Goal: Task Accomplishment & Management: Use online tool/utility

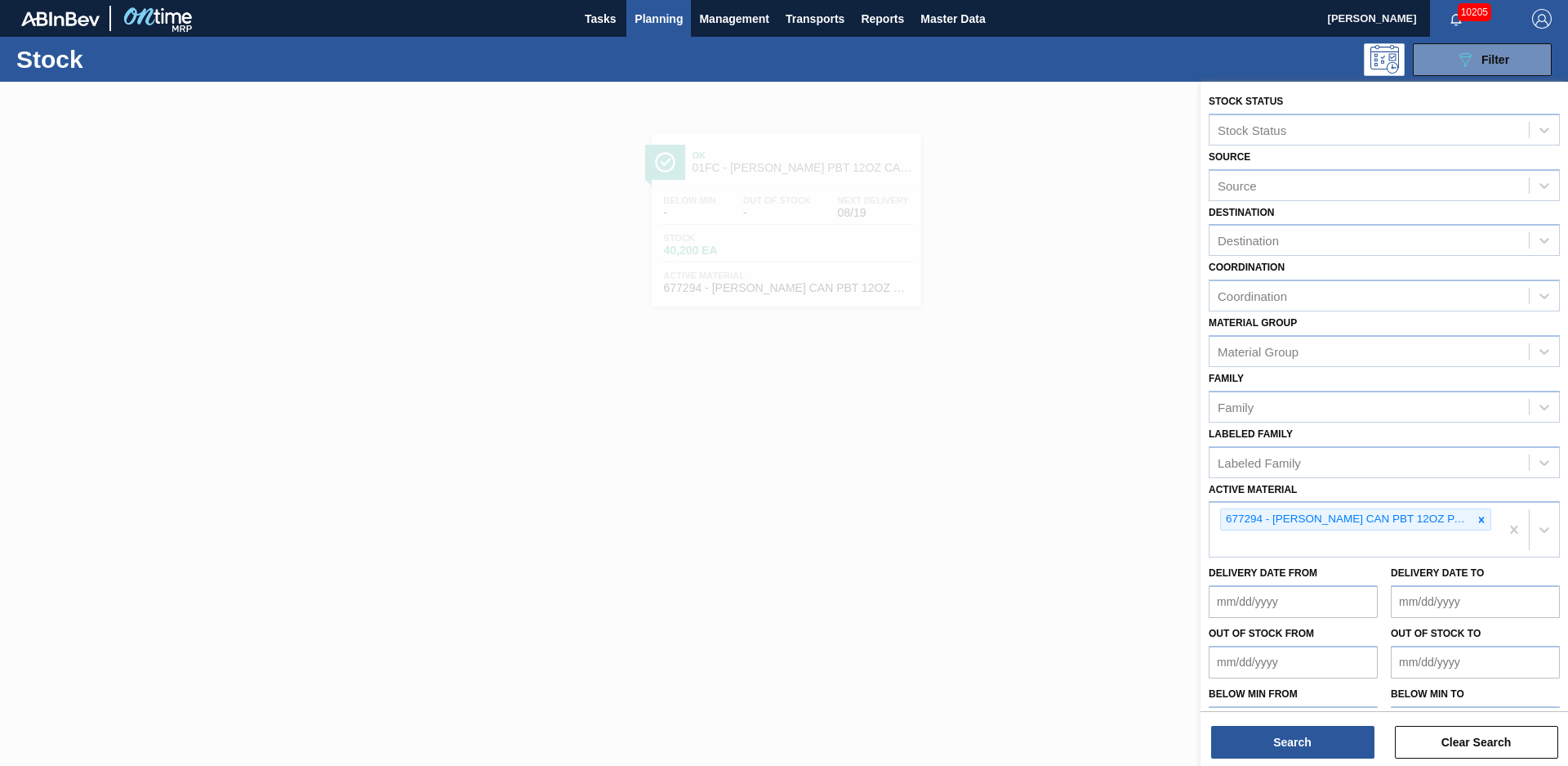
click at [1384, 570] on div "Delivery Date to" at bounding box center [1475, 590] width 182 height 57
click at [1035, 592] on div at bounding box center [784, 464] width 1568 height 766
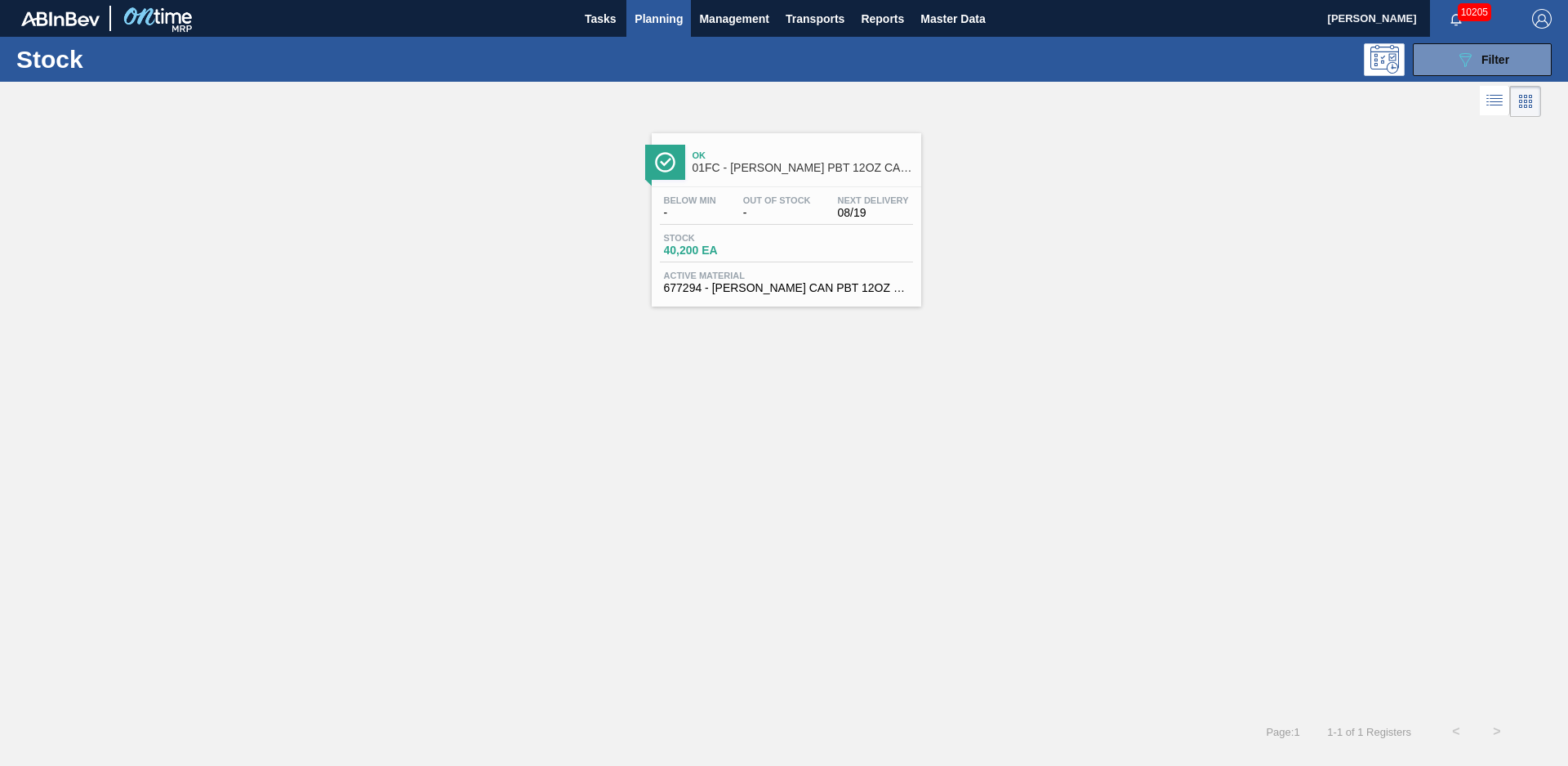
click at [434, 288] on div "Ok 01FC - [PERSON_NAME] PBT 12OZ CAN 30/12 CAN PK Below Min - Out Of Stock - Ne…" at bounding box center [784, 213] width 1568 height 186
click at [821, 150] on div "Ok 01FC - [PERSON_NAME] PBT 12OZ CAN 30/12 CAN PK" at bounding box center [803, 162] width 220 height 37
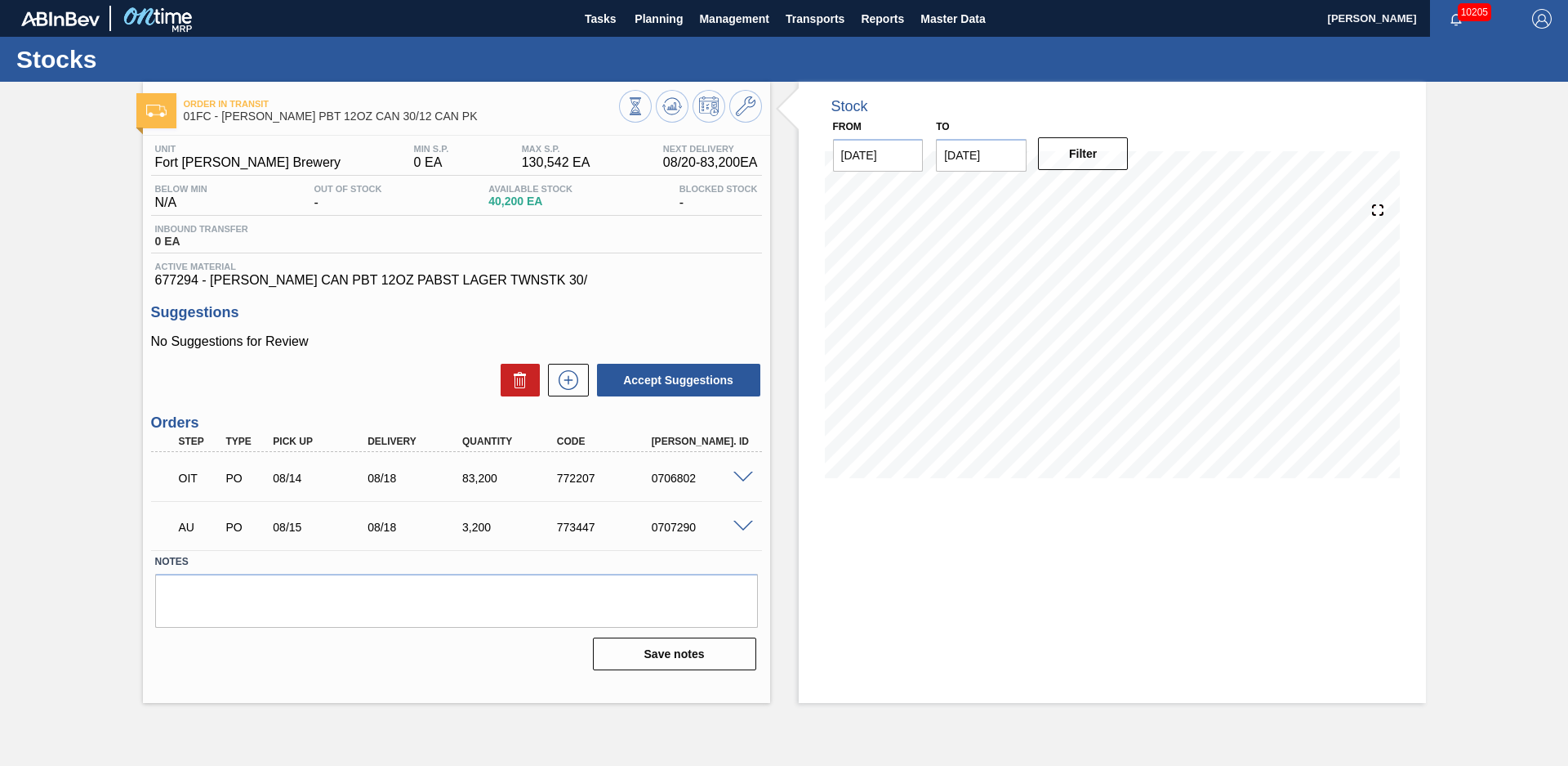
click at [792, 208] on div "Stock From [DATE] to [DATE] Filter" at bounding box center [1098, 392] width 656 height 621
click at [675, 22] on span "Planning" at bounding box center [658, 19] width 48 height 20
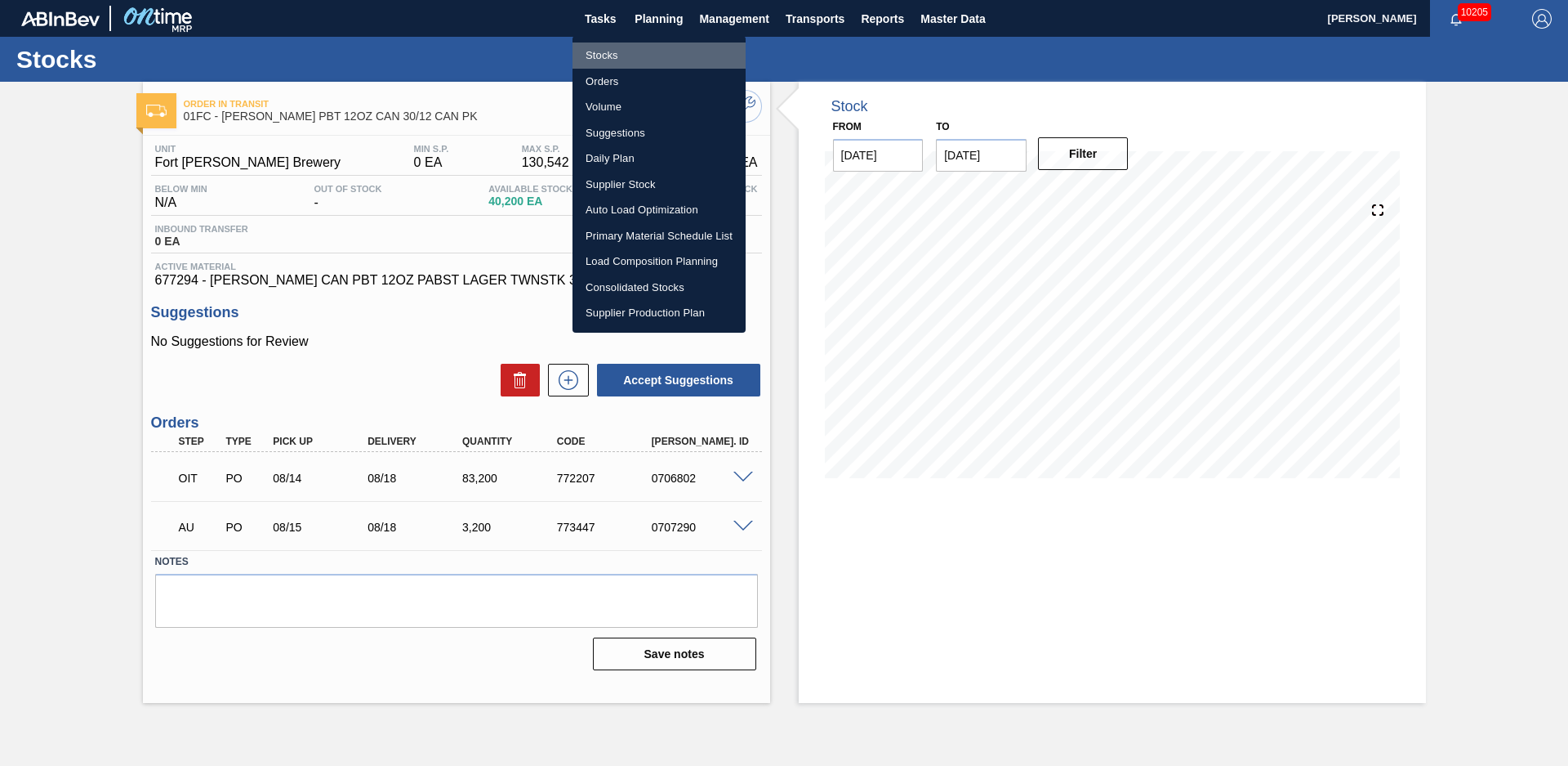
click at [650, 55] on li "Stocks" at bounding box center [659, 56] width 173 height 26
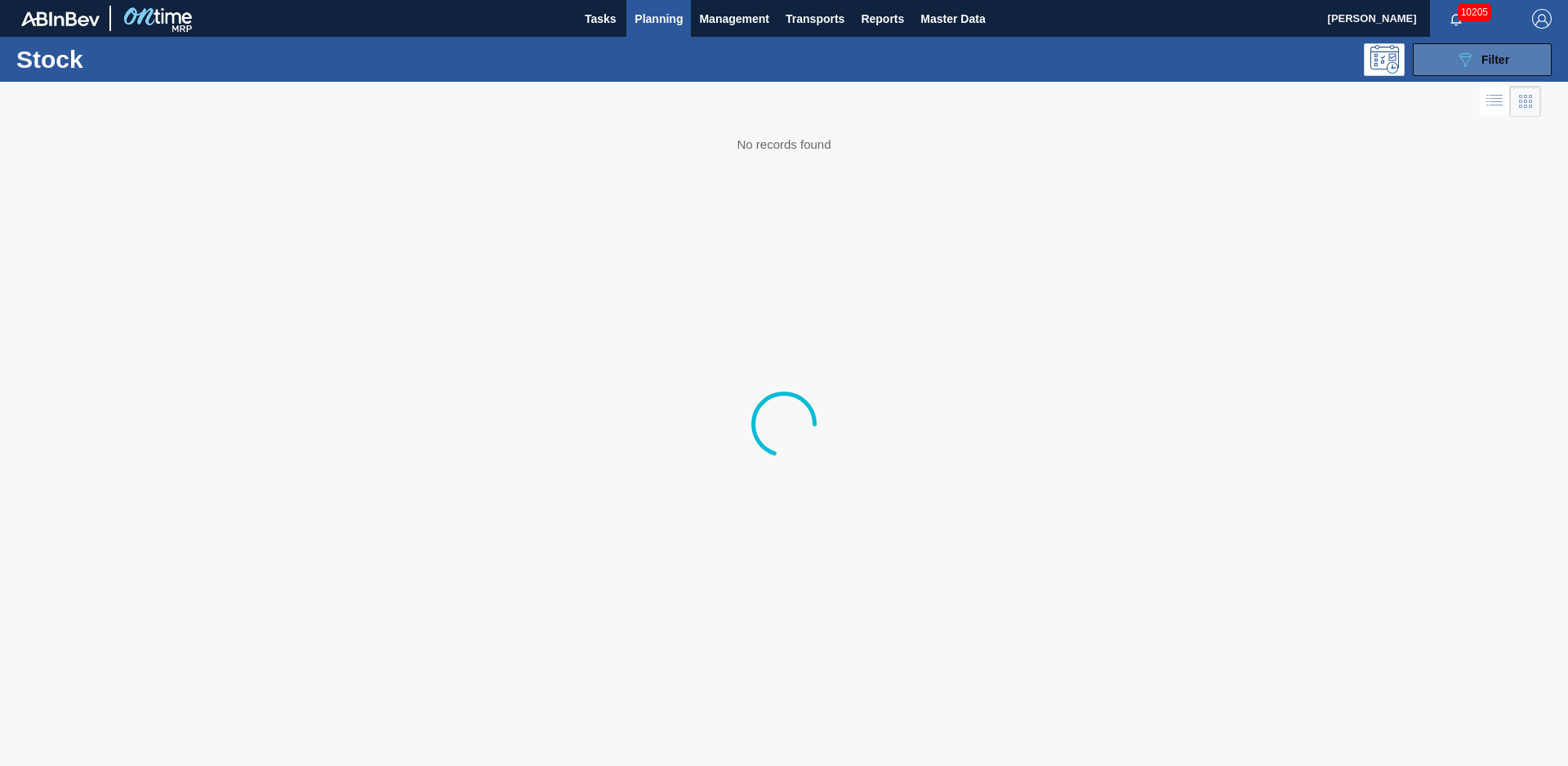
click at [1501, 53] on span "Filter" at bounding box center [1495, 59] width 27 height 13
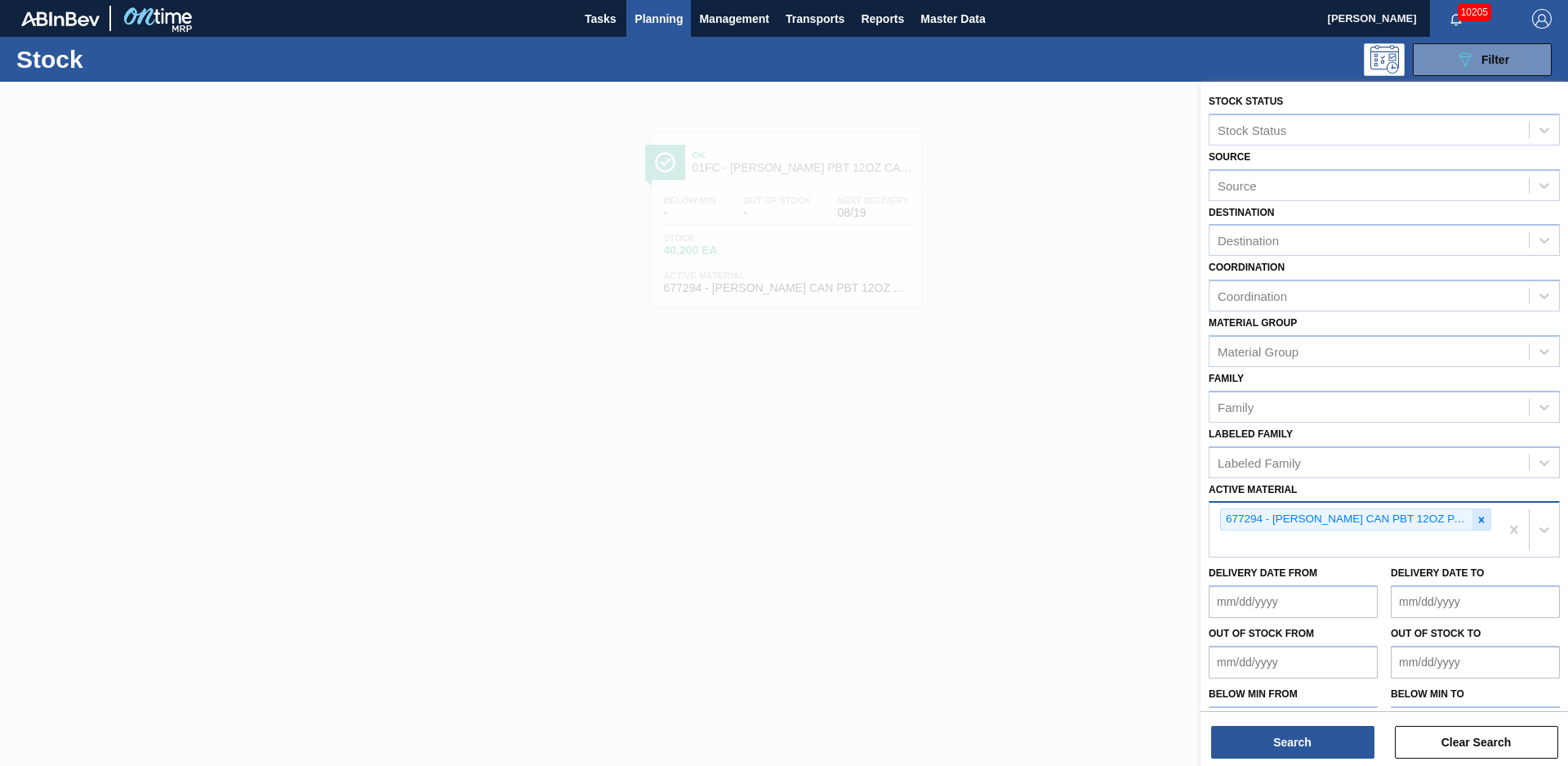
click at [1484, 519] on icon at bounding box center [1481, 520] width 11 height 11
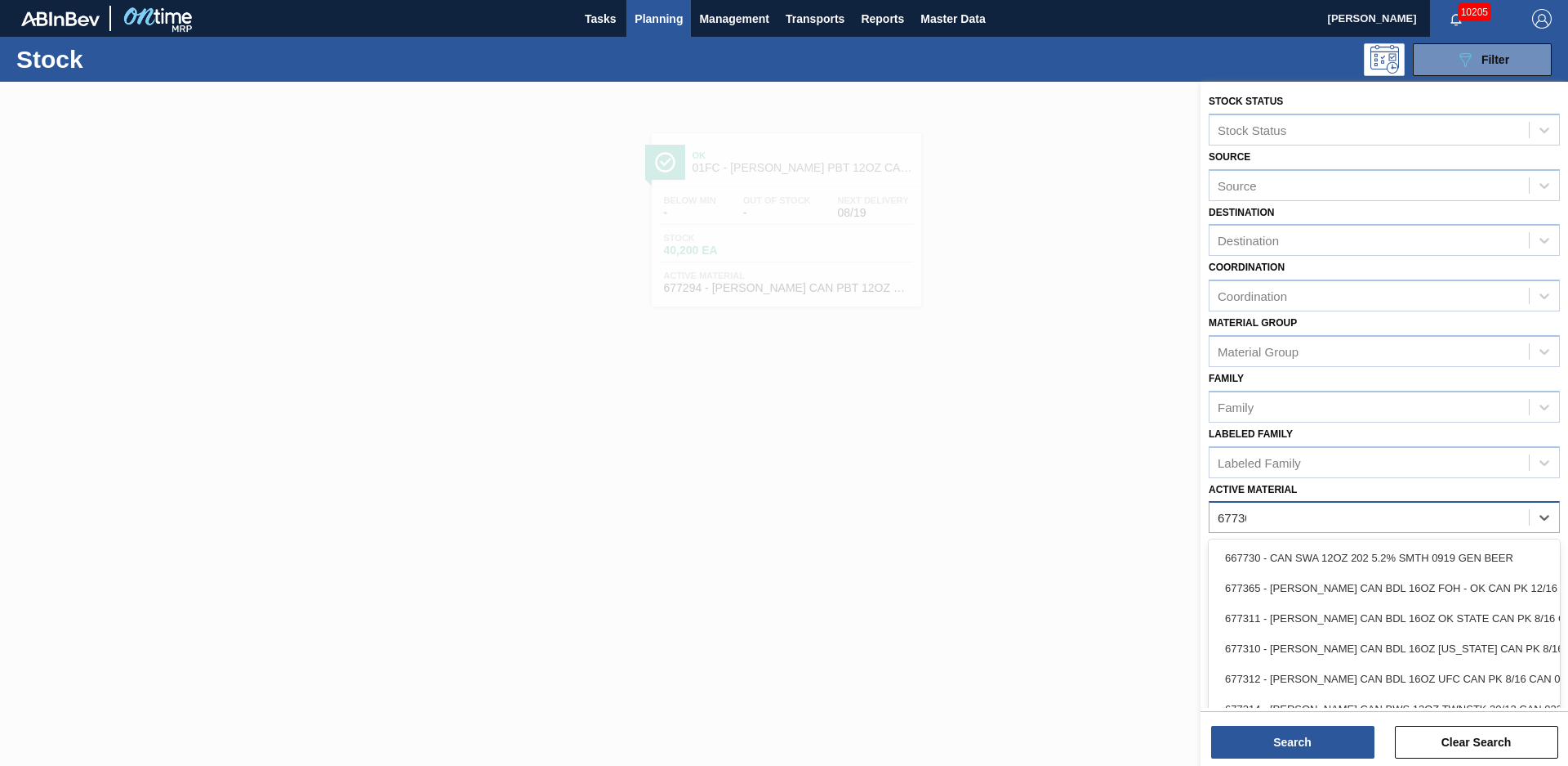
type Material "677309"
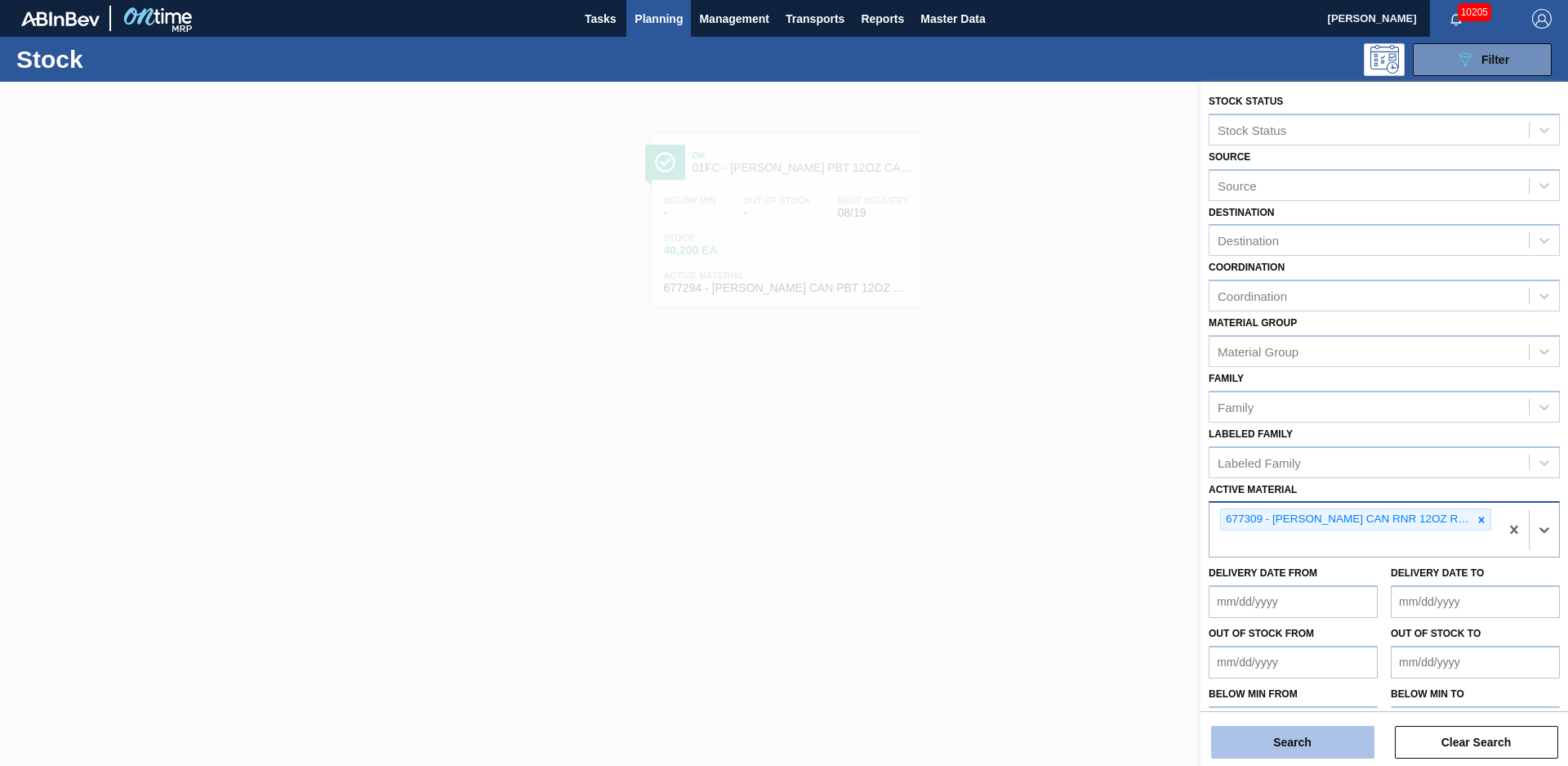
click at [1342, 731] on button "Search" at bounding box center [1292, 742] width 163 height 33
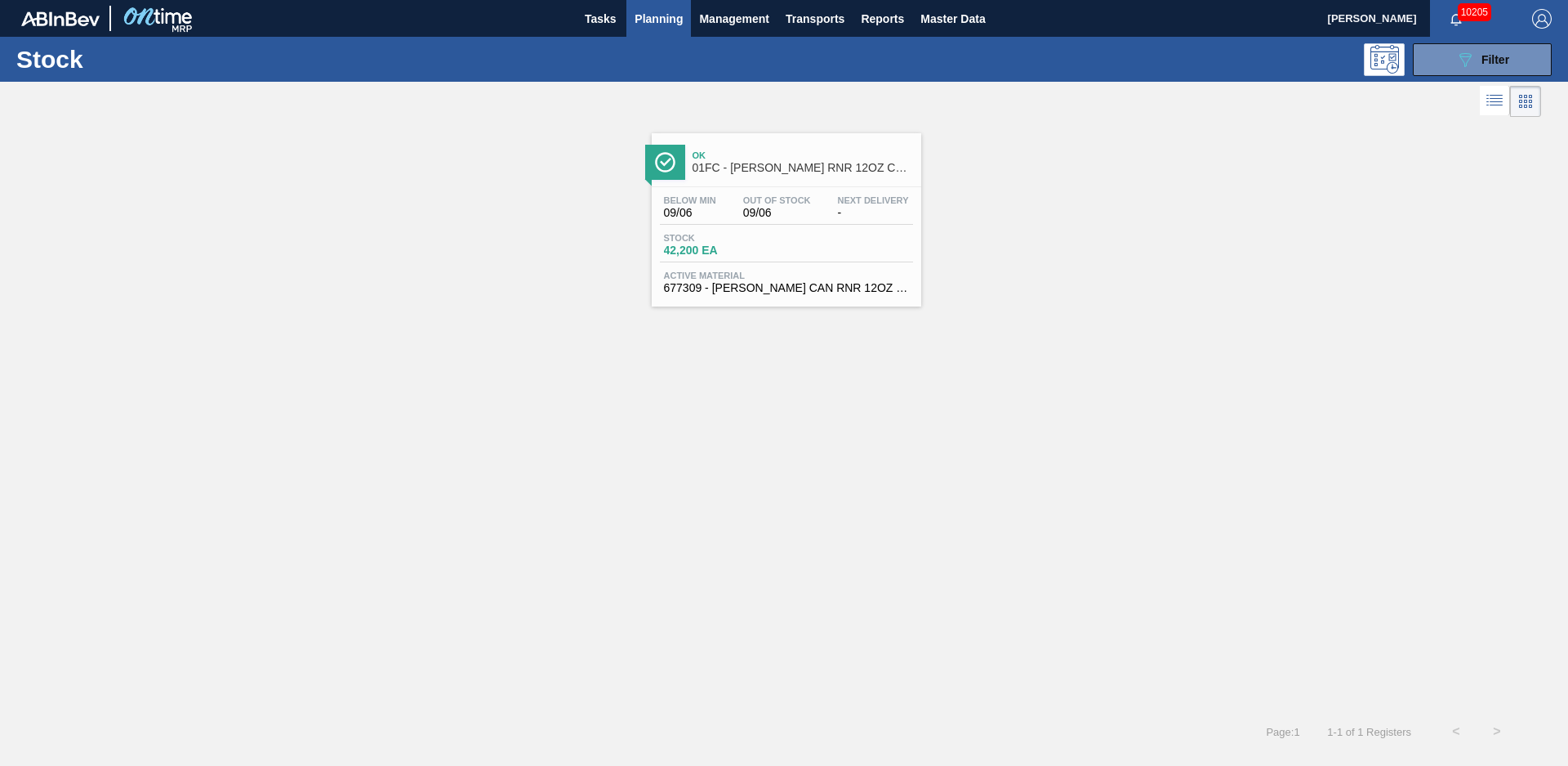
click at [761, 161] on div "Ok 01FC - [PERSON_NAME] RNR 12OZ CAN 30/12 CAN PK" at bounding box center [803, 162] width 220 height 37
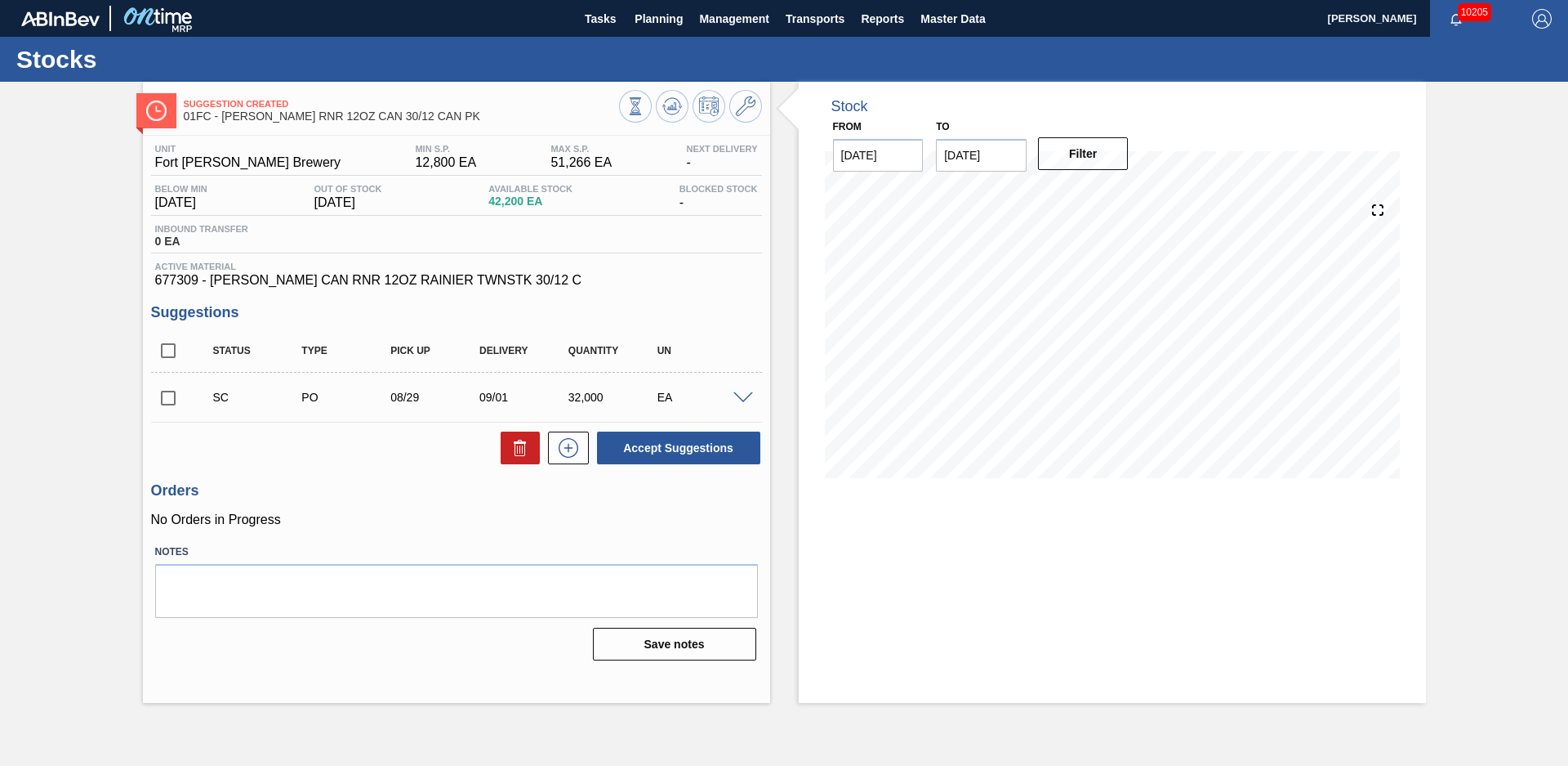
click at [784, 262] on div "Stock From [DATE] to [DATE] Filter" at bounding box center [1098, 392] width 656 height 621
click at [162, 394] on input "checkbox" at bounding box center [168, 398] width 34 height 34
checkbox input "true"
click at [644, 113] on icon at bounding box center [635, 106] width 18 height 18
click at [172, 401] on input "checkbox" at bounding box center [168, 398] width 34 height 34
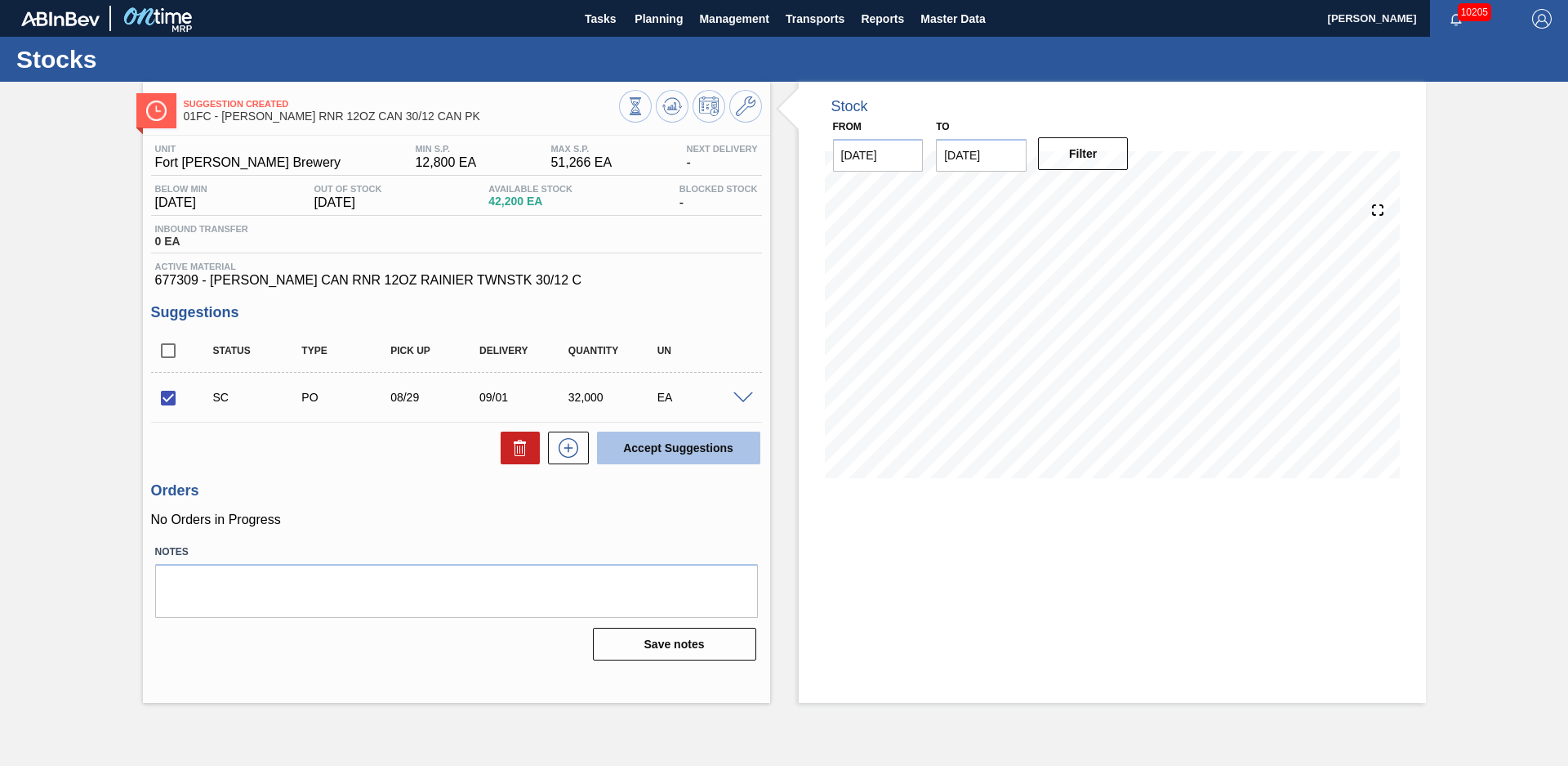
click at [685, 447] on button "Accept Suggestions" at bounding box center [678, 448] width 163 height 33
checkbox input "false"
click at [66, 415] on div "Suggestion Awaiting Load Composition 01FC - [PERSON_NAME] RNR 12OZ CAN 30/12 CA…" at bounding box center [784, 392] width 1568 height 621
click at [782, 403] on div "Stock From [DATE] to [DATE] Filter 08/21 Stock Projection 42,200 SAP Planning 0…" at bounding box center [1098, 392] width 656 height 621
click at [659, 21] on span "Planning" at bounding box center [658, 19] width 48 height 20
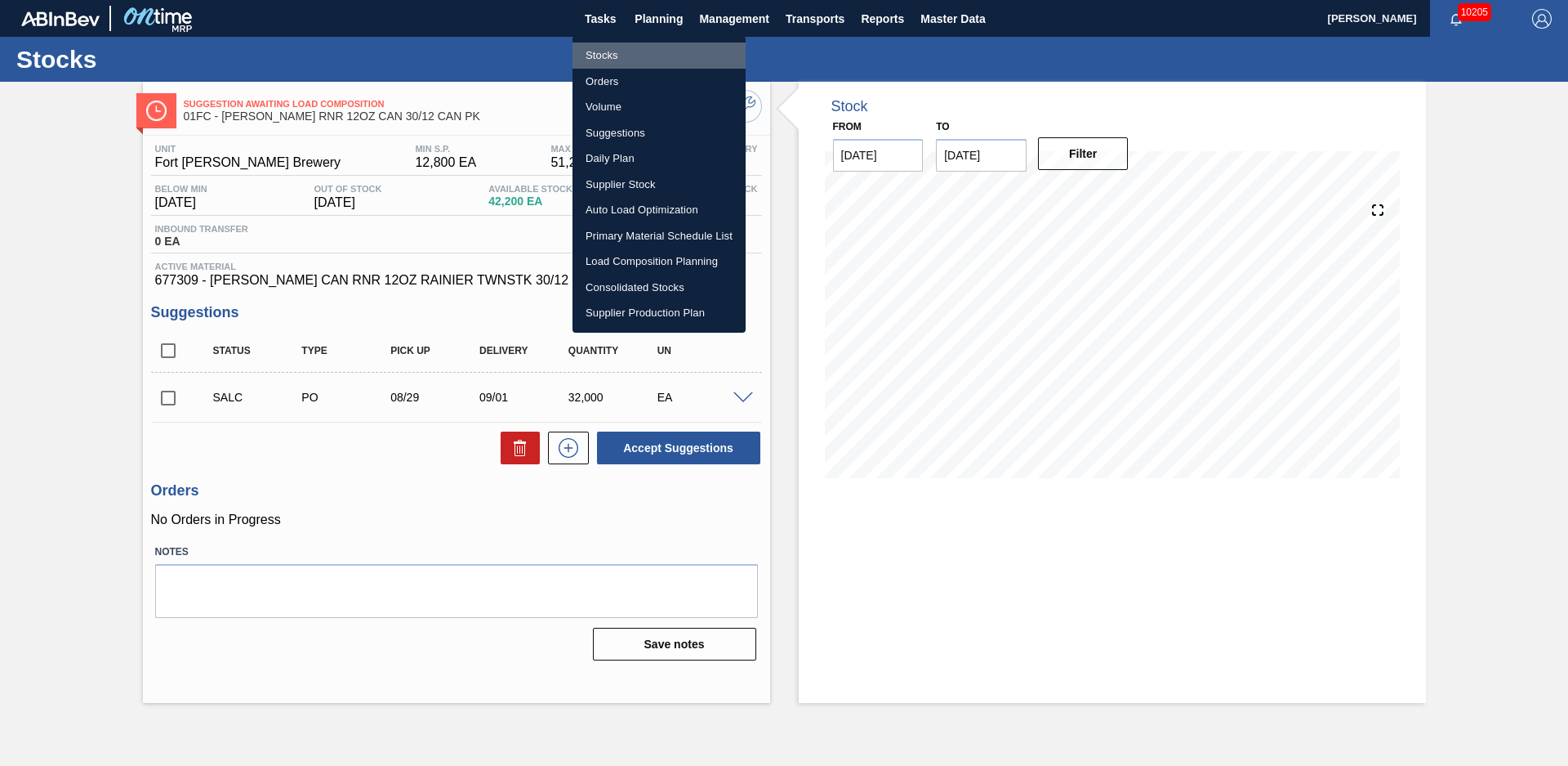
click at [625, 55] on li "Stocks" at bounding box center [659, 56] width 173 height 26
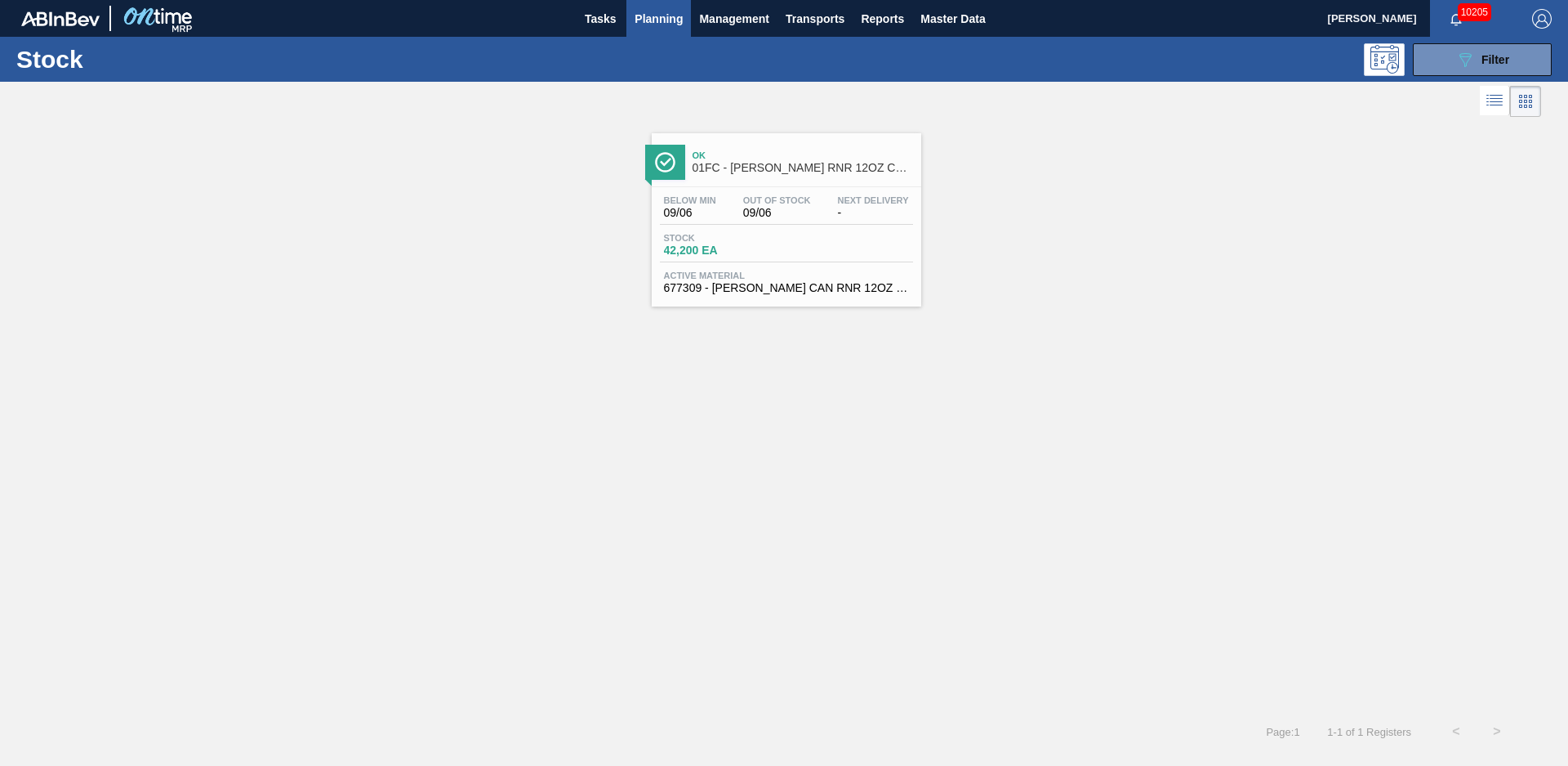
drag, startPoint x: 610, startPoint y: 374, endPoint x: 705, endPoint y: 305, distance: 117.4
click at [610, 374] on div "Ok 01FC - [PERSON_NAME] RNR 12OZ CAN 30/12 CAN PK Below Min 09/06 Out Of Stock …" at bounding box center [784, 416] width 1568 height 590
click at [1510, 73] on button "089F7B8B-B2A5-4AFE-B5C0-19BA573D28AC Filter" at bounding box center [1482, 59] width 138 height 33
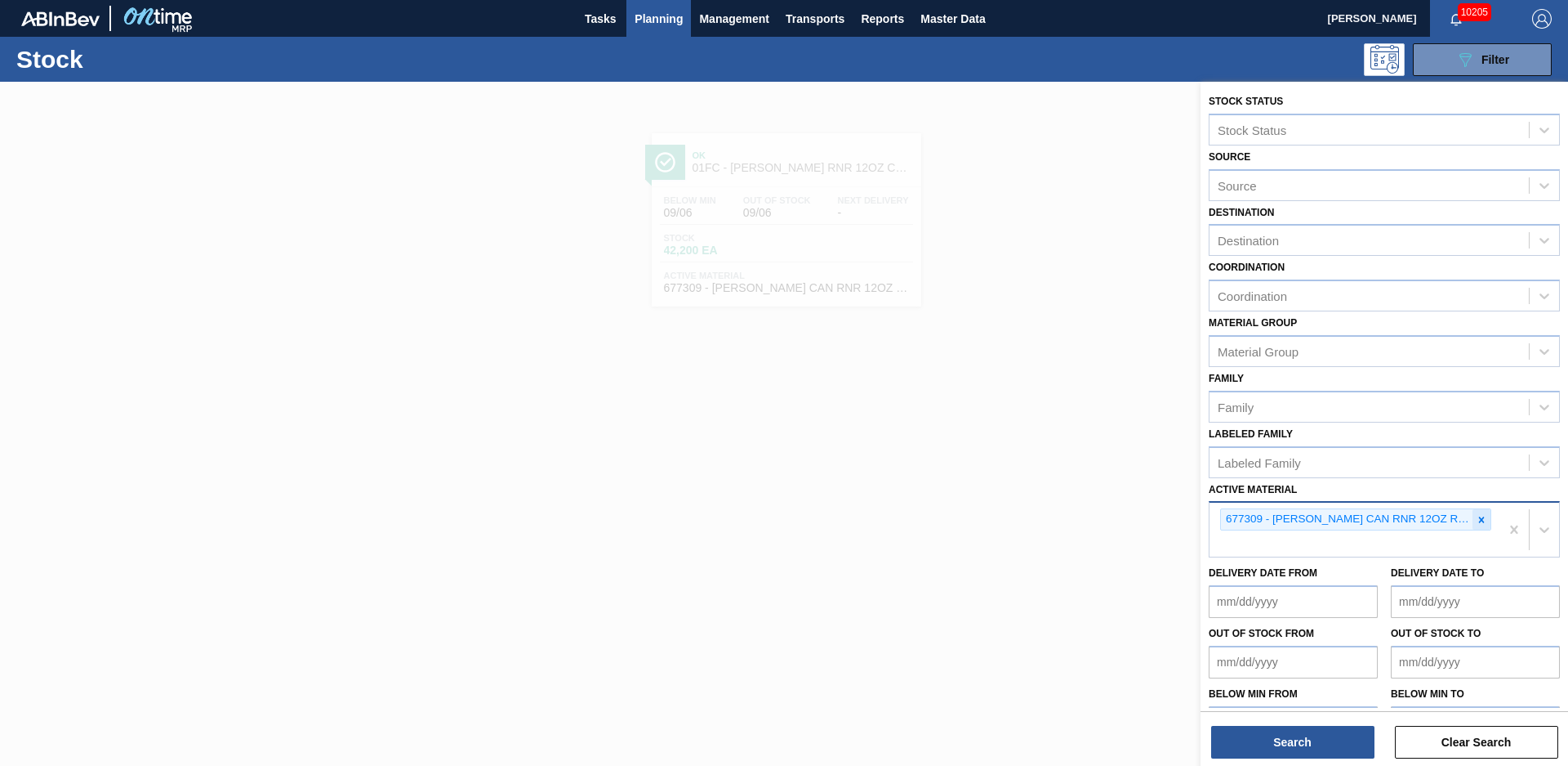
click at [1481, 518] on icon at bounding box center [1482, 519] width 6 height 6
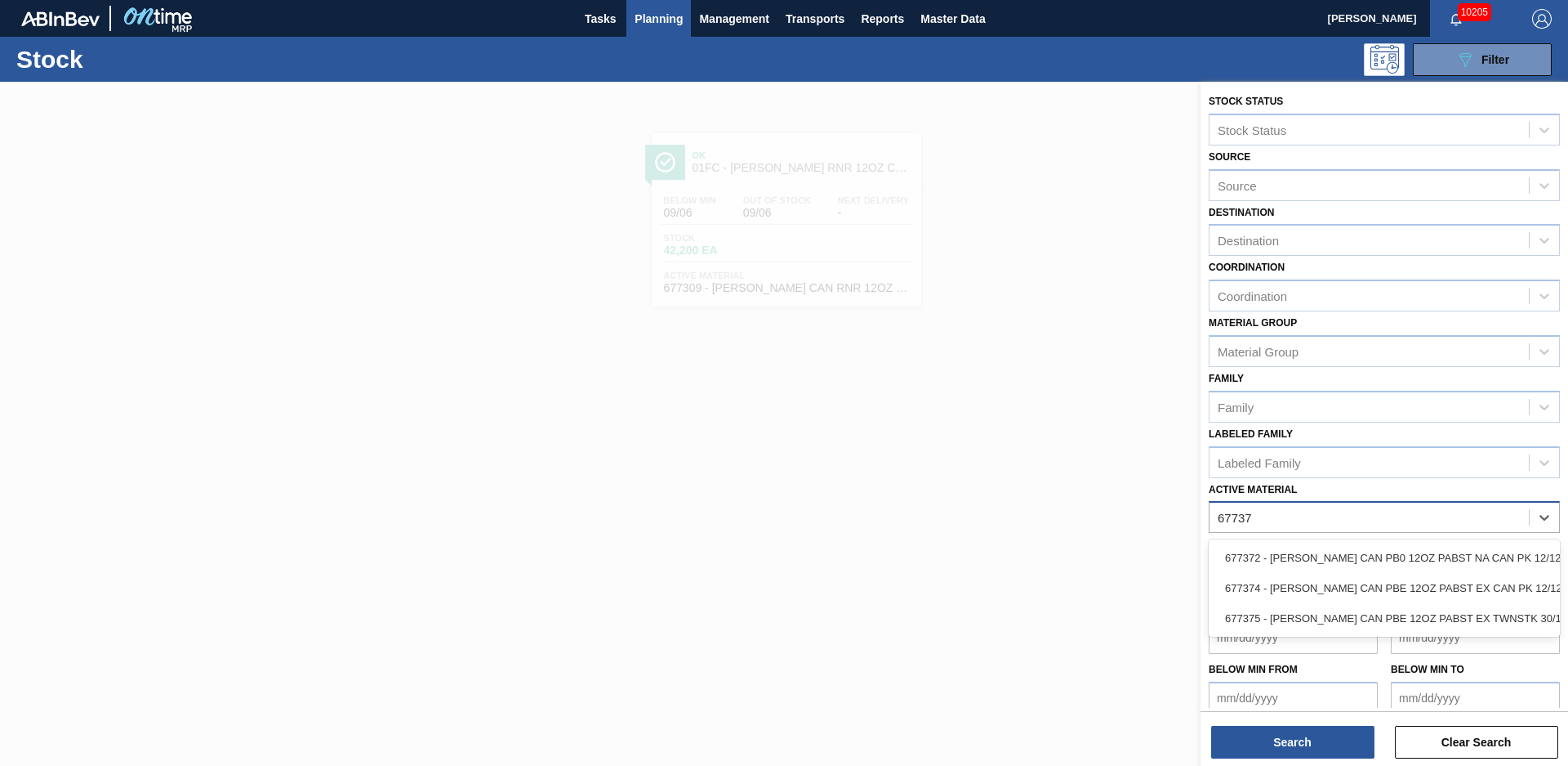
type Material "677374"
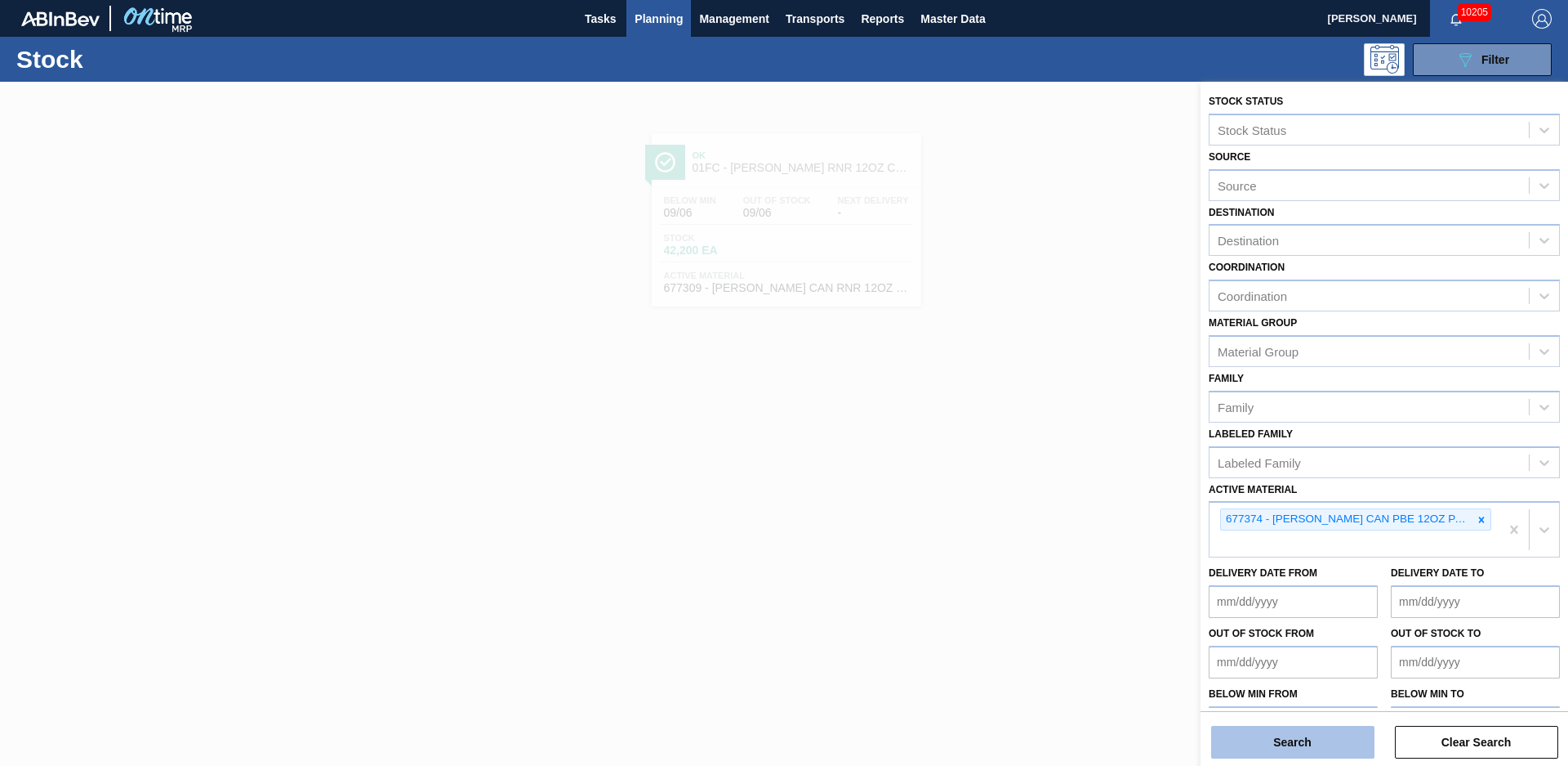
click at [1347, 747] on button "Search" at bounding box center [1292, 742] width 163 height 33
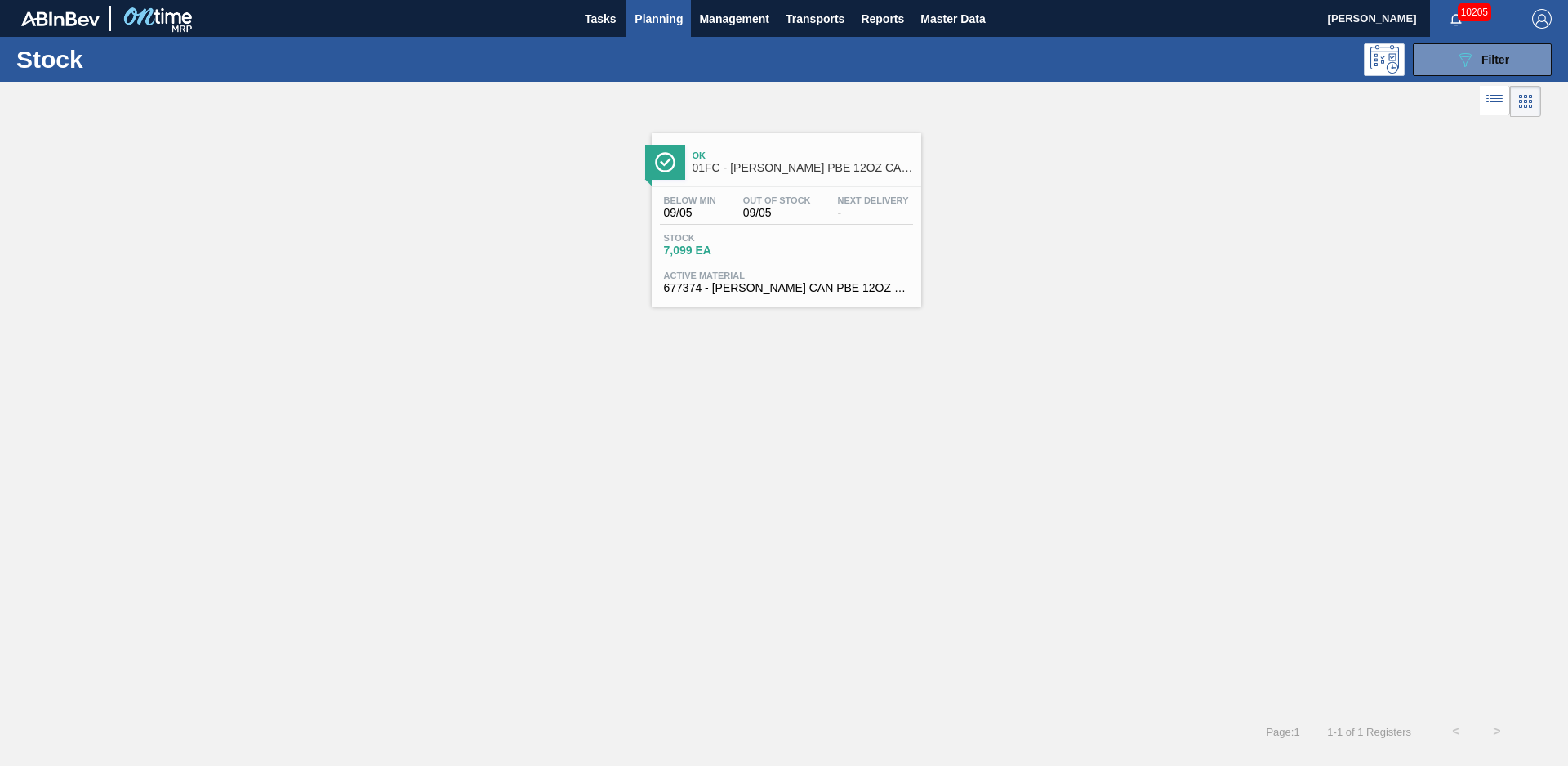
click at [791, 170] on span "01FC - [PERSON_NAME] PBE 12OZ CAN 12/12 CAN PK" at bounding box center [803, 168] width 220 height 12
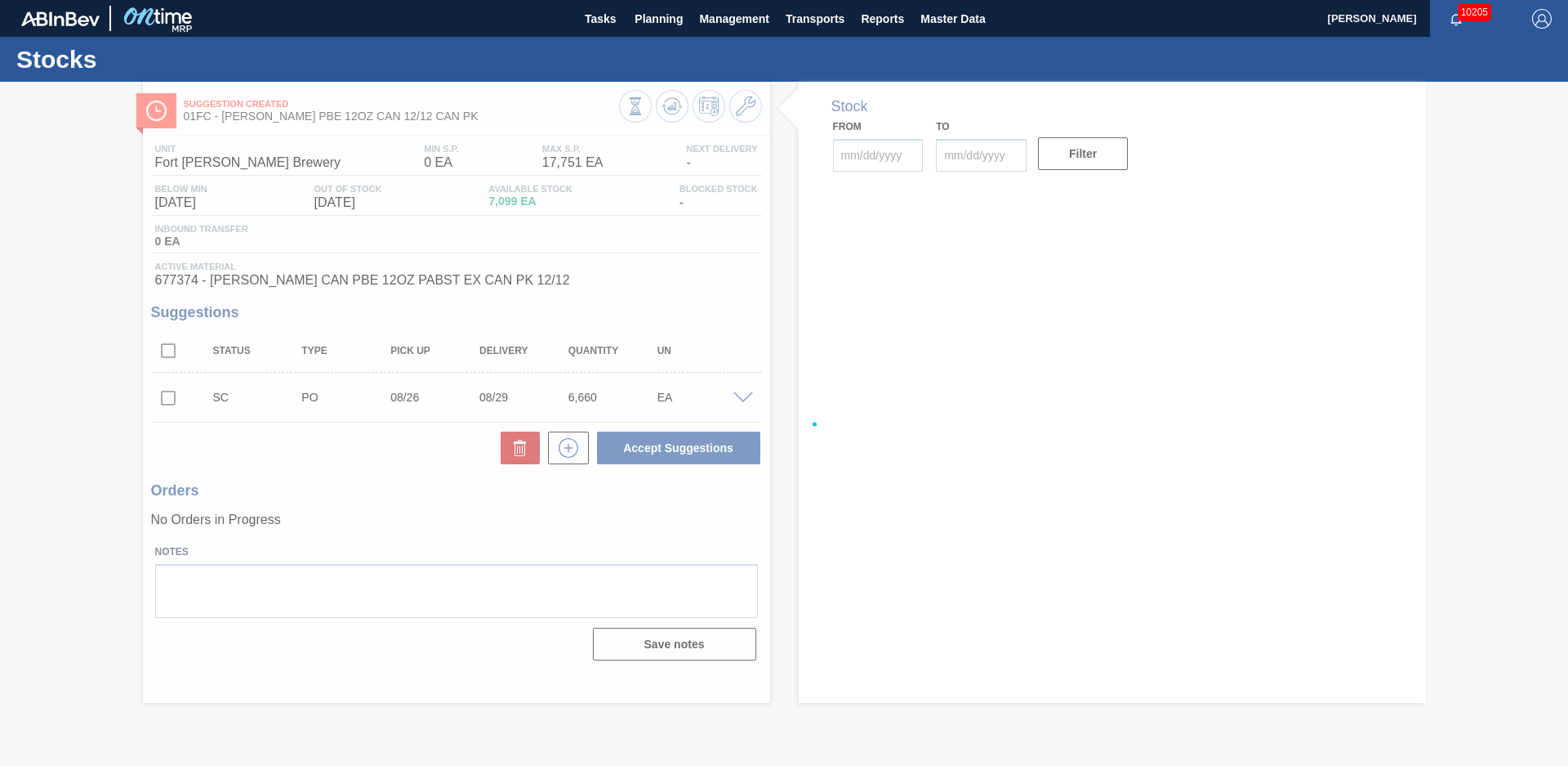
type input "[DATE]"
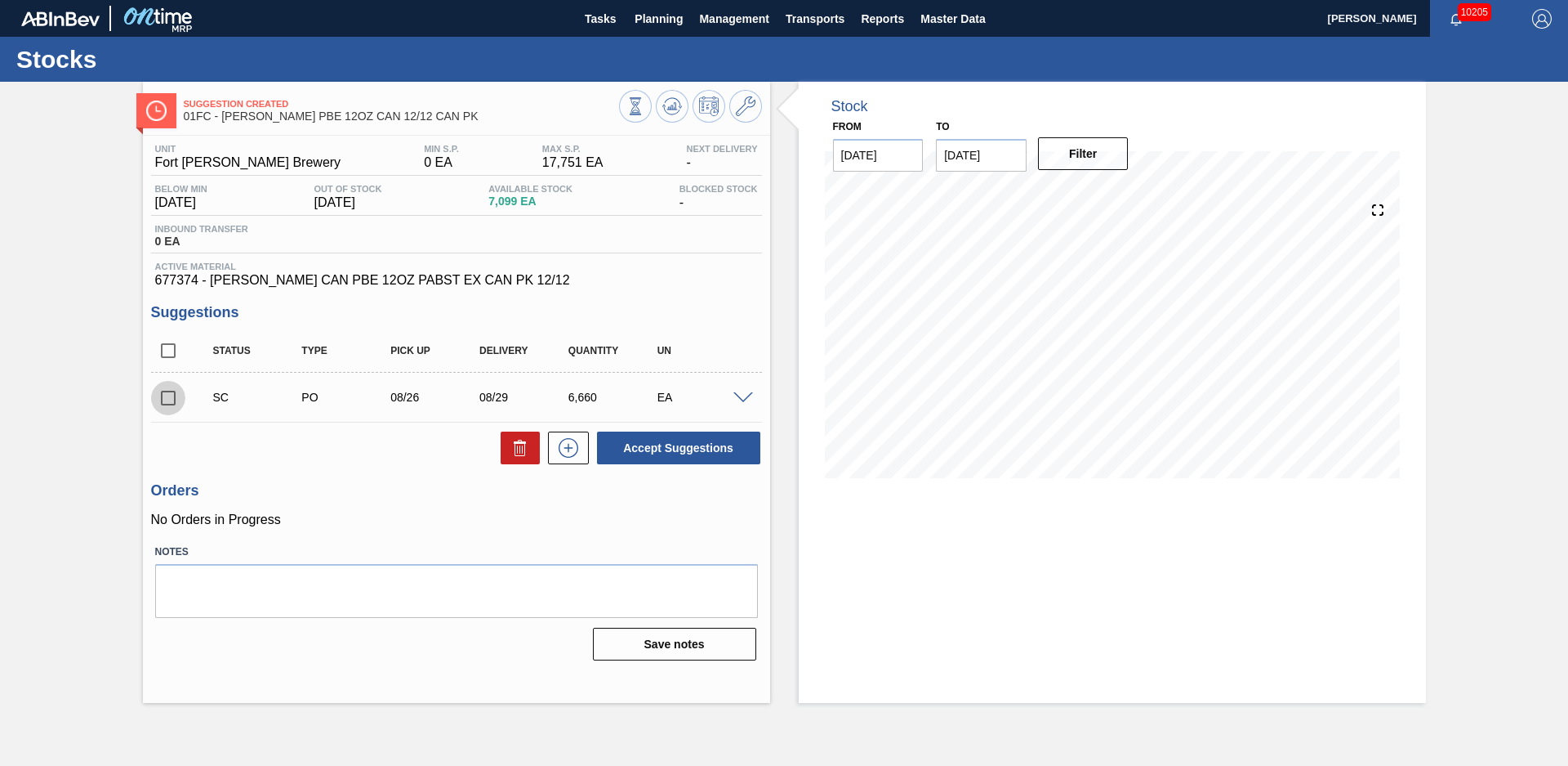
click at [171, 399] on input "checkbox" at bounding box center [168, 398] width 34 height 34
click at [735, 447] on button "Accept Suggestions" at bounding box center [678, 448] width 163 height 33
checkbox input "false"
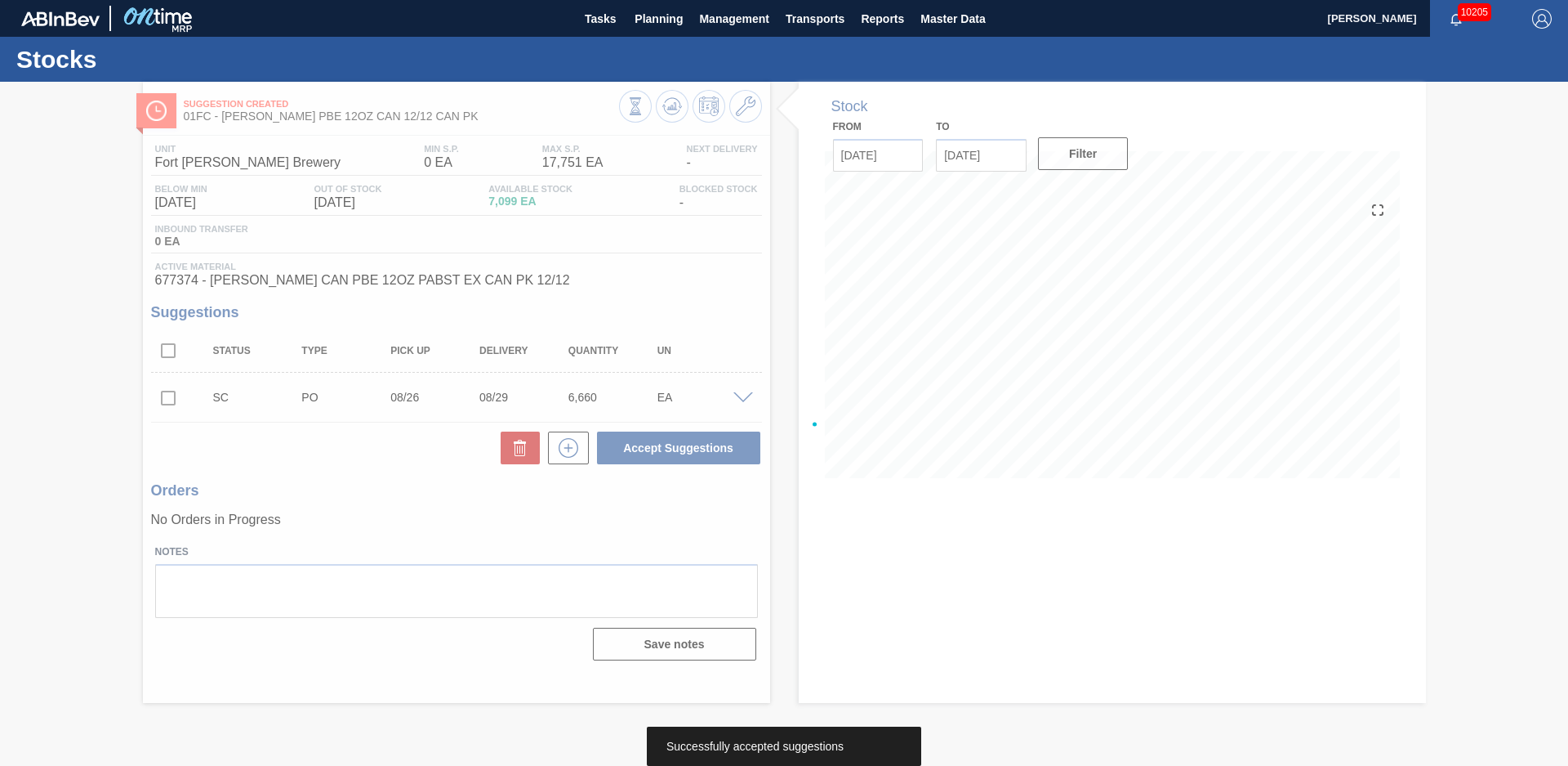
click at [70, 302] on div at bounding box center [784, 424] width 1568 height 684
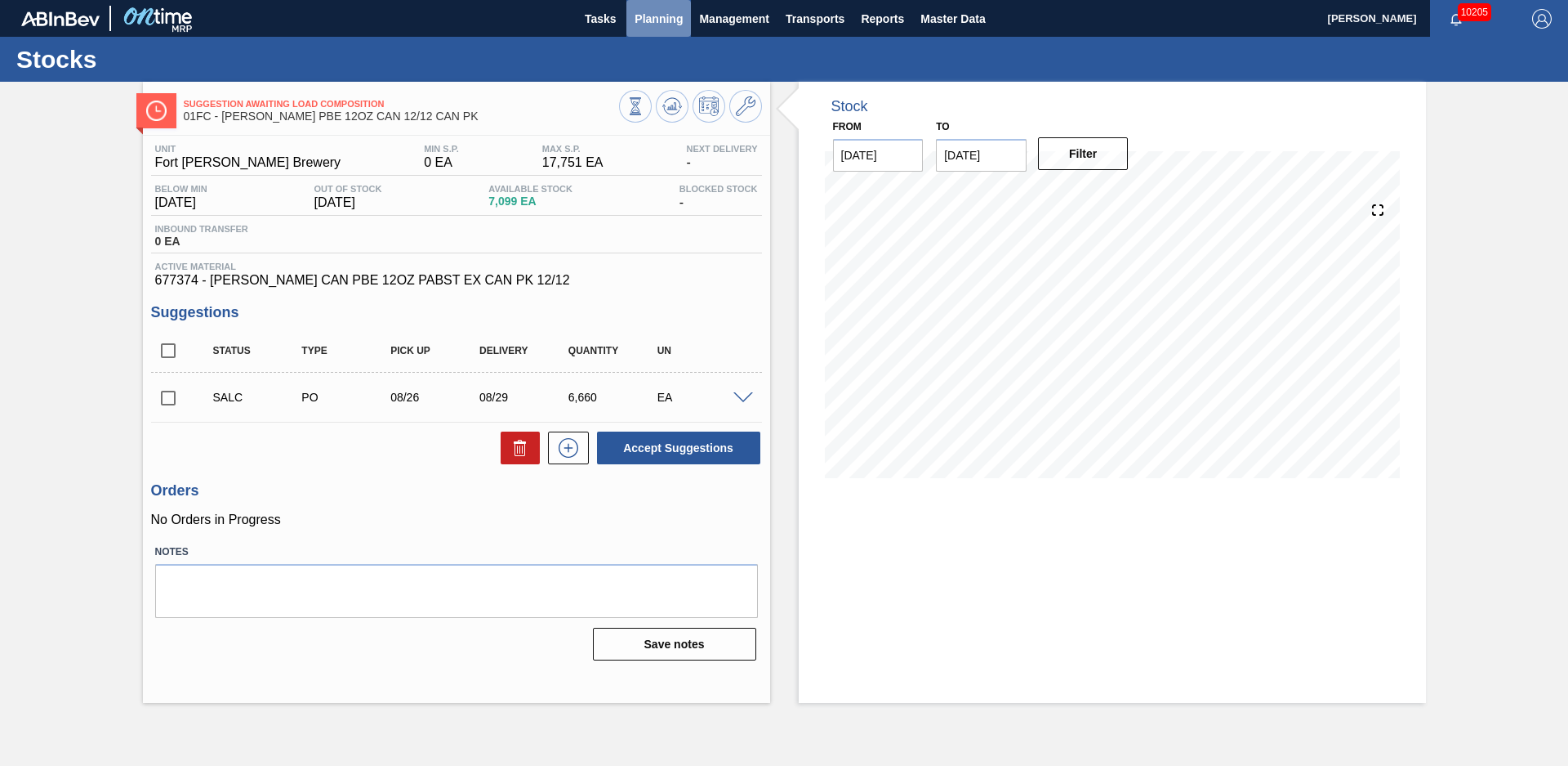
click at [659, 24] on span "Planning" at bounding box center [658, 19] width 48 height 20
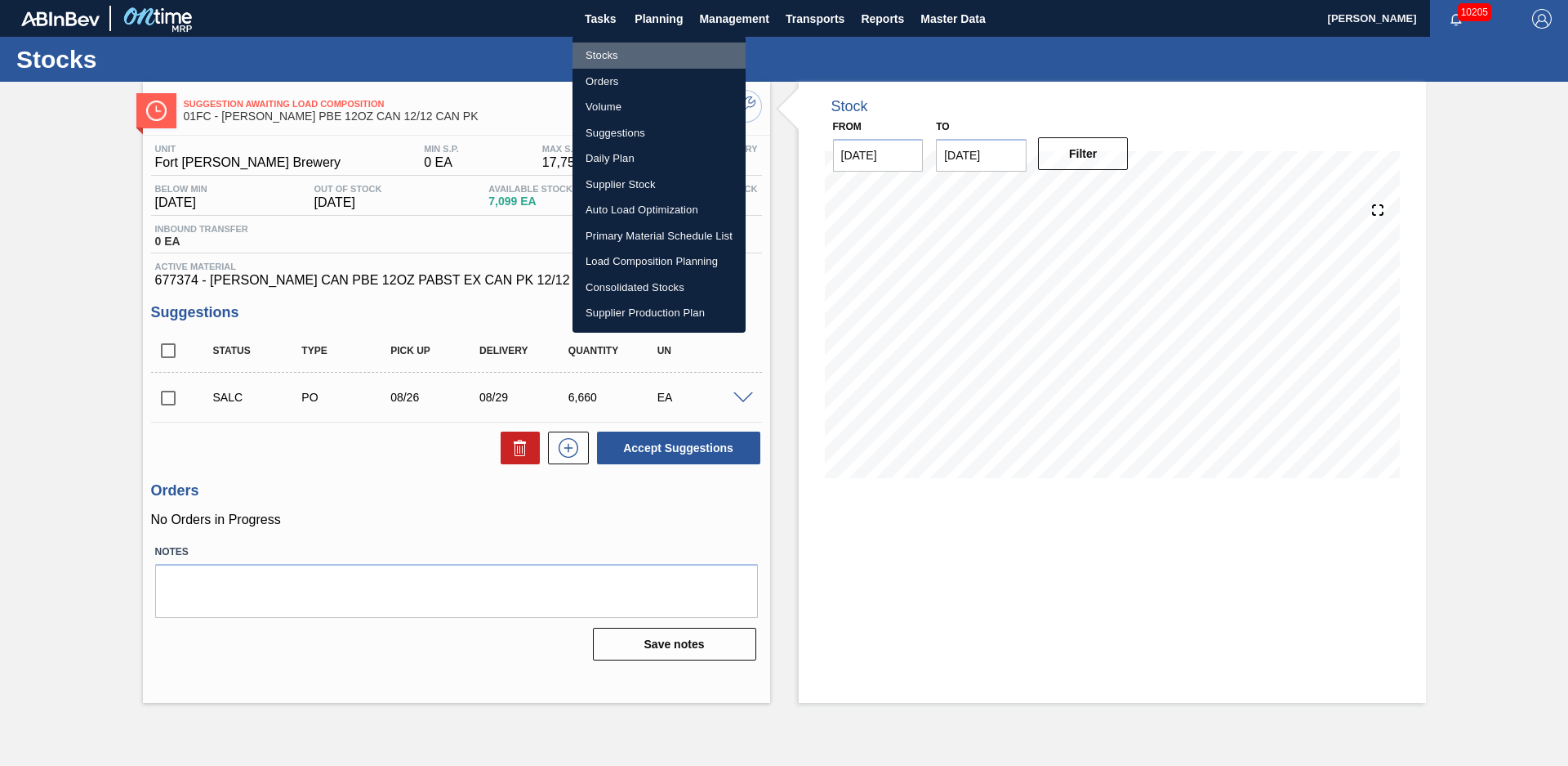
click at [638, 56] on li "Stocks" at bounding box center [659, 56] width 173 height 26
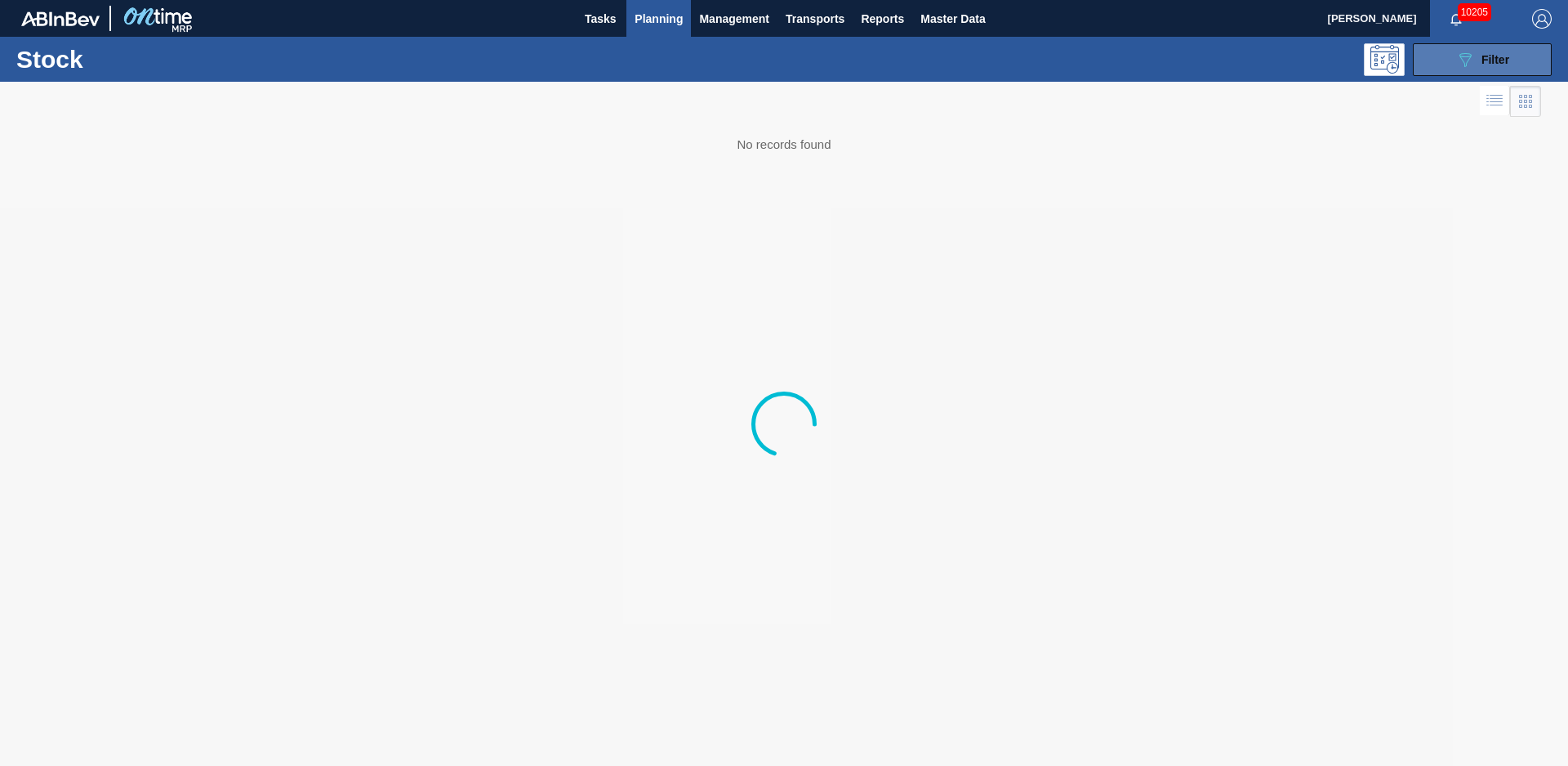
click at [1498, 65] on span "Filter" at bounding box center [1495, 59] width 27 height 13
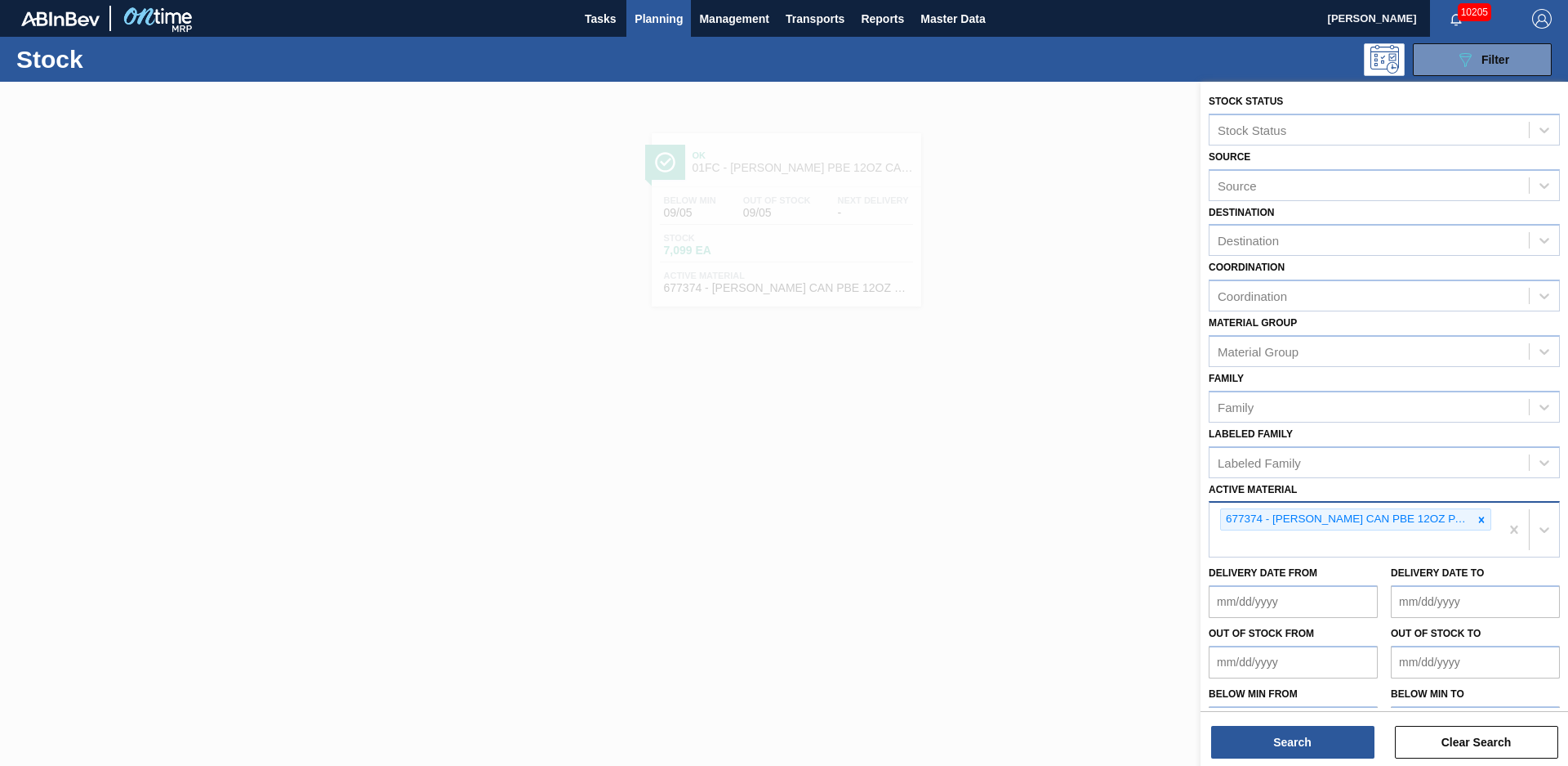
click at [1479, 521] on icon at bounding box center [1481, 520] width 11 height 11
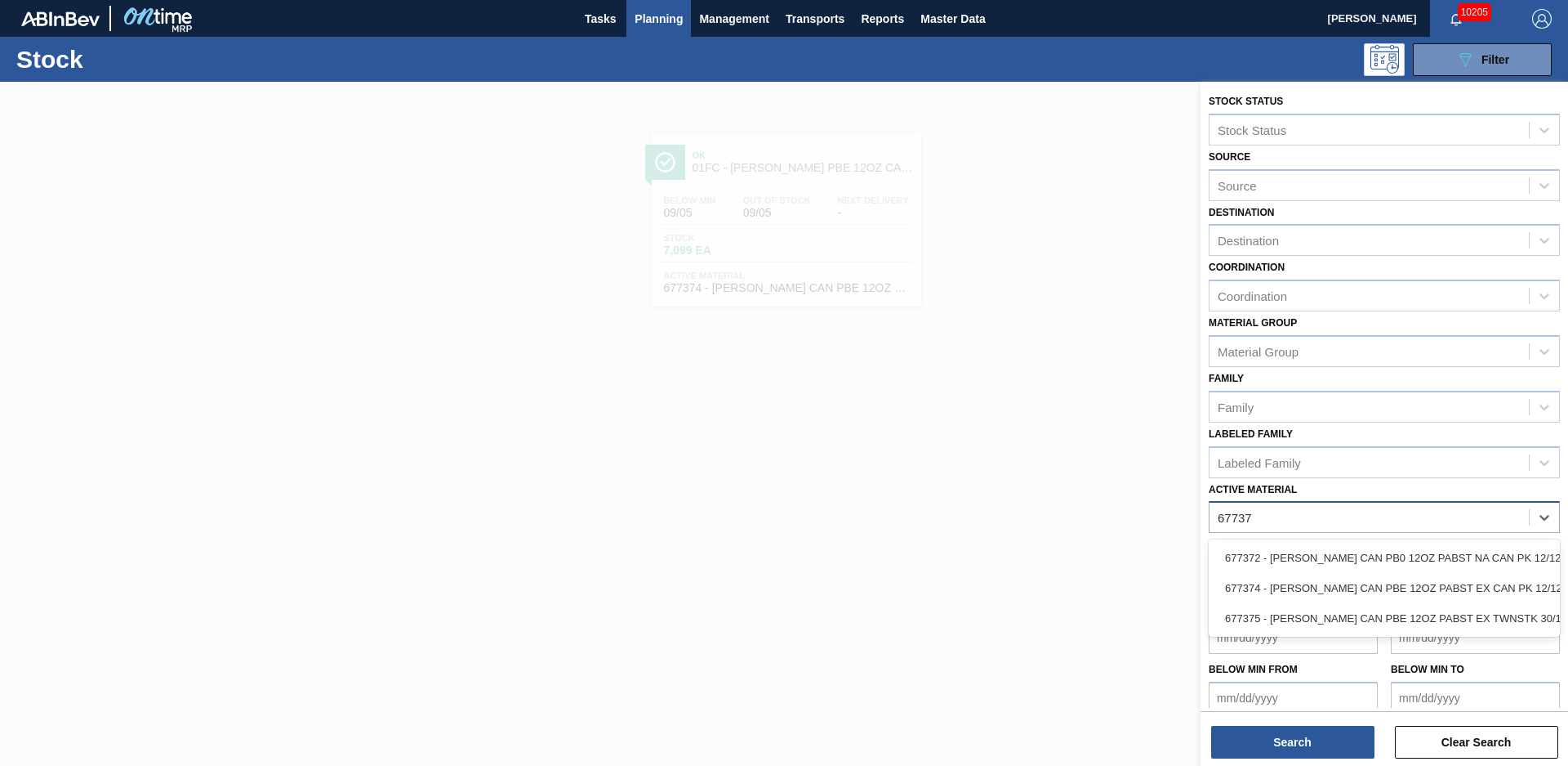
type Material "677375"
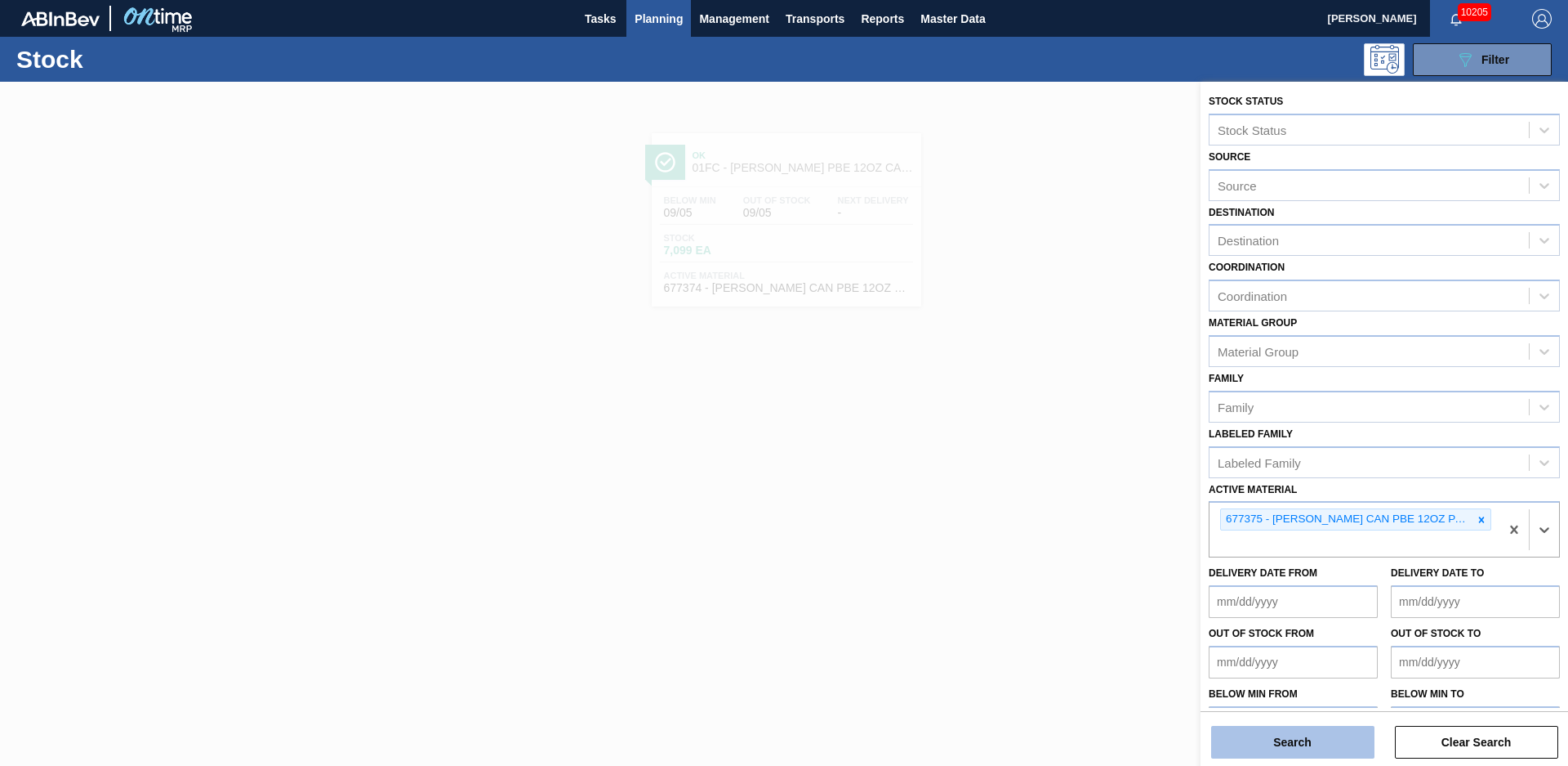
click at [1323, 738] on button "Search" at bounding box center [1292, 742] width 163 height 33
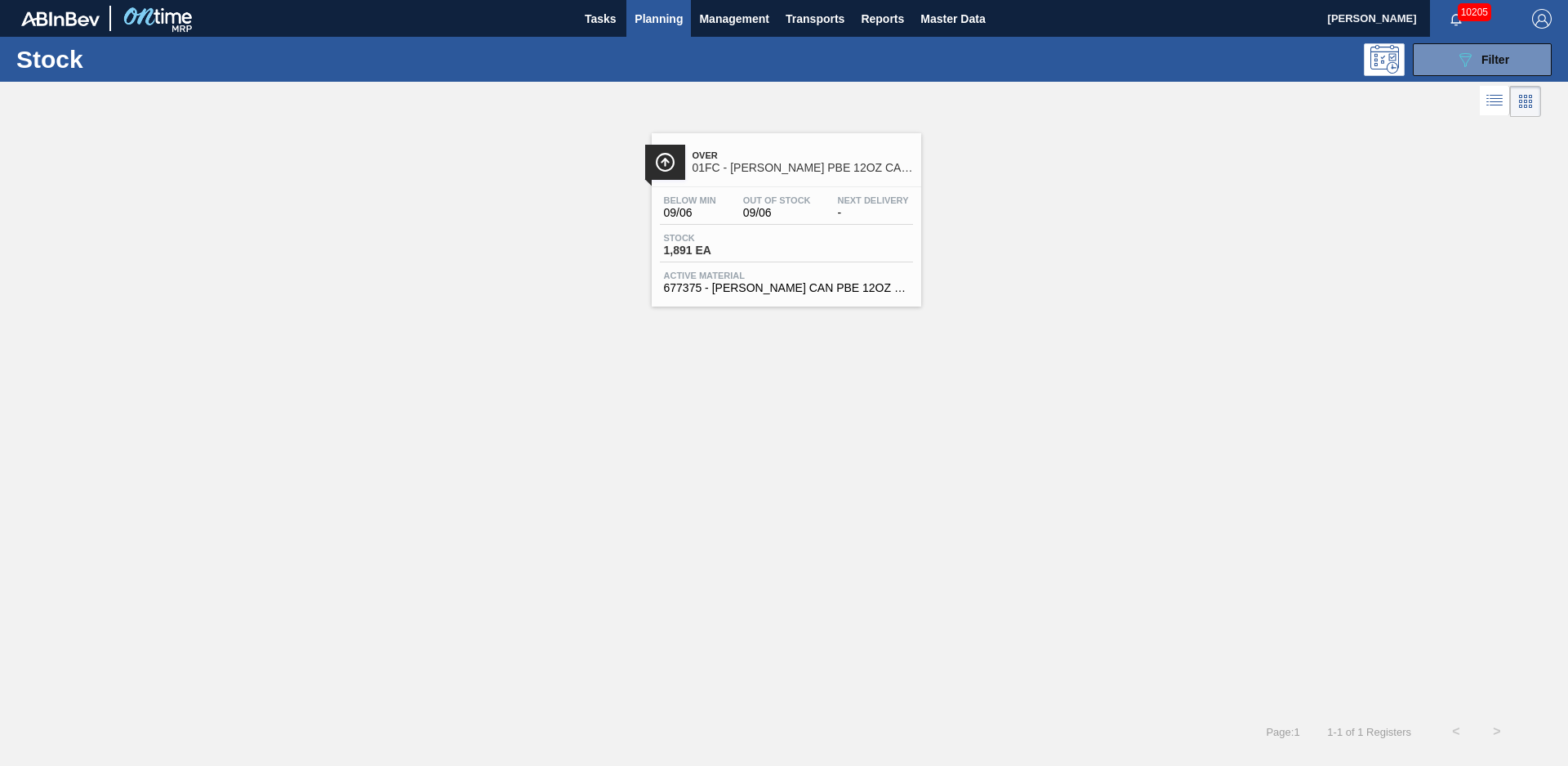
click at [793, 148] on div "Over 01FC - [PERSON_NAME] PBE 12OZ CAN 30/12 CAN PK" at bounding box center [803, 162] width 220 height 37
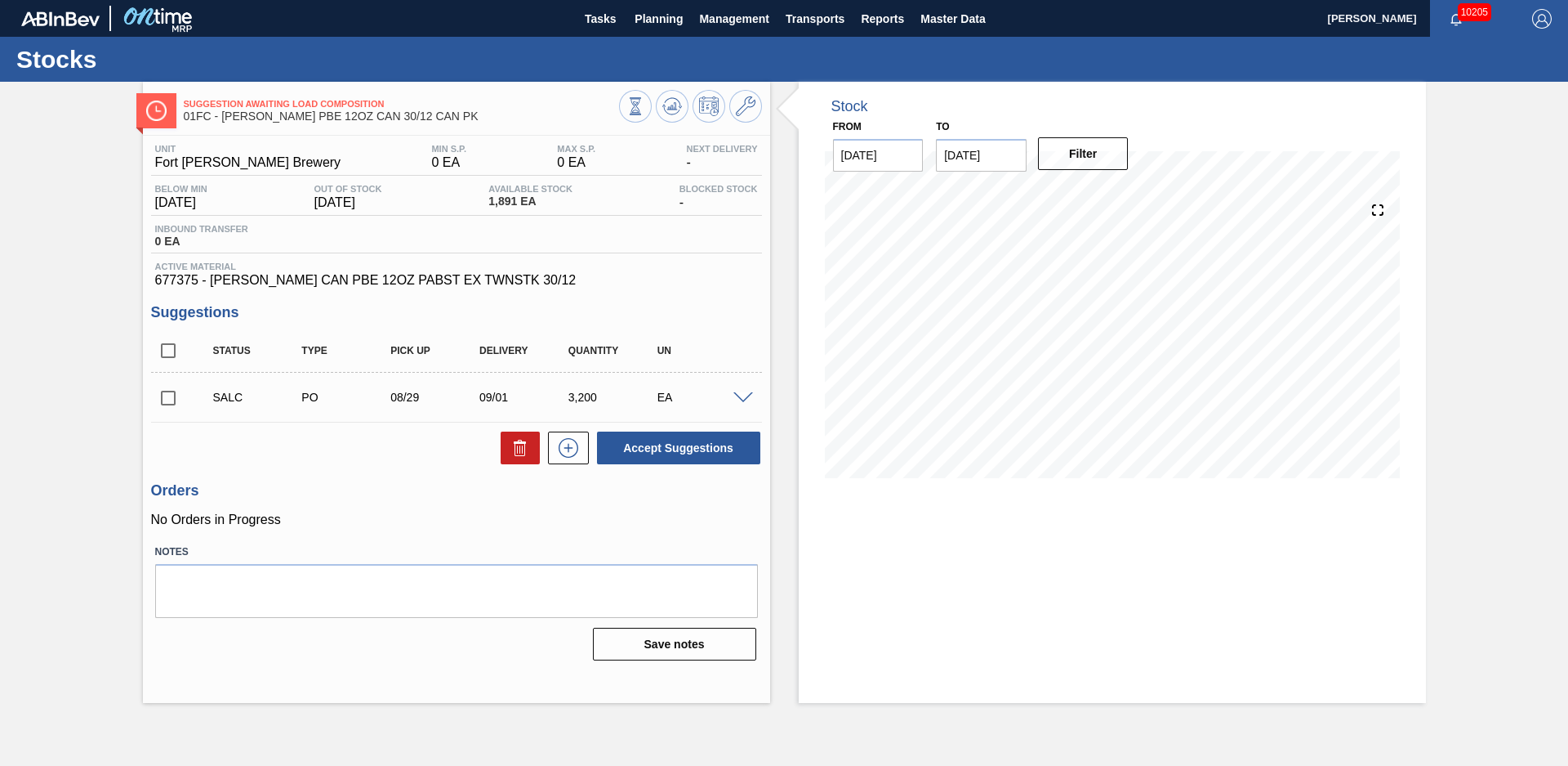
click at [784, 187] on div "Stock From [DATE] to [DATE] Filter" at bounding box center [1098, 392] width 656 height 621
click at [653, 24] on span "Planning" at bounding box center [658, 19] width 48 height 20
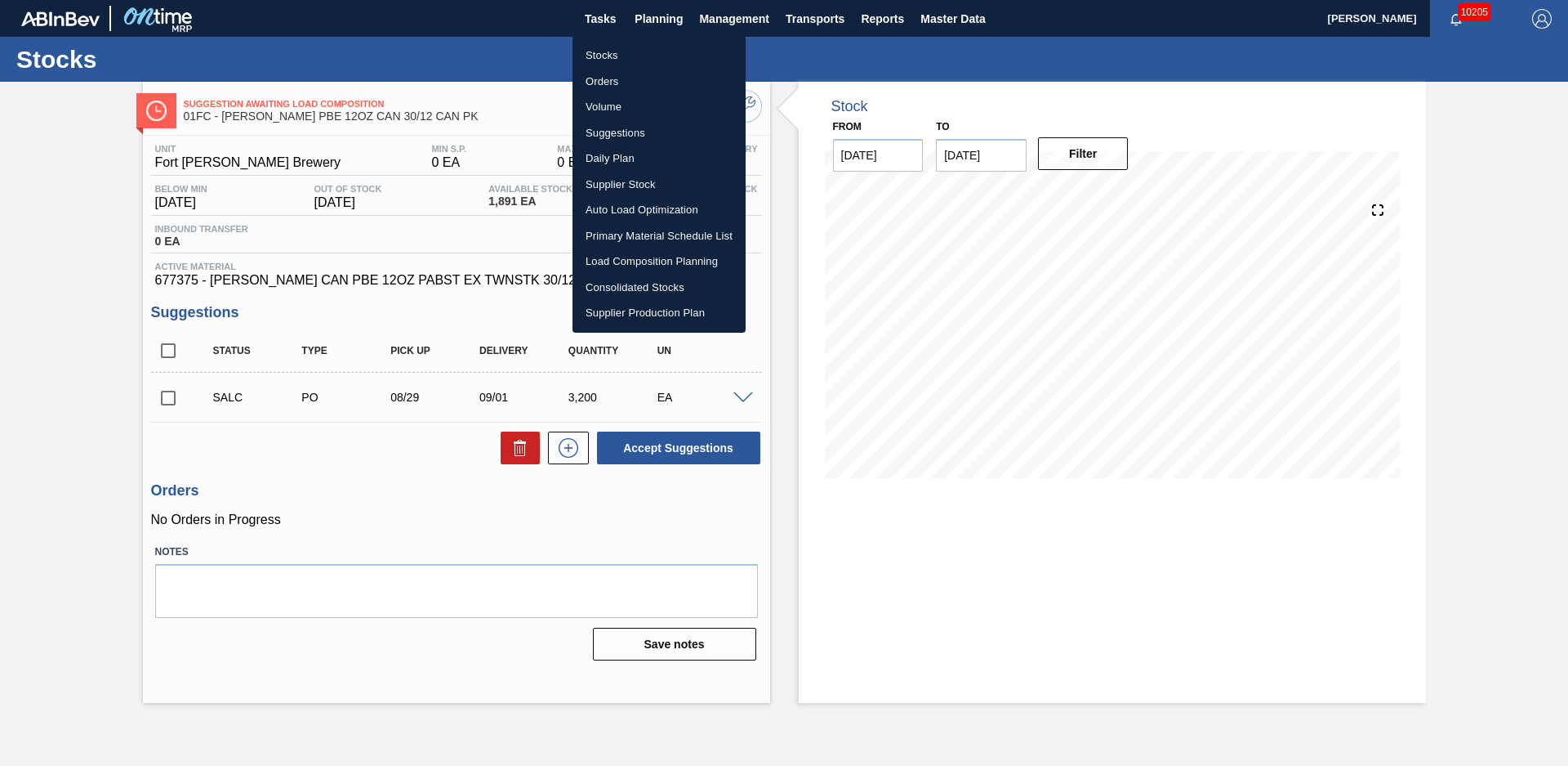
click at [625, 47] on li "Stocks" at bounding box center [659, 56] width 173 height 26
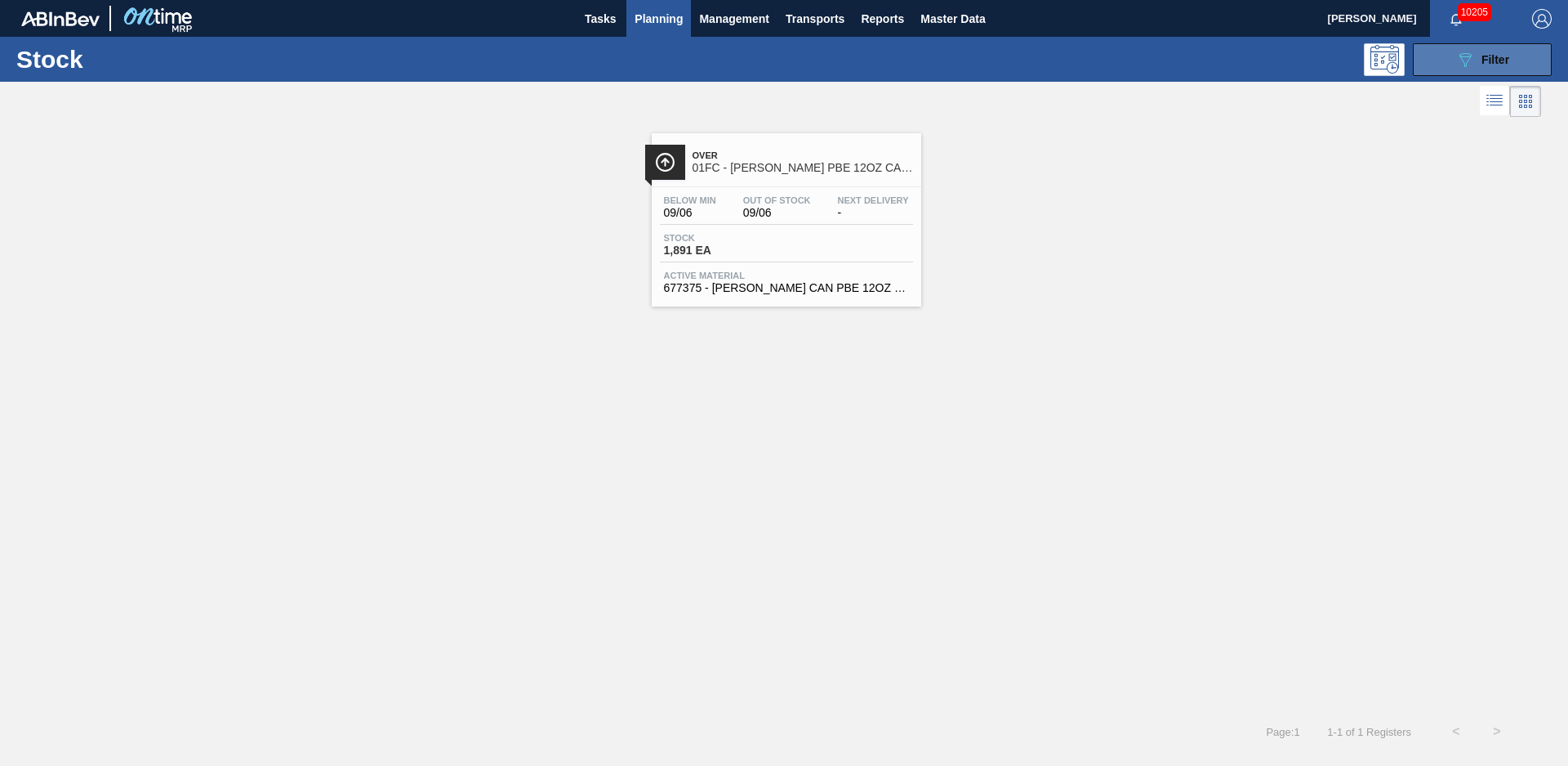
click at [1458, 50] on icon "089F7B8B-B2A5-4AFE-B5C0-19BA573D28AC" at bounding box center [1465, 59] width 20 height 20
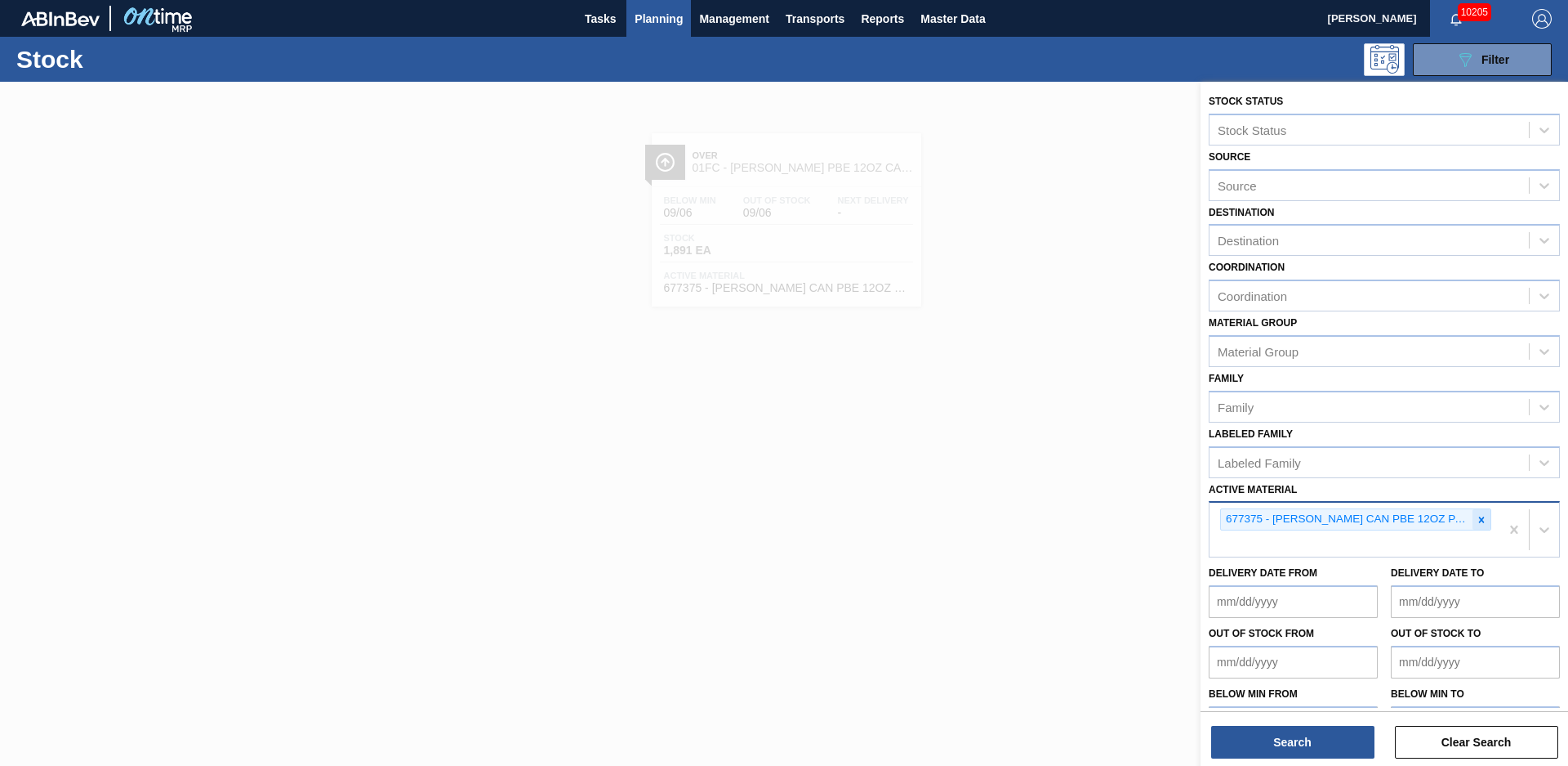
click at [1476, 524] on icon at bounding box center [1481, 520] width 11 height 11
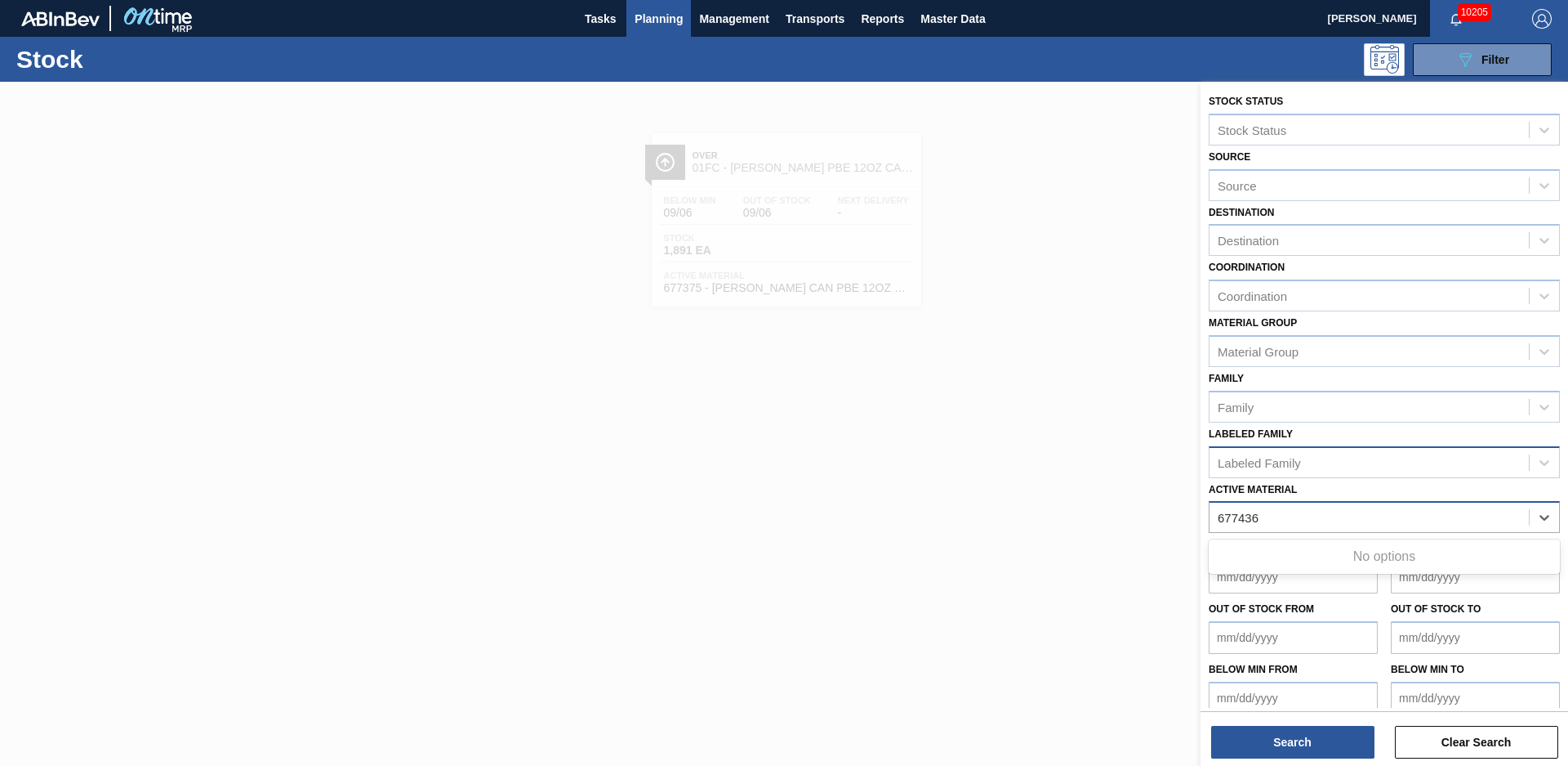
type Material "677436"
click at [1369, 514] on div "Active Material" at bounding box center [1369, 517] width 319 height 24
type Material "878372"
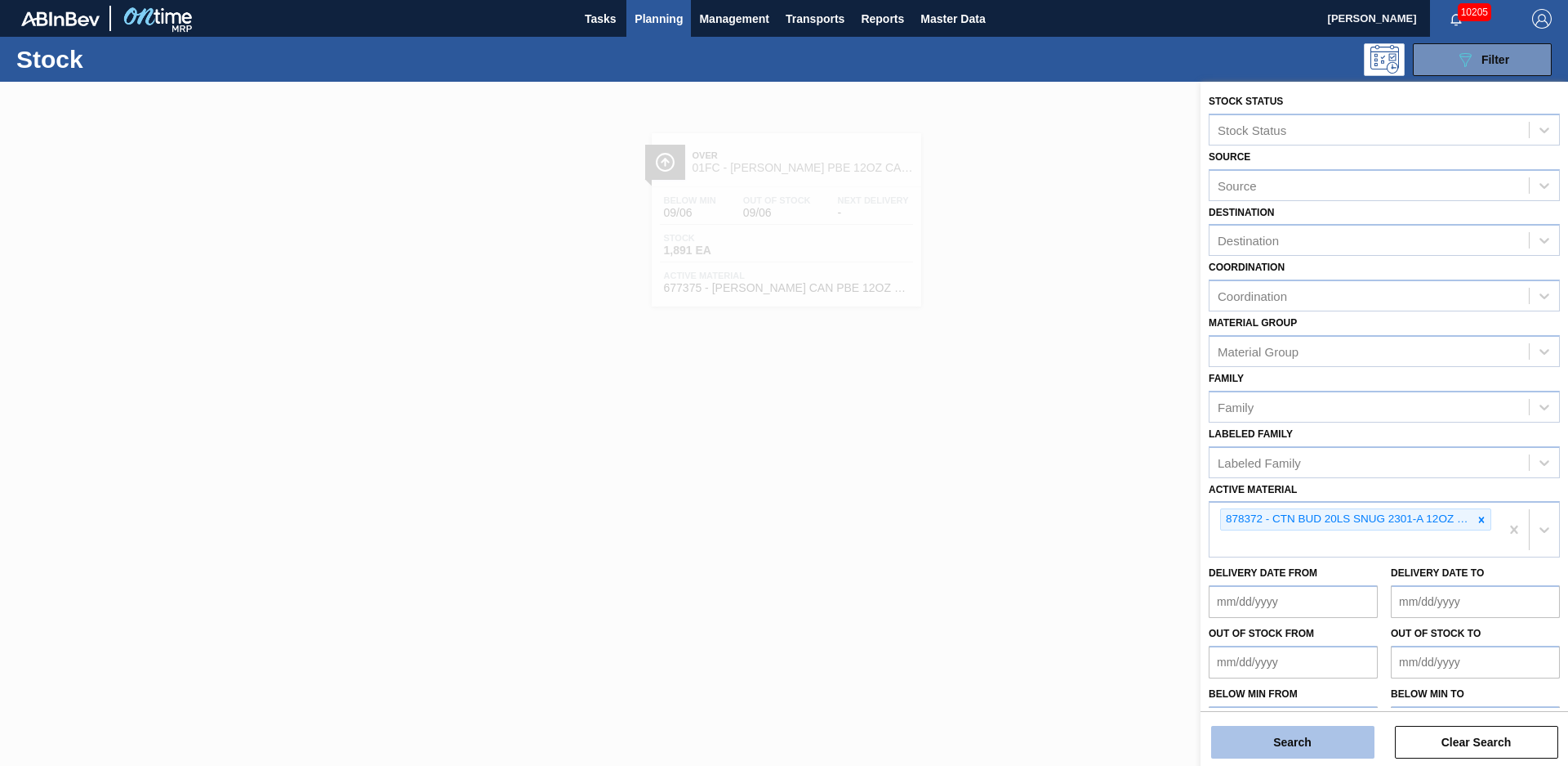
click at [1369, 742] on button "Search" at bounding box center [1292, 742] width 163 height 33
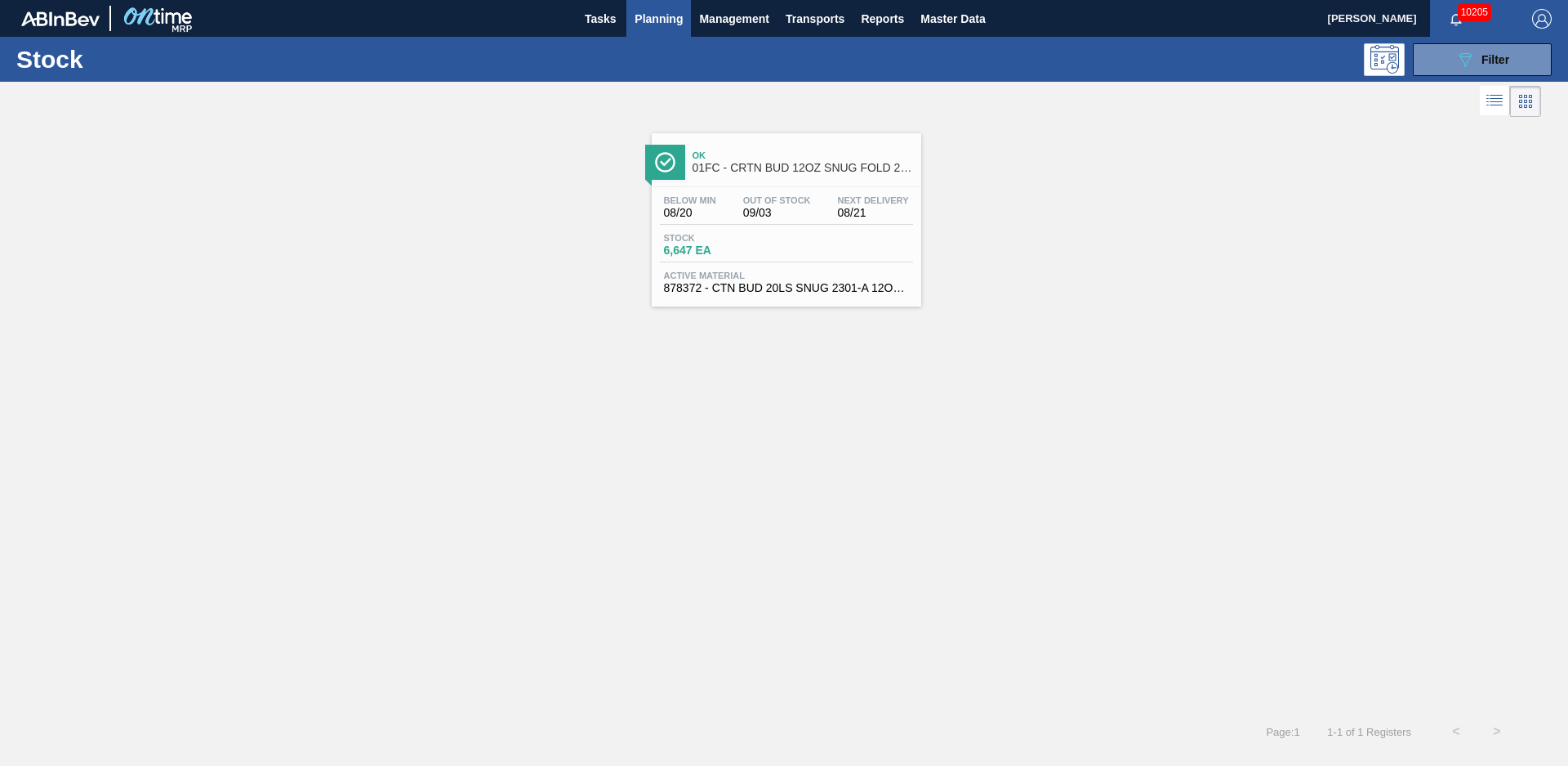
click at [785, 155] on span "Ok" at bounding box center [803, 155] width 220 height 9
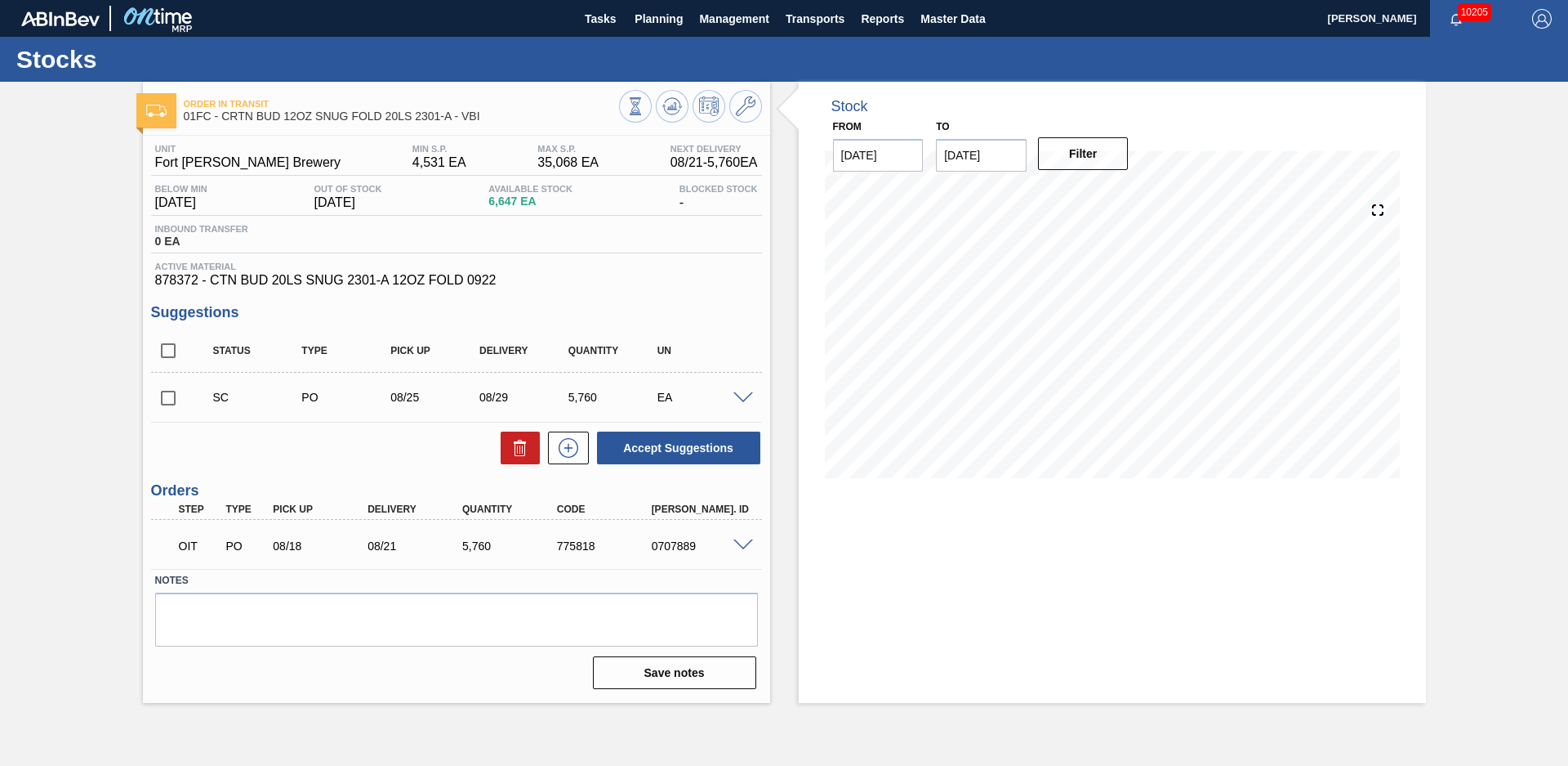
click at [47, 299] on div "Order in transit 01FC - CRTN BUD 12OZ SNUG FOLD 20LS 2301-A - VBI Unit Fort [PE…" at bounding box center [784, 392] width 1568 height 621
drag, startPoint x: 173, startPoint y: 399, endPoint x: 183, endPoint y: 395, distance: 10.8
click at [172, 399] on input "checkbox" at bounding box center [168, 398] width 34 height 34
click at [715, 453] on button "Accept Suggestions" at bounding box center [678, 448] width 163 height 33
checkbox input "false"
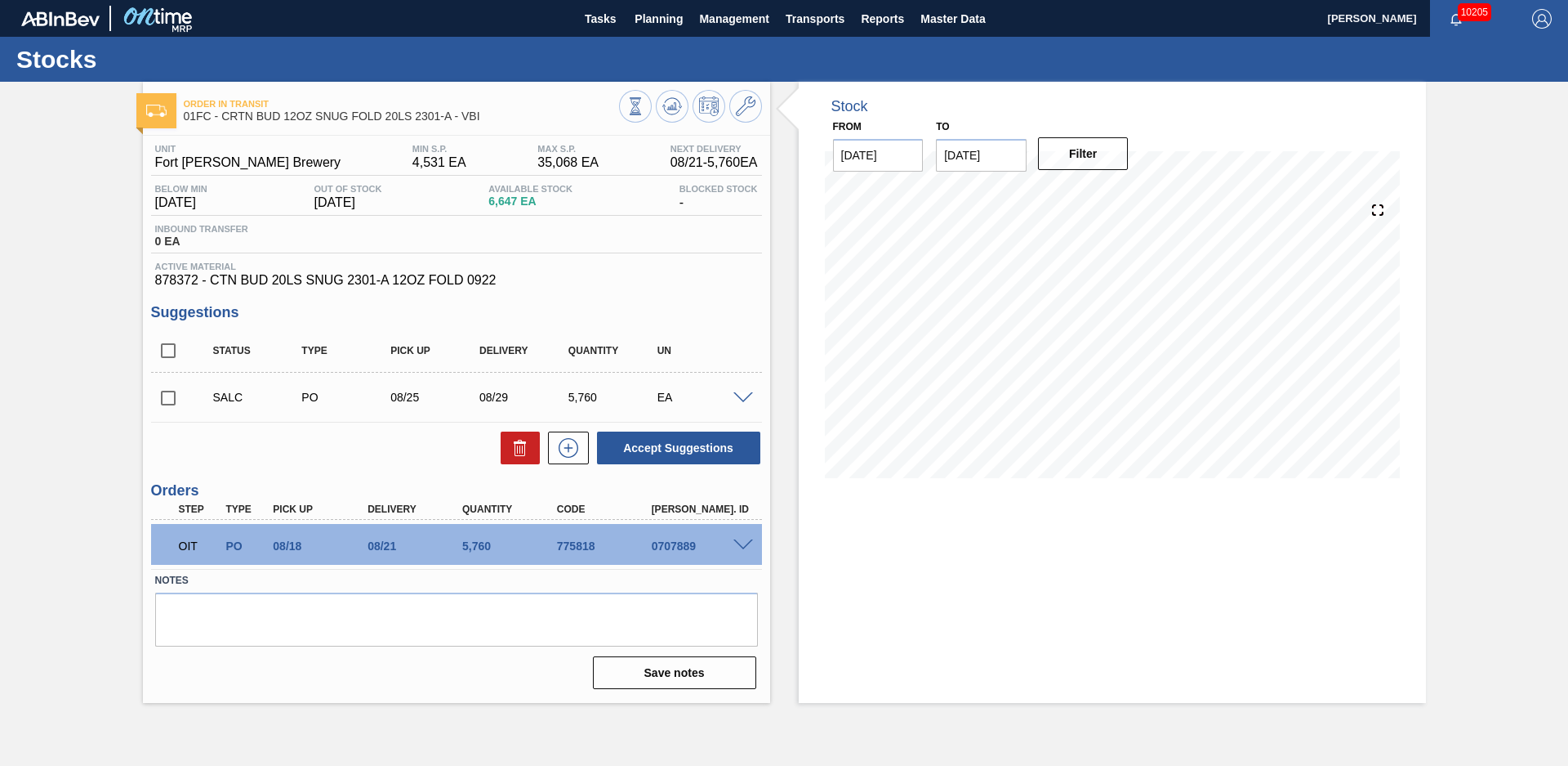
click at [644, 44] on div "Stocks" at bounding box center [784, 59] width 1568 height 45
click at [647, 34] on button "Planning" at bounding box center [658, 18] width 65 height 37
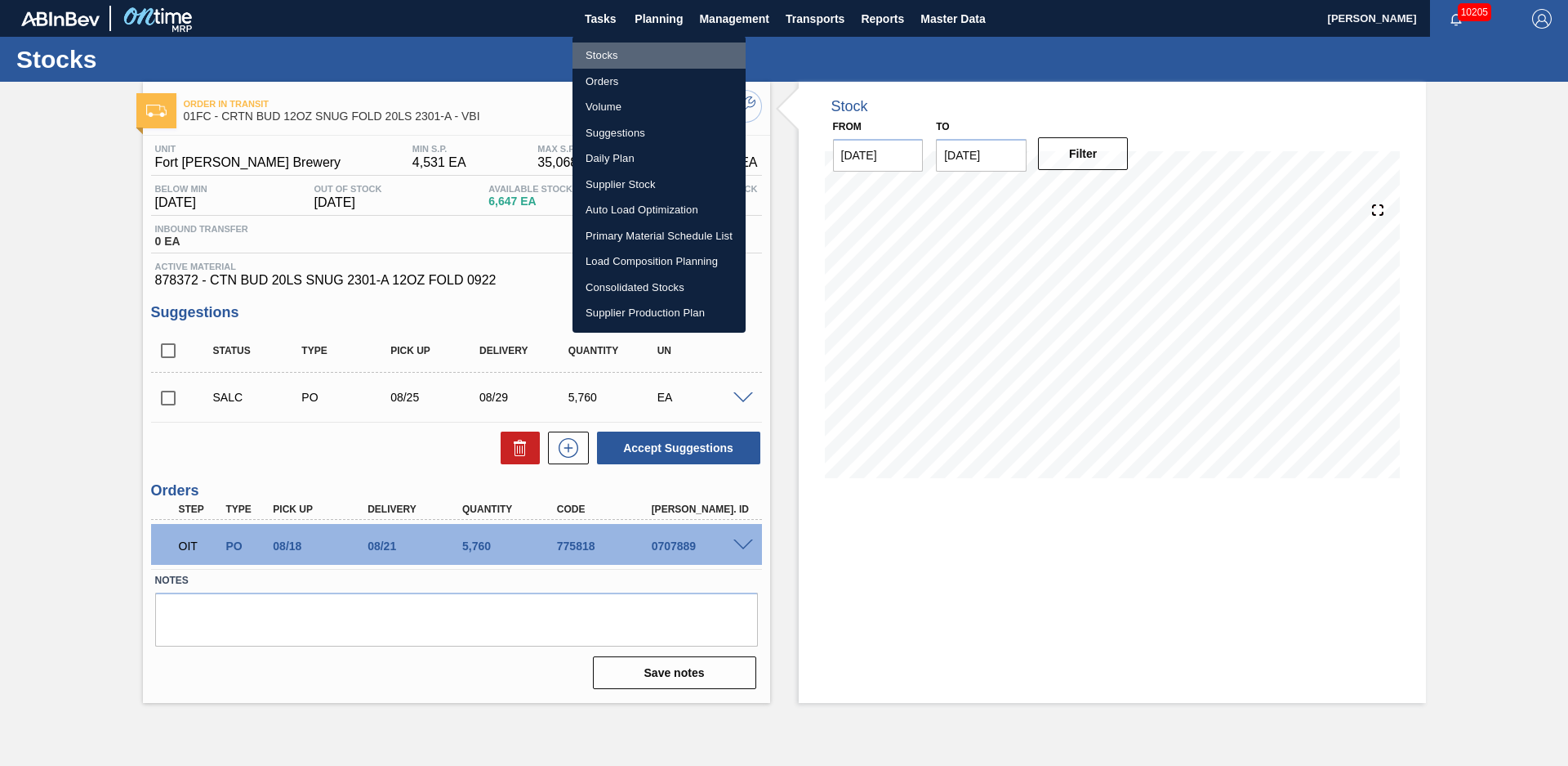
click at [637, 46] on li "Stocks" at bounding box center [659, 56] width 173 height 26
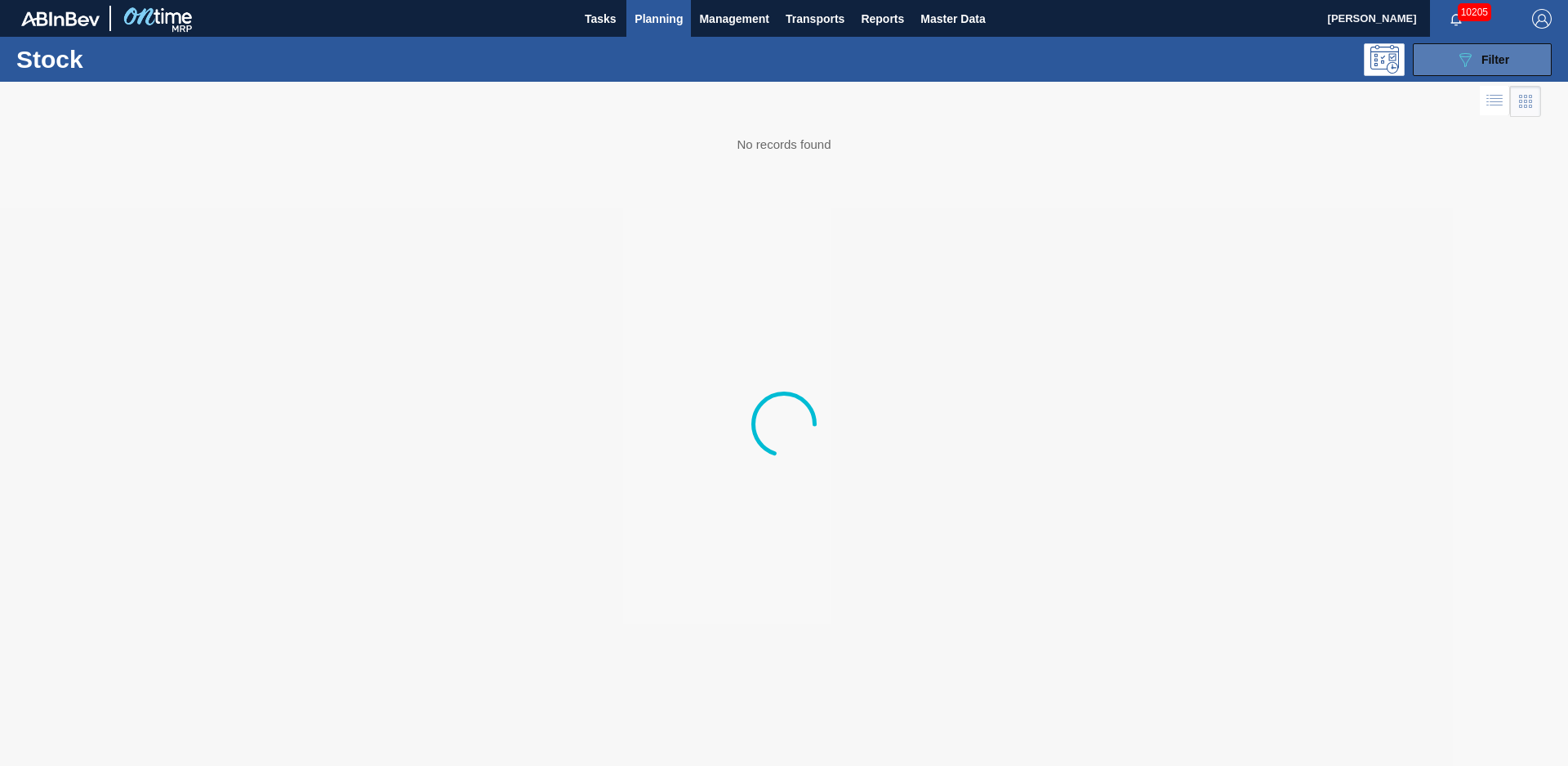
click at [1488, 71] on button "089F7B8B-B2A5-4AFE-B5C0-19BA573D28AC Filter" at bounding box center [1482, 59] width 138 height 33
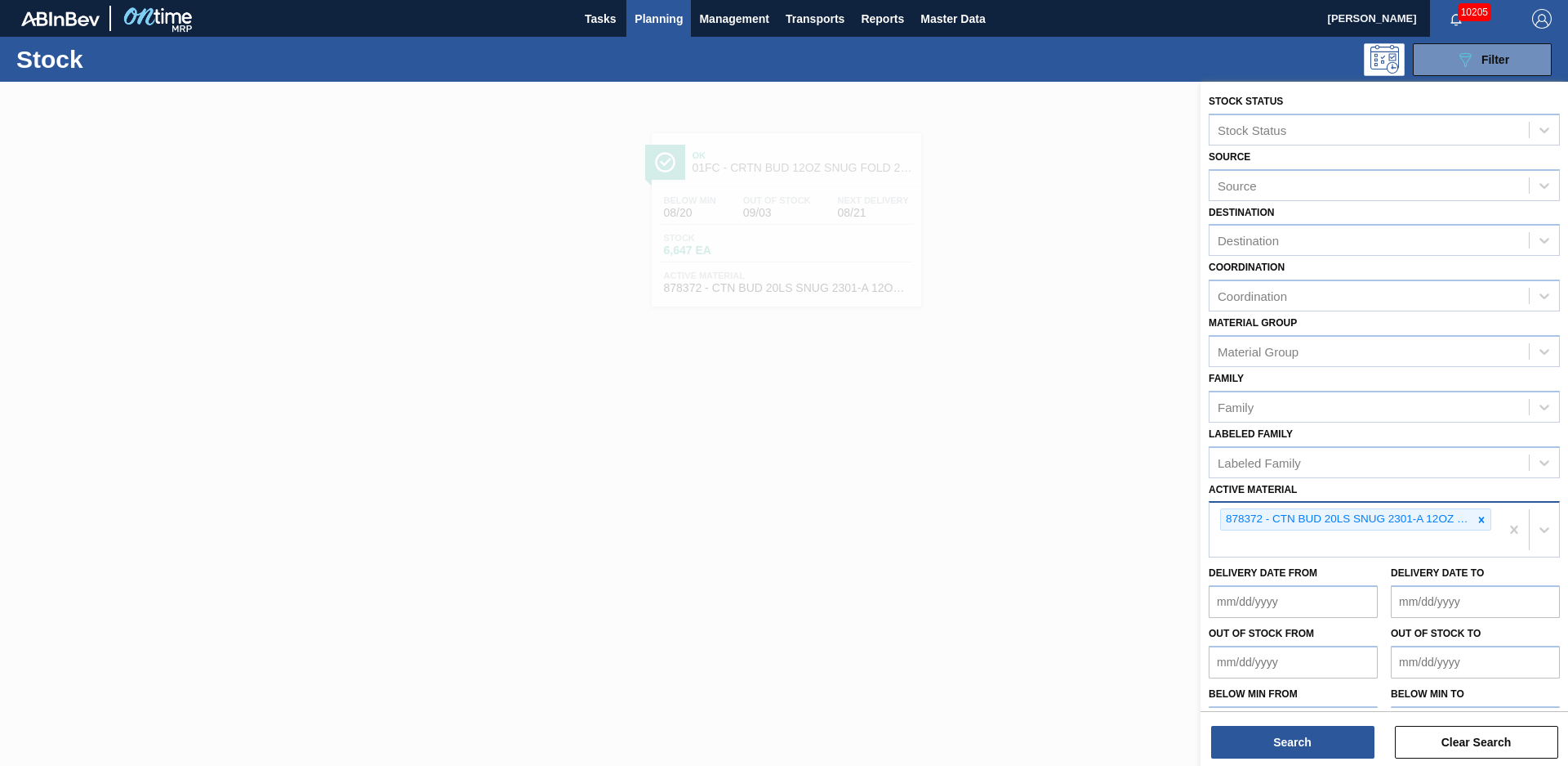
click at [1485, 521] on div at bounding box center [1481, 519] width 18 height 21
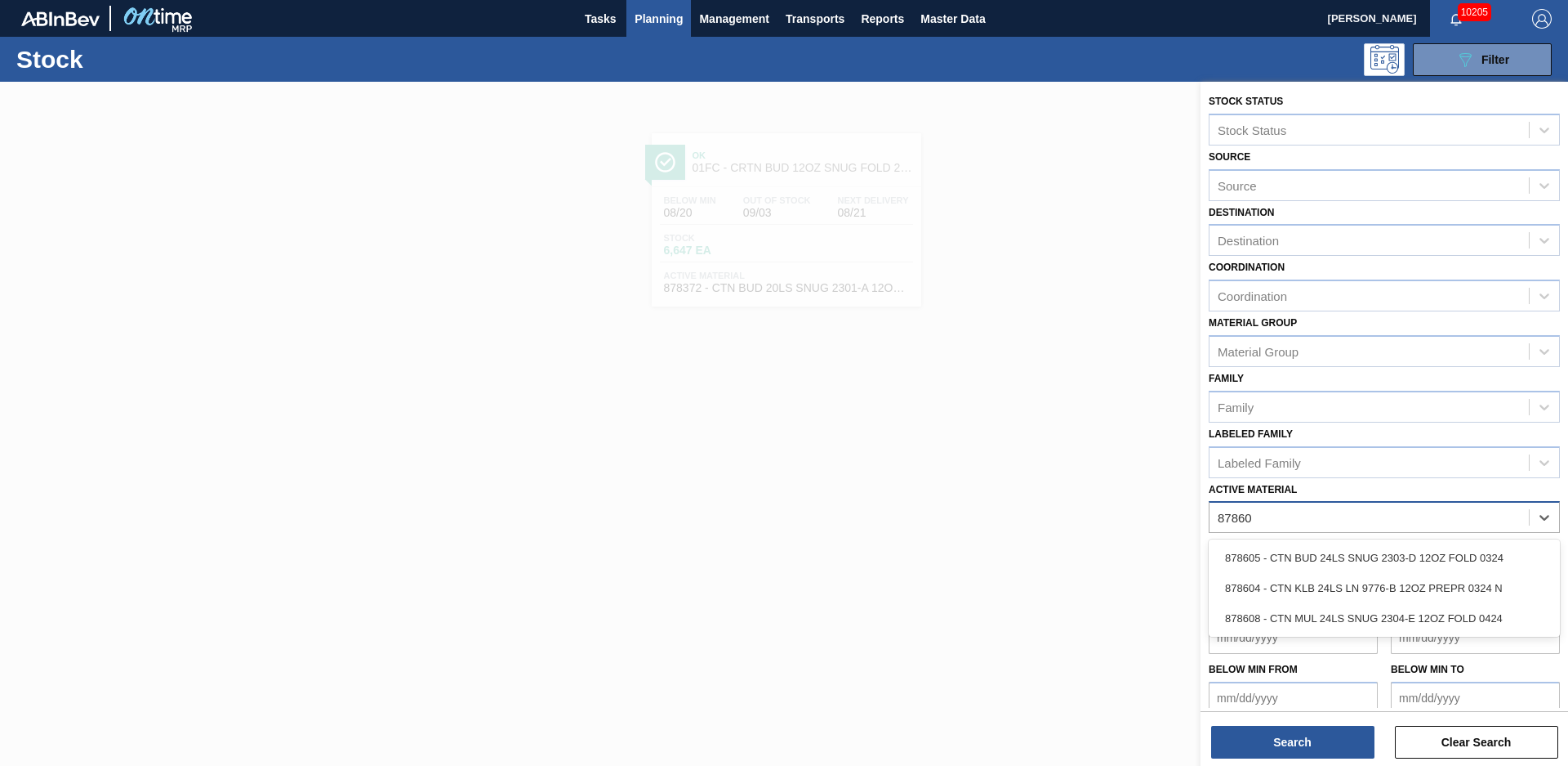
type Material "878608"
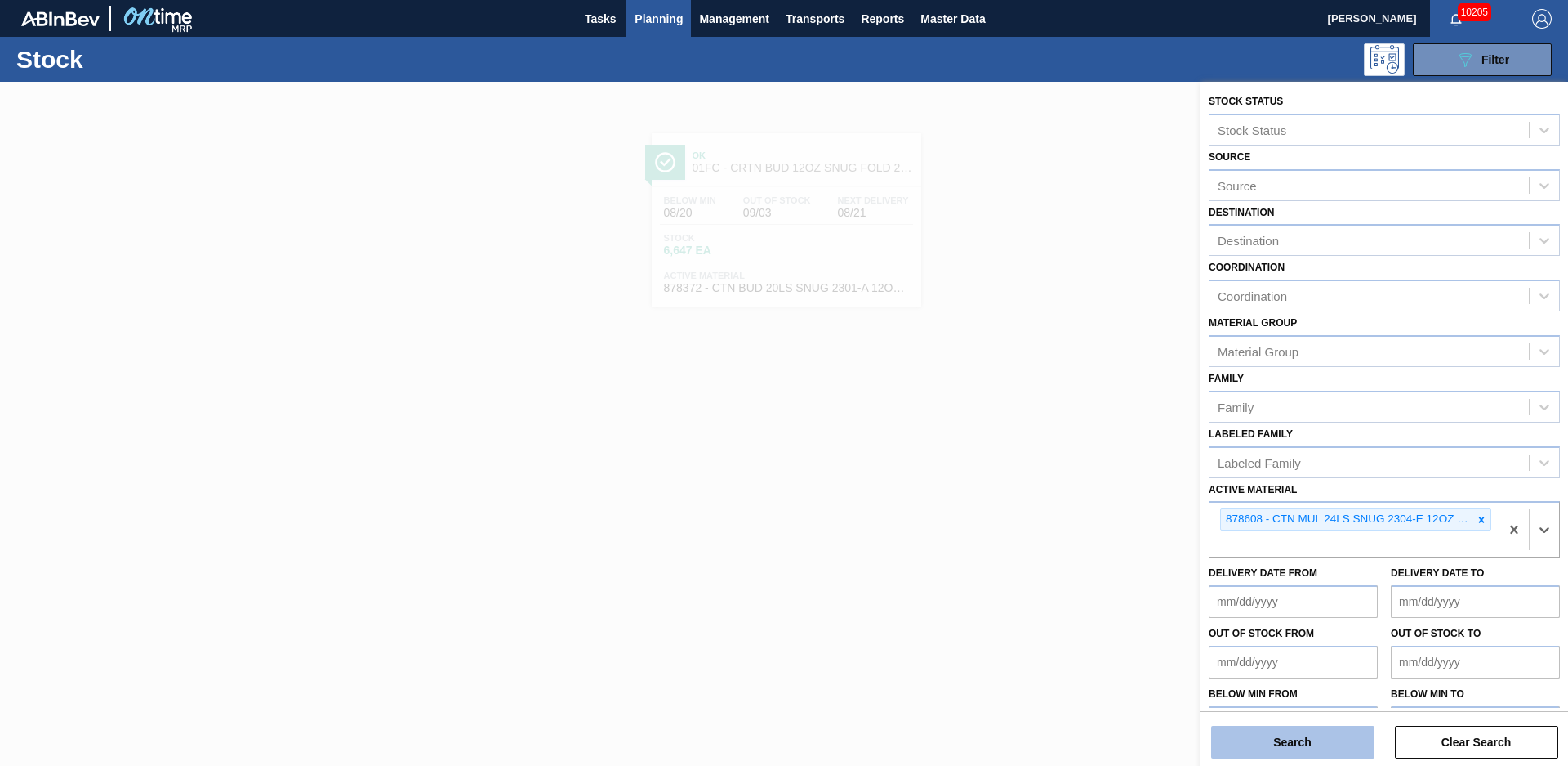
click at [1271, 736] on button "Search" at bounding box center [1292, 742] width 163 height 33
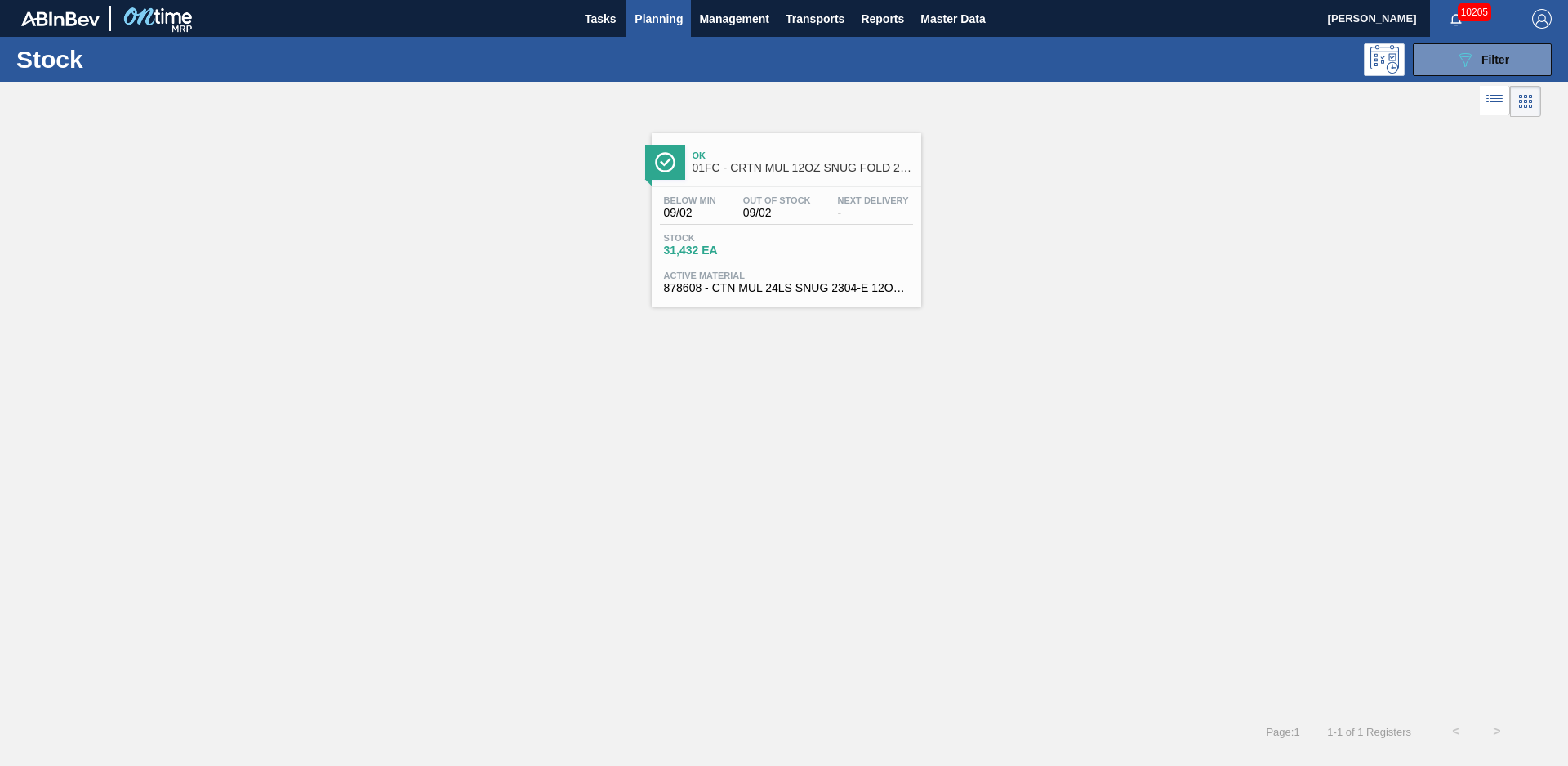
click at [862, 163] on span "01FC - CRTN MUL 12OZ SNUG FOLD 24LS FOLDING" at bounding box center [803, 168] width 220 height 12
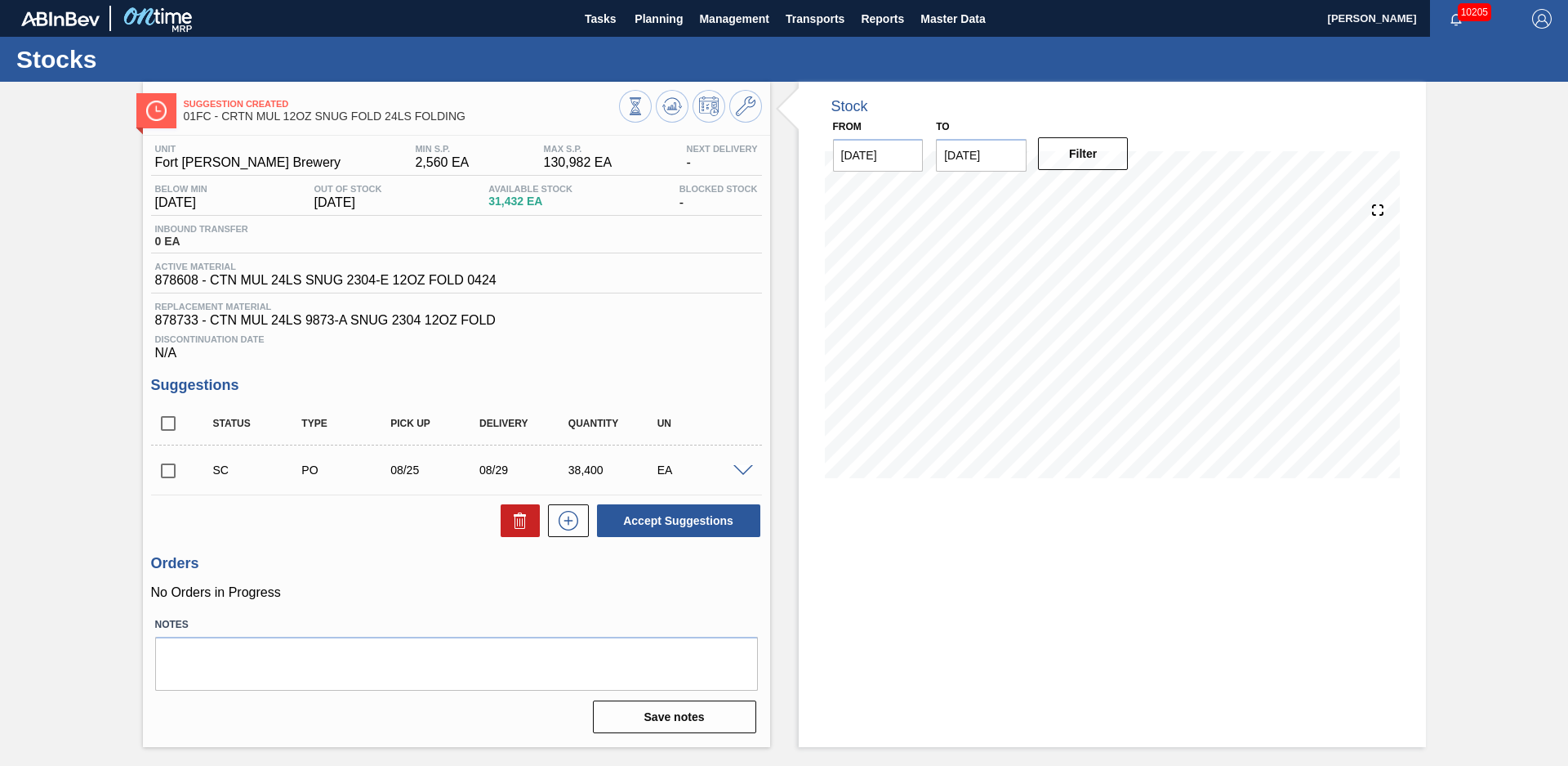
click at [44, 362] on div "Suggestion Created 01FC - CRTN MUL 12OZ SNUG FOLD 24LS FOLDING Unit Fort [PERSO…" at bounding box center [784, 415] width 1568 height 665
click at [170, 469] on input "checkbox" at bounding box center [168, 470] width 34 height 34
click at [792, 330] on div "Stock From [DATE] to [DATE] Filter 08/20 Stock Projection 31,432 SAP Planning 0…" at bounding box center [1098, 415] width 656 height 665
drag, startPoint x: 92, startPoint y: 434, endPoint x: 225, endPoint y: 447, distance: 133.6
click at [92, 434] on div "Suggestion Created 01FC - CRTN MUL 12OZ SNUG FOLD 24LS FOLDING Unit Fort [PERSO…" at bounding box center [784, 415] width 1568 height 665
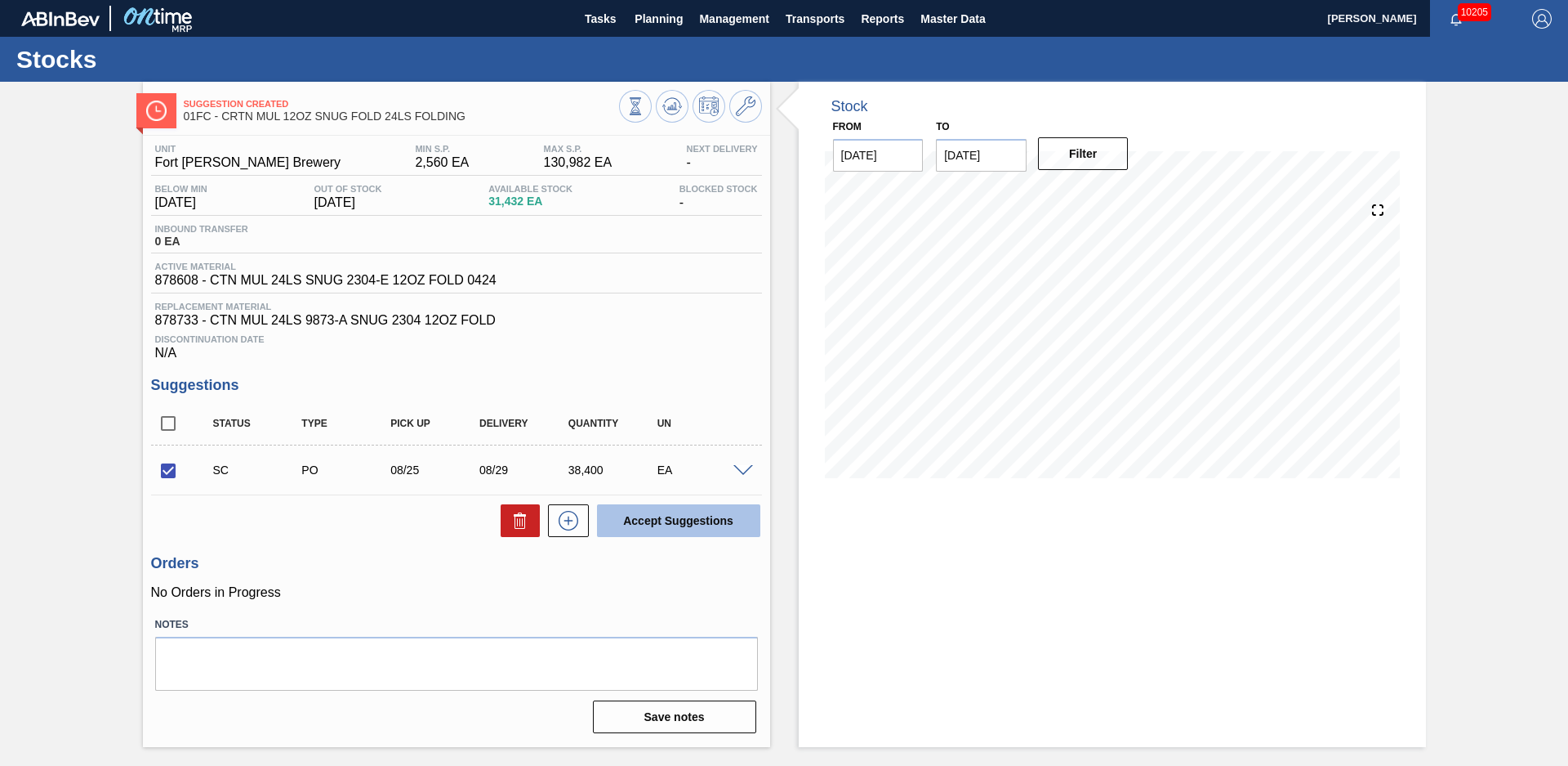
click at [659, 513] on button "Accept Suggestions" at bounding box center [678, 520] width 163 height 33
checkbox input "false"
click at [89, 344] on div "Suggestion Awaiting Load Composition 01FC - CRTN MUL 12OZ SNUG FOLD 24LS FOLDIN…" at bounding box center [784, 415] width 1568 height 665
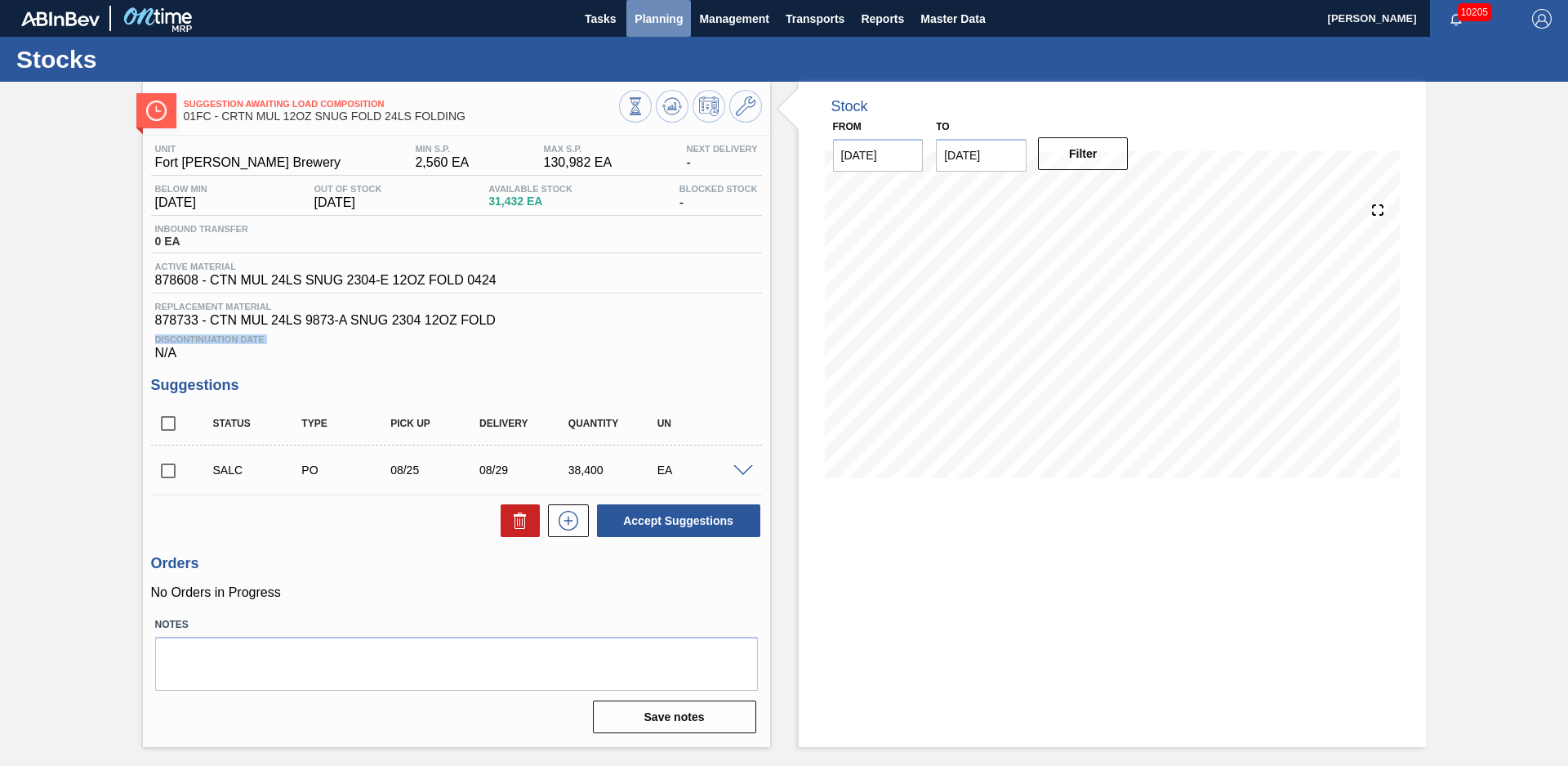
click at [650, 20] on span "Planning" at bounding box center [658, 19] width 48 height 20
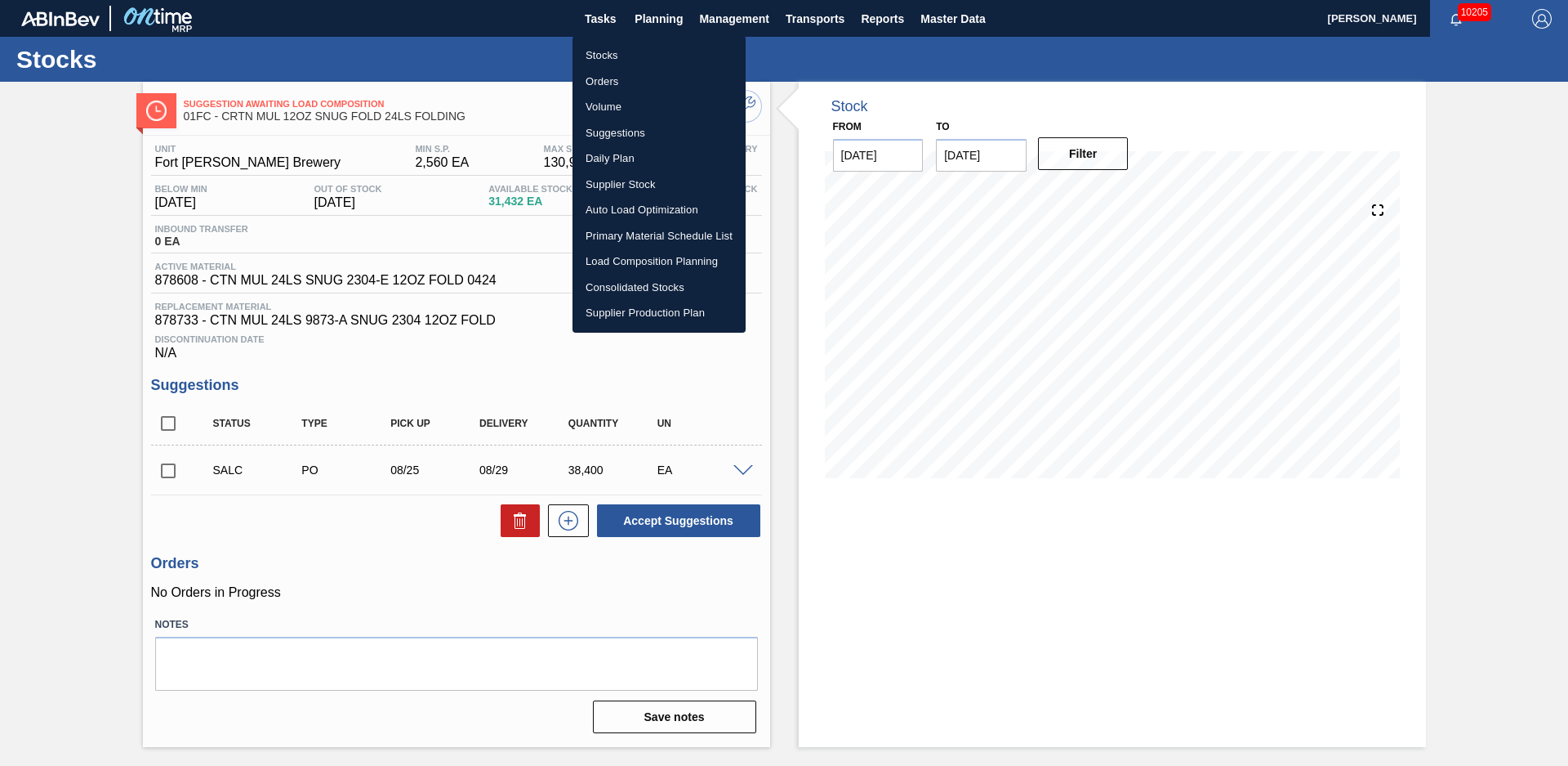
click at [634, 36] on div "Stocks Orders Volume Suggestions Daily Plan Supplier Stock Auto Load Optimizati…" at bounding box center [784, 383] width 1568 height 766
click at [628, 42] on li "Stocks" at bounding box center [659, 56] width 173 height 26
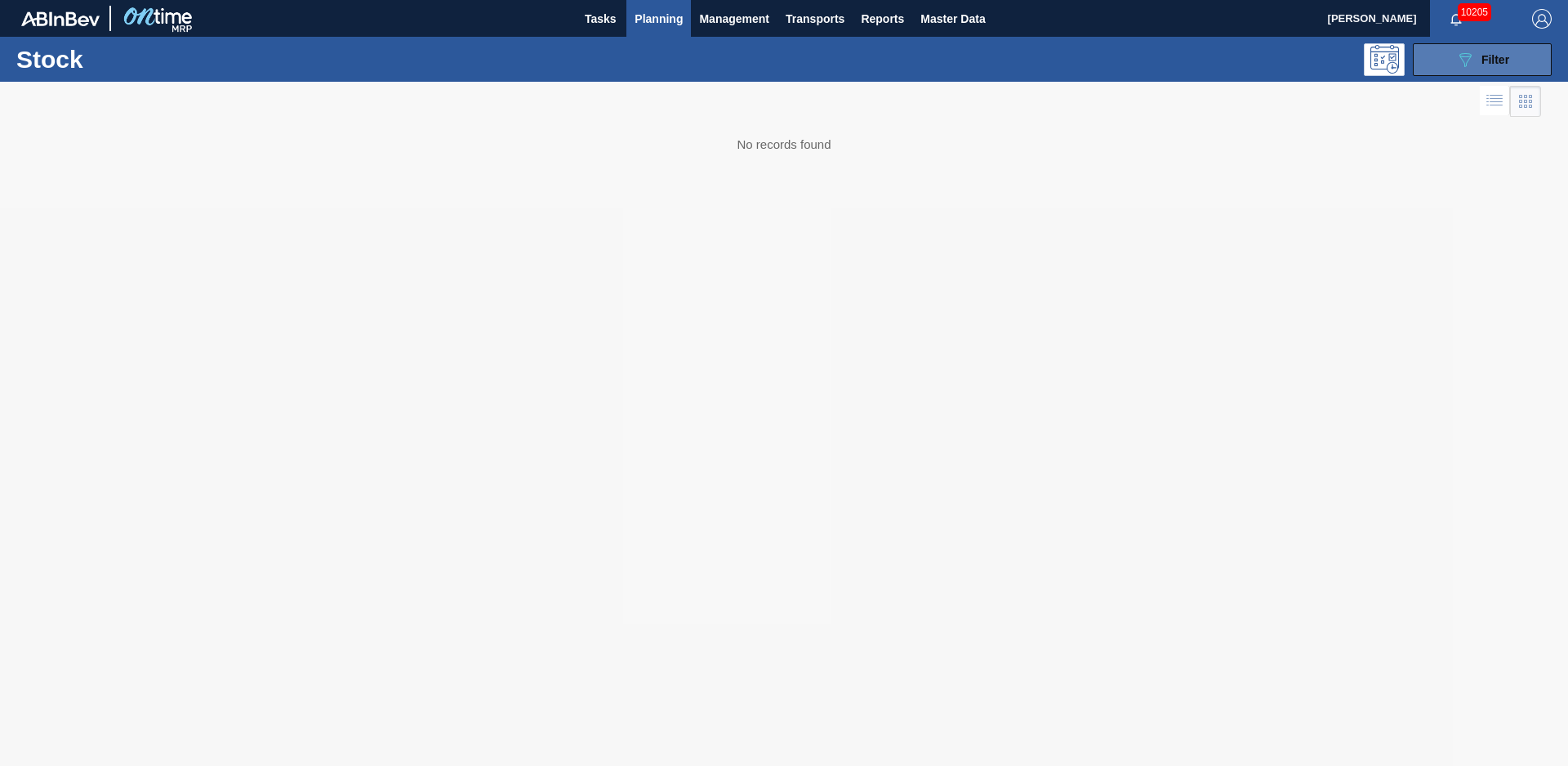
click at [1532, 65] on button "089F7B8B-B2A5-4AFE-B5C0-19BA573D28AC Filter" at bounding box center [1482, 59] width 138 height 33
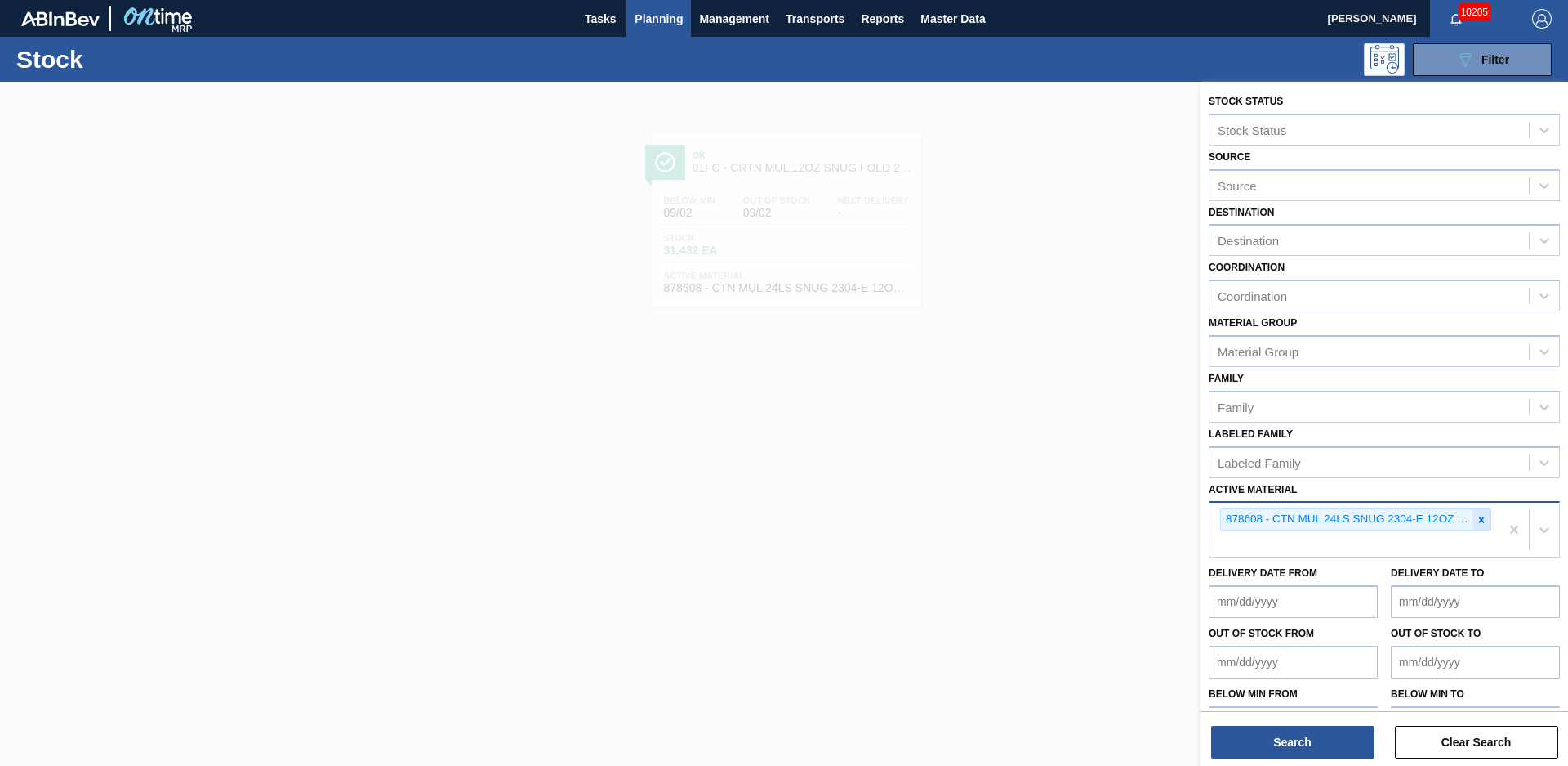
click at [1477, 516] on icon at bounding box center [1481, 520] width 11 height 11
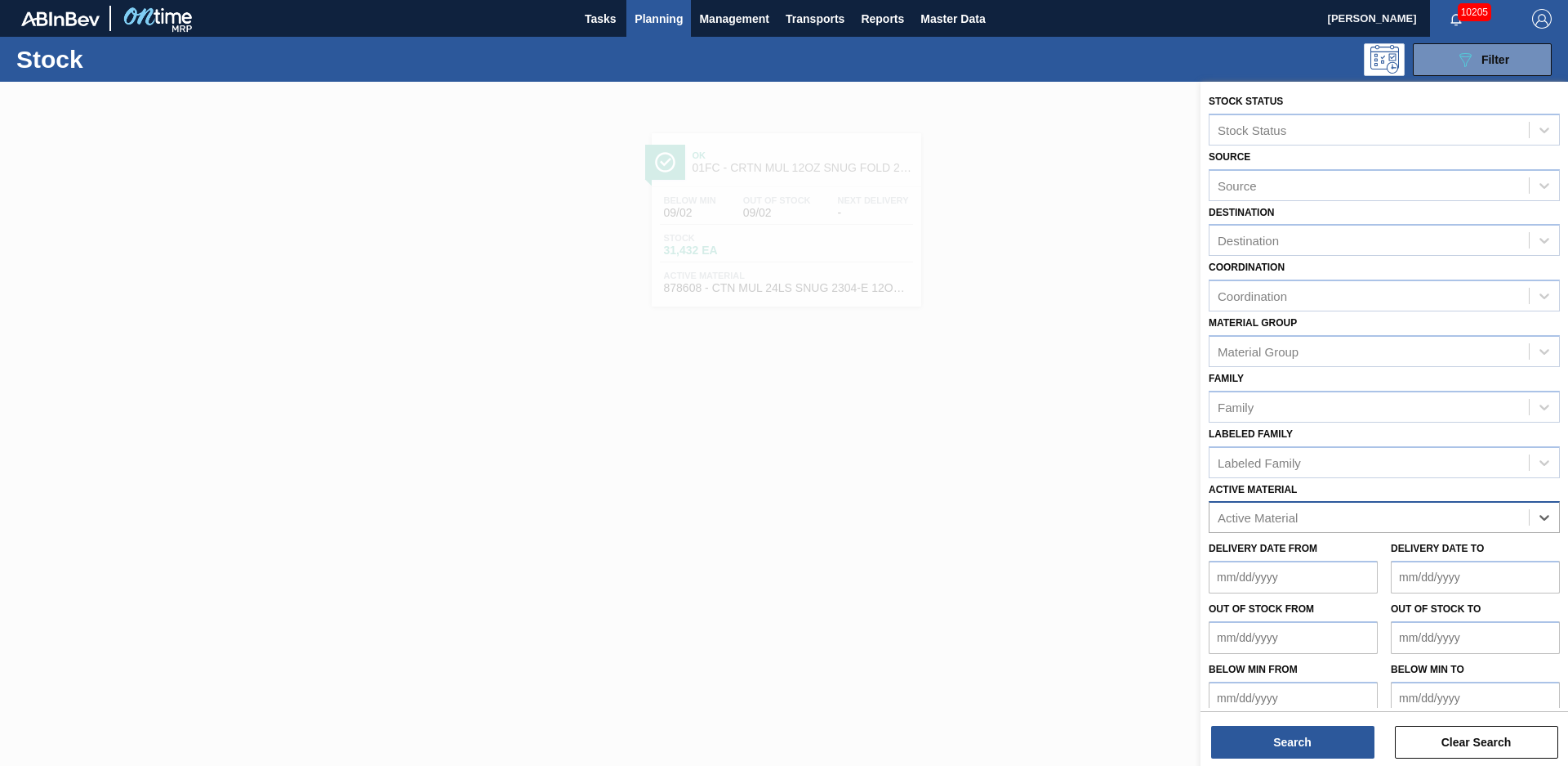
click at [1384, 519] on div "Active Material" at bounding box center [1369, 517] width 319 height 24
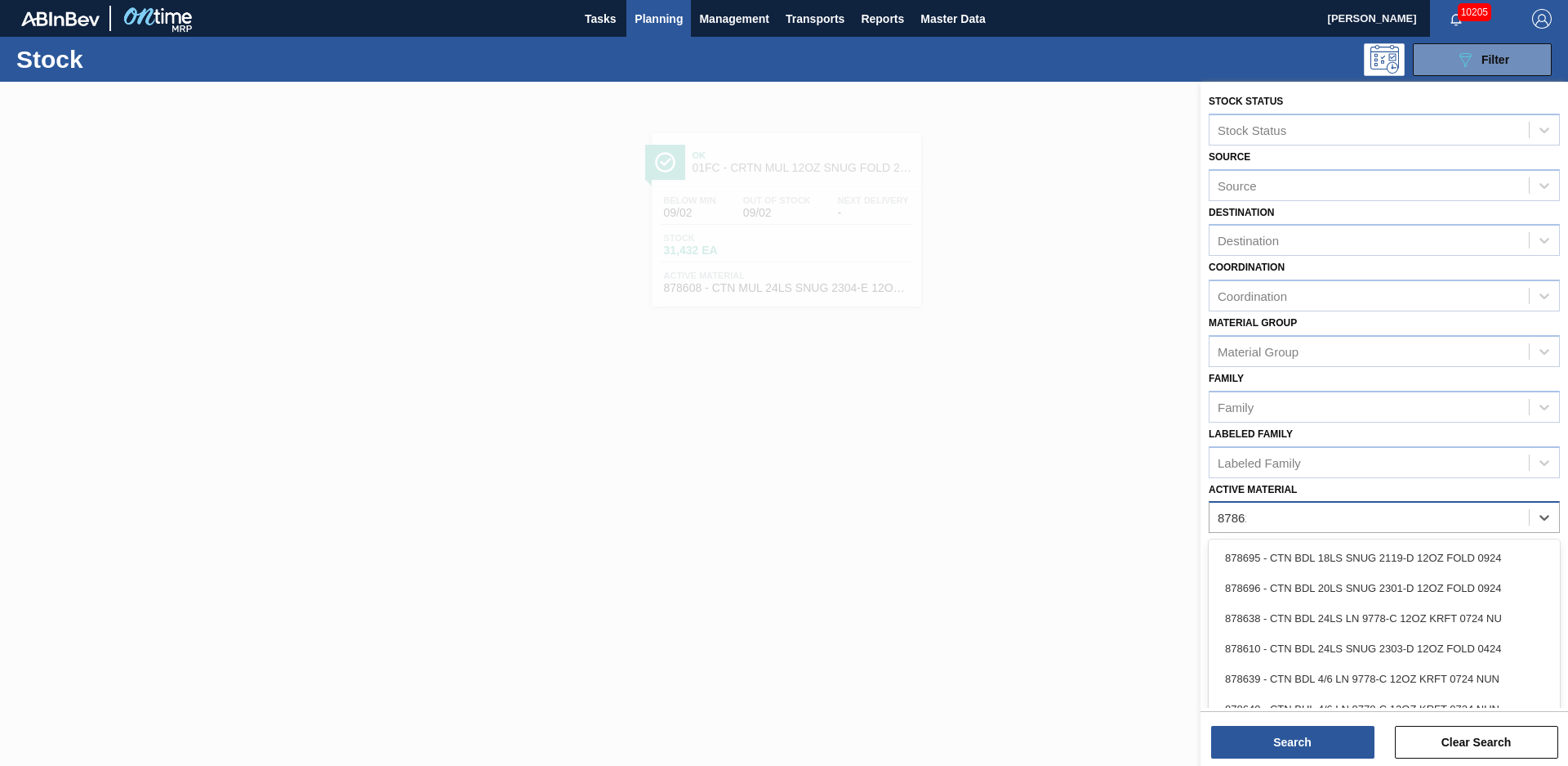
type Material "878610"
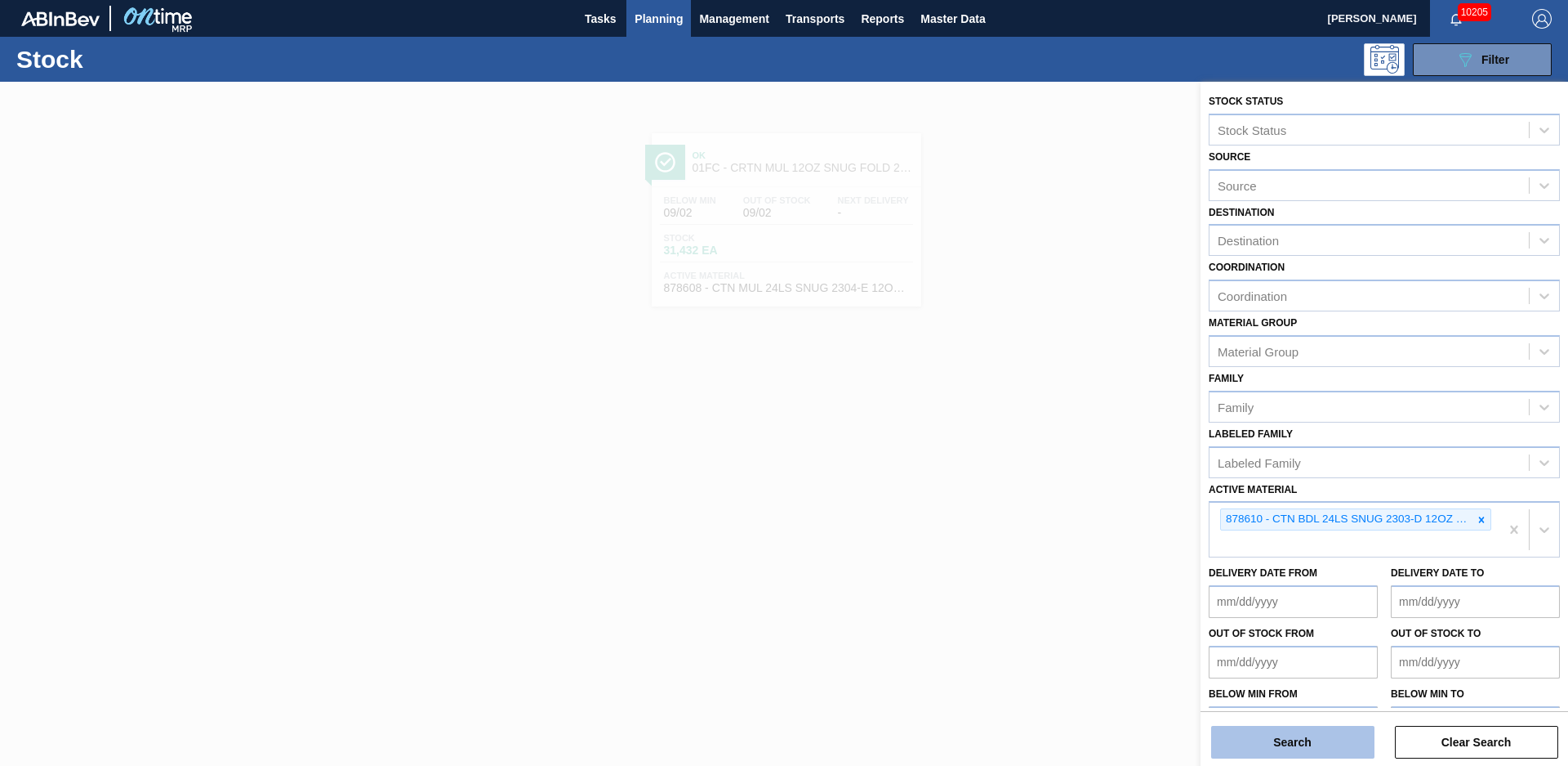
click at [1334, 743] on button "Search" at bounding box center [1292, 742] width 163 height 33
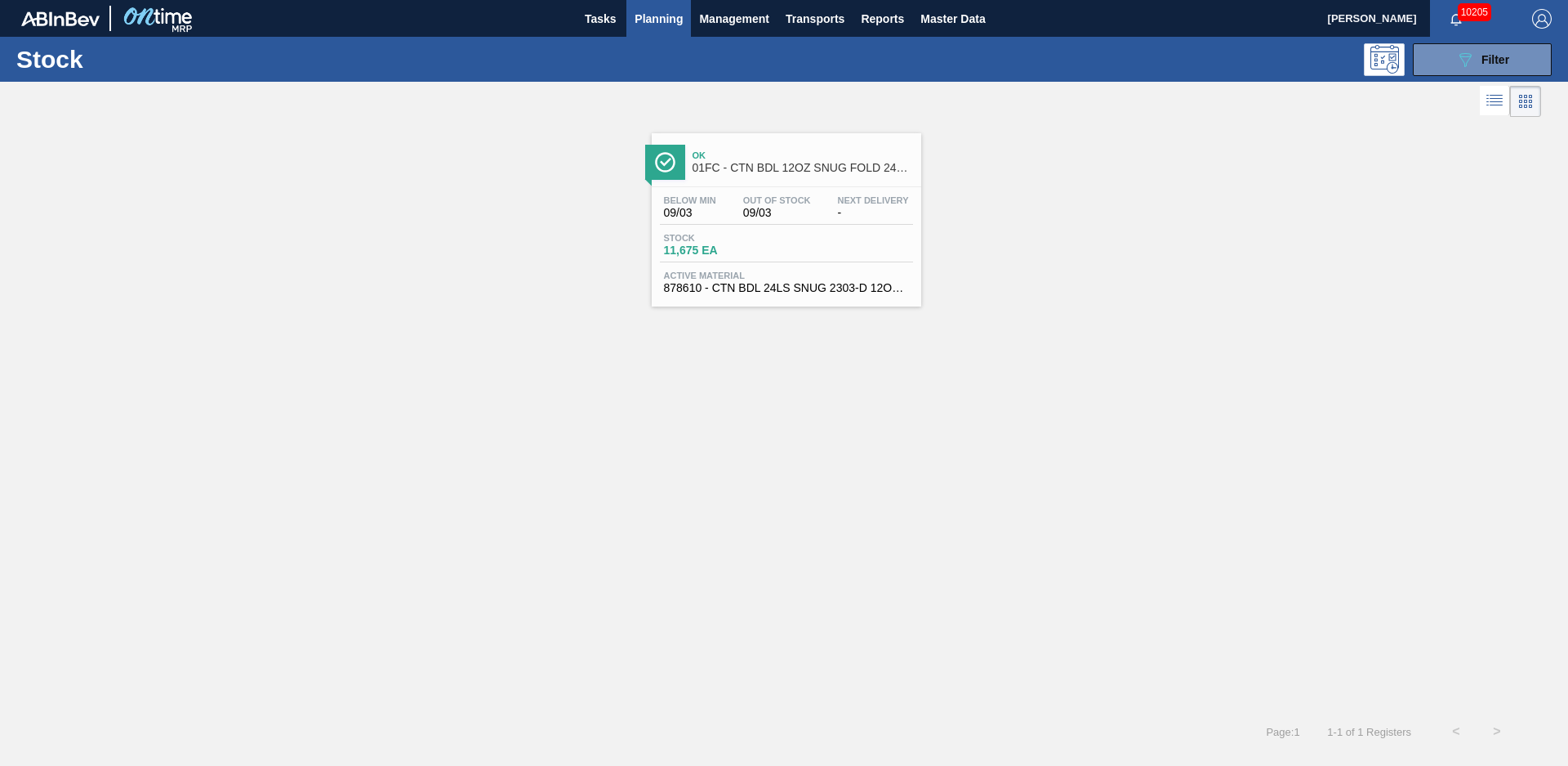
click at [1113, 221] on div "Ok 01FC - CTN BDL 12OZ SNUG FOLD 24LS BOT PK Below Min 09/03 Out Of Stock 09/03…" at bounding box center [784, 213] width 1568 height 186
click at [793, 157] on span "Ok" at bounding box center [803, 155] width 220 height 9
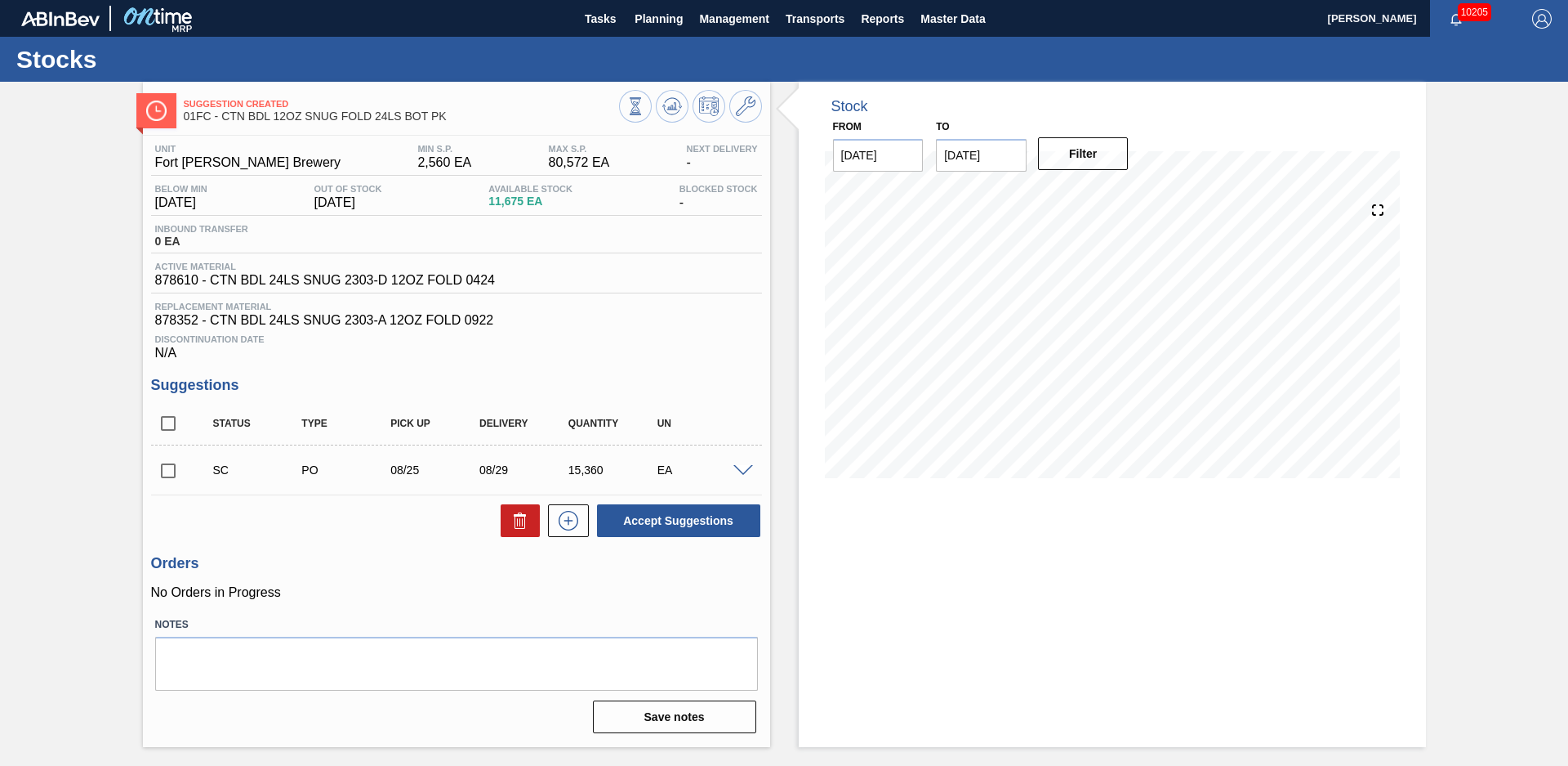
click at [792, 292] on div "Stock From [DATE] to [DATE] Filter" at bounding box center [1098, 415] width 656 height 665
click at [674, 108] on icon at bounding box center [671, 106] width 10 height 8
click at [65, 233] on div "Suggestion Created 01FC - CTN BDL 12OZ SNUG FOLD 24LS BOT PK Unit Fort [PERSON_…" at bounding box center [784, 415] width 1568 height 665
click at [168, 462] on input "checkbox" at bounding box center [168, 470] width 34 height 34
click at [728, 528] on button "Accept Suggestions" at bounding box center [678, 520] width 163 height 33
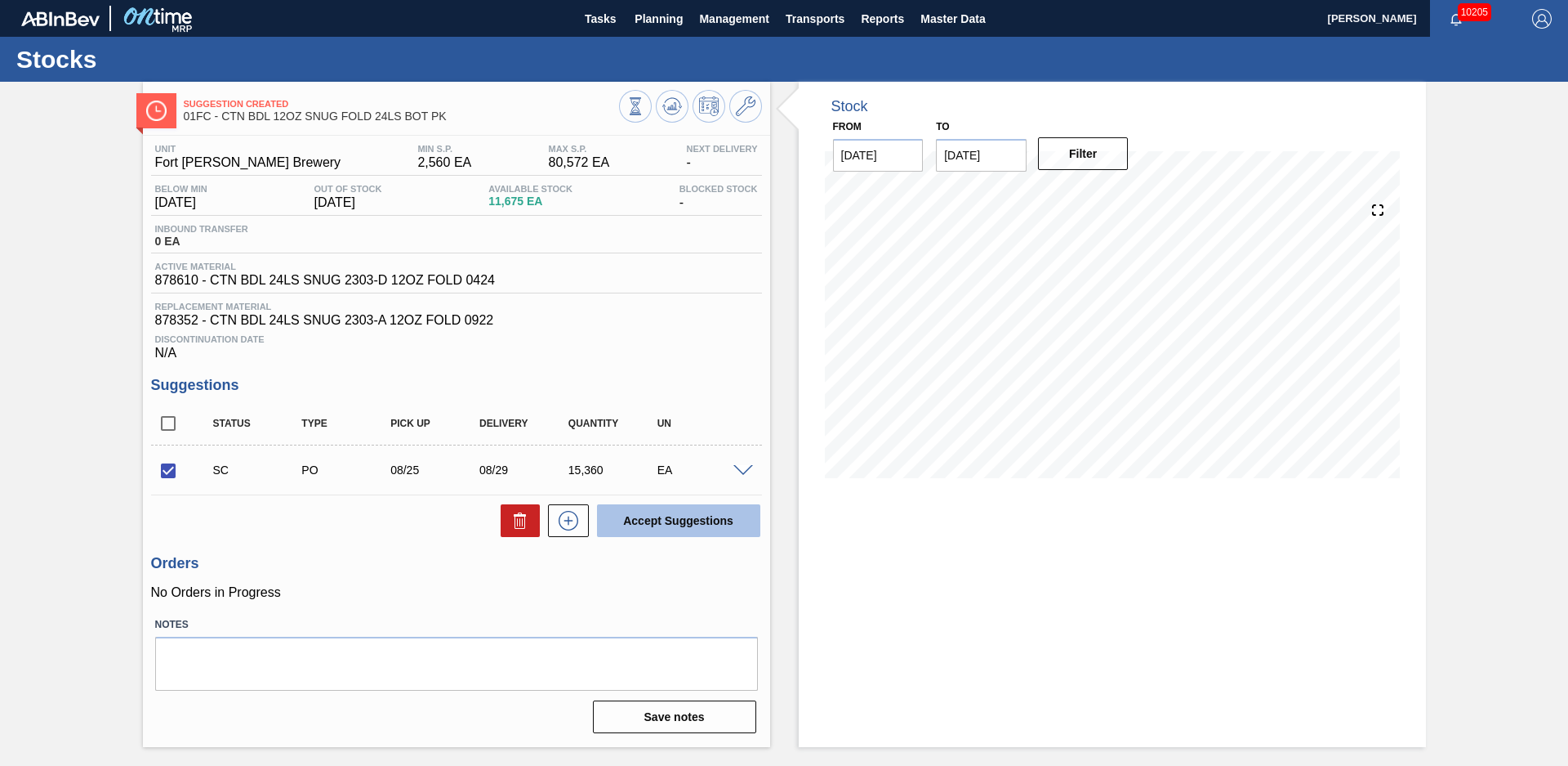
checkbox input "false"
click at [161, 466] on input "checkbox" at bounding box center [168, 470] width 34 height 34
click at [120, 451] on div "Suggestion Created 01FC - CTN BDL 12OZ SNUG FOLD 24LS BOT PK Unit Fort [PERSON_…" at bounding box center [784, 415] width 1568 height 665
click at [693, 518] on button "Accept Suggestions" at bounding box center [678, 520] width 163 height 33
checkbox input "false"
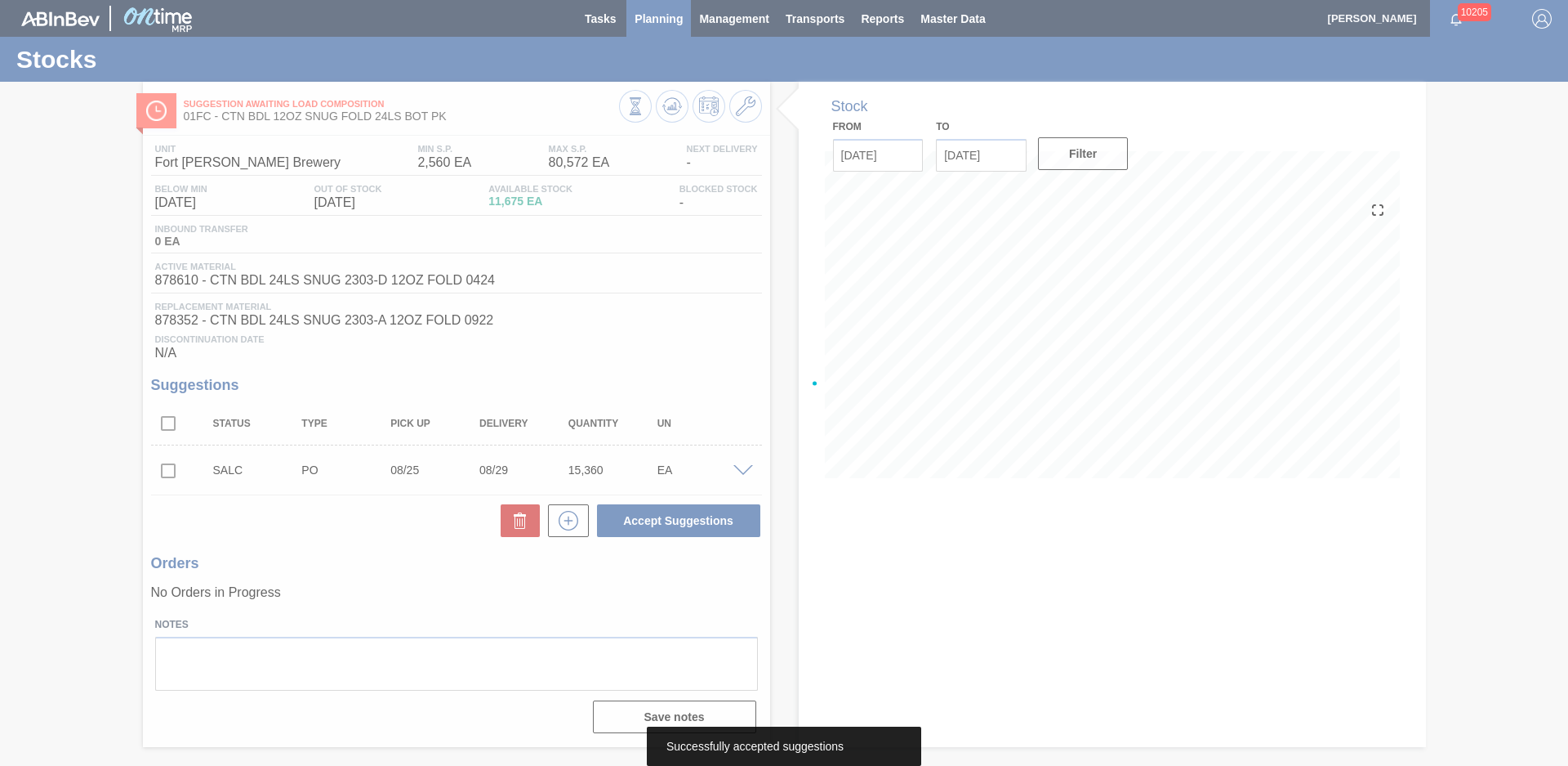
click at [647, 24] on div at bounding box center [784, 383] width 1568 height 766
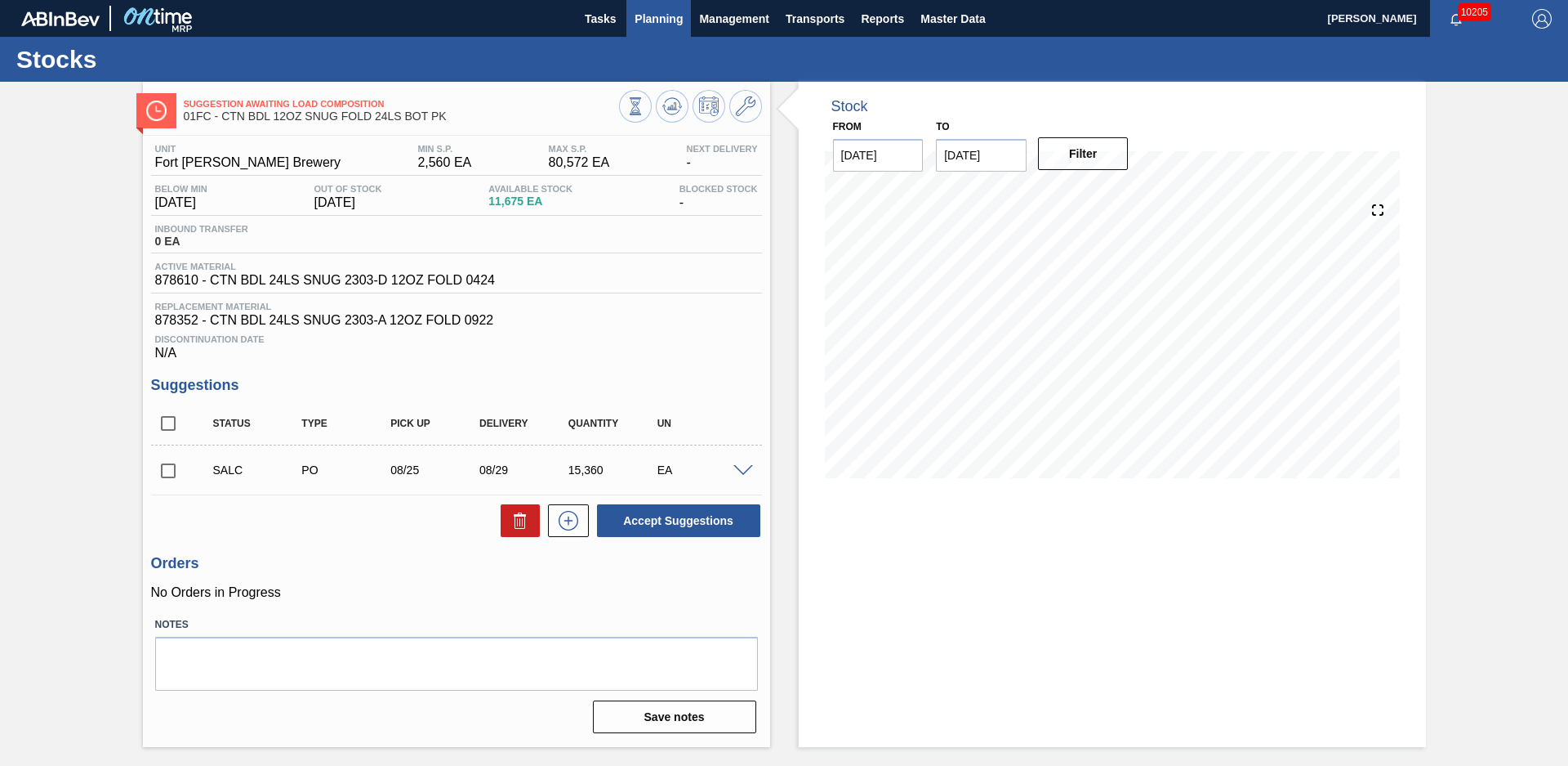
click at [646, 23] on span "Planning" at bounding box center [658, 19] width 48 height 20
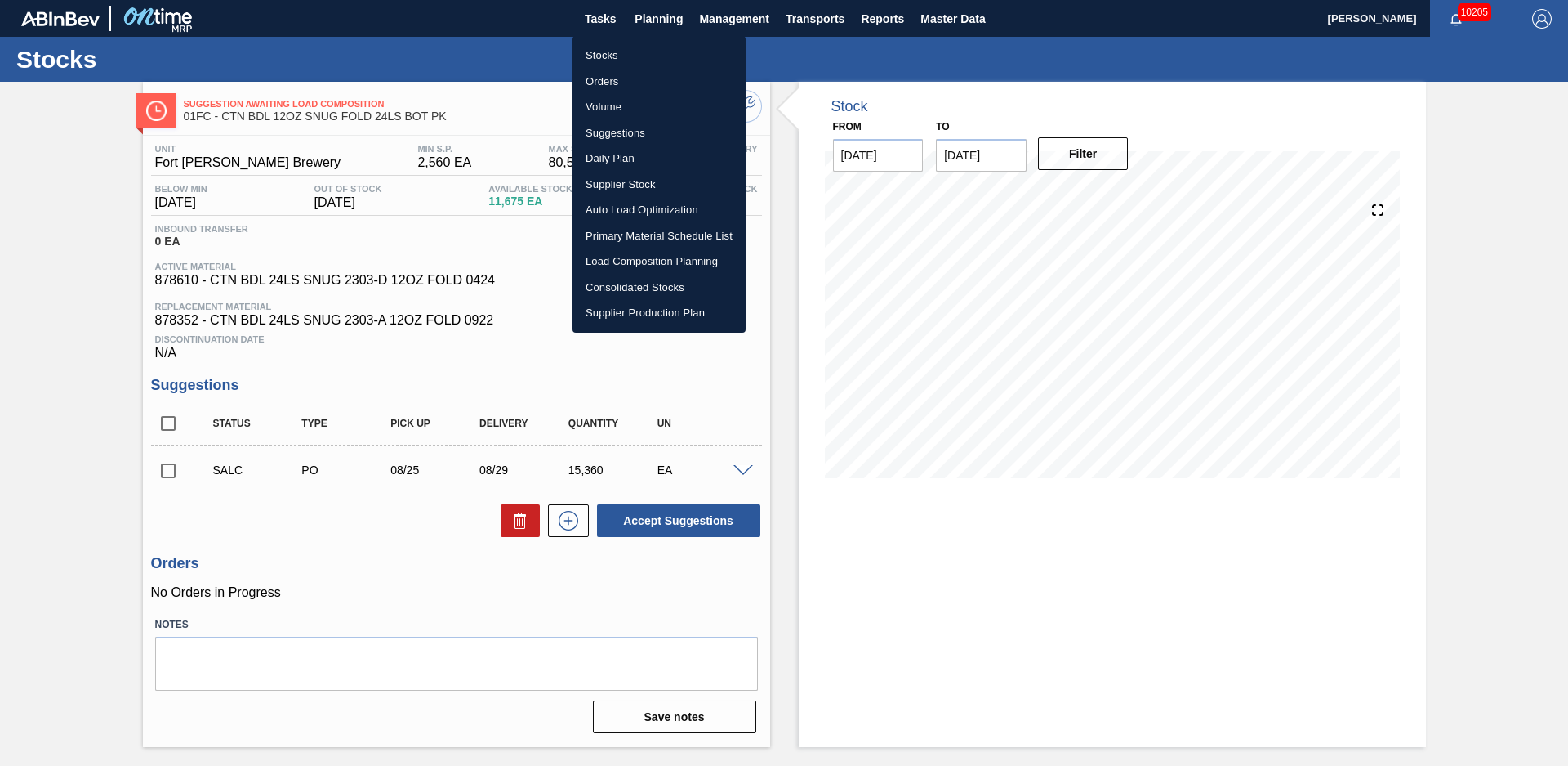
click at [613, 47] on li "Stocks" at bounding box center [659, 56] width 173 height 26
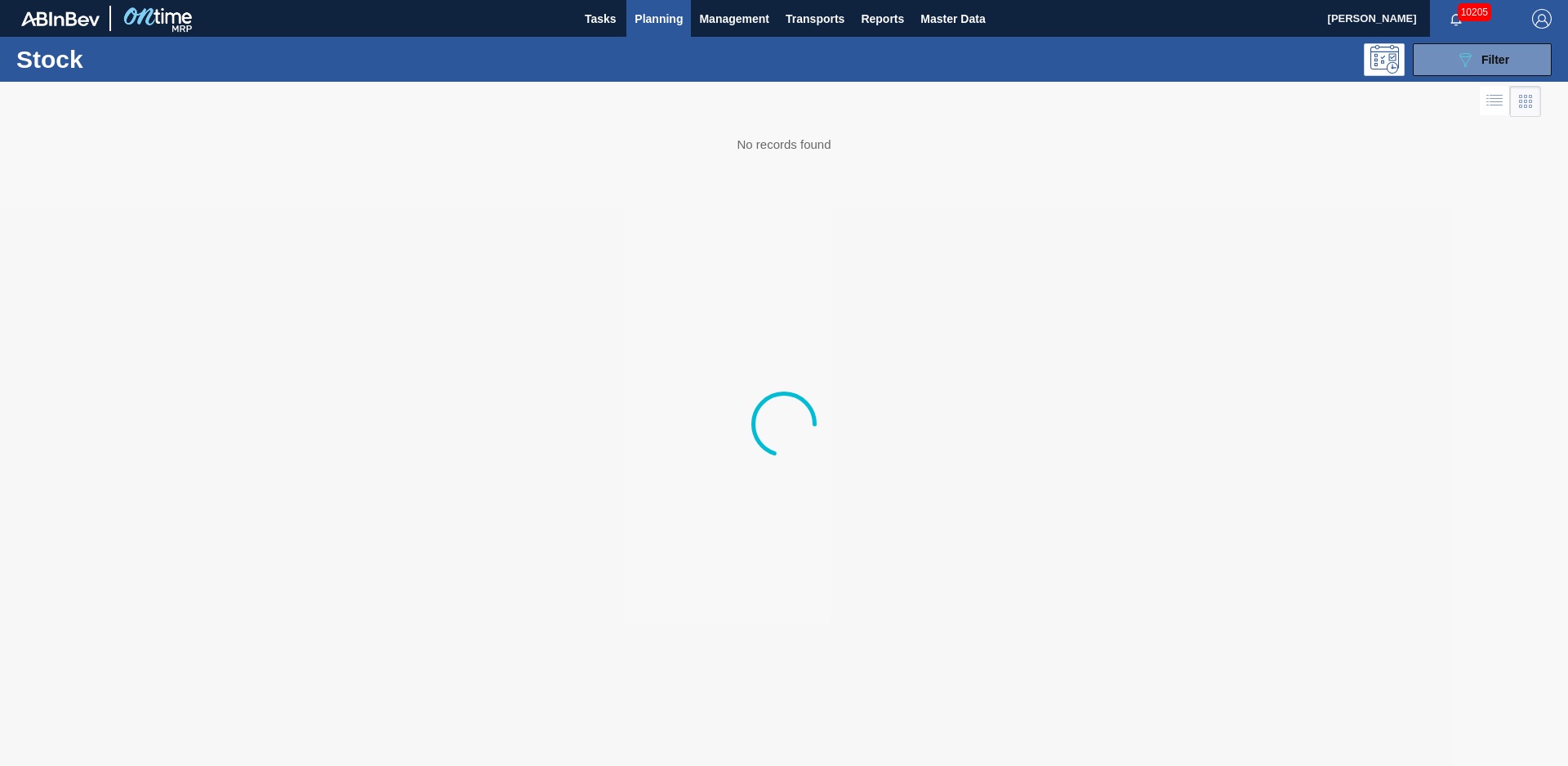
click at [1501, 62] on span "Filter" at bounding box center [1495, 59] width 27 height 13
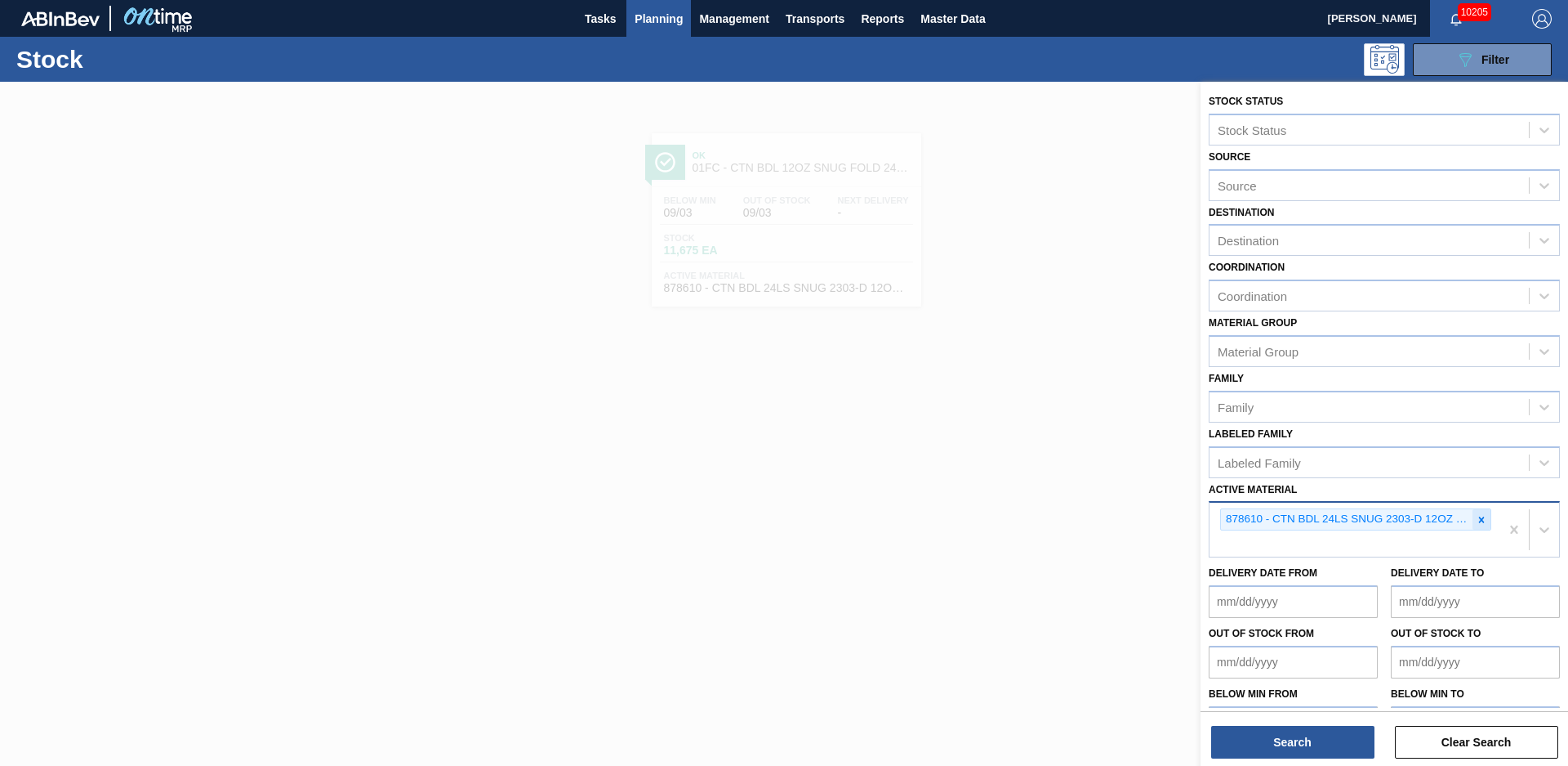
click at [1479, 517] on icon at bounding box center [1482, 519] width 6 height 6
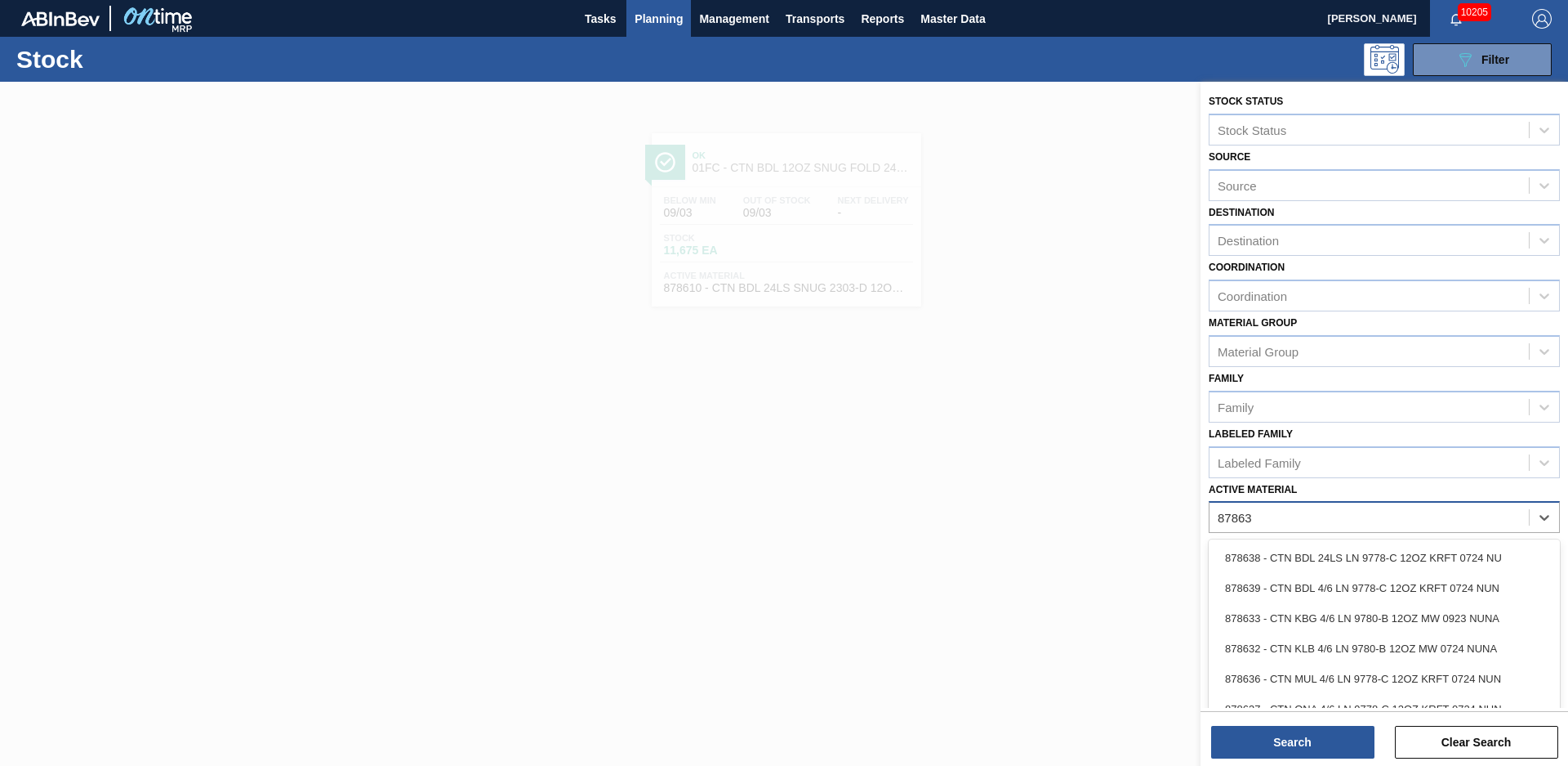
type Material "878636"
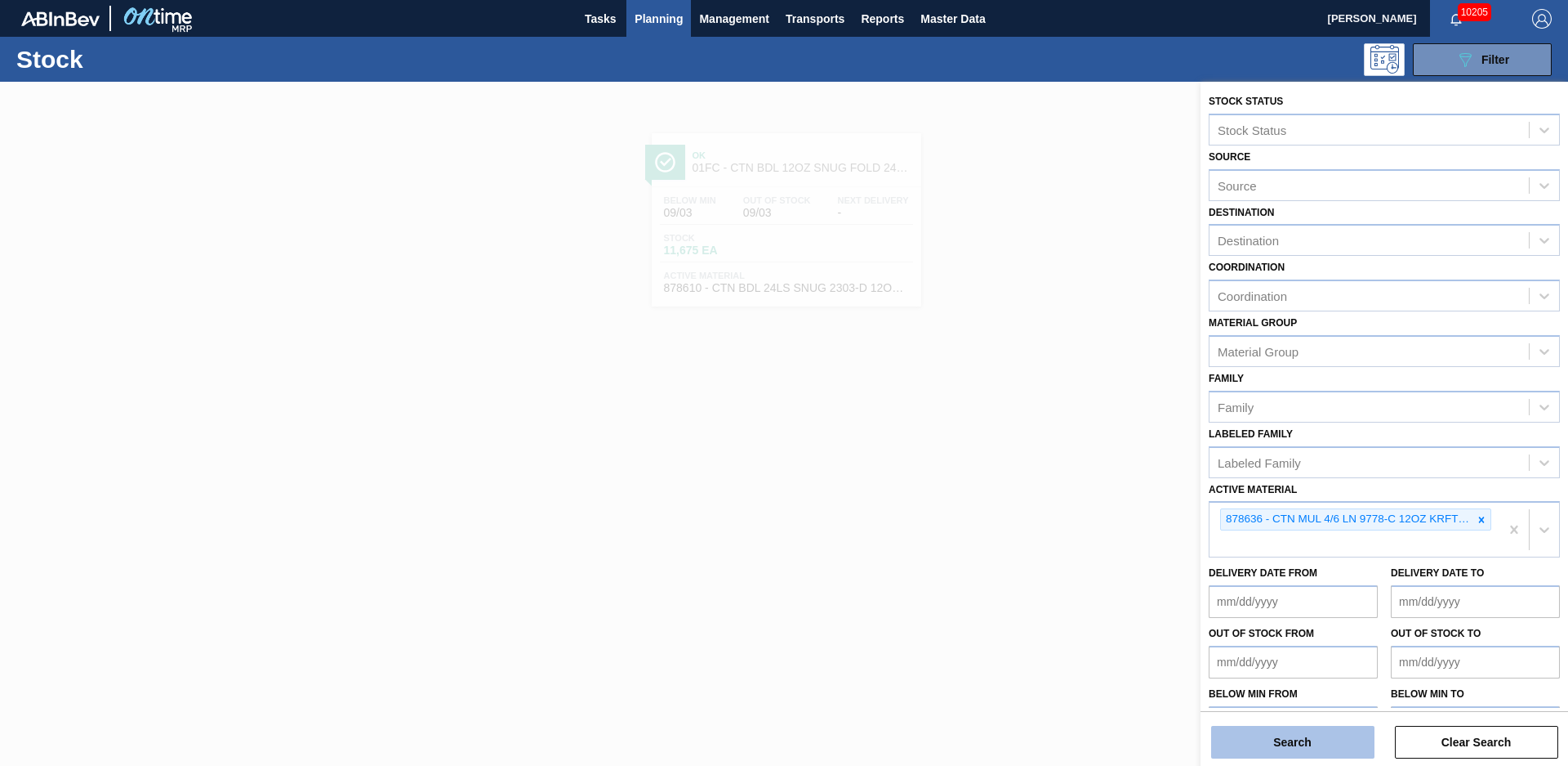
click at [1299, 749] on button "Search" at bounding box center [1292, 742] width 163 height 33
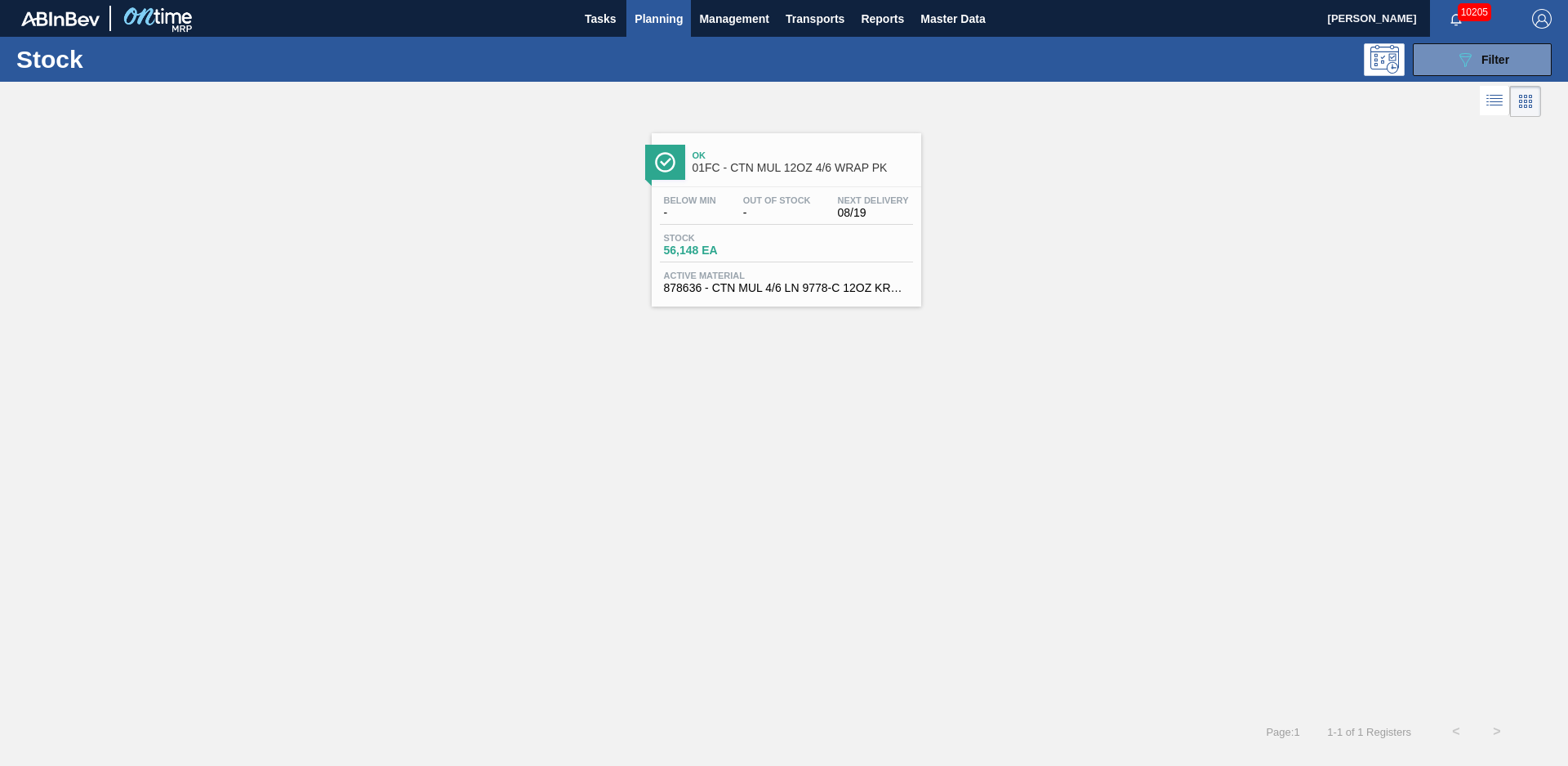
click at [749, 140] on div "Ok 01FC - CTN MUL 12OZ 4/6 WRAP PK" at bounding box center [786, 155] width 269 height 45
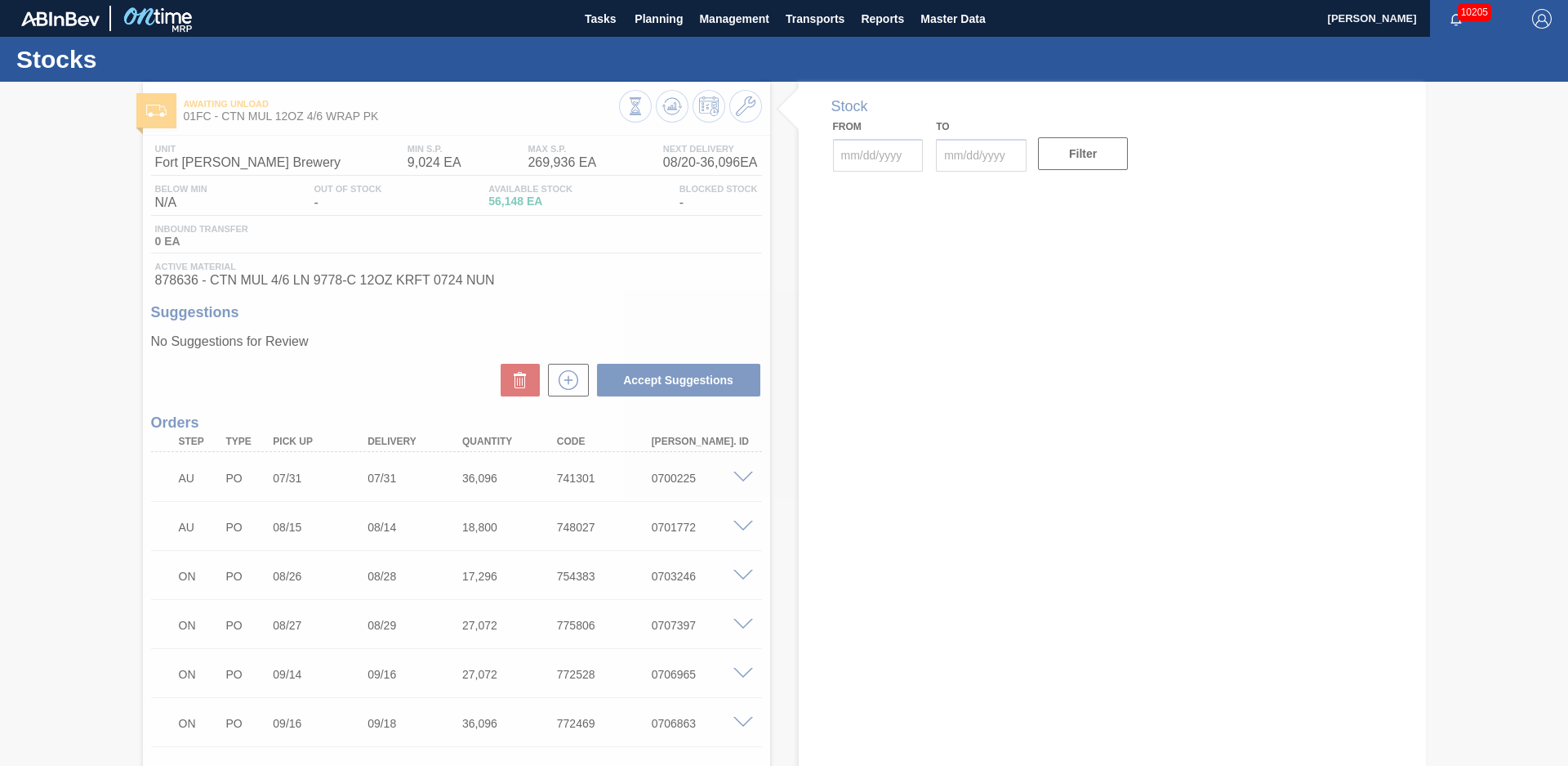
type input "[DATE]"
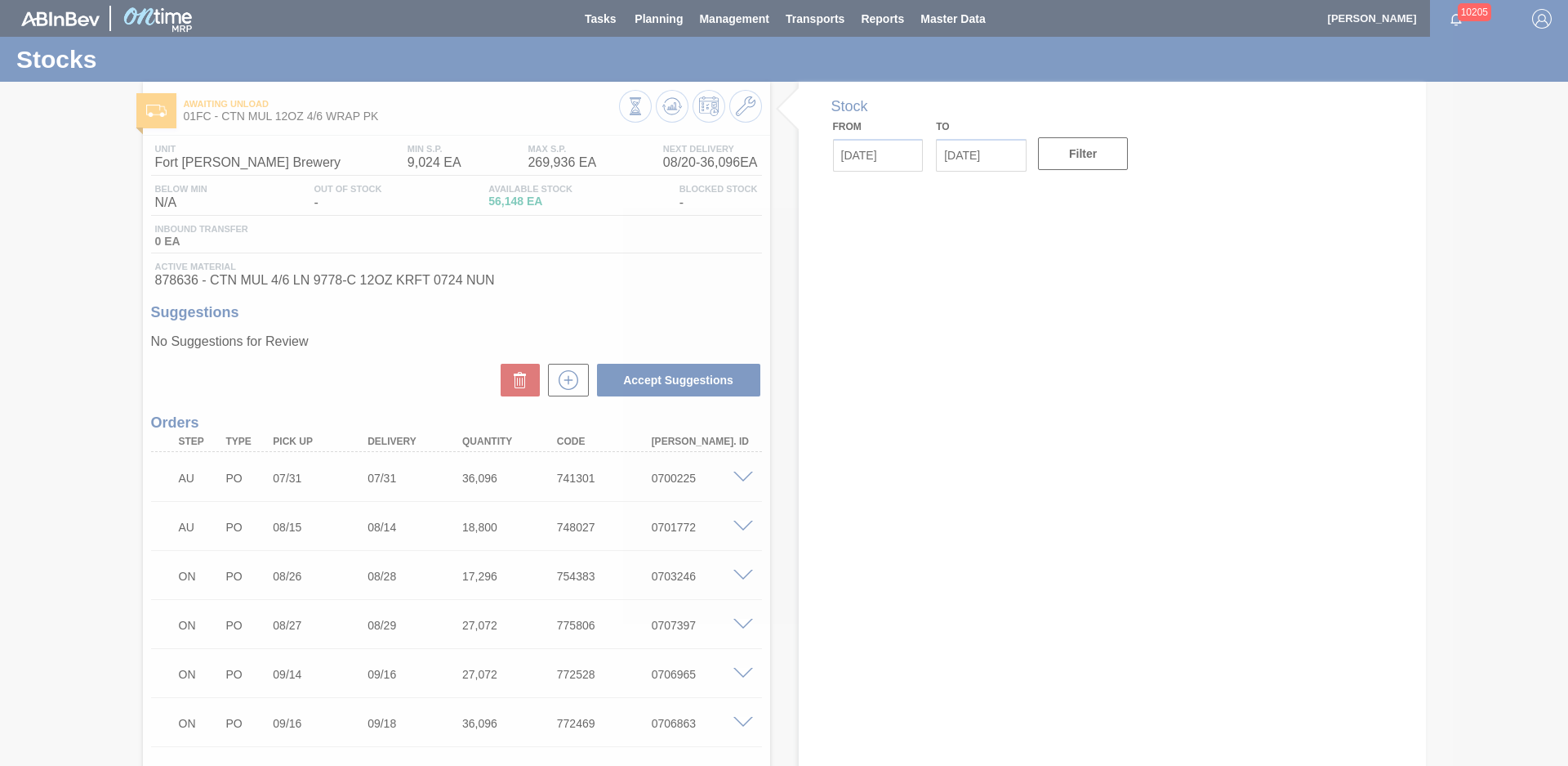
click at [781, 318] on div at bounding box center [784, 383] width 1568 height 766
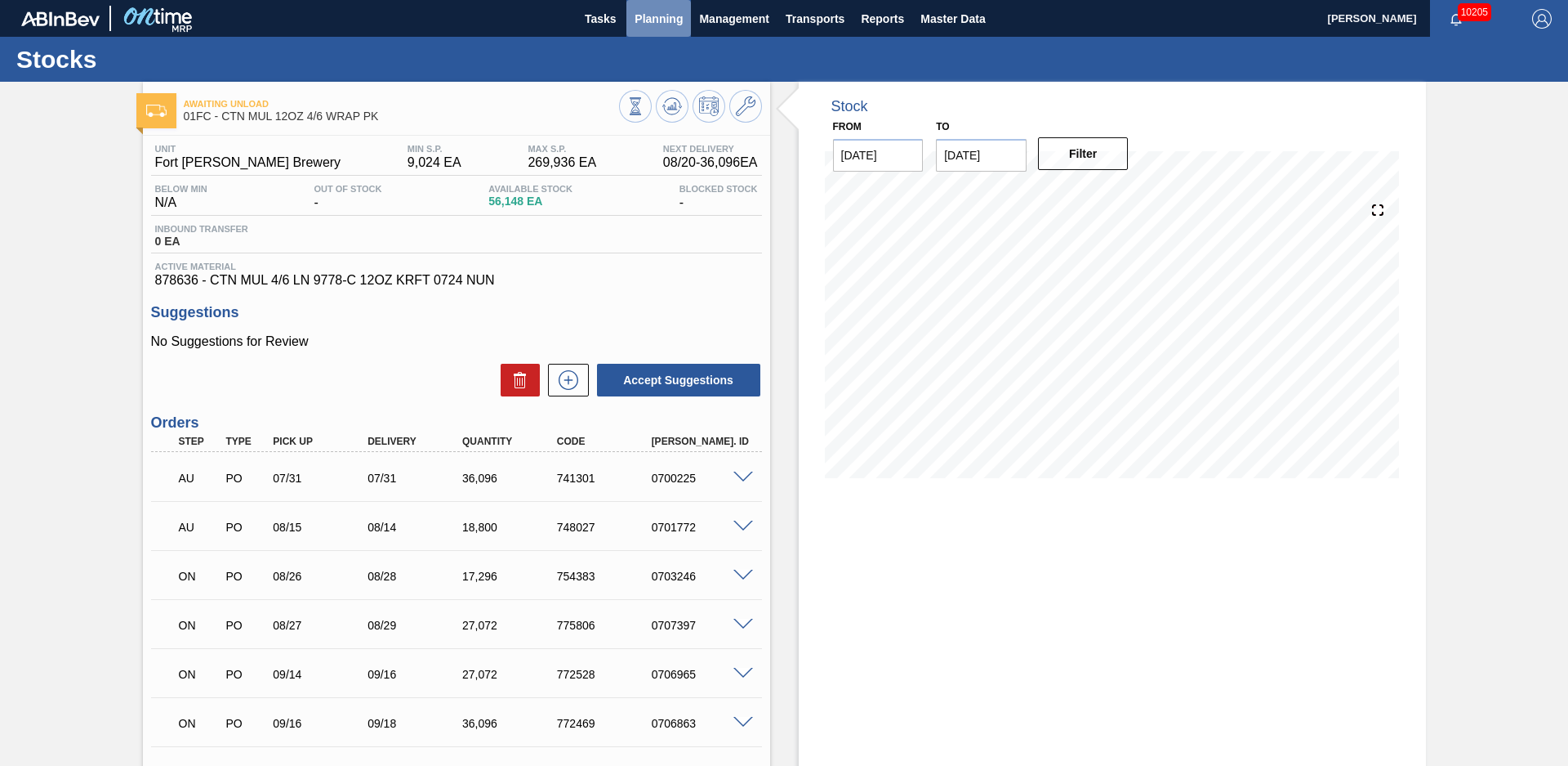
click at [642, 18] on span "Planning" at bounding box center [658, 19] width 48 height 20
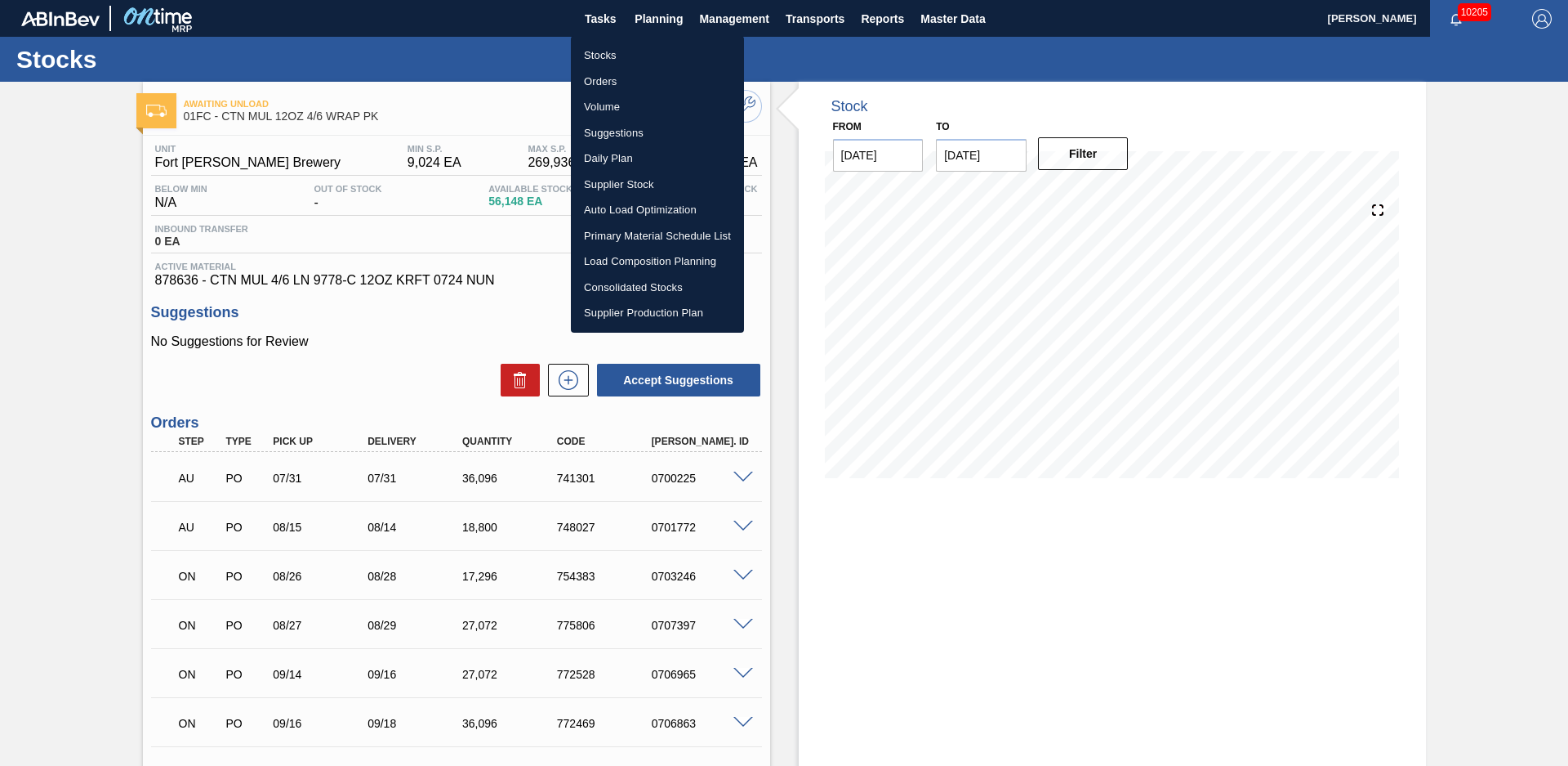
click at [788, 226] on div at bounding box center [784, 383] width 1568 height 766
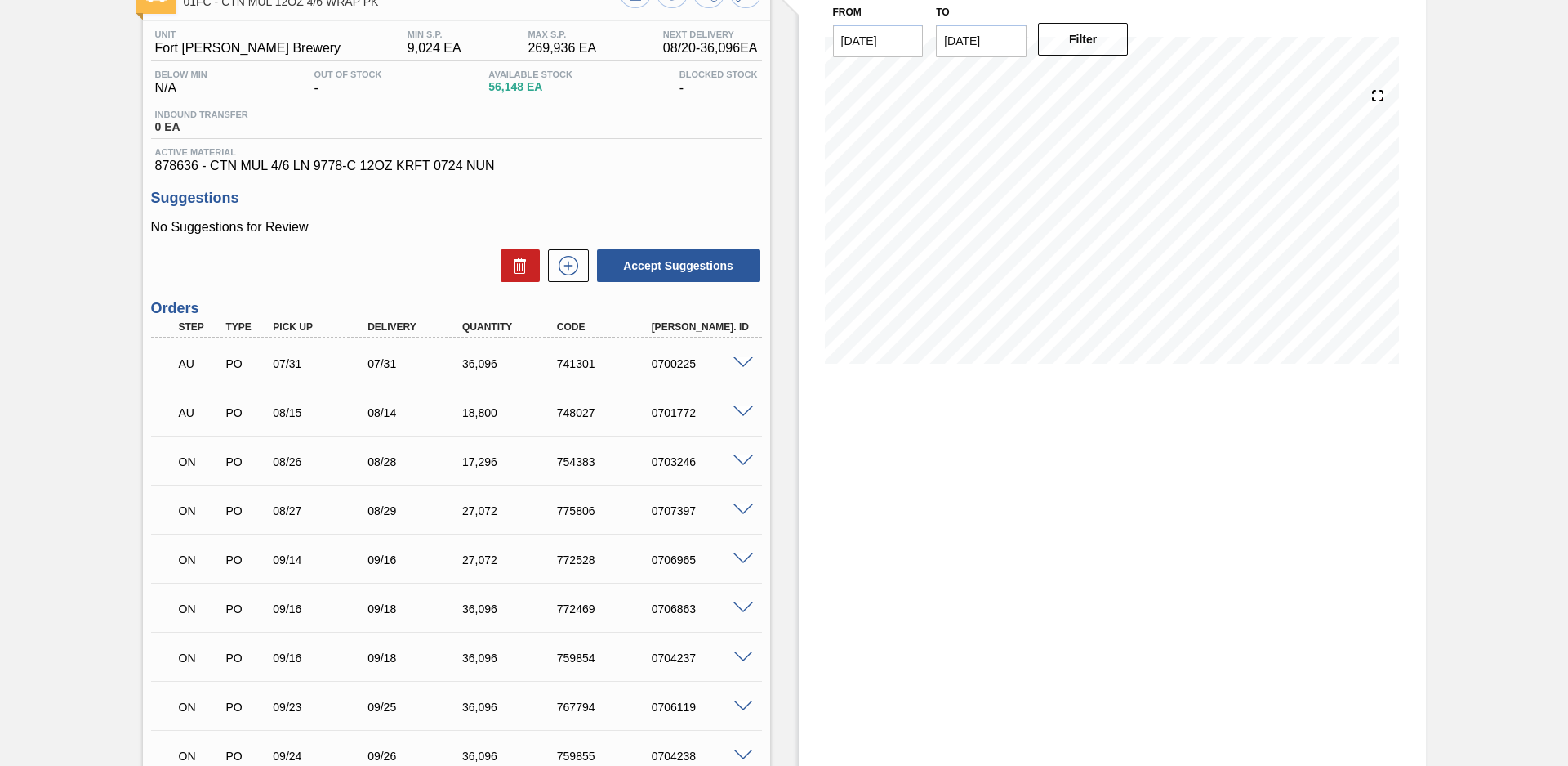
scroll to position [230, 0]
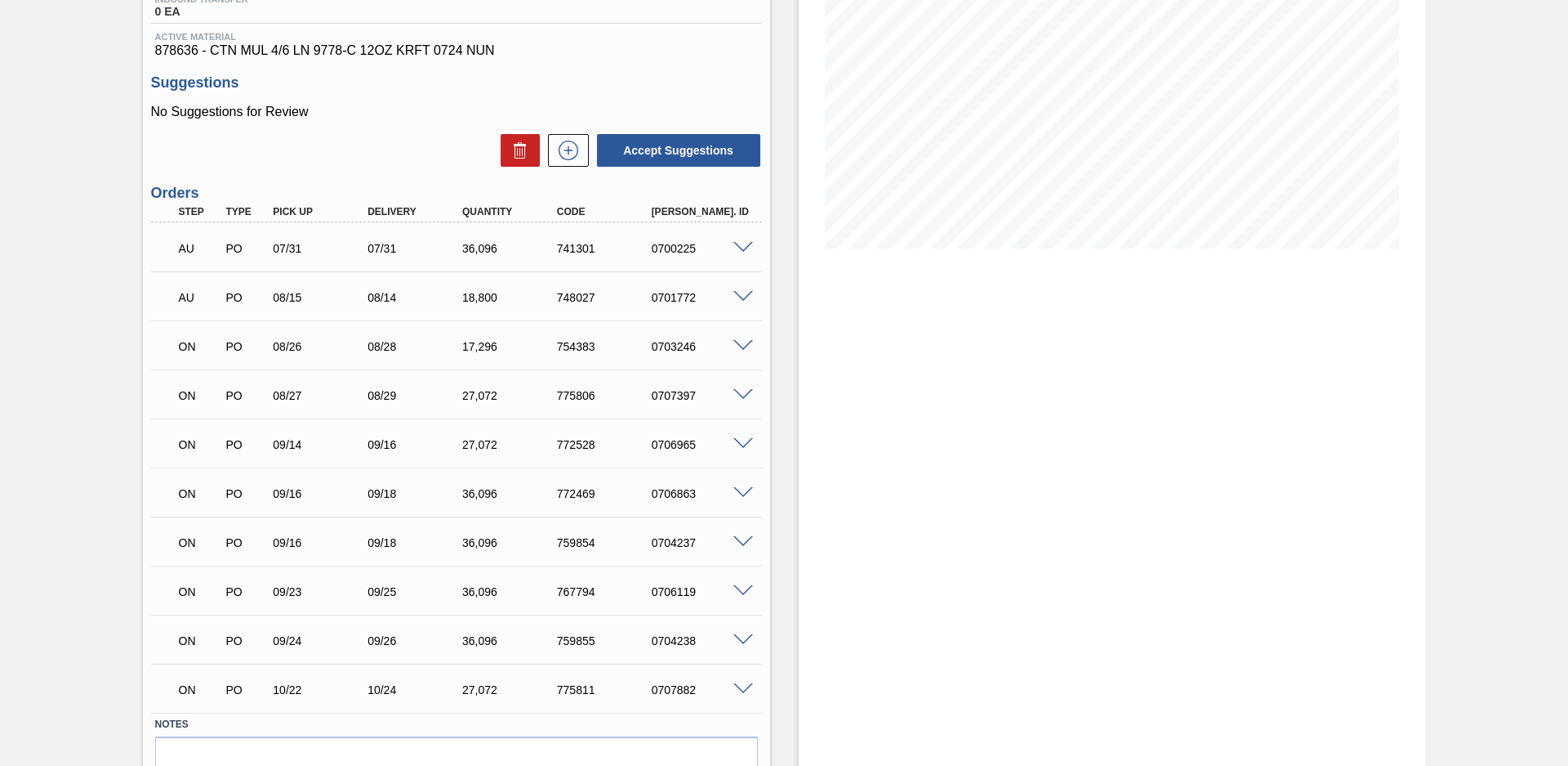
click at [745, 591] on span at bounding box center [743, 591] width 20 height 12
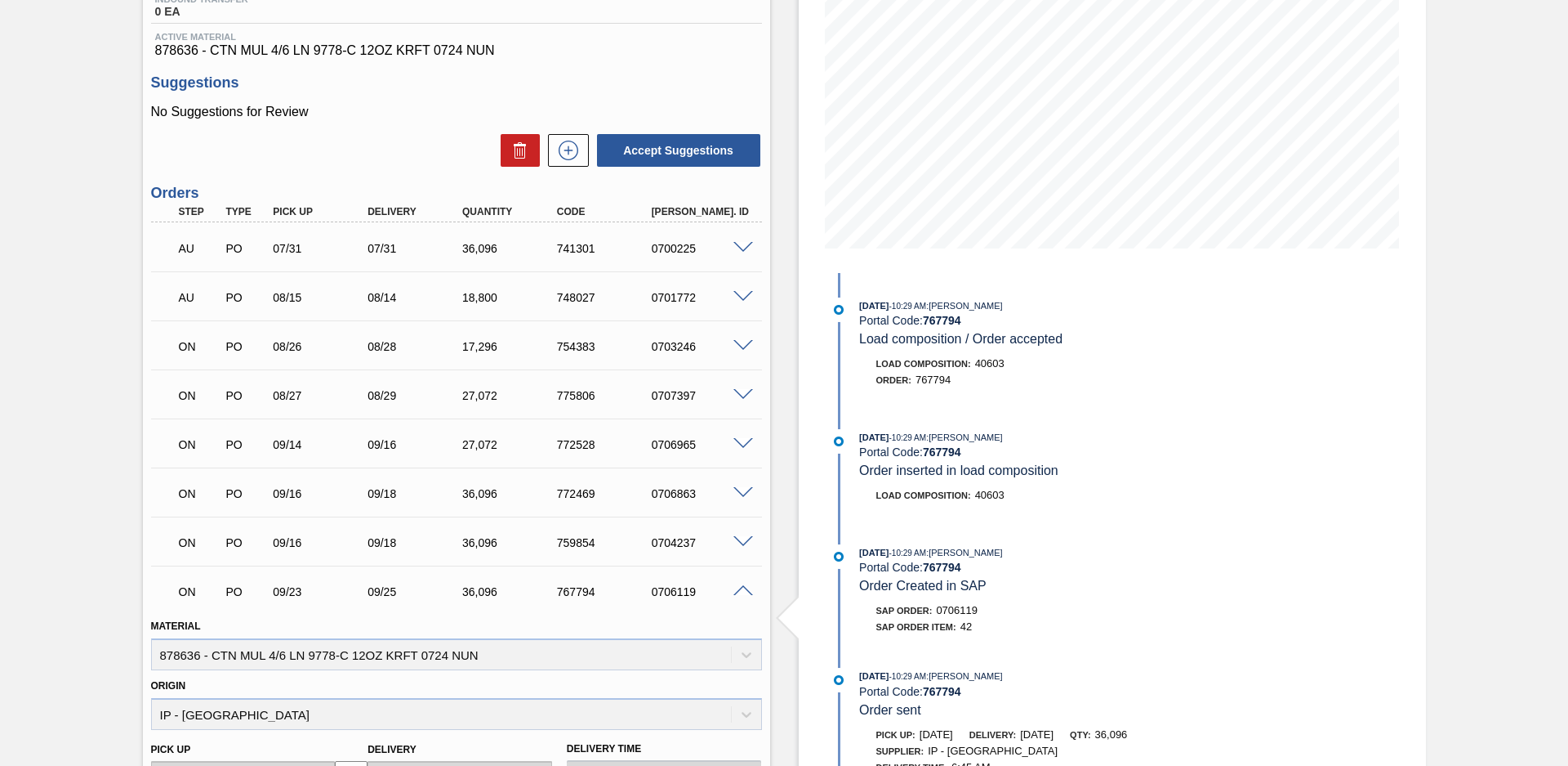
scroll to position [707, 0]
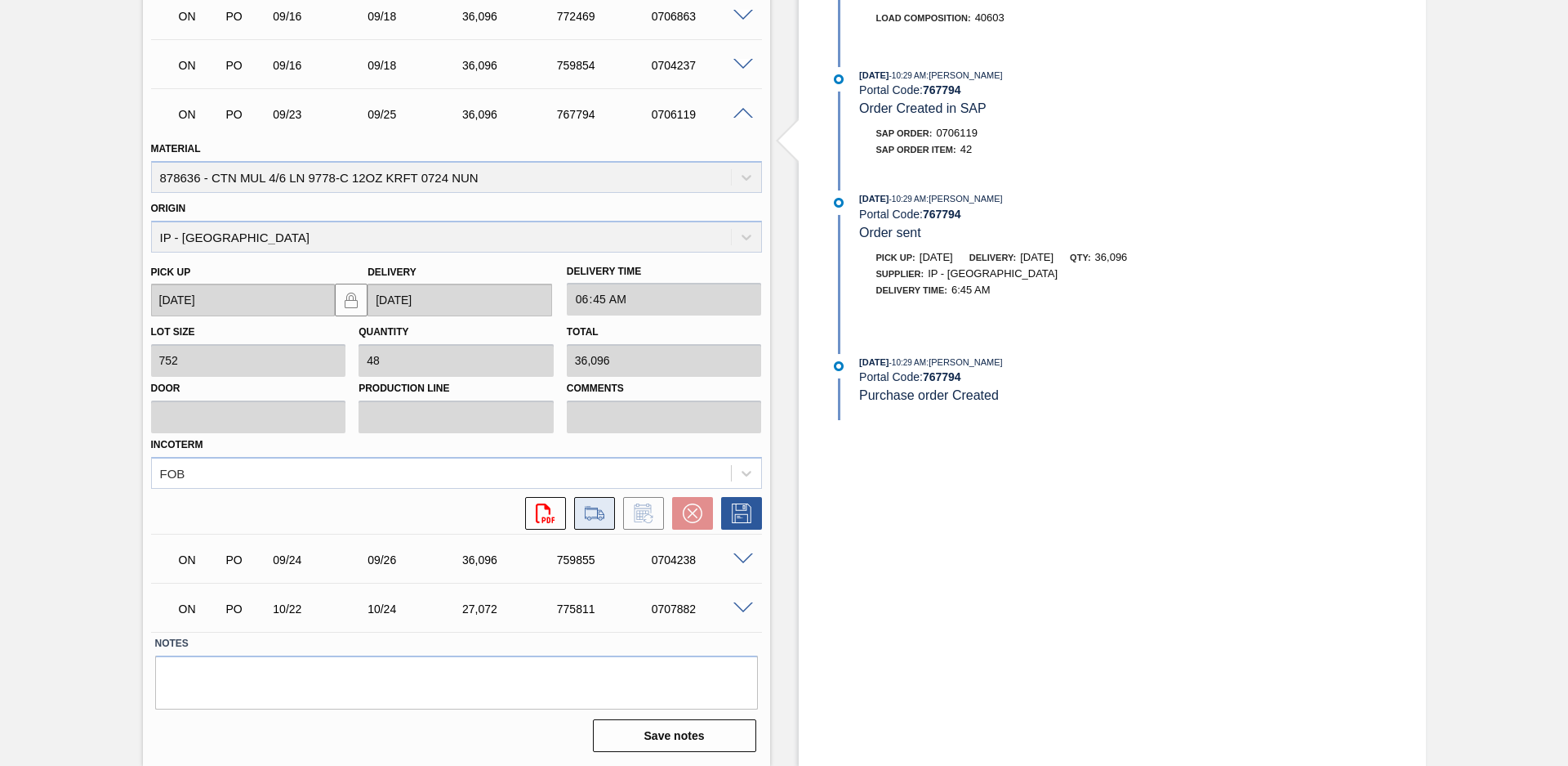
click at [594, 512] on icon at bounding box center [595, 513] width 26 height 20
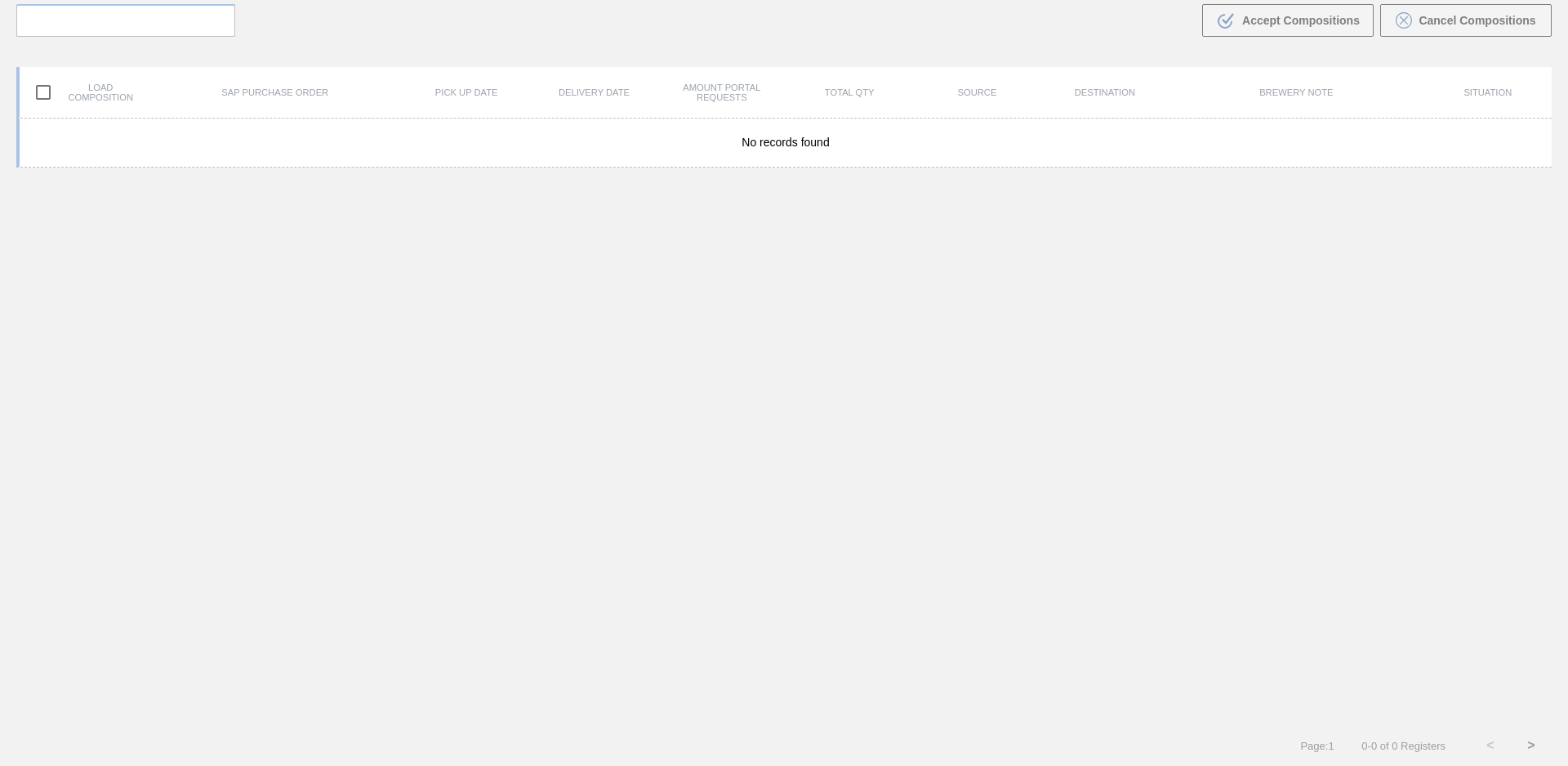
scroll to position [118, 0]
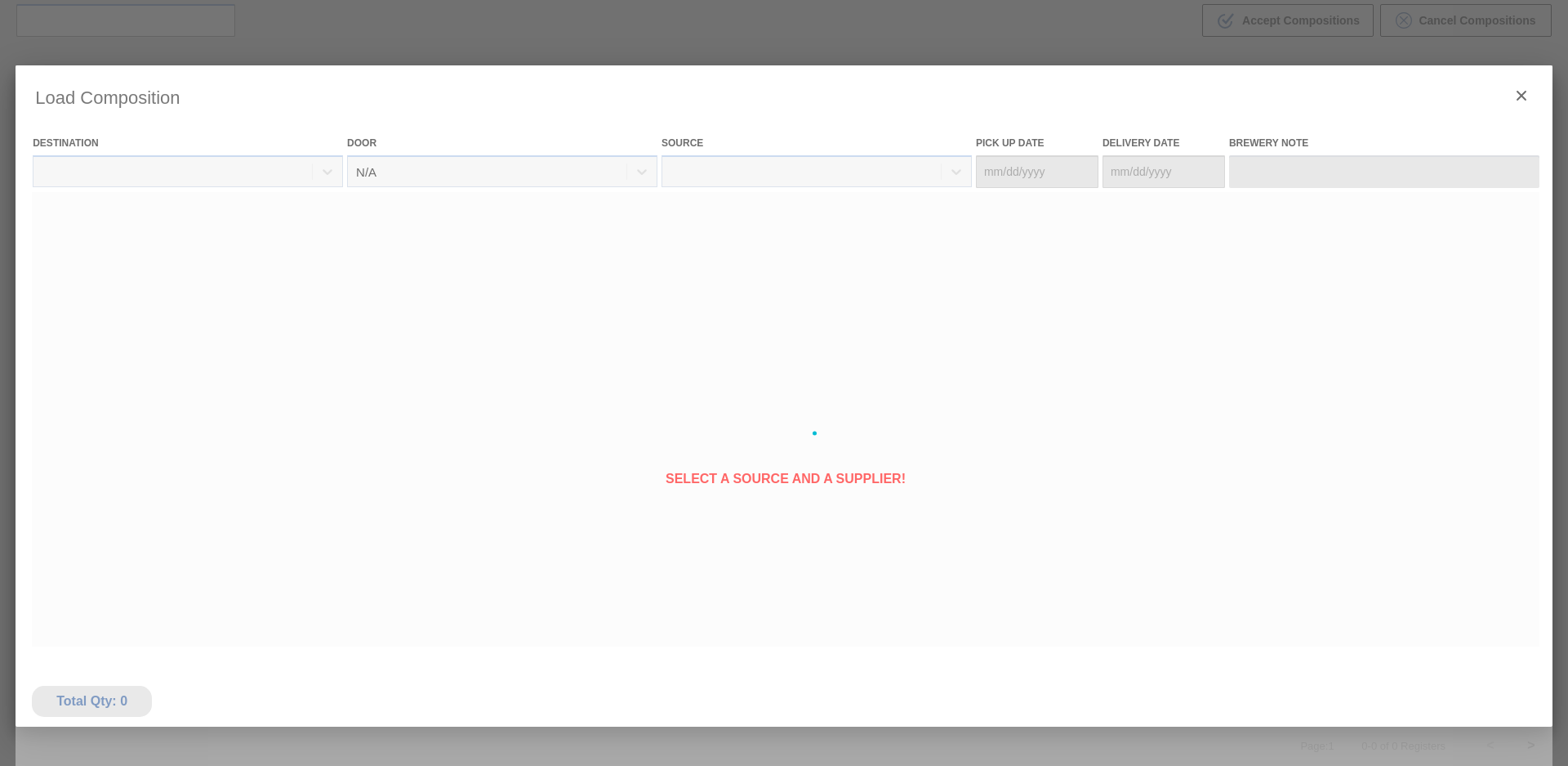
type Date "[DATE]"
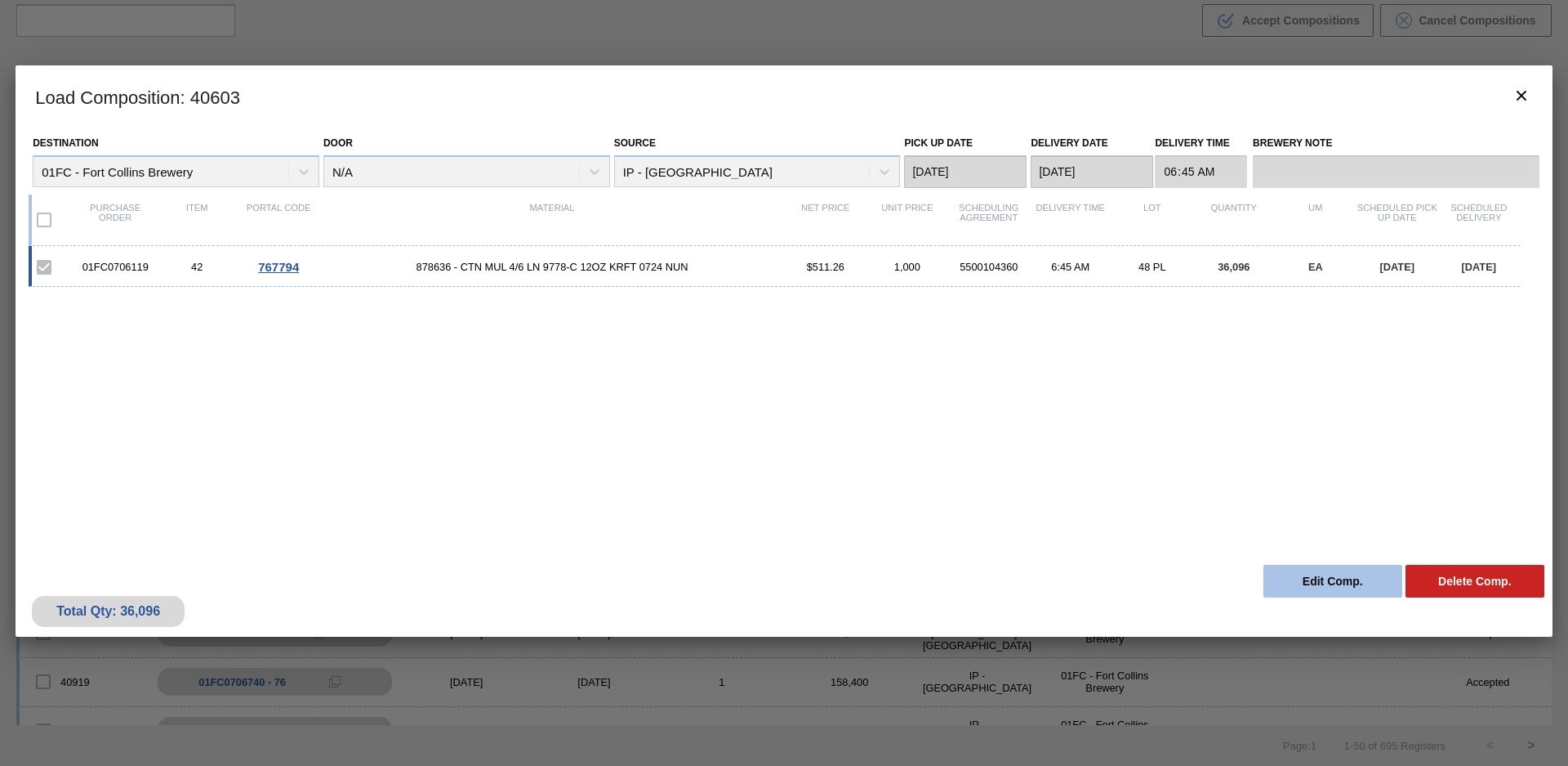
click at [1358, 574] on button "Edit Comp." at bounding box center [1333, 580] width 138 height 33
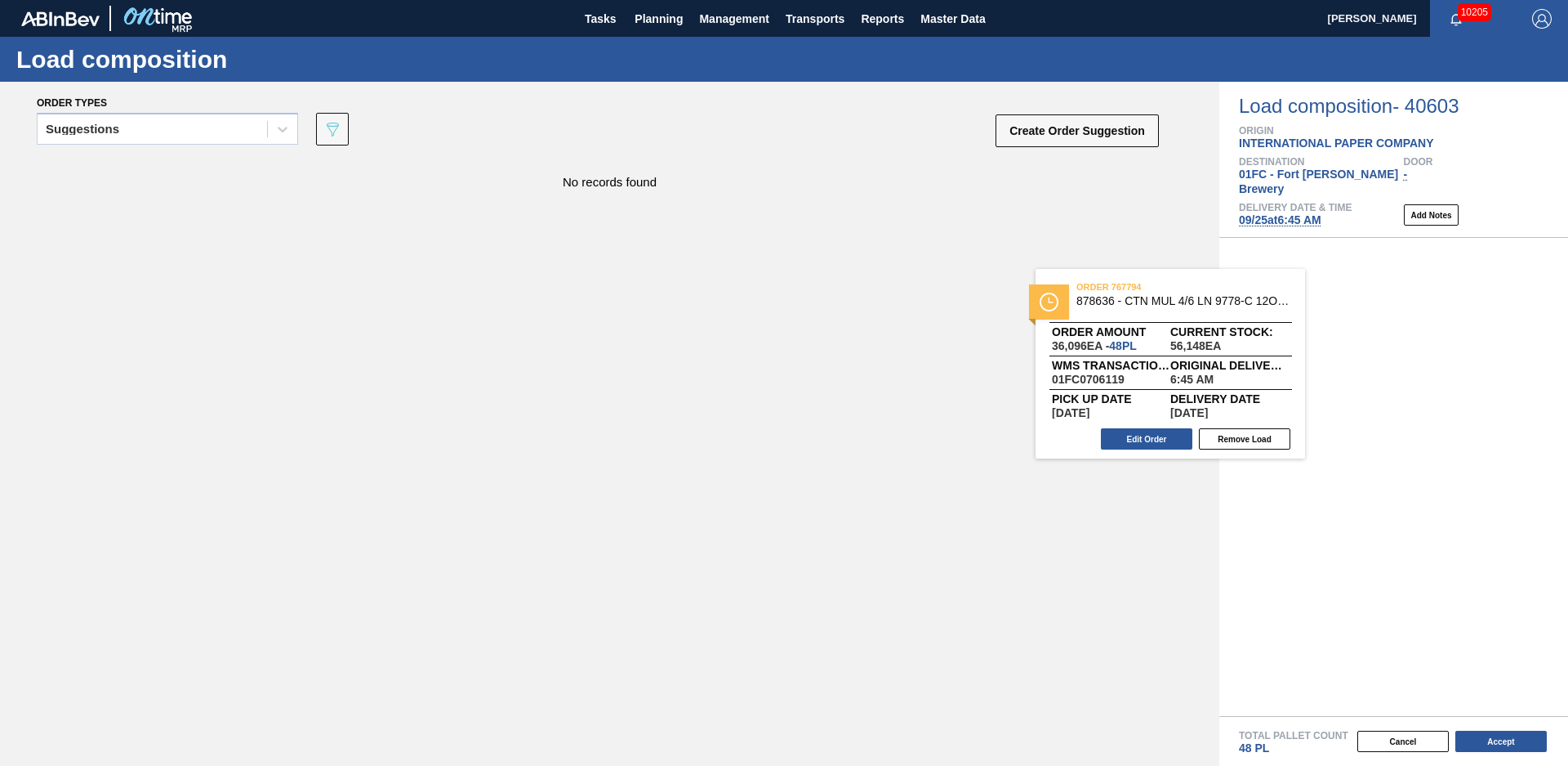
drag, startPoint x: 1401, startPoint y: 317, endPoint x: 348, endPoint y: 385, distance: 1055.2
click at [641, 388] on div "Order types Suggestions 089F7B8B-B2A5-4AFE-B5C0-19BA573D28AC Create Order Sugge…" at bounding box center [784, 424] width 1568 height 684
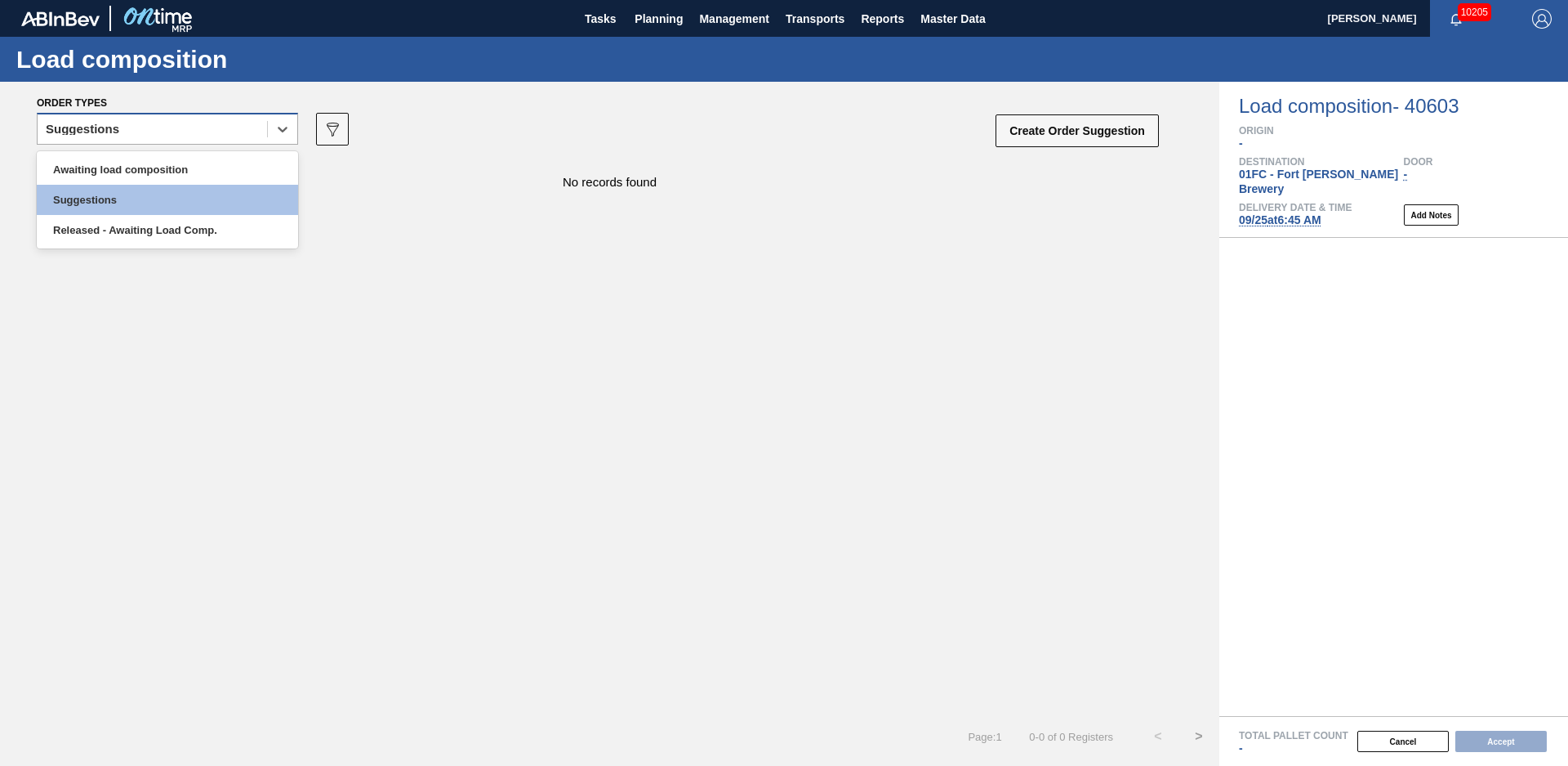
click at [134, 136] on div "Suggestions" at bounding box center [153, 129] width 230 height 24
click at [133, 226] on div "Released - Awaiting Load Comp." at bounding box center [168, 230] width 262 height 30
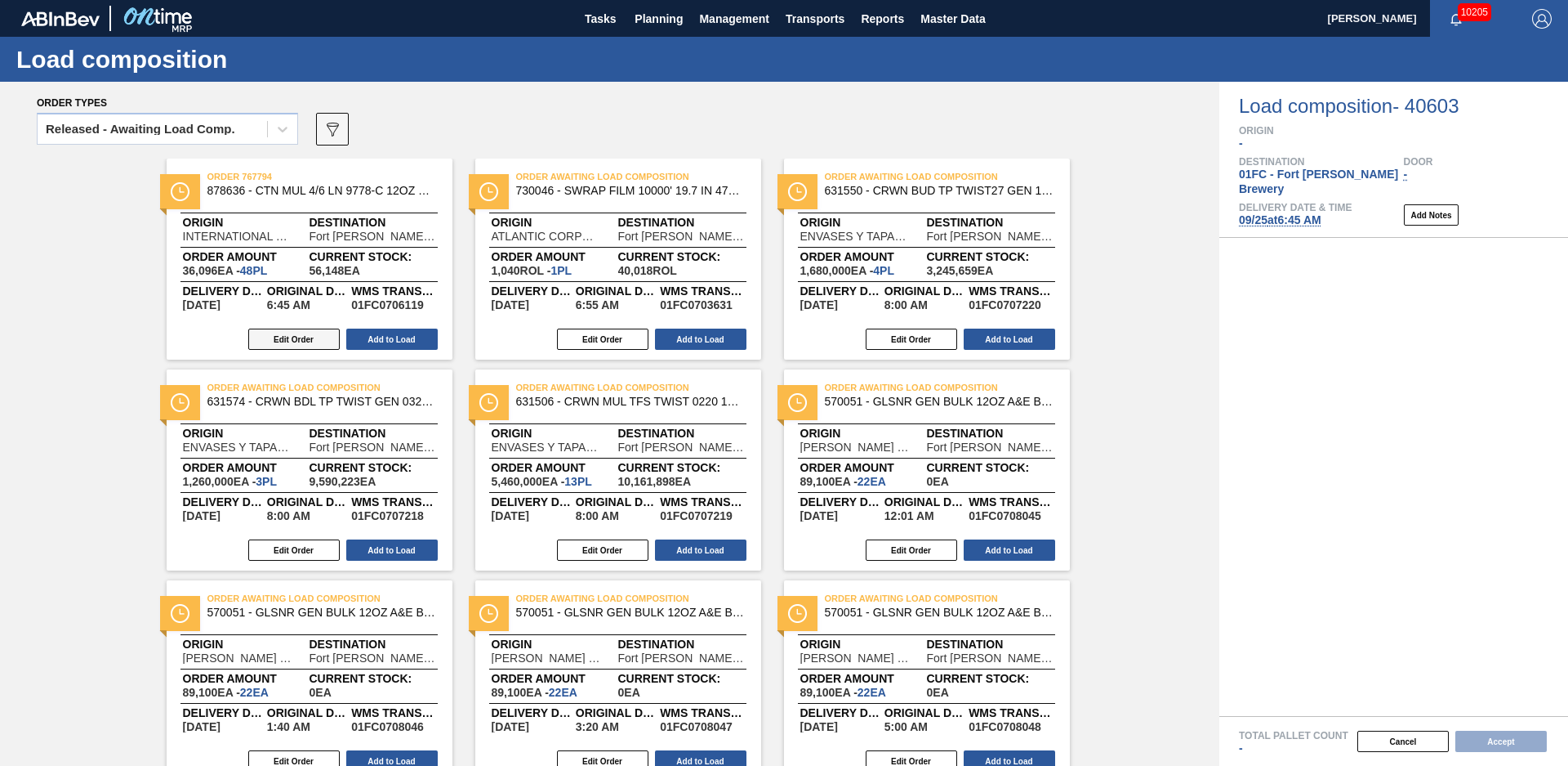
click at [320, 335] on button "Edit Order" at bounding box center [294, 339] width 91 height 22
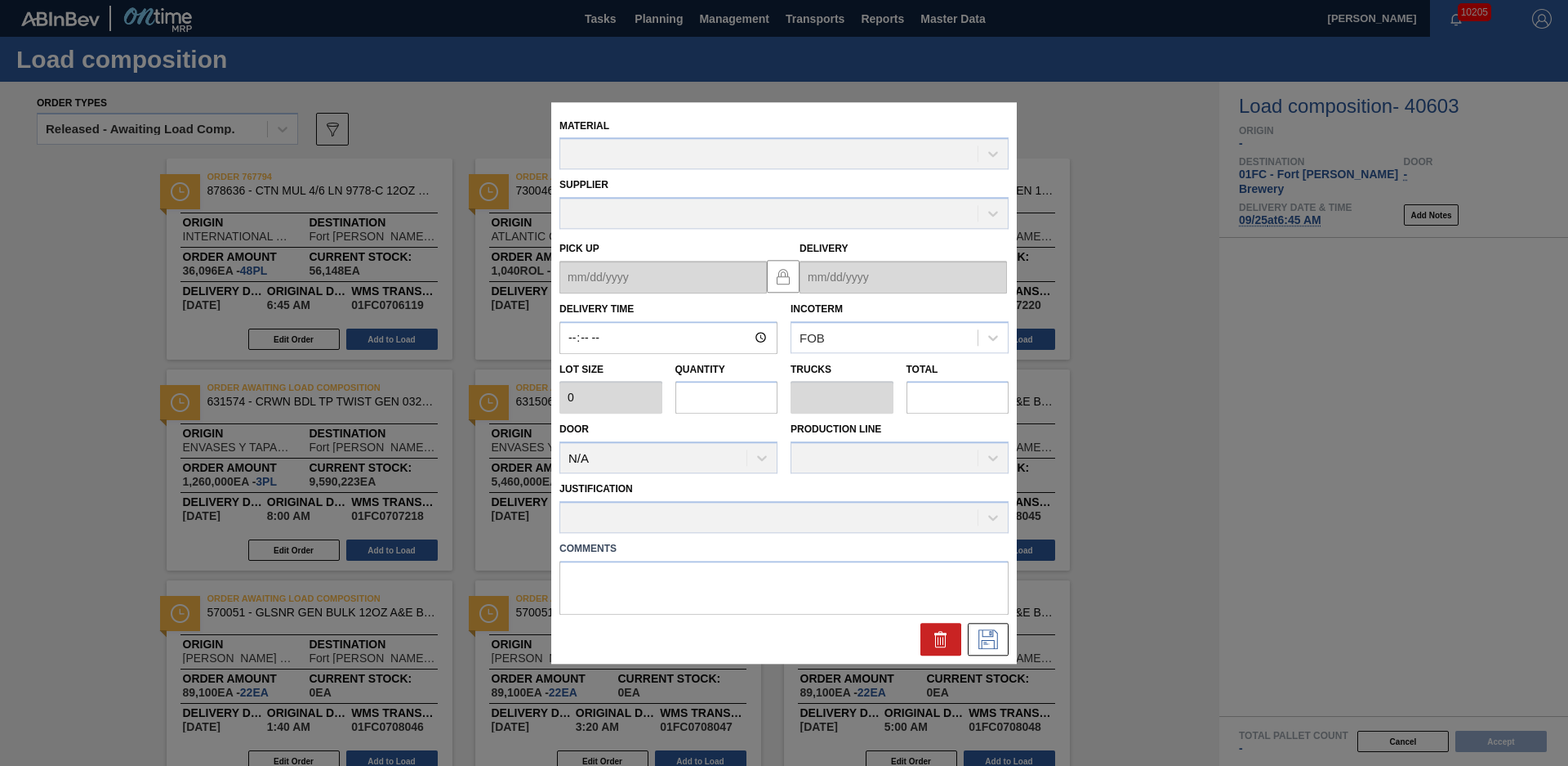
type input "06:45:00"
type input "752"
type input "48"
type input "1"
type input "36,096"
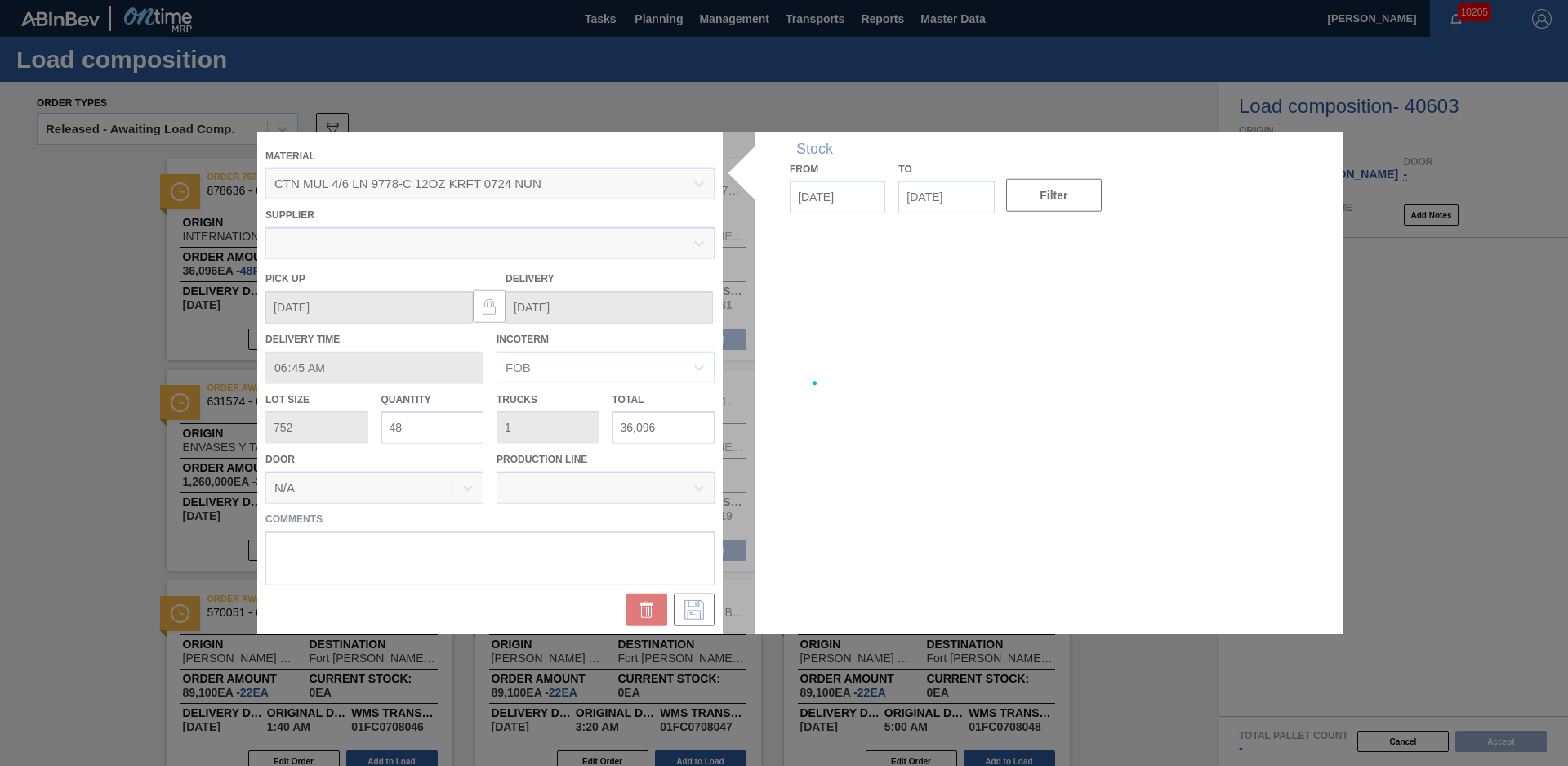
type up "[DATE]"
type input "[DATE]"
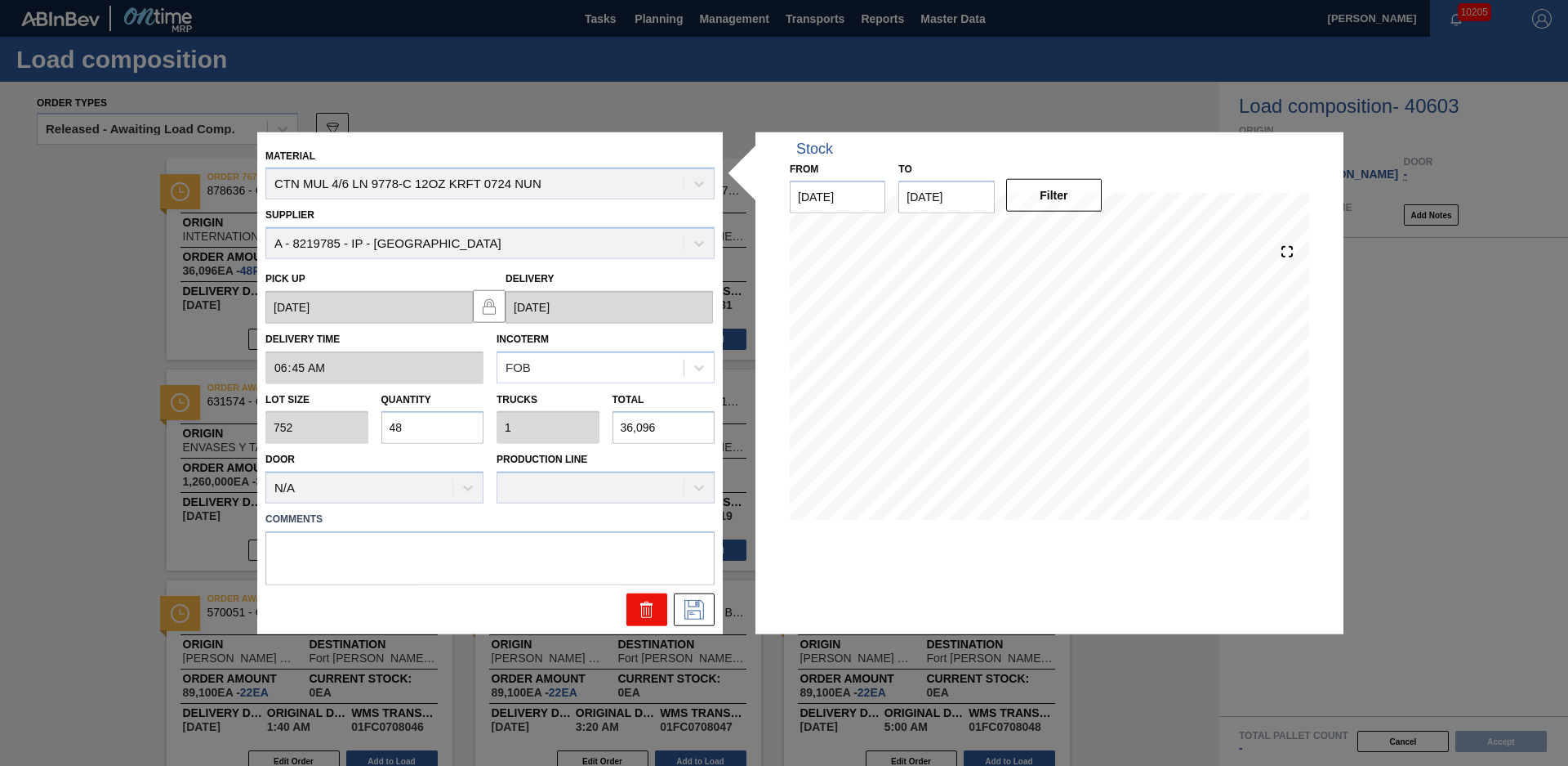
click at [640, 609] on icon at bounding box center [647, 610] width 20 height 20
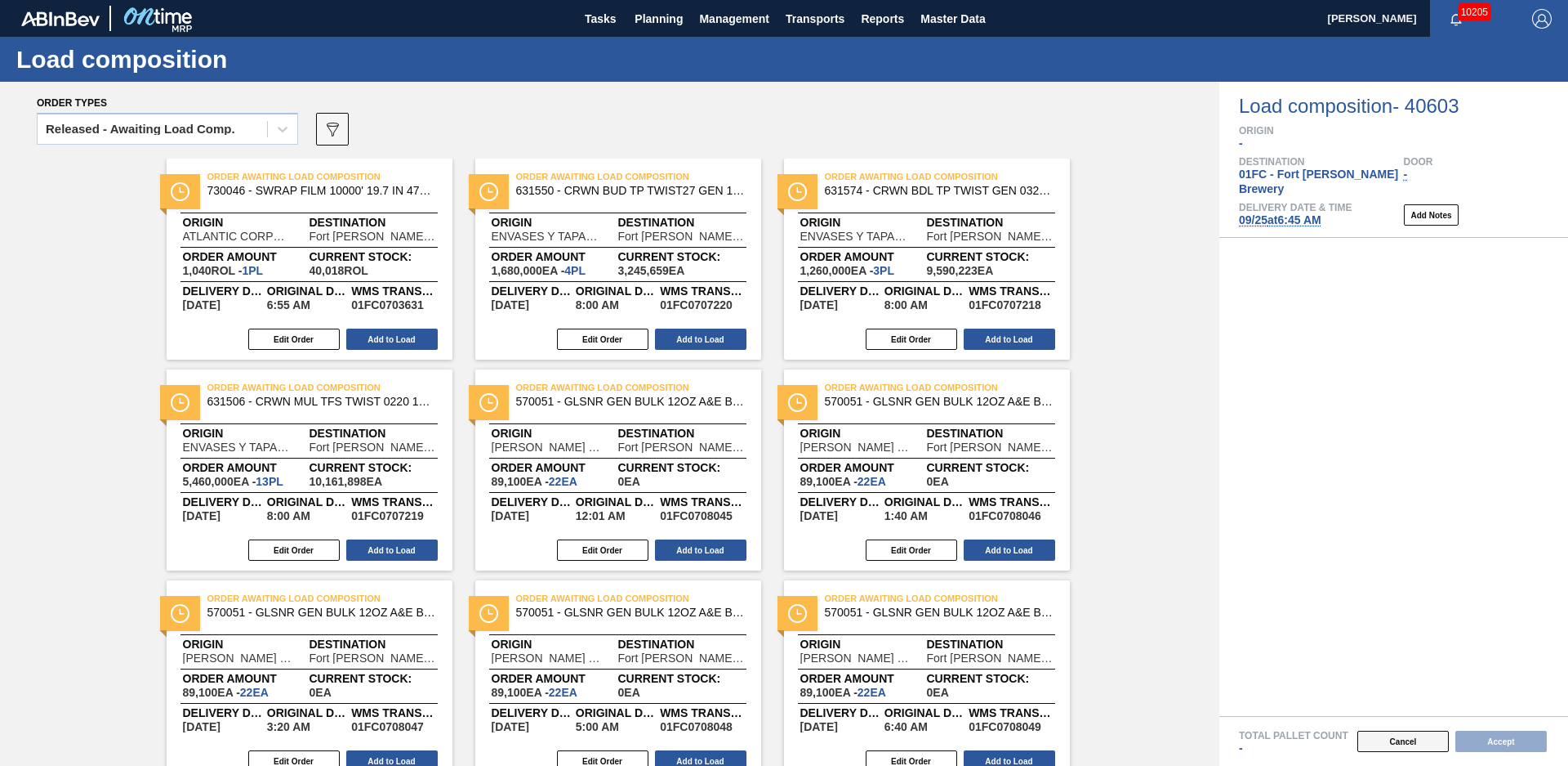
click at [1391, 749] on button "Cancel" at bounding box center [1403, 741] width 91 height 22
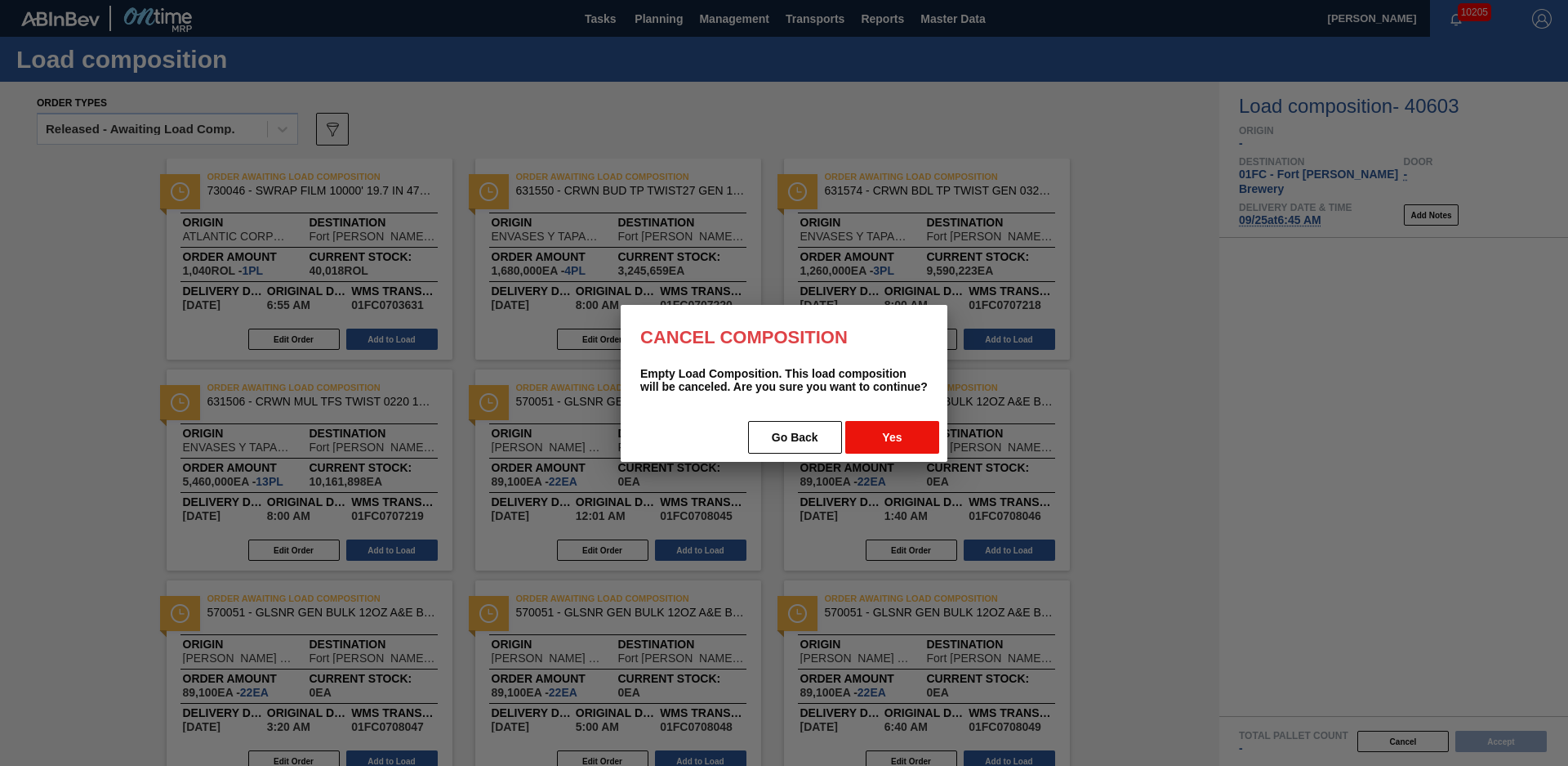
click at [876, 441] on button "Yes" at bounding box center [893, 437] width 94 height 33
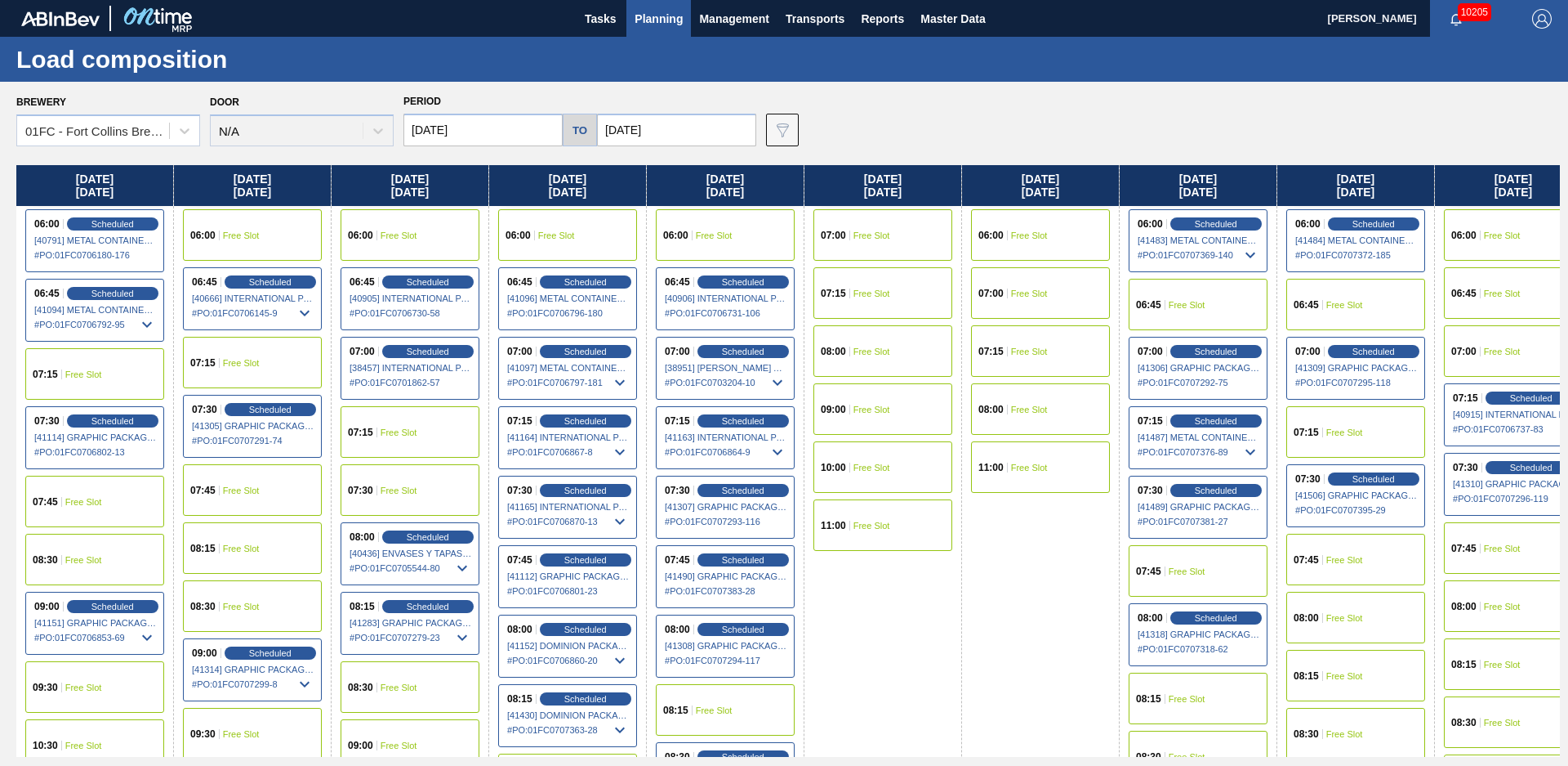
click at [650, 18] on span "Planning" at bounding box center [658, 19] width 48 height 20
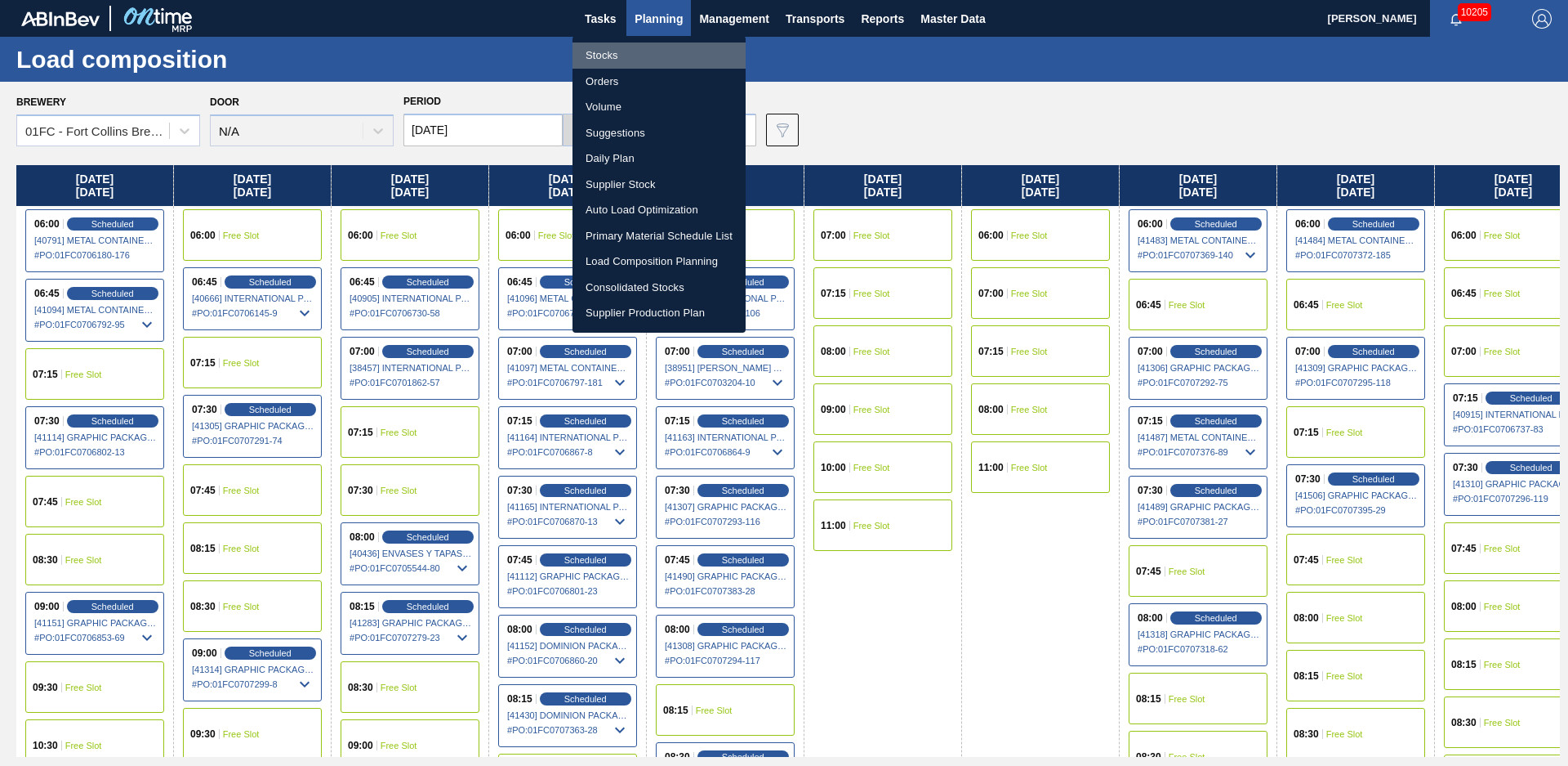
click at [651, 53] on li "Stocks" at bounding box center [659, 56] width 173 height 26
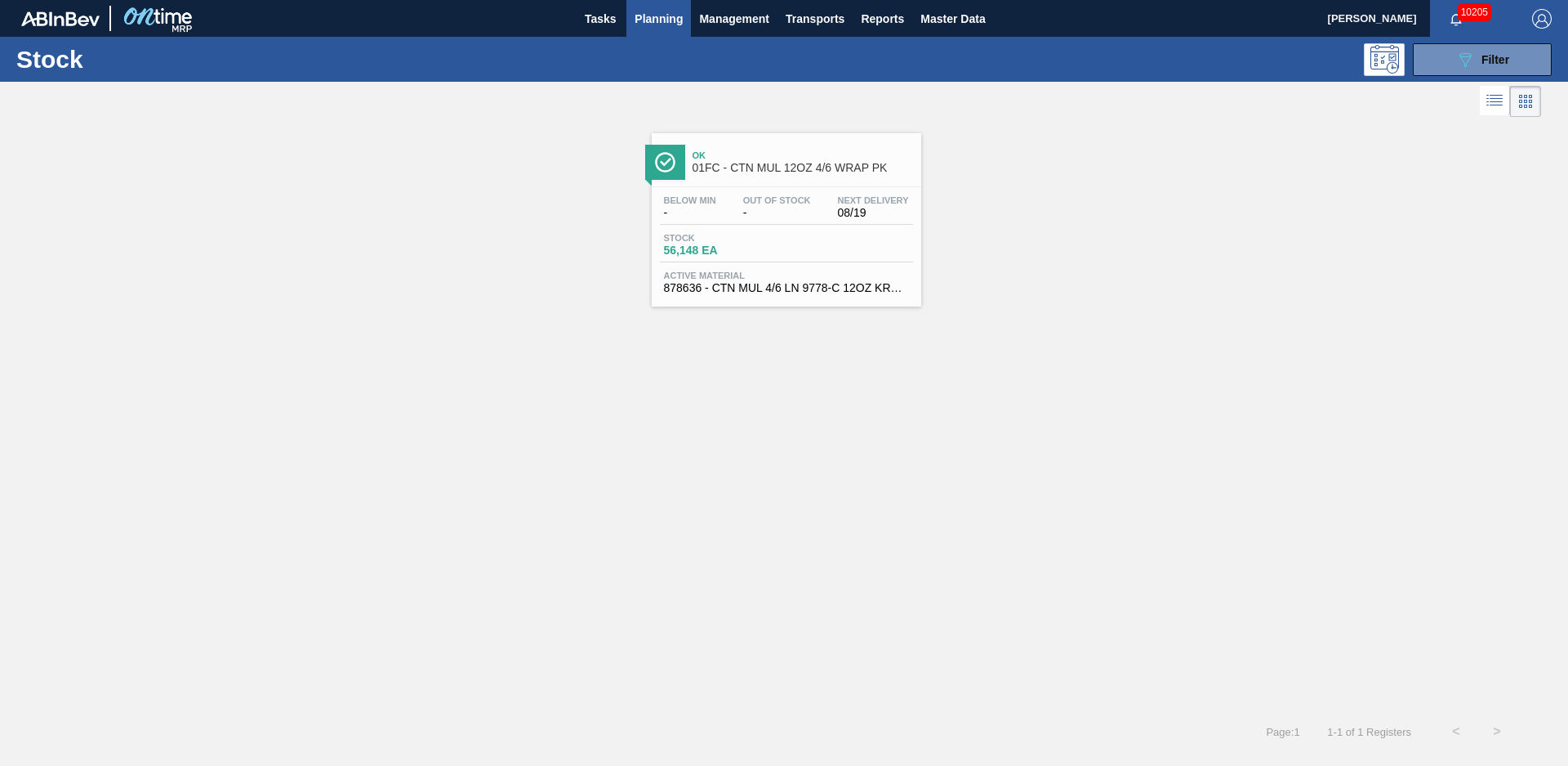
click at [744, 161] on div "Ok 01FC - CTN MUL 12OZ 4/6 WRAP PK" at bounding box center [803, 162] width 220 height 37
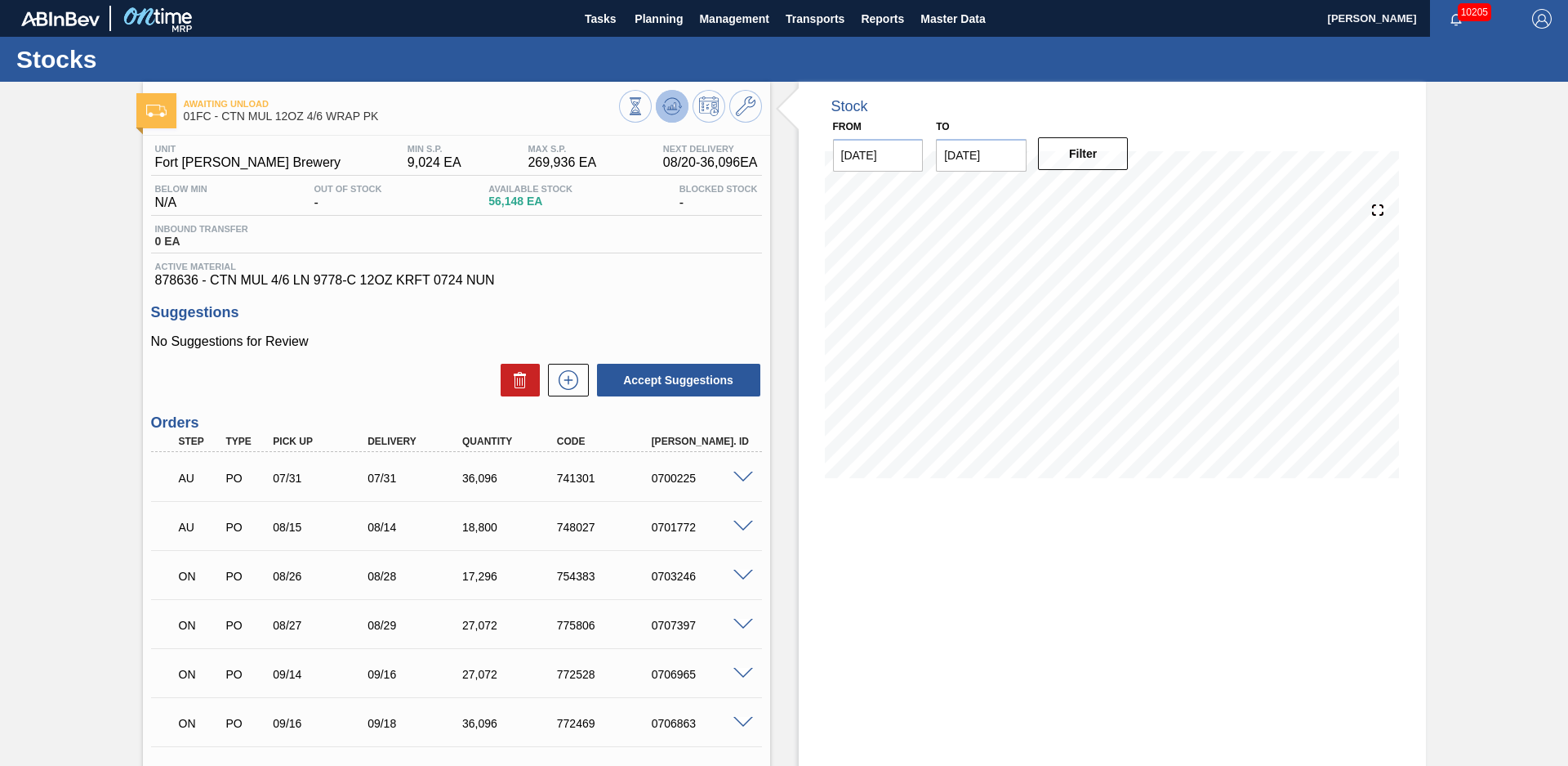
click at [644, 114] on icon at bounding box center [635, 106] width 18 height 18
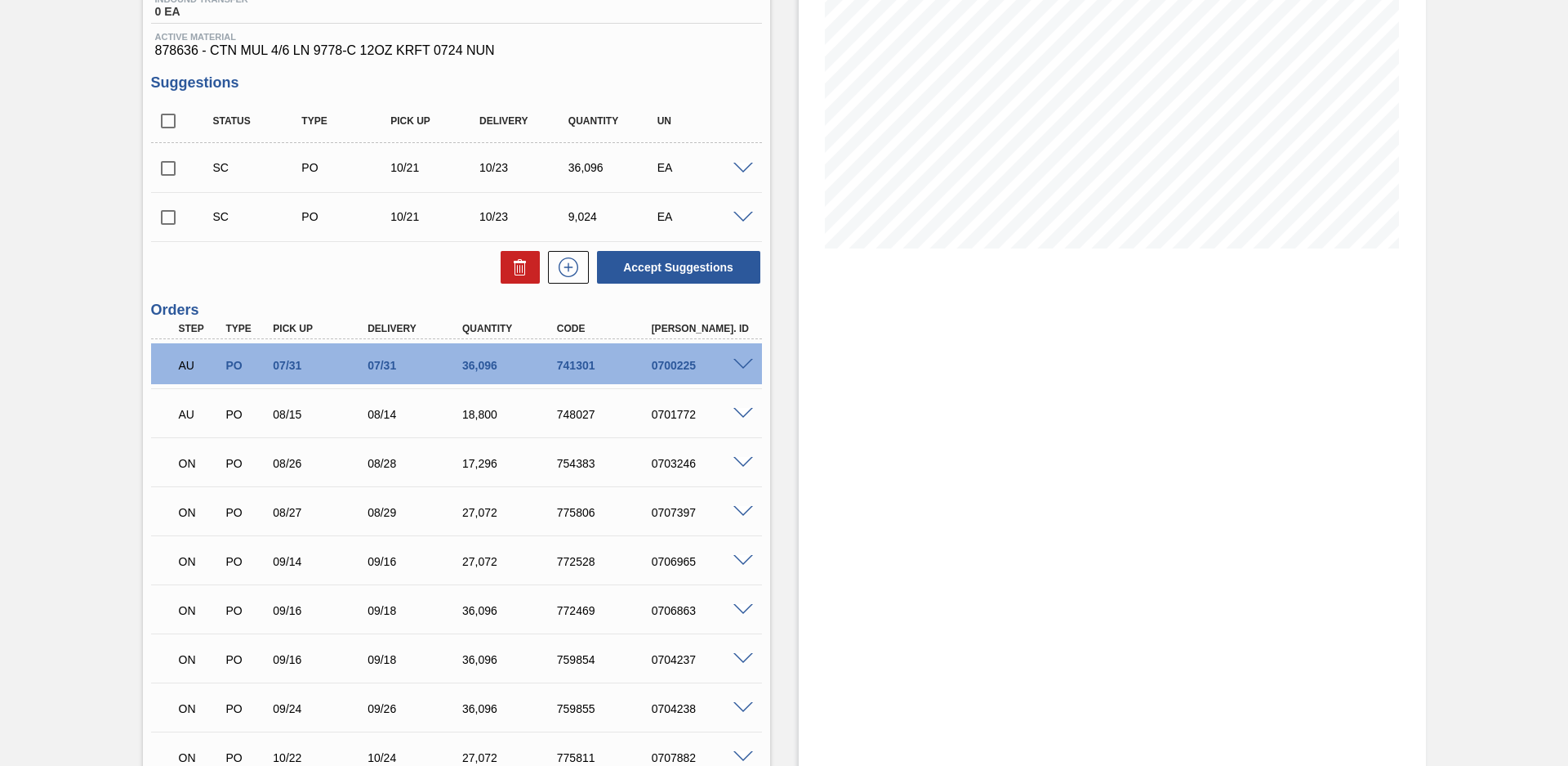
scroll to position [379, 0]
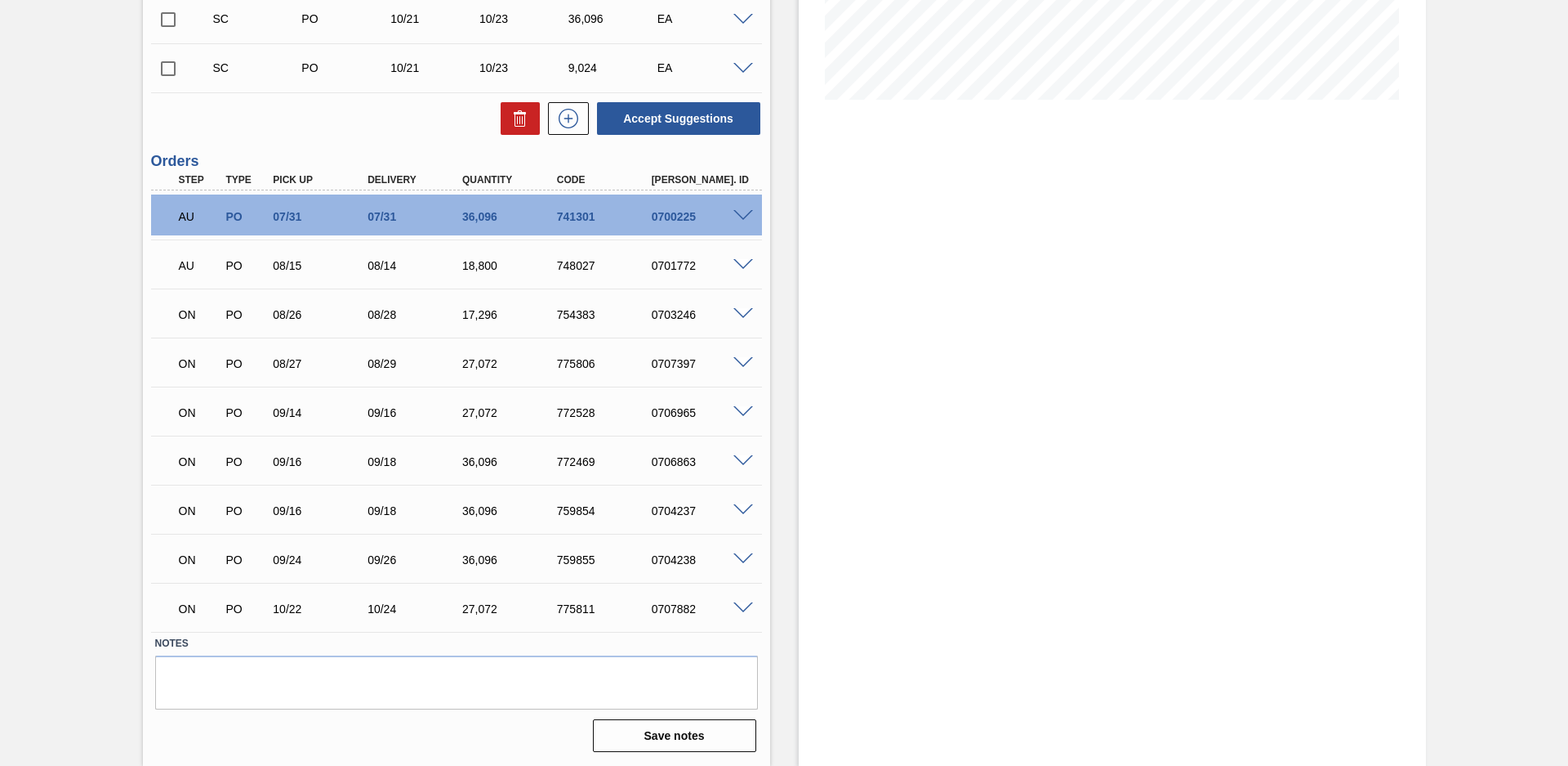
click at [742, 561] on span at bounding box center [743, 559] width 20 height 12
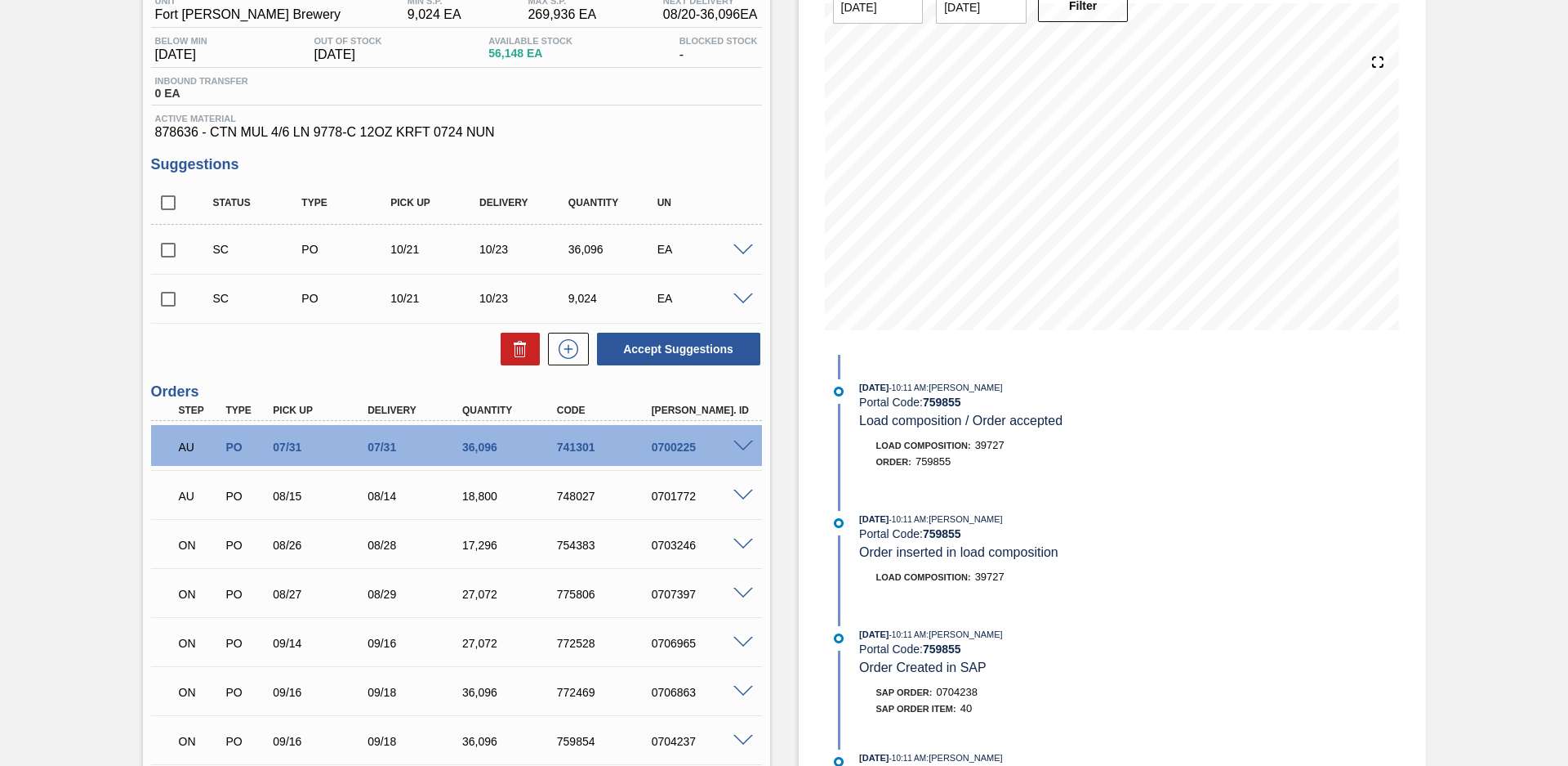
scroll to position [0, 0]
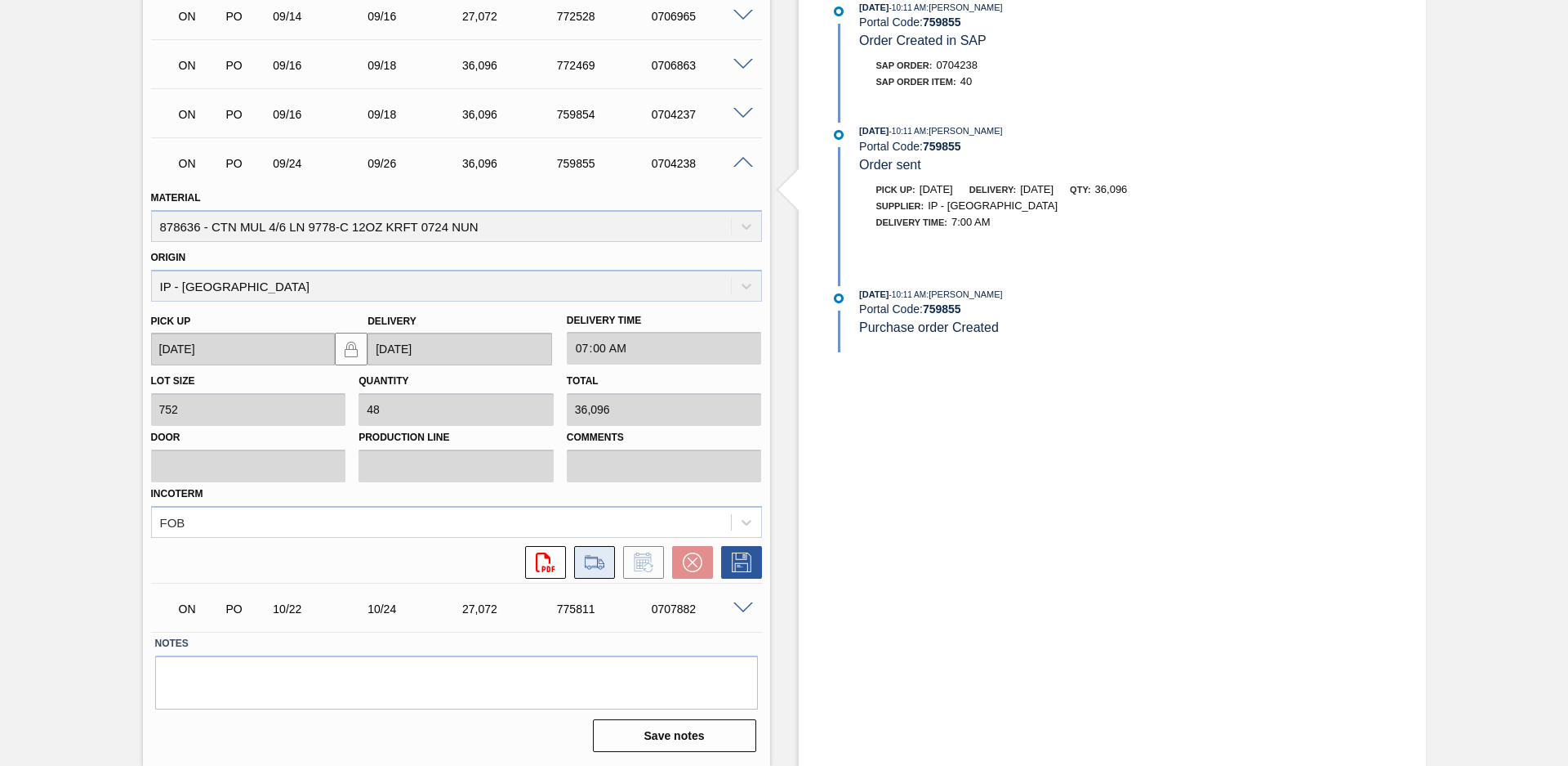
click at [593, 561] on icon at bounding box center [595, 562] width 26 height 20
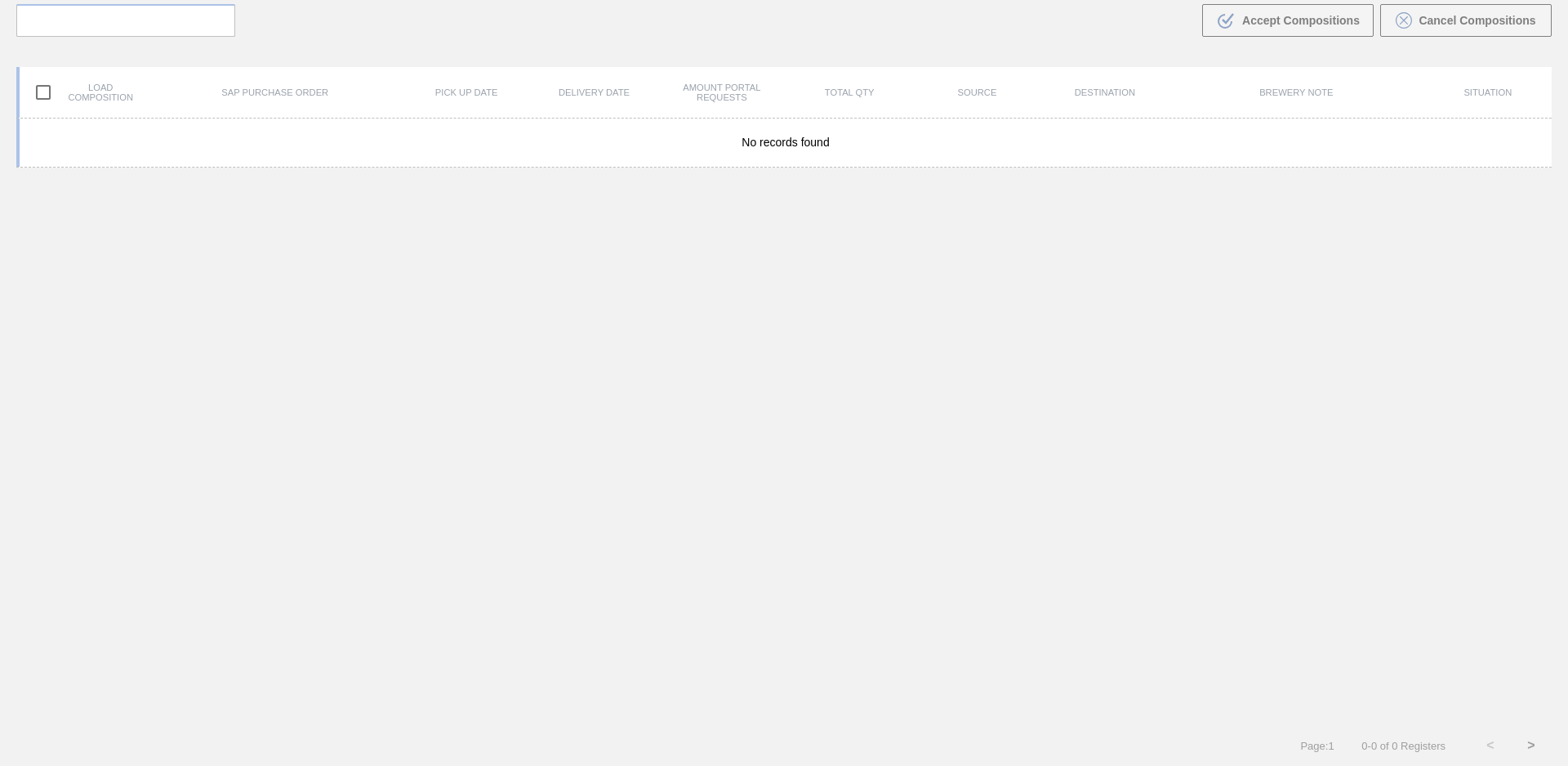
scroll to position [118, 0]
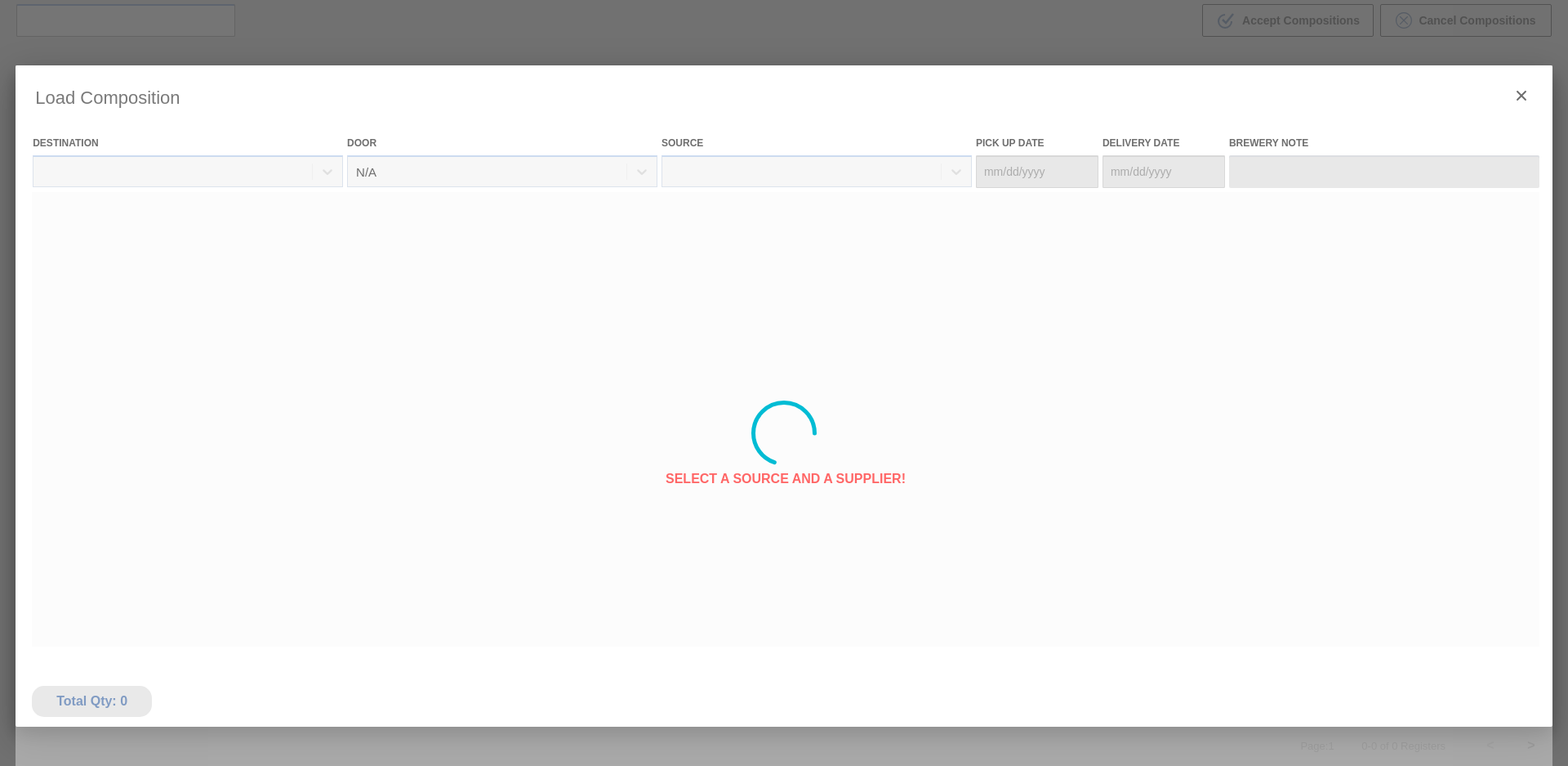
type Date "[DATE]"
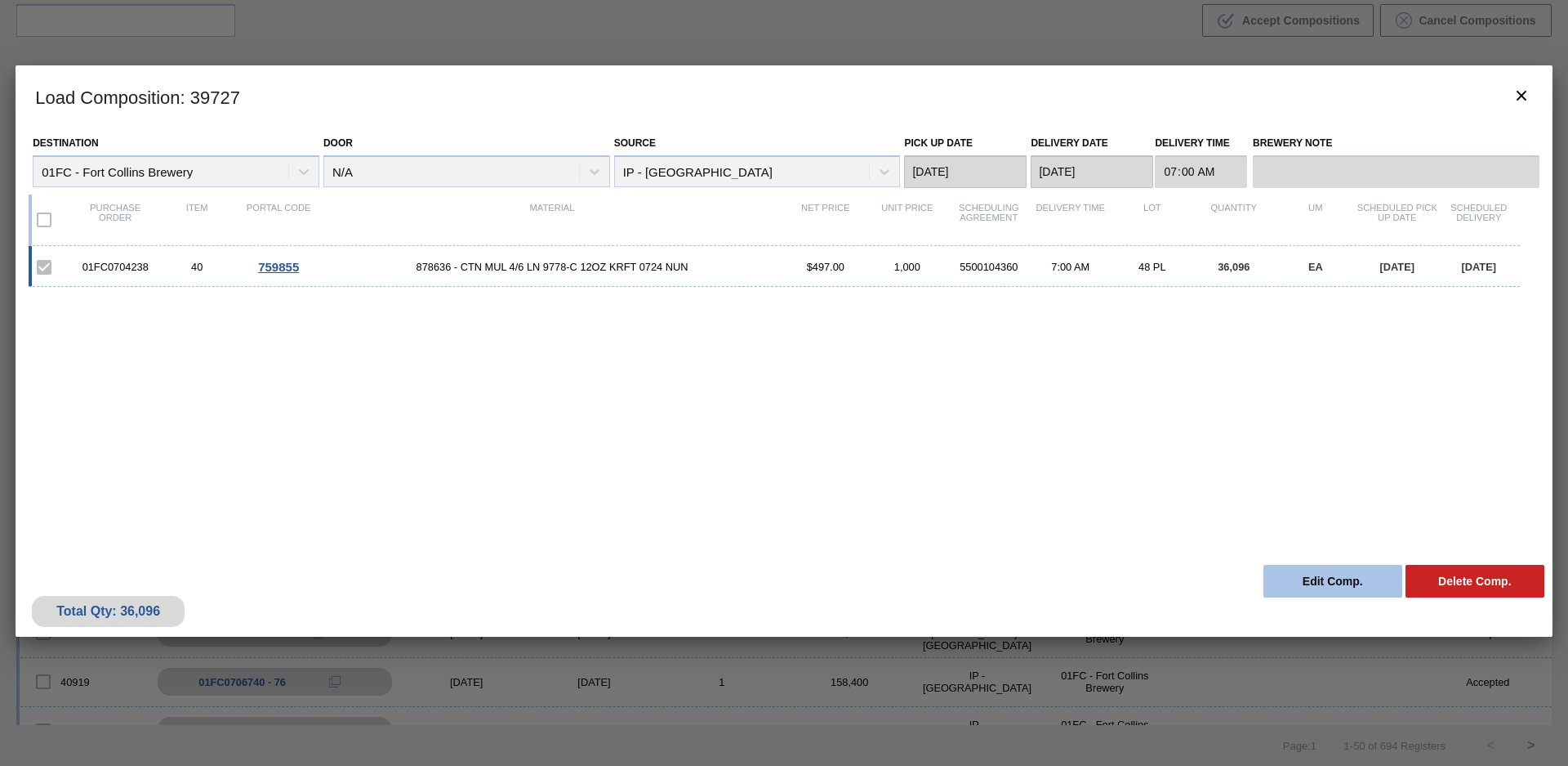
click at [1348, 575] on button "Edit Comp." at bounding box center [1333, 580] width 138 height 33
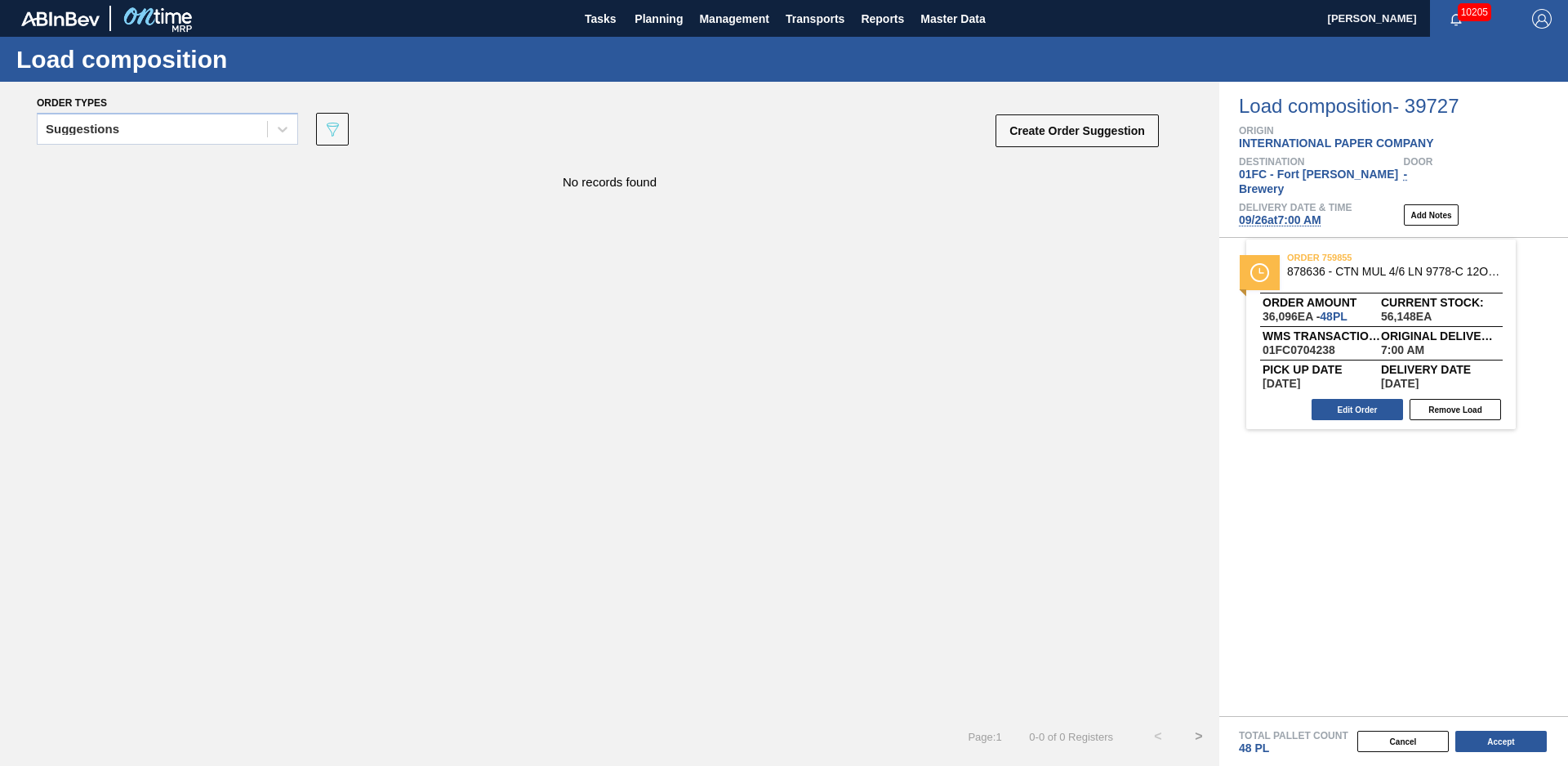
drag, startPoint x: 1373, startPoint y: 306, endPoint x: 612, endPoint y: 335, distance: 761.6
click at [785, 351] on div "Order types Suggestions 089F7B8B-B2A5-4AFE-B5C0-19BA573D28AC Create Order Sugge…" at bounding box center [784, 424] width 1568 height 684
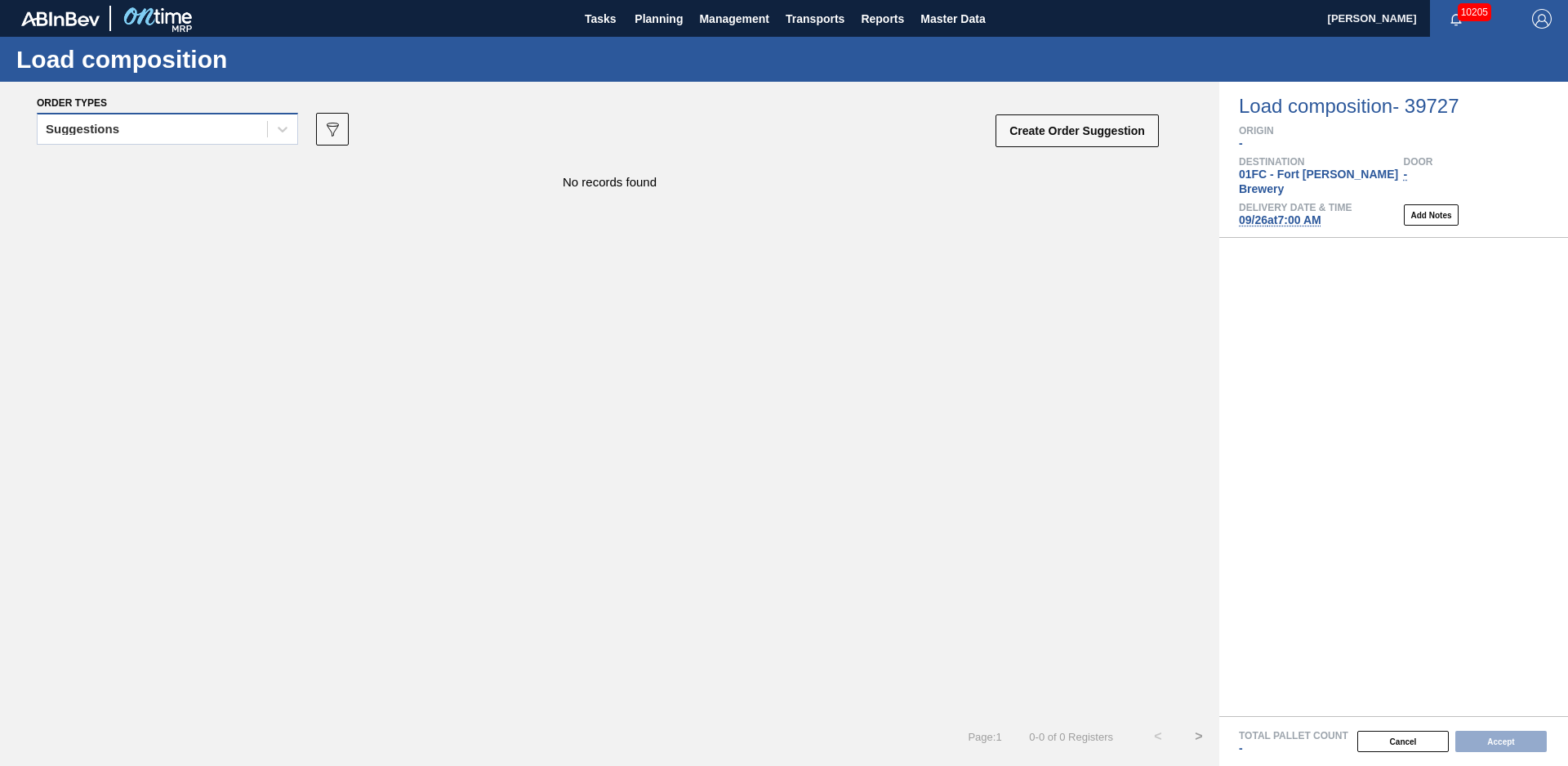
click at [178, 136] on div "Suggestions" at bounding box center [153, 129] width 230 height 24
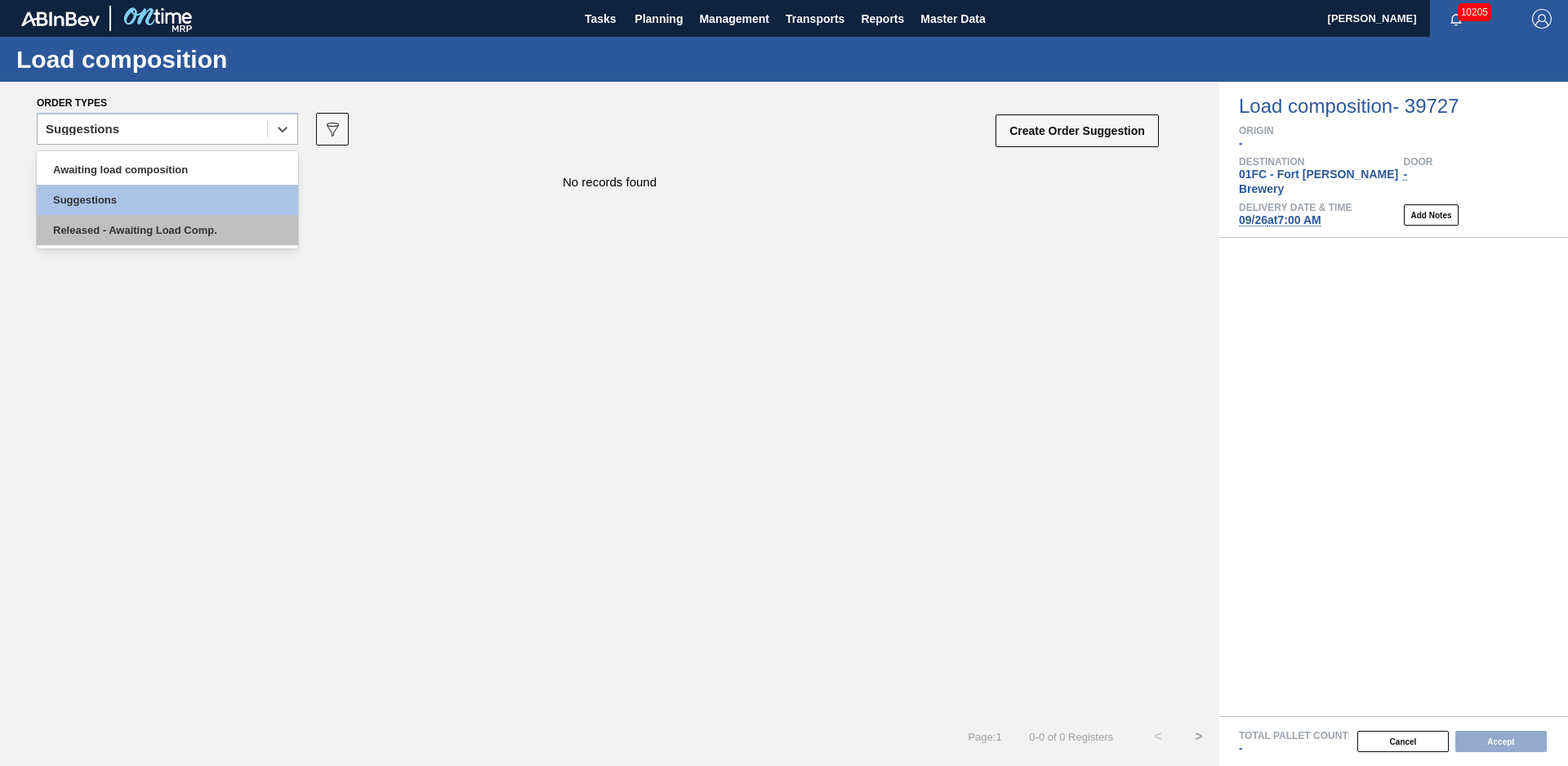
click at [119, 219] on div "Released - Awaiting Load Comp." at bounding box center [168, 230] width 262 height 30
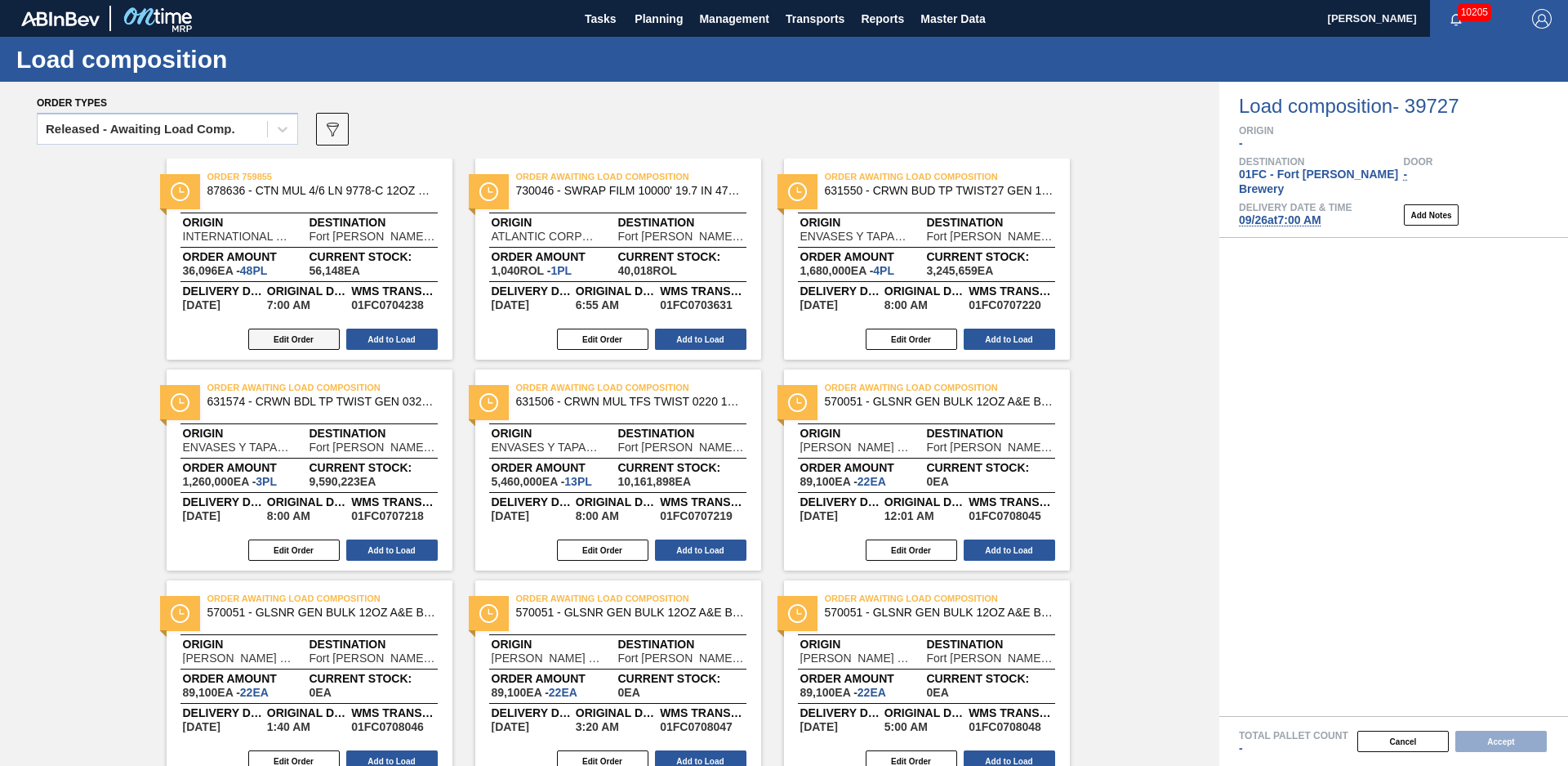
click at [326, 337] on button "Edit Order" at bounding box center [294, 339] width 91 height 22
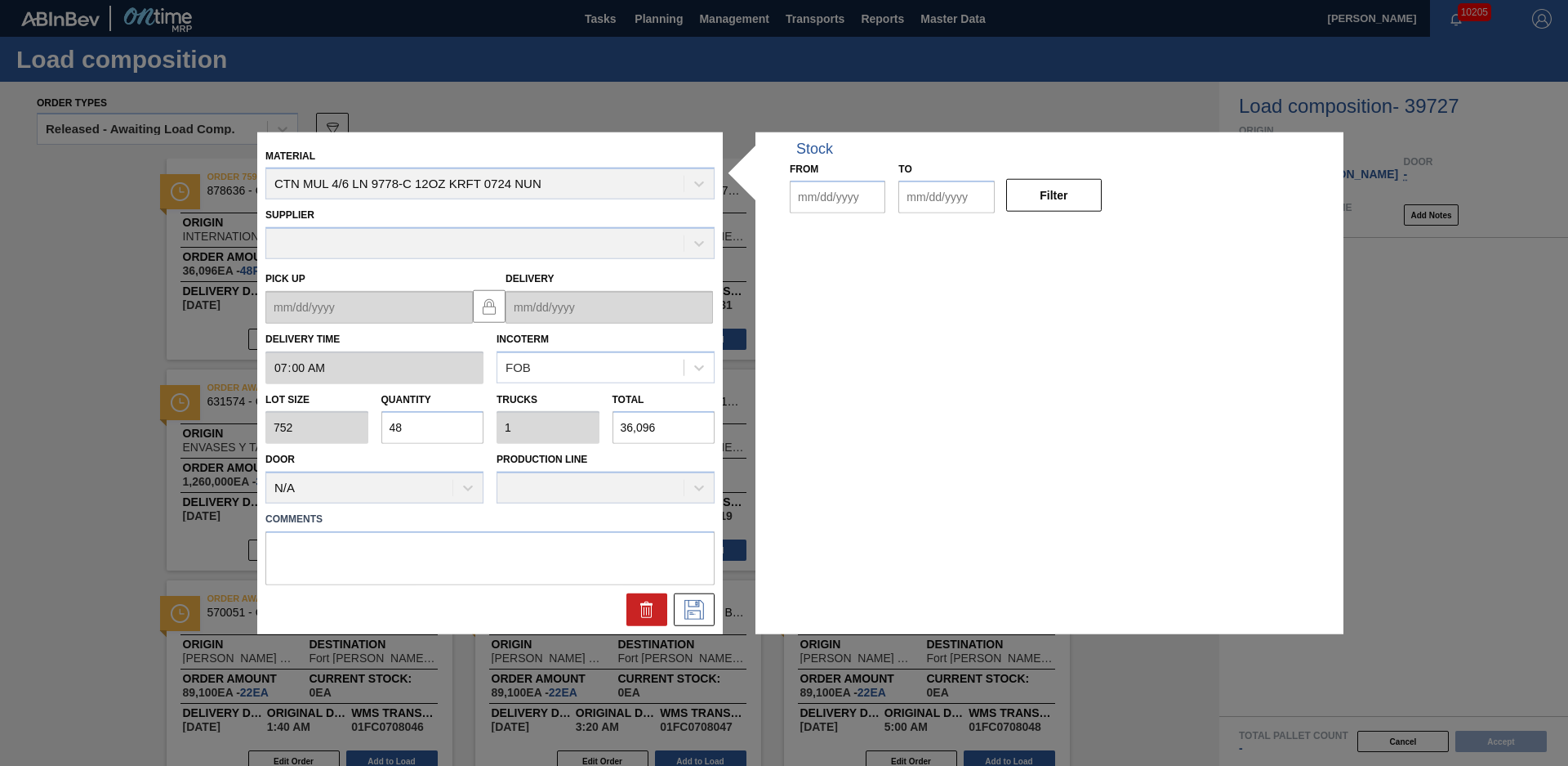
type input "07:00:00"
type input "752"
type input "48"
type input "1"
type input "36,096"
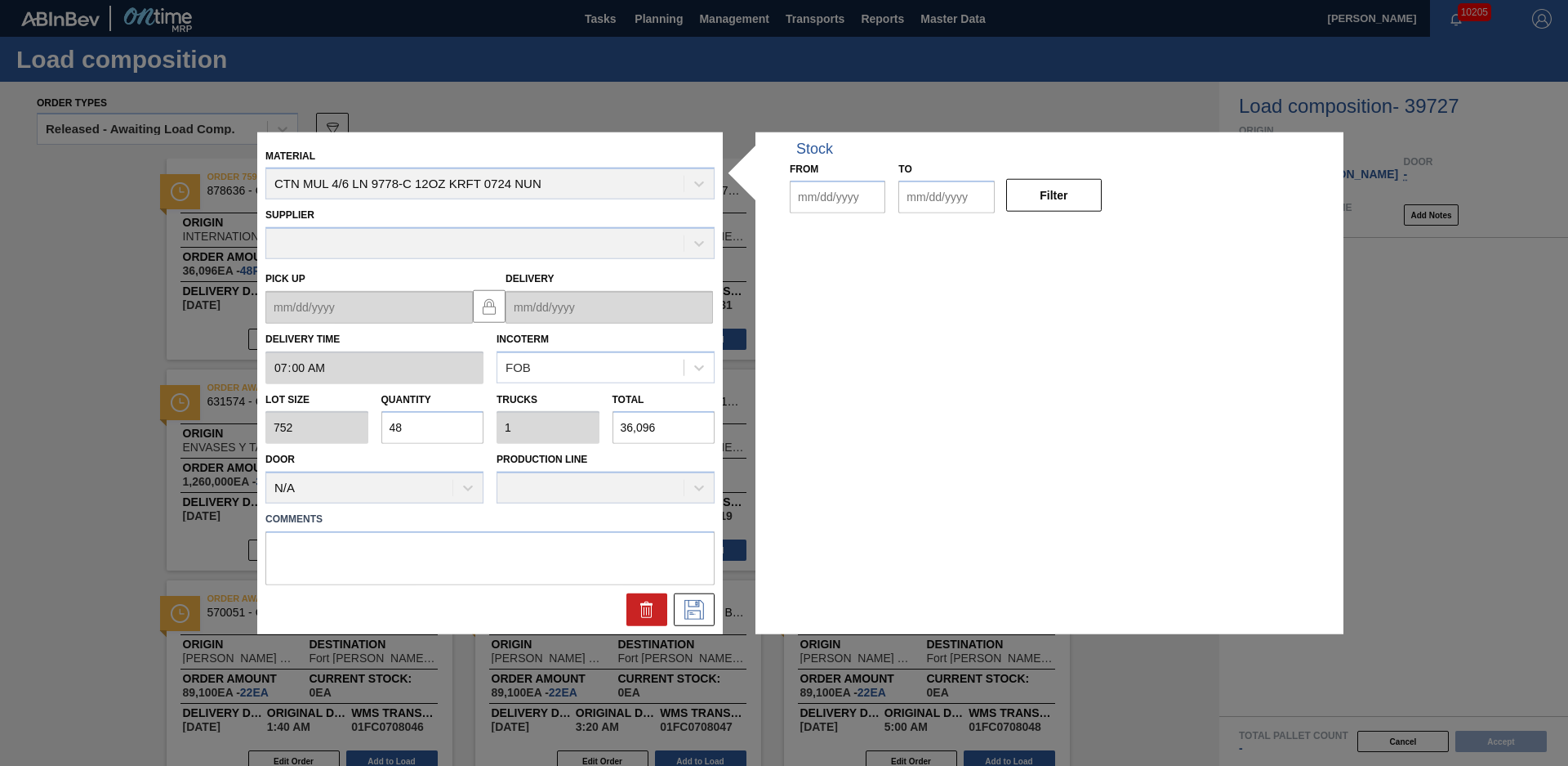
type up "[DATE]"
type input "[DATE]"
click at [643, 611] on icon at bounding box center [647, 610] width 20 height 20
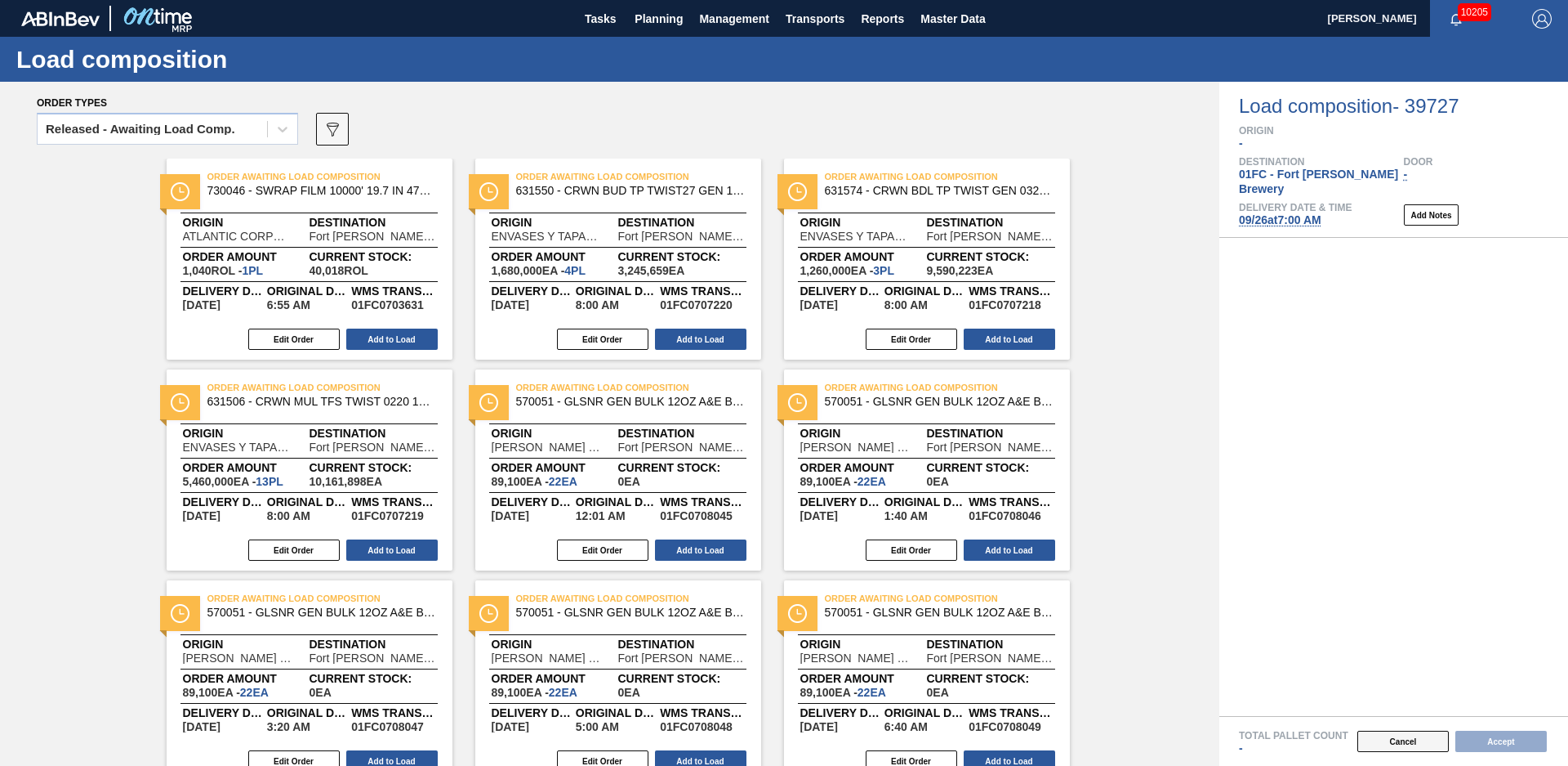
click at [1413, 737] on button "Cancel" at bounding box center [1403, 741] width 91 height 22
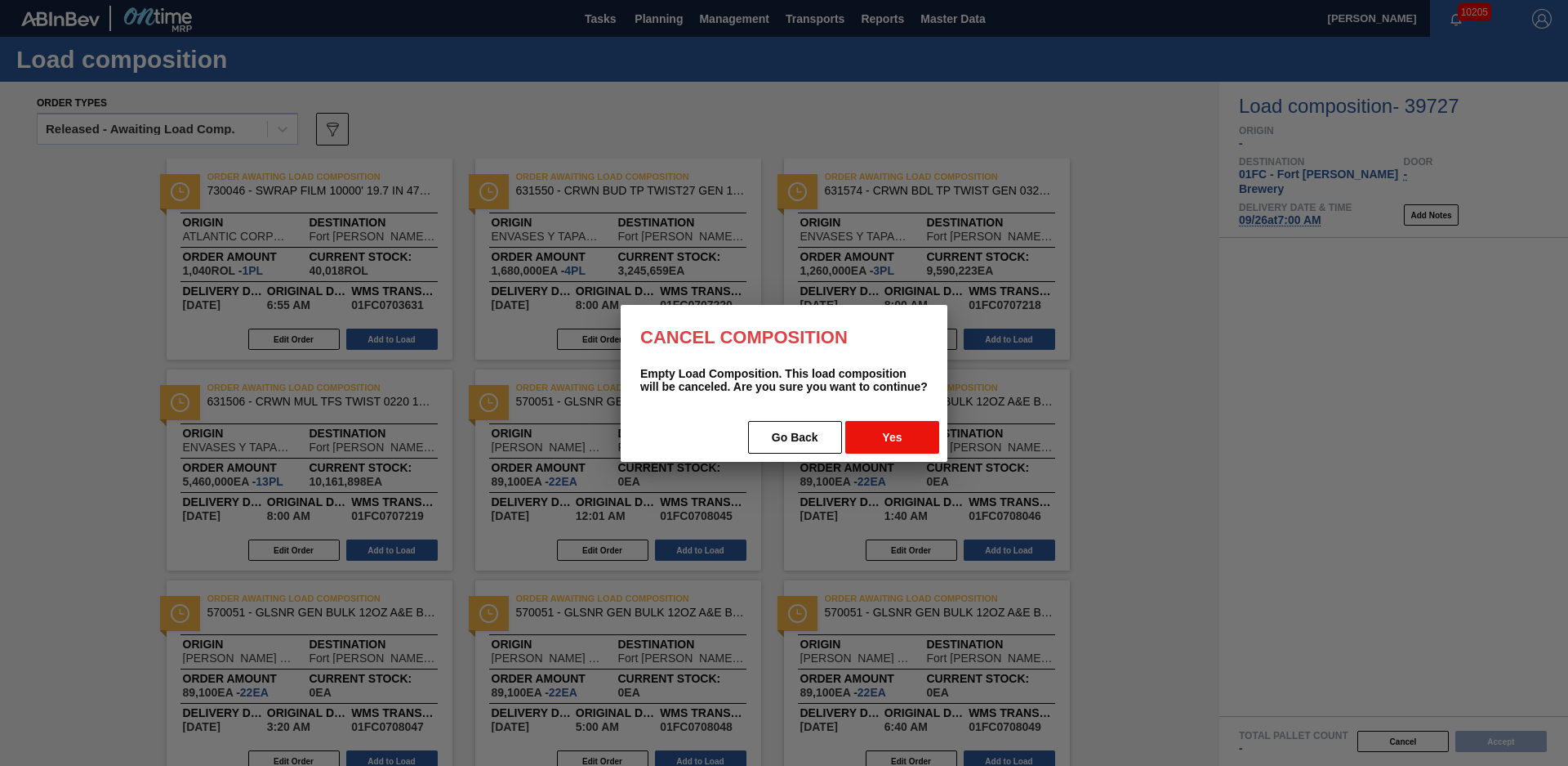
click at [865, 433] on button "Yes" at bounding box center [893, 437] width 94 height 33
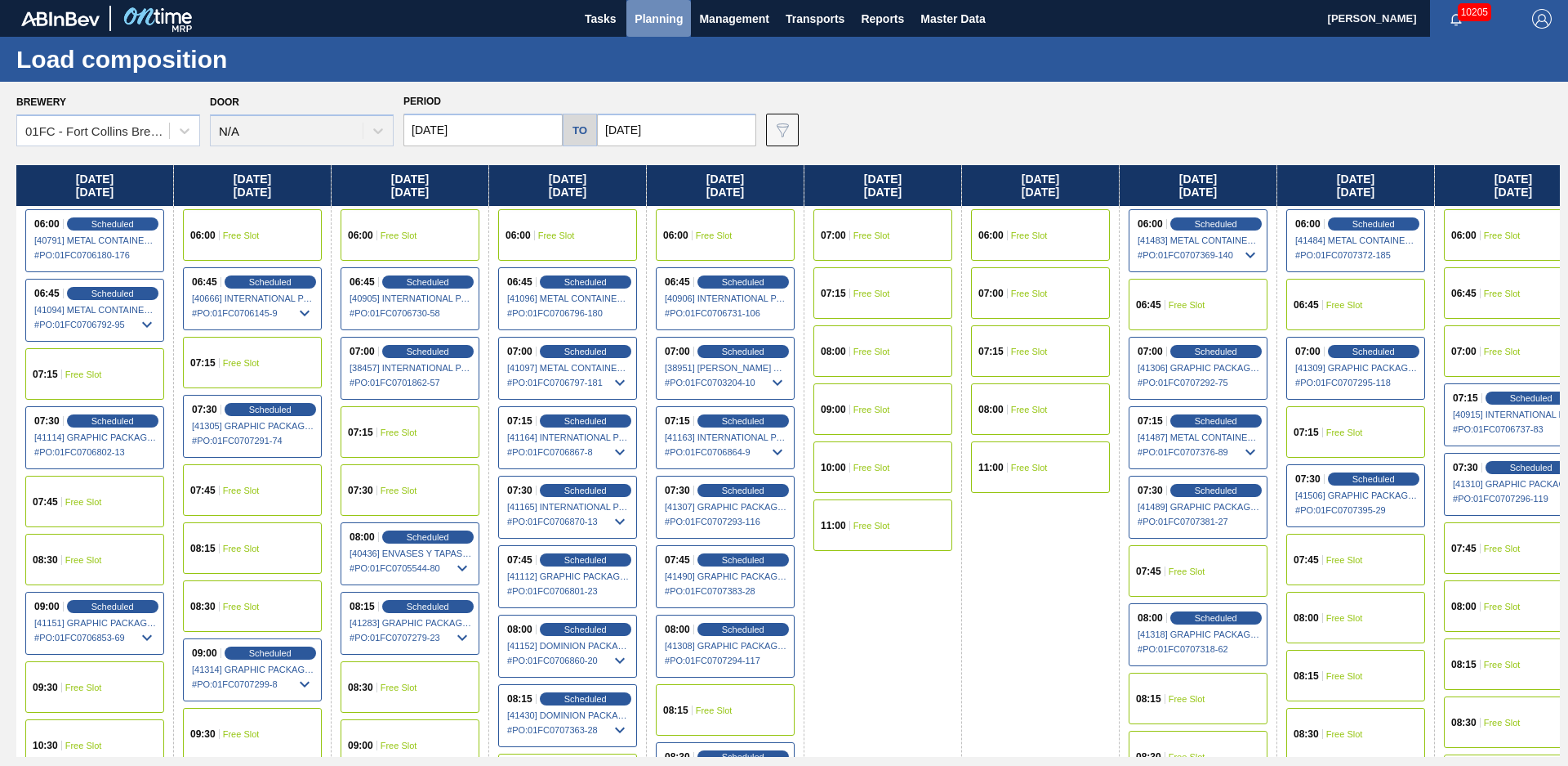
click at [669, 16] on span "Planning" at bounding box center [658, 19] width 48 height 20
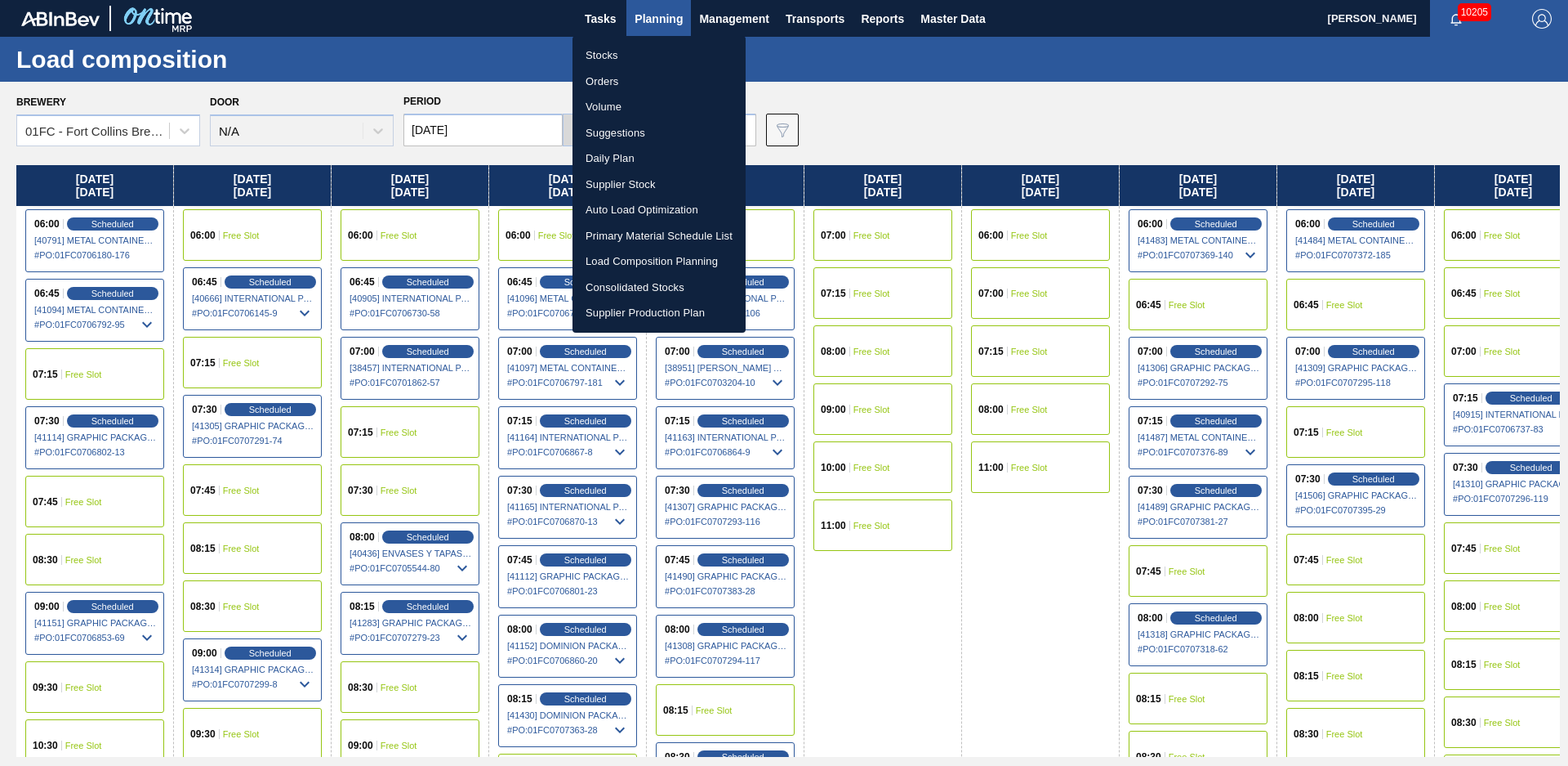
click at [645, 65] on li "Stocks" at bounding box center [659, 56] width 173 height 26
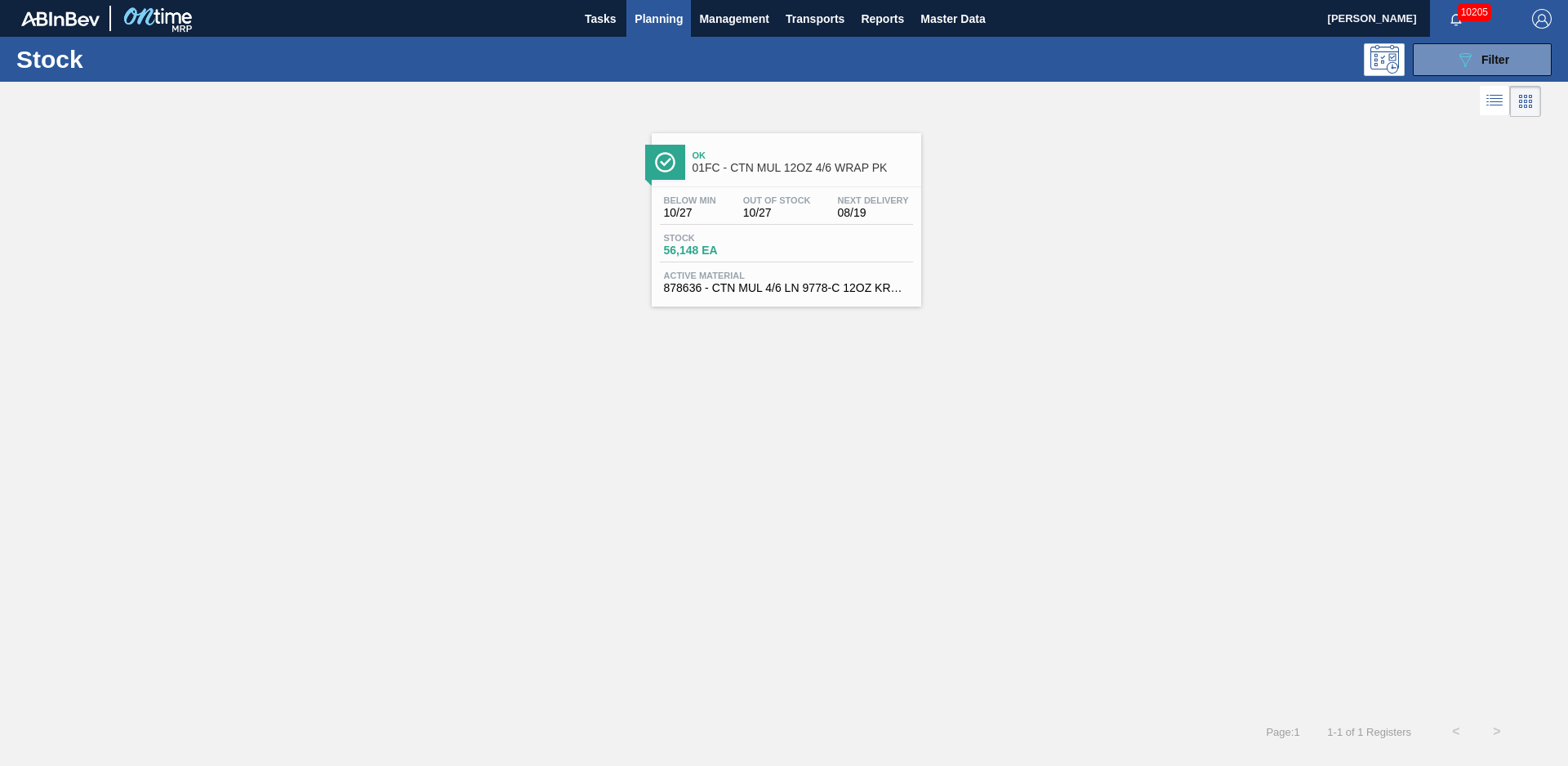
click at [771, 176] on div "Ok 01FC - CTN MUL 12OZ 4/6 WRAP PK" at bounding box center [803, 162] width 220 height 37
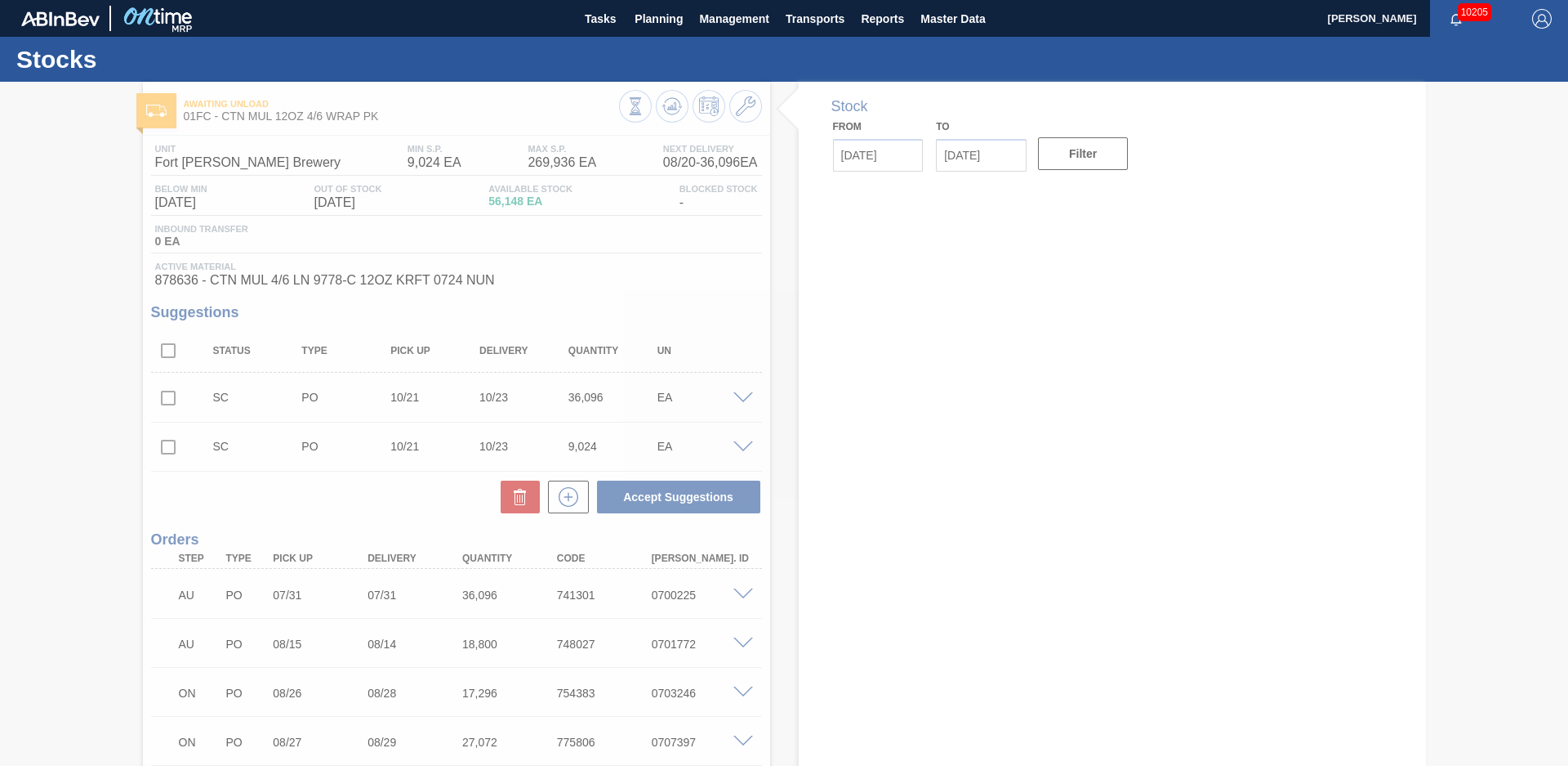
type input "[DATE]"
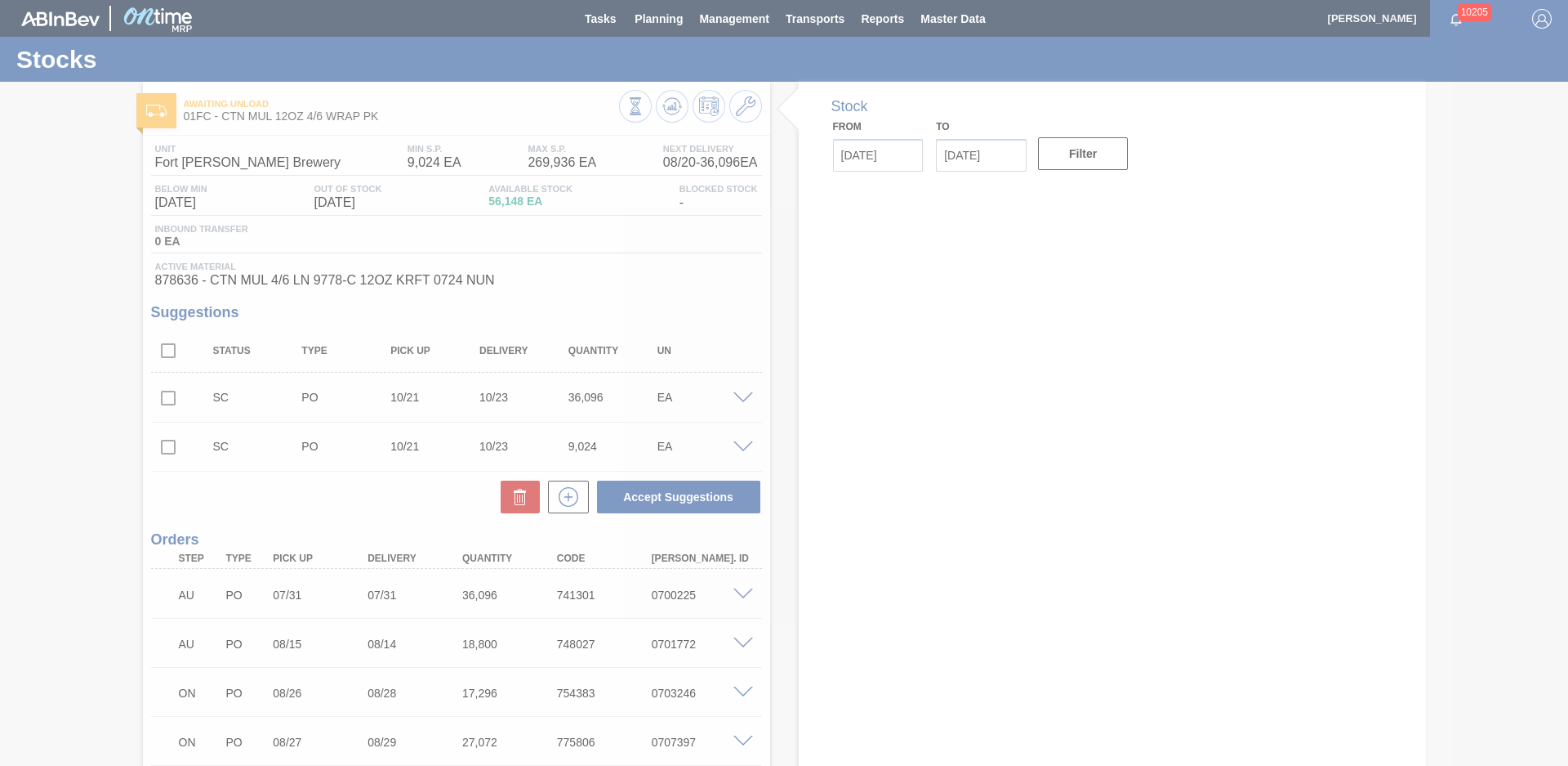
click at [783, 187] on div at bounding box center [784, 383] width 1568 height 766
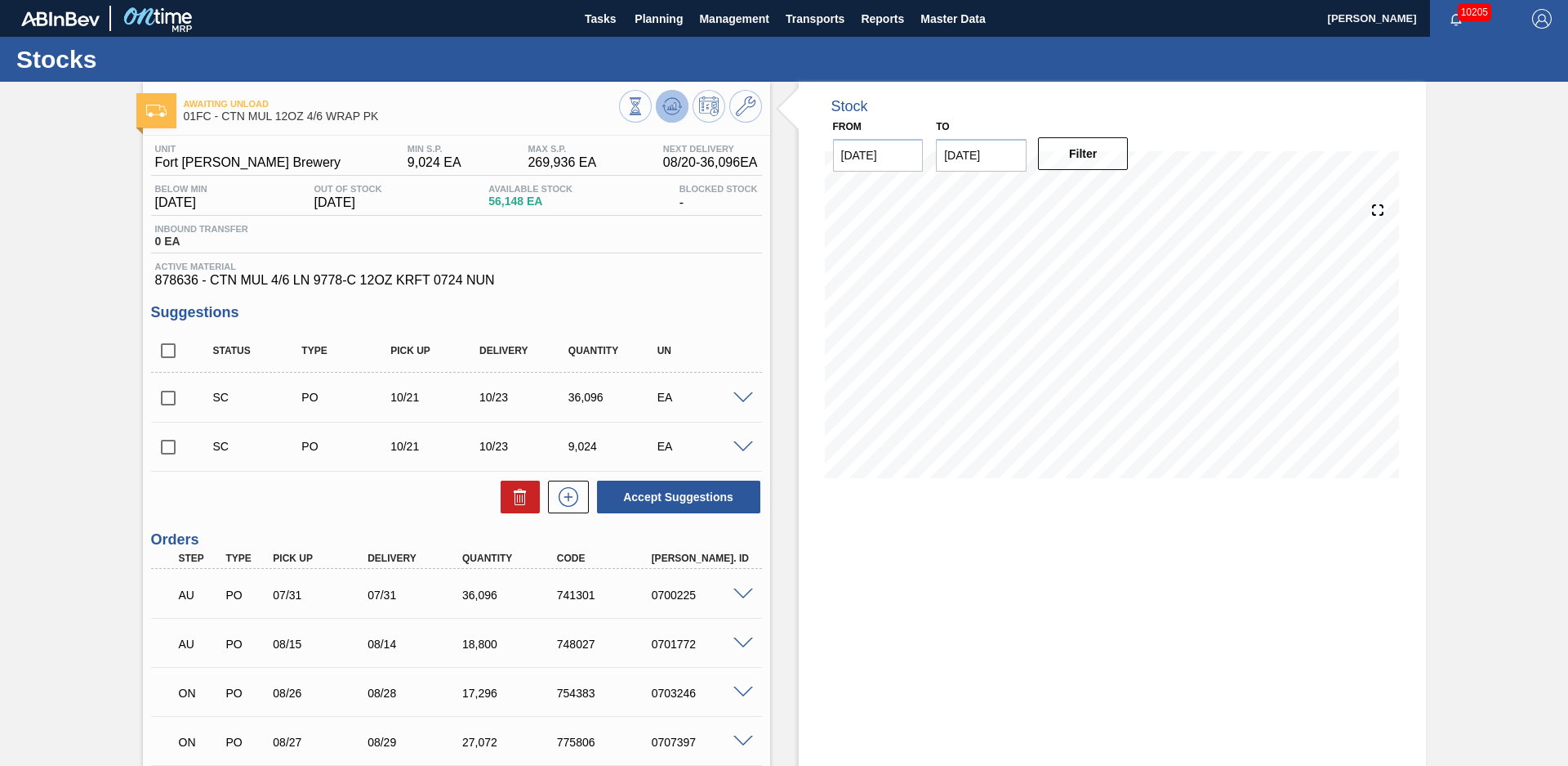
click at [678, 103] on icon at bounding box center [671, 103] width 16 height 9
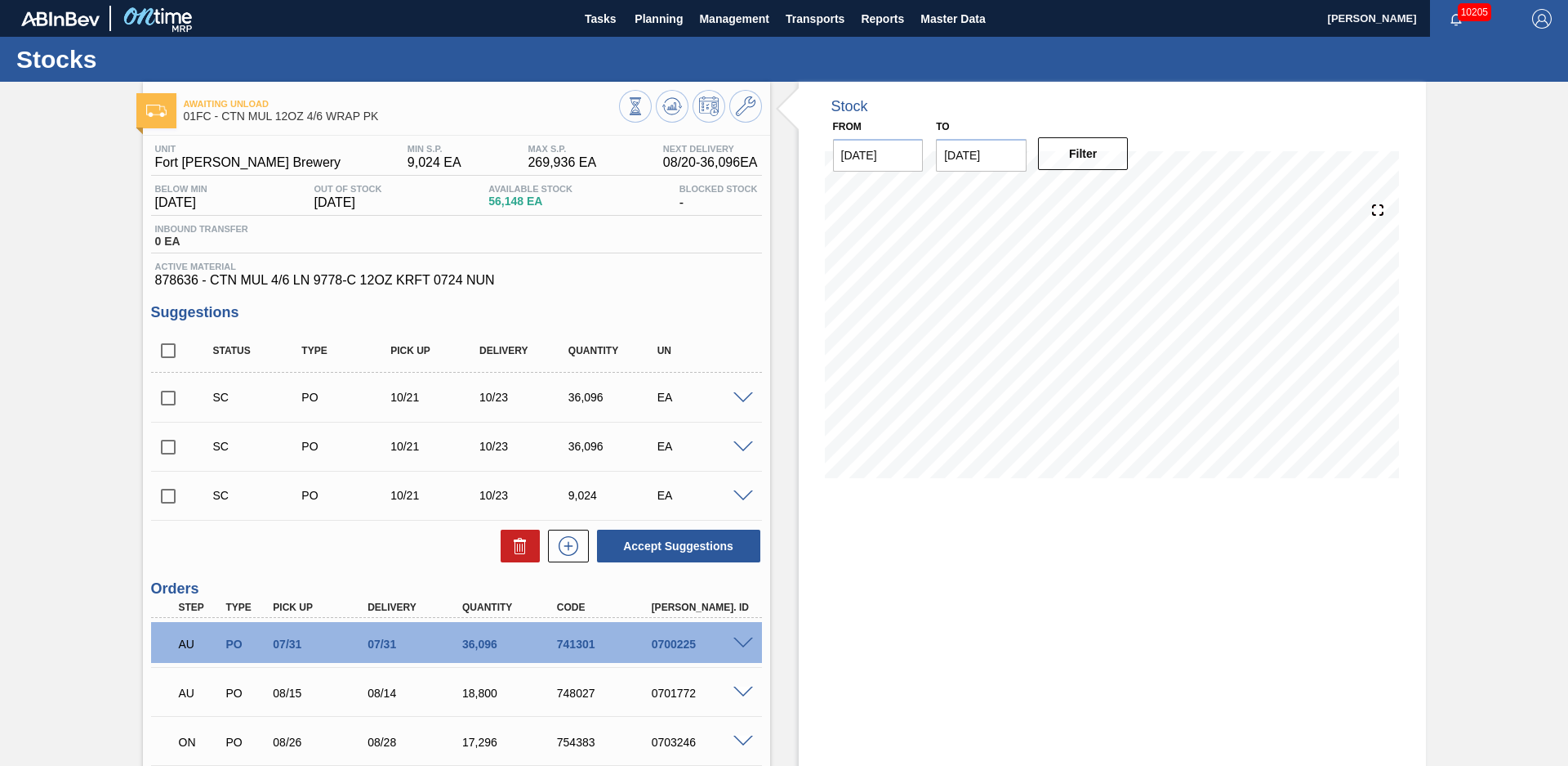
click at [775, 306] on div "Stock From [DATE] to [DATE] Filter" at bounding box center [1098, 613] width 656 height 1063
click at [622, 1] on button "Tasks" at bounding box center [601, 18] width 53 height 37
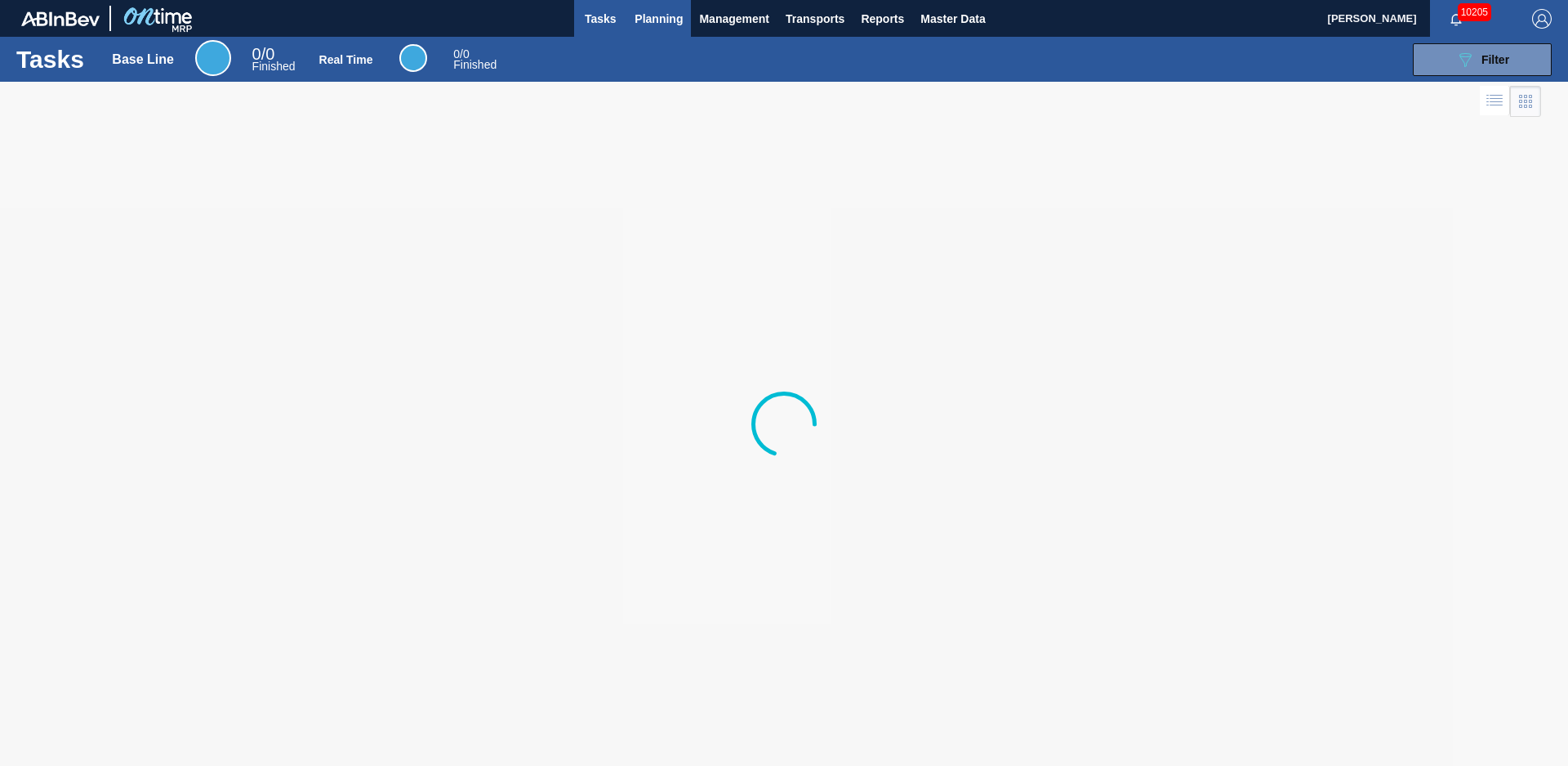
click at [636, 6] on button "Planning" at bounding box center [658, 18] width 65 height 37
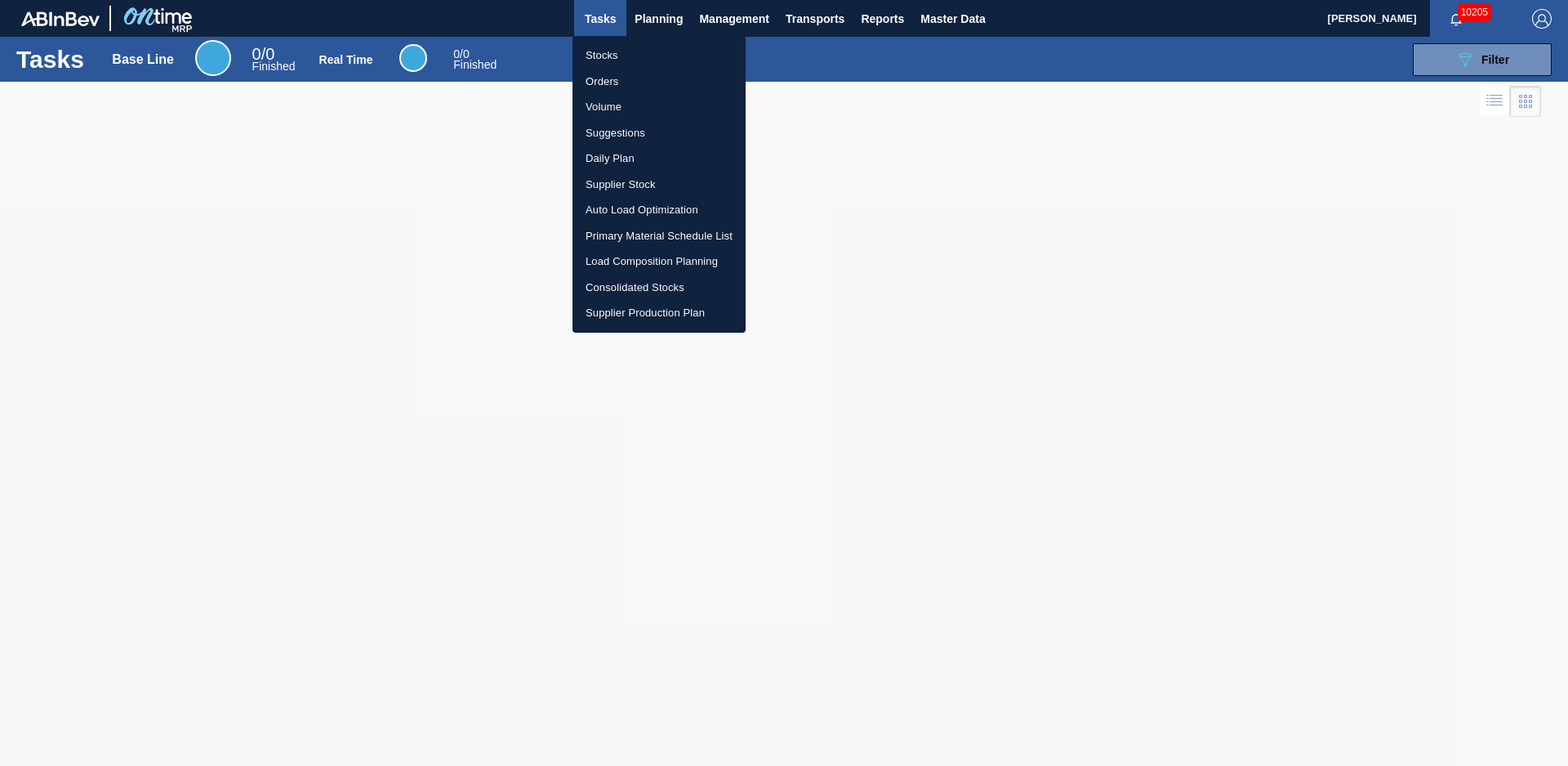
click at [628, 57] on li "Stocks" at bounding box center [659, 56] width 173 height 26
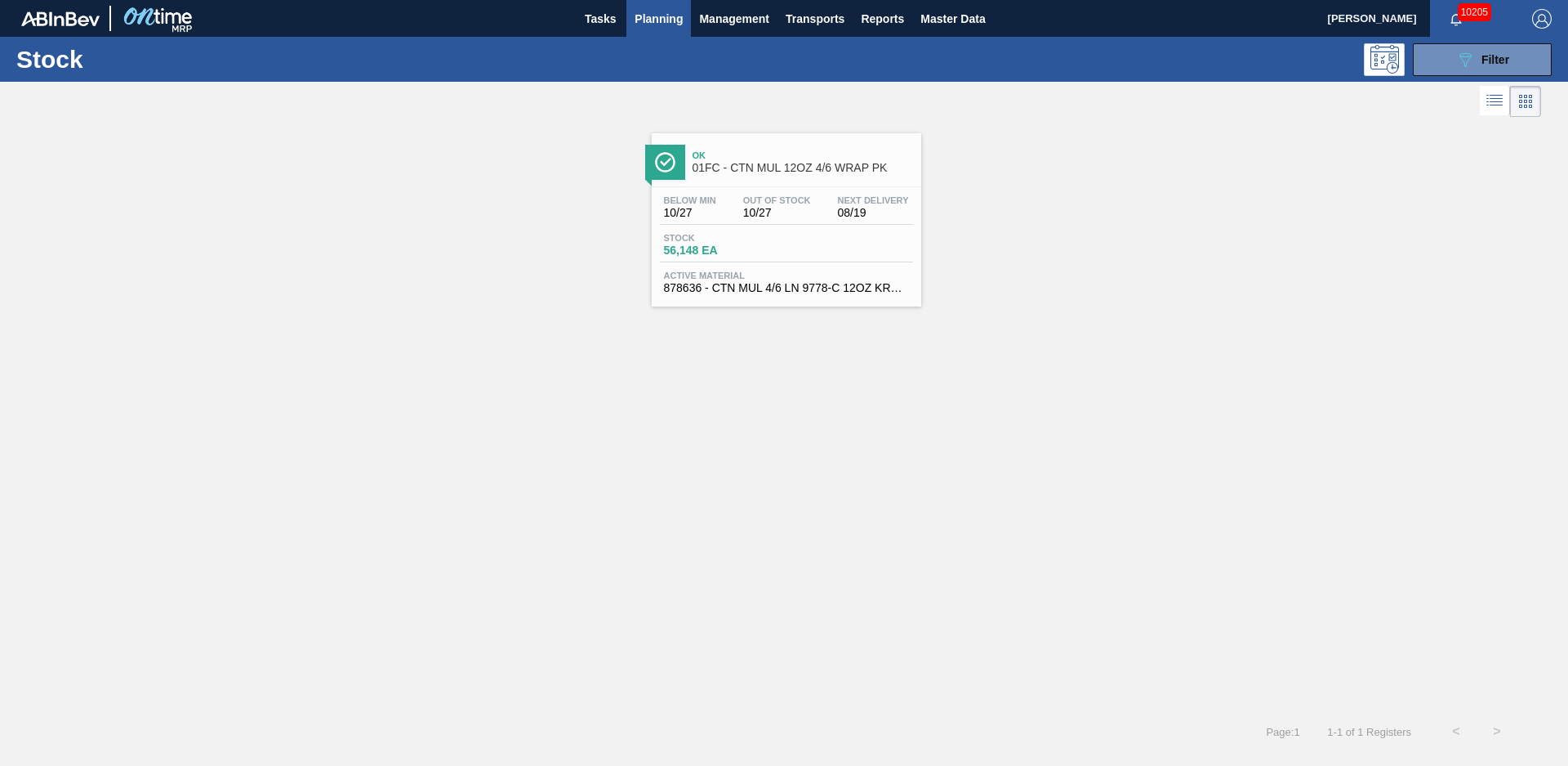
drag, startPoint x: 1516, startPoint y: 48, endPoint x: 1437, endPoint y: 365, distance: 326.7
click at [1515, 48] on button "089F7B8B-B2A5-4AFE-B5C0-19BA573D28AC Filter" at bounding box center [1482, 59] width 138 height 33
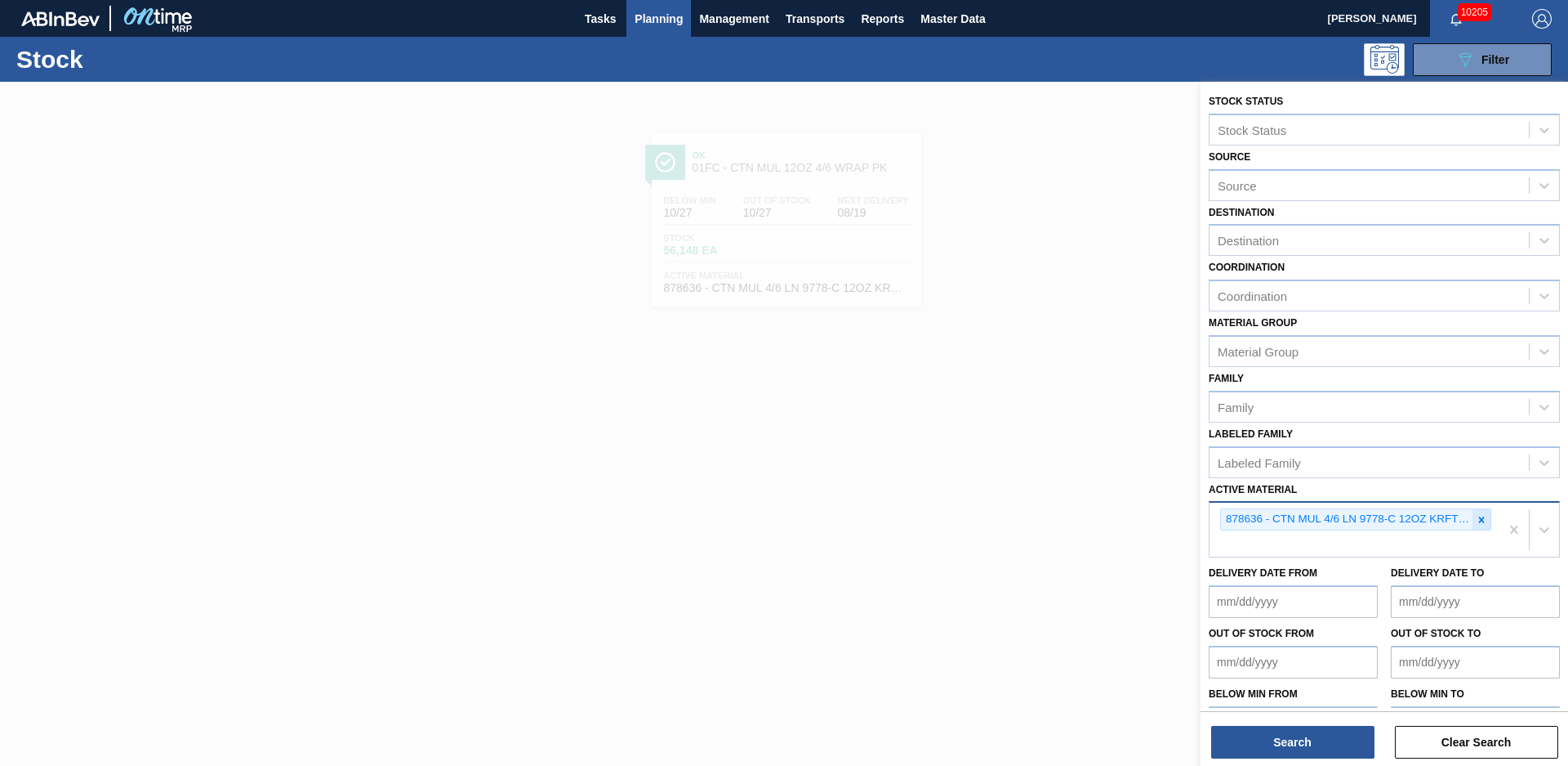
drag, startPoint x: 1480, startPoint y: 528, endPoint x: 1474, endPoint y: 518, distance: 11.7
click at [1479, 531] on div "878636 - CTN MUL 4/6 LN 9778-C 12OZ KRFT 0724 NUN" at bounding box center [1355, 529] width 290 height 54
click at [1476, 518] on icon at bounding box center [1481, 520] width 11 height 11
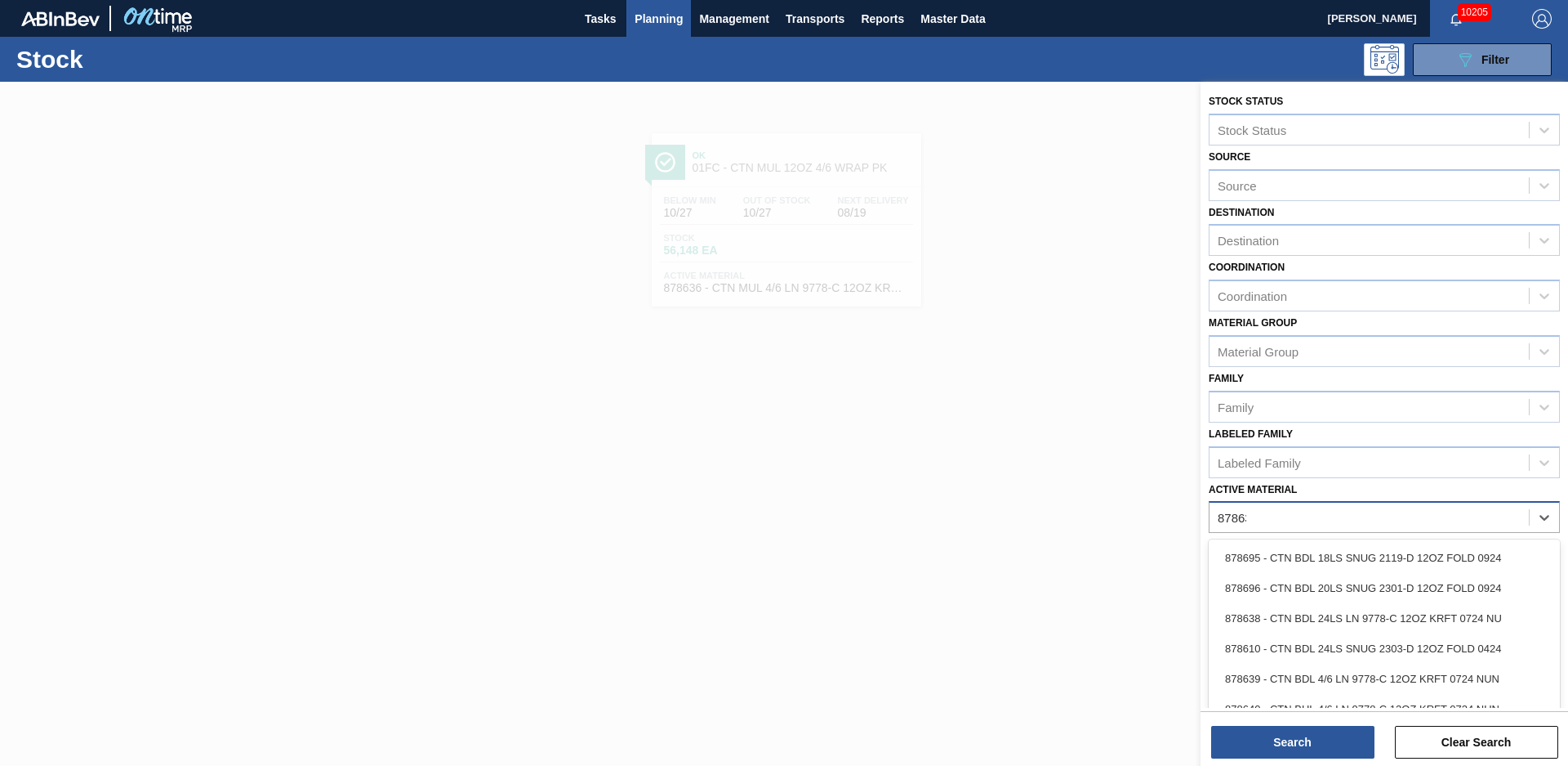
type Material "878637"
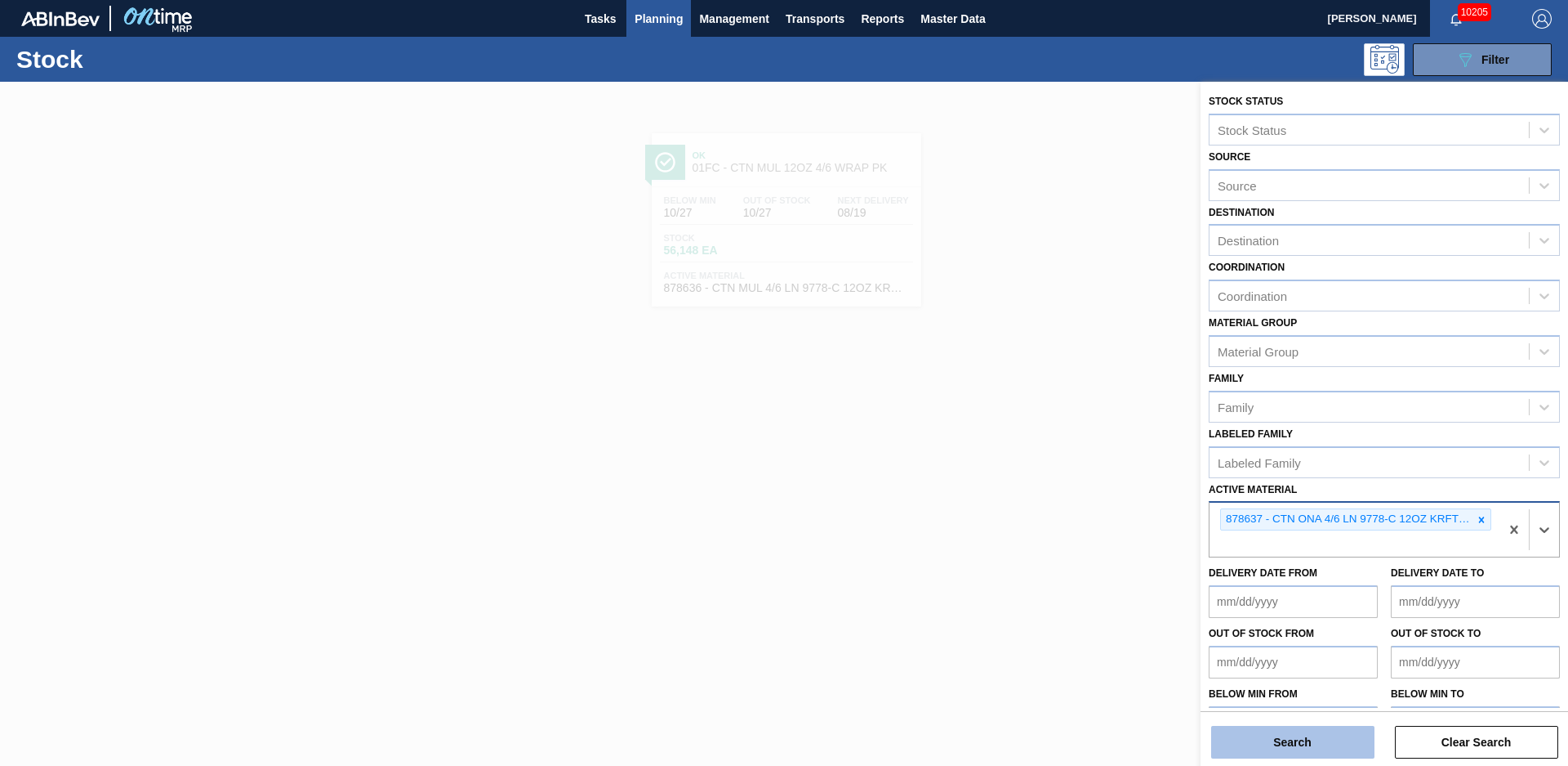
click at [1301, 730] on button "Search" at bounding box center [1292, 742] width 163 height 33
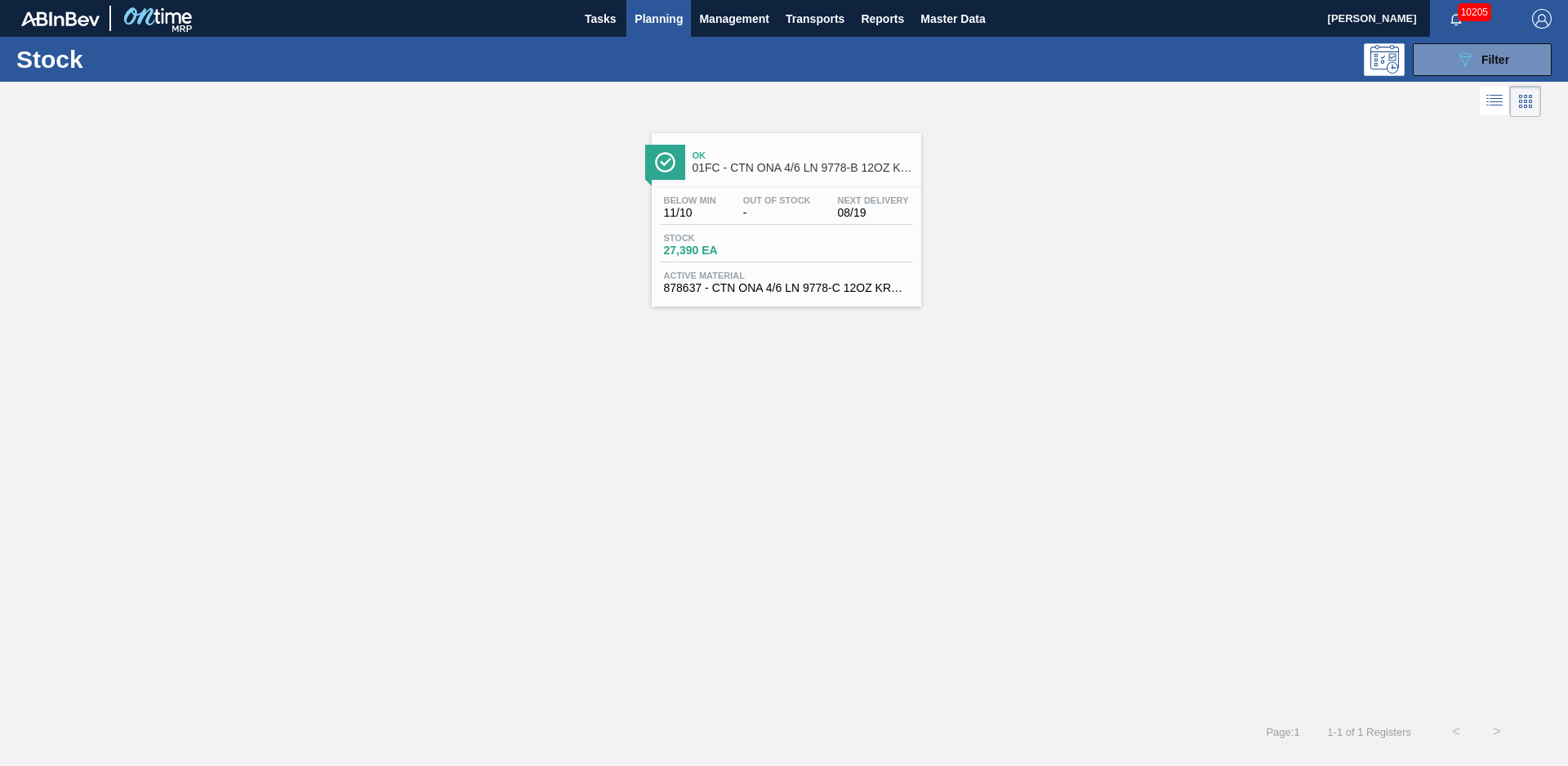
click at [798, 206] on span "-" at bounding box center [777, 212] width 68 height 12
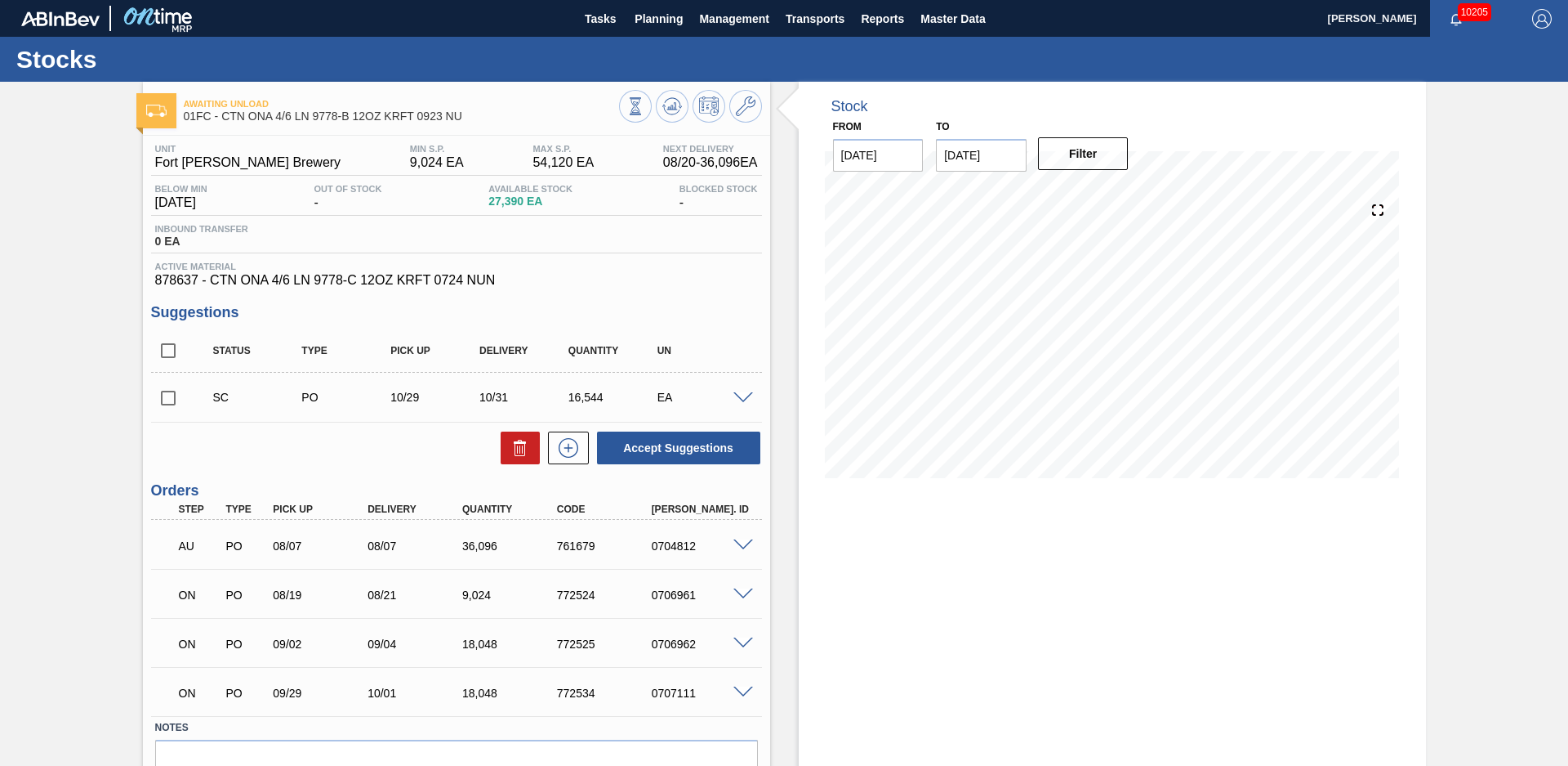
click at [791, 347] on div "Stock From [DATE] to [DATE] Filter" at bounding box center [1098, 465] width 656 height 768
click at [1429, 397] on div "Awaiting Unload 01FC - CTN ONA 4/6 LN 9778-B 12OZ KRFT 0923 NU Unit [GEOGRAPHIC…" at bounding box center [784, 465] width 1568 height 768
click at [68, 296] on div "Awaiting Unload 01FC - CTN ONA 4/6 LN 9778-B 12OZ KRFT 0923 NU Unit [GEOGRAPHIC…" at bounding box center [784, 465] width 1568 height 768
click at [680, 25] on span "Planning" at bounding box center [658, 19] width 48 height 20
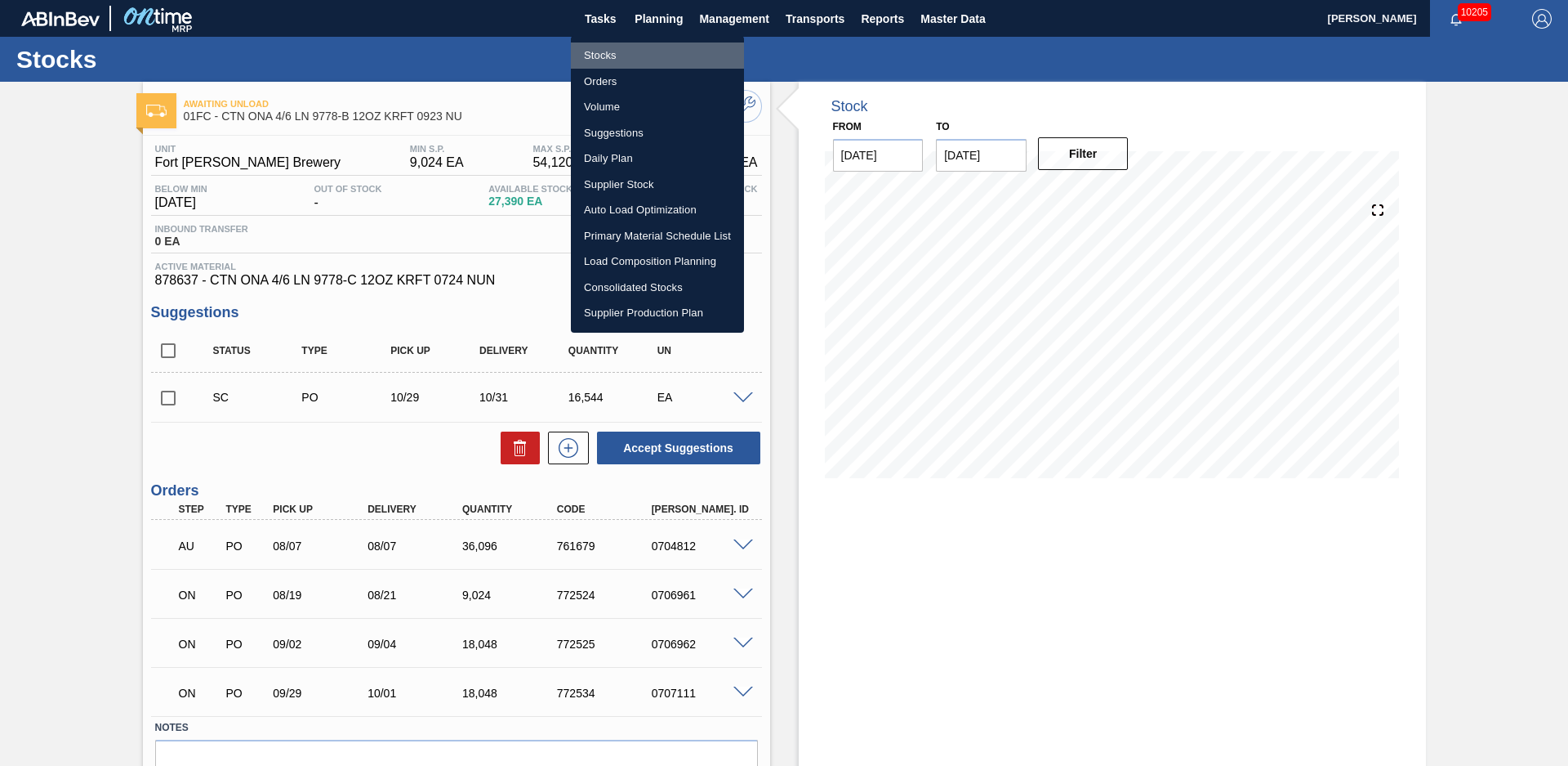
click at [653, 51] on li "Stocks" at bounding box center [657, 56] width 173 height 26
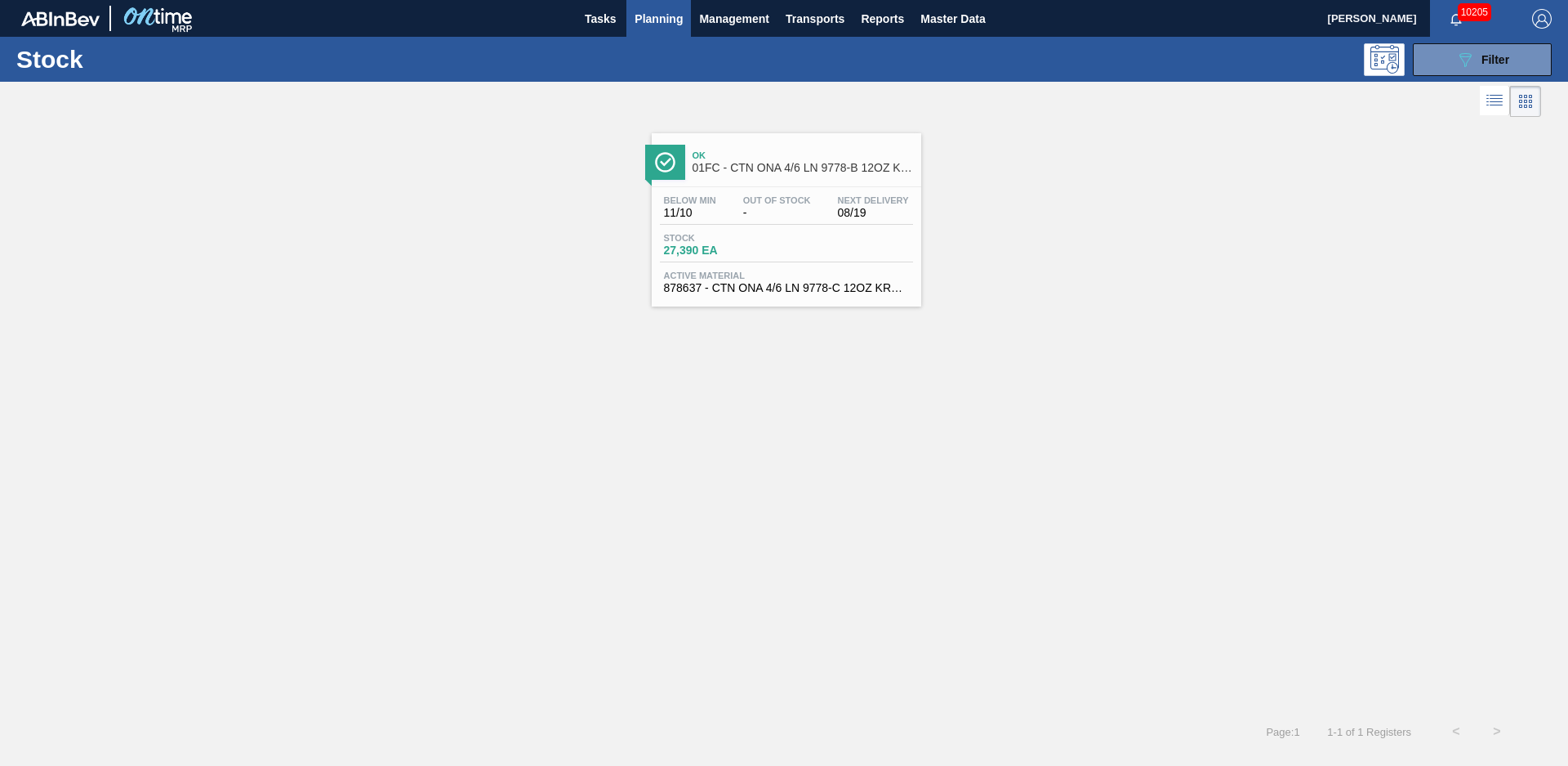
click at [1220, 260] on div "Ok 01FC - CTN ONA 4/6 LN 9778-B 12OZ KRFT 0923 NU Below Min 11/10 Out Of Stock …" at bounding box center [784, 213] width 1568 height 186
click at [1452, 78] on div "Stock 089F7B8B-B2A5-4AFE-B5C0-19BA573D28AC Filter" at bounding box center [784, 59] width 1568 height 45
click at [1458, 72] on button "089F7B8B-B2A5-4AFE-B5C0-19BA573D28AC Filter" at bounding box center [1482, 59] width 138 height 33
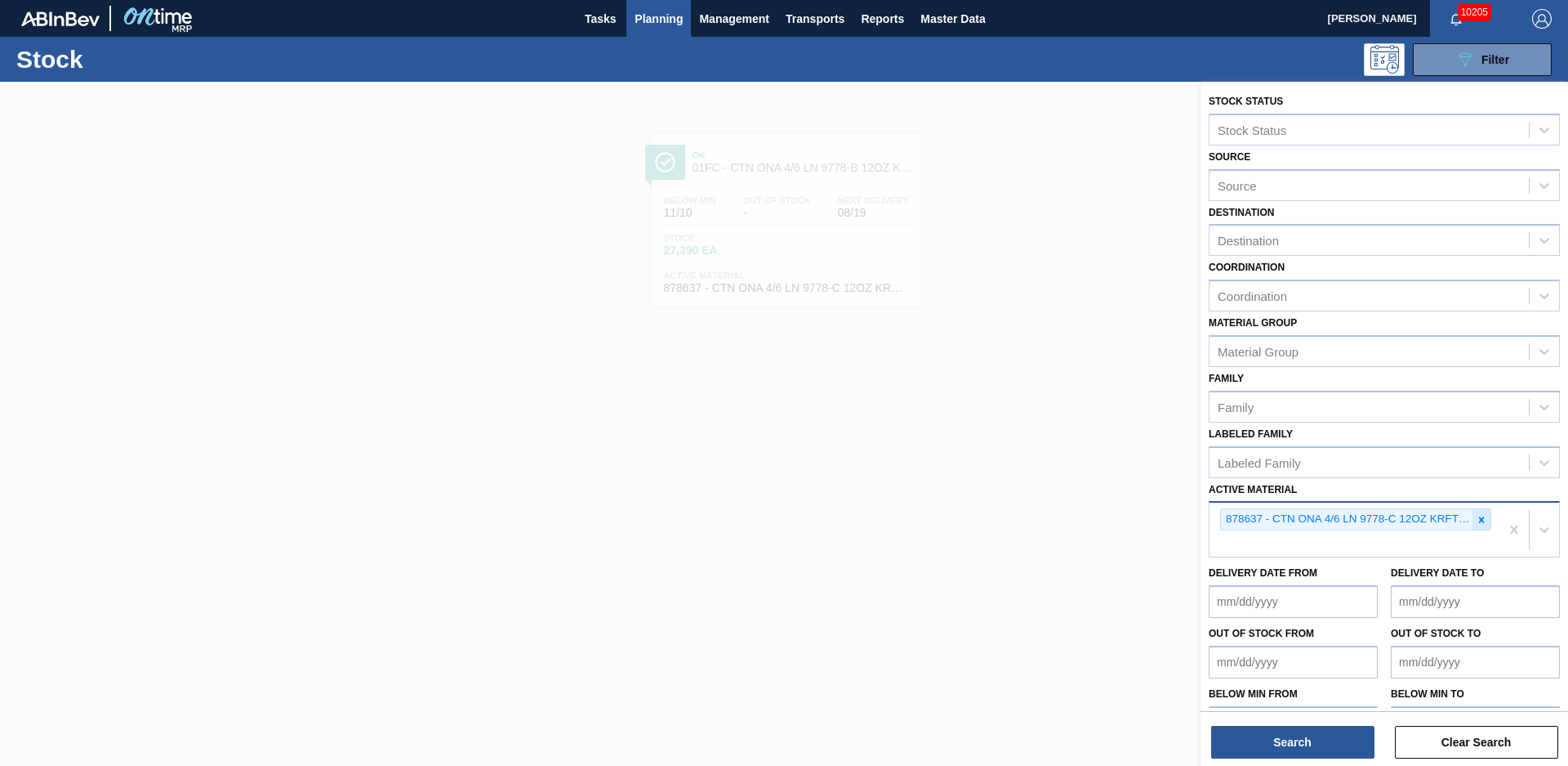
click at [1479, 517] on icon at bounding box center [1481, 520] width 11 height 11
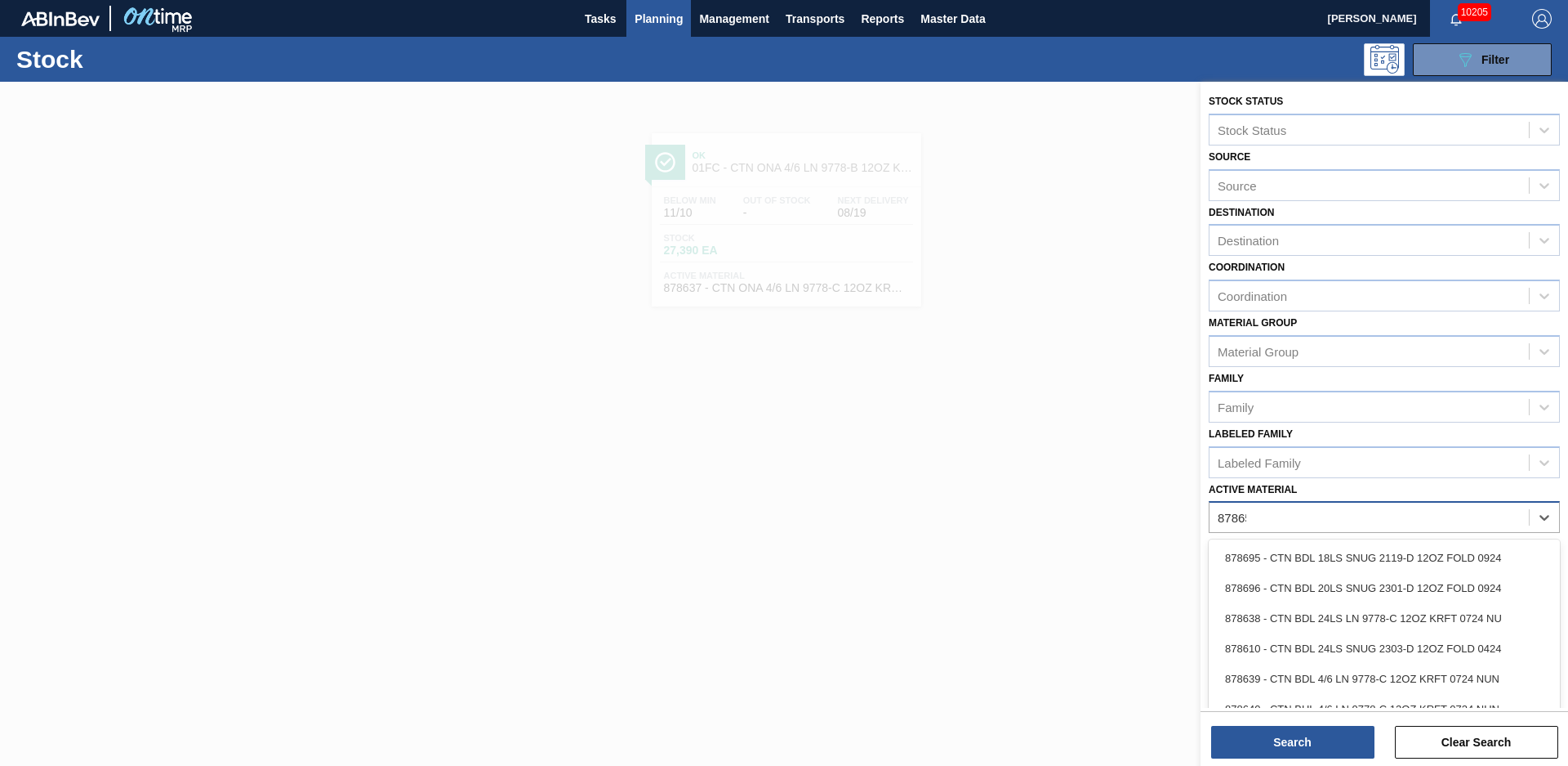
type Material "878659"
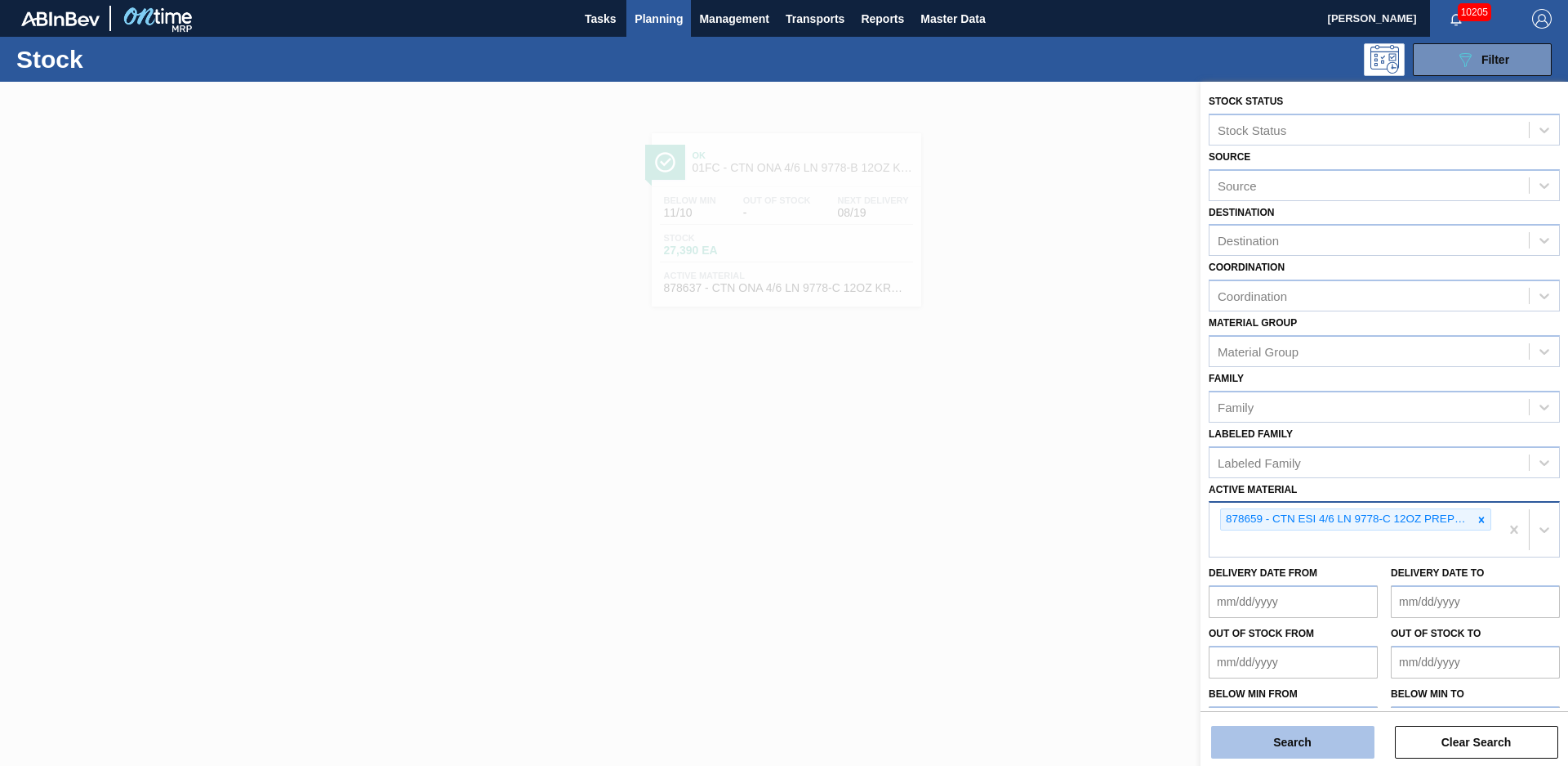
click at [1335, 732] on button "Search" at bounding box center [1292, 742] width 163 height 33
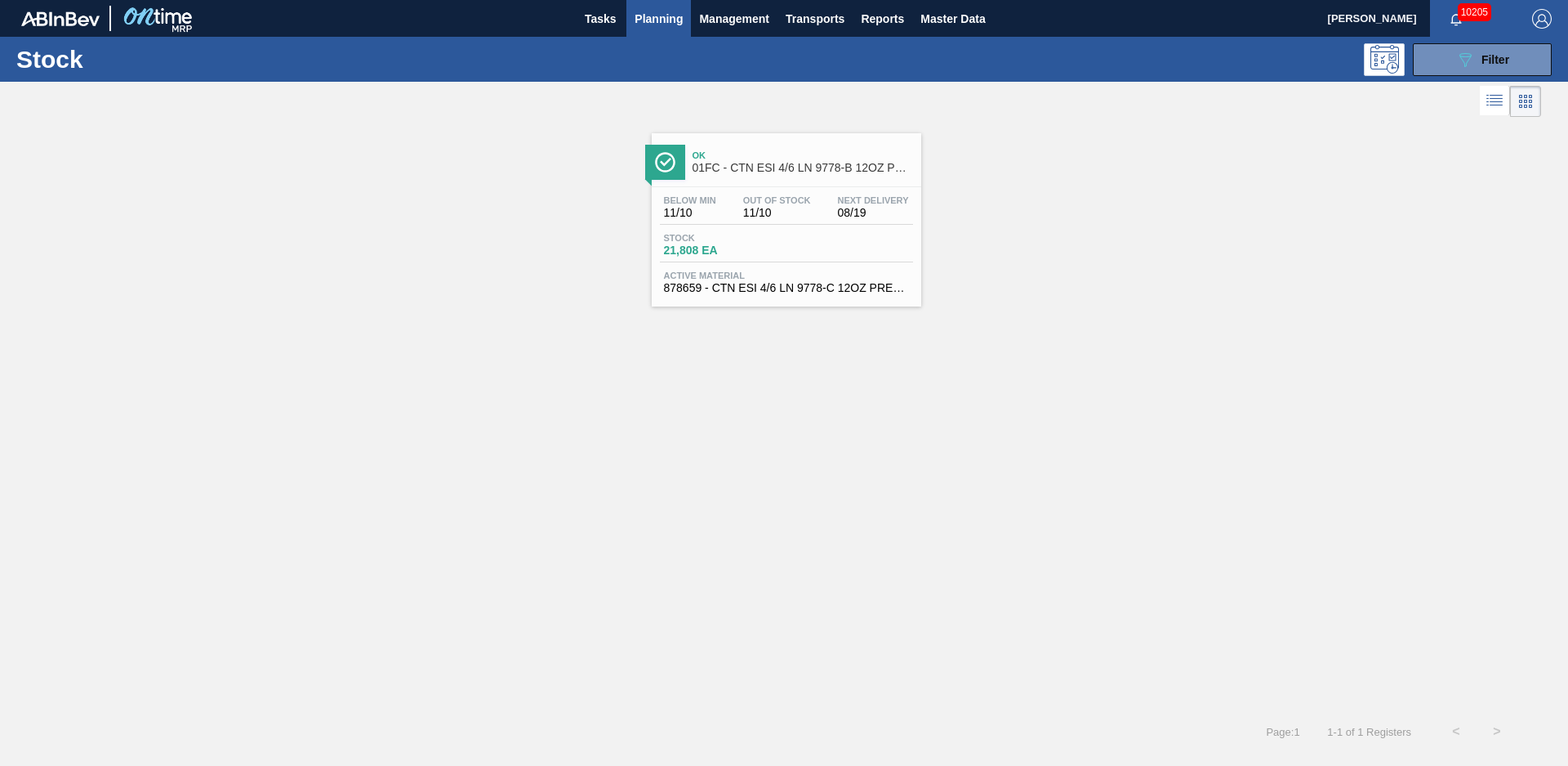
click at [748, 168] on span "01FC - CTN ESI 4/6 LN 9778-B 12OZ PREPR 0524 NU" at bounding box center [803, 168] width 220 height 12
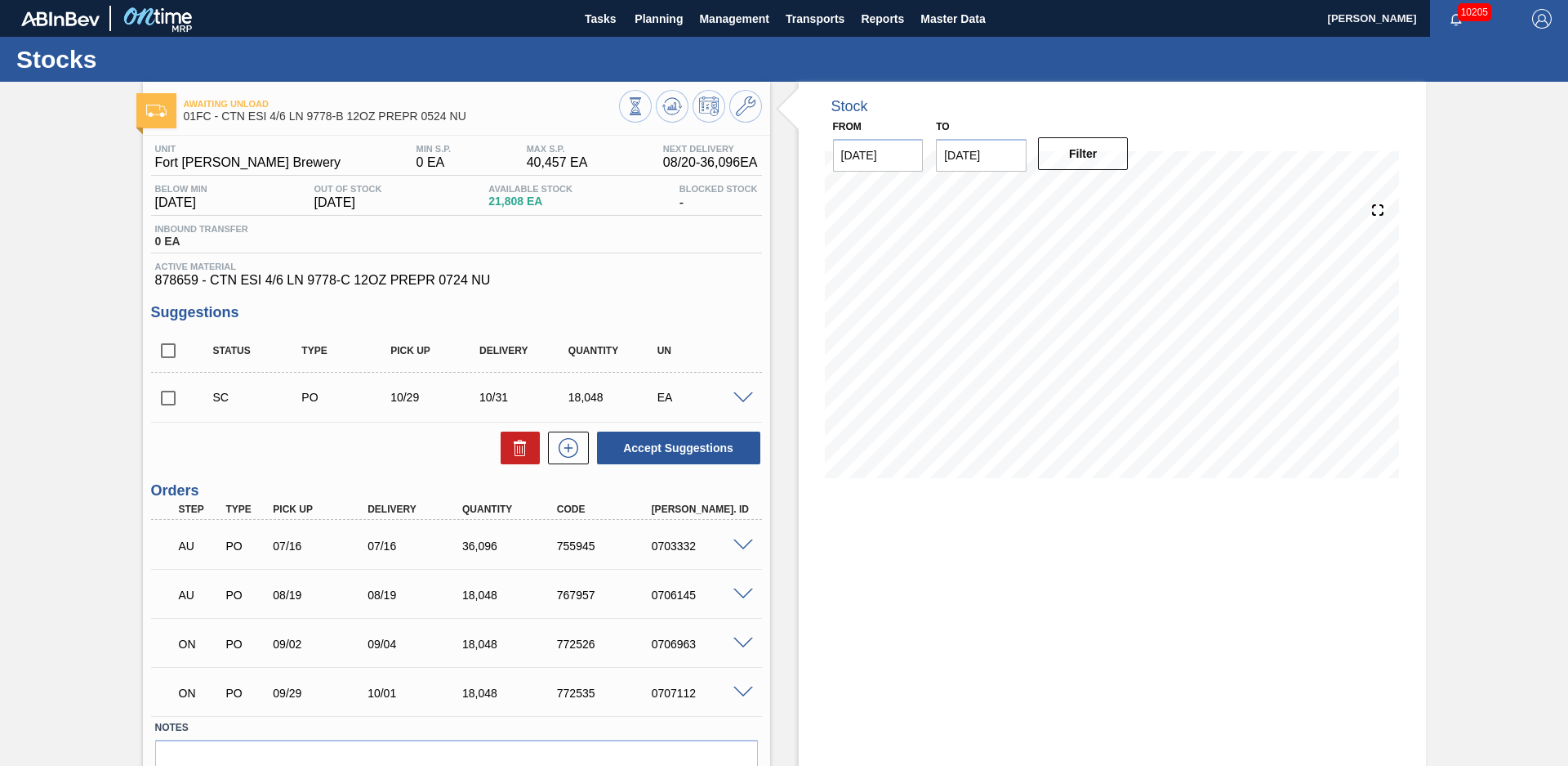
click at [766, 330] on div "Unit Fort [PERSON_NAME] Brewery MIN S.P. 0 EA MAX S.P. 40,457 EA Next Delivery …" at bounding box center [457, 488] width 627 height 706
click at [774, 305] on div "Stock From [DATE] to [DATE] Filter 08/22 Stock Projection 75,952 SAP Planning 0…" at bounding box center [1098, 465] width 656 height 768
click at [781, 310] on div "Stock From [DATE] to [DATE] Filter 08/22 Stock Projection 75,952 SAP Planning 0…" at bounding box center [1098, 465] width 656 height 768
click at [779, 311] on div "Stock From [DATE] to [DATE] Filter 08/22 Stock Projection 75,952 SAP Planning 0…" at bounding box center [1098, 465] width 656 height 768
click at [668, 19] on span "Planning" at bounding box center [658, 19] width 48 height 20
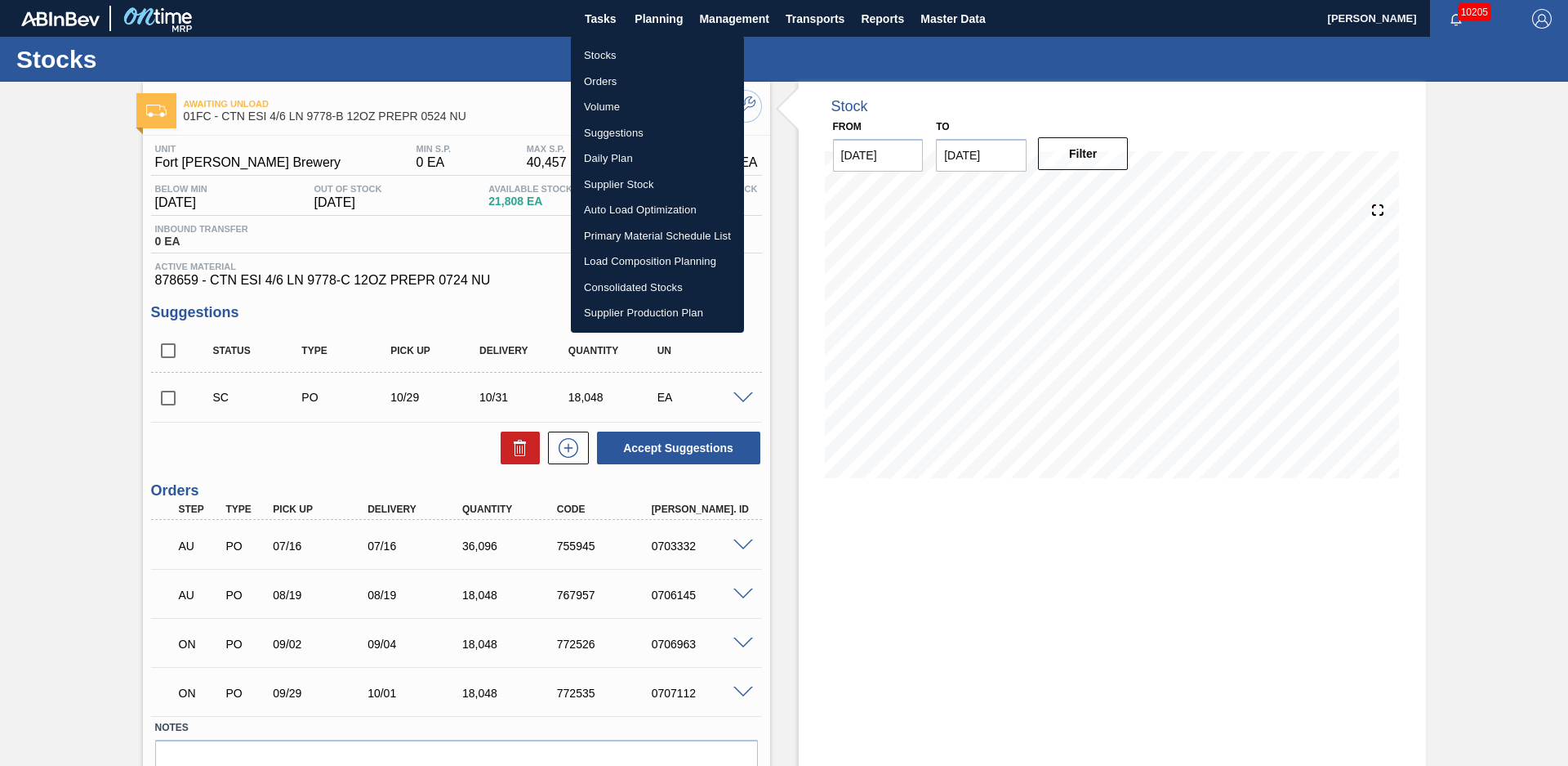
click at [644, 50] on li "Stocks" at bounding box center [657, 56] width 173 height 26
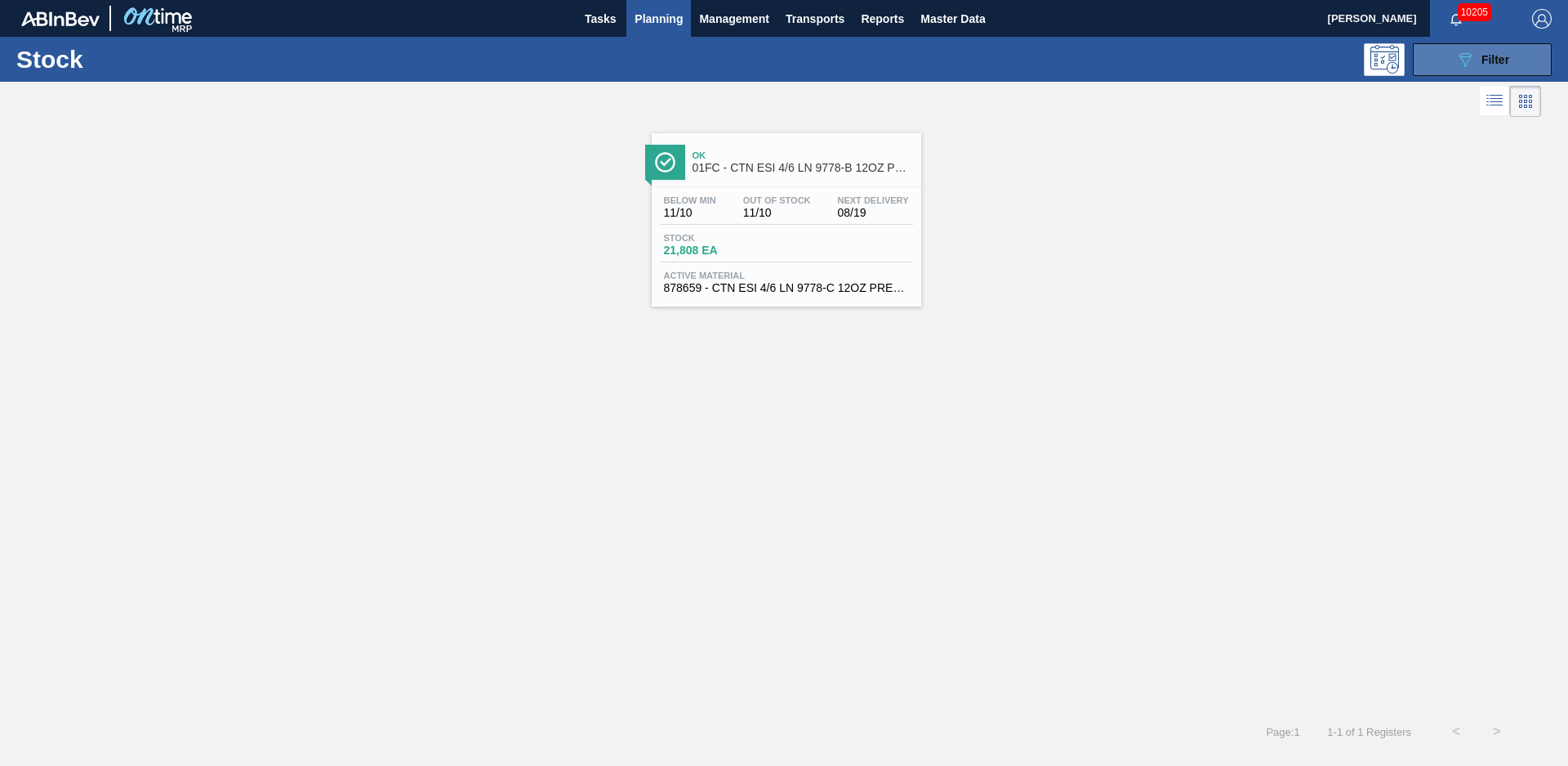
click at [1524, 59] on button "089F7B8B-B2A5-4AFE-B5C0-19BA573D28AC Filter" at bounding box center [1482, 59] width 138 height 33
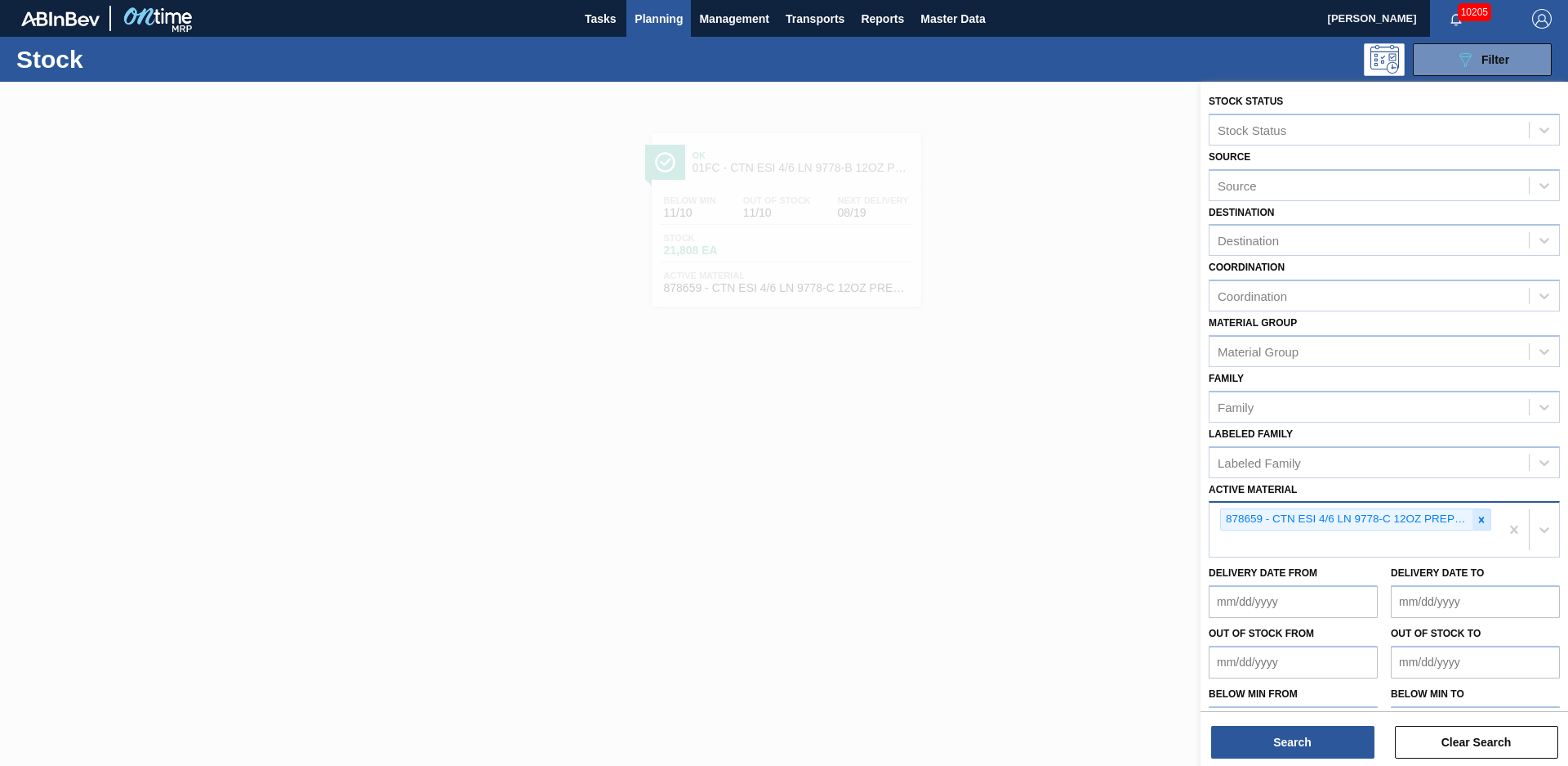
click at [1481, 527] on div at bounding box center [1481, 519] width 18 height 21
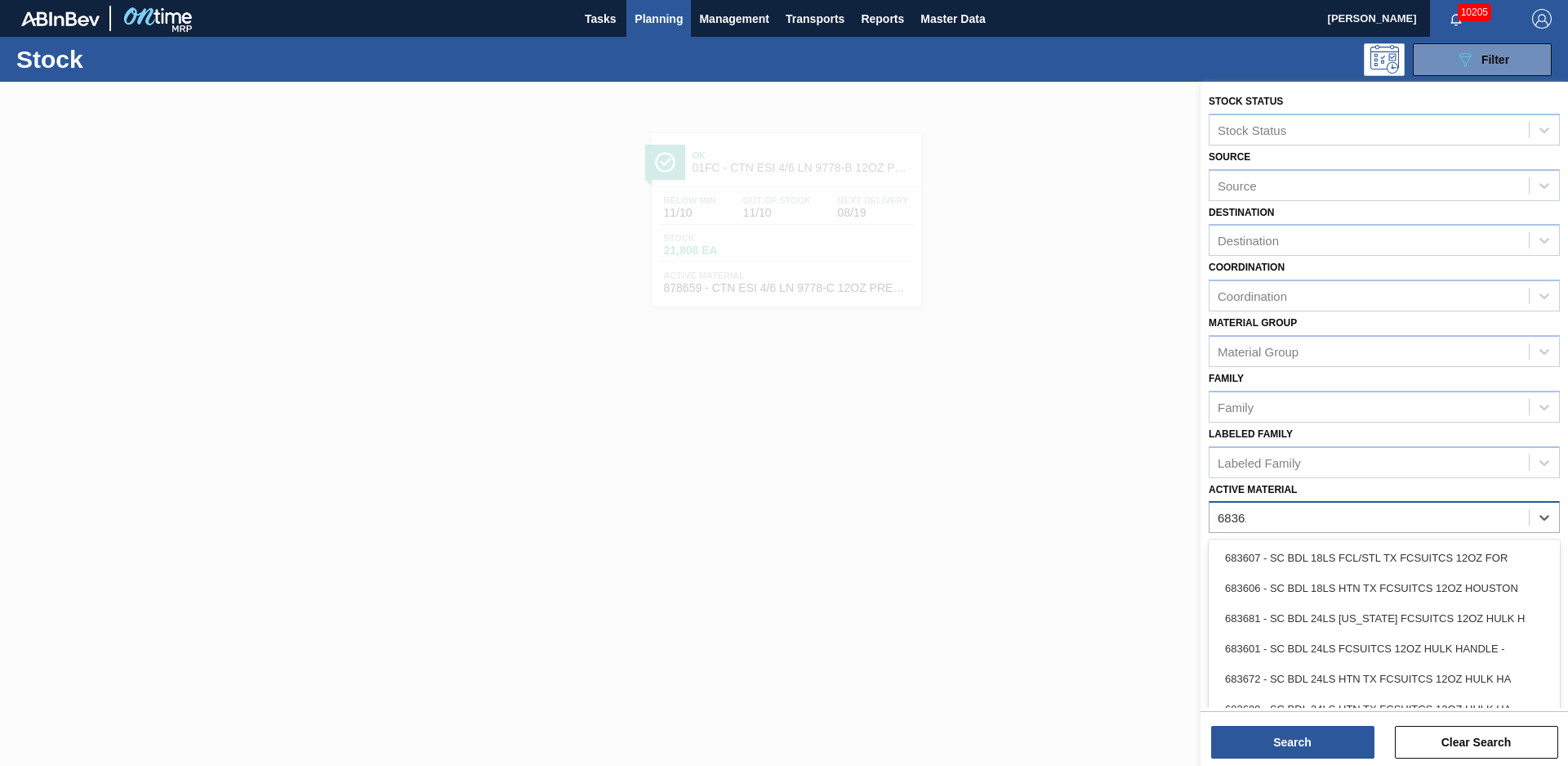
type Material "683619"
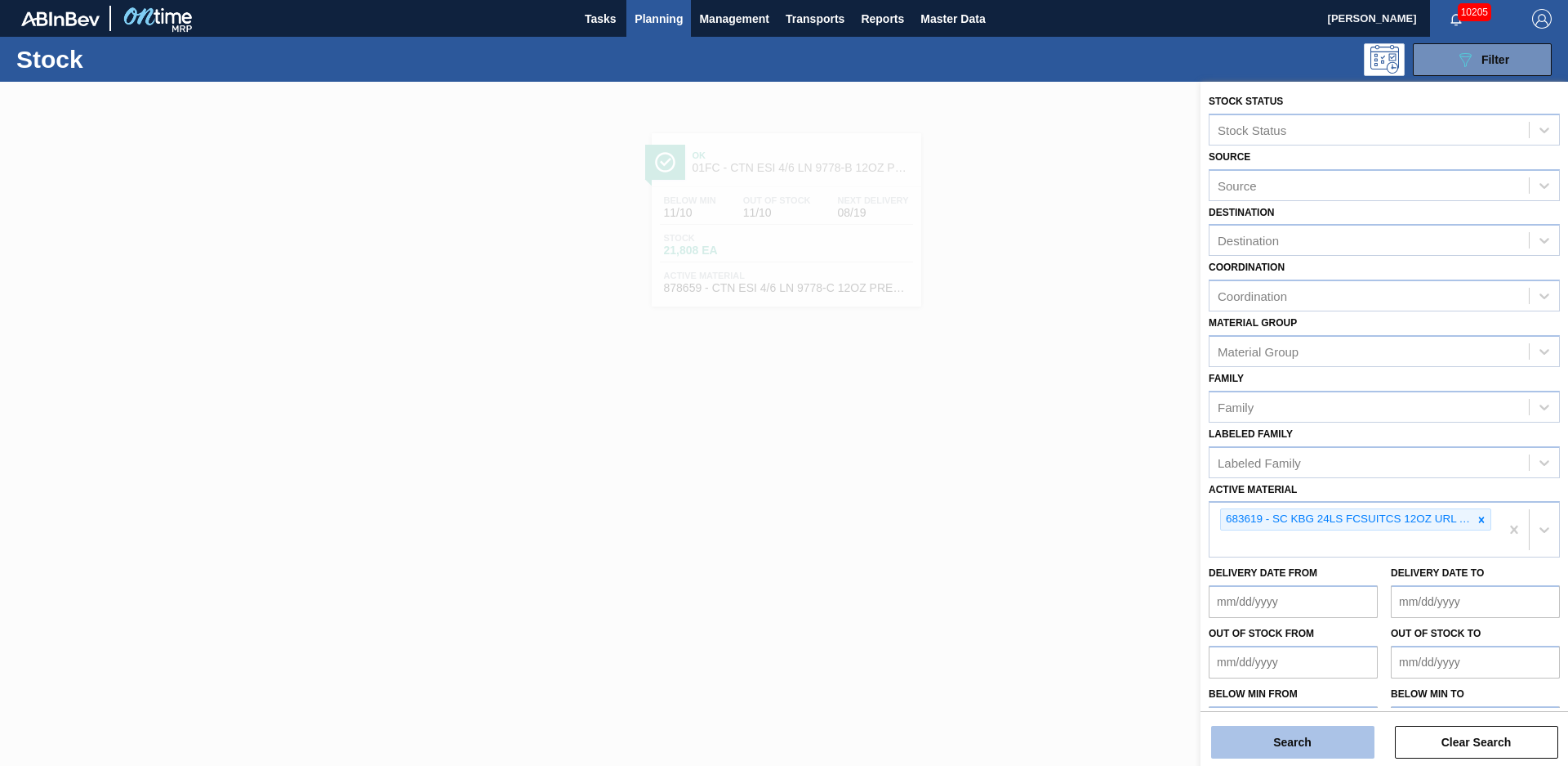
click at [1358, 744] on button "Search" at bounding box center [1292, 742] width 163 height 33
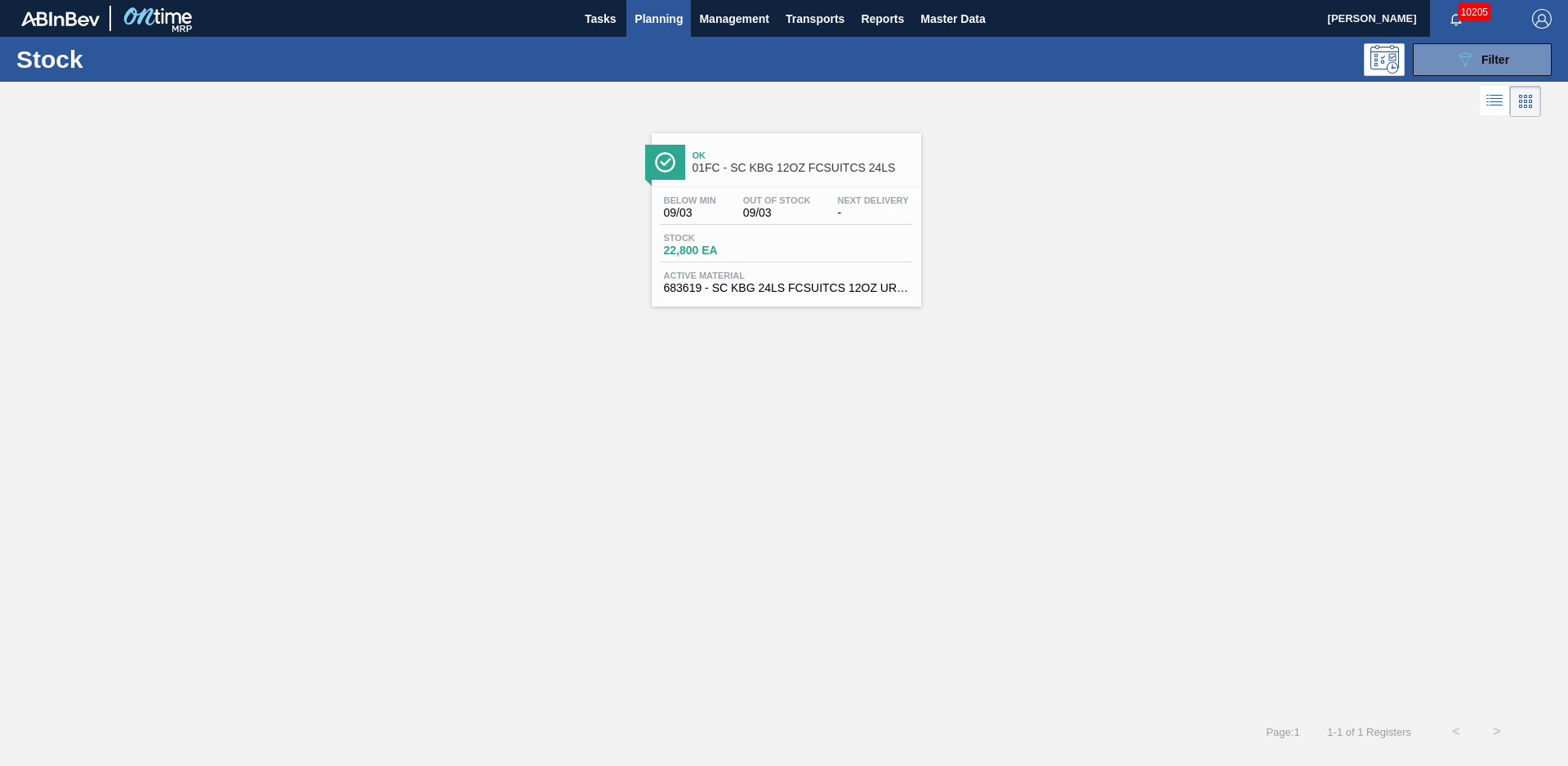
click at [807, 170] on span "01FC - SC KBG 12OZ FCSUITCS 24LS" at bounding box center [803, 168] width 220 height 12
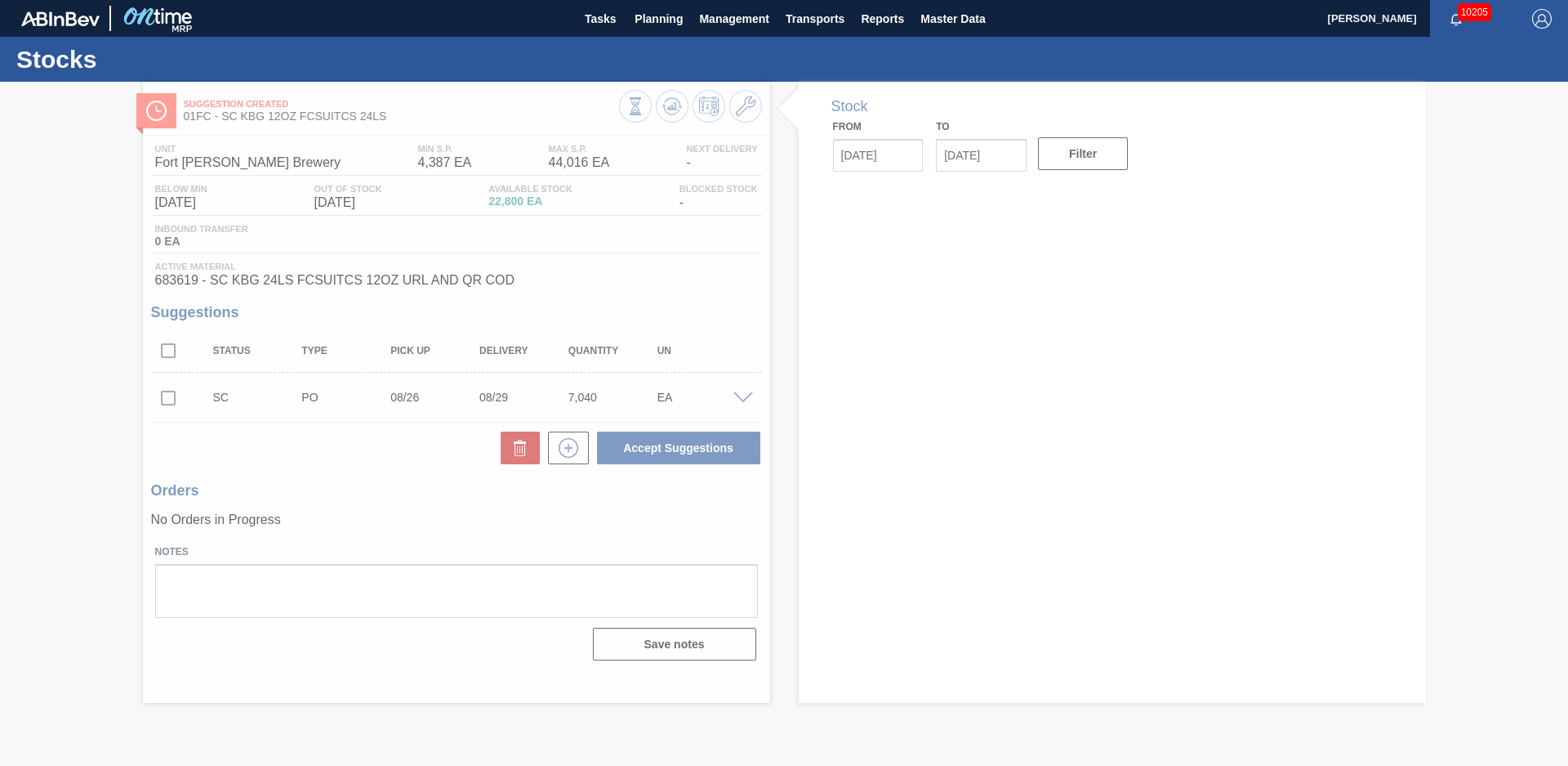
type input "[DATE]"
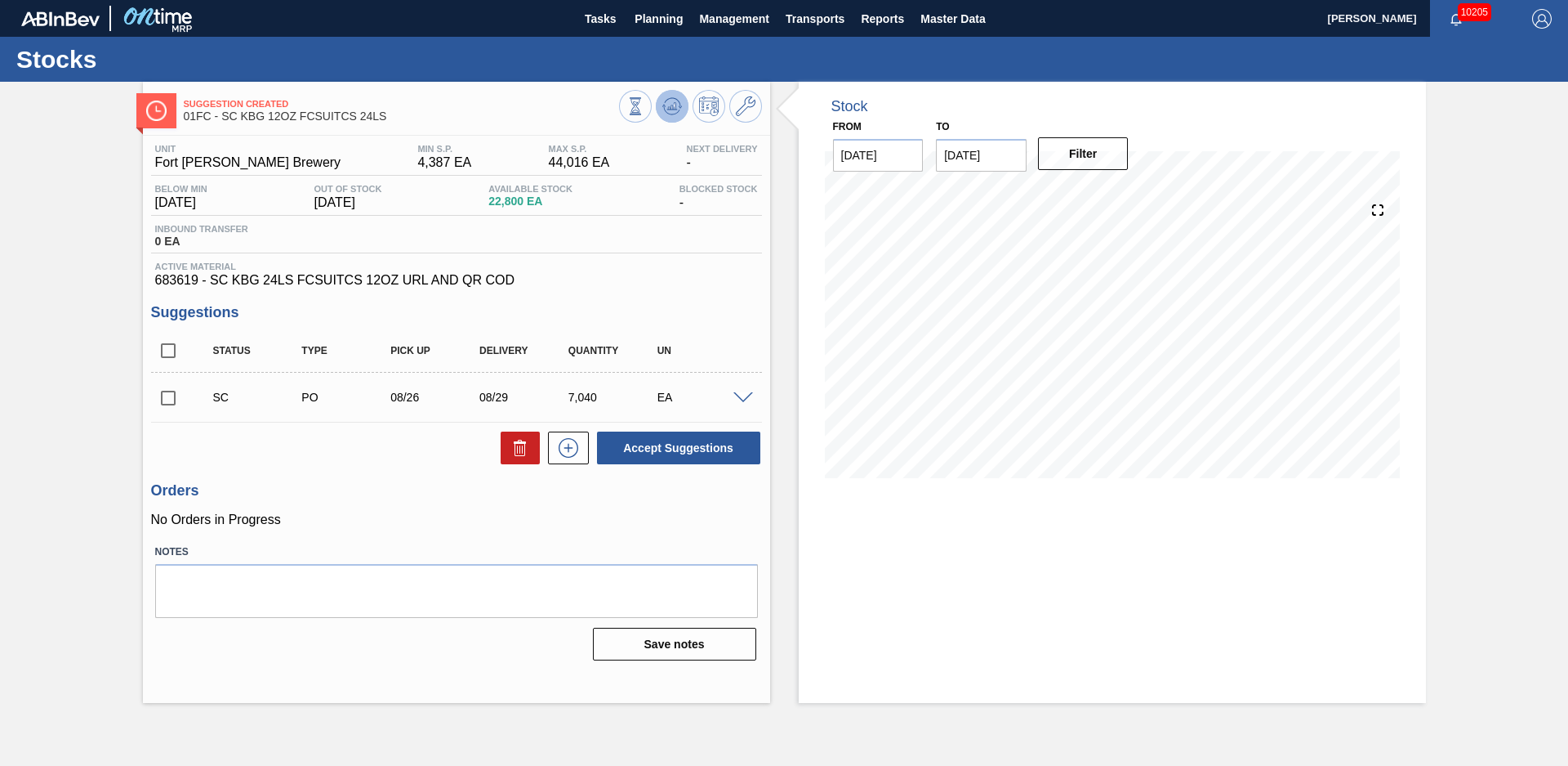
click at [675, 106] on icon at bounding box center [671, 106] width 10 height 8
click at [792, 415] on div "Stock From [DATE] to [DATE] Filter" at bounding box center [1098, 392] width 656 height 621
click at [172, 396] on input "checkbox" at bounding box center [168, 398] width 34 height 34
click at [656, 457] on button "Accept Suggestions" at bounding box center [678, 448] width 163 height 33
checkbox input "false"
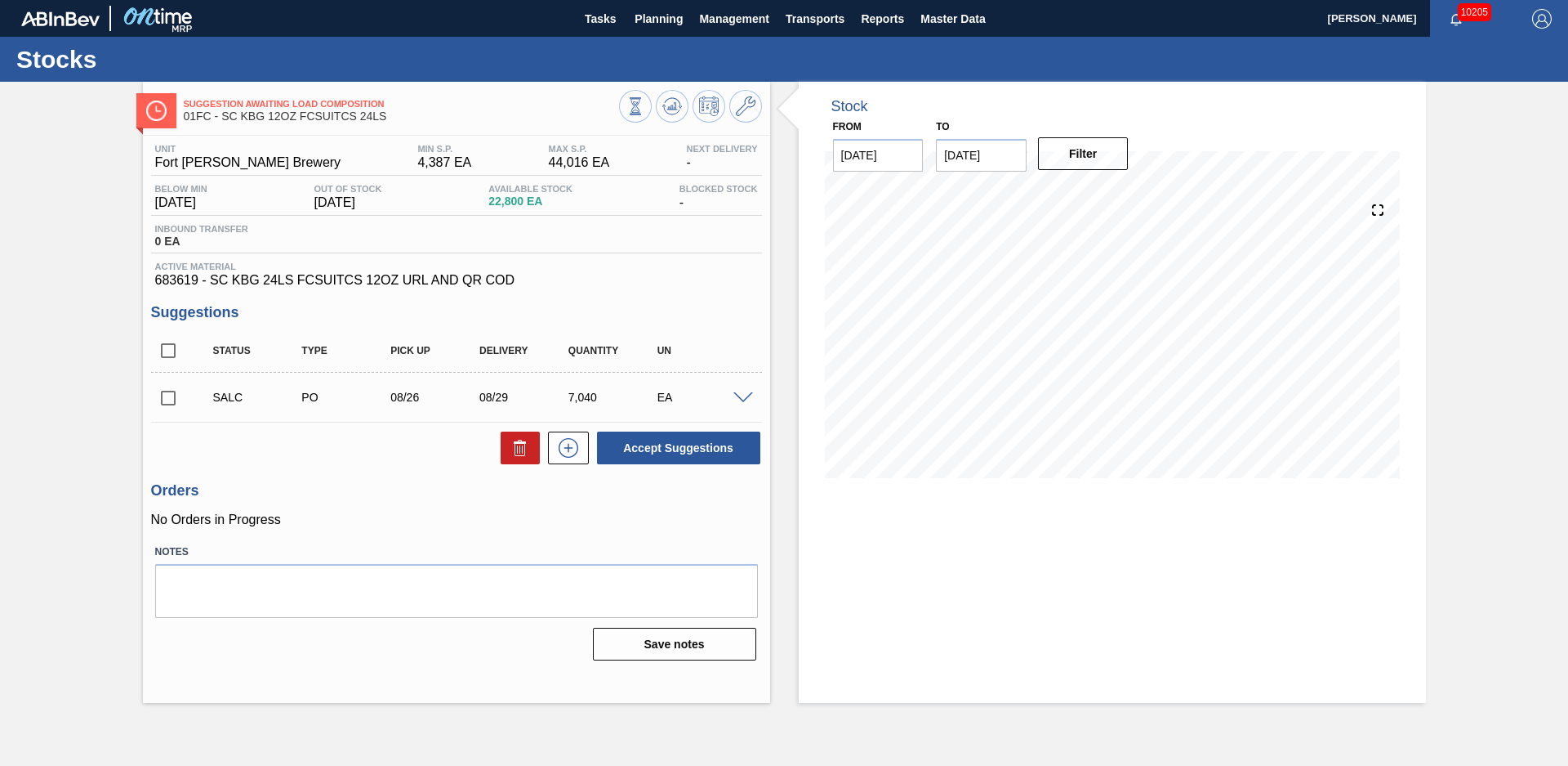
click at [102, 371] on div "Suggestion Awaiting Load Composition 01FC - SC KBG 12OZ FCSUITCS 24LS Unit Fort…" at bounding box center [784, 392] width 1568 height 621
click at [648, 27] on span "Planning" at bounding box center [658, 19] width 48 height 20
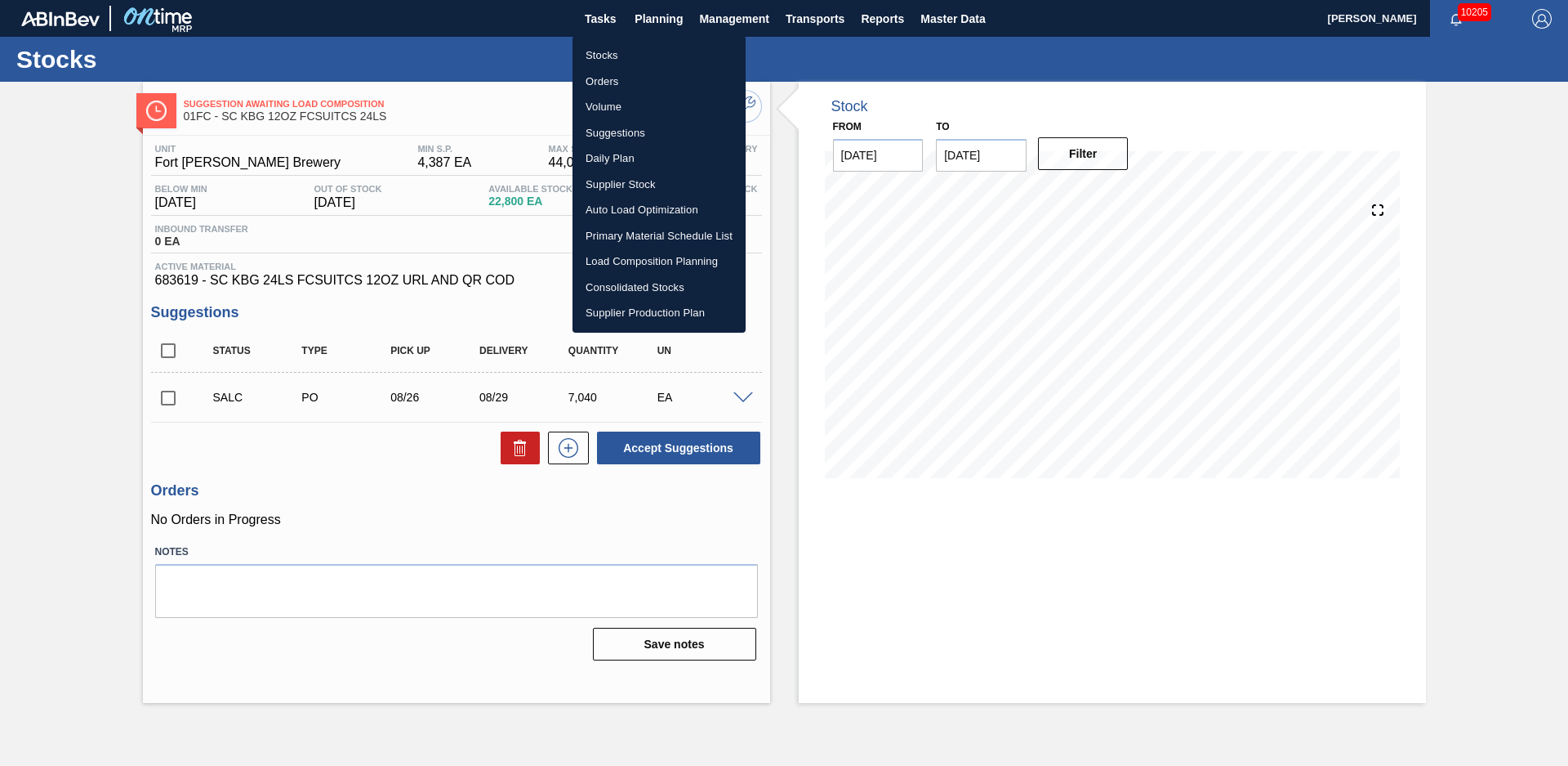
click at [631, 51] on li "Stocks" at bounding box center [659, 56] width 173 height 26
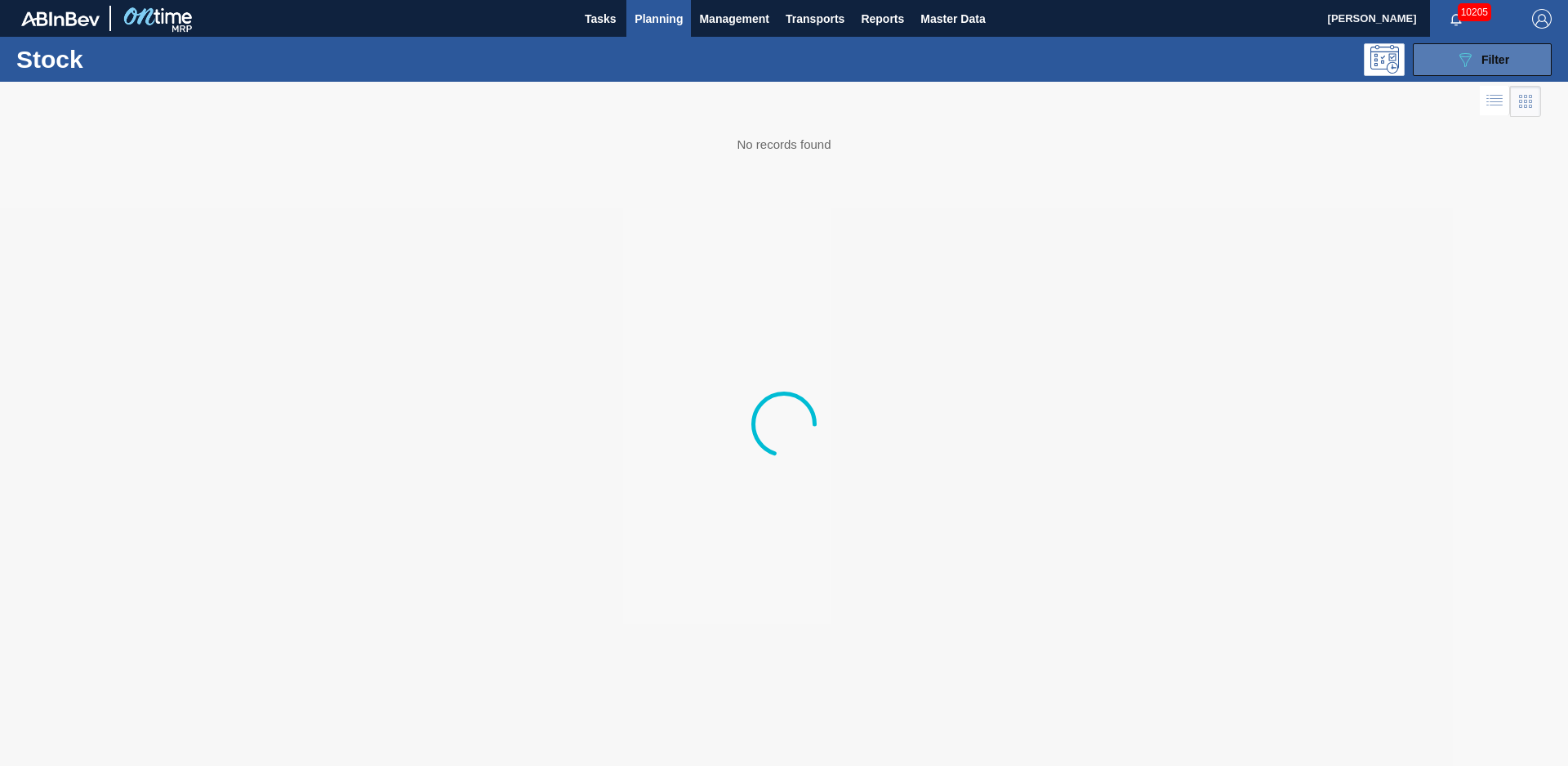
click at [1523, 57] on button "089F7B8B-B2A5-4AFE-B5C0-19BA573D28AC Filter" at bounding box center [1482, 59] width 138 height 33
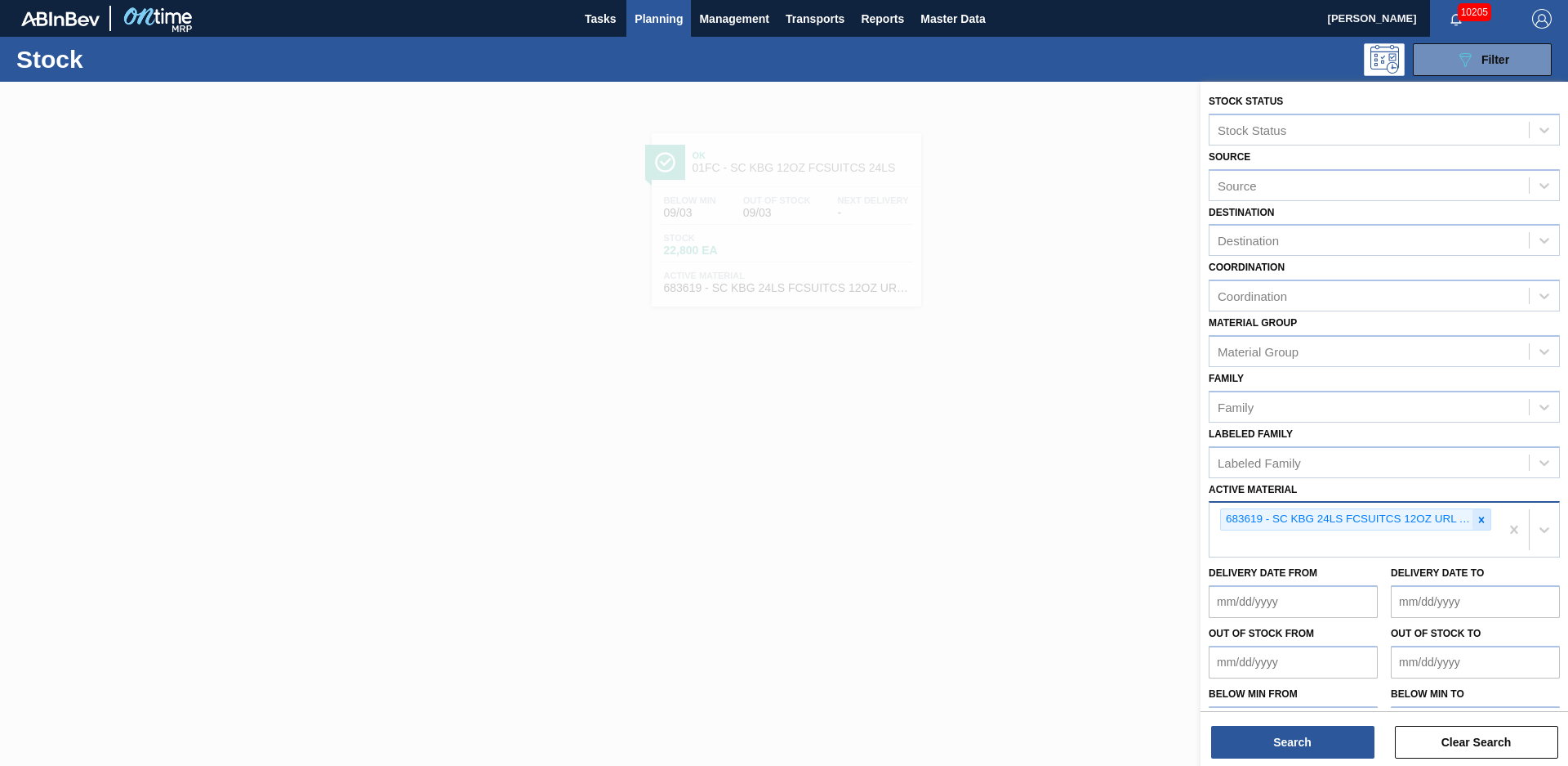
click at [1479, 521] on icon at bounding box center [1481, 520] width 11 height 11
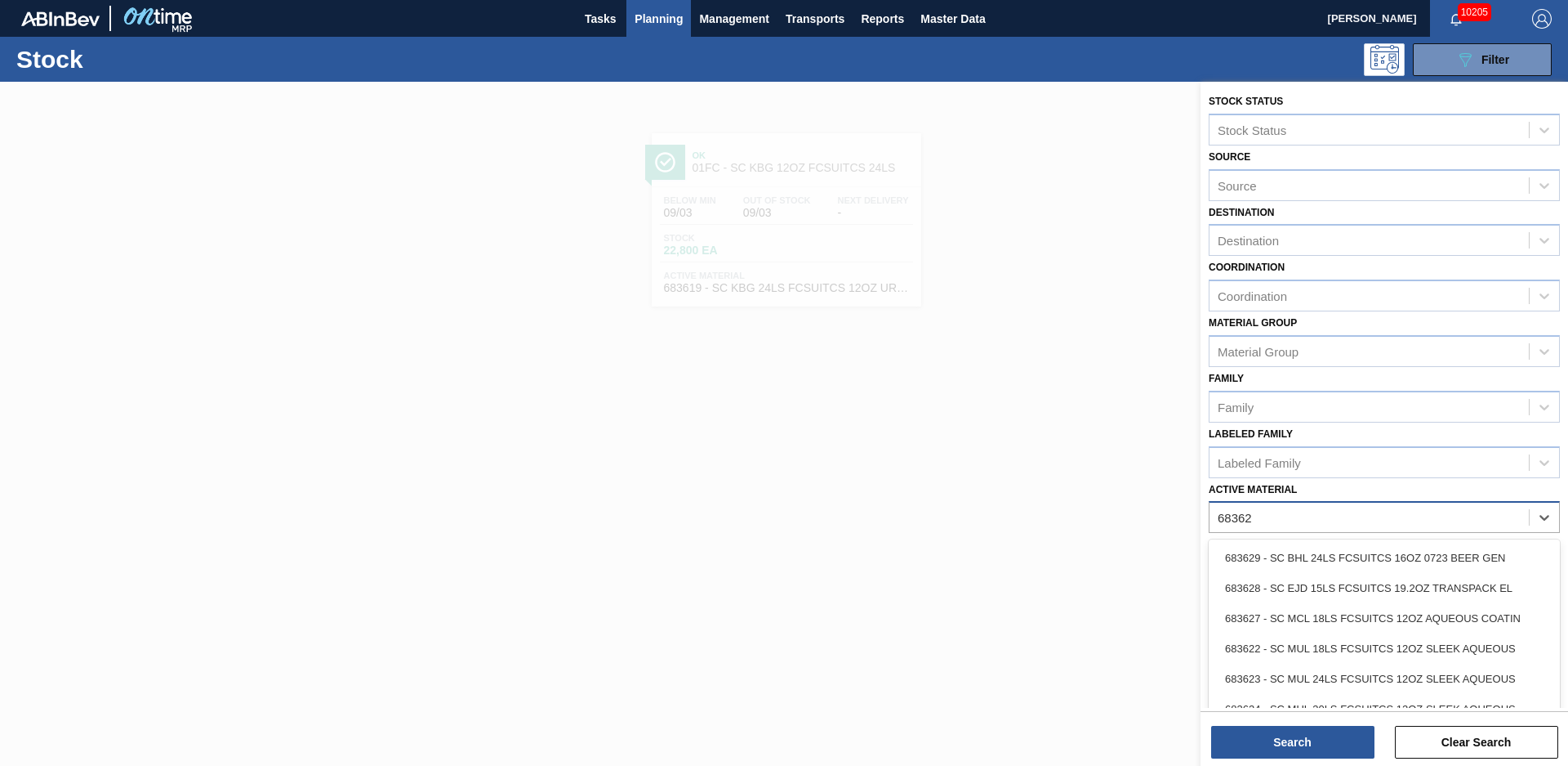
type Material "683622"
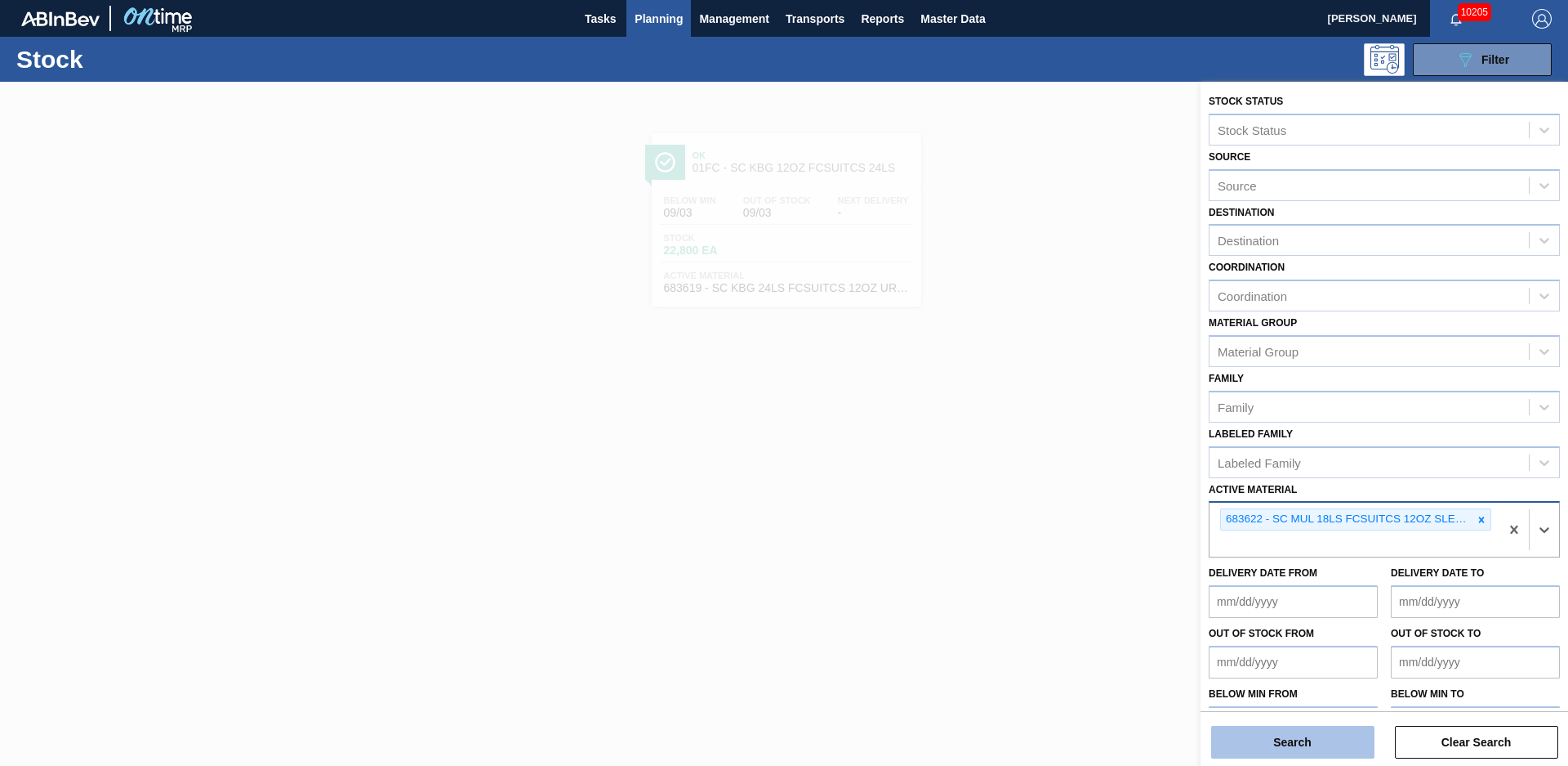
click at [1373, 731] on button "Search" at bounding box center [1292, 742] width 163 height 33
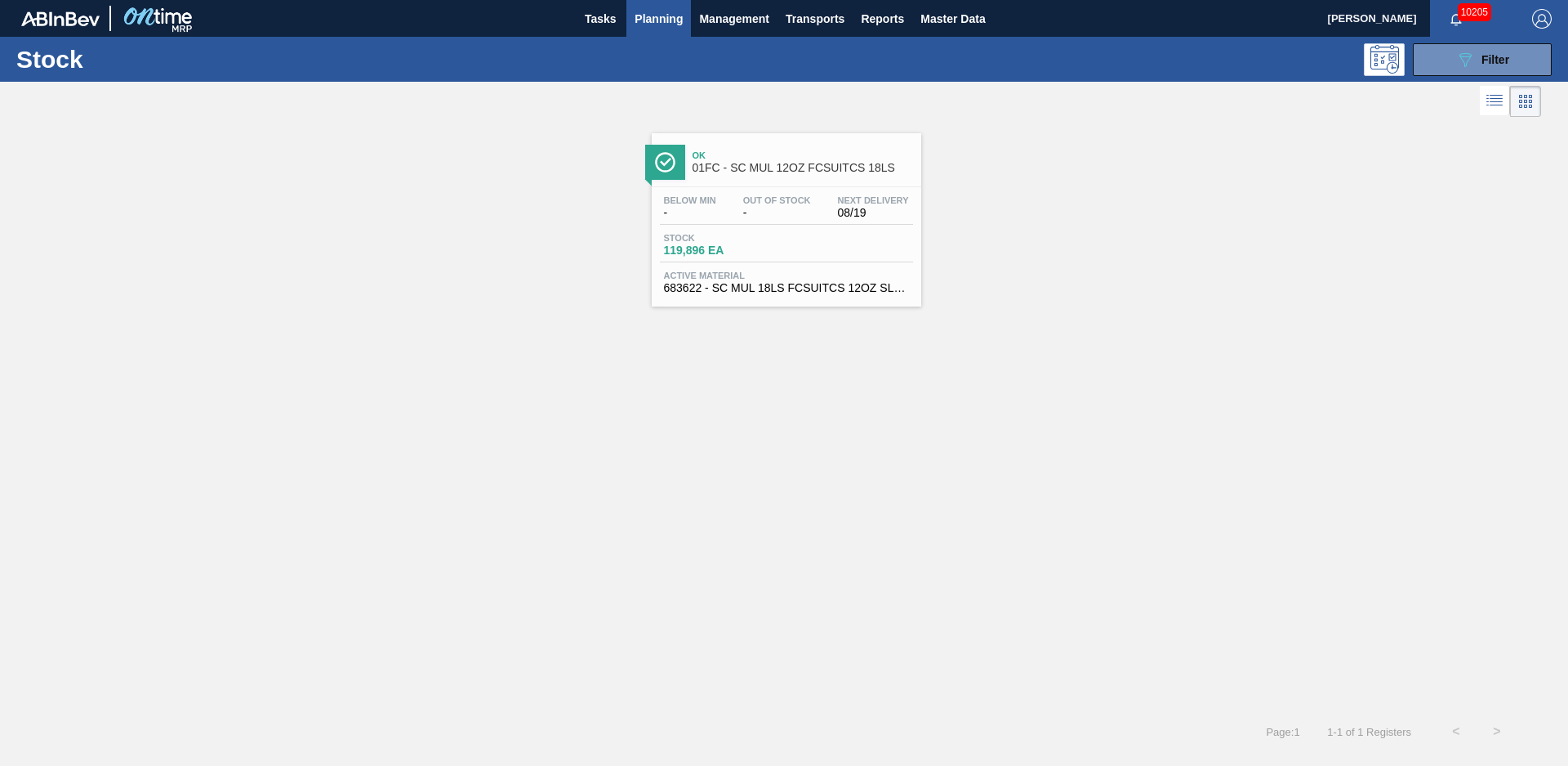
click at [751, 164] on span "01FC - SC MUL 12OZ FCSUITCS 18LS" at bounding box center [803, 168] width 220 height 12
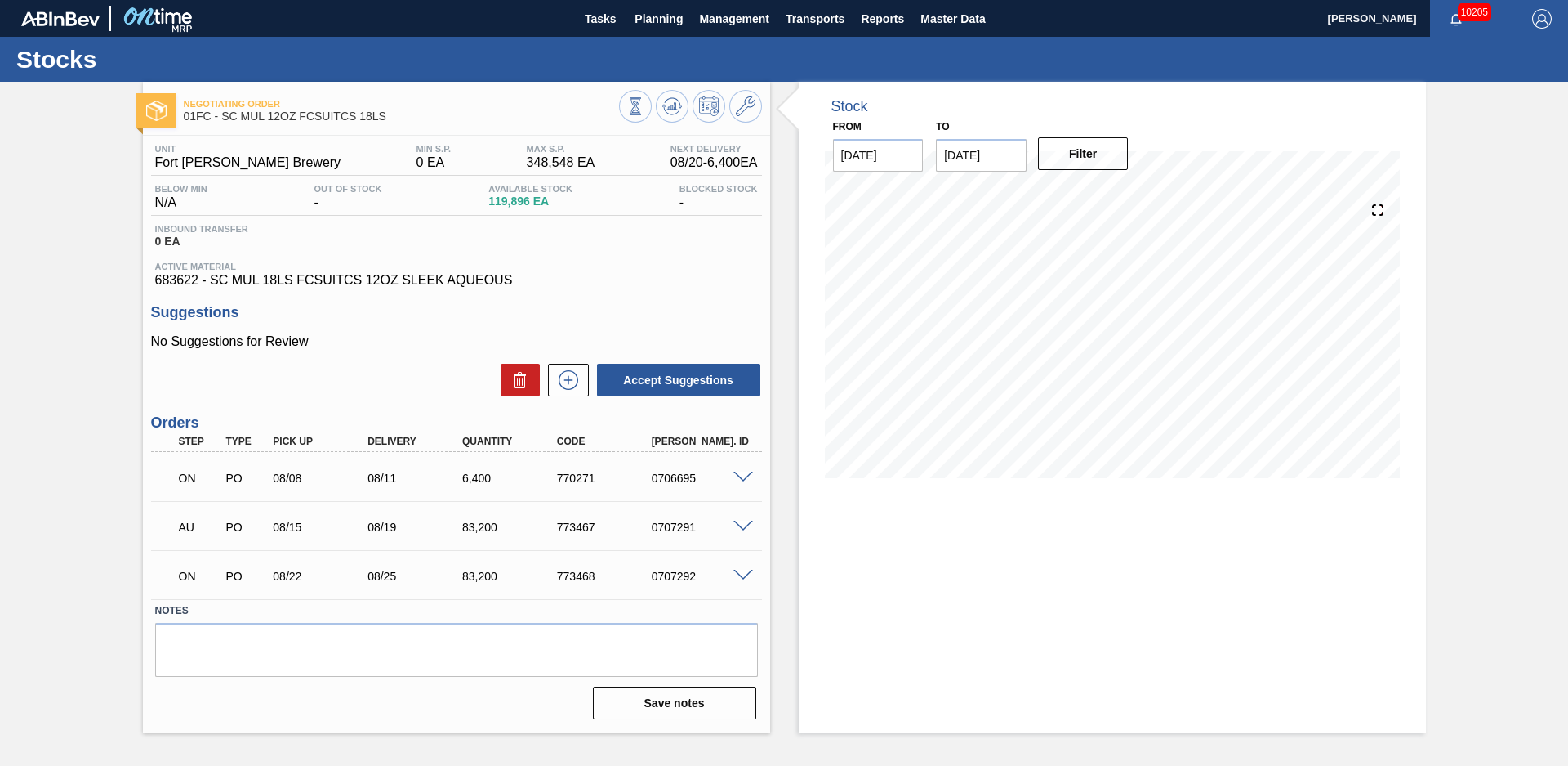
click at [76, 367] on div "Negotiating Order 01FC - SC MUL 12OZ FCSUITCS 18LS Unit Fort [PERSON_NAME] Brew…" at bounding box center [784, 407] width 1568 height 651
click at [789, 365] on div "Stock From [DATE] to [DATE] Filter" at bounding box center [1098, 407] width 656 height 651
click at [673, 22] on span "Planning" at bounding box center [658, 19] width 48 height 20
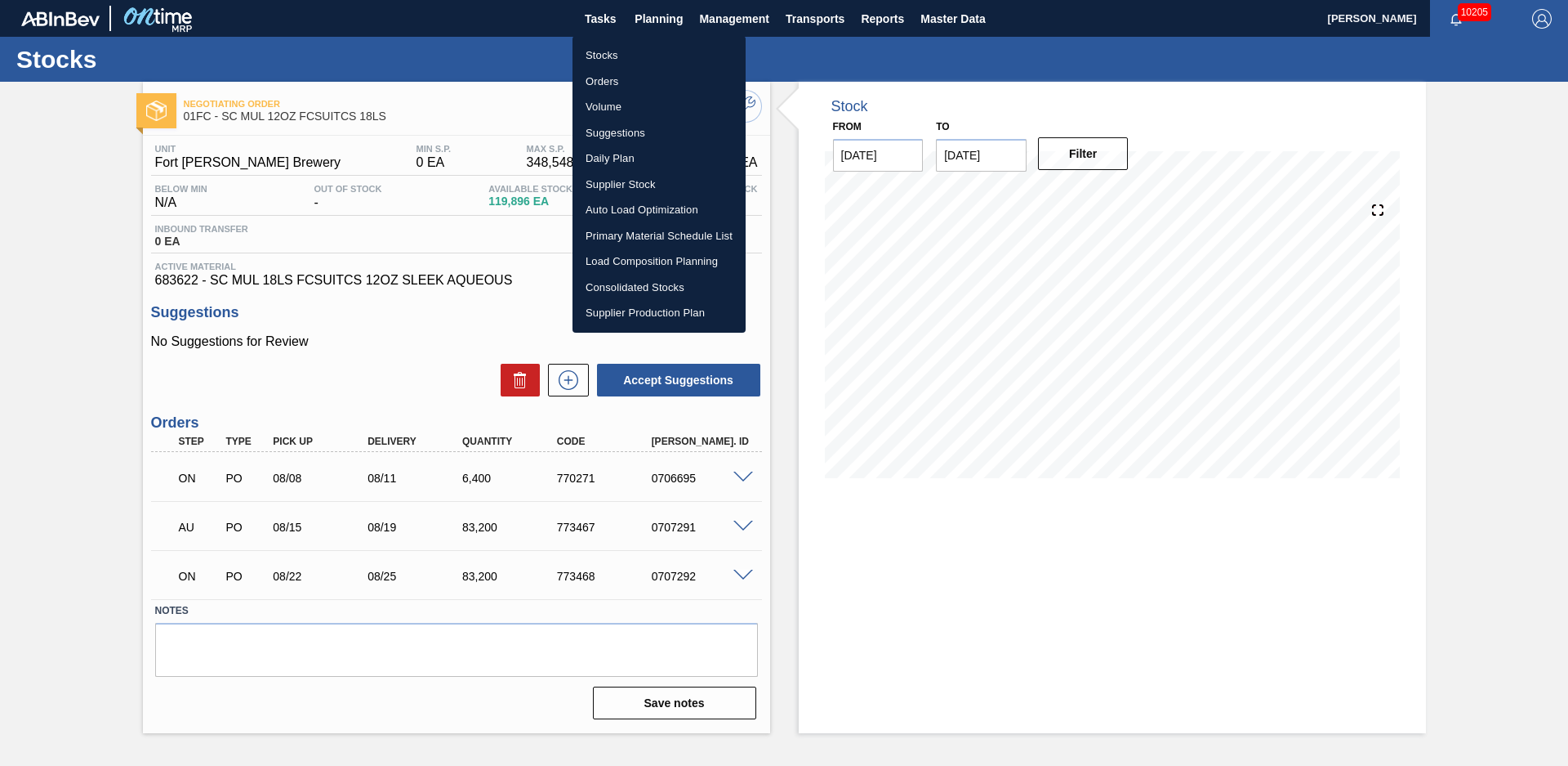
click at [645, 46] on li "Stocks" at bounding box center [659, 56] width 173 height 26
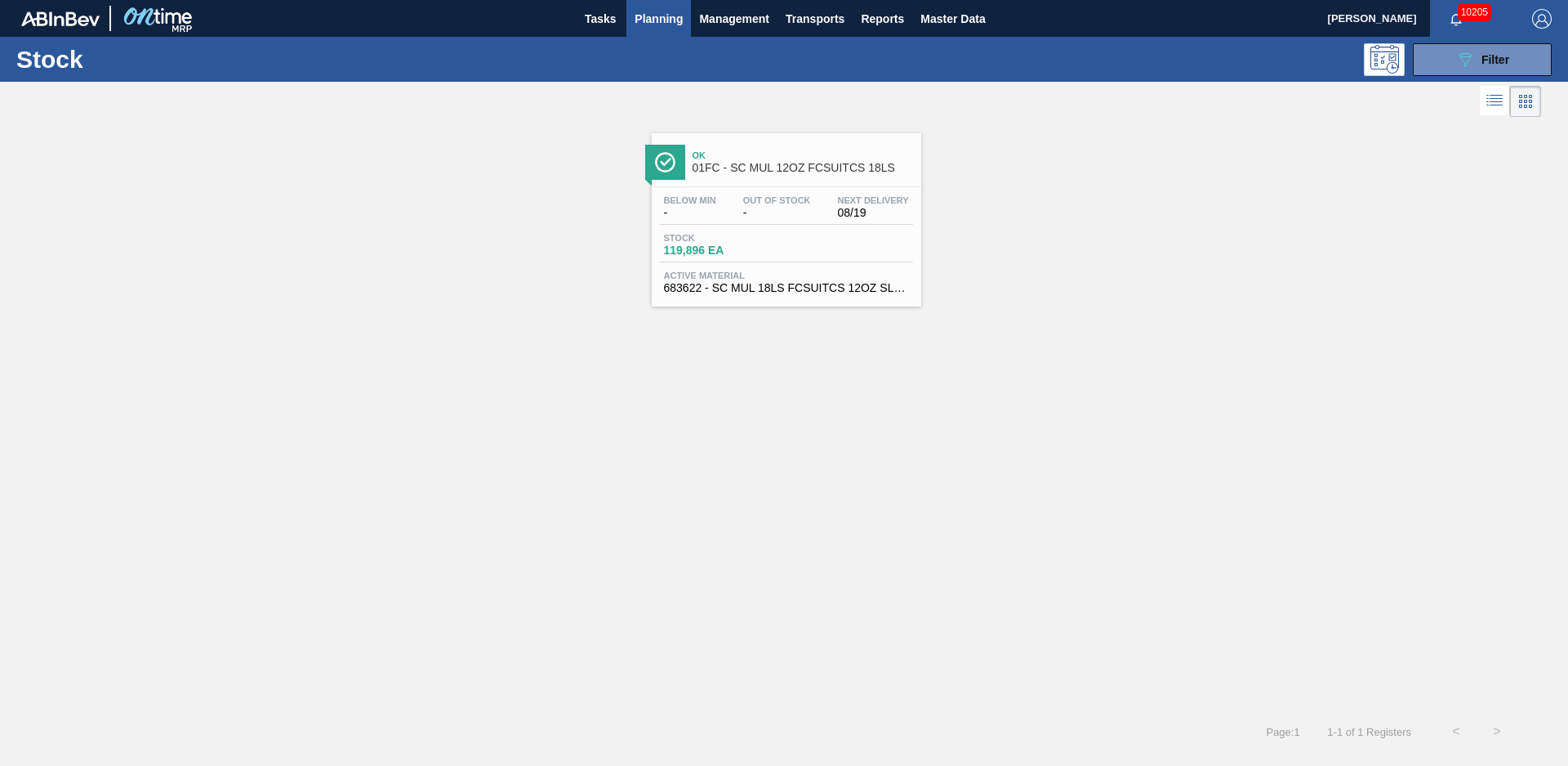
click at [1455, 77] on div "Stock 089F7B8B-B2A5-4AFE-B5C0-19BA573D28AC Filter" at bounding box center [784, 59] width 1568 height 45
click at [1458, 73] on button "089F7B8B-B2A5-4AFE-B5C0-19BA573D28AC Filter" at bounding box center [1482, 59] width 138 height 33
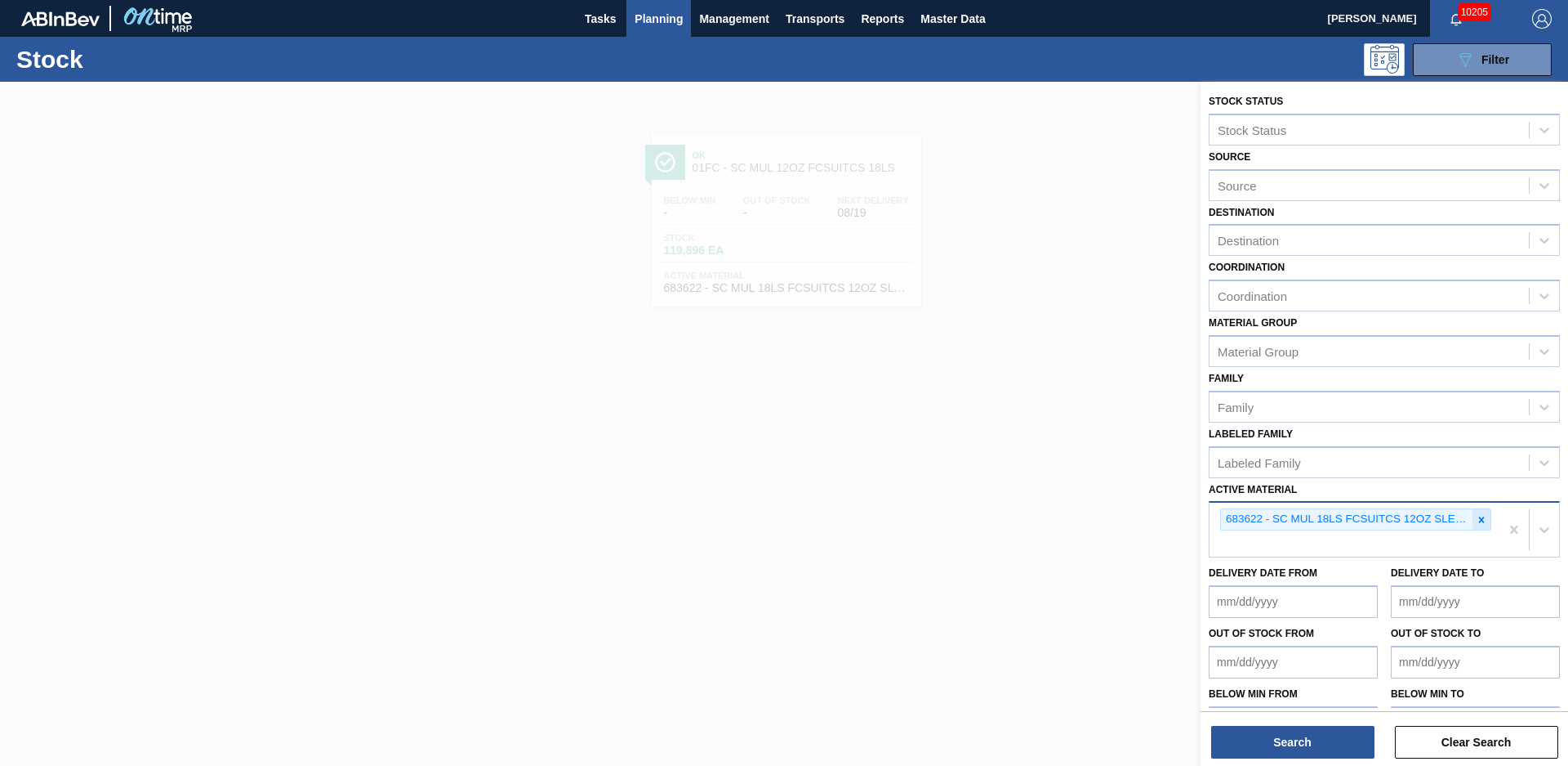
click at [1477, 524] on icon at bounding box center [1481, 520] width 11 height 11
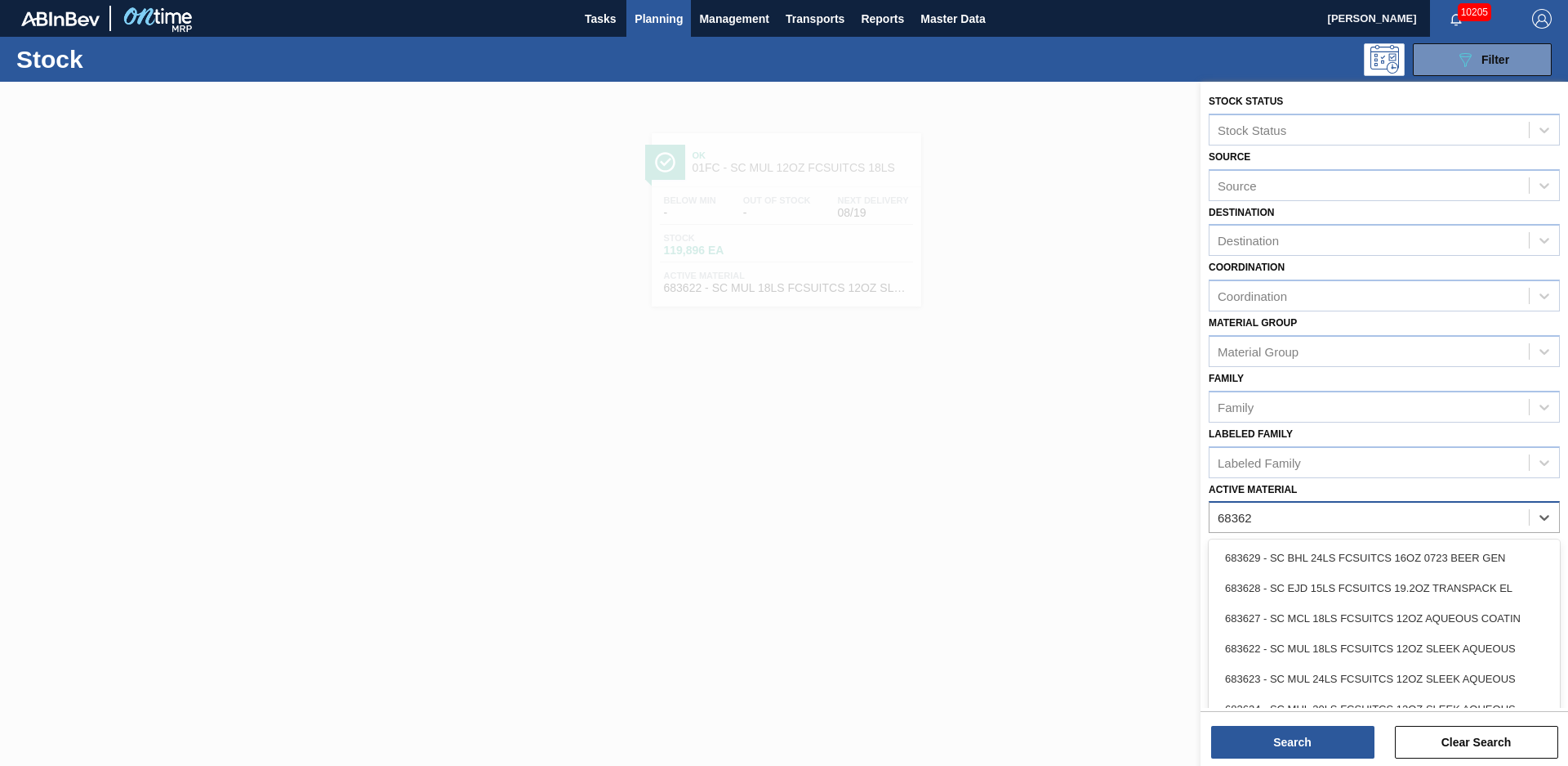
type Material "683623"
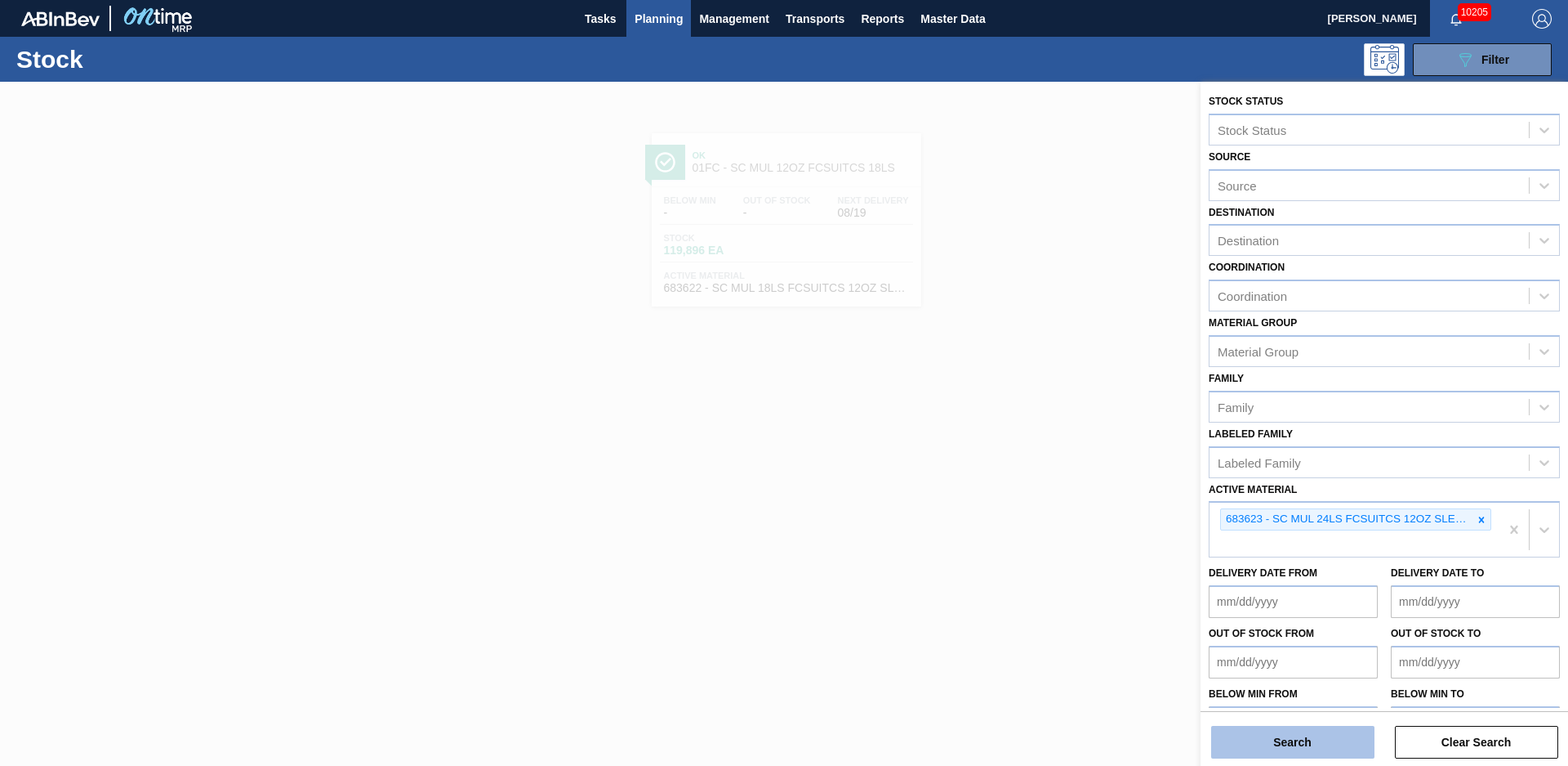
click at [1305, 726] on button "Search" at bounding box center [1292, 742] width 163 height 33
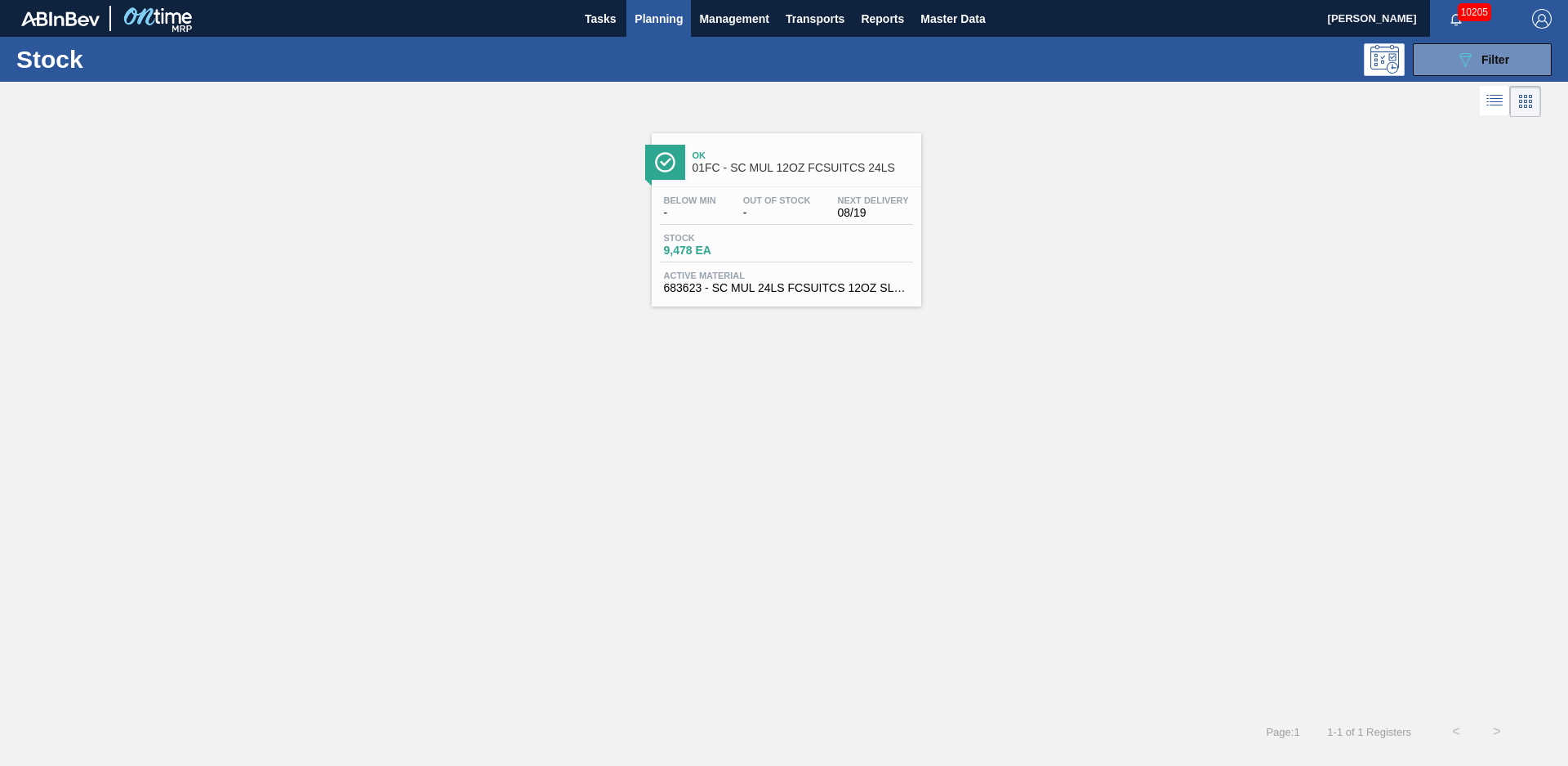
click at [786, 174] on div "Ok 01FC - SC MUL 12OZ FCSUITCS 24LS" at bounding box center [803, 162] width 220 height 37
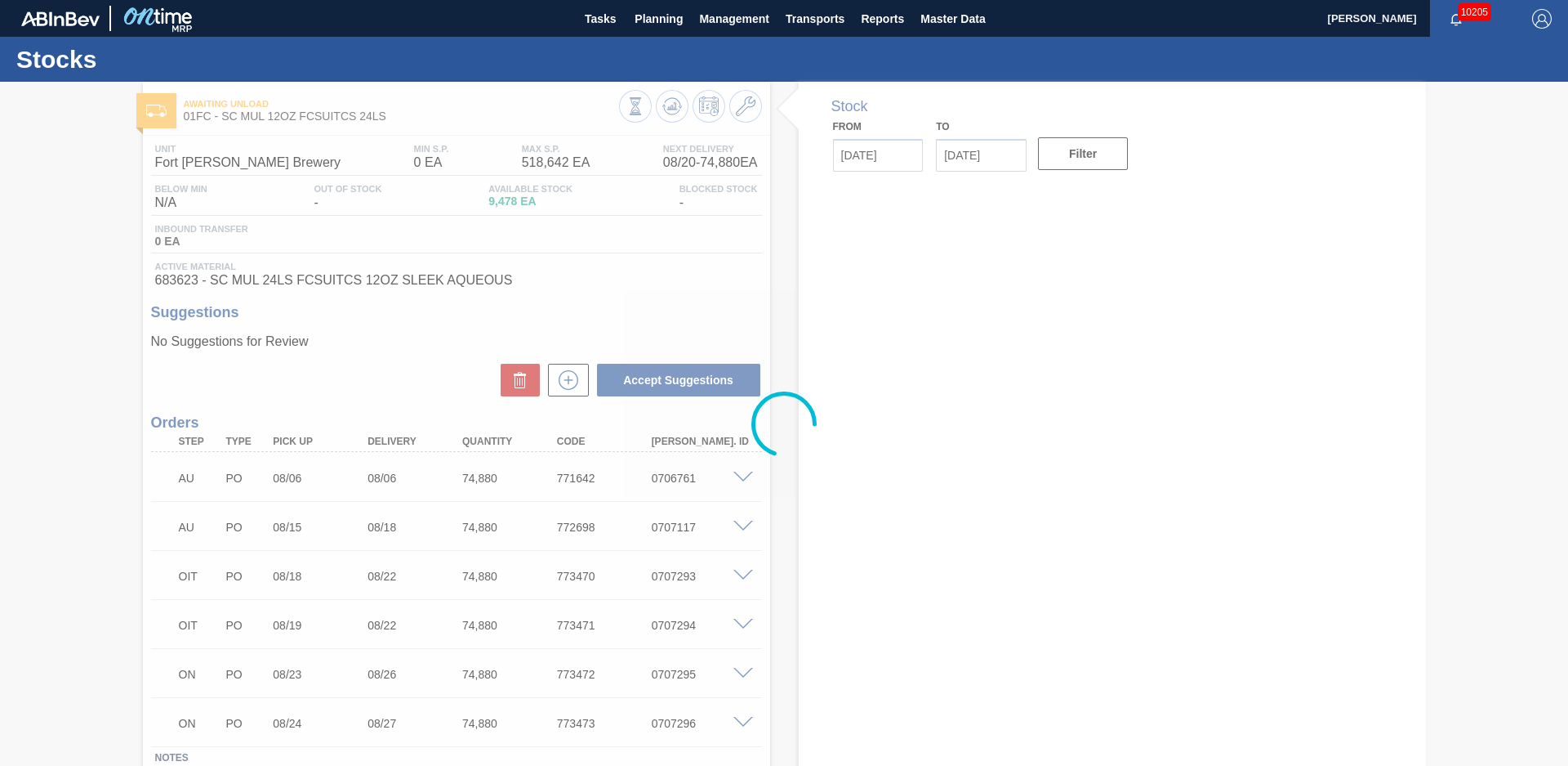
type input "[DATE]"
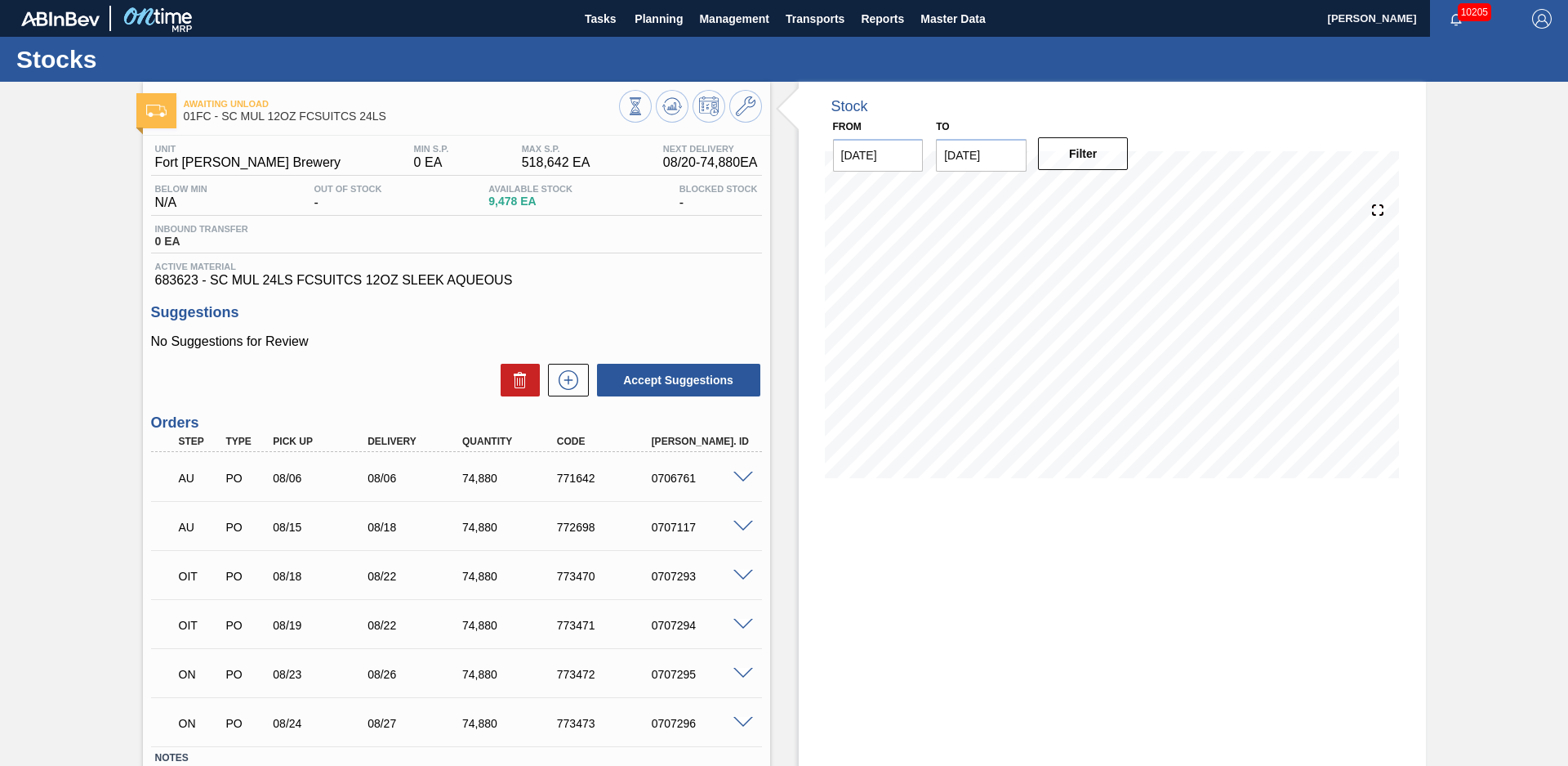
click at [779, 278] on div "Stock From [DATE] to [DATE] Filter" at bounding box center [1098, 481] width 656 height 798
click at [674, 19] on span "Planning" at bounding box center [658, 19] width 48 height 20
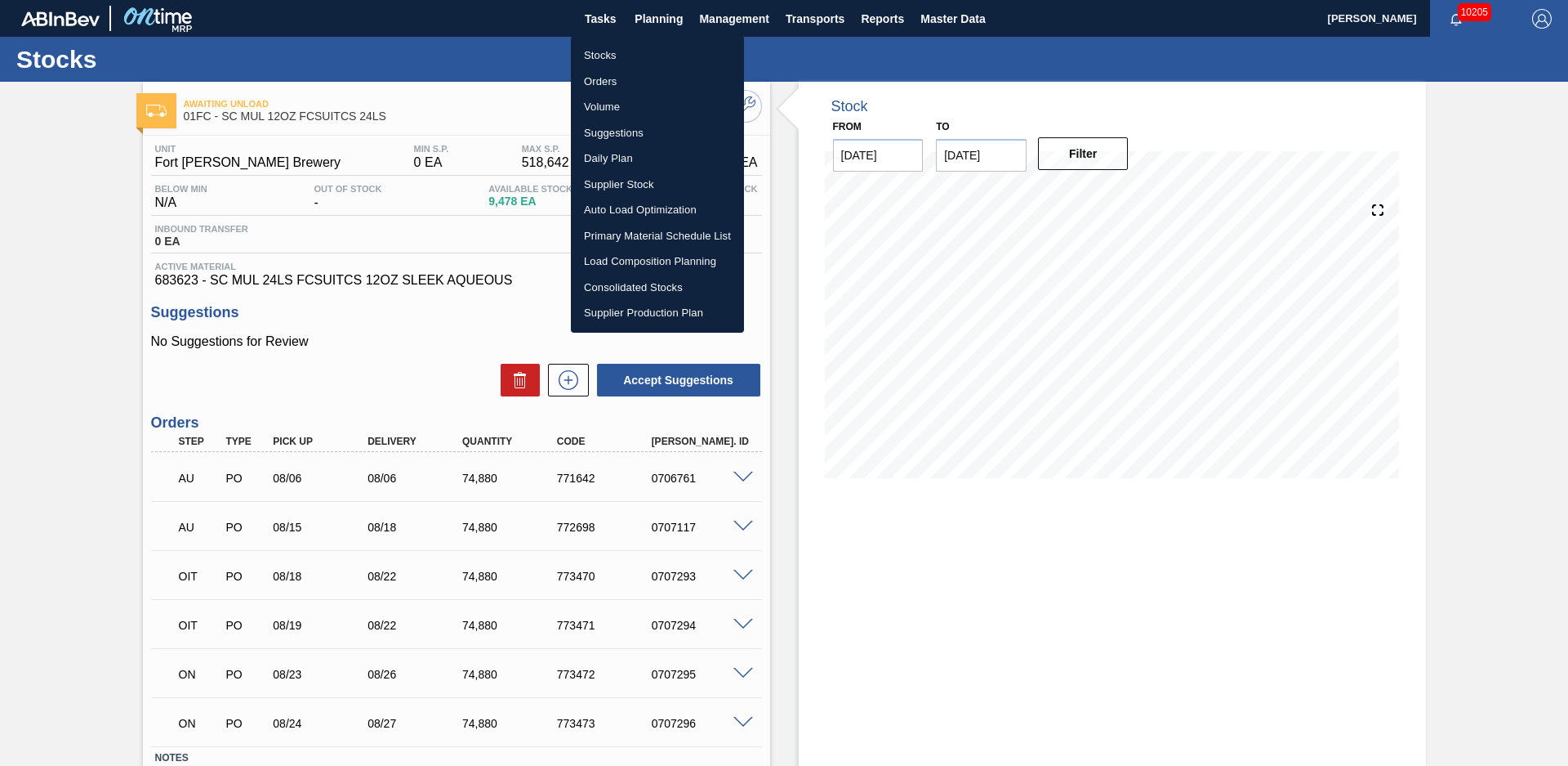
click at [644, 57] on li "Stocks" at bounding box center [657, 56] width 173 height 26
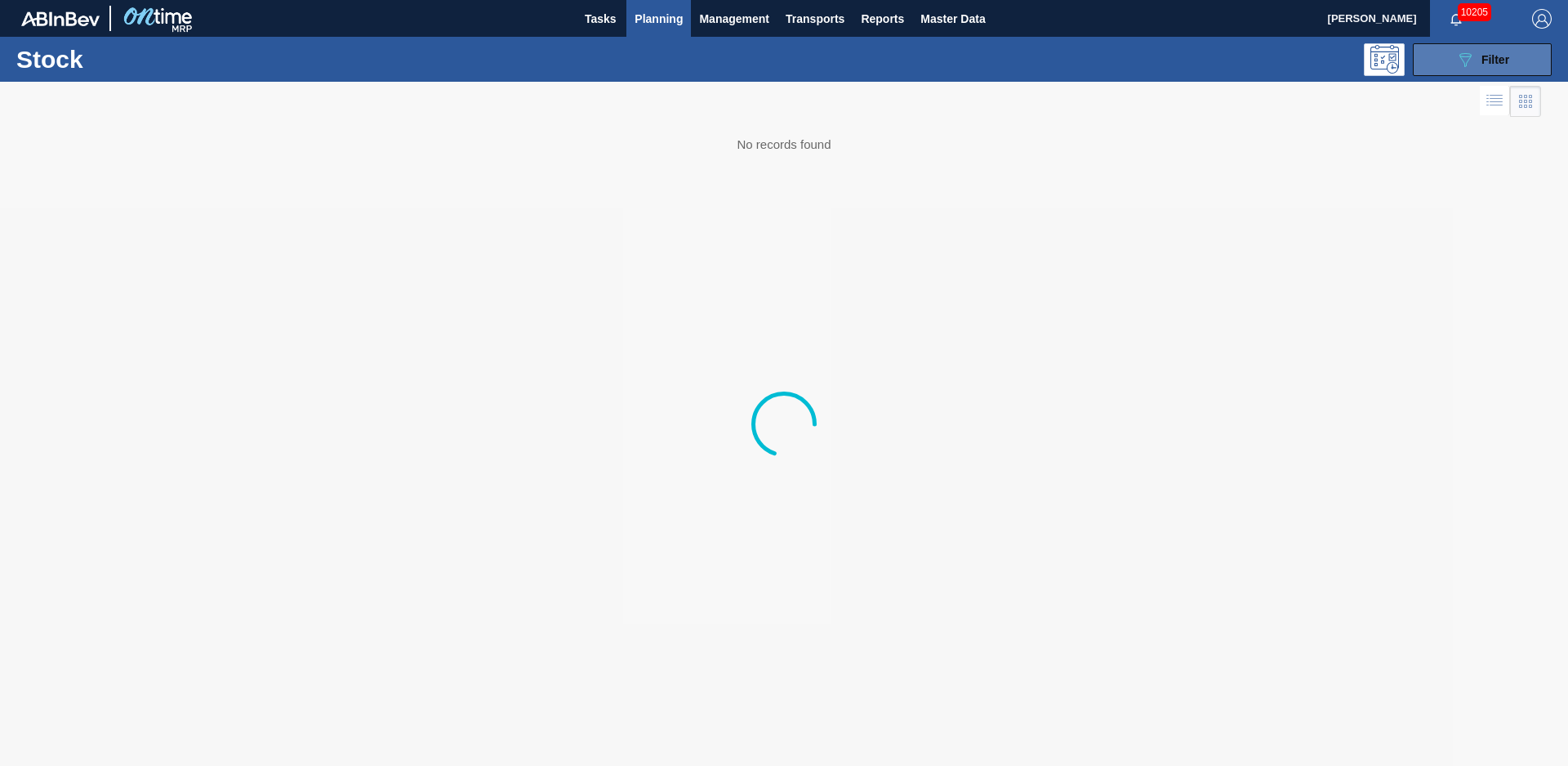
click at [1510, 59] on span "Filter" at bounding box center [1495, 59] width 27 height 13
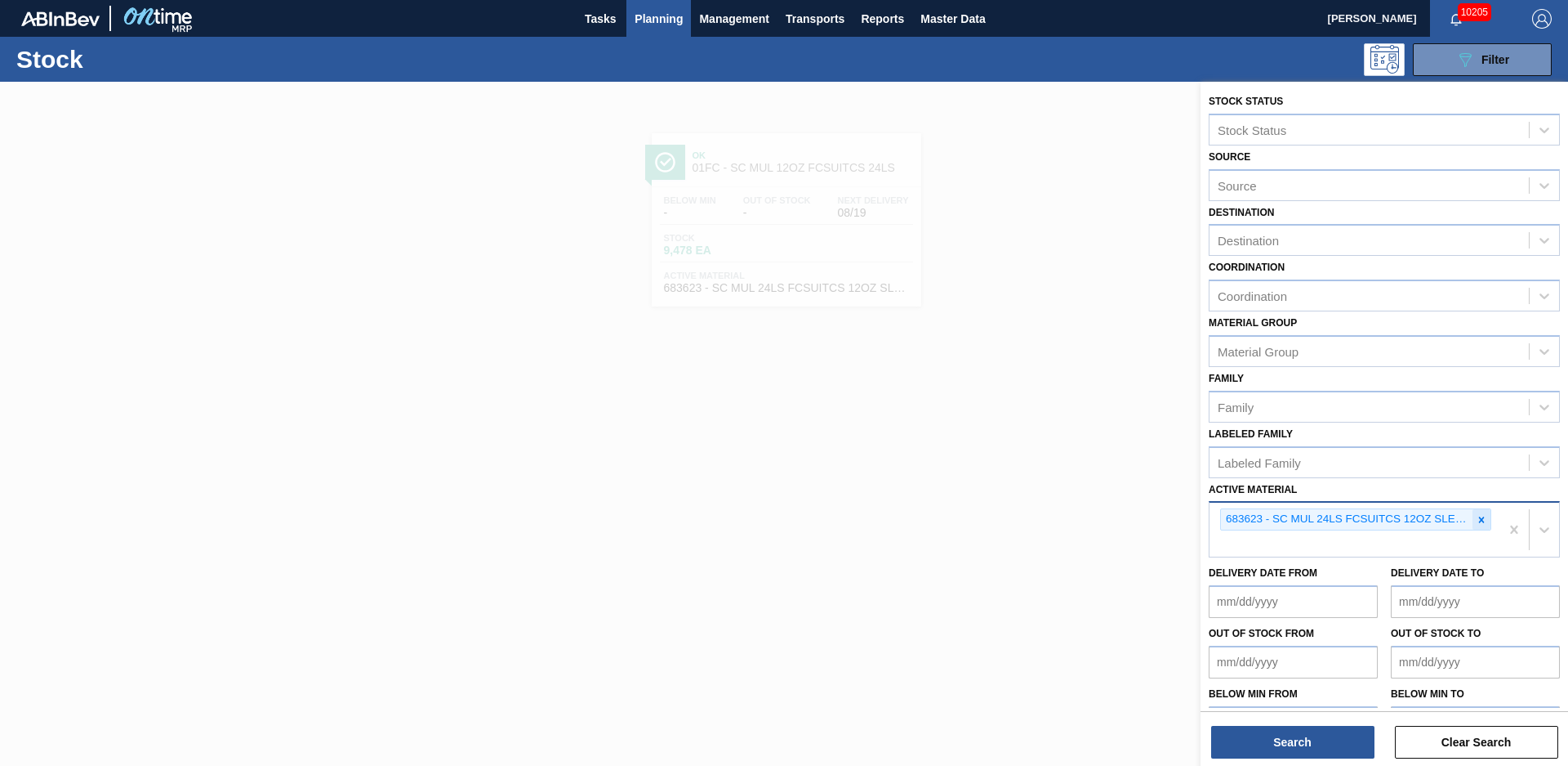
click at [1481, 516] on icon at bounding box center [1481, 520] width 11 height 11
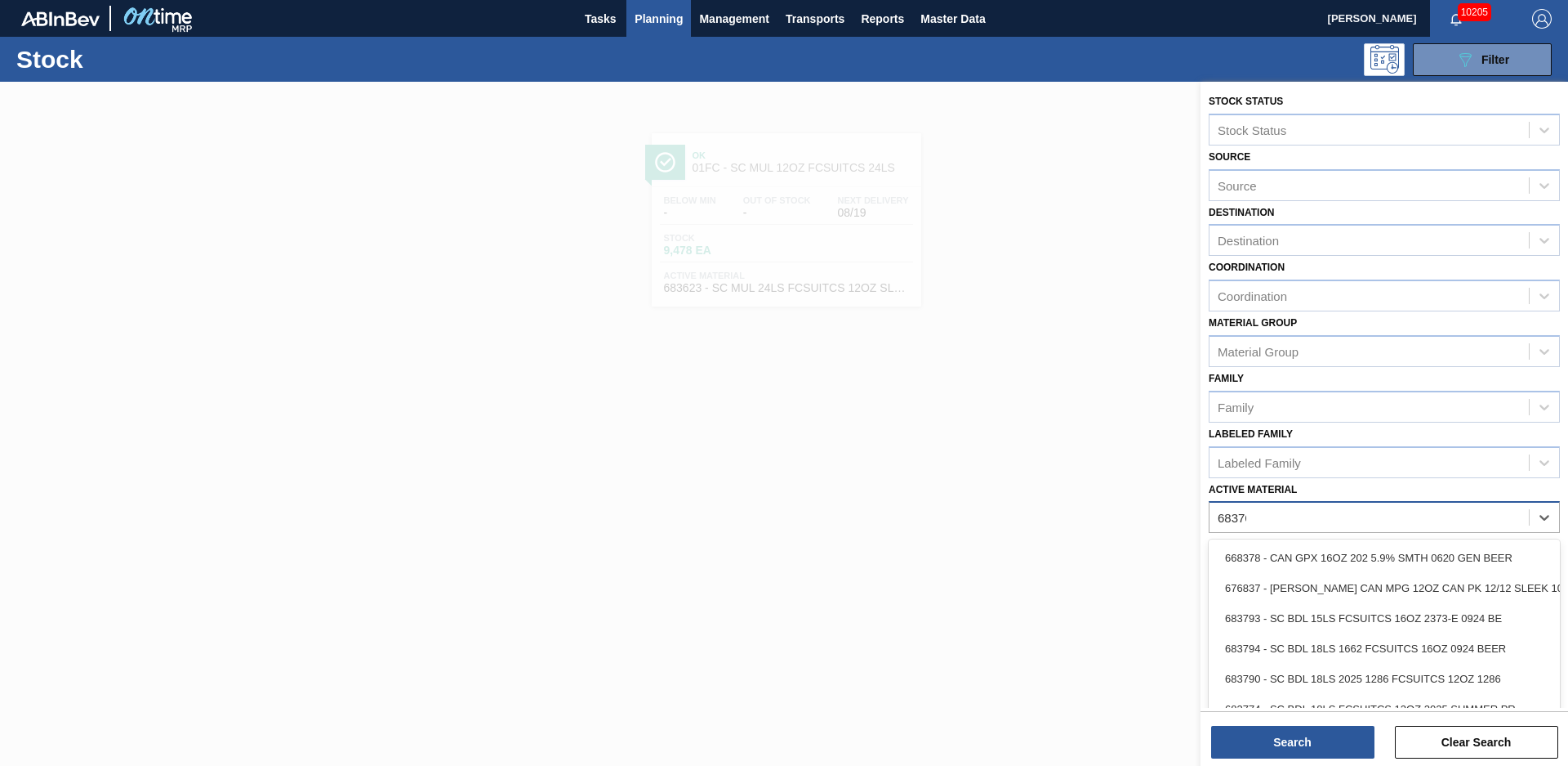
type Material "683767"
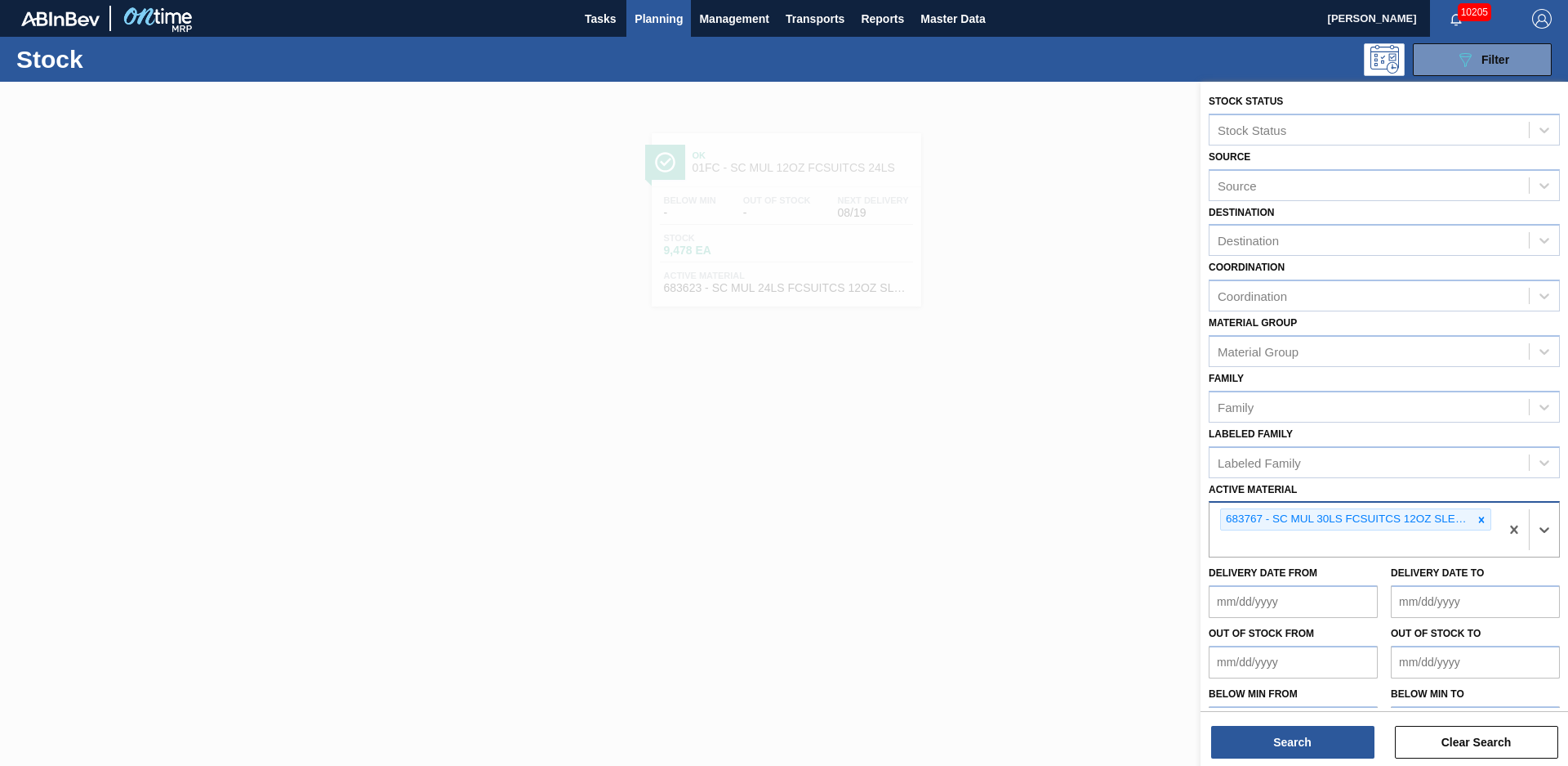
click at [1358, 725] on div "Search Clear Search" at bounding box center [1384, 734] width 367 height 46
drag, startPoint x: 1358, startPoint y: 725, endPoint x: 1353, endPoint y: 734, distance: 10.3
click at [1353, 734] on button "Search" at bounding box center [1292, 742] width 163 height 33
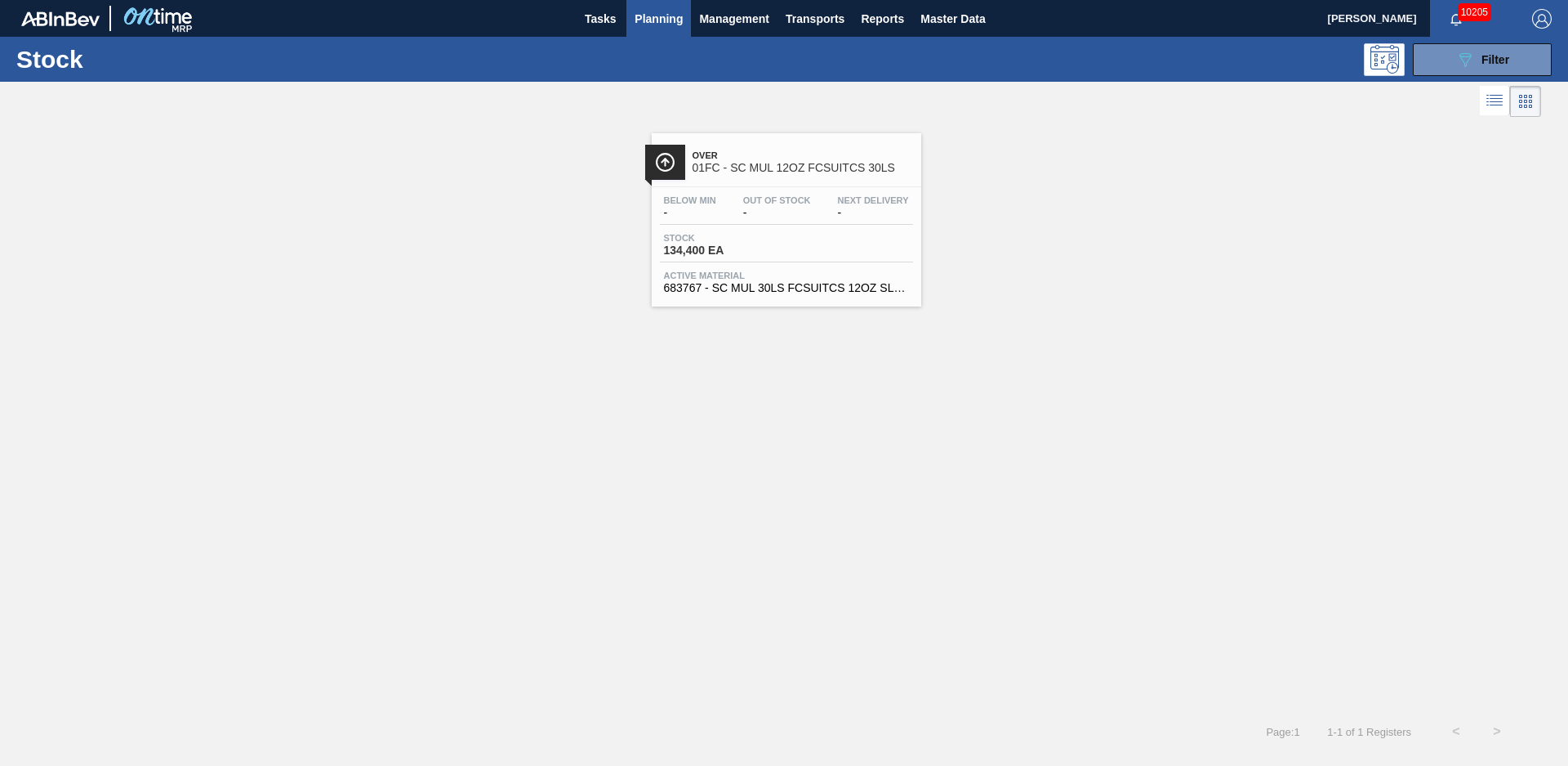
click at [802, 155] on span "Over" at bounding box center [803, 155] width 220 height 9
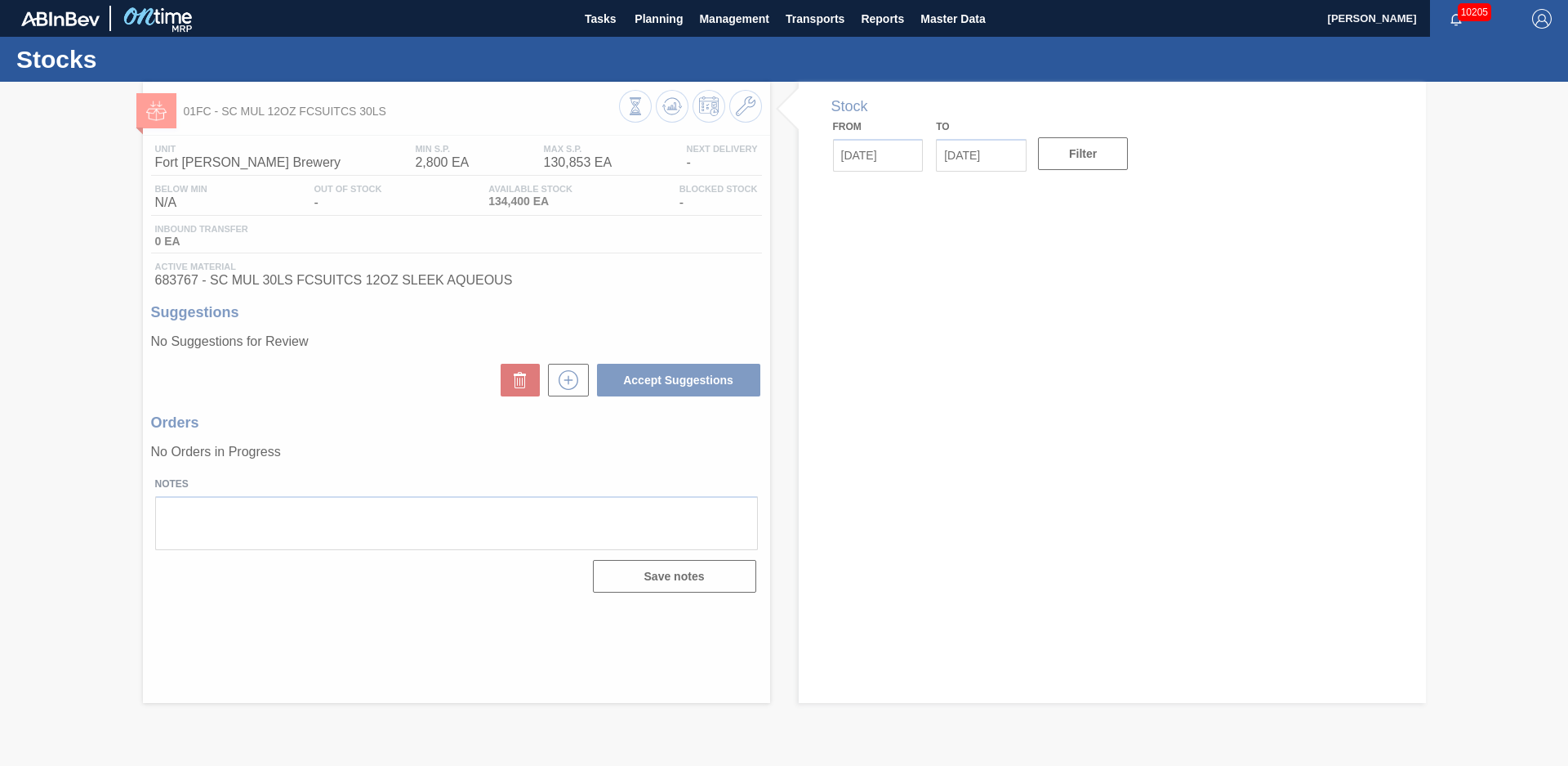
type input "[DATE]"
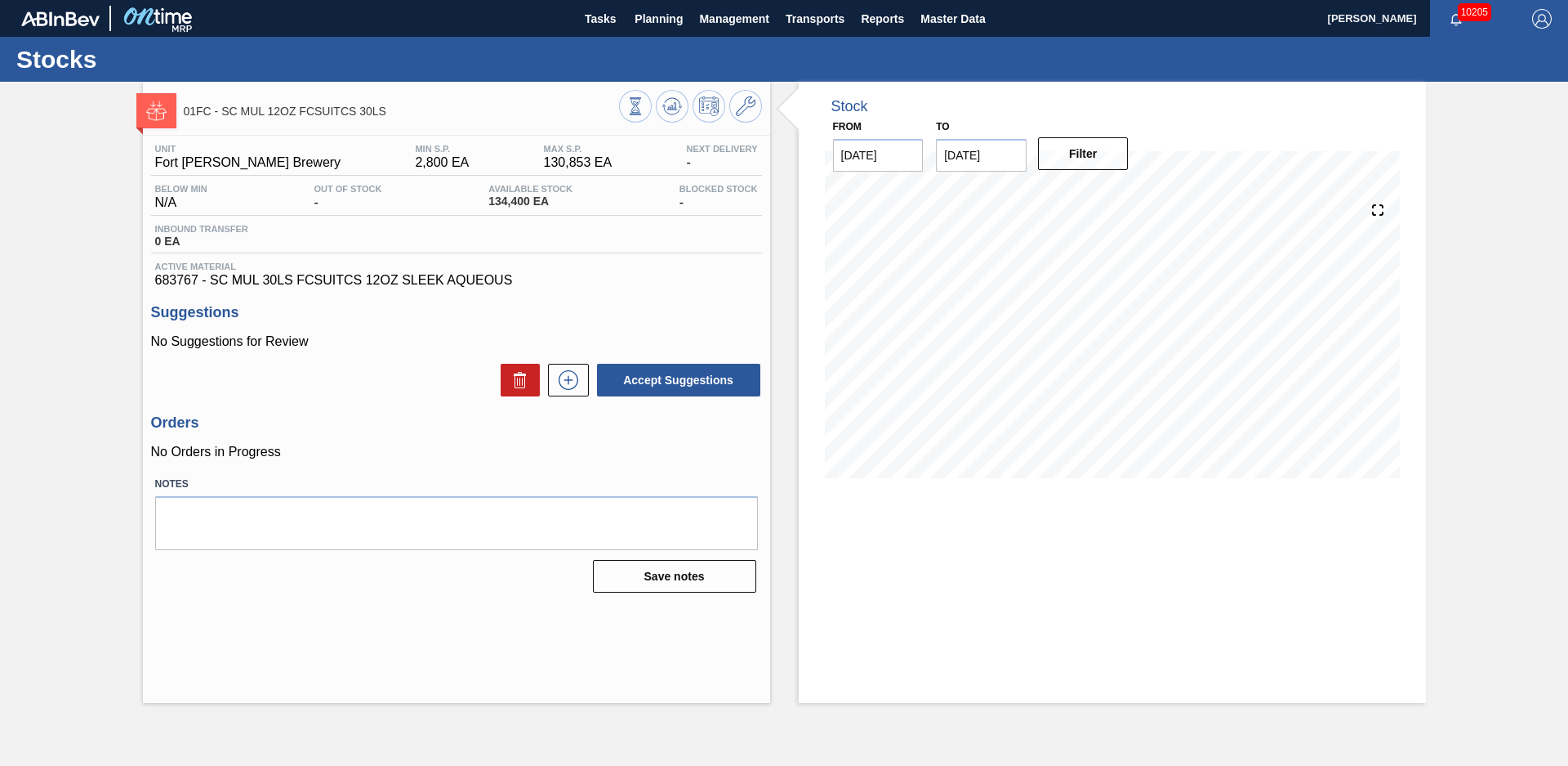
click at [793, 201] on div "Stock From [DATE] to [DATE] Filter" at bounding box center [1098, 392] width 656 height 621
click at [650, 27] on span "Planning" at bounding box center [658, 19] width 48 height 20
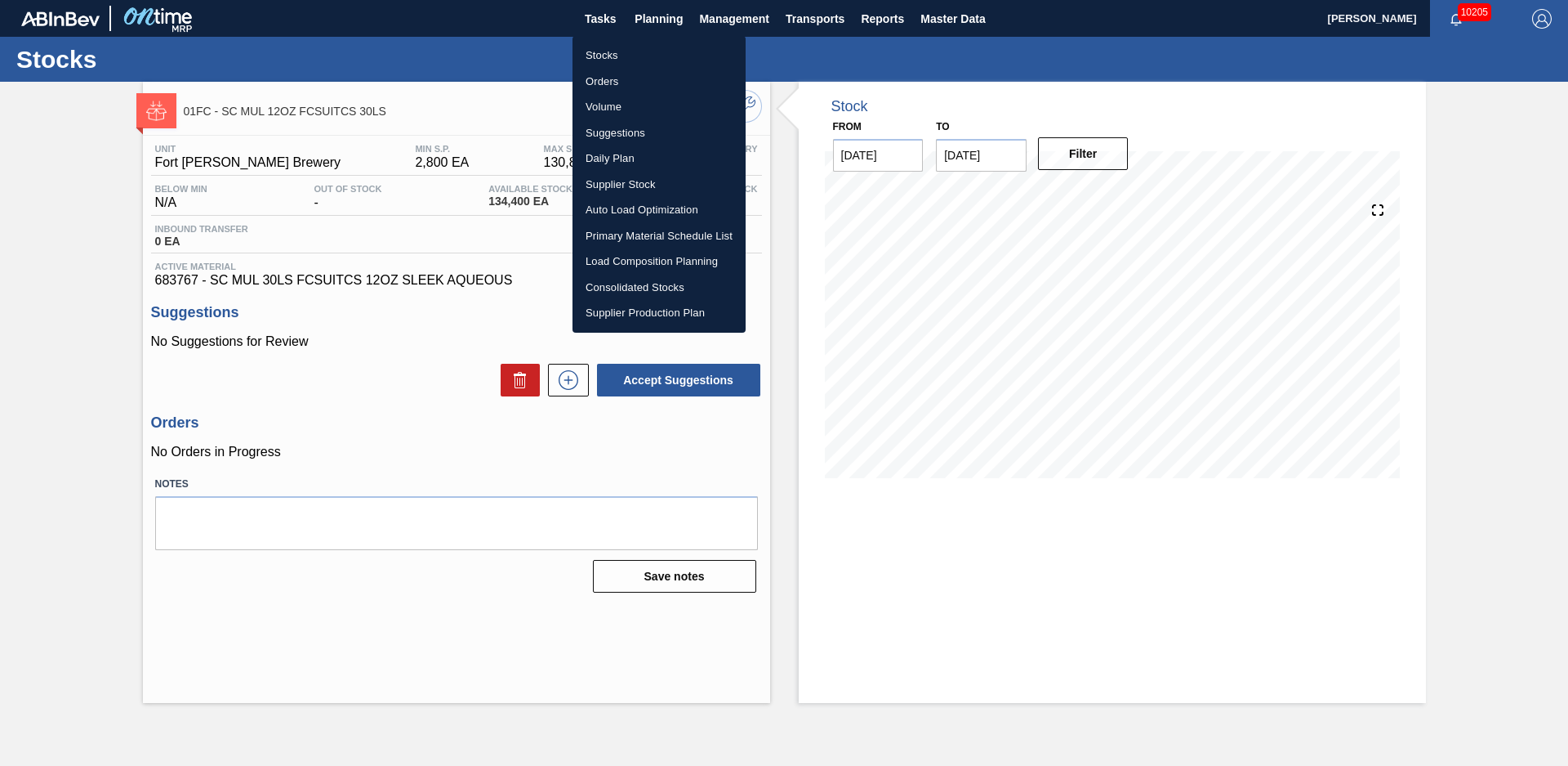
click at [625, 57] on li "Stocks" at bounding box center [659, 56] width 173 height 26
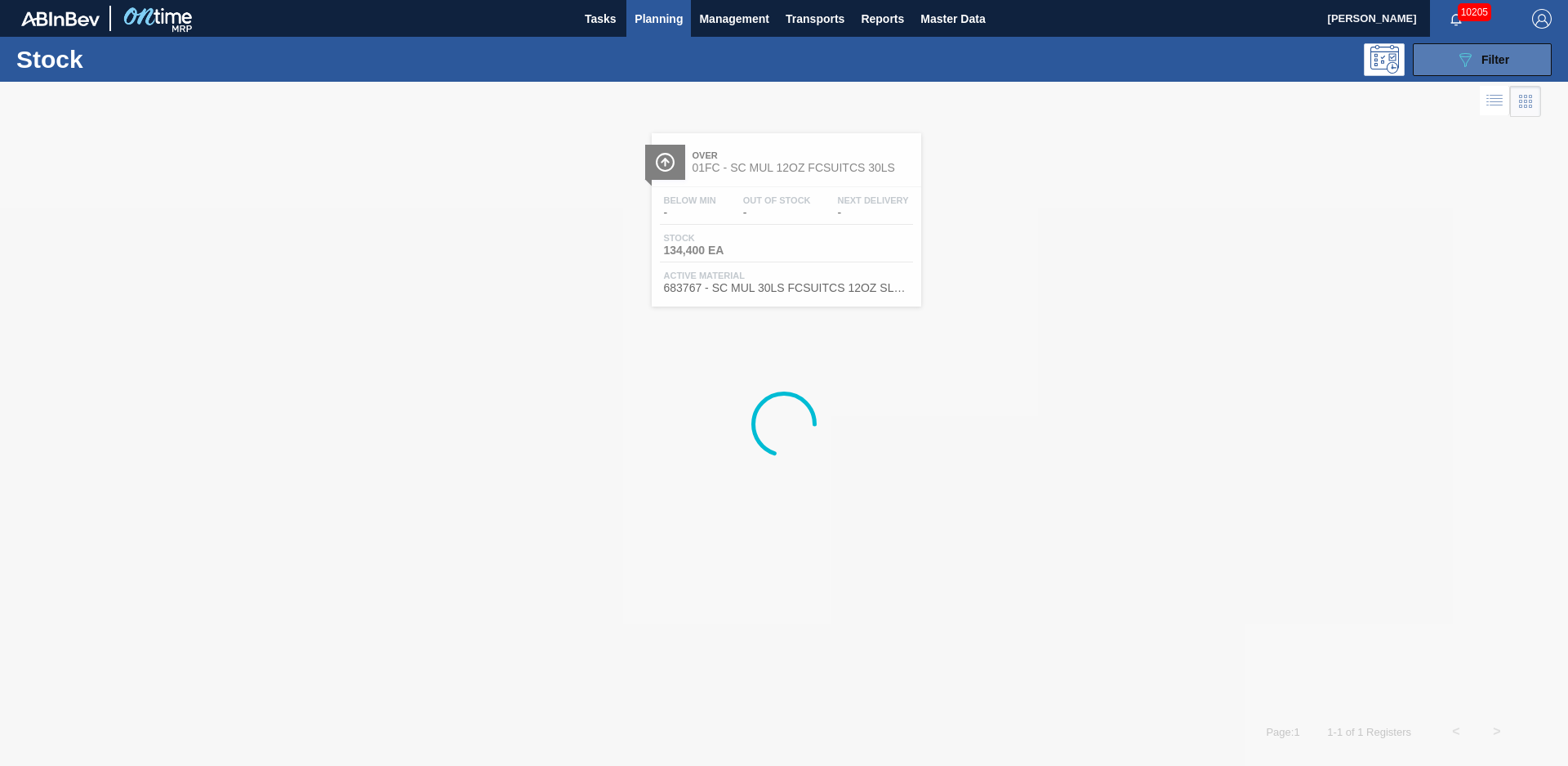
click at [1488, 66] on div "089F7B8B-B2A5-4AFE-B5C0-19BA573D28AC Filter" at bounding box center [1482, 59] width 54 height 20
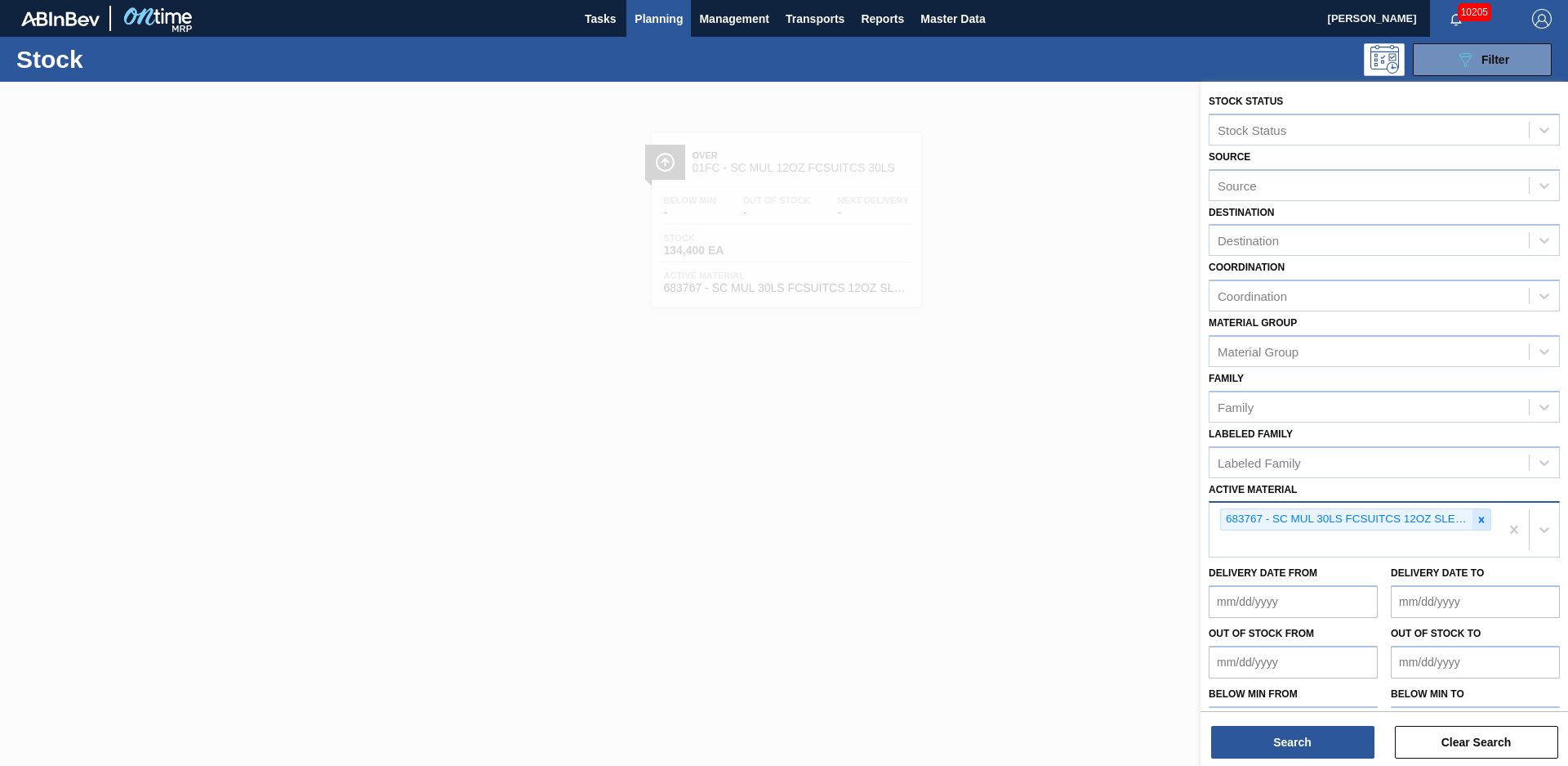
click at [1479, 526] on div at bounding box center [1481, 519] width 18 height 21
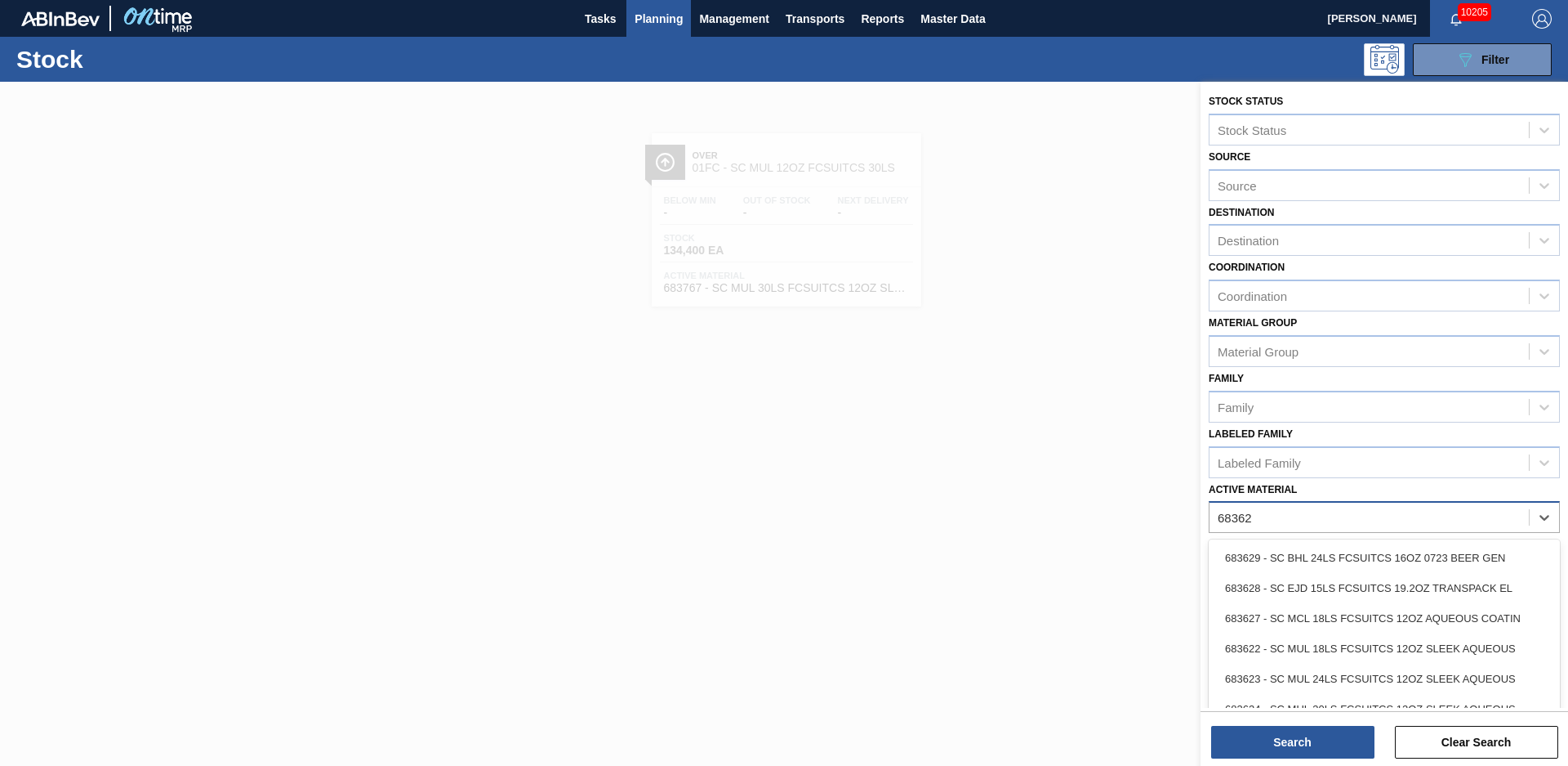
type Material "683628"
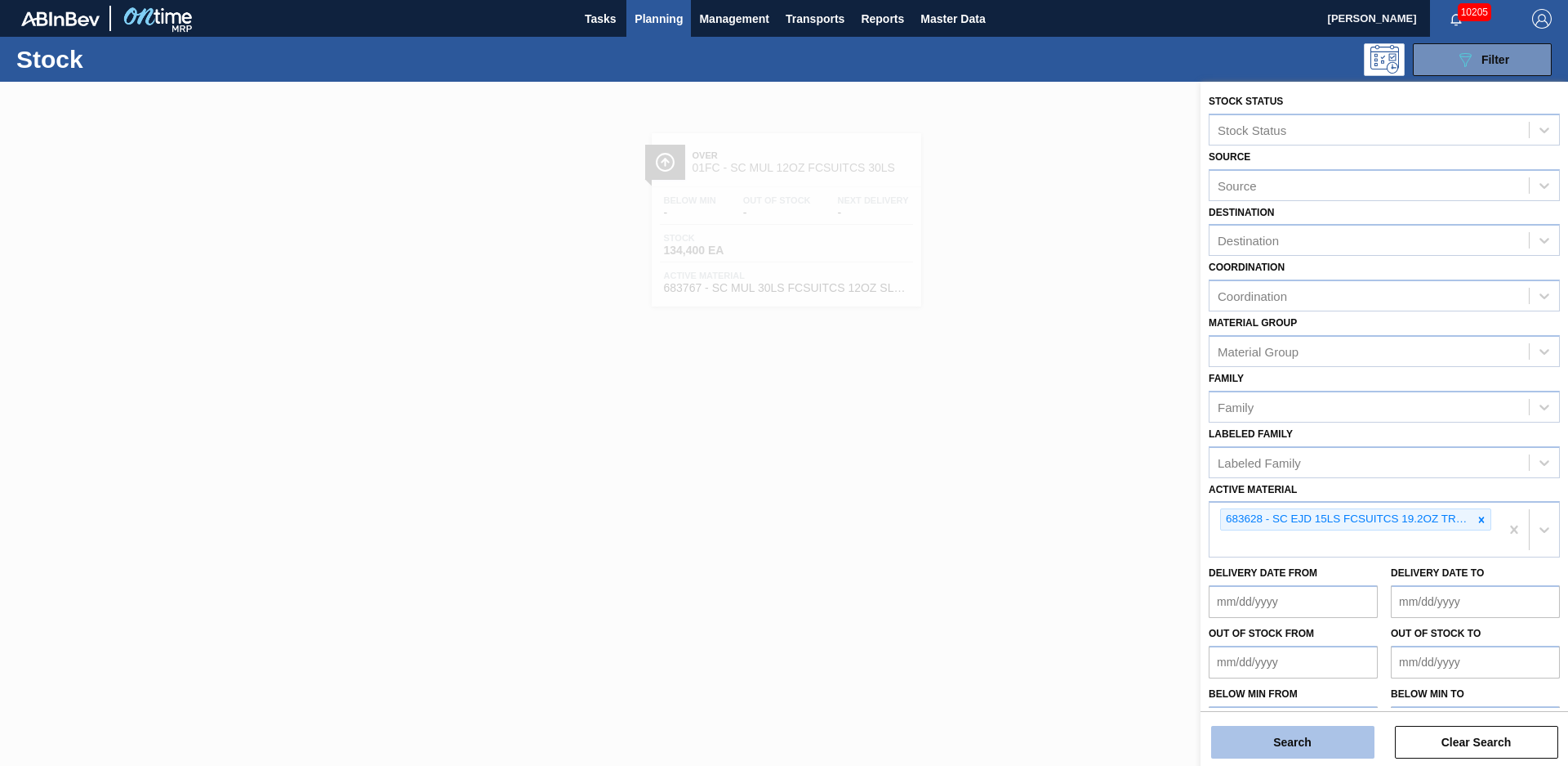
click at [1334, 729] on button "Search" at bounding box center [1292, 742] width 163 height 33
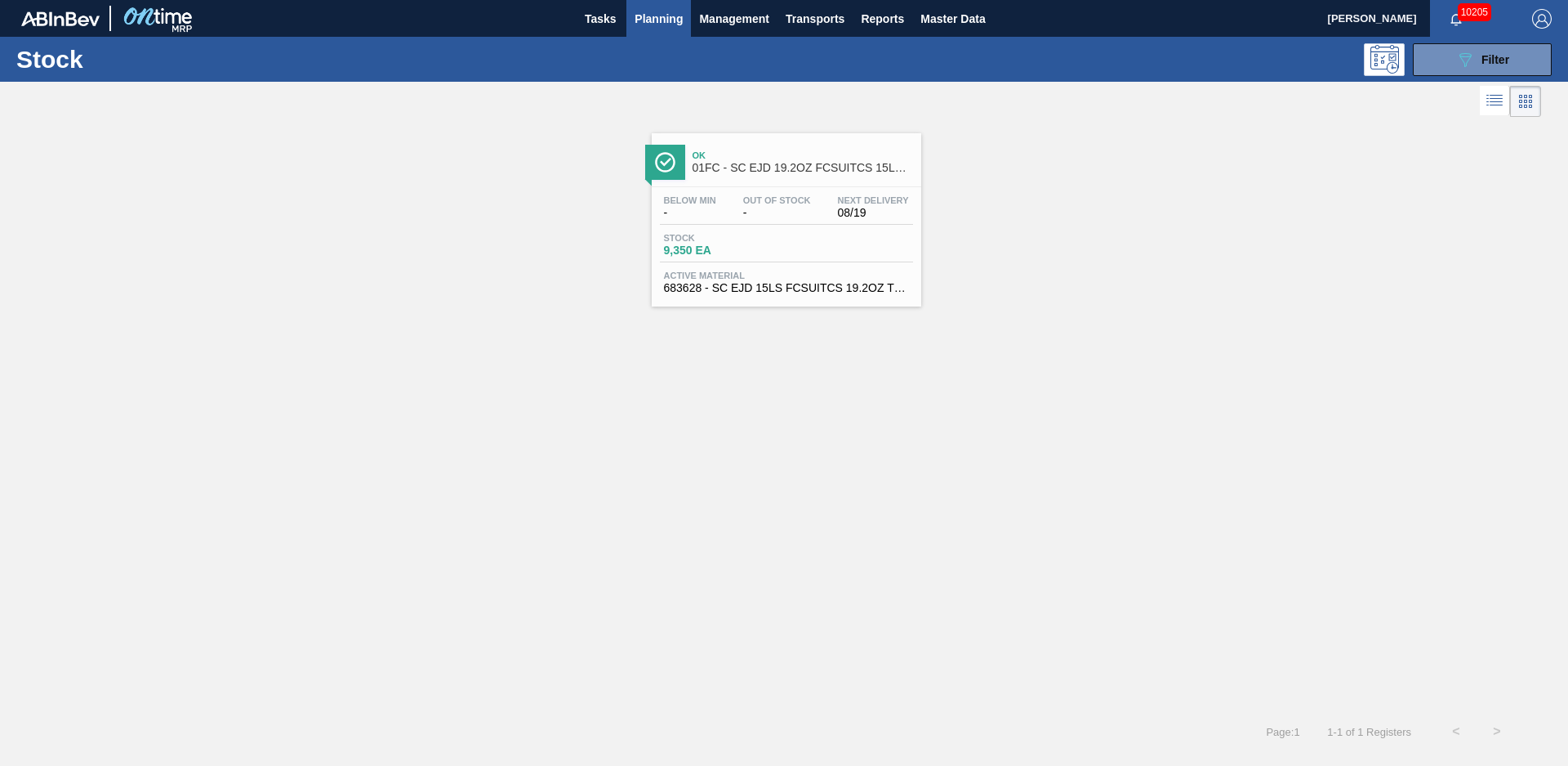
click at [793, 157] on span "Ok" at bounding box center [803, 155] width 220 height 9
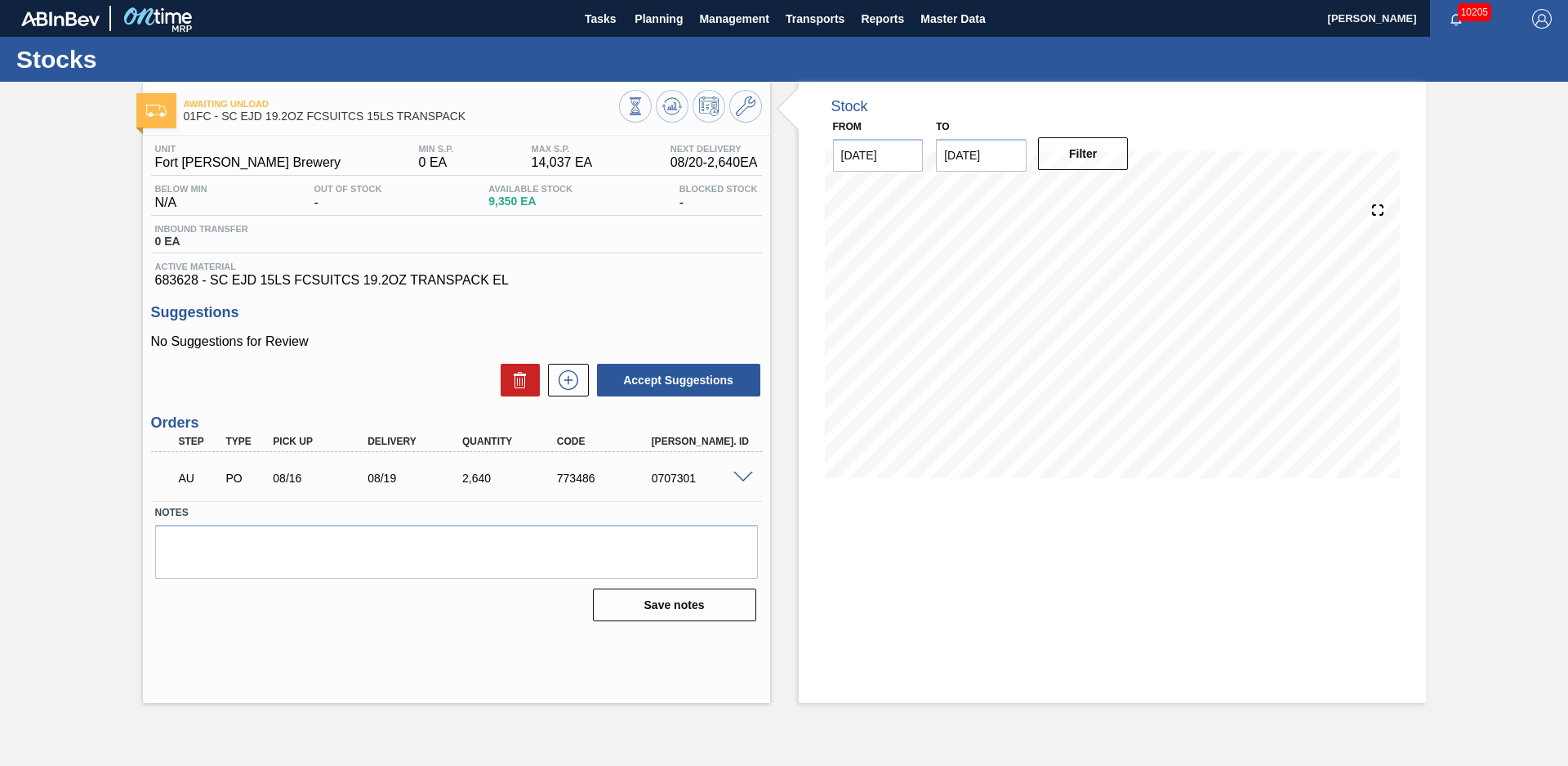
click at [772, 303] on div "Stock From [DATE] to [DATE] Filter 08/20 Stock Projection 11,990 SAP Planning 0…" at bounding box center [1098, 392] width 656 height 621
click at [632, 21] on button "Planning" at bounding box center [658, 18] width 65 height 37
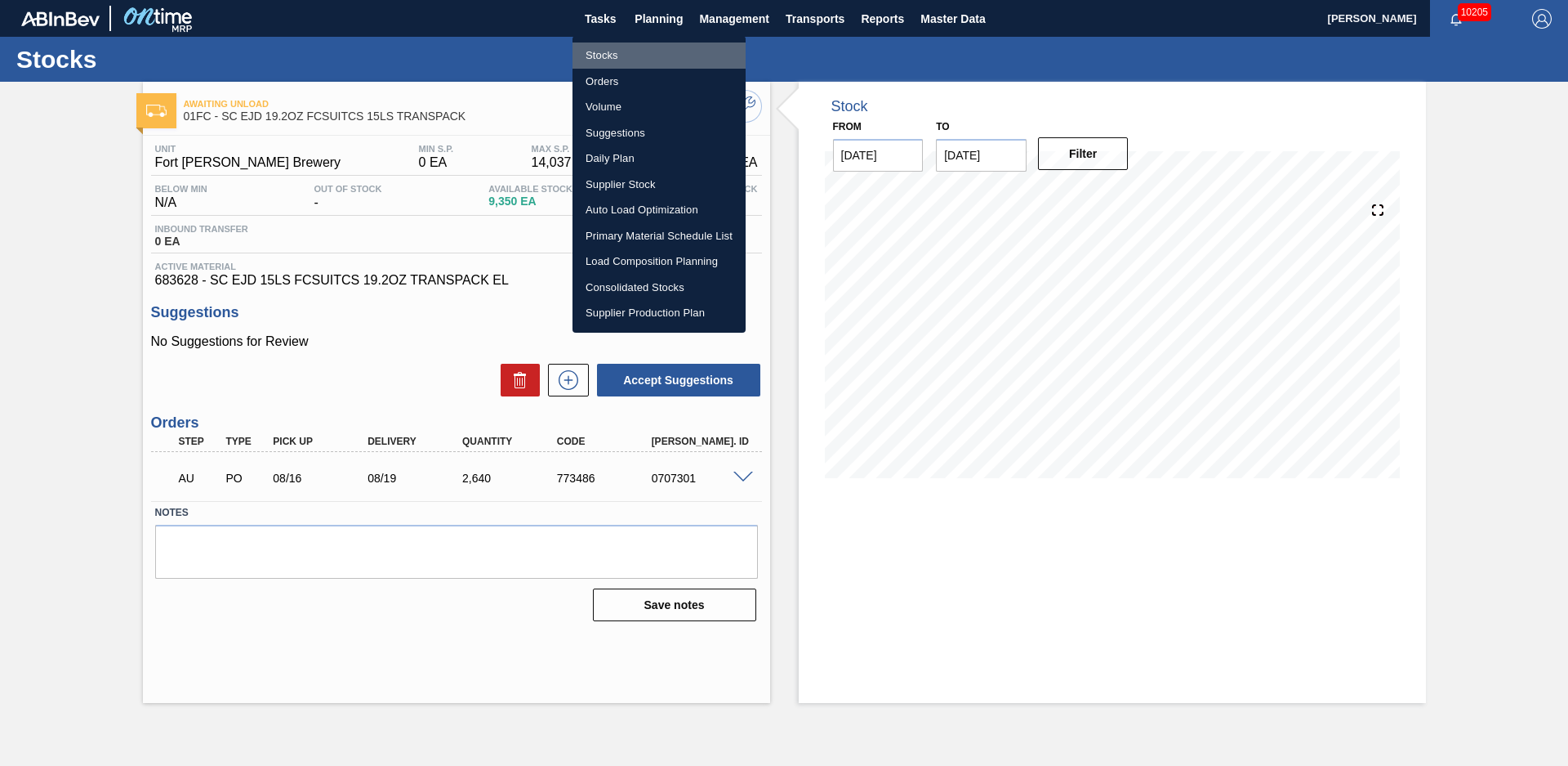
click at [595, 58] on li "Stocks" at bounding box center [659, 56] width 173 height 26
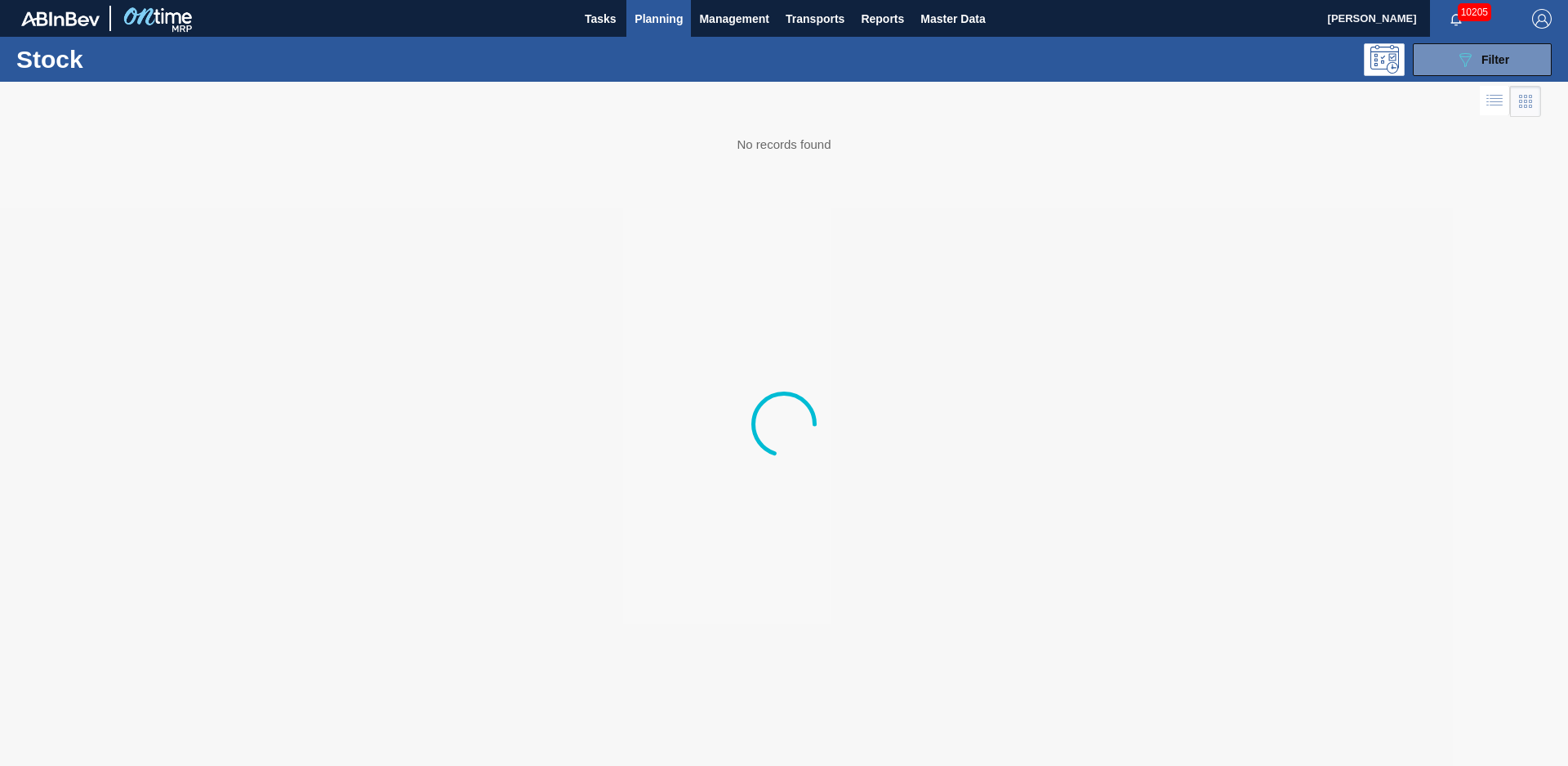
click at [1480, 59] on div "089F7B8B-B2A5-4AFE-B5C0-19BA573D28AC Filter" at bounding box center [1482, 59] width 54 height 20
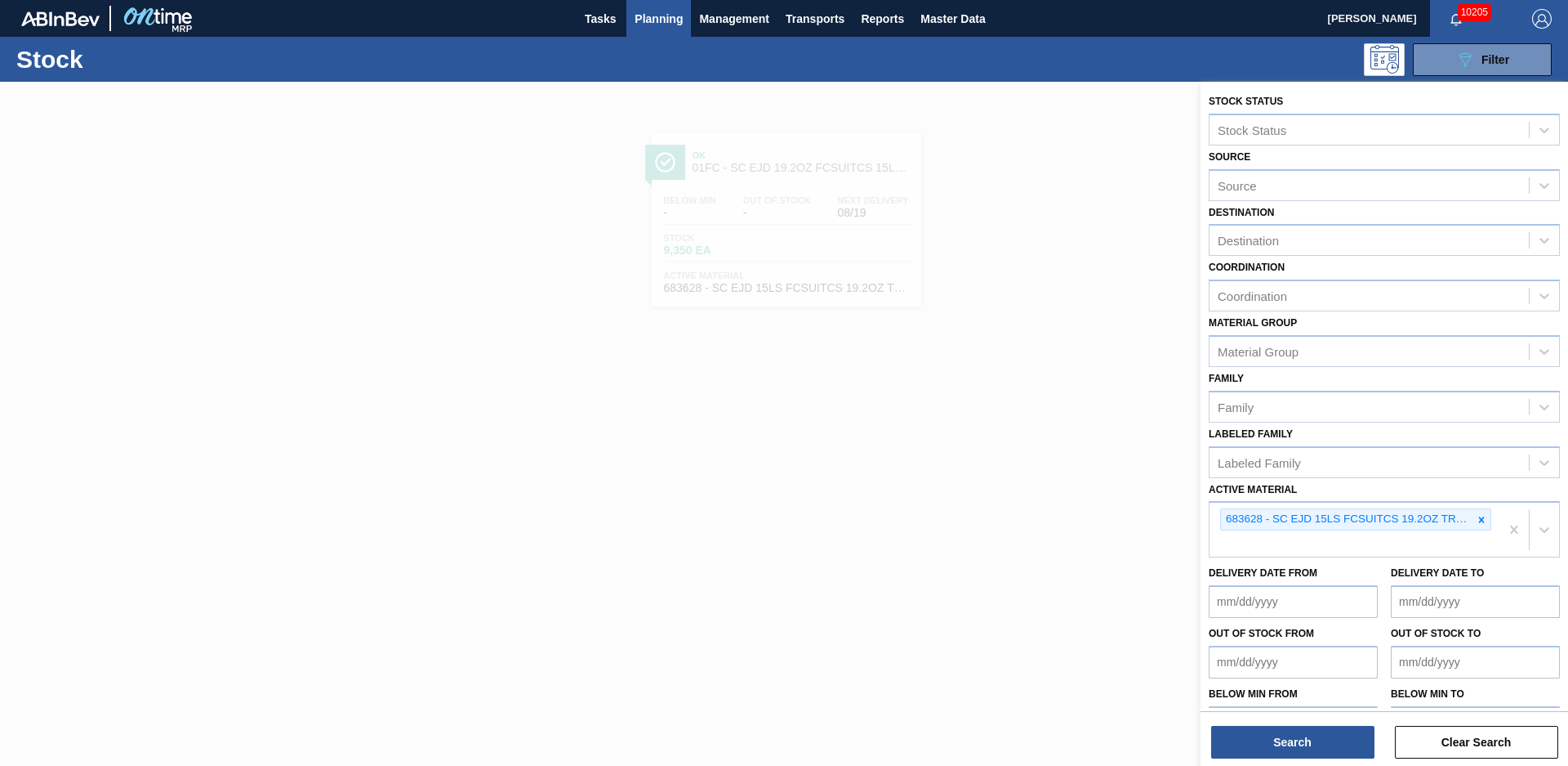
click at [1479, 517] on icon at bounding box center [1481, 520] width 11 height 11
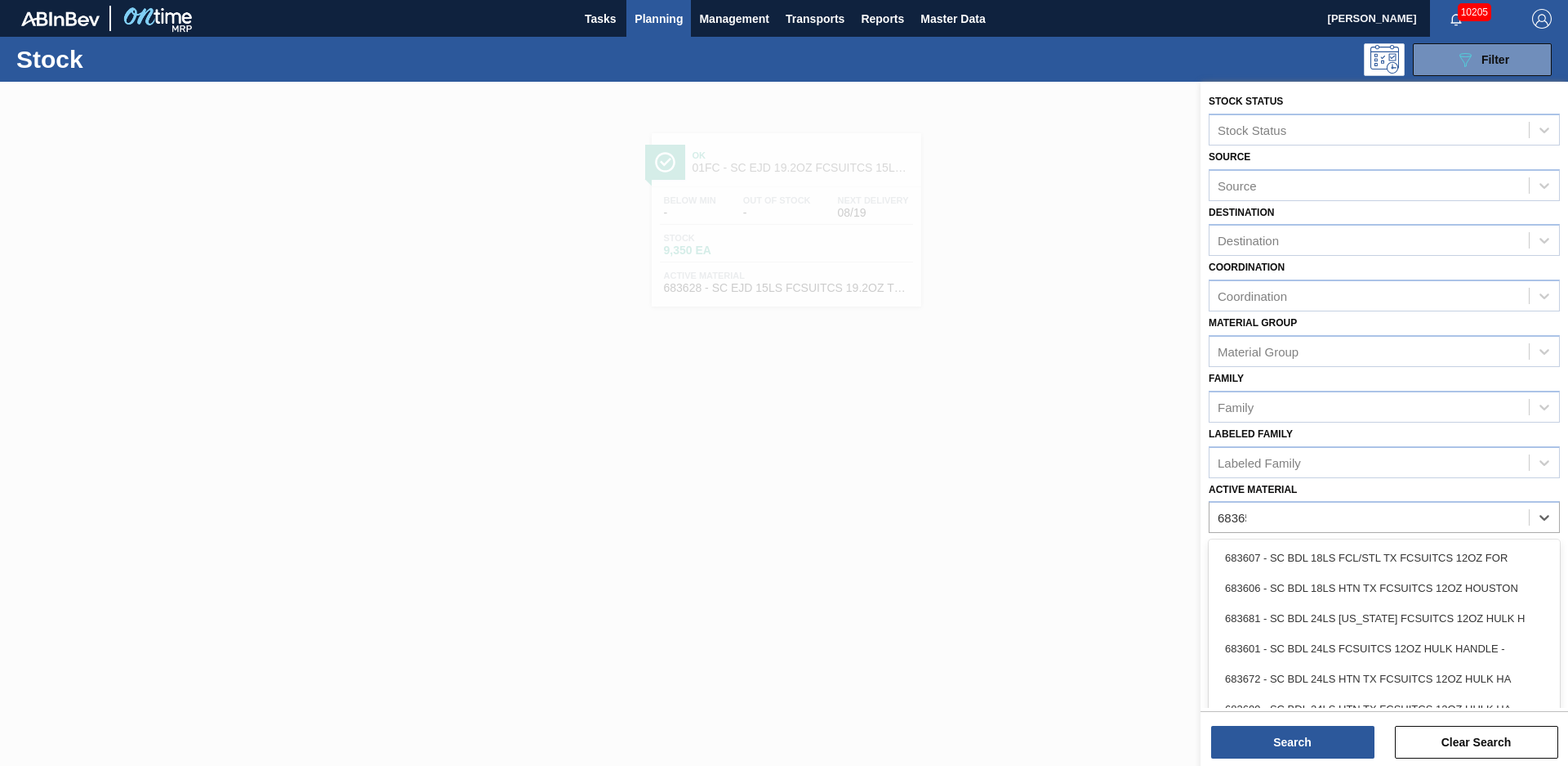
type Material "683659"
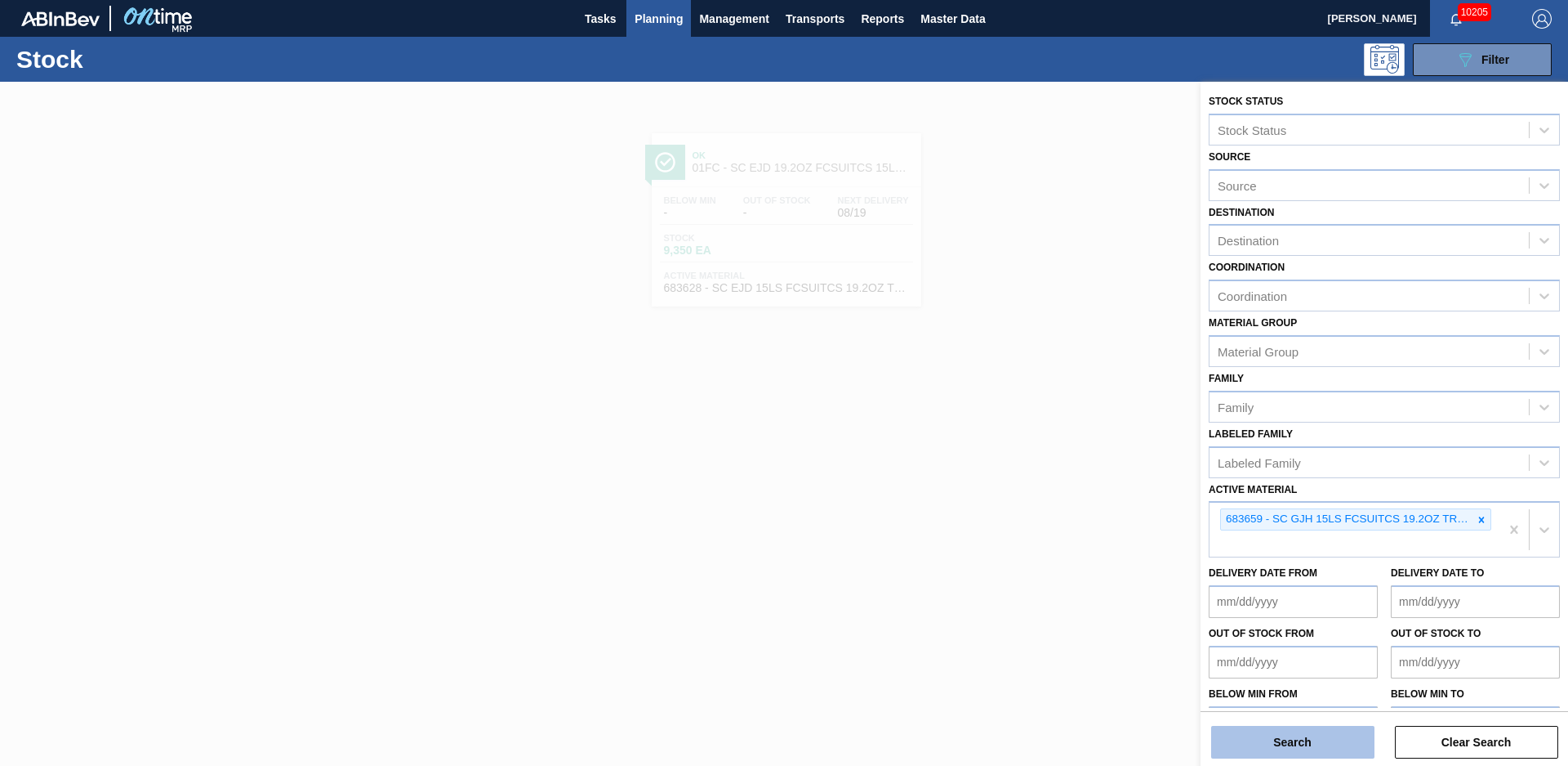
click at [1312, 734] on button "Search" at bounding box center [1292, 742] width 163 height 33
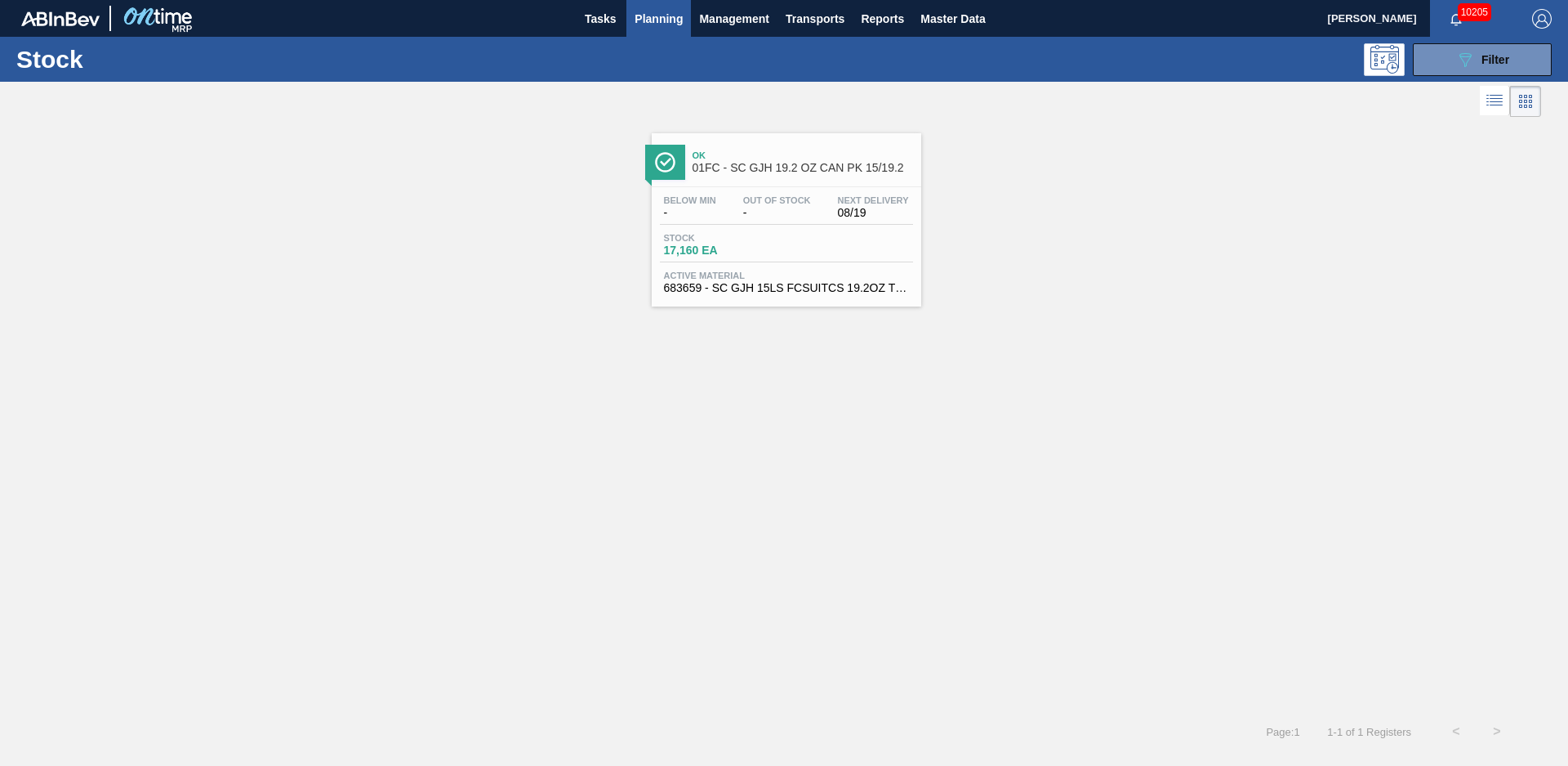
click at [765, 176] on div "Ok 01FC - SC GJH 19.2 OZ CAN PK 15/19.2" at bounding box center [803, 162] width 220 height 37
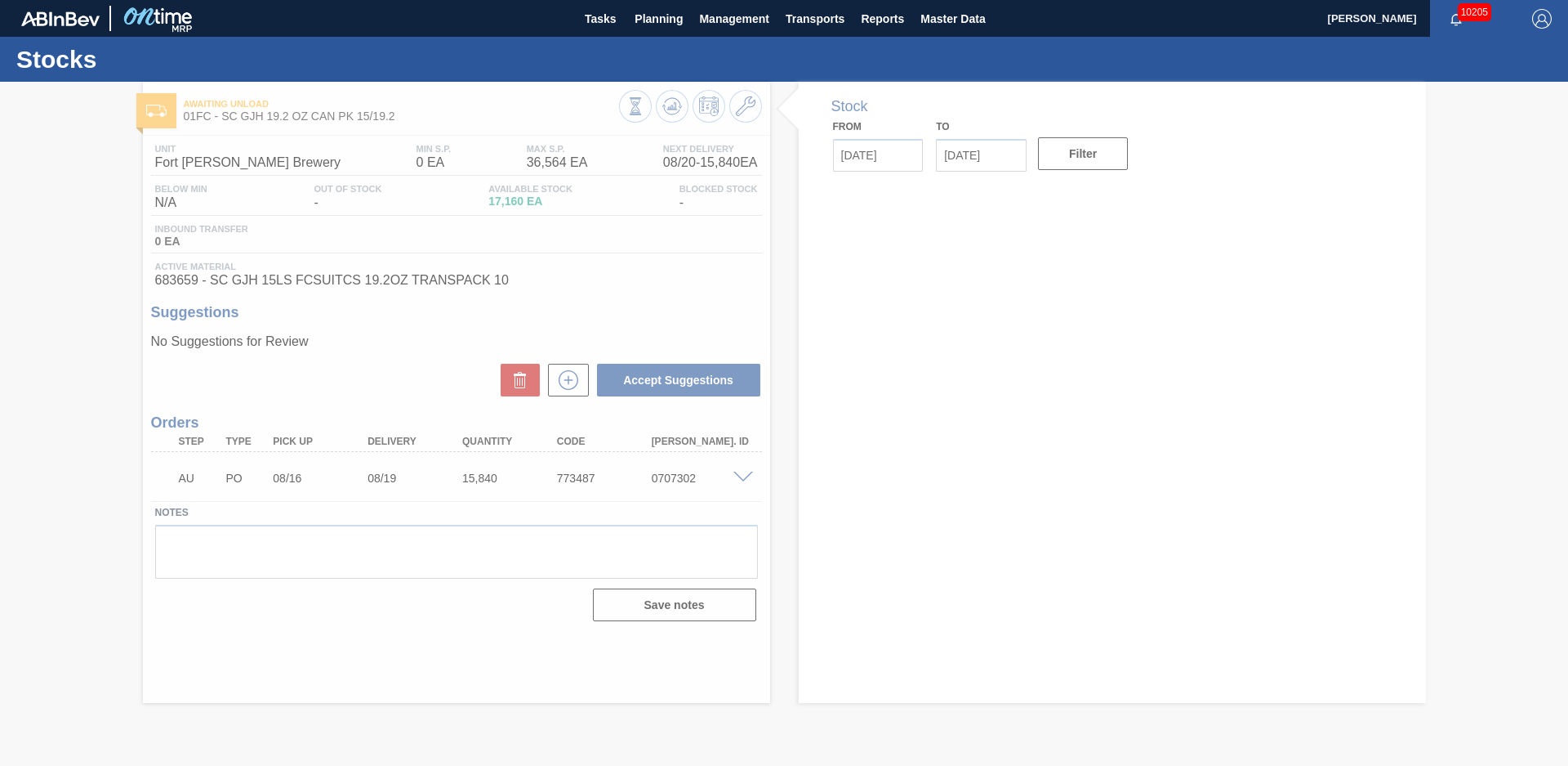
type input "[DATE]"
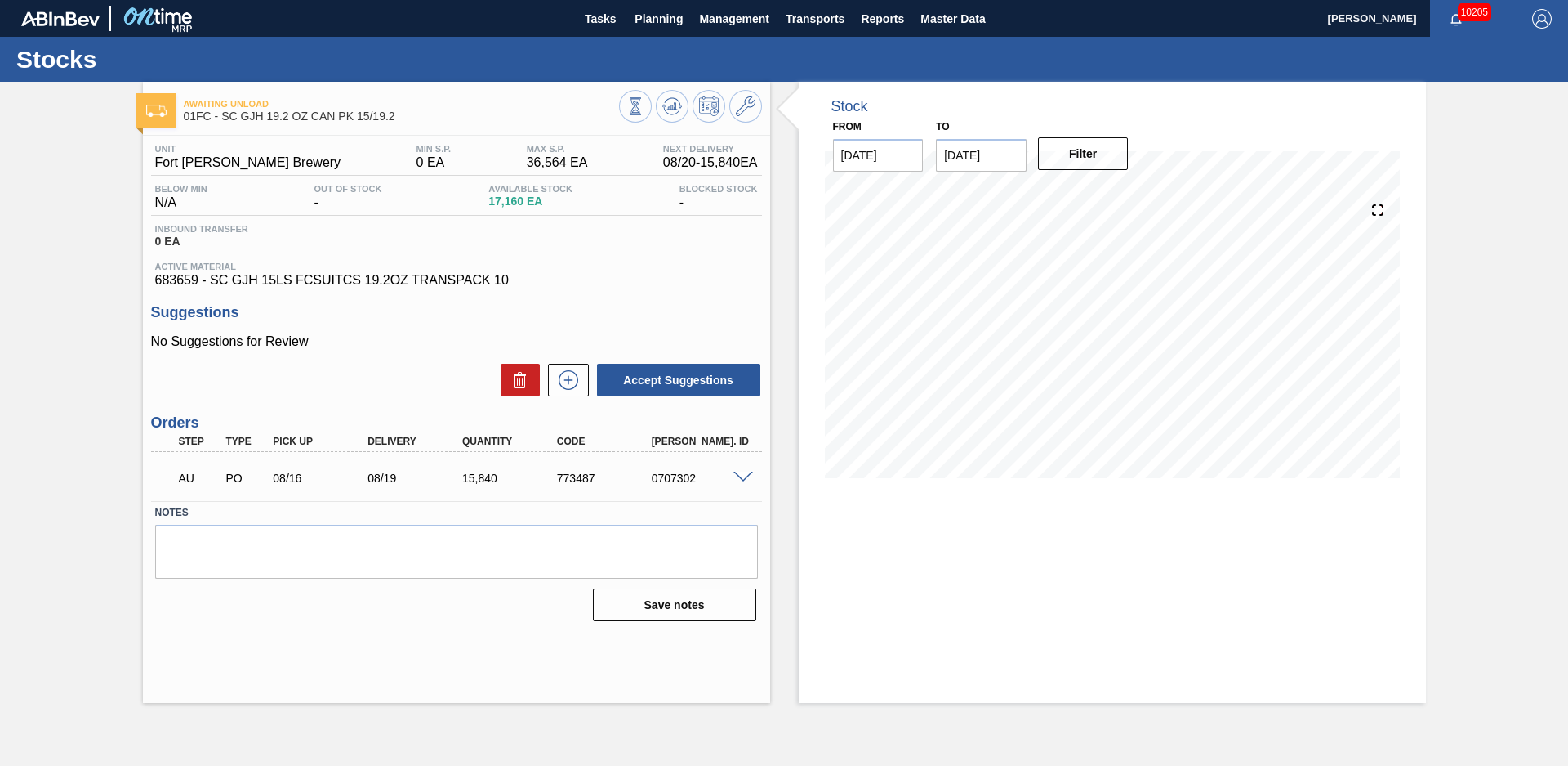
drag, startPoint x: 784, startPoint y: 237, endPoint x: 780, endPoint y: 222, distance: 15.5
click at [784, 236] on div "Stock From [DATE] to [DATE] Filter" at bounding box center [1098, 392] width 656 height 621
click at [683, 18] on span "Planning" at bounding box center [658, 19] width 48 height 20
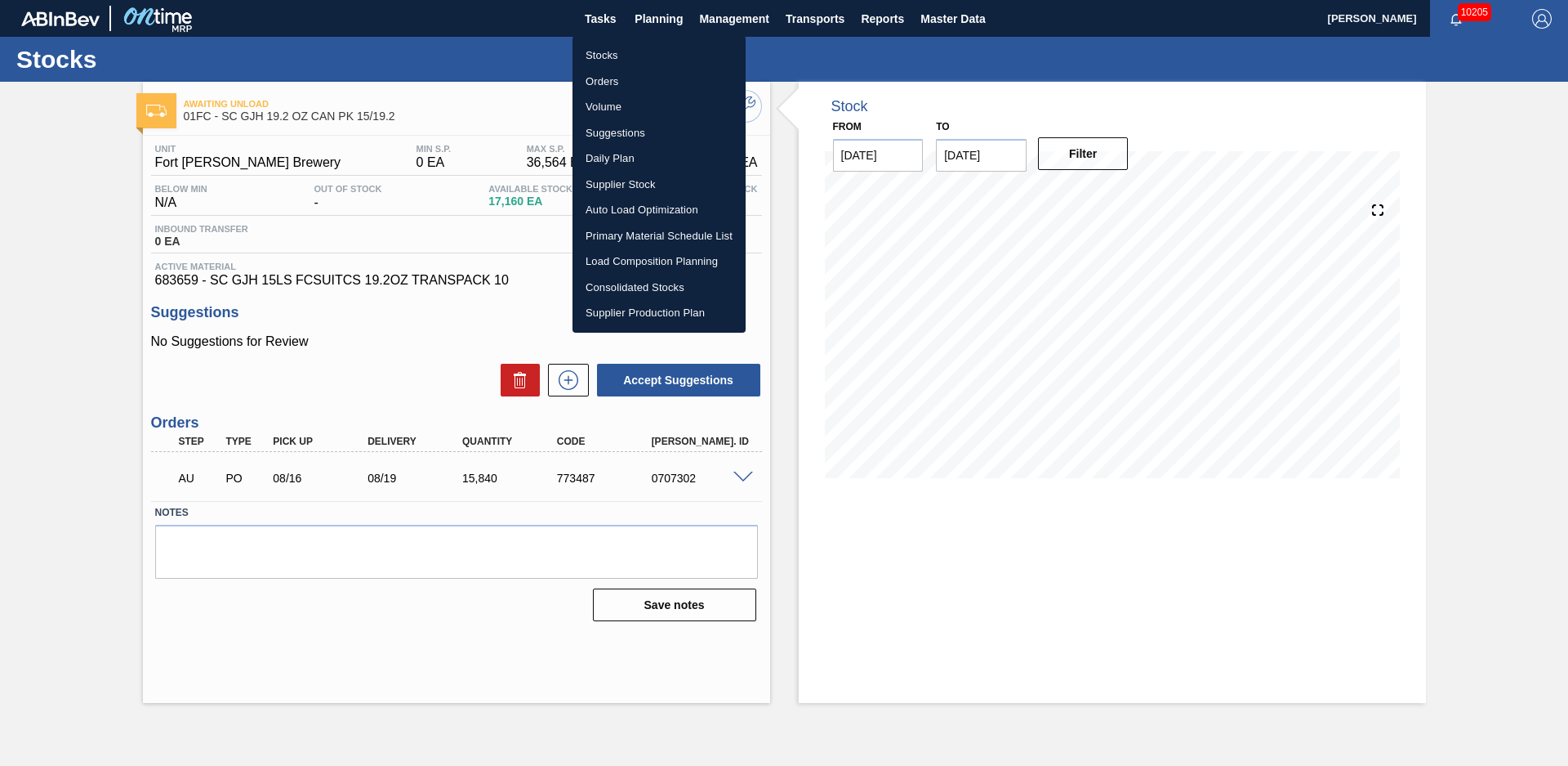
click at [647, 48] on li "Stocks" at bounding box center [659, 56] width 173 height 26
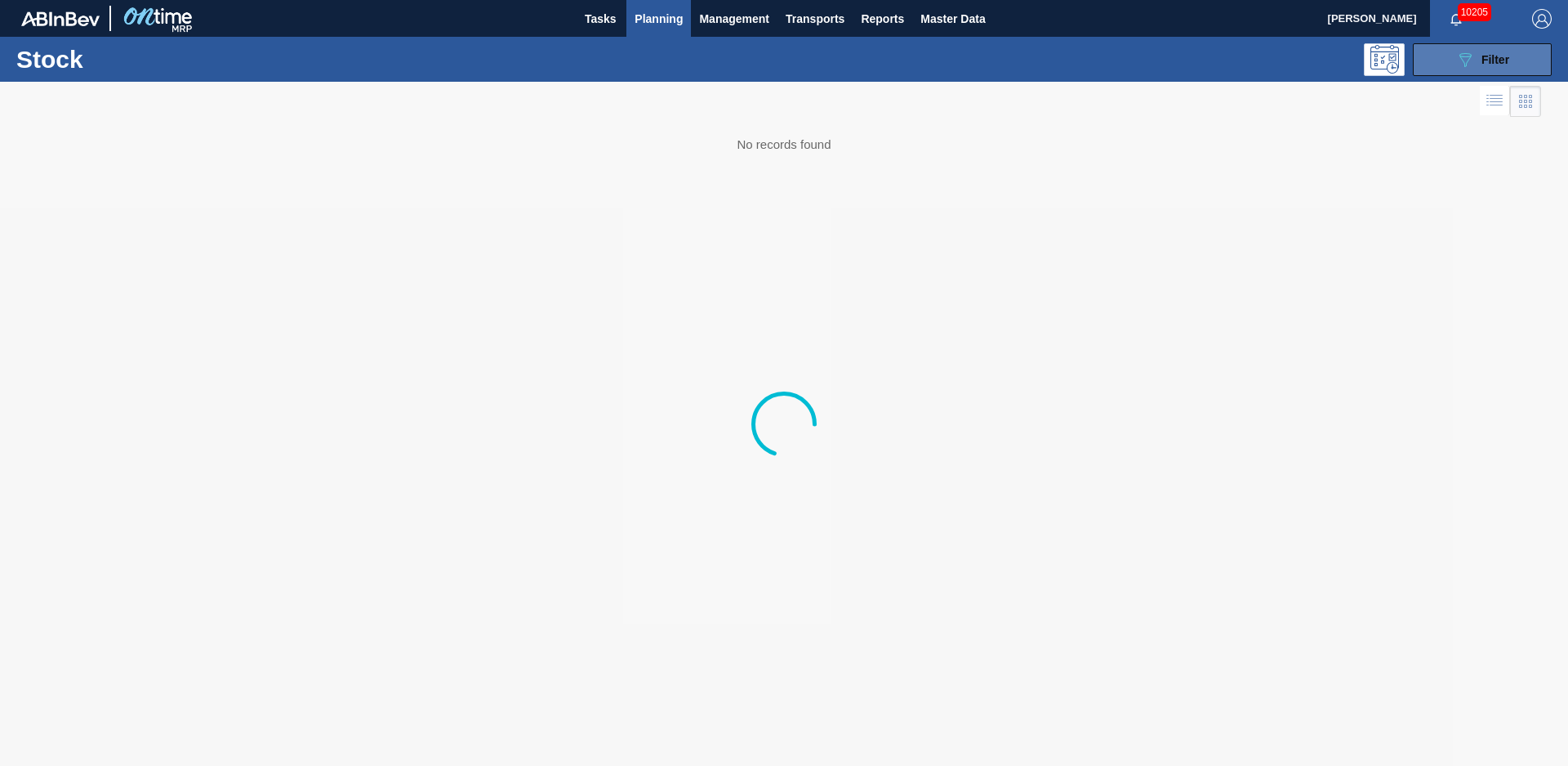
click at [1478, 53] on div "089F7B8B-B2A5-4AFE-B5C0-19BA573D28AC Filter" at bounding box center [1482, 59] width 54 height 20
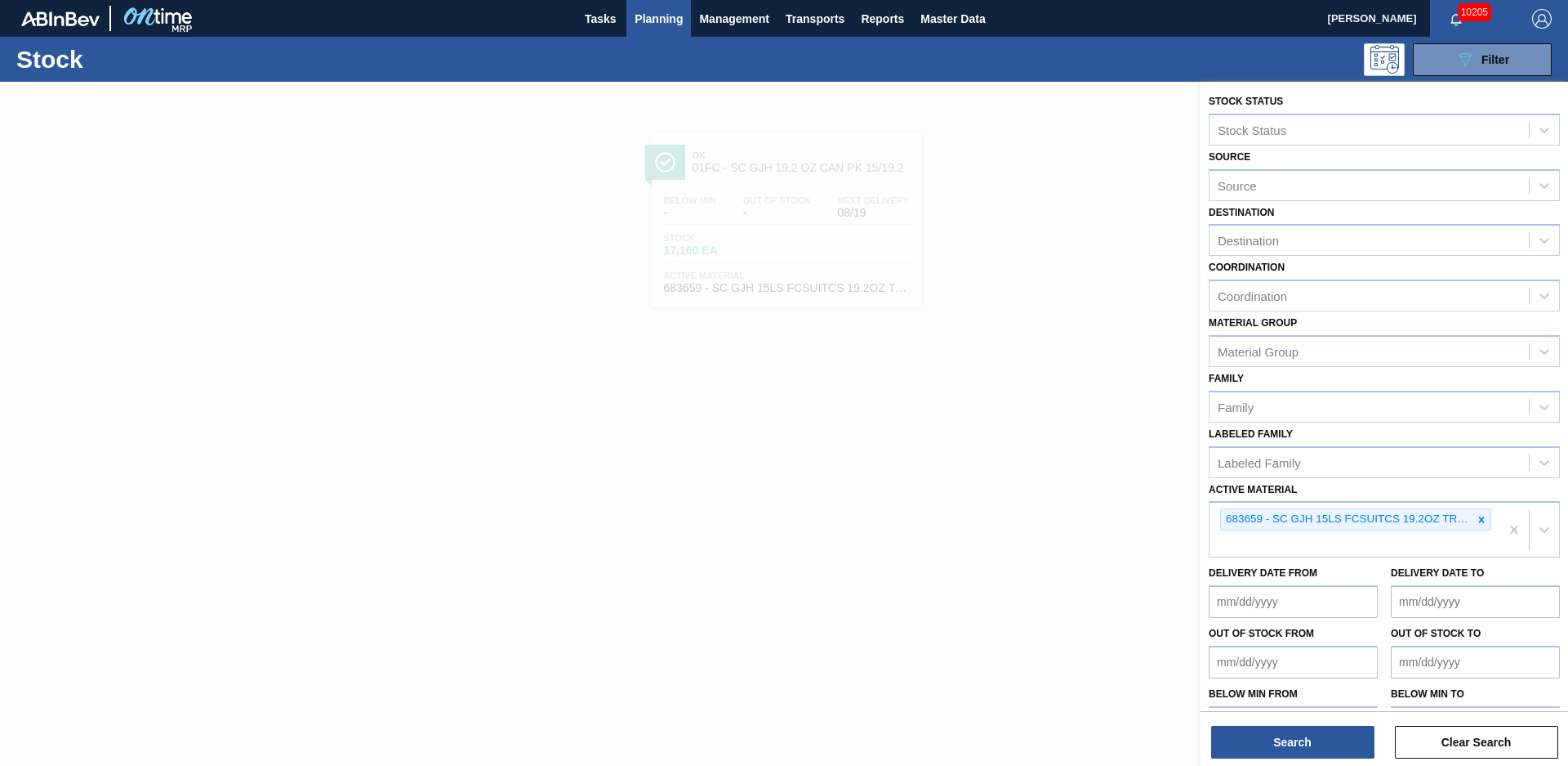
click at [1483, 520] on icon at bounding box center [1481, 520] width 11 height 11
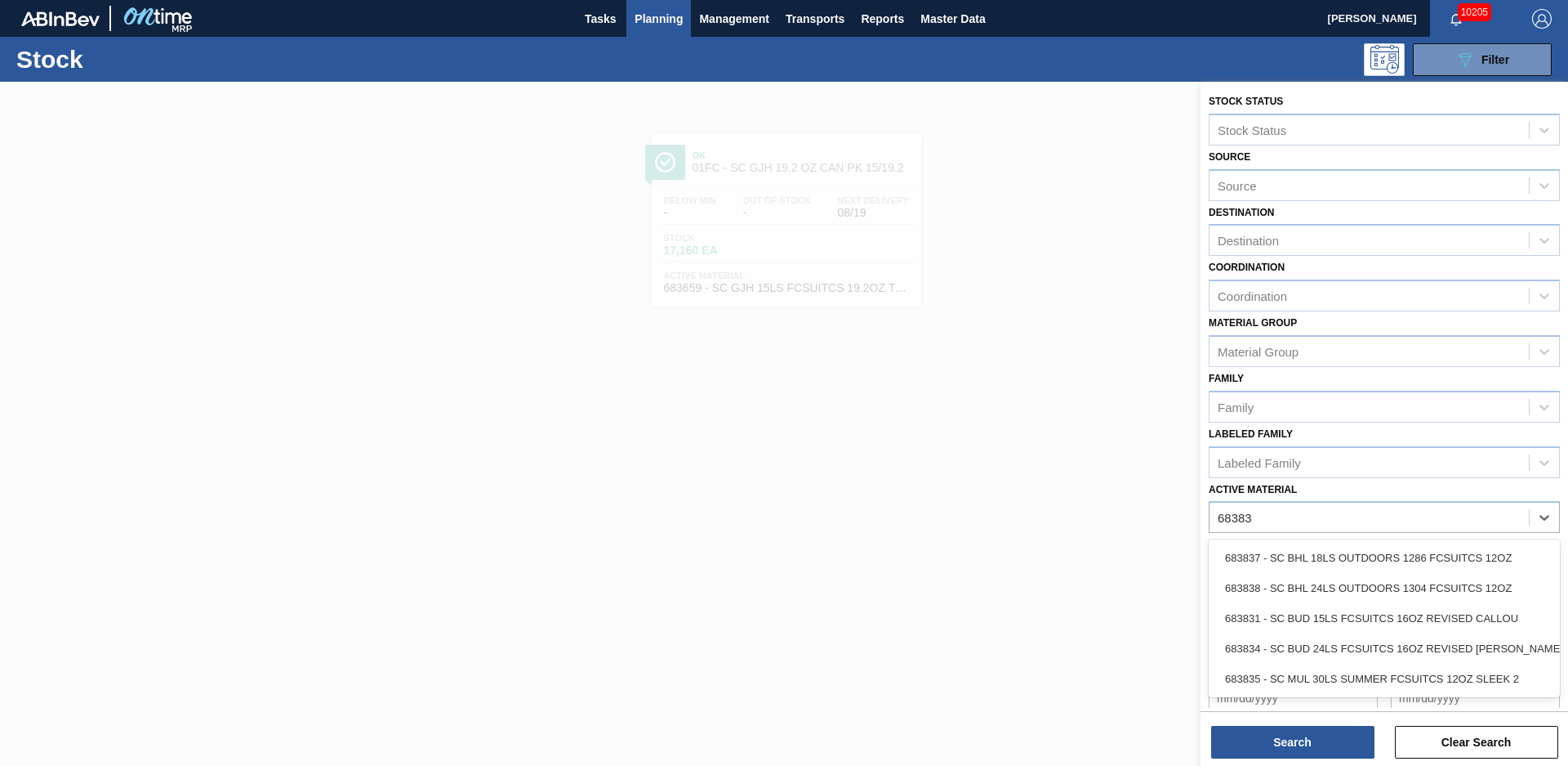
type Material "683838"
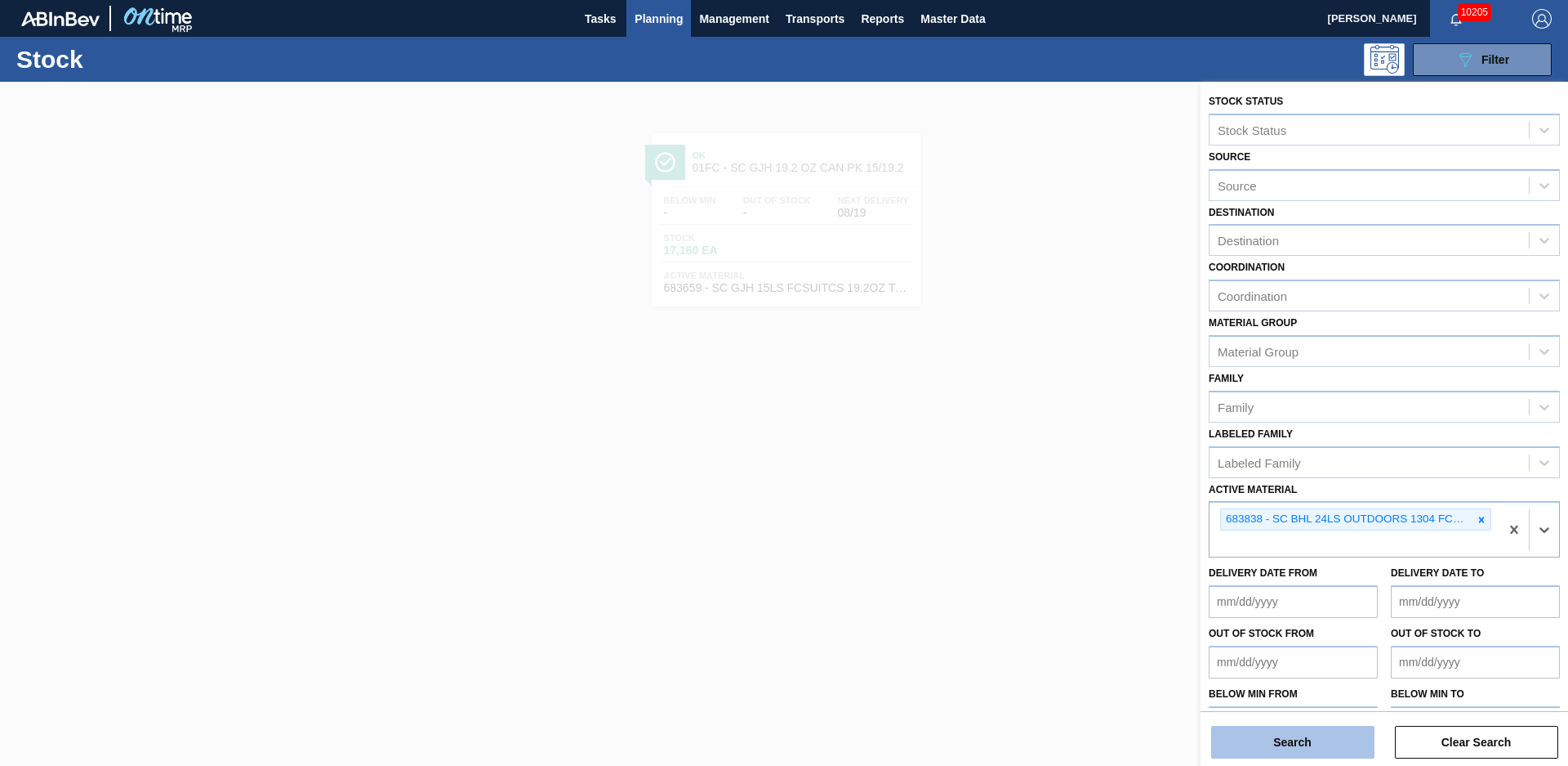
click at [1324, 730] on button "Search" at bounding box center [1292, 742] width 163 height 33
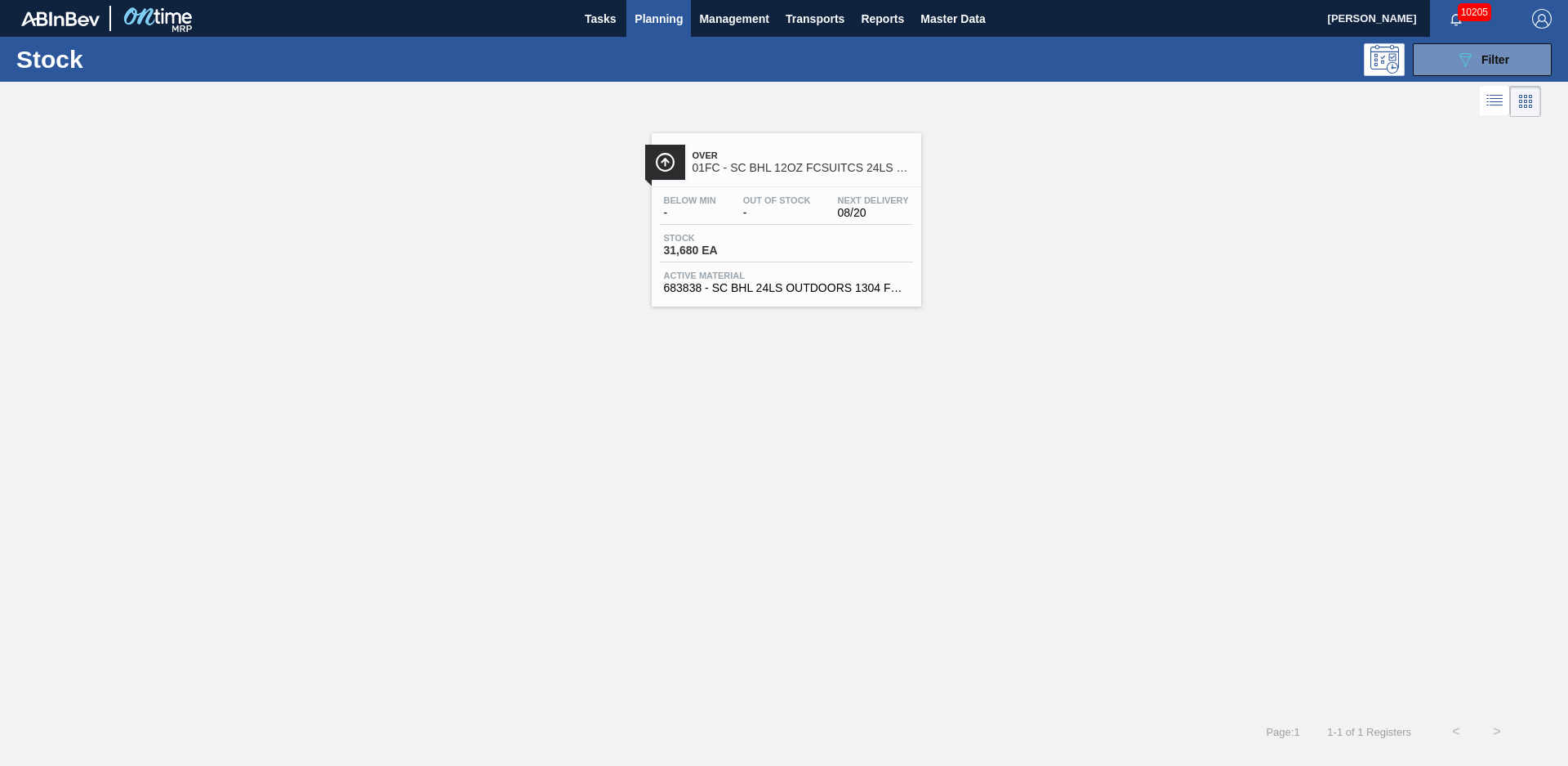
click at [767, 185] on div "Over 01FC - SC BHL 12OZ FCSUITCS 24LS CAN OUTDOOR Below Min - Out Of Stock - Ne…" at bounding box center [786, 220] width 269 height 173
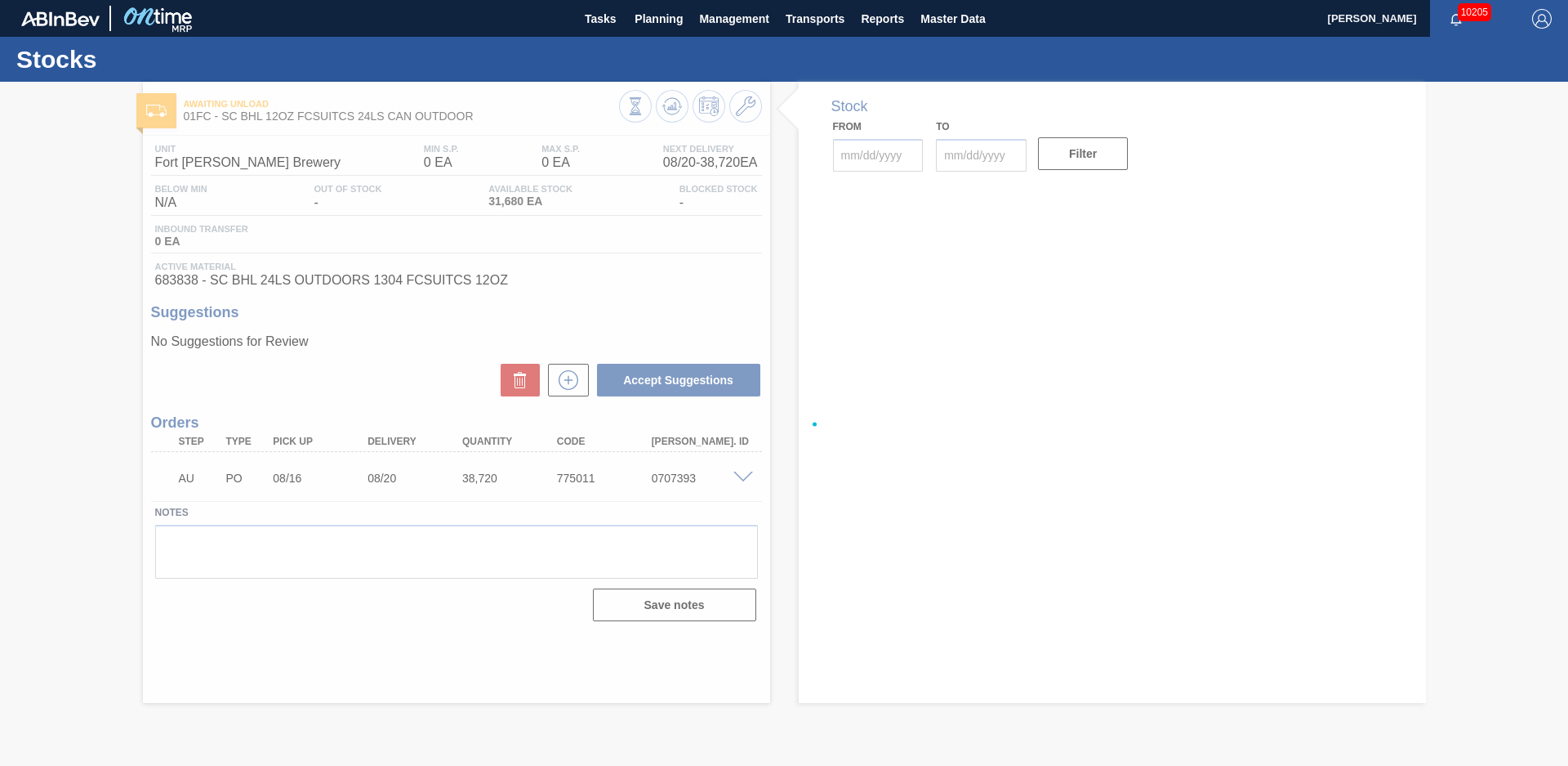
type input "[DATE]"
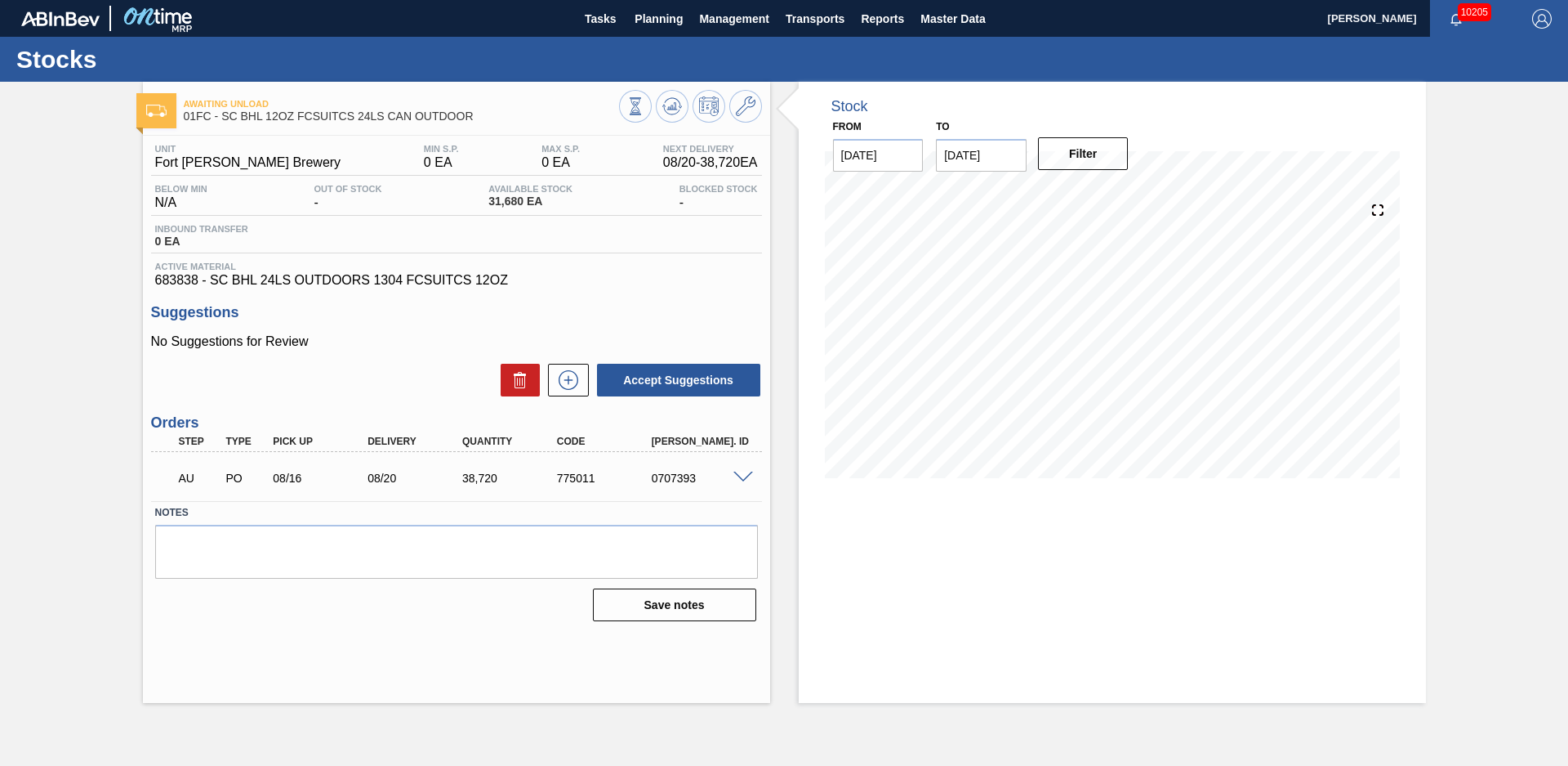
click at [777, 243] on div "Stock From [DATE] to [DATE] Filter" at bounding box center [1098, 392] width 656 height 621
click at [799, 451] on div "Stock From [DATE] to [DATE] Filter" at bounding box center [1112, 292] width 627 height 421
click at [666, 15] on span "Planning" at bounding box center [658, 19] width 48 height 20
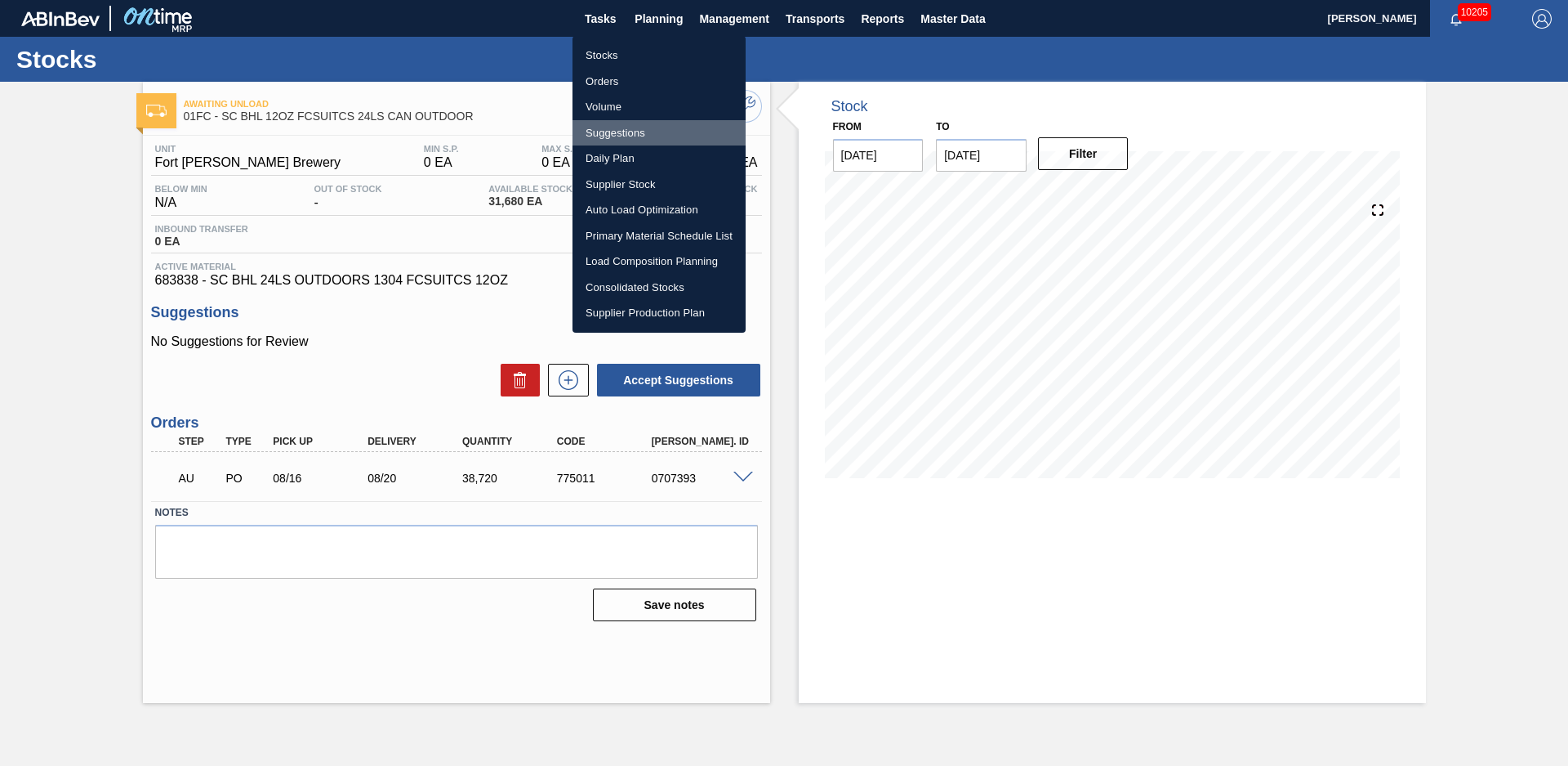
click at [650, 139] on li "Suggestions" at bounding box center [659, 134] width 173 height 26
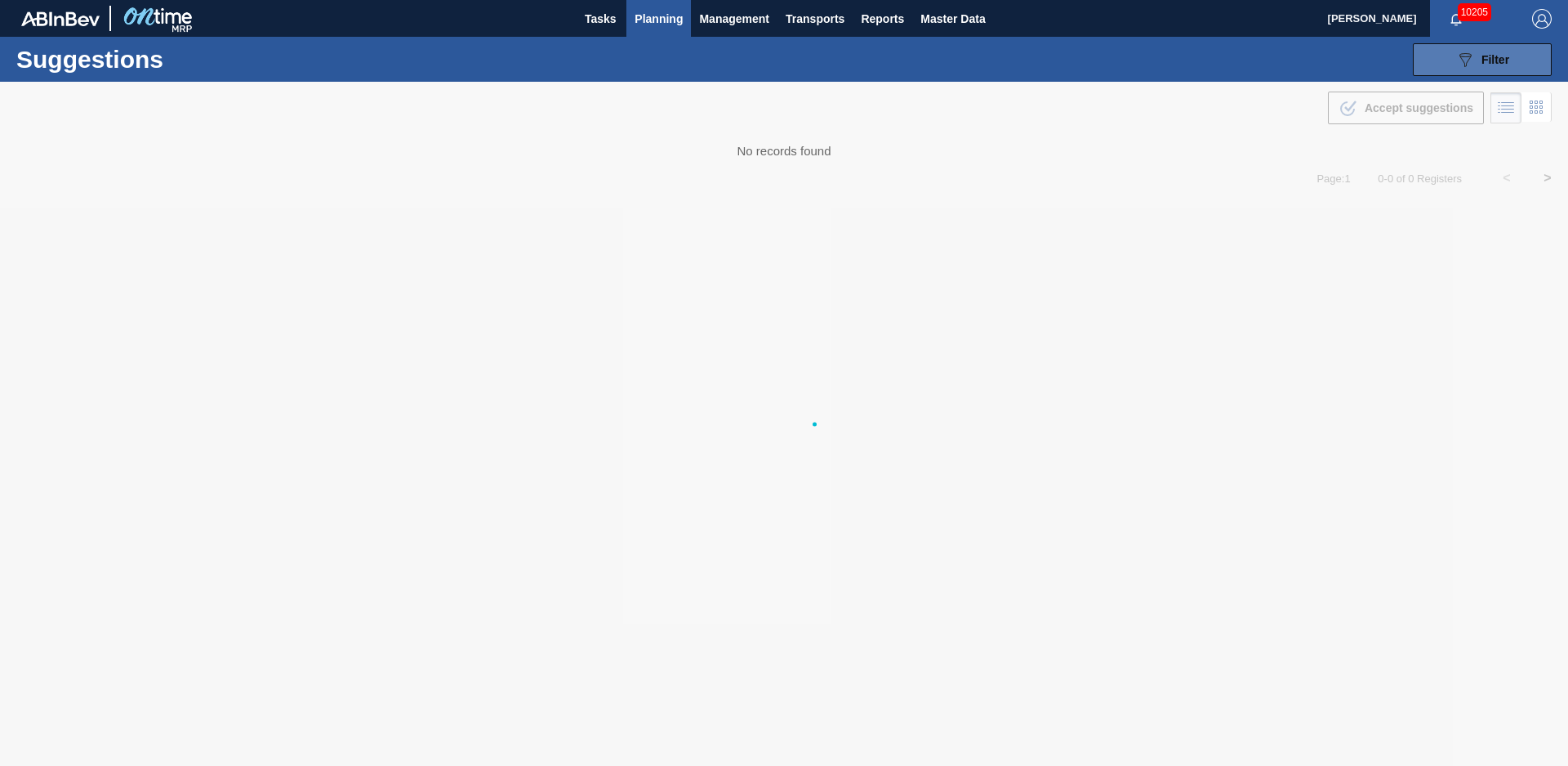
click at [1504, 65] on span "Filter" at bounding box center [1495, 59] width 27 height 13
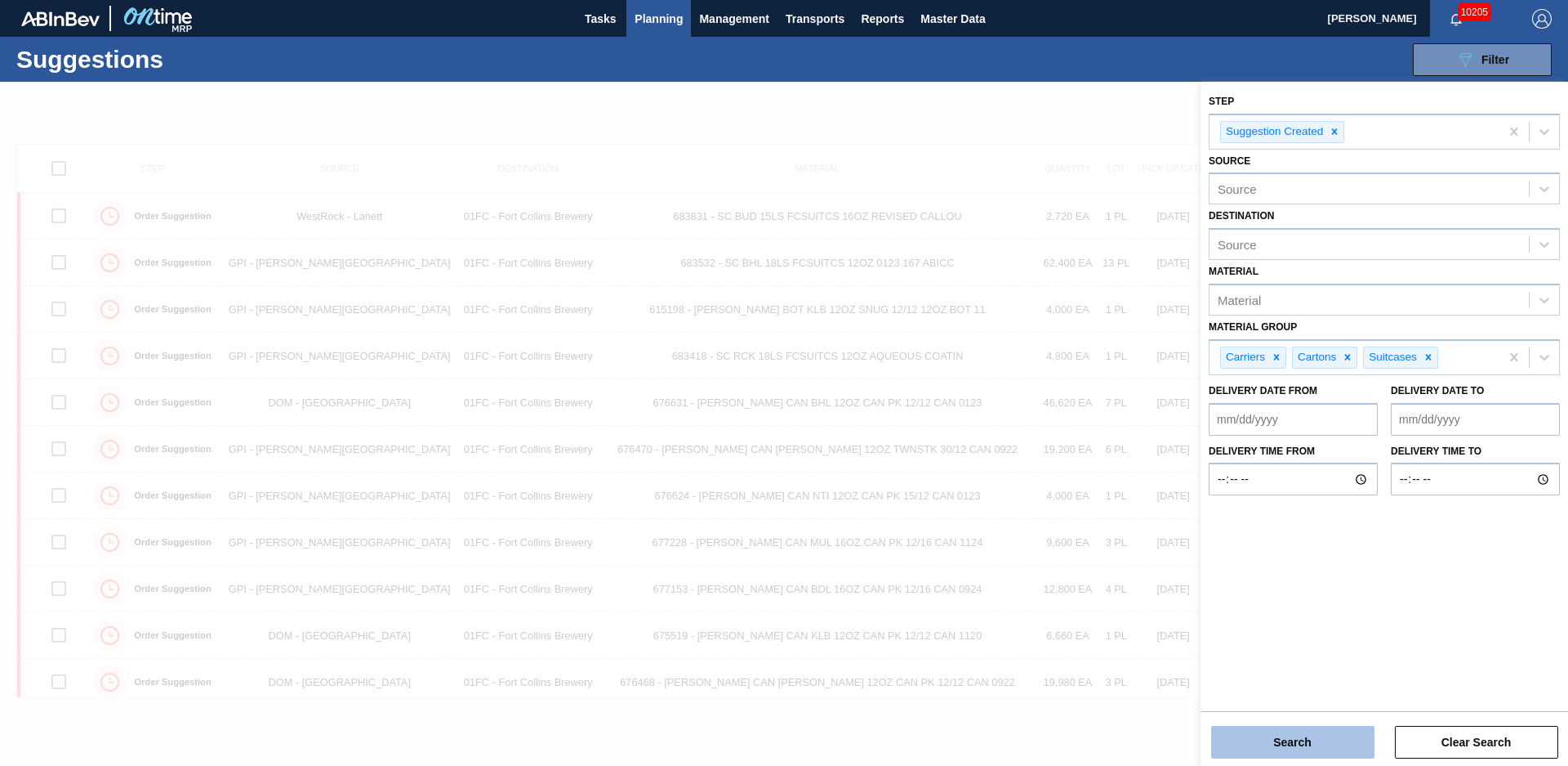
click at [1345, 736] on button "Search" at bounding box center [1292, 742] width 163 height 33
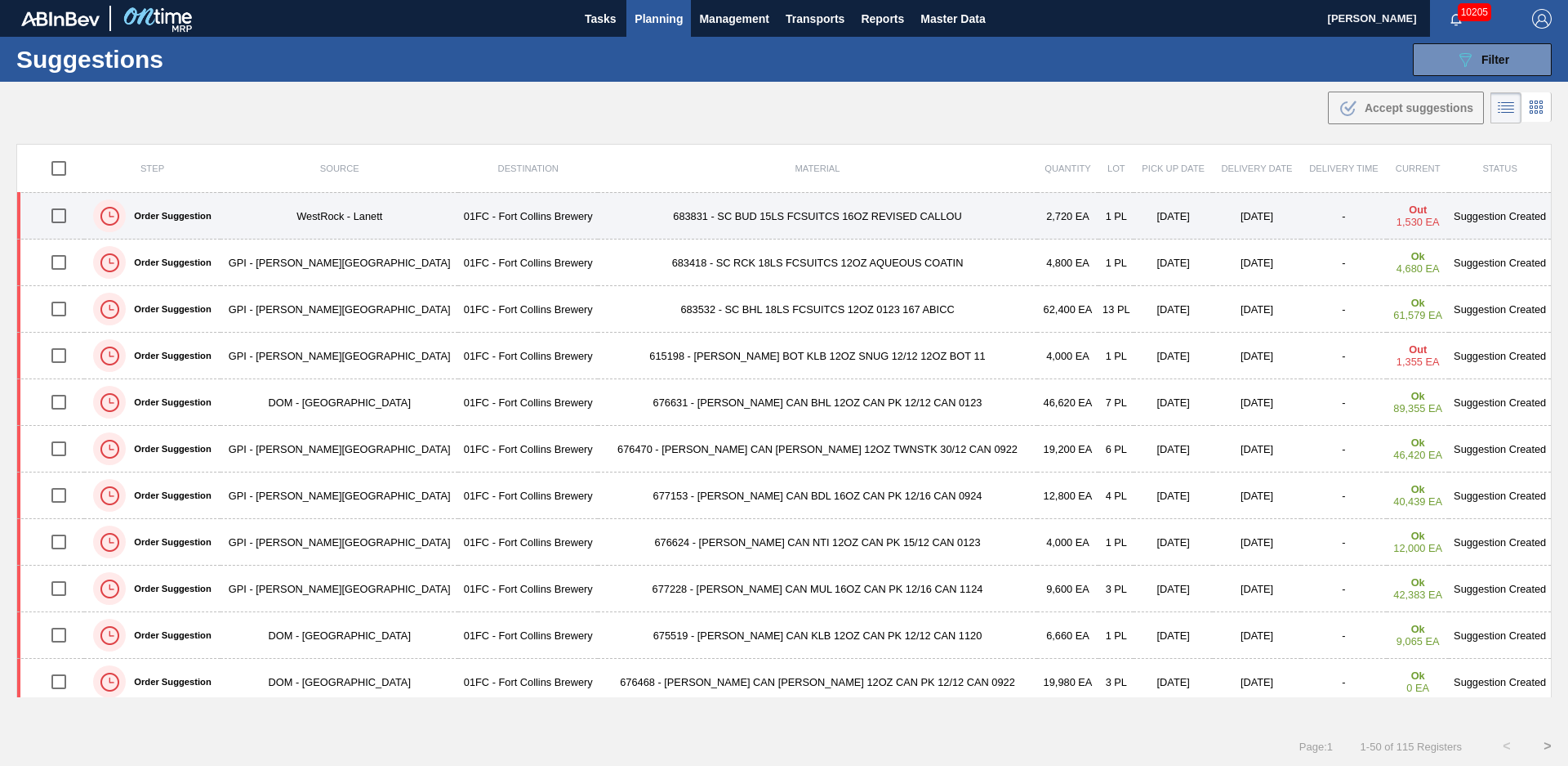
click at [598, 212] on td "683831 - SC BUD 15LS FCSUITCS 16OZ REVISED CALLOU" at bounding box center [817, 216] width 439 height 46
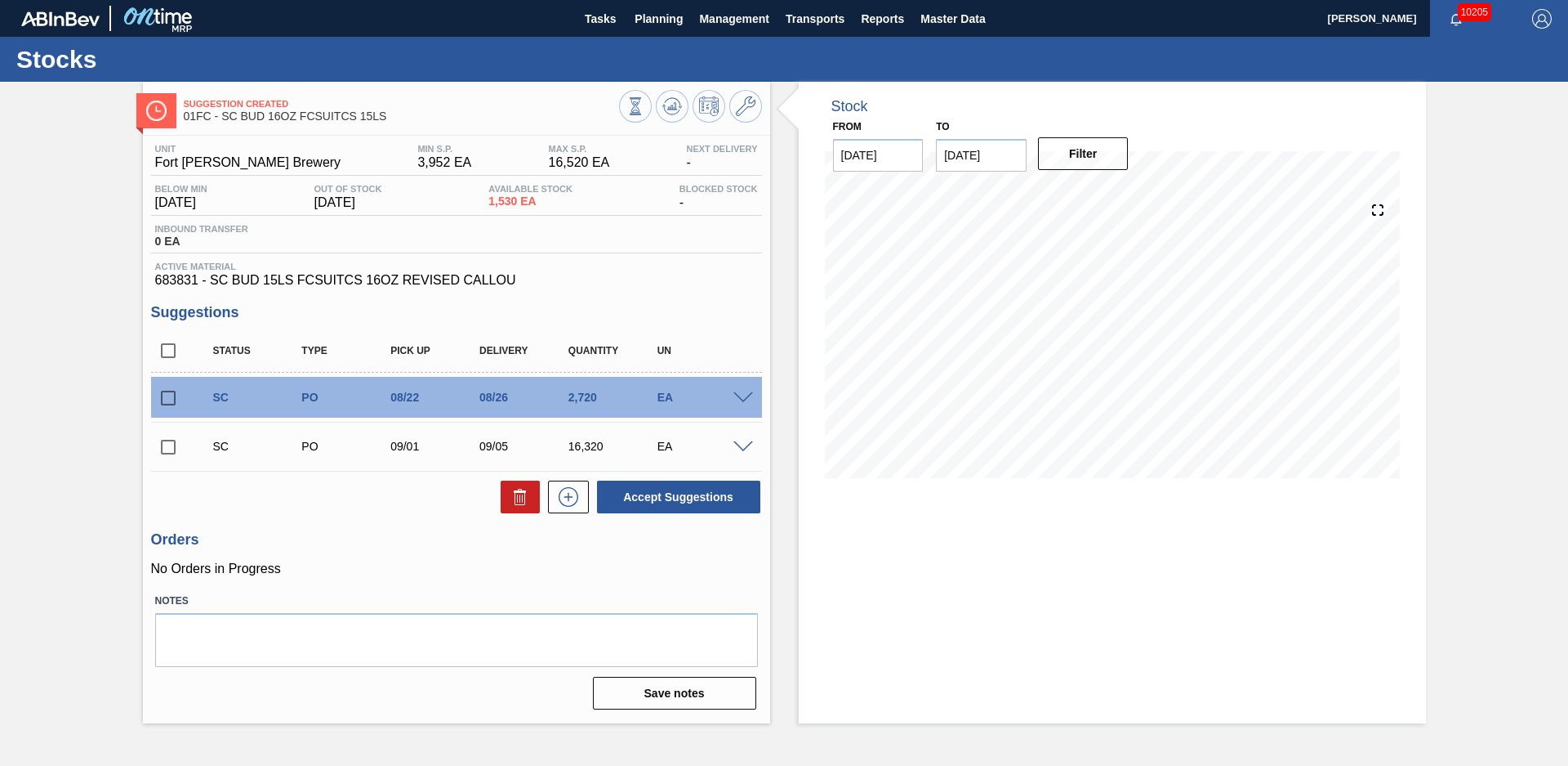
click at [105, 402] on div "Suggestion Created 01FC - SC BUD 16OZ FCSUITCS 15LS Unit Fort [PERSON_NAME] Bre…" at bounding box center [784, 402] width 1568 height 642
click at [89, 311] on div "Suggestion Created 01FC - SC BUD 16OZ FCSUITCS 15LS Unit Fort [PERSON_NAME] Bre…" at bounding box center [784, 402] width 1568 height 642
click at [784, 330] on div "Stock From [DATE] to [DATE] Filter" at bounding box center [1098, 402] width 656 height 642
click at [170, 356] on input "checkbox" at bounding box center [168, 350] width 34 height 34
checkbox input "true"
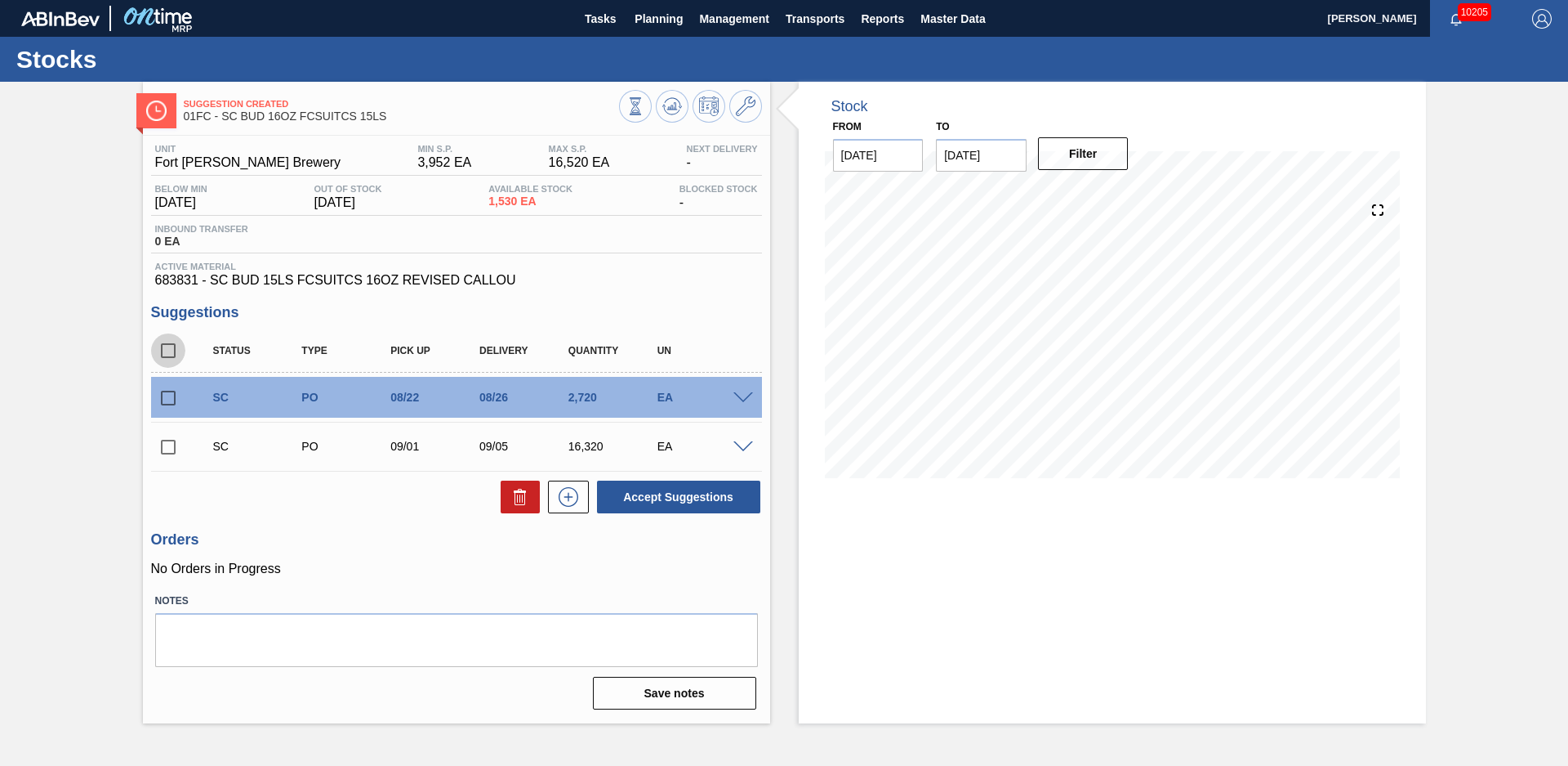
checkbox input "true"
click at [0, 0] on icon at bounding box center [0, 0] width 0 height 0
checkbox input "false"
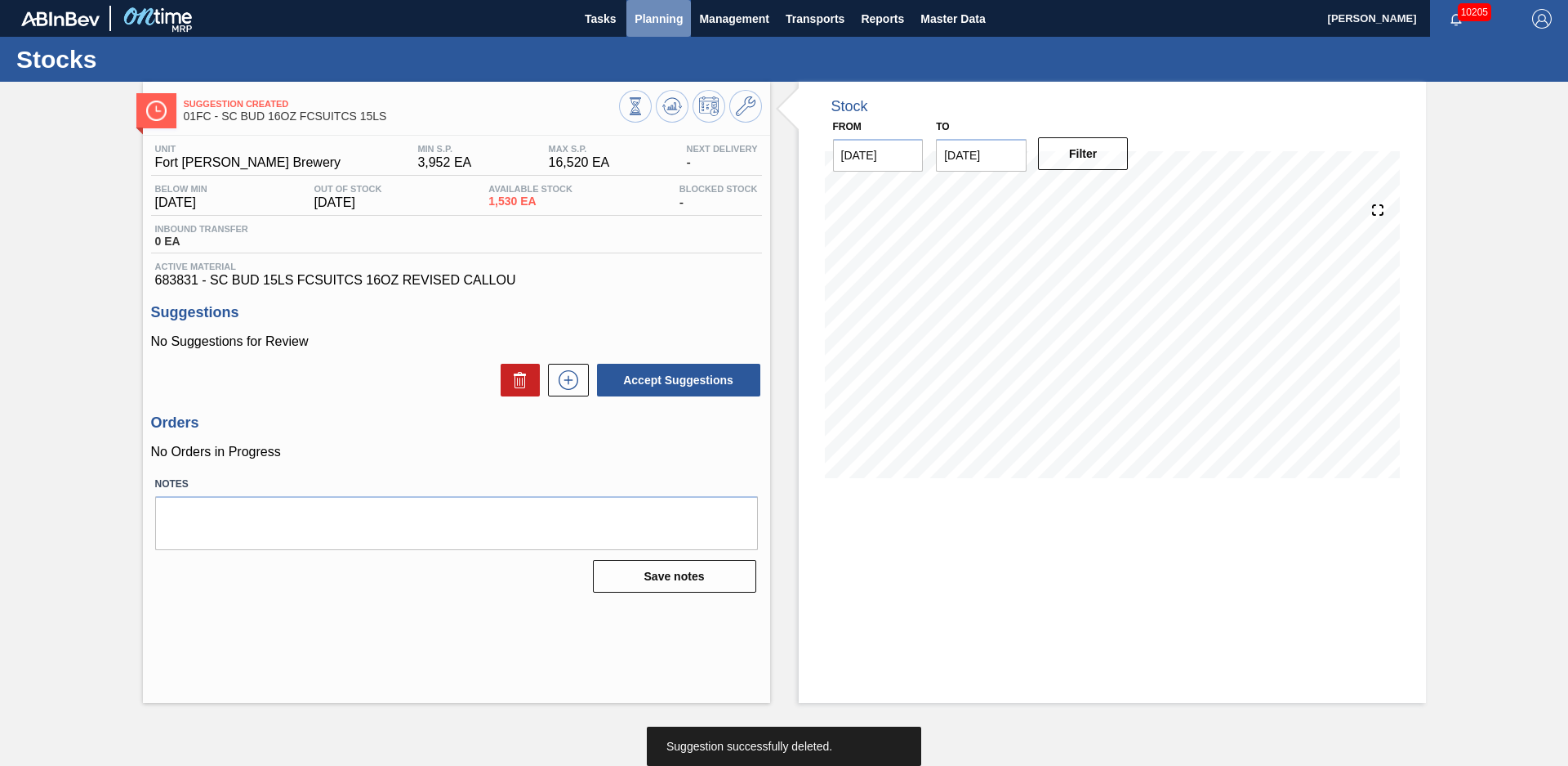
click at [640, 24] on span "Planning" at bounding box center [658, 19] width 48 height 20
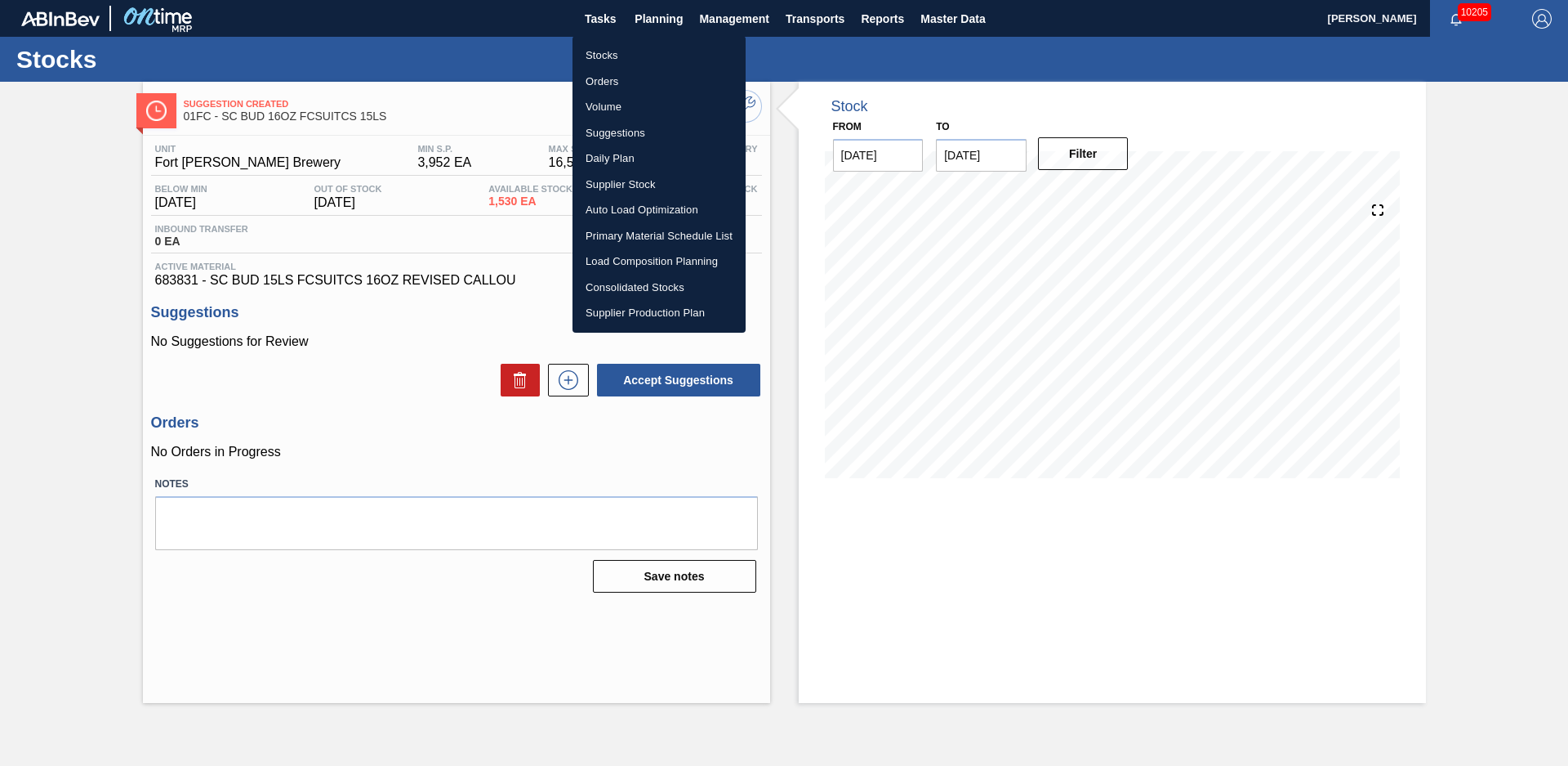
click at [624, 130] on li "Suggestions" at bounding box center [659, 134] width 173 height 26
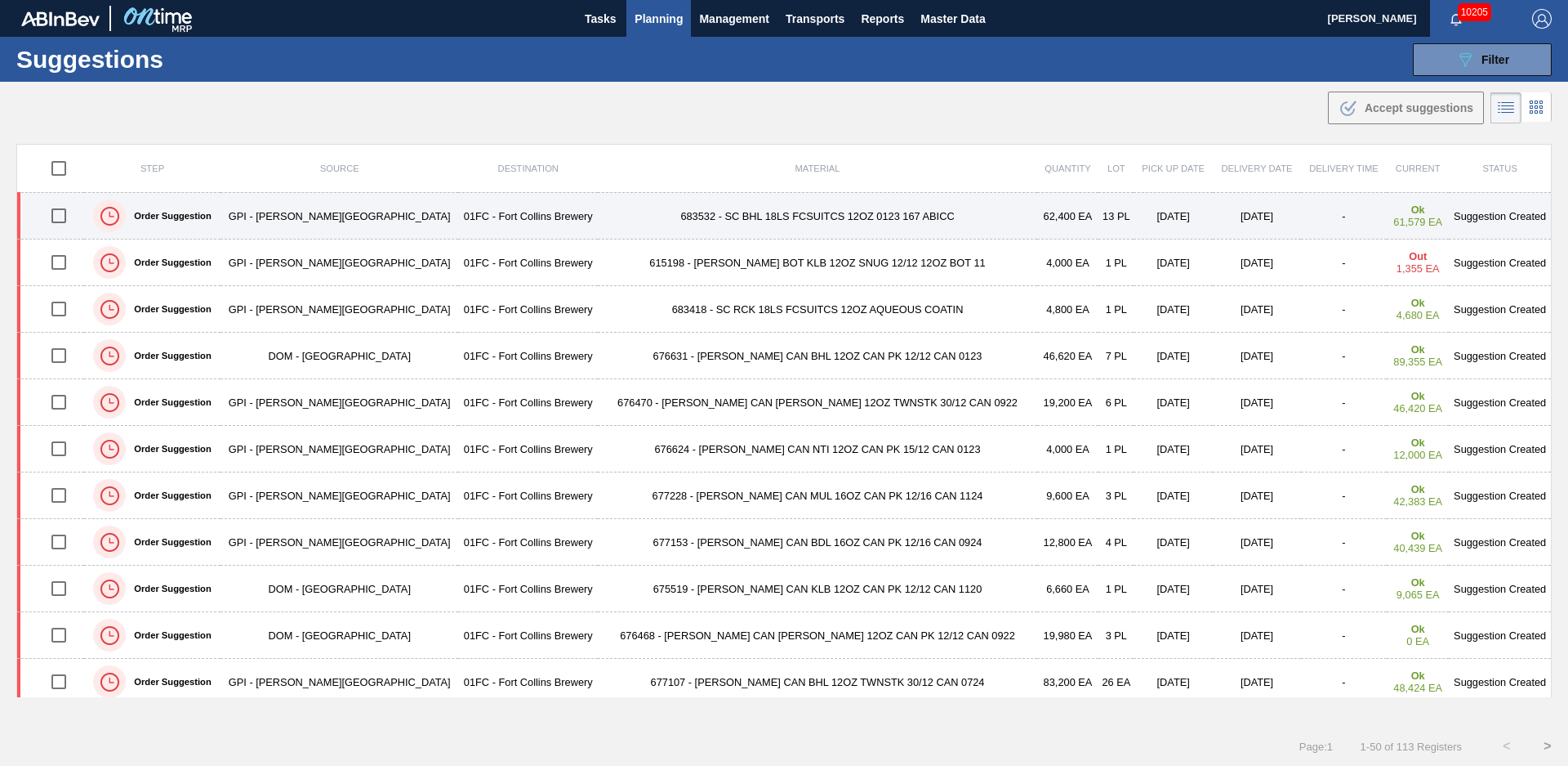
click at [543, 214] on td "01FC - Fort Collins Brewery" at bounding box center [528, 216] width 139 height 46
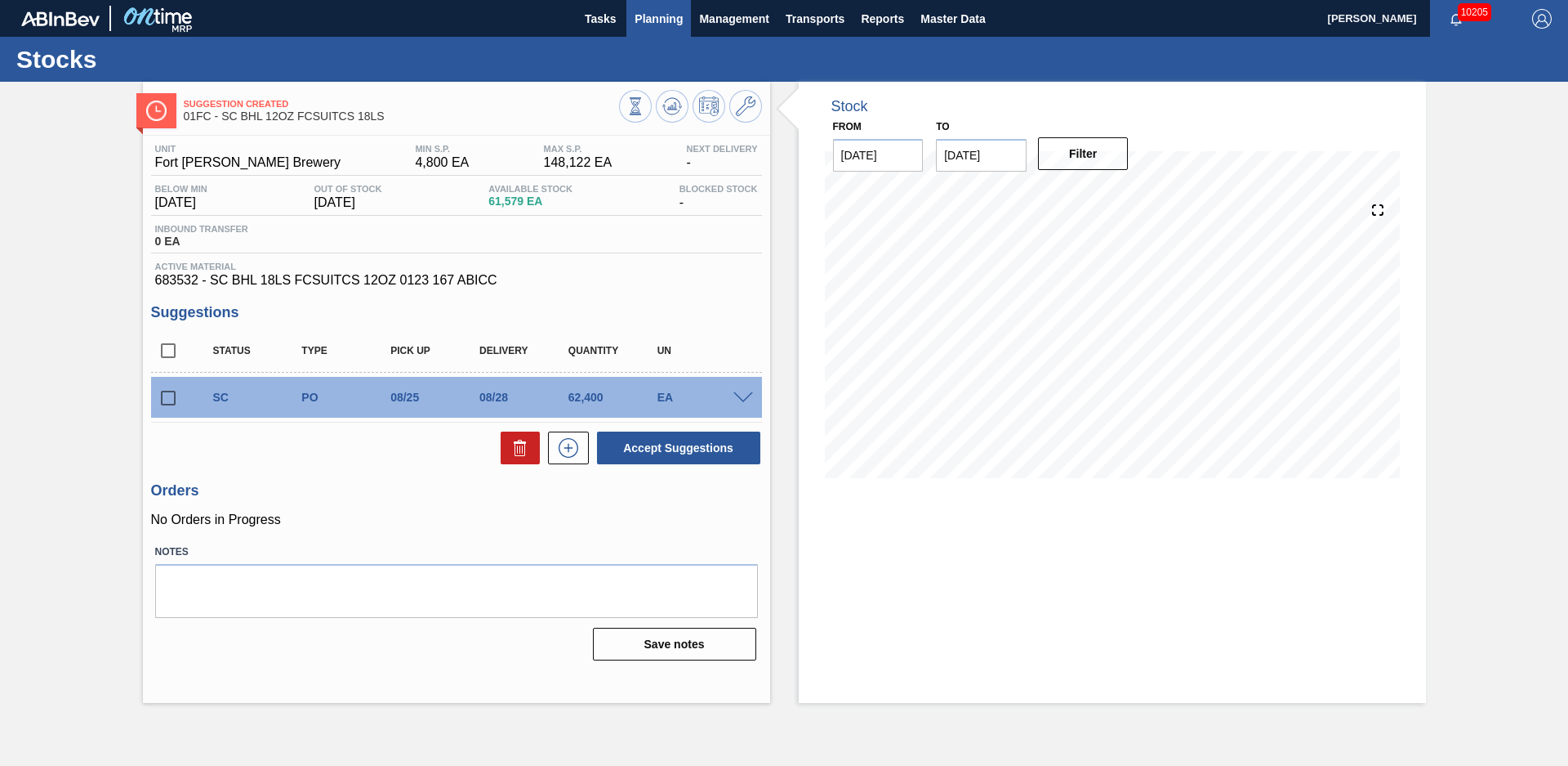
click at [646, 29] on button "Planning" at bounding box center [658, 18] width 65 height 37
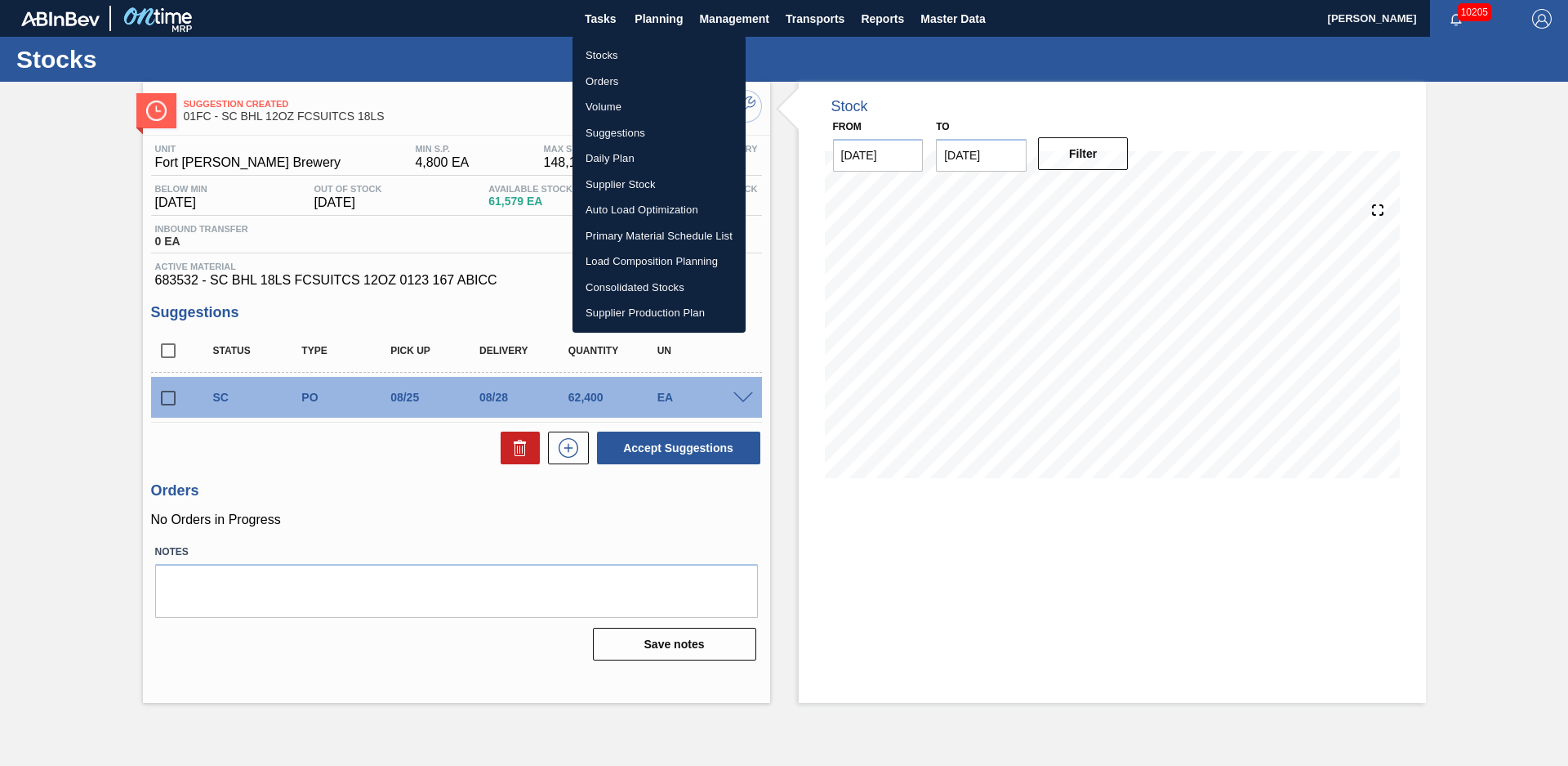
click at [625, 130] on li "Suggestions" at bounding box center [659, 134] width 173 height 26
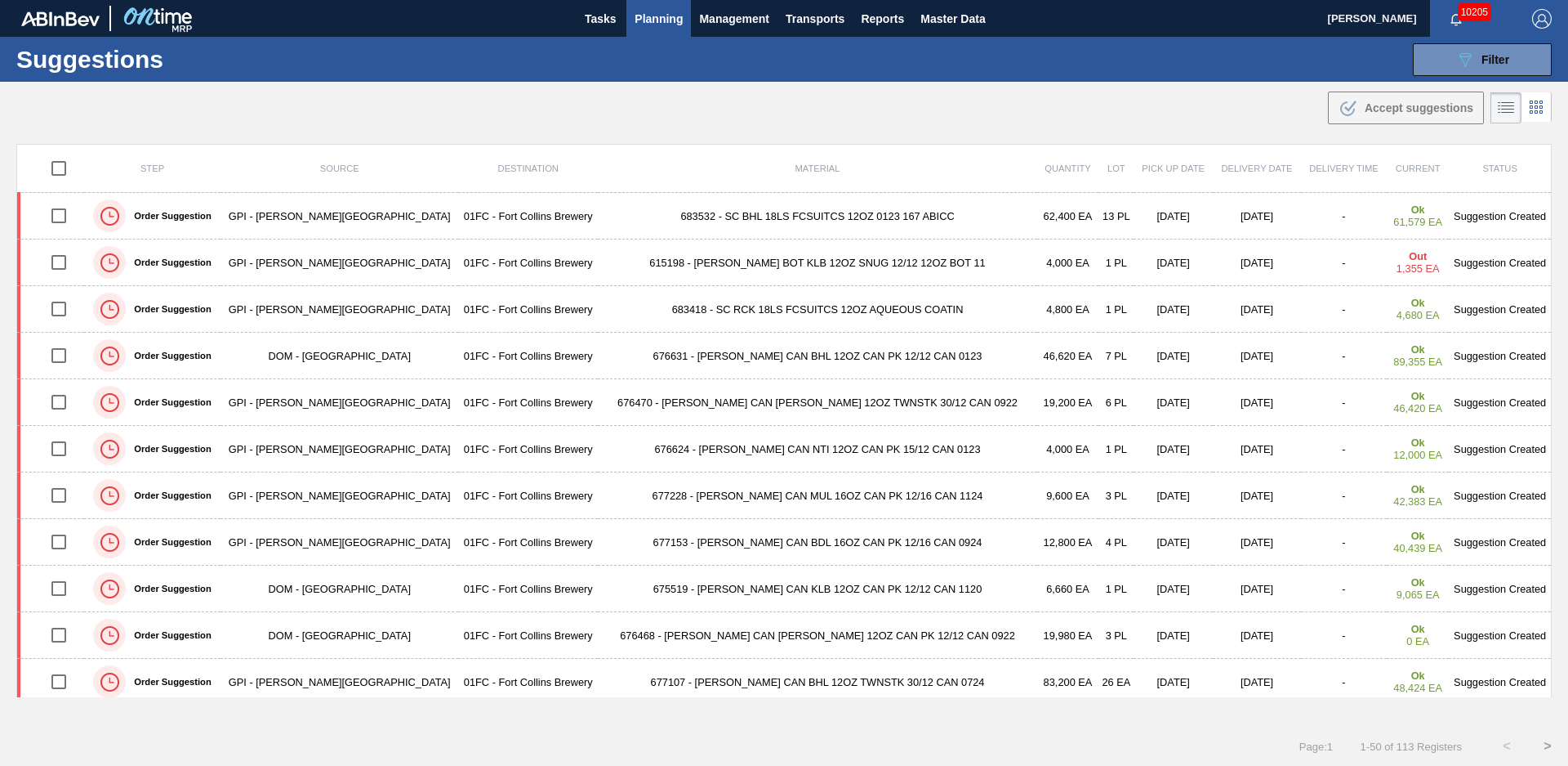
drag, startPoint x: 583, startPoint y: 265, endPoint x: 170, endPoint y: 289, distance: 413.7
click at [598, 265] on td "615198 - [PERSON_NAME] BOT KLB 12OZ SNUG 12/12 12OZ BOT 11" at bounding box center [817, 262] width 439 height 46
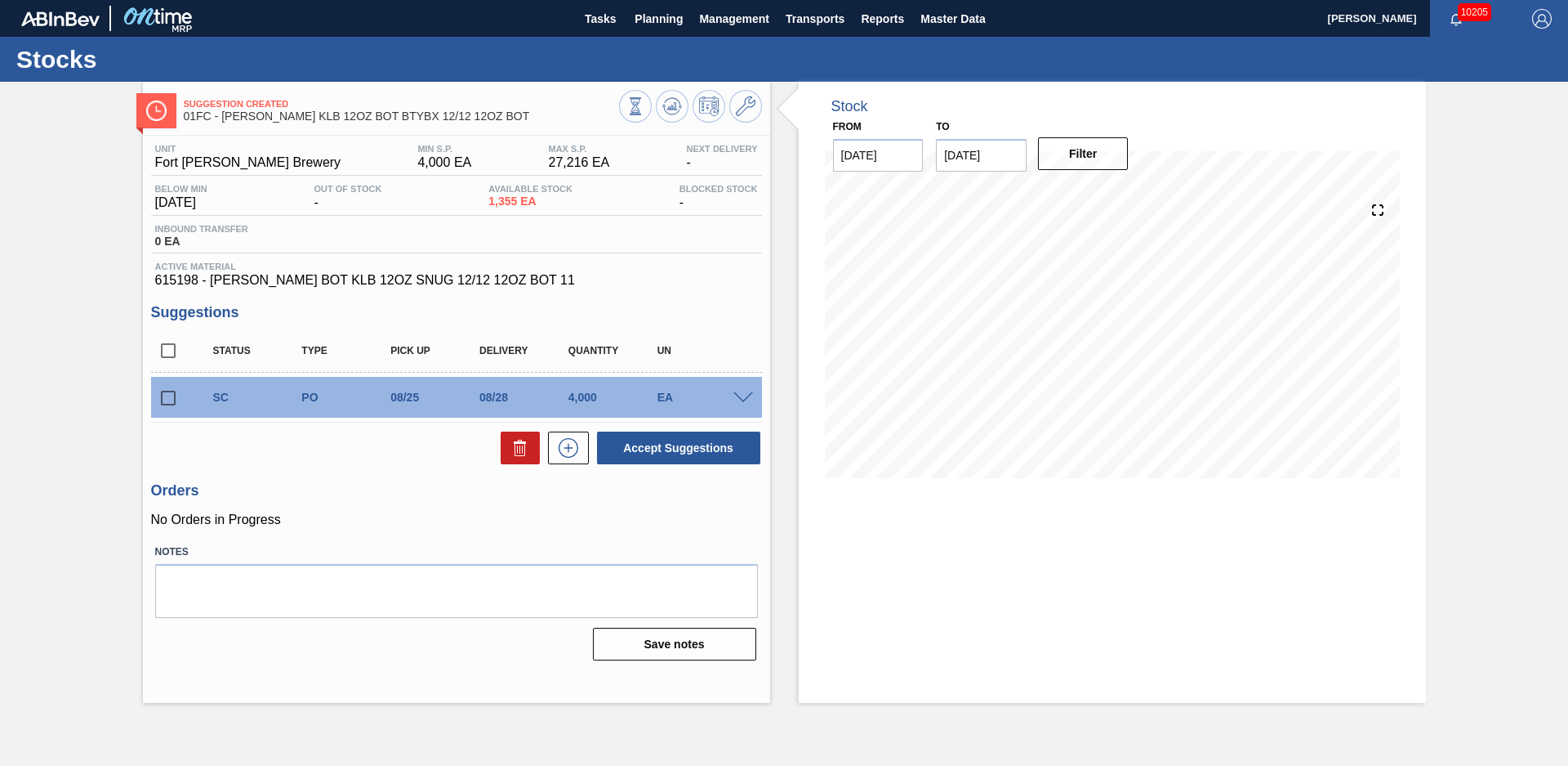
drag, startPoint x: 798, startPoint y: 332, endPoint x: 736, endPoint y: 362, distance: 68.9
click at [799, 331] on div "Stock From [DATE] to [DATE] Filter" at bounding box center [1112, 292] width 627 height 421
drag, startPoint x: 171, startPoint y: 393, endPoint x: 225, endPoint y: 407, distance: 55.8
click at [171, 392] on input "checkbox" at bounding box center [168, 398] width 34 height 34
click at [514, 454] on icon at bounding box center [520, 448] width 20 height 20
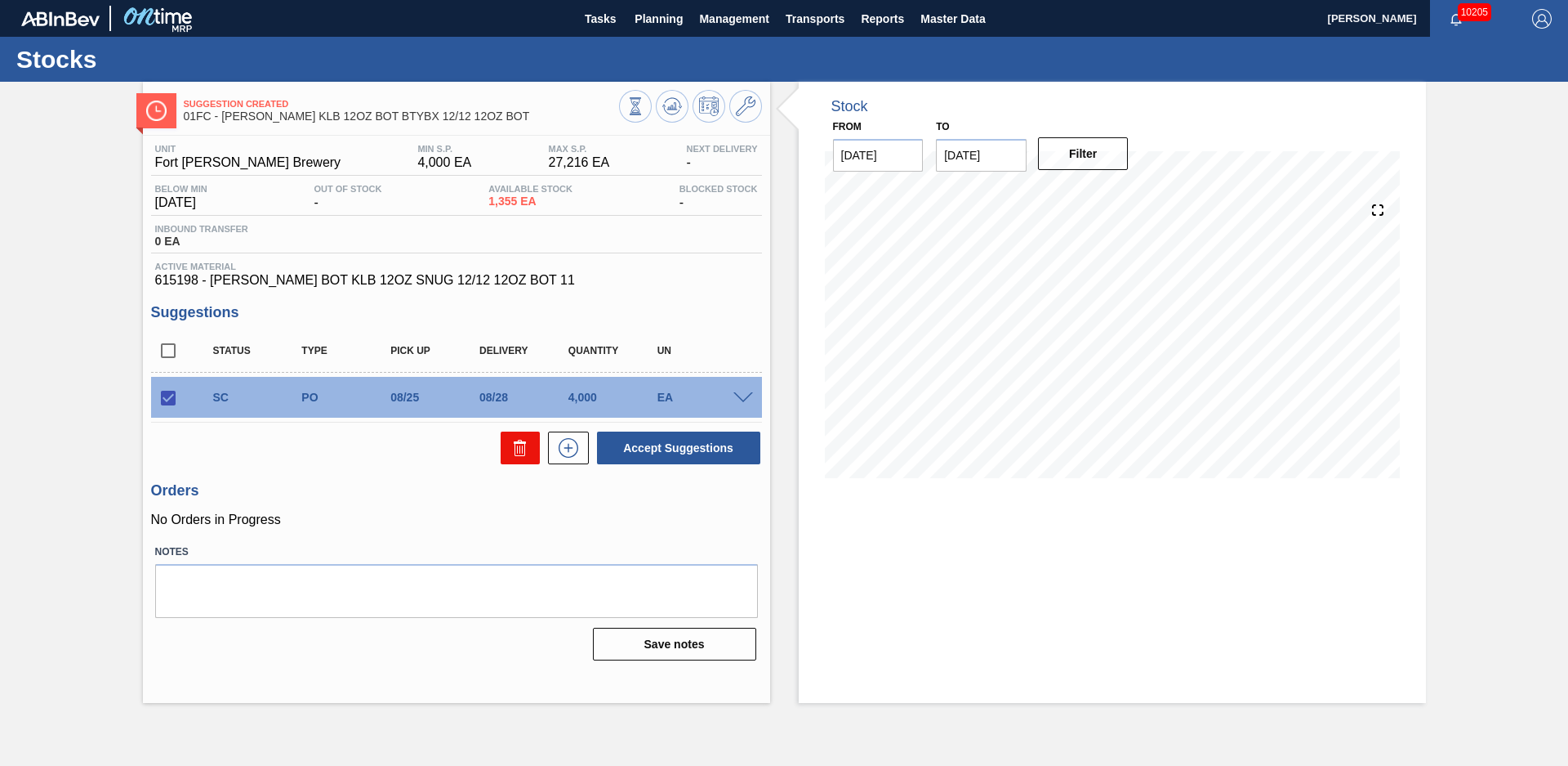
checkbox input "false"
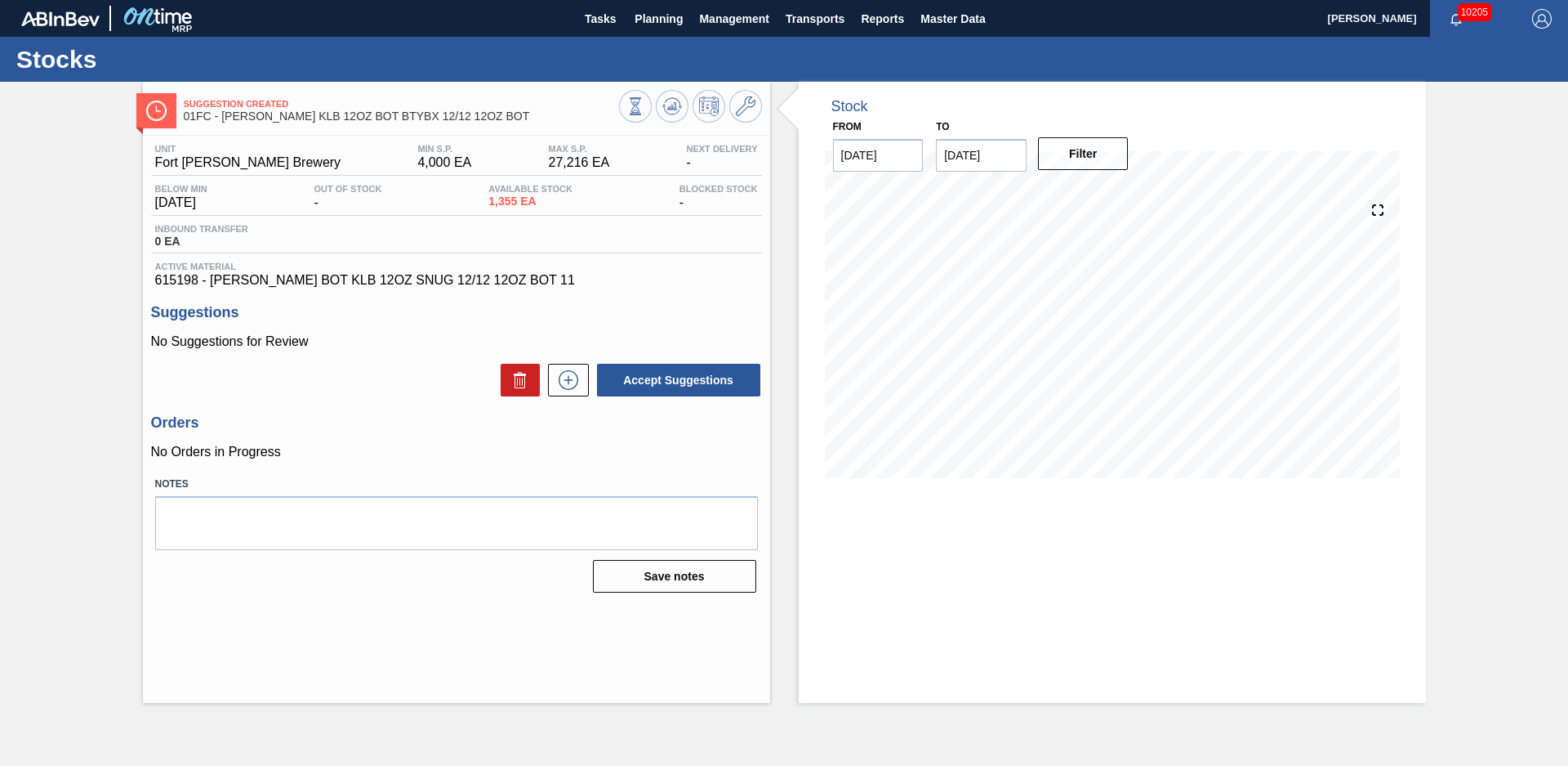
click at [101, 225] on div "Suggestion Created 01FC - [PERSON_NAME] KLB 12OZ BOT BTYBX 12/12 12OZ BOT Unit …" at bounding box center [784, 392] width 1568 height 621
click at [651, 23] on span "Planning" at bounding box center [658, 19] width 48 height 20
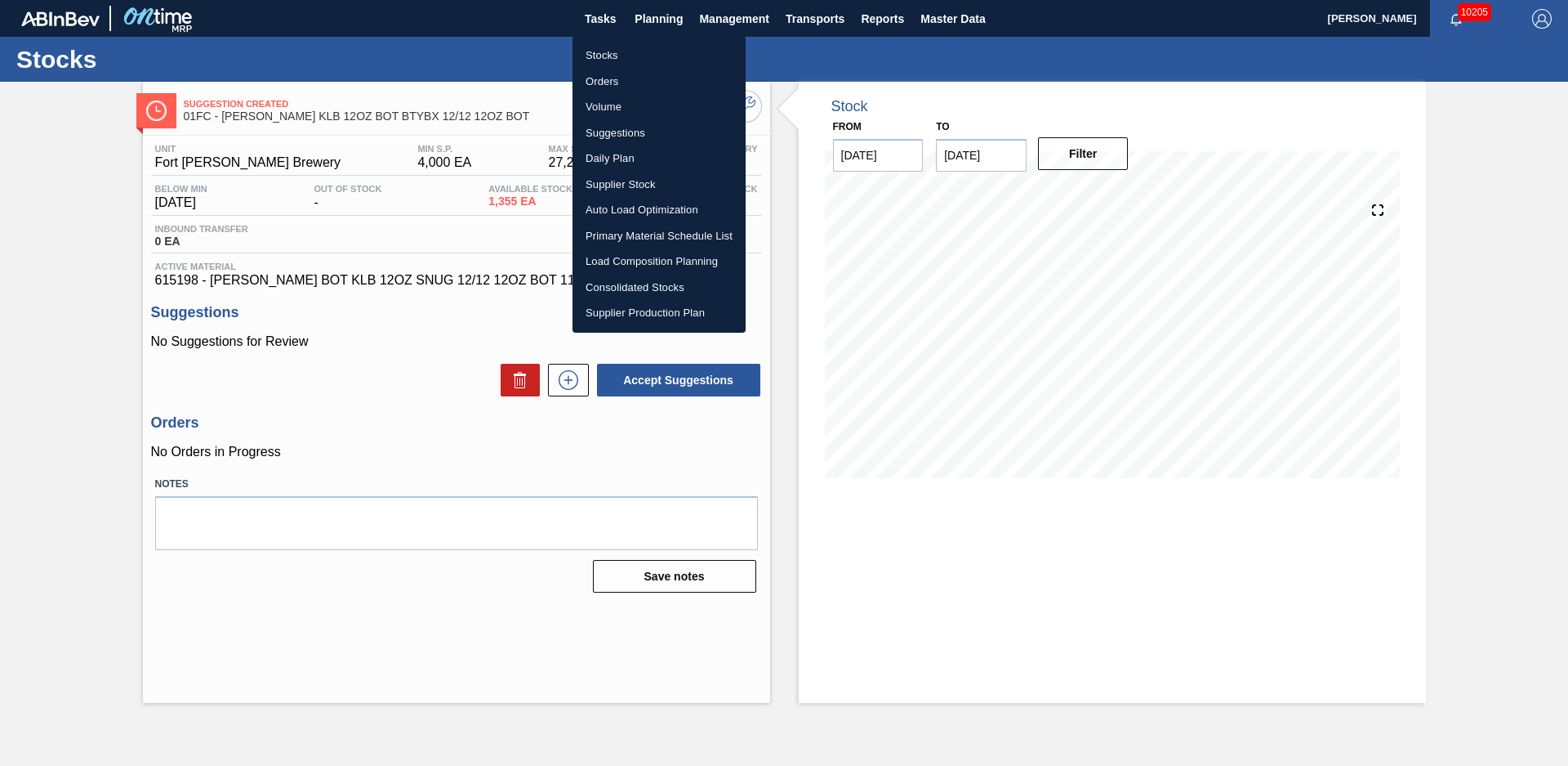
click at [622, 129] on li "Suggestions" at bounding box center [659, 134] width 173 height 26
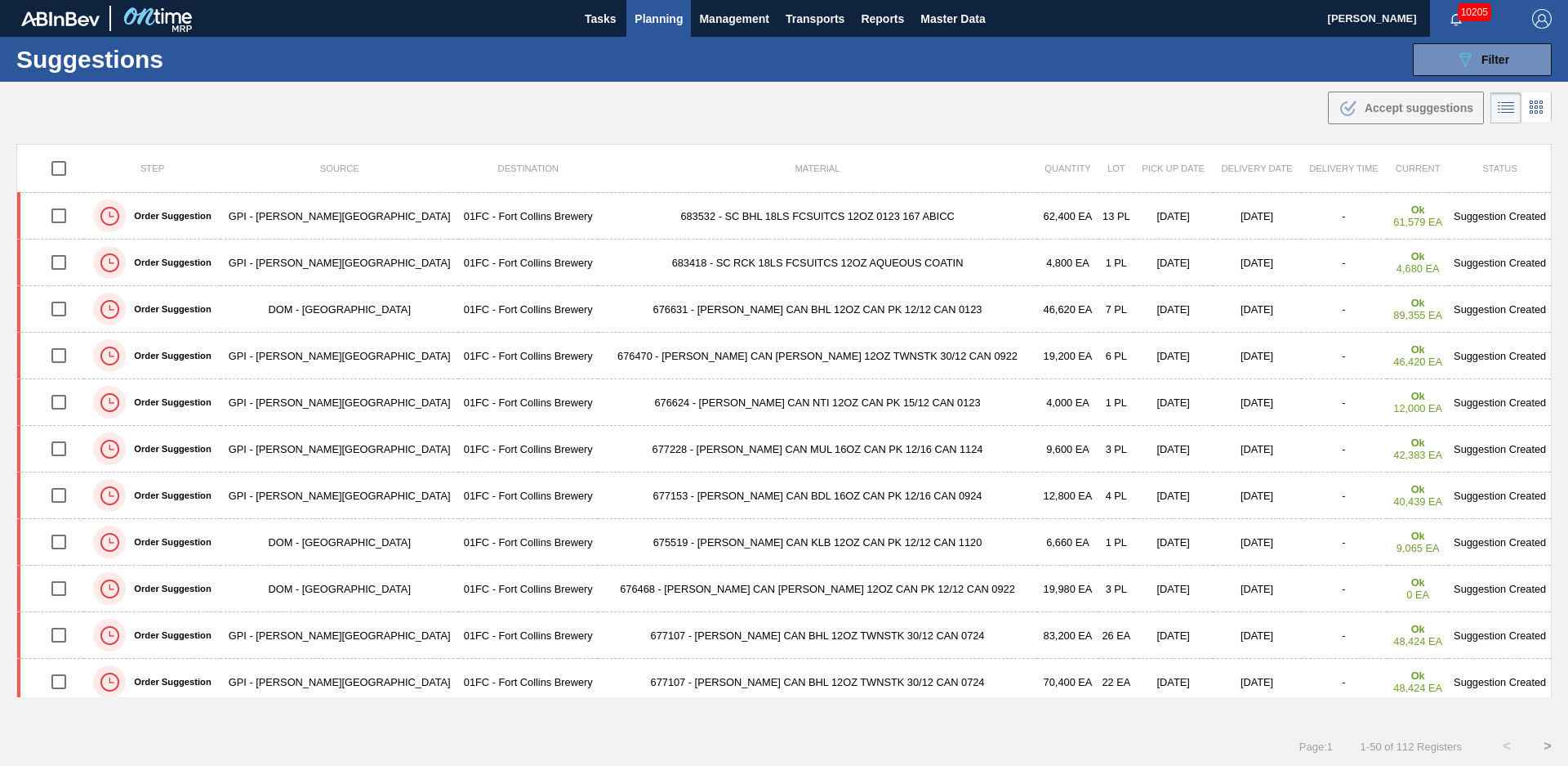
drag, startPoint x: 410, startPoint y: 254, endPoint x: 343, endPoint y: 269, distance: 68.7
click at [459, 254] on td "01FC - Fort Collins Brewery" at bounding box center [528, 262] width 139 height 46
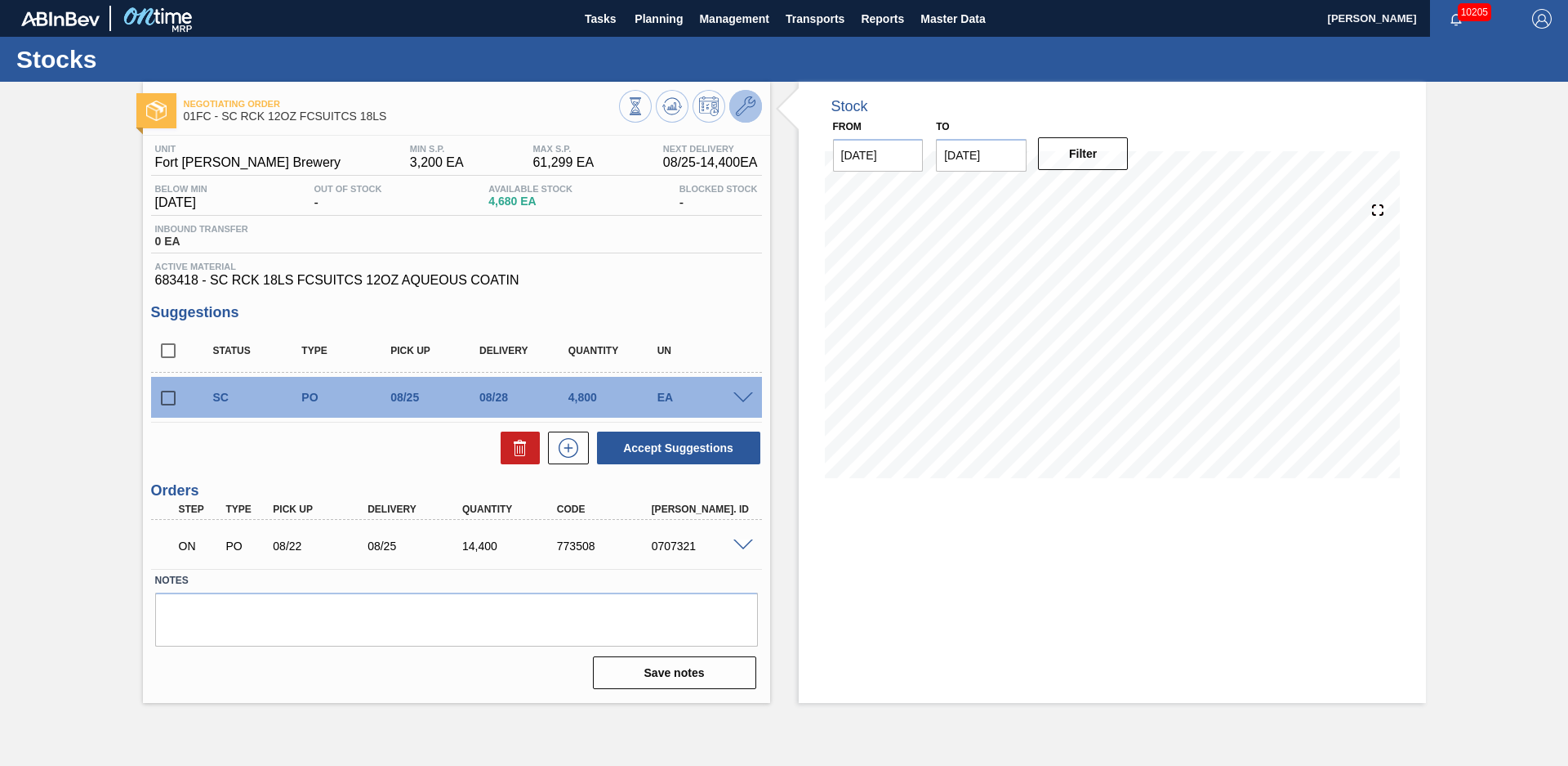
click at [751, 100] on icon at bounding box center [746, 106] width 20 height 20
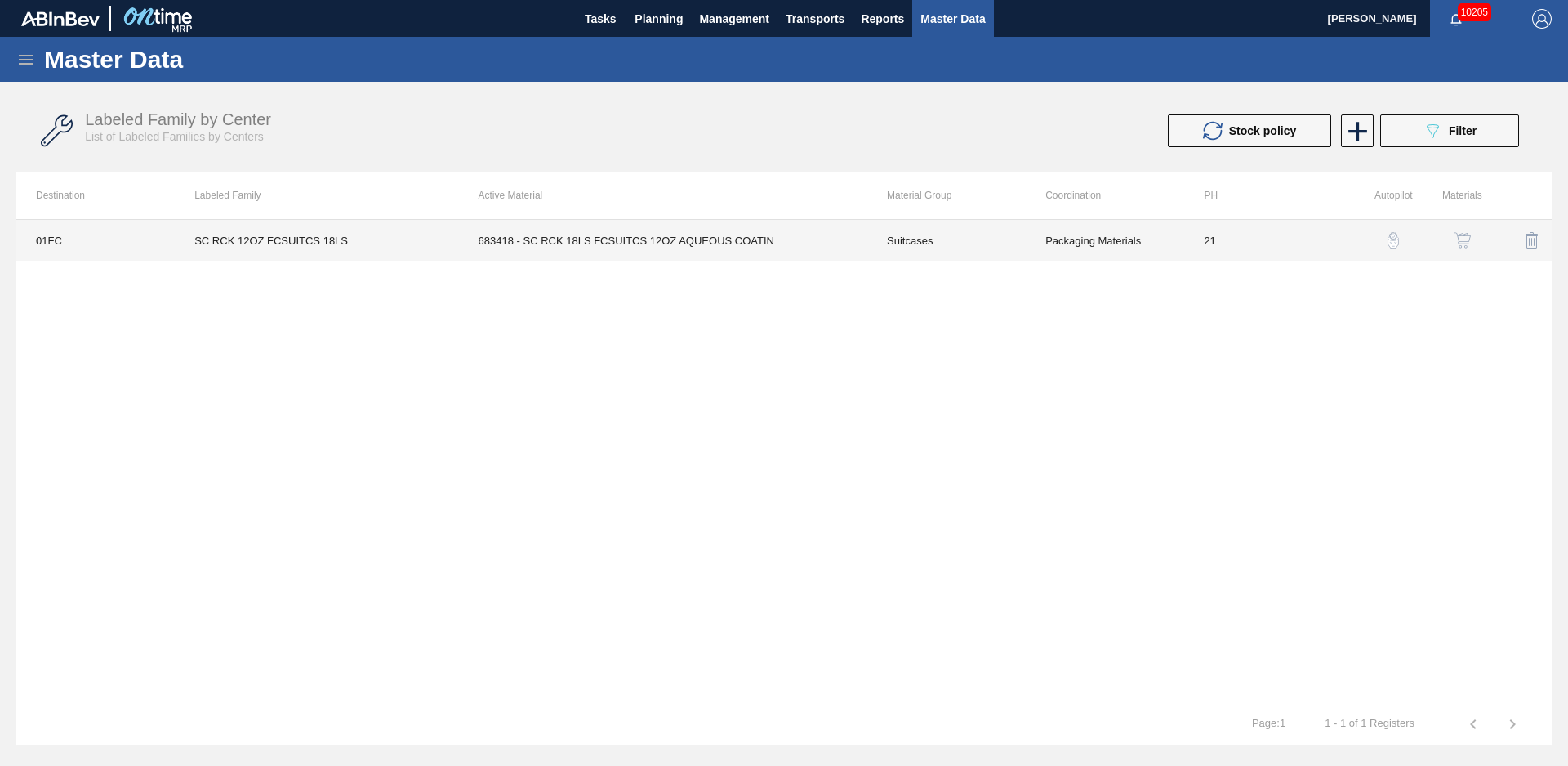
click at [701, 232] on td "683418 - SC RCK 18LS FCSUITCS 12OZ AQUEOUS COATIN" at bounding box center [663, 239] width 409 height 41
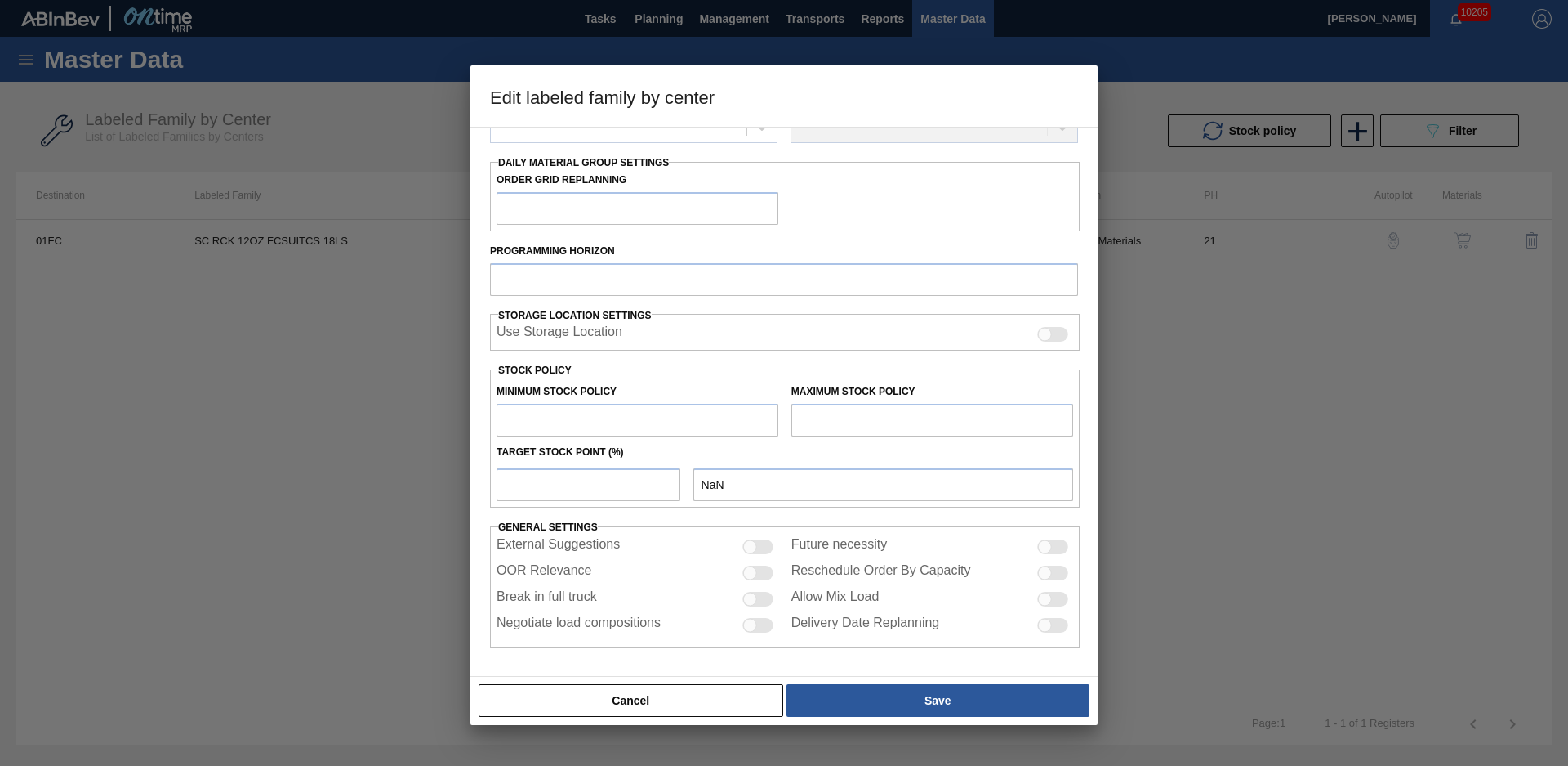
type input "Suitcases"
type input "SC RCK 12OZ FCSUITCS 18LS"
type input "01FC - Fort Collins Brewery"
type input "21"
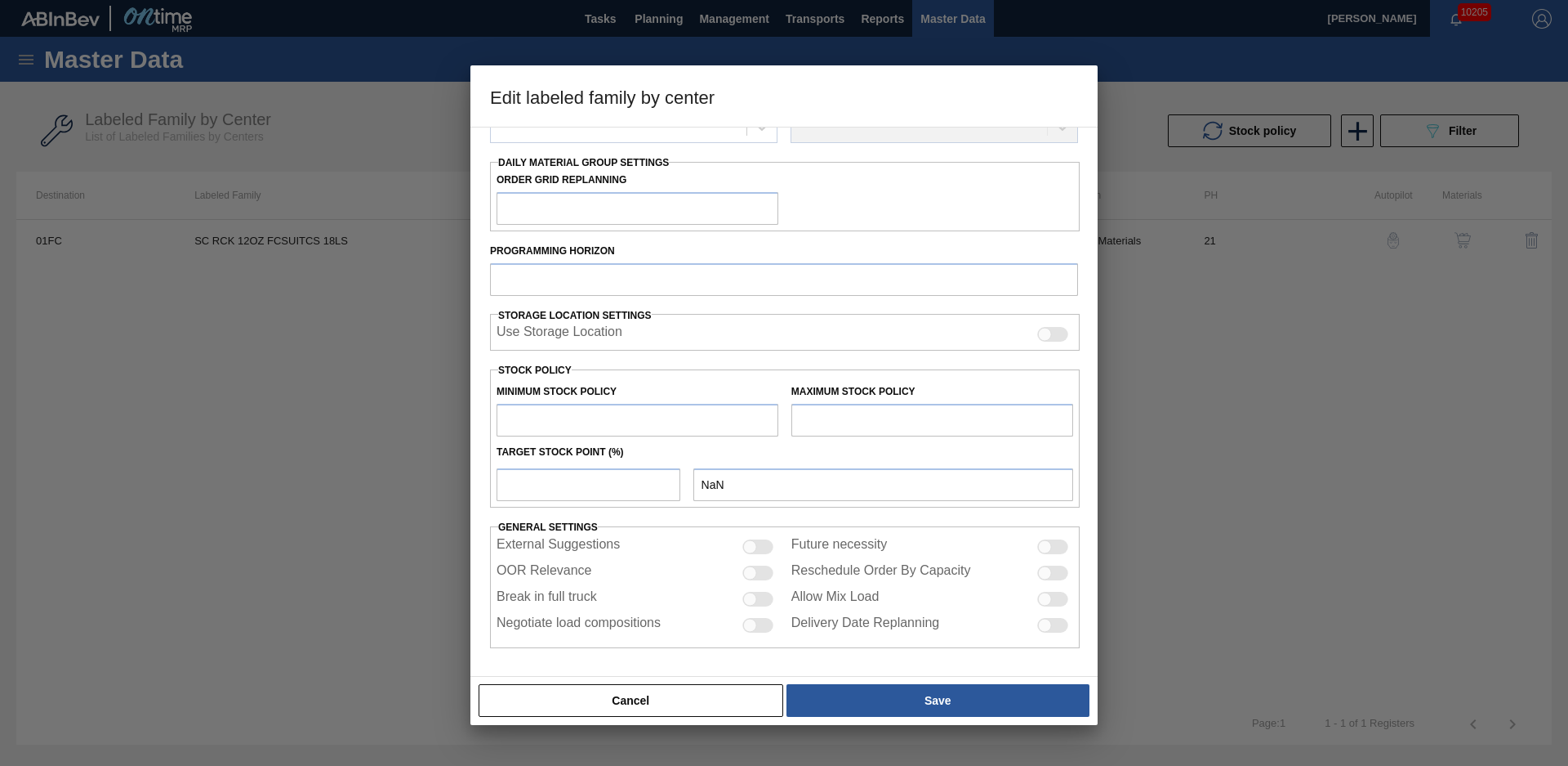
type input "3,200"
type input "61,299"
type input "9"
type input "8,429"
checkbox input "true"
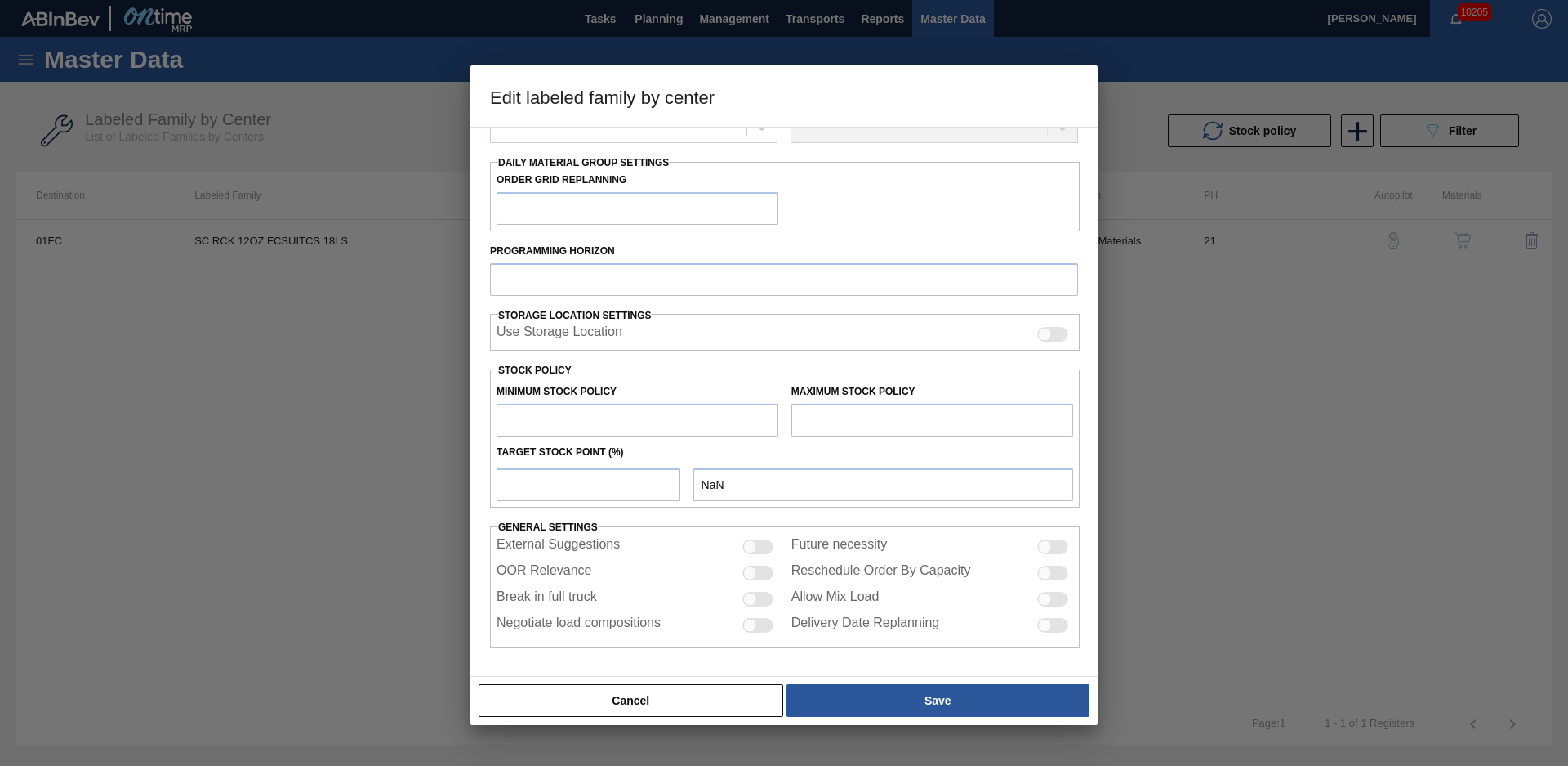
checkbox input "true"
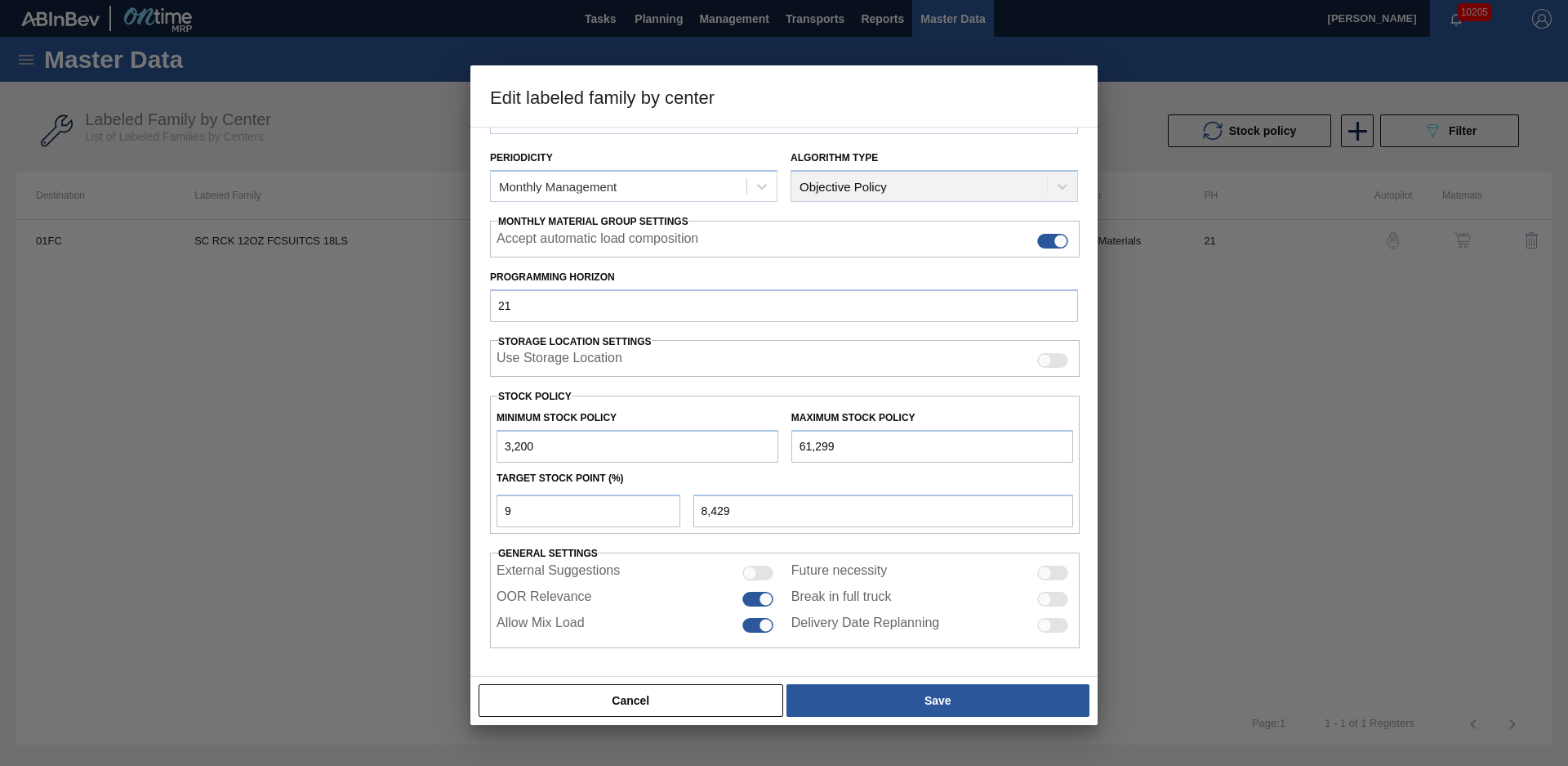
scroll to position [177, 0]
drag, startPoint x: 597, startPoint y: 508, endPoint x: 384, endPoint y: 520, distance: 213.3
click at [384, 520] on div "Edit labeled family by center Material Group Suitcases Family Suitcases Labeled…" at bounding box center [784, 383] width 1568 height 766
type input "4"
type input "5,524"
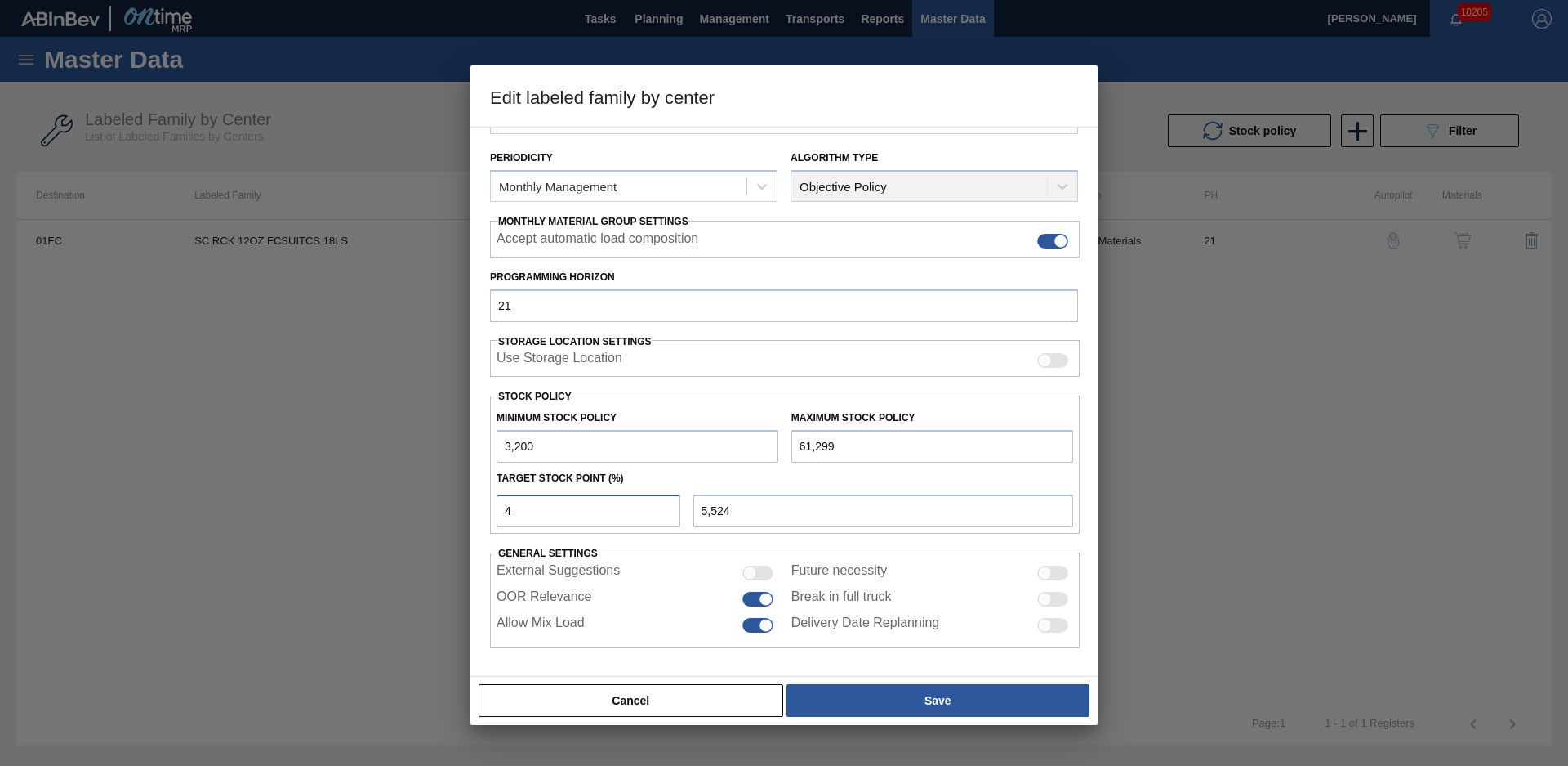
type input "3,200"
type input "3"
type input "4,943"
type input "3,200"
type input "4"
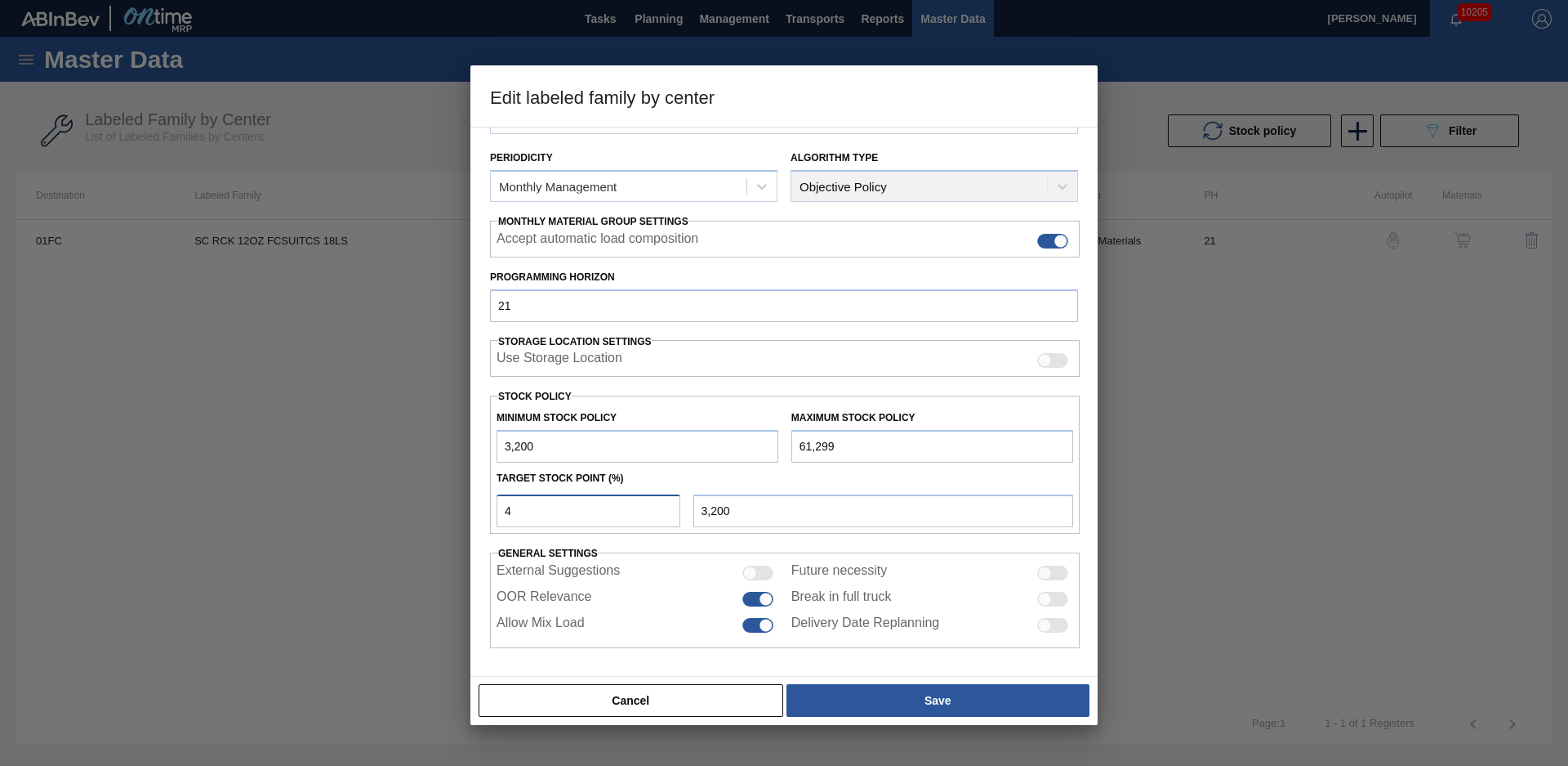
type input "5,524"
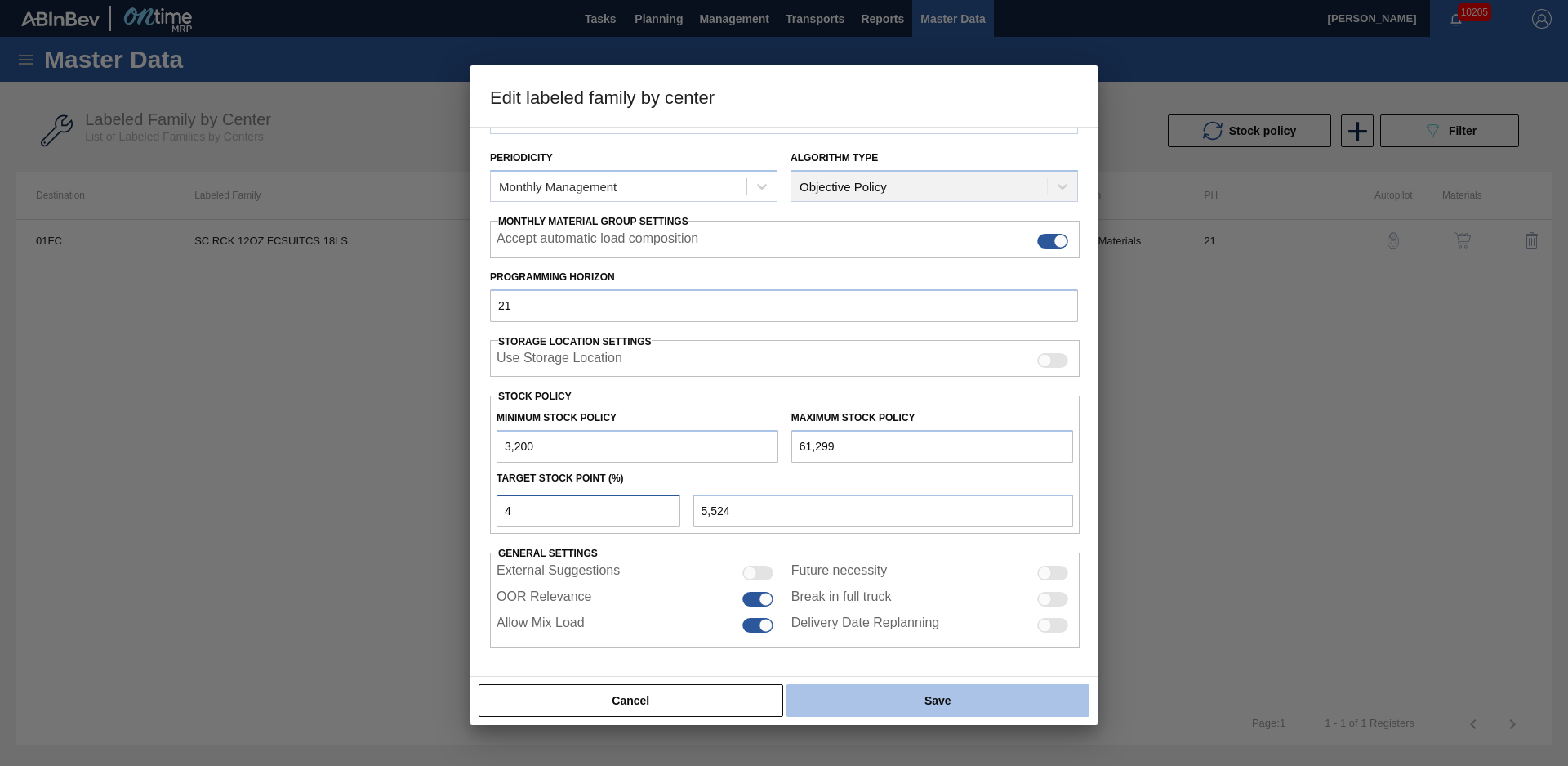
type input "4"
click at [897, 690] on button "Save" at bounding box center [938, 700] width 303 height 33
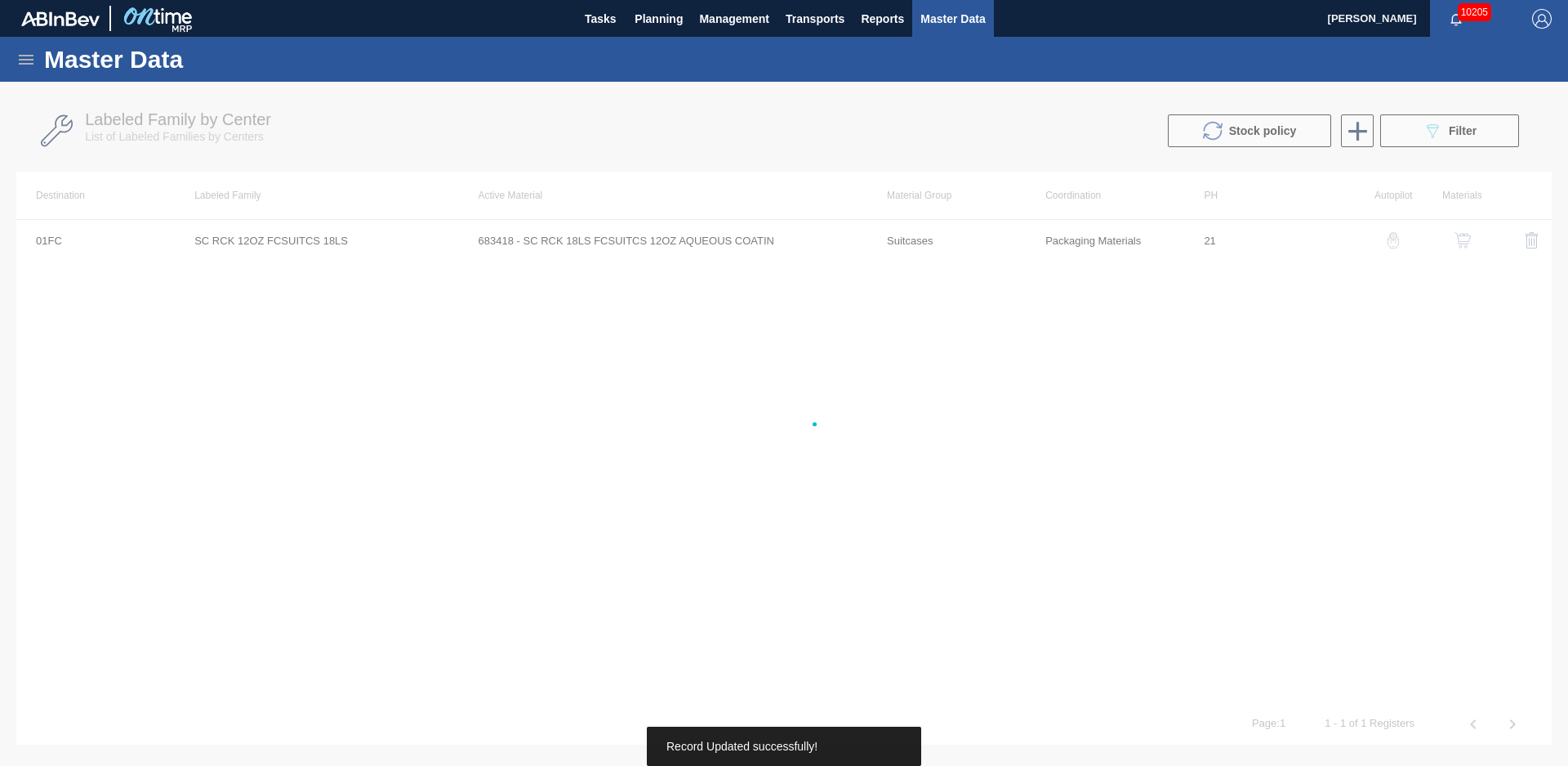
click at [875, 684] on div "01FC SC RCK 12OZ FCSUITCS 18LS 683418 - SC RCK 18LS FCSUITCS 12OZ AQUEOUS COATI…" at bounding box center [784, 461] width 1536 height 484
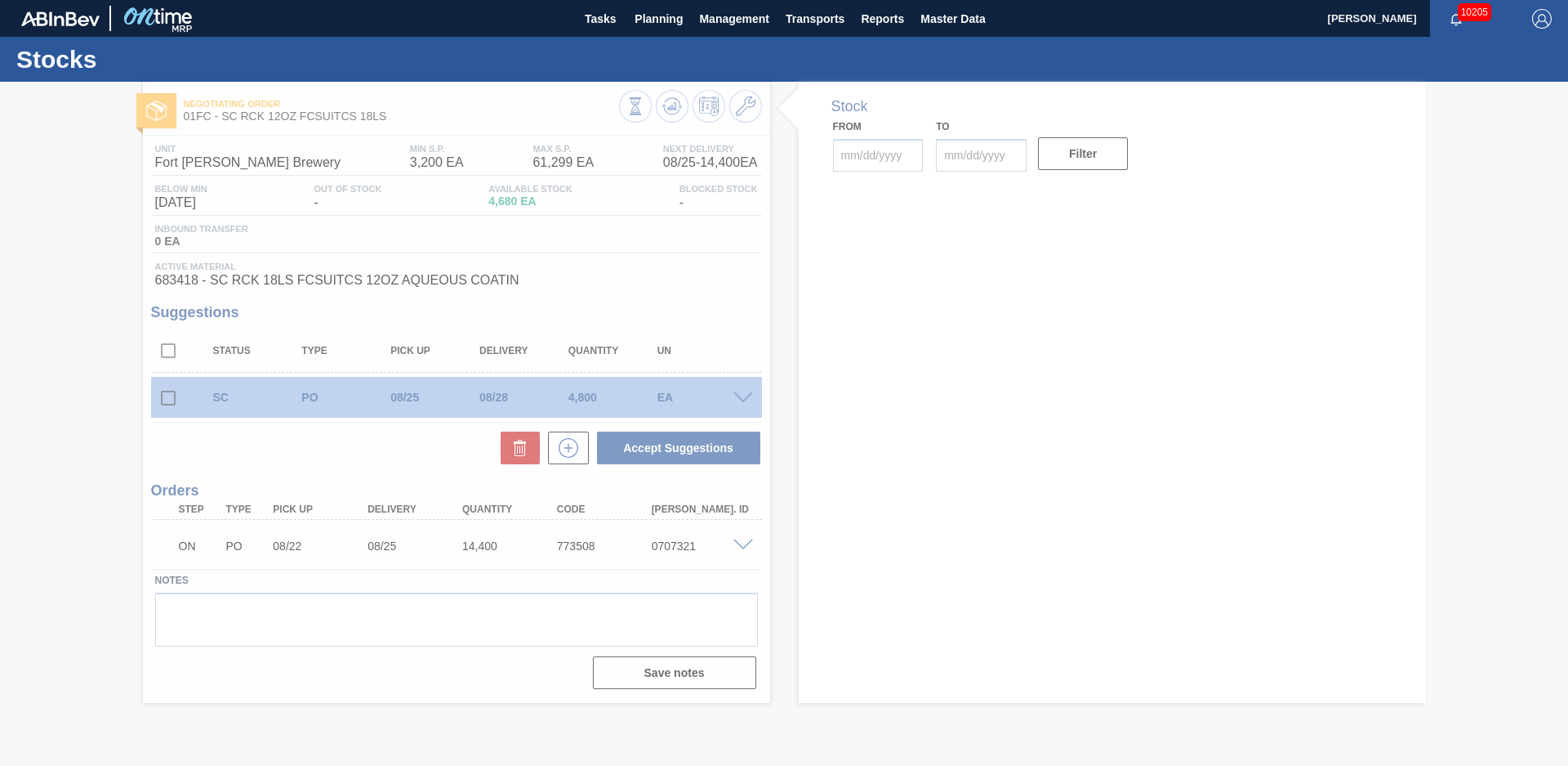
type input "[DATE]"
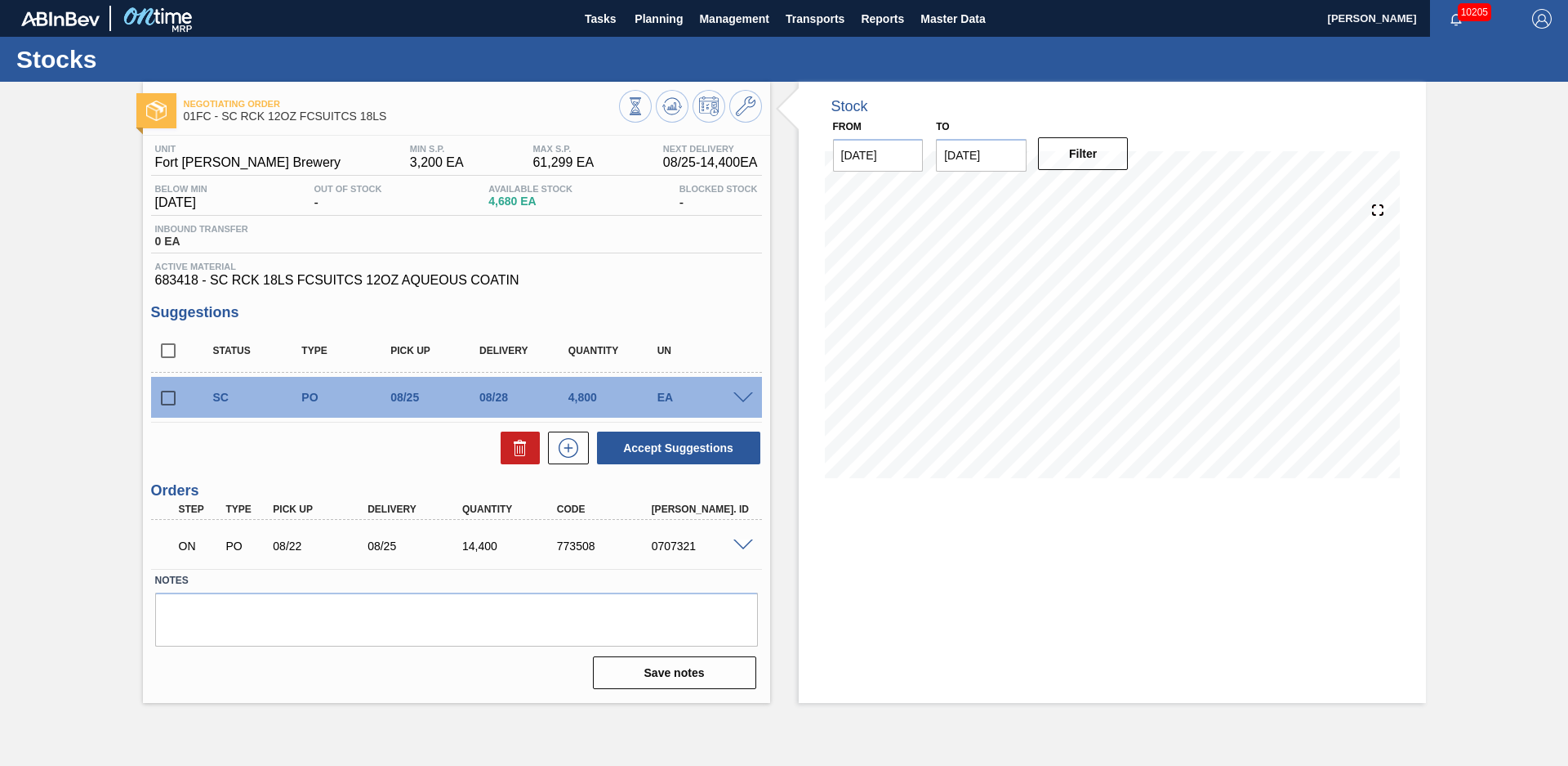
click at [779, 339] on div "Stock From [DATE] to [DATE] Filter" at bounding box center [1098, 392] width 656 height 621
click at [644, 102] on icon at bounding box center [635, 106] width 18 height 18
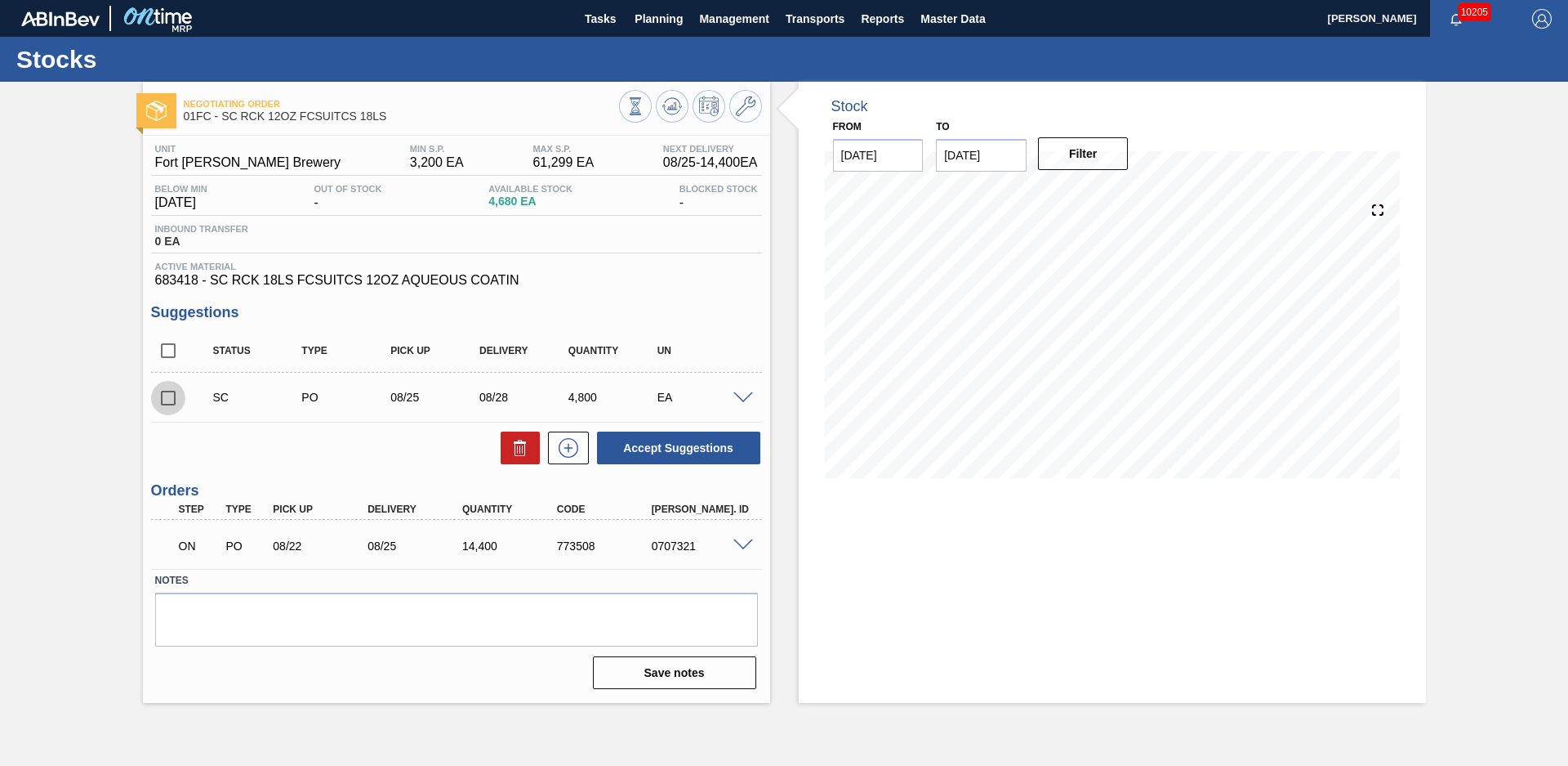
click at [179, 399] on input "checkbox" at bounding box center [168, 398] width 34 height 34
click at [649, 444] on button "Accept Suggestions" at bounding box center [678, 448] width 163 height 33
checkbox input "false"
click at [775, 452] on div "Stock From [DATE] to [DATE] Filter" at bounding box center [1098, 392] width 656 height 621
click at [1098, 562] on div "Stock From [DATE] to [DATE] Filter 08/29 Stock Projection 10,390 SAP Planning 1…" at bounding box center [1112, 392] width 627 height 621
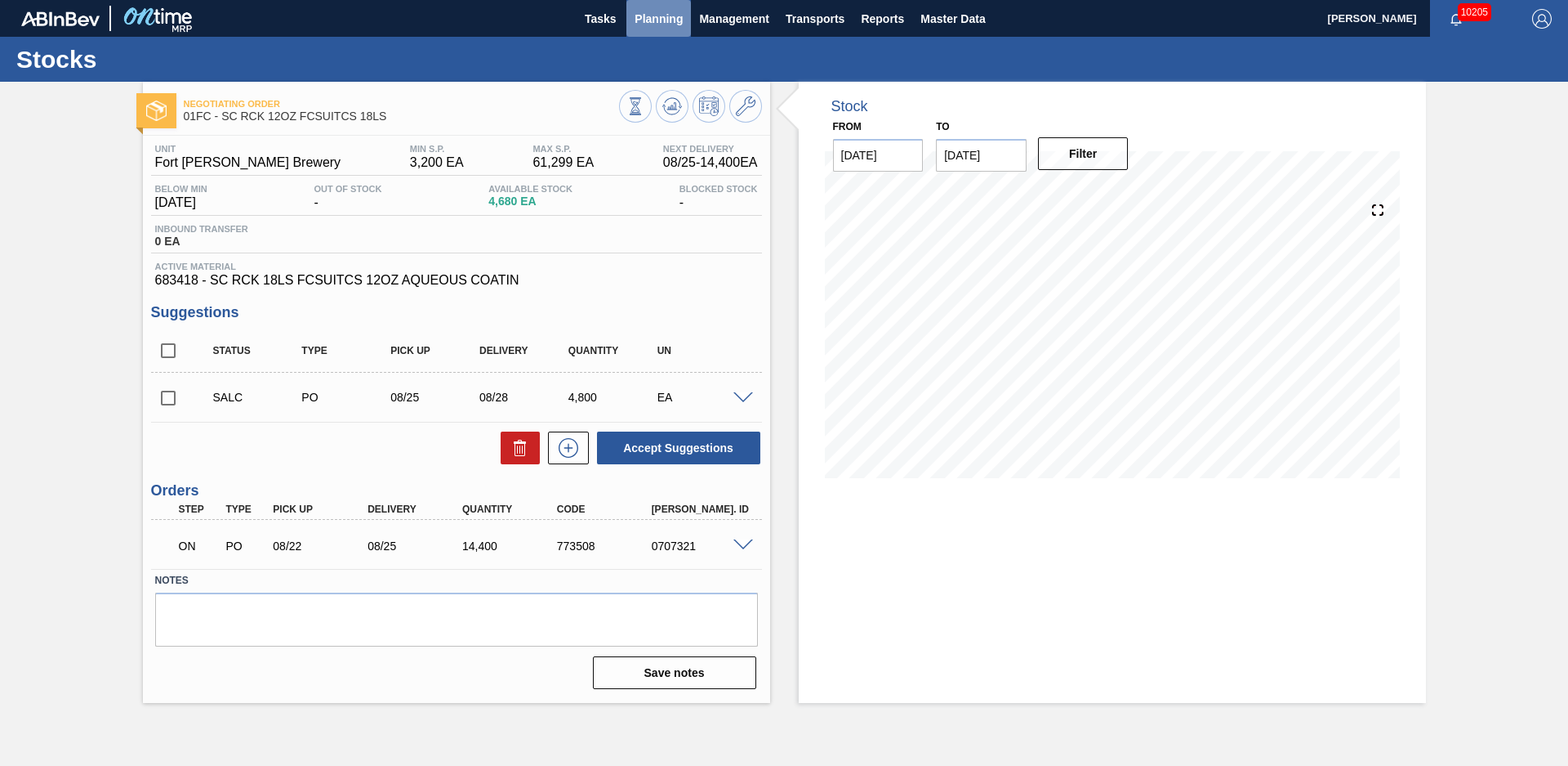
click at [641, 27] on span "Planning" at bounding box center [658, 19] width 48 height 20
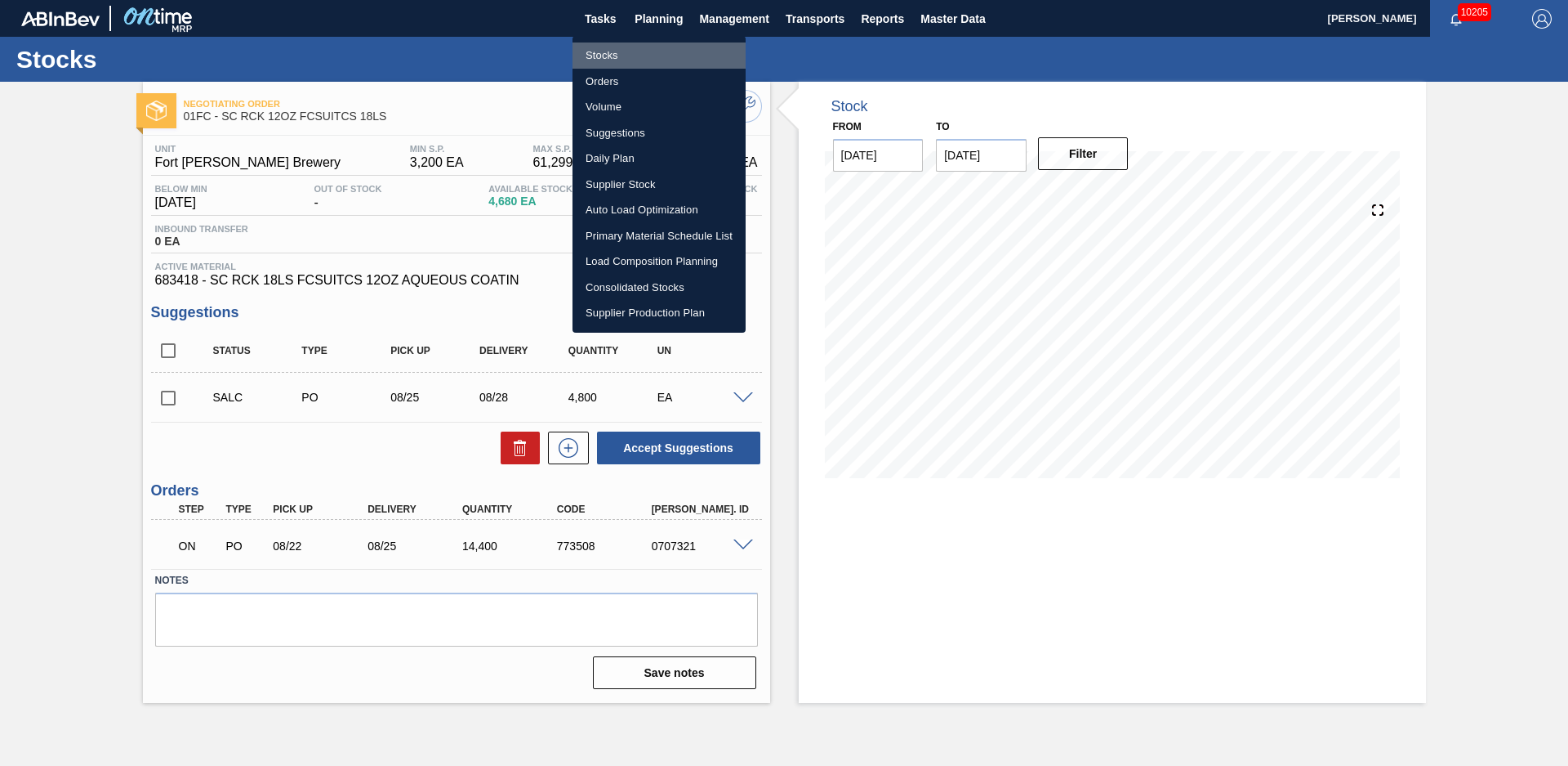
click at [631, 47] on li "Stocks" at bounding box center [659, 56] width 173 height 26
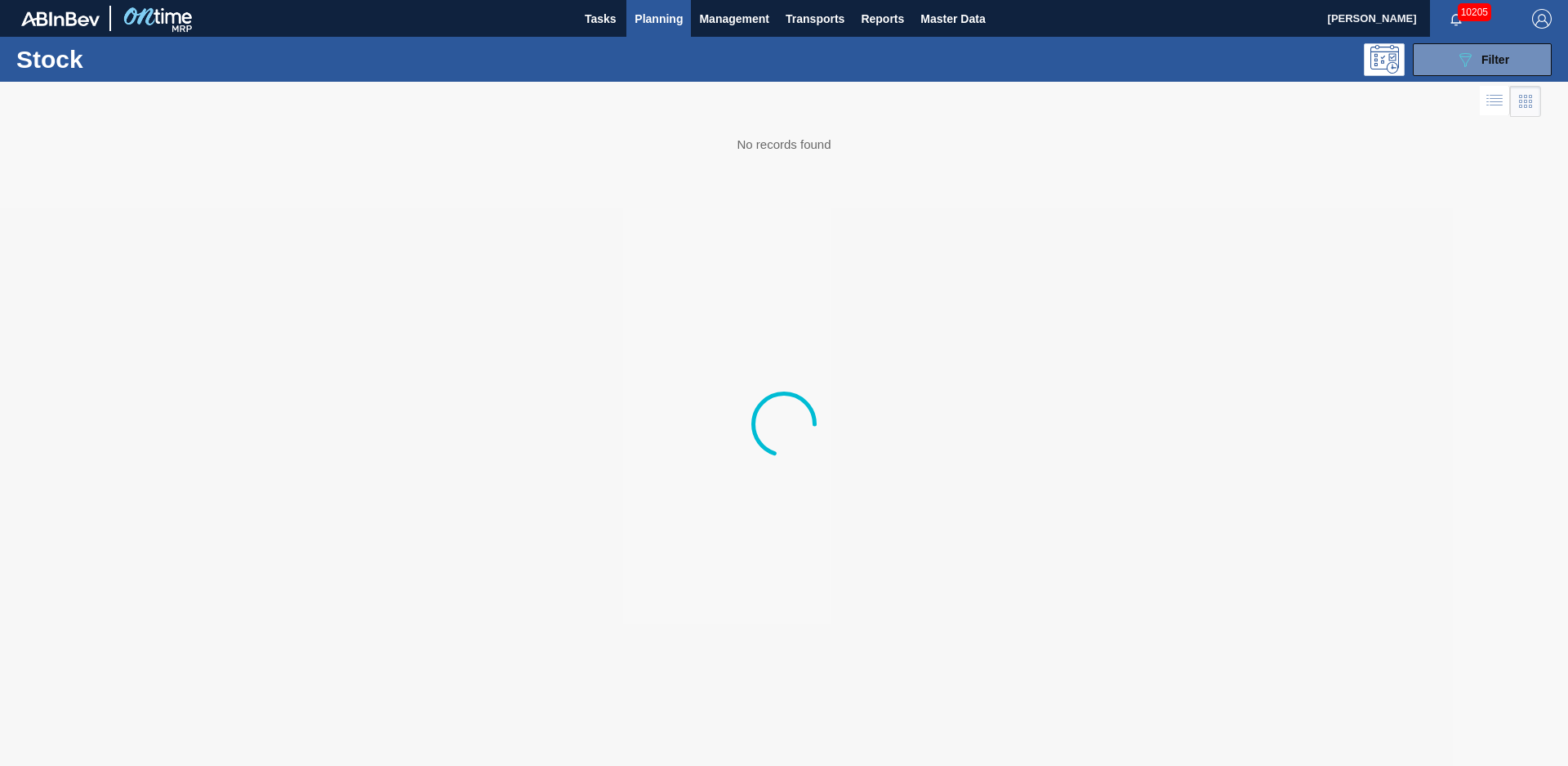
click at [687, 17] on button "Planning" at bounding box center [658, 18] width 65 height 37
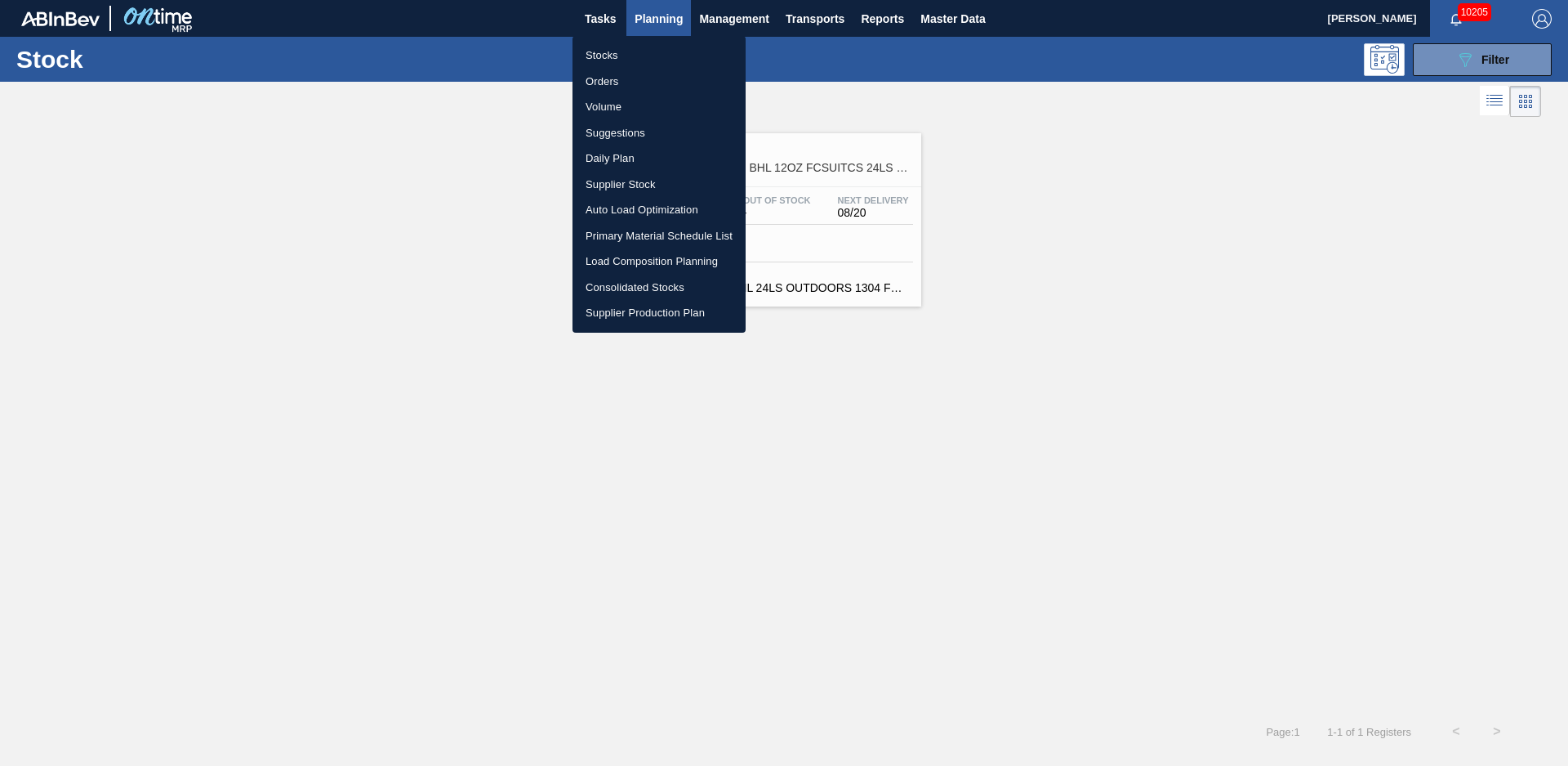
click at [644, 135] on li "Suggestions" at bounding box center [659, 134] width 173 height 26
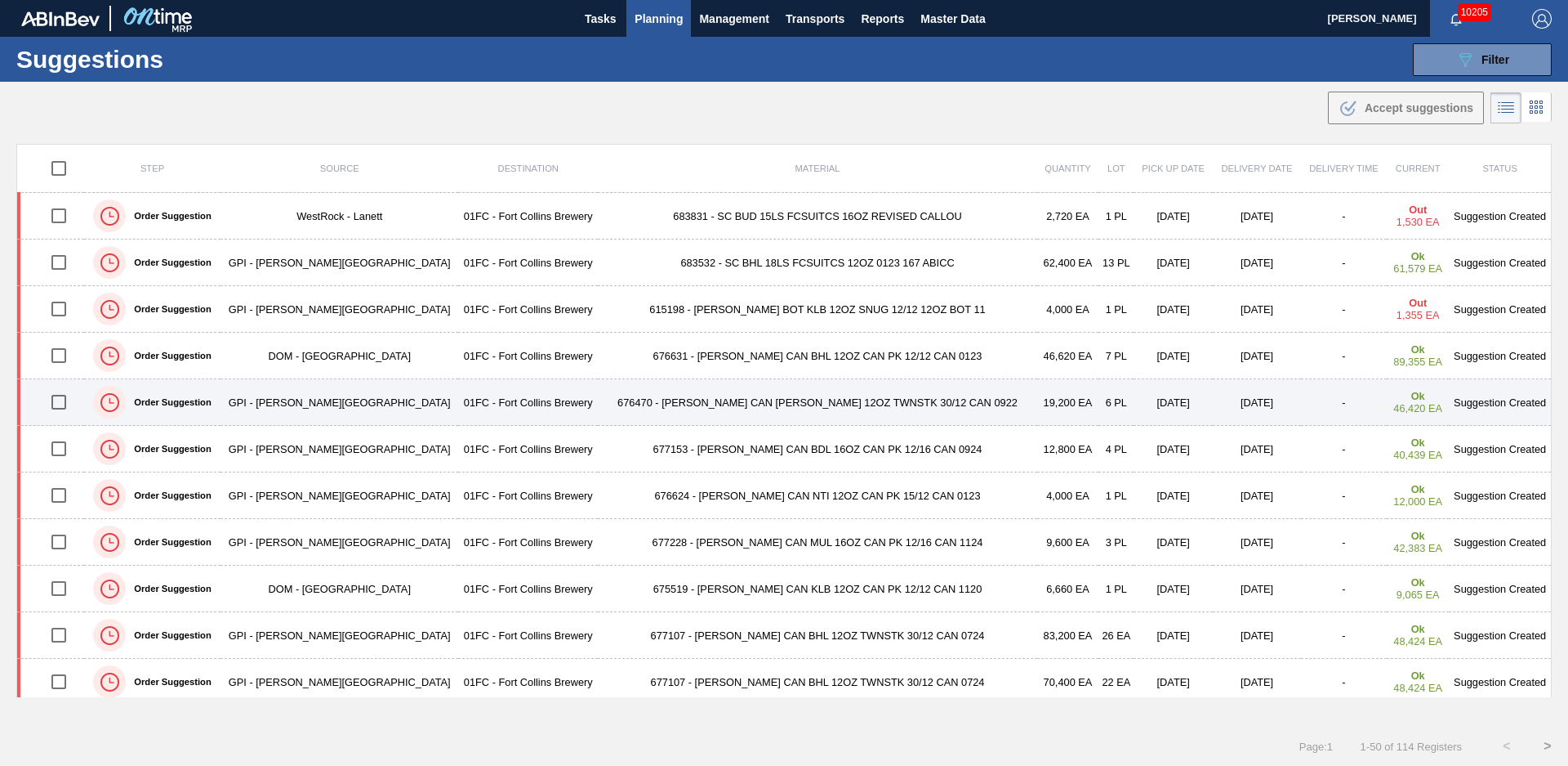
click at [700, 404] on td "676470 - [PERSON_NAME] CAN [PERSON_NAME] 12OZ TWNSTK 30/12 CAN 0922" at bounding box center [817, 401] width 439 height 46
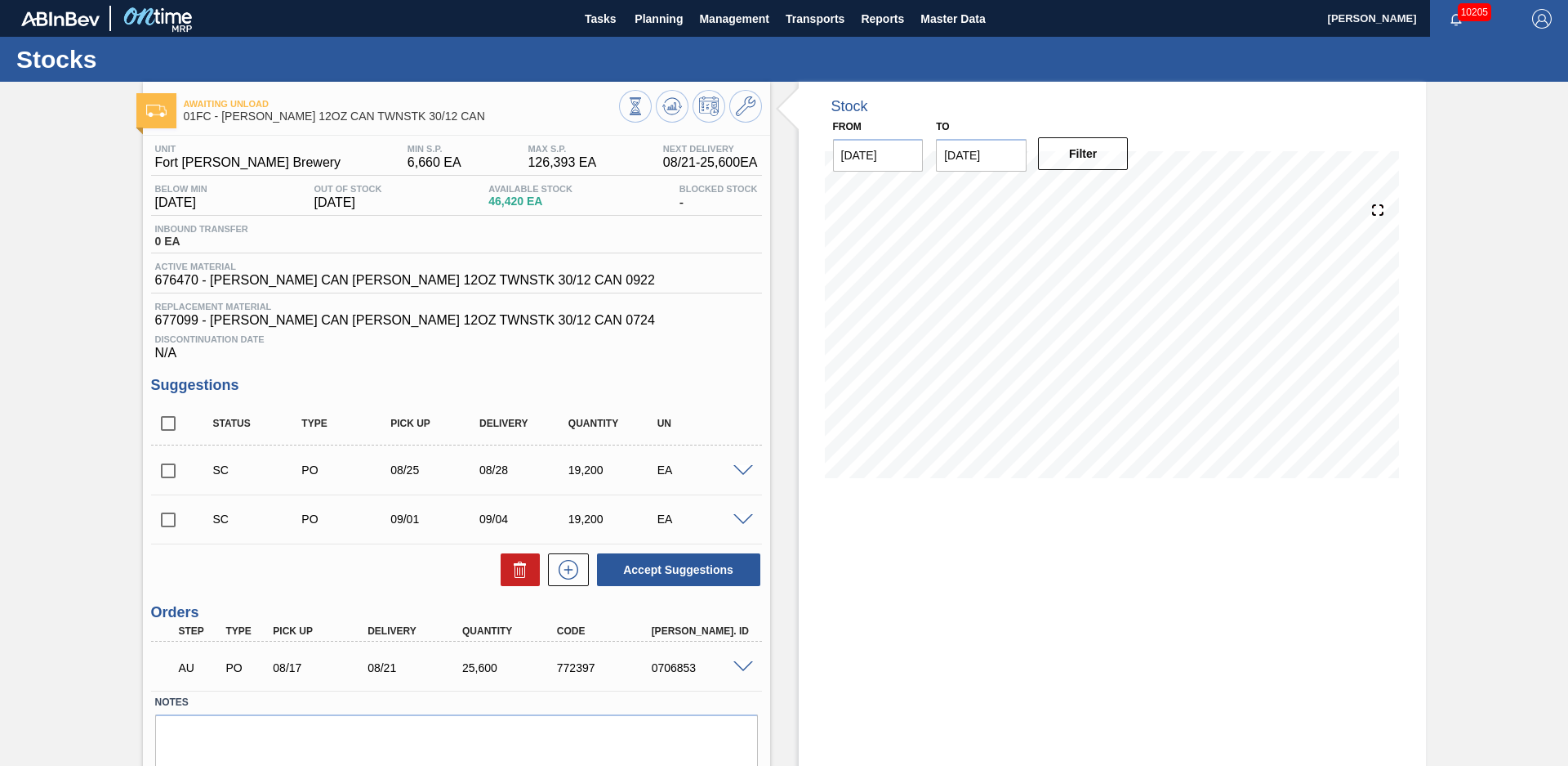
click at [63, 263] on div "Awaiting Unload 01FC - [PERSON_NAME] 12OZ CAN TWNSTK 30/12 CAN Unit Fort [PERSO…" at bounding box center [784, 453] width 1568 height 742
click at [779, 351] on div "Stock From [DATE] to [DATE] Filter" at bounding box center [1098, 453] width 656 height 742
click at [783, 342] on div "Stock From [DATE] to [DATE] Filter" at bounding box center [1098, 453] width 656 height 742
drag, startPoint x: 787, startPoint y: 365, endPoint x: 816, endPoint y: 363, distance: 29.1
click at [787, 365] on div "Stock From [DATE] to [DATE] Filter" at bounding box center [1098, 453] width 656 height 742
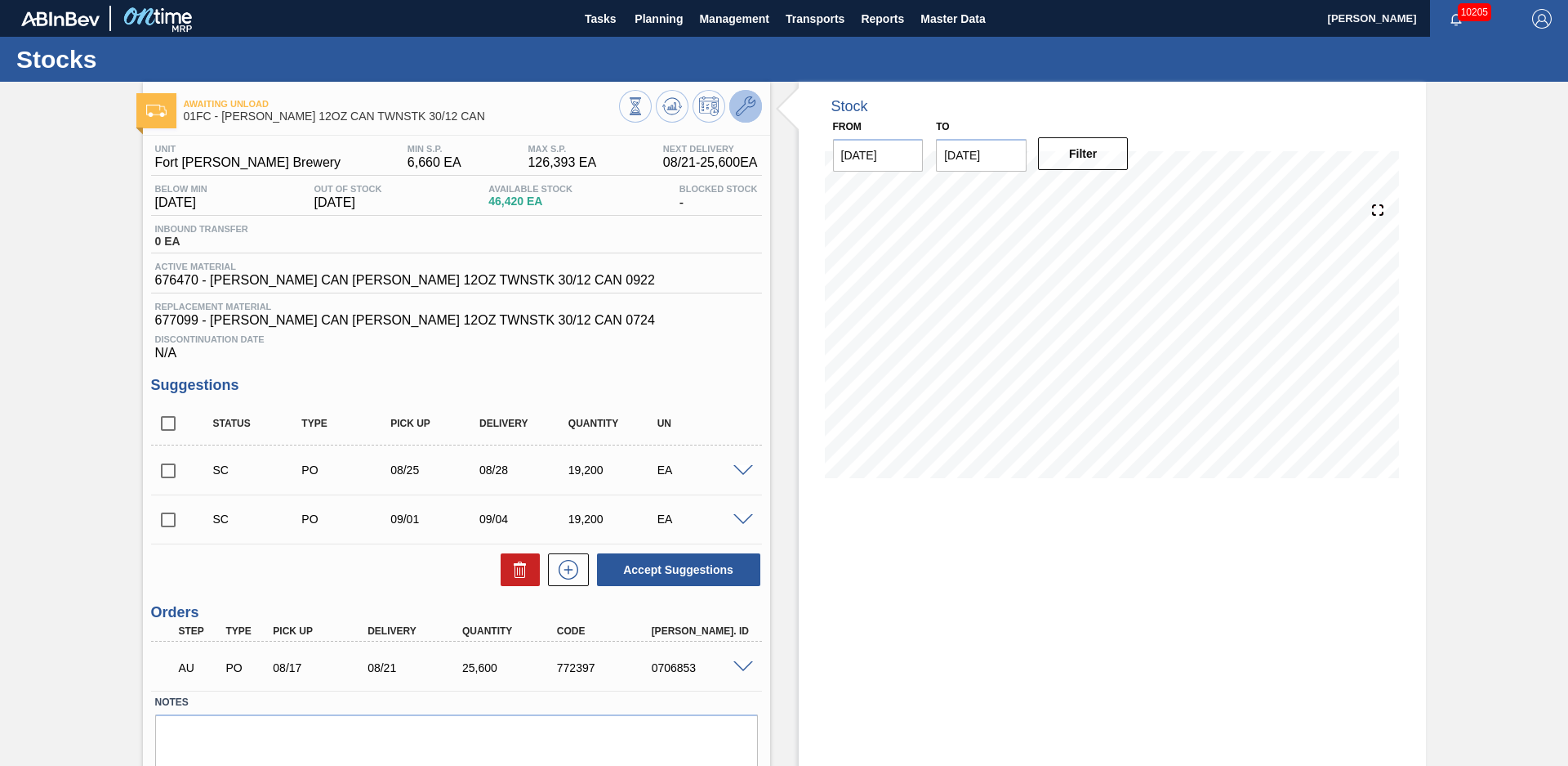
click at [743, 98] on icon at bounding box center [746, 106] width 20 height 20
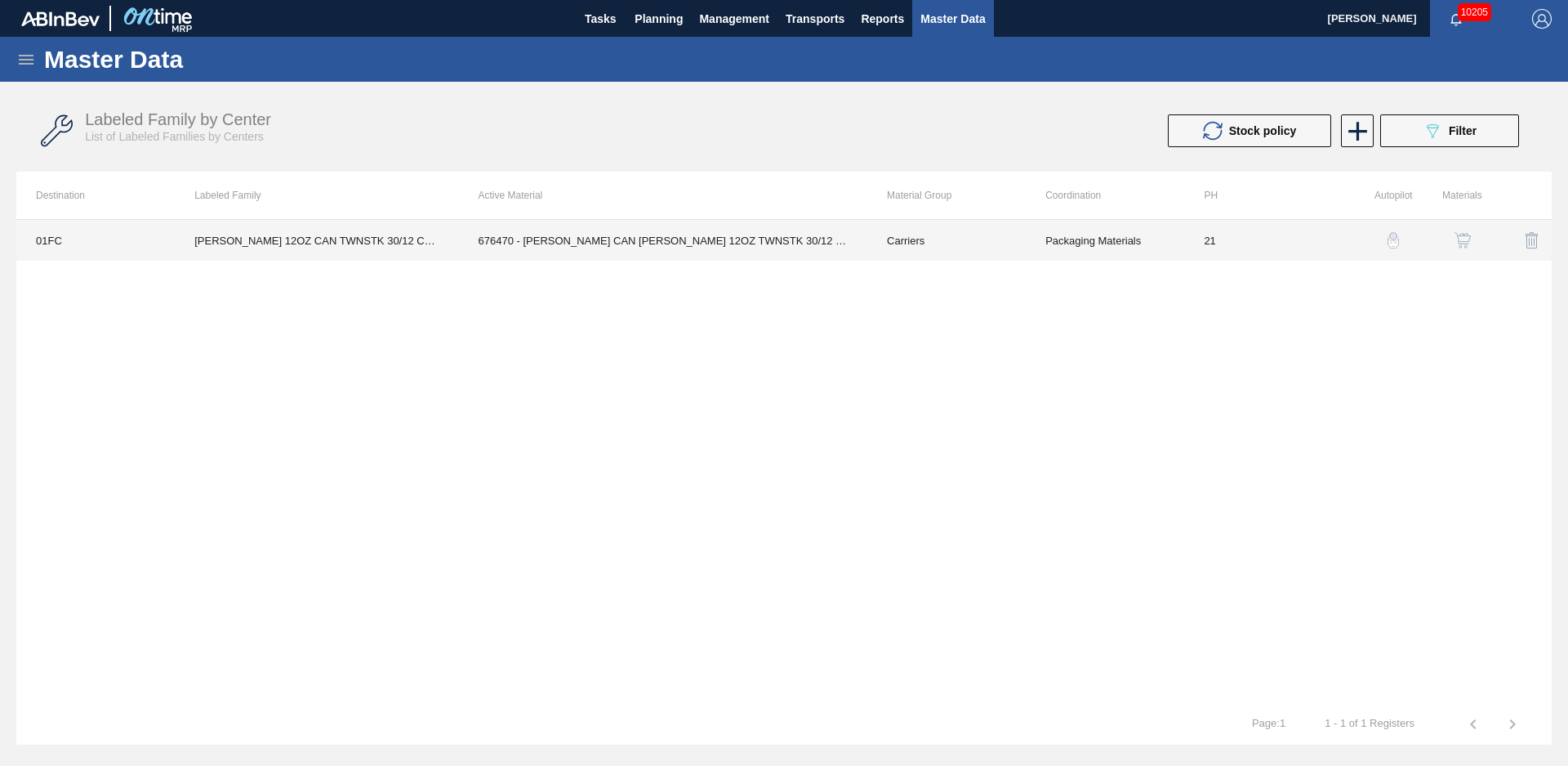
click at [538, 243] on td "676470 - [PERSON_NAME] CAN [PERSON_NAME] 12OZ TWNSTK 30/12 CAN 0922" at bounding box center [663, 239] width 409 height 41
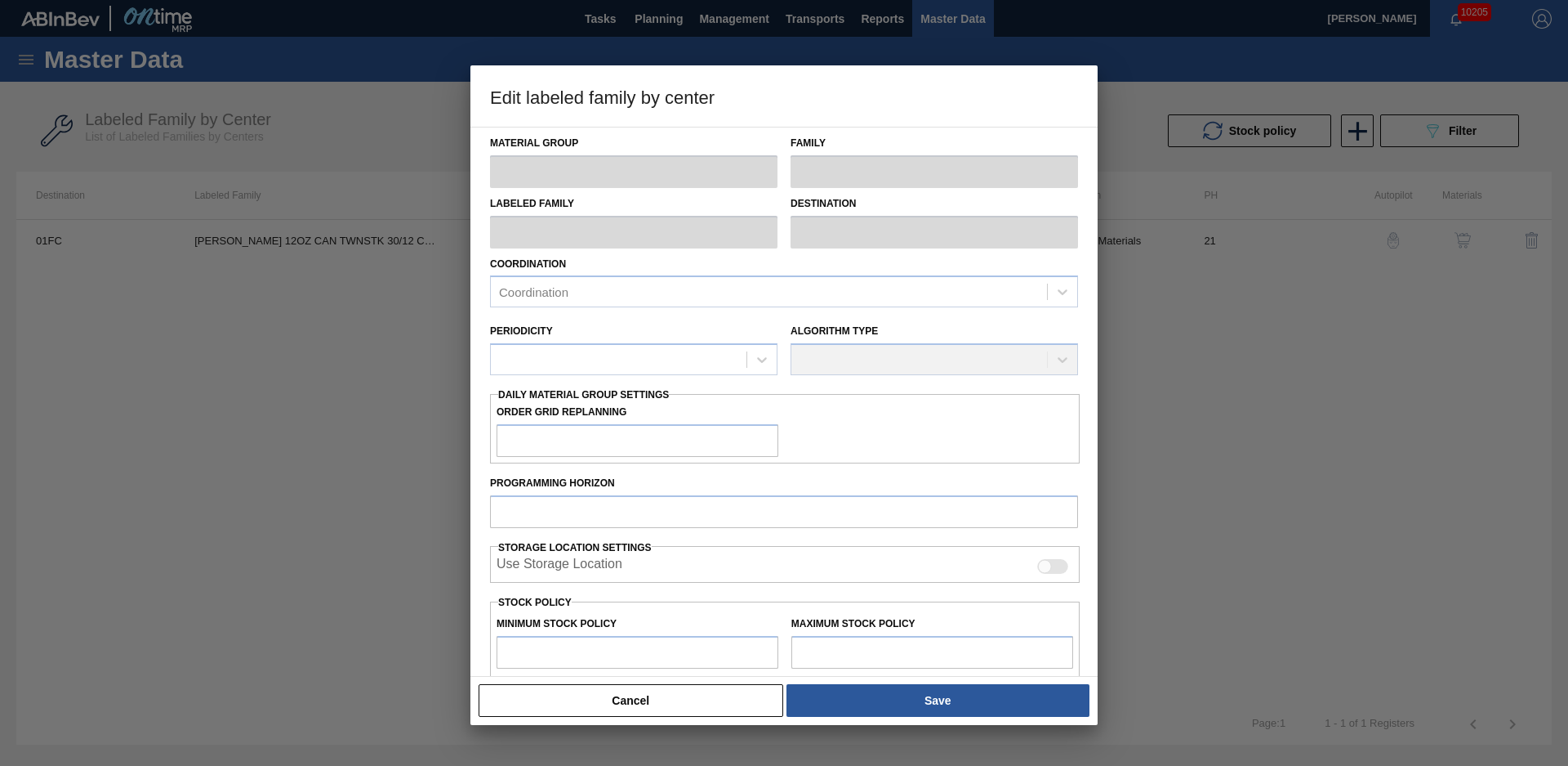
scroll to position [232, 0]
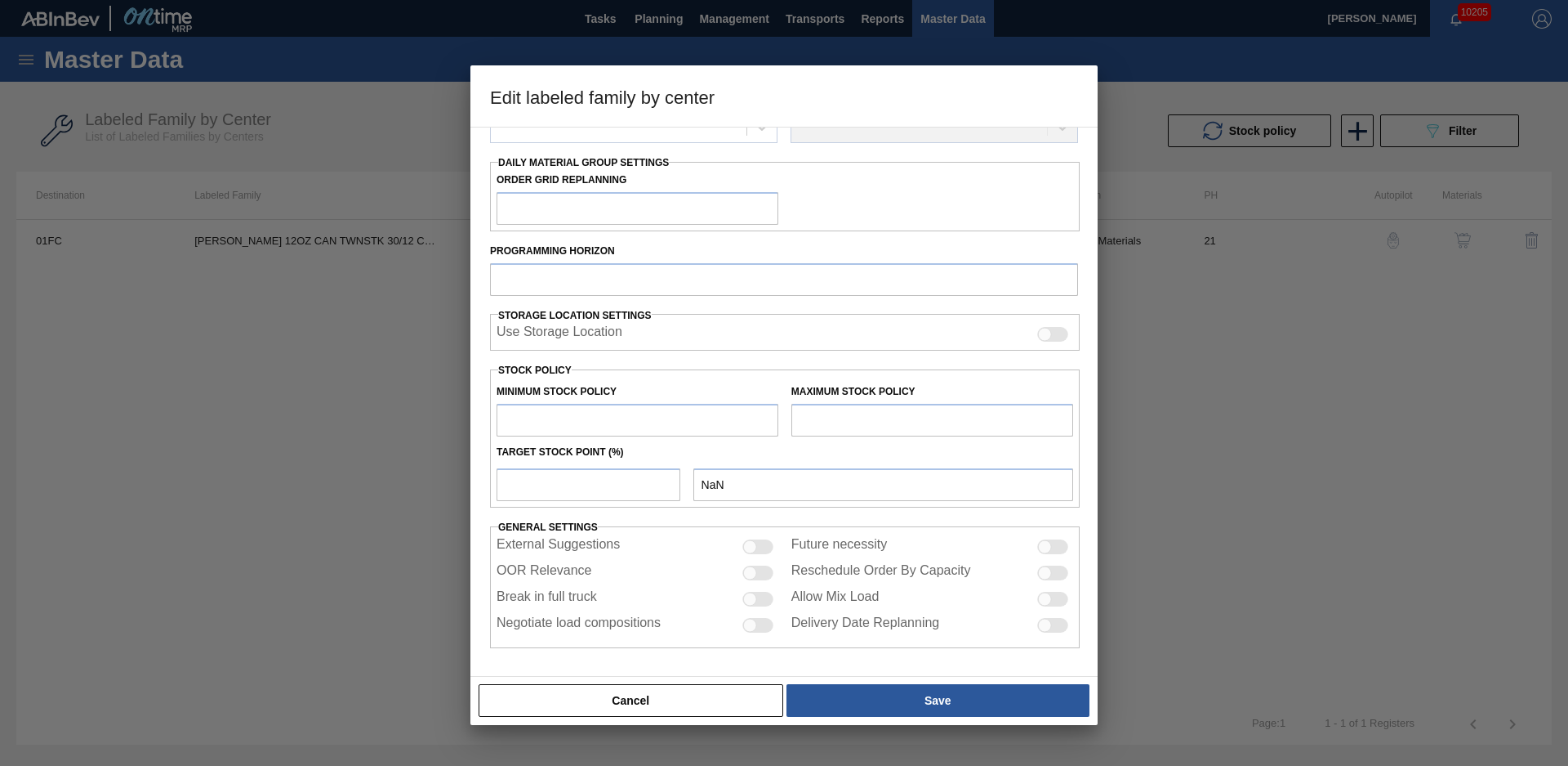
type input "Carriers"
type input "Can Carriers"
type input "[PERSON_NAME] 12OZ CAN TWNSTK 30/12 CAN"
type input "01FC - Fort Collins Brewery"
type input "21"
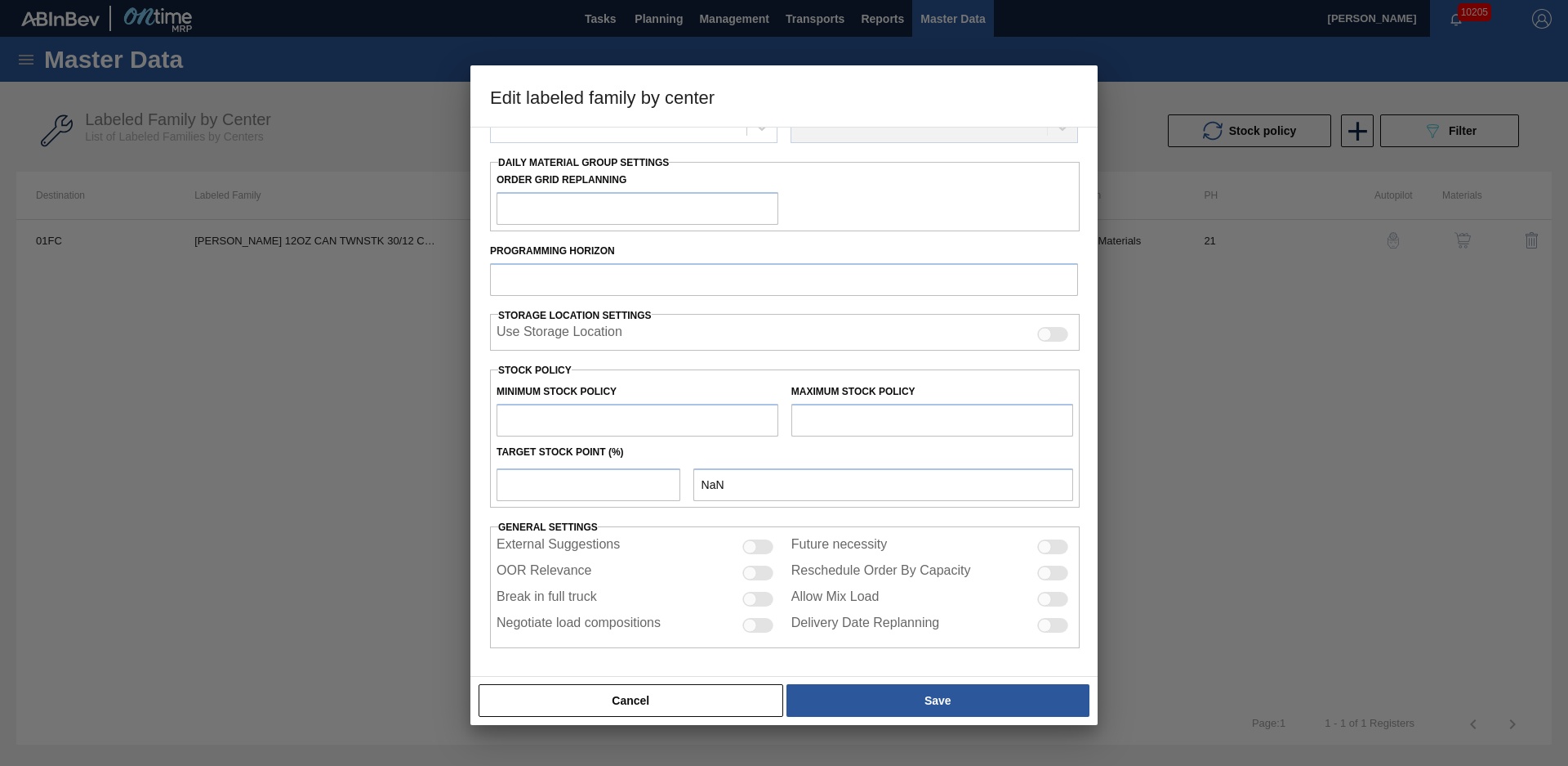
type input "6,660"
type input "126,393"
type input "17"
type input "27,015"
checkbox input "true"
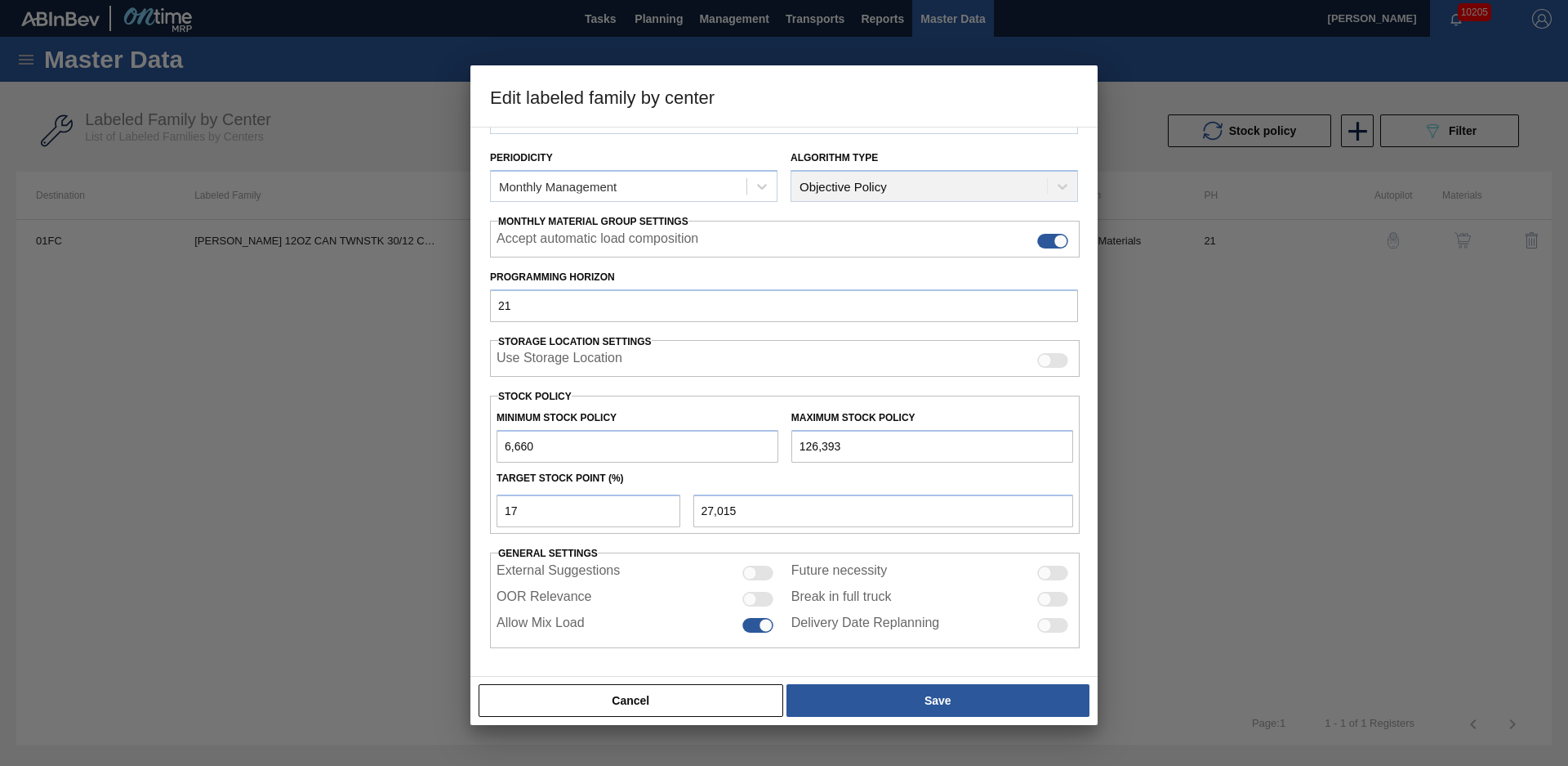
scroll to position [177, 0]
drag, startPoint x: 570, startPoint y: 506, endPoint x: 413, endPoint y: 518, distance: 157.5
click at [416, 518] on div "Edit labeled family by center Material Group Carriers Family Can Carriers Label…" at bounding box center [784, 383] width 1568 height 766
type input "1"
type input "7,857"
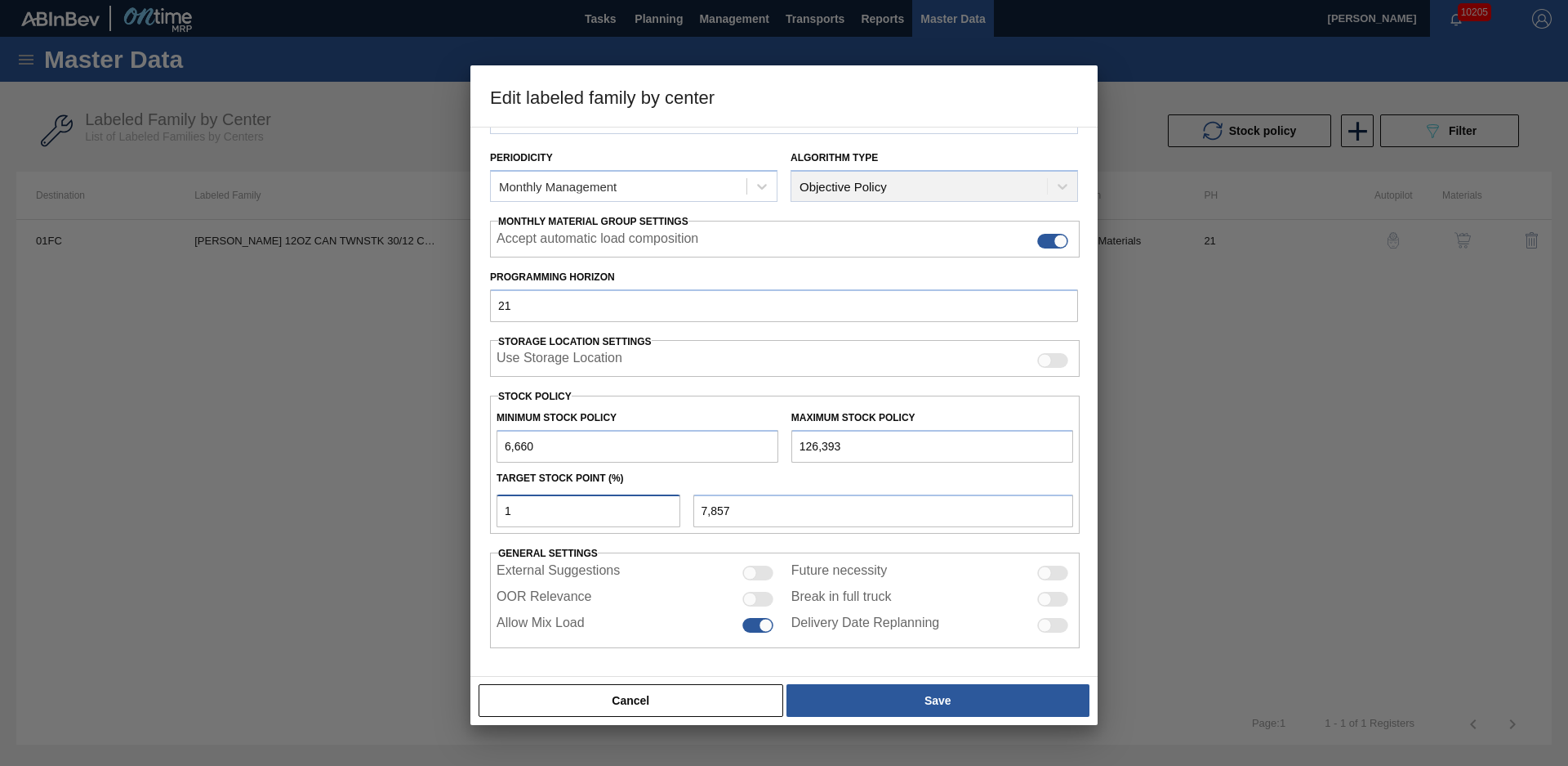
type input "10"
type input "18,633"
type input "1"
type input "7,857"
type input "6,660"
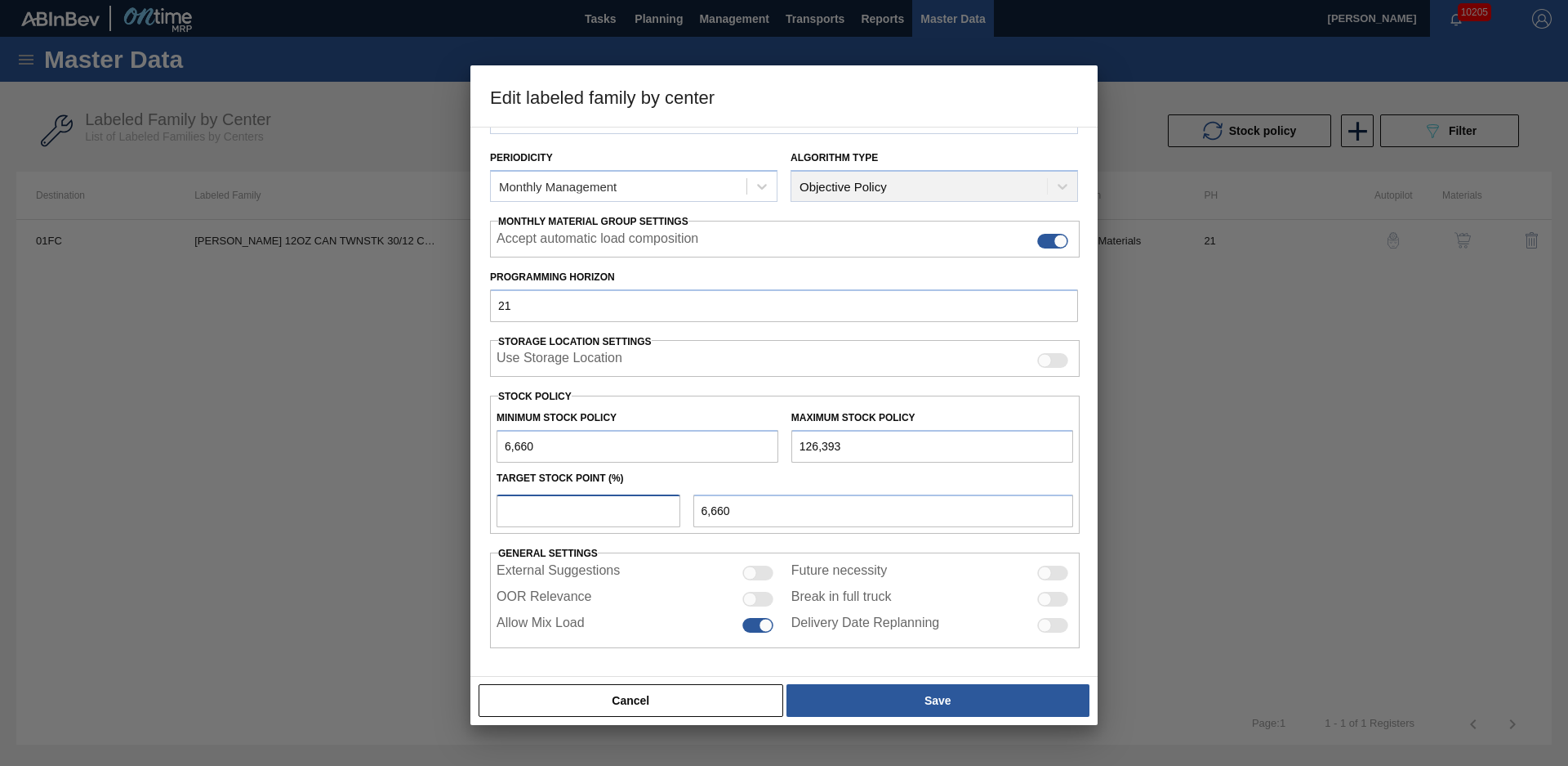
type input "8"
type input "16,239"
type input "6,660"
type input "7"
type input "15,041"
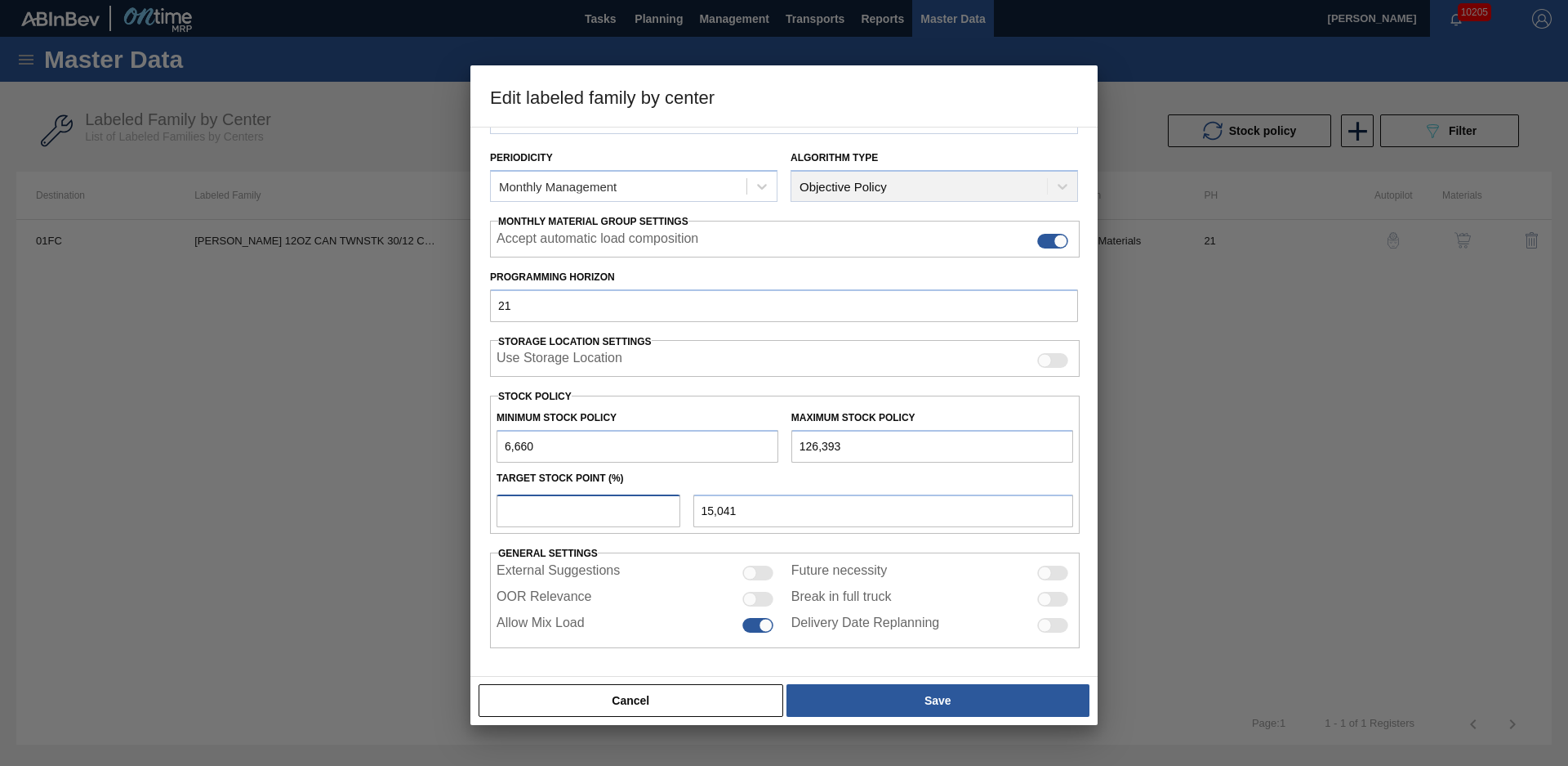
type input "6,660"
type input "6"
type input "13,844"
type input "6,660"
type input "7"
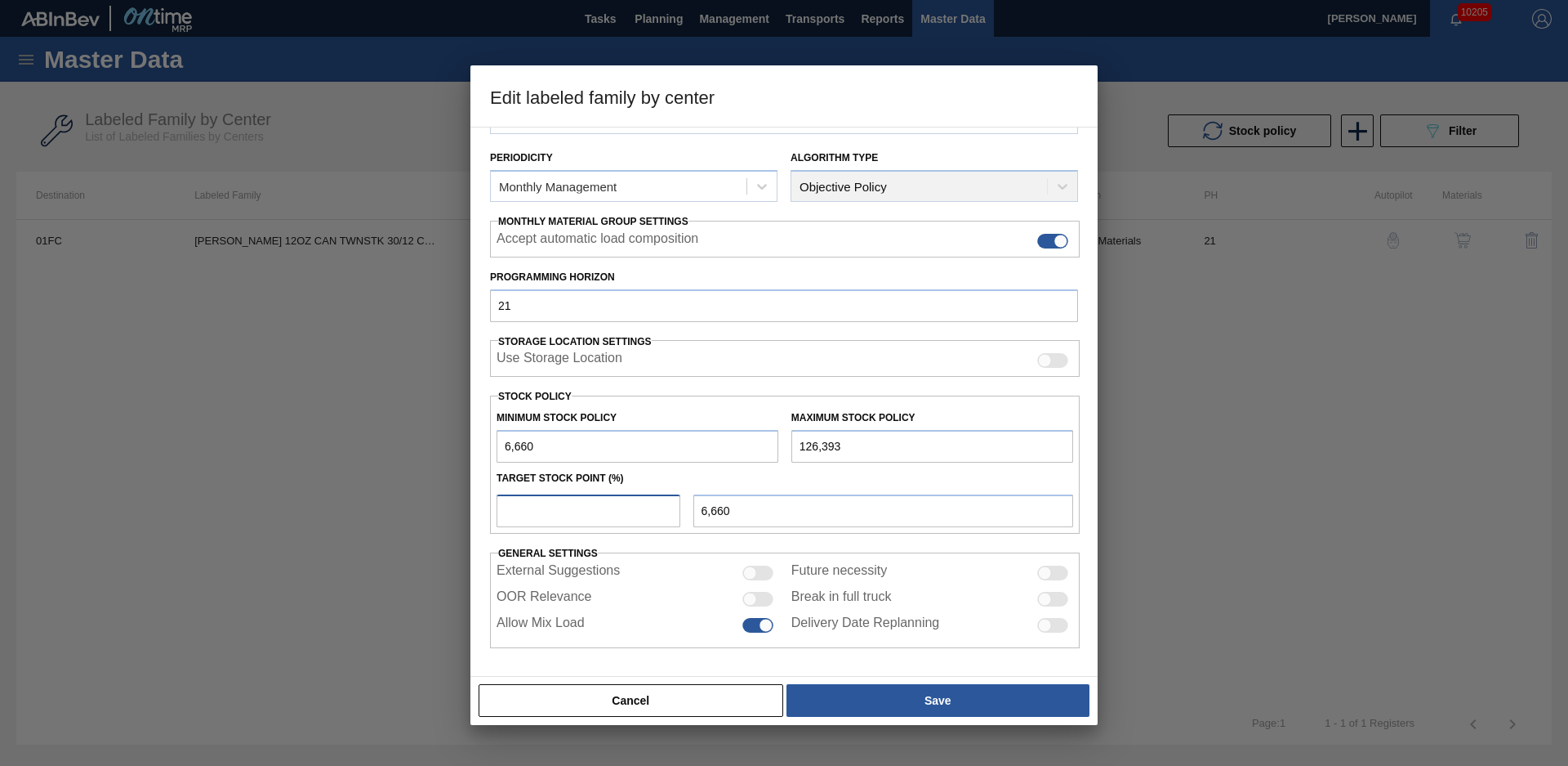
type input "15,041"
type input "7"
click at [933, 683] on div "Cancel Save" at bounding box center [784, 700] width 614 height 36
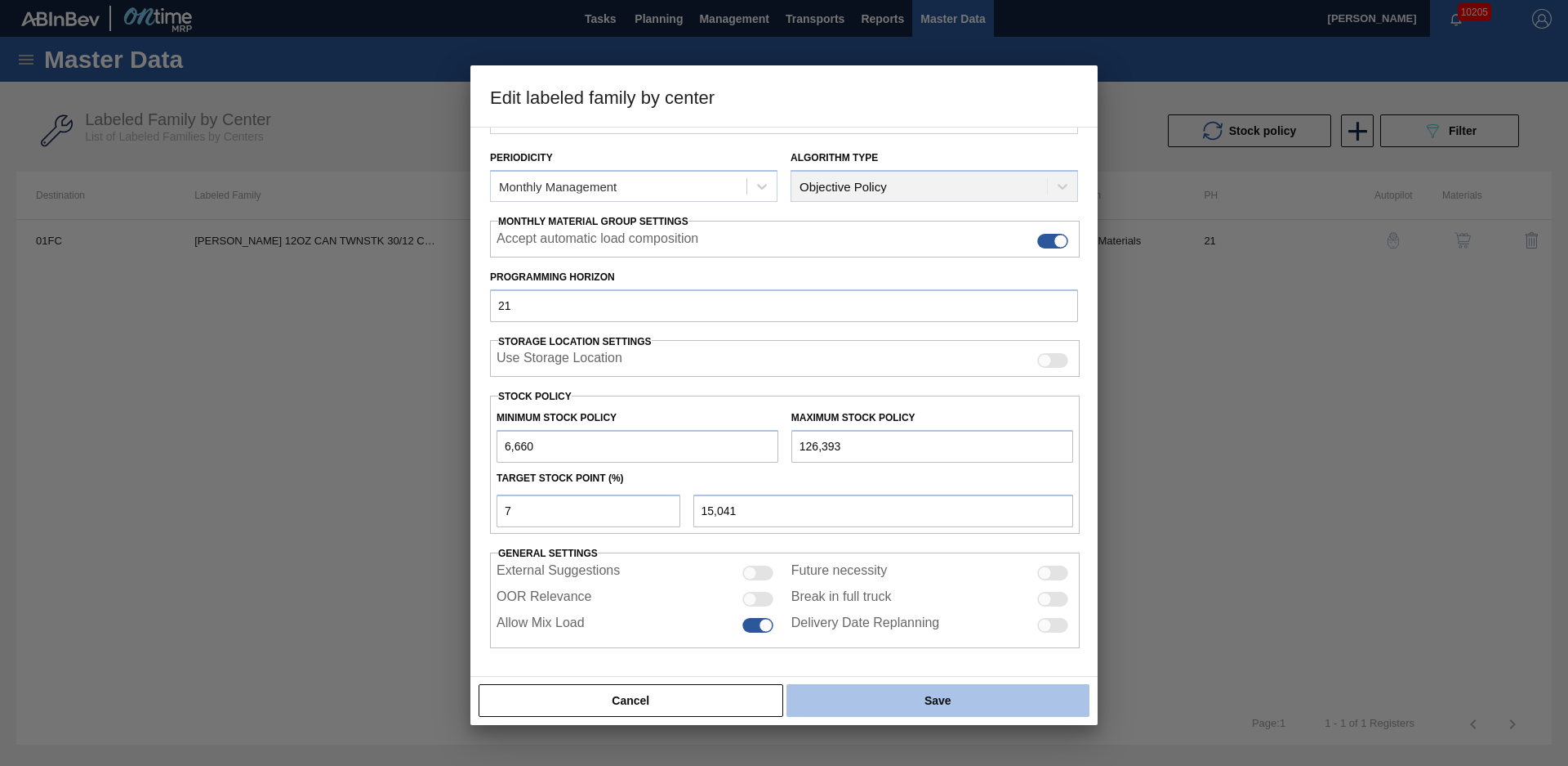
click at [933, 694] on button "Save" at bounding box center [938, 700] width 303 height 33
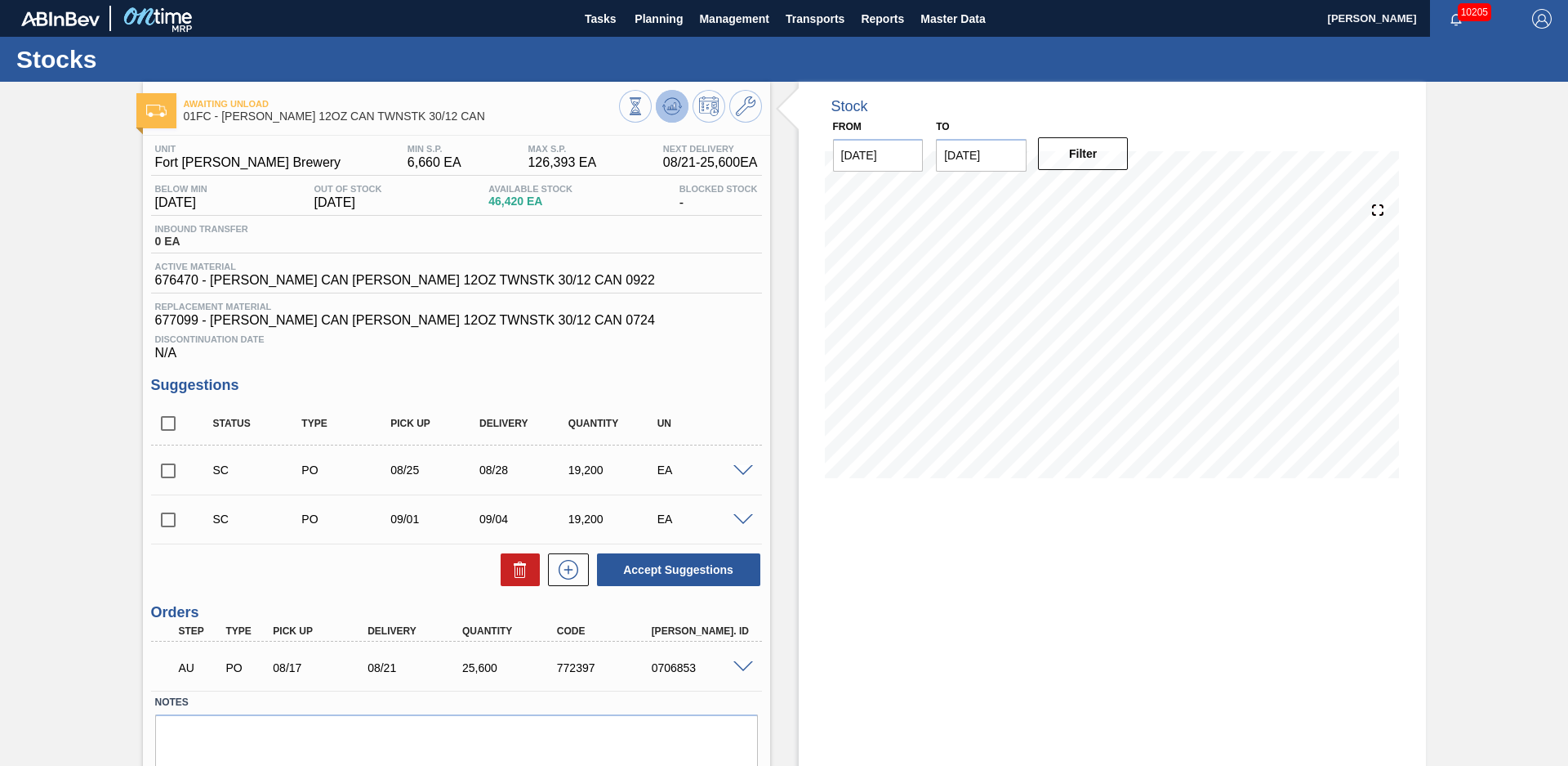
click at [669, 118] on button at bounding box center [672, 106] width 33 height 33
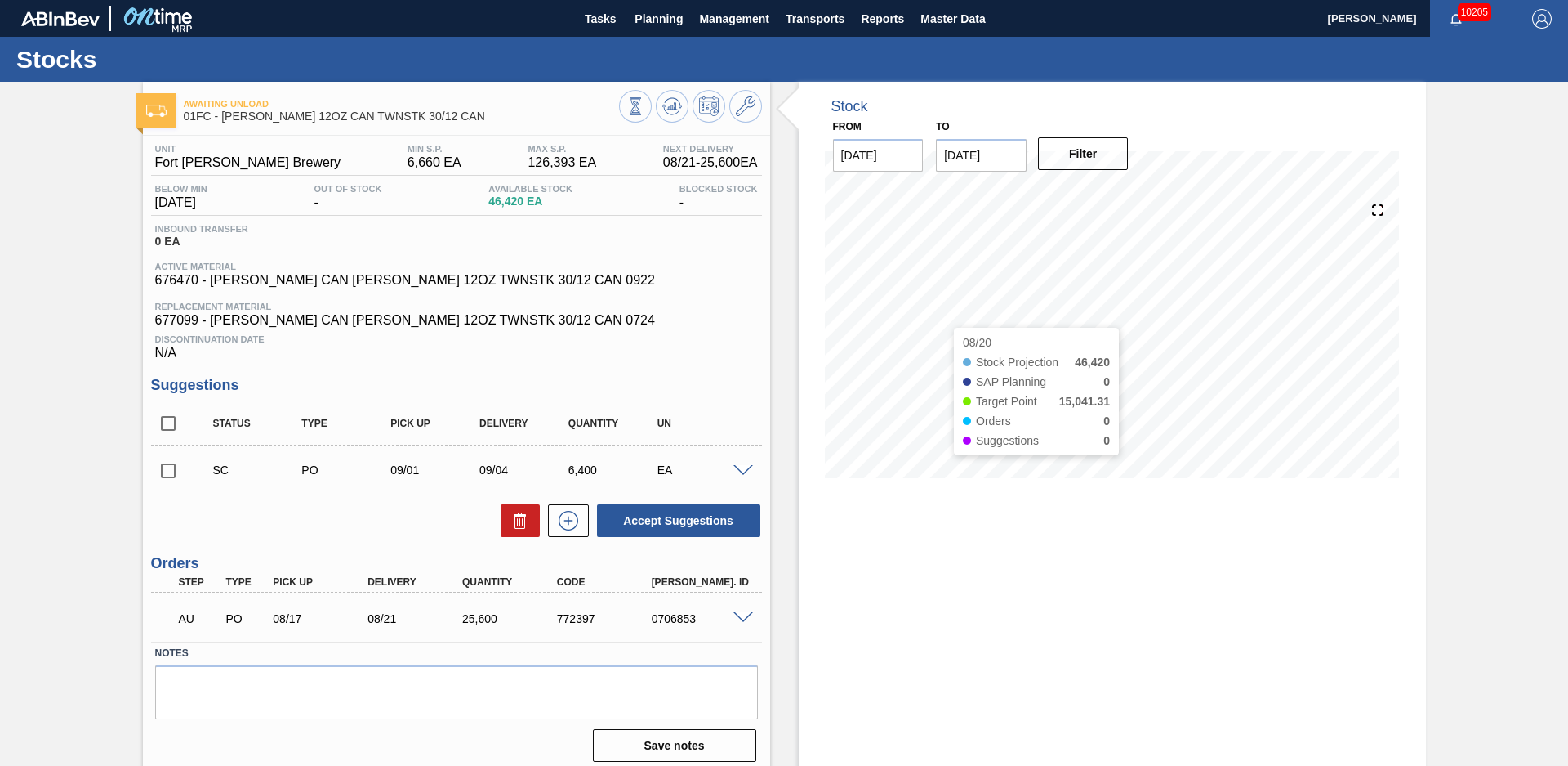
click at [787, 328] on div "Stock From [DATE] to [DATE] Filter 08/20 Stock Projection 46,420 SAP Planning 0…" at bounding box center [1098, 429] width 656 height 693
click at [92, 316] on div "Awaiting Unload 01FC - [PERSON_NAME] 12OZ CAN TWNSTK 30/12 CAN Unit Fort [PERSO…" at bounding box center [784, 429] width 1568 height 693
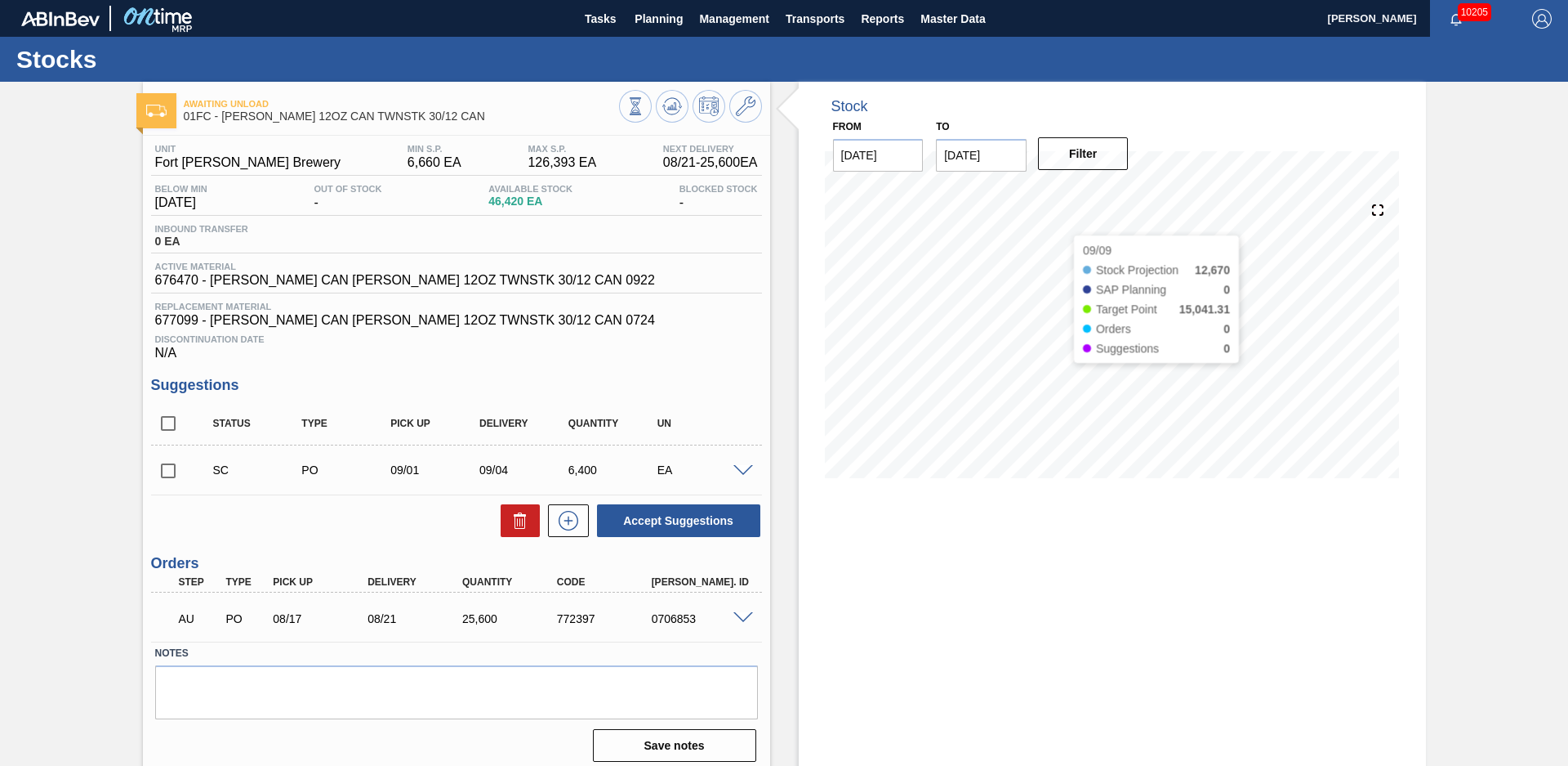
click at [1449, 411] on div "Awaiting Unload 01FC - [PERSON_NAME] 12OZ CAN TWNSTK 30/12 CAN Unit Fort [PERSO…" at bounding box center [784, 429] width 1568 height 693
click at [675, 100] on icon at bounding box center [671, 103] width 16 height 9
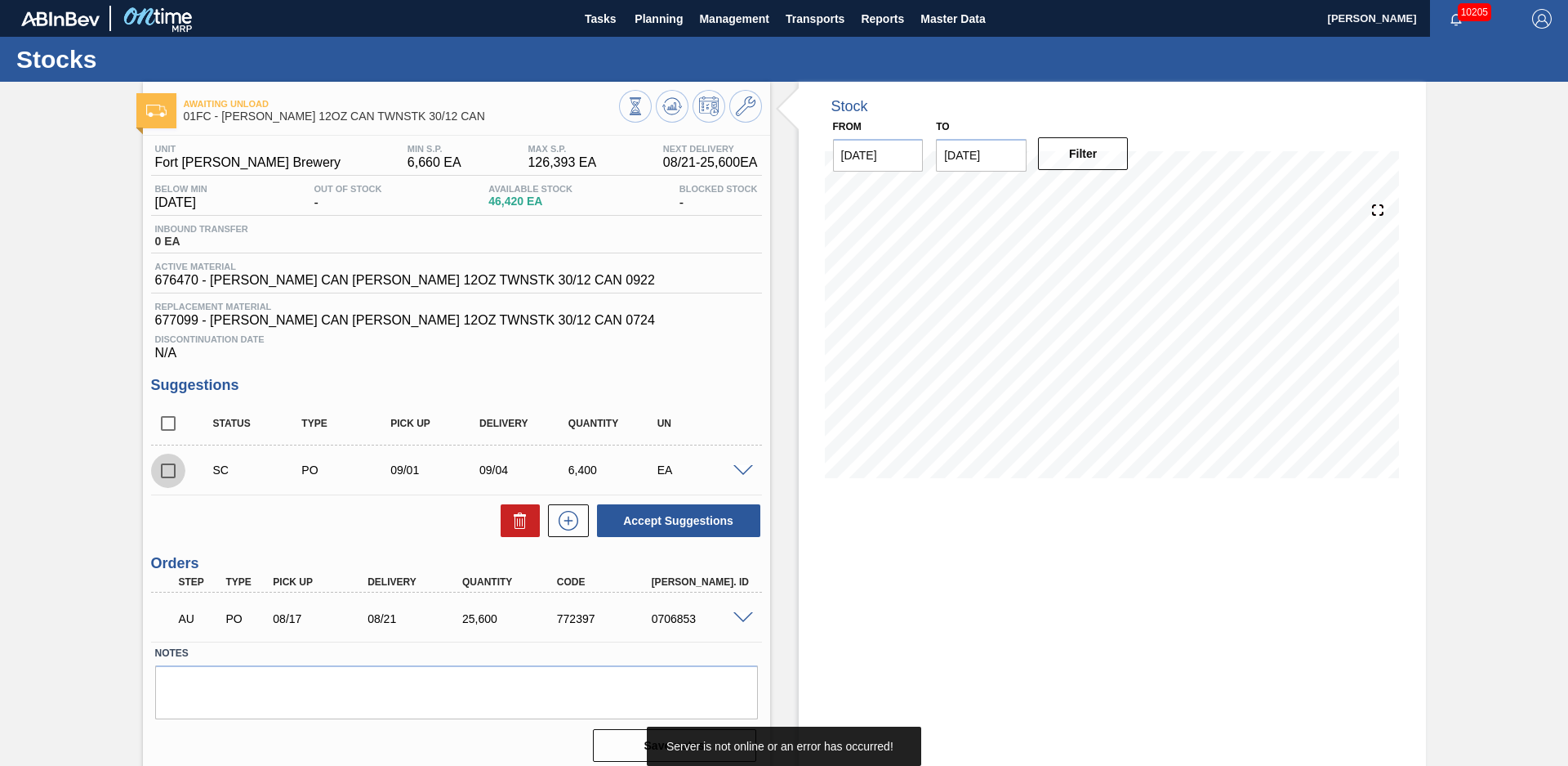
click at [160, 466] on input "checkbox" at bounding box center [168, 470] width 34 height 34
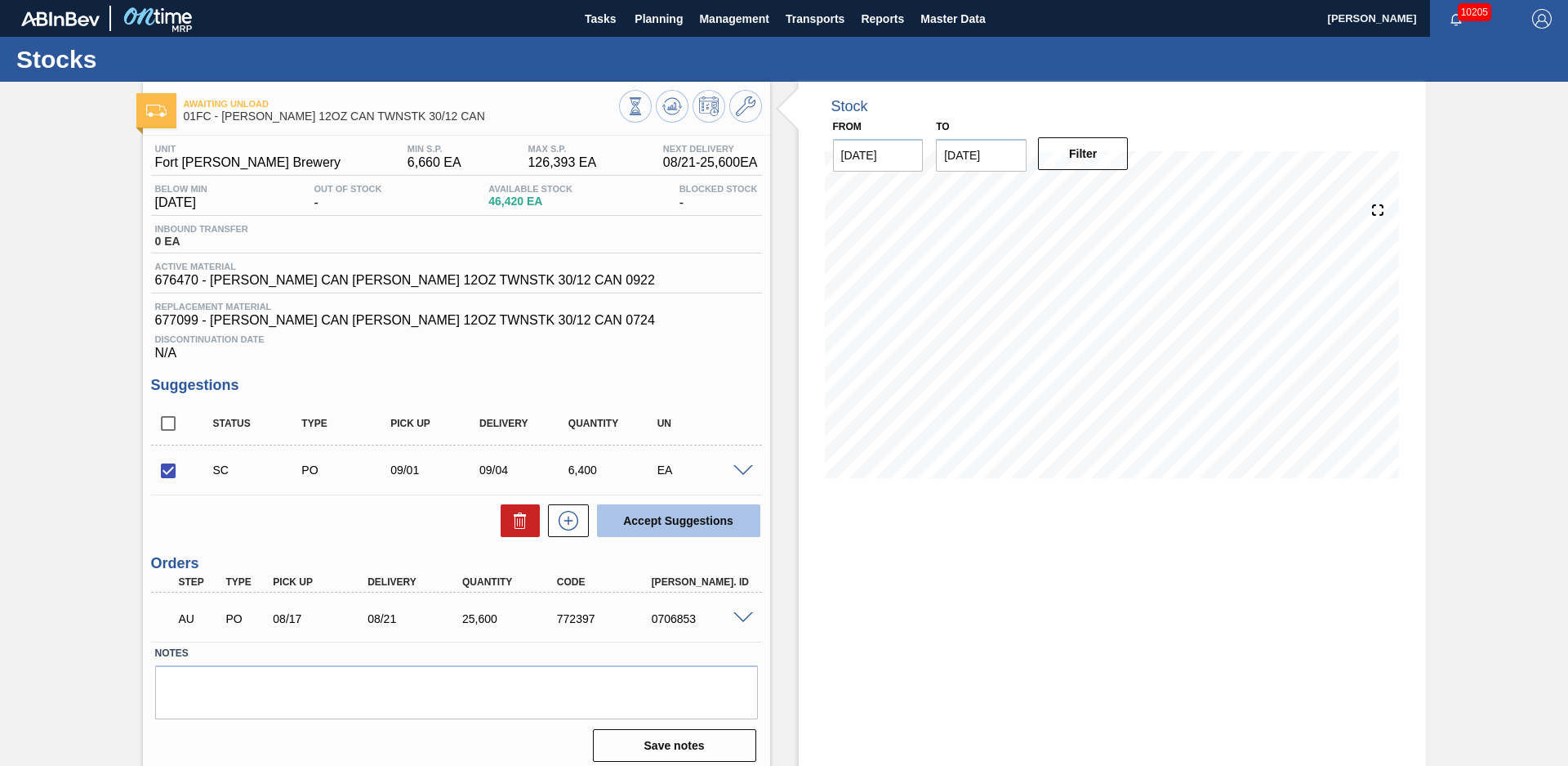
click at [636, 535] on button "Accept Suggestions" at bounding box center [678, 520] width 163 height 33
checkbox input "false"
click at [161, 465] on input "checkbox" at bounding box center [168, 470] width 34 height 34
click at [636, 521] on button "Accept Suggestions" at bounding box center [678, 520] width 163 height 33
checkbox input "false"
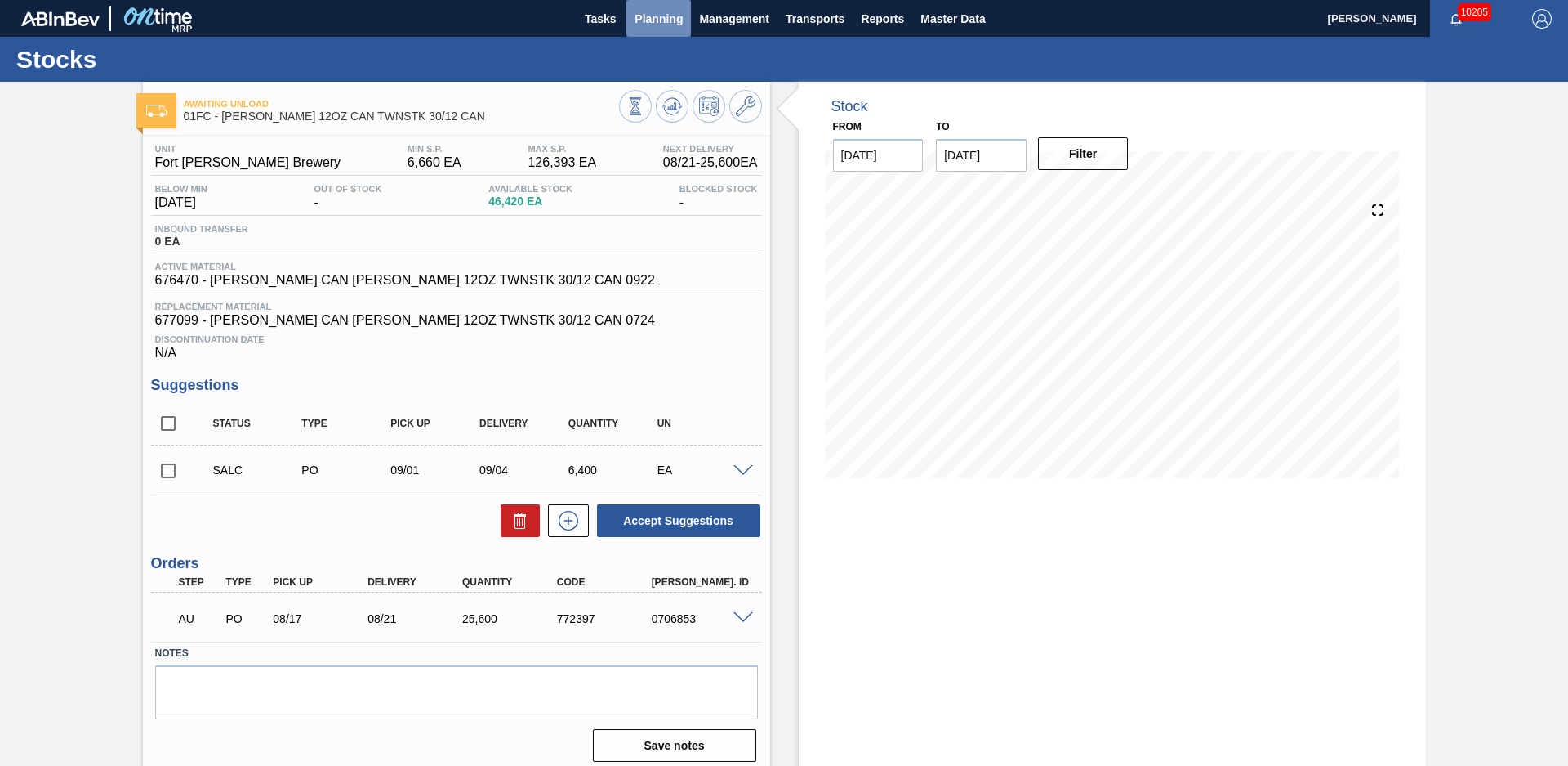
click at [659, 29] on button "Planning" at bounding box center [658, 18] width 65 height 37
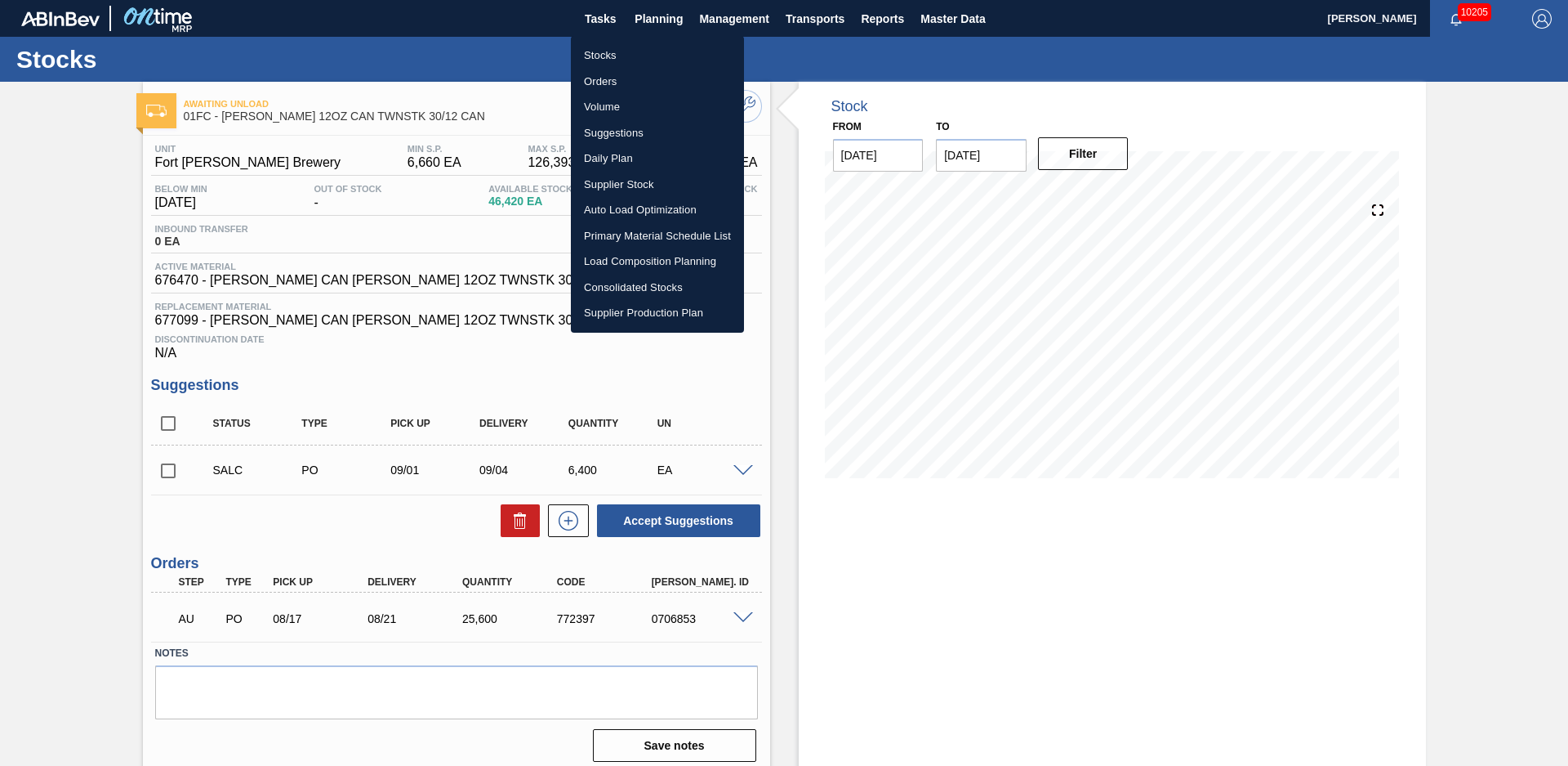
click at [619, 132] on li "Suggestions" at bounding box center [657, 134] width 173 height 26
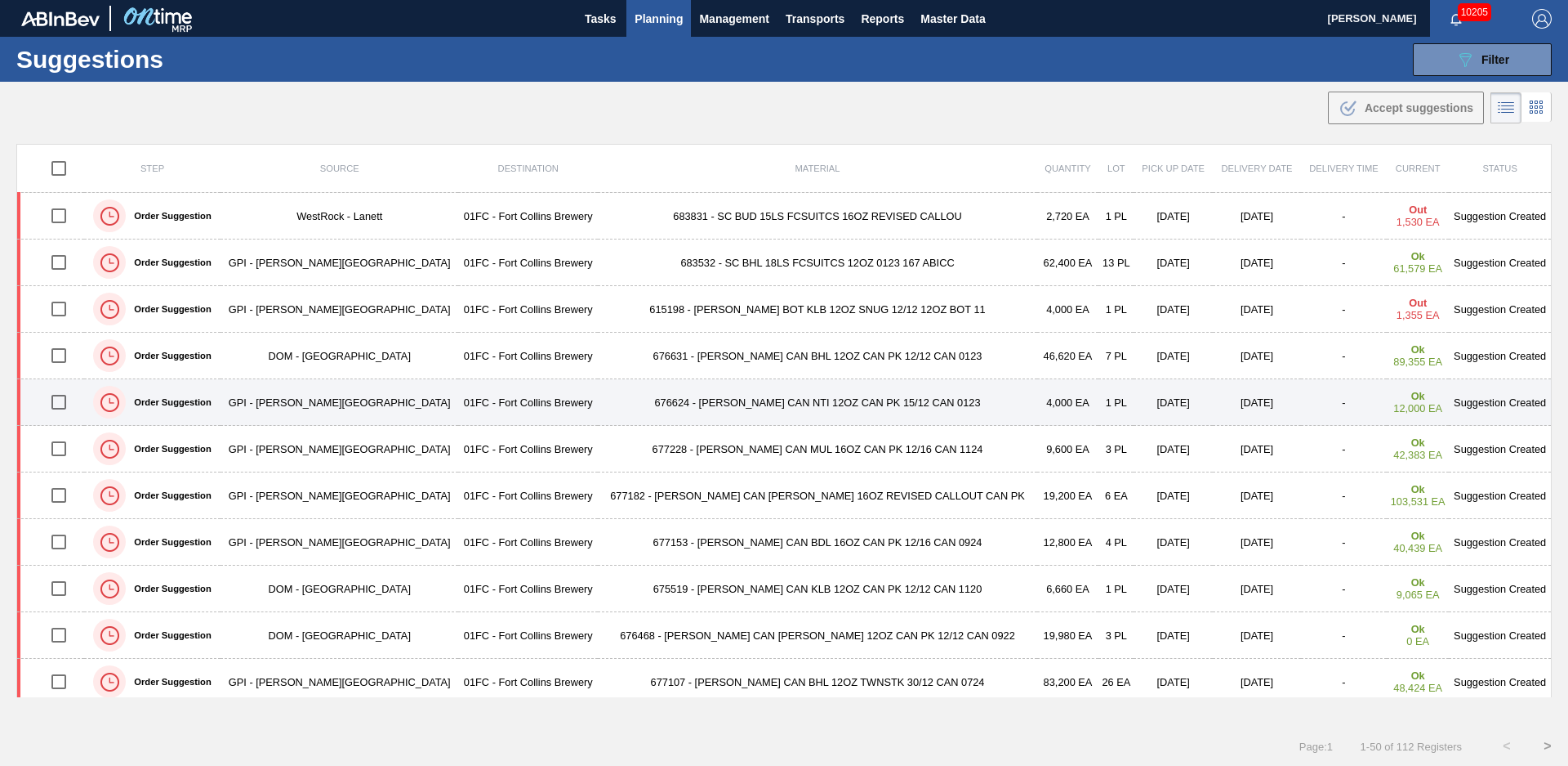
click at [598, 399] on td "676624 - [PERSON_NAME] CAN NTI 12OZ CAN PK 15/12 CAN 0123" at bounding box center [817, 401] width 439 height 46
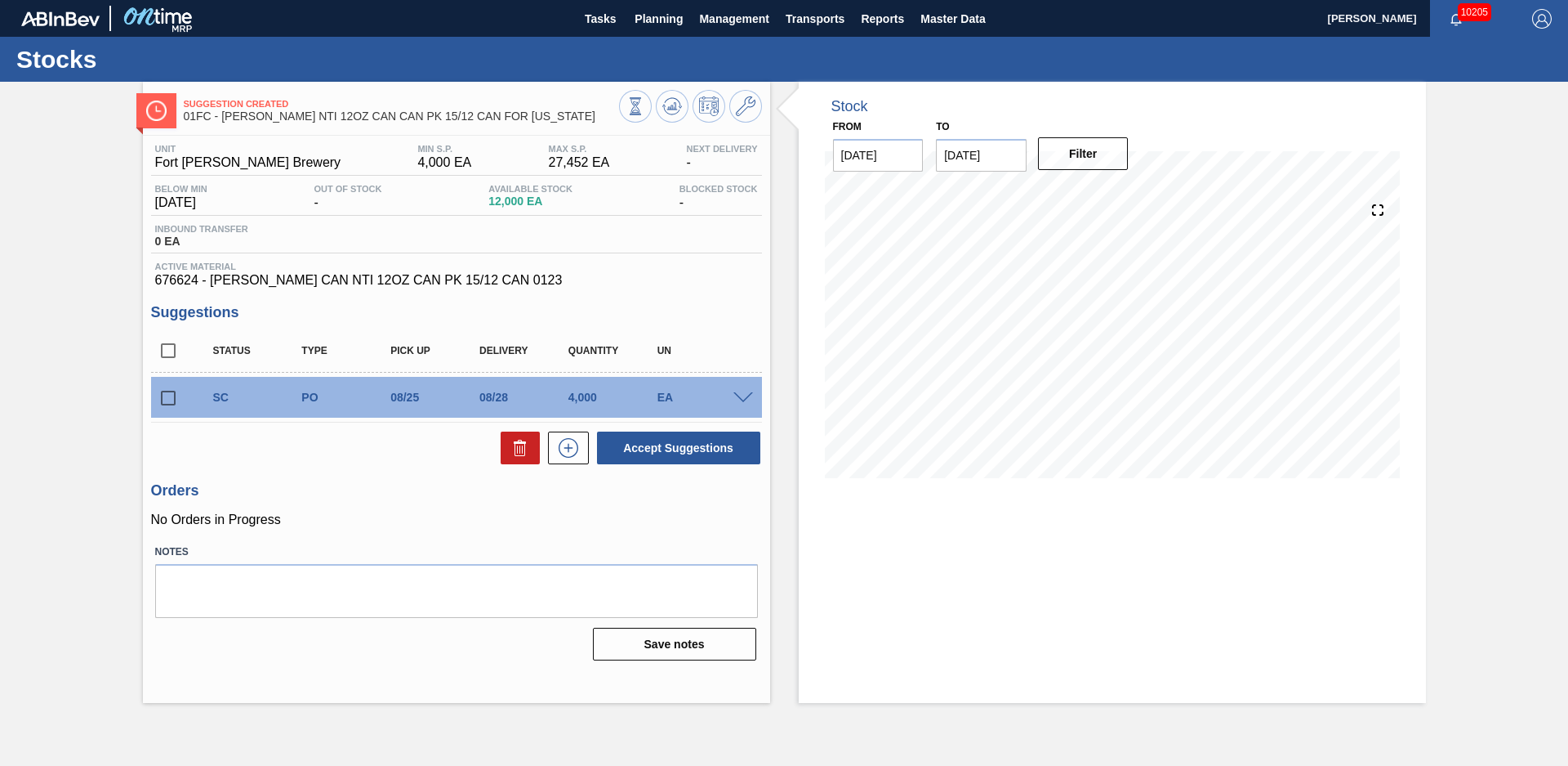
click at [57, 318] on div "Suggestion Created 01FC - [PERSON_NAME] NTI 12OZ CAN CAN PK 15/12 CAN FOR [US_S…" at bounding box center [784, 392] width 1568 height 621
click at [95, 309] on div "Suggestion Created 01FC - [PERSON_NAME] NTI 12OZ CAN CAN PK 15/12 CAN FOR [US_S…" at bounding box center [784, 392] width 1568 height 621
click at [65, 328] on div "Suggestion Created 01FC - [PERSON_NAME] NTI 12OZ CAN CAN PK 15/12 CAN FOR [US_S…" at bounding box center [784, 392] width 1568 height 621
click at [637, 24] on span "Planning" at bounding box center [658, 19] width 48 height 20
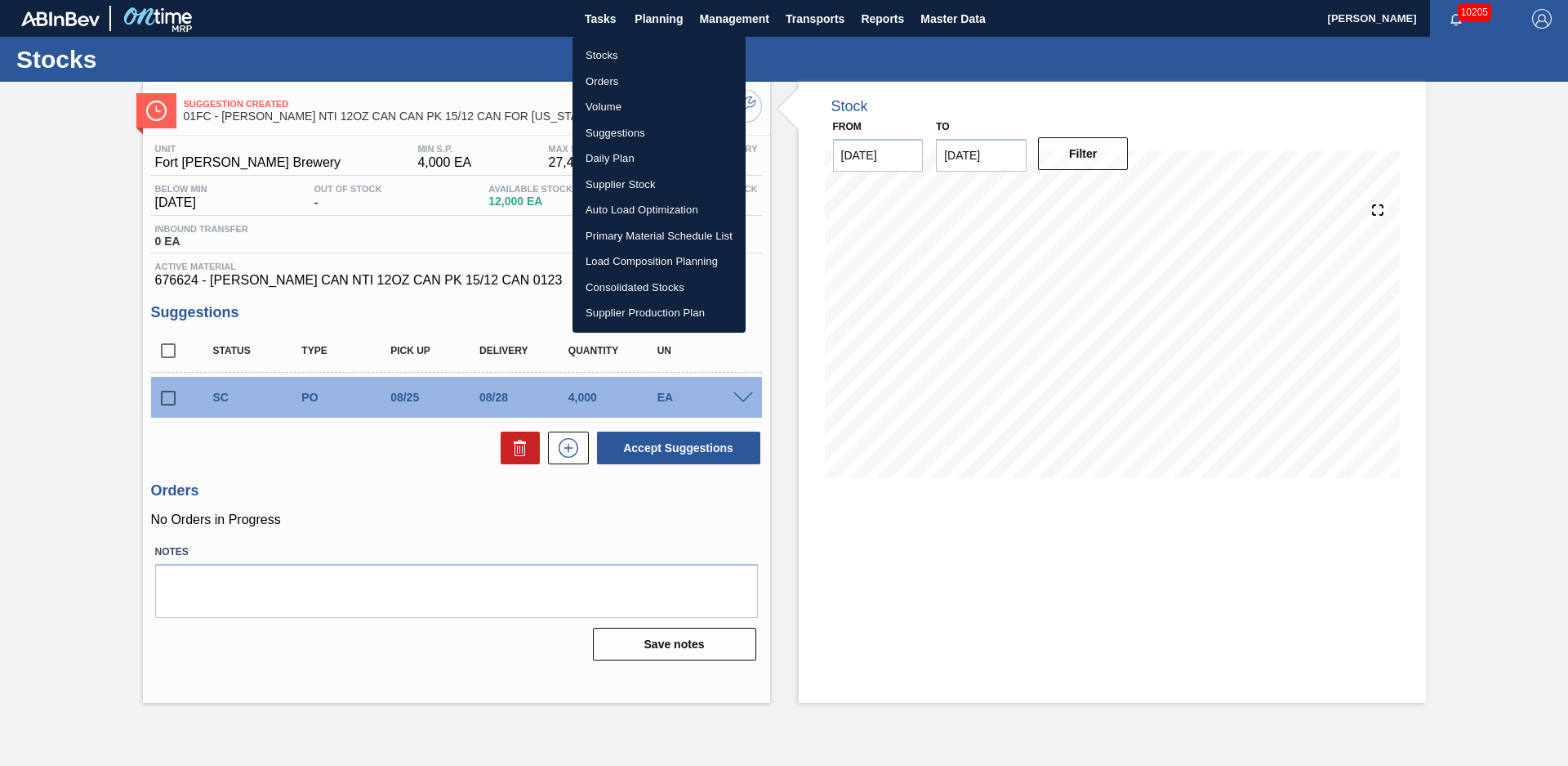
click at [648, 136] on li "Suggestions" at bounding box center [659, 134] width 173 height 26
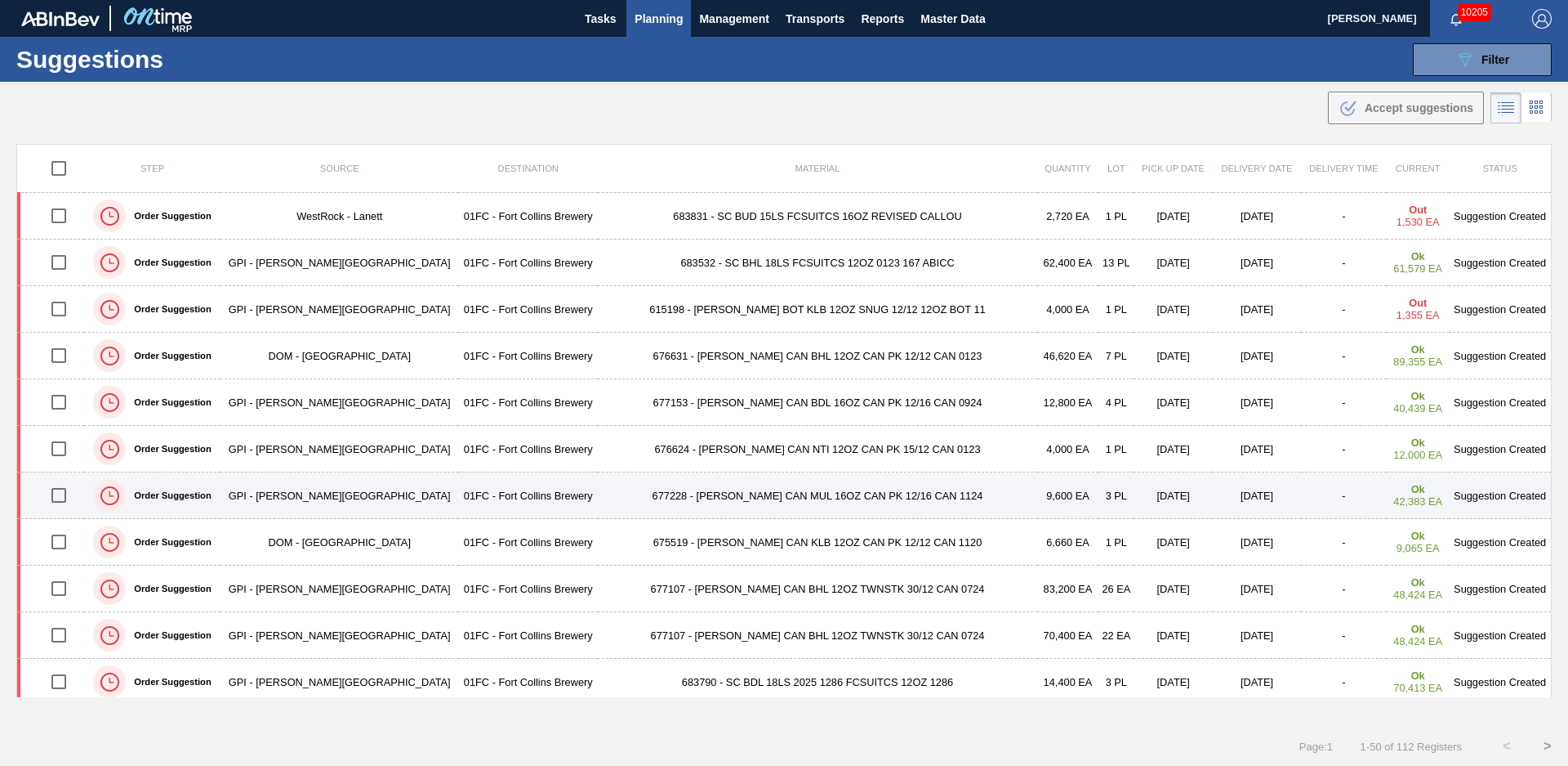
click at [598, 497] on td "677228 - [PERSON_NAME] CAN MUL 16OZ CAN PK 12/16 CAN 1124" at bounding box center [817, 495] width 439 height 46
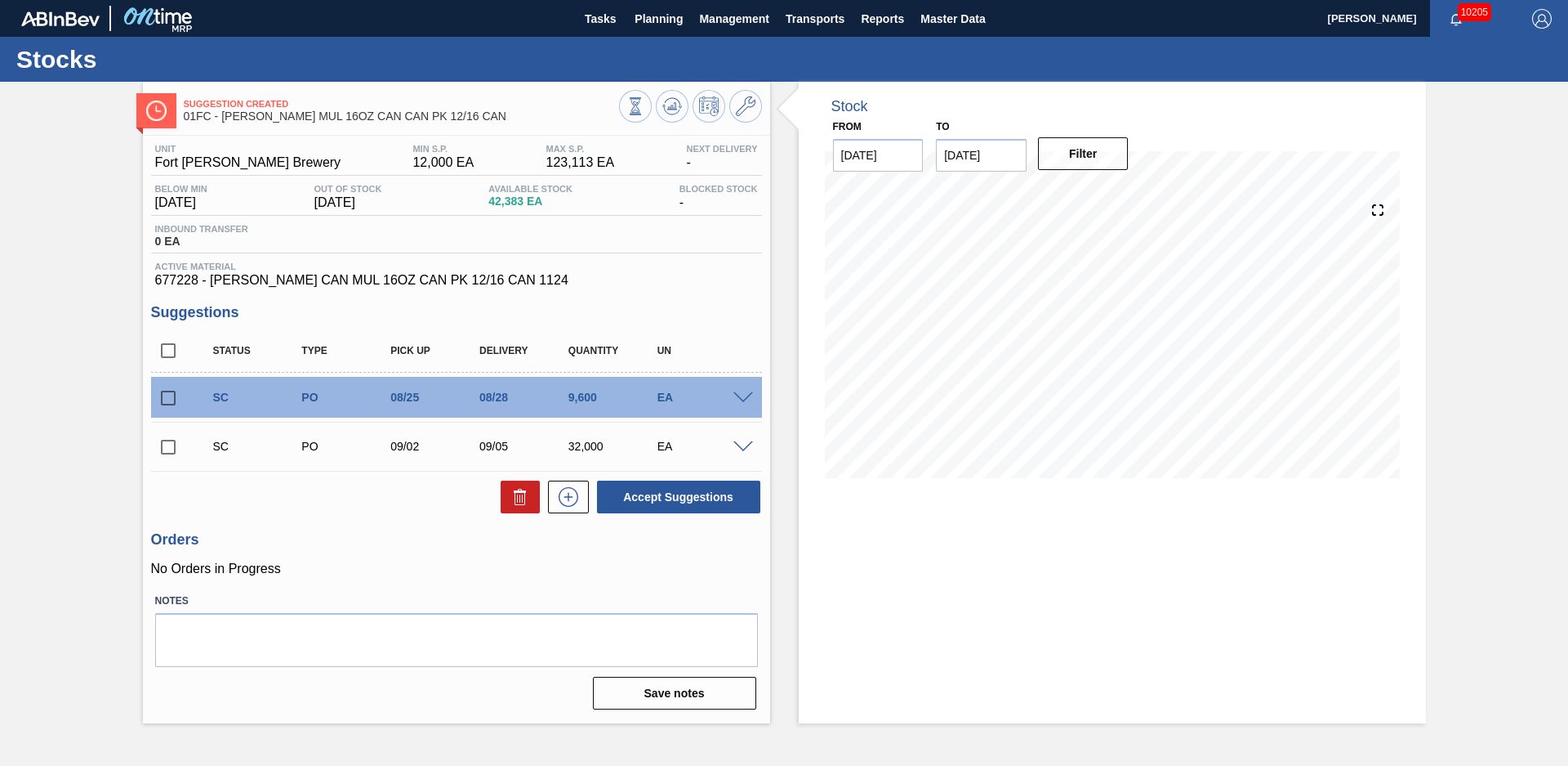
click at [119, 279] on div "Suggestion Created 01FC - [PERSON_NAME] MUL 16OZ CAN CAN PK 12/16 CAN Unit Fort…" at bounding box center [784, 402] width 1568 height 642
click at [107, 221] on div "Suggestion Created 01FC - [PERSON_NAME] MUL 16OZ CAN CAN PK 12/16 CAN Unit Fort…" at bounding box center [784, 402] width 1568 height 642
click at [744, 122] on button at bounding box center [746, 106] width 33 height 33
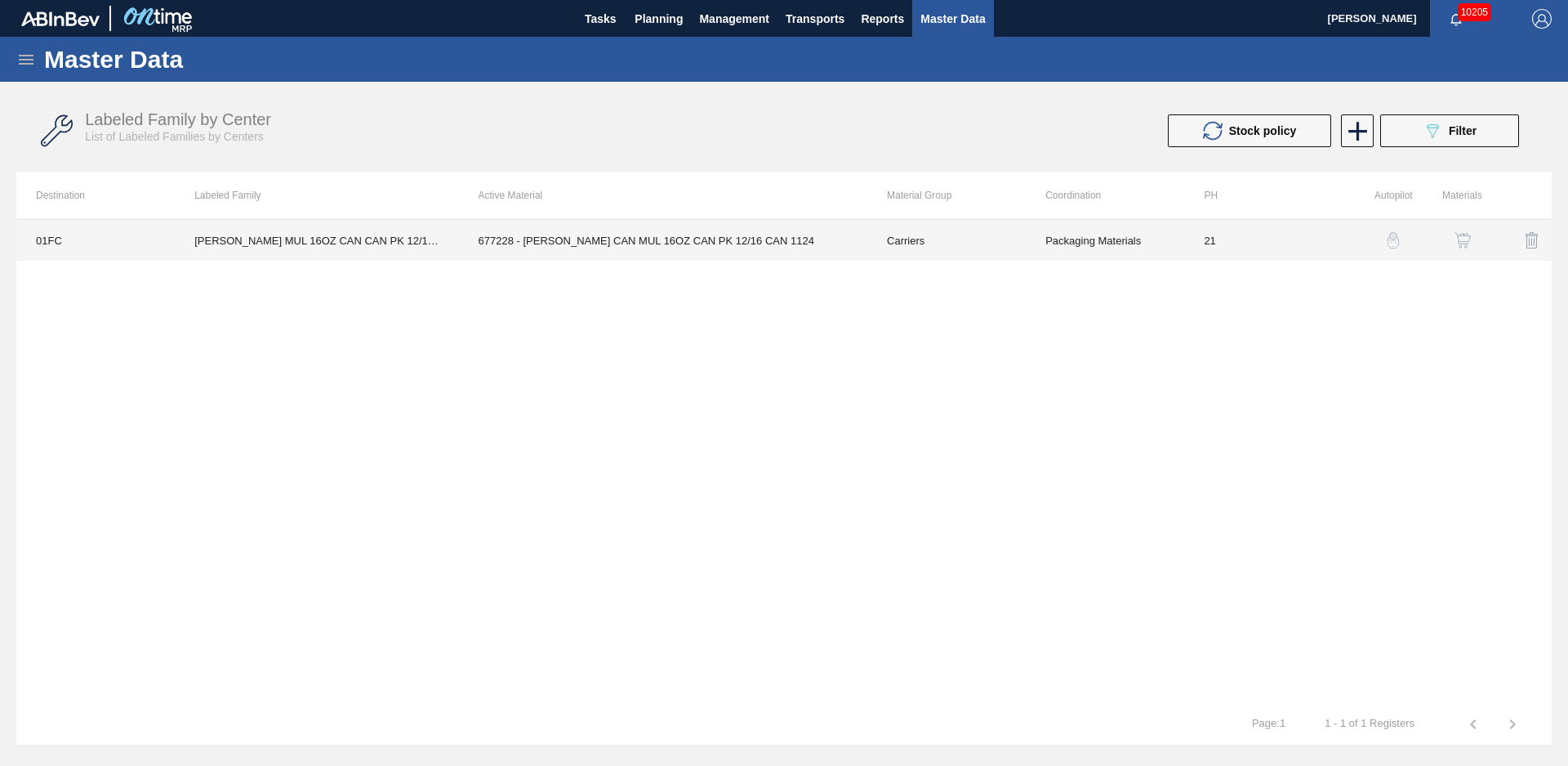
click at [539, 253] on td "677228 - [PERSON_NAME] CAN MUL 16OZ CAN PK 12/16 CAN 1124" at bounding box center [663, 239] width 409 height 41
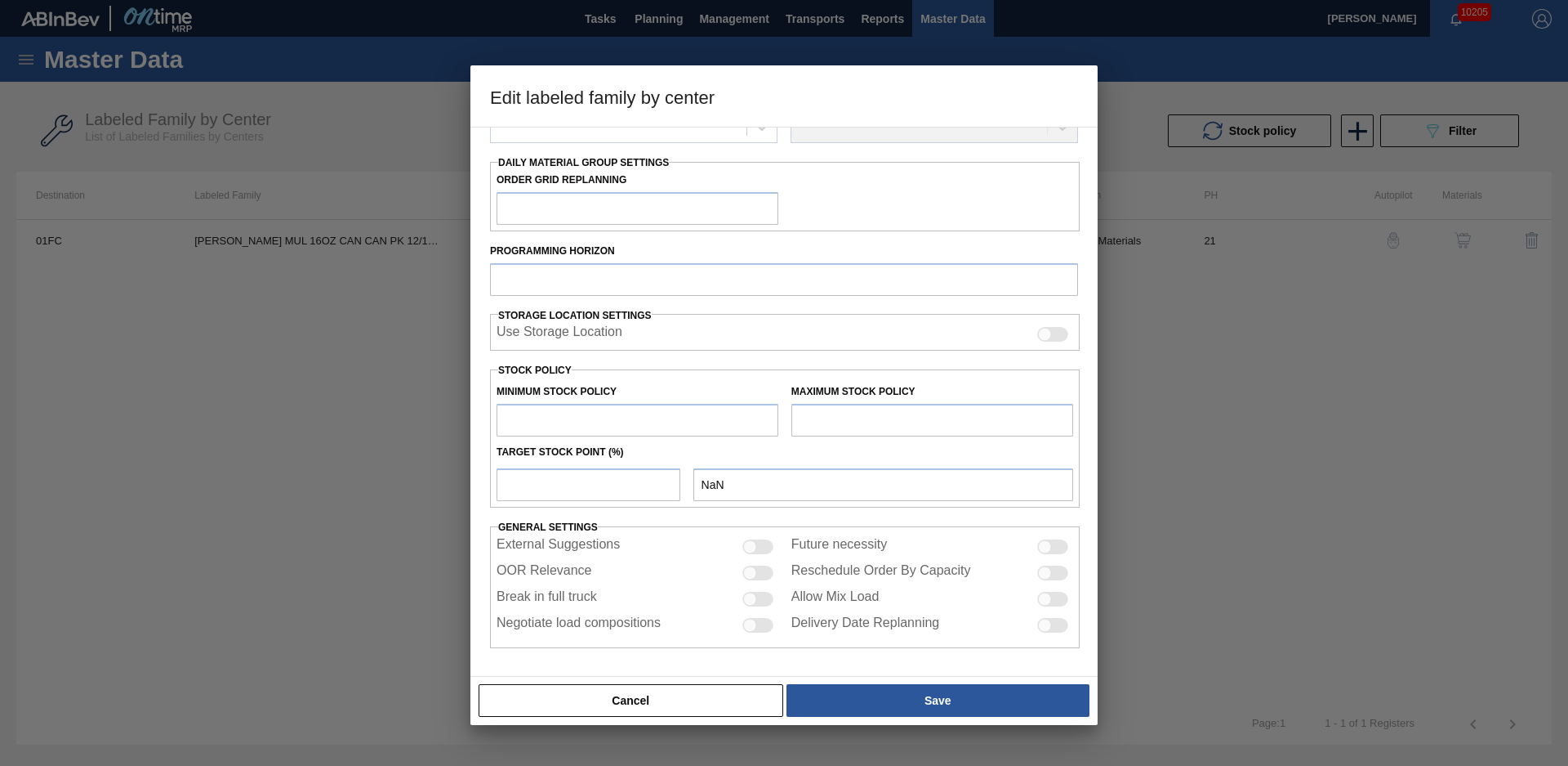
type input "Carriers"
type input "Can Carriers"
type input "[PERSON_NAME] MUL 16OZ CAN CAN PK 12/16 CAN"
type input "01FC - Fort Collins Brewery"
type input "21"
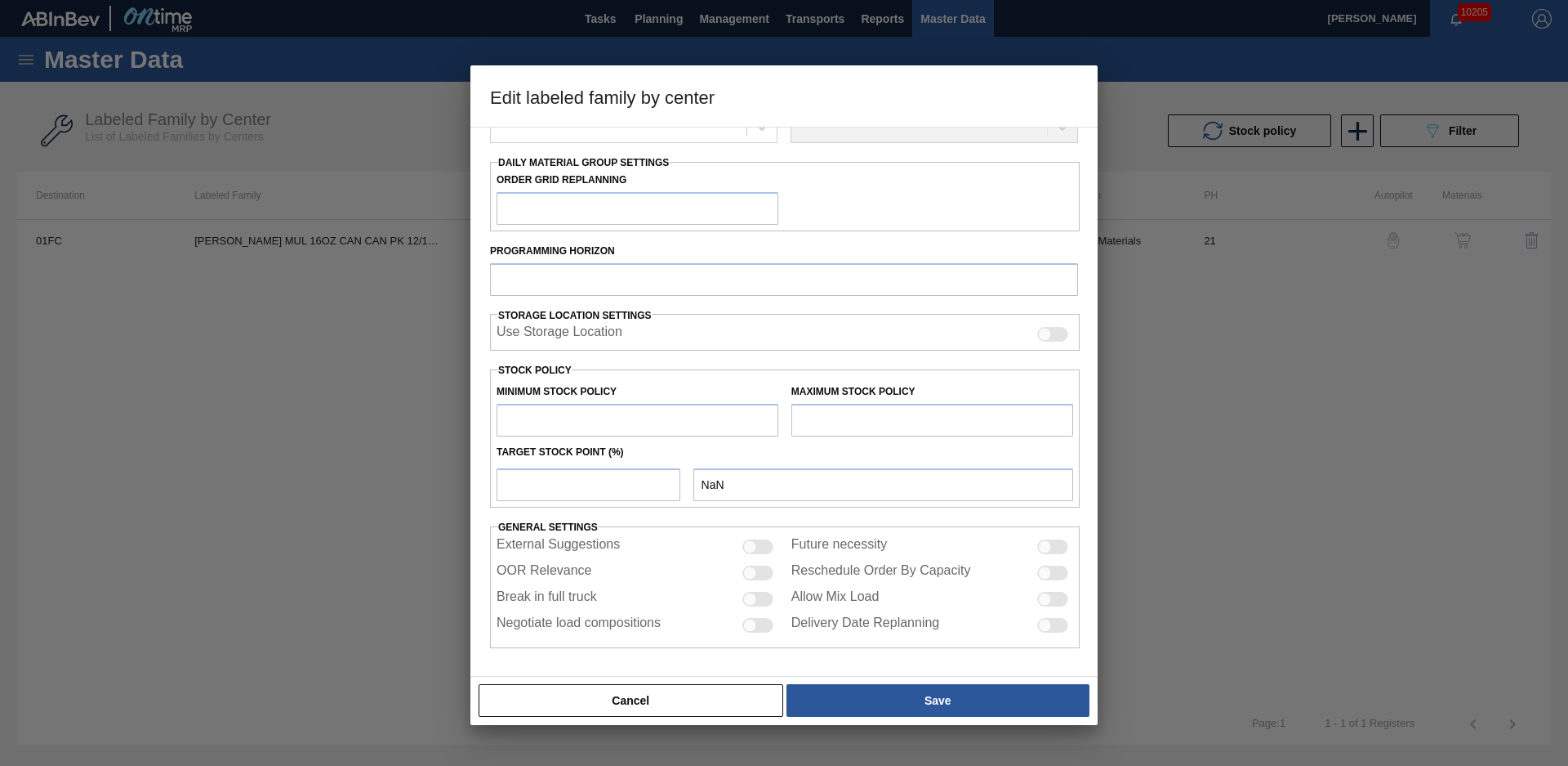
type input "12,000"
type input "123,113"
type input "0"
type input "12,000"
checkbox input "true"
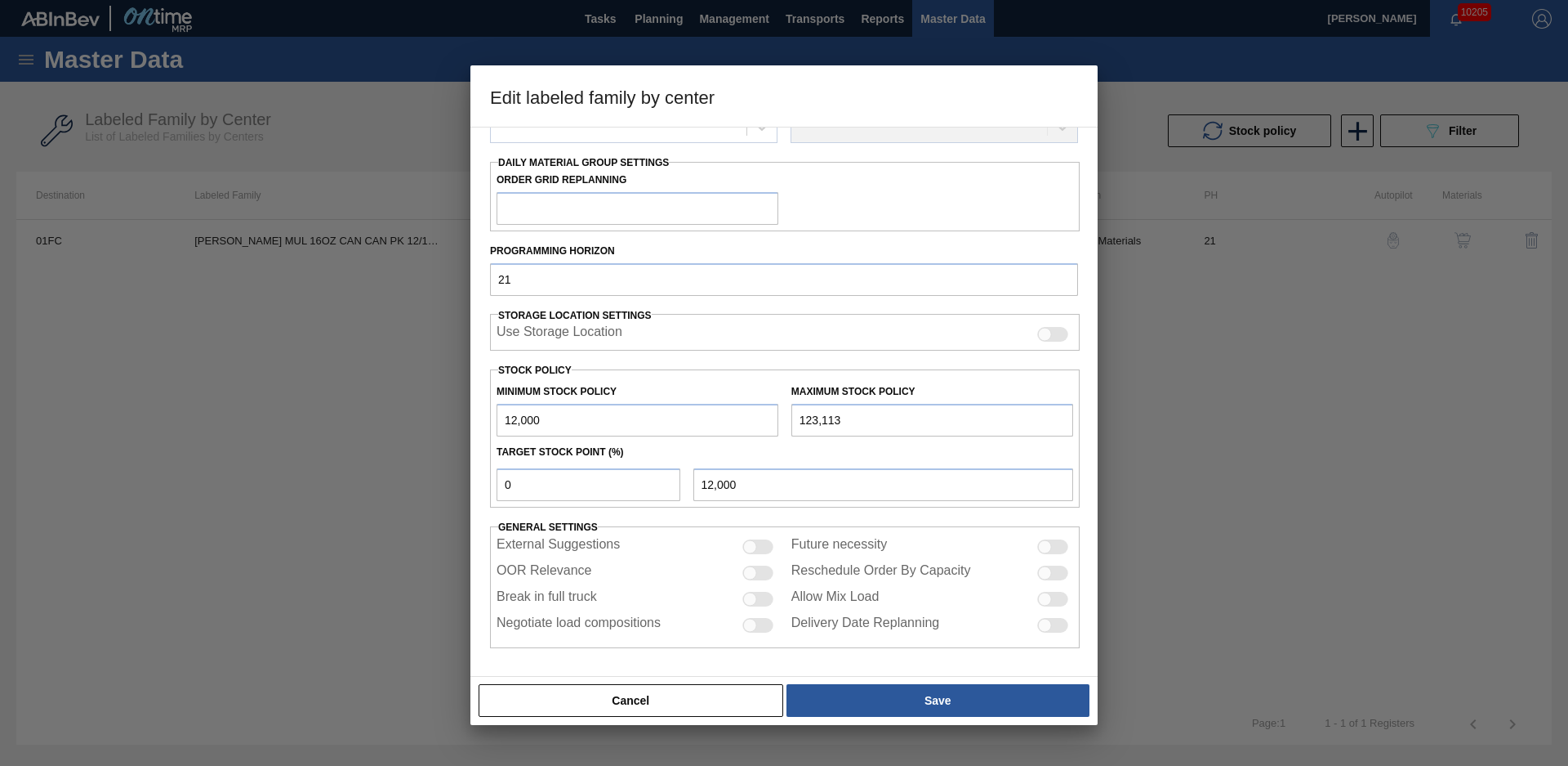
scroll to position [177, 0]
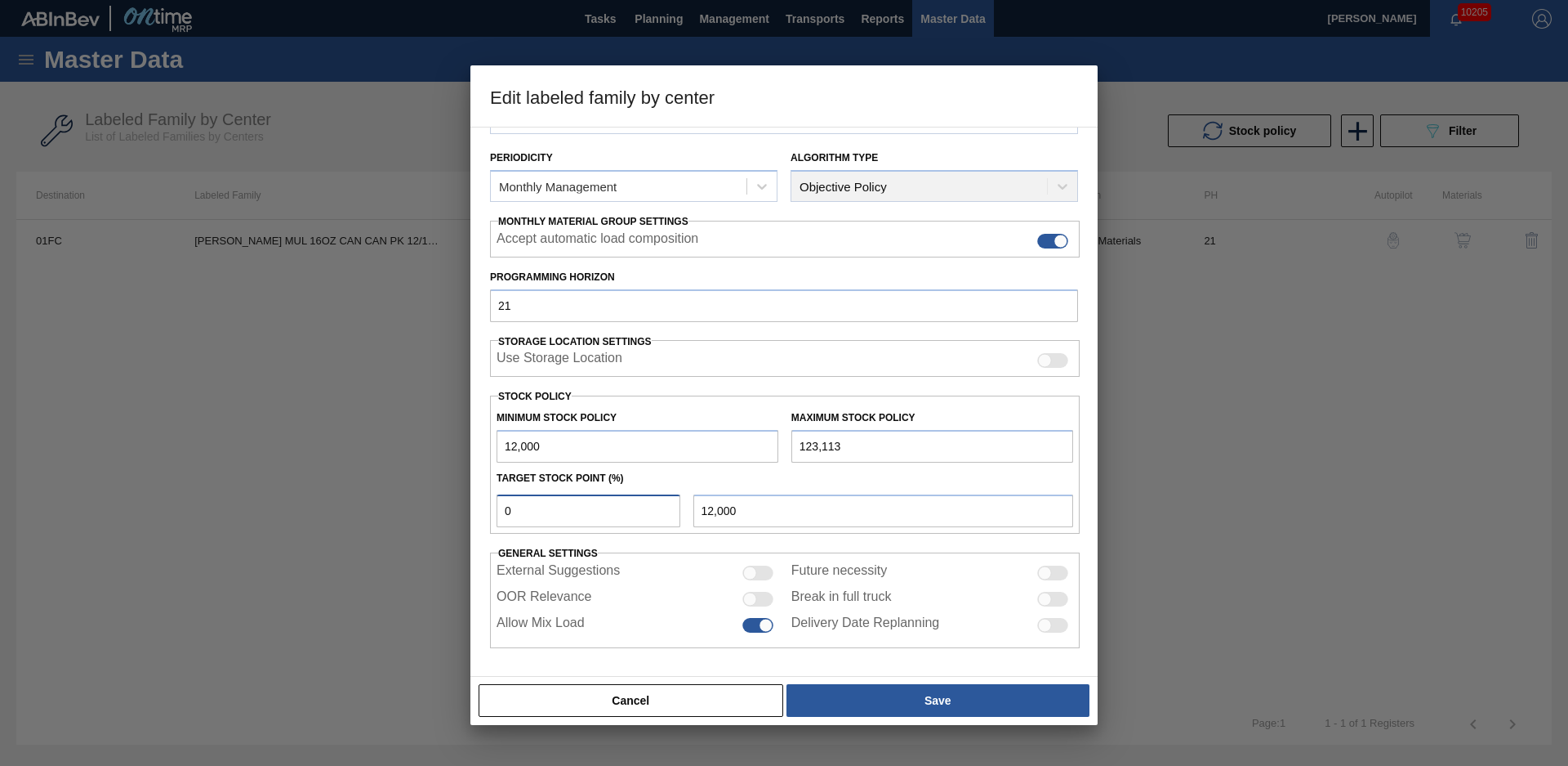
drag, startPoint x: 570, startPoint y: 512, endPoint x: 424, endPoint y: 520, distance: 146.2
click at [425, 520] on div "Edit labeled family by center Material Group Carriers Family Can Carriers Label…" at bounding box center [784, 383] width 1568 height 766
type input "10"
type input "23,111"
type input "1"
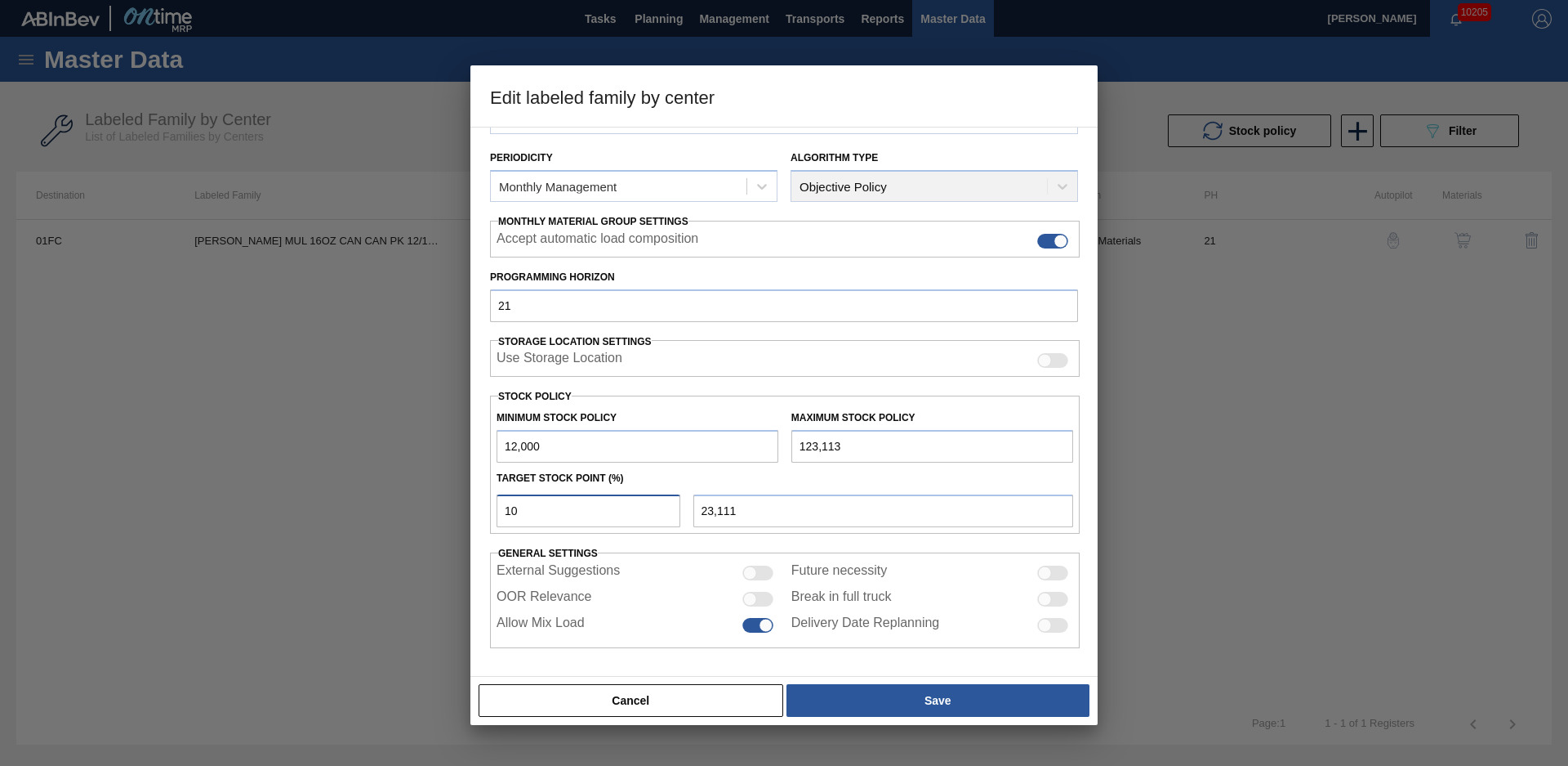
type input "13,111"
type input "12,000"
type input "8"
type input "20,889"
type input "12,000"
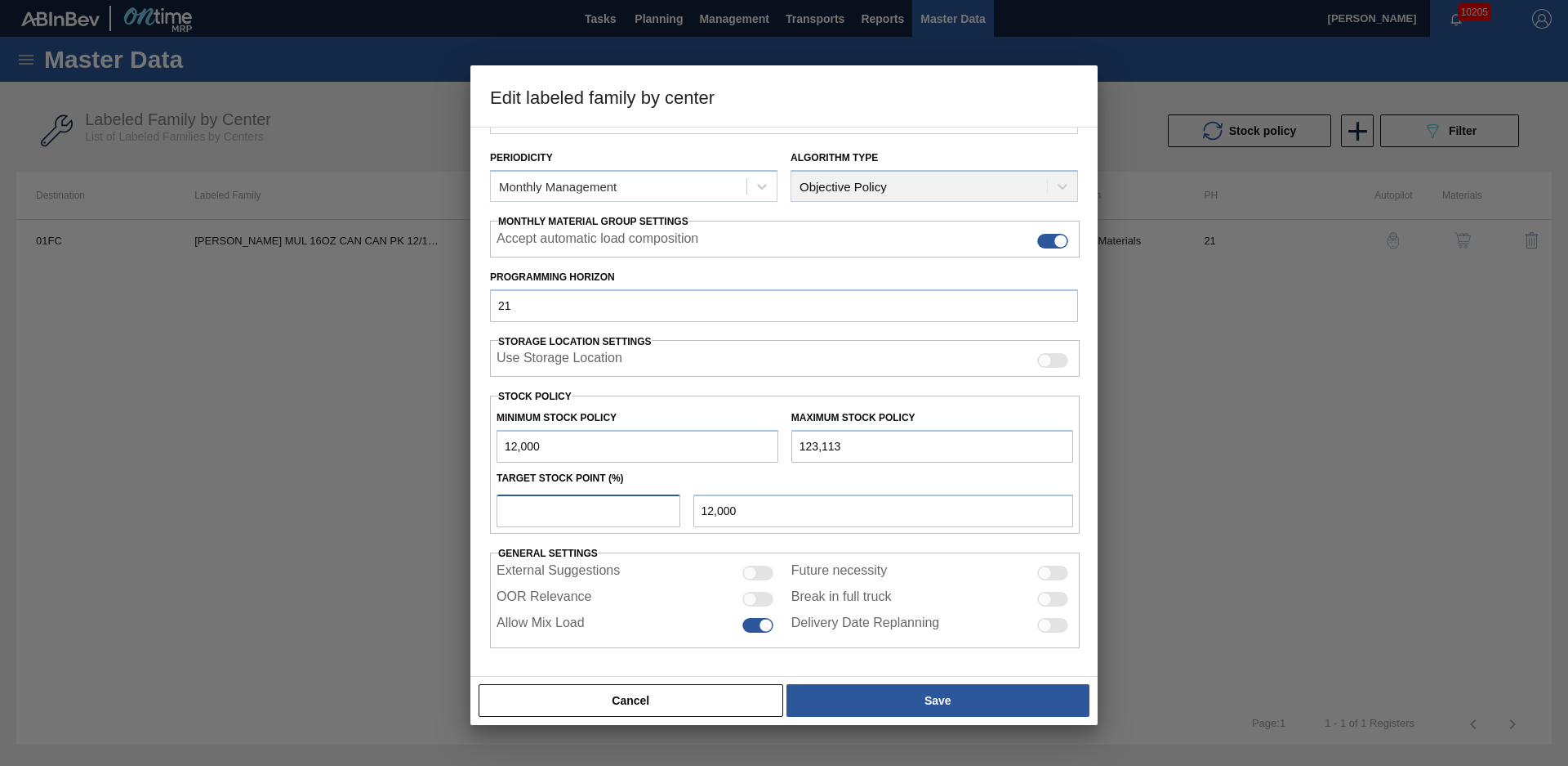
type input "5"
type input "17,556"
type input "12,000"
type input "4"
type input "16,445"
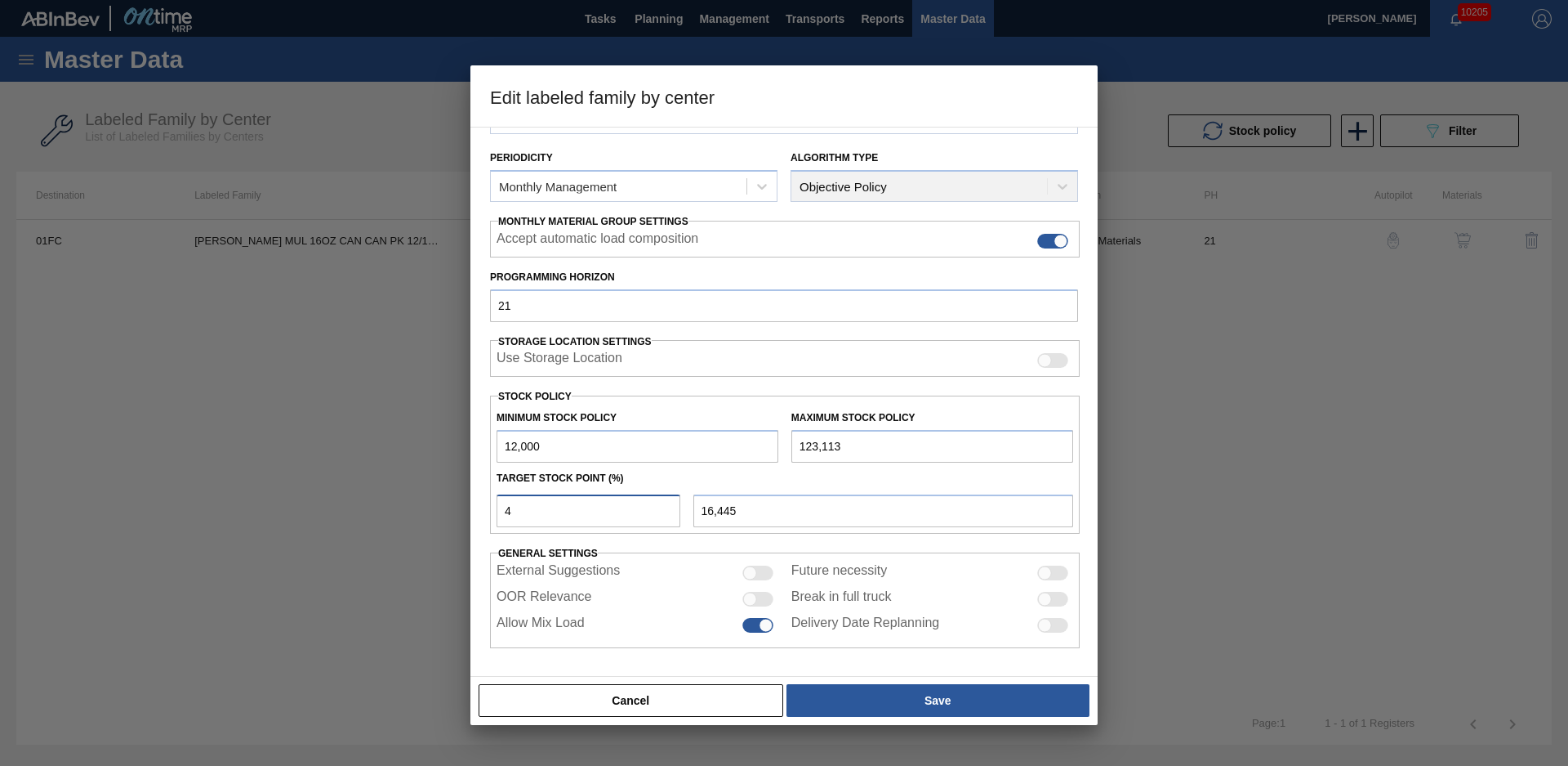
drag, startPoint x: 477, startPoint y: 507, endPoint x: 432, endPoint y: 507, distance: 45.0
click at [432, 507] on div "Edit labeled family by center Material Group Carriers Family Can Carriers Label…" at bounding box center [784, 383] width 1568 height 766
type input "5"
type input "17,556"
type input "12,000"
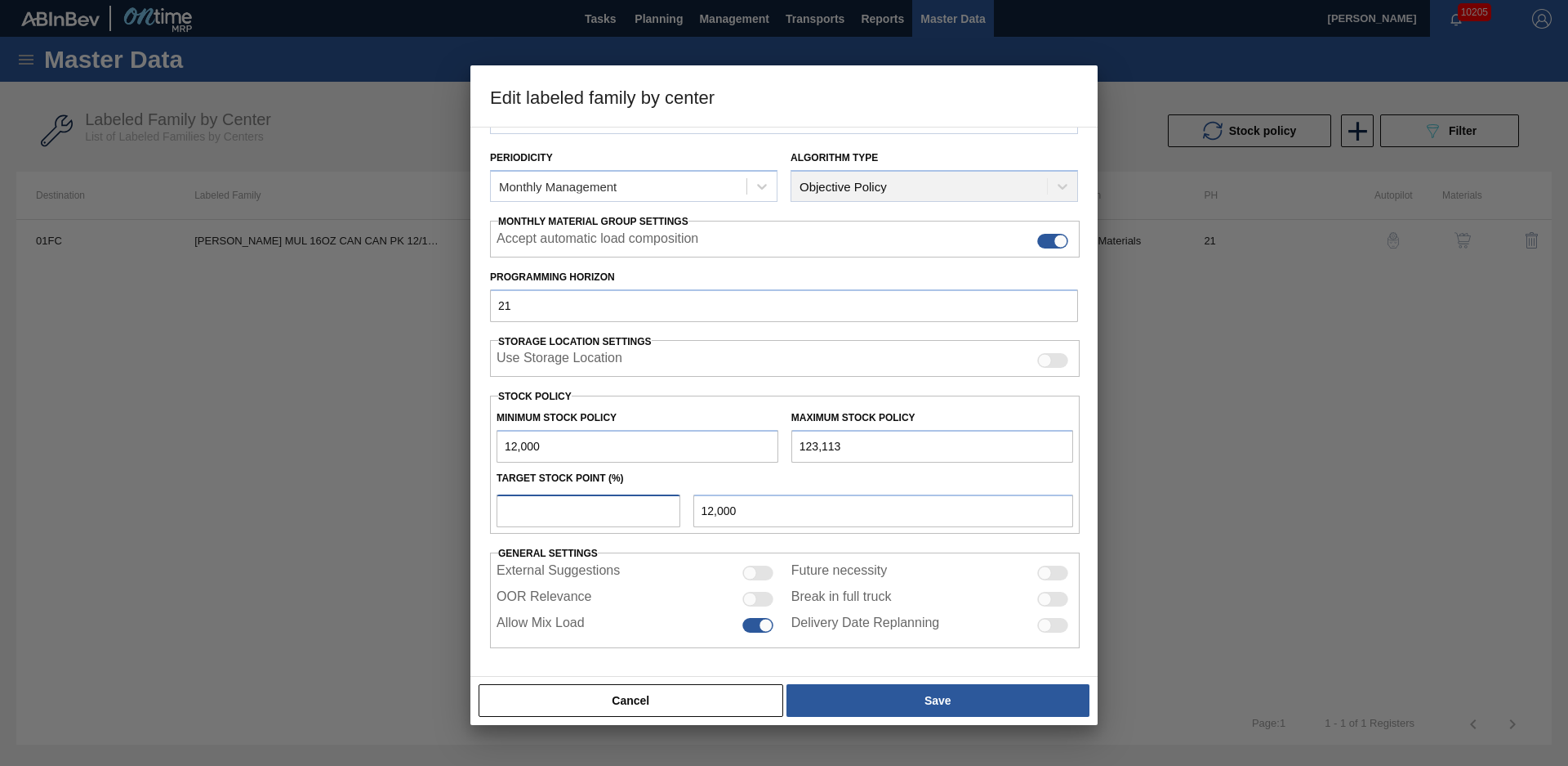
type input "6"
type input "18,667"
type input "6"
click at [887, 672] on div "Material Group Carriers Family Can Carriers Labeled Family [PERSON_NAME] MUL 16…" at bounding box center [784, 401] width 627 height 550
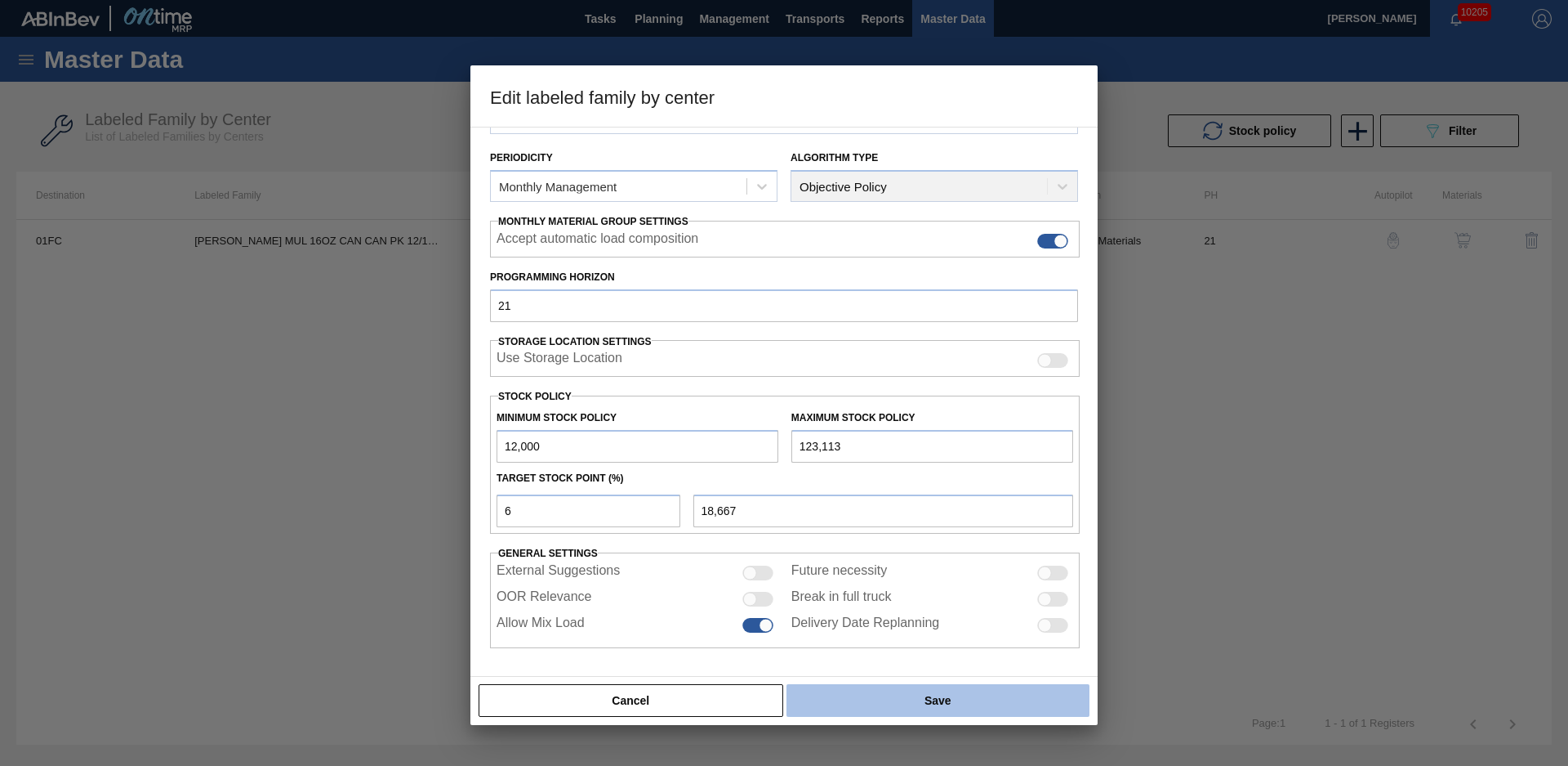
click at [889, 688] on button "Save" at bounding box center [938, 700] width 303 height 33
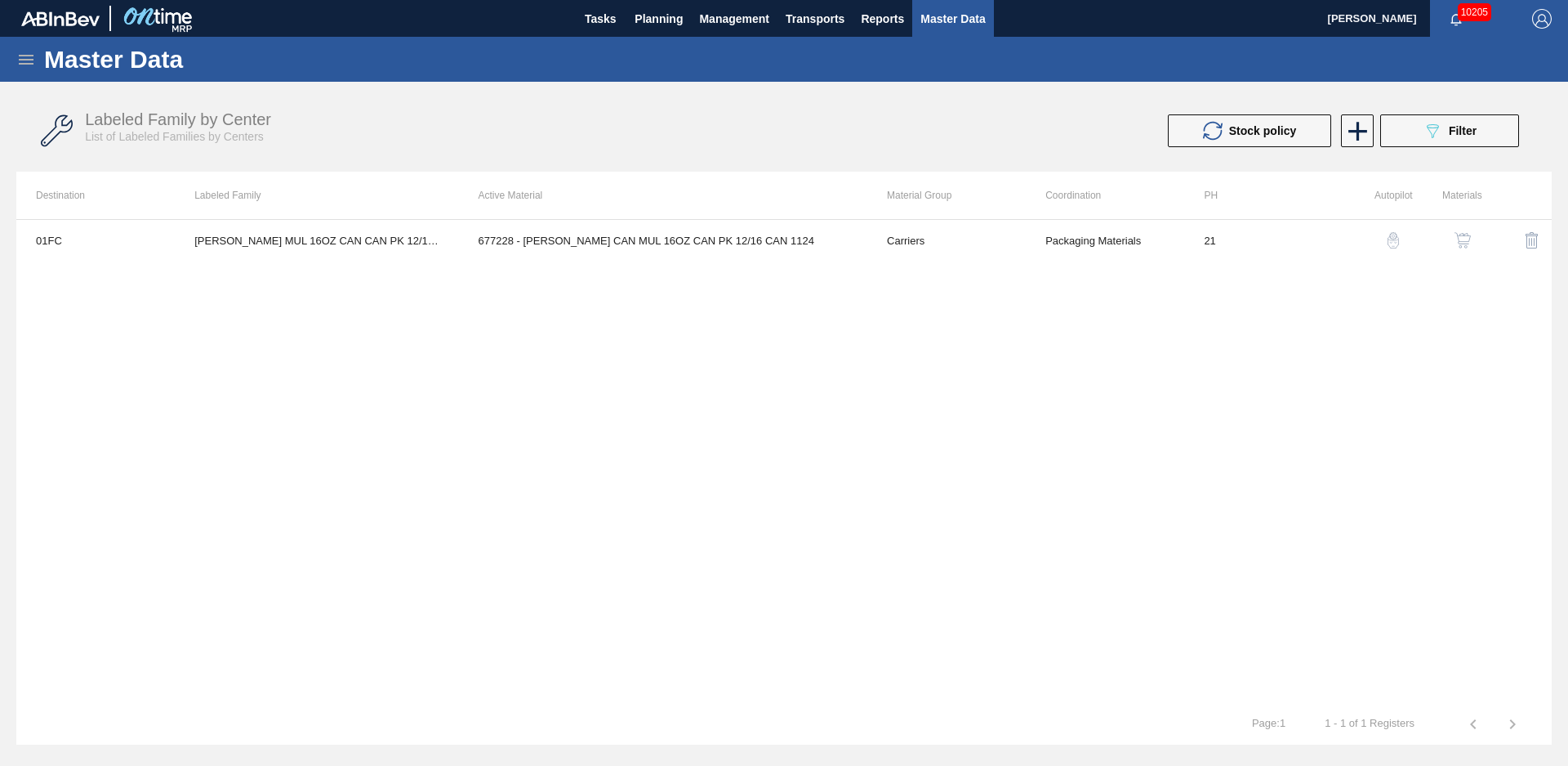
click at [654, 453] on div "01FC [PERSON_NAME] MUL 16OZ CAN CAN PK 12/16 CAN 677228 - [PERSON_NAME] CAN MUL…" at bounding box center [784, 461] width 1536 height 484
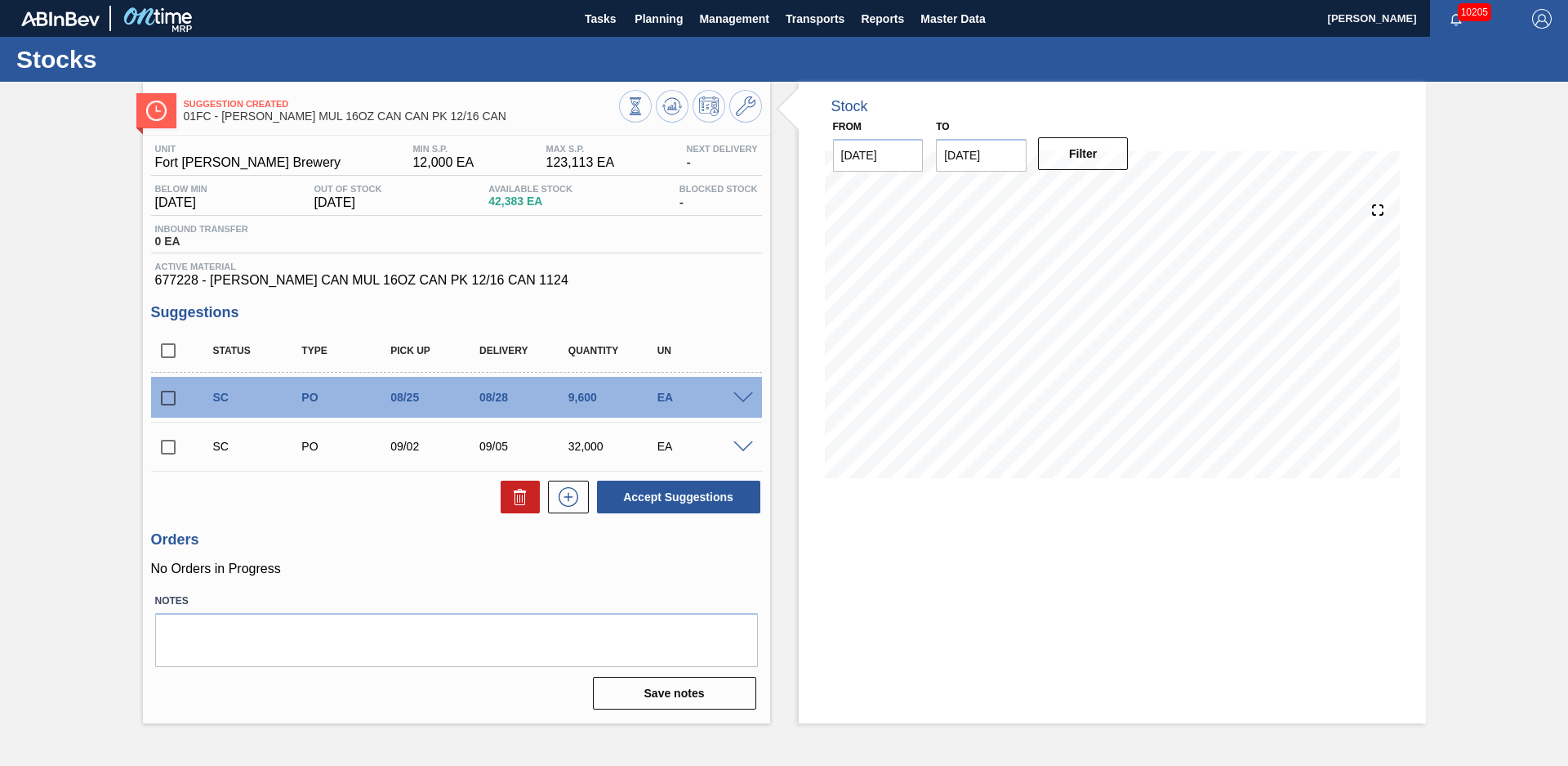
click at [108, 231] on div "Suggestion Created 01FC - [PERSON_NAME] MUL 16OZ CAN CAN PK 12/16 CAN Unit Fort…" at bounding box center [784, 402] width 1568 height 642
click at [669, 131] on div "Suggestion Created 01FC - [PERSON_NAME] MUL 16OZ CAN CAN PK 12/16 CAN Unit Fort…" at bounding box center [457, 402] width 627 height 642
click at [669, 121] on button at bounding box center [672, 106] width 33 height 33
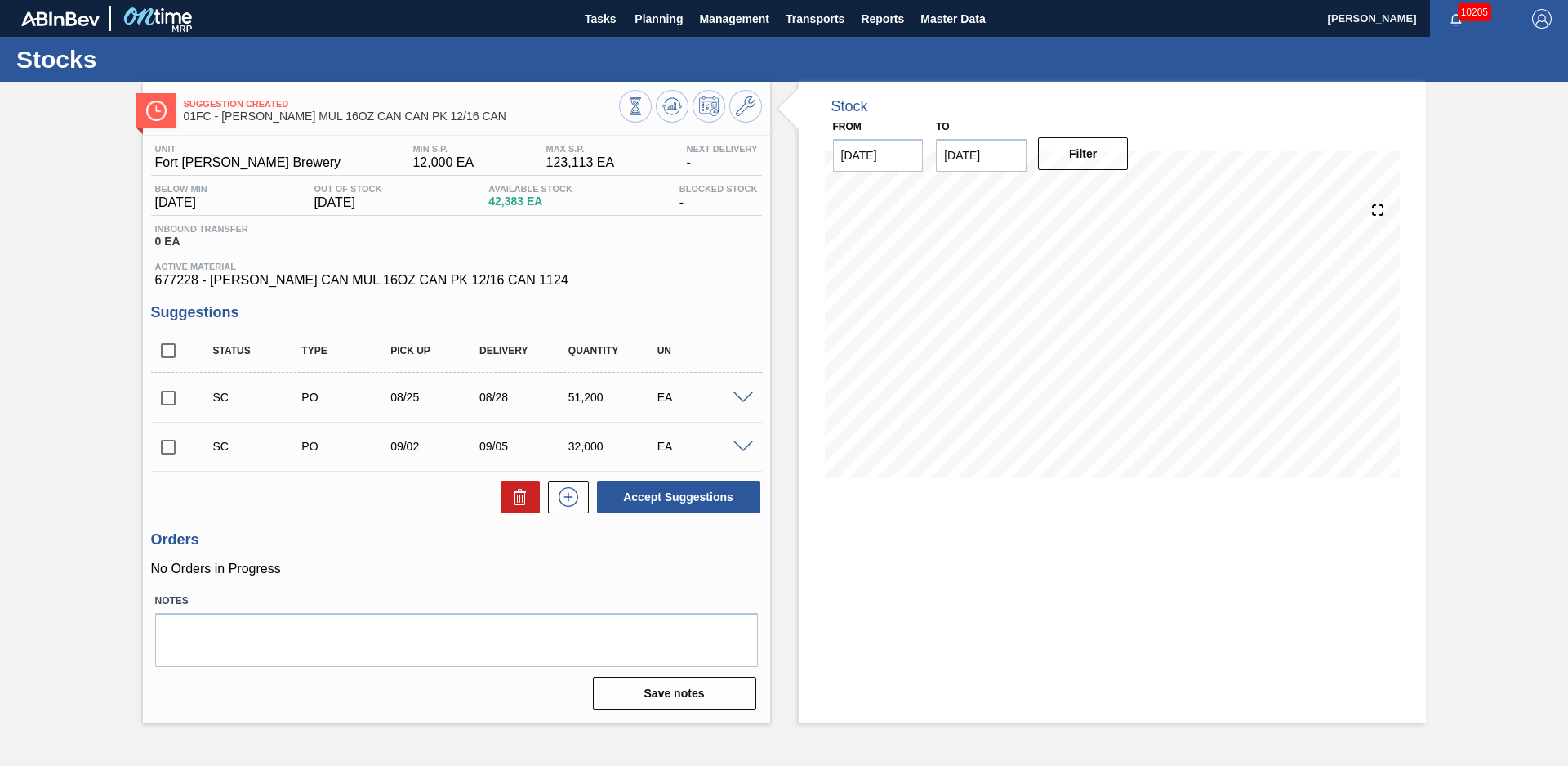
click at [779, 265] on div "Stock From [DATE] to [DATE] Filter" at bounding box center [1098, 402] width 656 height 642
click at [783, 263] on div "Stock From [DATE] to [DATE] Filter" at bounding box center [1098, 402] width 656 height 642
click at [644, 97] on icon at bounding box center [635, 106] width 18 height 18
click at [788, 333] on div "Stock From [DATE] to [DATE] Filter 08/21 Stock Projection 42,383 SAP Planning 0…" at bounding box center [1098, 402] width 656 height 642
click at [390, 531] on h3 "Orders" at bounding box center [456, 540] width 611 height 17
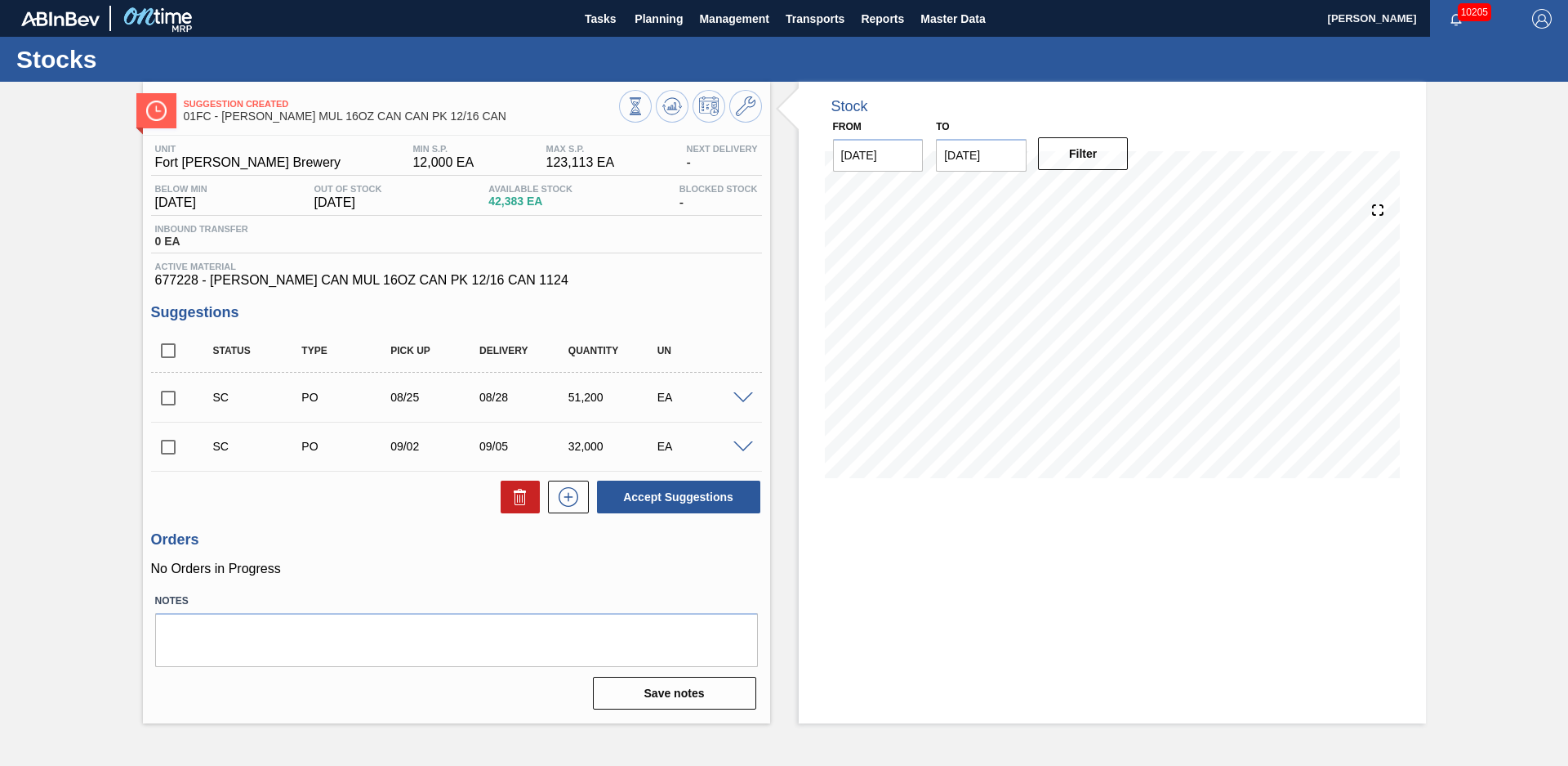
click at [745, 400] on span at bounding box center [743, 398] width 20 height 12
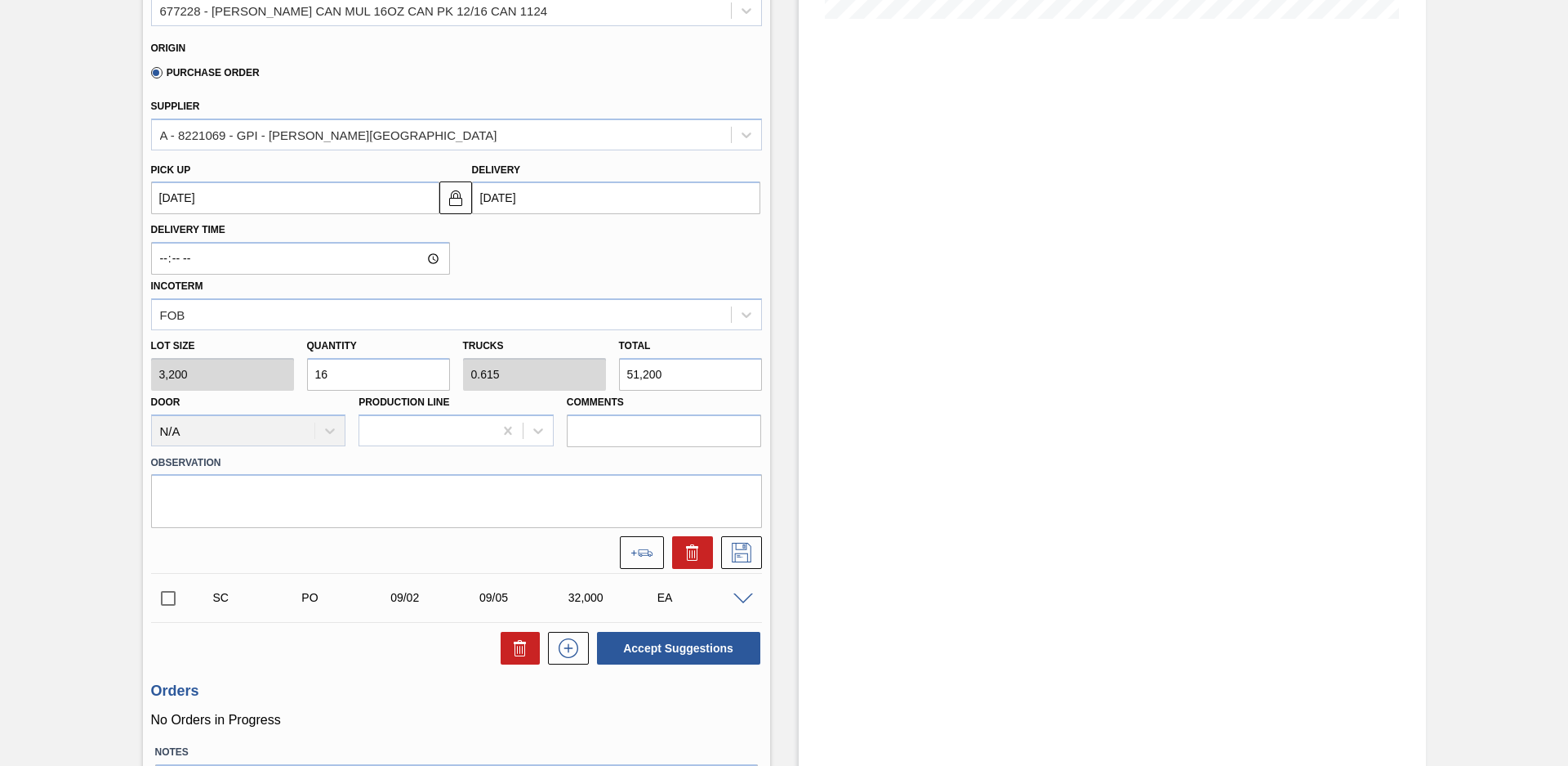
scroll to position [459, 0]
drag, startPoint x: 348, startPoint y: 371, endPoint x: 218, endPoint y: 371, distance: 130.0
click at [218, 371] on div "Lot size 3,200 Quantity 16 Trucks 0.615 Total 51,200 Door N/A Production Line C…" at bounding box center [457, 388] width 624 height 117
type input "4"
type input "0.154"
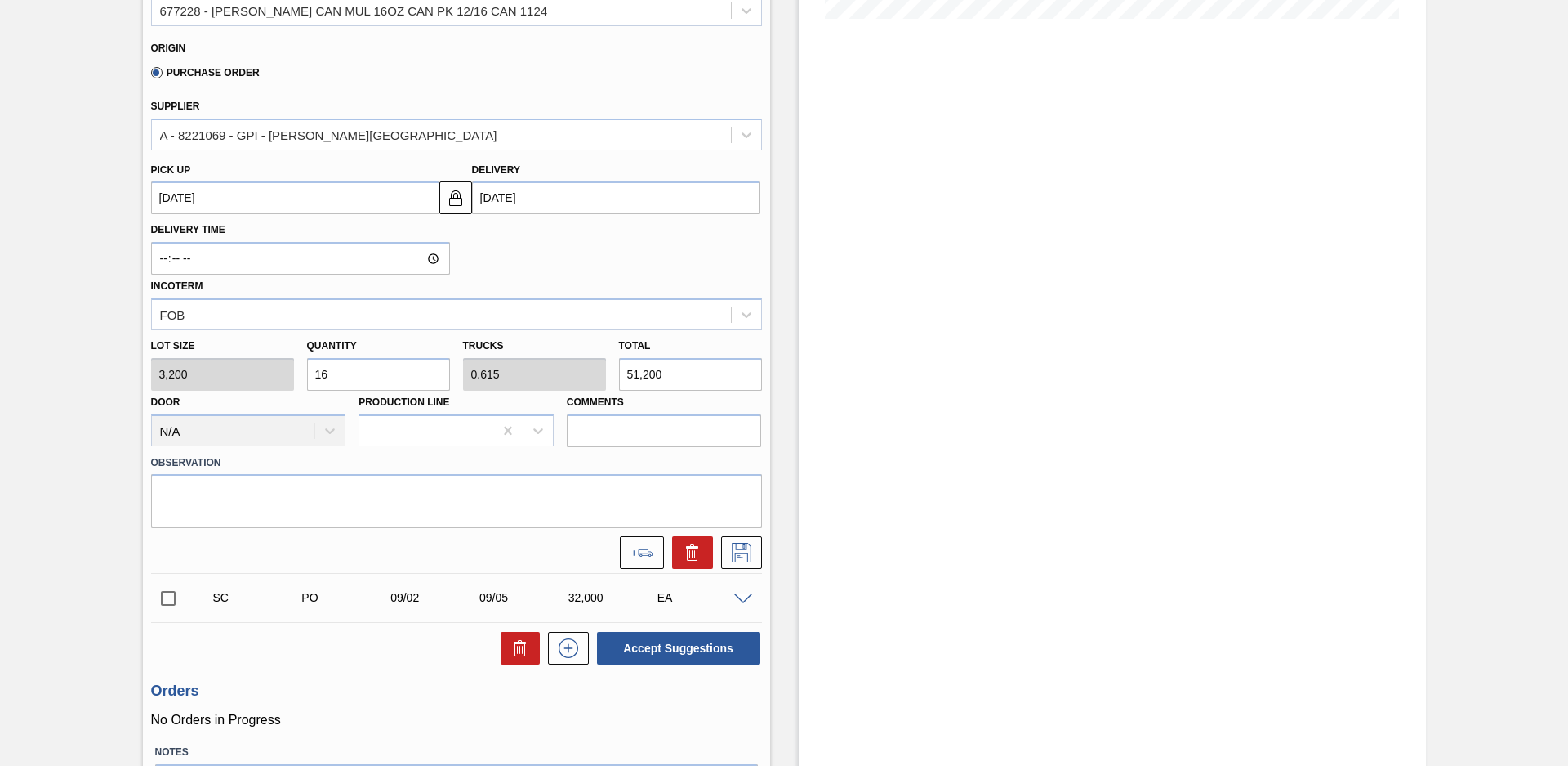
type input "12,800"
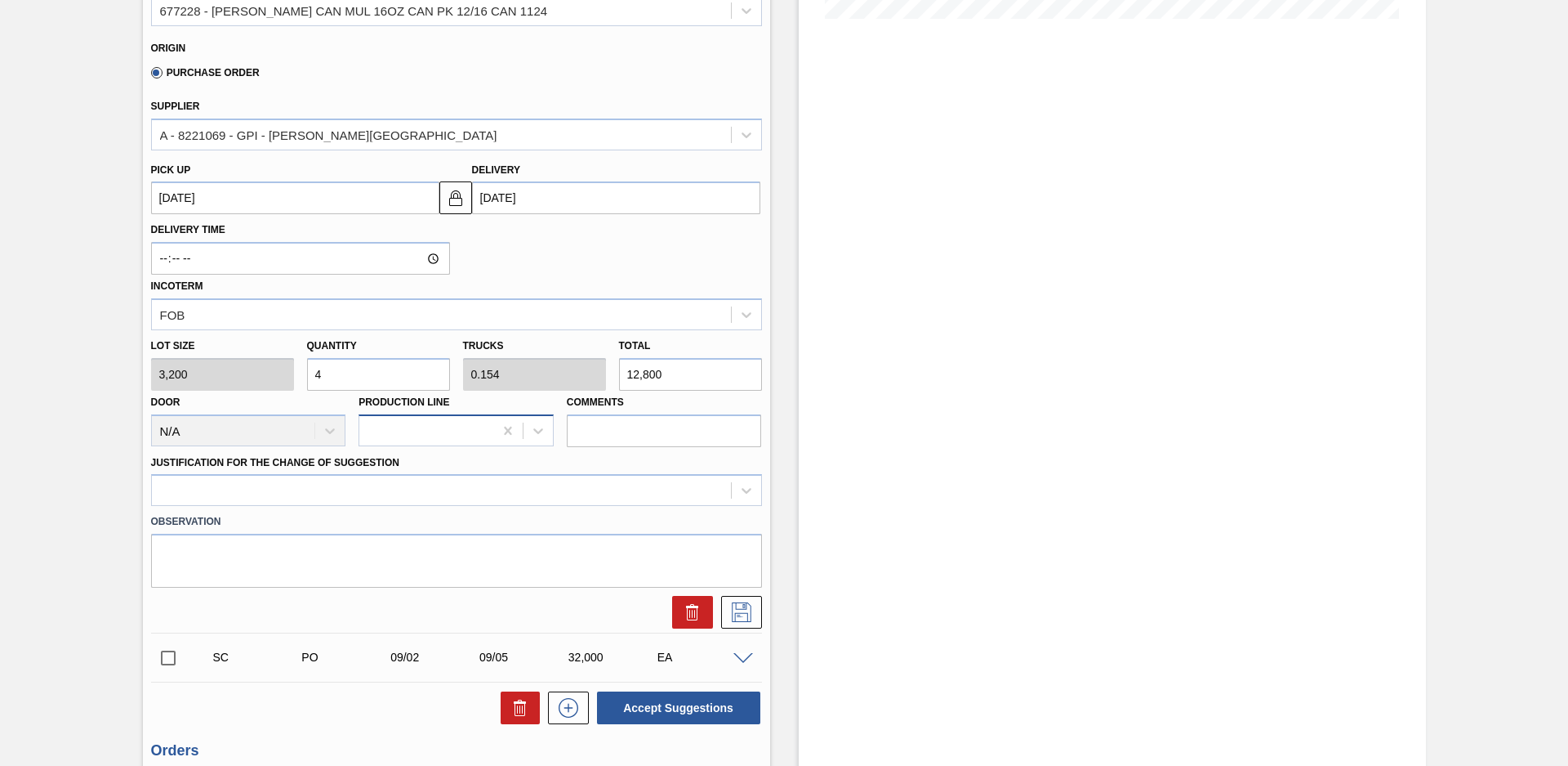
type input "0"
type input "5"
type input "0.192"
type input "16,000"
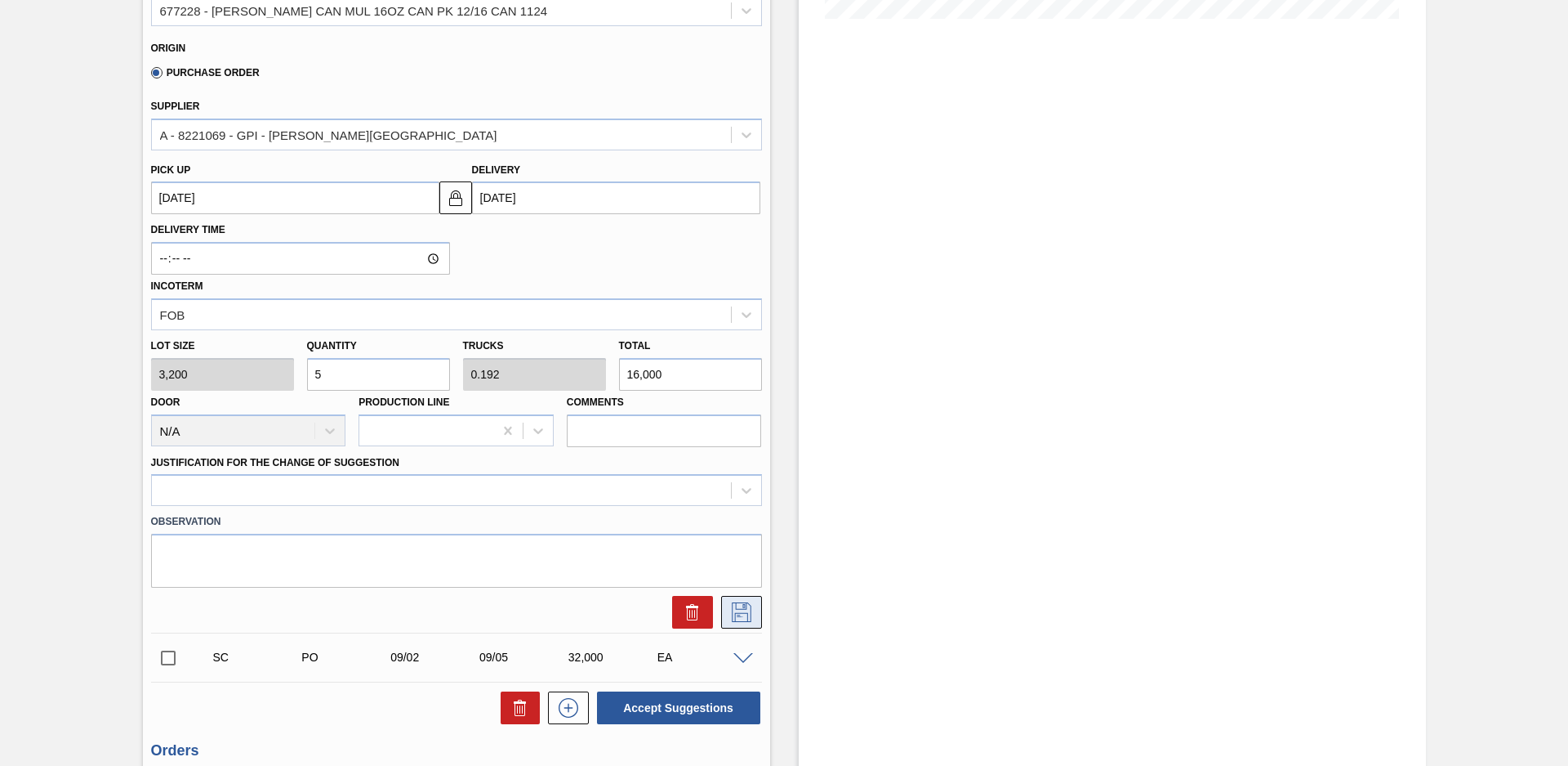
type input "5"
click at [736, 601] on button at bounding box center [741, 611] width 40 height 33
click at [481, 489] on div at bounding box center [441, 490] width 579 height 24
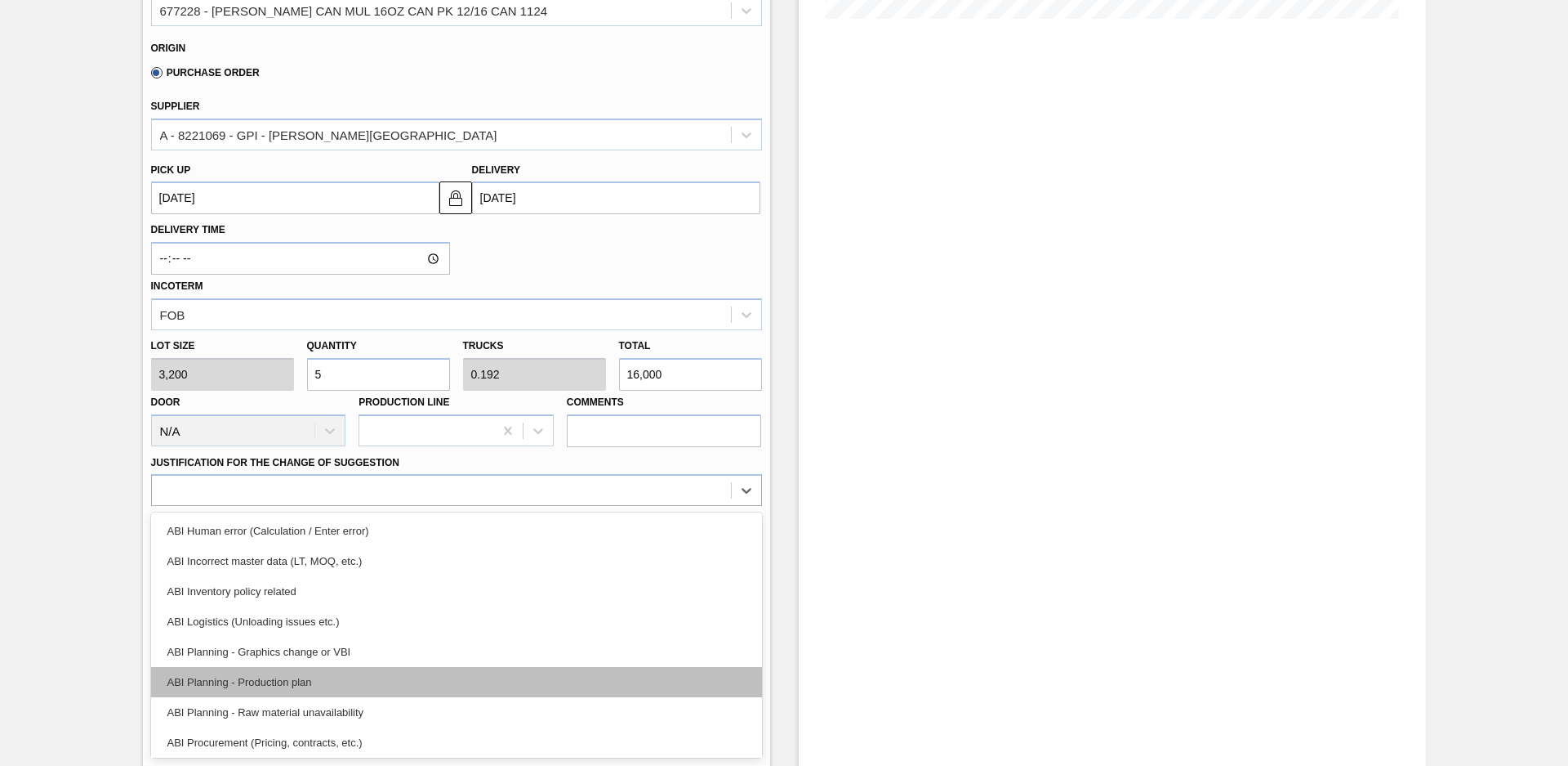
click at [313, 681] on div "ABI Planning - Production plan" at bounding box center [456, 682] width 611 height 30
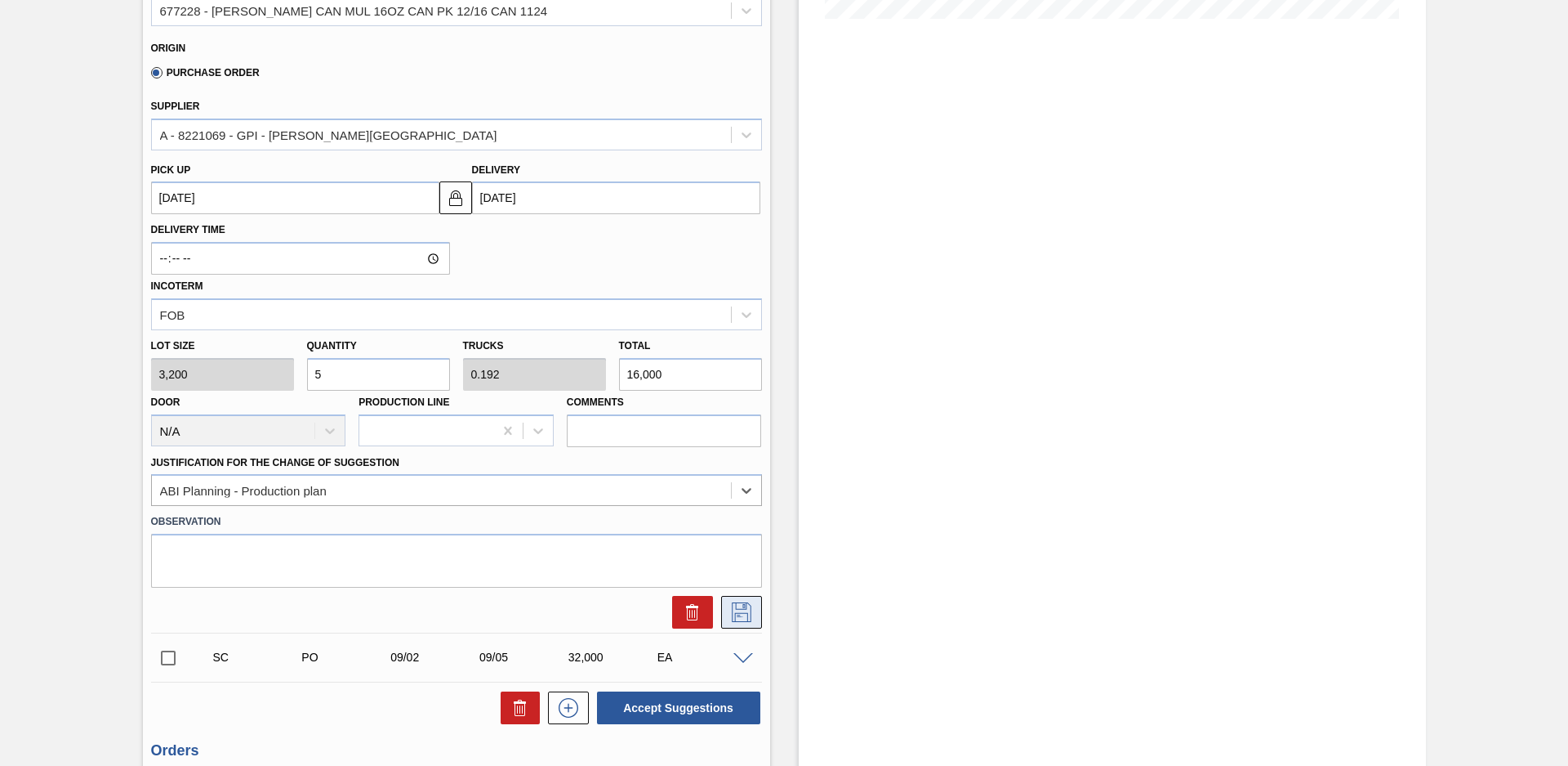
click at [740, 621] on icon at bounding box center [742, 611] width 26 height 20
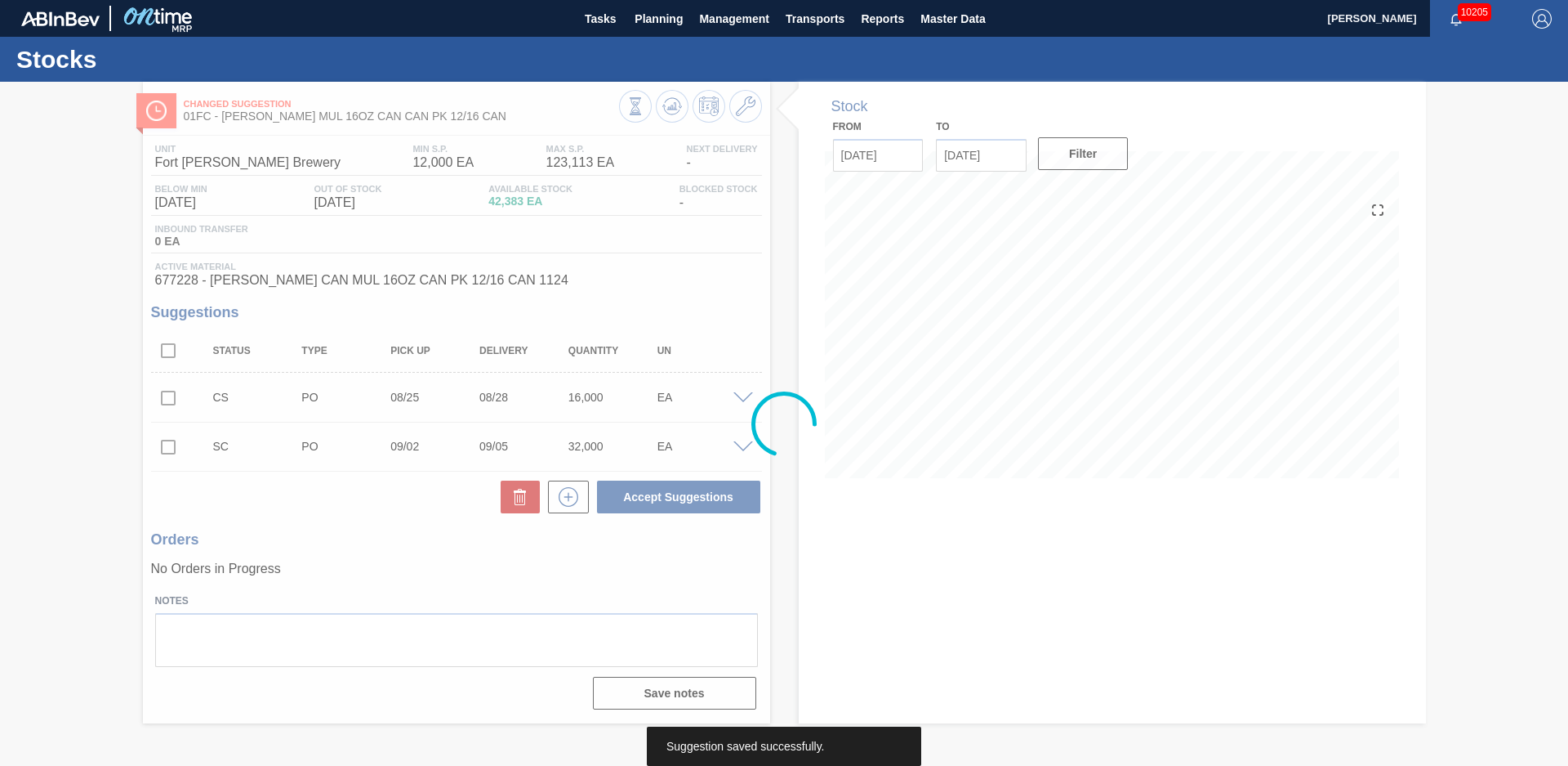
scroll to position [0, 0]
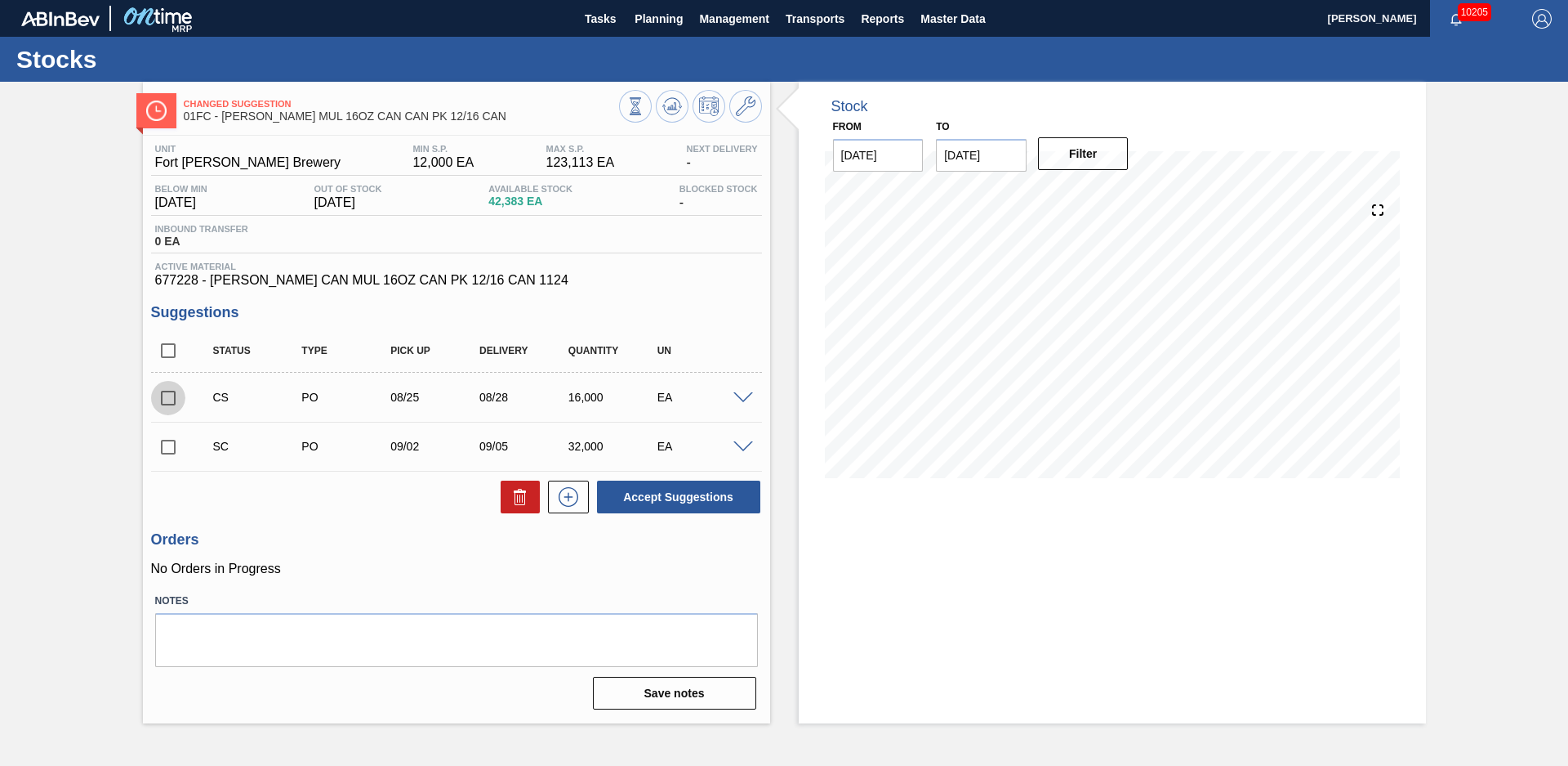
click at [168, 391] on input "checkbox" at bounding box center [168, 398] width 34 height 34
click at [735, 490] on button "Accept Suggestions" at bounding box center [678, 497] width 163 height 33
checkbox input "false"
click at [641, 23] on span "Planning" at bounding box center [658, 19] width 48 height 20
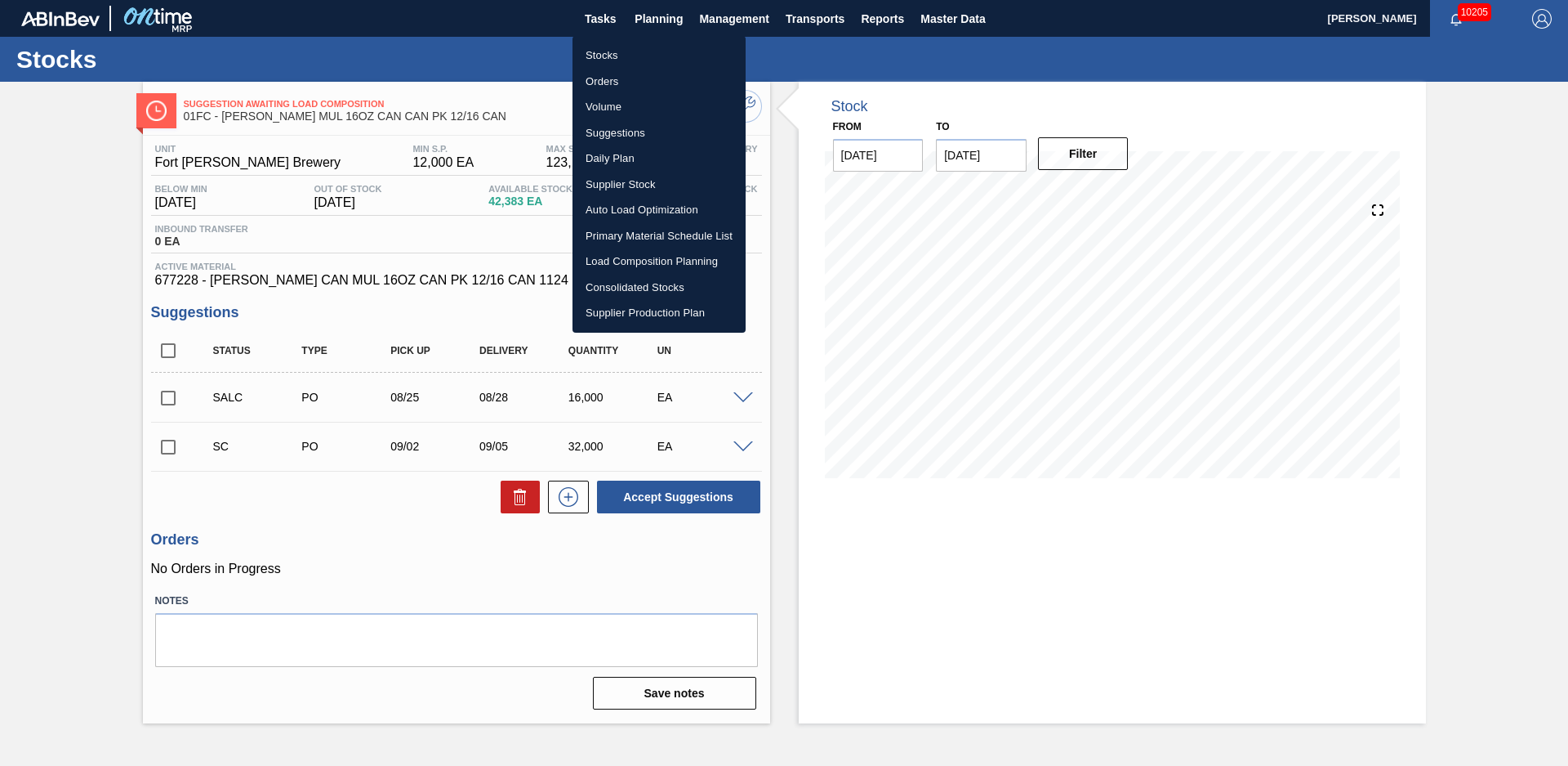
click at [629, 130] on li "Suggestions" at bounding box center [659, 134] width 173 height 26
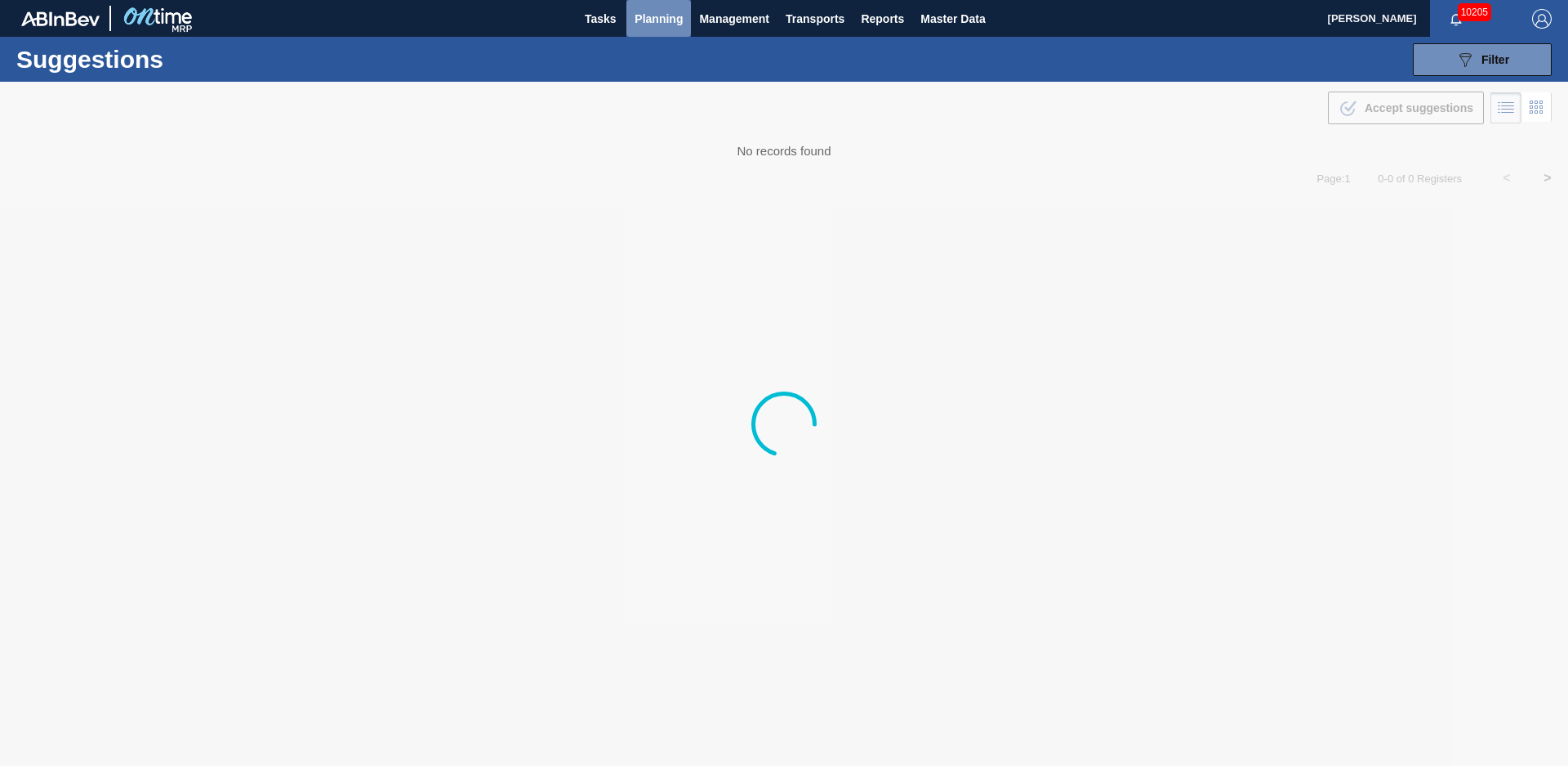
click at [636, 15] on span "Planning" at bounding box center [658, 19] width 48 height 20
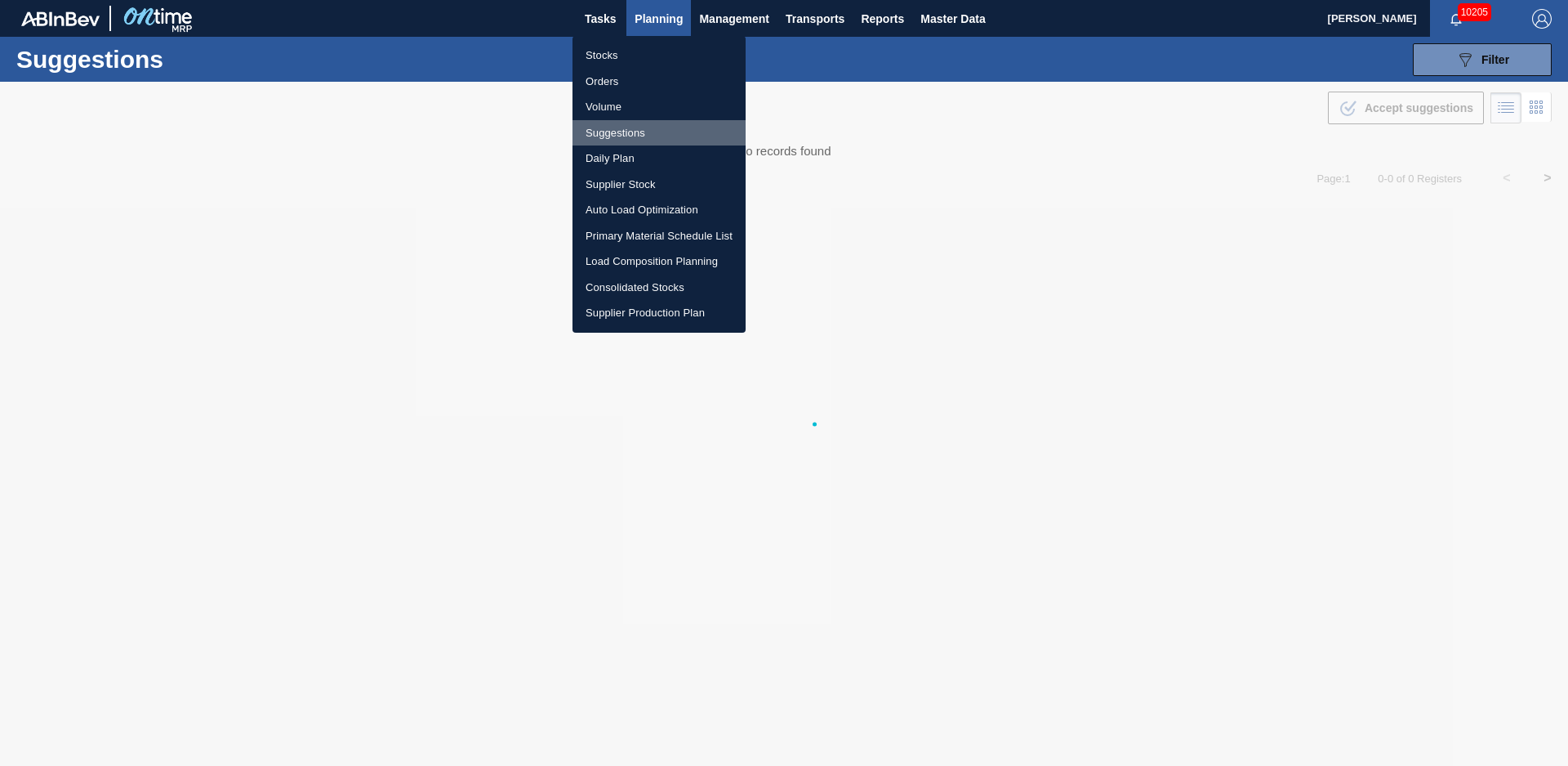
click at [643, 128] on li "Suggestions" at bounding box center [659, 134] width 173 height 26
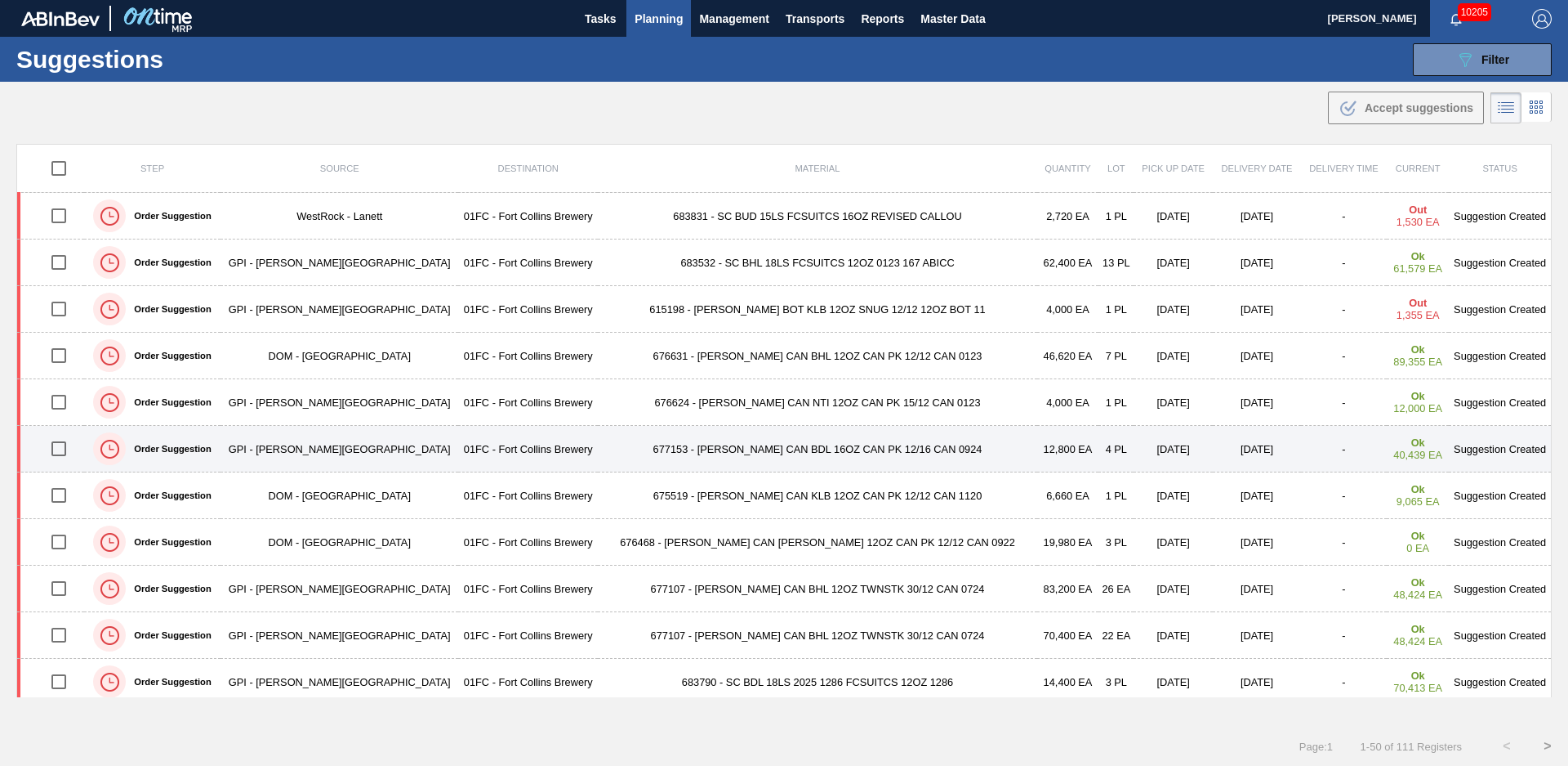
click at [598, 448] on td "677153 - [PERSON_NAME] CAN BDL 16OZ CAN PK 12/16 CAN 0924" at bounding box center [817, 448] width 439 height 46
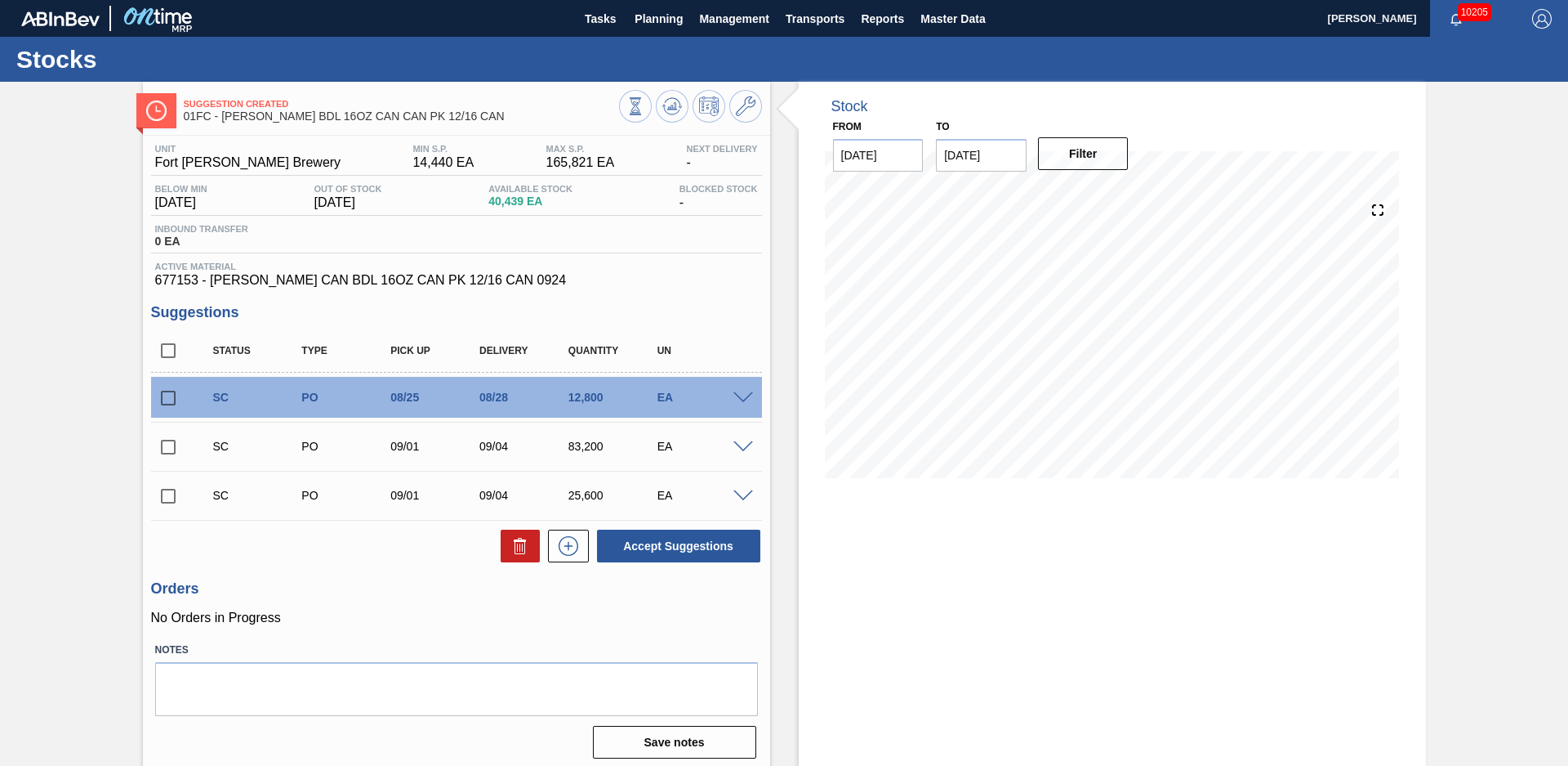
click at [771, 335] on div "Stock From [DATE] to [DATE] Filter" at bounding box center [1098, 427] width 656 height 691
click at [747, 102] on icon at bounding box center [746, 106] width 20 height 20
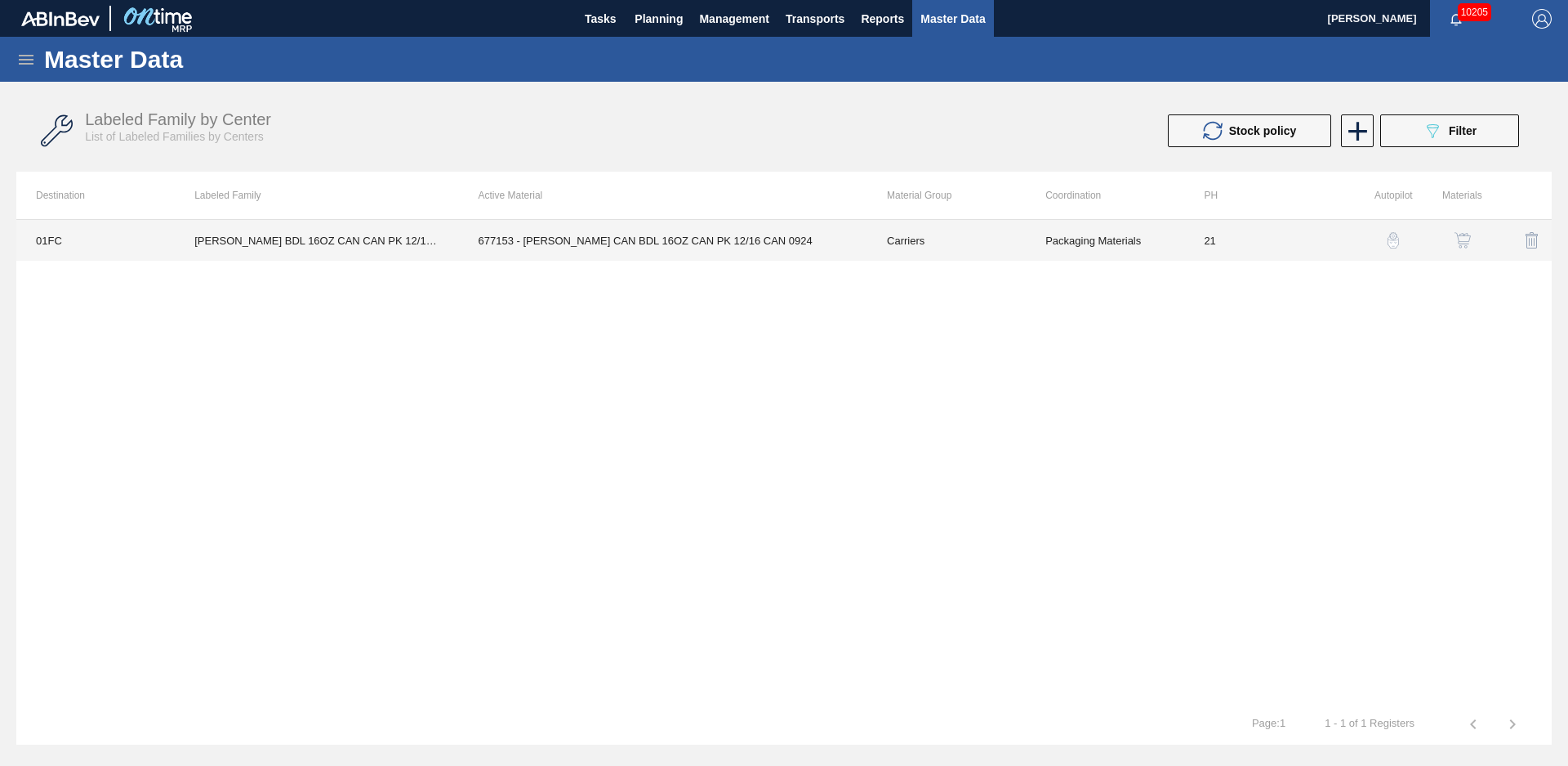
click at [927, 234] on td "Carriers" at bounding box center [946, 239] width 158 height 41
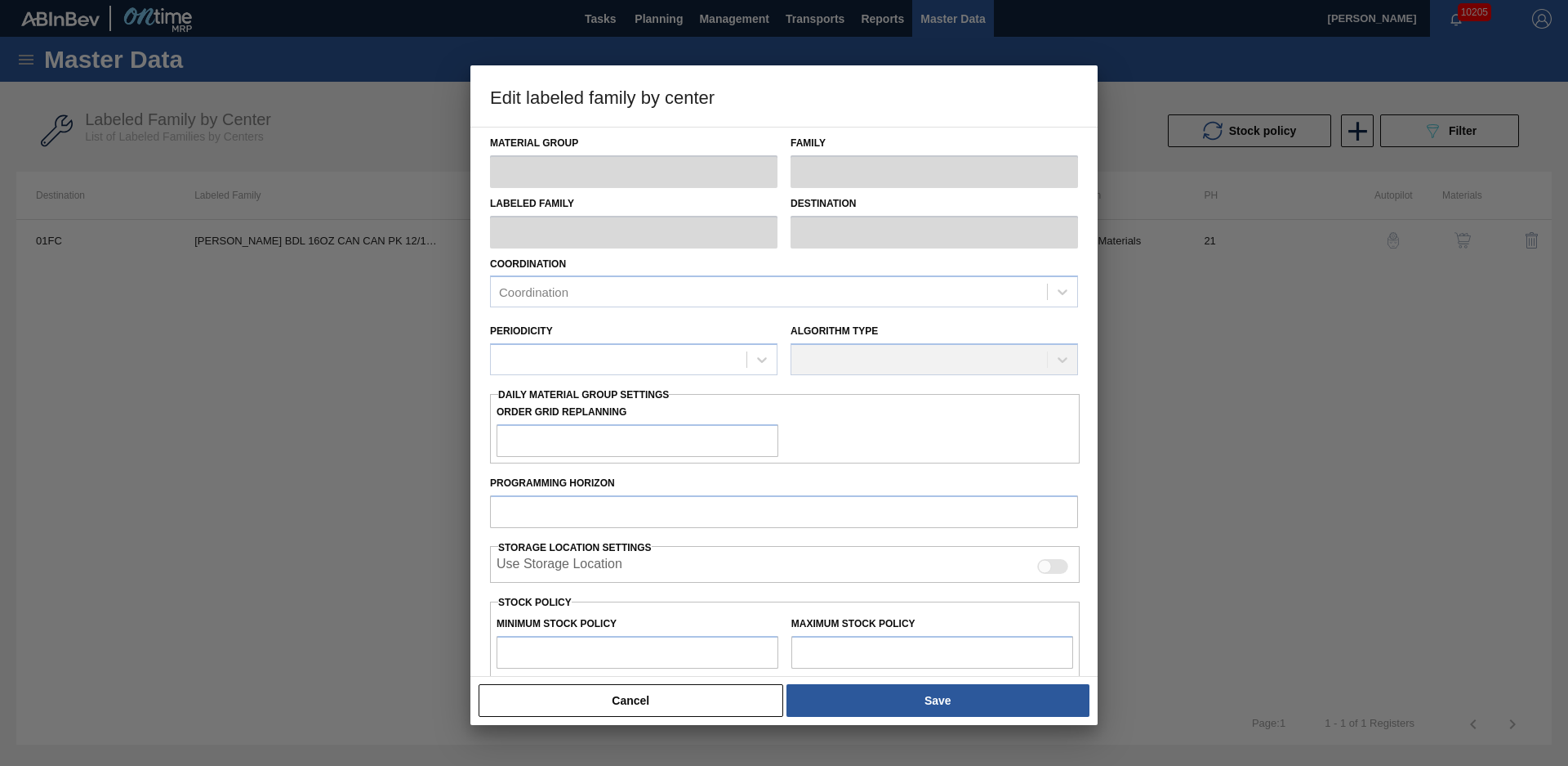
type input "Carriers"
type input "Can Carriers"
type input "[PERSON_NAME] BDL 16OZ CAN CAN PK 12/16 CAN"
type input "01FC - Fort Collins Brewery"
type input "21"
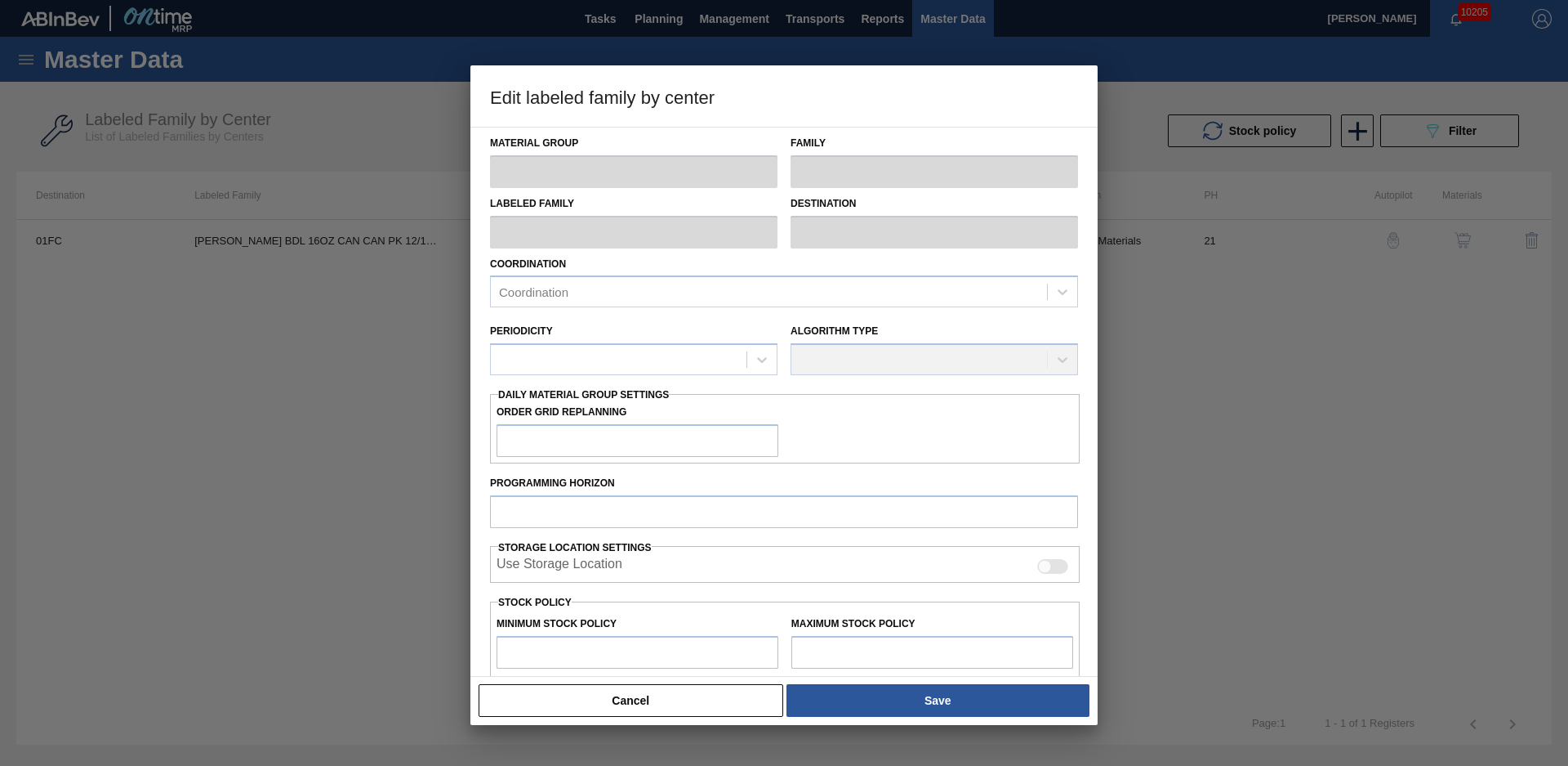
type input "14,440"
type input "165,821"
type input "0"
type input "14,440"
checkbox input "true"
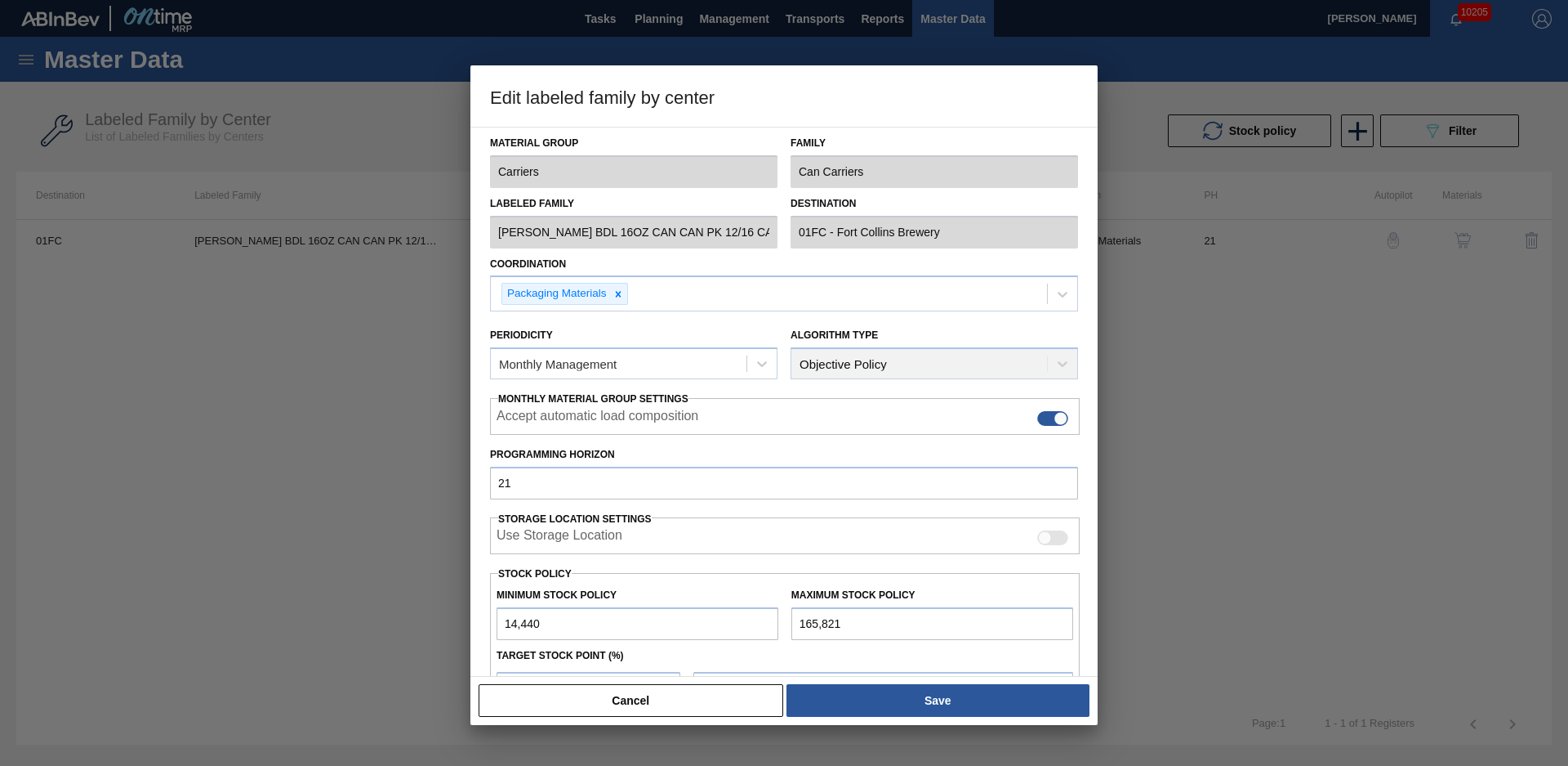
scroll to position [177, 0]
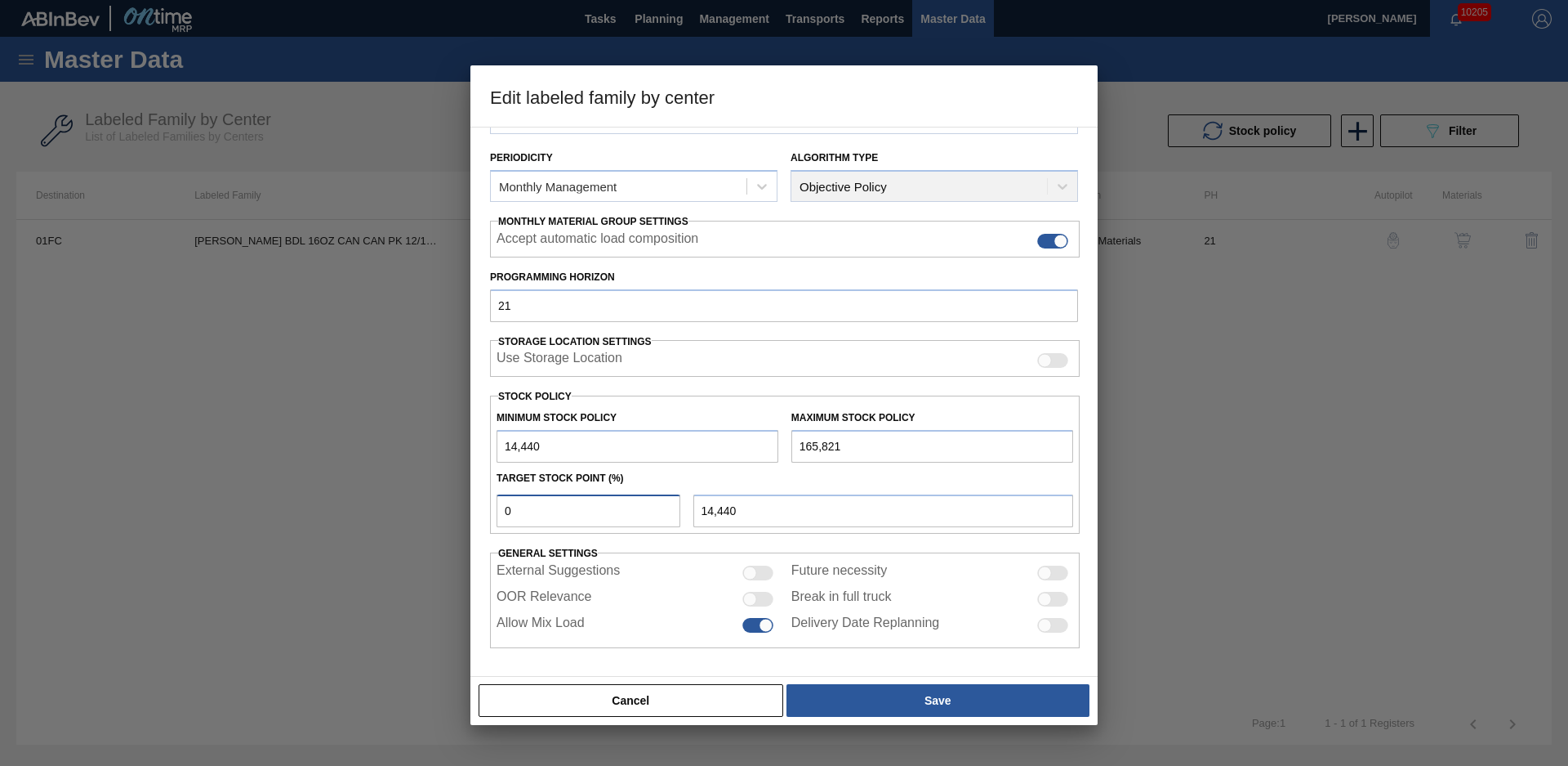
drag, startPoint x: 619, startPoint y: 515, endPoint x: 437, endPoint y: 514, distance: 182.0
click at [446, 517] on div "Edit labeled family by center Material Group Carriers Family Can Carriers Label…" at bounding box center [784, 383] width 1568 height 766
type input "1"
type input "15,954"
type input "10"
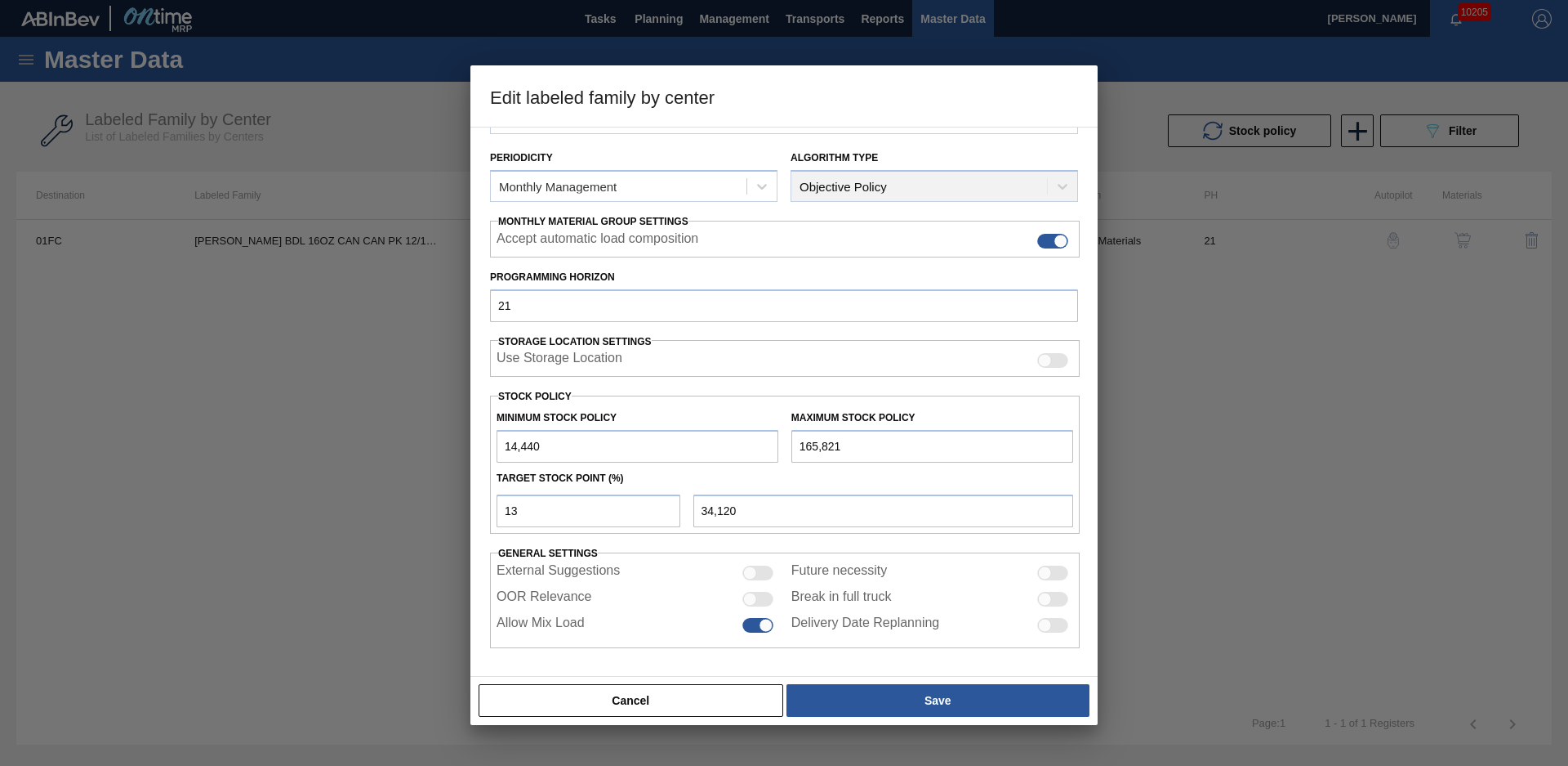
click at [615, 542] on div "Material Group Carriers Family Can Carriers Labeled Family [PERSON_NAME] BDL 16…" at bounding box center [784, 299] width 589 height 698
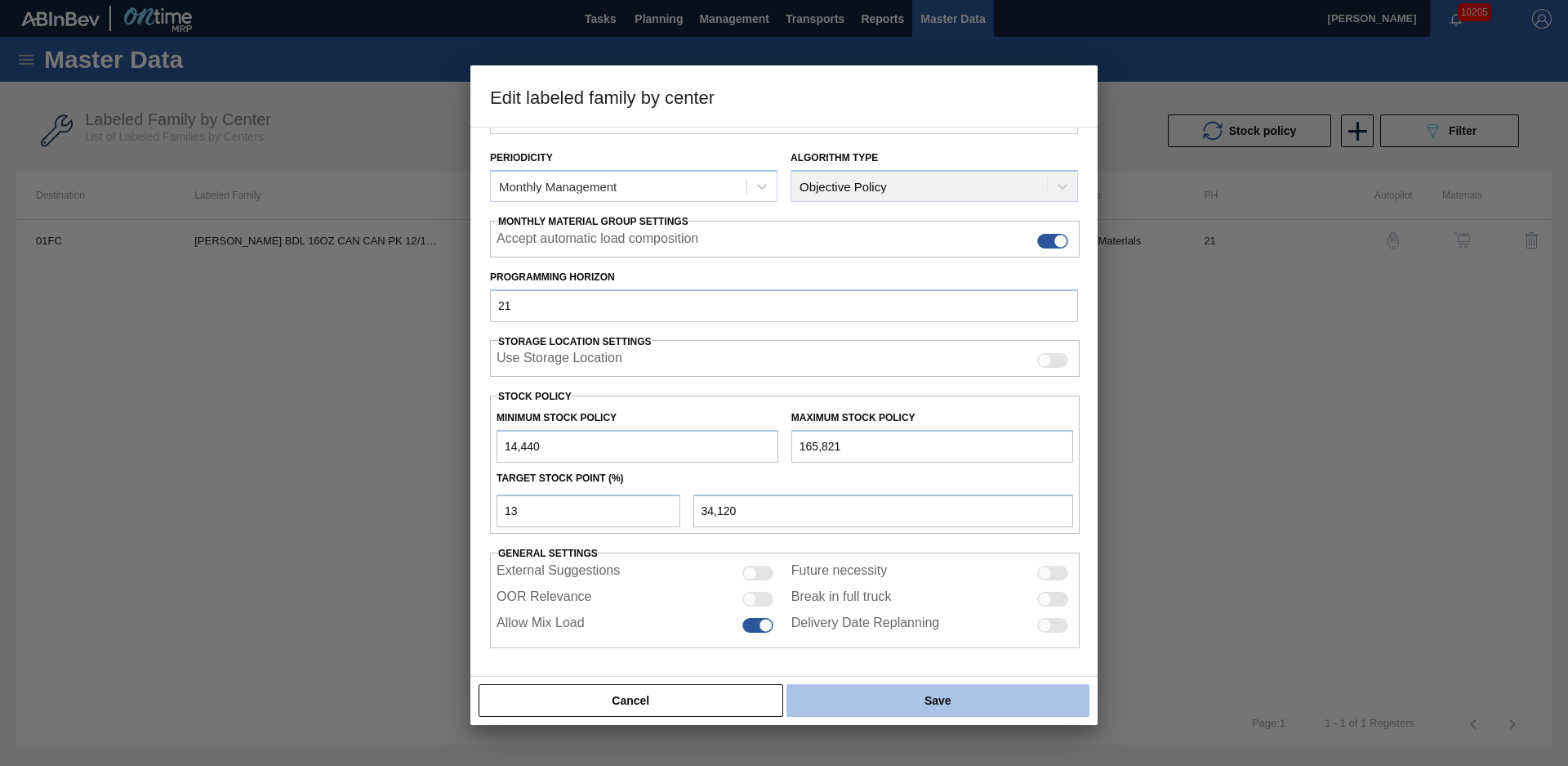
click at [896, 705] on button "Save" at bounding box center [938, 700] width 303 height 33
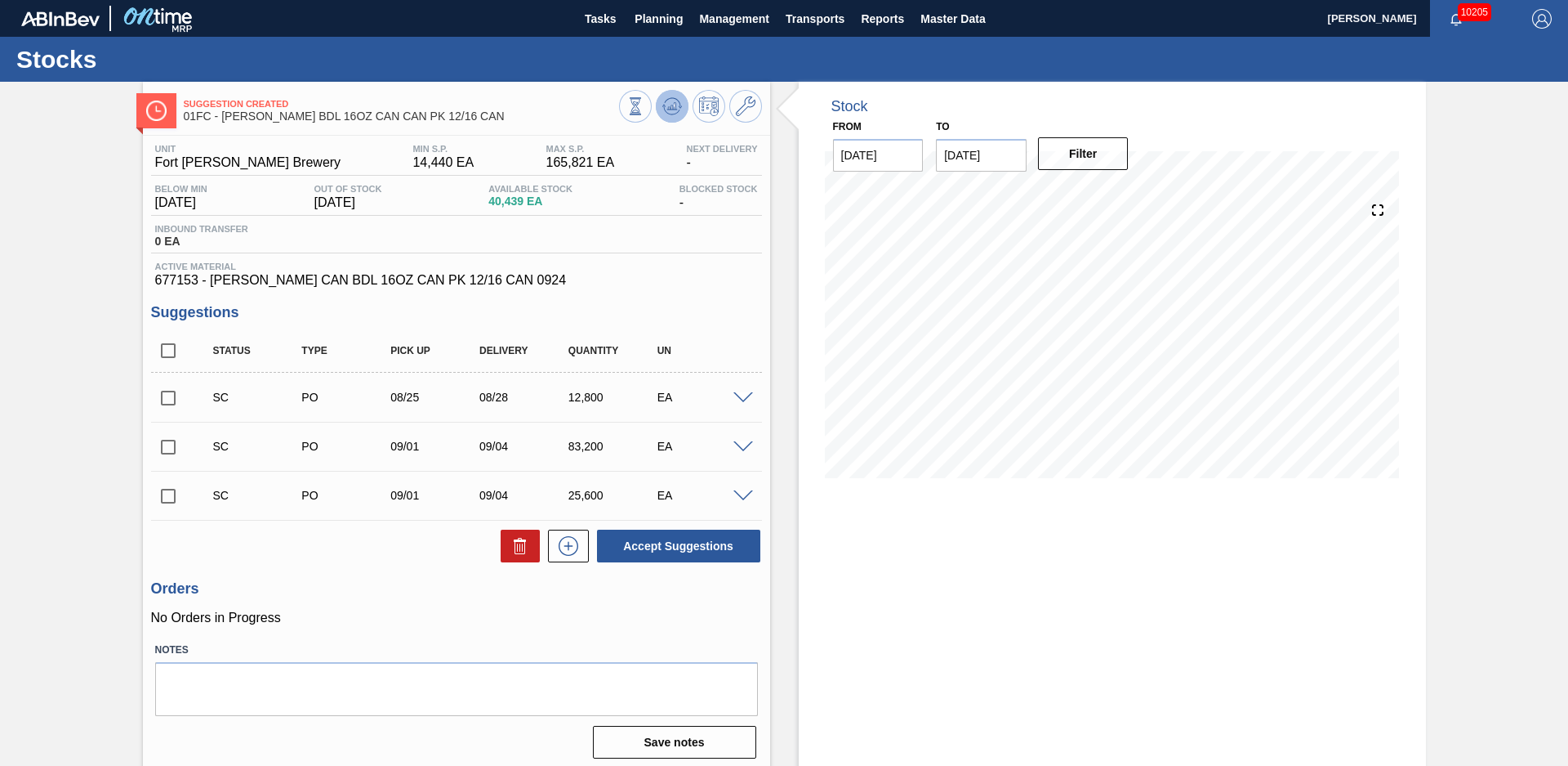
click at [667, 108] on icon at bounding box center [671, 106] width 10 height 8
click at [113, 408] on div "Suggestion Created 01FC - [PERSON_NAME] BDL 16OZ CAN CAN PK 12/16 CAN Unit Fort…" at bounding box center [784, 427] width 1568 height 691
click at [170, 397] on input "checkbox" at bounding box center [168, 398] width 34 height 34
click at [623, 549] on button "Accept Suggestions" at bounding box center [678, 546] width 163 height 33
click at [54, 311] on div "Suggestion Awaiting Load Composition 01FC - [PERSON_NAME] BDL 16OZ CAN CAN PK 1…" at bounding box center [784, 427] width 1568 height 691
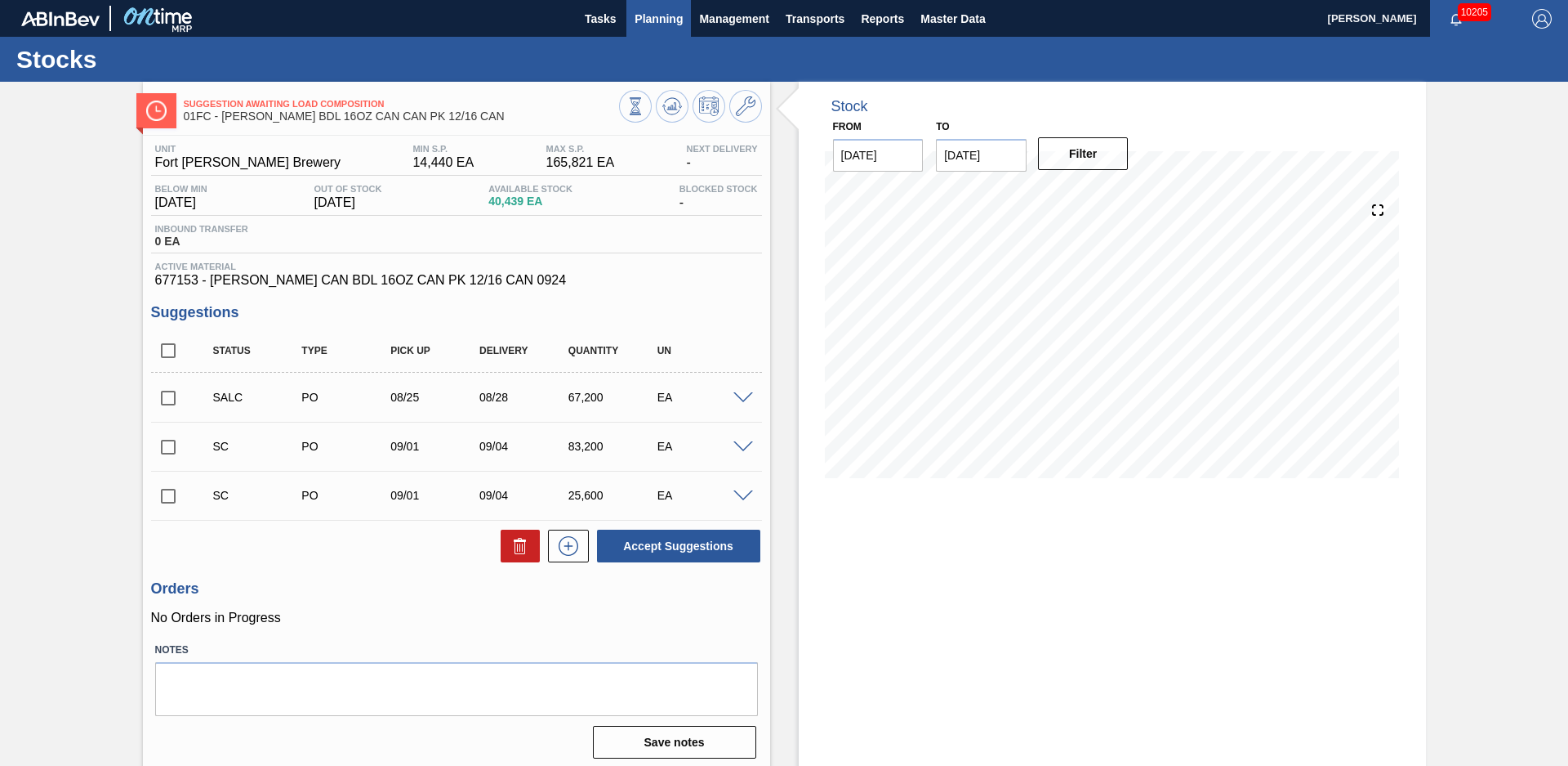
click at [669, 18] on span "Planning" at bounding box center [658, 19] width 48 height 20
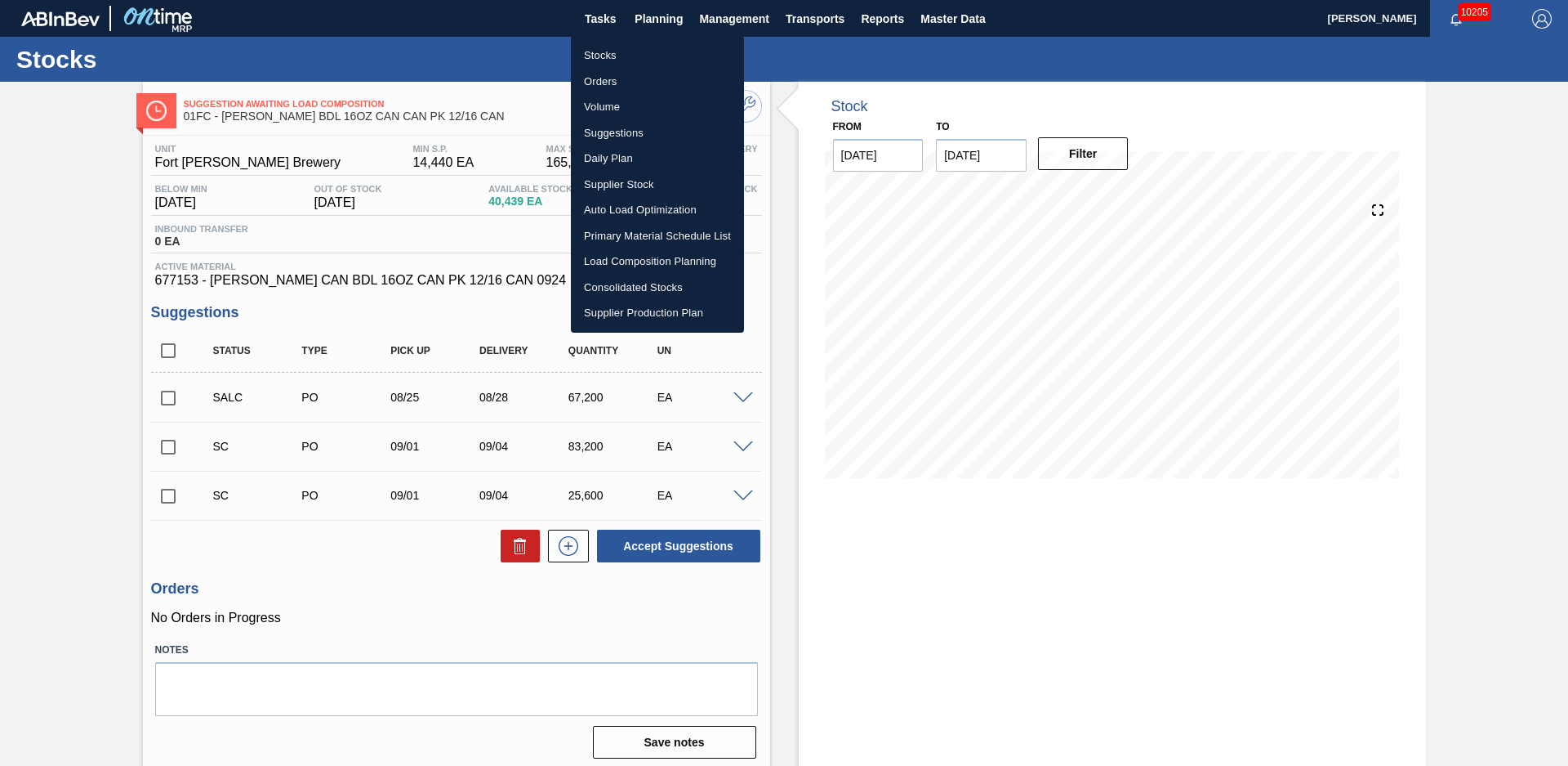
click at [615, 130] on li "Suggestions" at bounding box center [657, 134] width 173 height 26
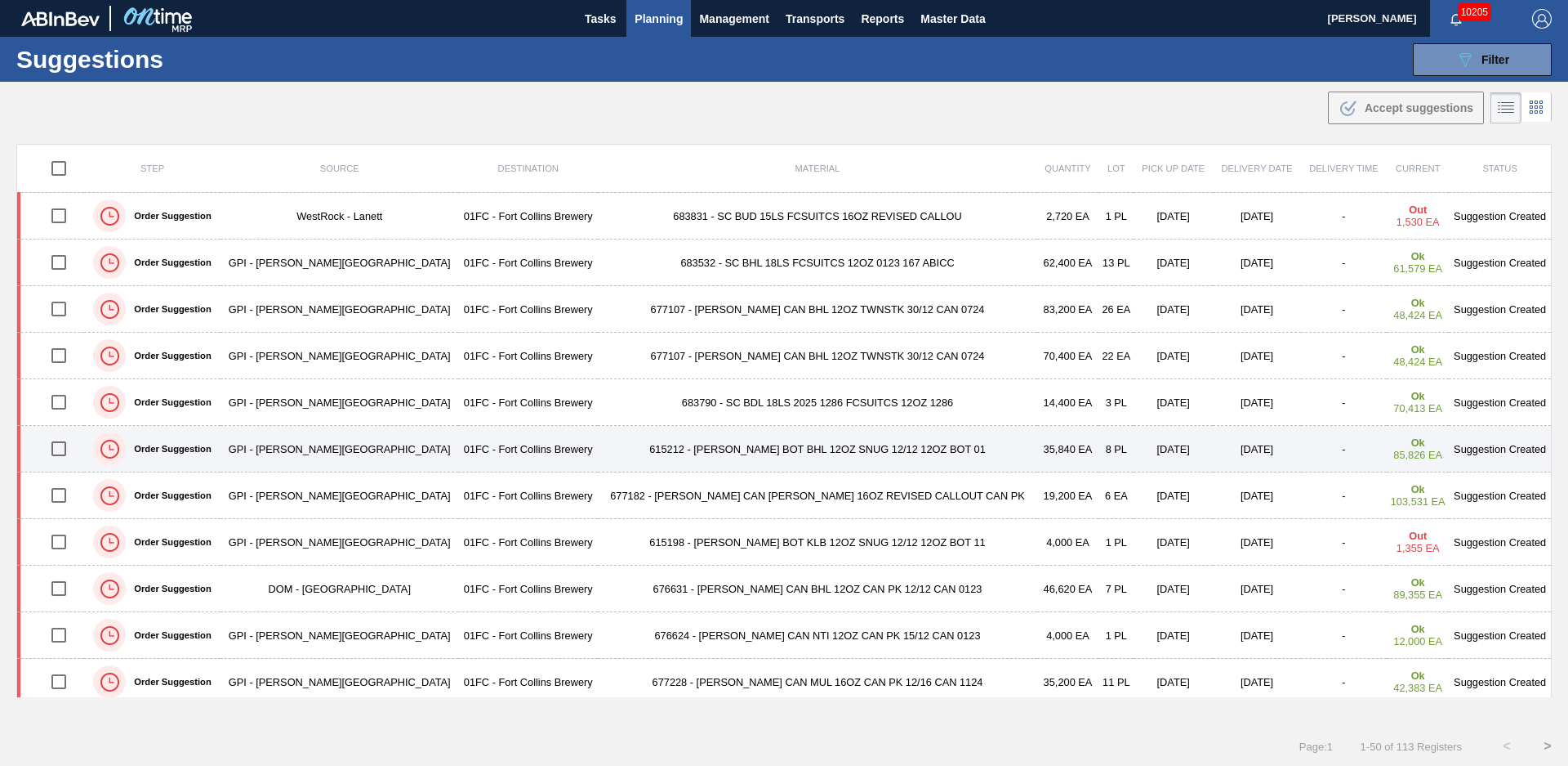
click at [598, 447] on td "615212 - [PERSON_NAME] BOT BHL 12OZ SNUG 12/12 12OZ BOT 01" at bounding box center [817, 448] width 439 height 46
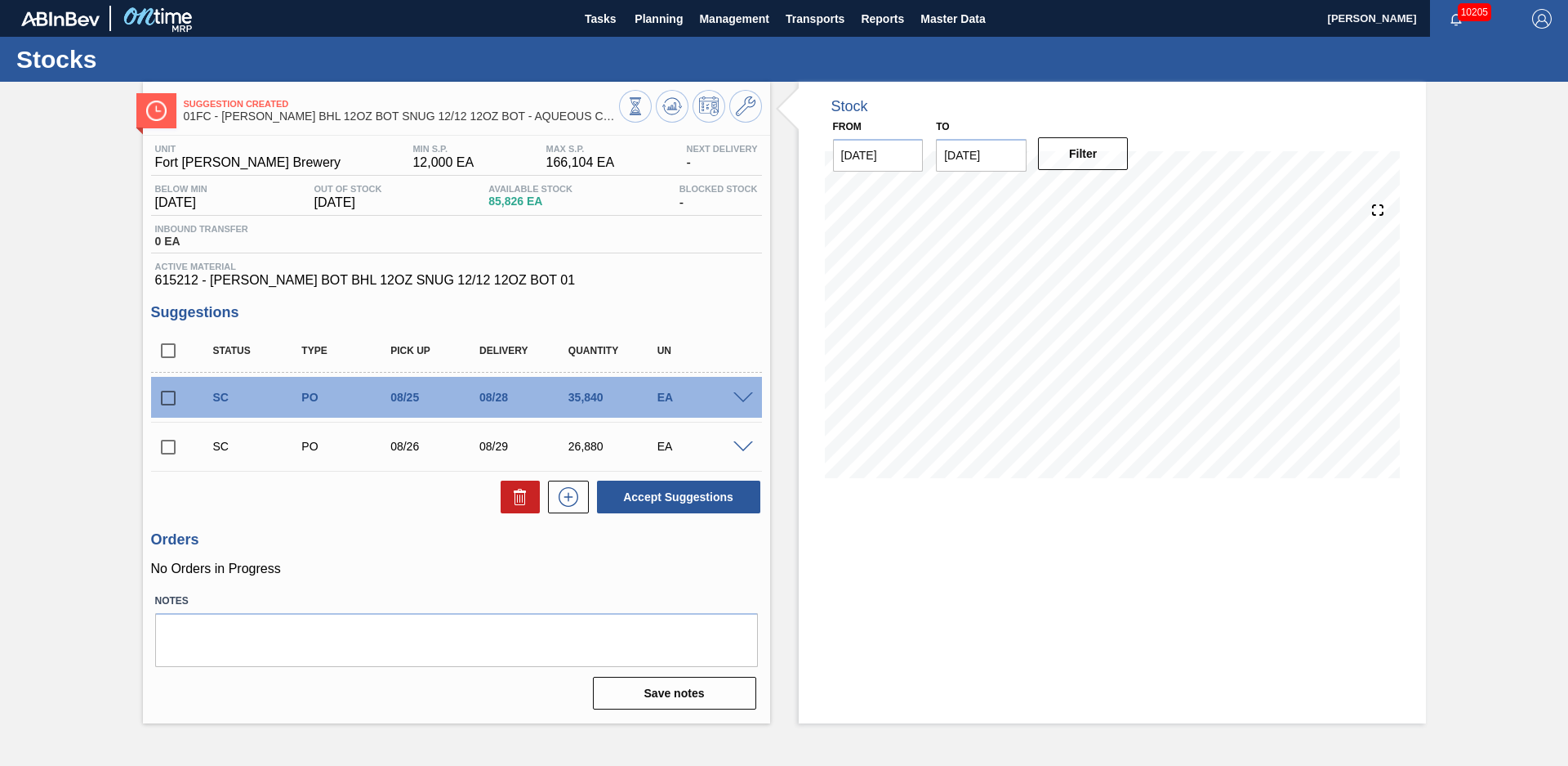
click at [94, 373] on div "Suggestion Created 01FC - [PERSON_NAME] BHL 12OZ BOT SNUG 12/12 12OZ BOT - AQUE…" at bounding box center [784, 402] width 1568 height 642
click at [675, 106] on icon at bounding box center [671, 106] width 10 height 8
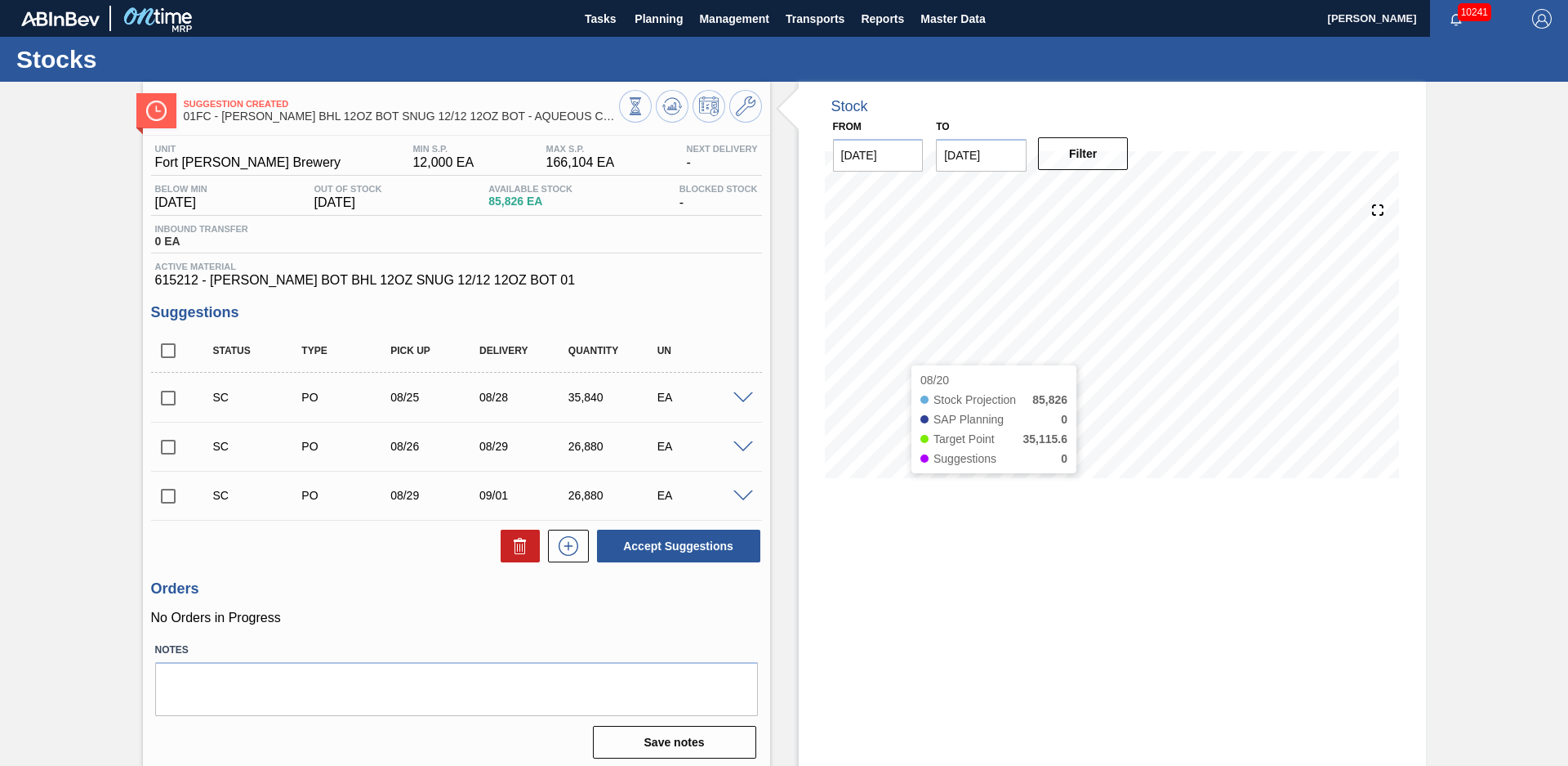
click at [778, 340] on div "Stock From 08/20/2025 to 12/31/2025 Filter 08/20 Stock Projection 85,826 SAP Pl…" at bounding box center [1098, 427] width 656 height 691
click at [752, 96] on icon at bounding box center [746, 106] width 20 height 20
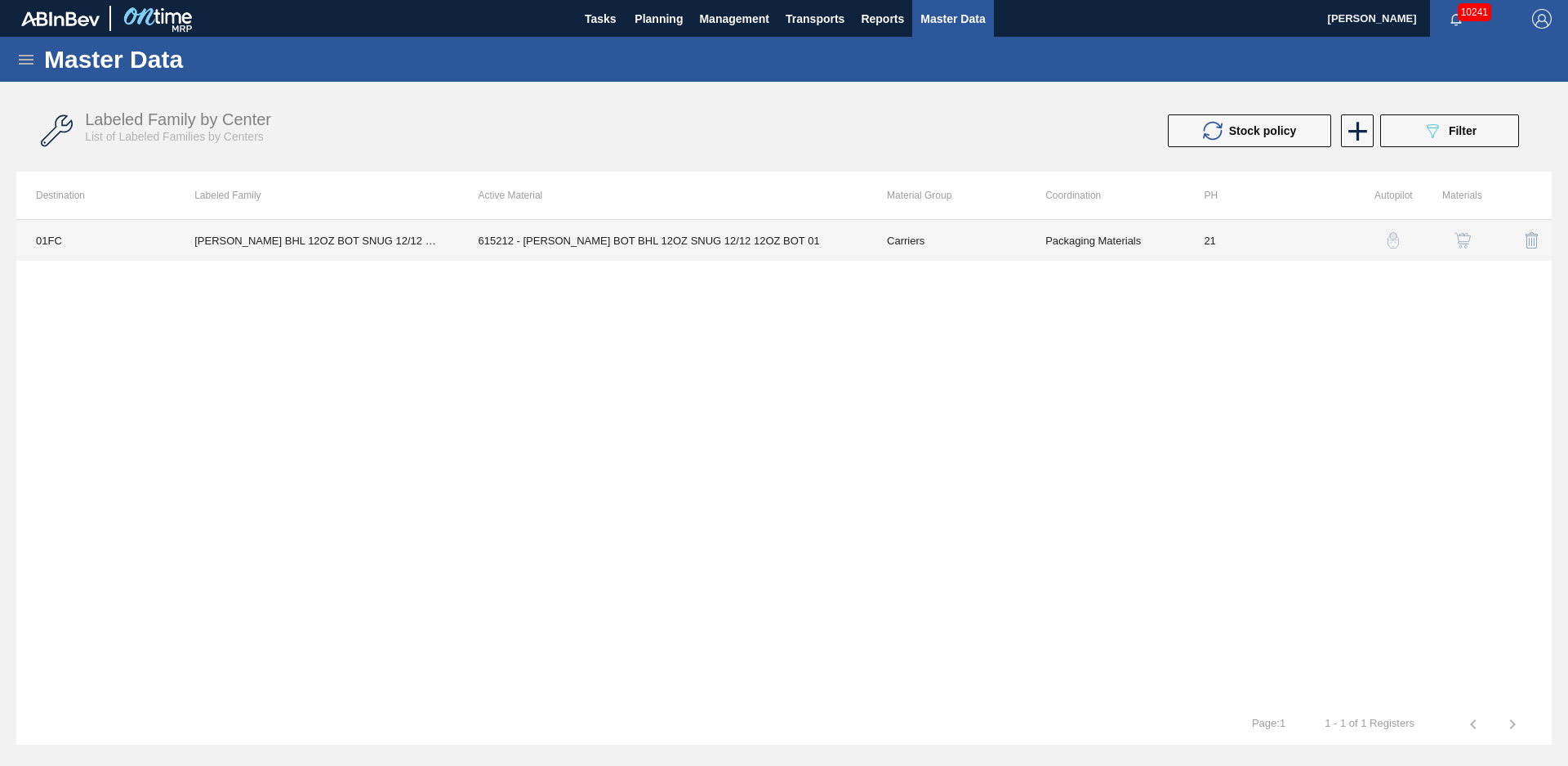
click at [1234, 237] on td "21" at bounding box center [1264, 239] width 158 height 41
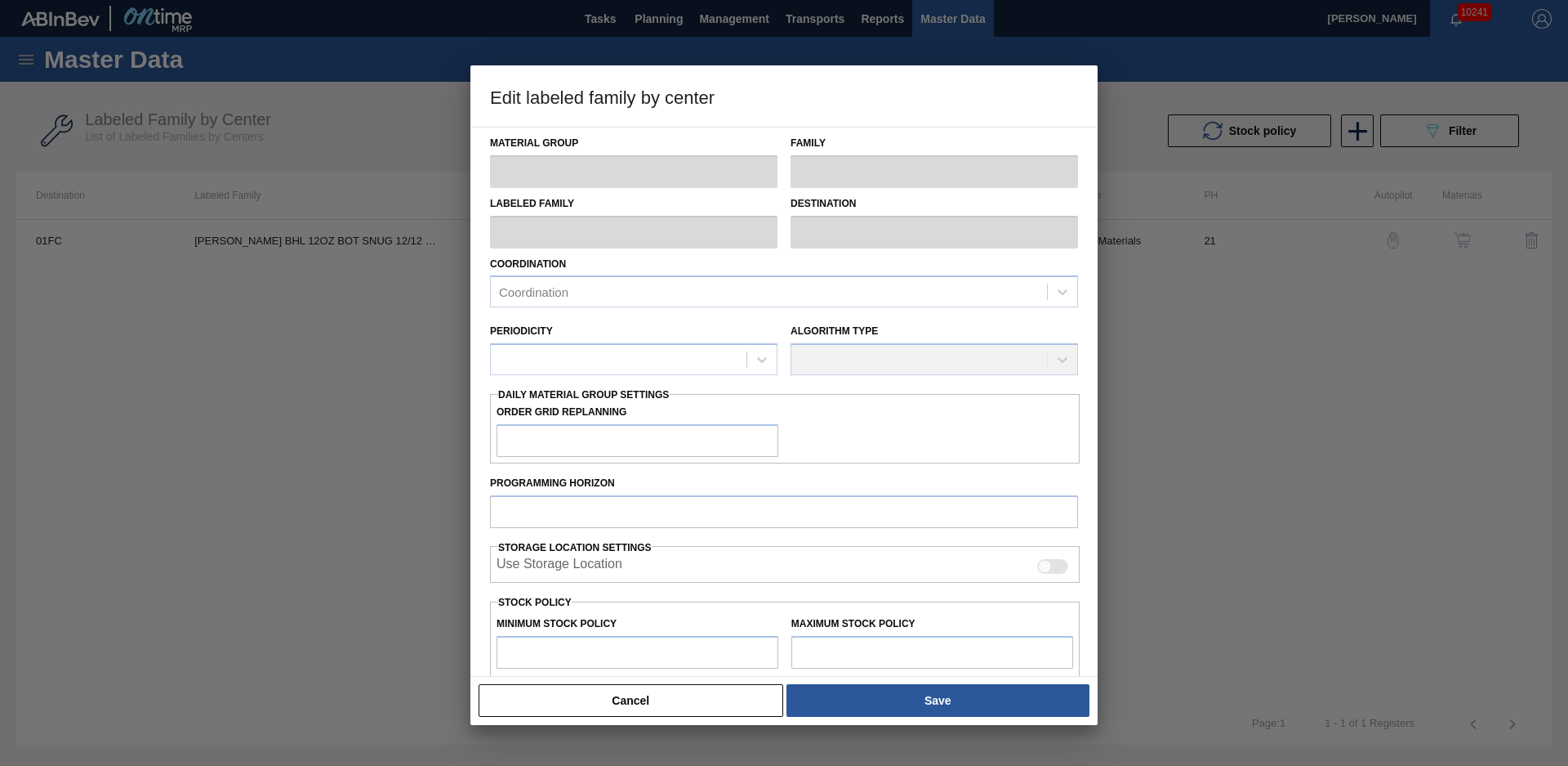
type input "Carriers"
type input "Bottle Carriers"
type input "CARR BHL 12OZ BOT SNUG 12/12 12OZ BOT - AQUEOUS COATING"
type input "01FC - Fort Collins Brewery"
type input "21"
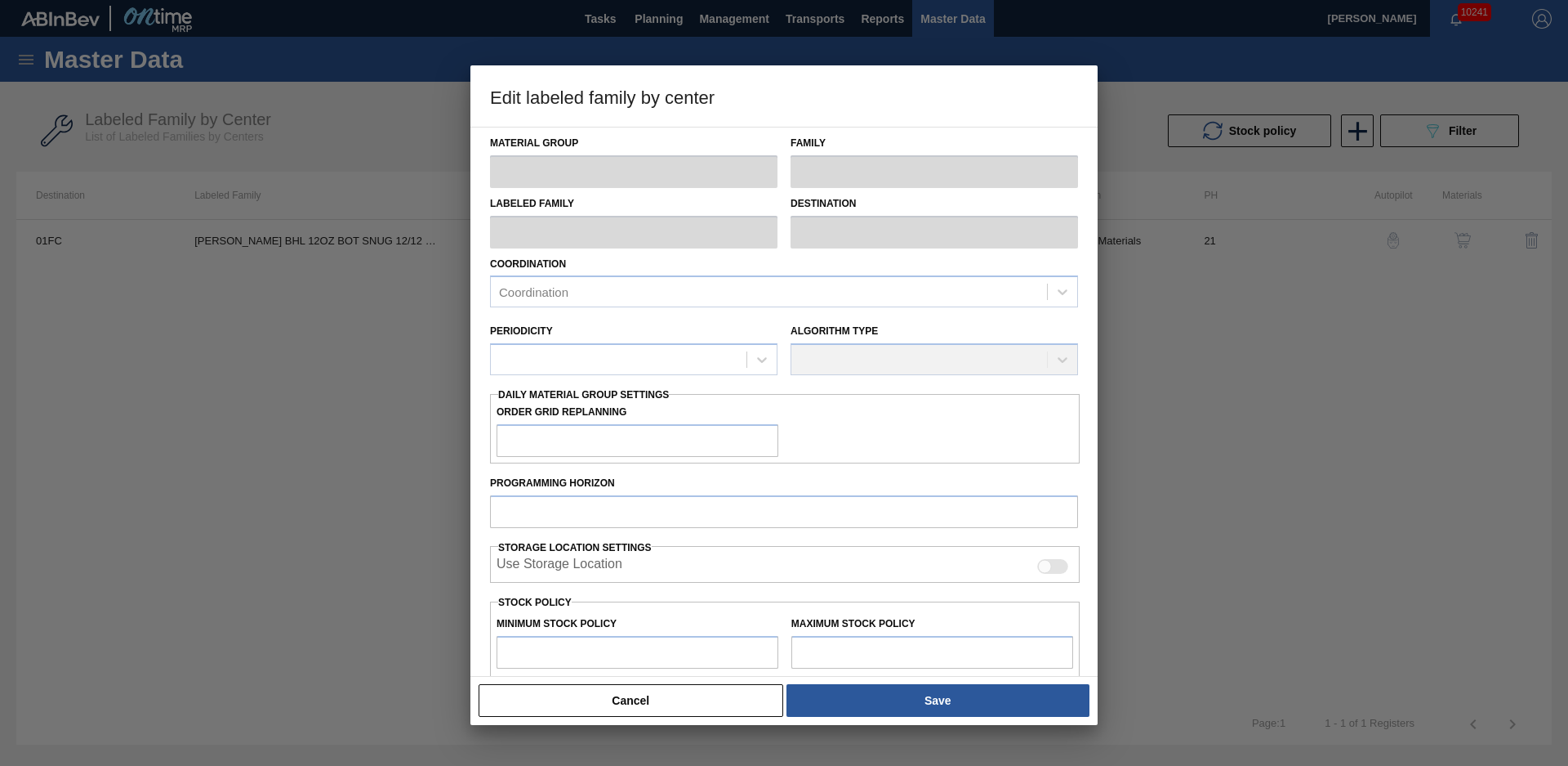
type input "12,000"
type input "166,104"
type input "15"
type input "35,116"
checkbox input "true"
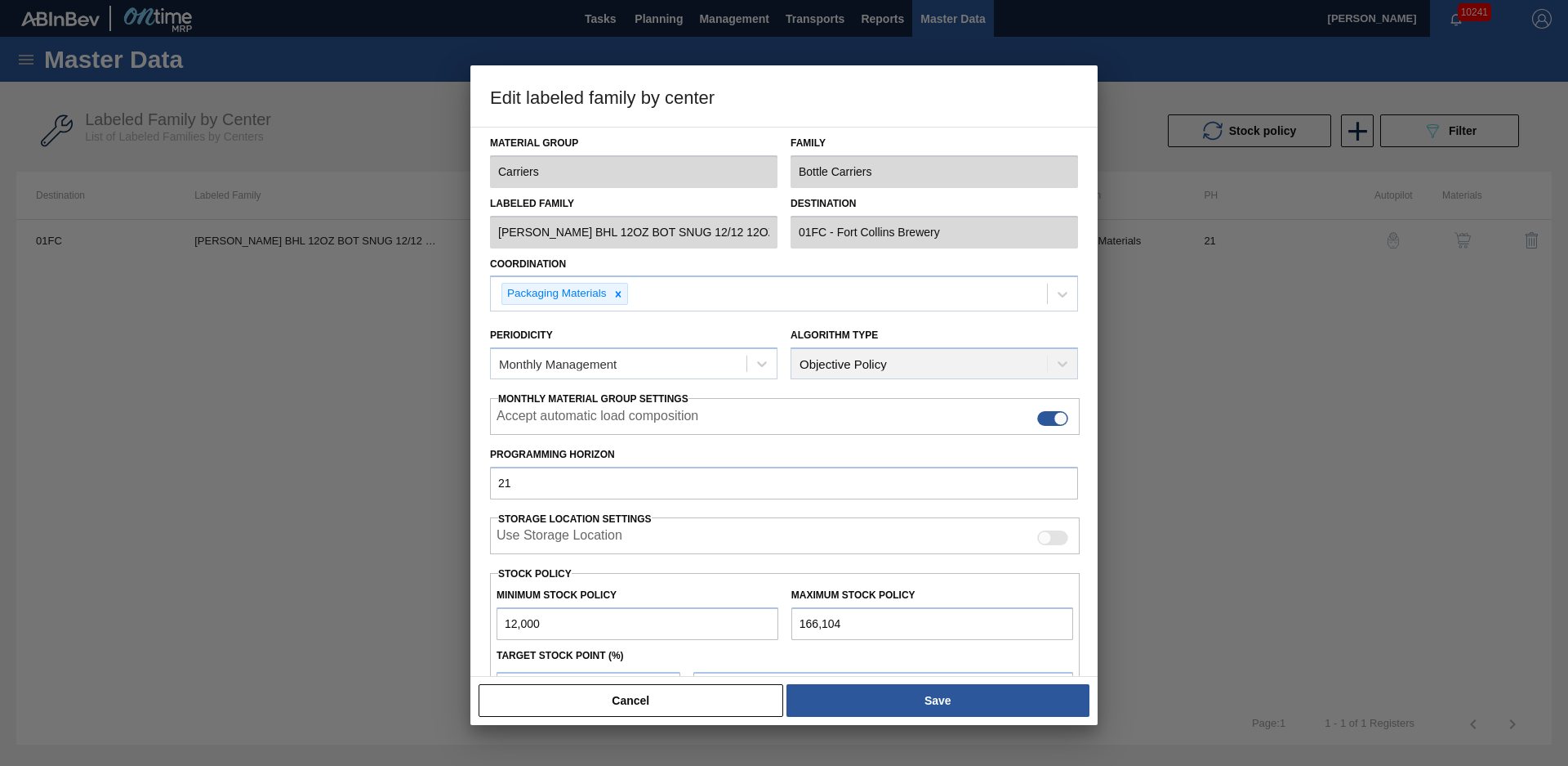
scroll to position [177, 0]
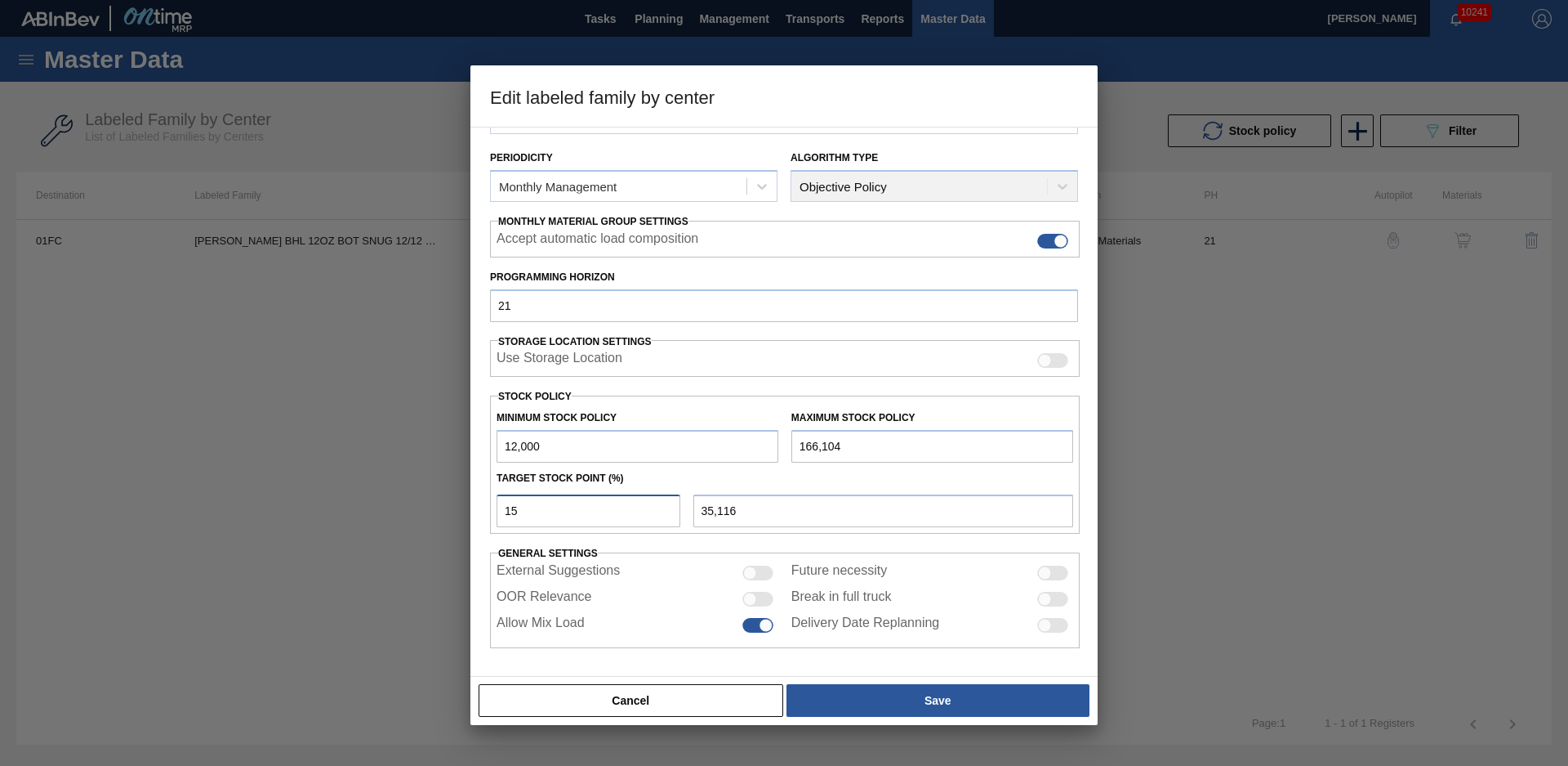
drag, startPoint x: 644, startPoint y: 501, endPoint x: 483, endPoint y: 511, distance: 161.3
click at [484, 511] on div "Material Group Carriers Family Bottle Carriers Labeled Family CARR BHL 12OZ BOT…" at bounding box center [784, 401] width 627 height 550
type input "8"
type input "24,328"
type input "12,000"
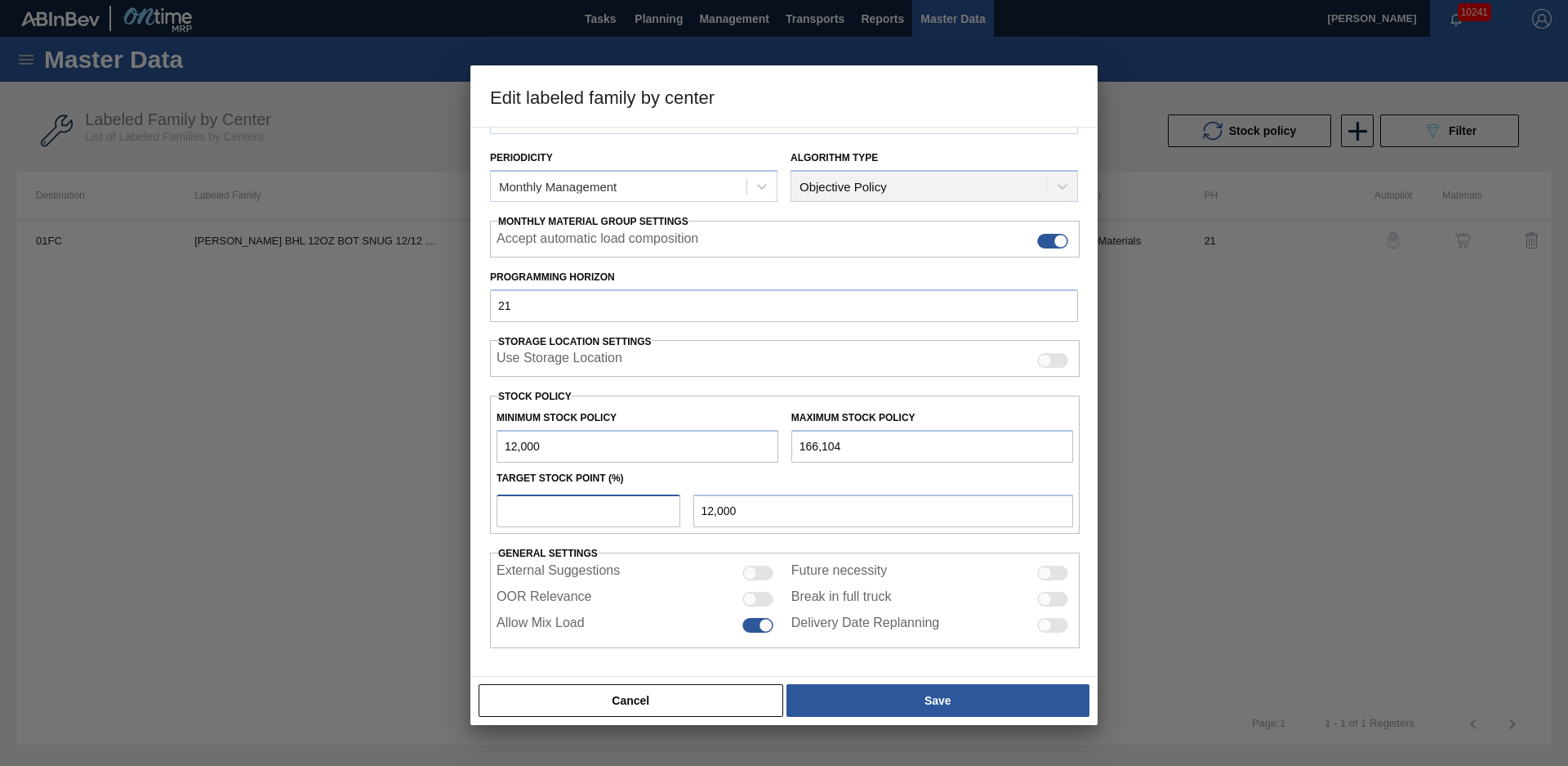
type input "3"
type input "16,623"
type input "12,000"
type input "4"
type input "18,164"
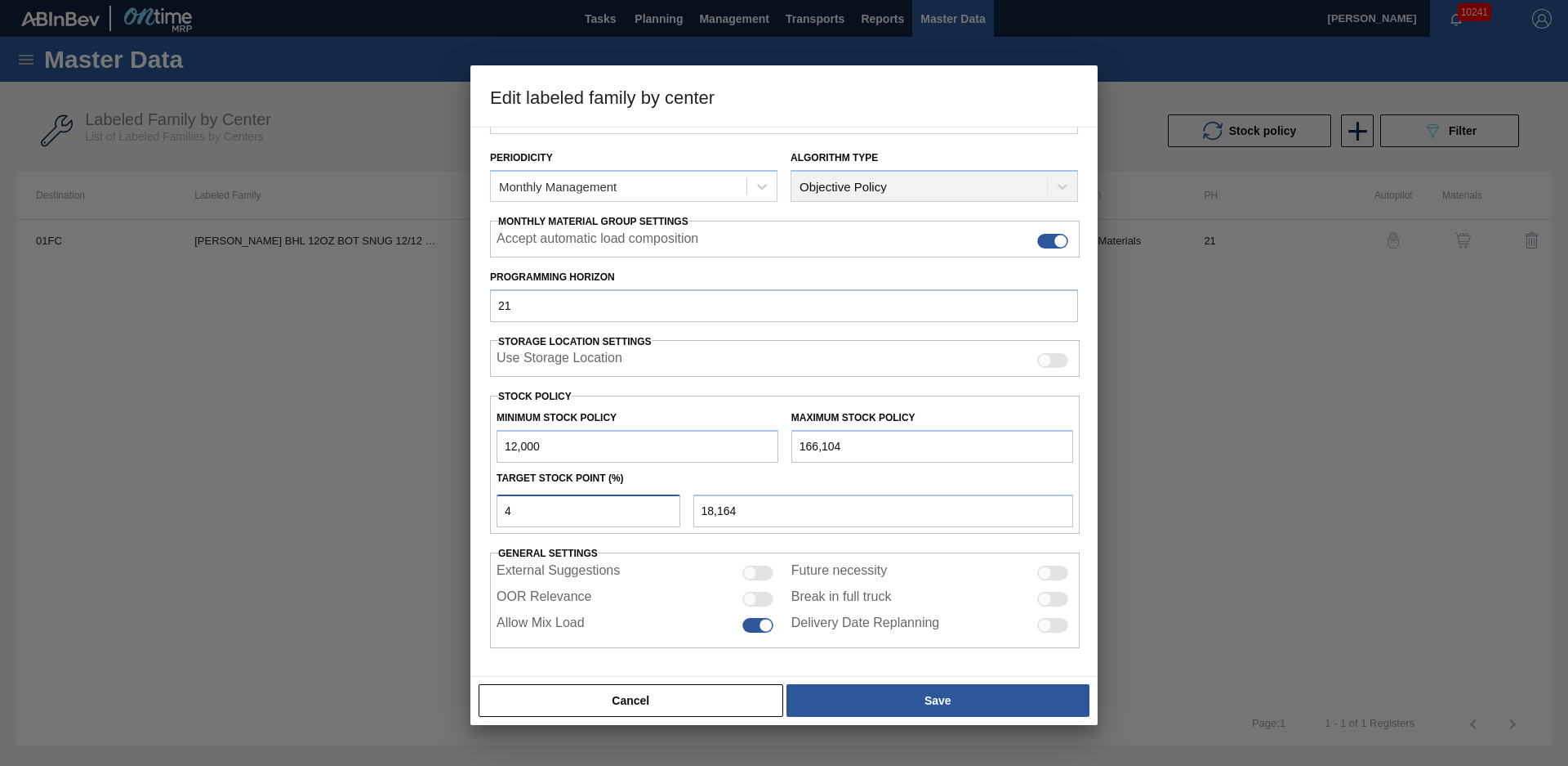
type input "4"
click at [672, 468] on div "Target Stock Point (%)" at bounding box center [784, 478] width 590 height 24
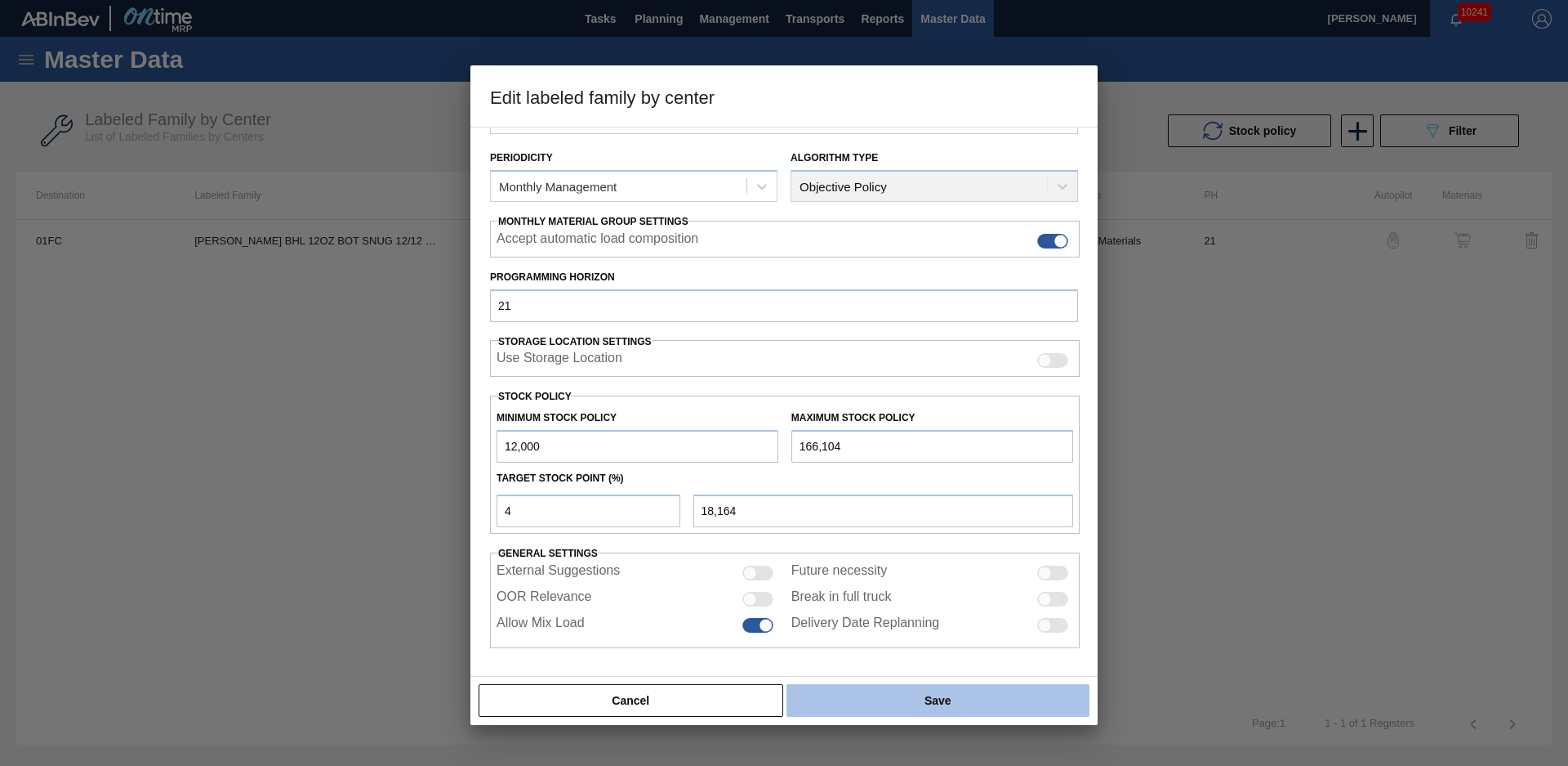
click at [859, 707] on button "Save" at bounding box center [938, 700] width 303 height 33
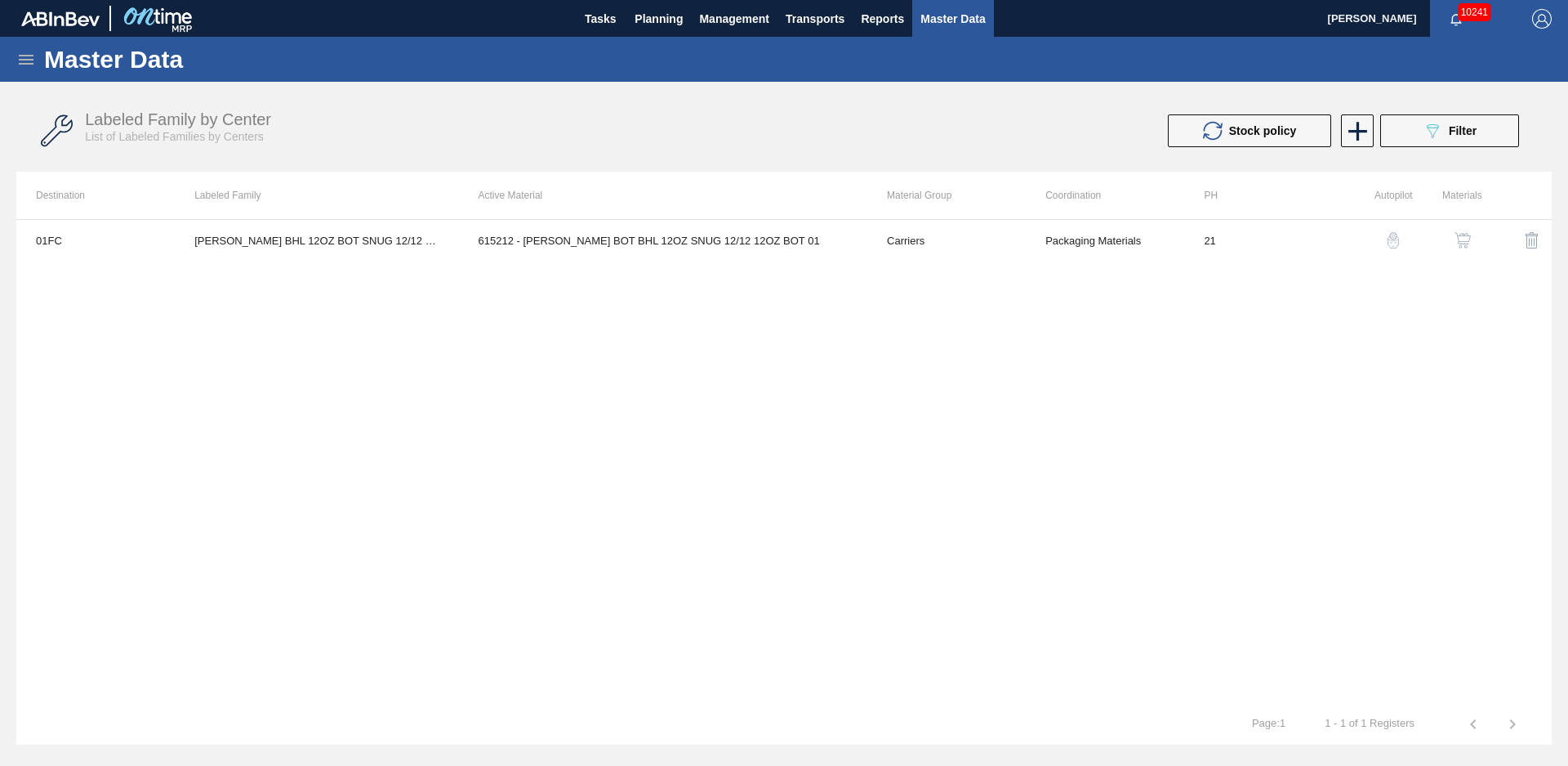
click at [573, 484] on div "01FC CARR BHL 12OZ BOT SNUG 12/12 12OZ BOT - AQUEOUS COATING 615212 - CARR BOT …" at bounding box center [784, 461] width 1536 height 484
click at [614, 157] on div "Labeled Family by Center List of Labeled Families by Centers Stock policy 089F7…" at bounding box center [784, 131] width 1536 height 61
click at [666, 25] on span "Planning" at bounding box center [658, 19] width 48 height 20
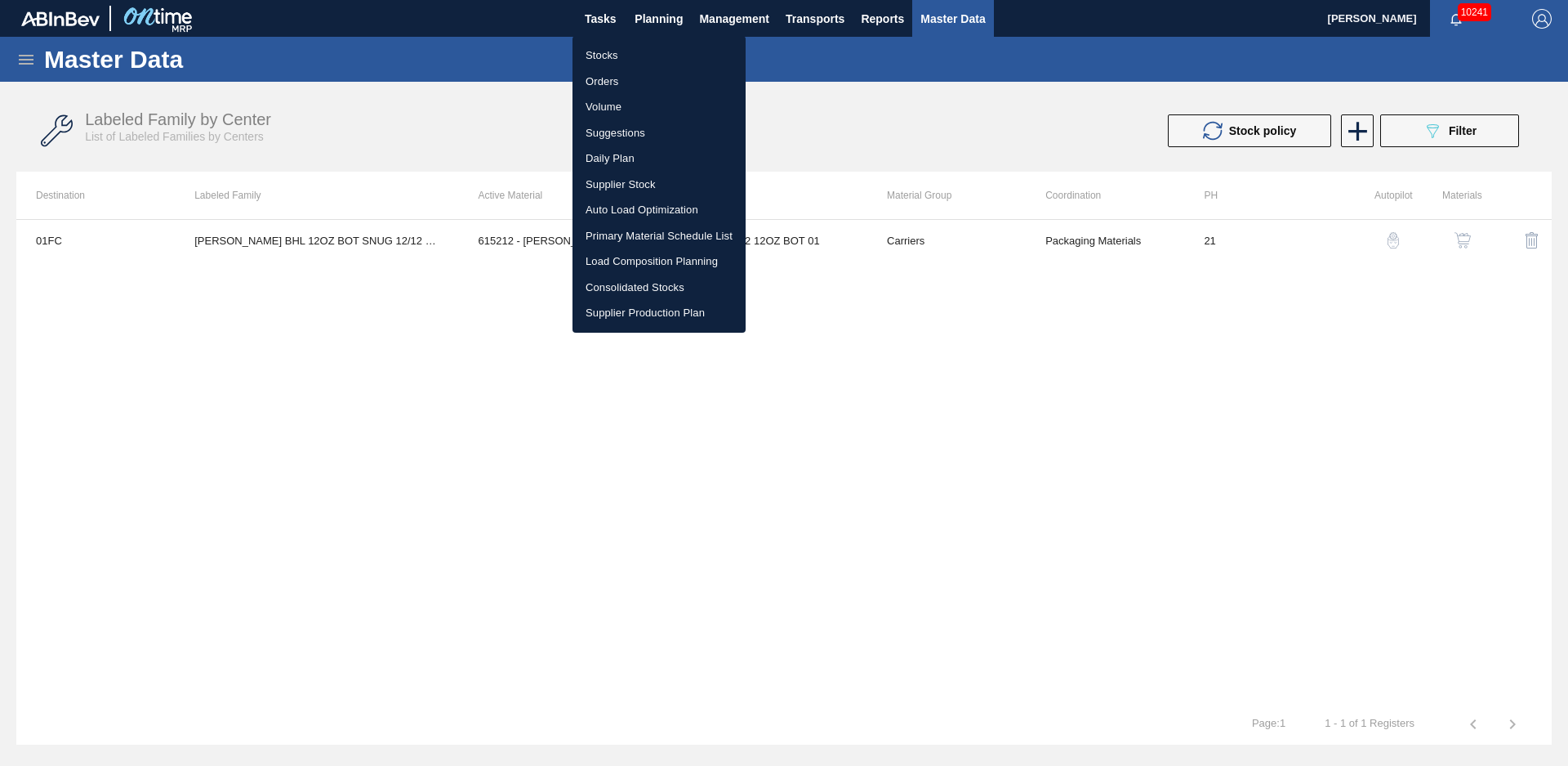
click at [622, 131] on li "Suggestions" at bounding box center [659, 134] width 173 height 26
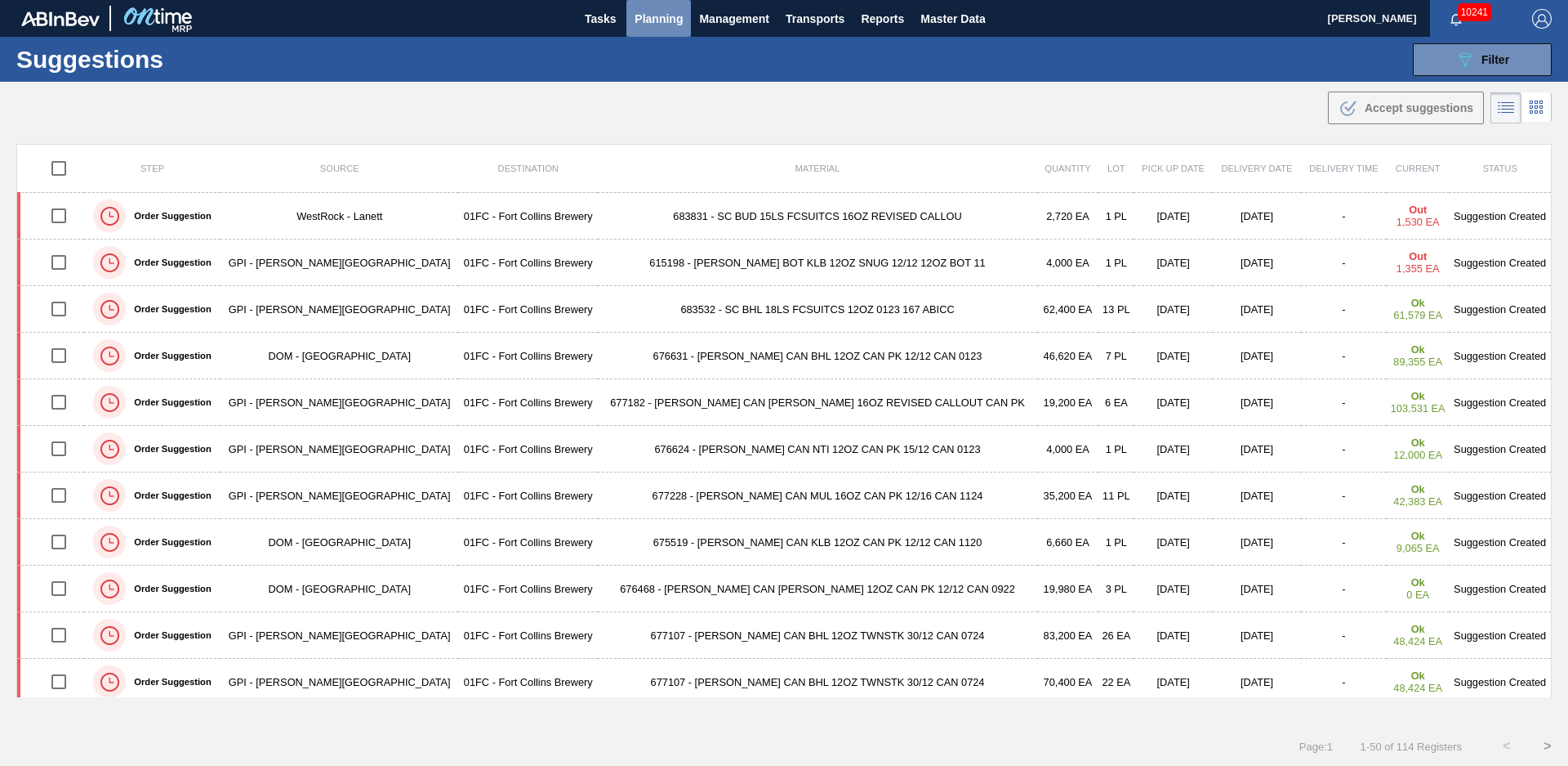
click at [643, 32] on button "Planning" at bounding box center [658, 18] width 65 height 37
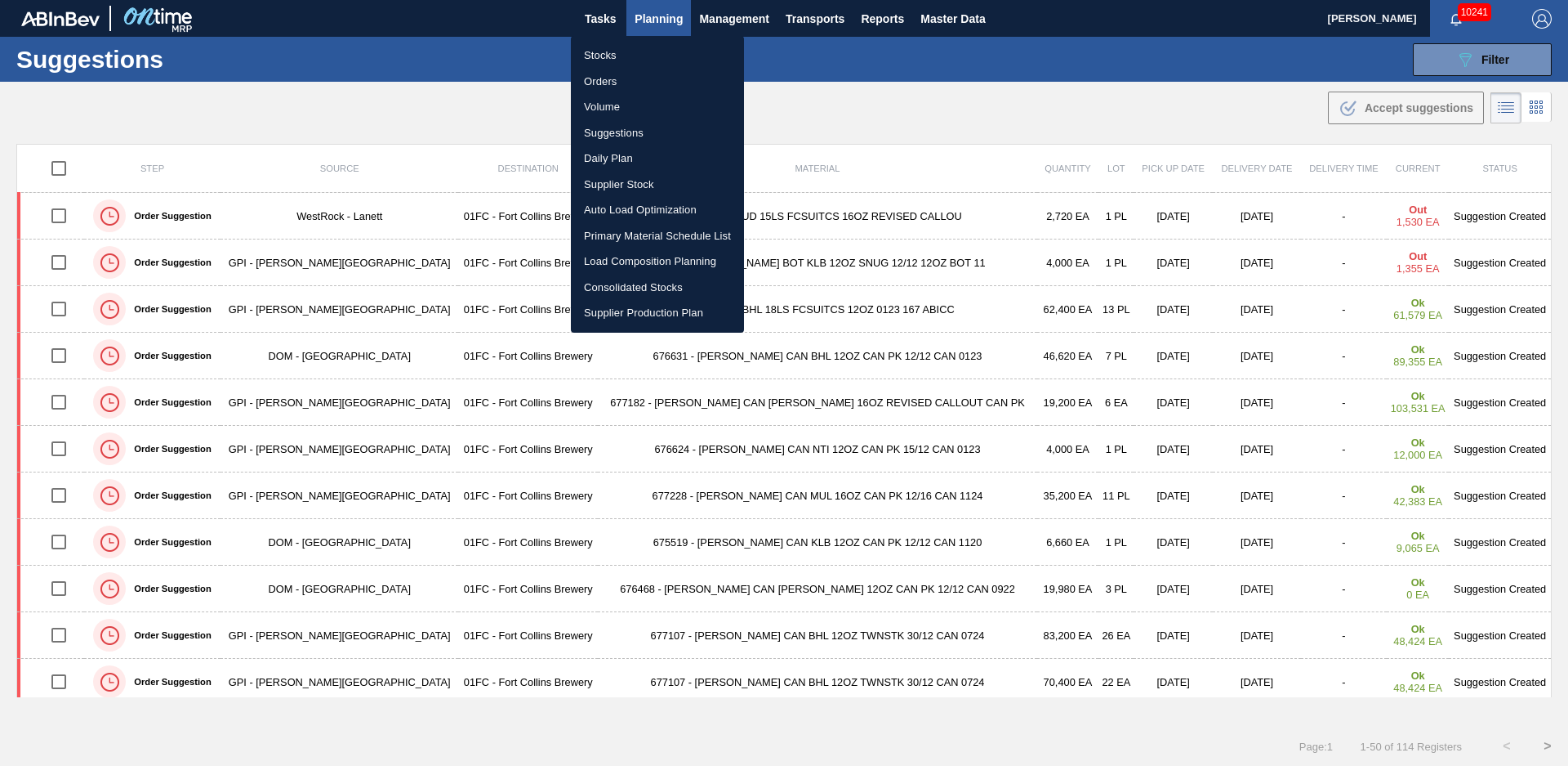
click at [624, 69] on li "Orders" at bounding box center [657, 82] width 173 height 26
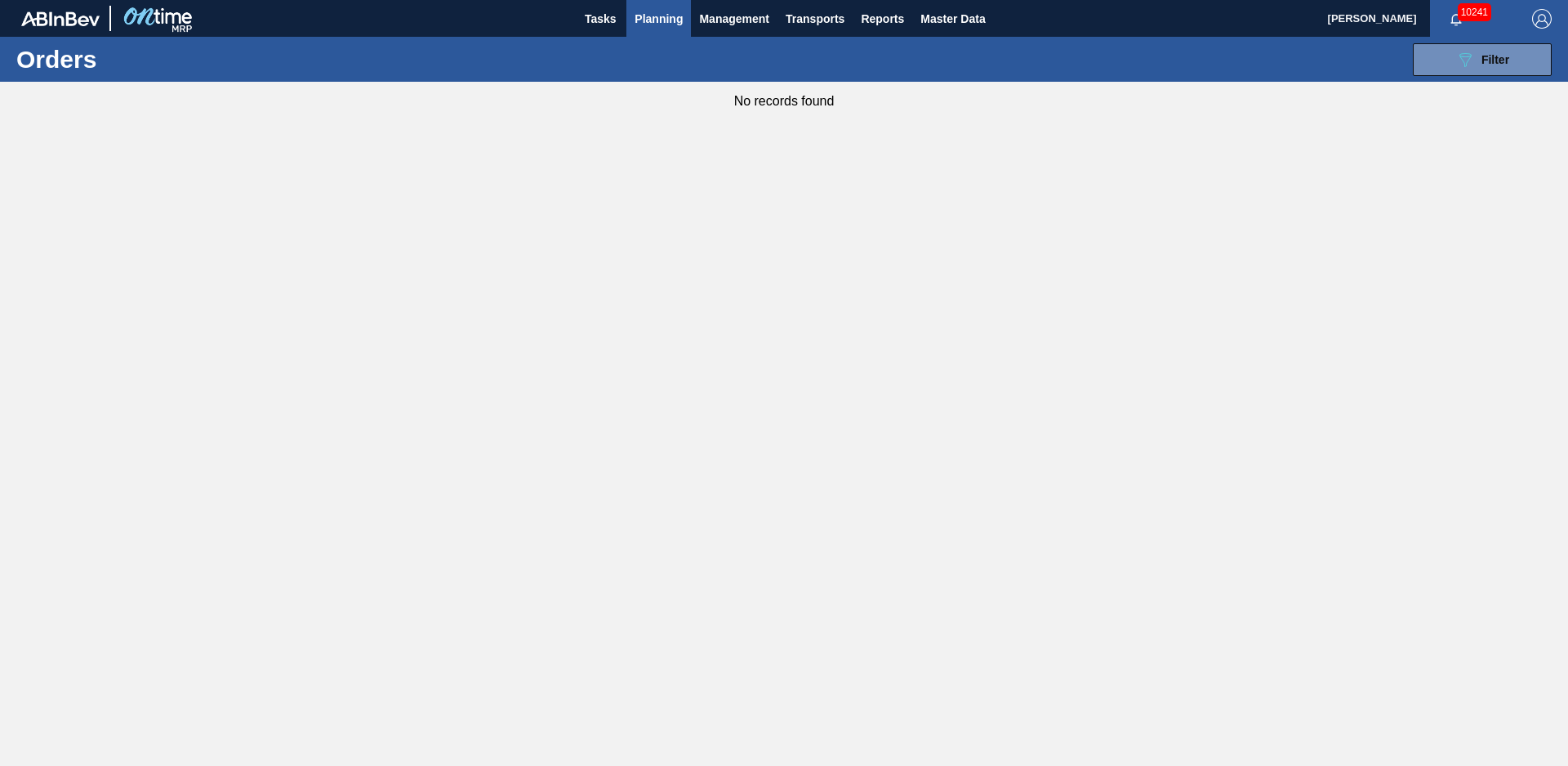
click at [623, 0] on body "Tasks Planning Management Transports Reports Master Data Walker Trieschmann 102…" at bounding box center [784, 0] width 1568 height 0
click at [650, 2] on button "Planning" at bounding box center [658, 18] width 65 height 37
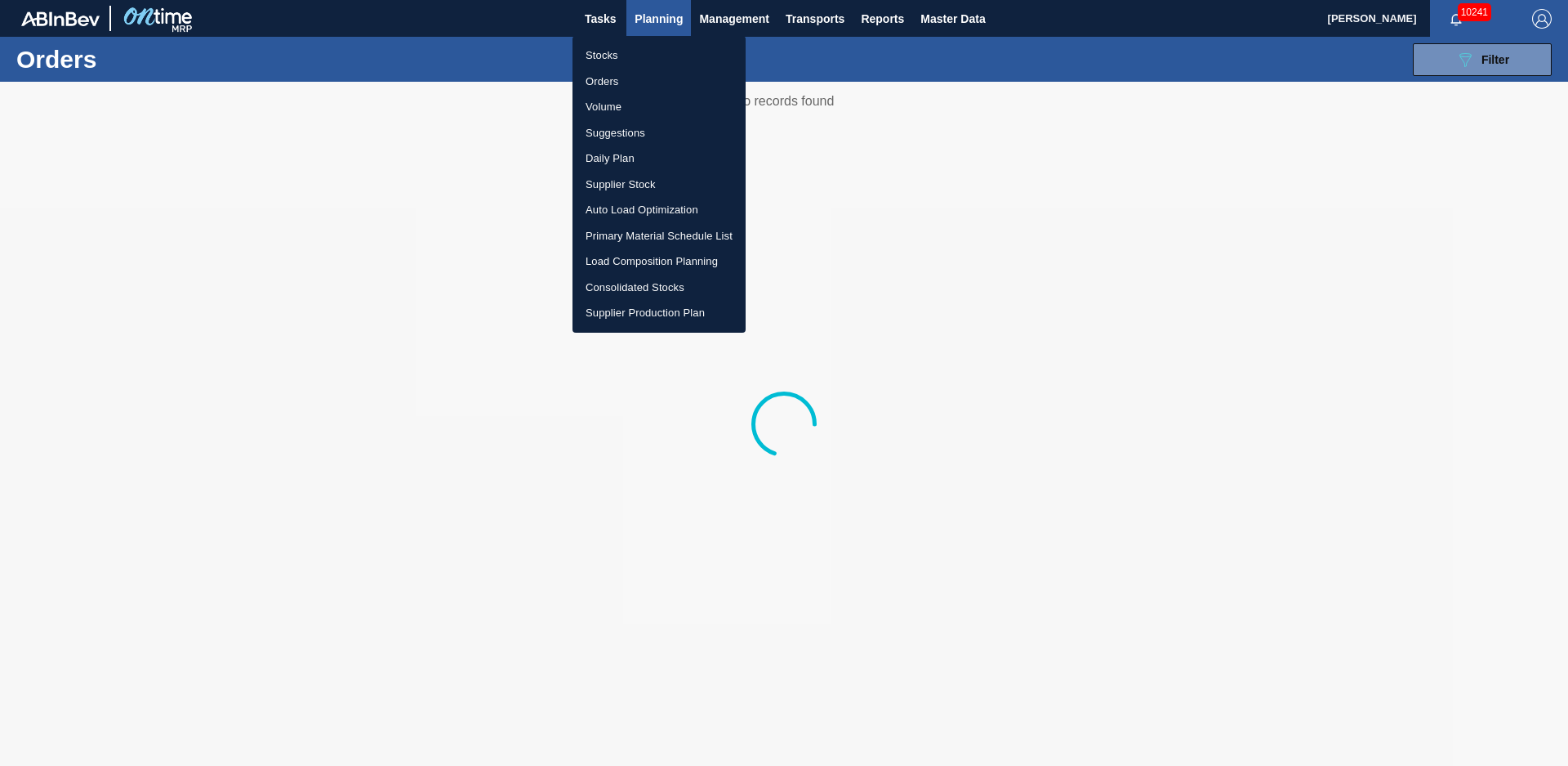
click at [632, 43] on li "Stocks" at bounding box center [659, 56] width 173 height 26
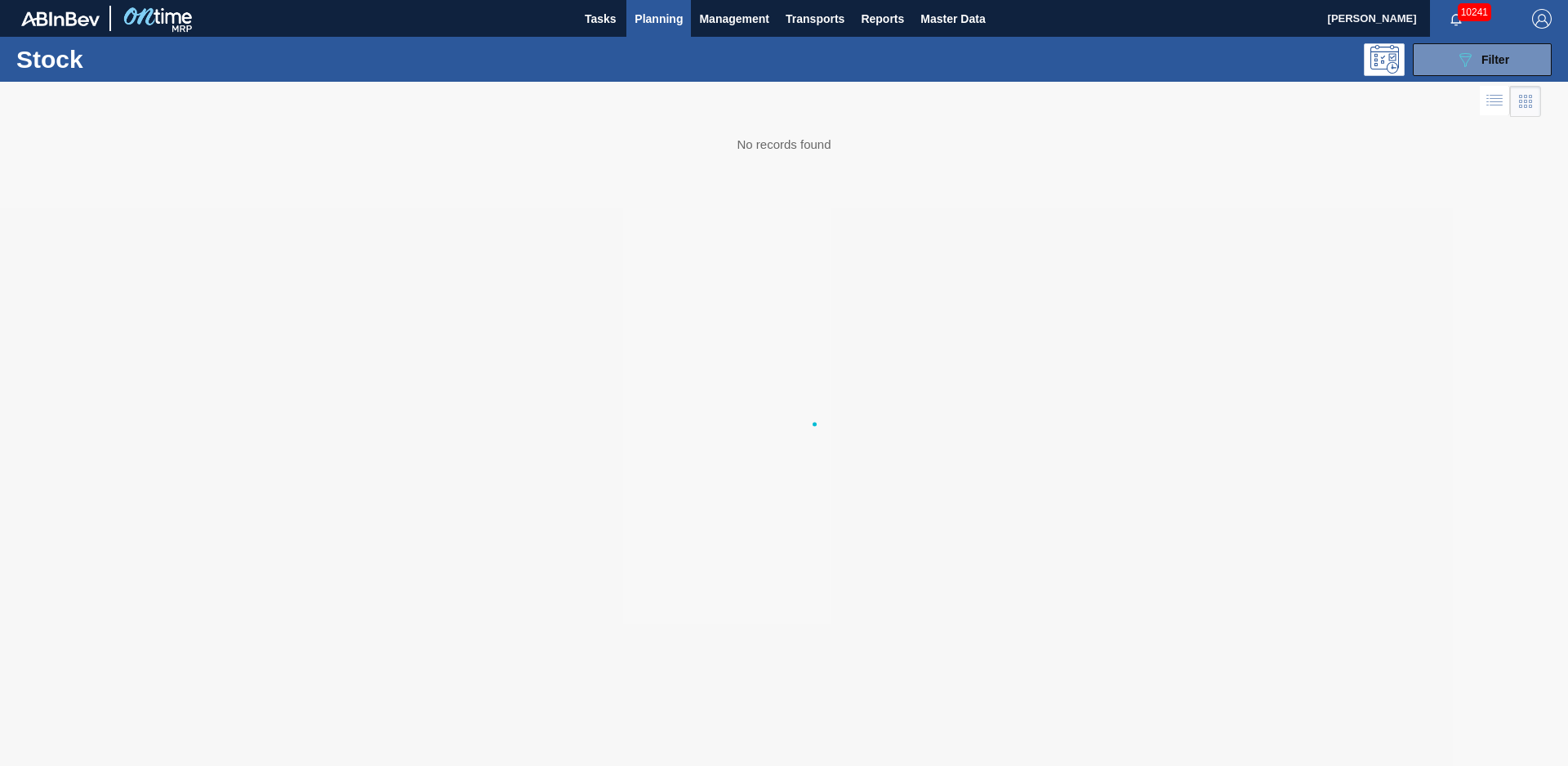
click at [1472, 52] on div "Stocks Orders Volume Suggestions Daily Plan Supplier Stock Auto Load Optimizati…" at bounding box center [784, 383] width 1568 height 766
click at [1477, 57] on div "089F7B8B-B2A5-4AFE-B5C0-19BA573D28AC Filter" at bounding box center [1482, 59] width 54 height 20
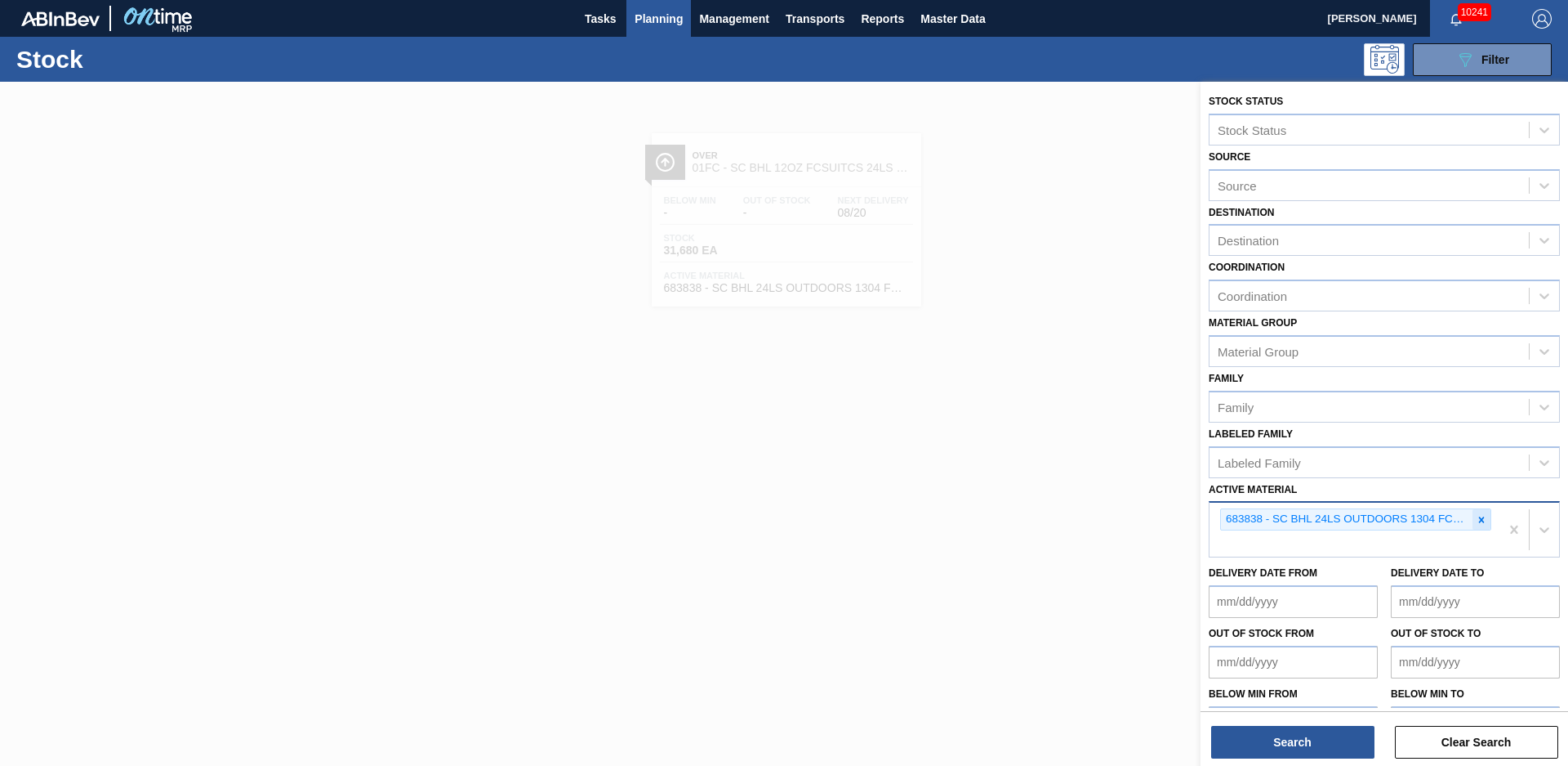
click at [1470, 520] on div "683838 - SC BHL 24LS OUTDOORS 1304 FCSUITCS 12OZ" at bounding box center [1356, 519] width 271 height 22
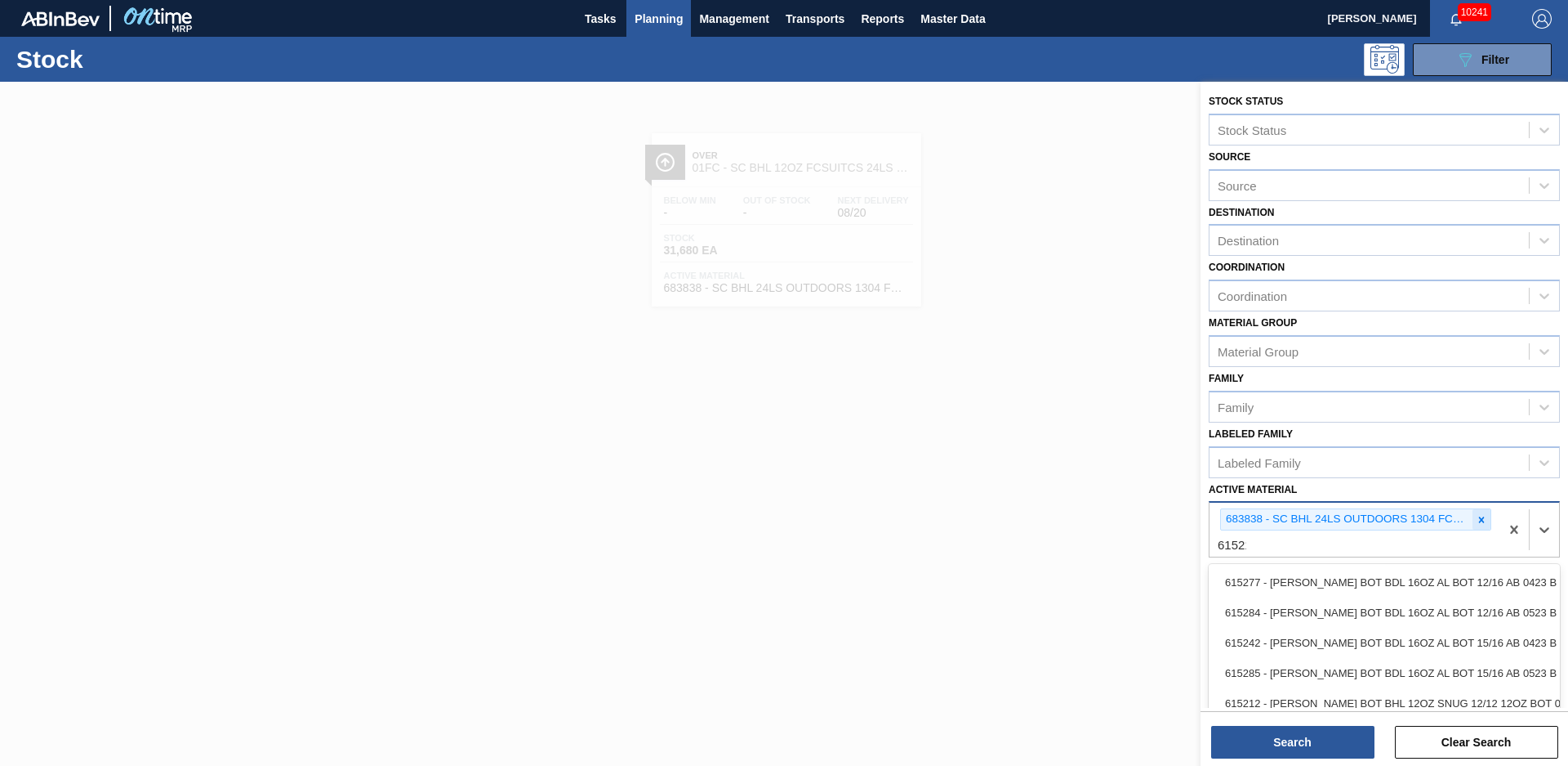
type Material "615212"
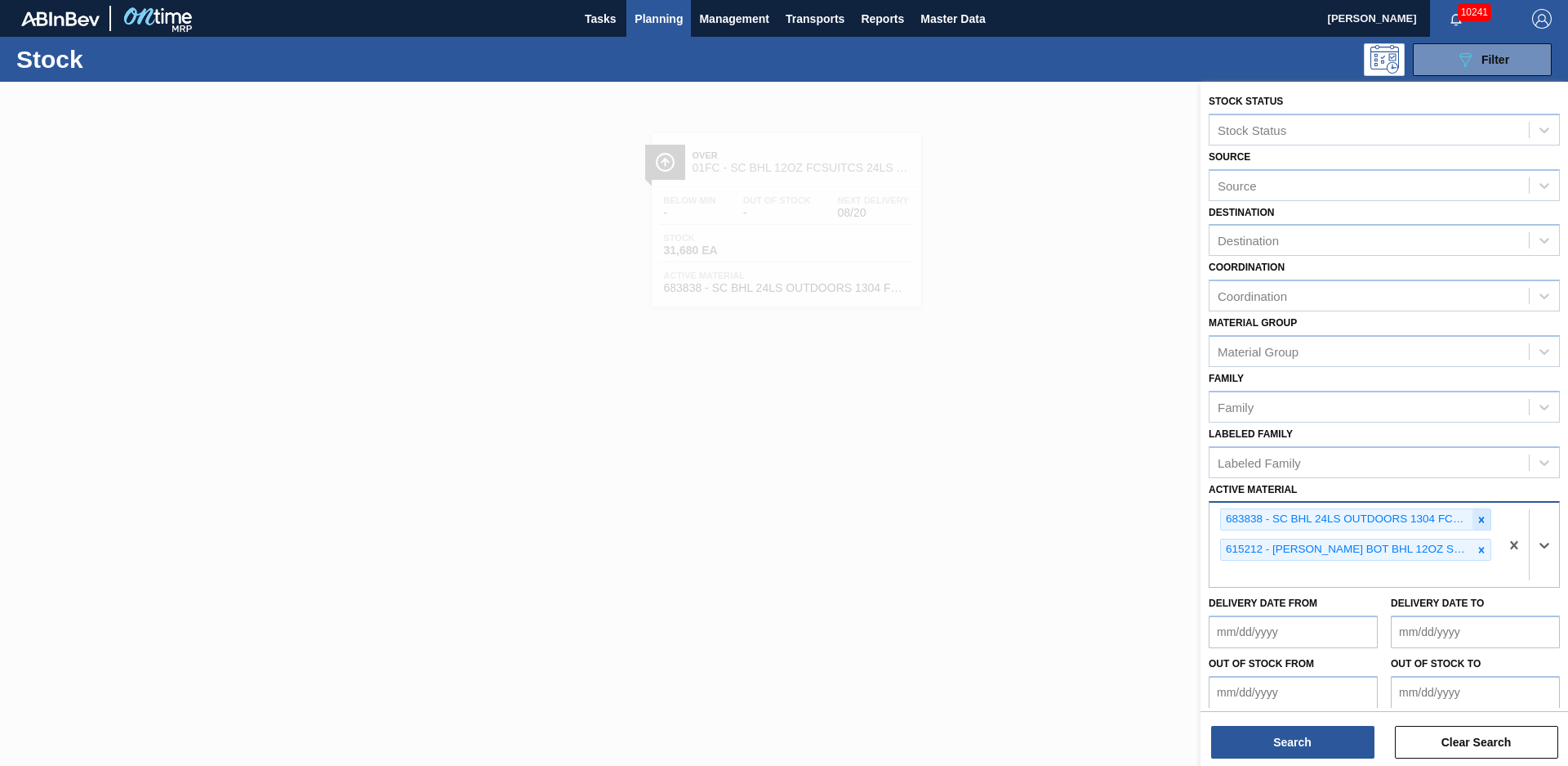
click at [1476, 521] on icon at bounding box center [1481, 520] width 11 height 11
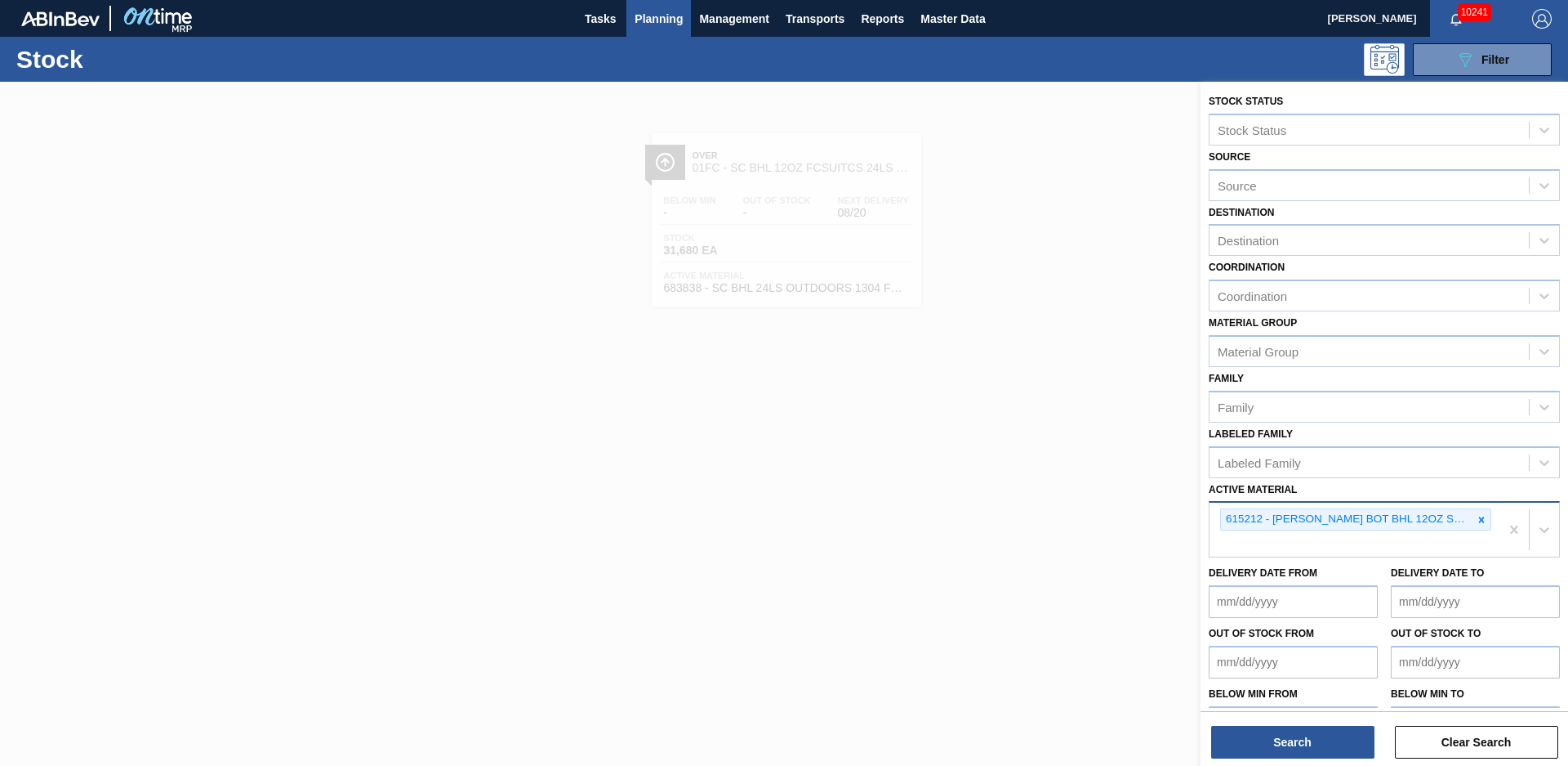
click at [1285, 725] on div "Search Clear Search" at bounding box center [1384, 734] width 367 height 46
click at [1284, 732] on button "Search" at bounding box center [1292, 742] width 163 height 33
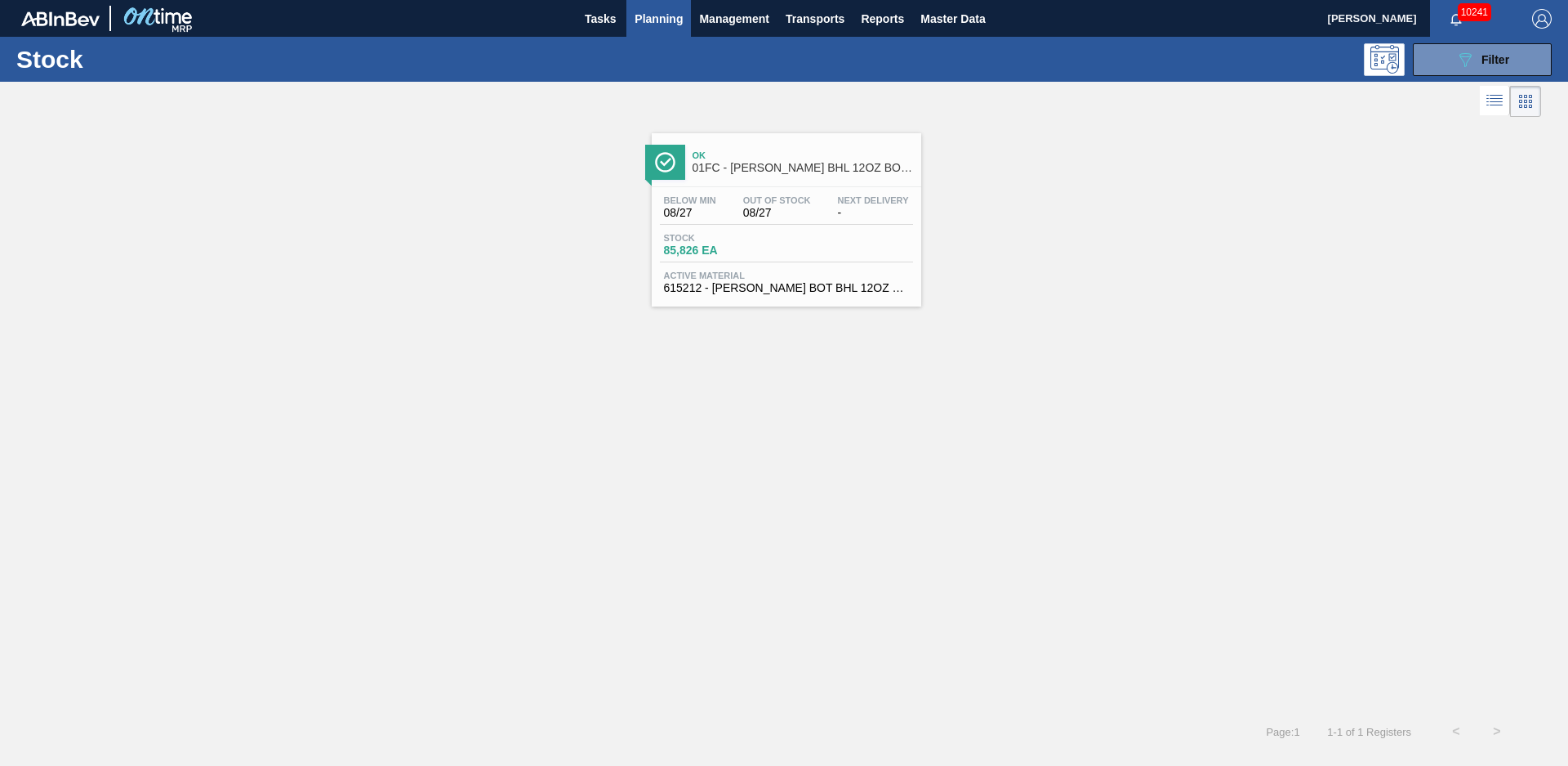
click at [742, 151] on span "Ok" at bounding box center [803, 155] width 220 height 9
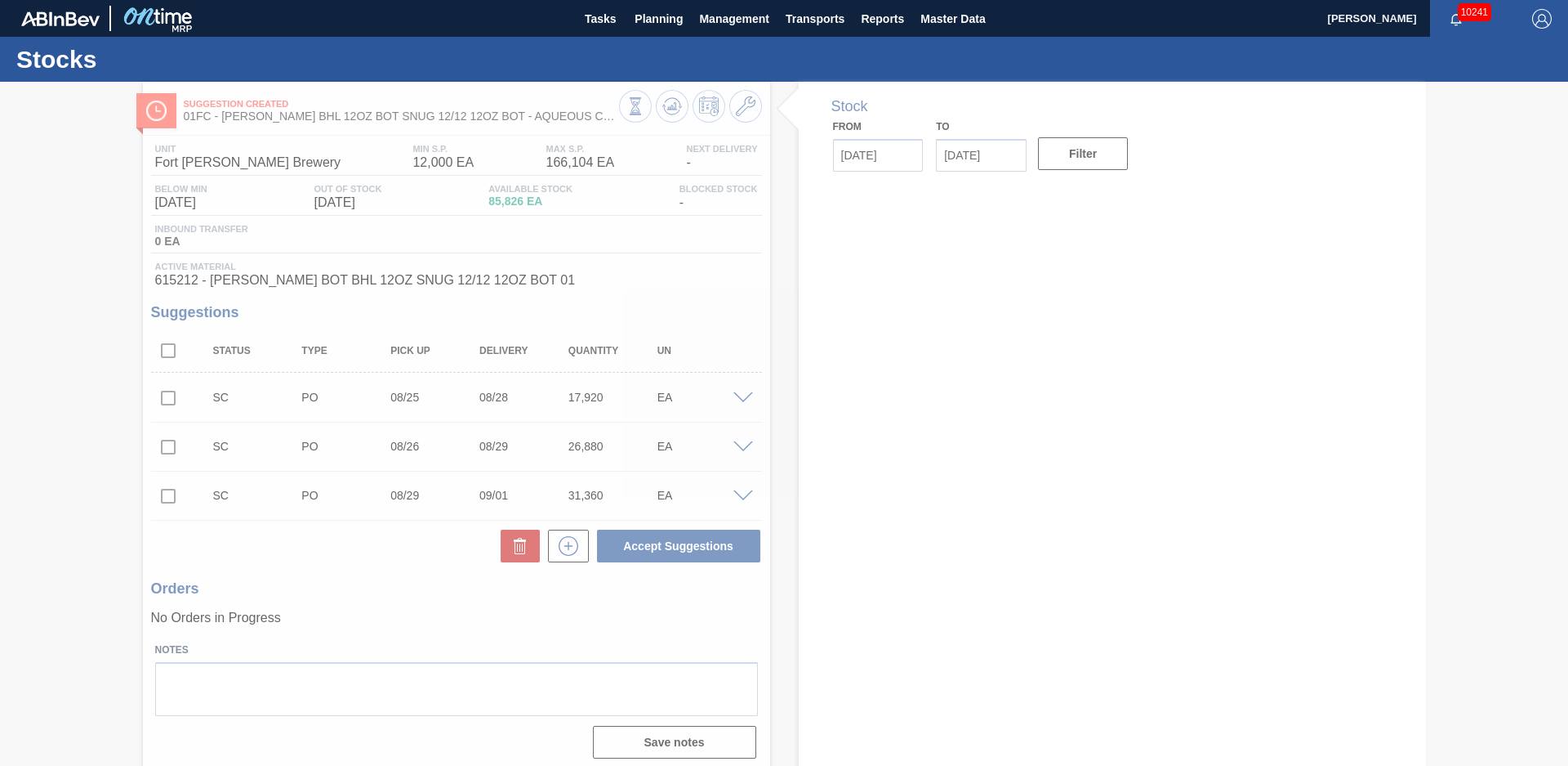
type input "[DATE]"
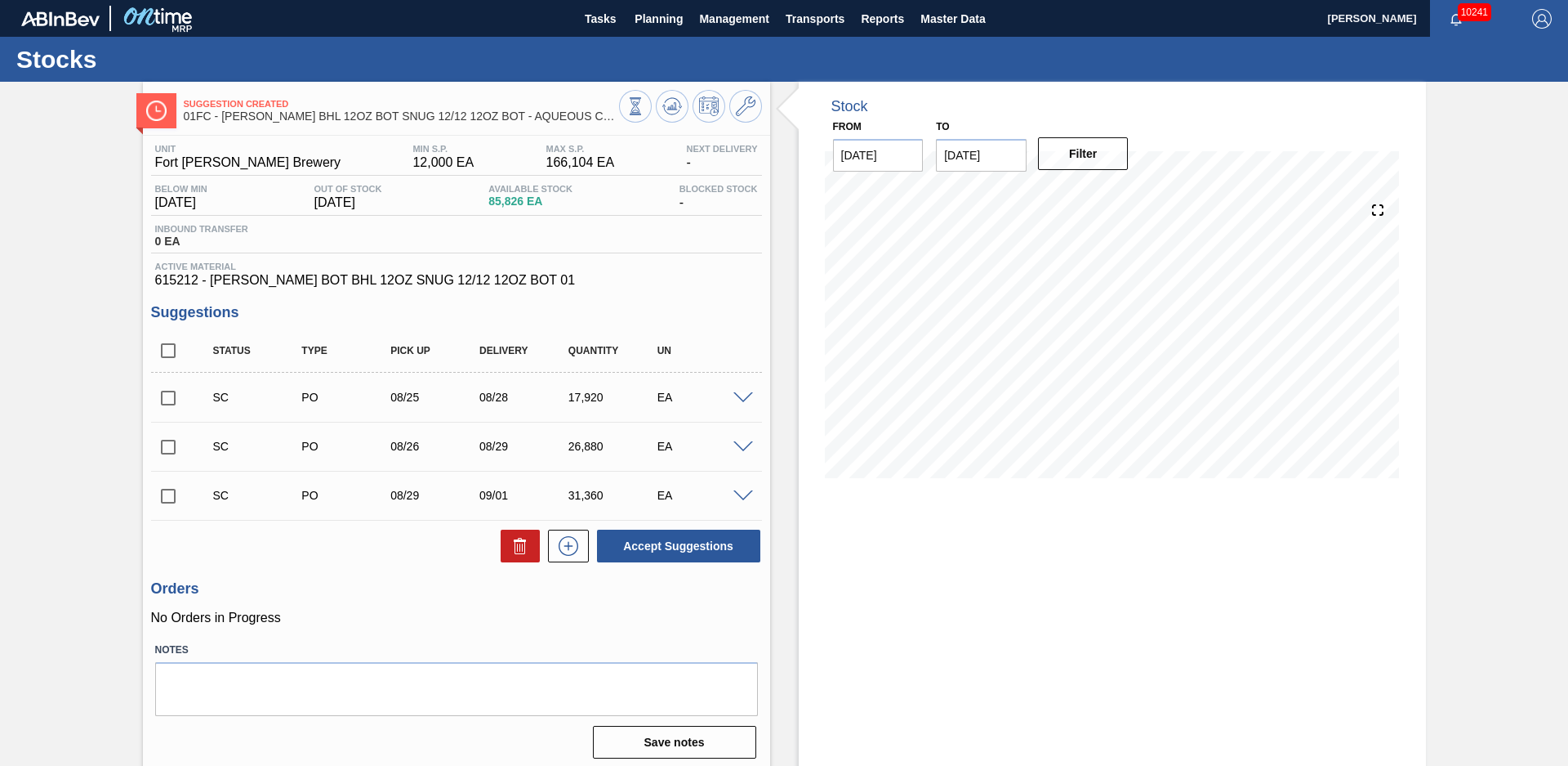
click at [773, 395] on div "Stock From [DATE] to [DATE] Filter" at bounding box center [1098, 427] width 656 height 691
click at [644, 107] on icon at bounding box center [635, 106] width 18 height 18
click at [774, 264] on div "Stock From 08/20/2025 to 12/31/2025 Filter 08/22 Stock Projection 34,058 SAP Pl…" at bounding box center [1098, 427] width 656 height 691
click at [1524, 359] on div "Suggestion Created 01FC - CARR BHL 12OZ BOT SNUG 12/12 12OZ BOT - AQUEOUS COATI…" at bounding box center [784, 427] width 1568 height 691
click at [776, 312] on div "Stock From 08/20/2025 to 12/31/2025 Filter 08/21 Stock Projection 73,683 SAP Pl…" at bounding box center [1098, 427] width 656 height 691
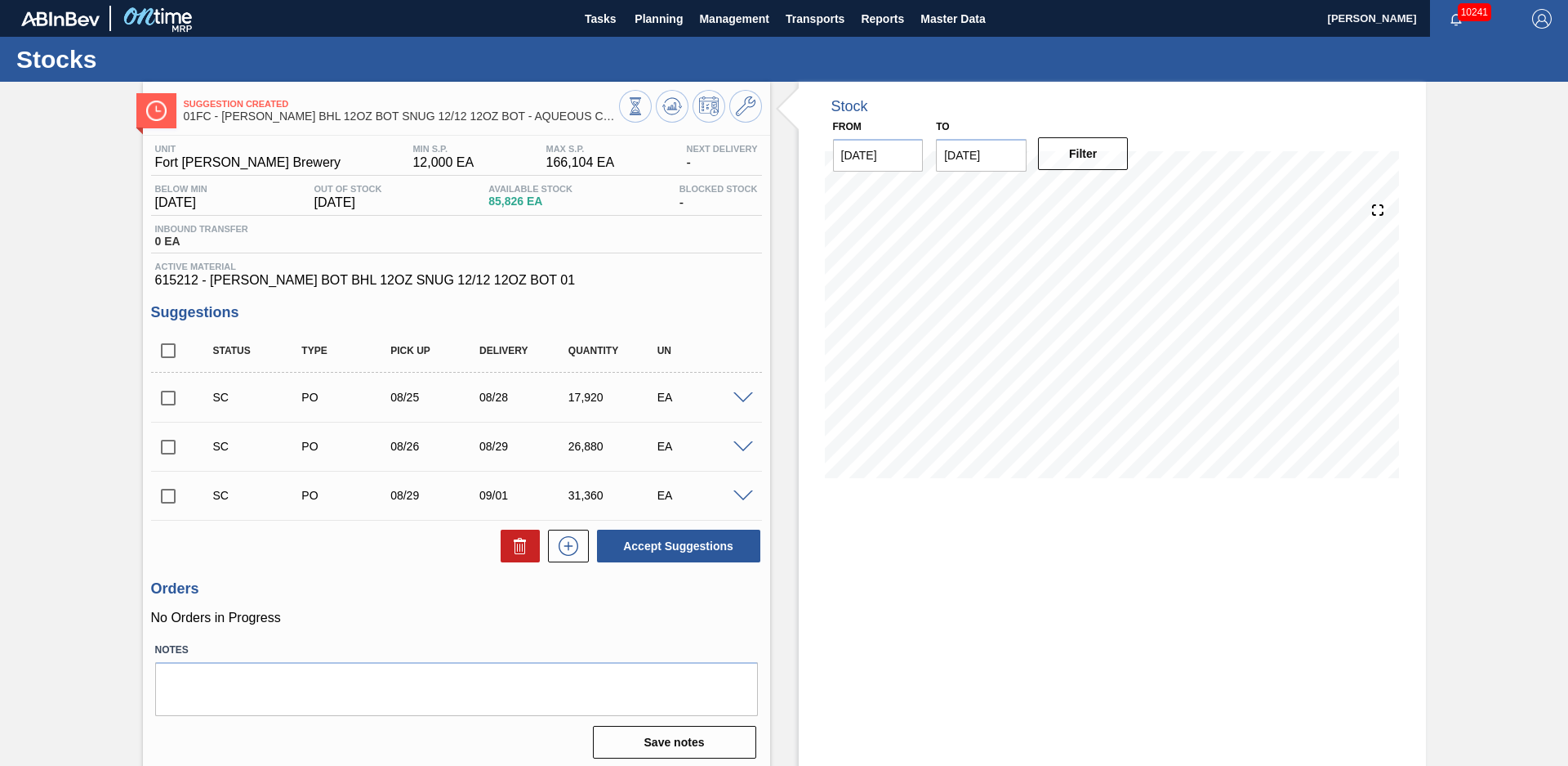
click at [1468, 349] on div "Suggestion Created 01FC - CARR BHL 12OZ BOT SNUG 12/12 12OZ BOT - AQUEOUS COATI…" at bounding box center [784, 427] width 1568 height 691
click at [92, 416] on div "Suggestion Created 01FC - CARR BHL 12OZ BOT SNUG 12/12 12OZ BOT - AQUEOUS COATI…" at bounding box center [784, 427] width 1568 height 691
click at [742, 401] on span at bounding box center [743, 398] width 20 height 12
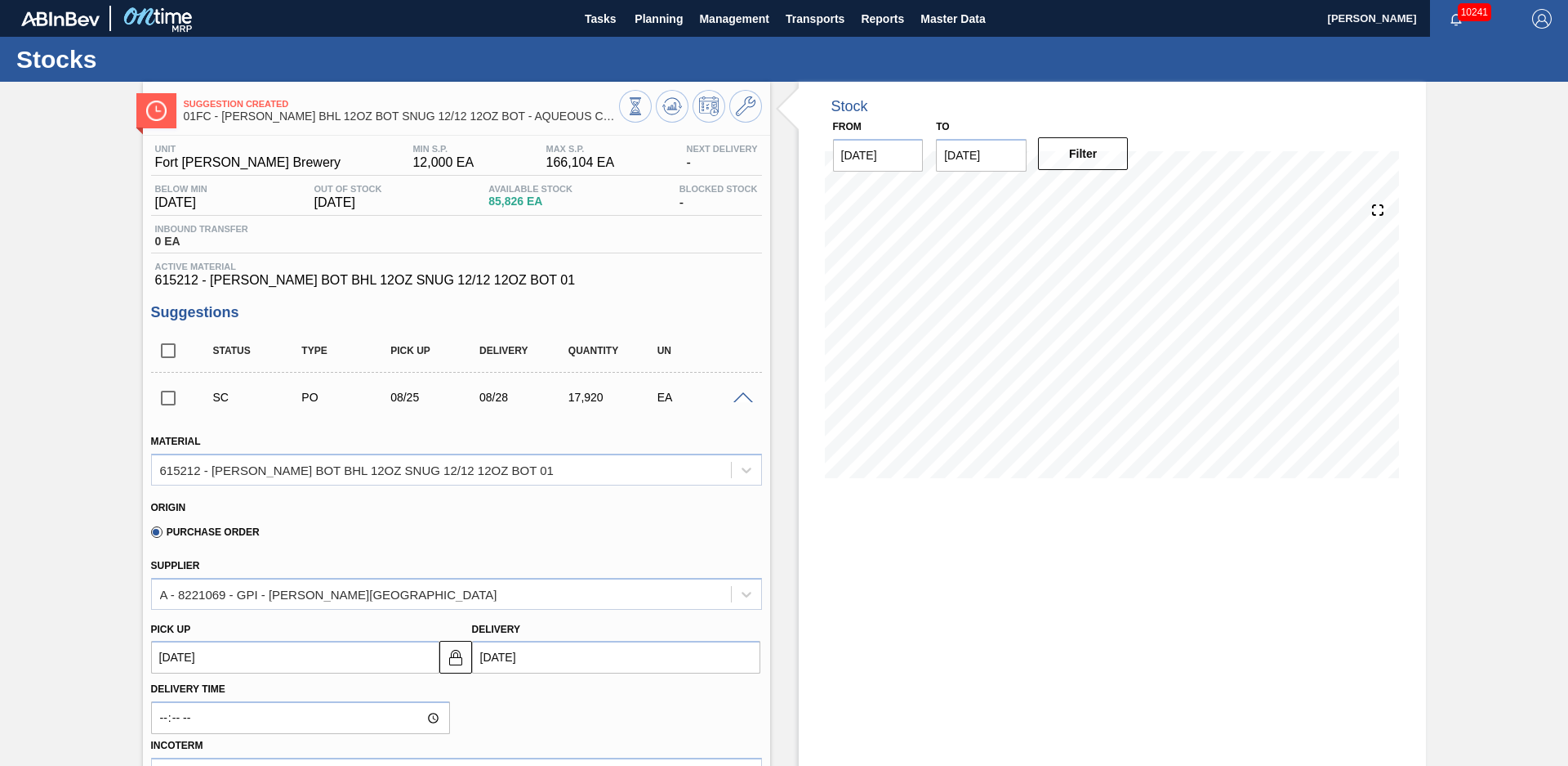
scroll to position [344, 0]
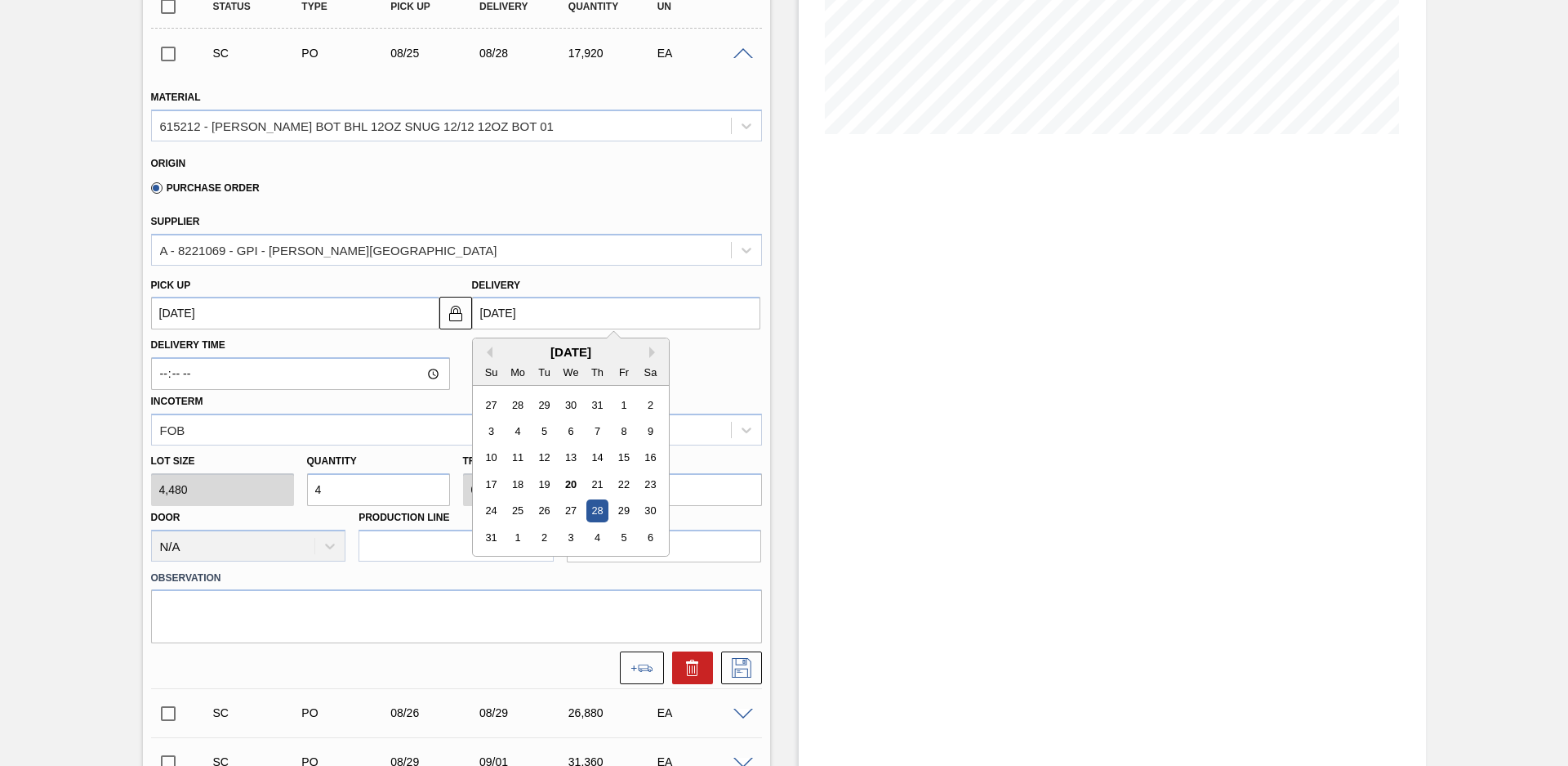
click at [558, 321] on input "[DATE]" at bounding box center [616, 313] width 288 height 33
click at [537, 514] on div "26" at bounding box center [543, 511] width 22 height 22
type up100671466 "[DATE]"
type input "[DATE]"
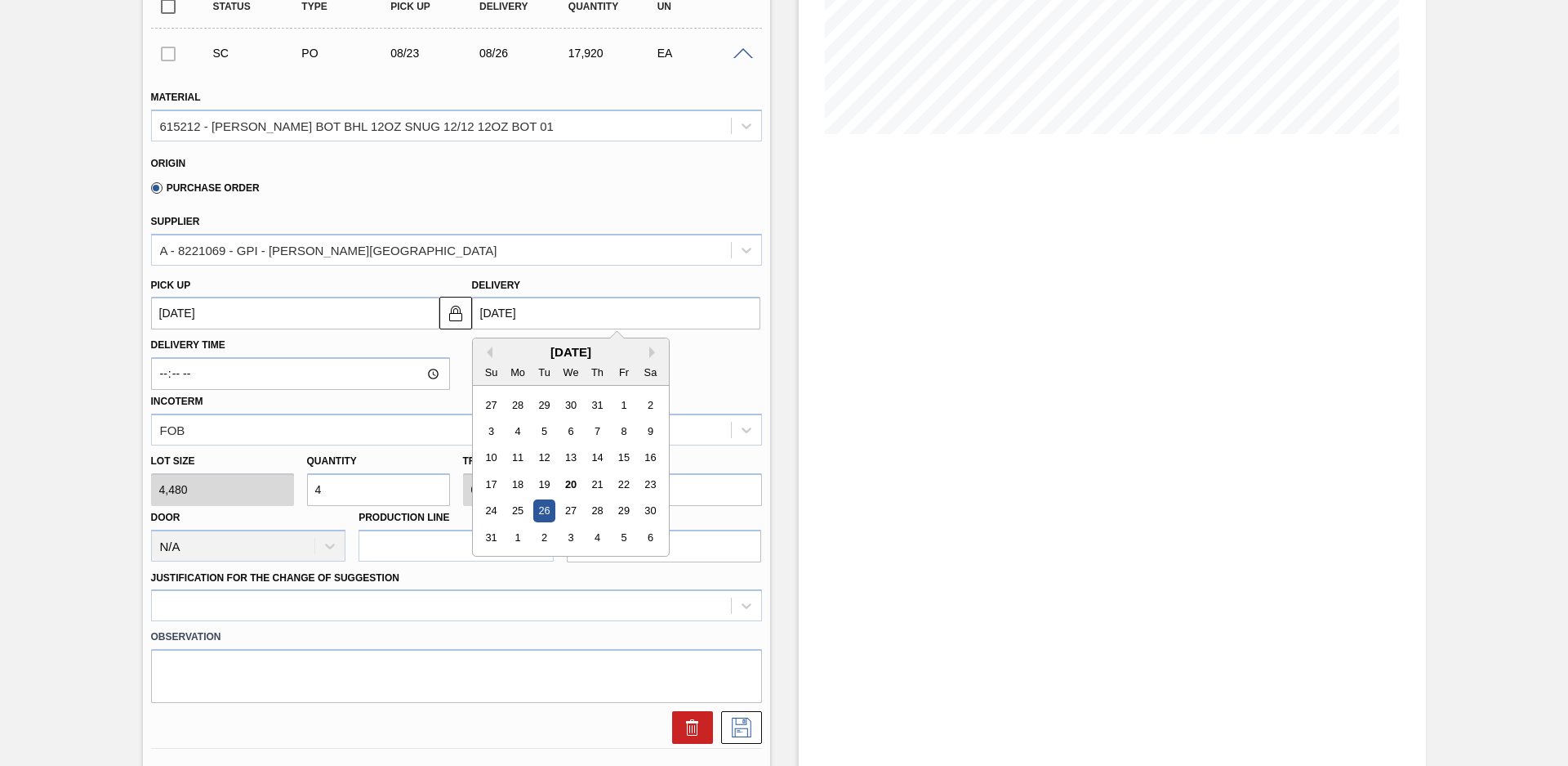
click at [558, 323] on input "[DATE]" at bounding box center [616, 313] width 288 height 33
click at [685, 363] on div "Delivery Time Incoterm FOB" at bounding box center [457, 387] width 624 height 116
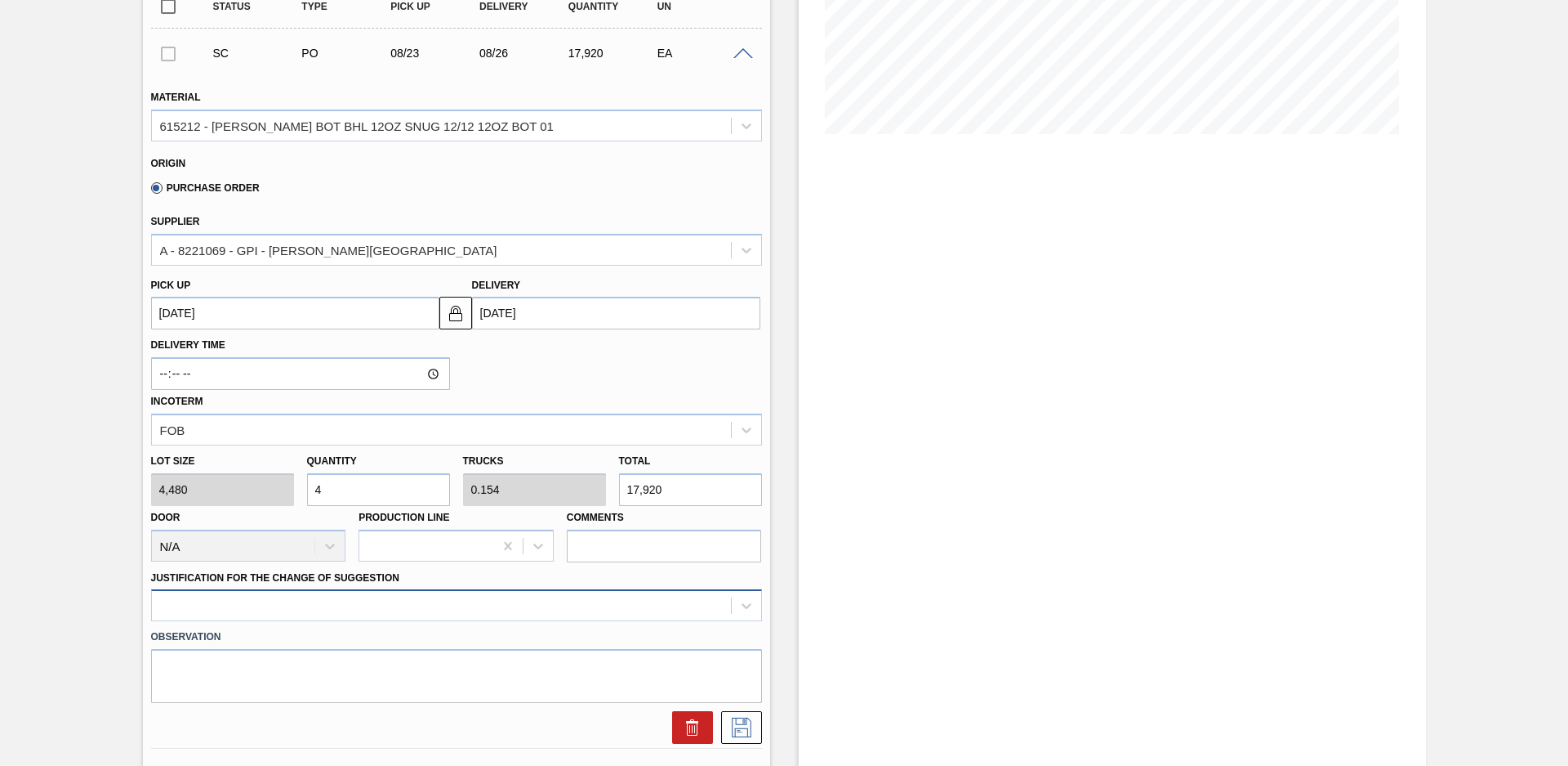
click at [455, 609] on div at bounding box center [456, 605] width 611 height 32
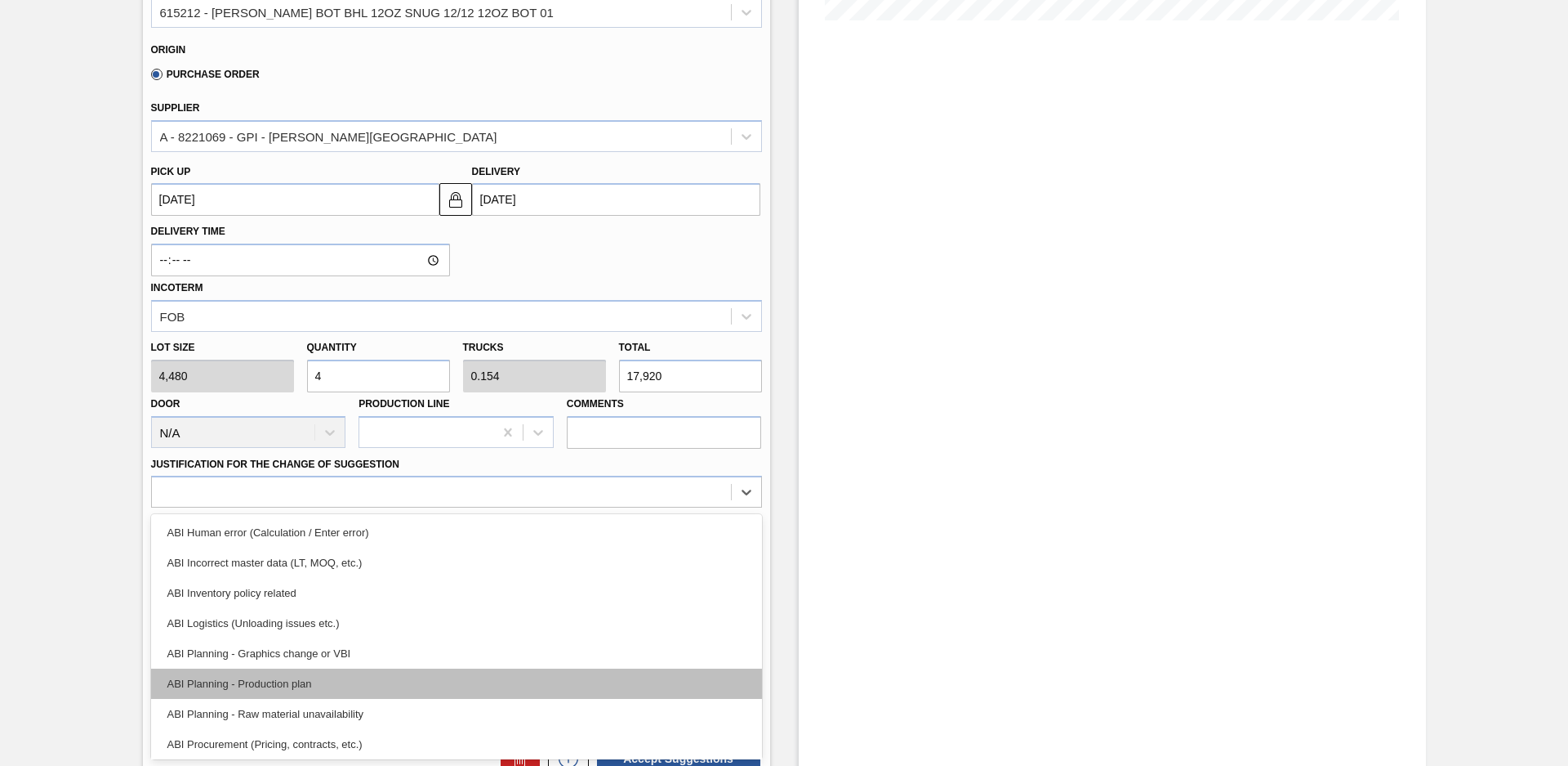
click at [368, 677] on div "ABI Planning - Production plan" at bounding box center [456, 684] width 611 height 30
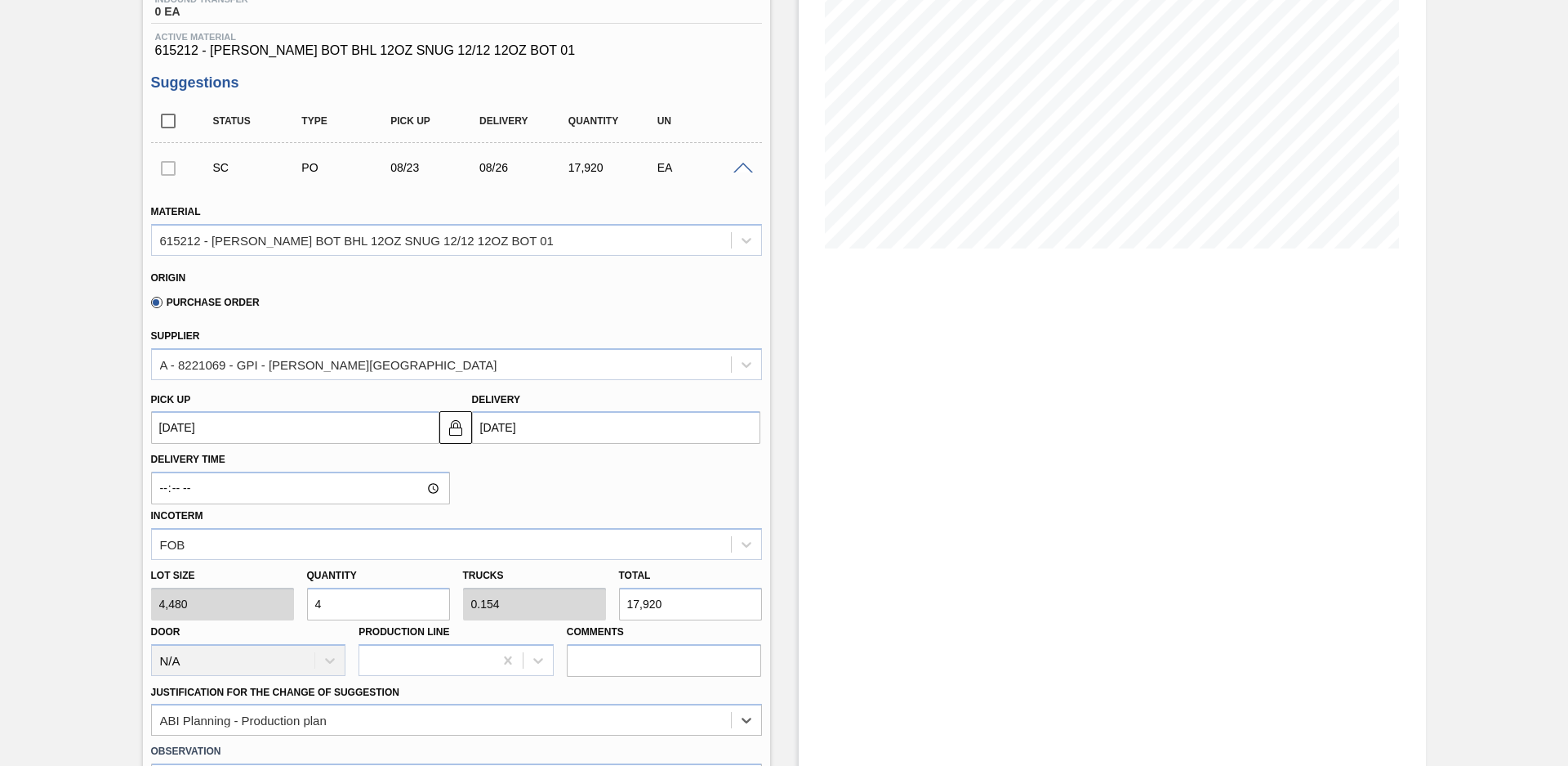
scroll to position [114, 0]
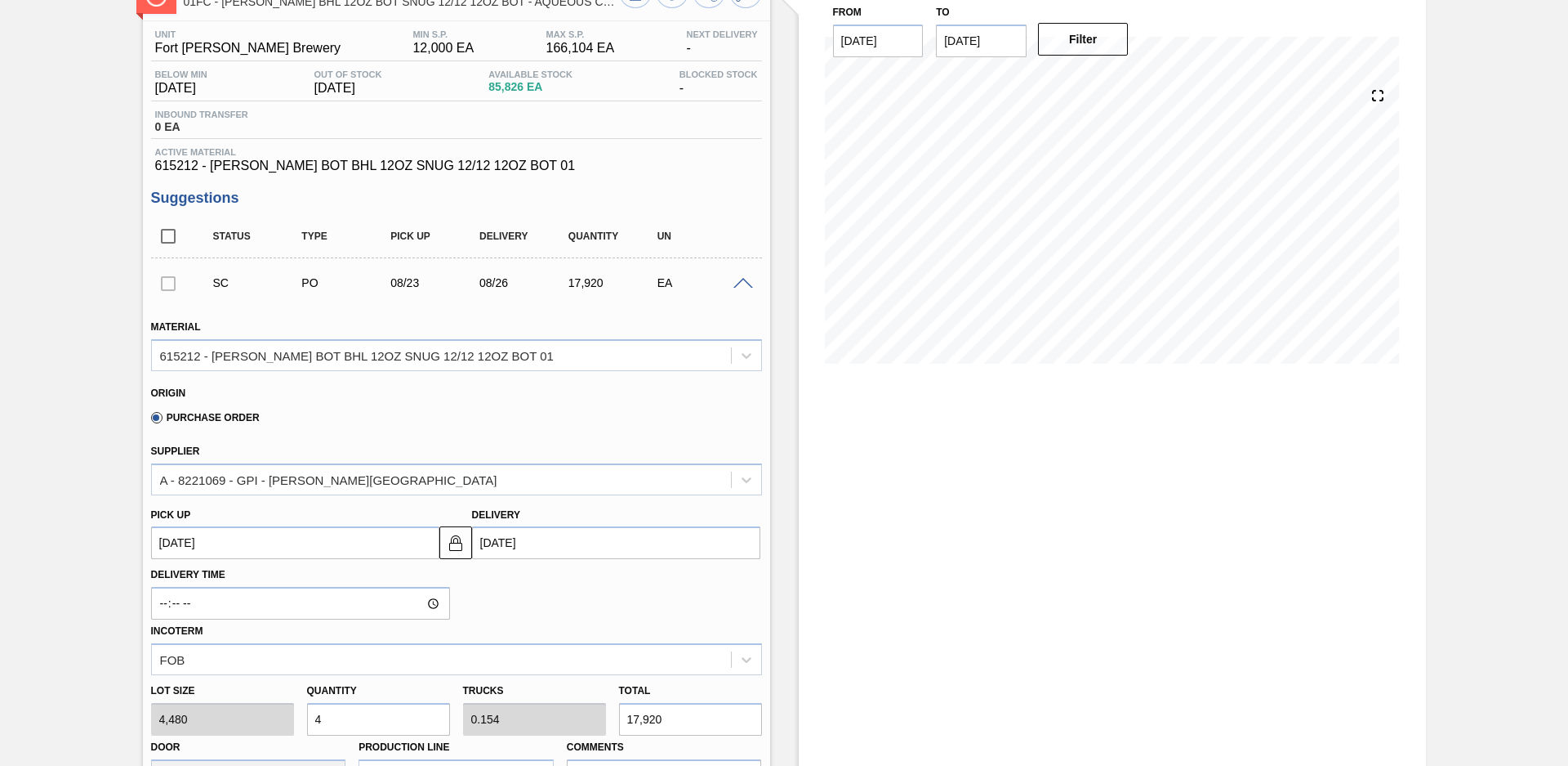
click at [741, 285] on span at bounding box center [743, 284] width 20 height 12
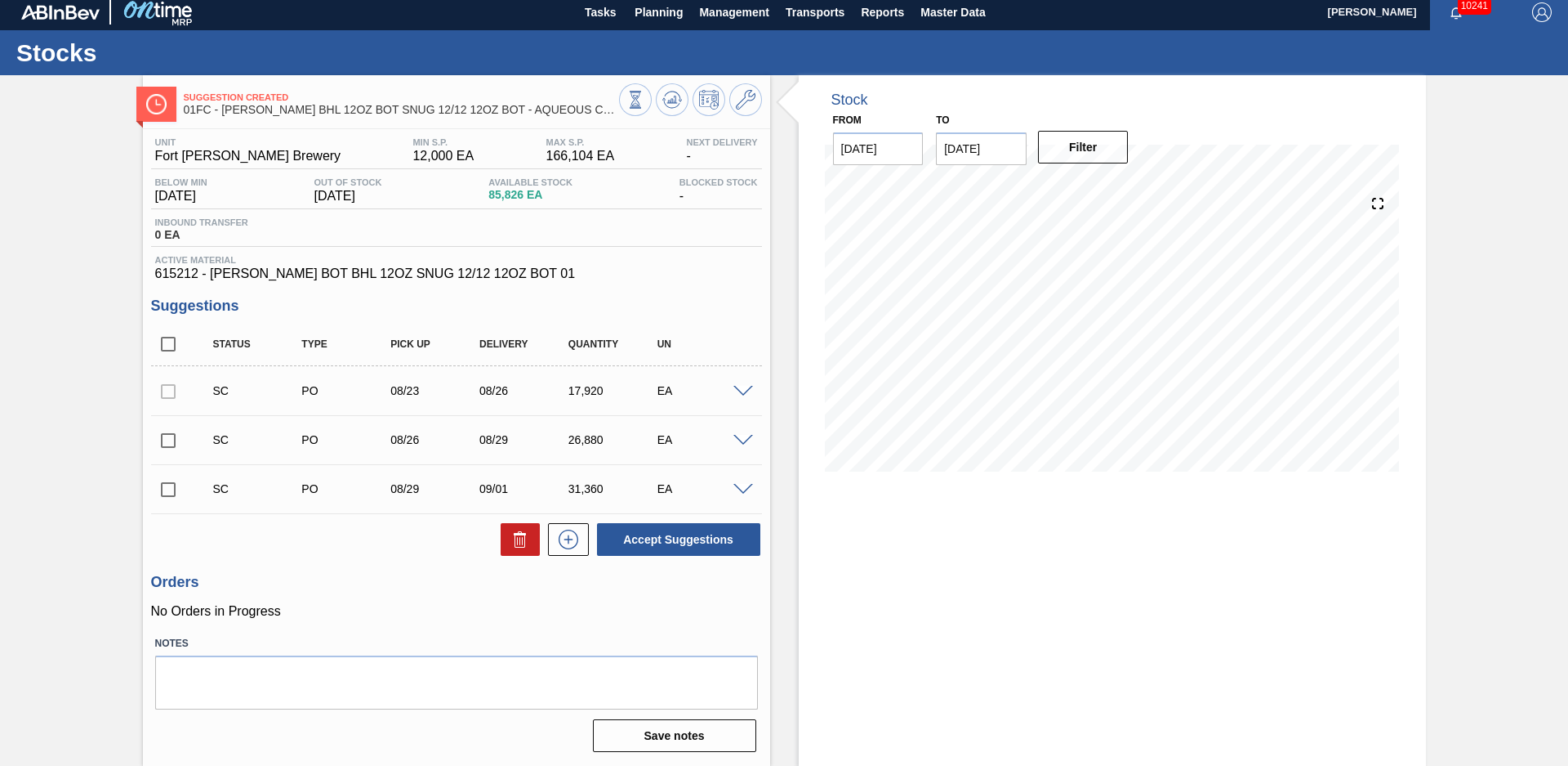
scroll to position [7, 0]
click at [743, 442] on span at bounding box center [743, 440] width 20 height 12
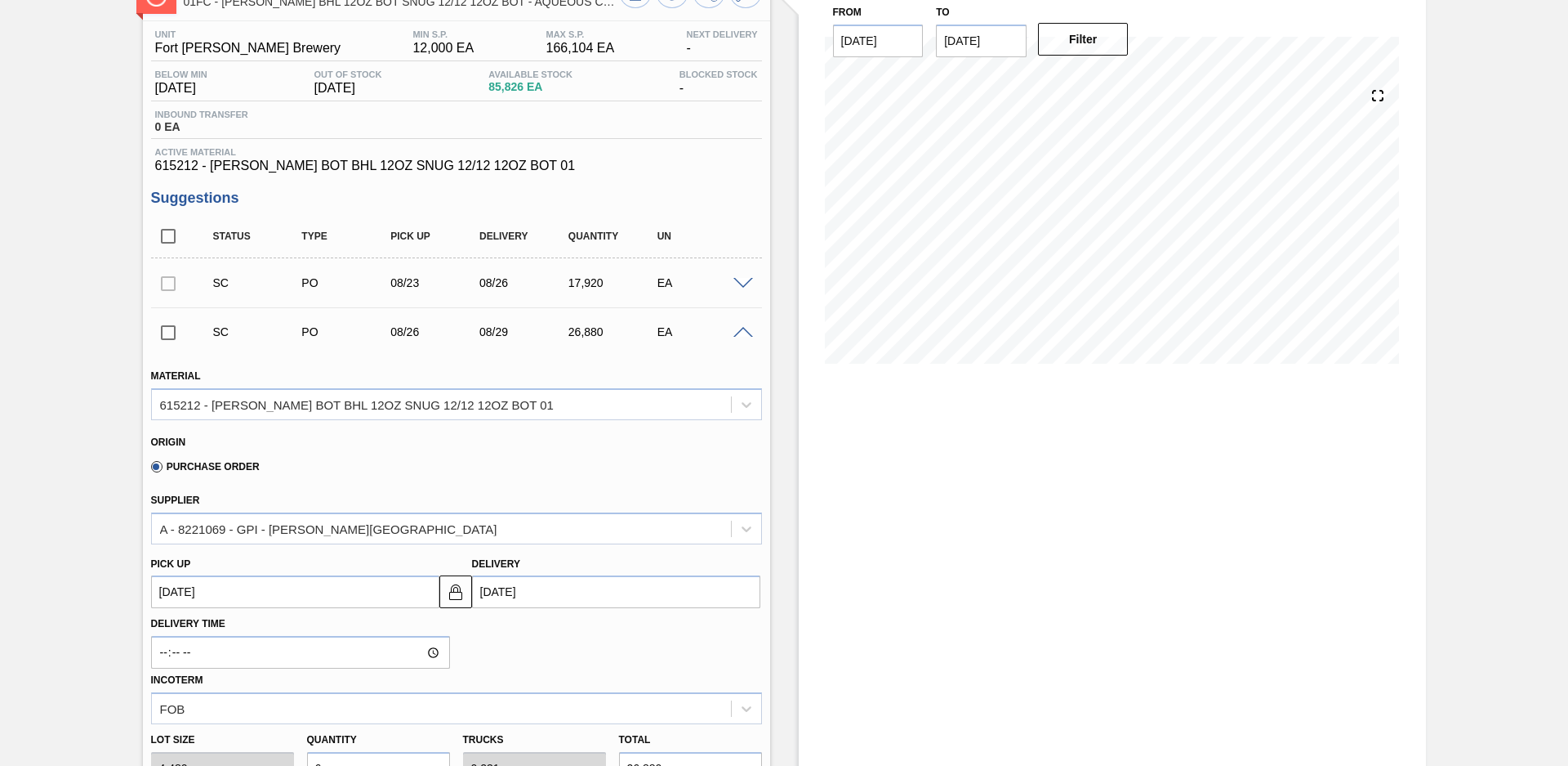
click at [740, 334] on span at bounding box center [743, 333] width 20 height 12
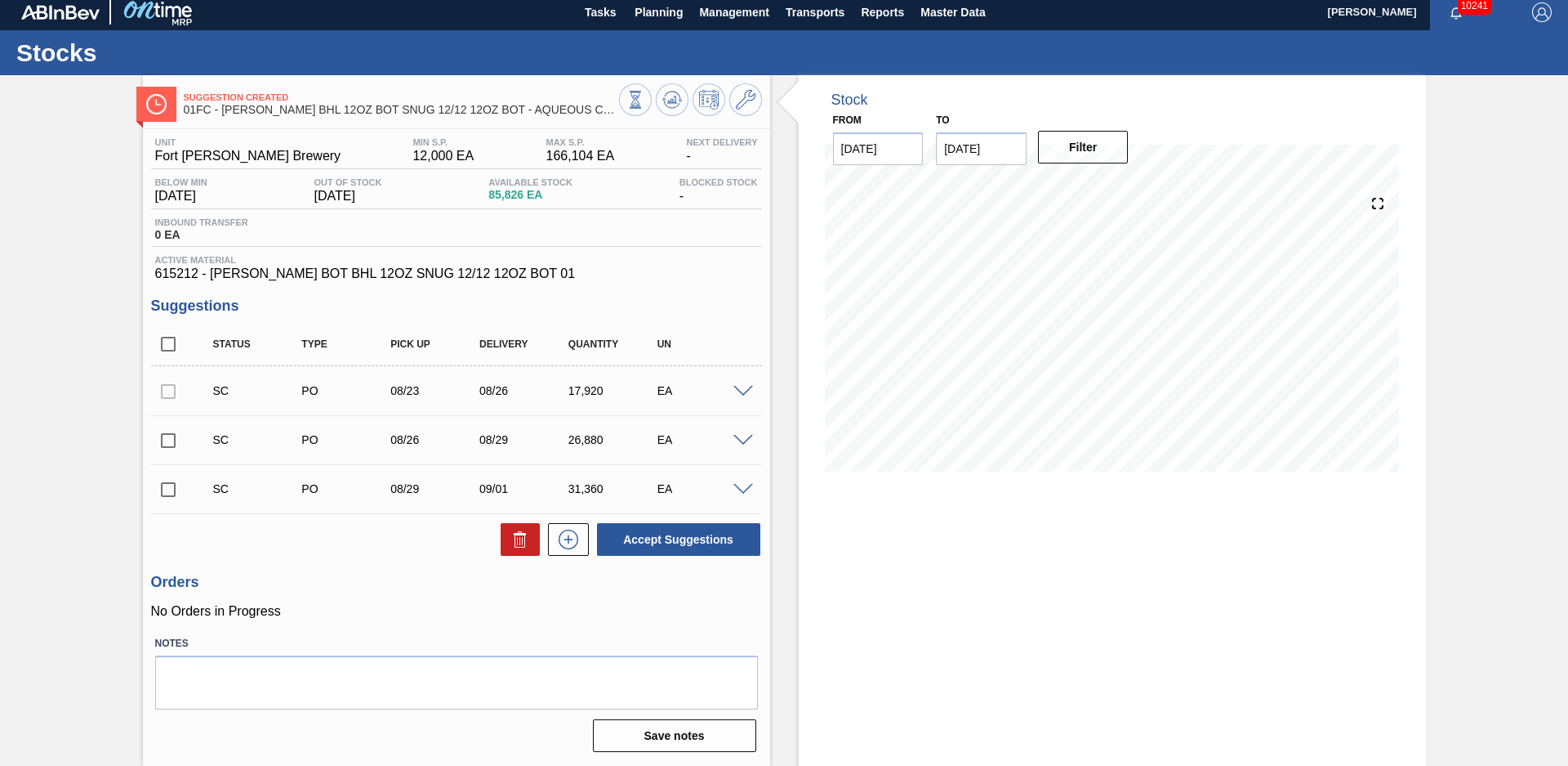
click at [749, 392] on span at bounding box center [743, 391] width 20 height 12
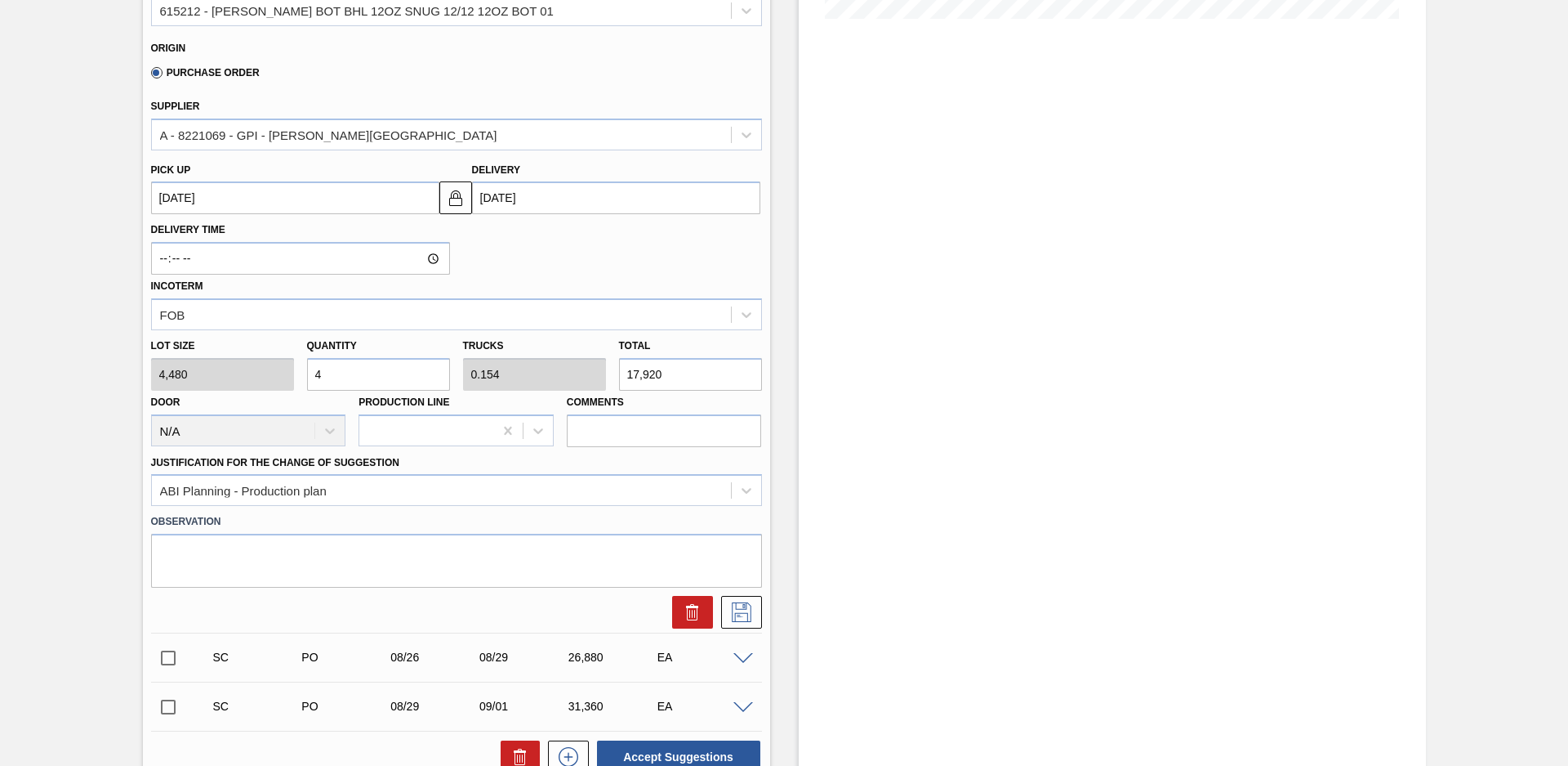
drag, startPoint x: 360, startPoint y: 379, endPoint x: 209, endPoint y: 382, distance: 151.0
click at [209, 381] on div "Lot size 4,480 Quantity 4 Trucks 0.154 Total 17,920 Door N/A Production Line Co…" at bounding box center [457, 388] width 624 height 117
type input "10"
type input "0.385"
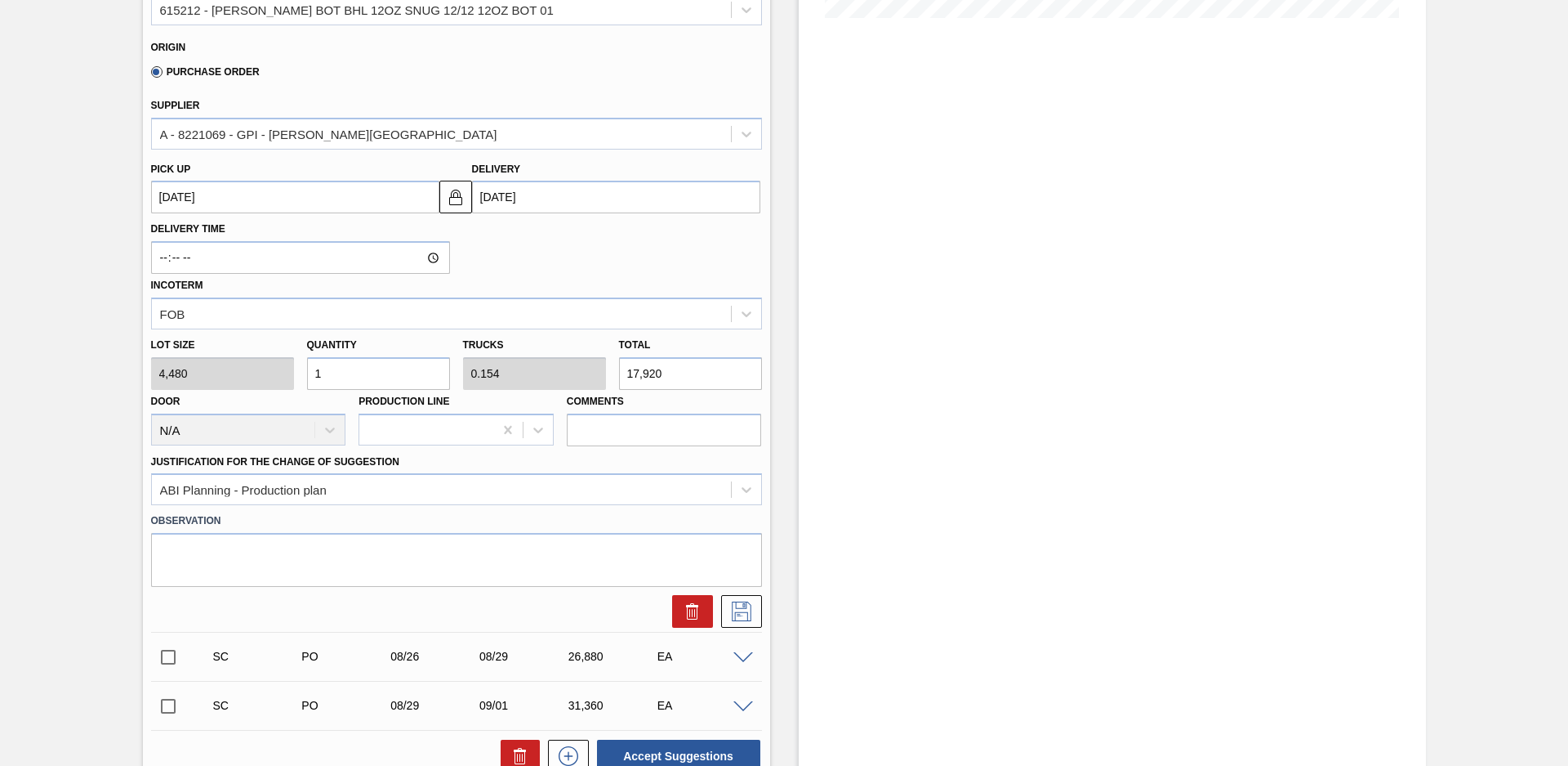
type input "44,800"
type input "10"
click at [553, 278] on div "Incoterm FOB" at bounding box center [456, 302] width 611 height 56
click at [729, 608] on icon at bounding box center [742, 611] width 26 height 20
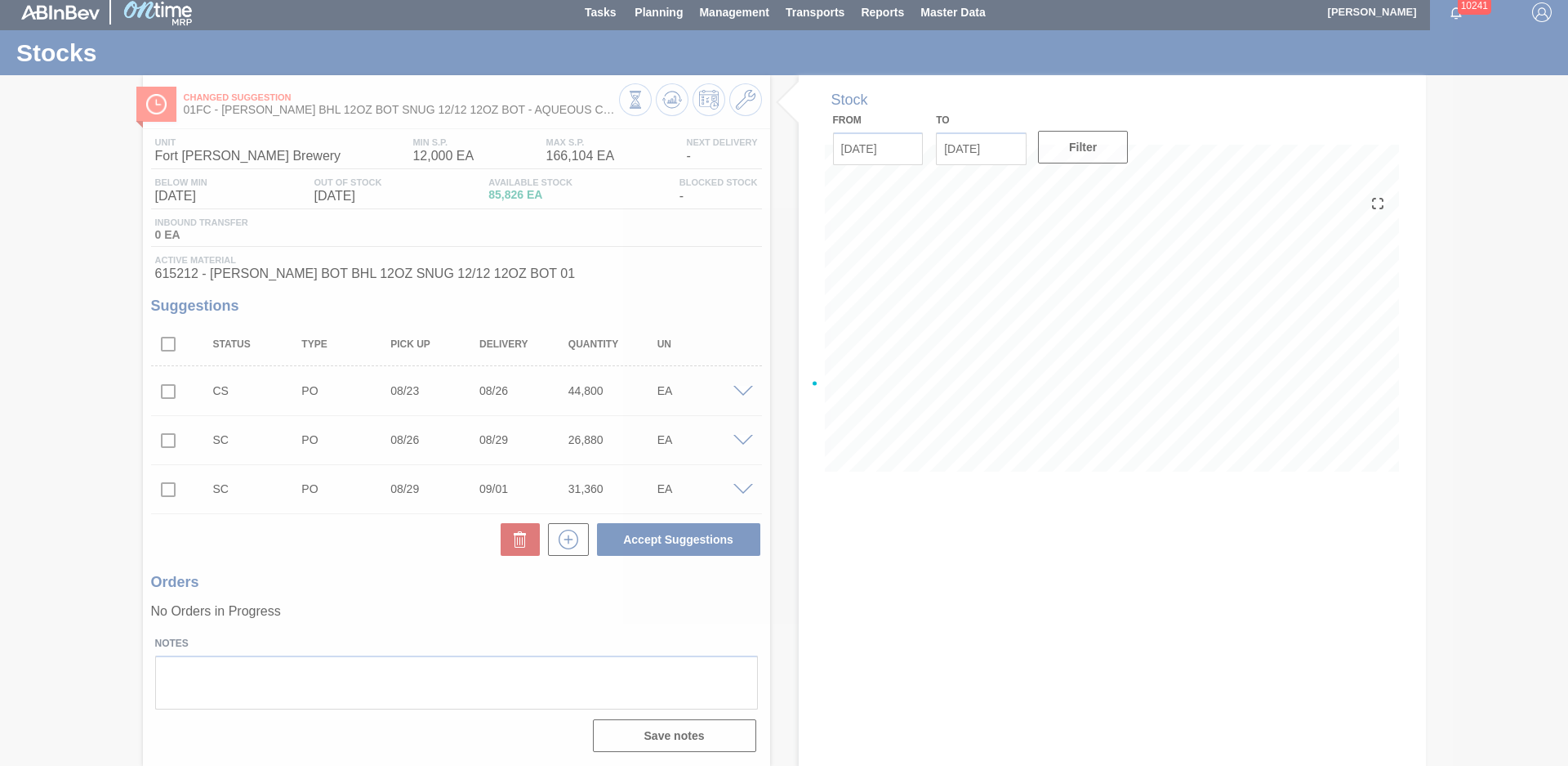
scroll to position [7, 0]
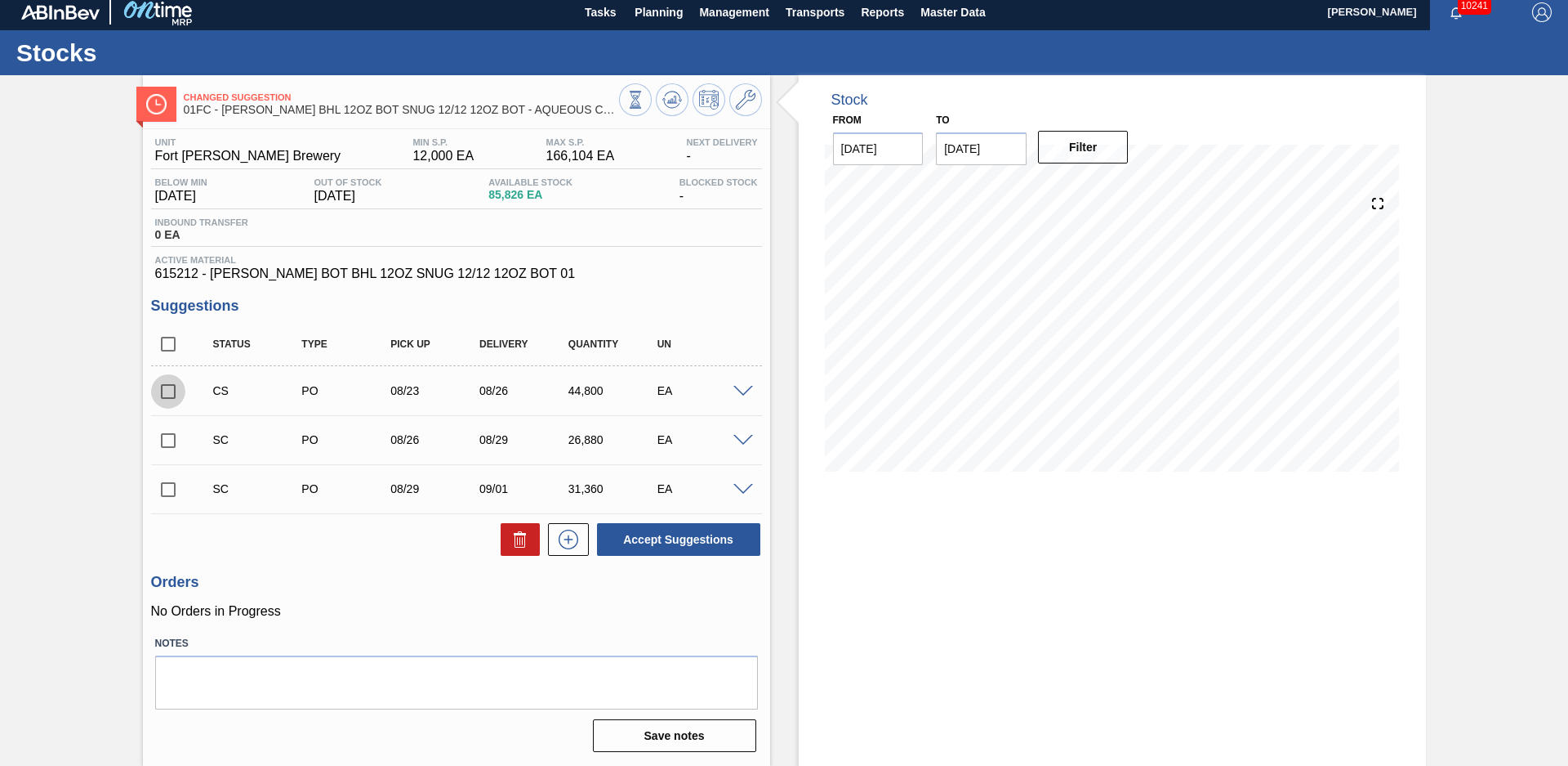
click at [170, 386] on input "checkbox" at bounding box center [168, 391] width 34 height 34
click at [691, 546] on button "Accept Suggestions" at bounding box center [678, 539] width 163 height 33
checkbox input "false"
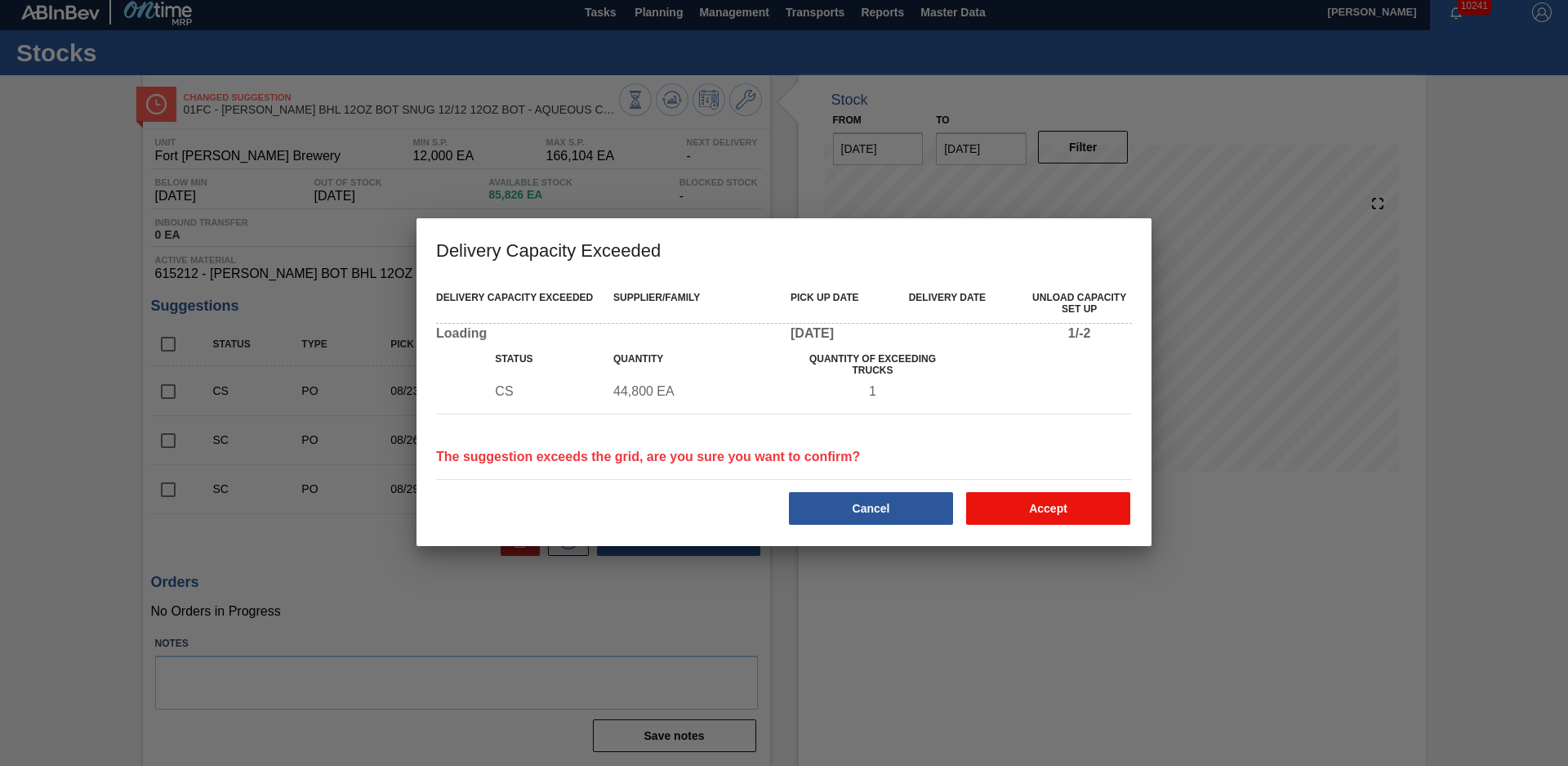
click at [999, 514] on button "Accept" at bounding box center [1048, 508] width 164 height 33
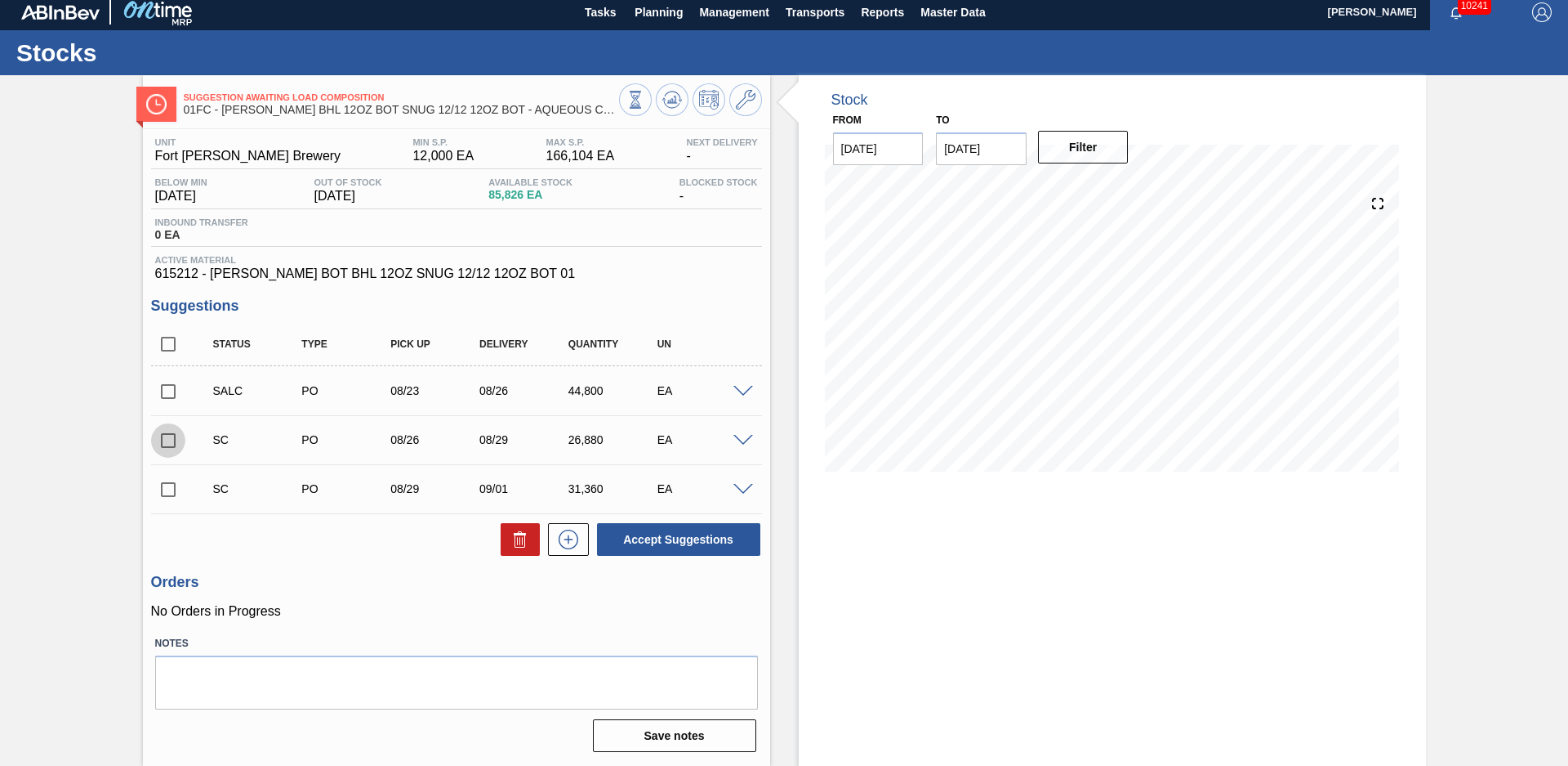
click at [170, 438] on input "checkbox" at bounding box center [168, 440] width 34 height 34
click at [0, 0] on icon at bounding box center [0, 0] width 0 height 0
checkbox input "false"
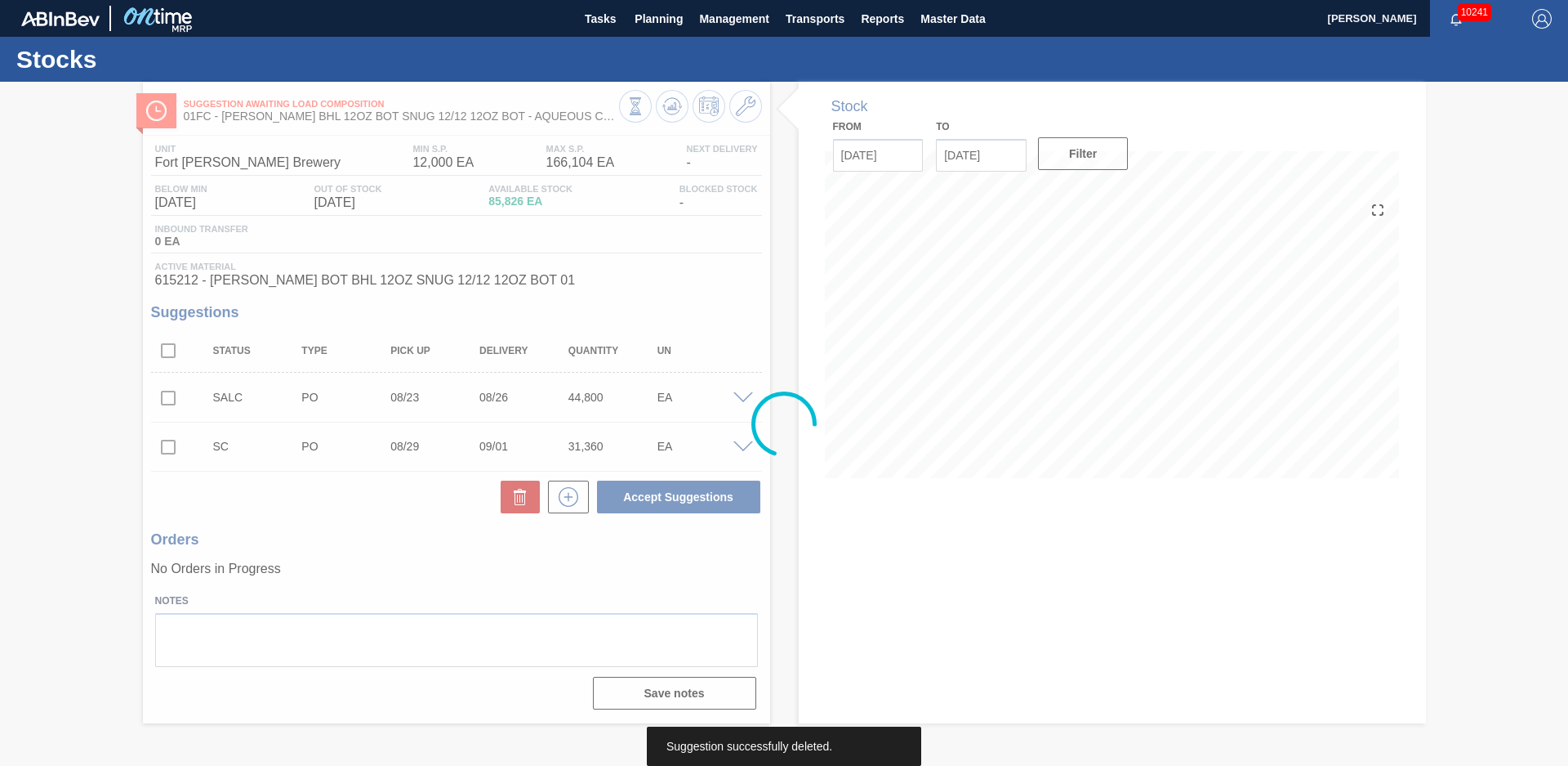
scroll to position [0, 0]
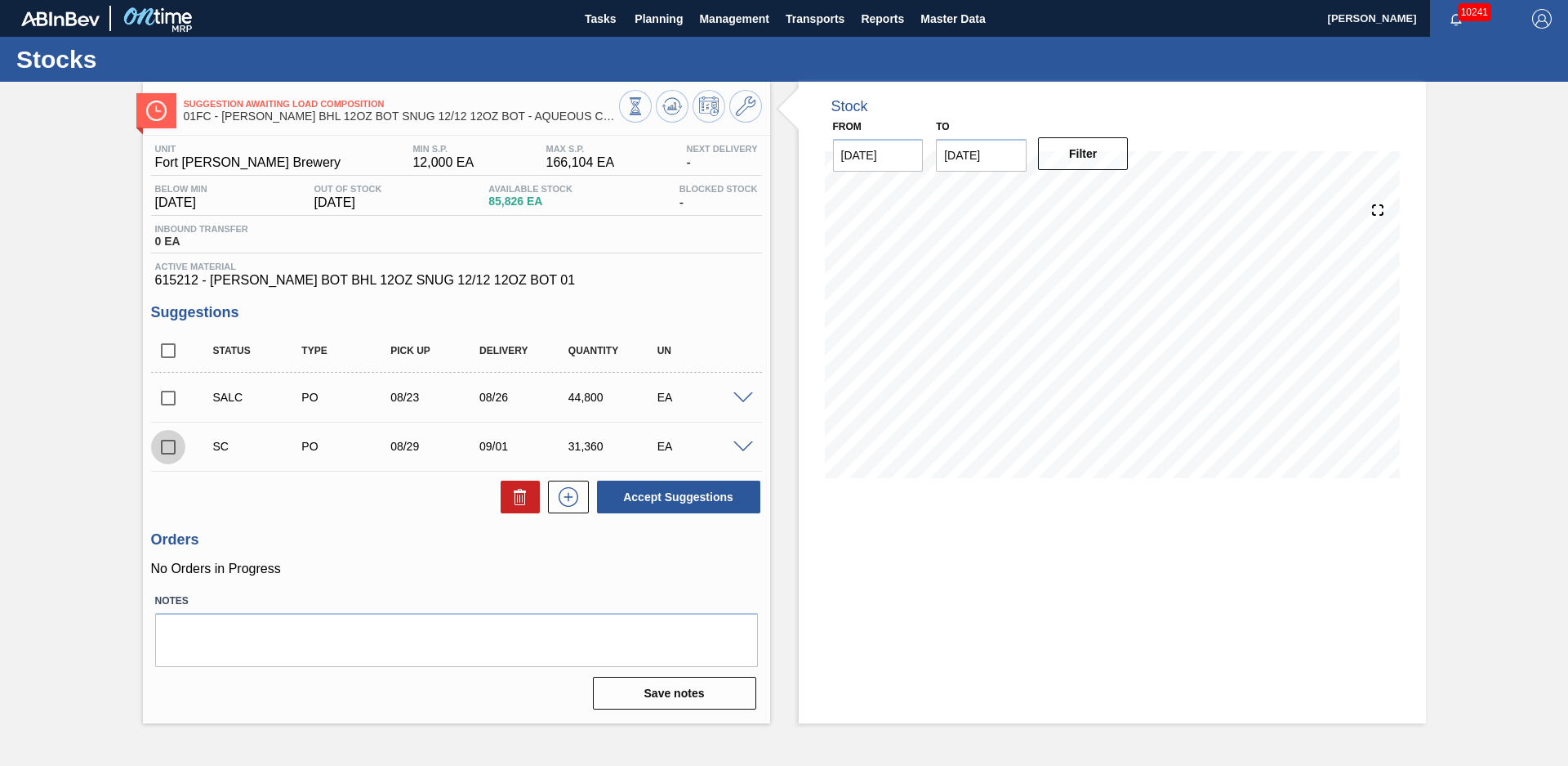
click at [170, 444] on input "checkbox" at bounding box center [168, 447] width 34 height 34
checkbox input "true"
click at [724, 492] on button "Accept Suggestions" at bounding box center [678, 497] width 163 height 33
click at [779, 398] on div "Stock From [DATE] to [DATE] Filter" at bounding box center [1098, 402] width 656 height 642
click at [661, 14] on span "Planning" at bounding box center [658, 19] width 48 height 20
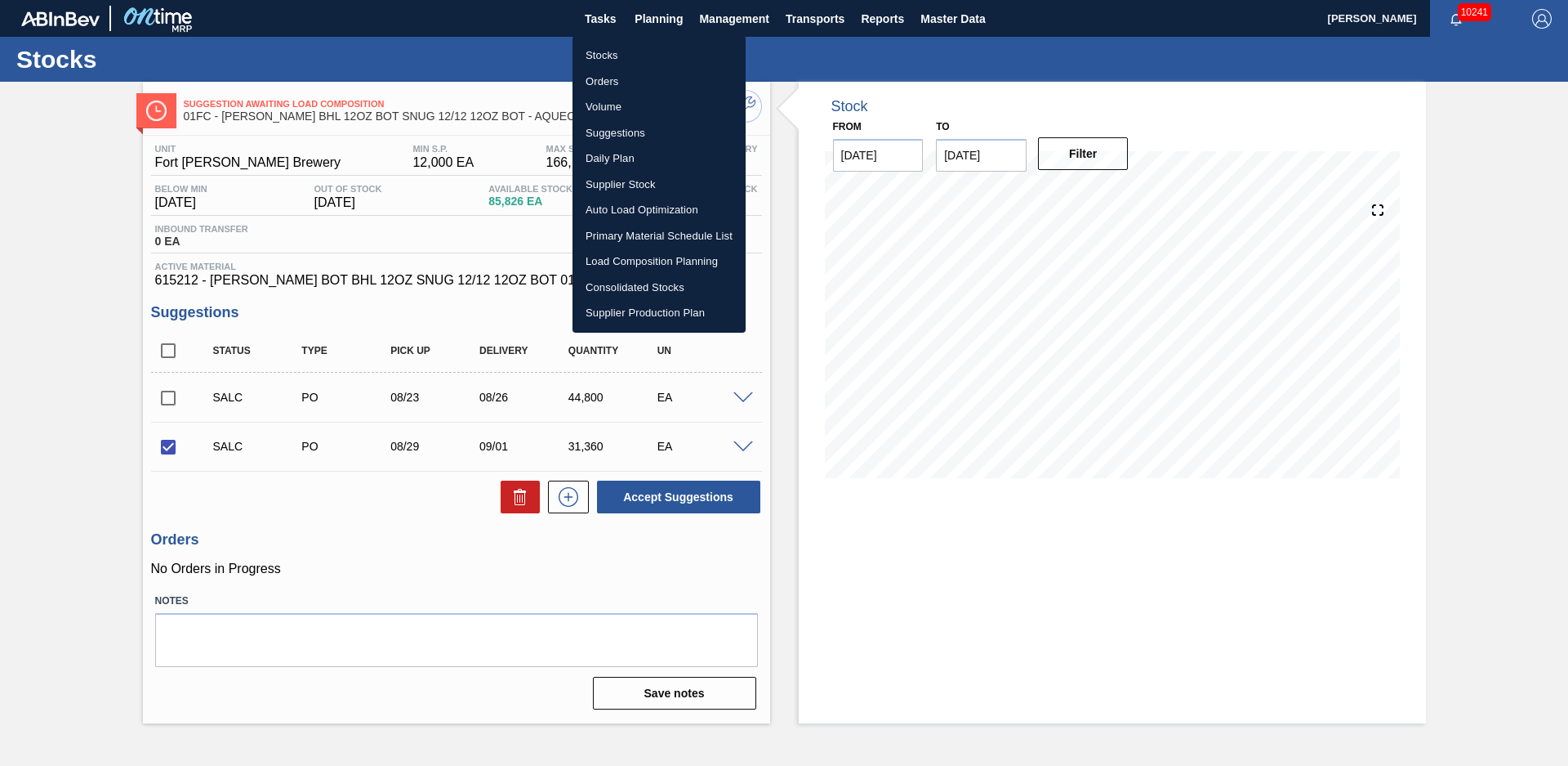
click at [627, 130] on li "Suggestions" at bounding box center [659, 134] width 173 height 26
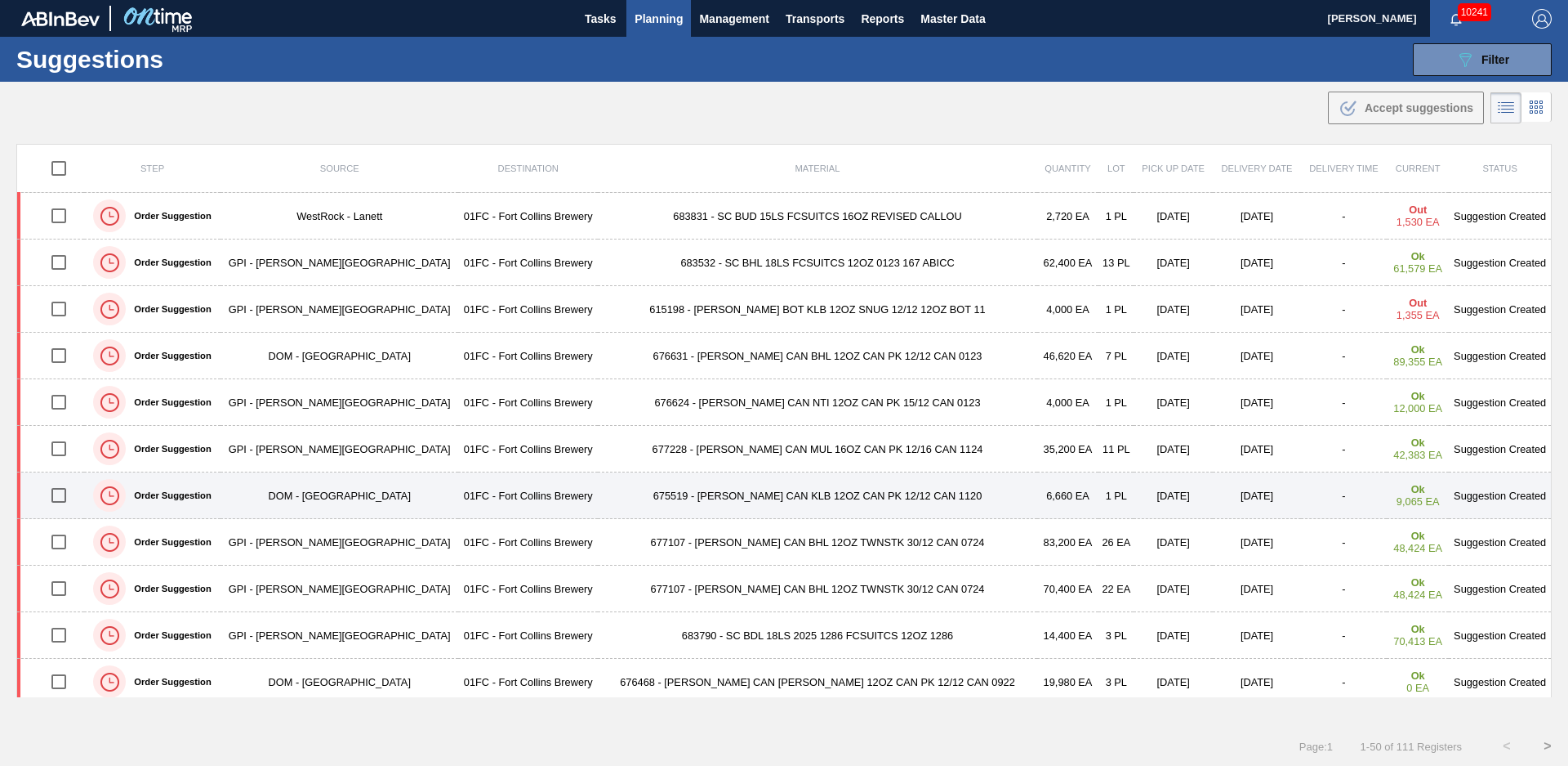
click at [598, 494] on td "675519 - [PERSON_NAME] CAN KLB 12OZ CAN PK 12/12 CAN 1120" at bounding box center [817, 495] width 439 height 46
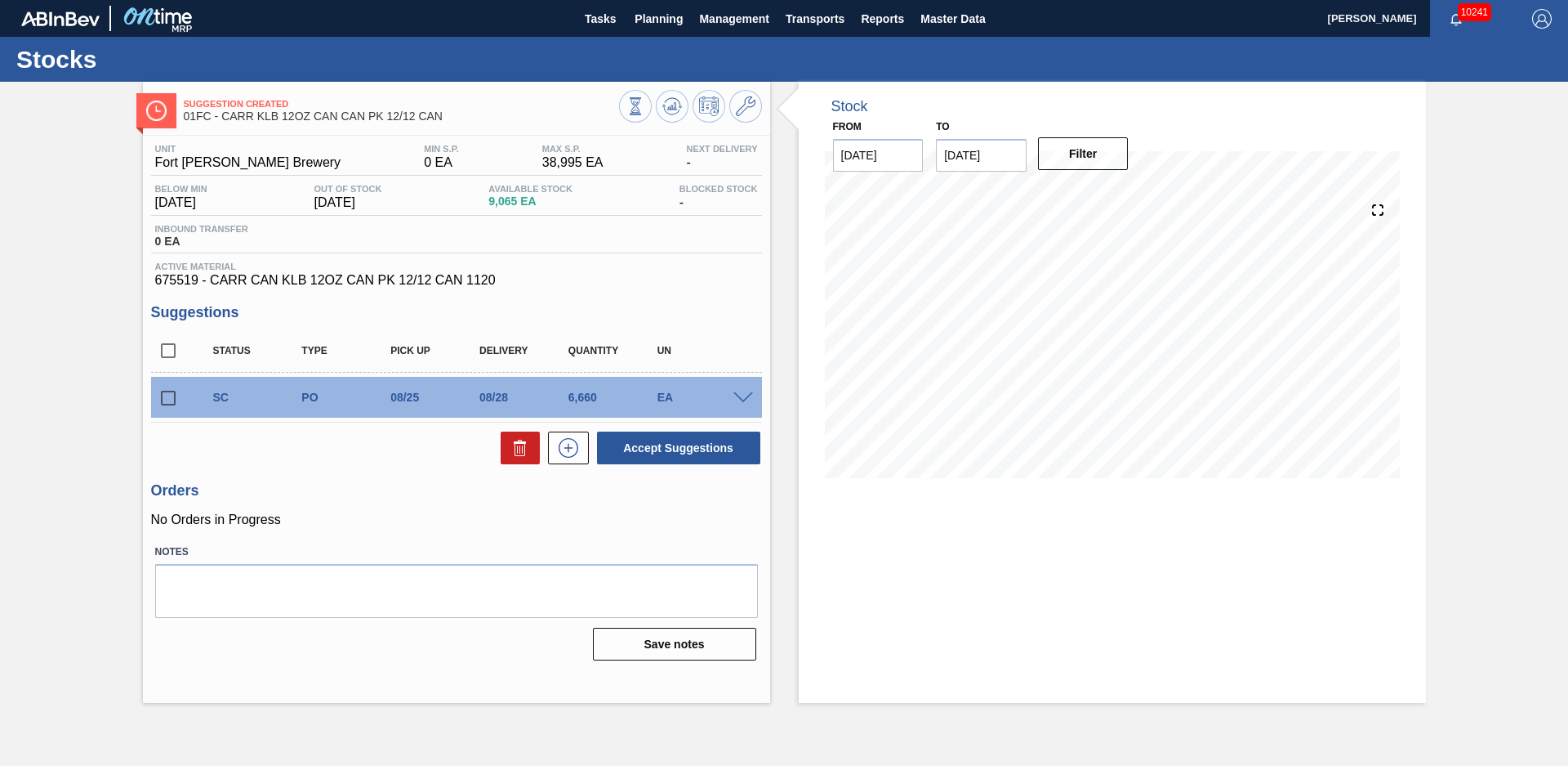
click at [96, 404] on div "Suggestion Created 01FC - CARR KLB 12OZ CAN CAN PK 12/12 CAN Unit Fort Collins …" at bounding box center [784, 392] width 1568 height 621
click at [784, 357] on div "Stock From 08/20/2025 to 12/31/2025 Filter 08/20 Stock Projection 7,249 SAP Pla…" at bounding box center [1098, 392] width 656 height 621
click at [649, 33] on button "Planning" at bounding box center [658, 18] width 65 height 37
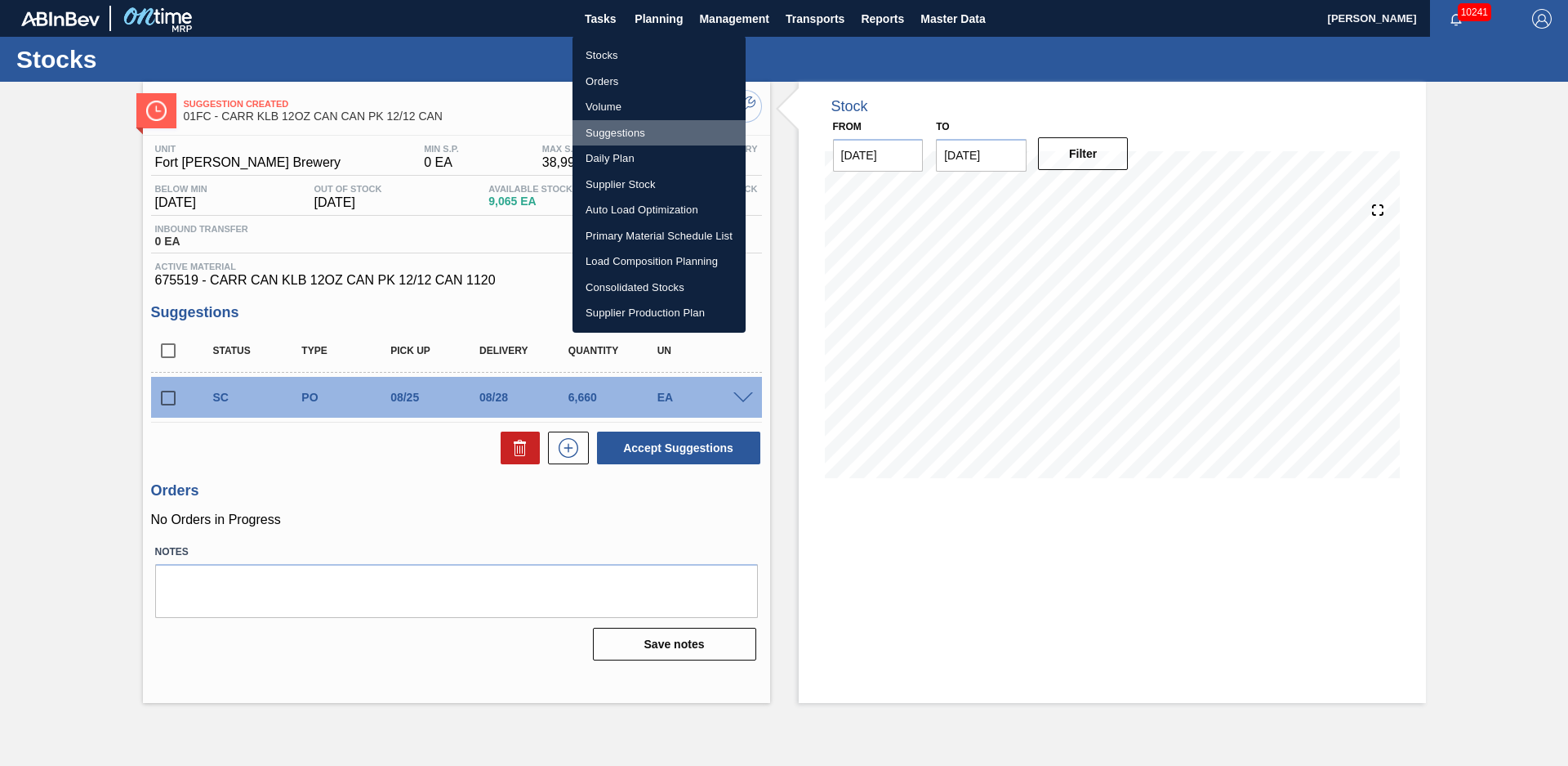
click at [620, 132] on li "Suggestions" at bounding box center [659, 134] width 173 height 26
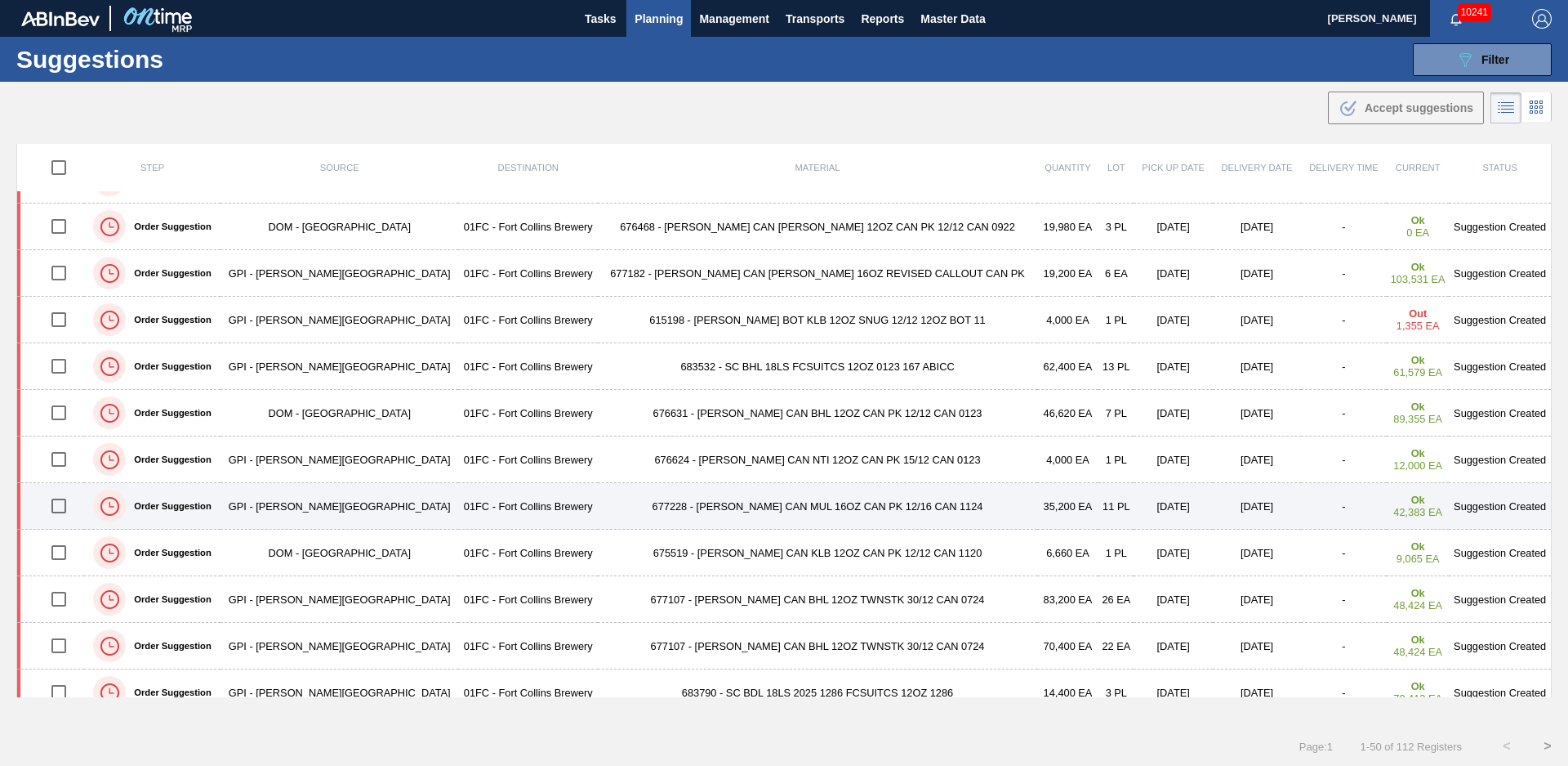
scroll to position [166, 0]
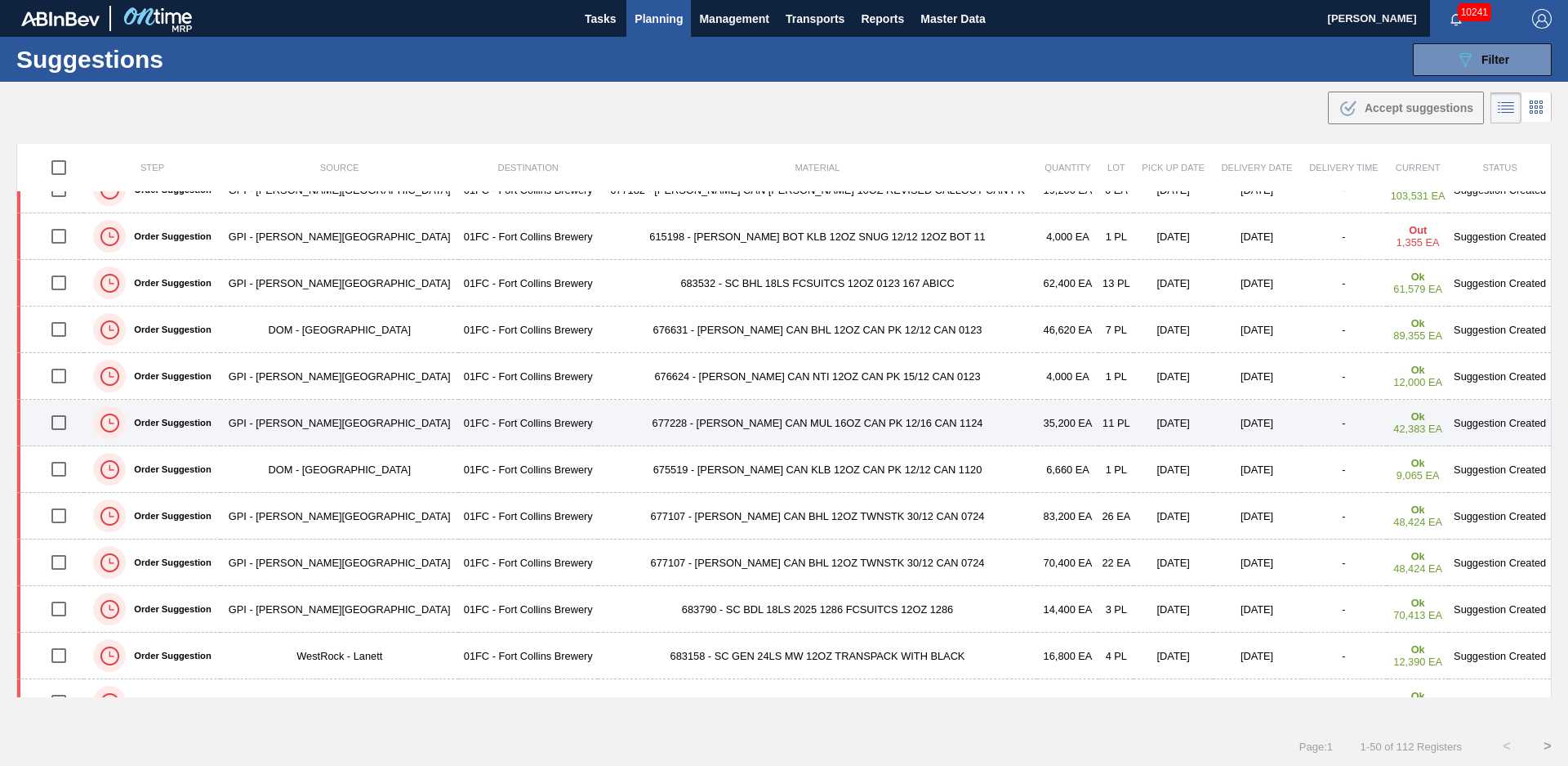
click at [598, 421] on td "677228 - [PERSON_NAME] CAN MUL 16OZ CAN PK 12/16 CAN 1124" at bounding box center [817, 422] width 439 height 46
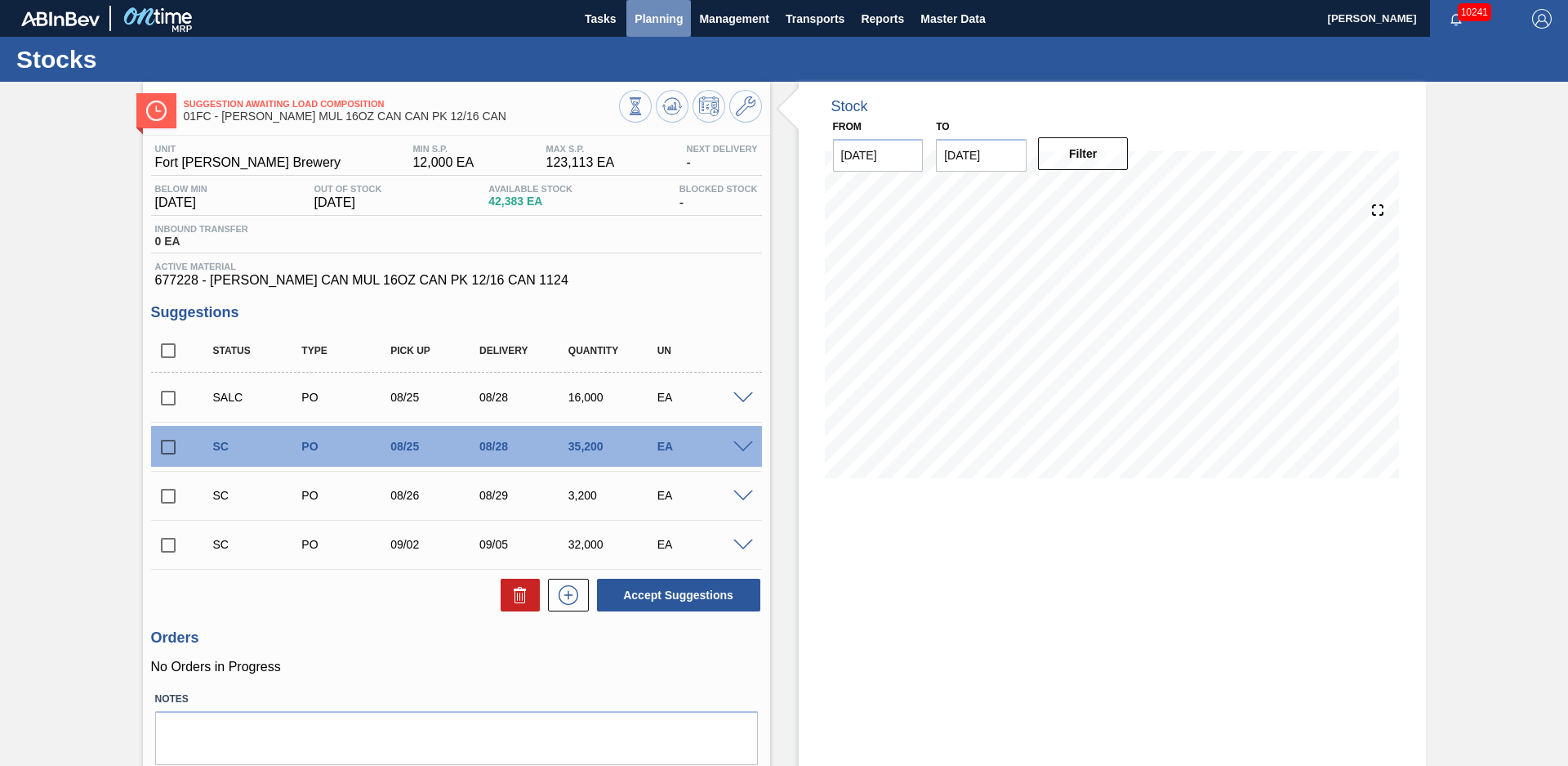
click at [665, 23] on span "Planning" at bounding box center [658, 19] width 48 height 20
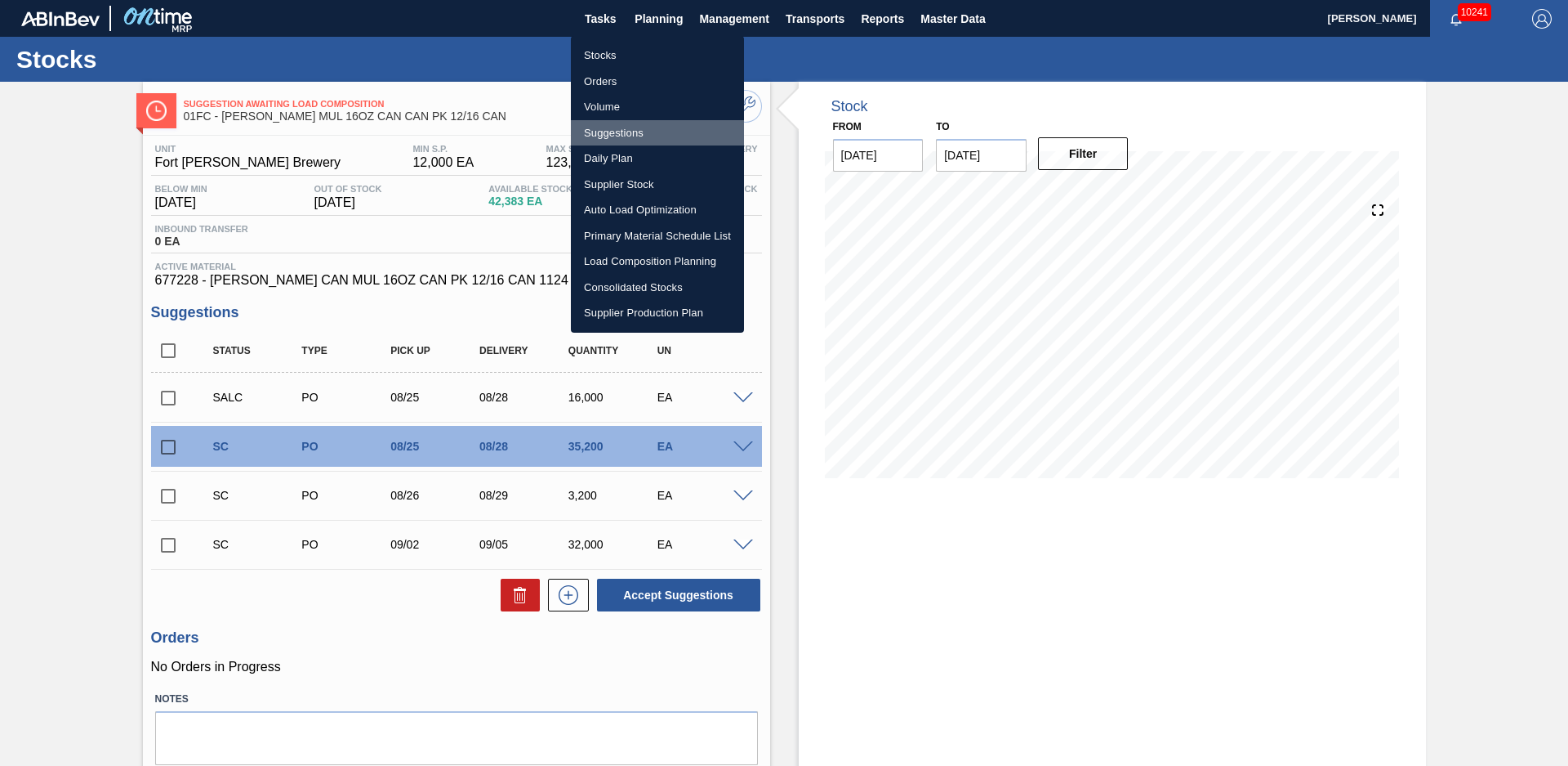
click at [619, 132] on li "Suggestions" at bounding box center [657, 134] width 173 height 26
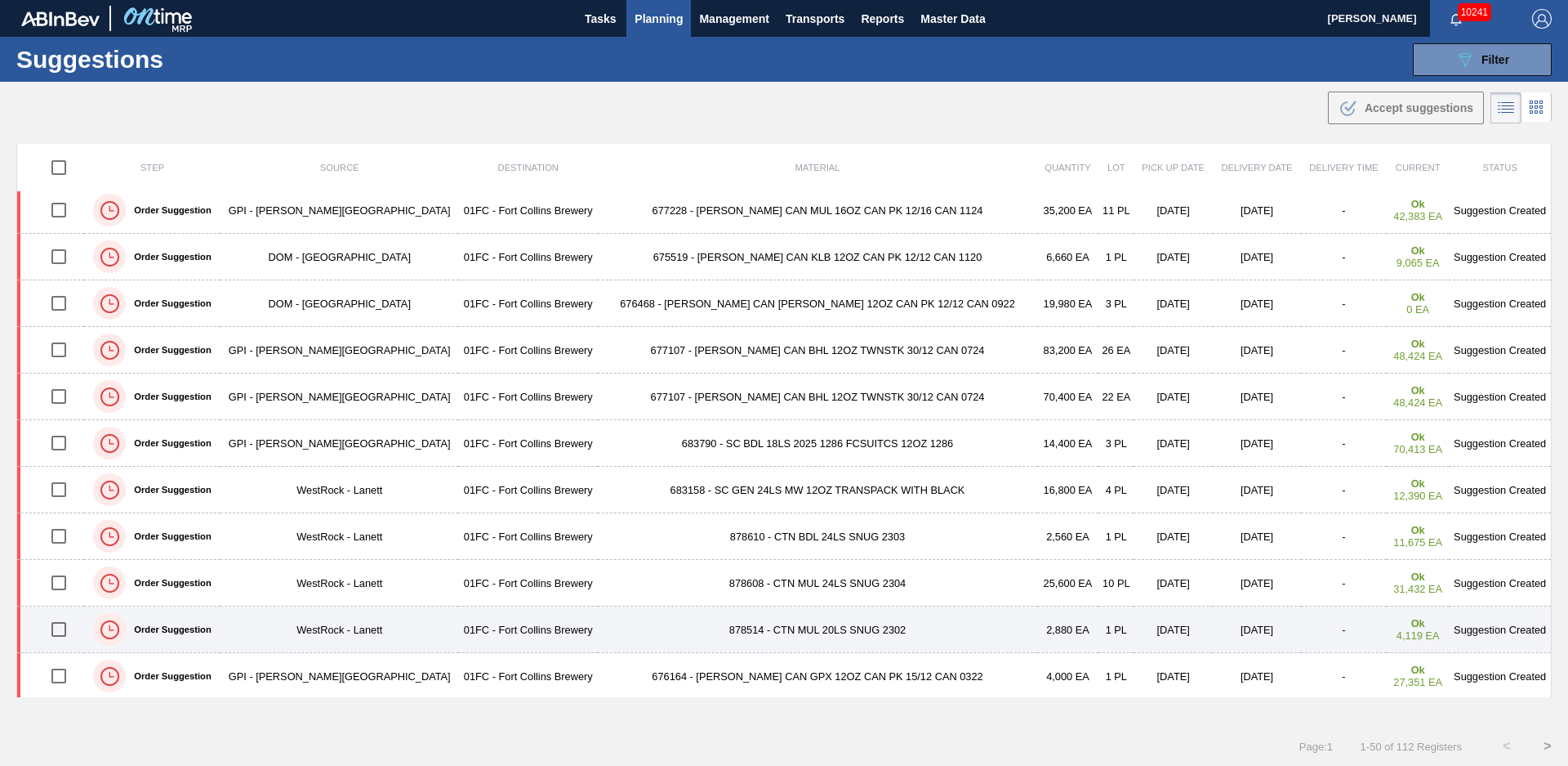
scroll to position [415, 0]
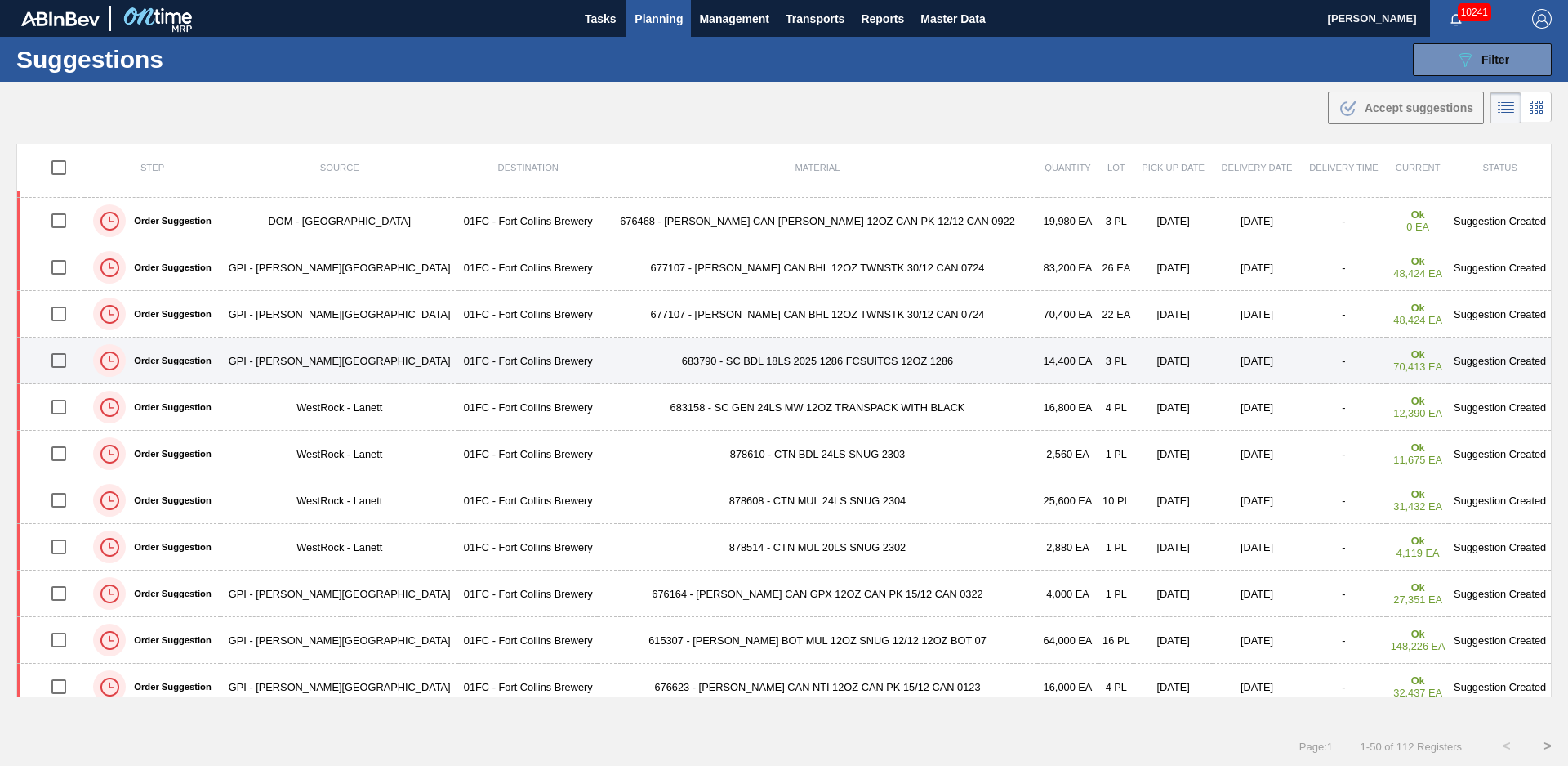
click at [598, 360] on td "683790 - SC BDL 18LS 2025 1286 FCSUITCS 12OZ 1286" at bounding box center [817, 360] width 439 height 46
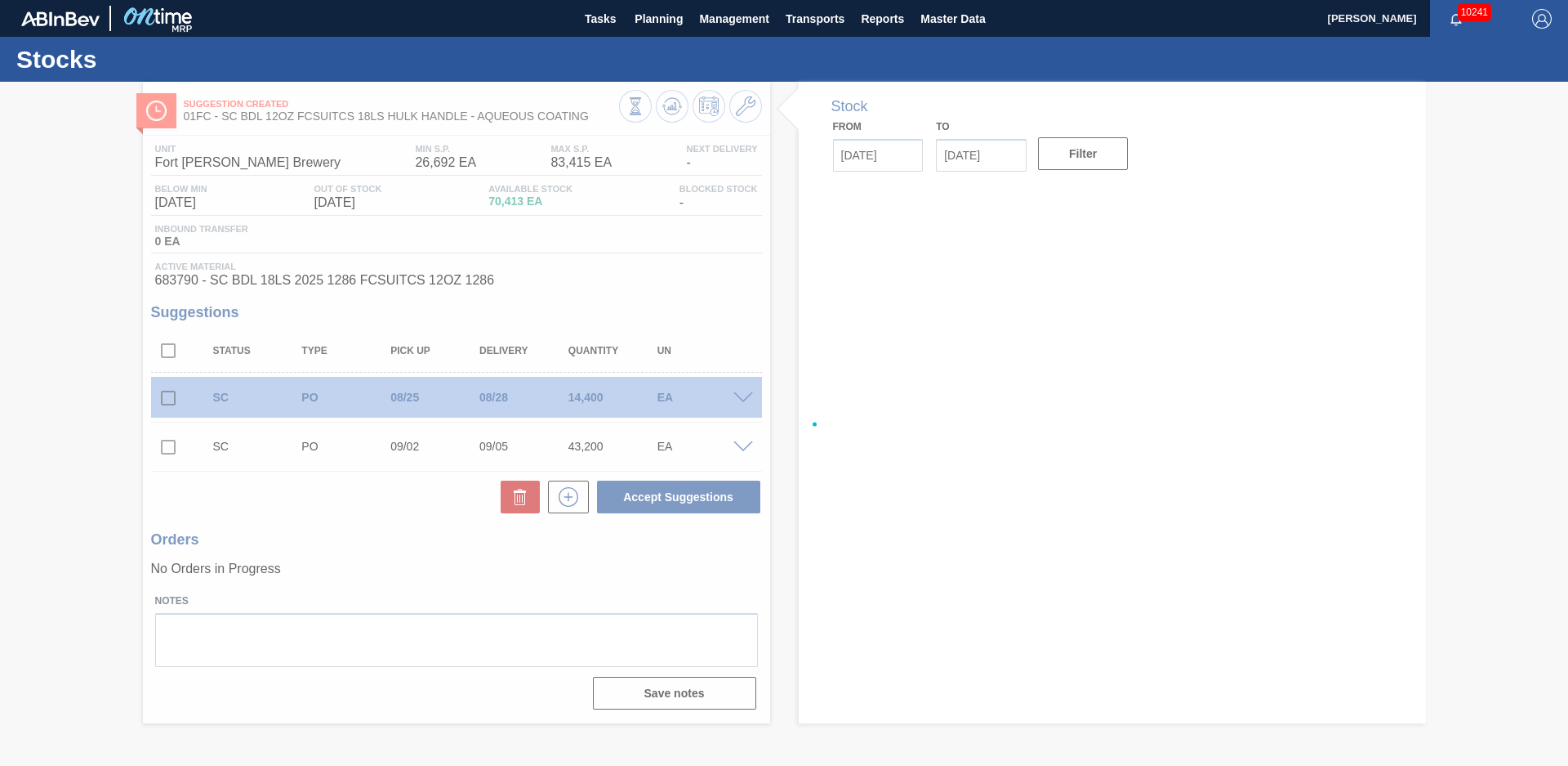
type input "[DATE]"
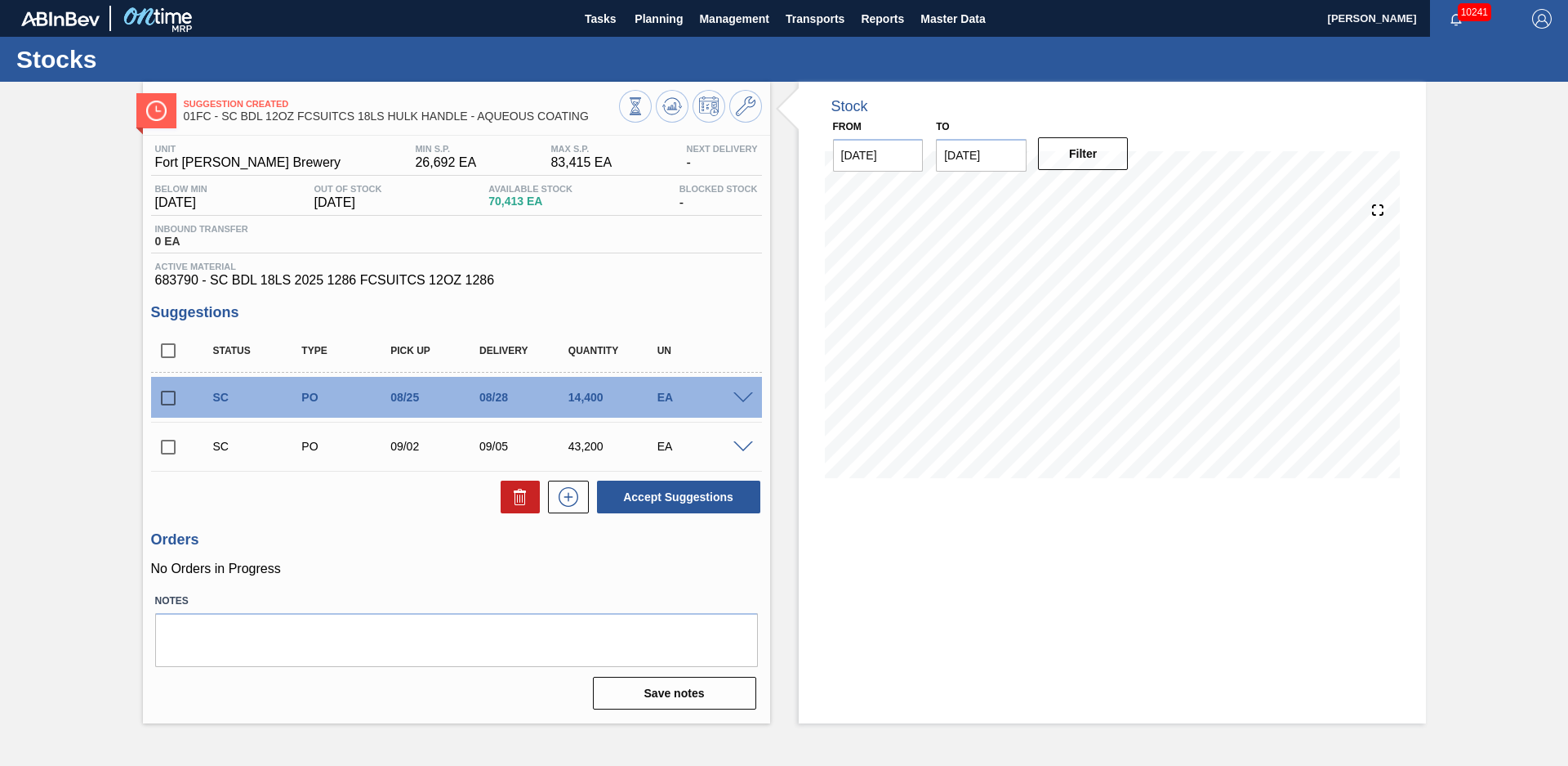
click at [98, 325] on div "Suggestion Created 01FC - SC BDL 12OZ FCSUITCS 18LS HULK HANDLE - AQUEOUS COATI…" at bounding box center [784, 402] width 1568 height 642
click at [1520, 453] on div "Suggestion Created 01FC - SC BDL 12OZ FCSUITCS 18LS HULK HANDLE - AQUEOUS COATI…" at bounding box center [784, 402] width 1568 height 642
click at [165, 397] on input "checkbox" at bounding box center [168, 398] width 34 height 34
checkbox input "true"
click at [169, 347] on input "checkbox" at bounding box center [168, 350] width 34 height 34
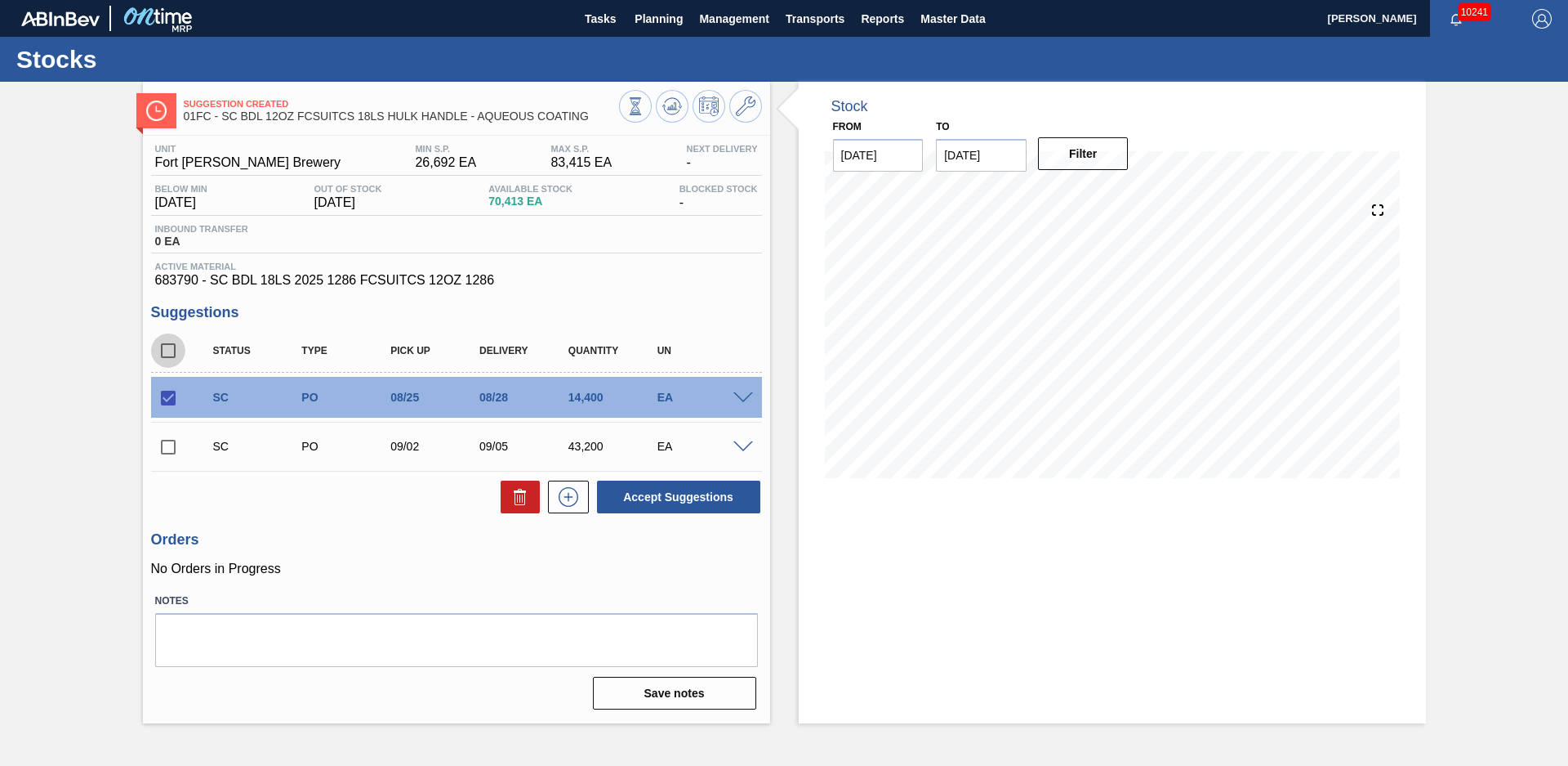
checkbox input "true"
click at [170, 350] on input "checkbox" at bounding box center [168, 350] width 34 height 34
checkbox input "false"
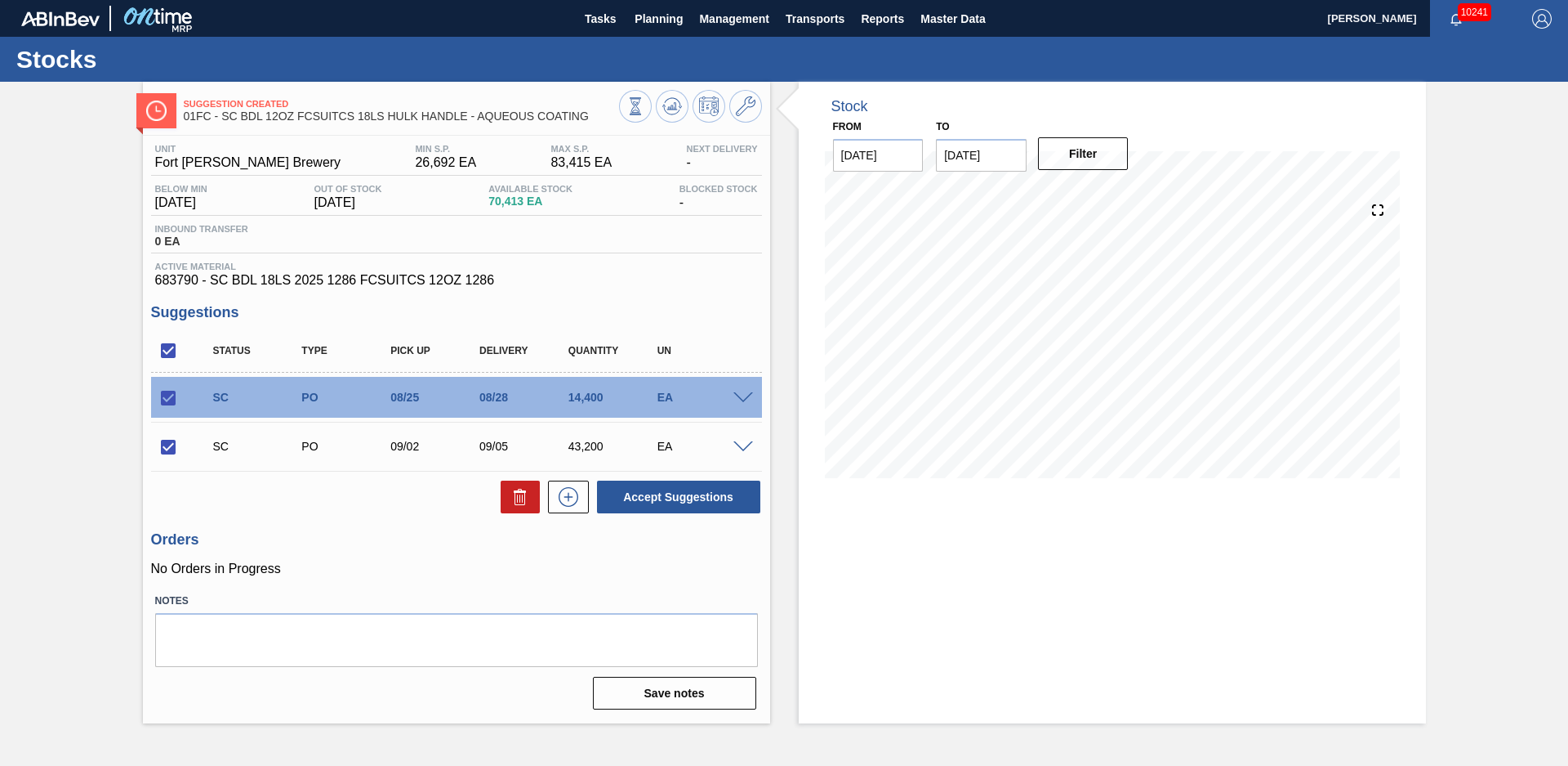
checkbox input "false"
click at [169, 401] on input "checkbox" at bounding box center [168, 398] width 34 height 34
click at [731, 501] on button "Accept Suggestions" at bounding box center [678, 497] width 163 height 33
checkbox input "false"
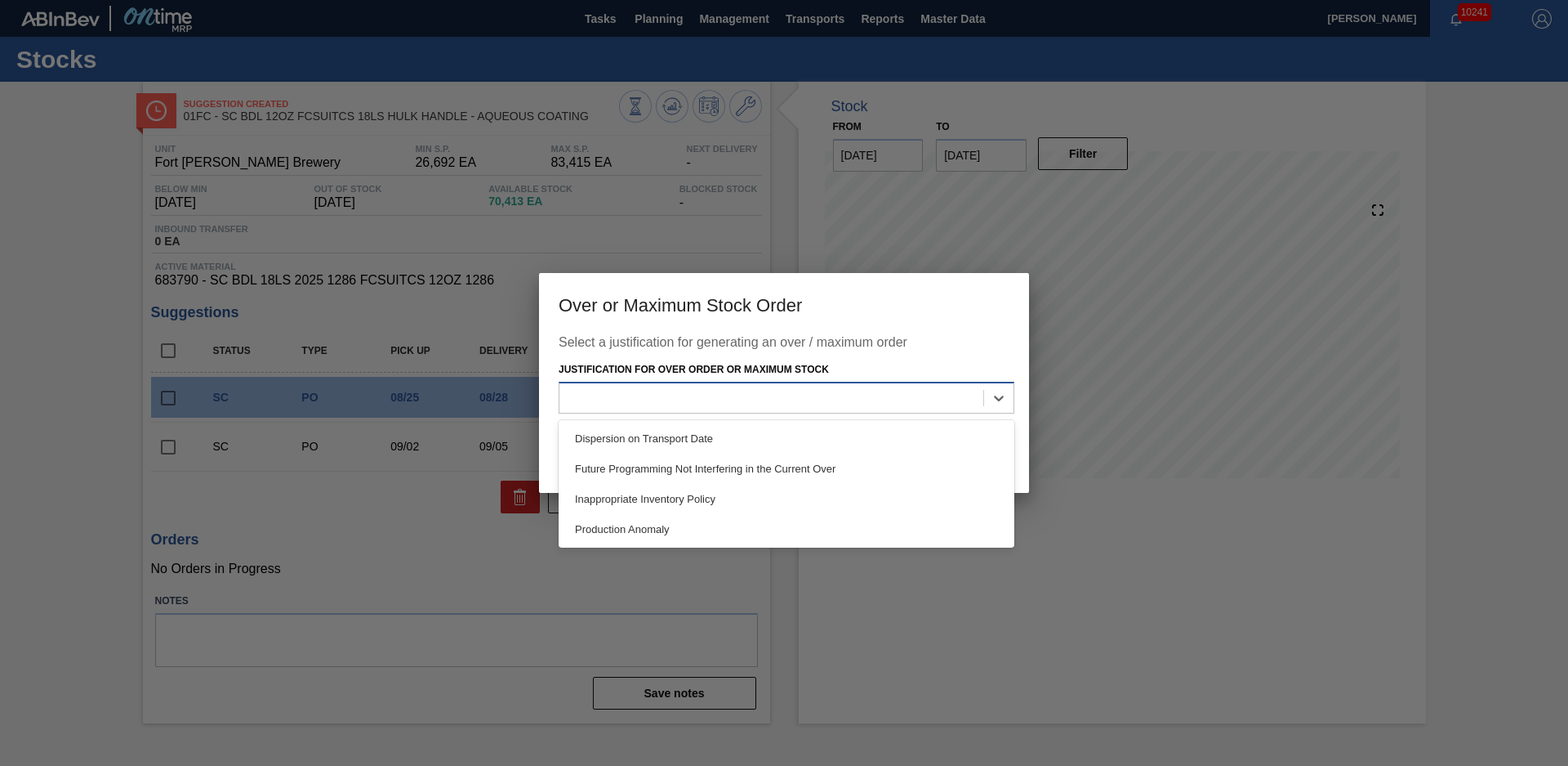
click at [852, 405] on div at bounding box center [771, 397] width 424 height 24
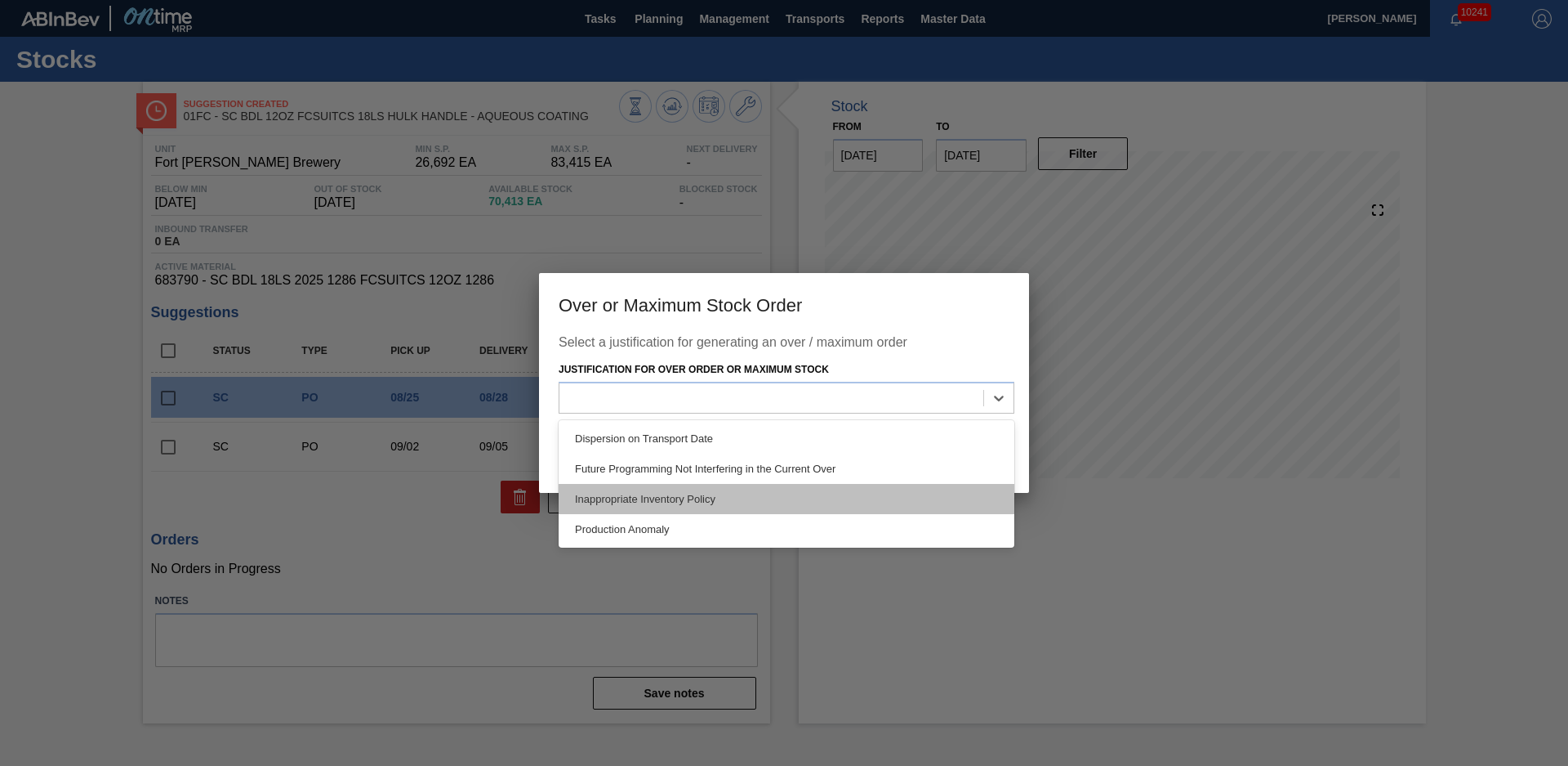
click at [734, 500] on div "Inappropriate Inventory Policy" at bounding box center [786, 498] width 456 height 30
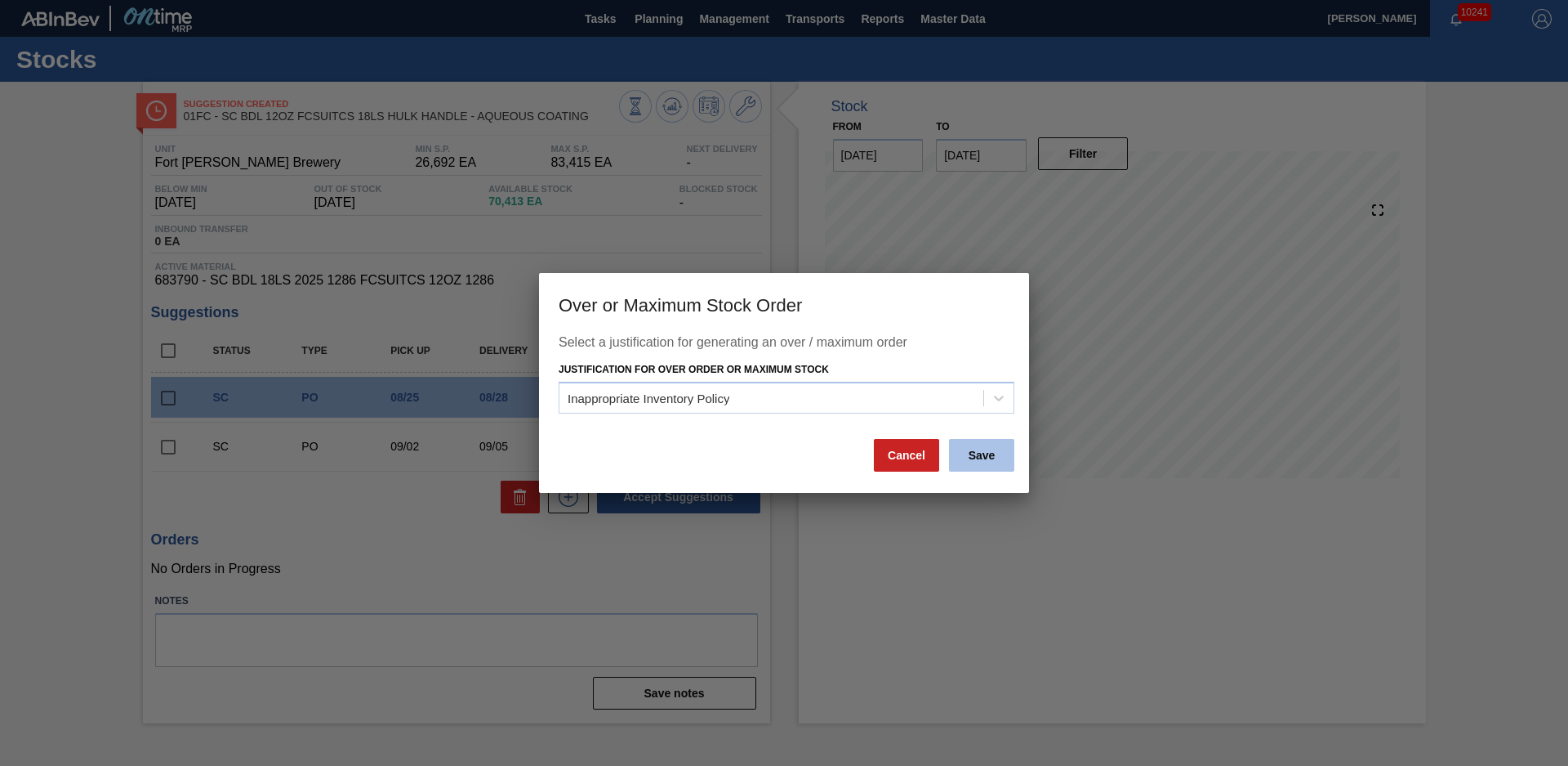
click at [962, 457] on button "Save" at bounding box center [981, 455] width 65 height 33
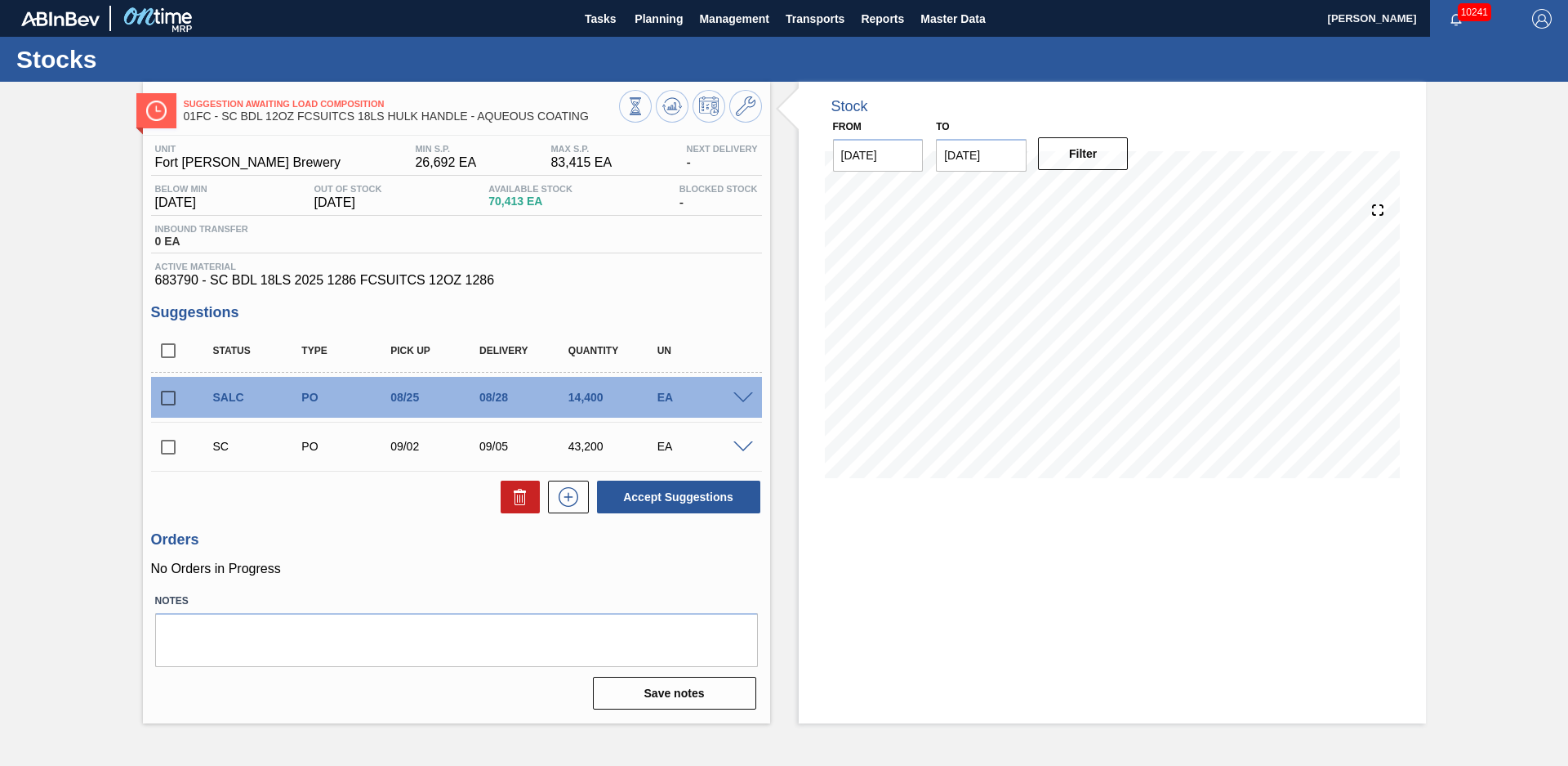
click at [139, 312] on div "Suggestion Awaiting Load Composition 01FC - SC BDL 12OZ FCSUITCS 18LS HULK HAND…" at bounding box center [784, 402] width 1568 height 642
click at [667, 8] on button "Planning" at bounding box center [658, 18] width 65 height 37
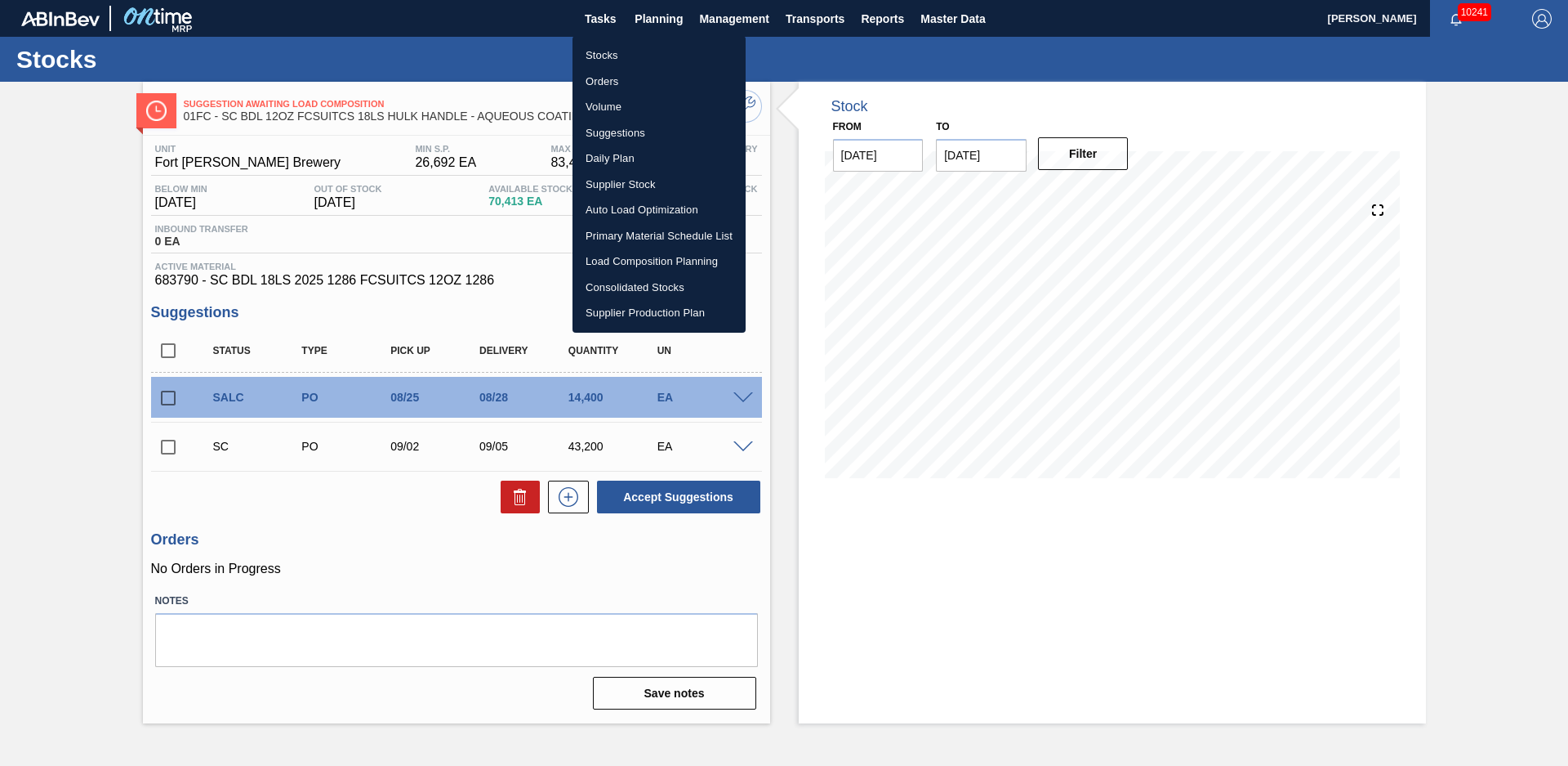
click at [619, 122] on li "Suggestions" at bounding box center [659, 134] width 173 height 26
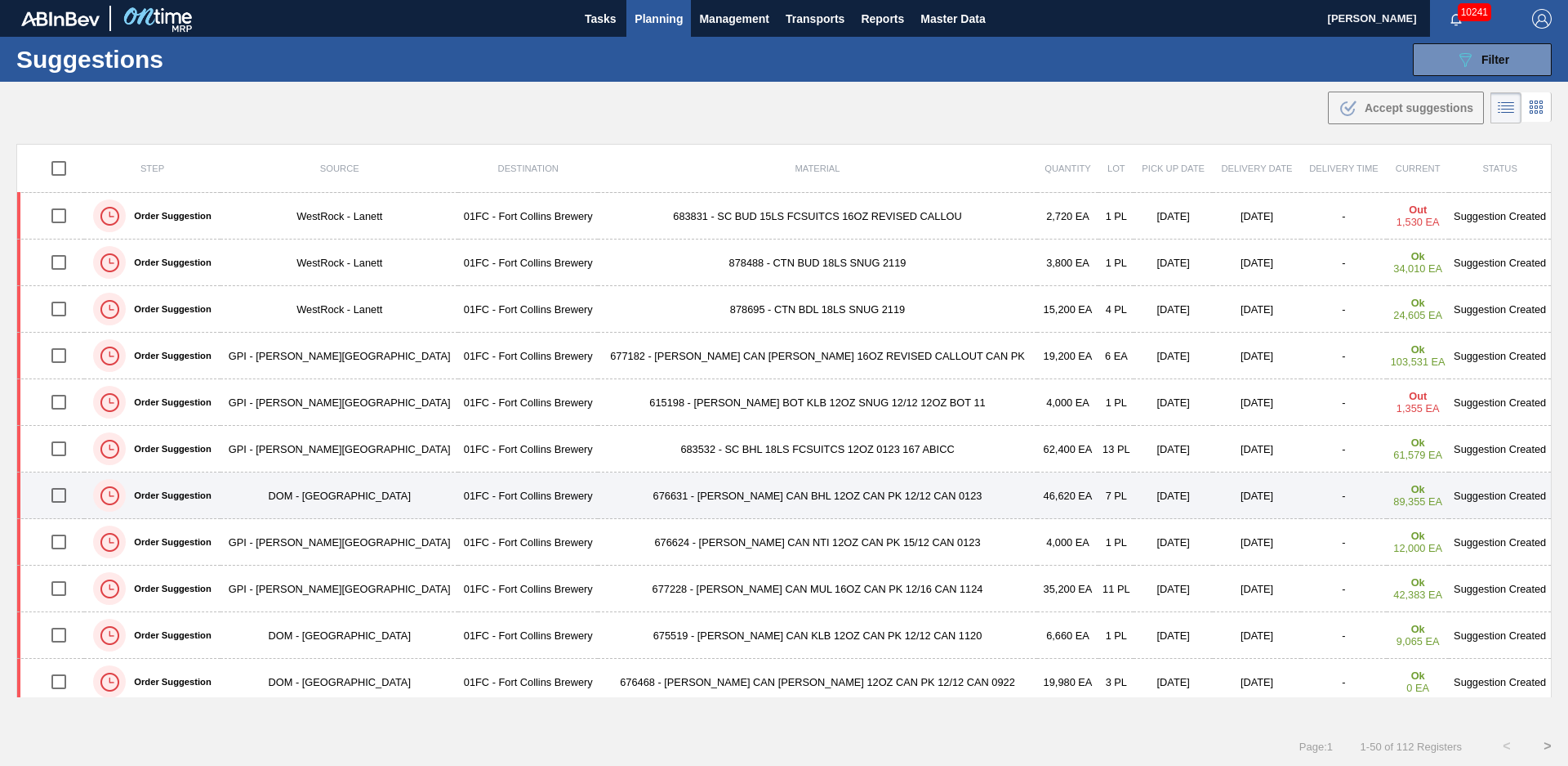
scroll to position [249, 0]
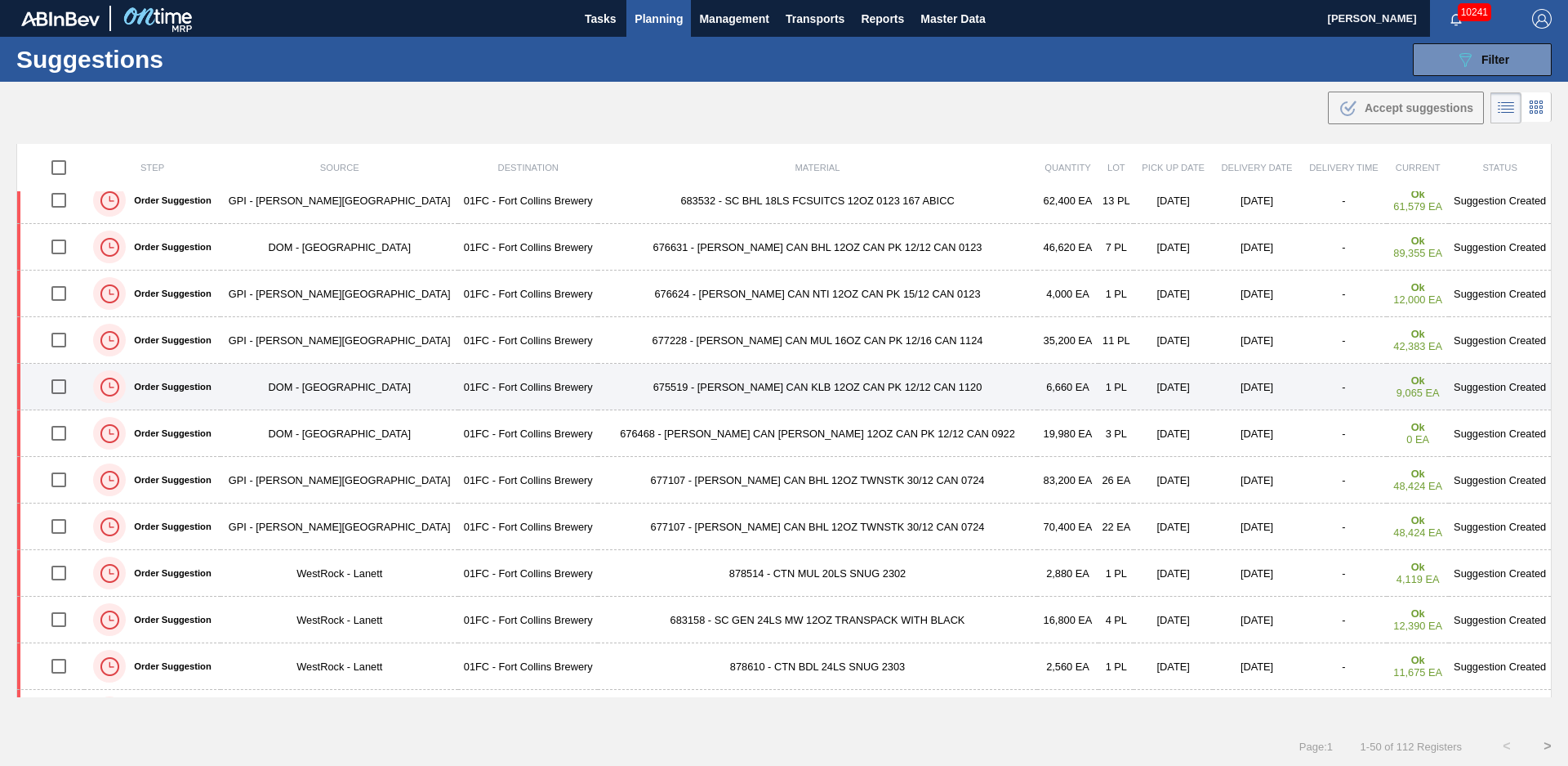
click at [720, 383] on td "675519 - [PERSON_NAME] CAN KLB 12OZ CAN PK 12/12 CAN 1120" at bounding box center [817, 386] width 439 height 46
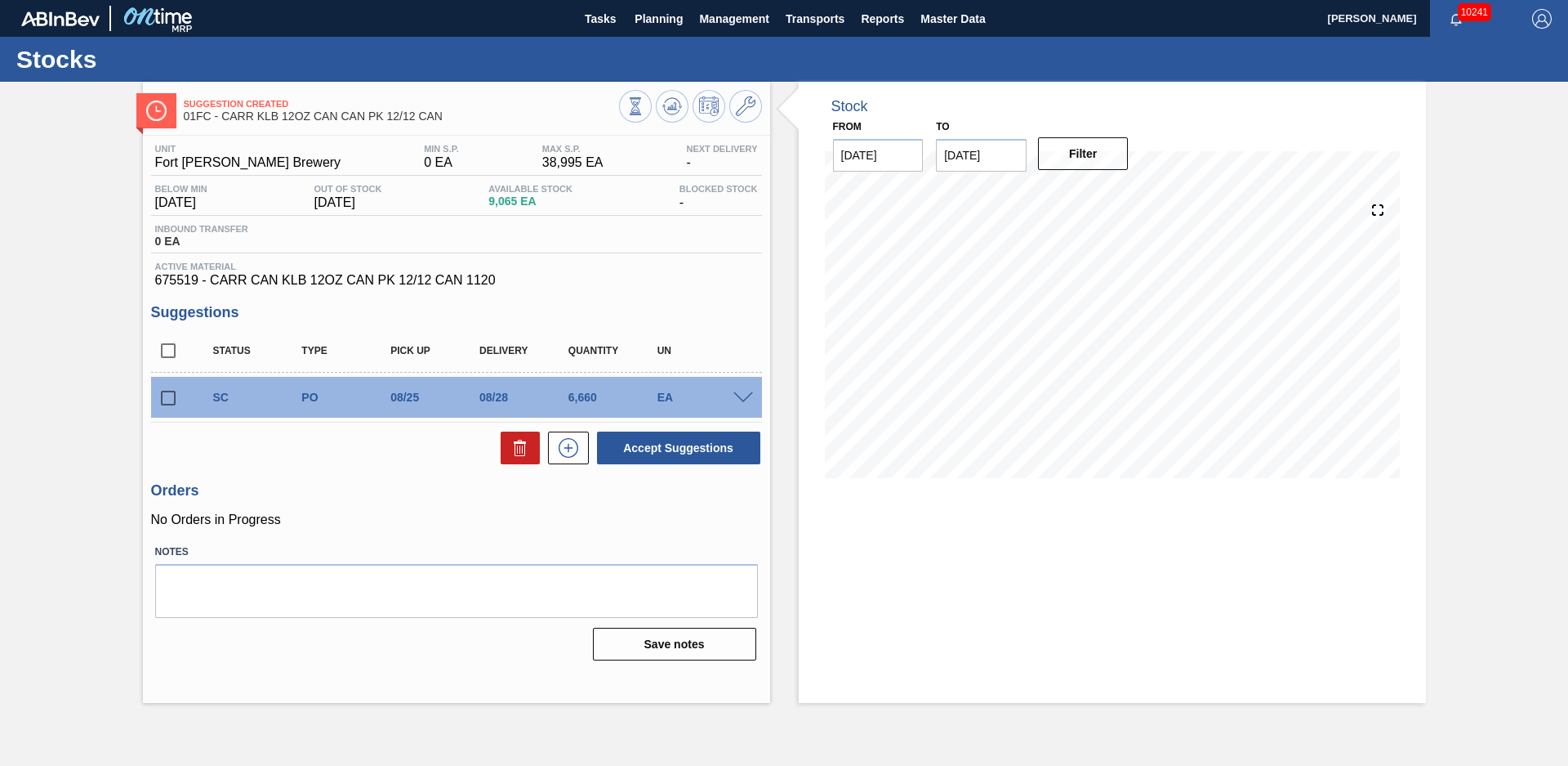
click at [80, 375] on div "Suggestion Created 01FC - CARR KLB 12OZ CAN CAN PK 12/12 CAN Unit Fort Collins …" at bounding box center [784, 392] width 1568 height 621
click at [649, 16] on span "Planning" at bounding box center [658, 19] width 48 height 20
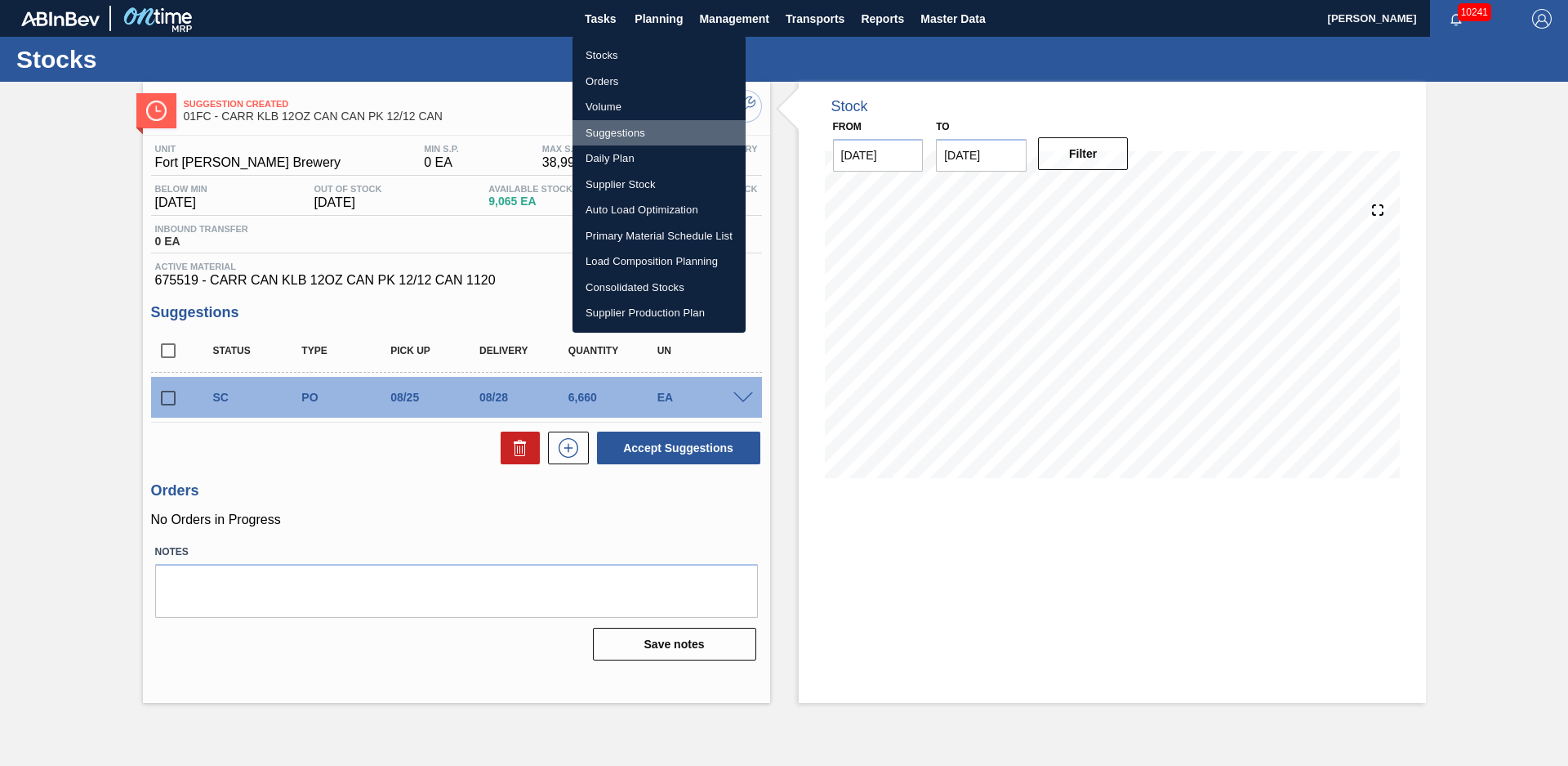
click at [631, 139] on li "Suggestions" at bounding box center [659, 134] width 173 height 26
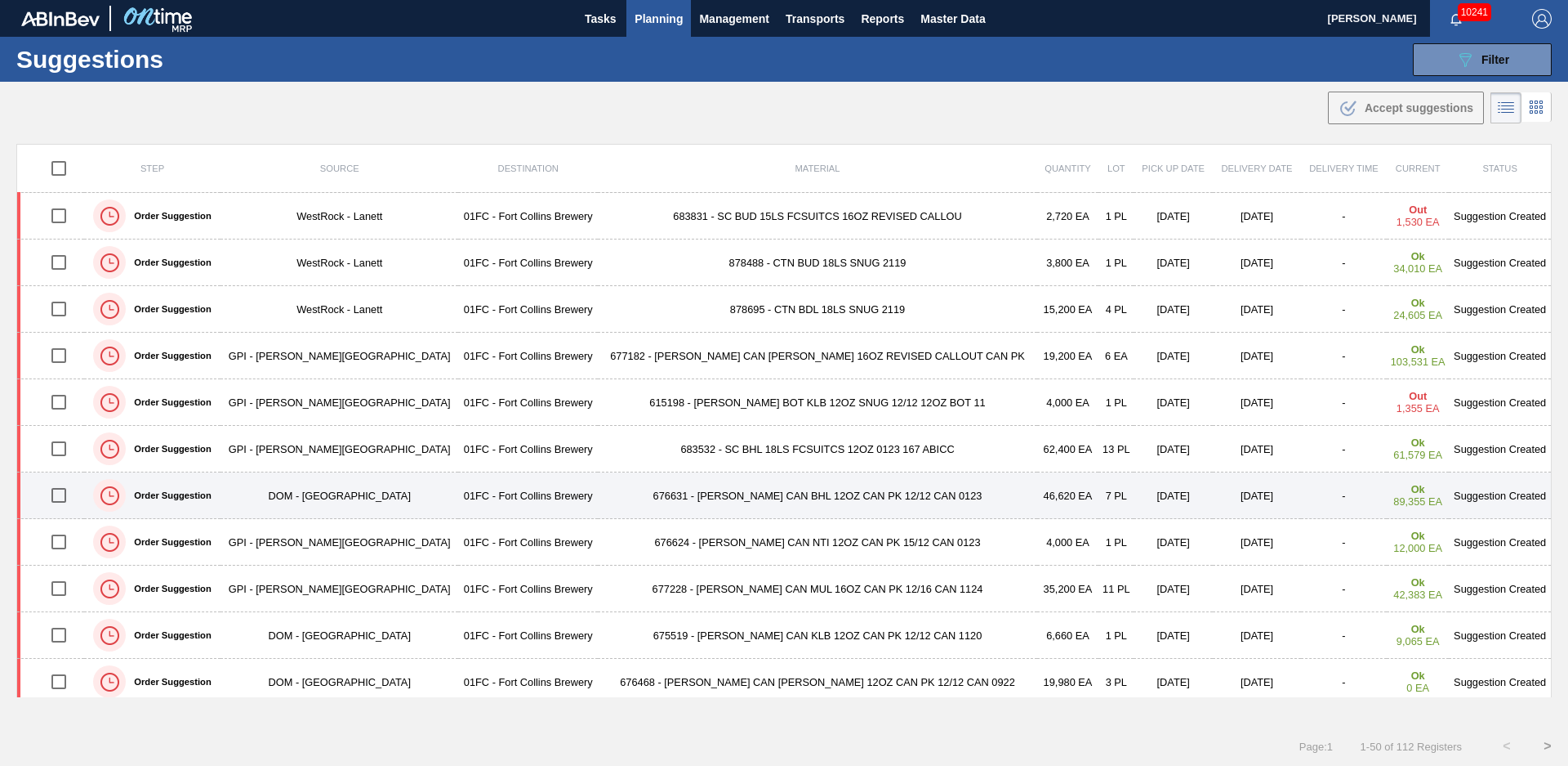
scroll to position [249, 0]
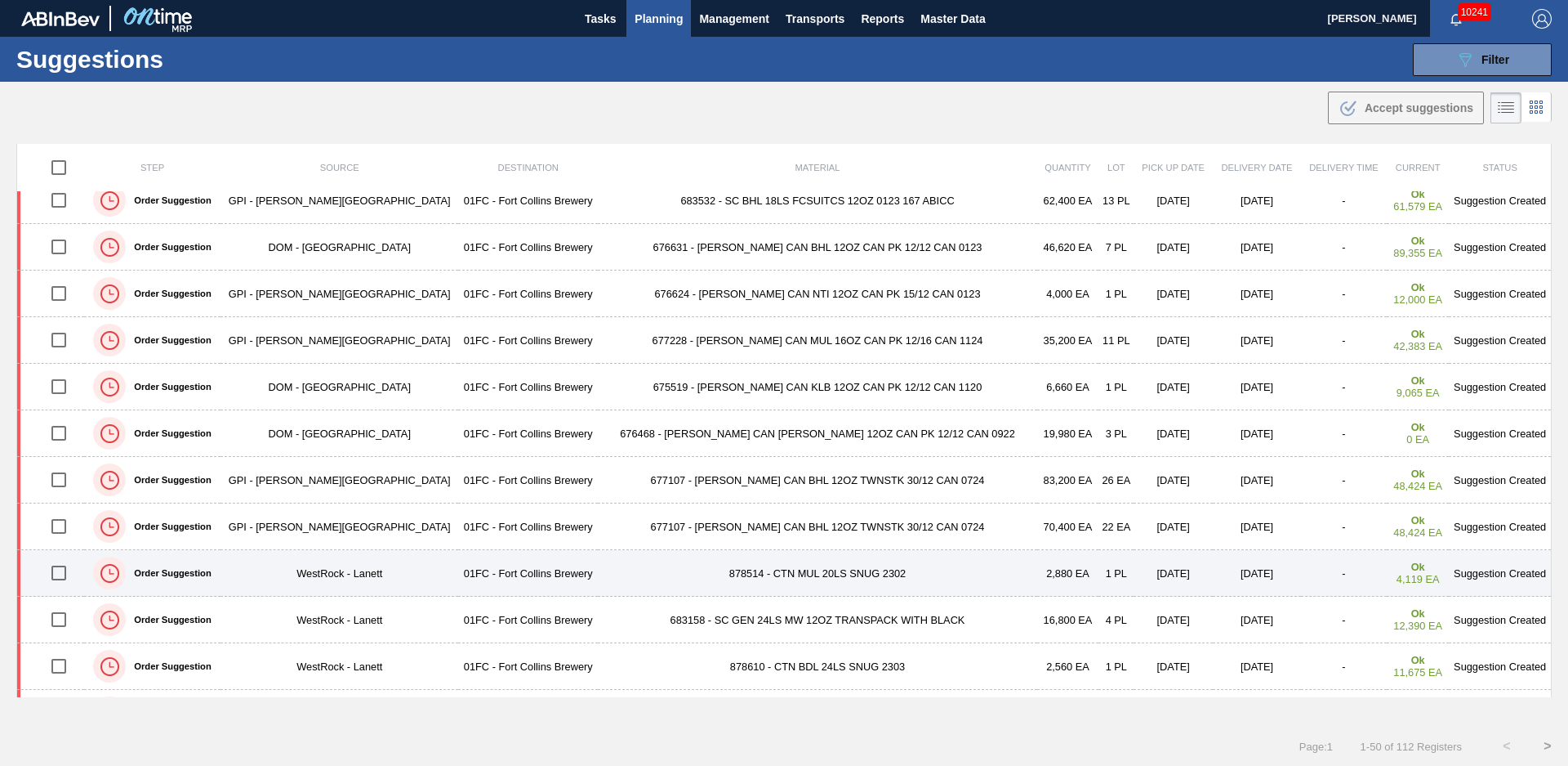
click at [598, 568] on td "878514 - CTN MUL 20LS SNUG 2302" at bounding box center [817, 573] width 439 height 46
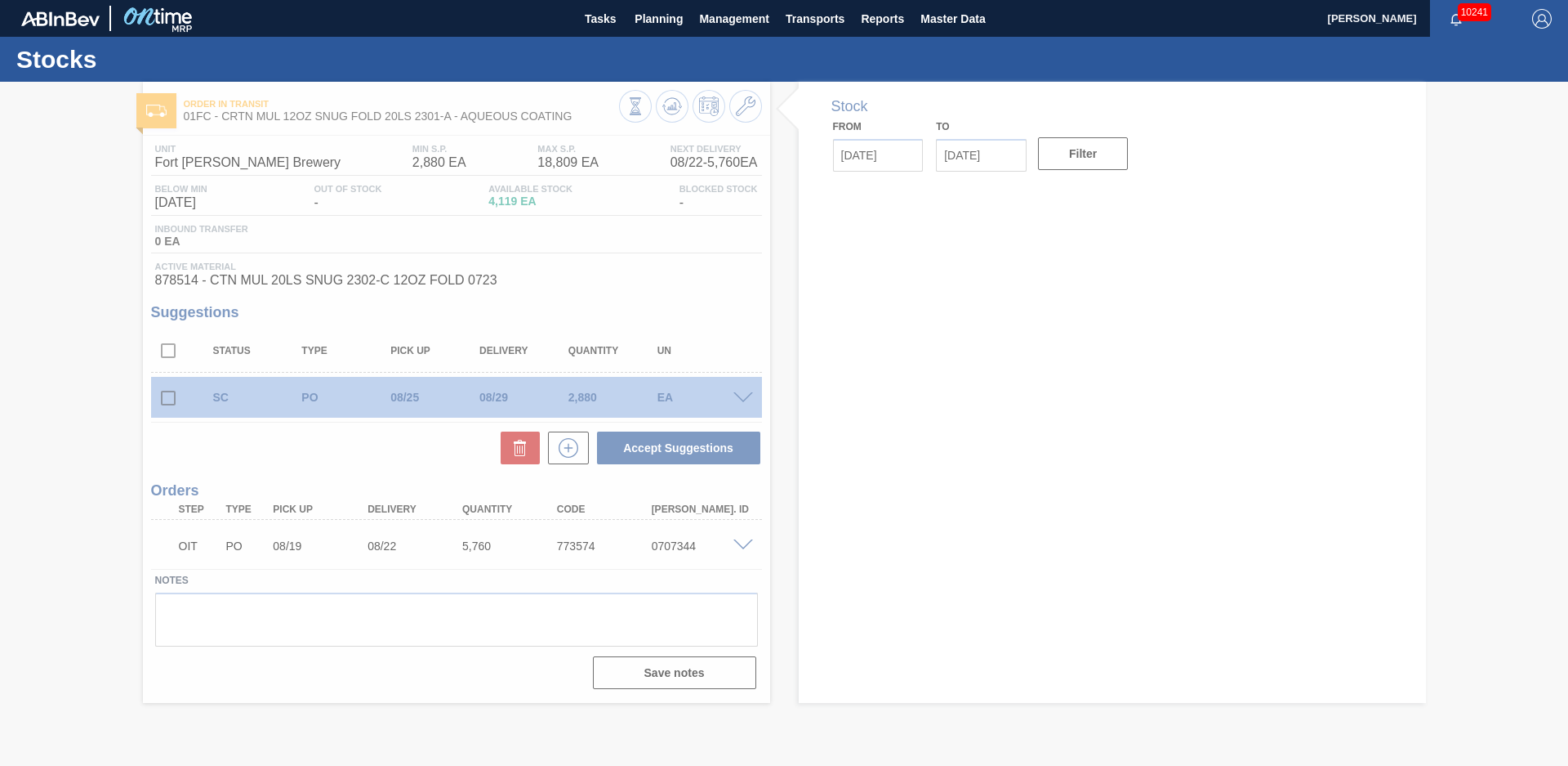
type input "[DATE]"
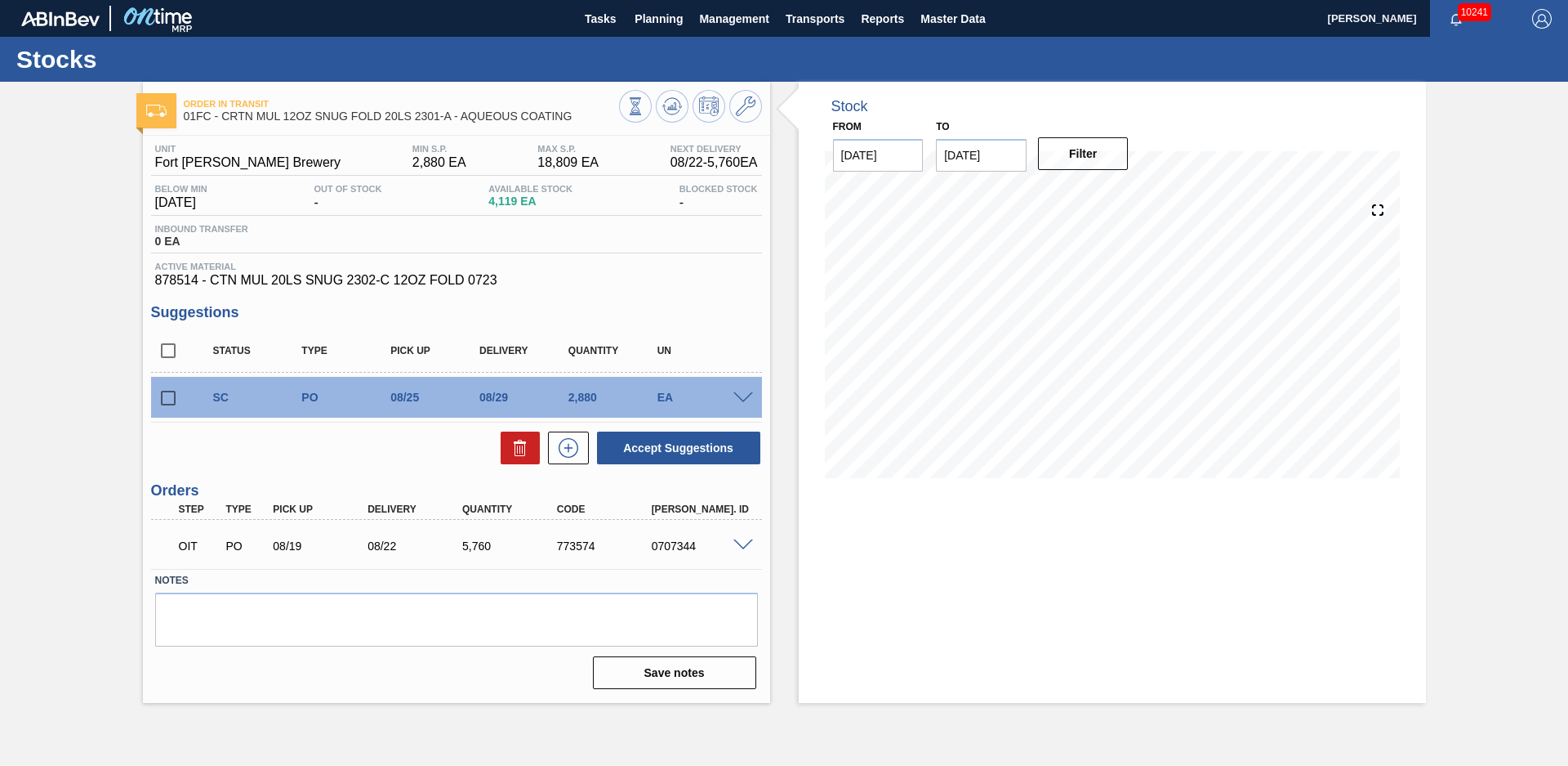
click at [82, 340] on div "Order in transit 01FC - CRTN MUL 12OZ SNUG FOLD 20LS 2301-A - AQUEOUS COATING U…" at bounding box center [784, 392] width 1568 height 621
click at [171, 398] on input "checkbox" at bounding box center [168, 398] width 34 height 34
click at [515, 453] on icon at bounding box center [520, 448] width 20 height 20
checkbox input "false"
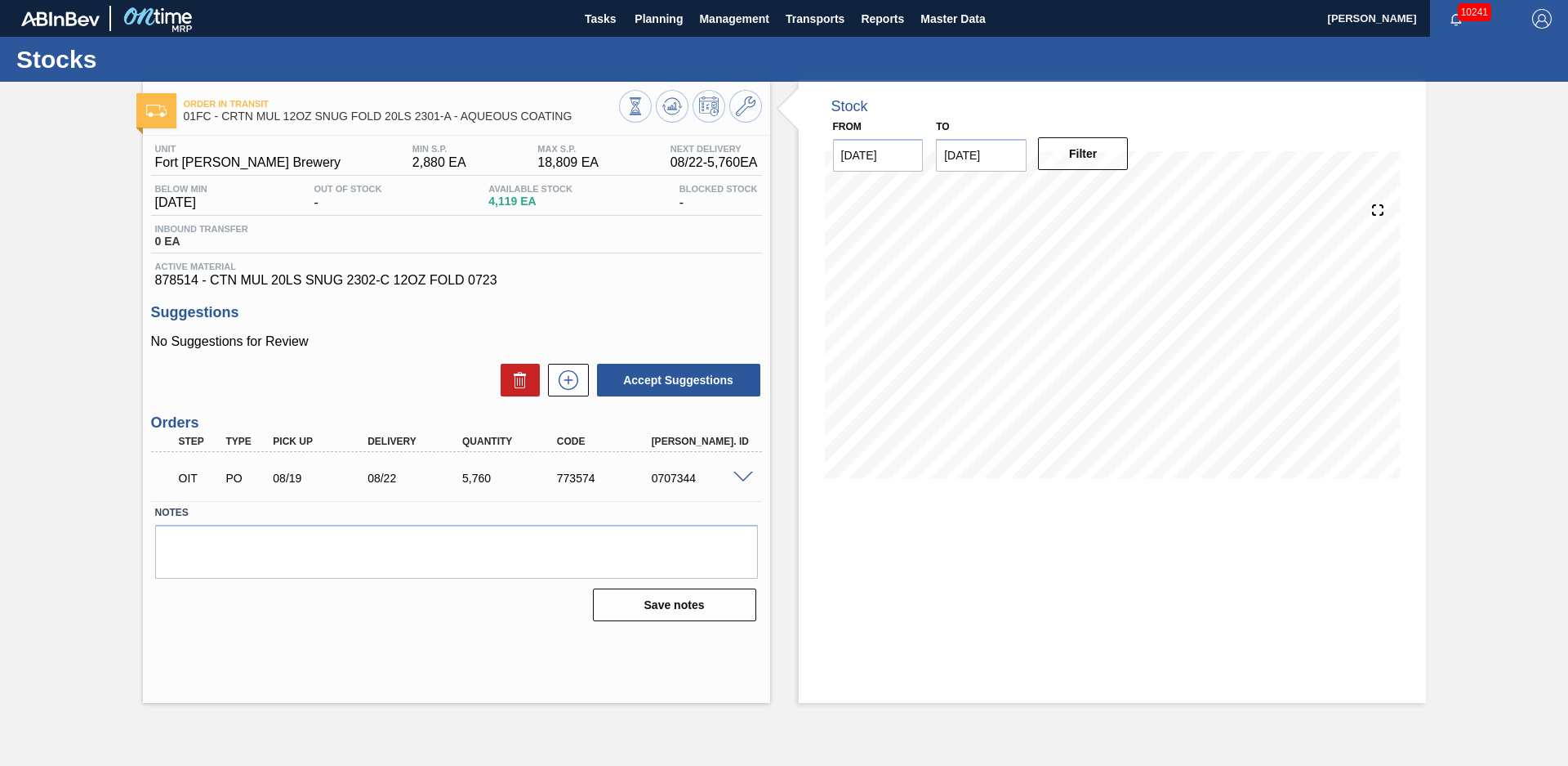
click at [720, 255] on div "Unit Fort Collins Brewery MIN S.P. 2,880 EA MAX S.P. 18,809 EA Next Delivery 08…" at bounding box center [456, 216] width 611 height 144
click at [644, 110] on icon at bounding box center [635, 106] width 18 height 18
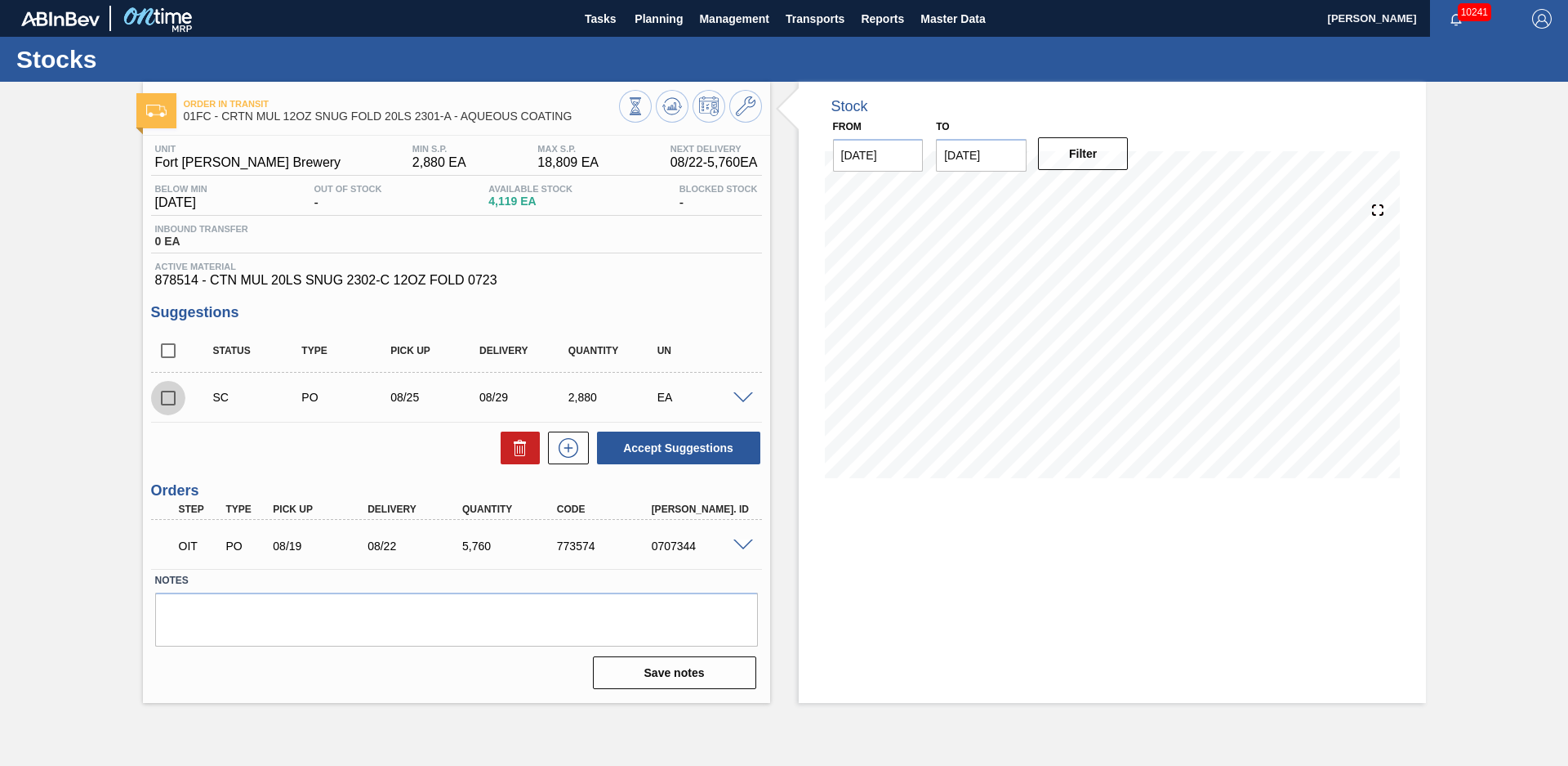
click at [160, 400] on input "checkbox" at bounding box center [168, 398] width 34 height 34
checkbox input "true"
click at [613, 427] on div "Status Type Pick up Delivery Quantity UN SC PO 08/25 08/29 2,880 EA Material 87…" at bounding box center [456, 398] width 611 height 137
click at [622, 432] on button "Accept Suggestions" at bounding box center [678, 448] width 163 height 33
click at [71, 380] on div "Order in transit 01FC - CRTN MUL 12OZ SNUG FOLD 20LS 2301-A - AQUEOUS COATING U…" at bounding box center [784, 392] width 1568 height 621
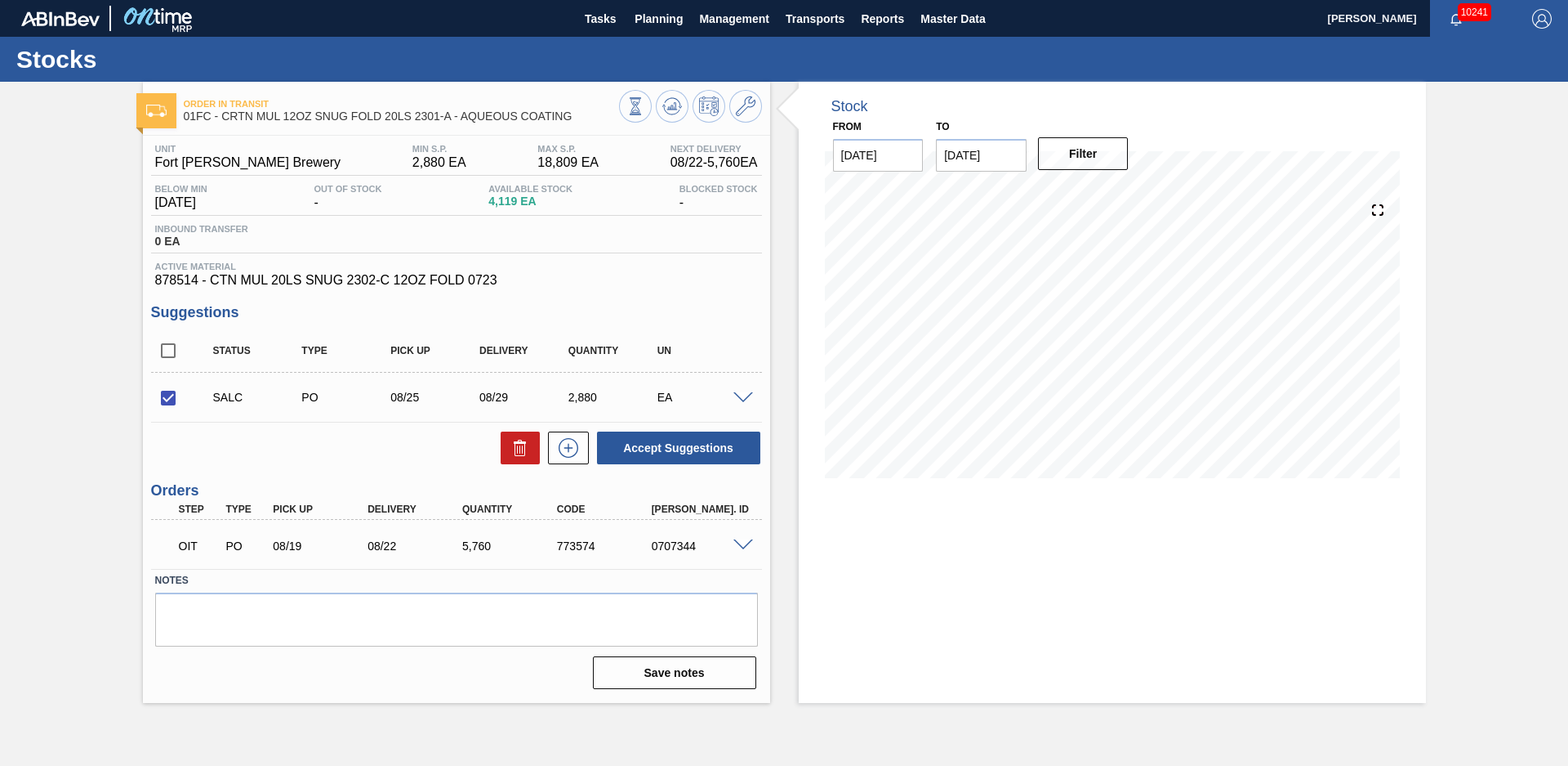
click at [796, 289] on div "Stock From [DATE] to [DATE] Filter" at bounding box center [1098, 392] width 656 height 621
click at [652, 22] on span "Planning" at bounding box center [658, 19] width 48 height 20
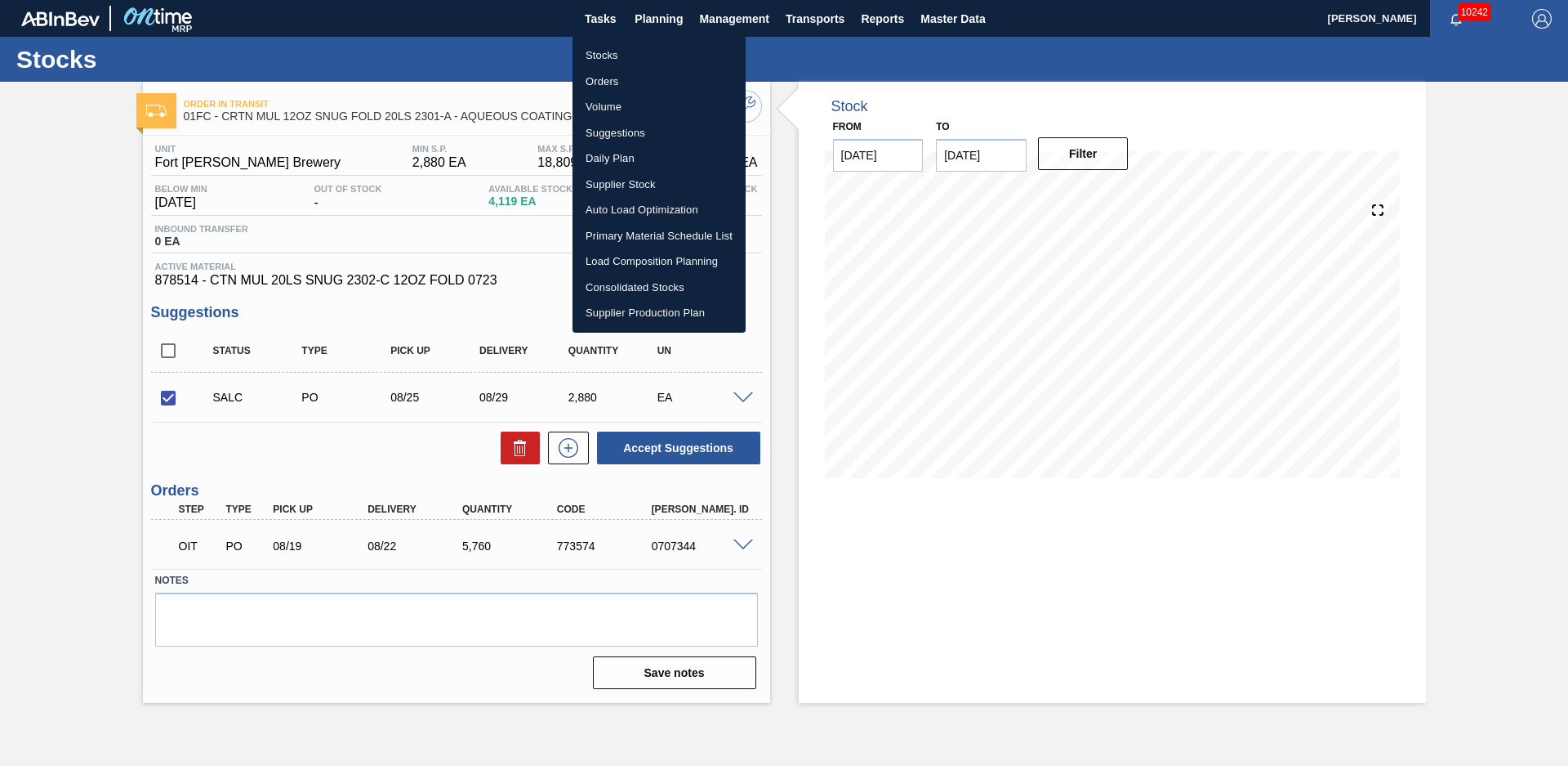
click at [68, 313] on div at bounding box center [784, 383] width 1568 height 766
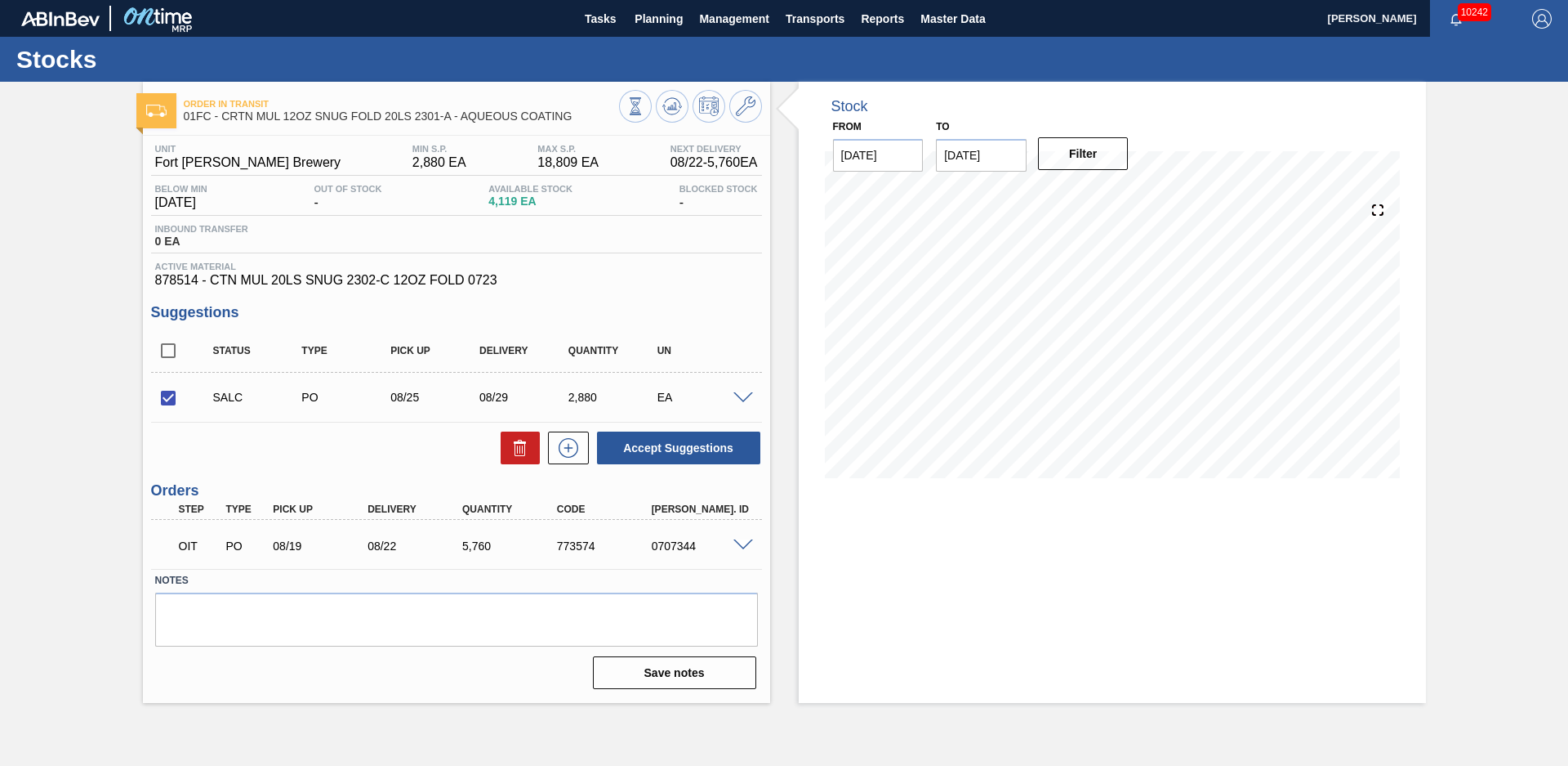
click at [49, 341] on div "Order in transit 01FC - CRTN MUL 12OZ SNUG FOLD 20LS 2301-A - AQUEOUS COATING U…" at bounding box center [784, 392] width 1568 height 621
click at [650, 6] on button "Planning" at bounding box center [658, 18] width 65 height 37
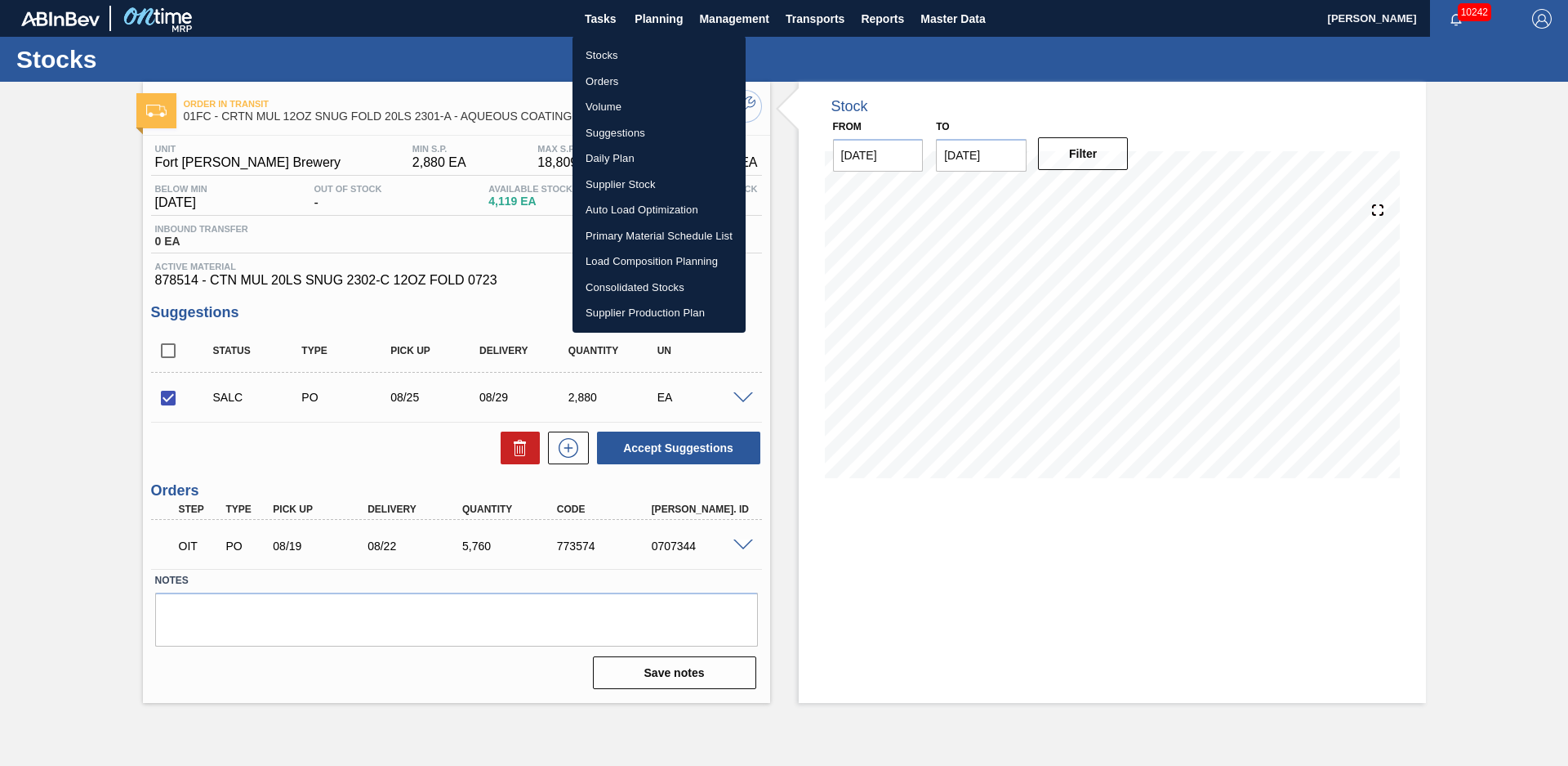
click at [594, 134] on li "Suggestions" at bounding box center [659, 134] width 173 height 26
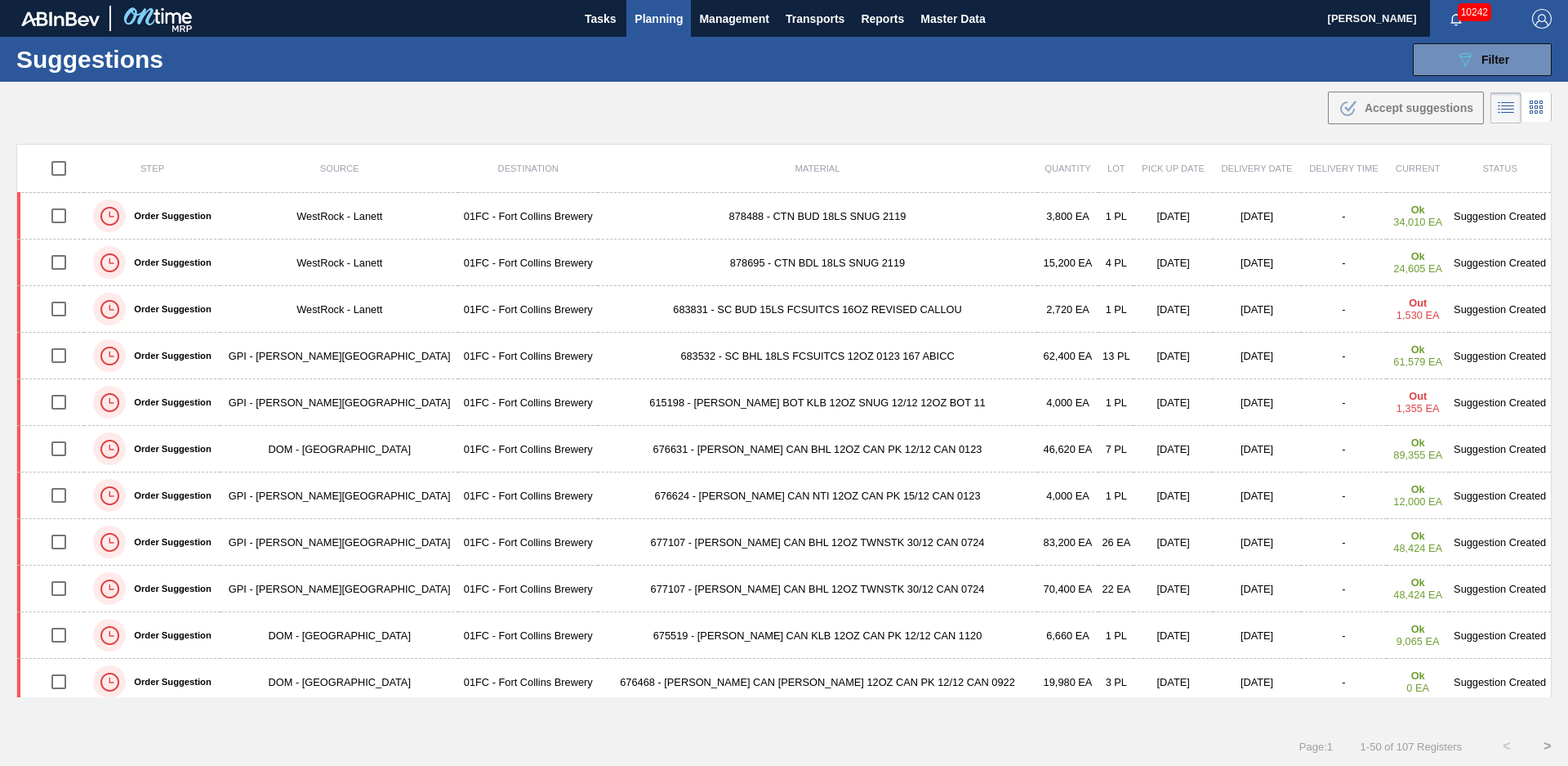
click at [654, 124] on div ".b{fill:var(--color-action-default)} Accept suggestions" at bounding box center [784, 105] width 1568 height 46
click at [656, 31] on button "Planning" at bounding box center [658, 18] width 65 height 37
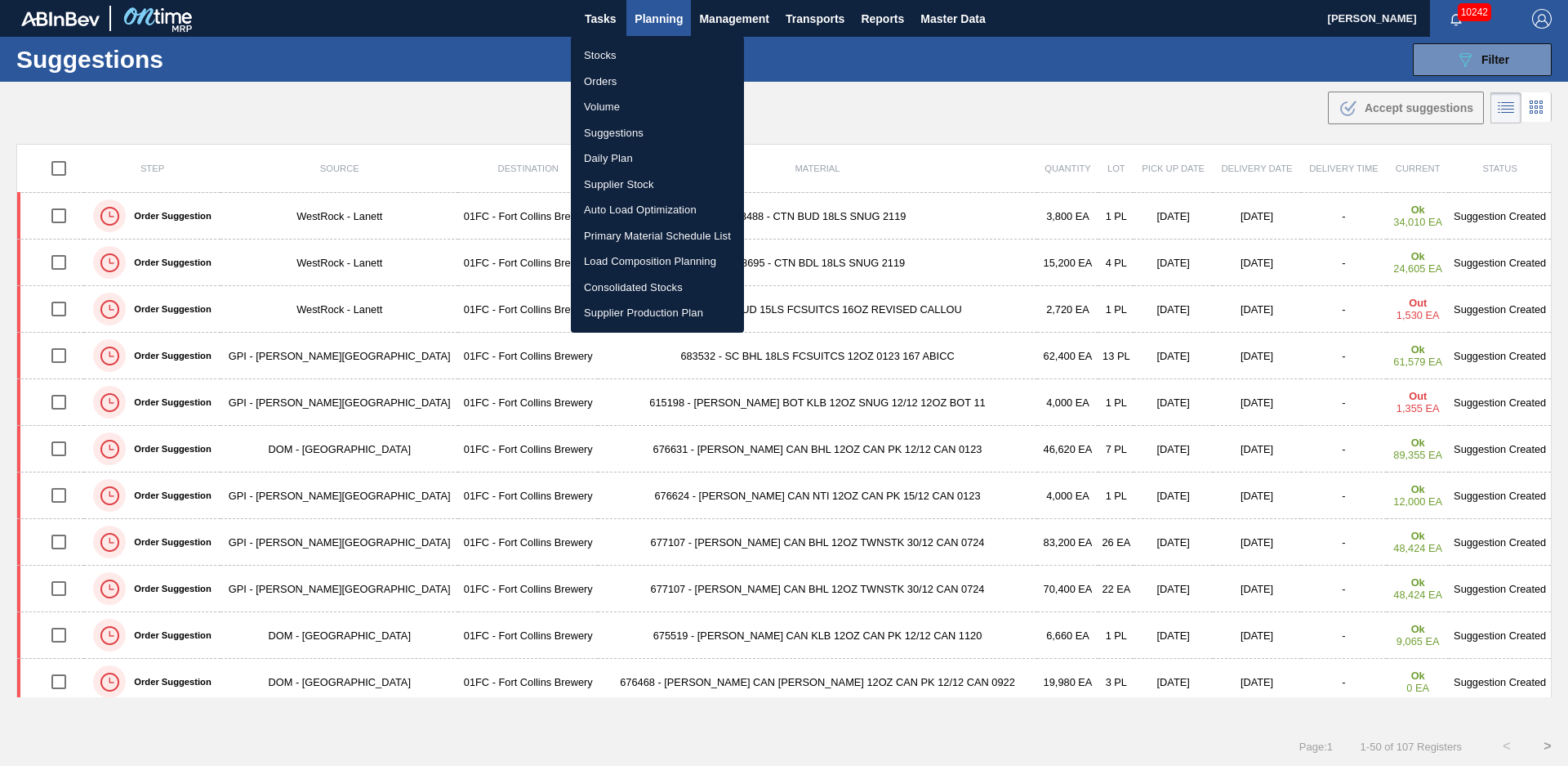
click at [624, 256] on li "Load Composition Planning" at bounding box center [657, 262] width 173 height 26
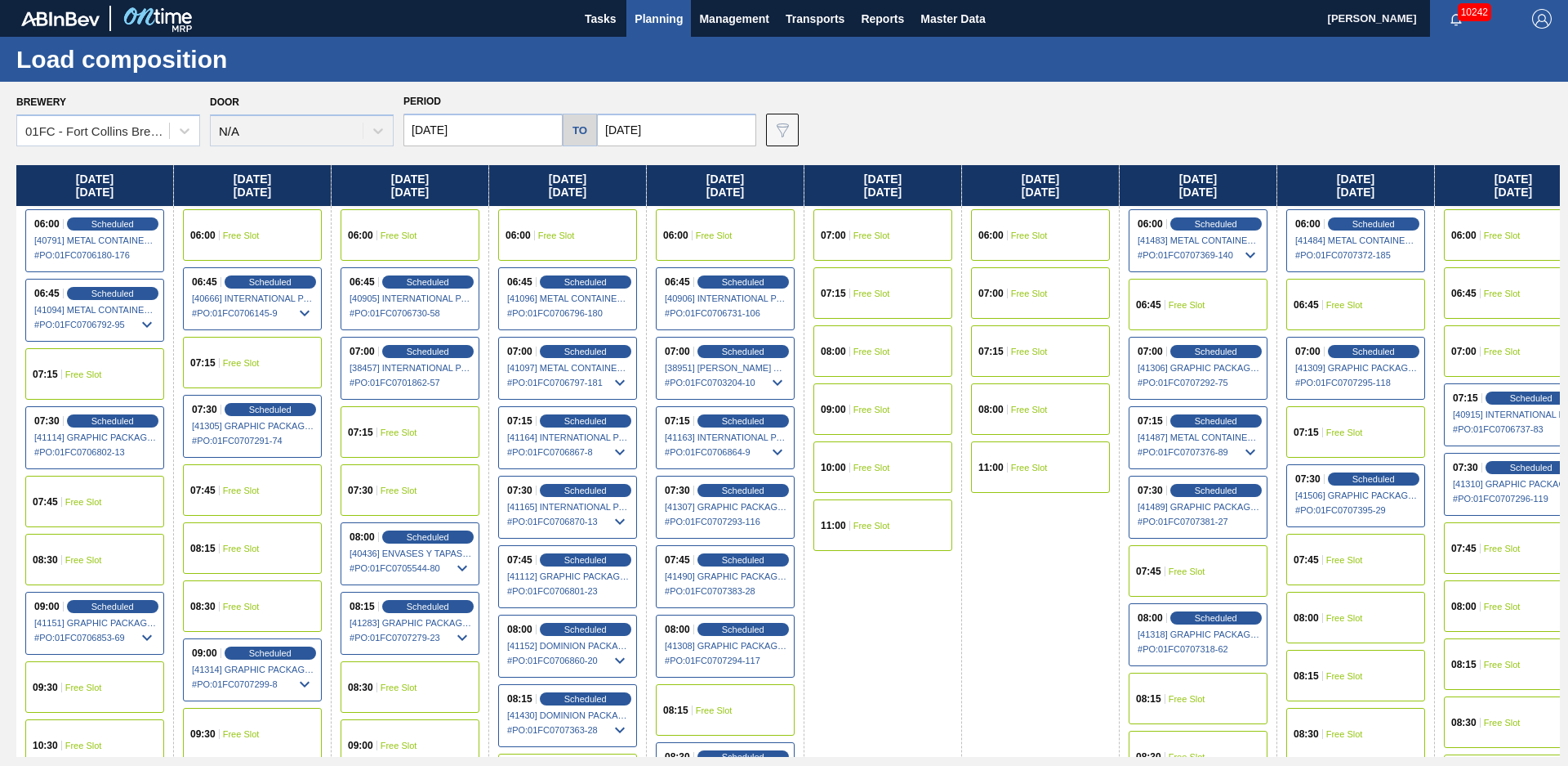
click at [871, 143] on div "Brewery 01FC - Fort Collins Brewery Door N/A Period 08/18/2025 to 11/03/2025 Da…" at bounding box center [787, 118] width 1544 height 57
click at [849, 132] on div "Brewery 01FC - Fort Collins Brewery Door N/A Period 08/18/2025 to 11/03/2025 Da…" at bounding box center [787, 118] width 1544 height 57
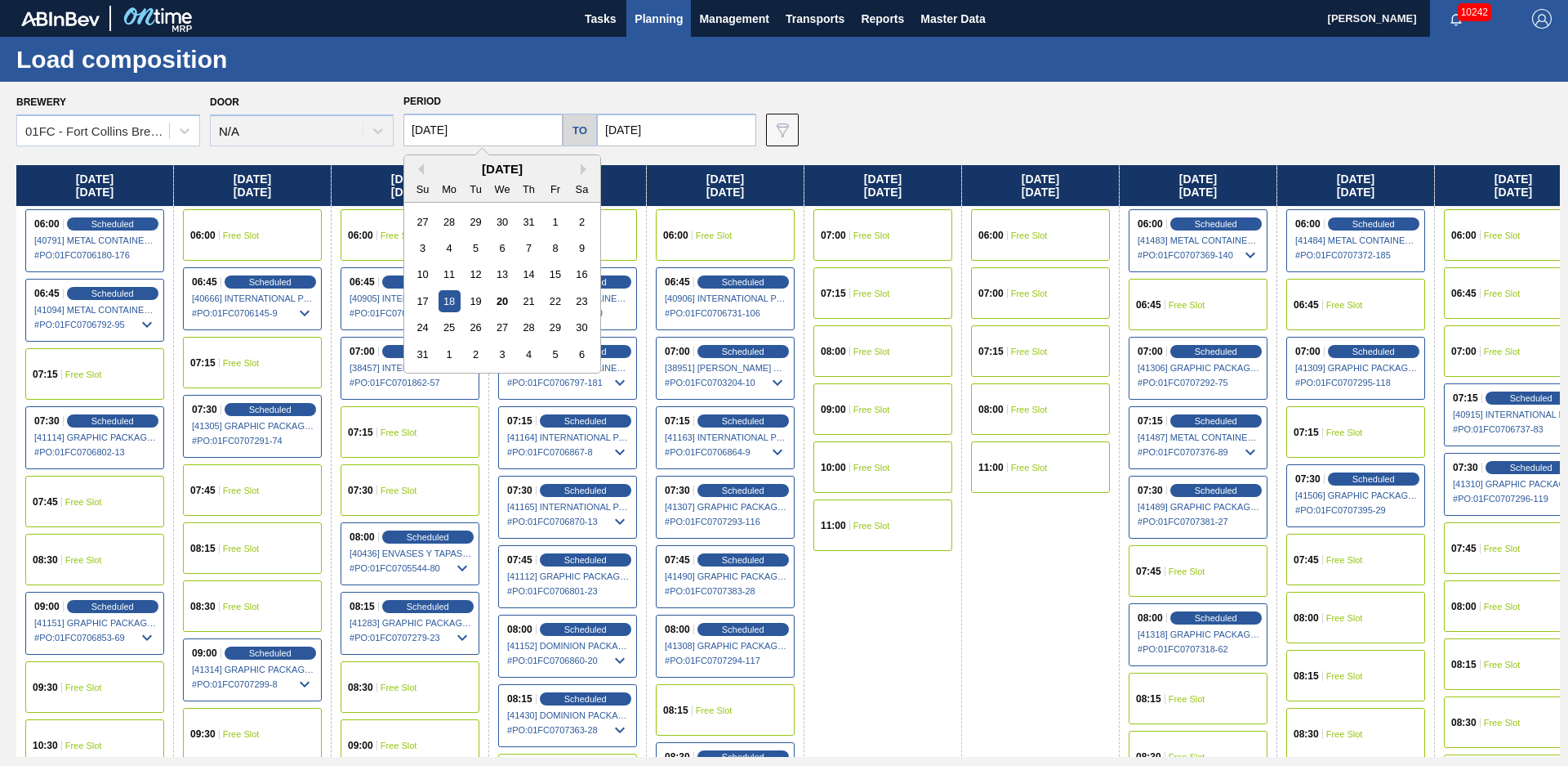
click at [514, 135] on input "[DATE]" at bounding box center [482, 130] width 159 height 33
click at [453, 326] on div "25" at bounding box center [449, 327] width 22 height 22
type input "[DATE]"
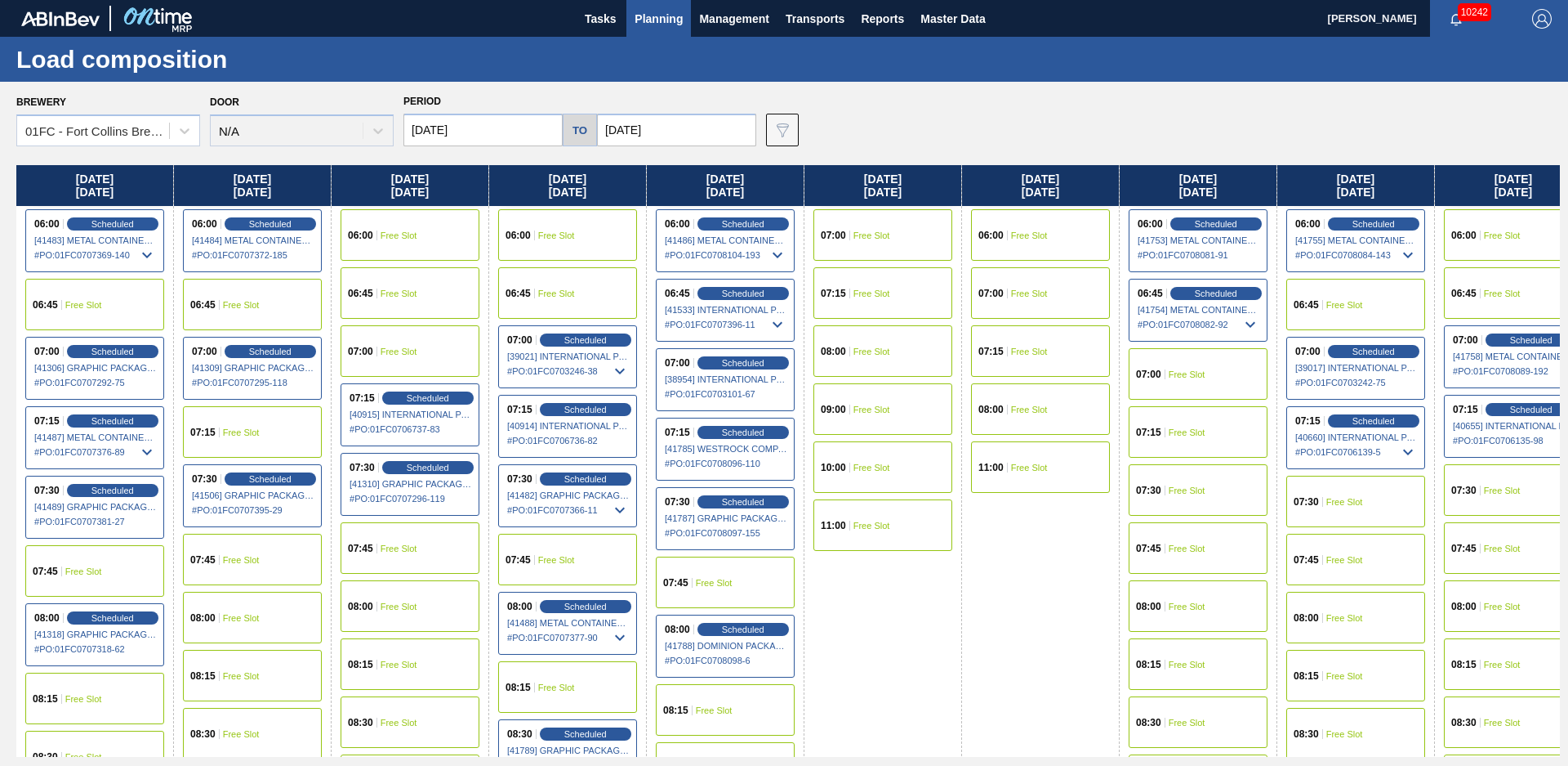
click at [260, 624] on div "08:00 Free Slot" at bounding box center [251, 617] width 138 height 52
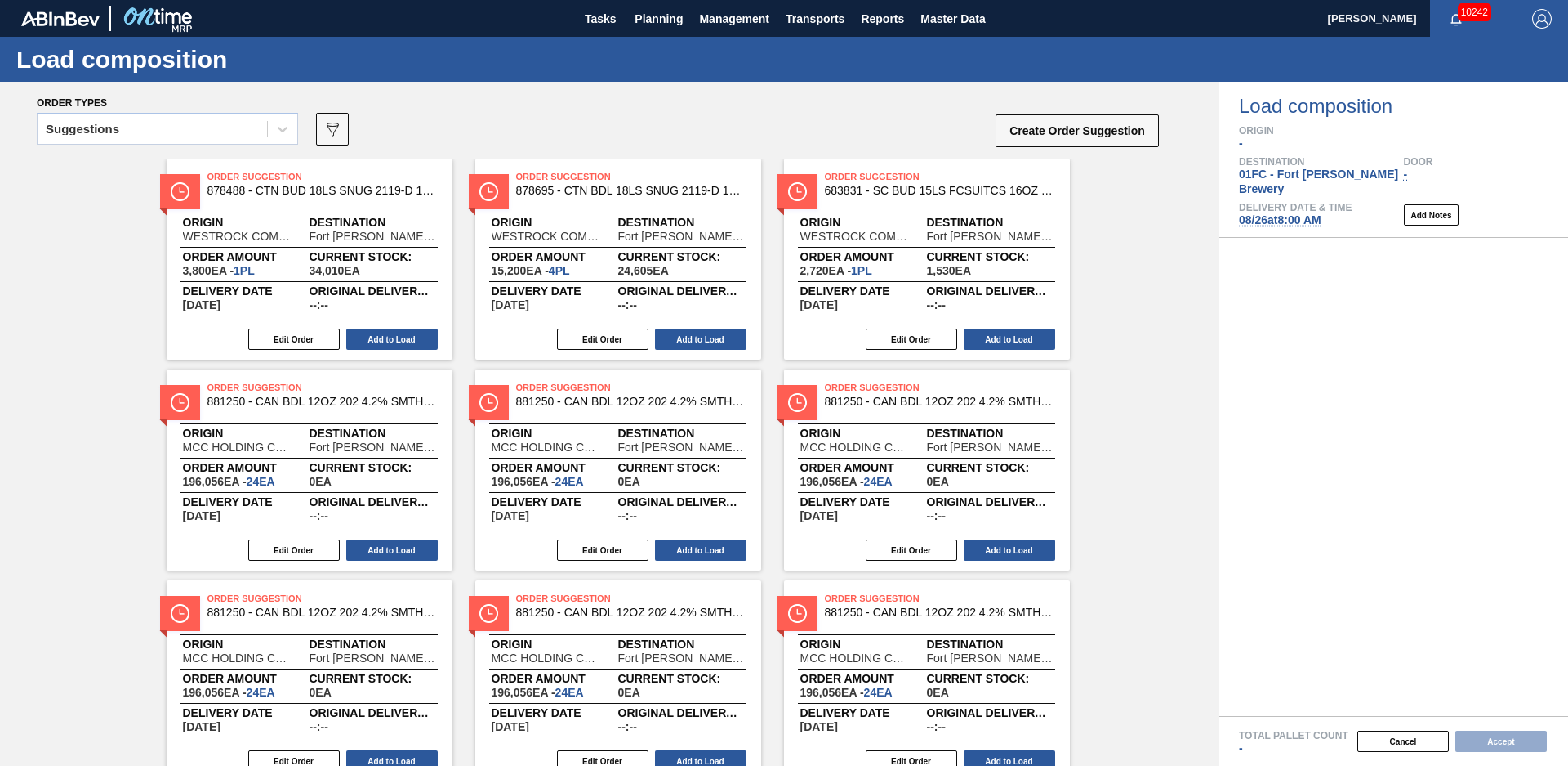
click at [192, 135] on div "Suggestions" at bounding box center [153, 129] width 230 height 24
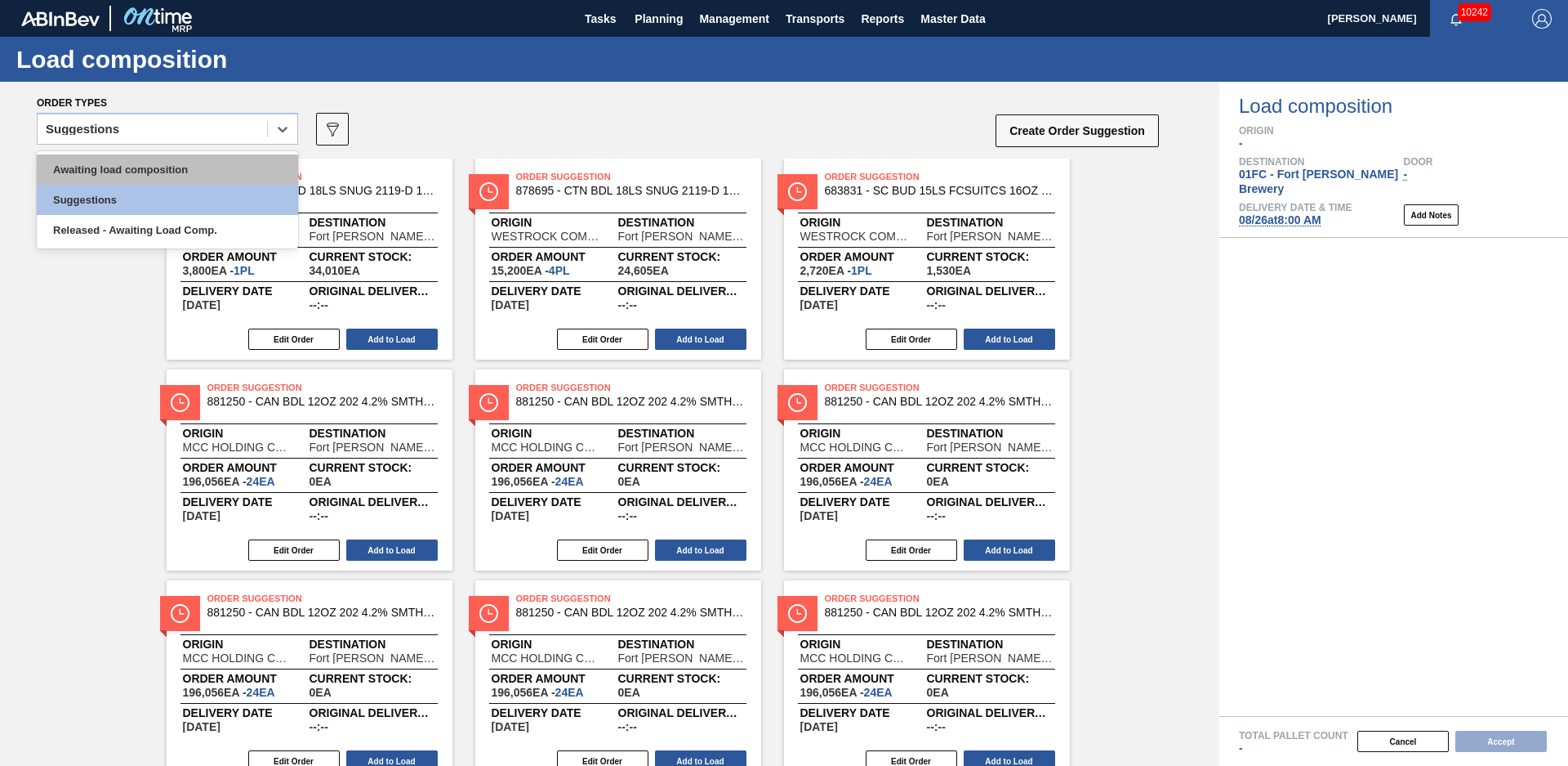
click at [109, 177] on div "Awaiting load composition" at bounding box center [168, 170] width 262 height 30
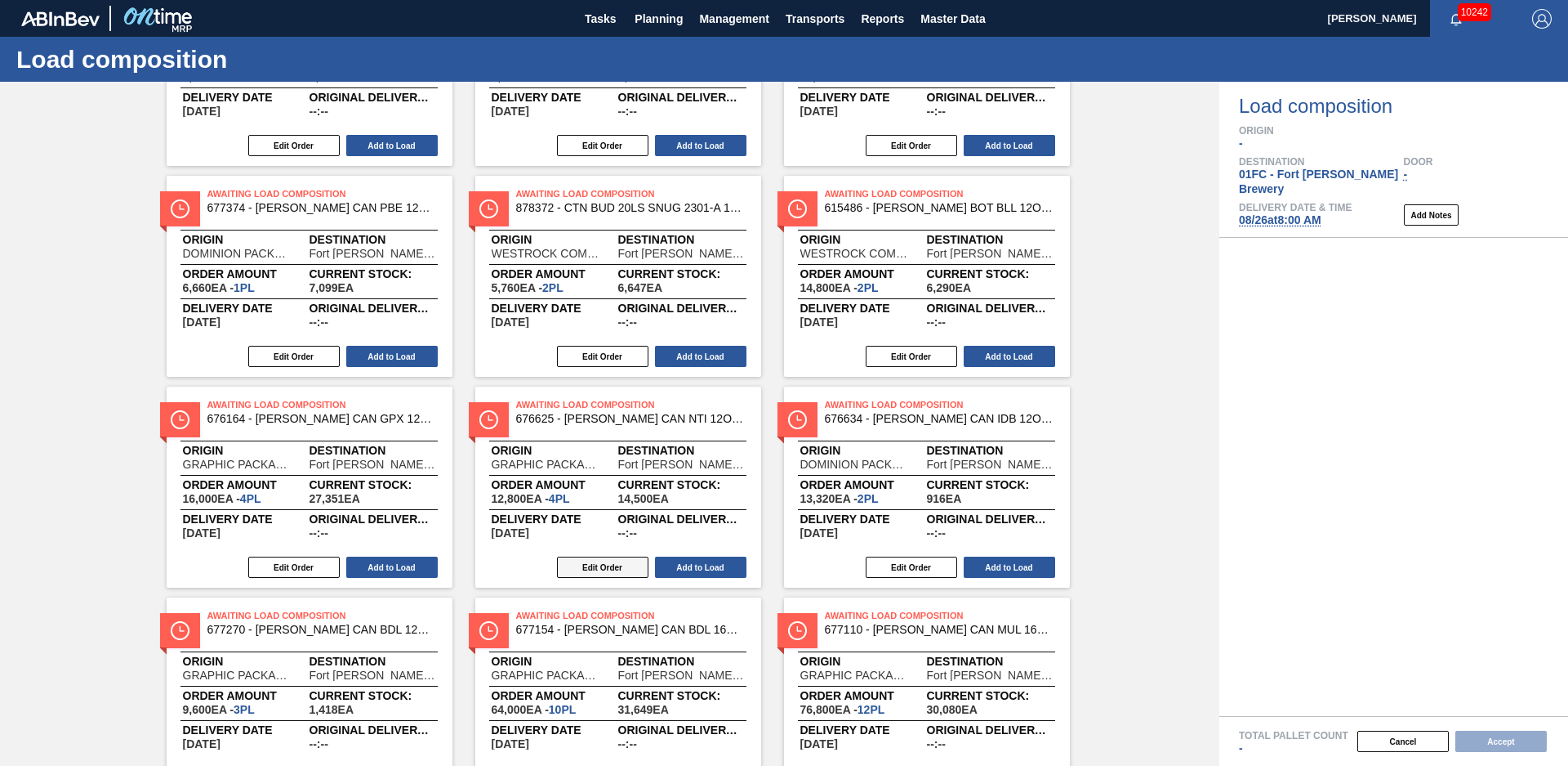
scroll to position [908, 0]
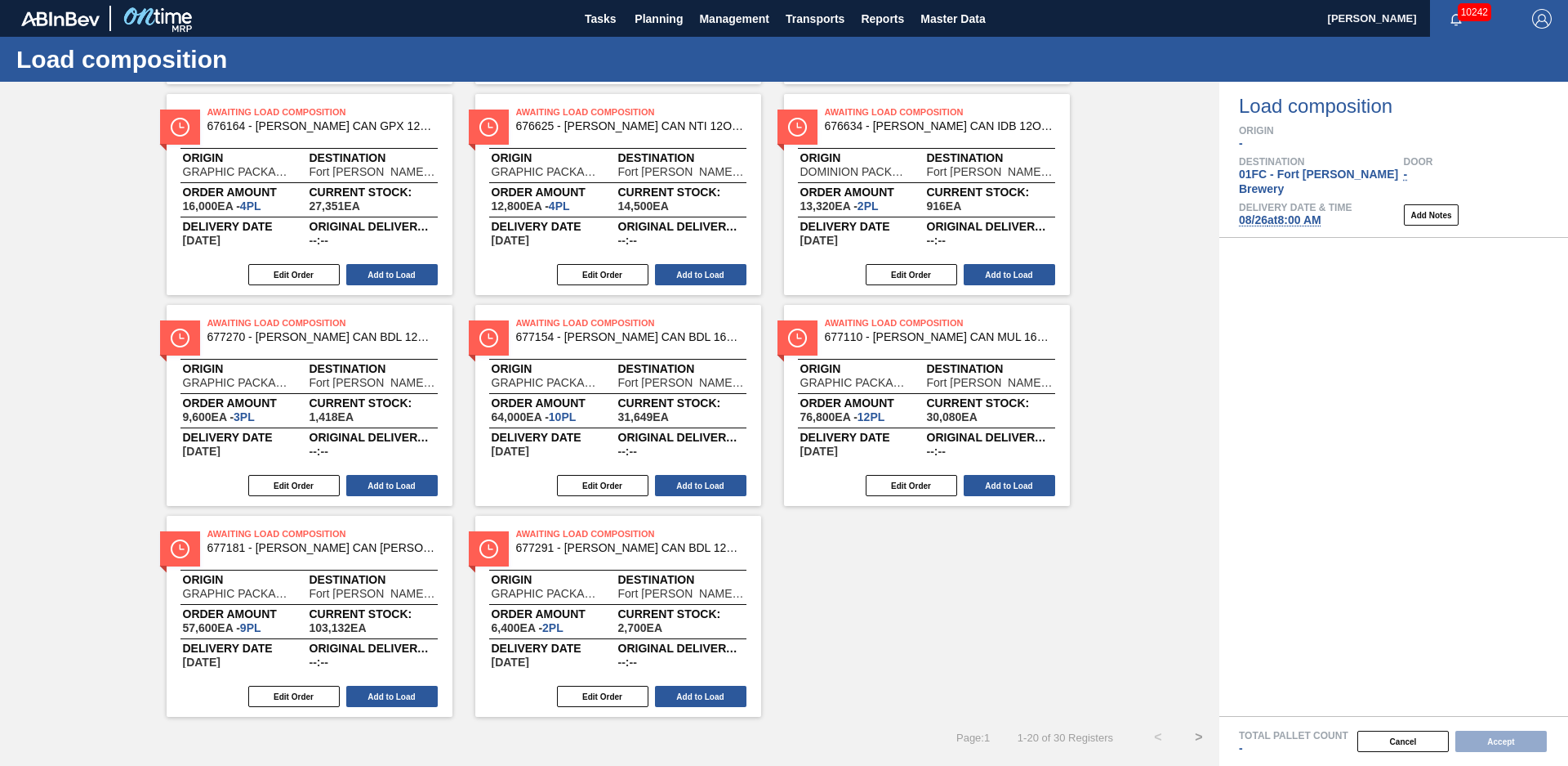
click at [1202, 752] on button ">" at bounding box center [1199, 737] width 40 height 41
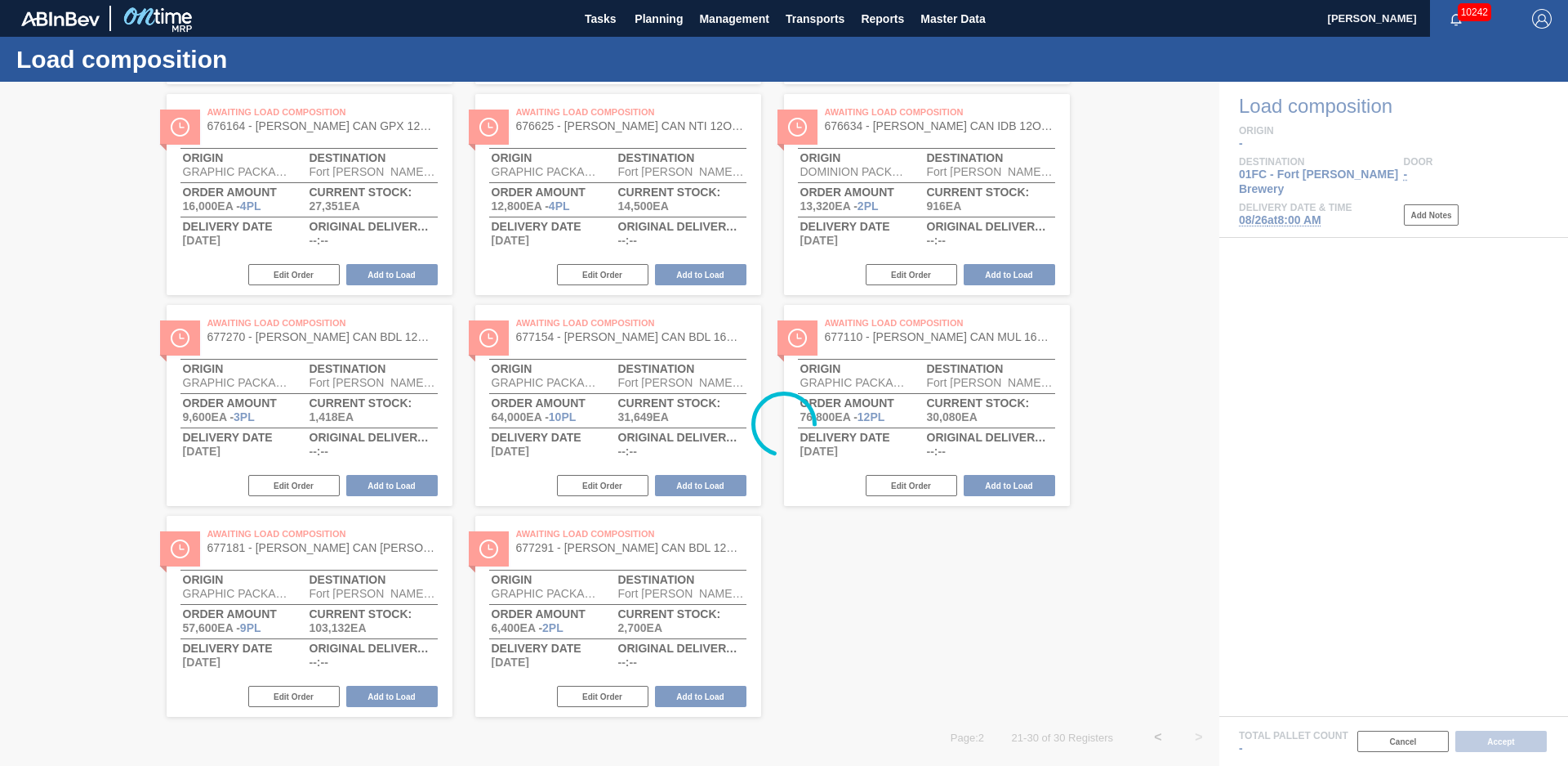
scroll to position [275, 0]
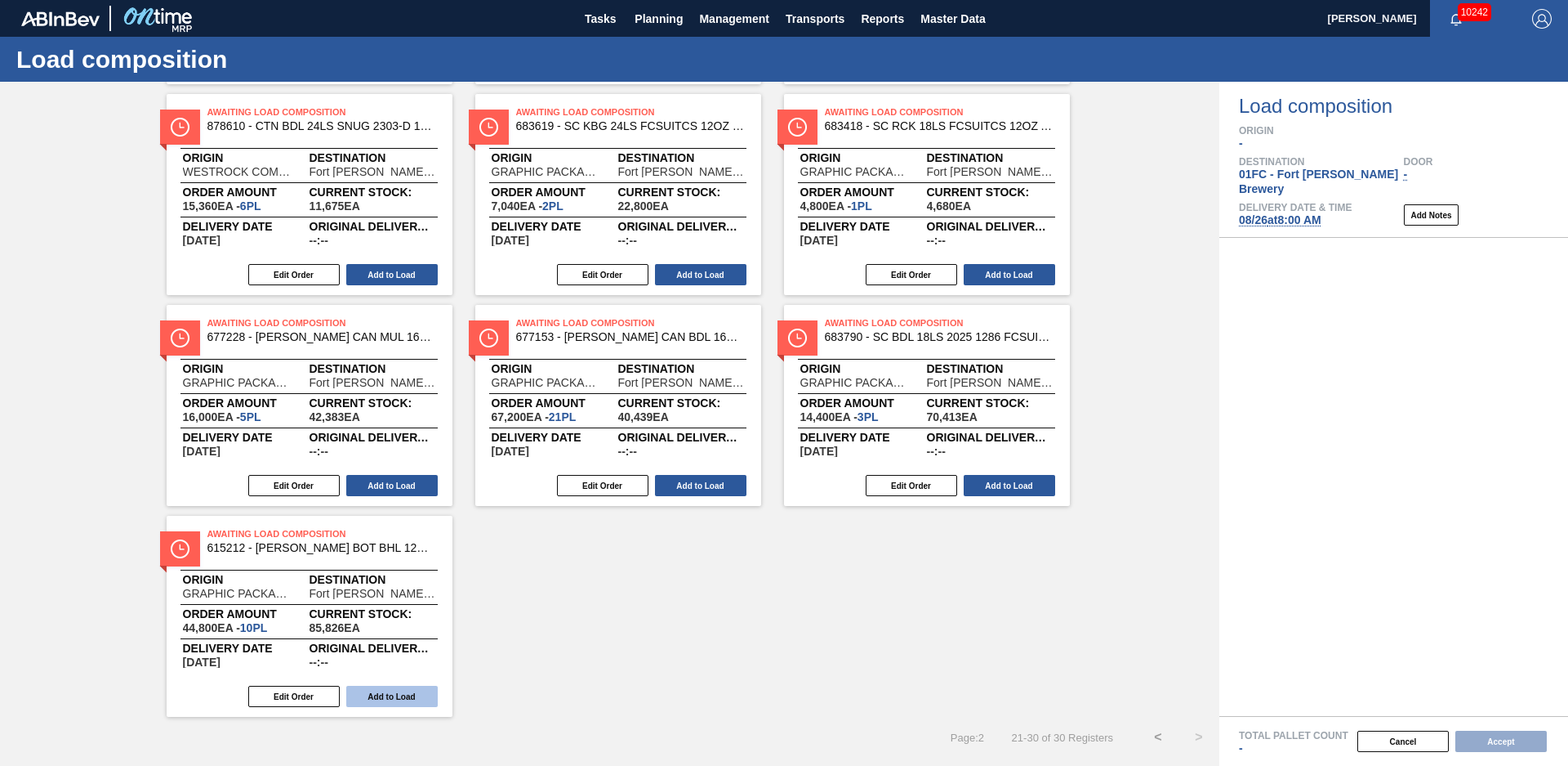
click at [419, 693] on button "Add to Load" at bounding box center [392, 696] width 91 height 22
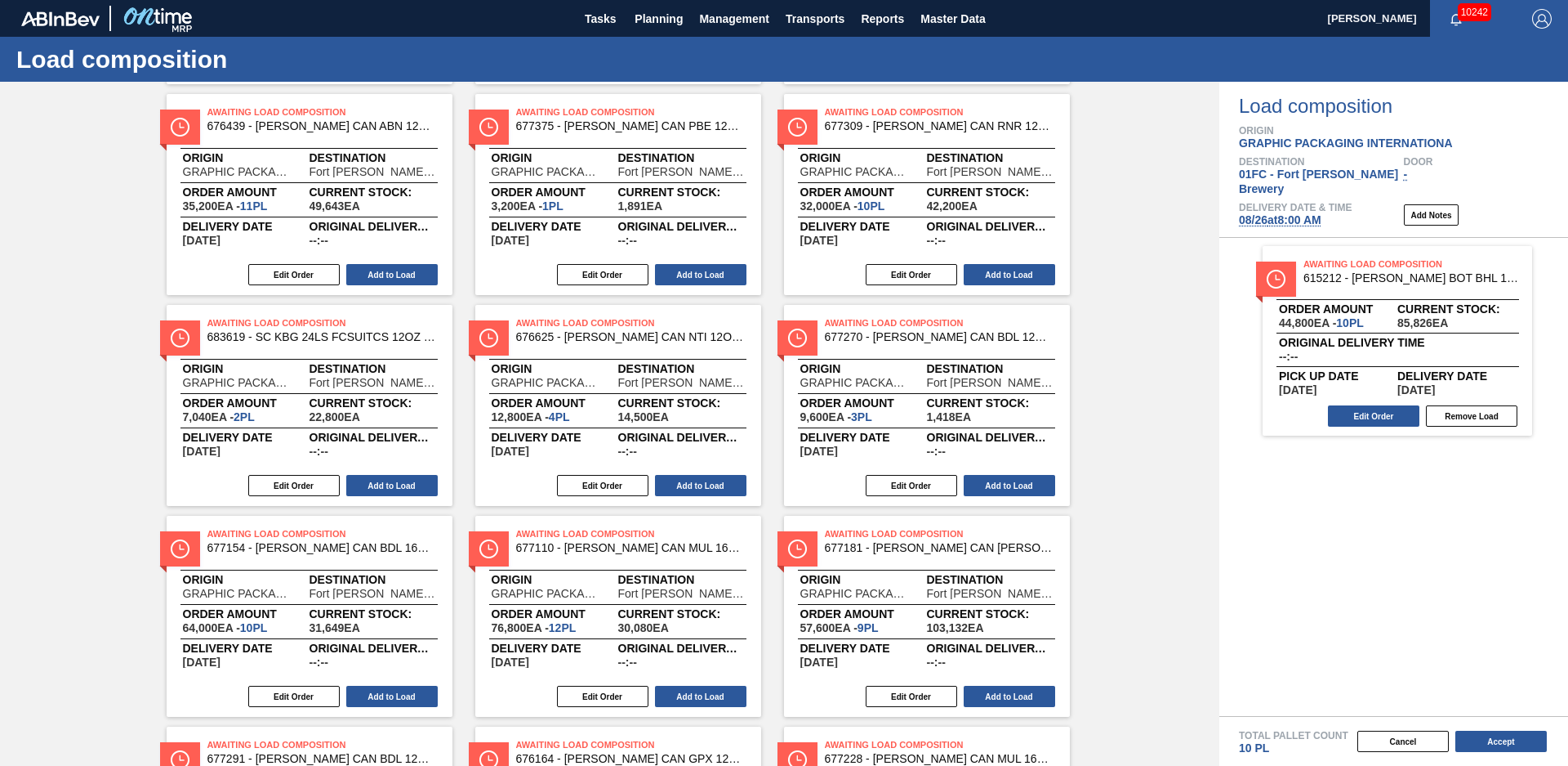
scroll to position [697, 0]
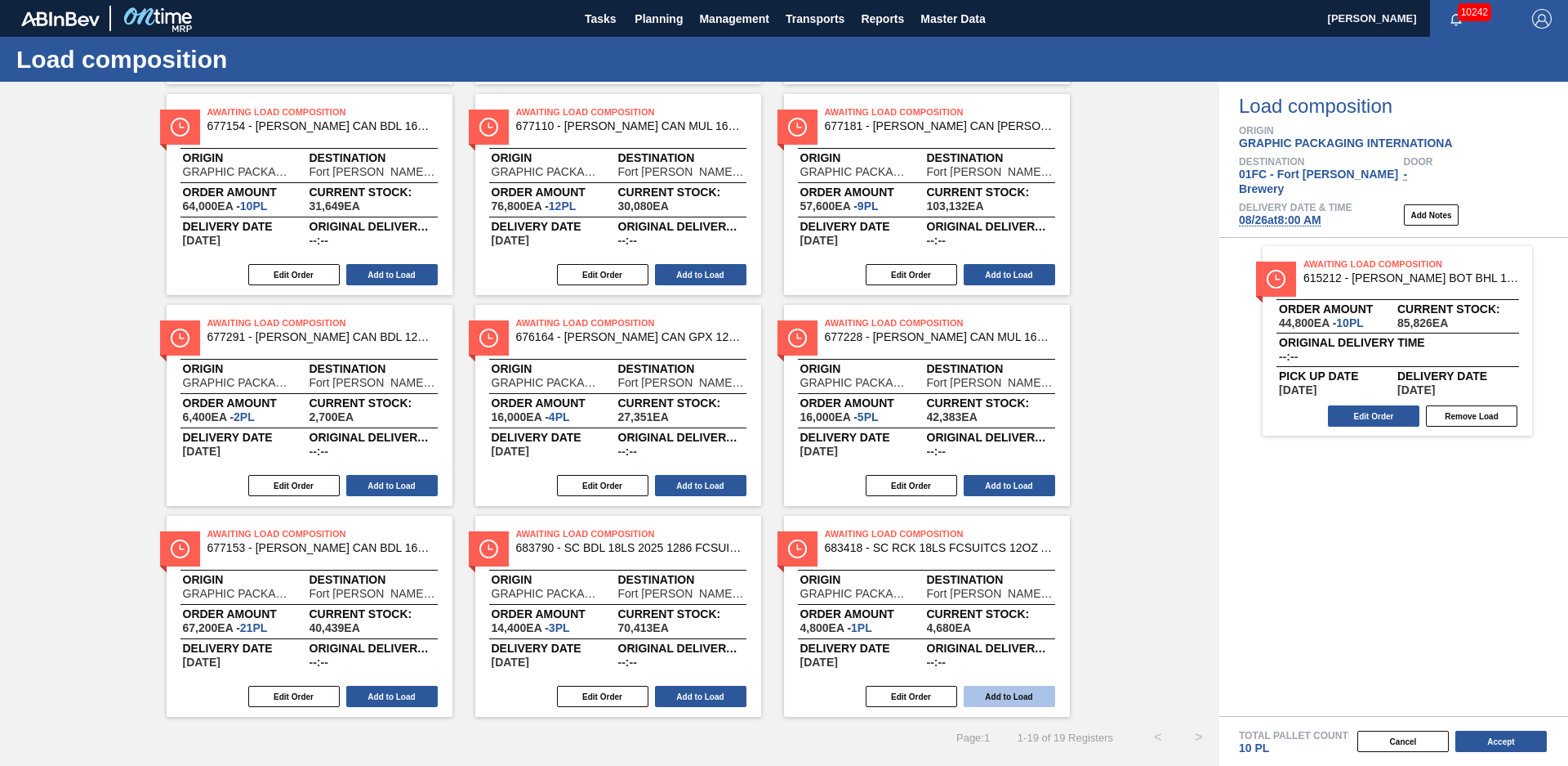
click at [1040, 700] on button "Add to Load" at bounding box center [1010, 696] width 91 height 22
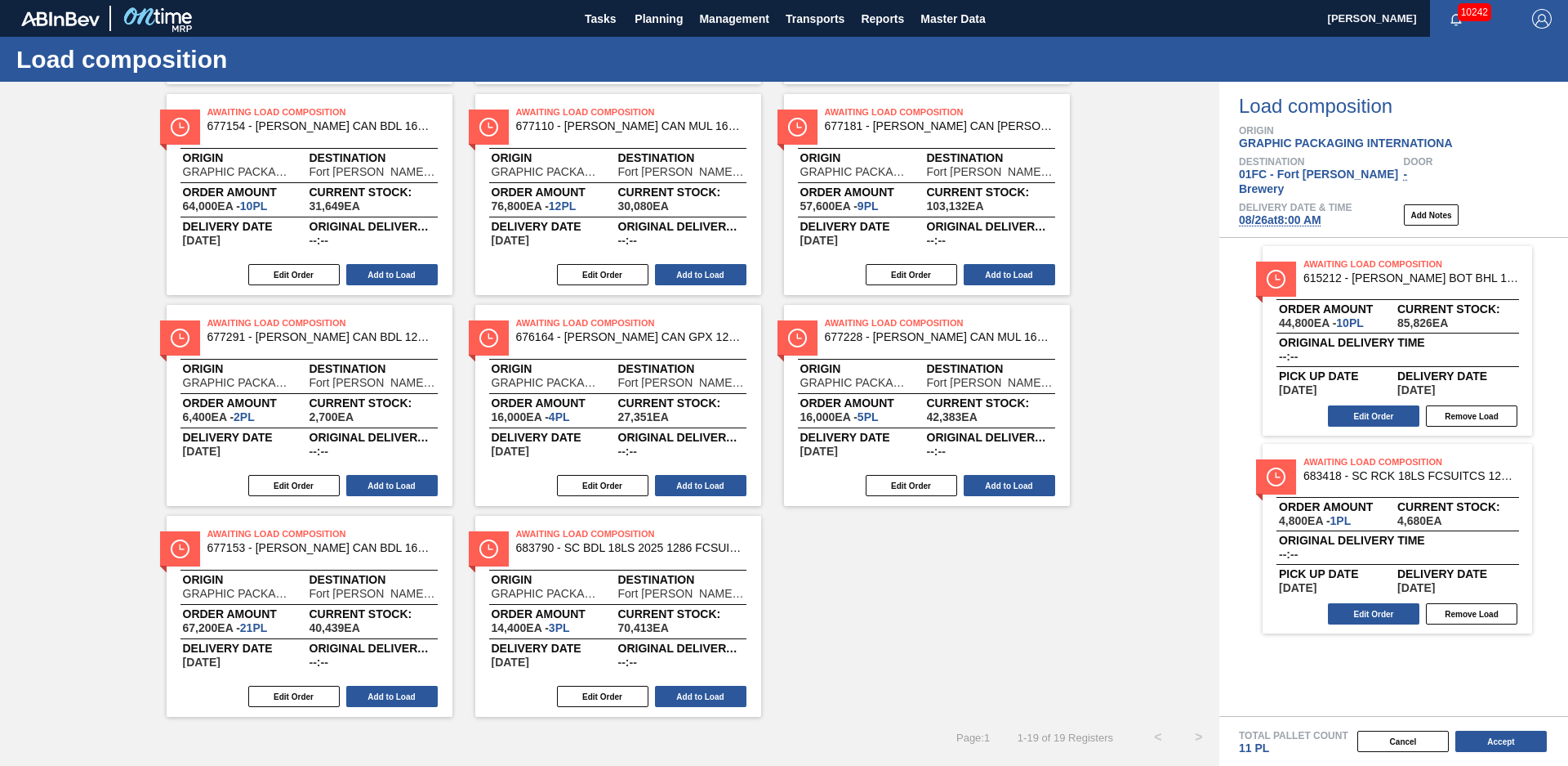
click at [693, 709] on div "Awaiting Load Composition 683790 - SC BDL 18LS 2025 1286 FCSUITCS 12OZ 1286 Ori…" at bounding box center [619, 615] width 286 height 201
click at [700, 693] on button "Add to Load" at bounding box center [701, 696] width 91 height 22
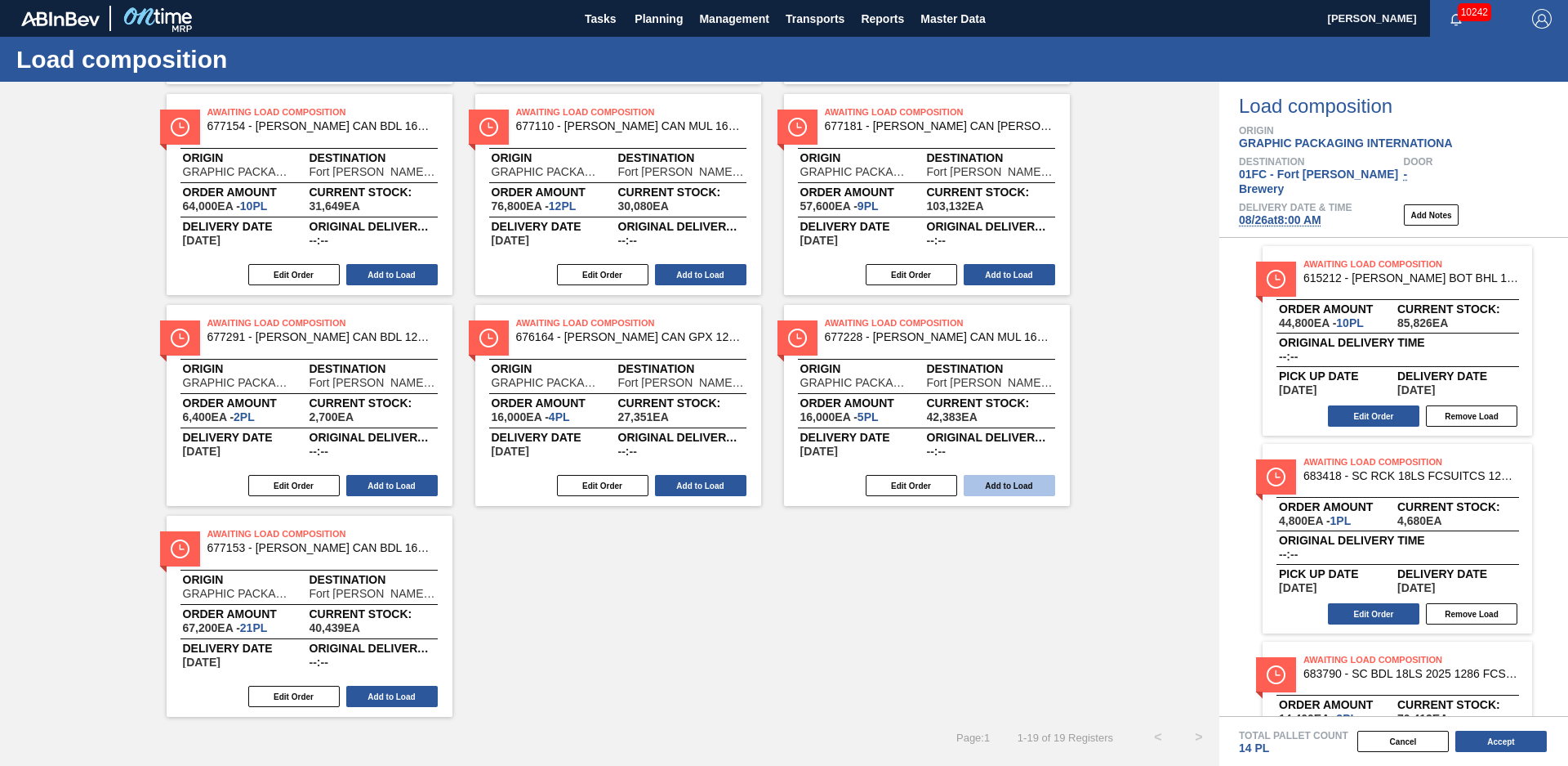
click at [990, 483] on button "Add to Load" at bounding box center [1010, 485] width 91 height 22
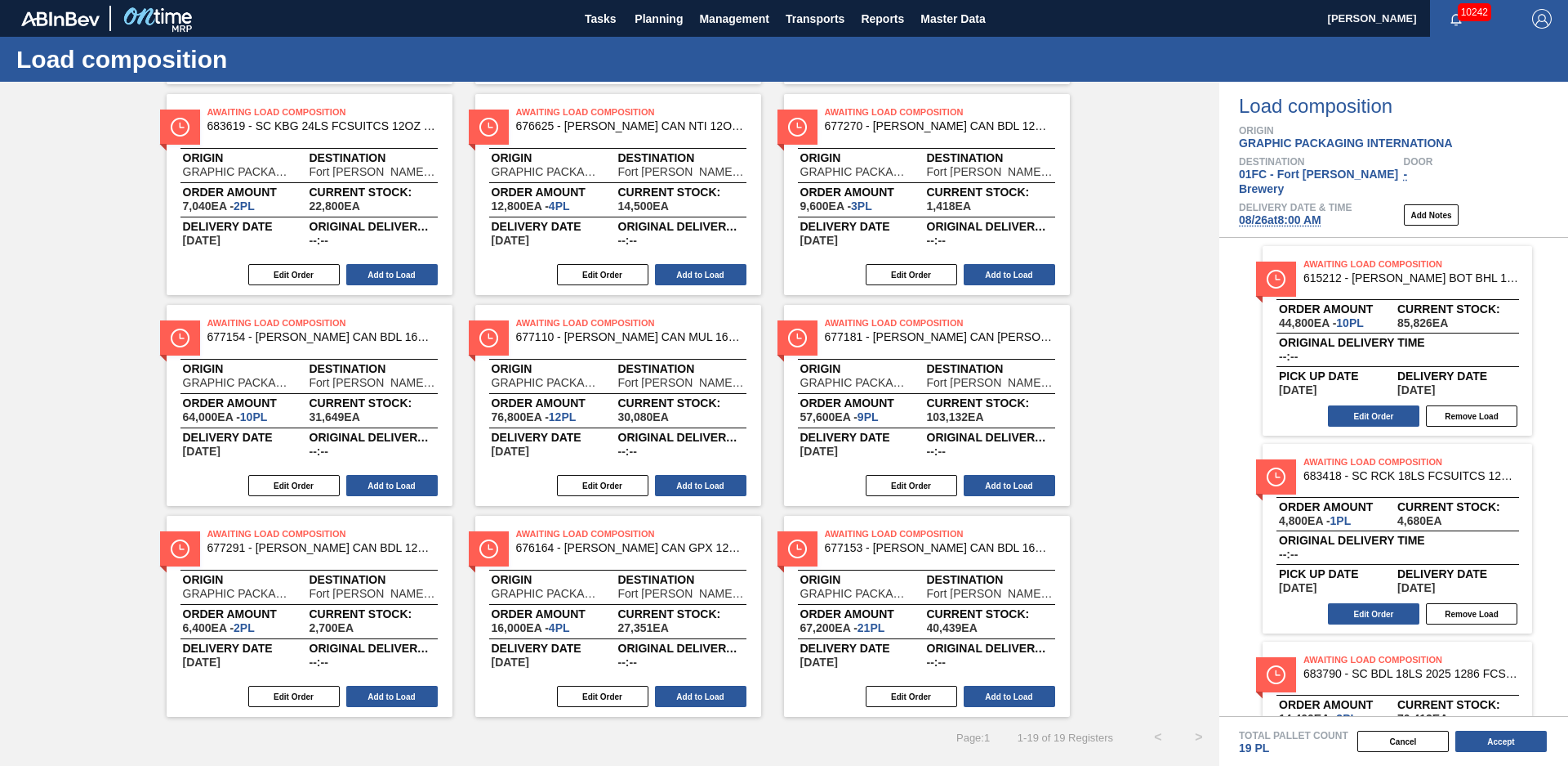
scroll to position [486, 0]
click at [731, 692] on button "Add to Load" at bounding box center [701, 696] width 91 height 22
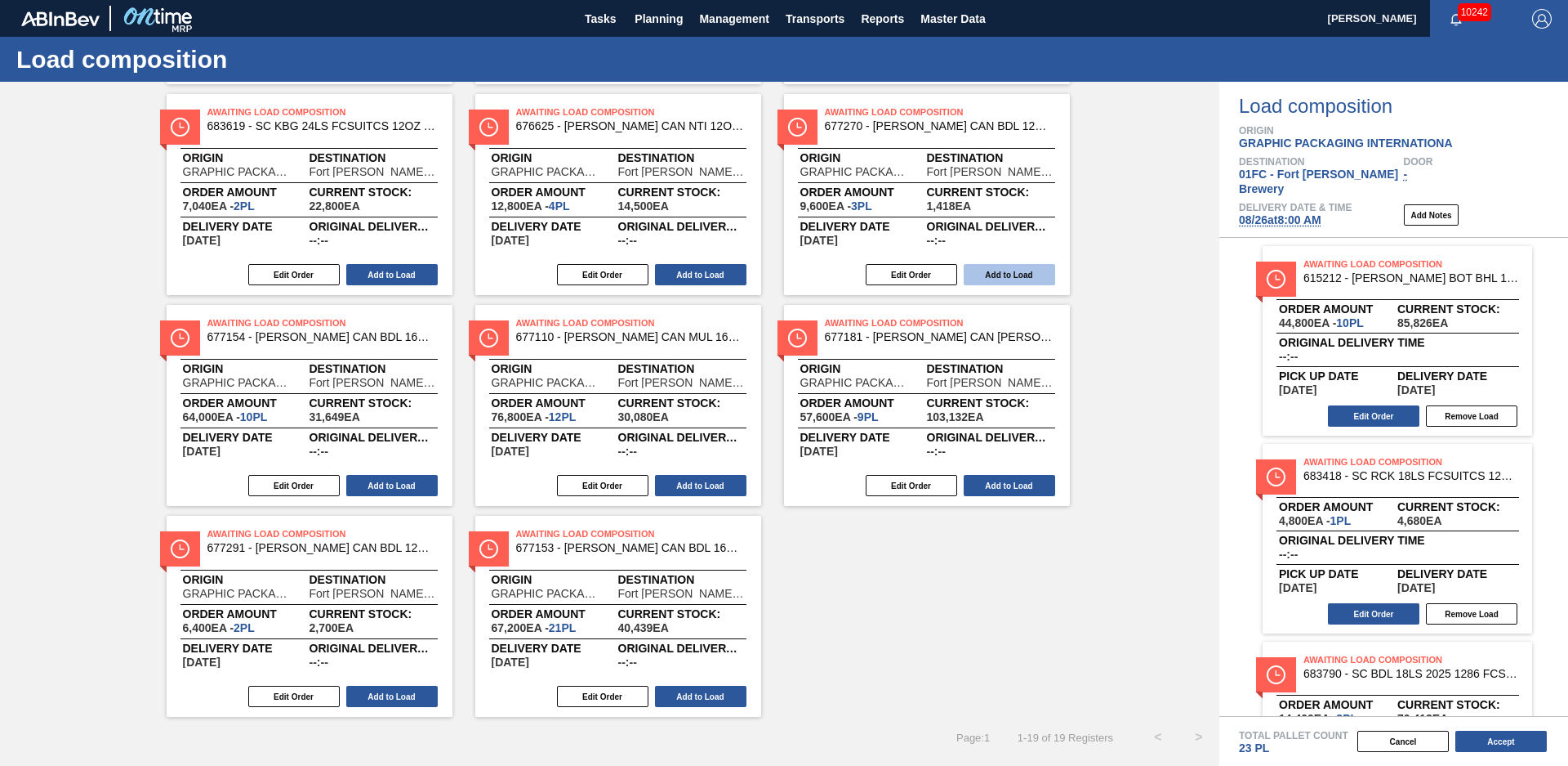
click at [987, 281] on button "Add to Load" at bounding box center [1010, 274] width 91 height 22
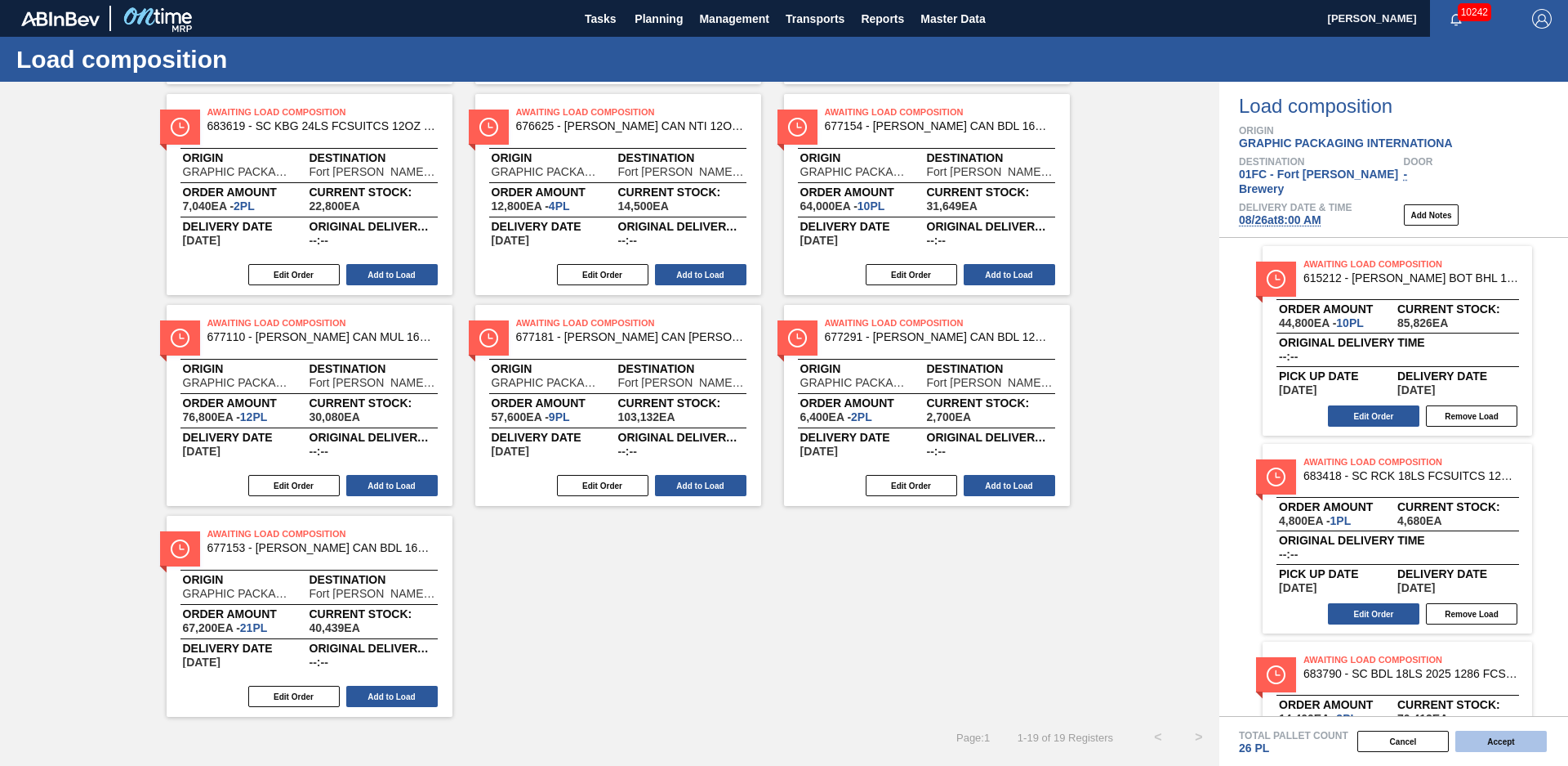
click at [1534, 734] on button "Accept" at bounding box center [1501, 741] width 91 height 22
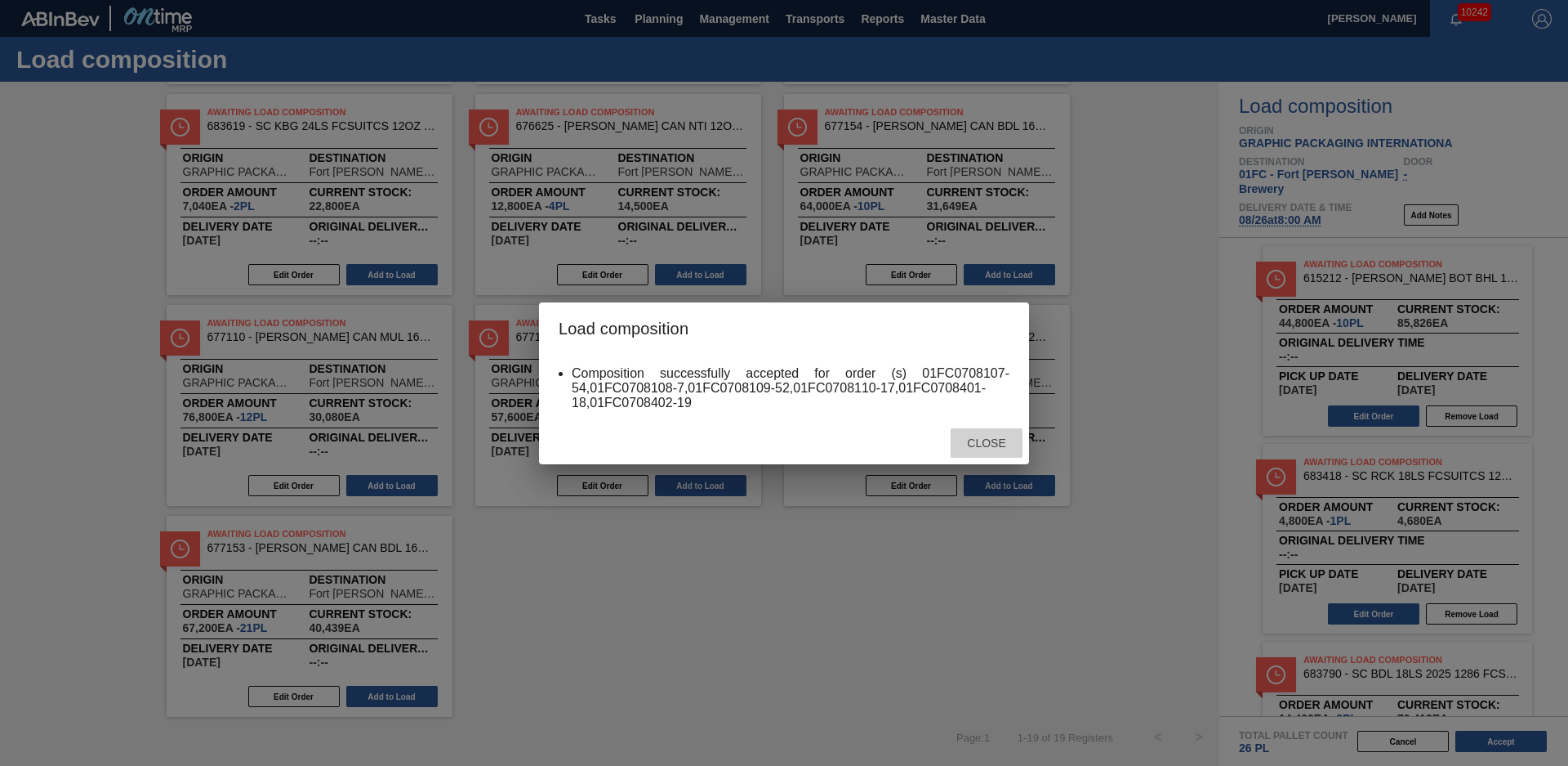
click at [1007, 440] on span "Close" at bounding box center [986, 443] width 65 height 13
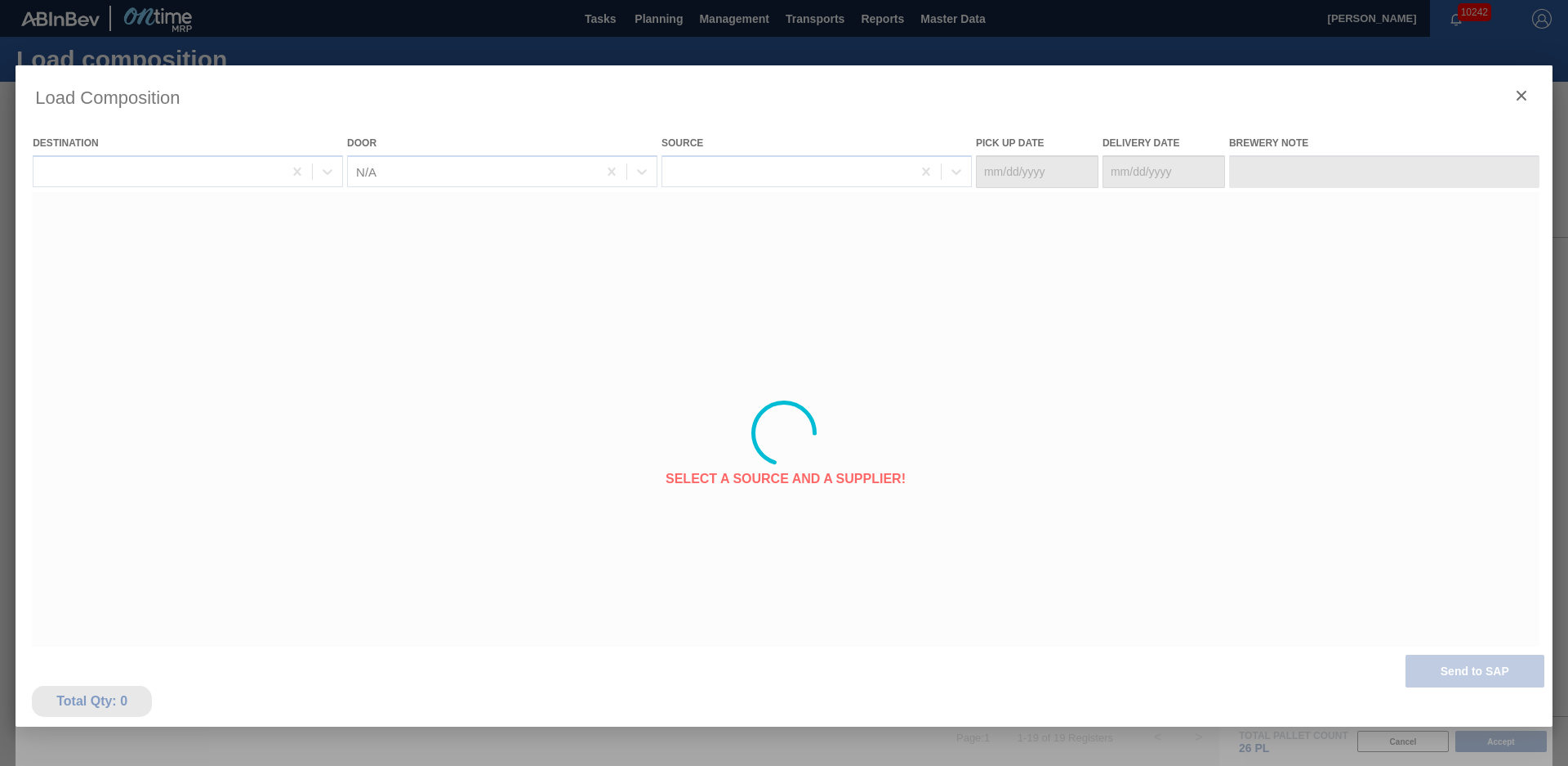
type Date "[DATE]"
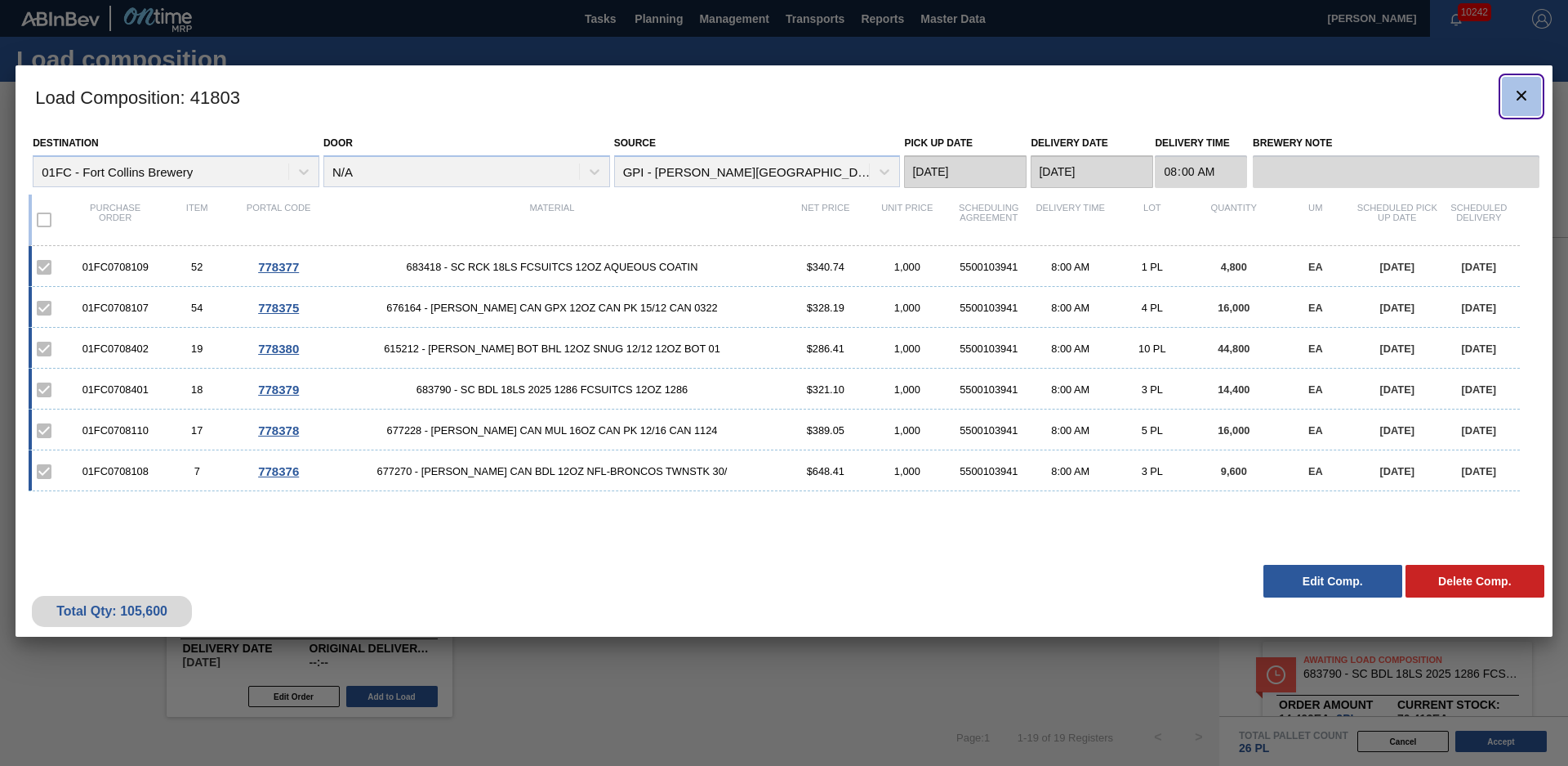
click at [1520, 90] on icon "botão de ícone" at bounding box center [1522, 95] width 20 height 20
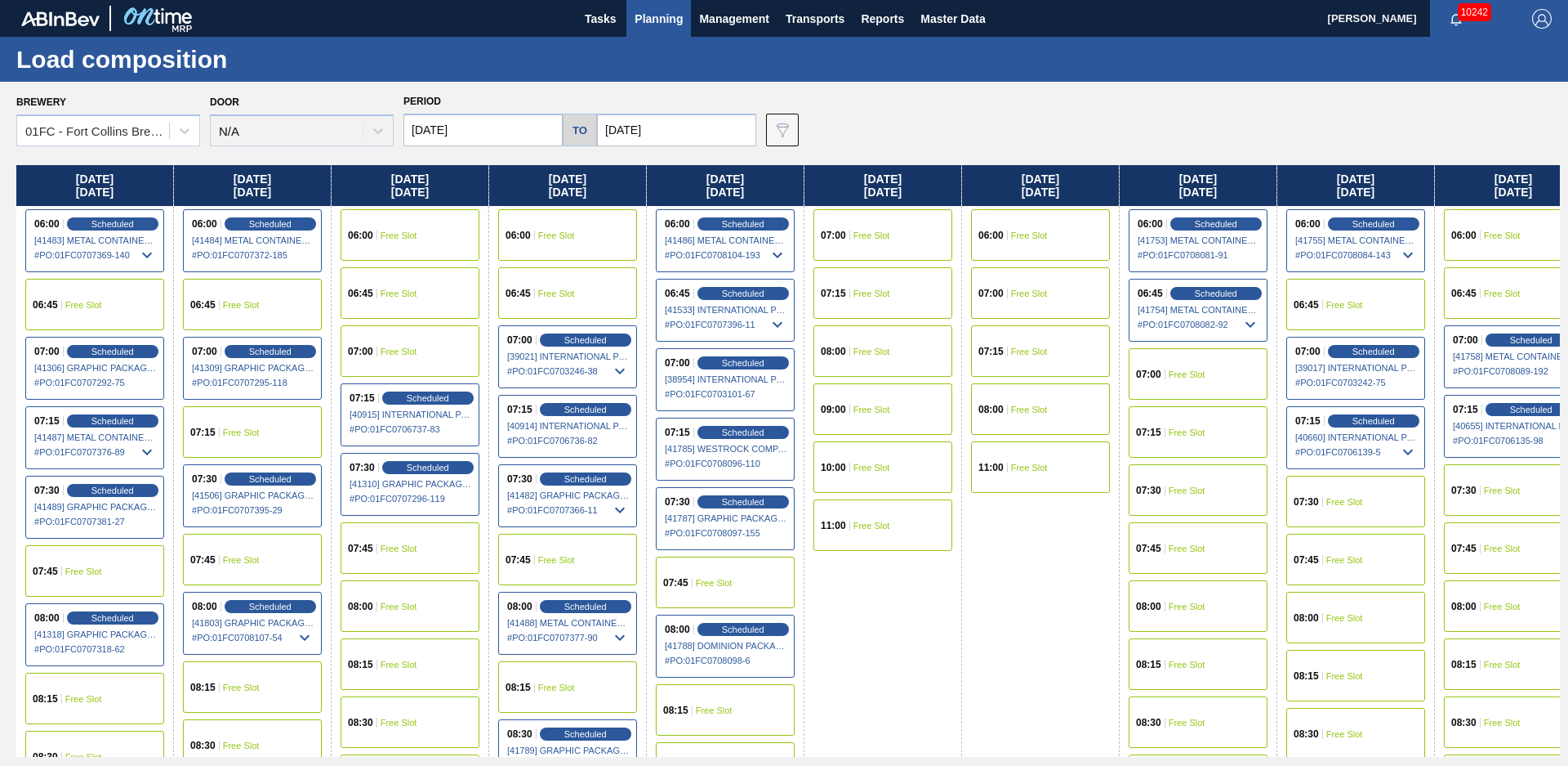
scroll to position [266, 0]
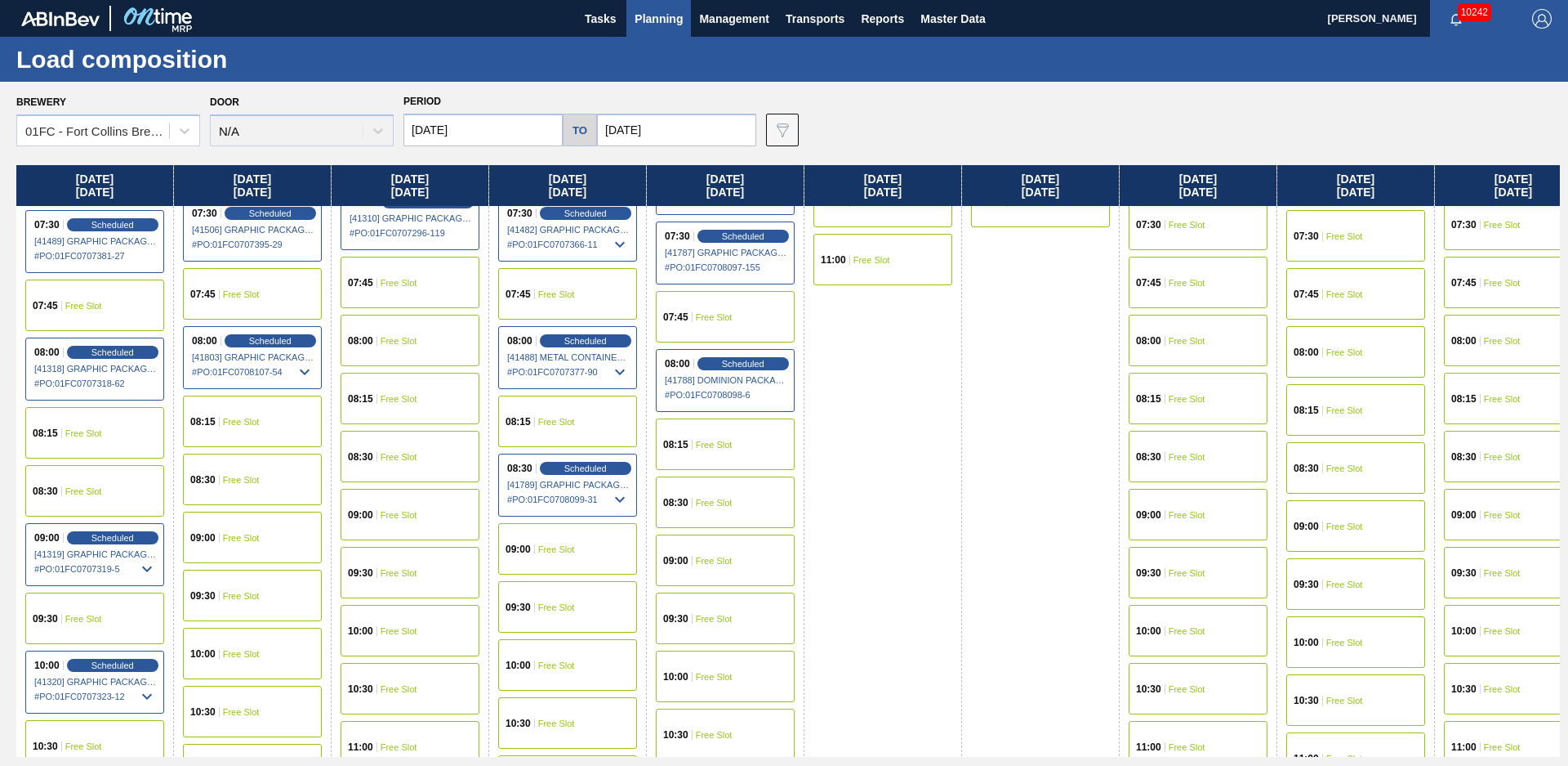
click at [576, 653] on div "10:00 Free Slot" at bounding box center [567, 664] width 138 height 52
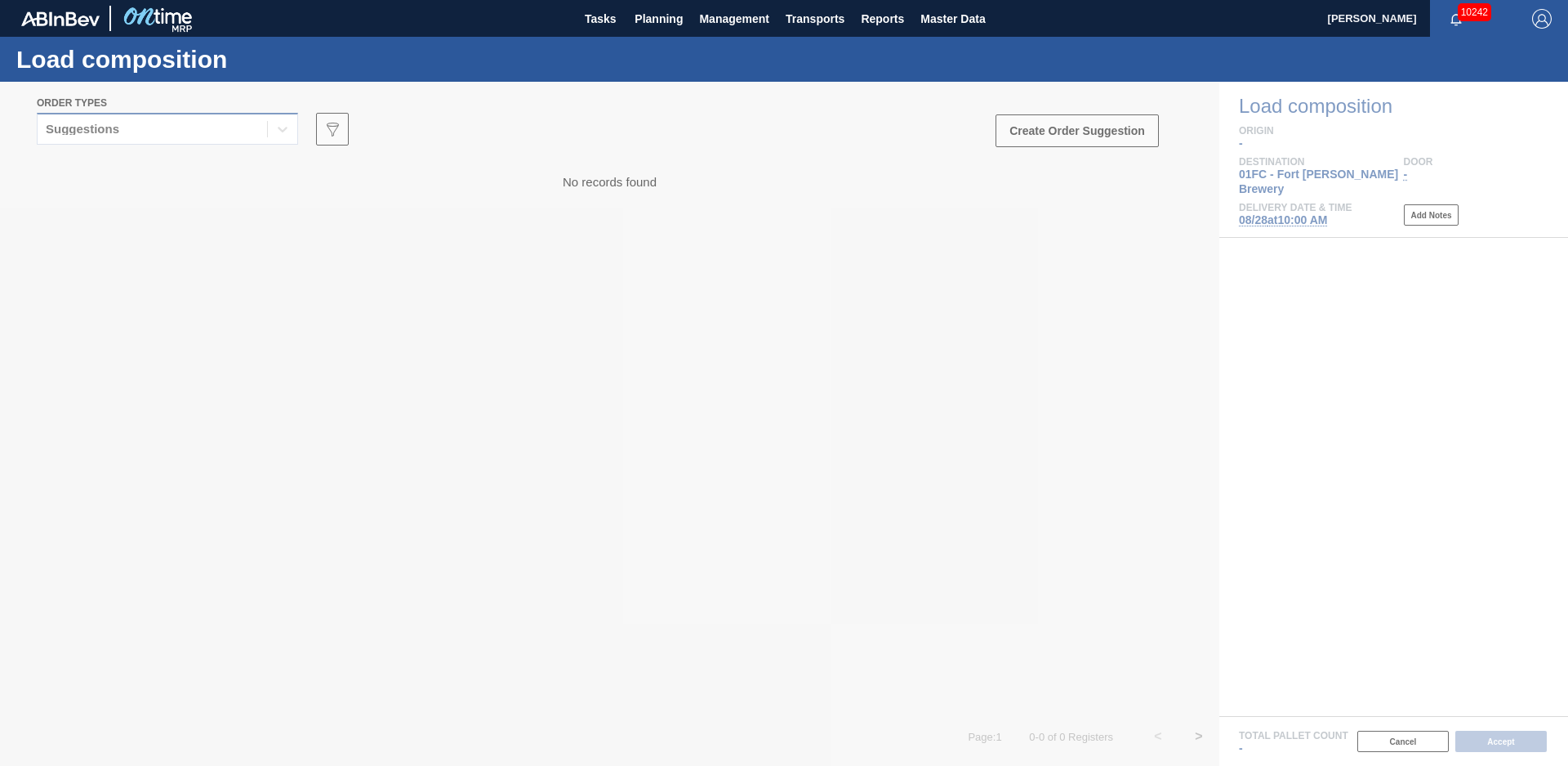
click at [200, 129] on div "Suggestions" at bounding box center [153, 129] width 230 height 24
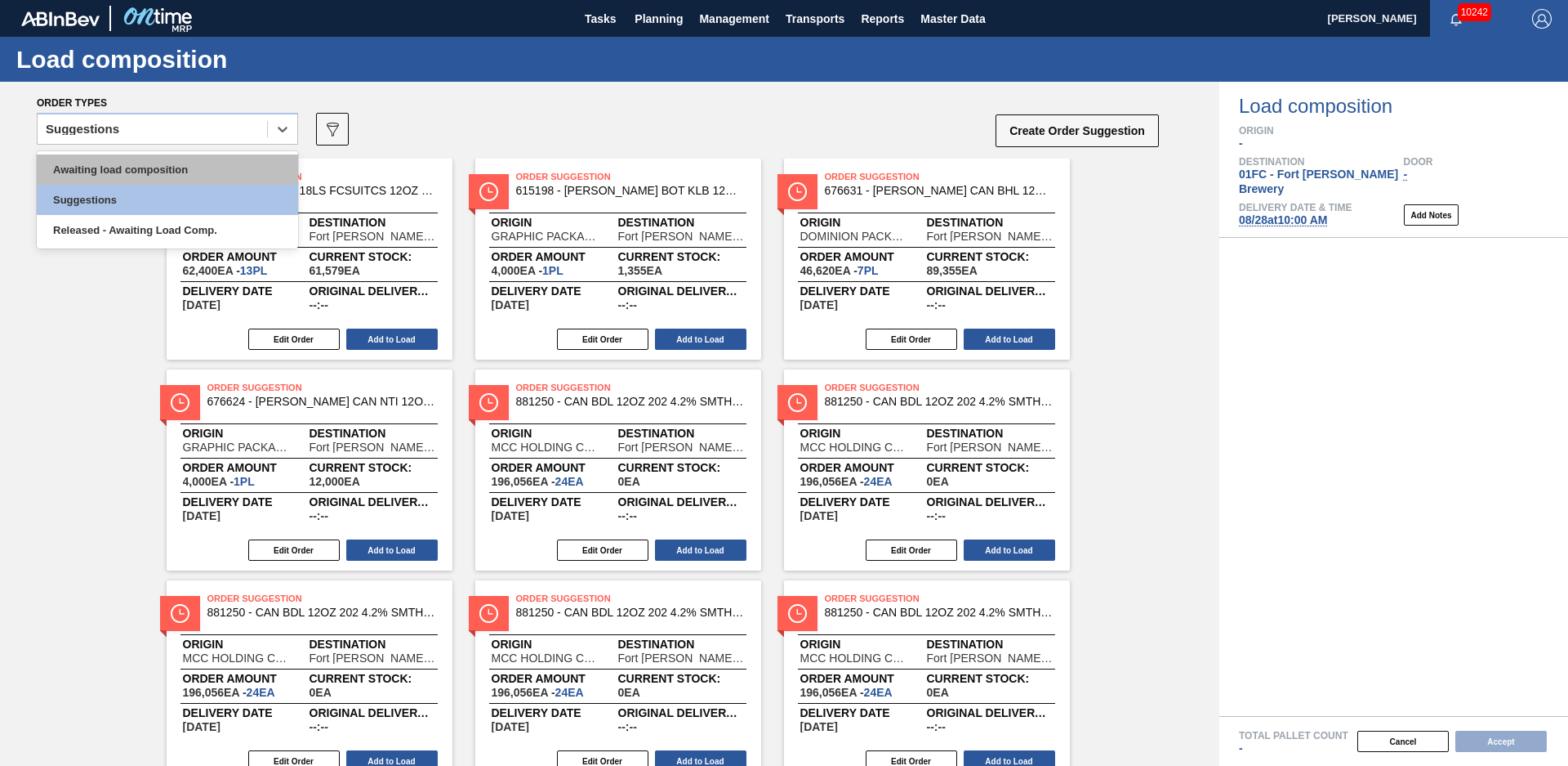
click at [157, 170] on div "Awaiting load composition" at bounding box center [168, 170] width 262 height 30
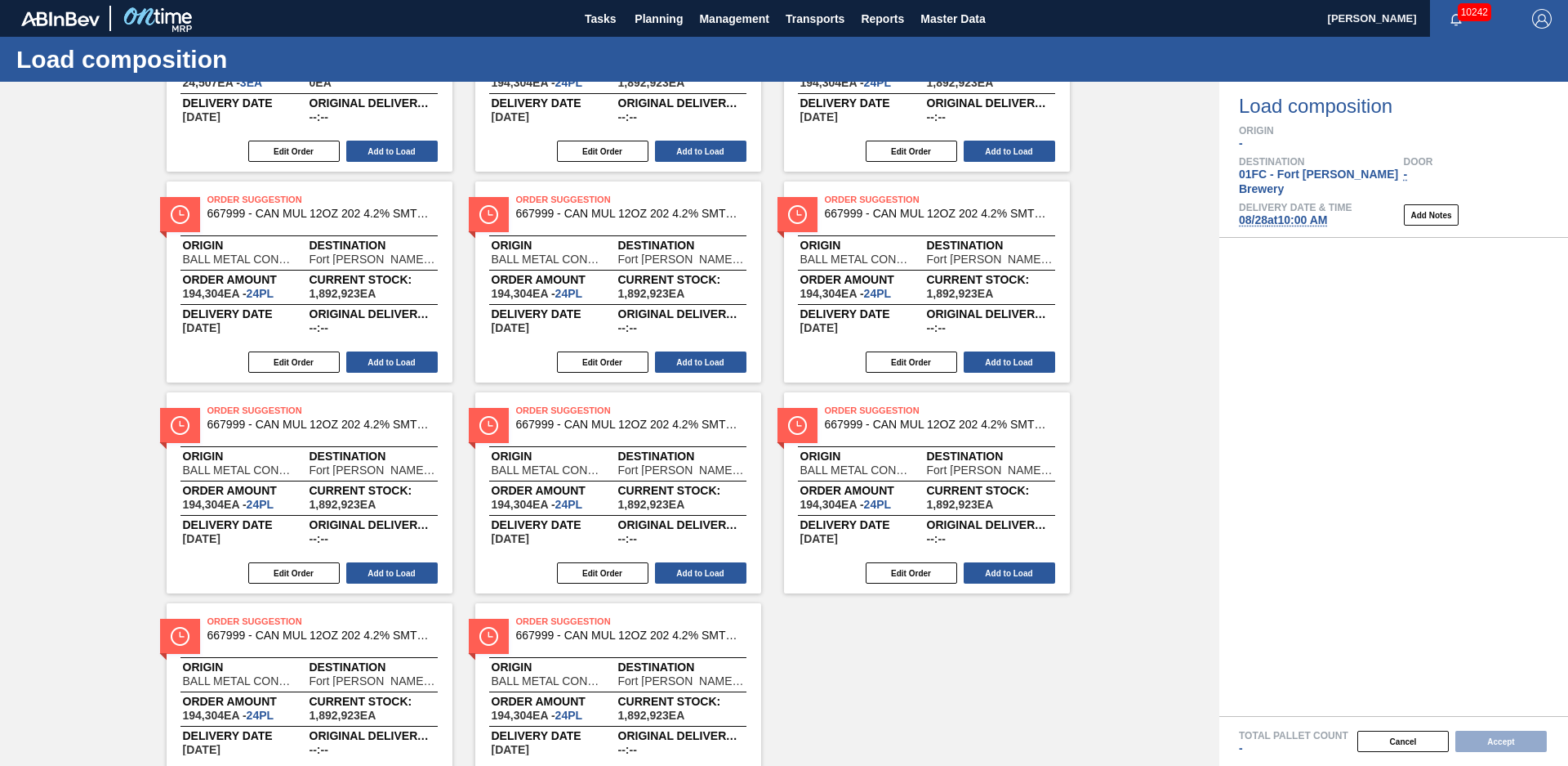
scroll to position [908, 0]
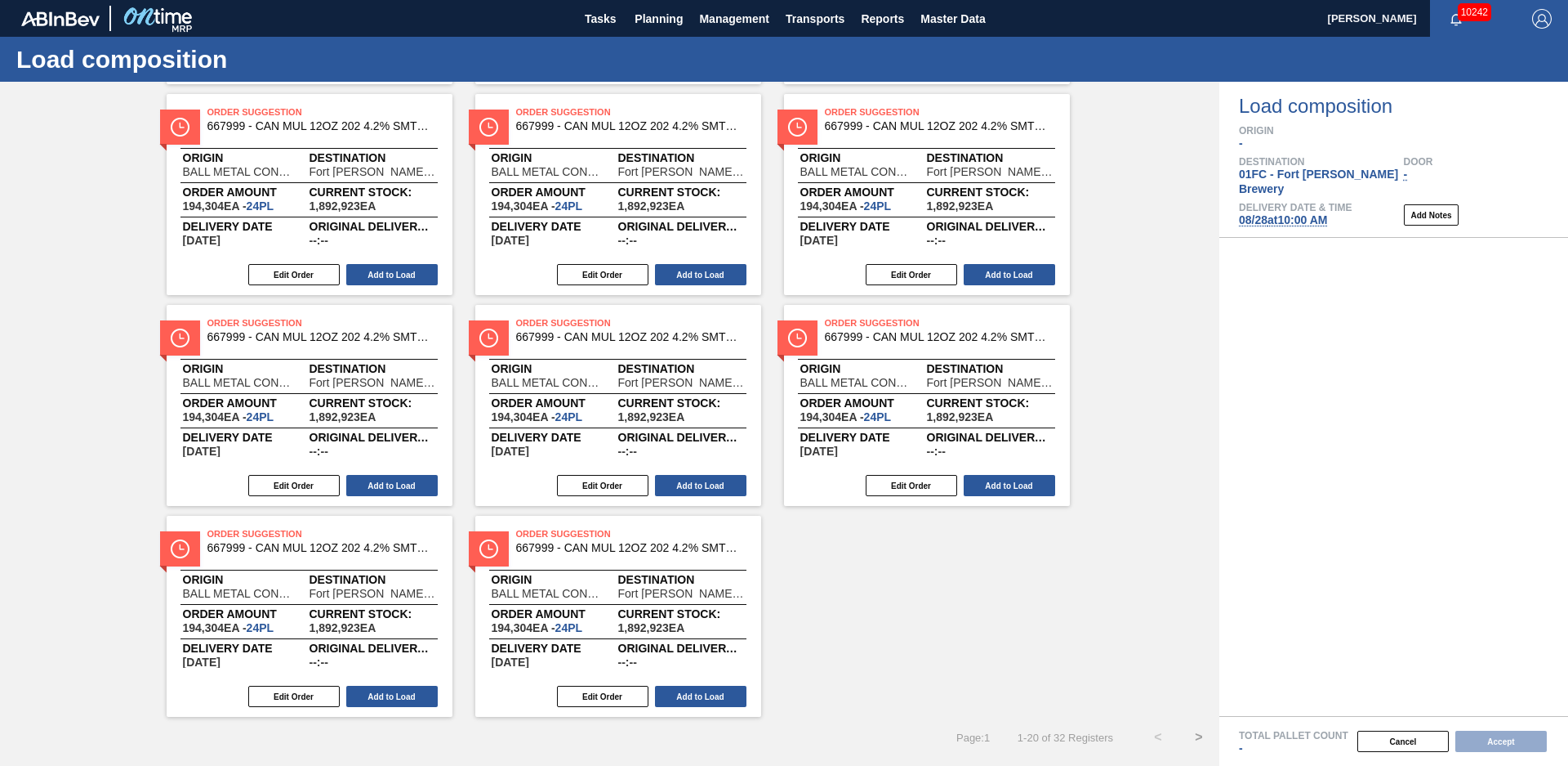
click at [1193, 738] on button ">" at bounding box center [1199, 737] width 40 height 41
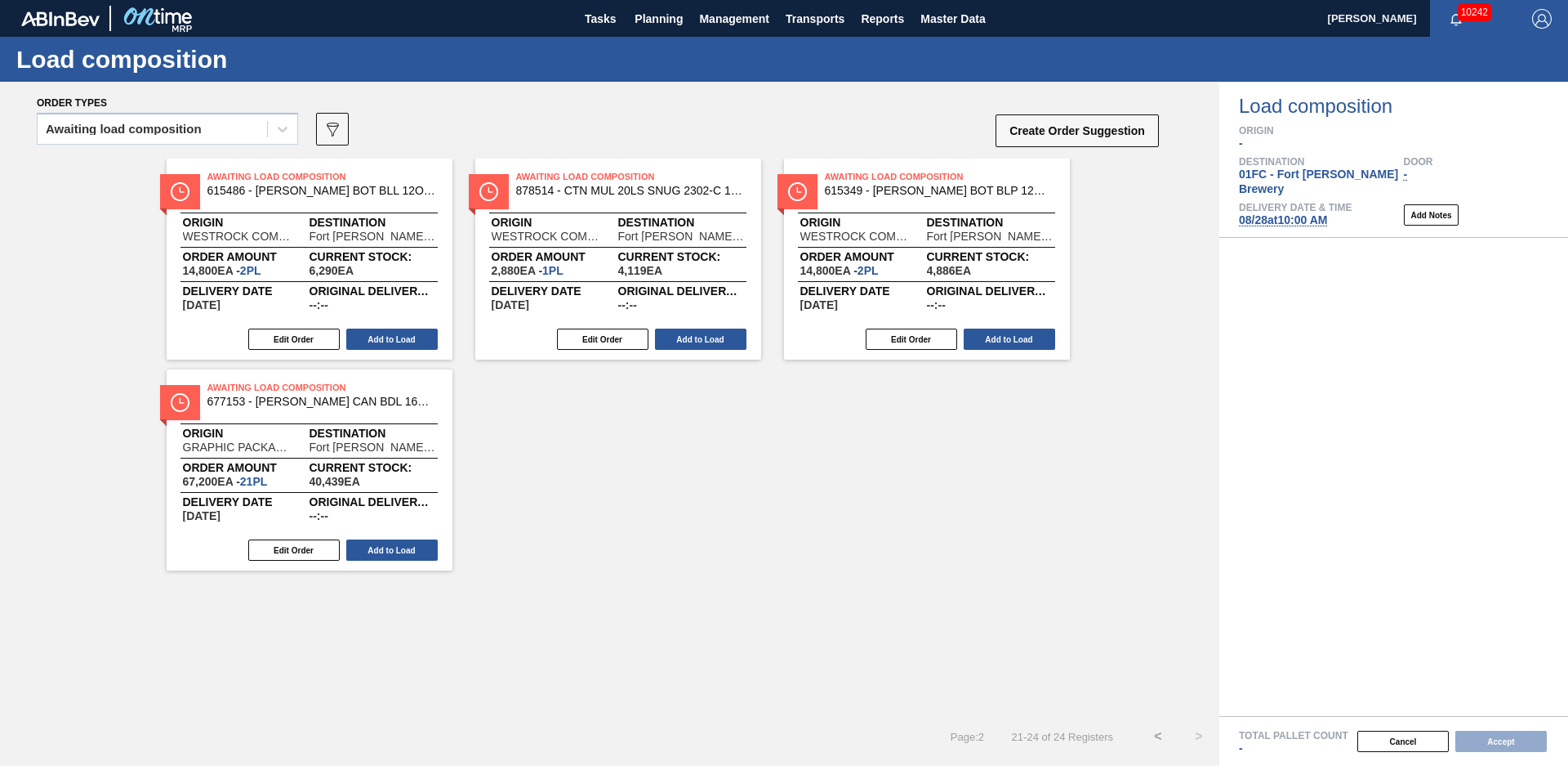
scroll to position [0, 0]
click at [419, 551] on button "Add to Load" at bounding box center [392, 549] width 91 height 22
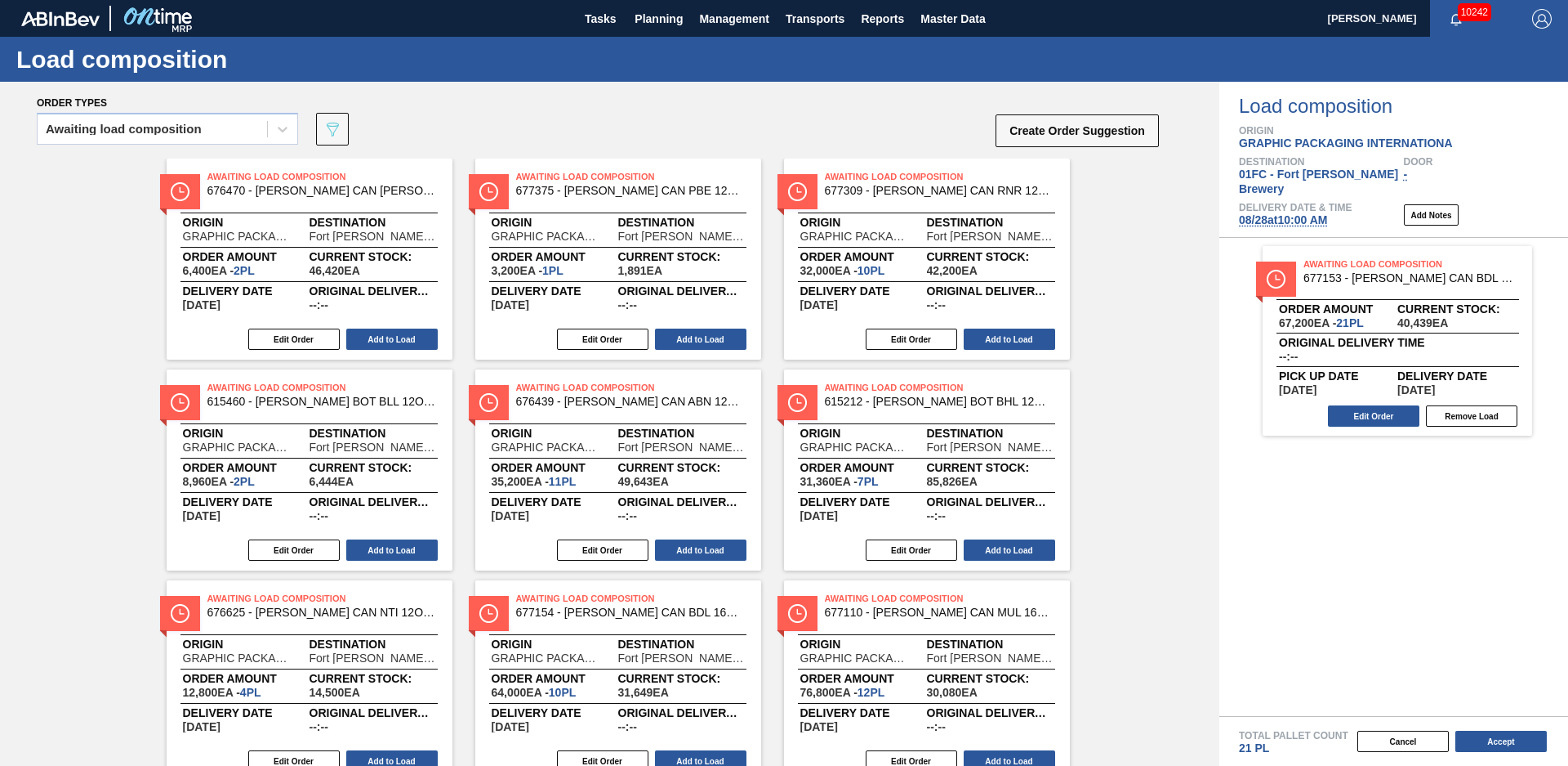
scroll to position [275, 0]
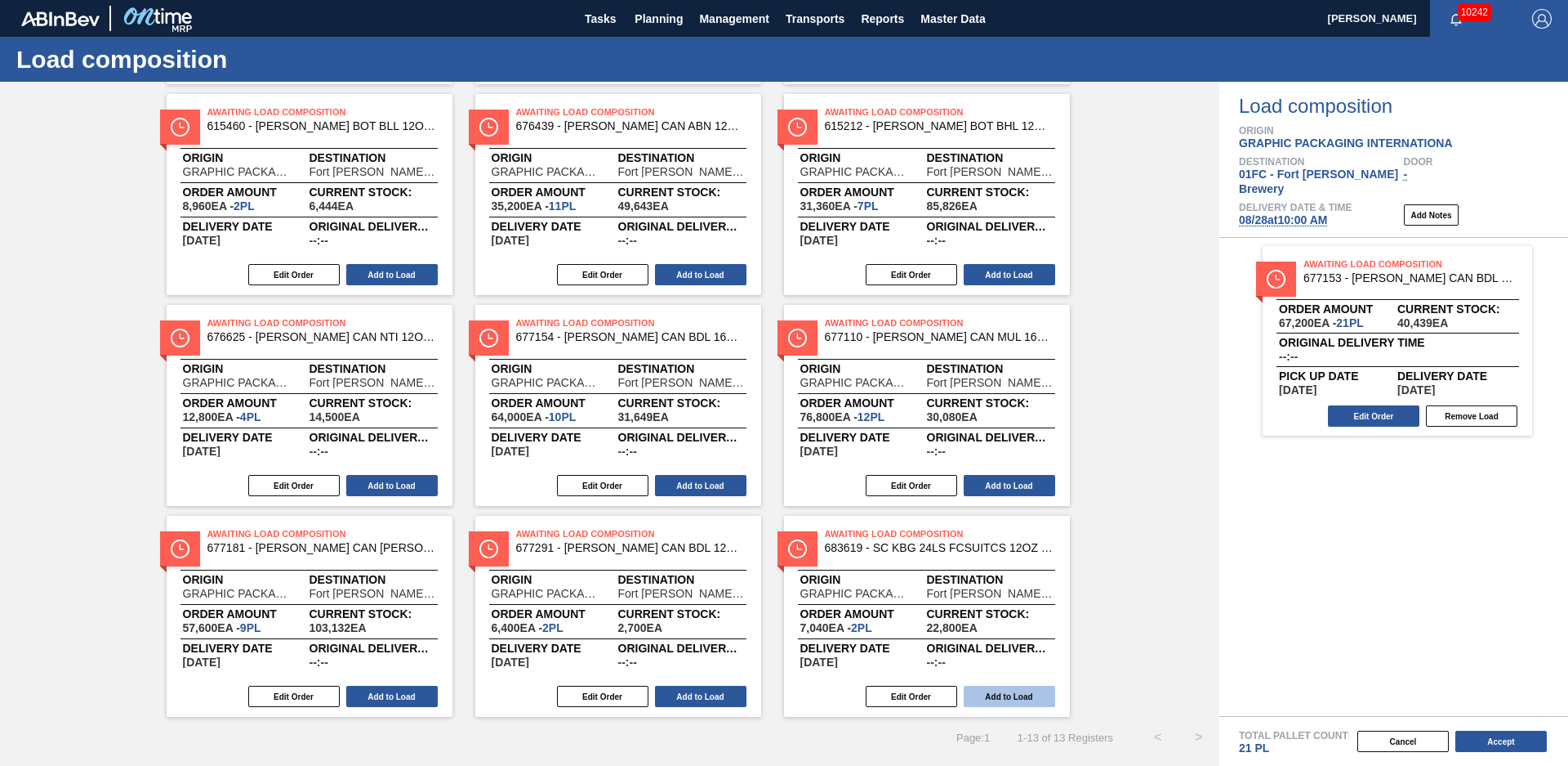
click at [1032, 699] on button "Add to Load" at bounding box center [1010, 696] width 91 height 22
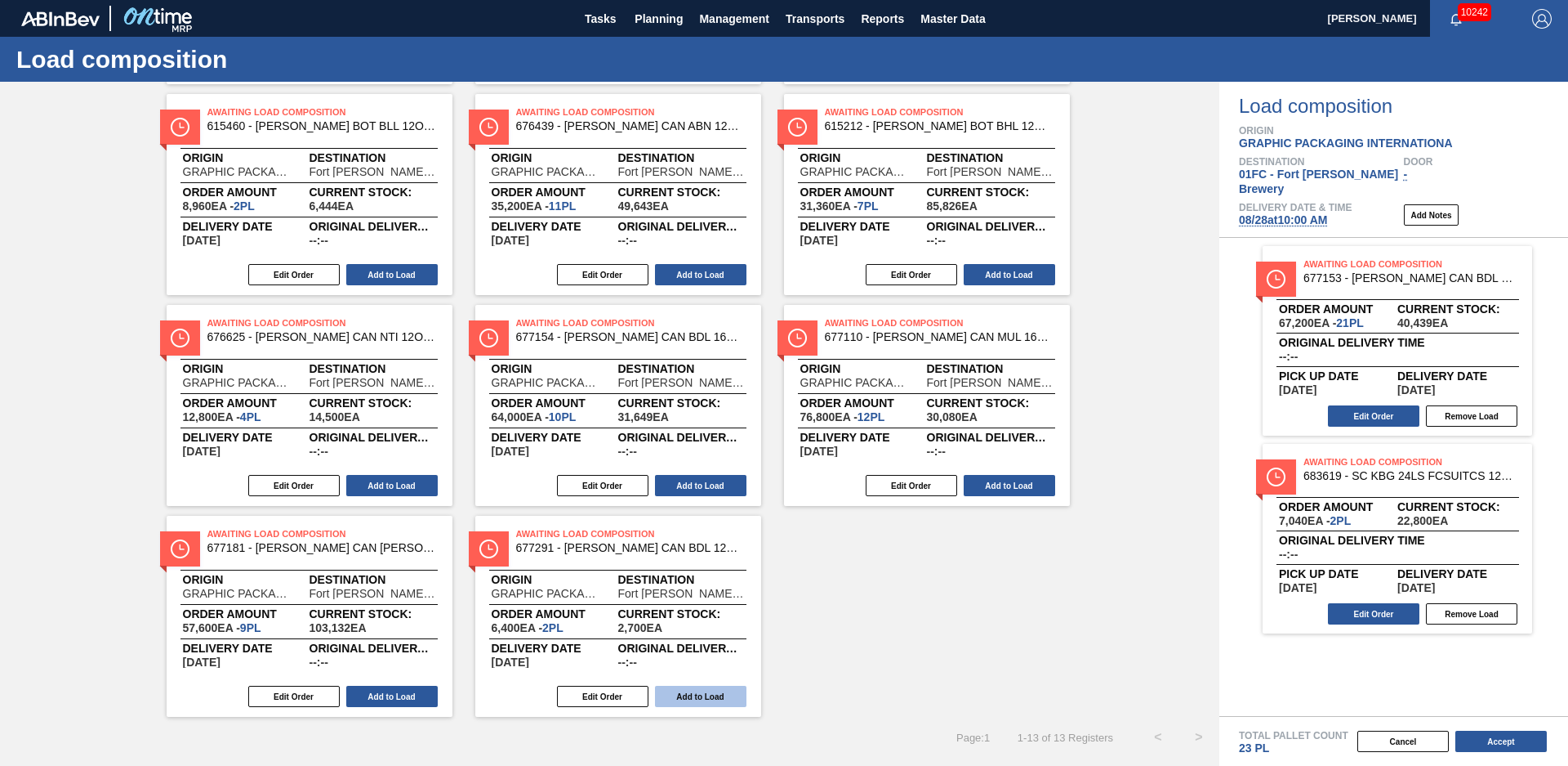
click at [712, 693] on button "Add to Load" at bounding box center [701, 696] width 91 height 22
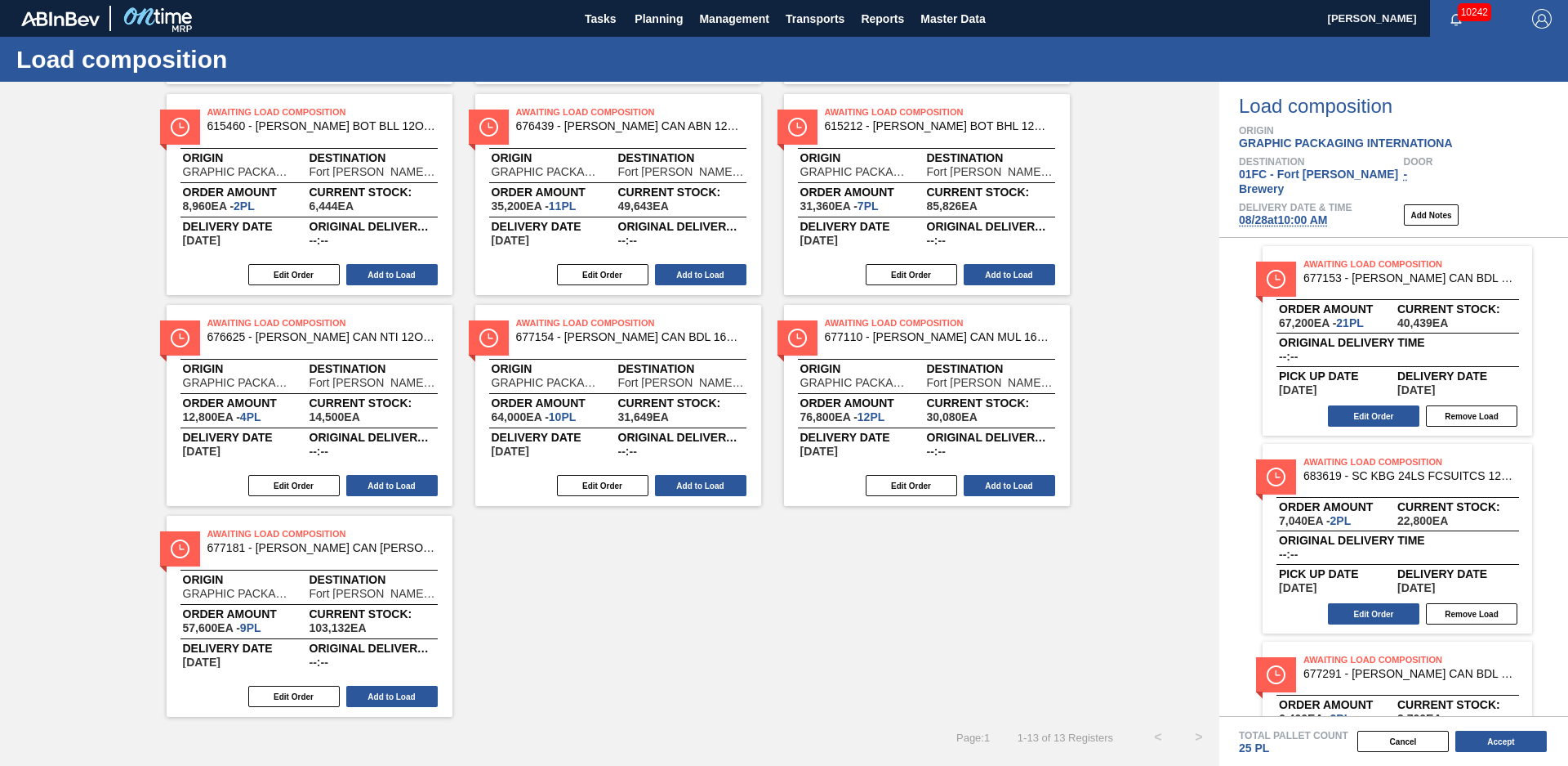
scroll to position [0, 0]
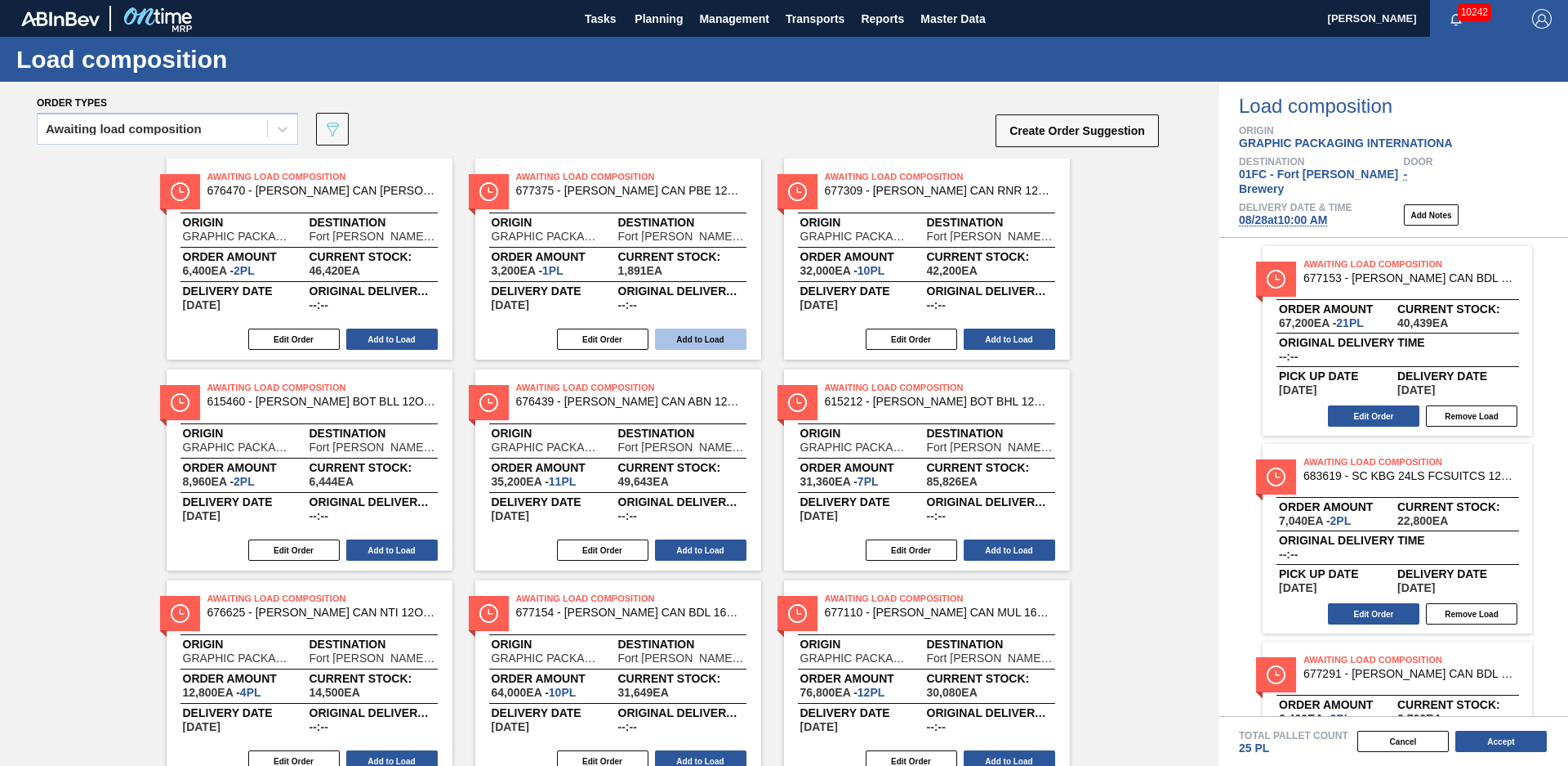
click at [693, 339] on button "Add to Load" at bounding box center [701, 339] width 91 height 22
click at [1495, 735] on button "Accept" at bounding box center [1501, 741] width 91 height 22
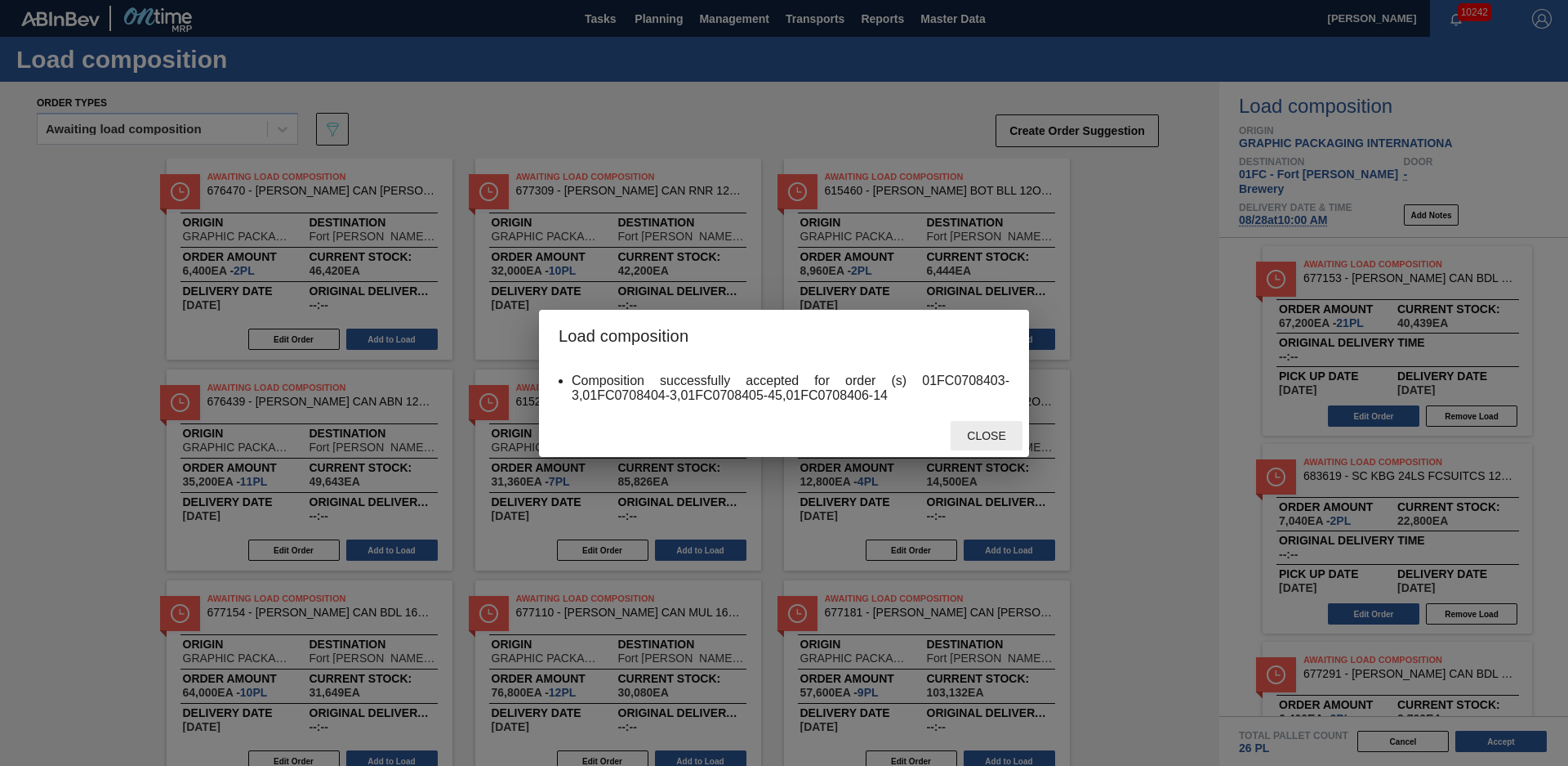
click at [986, 433] on span "Close" at bounding box center [986, 435] width 65 height 13
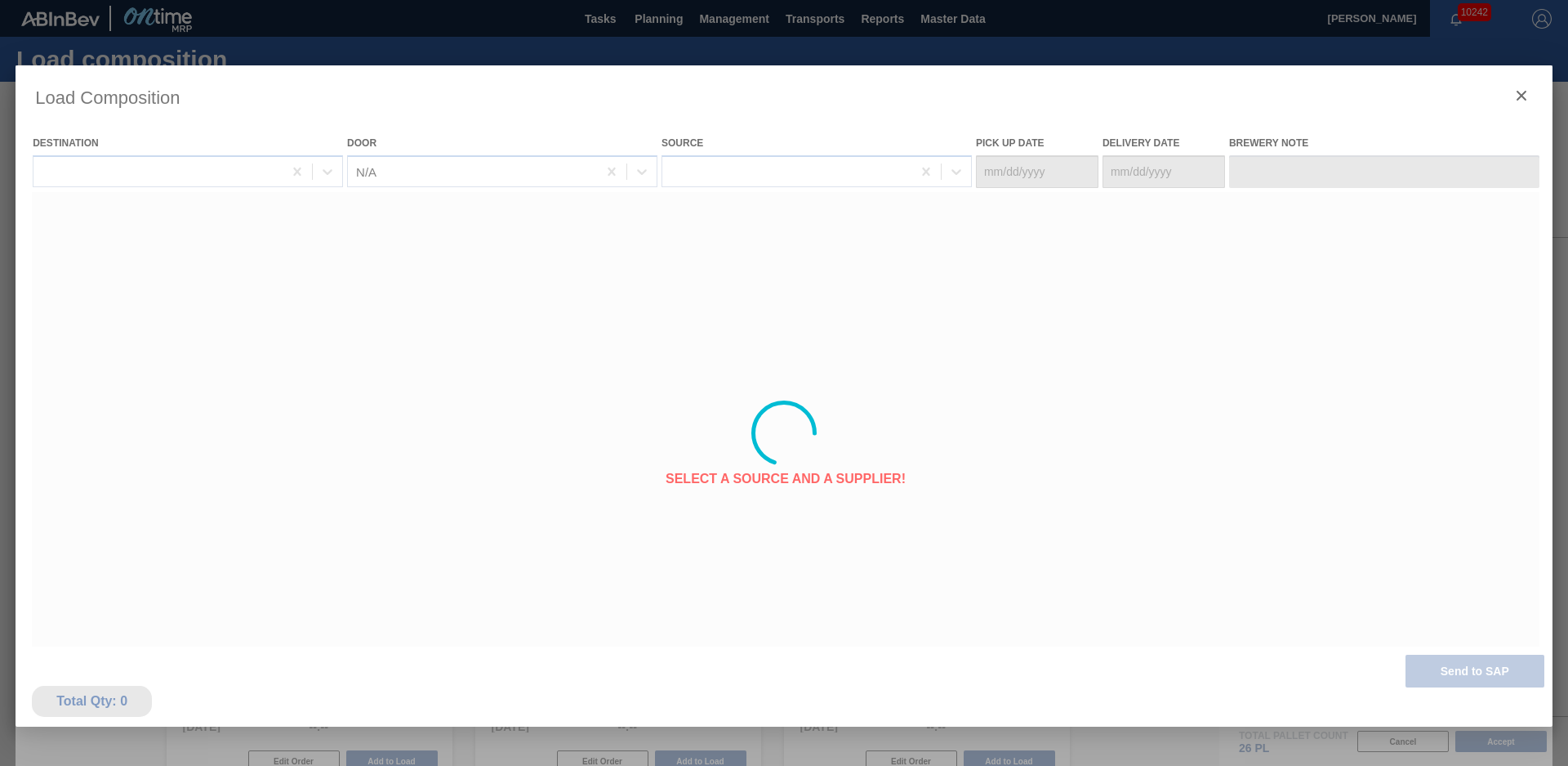
type Date "[DATE]"
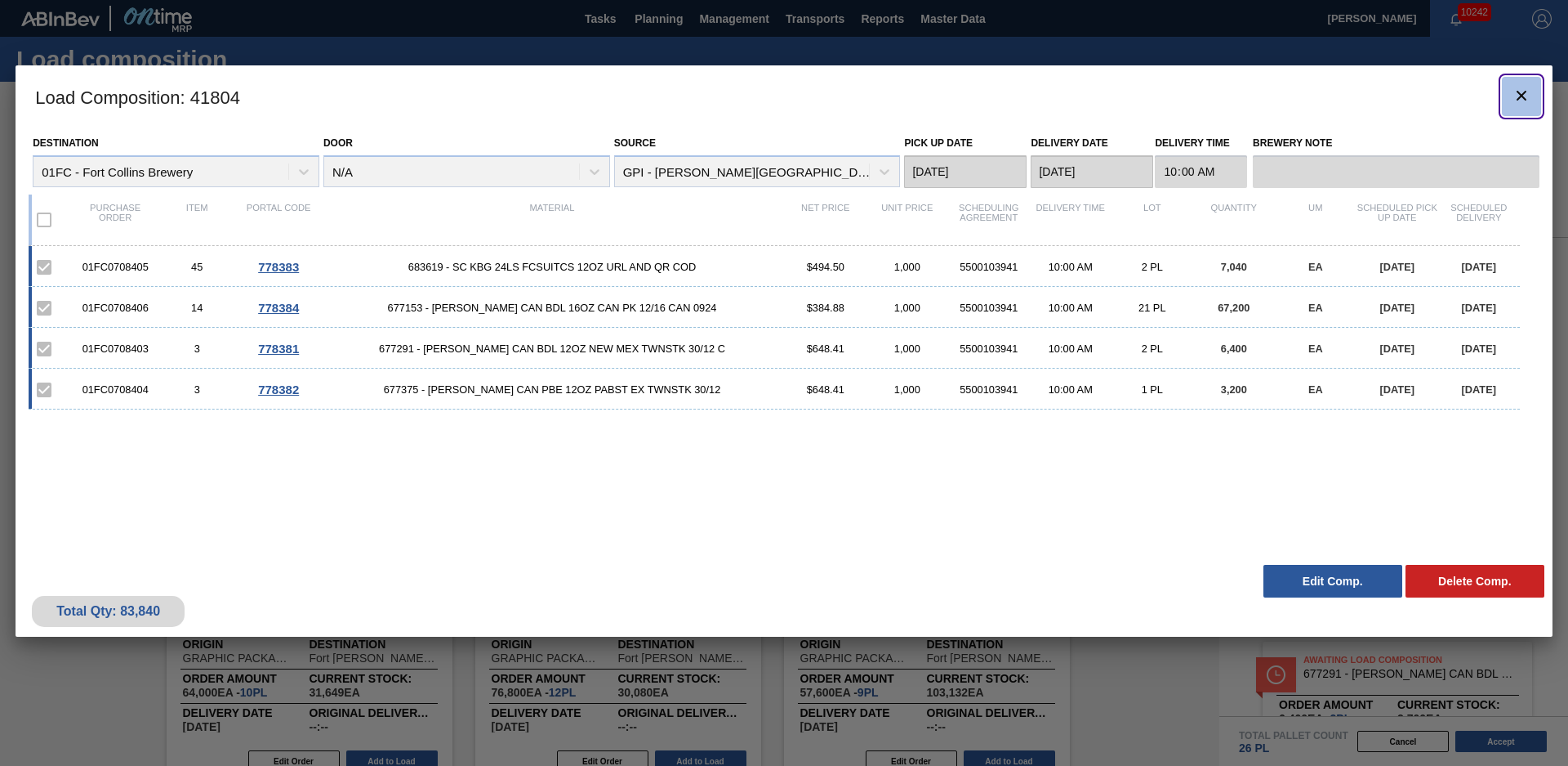
click at [1538, 100] on button "botão de ícone" at bounding box center [1522, 97] width 40 height 40
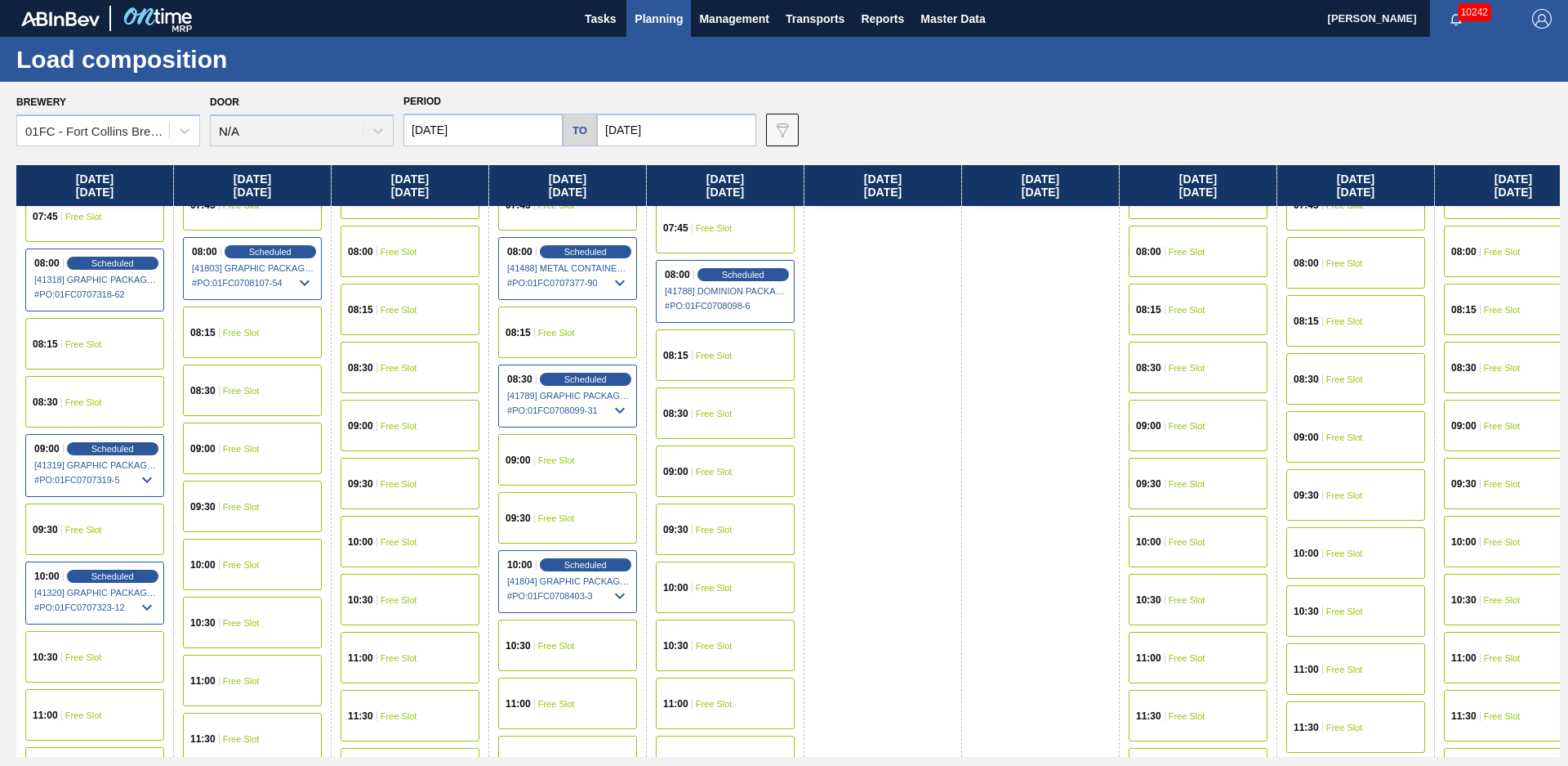
scroll to position [532, 0]
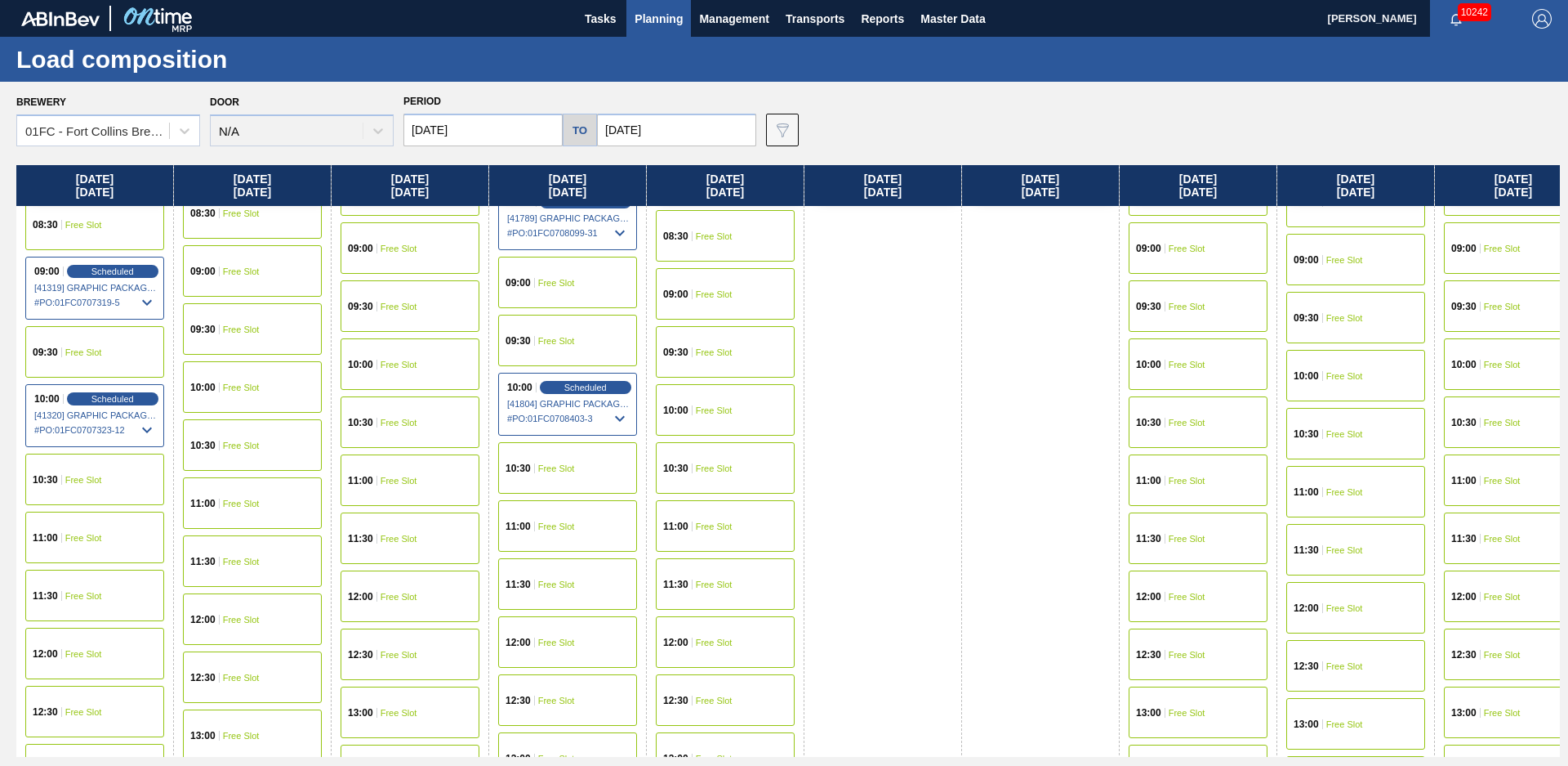
click at [594, 525] on div "11:00 Free Slot" at bounding box center [567, 526] width 138 height 52
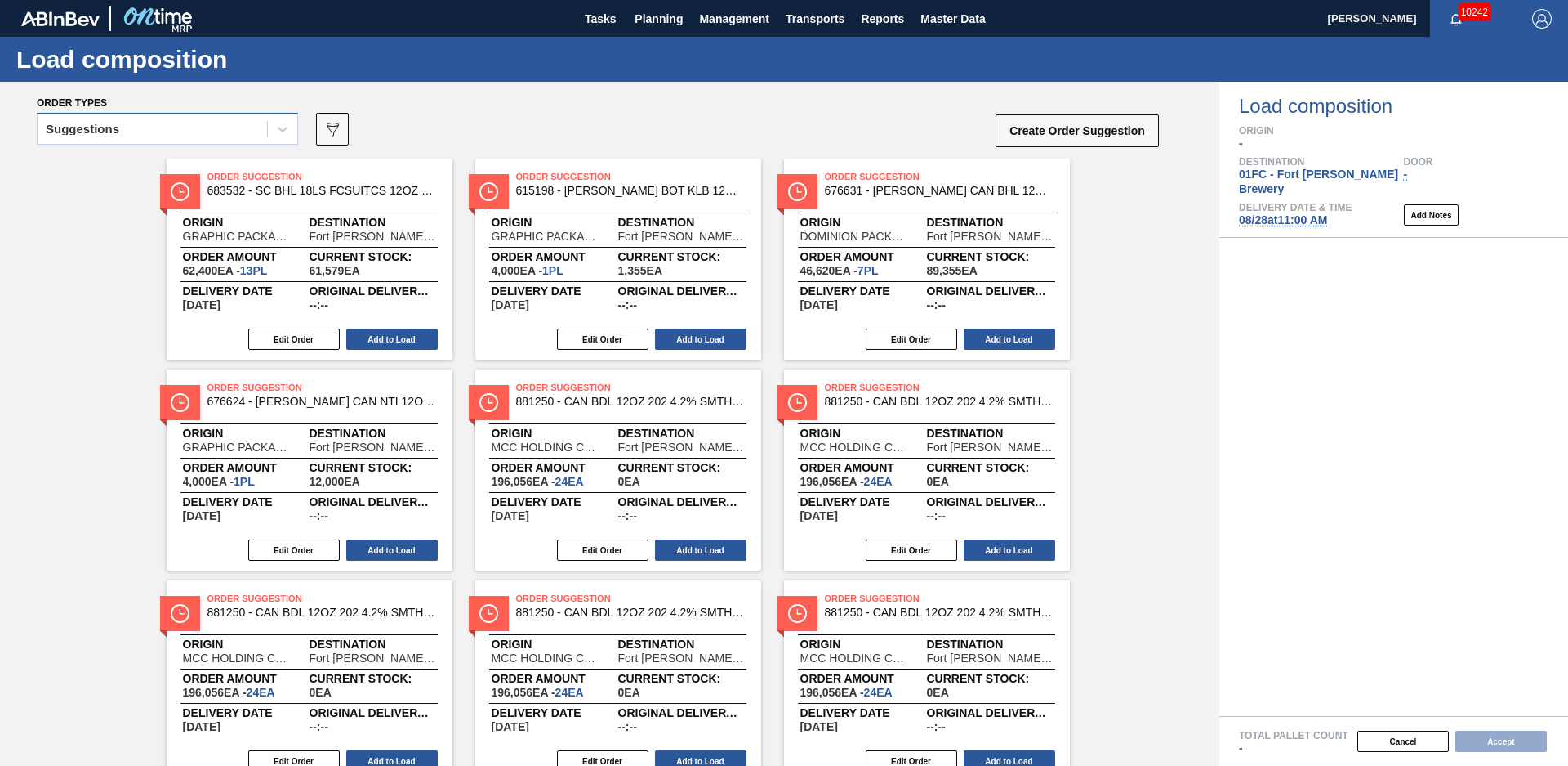
click at [187, 126] on div "Suggestions" at bounding box center [153, 129] width 230 height 24
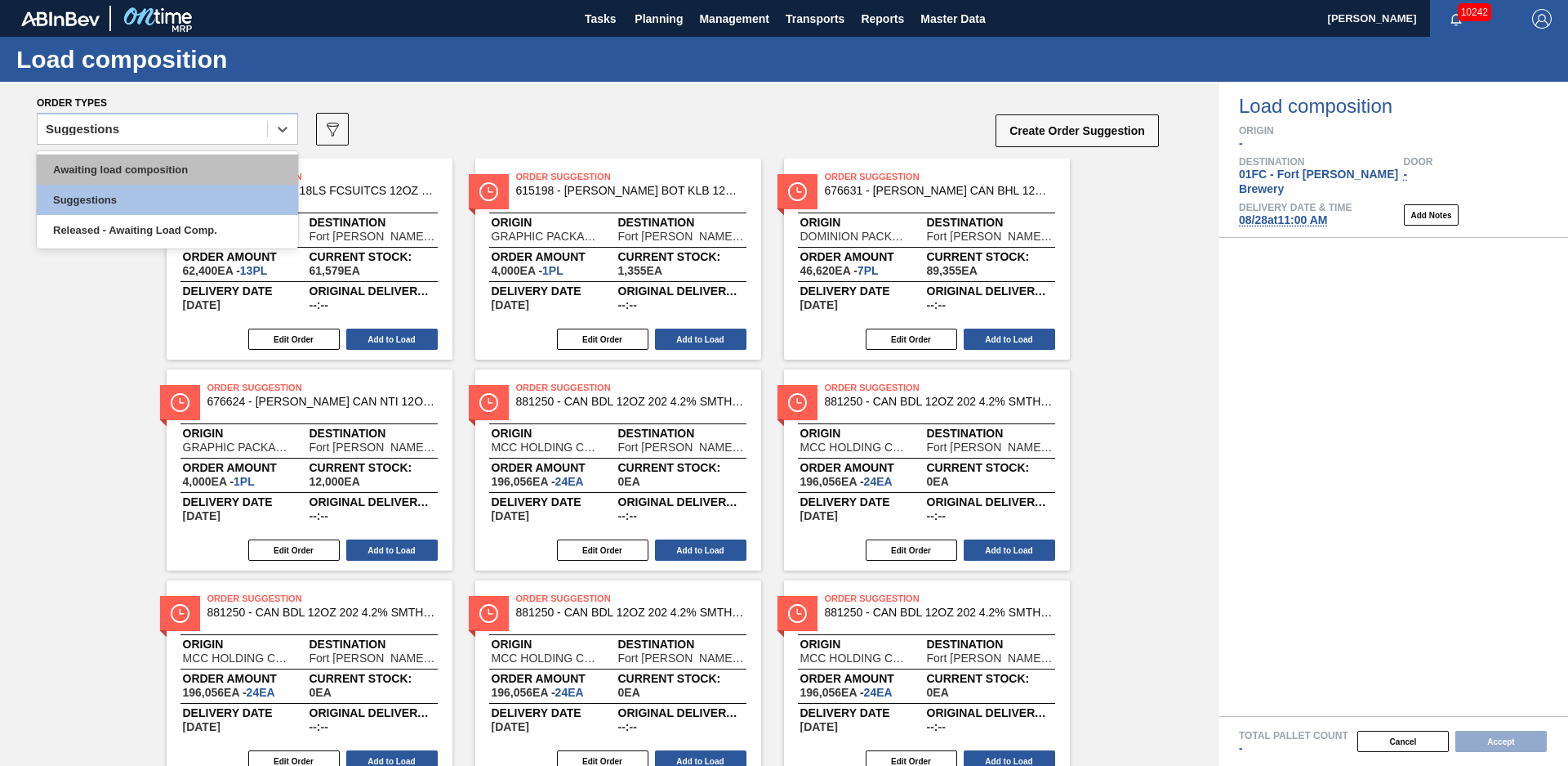
click at [155, 162] on div "Awaiting load composition" at bounding box center [168, 170] width 262 height 30
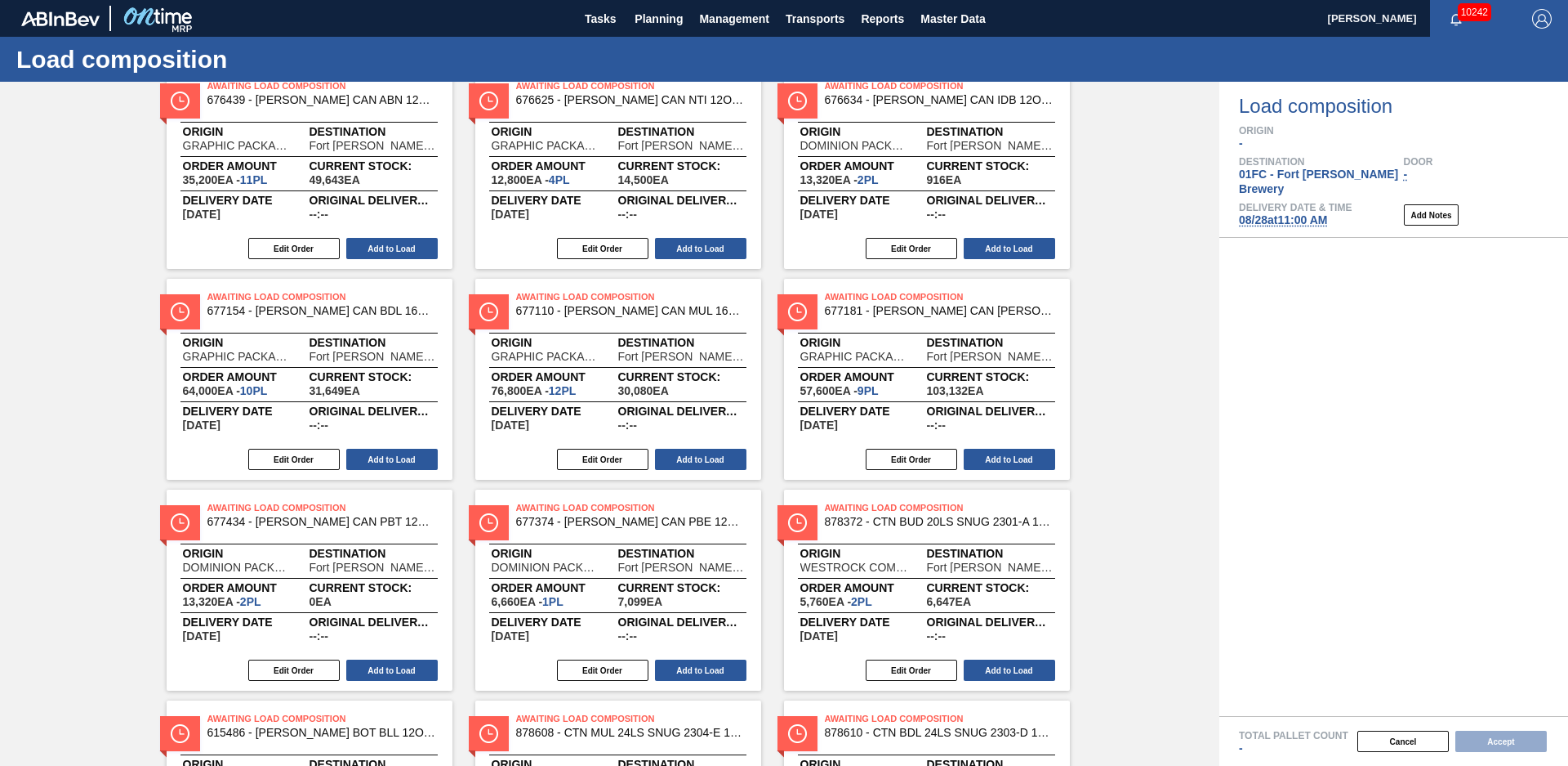
scroll to position [908, 0]
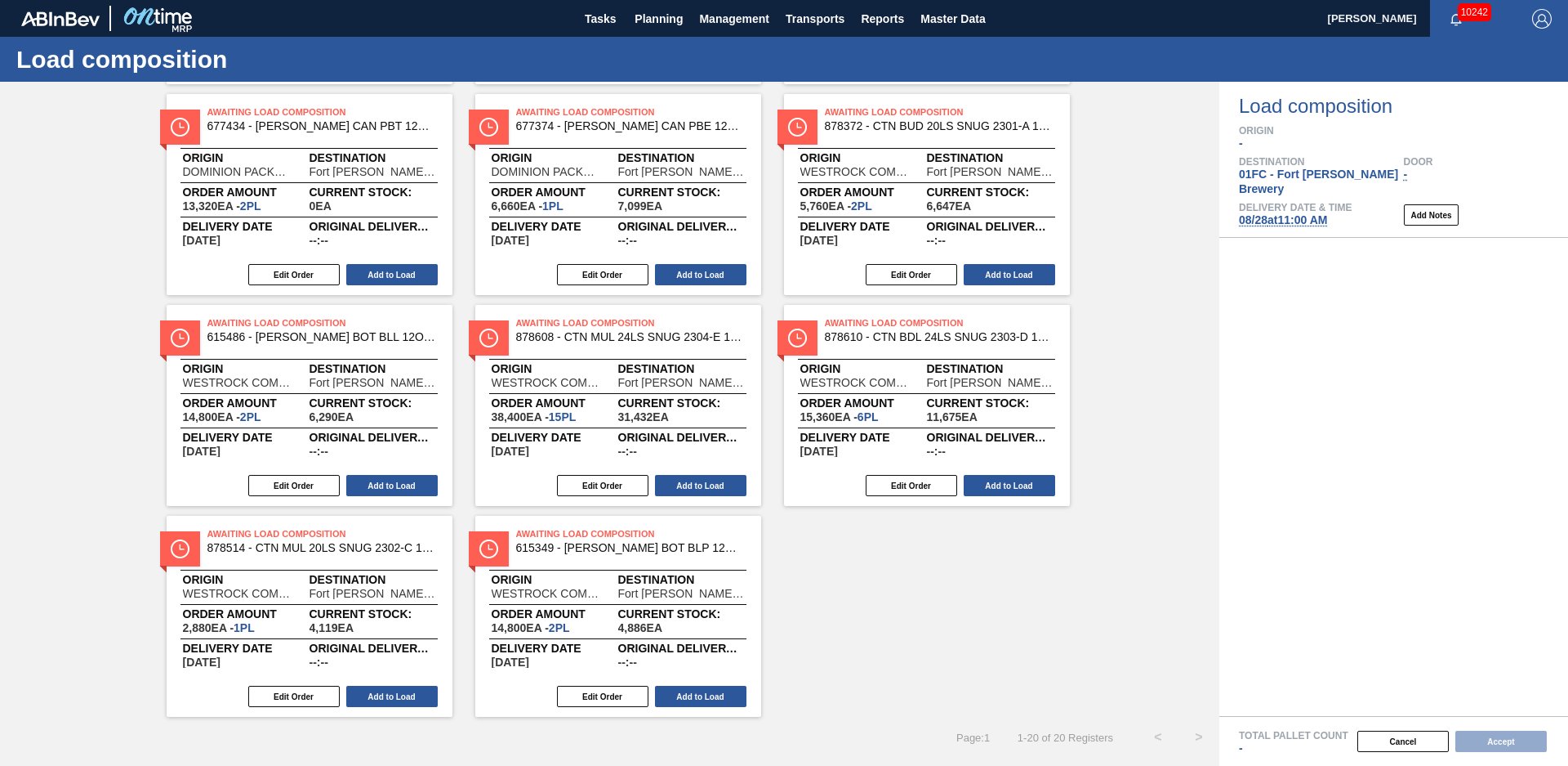
click at [1324, 213] on span "08/28 at 11:00 AM" at bounding box center [1284, 220] width 89 height 13
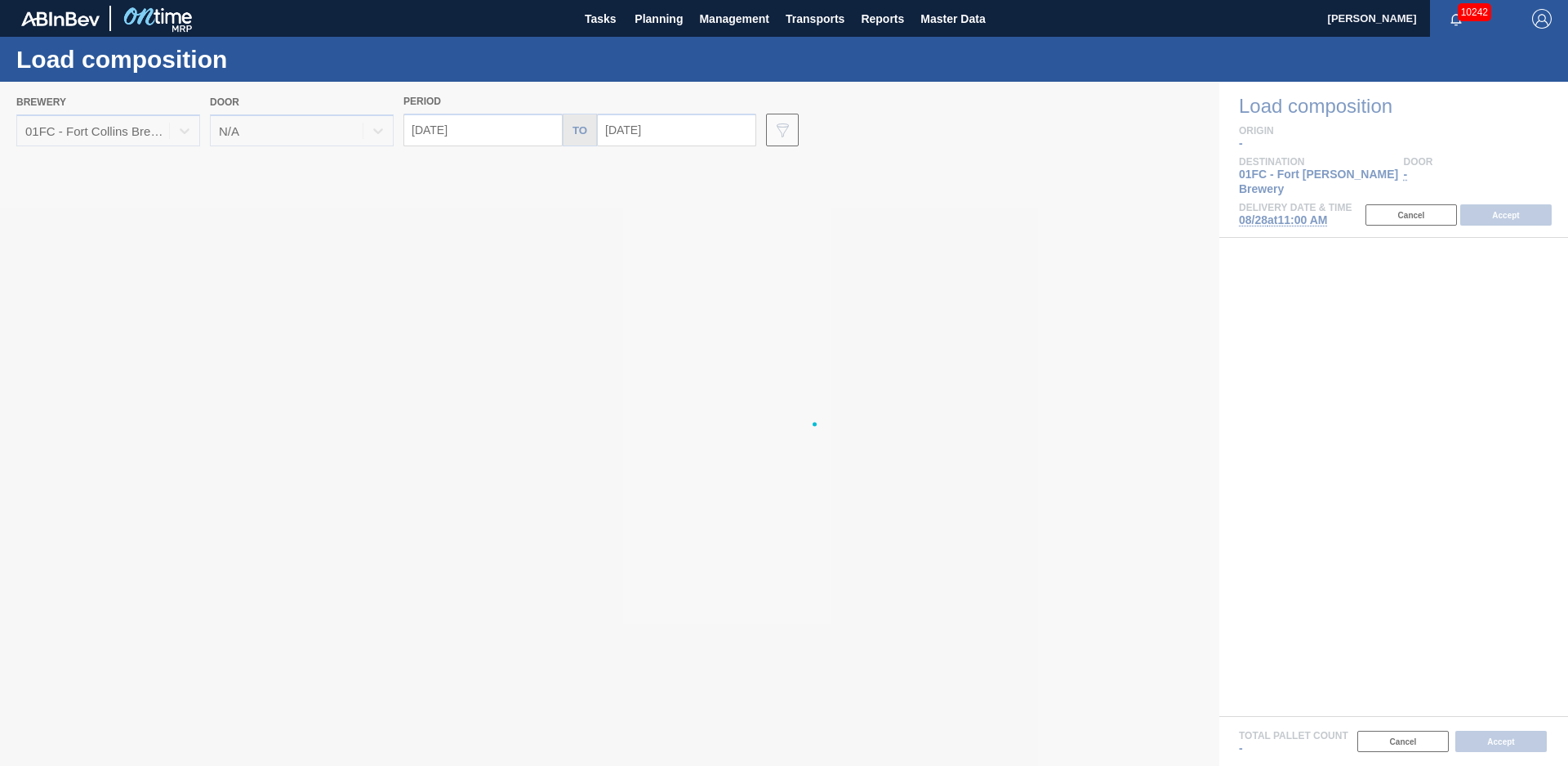
type input "[DATE]"
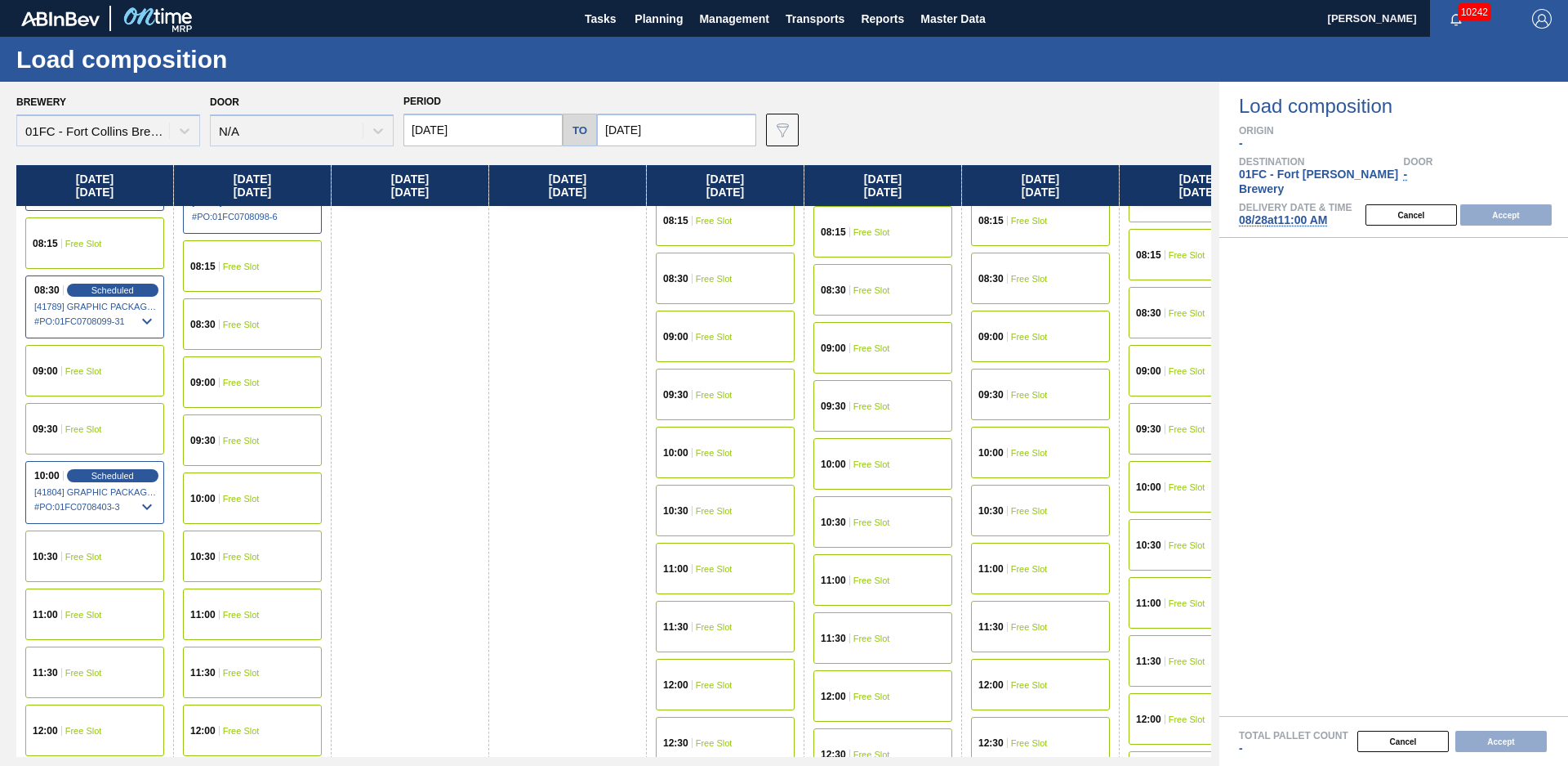
scroll to position [354, 0]
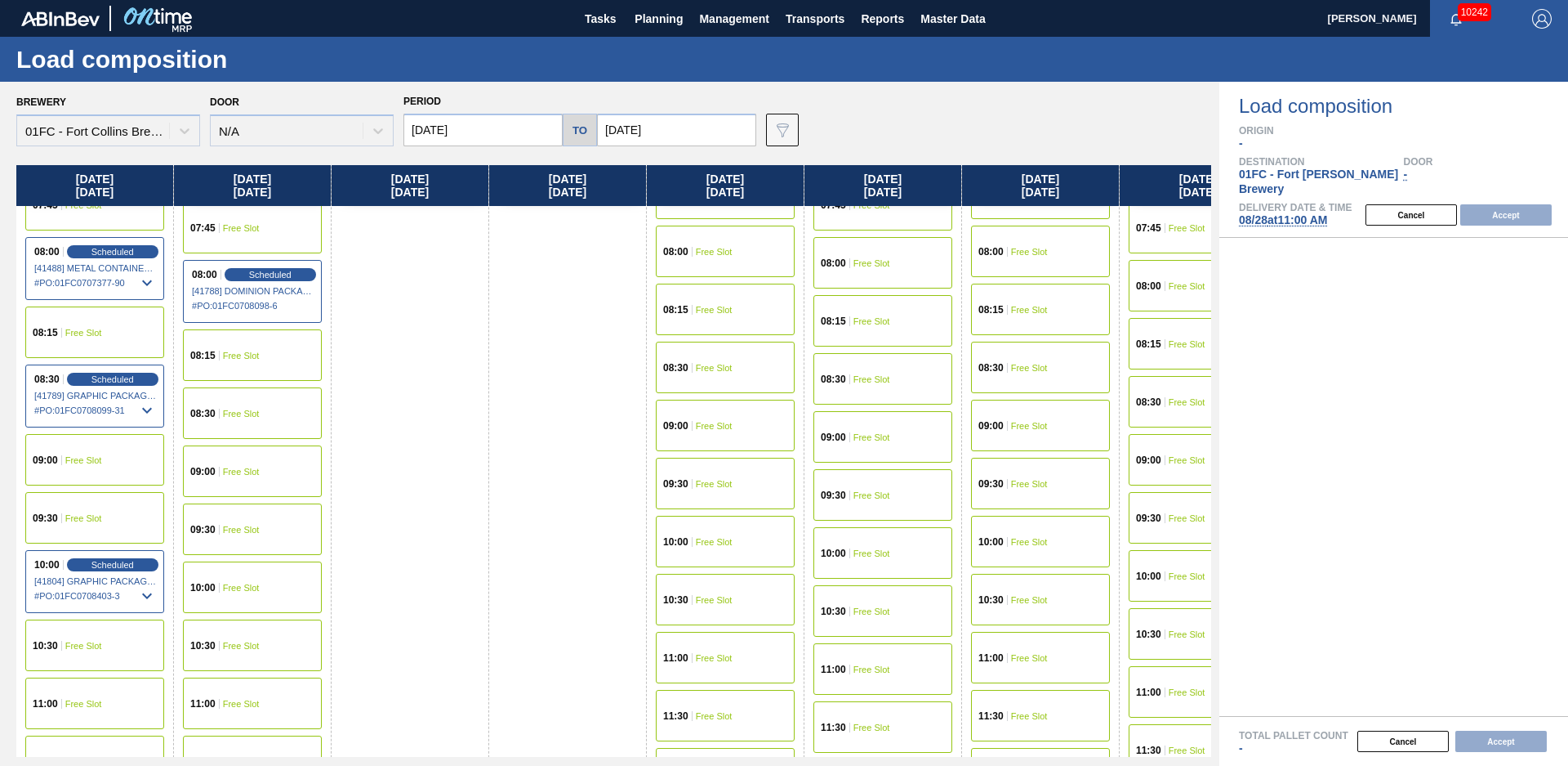
click at [252, 464] on div "09:00 Free Slot" at bounding box center [251, 471] width 138 height 52
click at [1505, 204] on button "Accept" at bounding box center [1506, 215] width 91 height 22
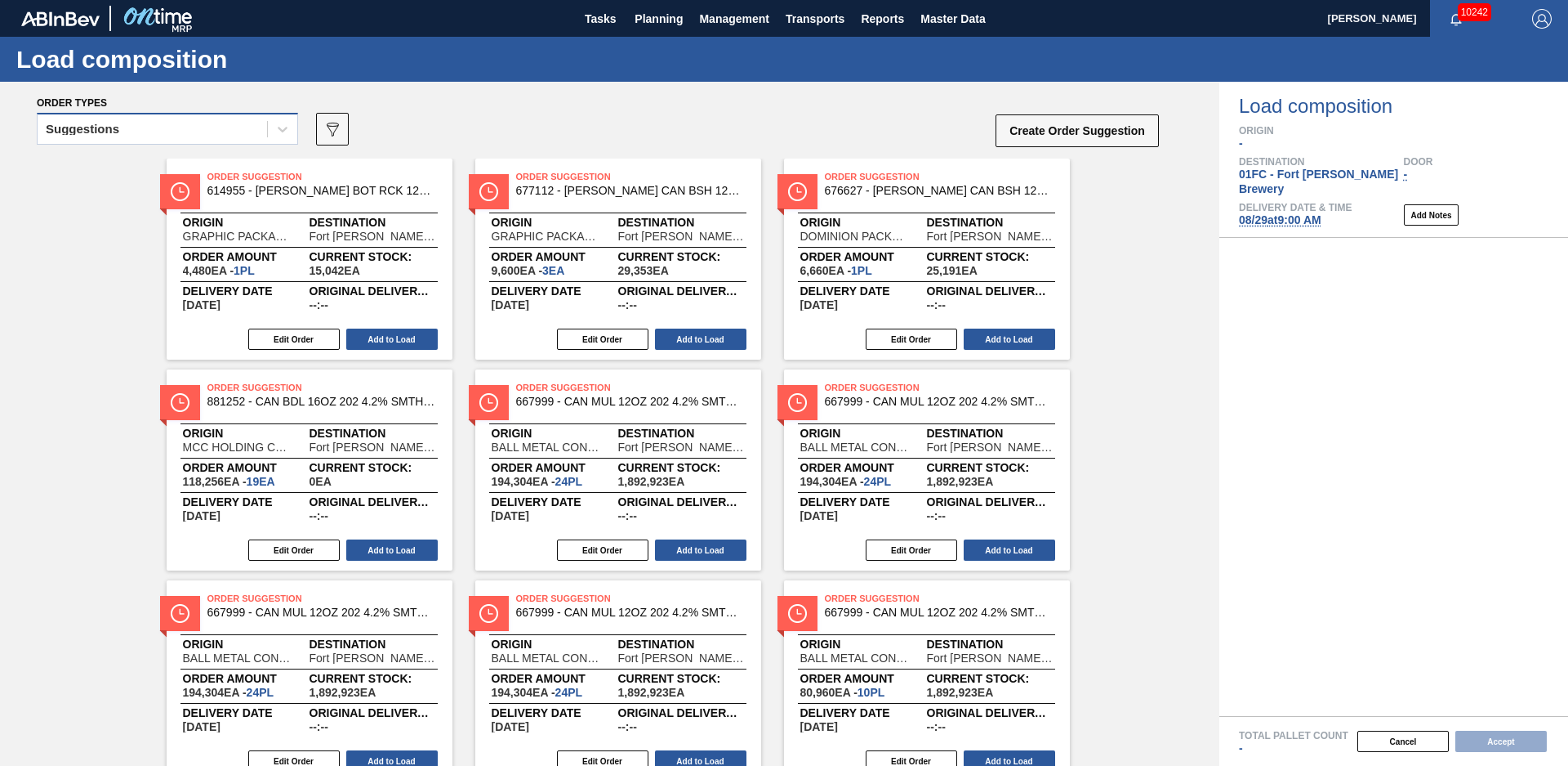
click at [240, 138] on div "Suggestions" at bounding box center [153, 129] width 230 height 24
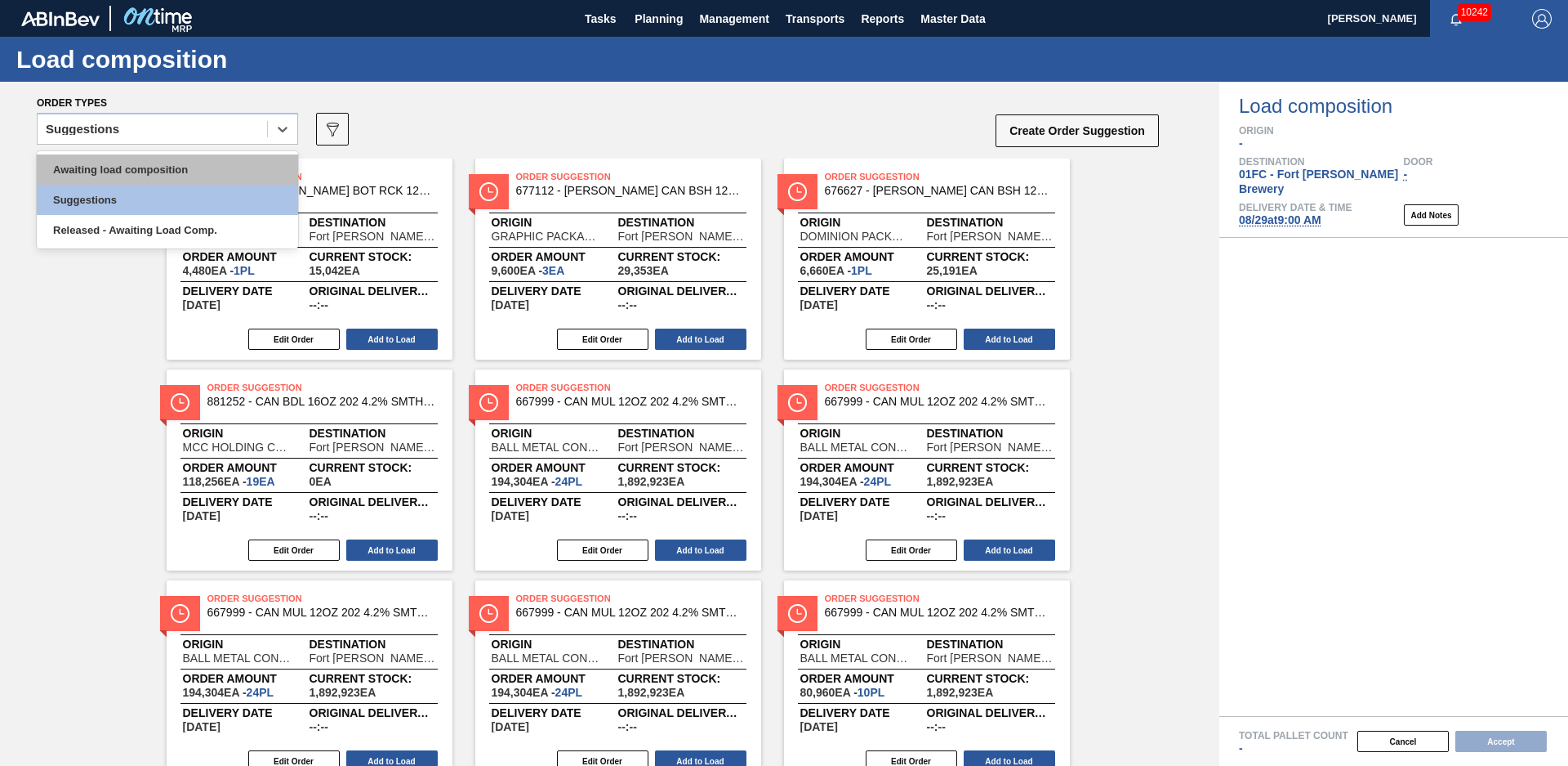
click at [199, 170] on div "Awaiting load composition" at bounding box center [168, 170] width 262 height 30
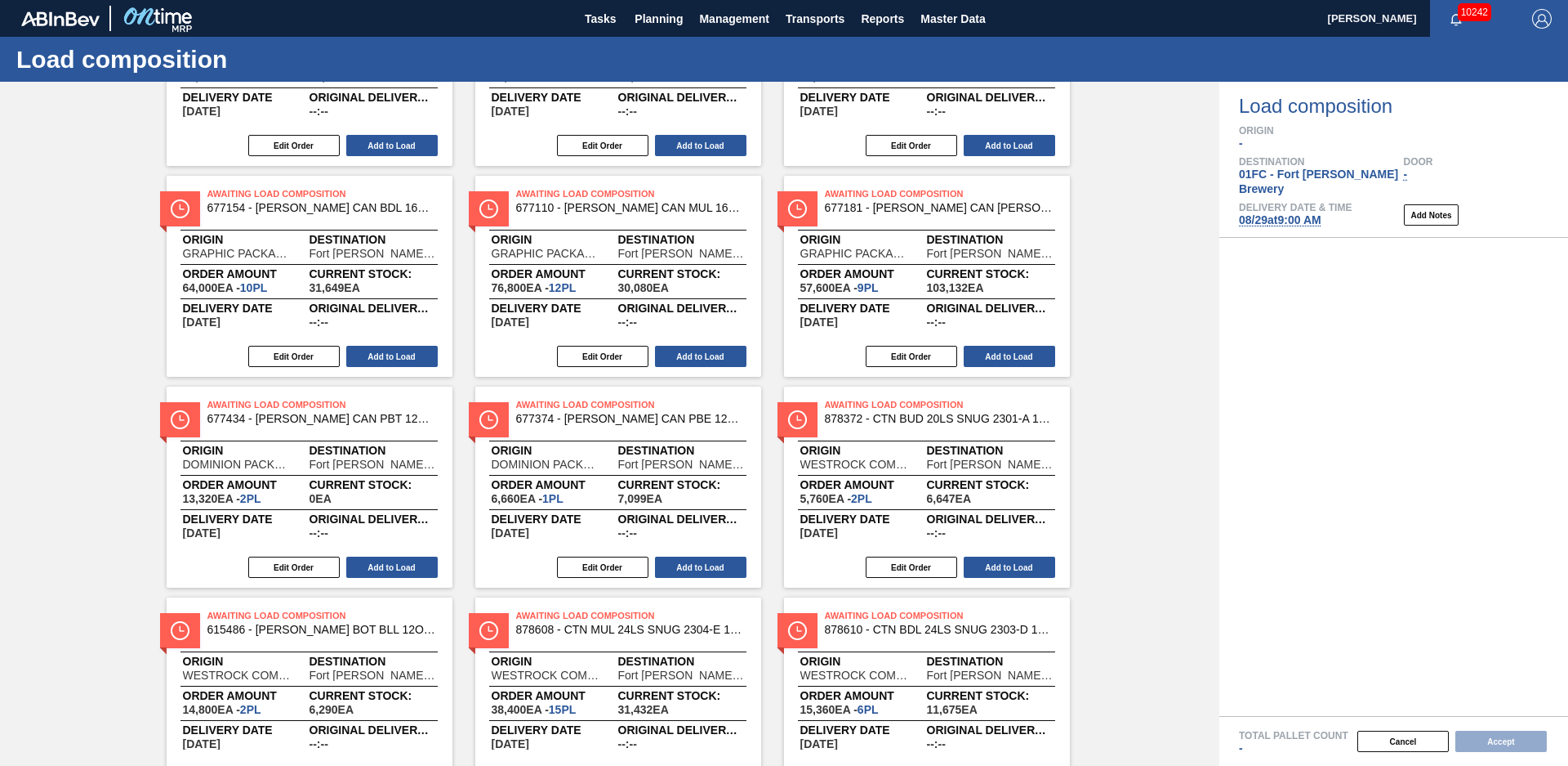
scroll to position [908, 0]
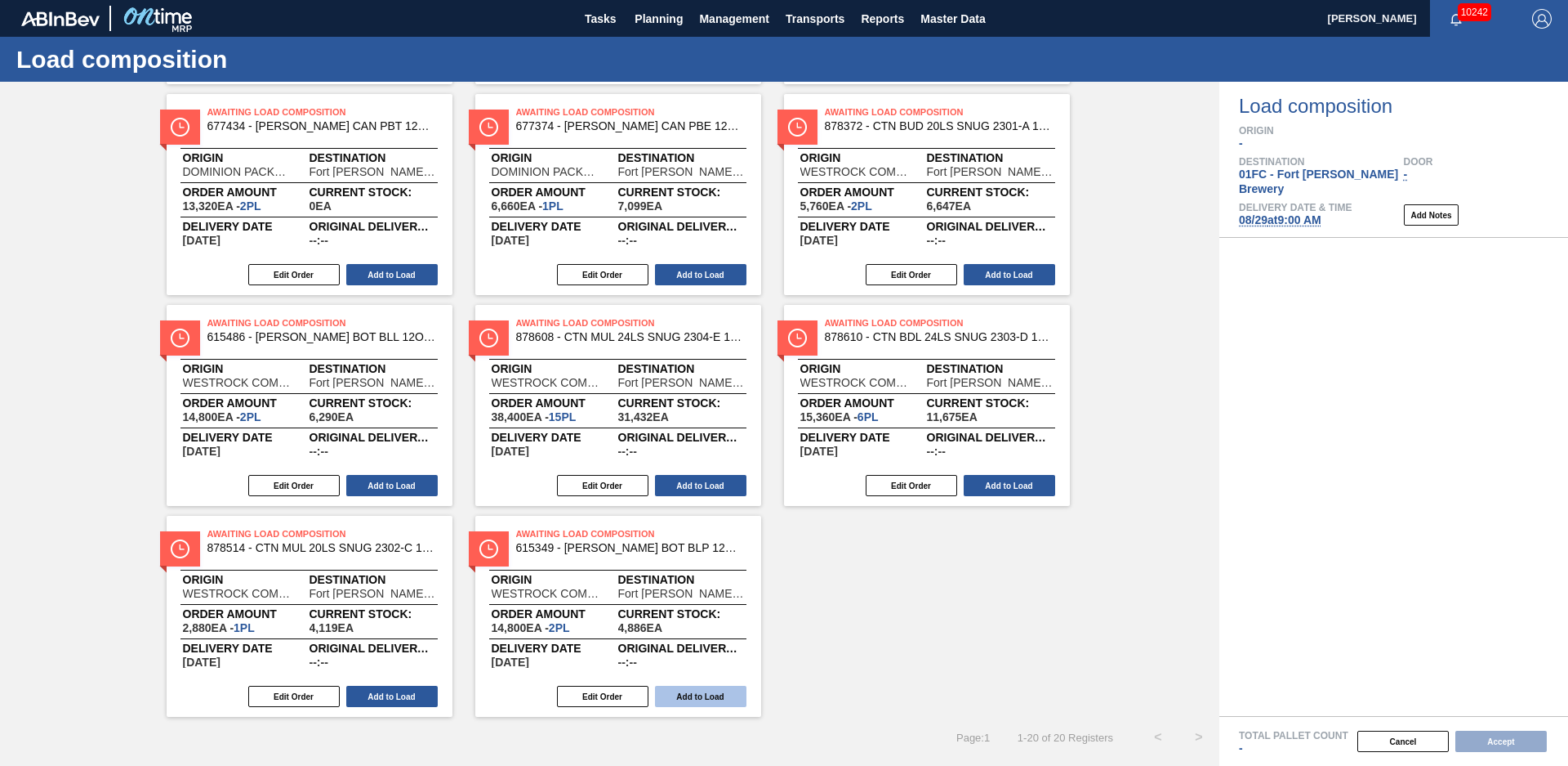
click at [729, 695] on button "Add to Load" at bounding box center [701, 696] width 91 height 22
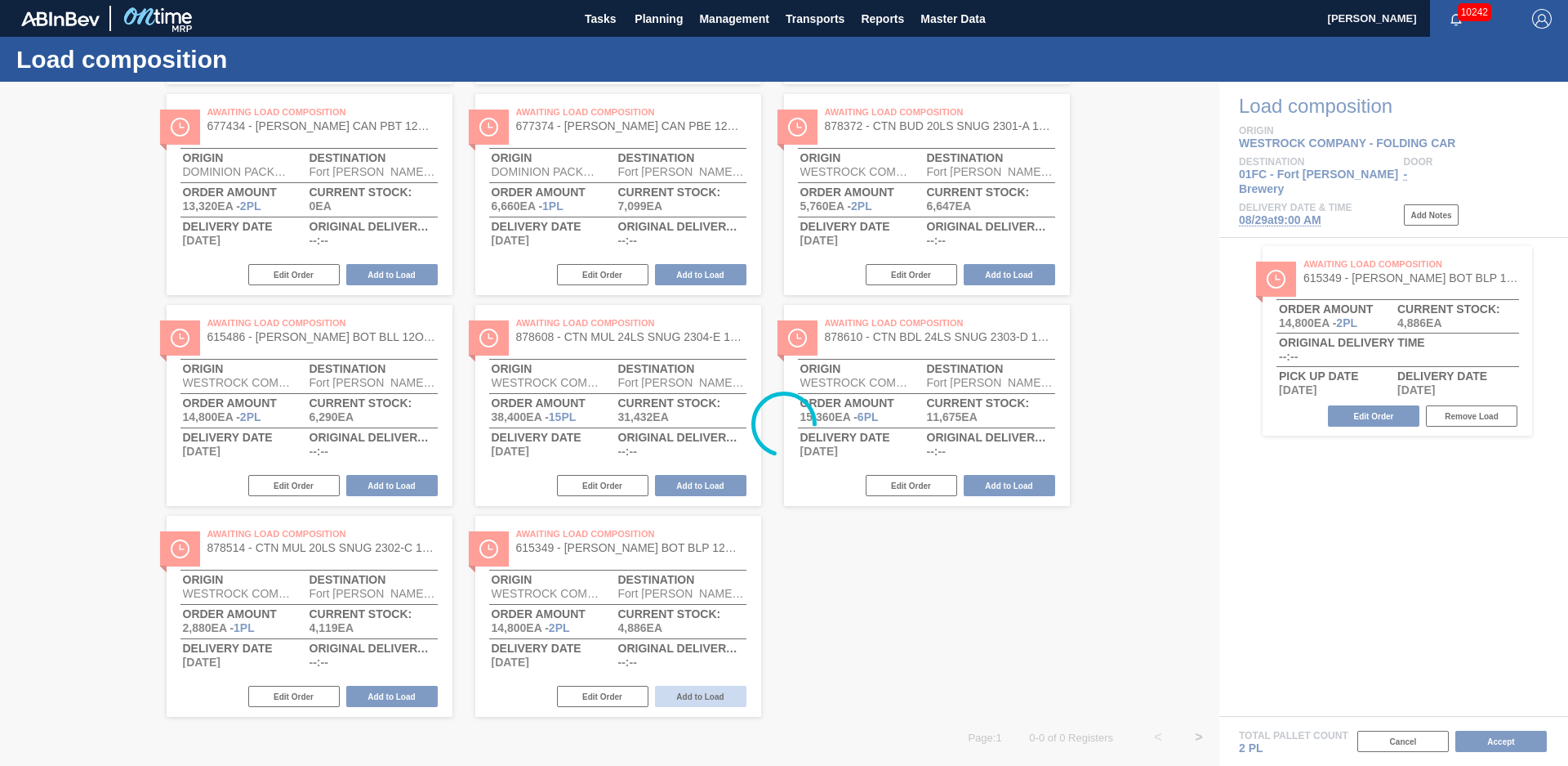
scroll to position [65, 0]
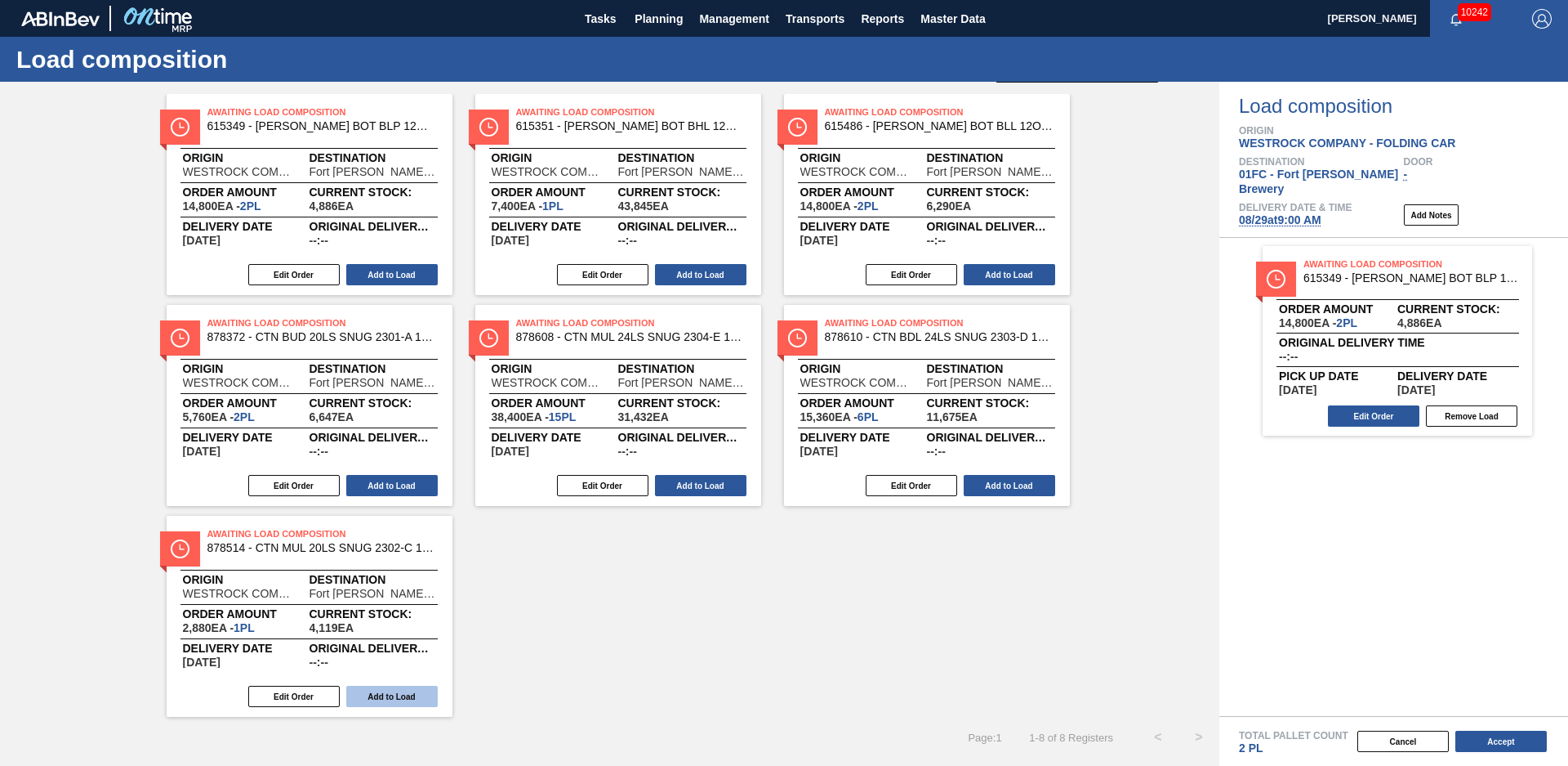
click at [387, 695] on button "Add to Load" at bounding box center [392, 696] width 91 height 22
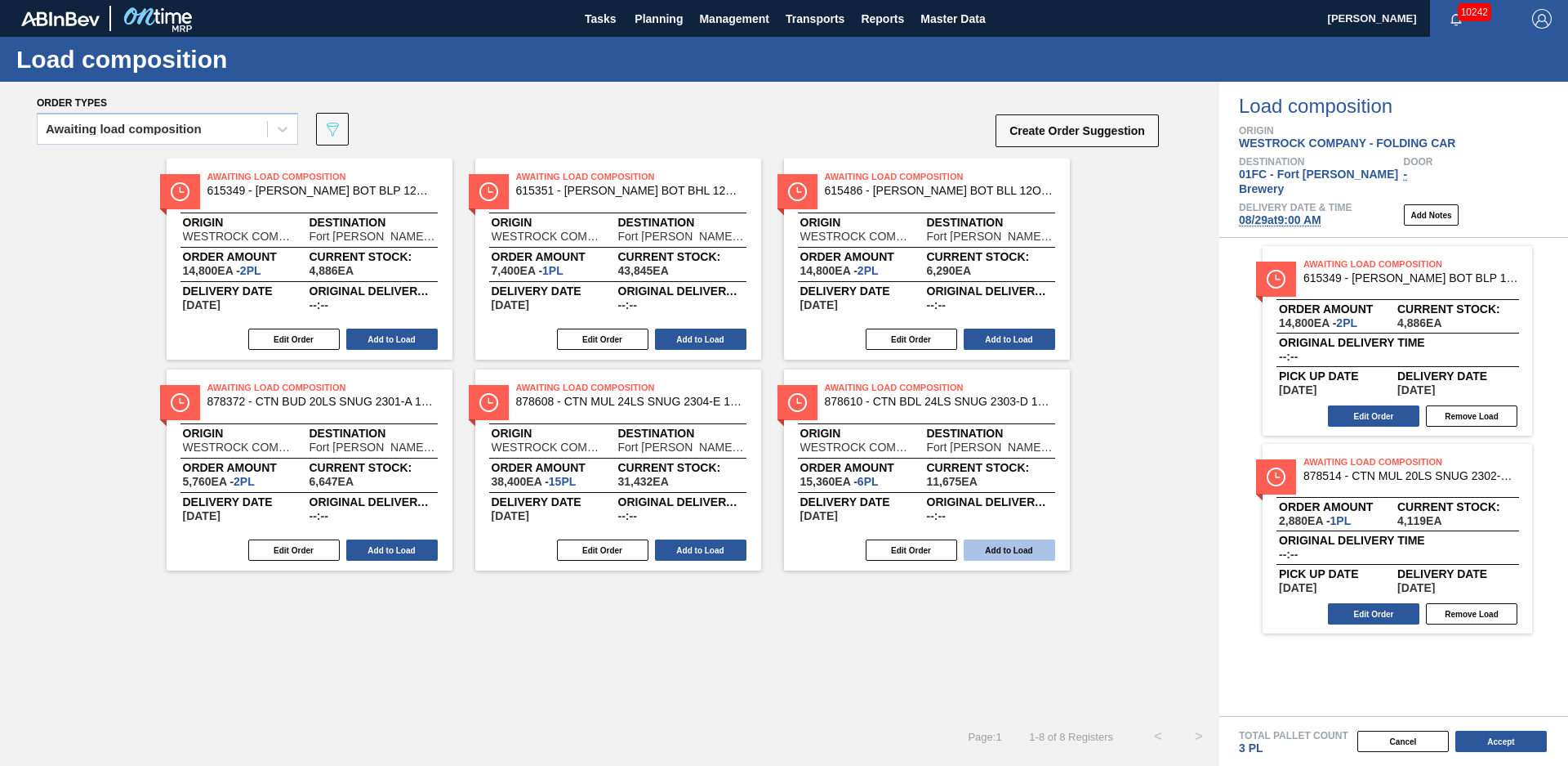
click at [976, 552] on button "Add to Load" at bounding box center [1010, 549] width 91 height 22
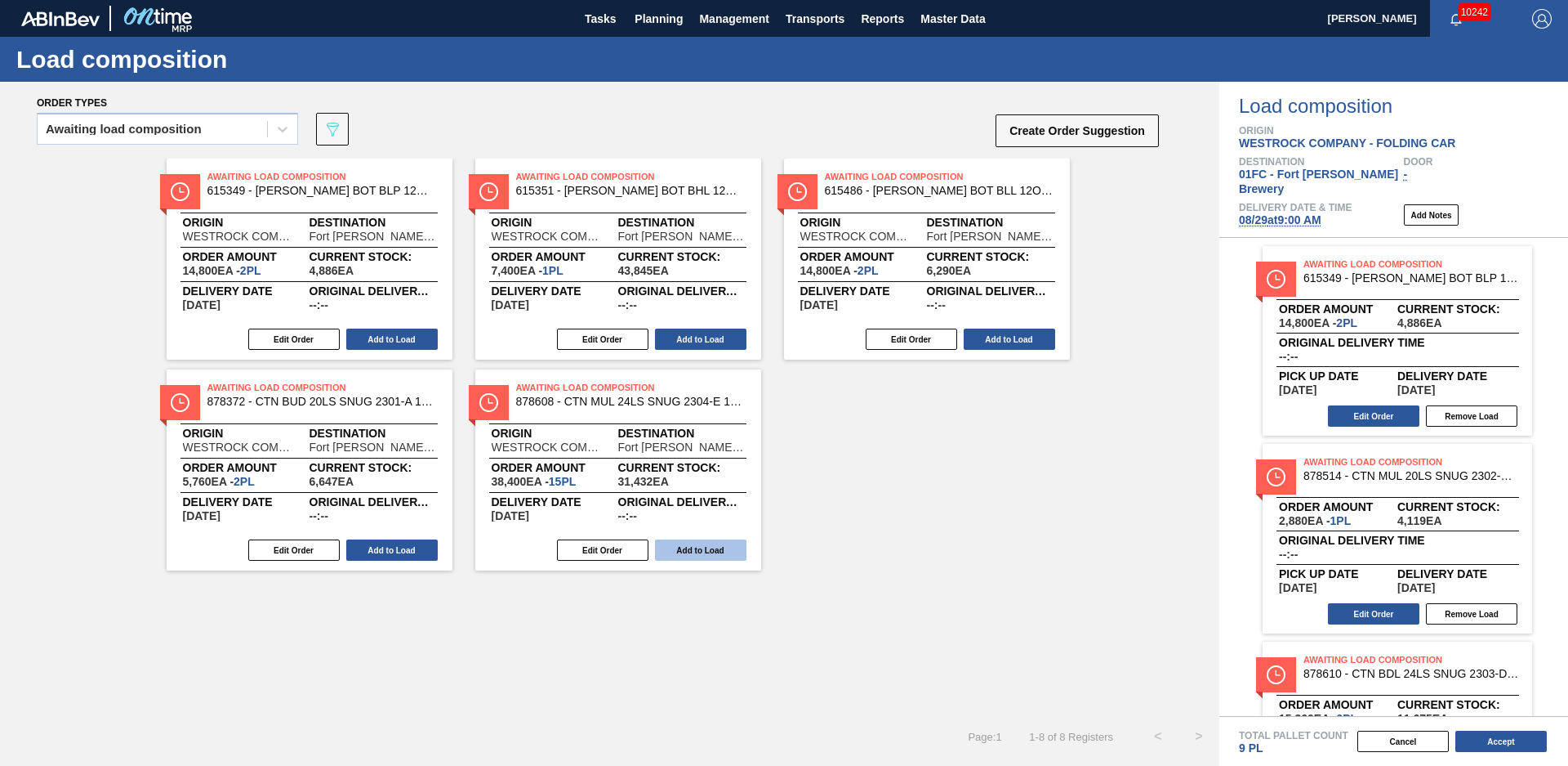
click at [681, 546] on button "Add to Load" at bounding box center [701, 549] width 91 height 22
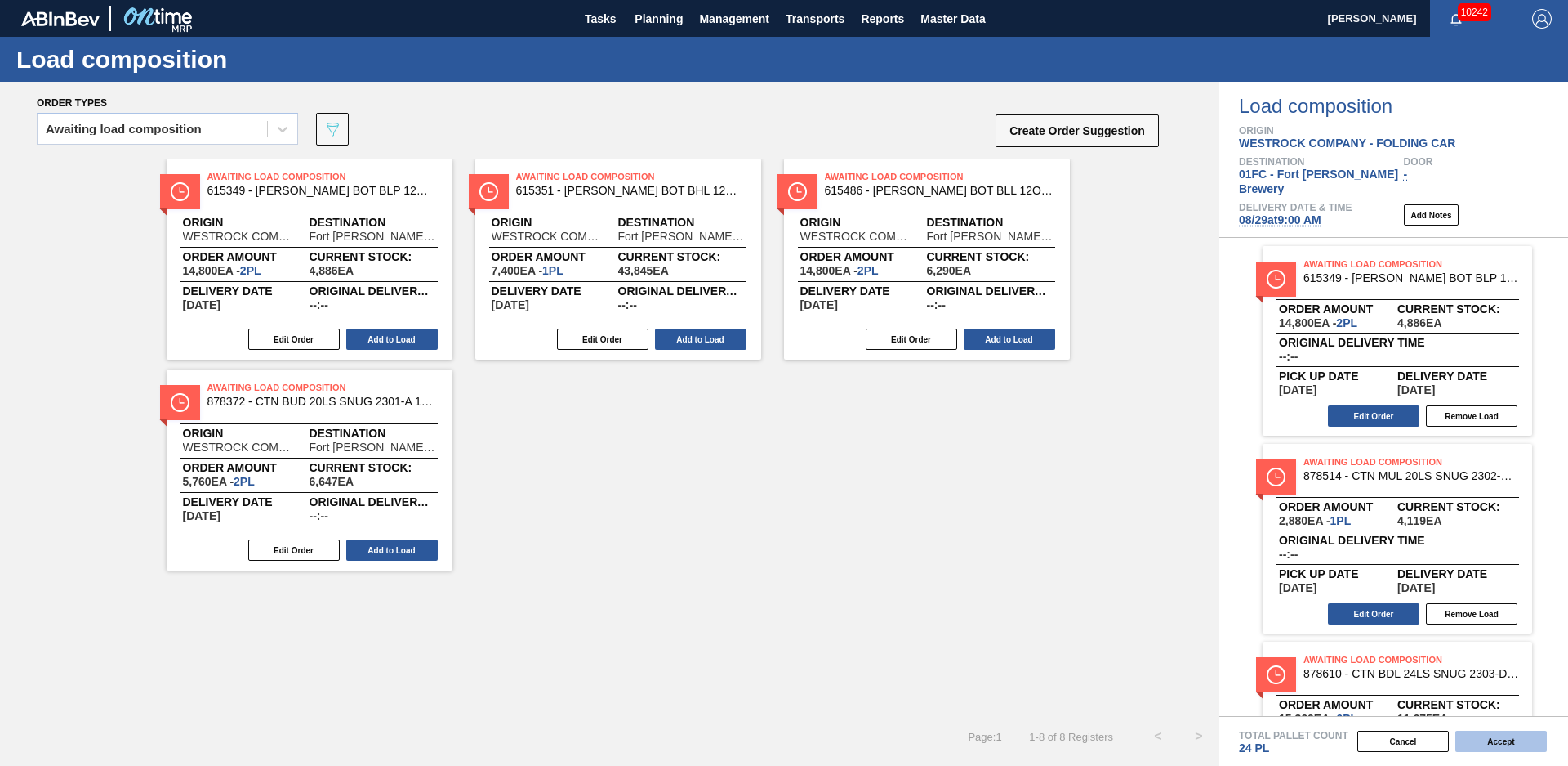
click at [1521, 742] on button "Accept" at bounding box center [1501, 741] width 91 height 22
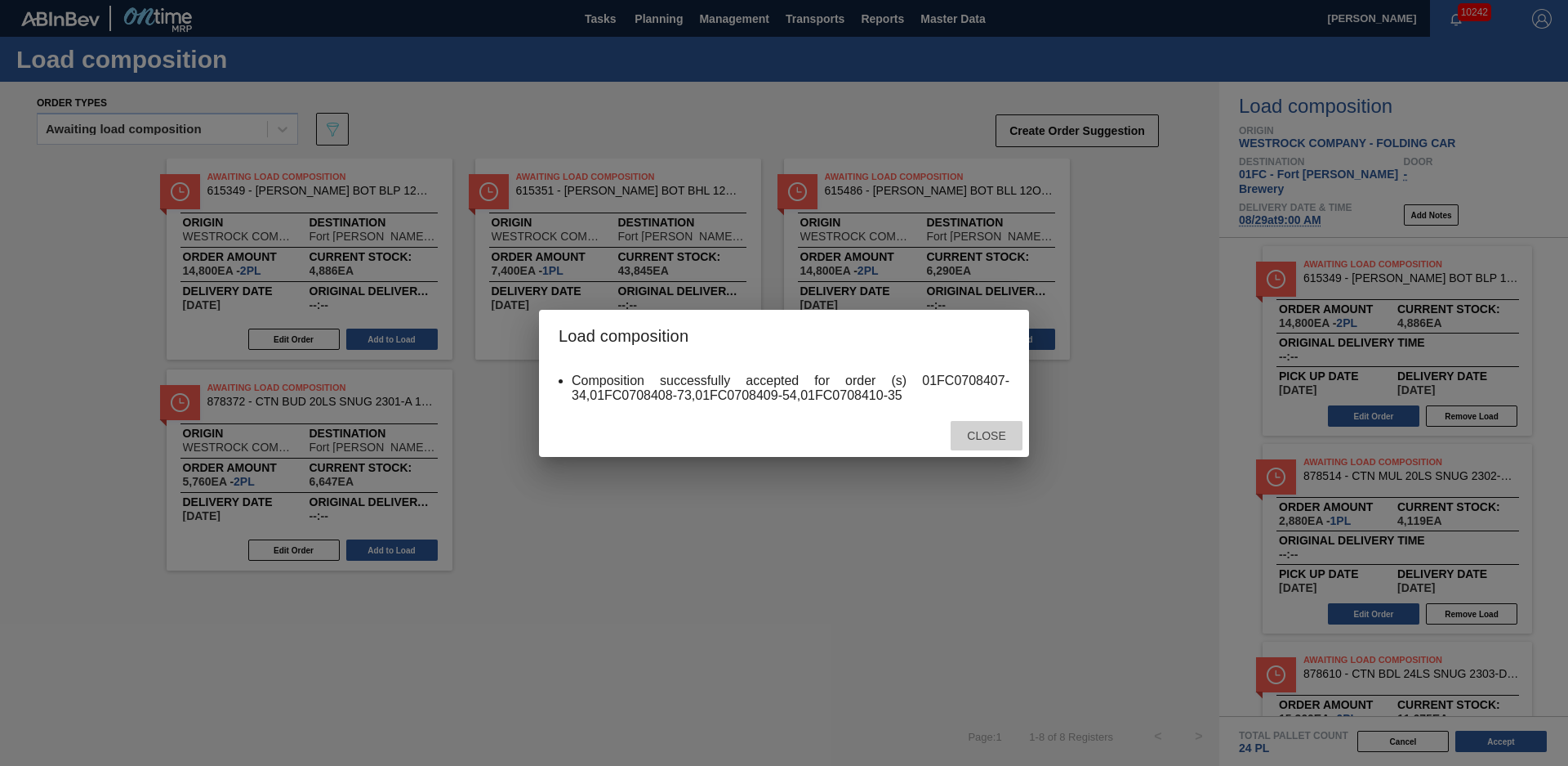
click at [973, 445] on div "Close" at bounding box center [987, 436] width 72 height 30
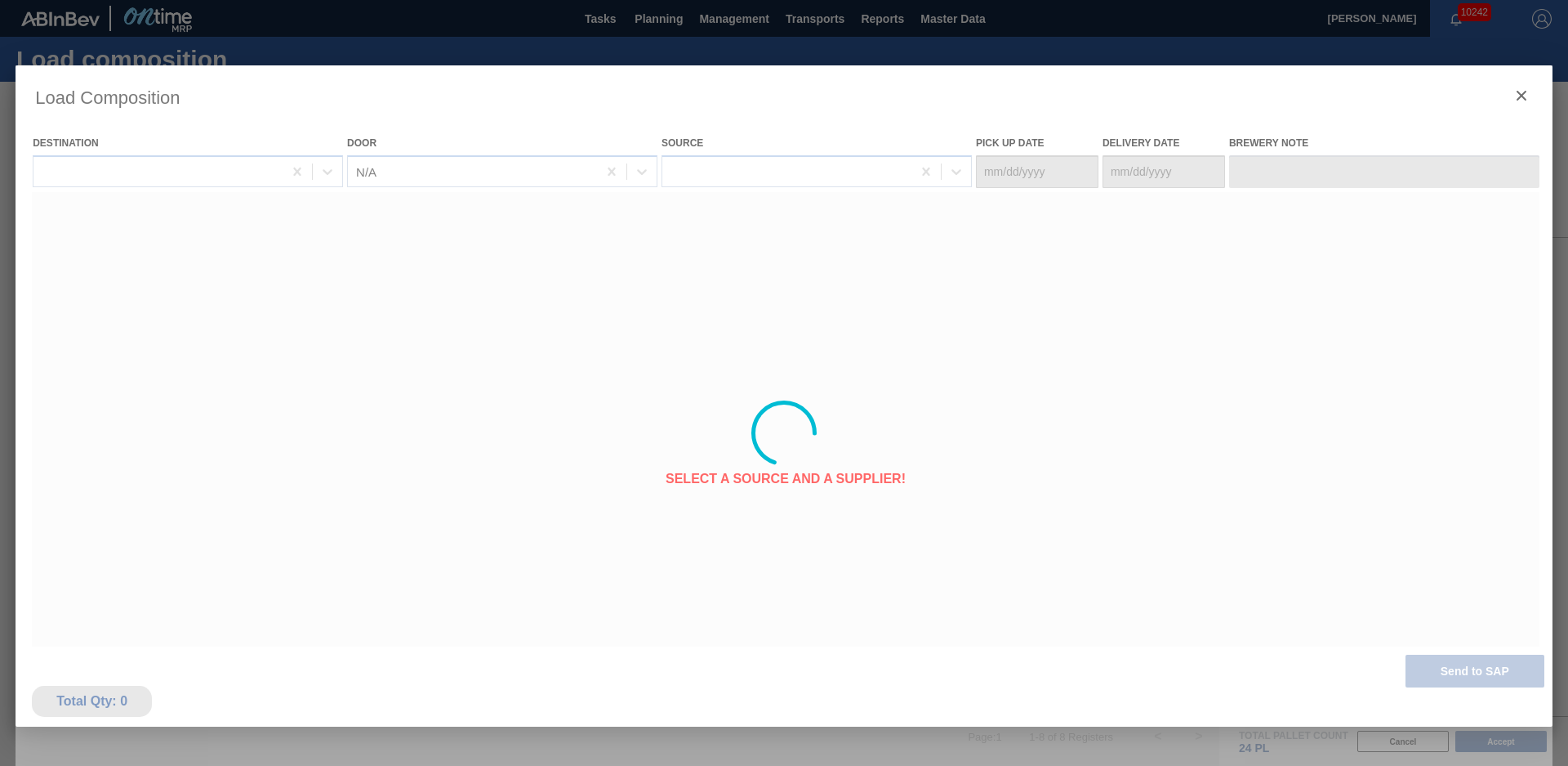
type Date "[DATE]"
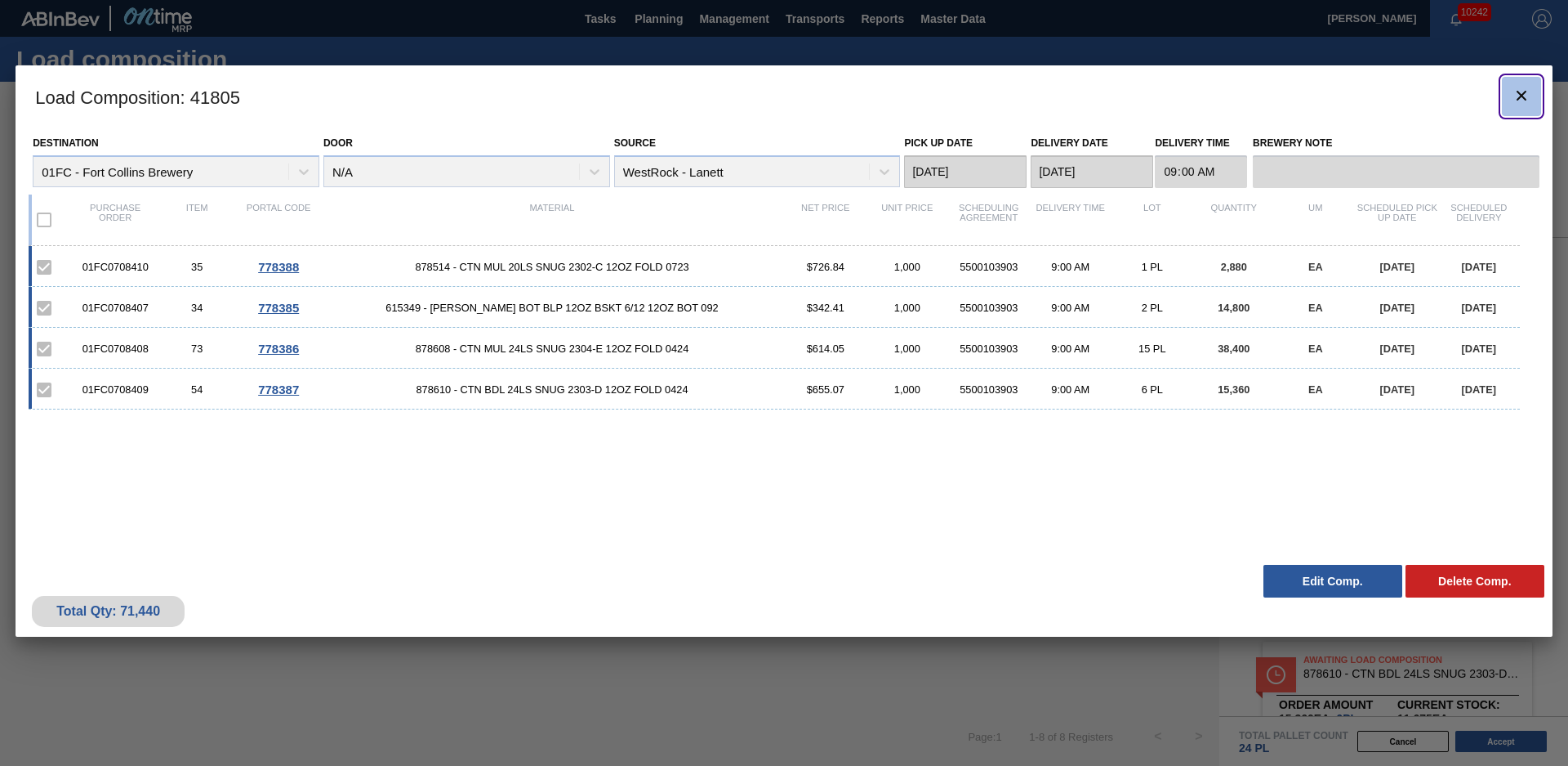
click at [1518, 90] on icon "botão de ícone" at bounding box center [1522, 95] width 9 height 9
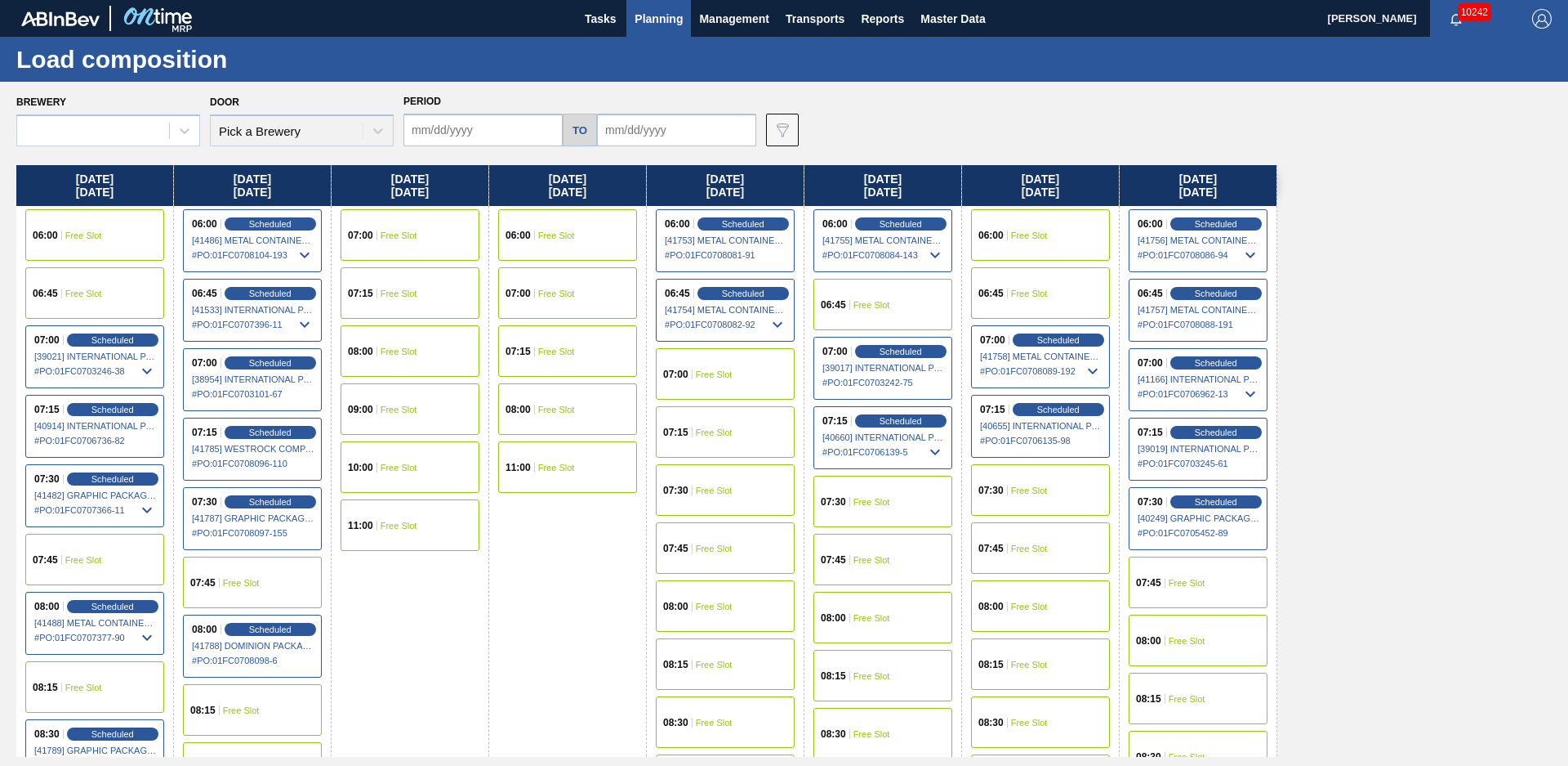
type input "[DATE]"
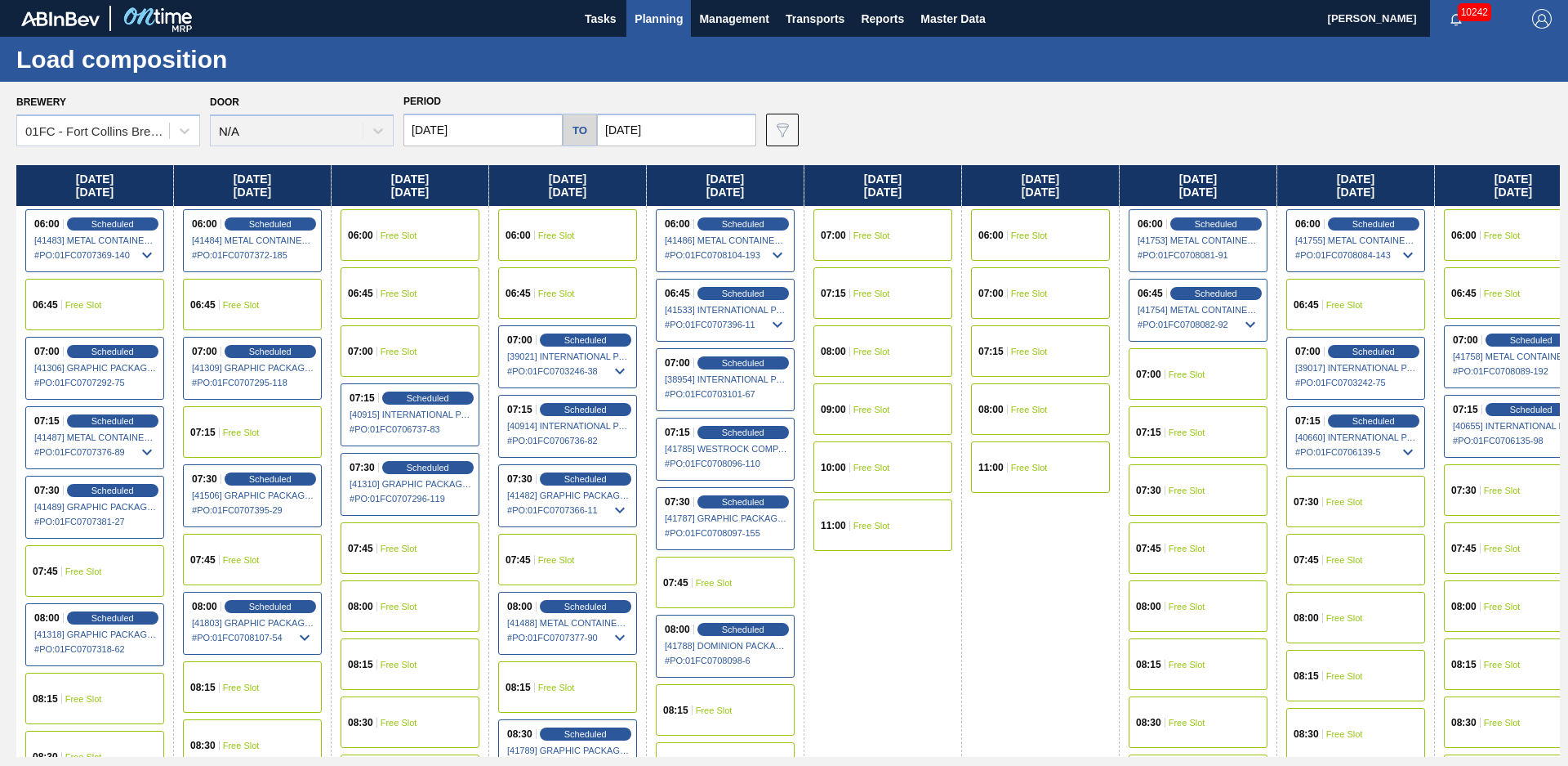
scroll to position [444, 0]
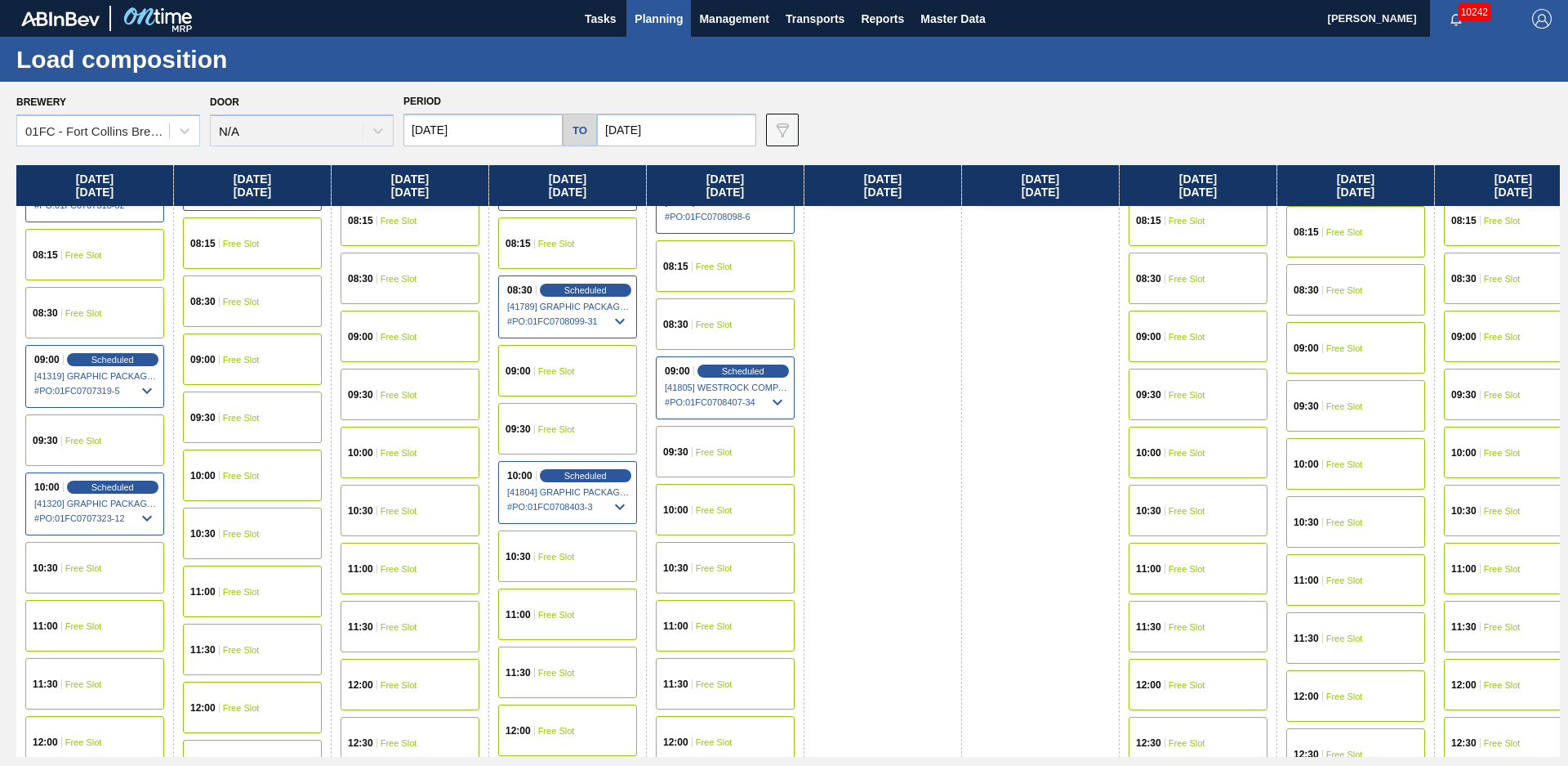
click at [737, 516] on div "10:00 Free Slot" at bounding box center [725, 509] width 138 height 52
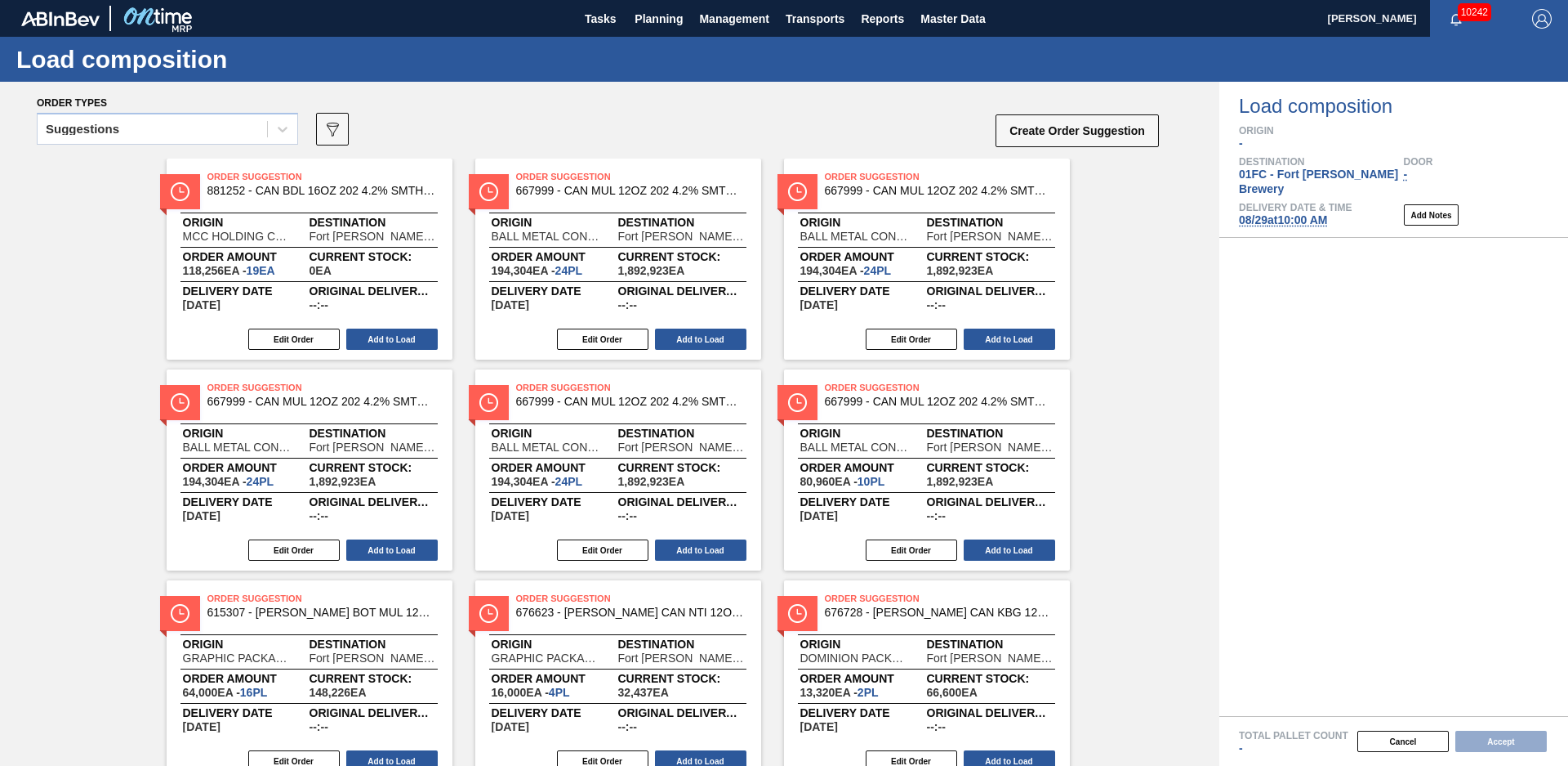
drag, startPoint x: 215, startPoint y: 125, endPoint x: 210, endPoint y: 151, distance: 26.5
click at [215, 125] on div "Suggestions" at bounding box center [153, 129] width 230 height 24
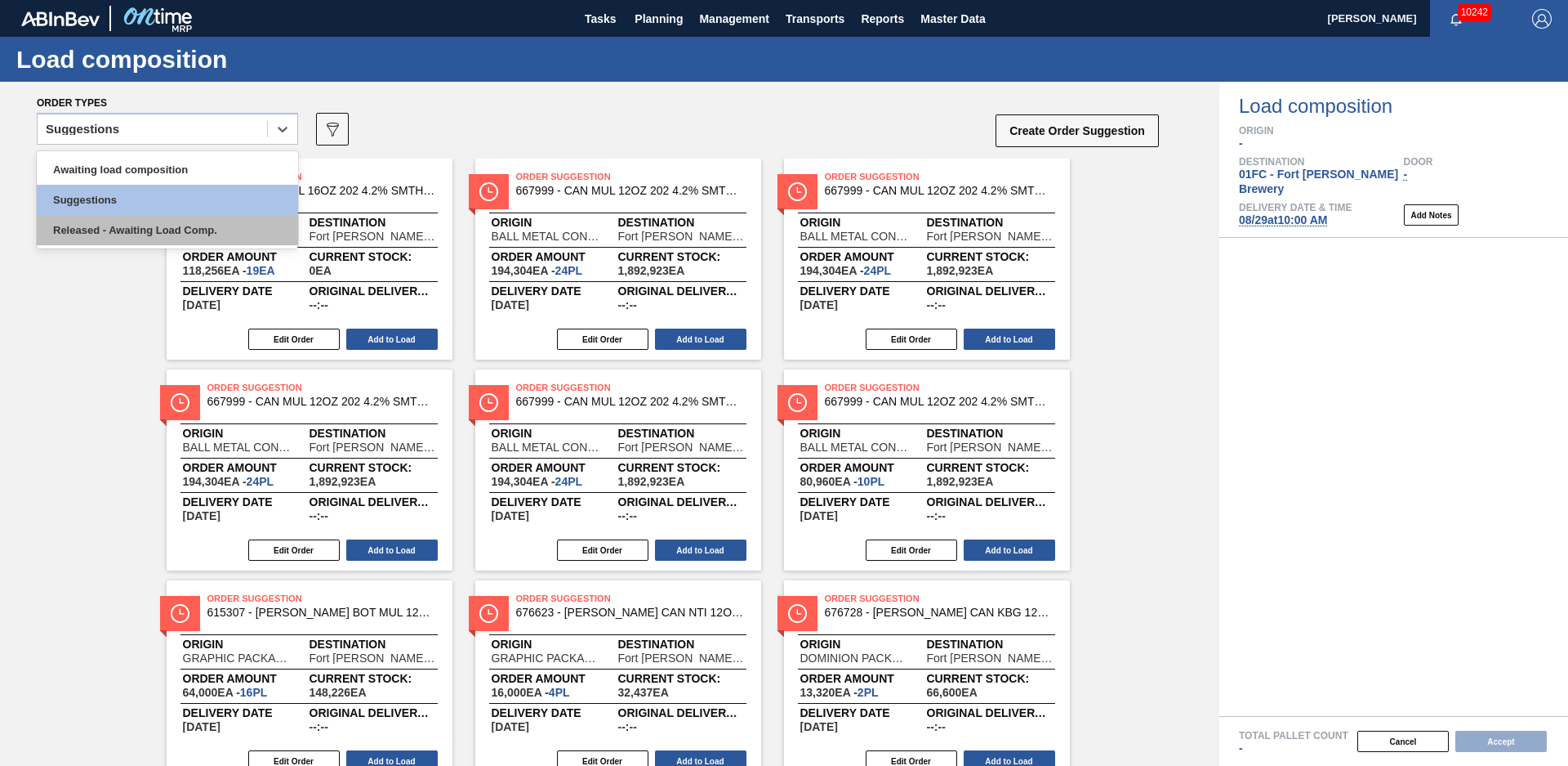
click at [158, 236] on div "Released - Awaiting Load Comp." at bounding box center [168, 230] width 262 height 30
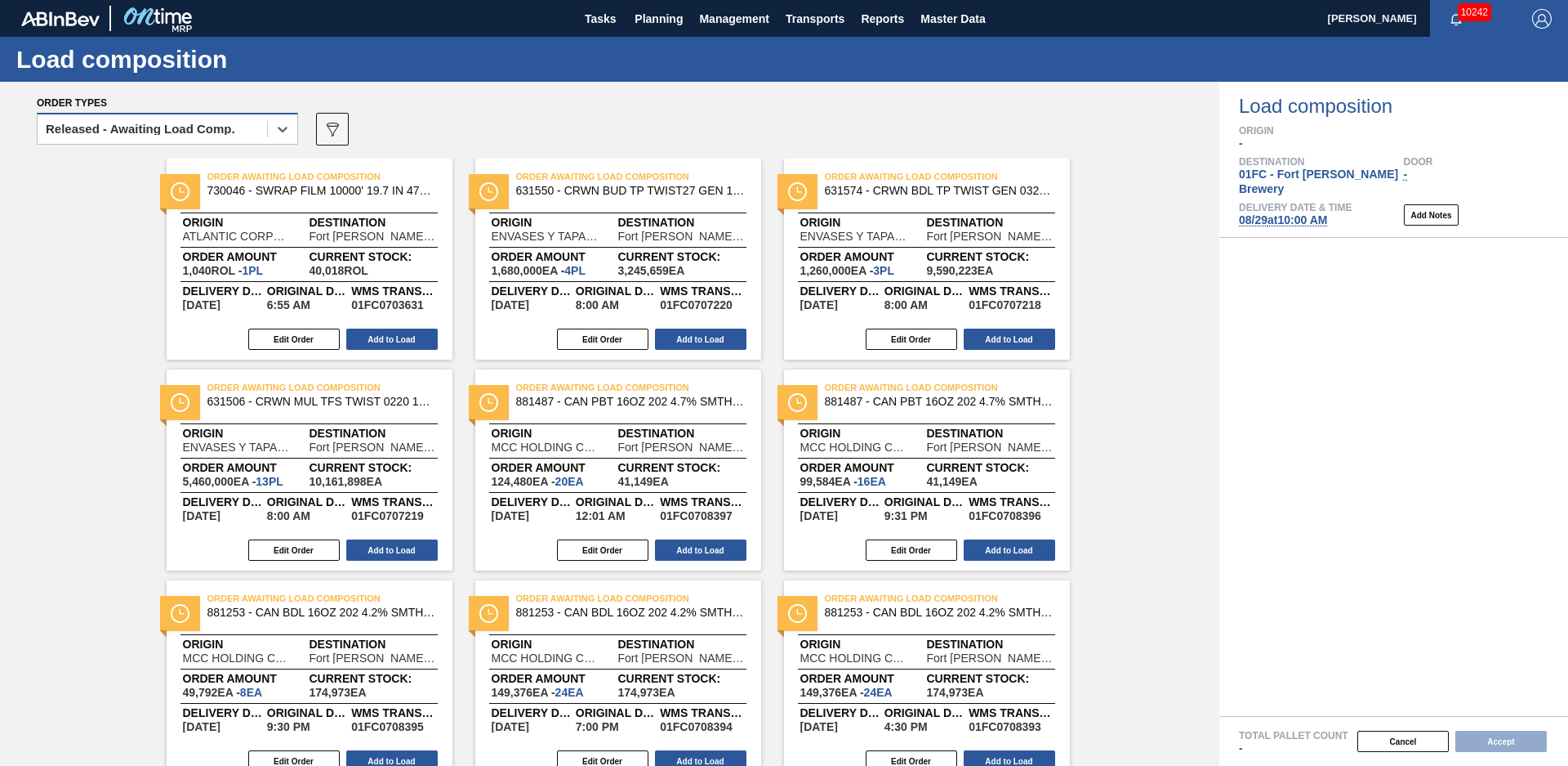
click at [193, 135] on div "Released - Awaiting Load Comp." at bounding box center [153, 129] width 230 height 24
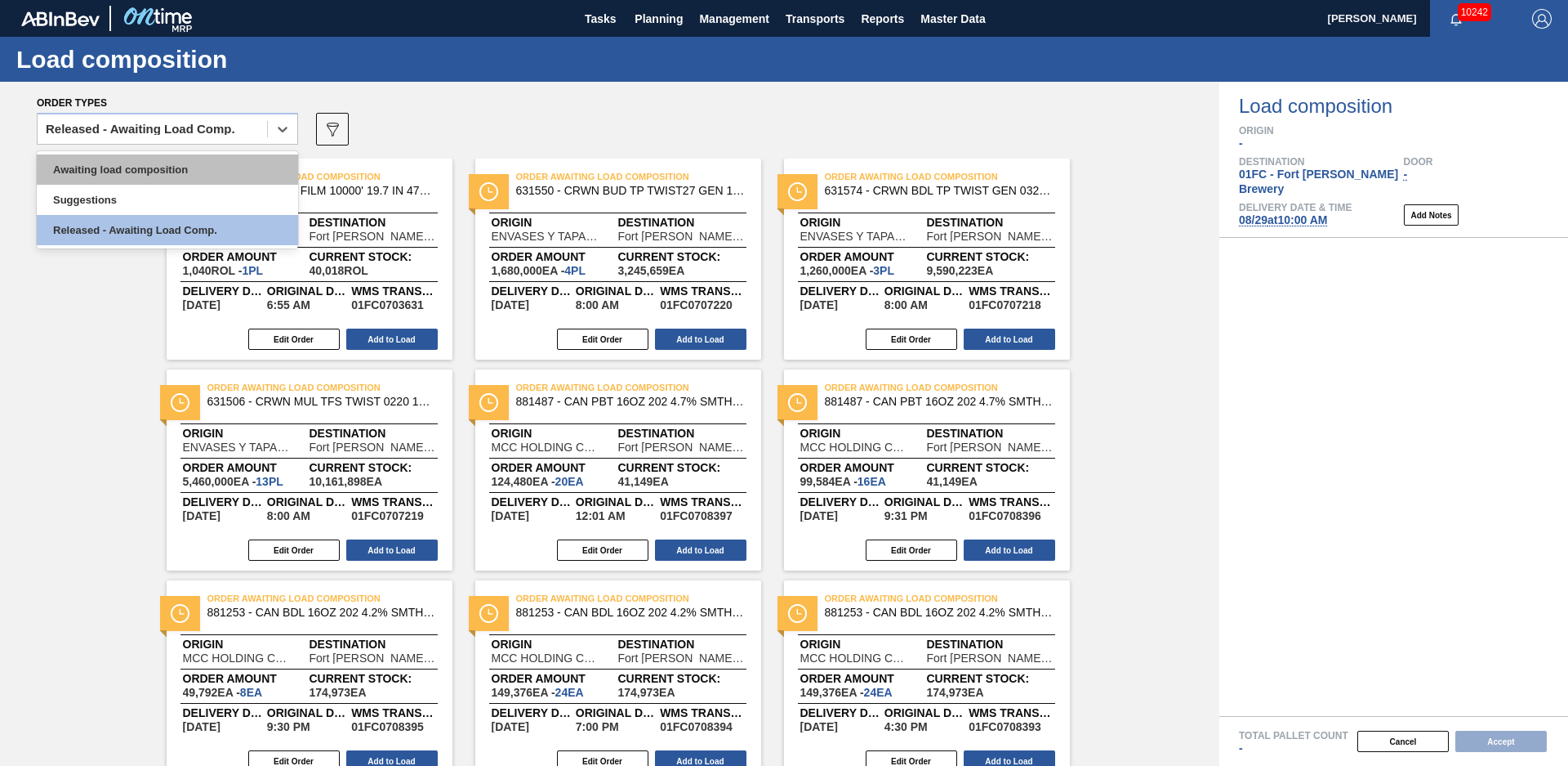
click at [152, 163] on div "Awaiting load composition" at bounding box center [168, 170] width 262 height 30
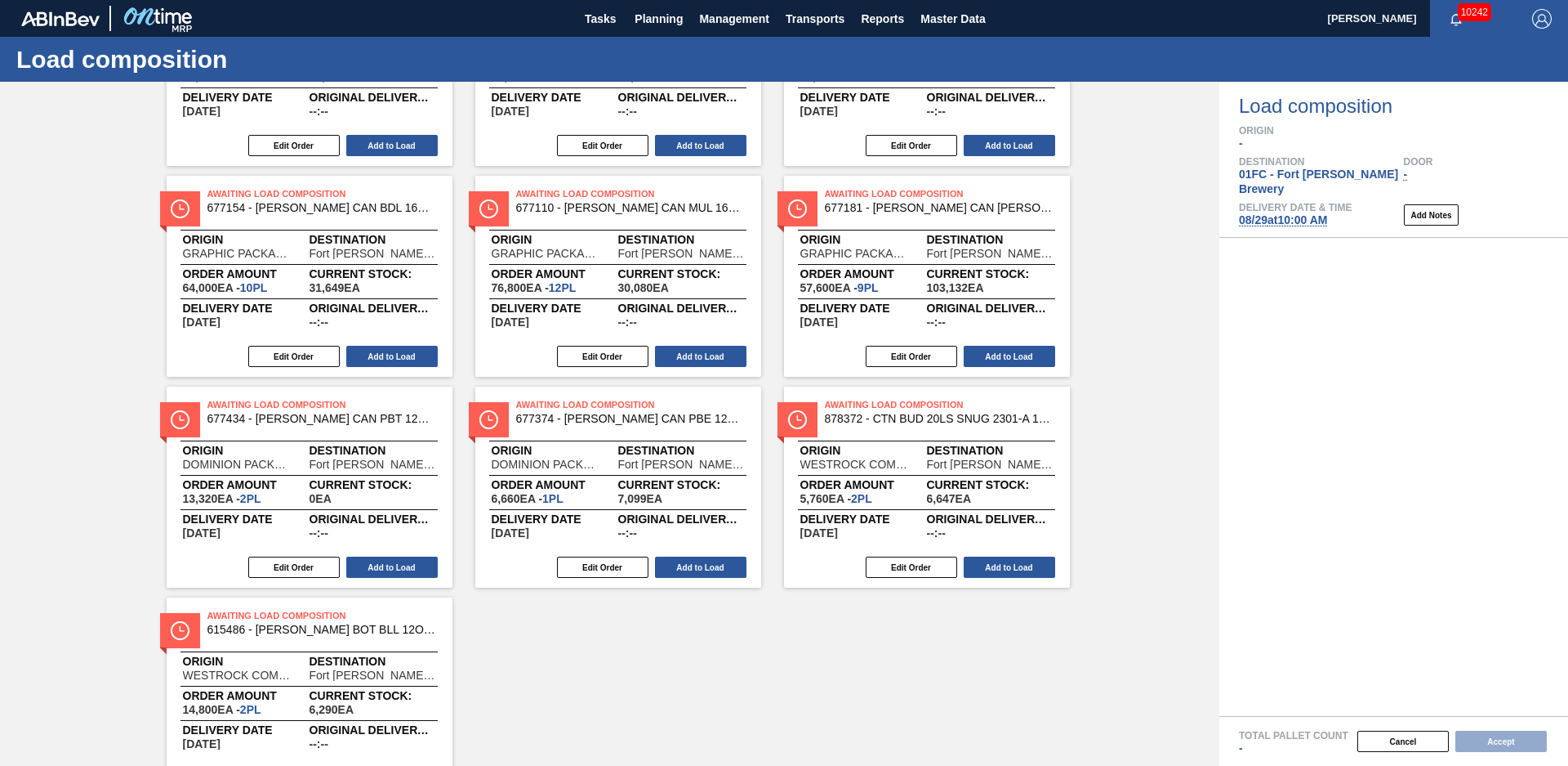
scroll to position [697, 0]
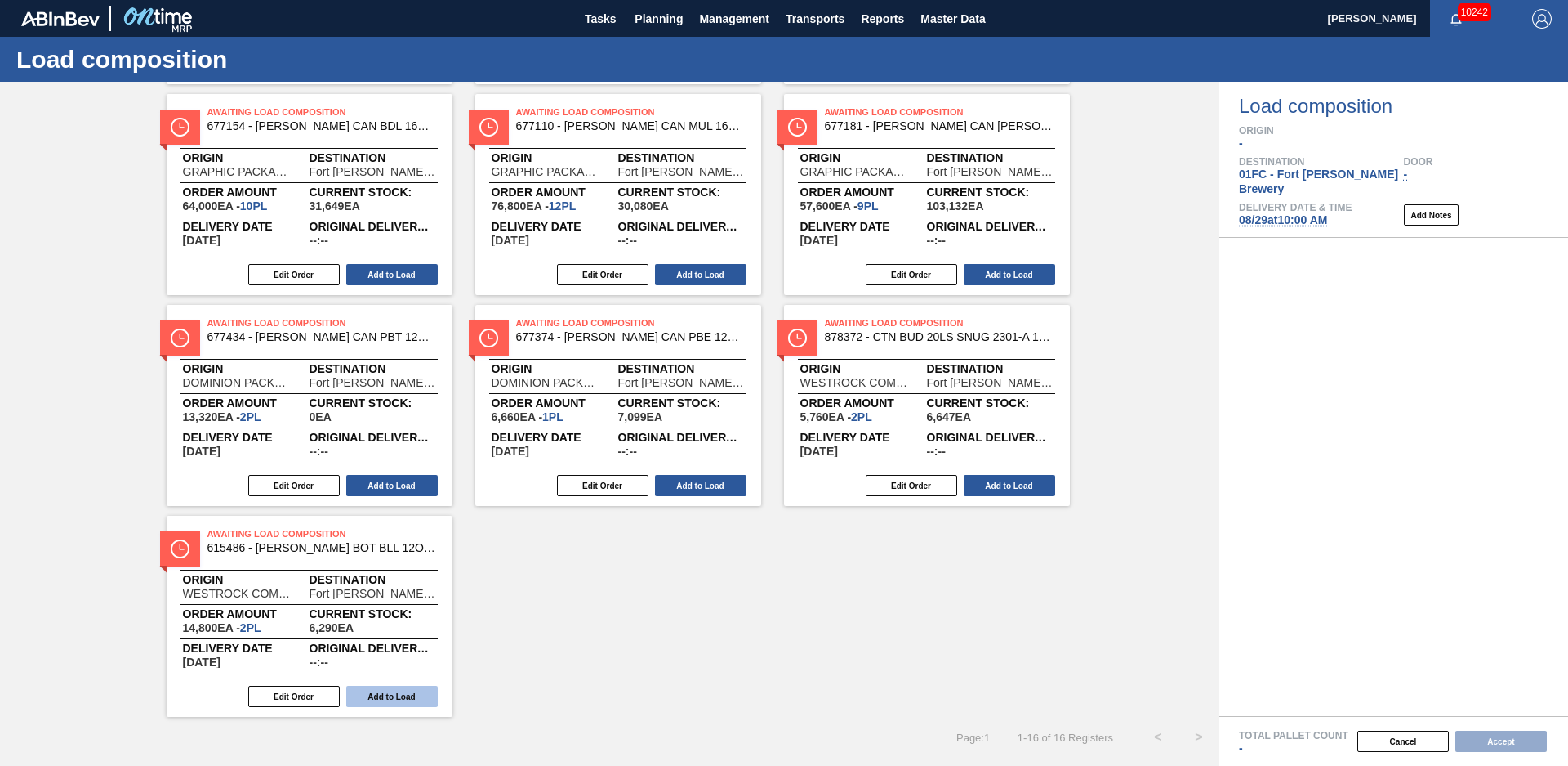
click at [416, 693] on button "Add to Load" at bounding box center [392, 696] width 91 height 22
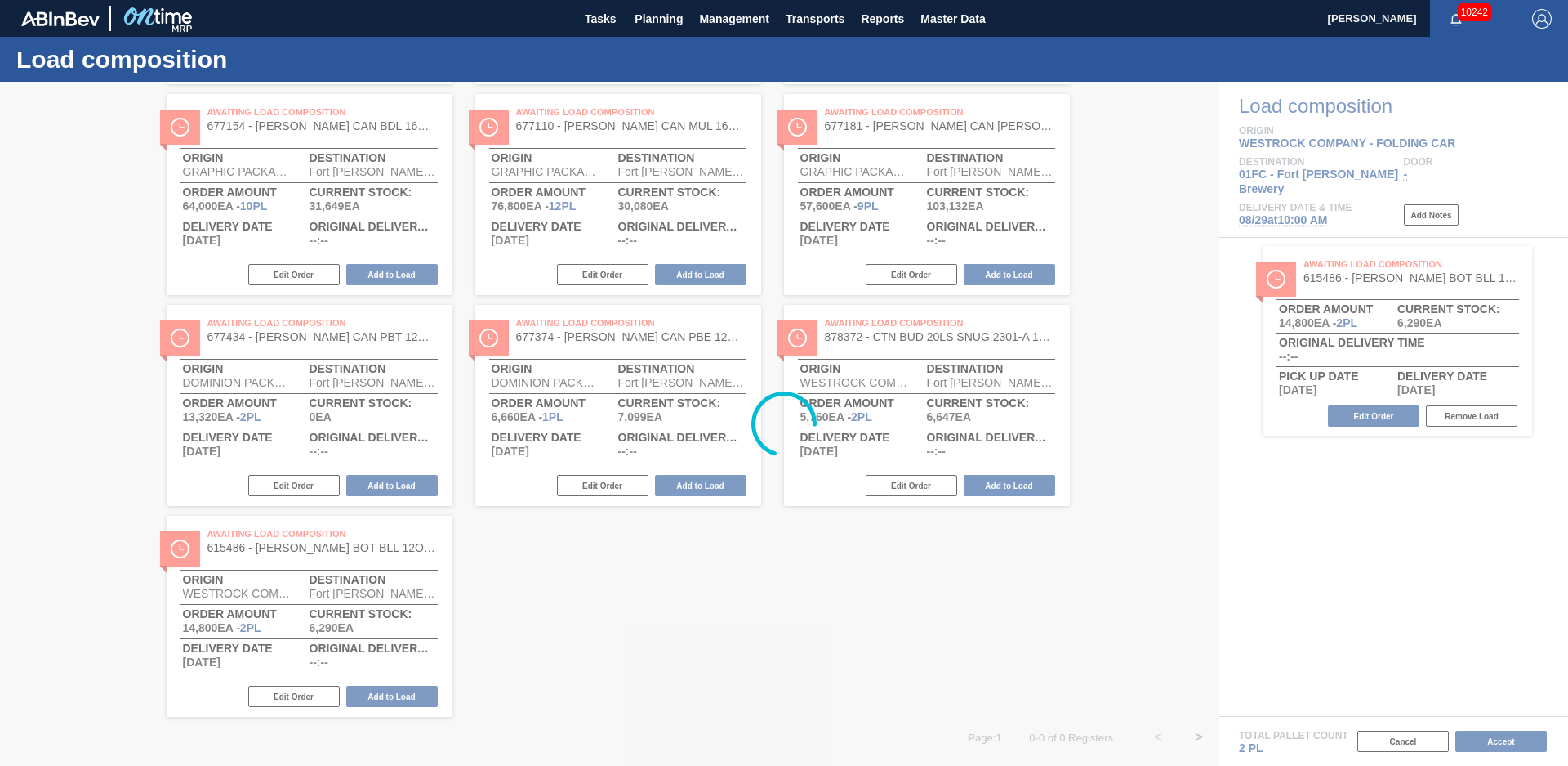
scroll to position [0, 0]
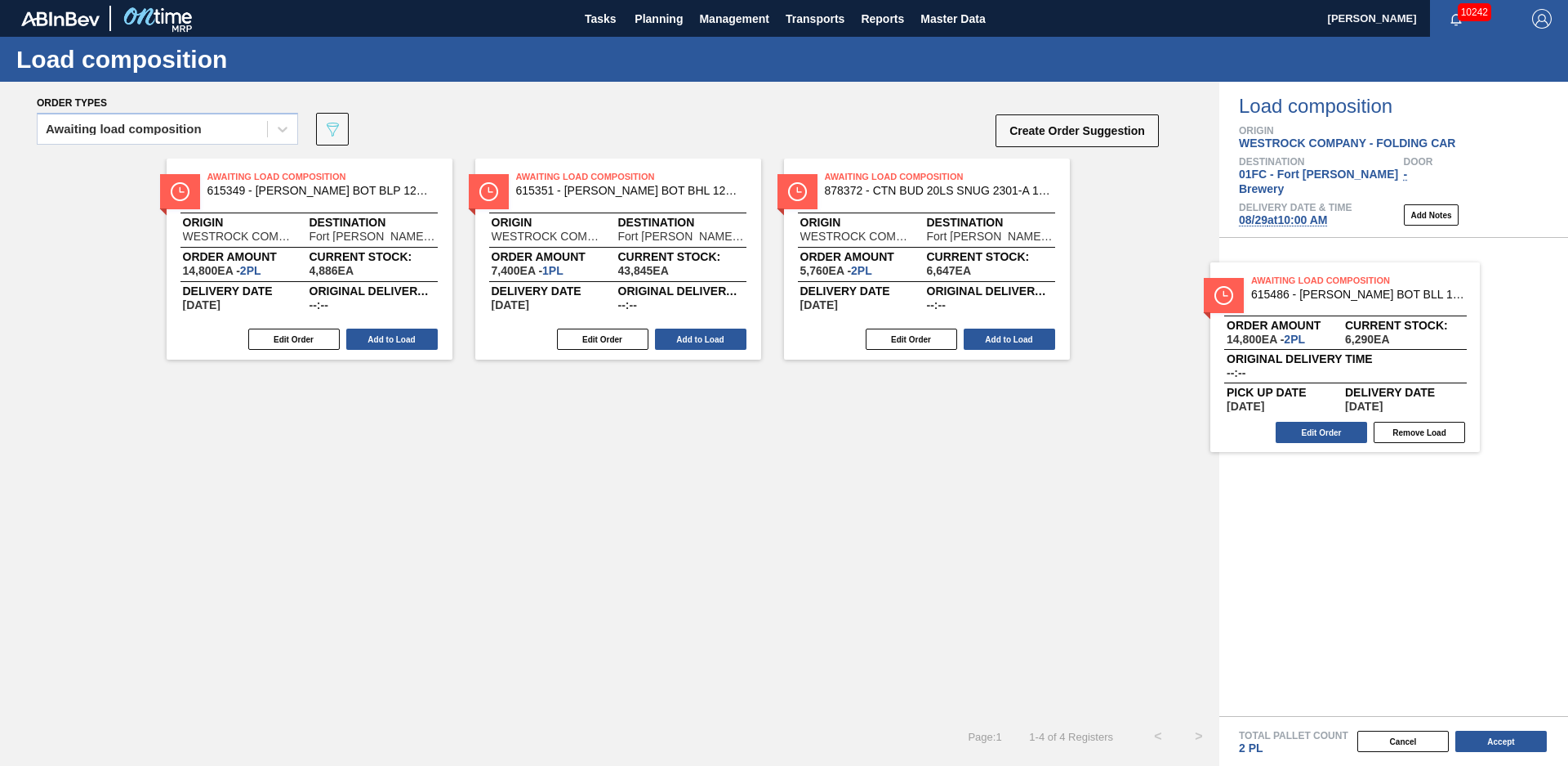
drag, startPoint x: 1488, startPoint y: 269, endPoint x: 1118, endPoint y: 443, distance: 408.9
click at [1118, 443] on div "Order types Awaiting load composition 089F7B8B-B2A5-4AFE-B5C0-19BA573D28AC Crea…" at bounding box center [784, 424] width 1568 height 684
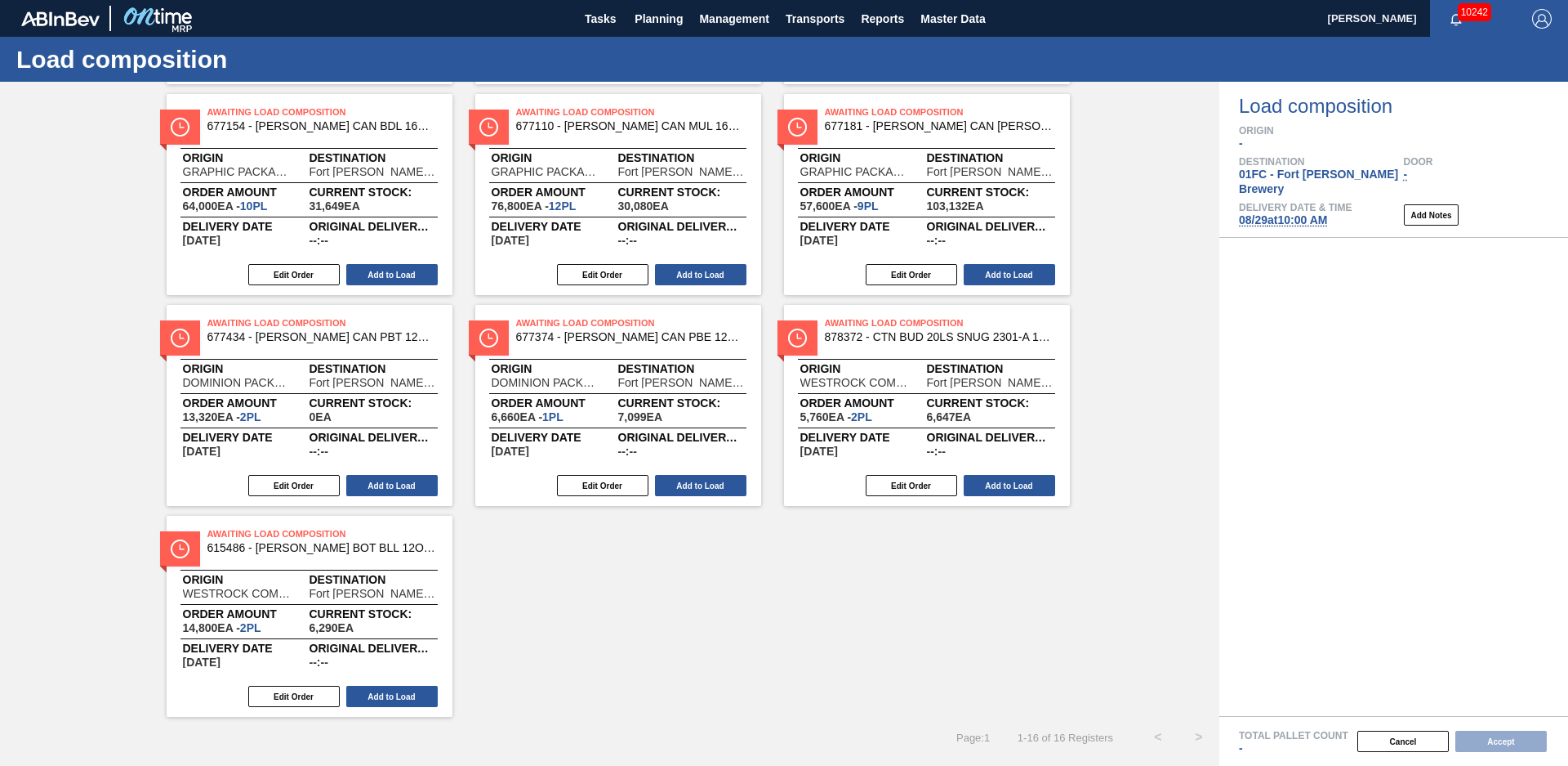
scroll to position [595, 0]
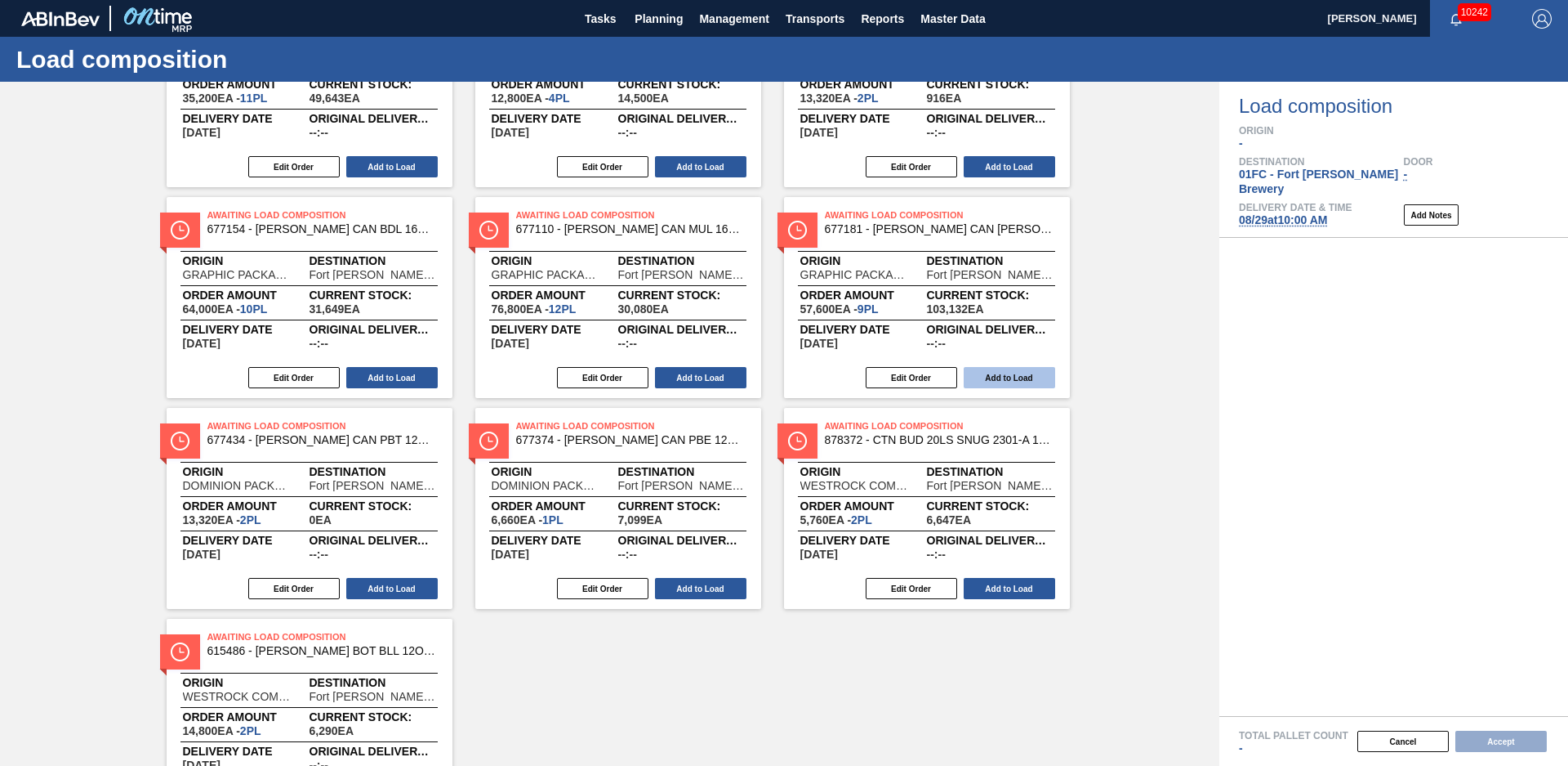
click at [999, 373] on button "Add to Load" at bounding box center [1010, 377] width 91 height 22
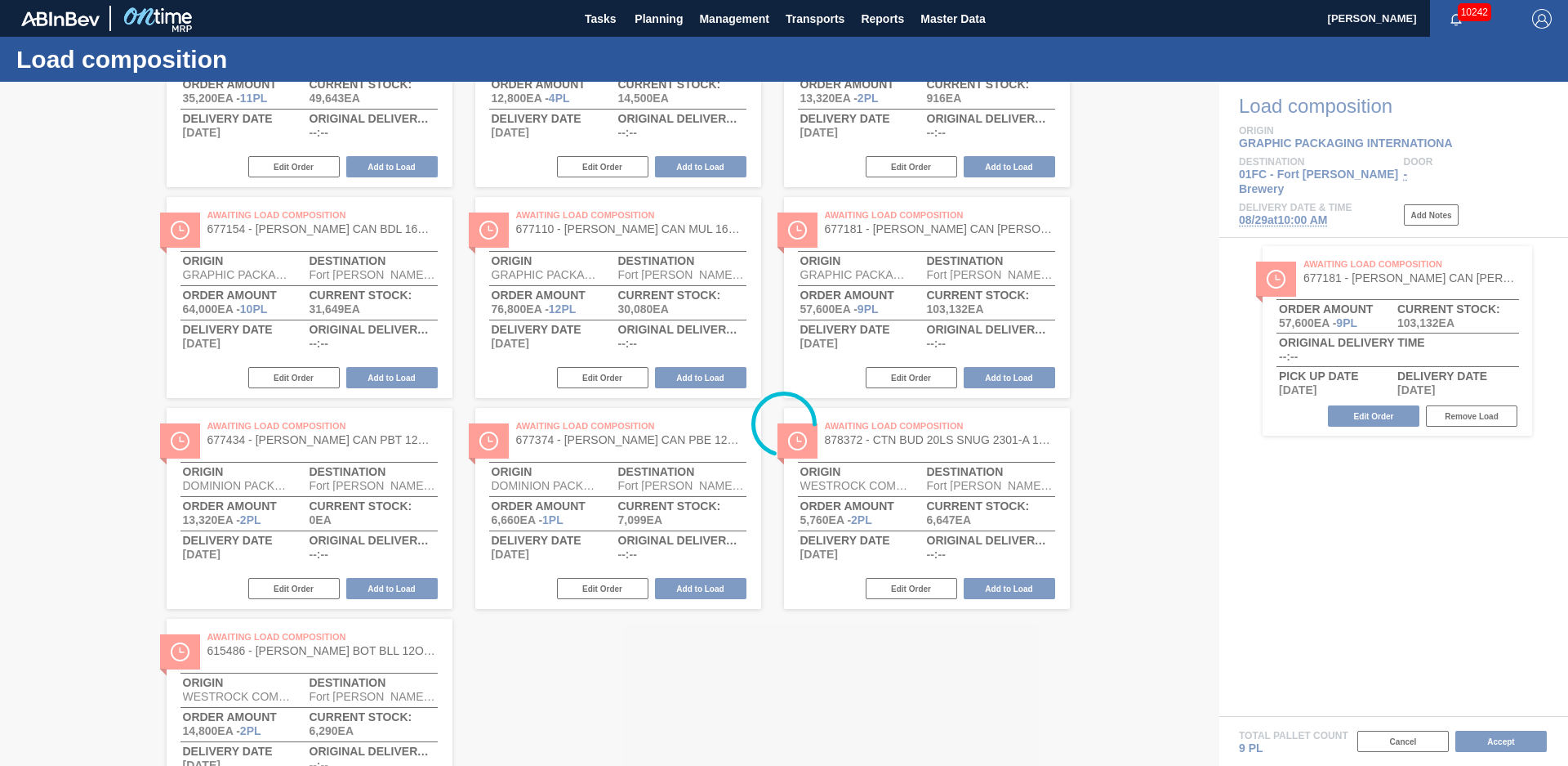
scroll to position [65, 0]
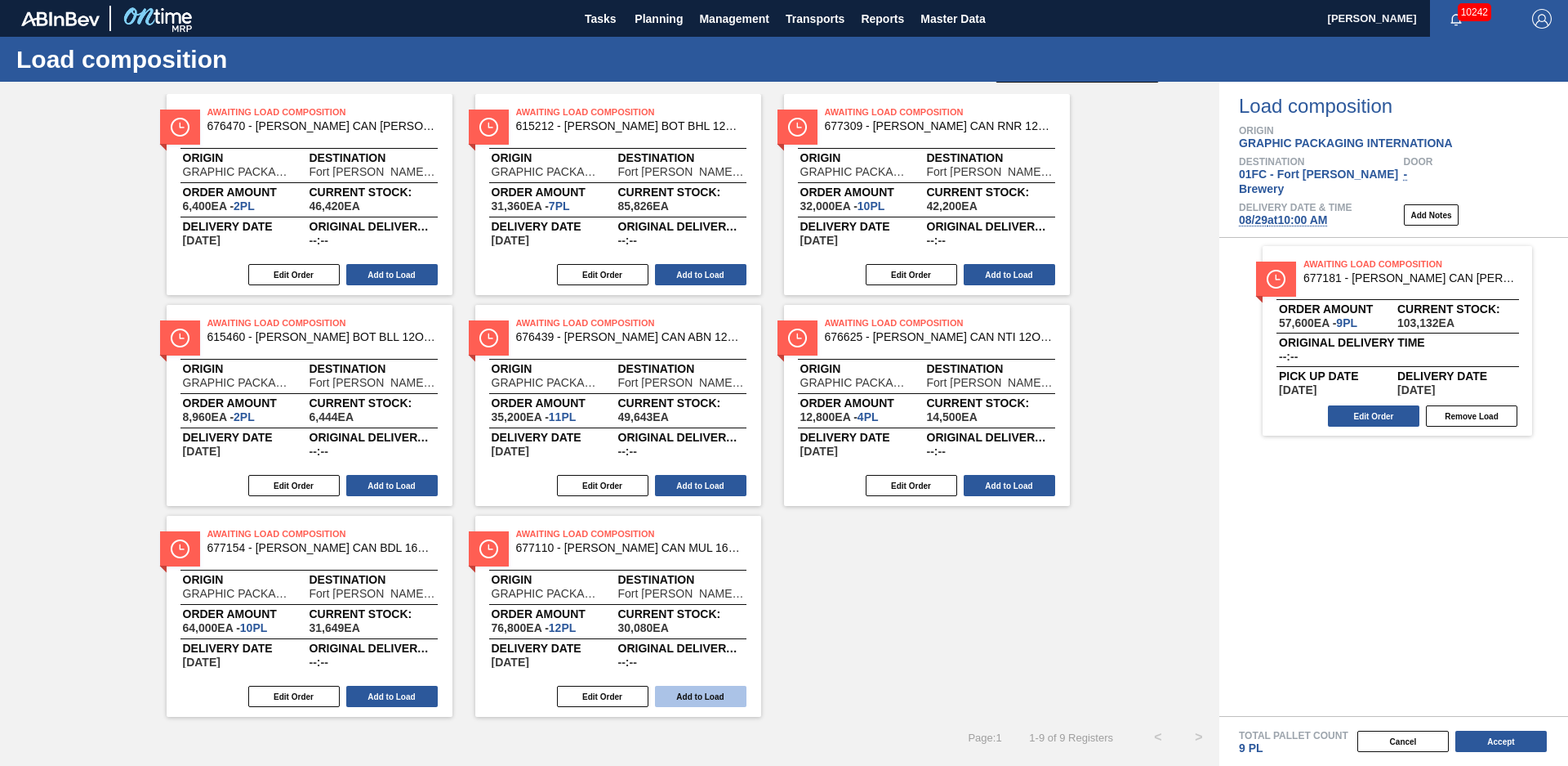
click at [699, 696] on button "Add to Load" at bounding box center [701, 696] width 91 height 22
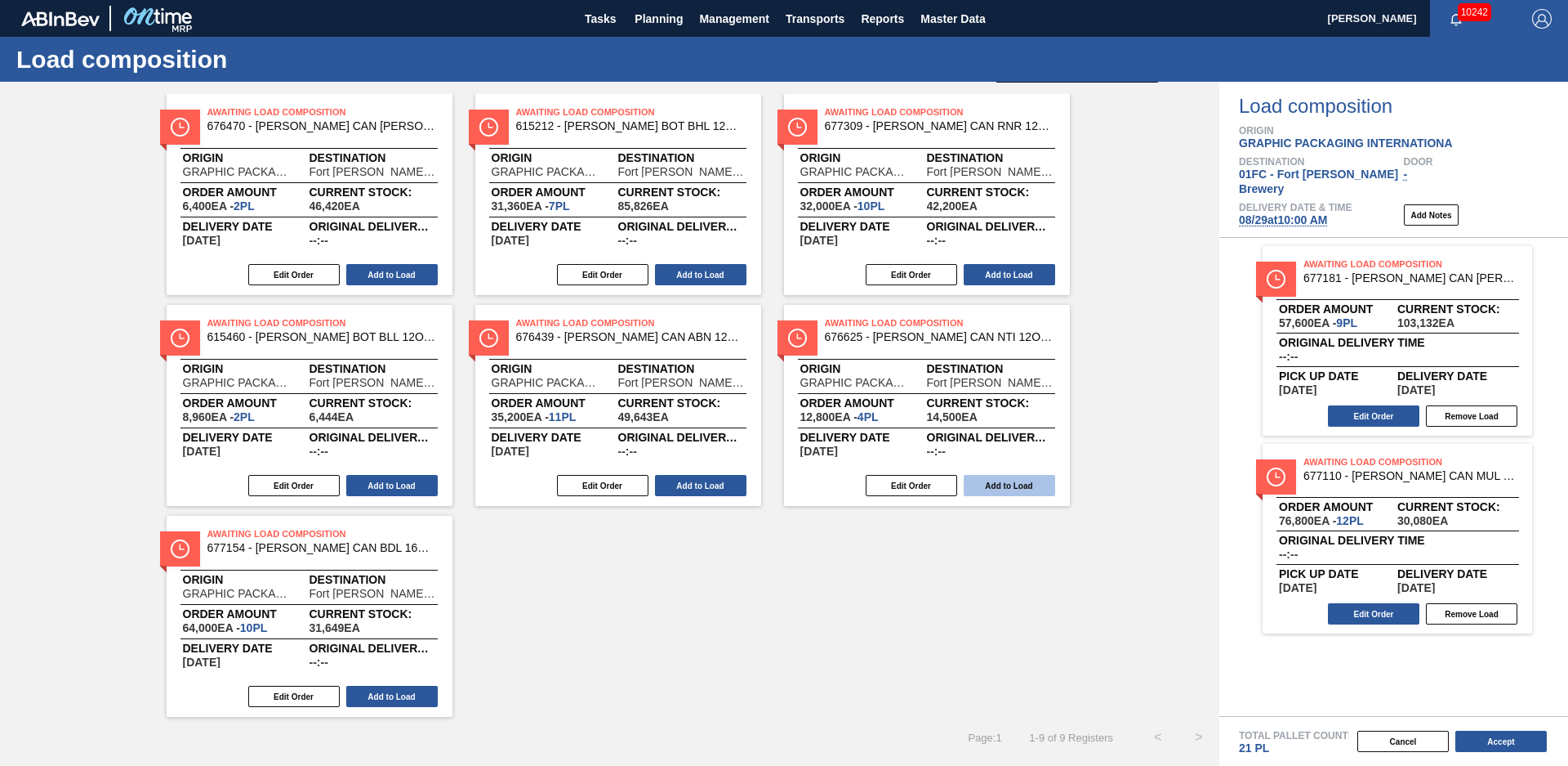
click at [1015, 491] on button "Add to Load" at bounding box center [1010, 485] width 91 height 22
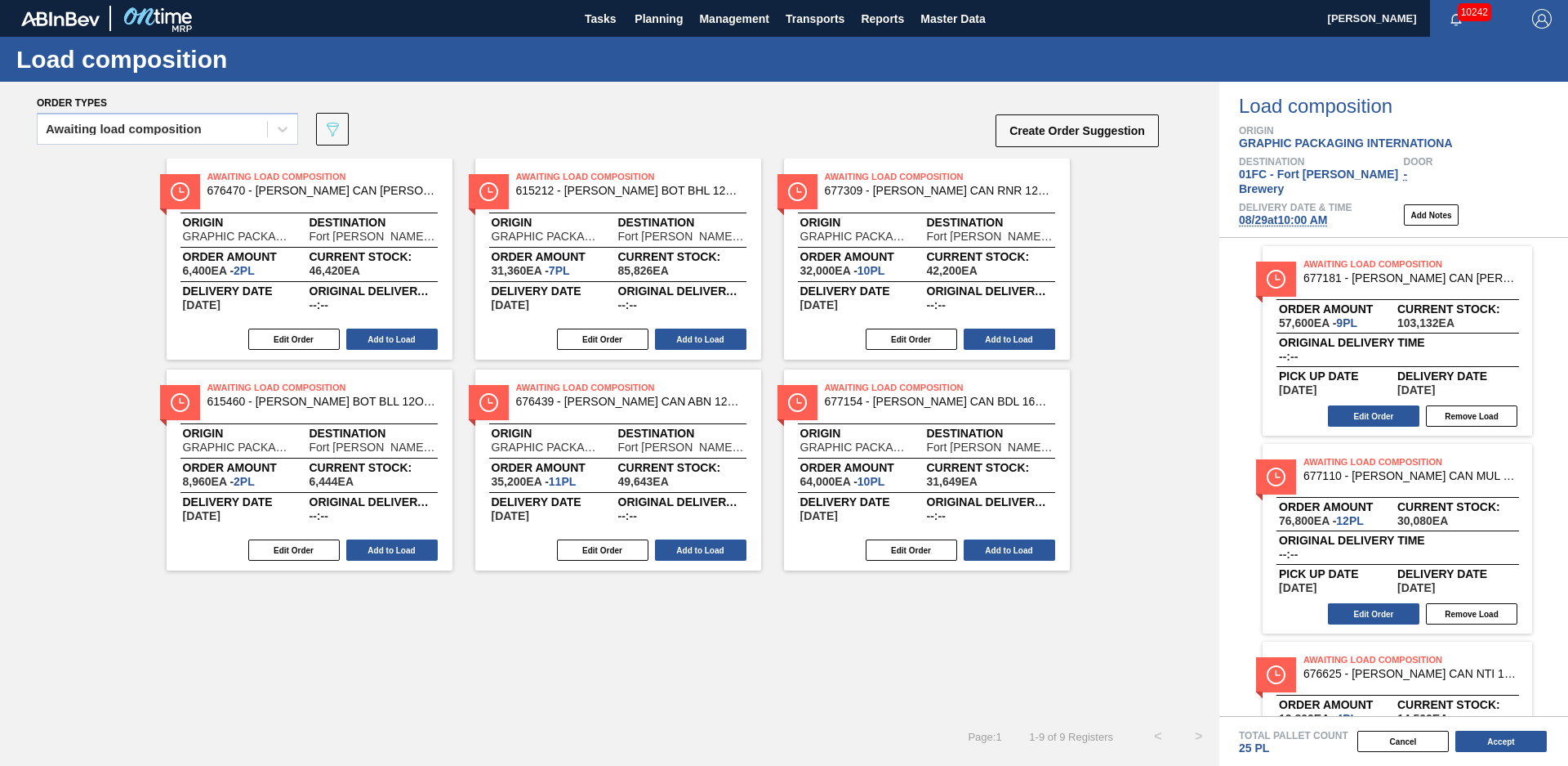
scroll to position [0, 0]
click at [1074, 132] on button "Create Order Suggestion" at bounding box center [1076, 130] width 163 height 33
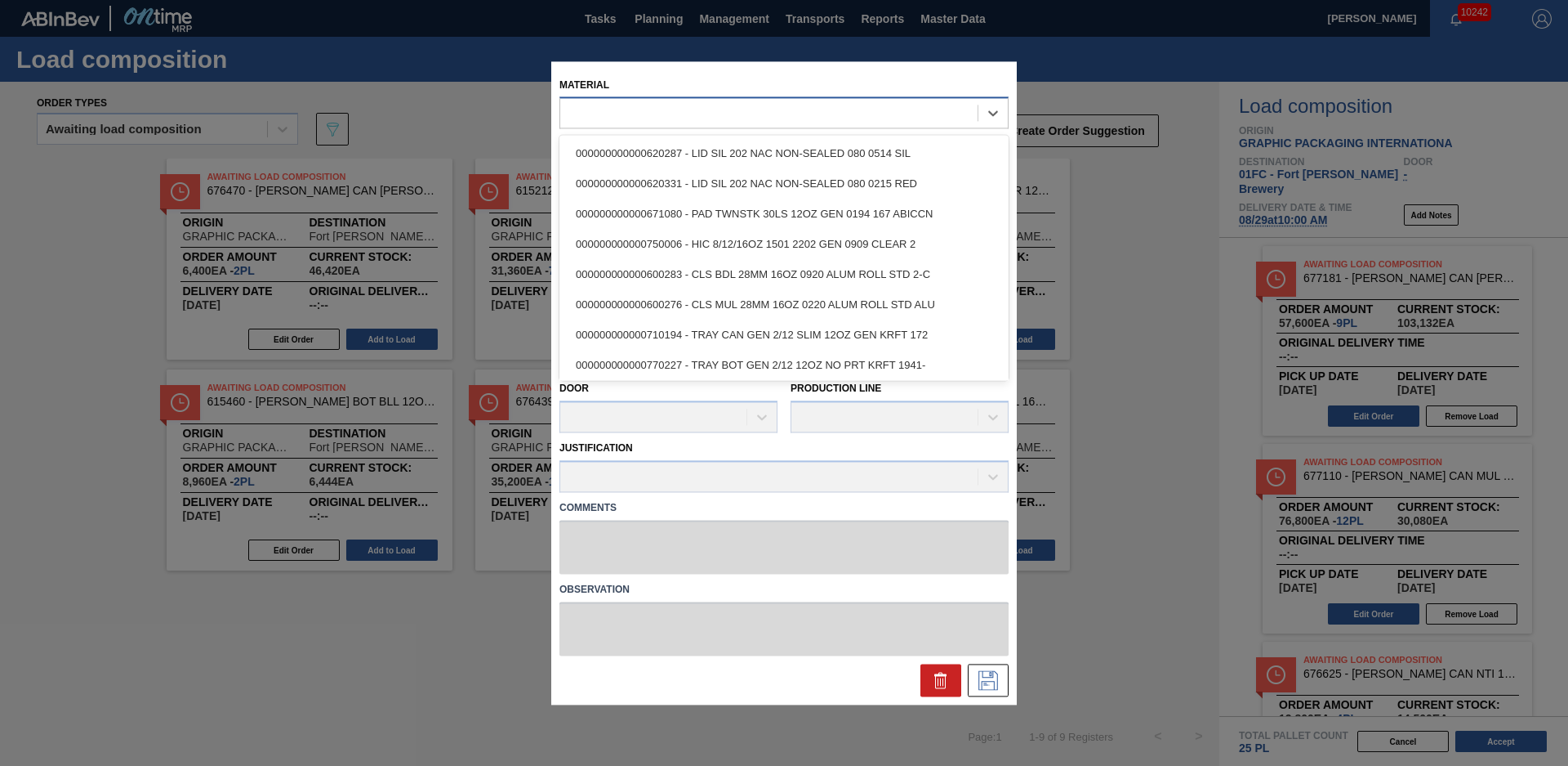
click at [647, 121] on div at bounding box center [768, 113] width 417 height 24
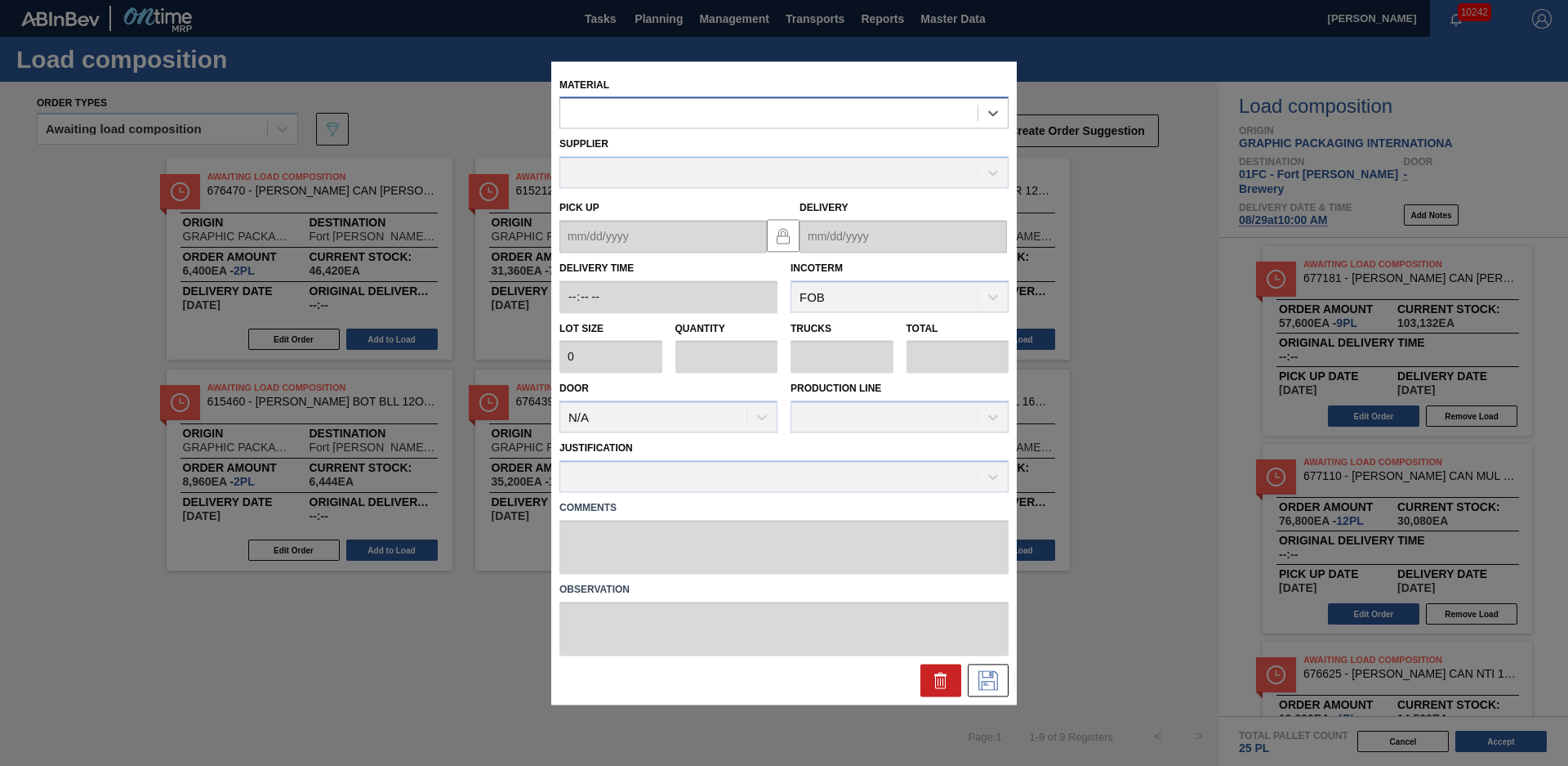
click at [634, 117] on div at bounding box center [768, 113] width 417 height 24
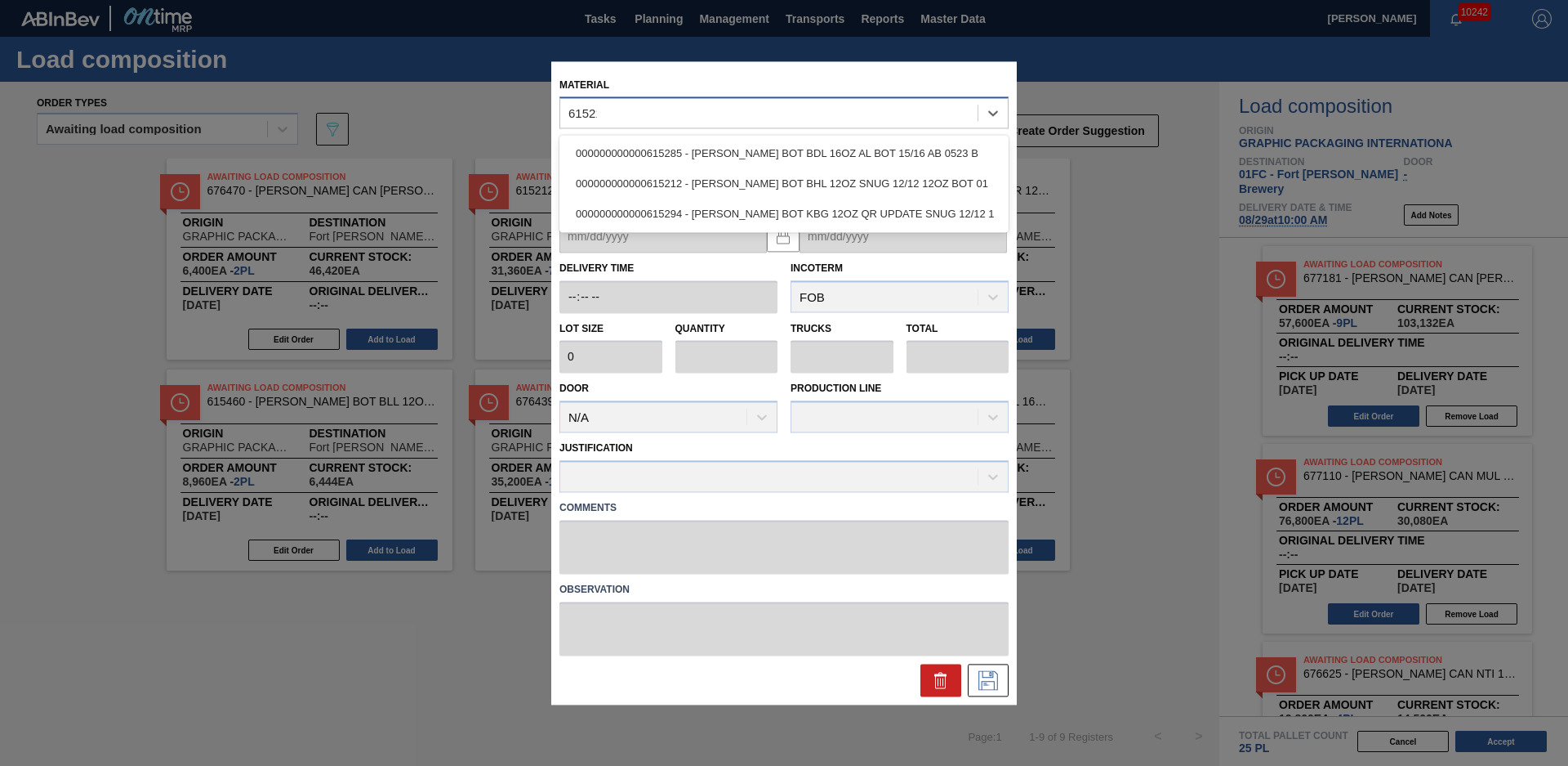
type input "615212"
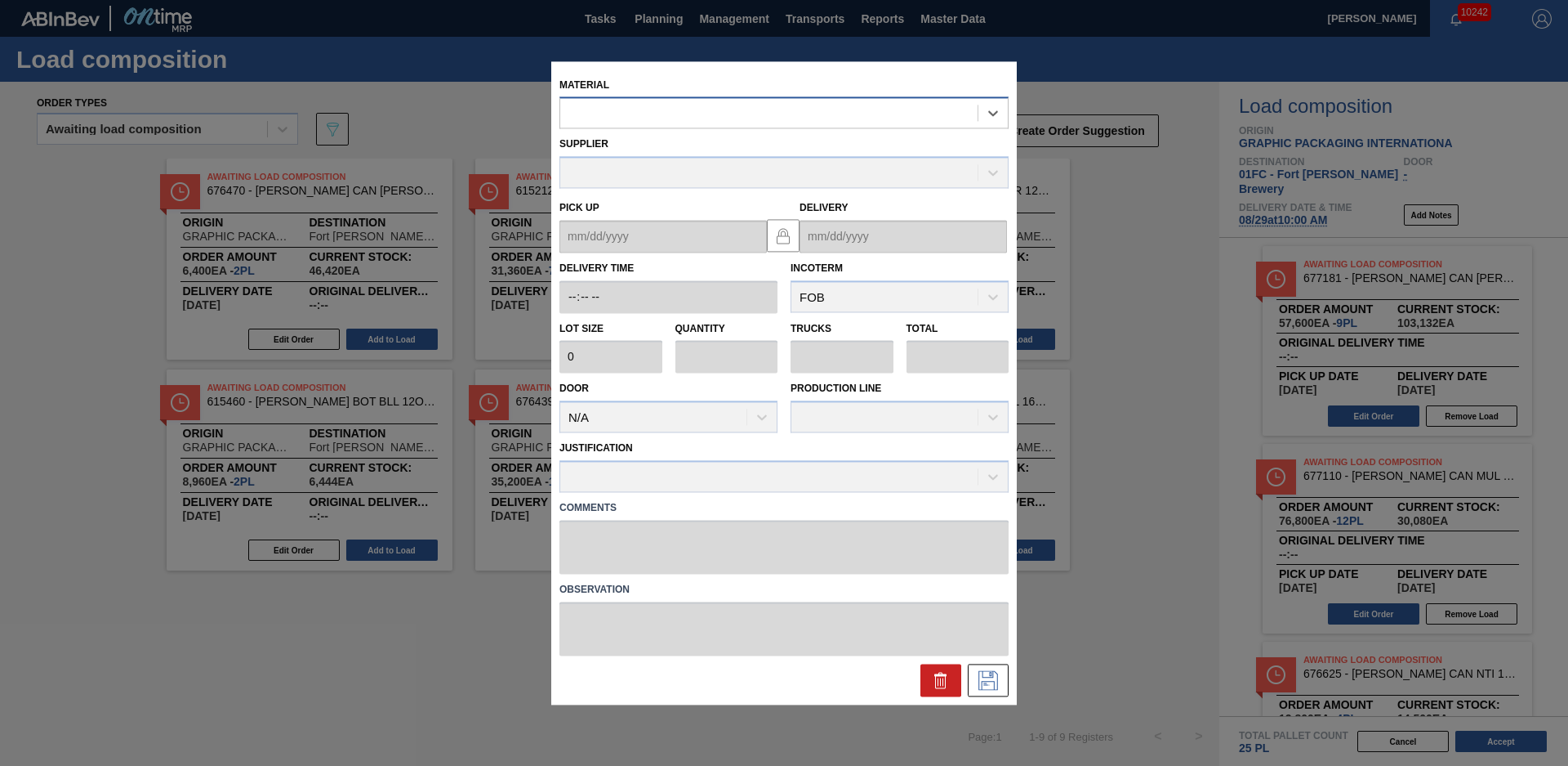
type input "4,480"
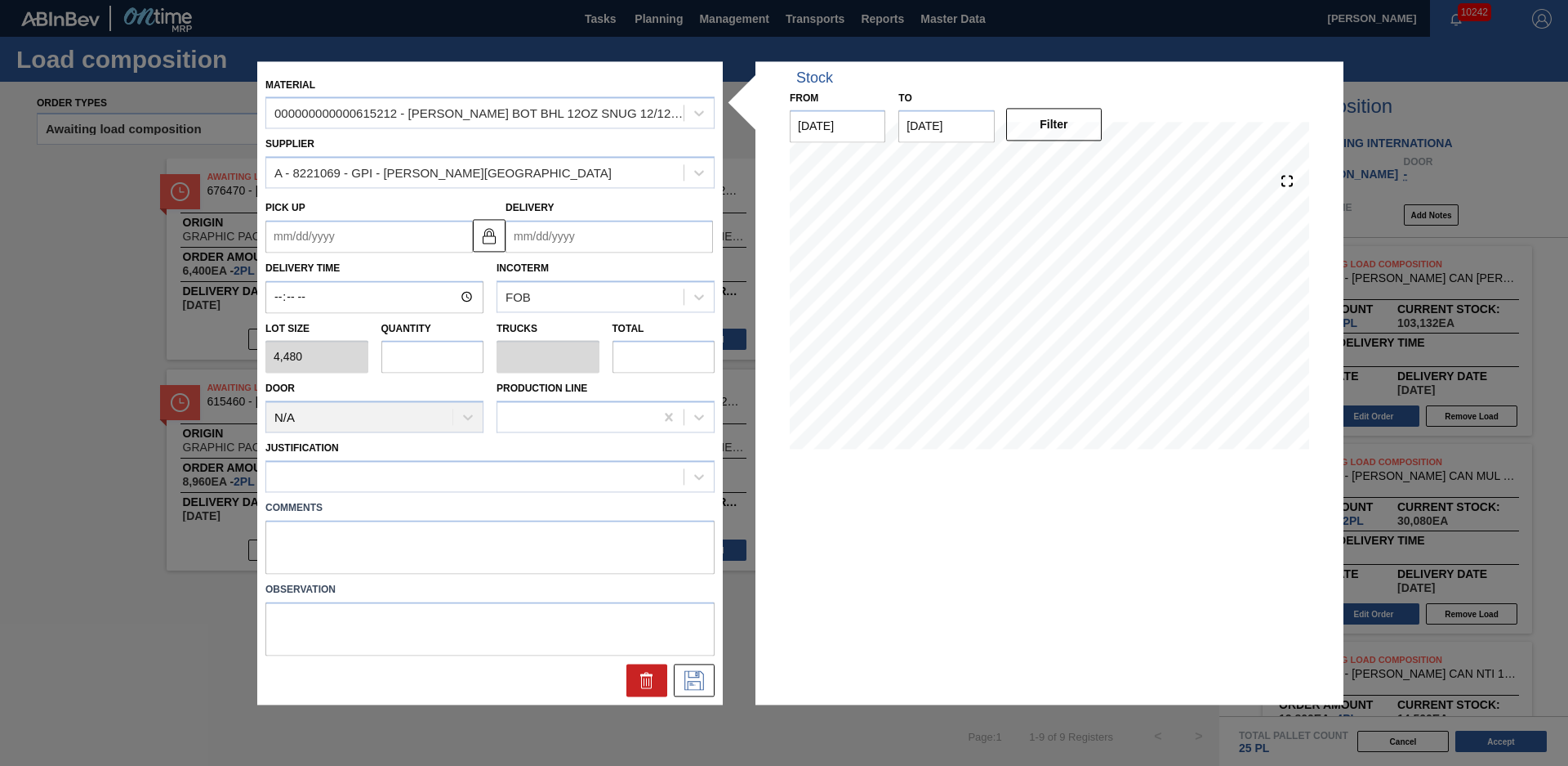
click at [395, 358] on input "text" at bounding box center [432, 357] width 103 height 33
type input "1"
type input "0.038"
type input "4,480"
type input "1"
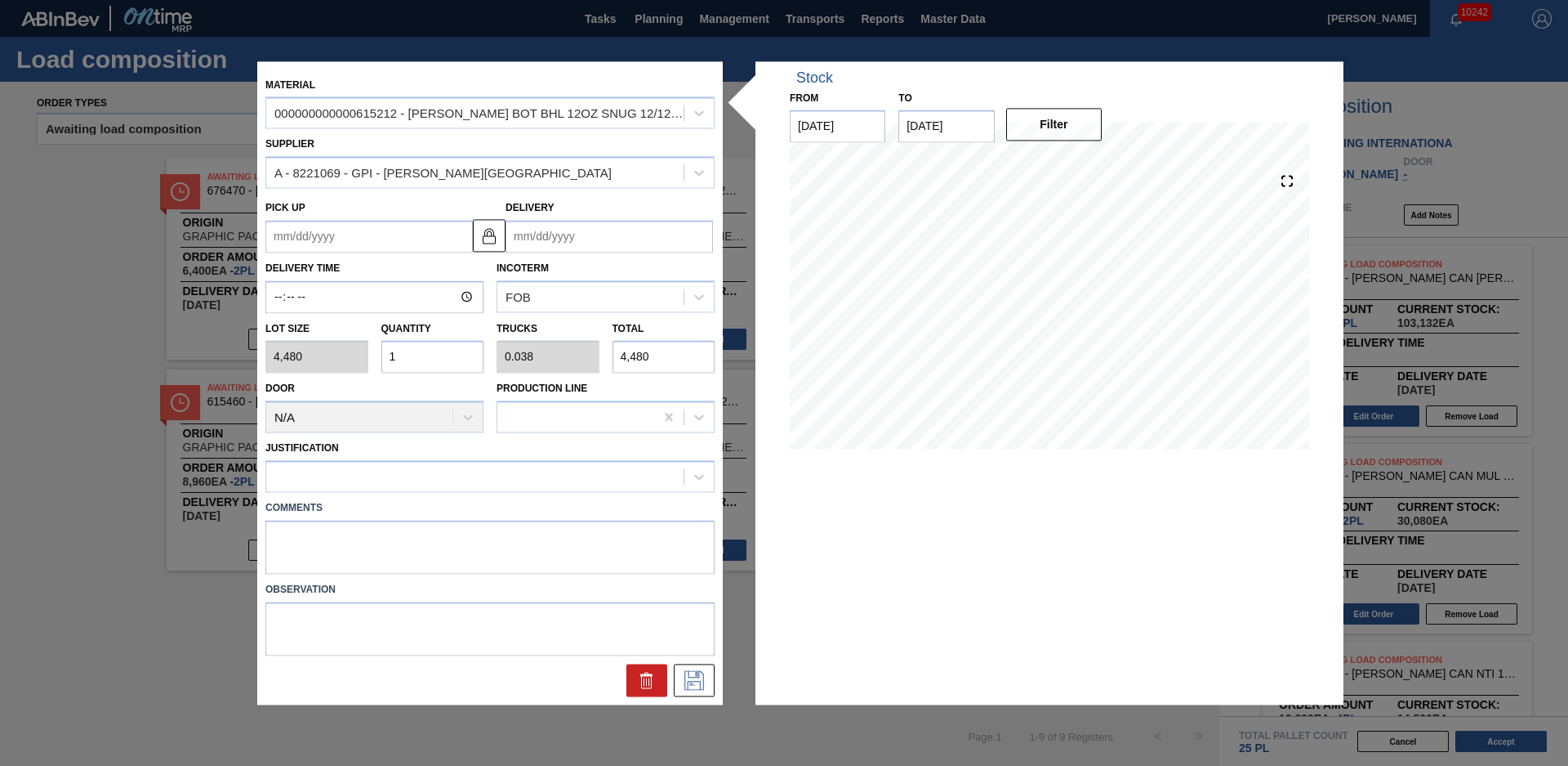
click at [663, 239] on input "Delivery" at bounding box center [609, 236] width 207 height 33
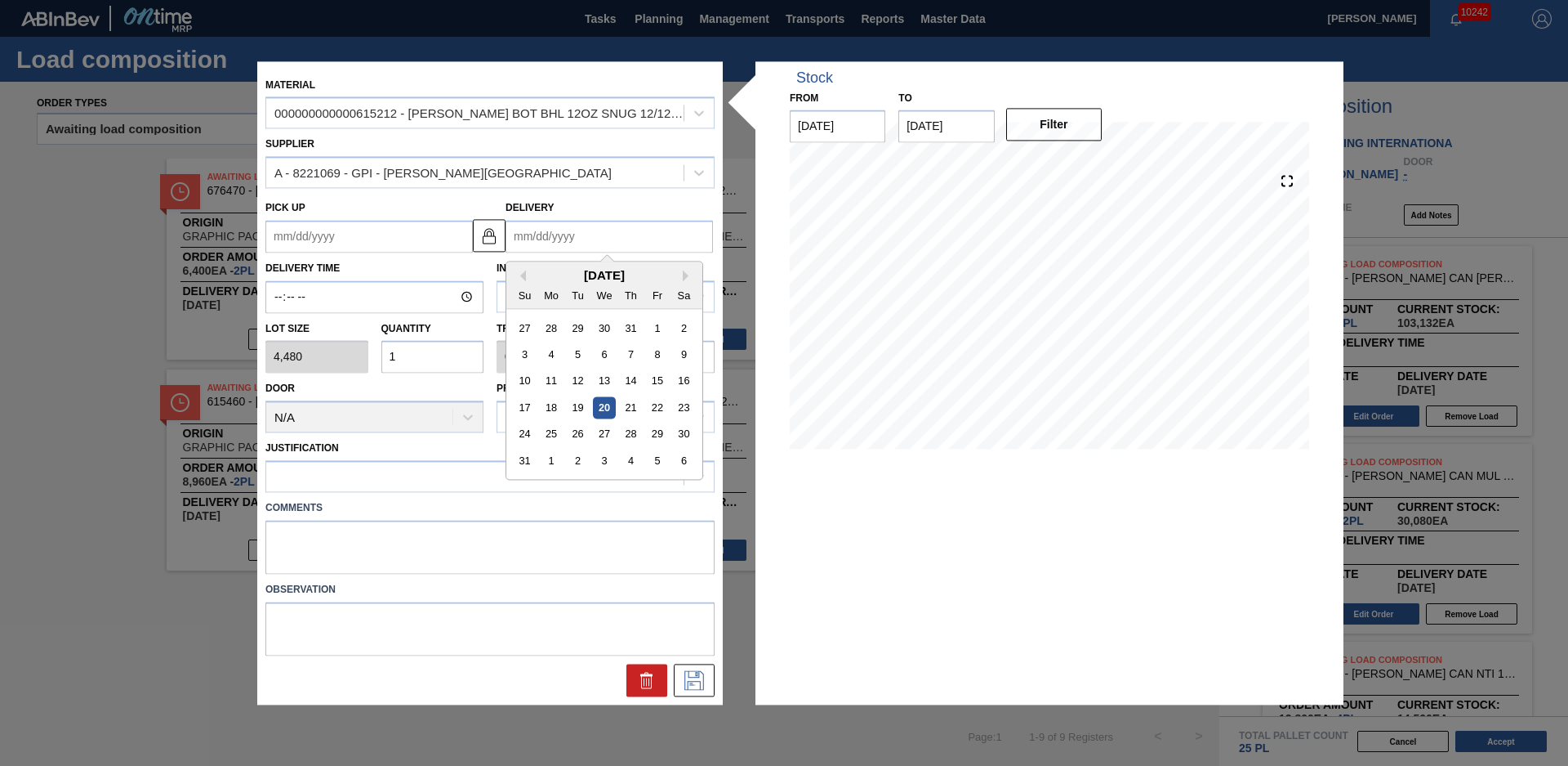
click at [653, 435] on div "29" at bounding box center [656, 433] width 22 height 22
type up "[DATE]"
type input "[DATE]"
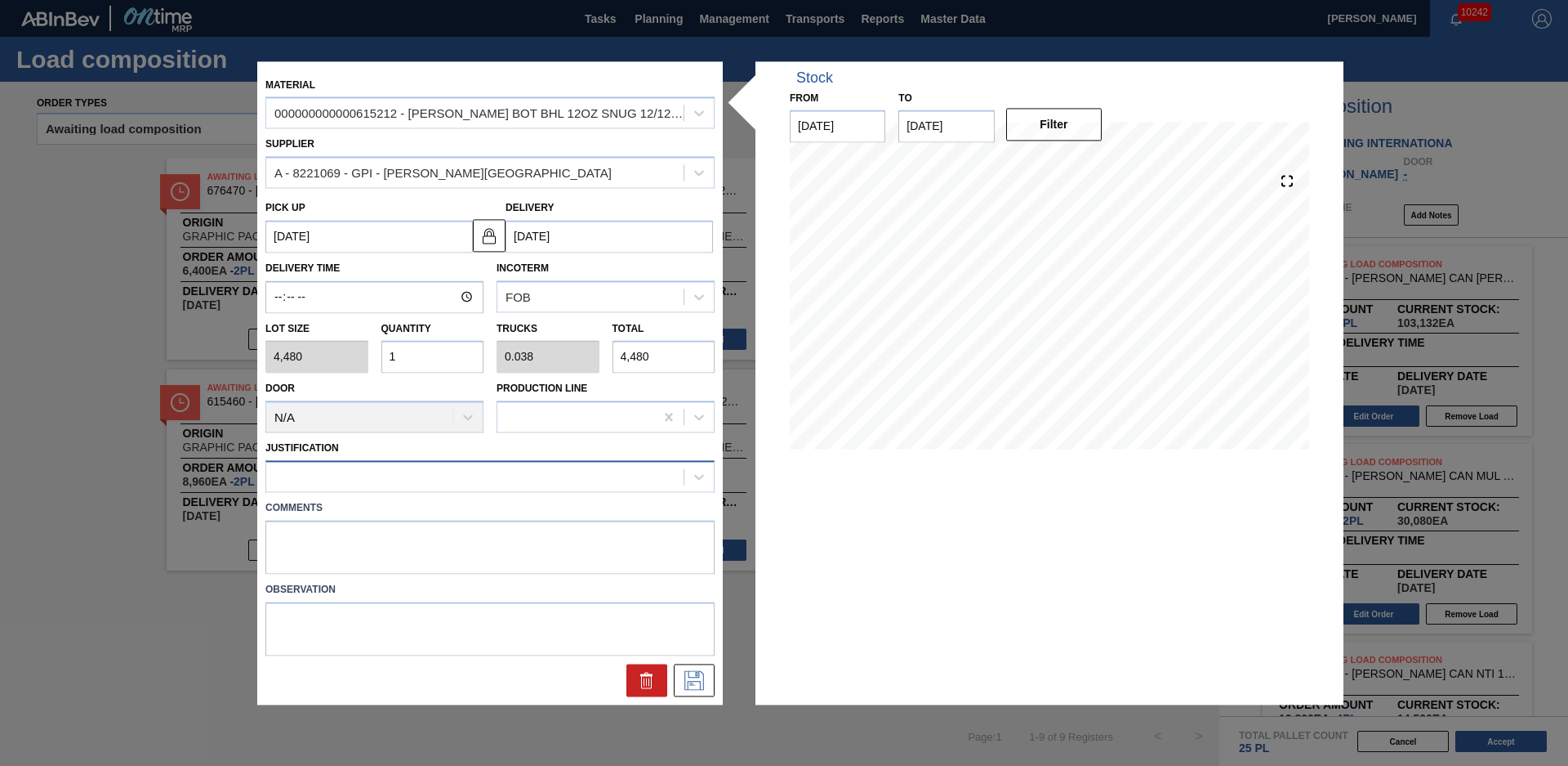
click at [369, 481] on div at bounding box center [475, 477] width 417 height 24
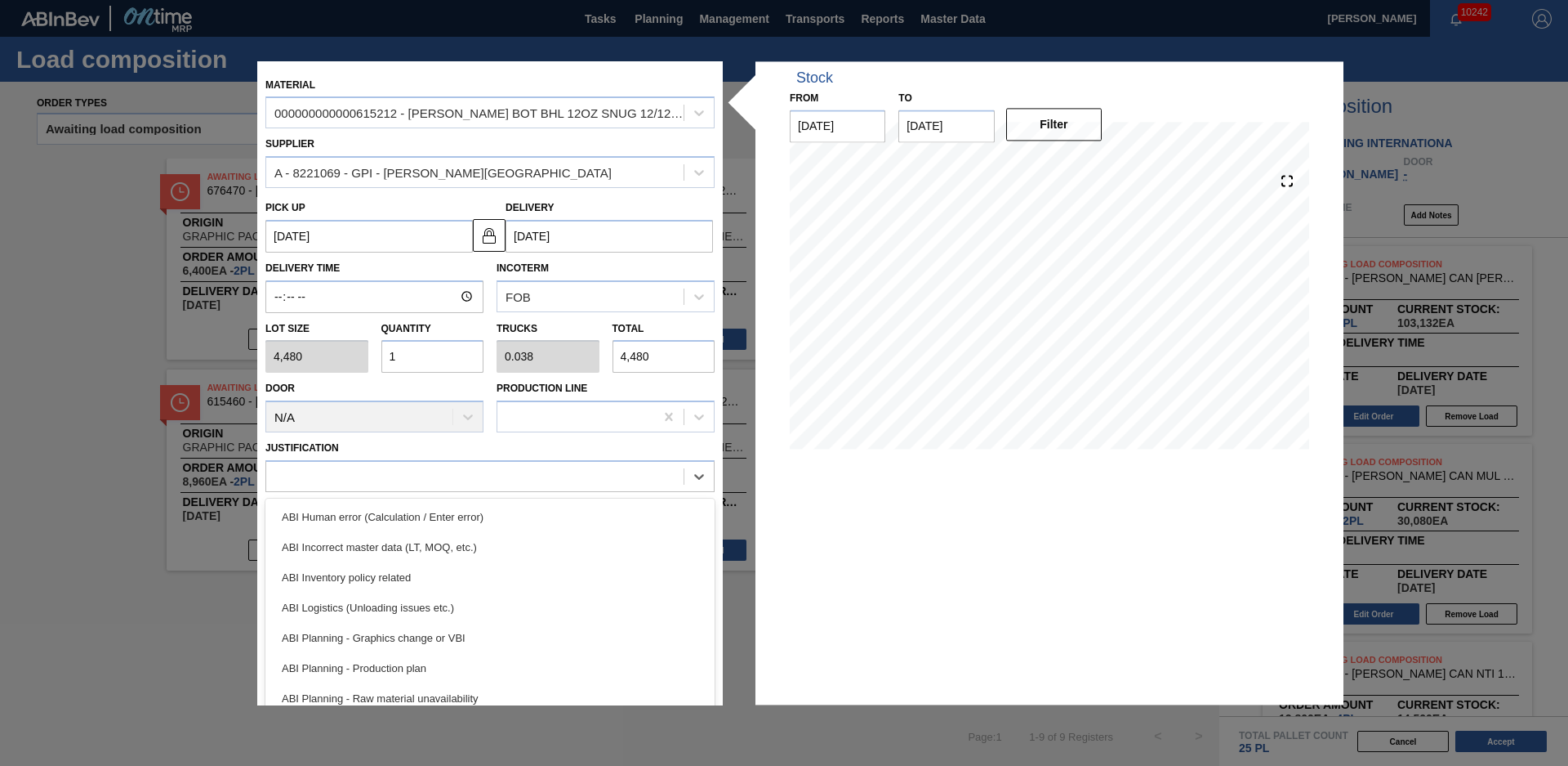
scroll to position [110, 0]
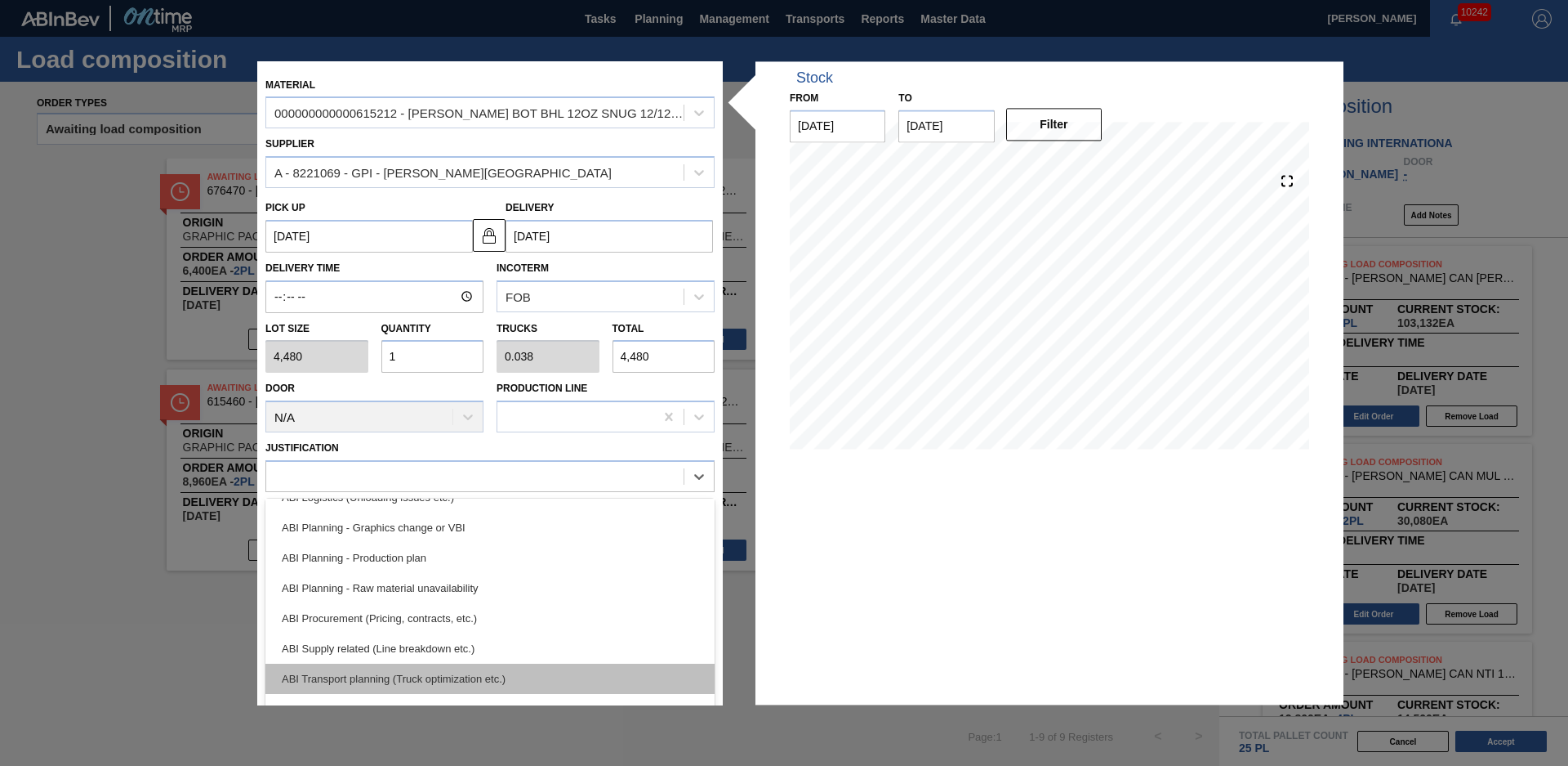
click at [410, 682] on div "ABI Transport planning (Truck optimization etc.)" at bounding box center [490, 678] width 449 height 30
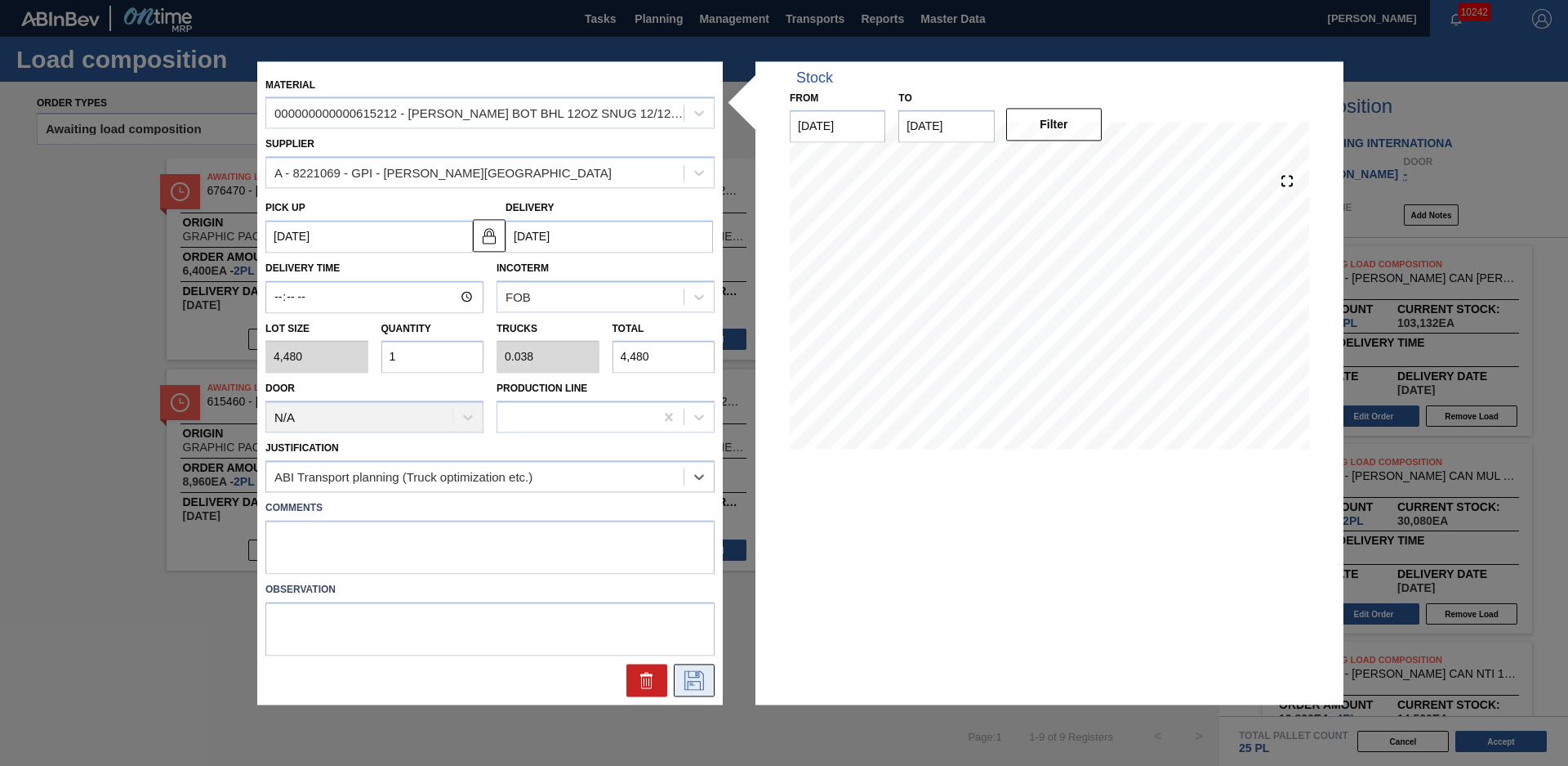
click at [687, 676] on icon at bounding box center [694, 679] width 26 height 20
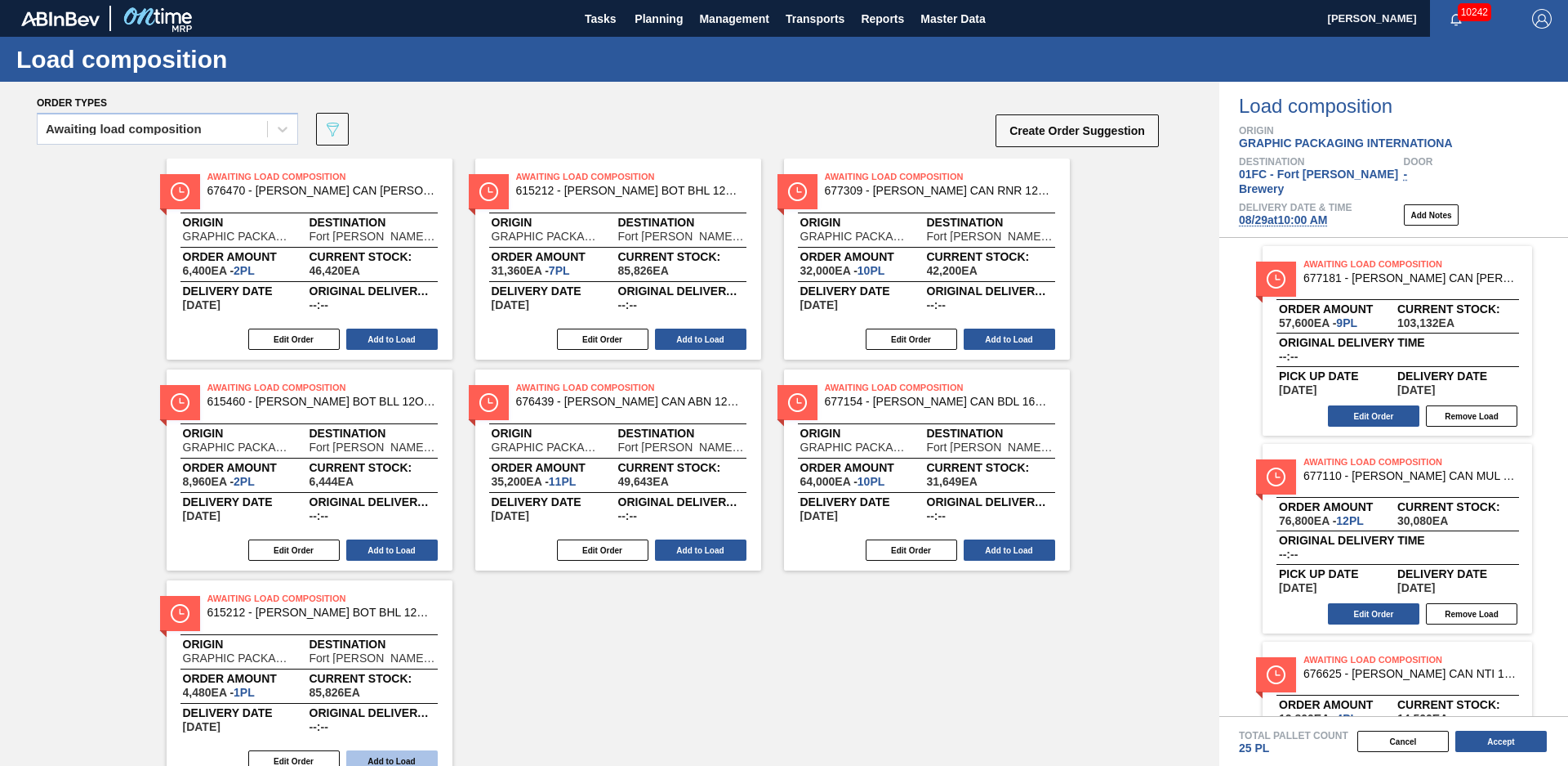
scroll to position [65, 0]
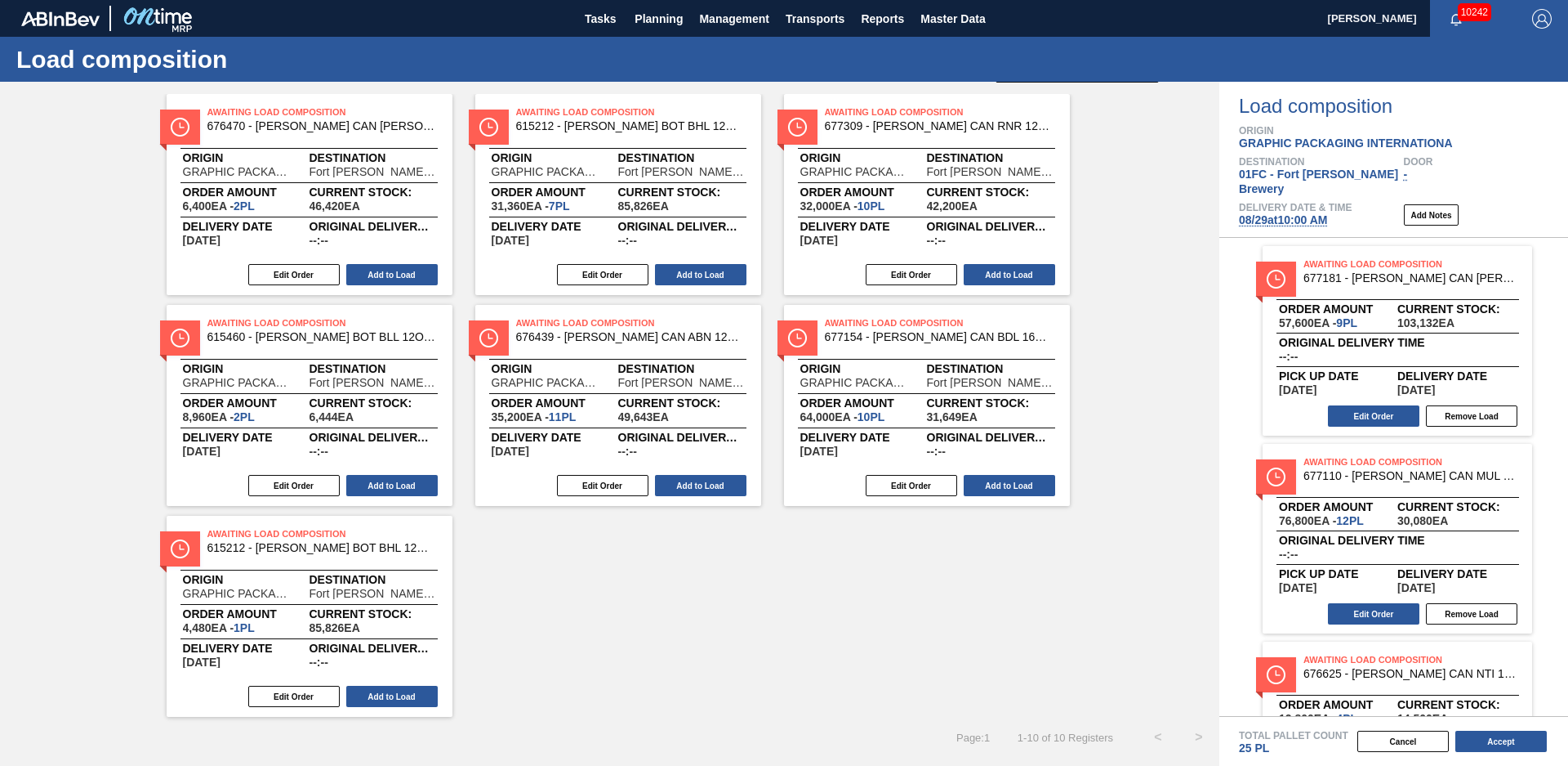
click at [407, 708] on div "Edit Order Add to Load" at bounding box center [303, 696] width 273 height 24
click at [408, 704] on button "Add to Load" at bounding box center [392, 696] width 91 height 22
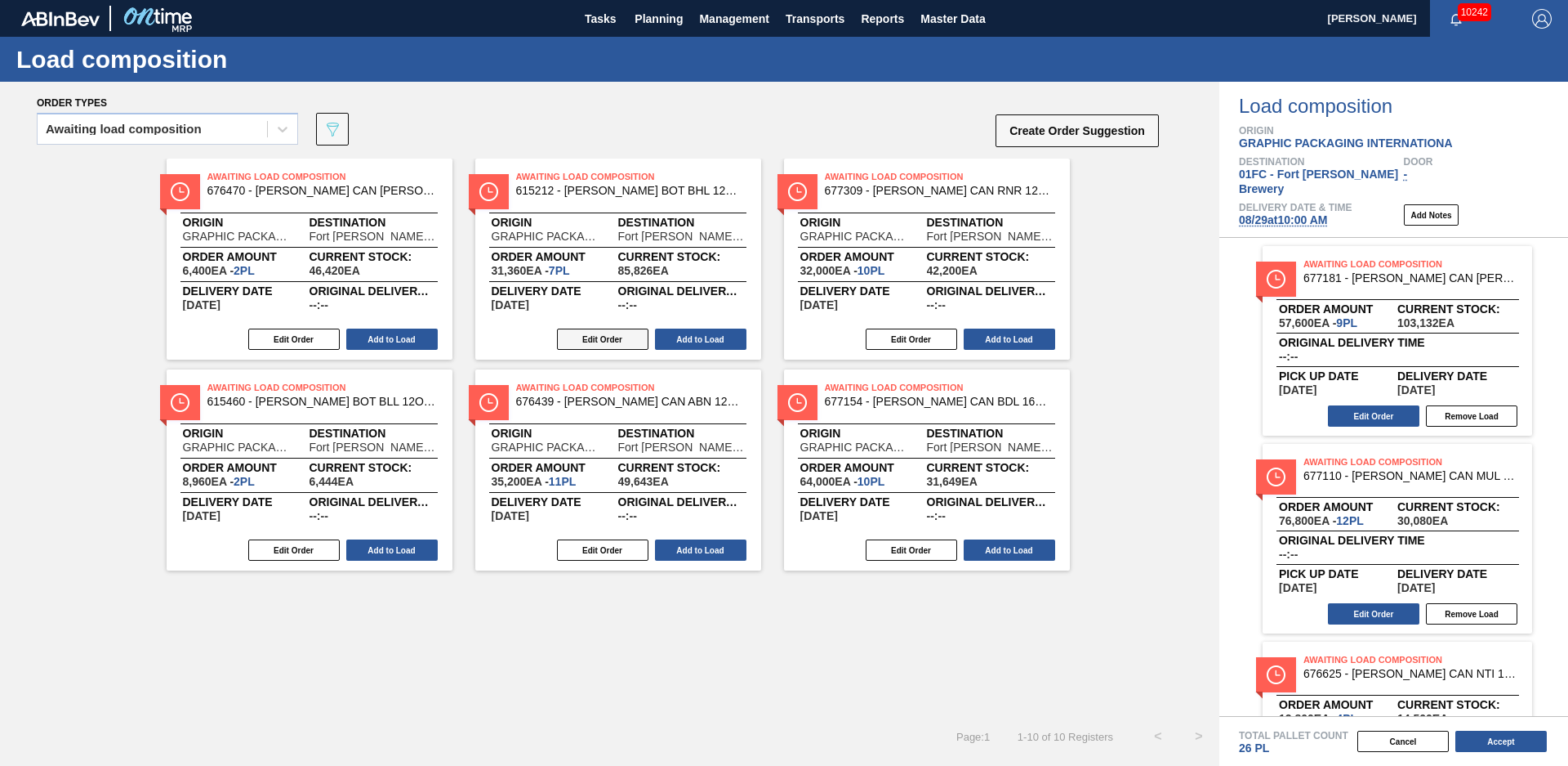
click at [609, 338] on button "Edit Order" at bounding box center [603, 339] width 91 height 22
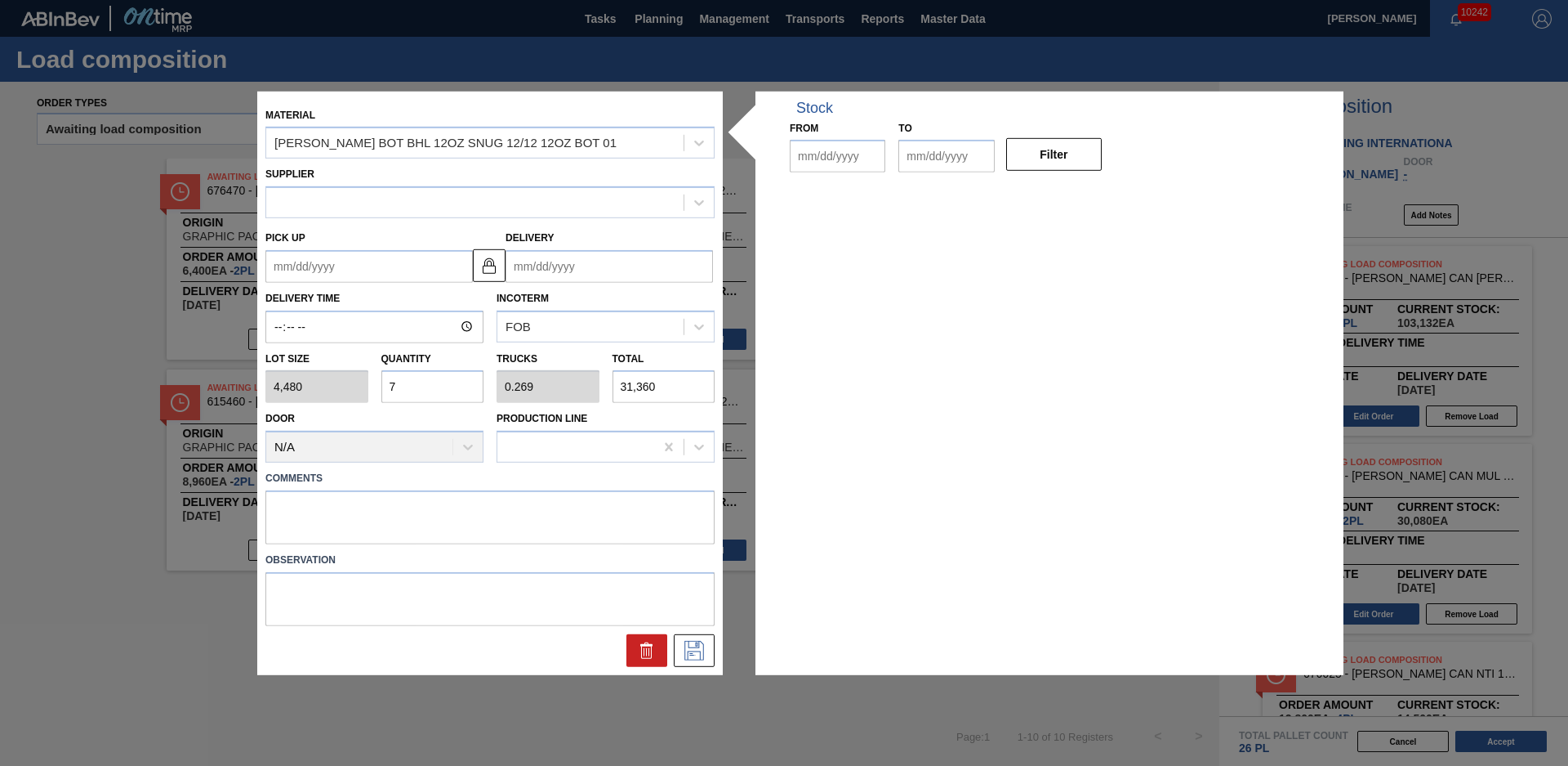
type input "4,480"
type input "7"
type input "0.269"
type input "31,360"
type up "[DATE]"
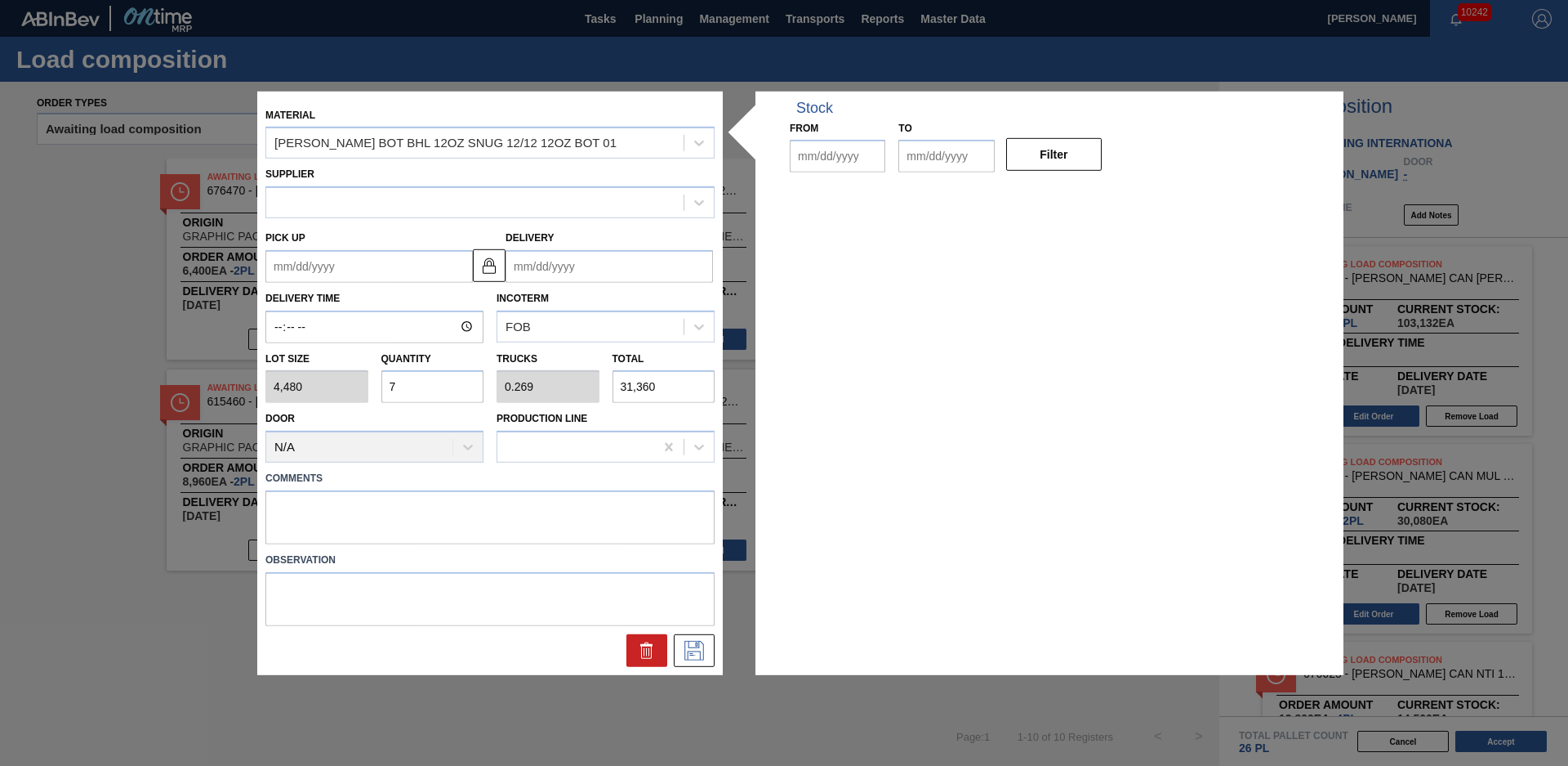
type input "[DATE]"
drag, startPoint x: 409, startPoint y: 389, endPoint x: 354, endPoint y: 391, distance: 55.0
click at [354, 391] on div "Lot size 4,480 Quantity 7 Trucks 0.269 Total 31,360" at bounding box center [490, 373] width 462 height 60
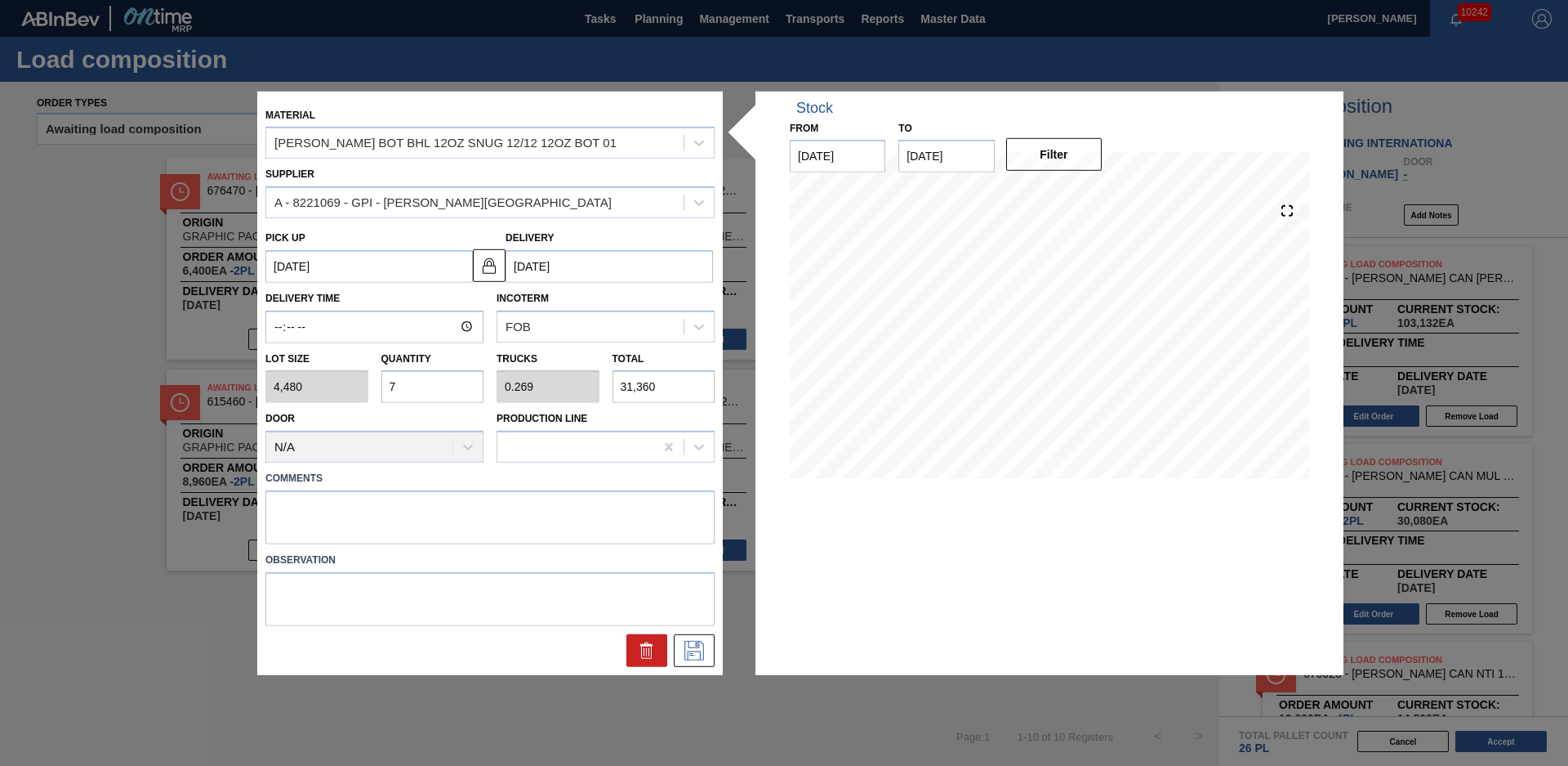
type input "1"
type input "0.038"
type input "4,480"
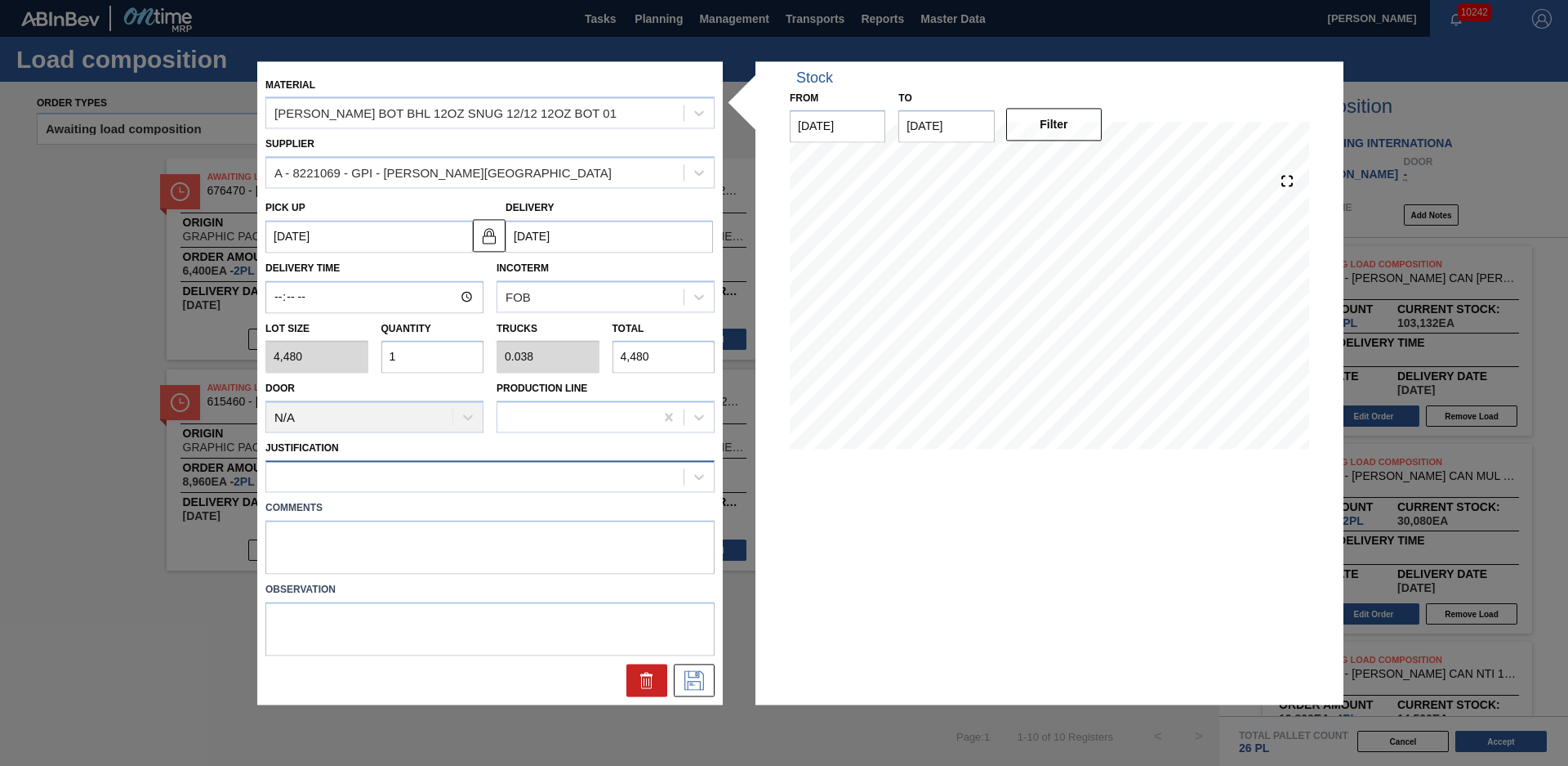
type input "1"
click at [376, 472] on div at bounding box center [475, 477] width 417 height 24
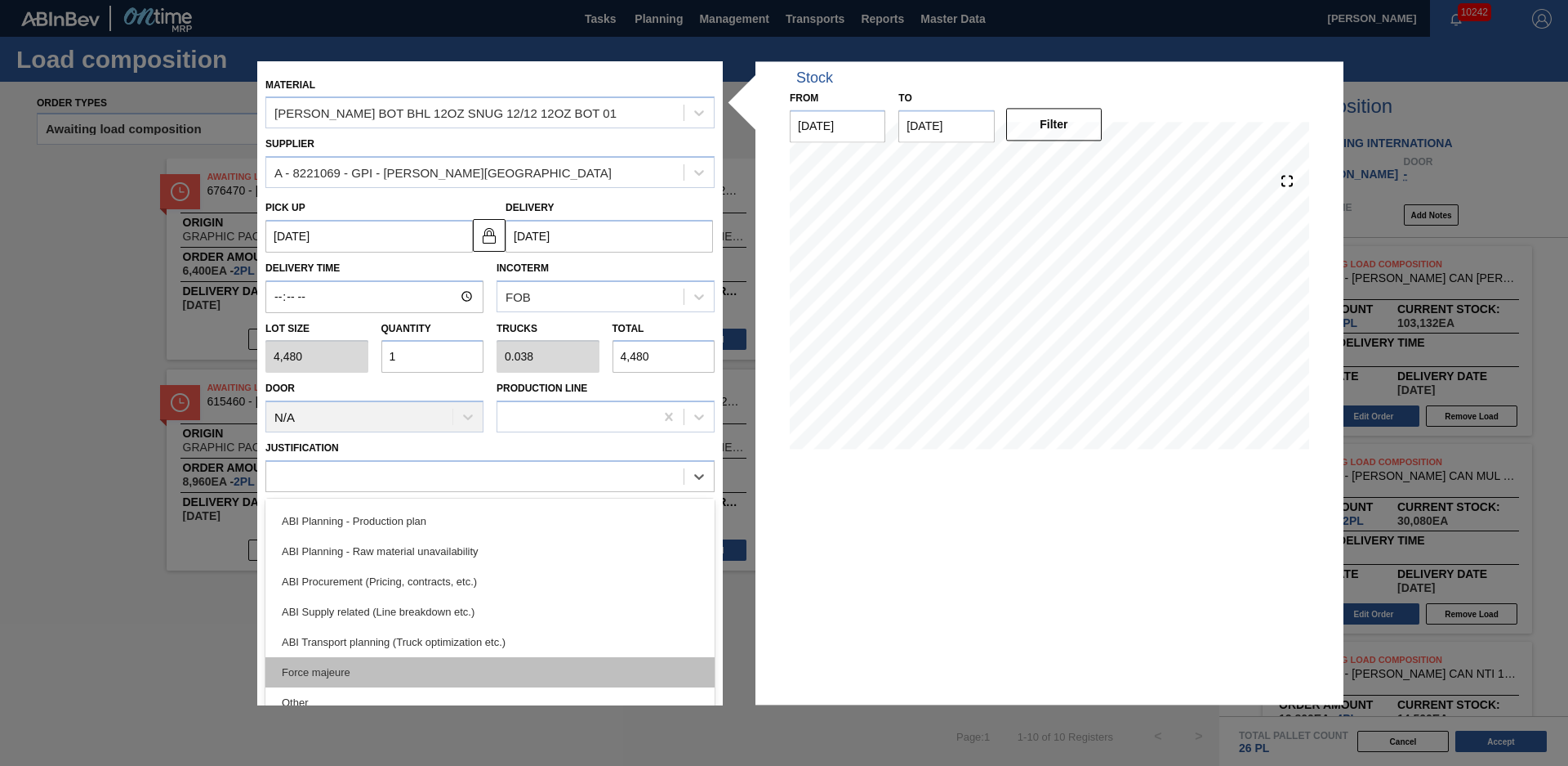
scroll to position [184, 0]
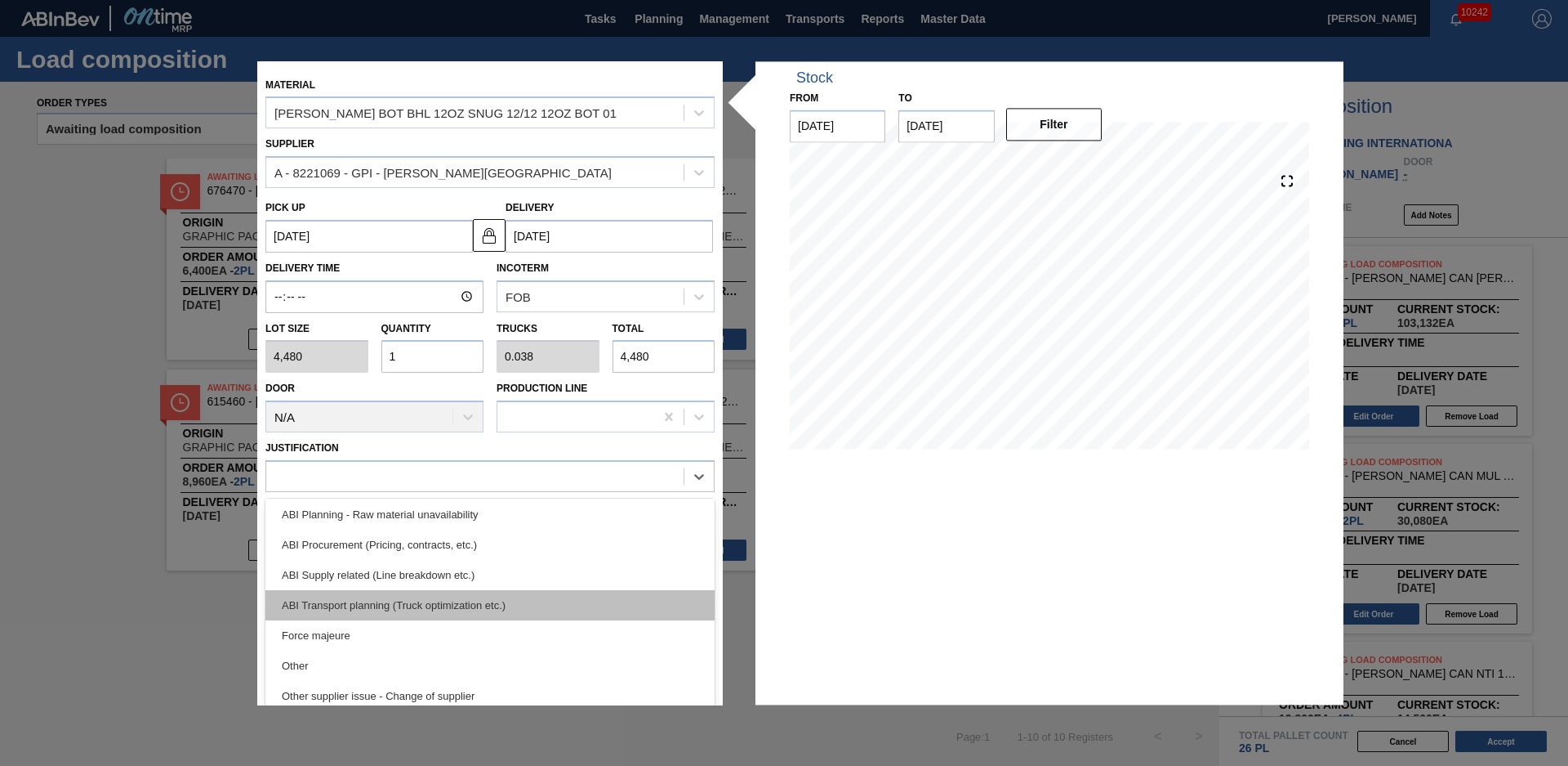
click at [416, 617] on div "ABI Transport planning (Truck optimization etc.)" at bounding box center [490, 605] width 449 height 30
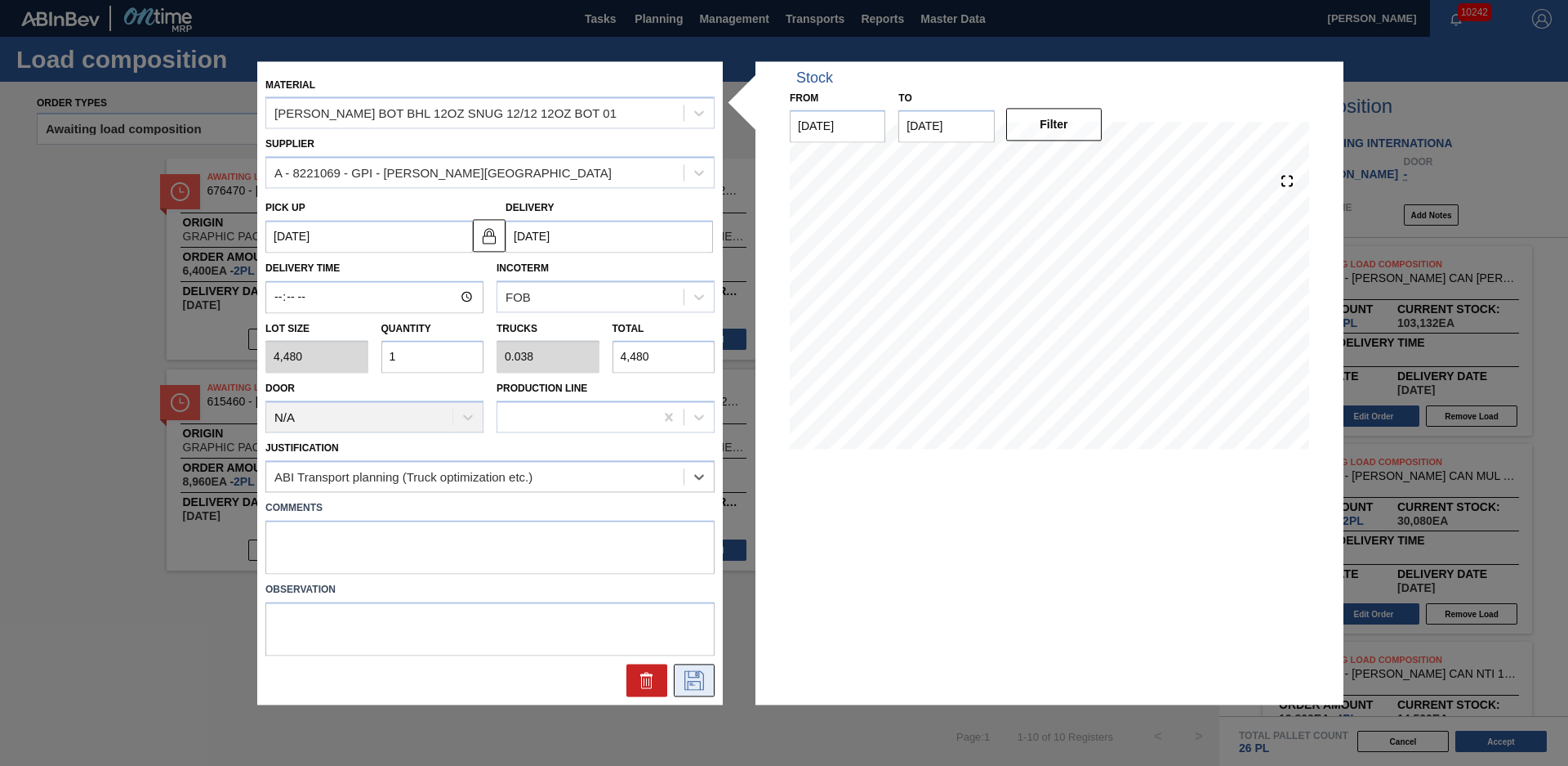
click at [690, 693] on button at bounding box center [694, 679] width 40 height 33
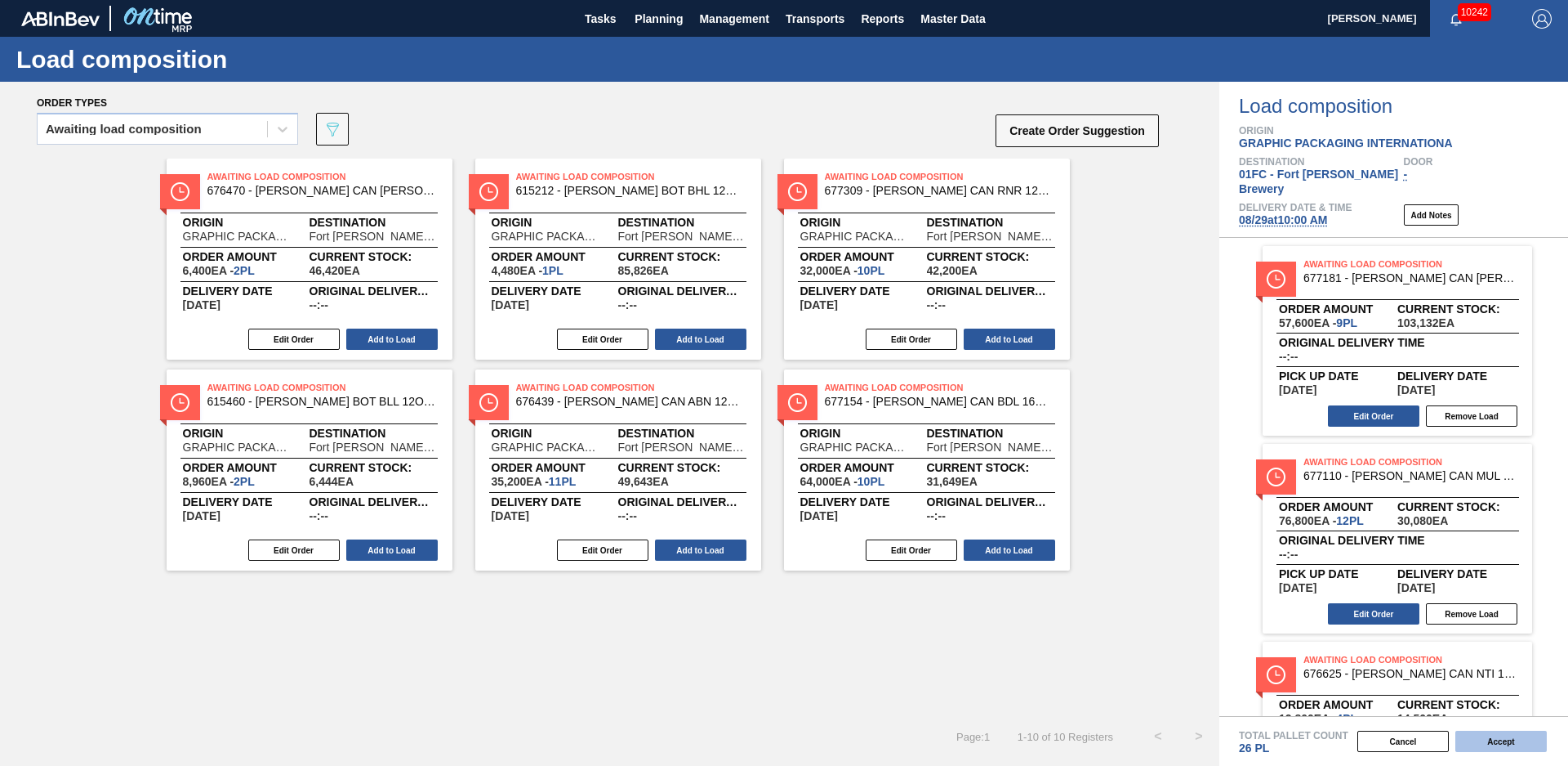
click at [1490, 734] on button "Accept" at bounding box center [1501, 741] width 91 height 22
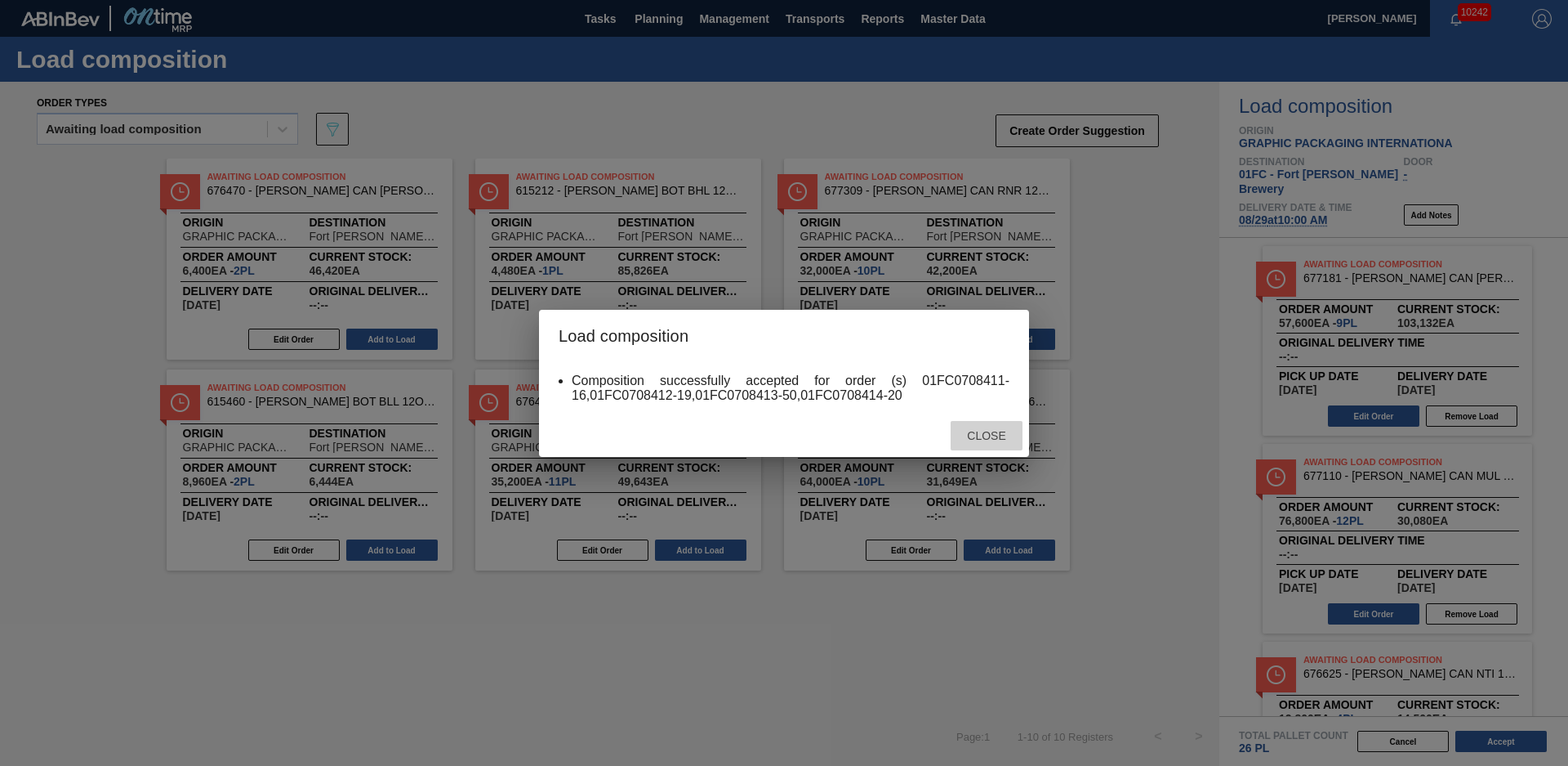
click at [986, 434] on span "Close" at bounding box center [986, 435] width 65 height 13
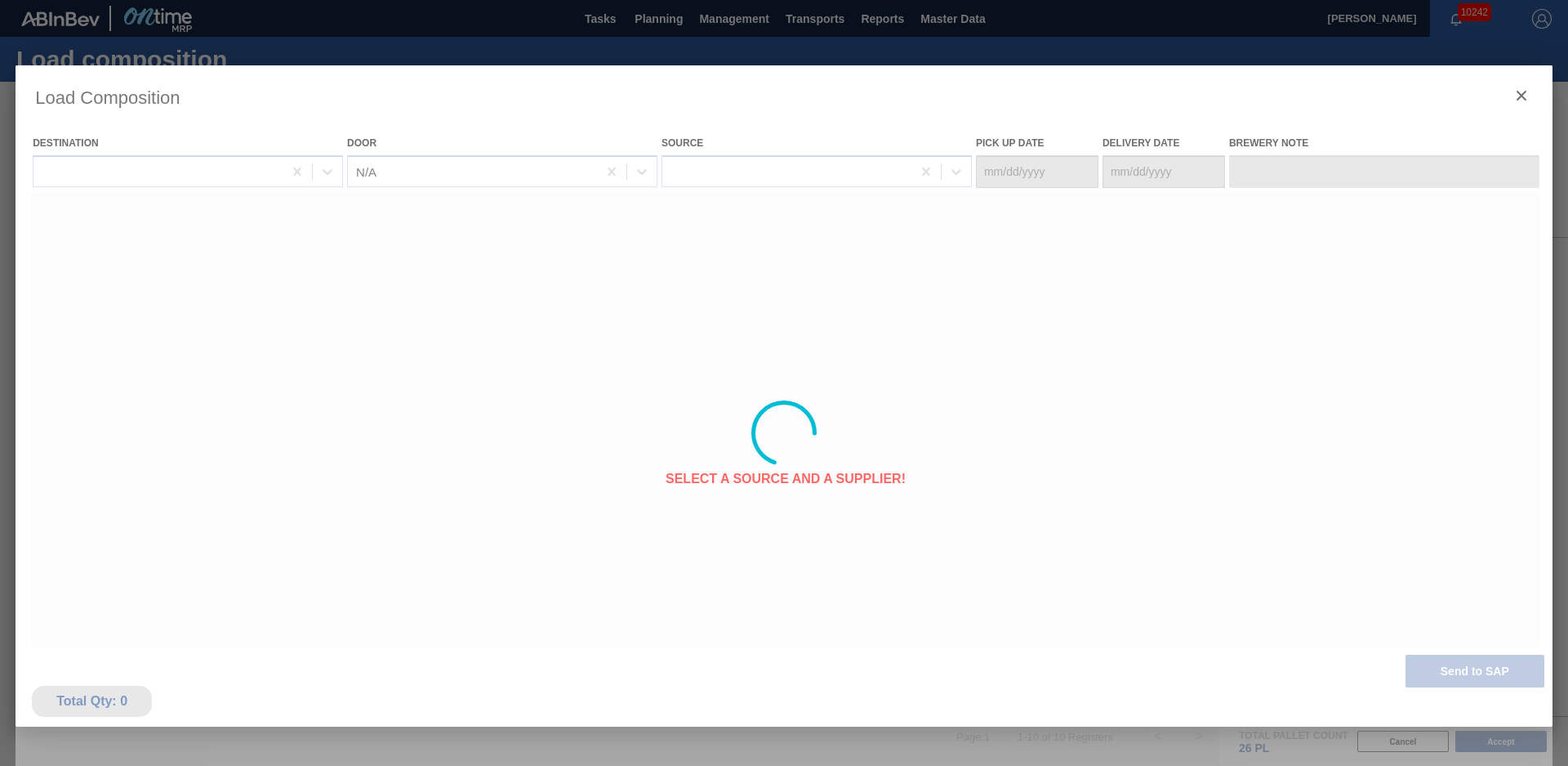
type Date "[DATE]"
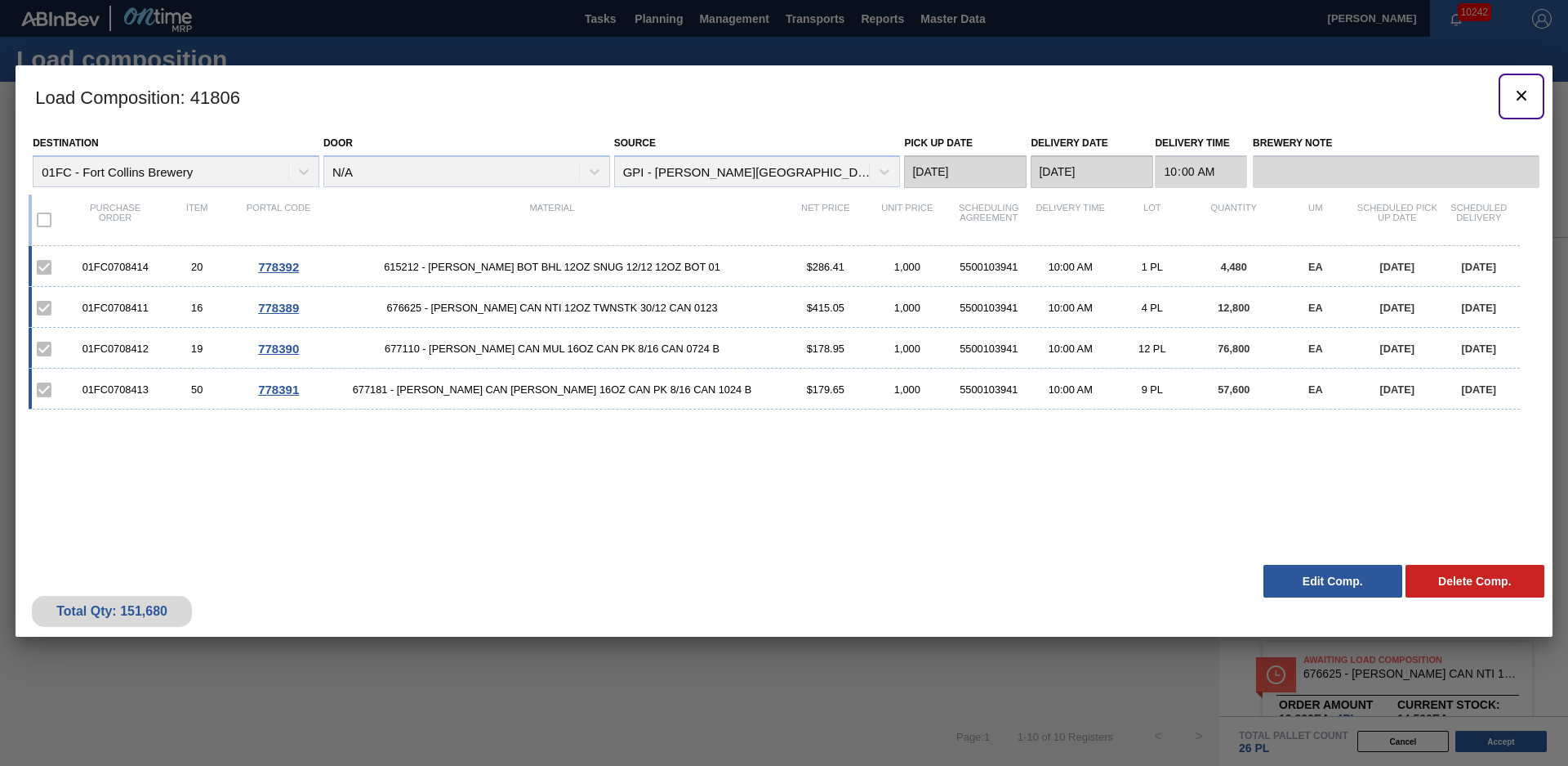
click at [1525, 101] on icon "botão de ícone" at bounding box center [1522, 95] width 20 height 20
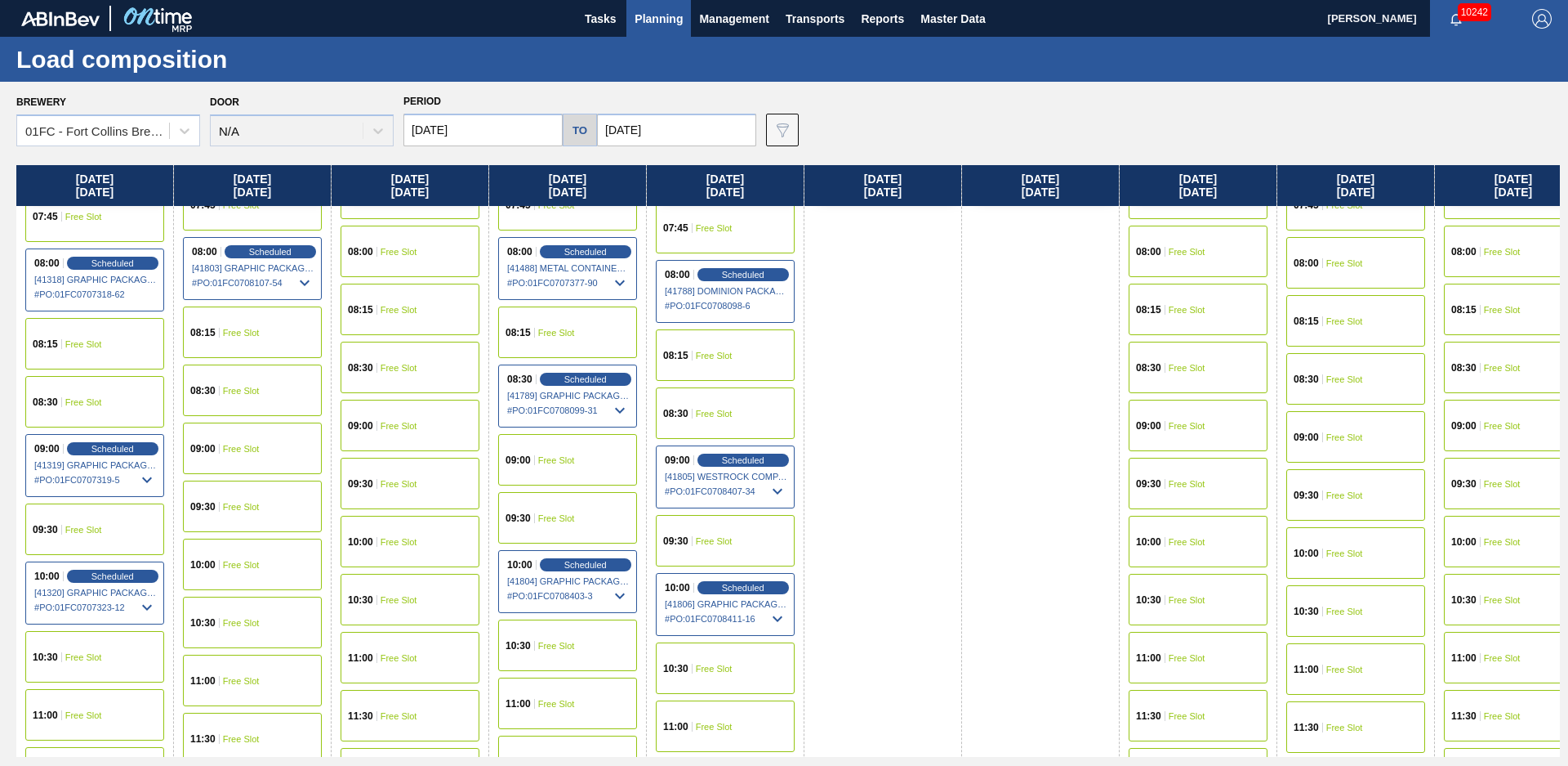
scroll to position [266, 0]
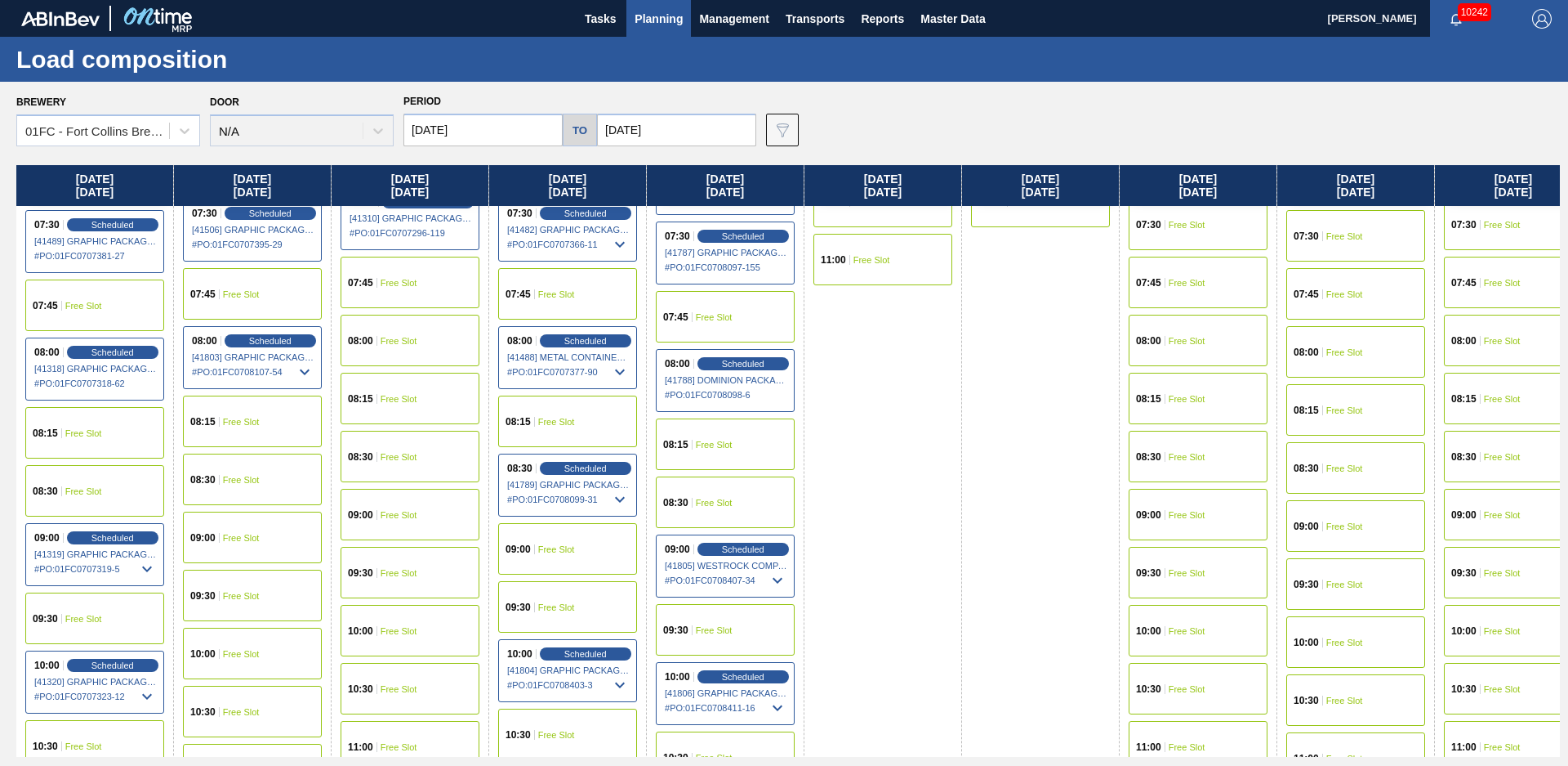
click at [746, 318] on div "07:45 Free Slot" at bounding box center [725, 317] width 138 height 52
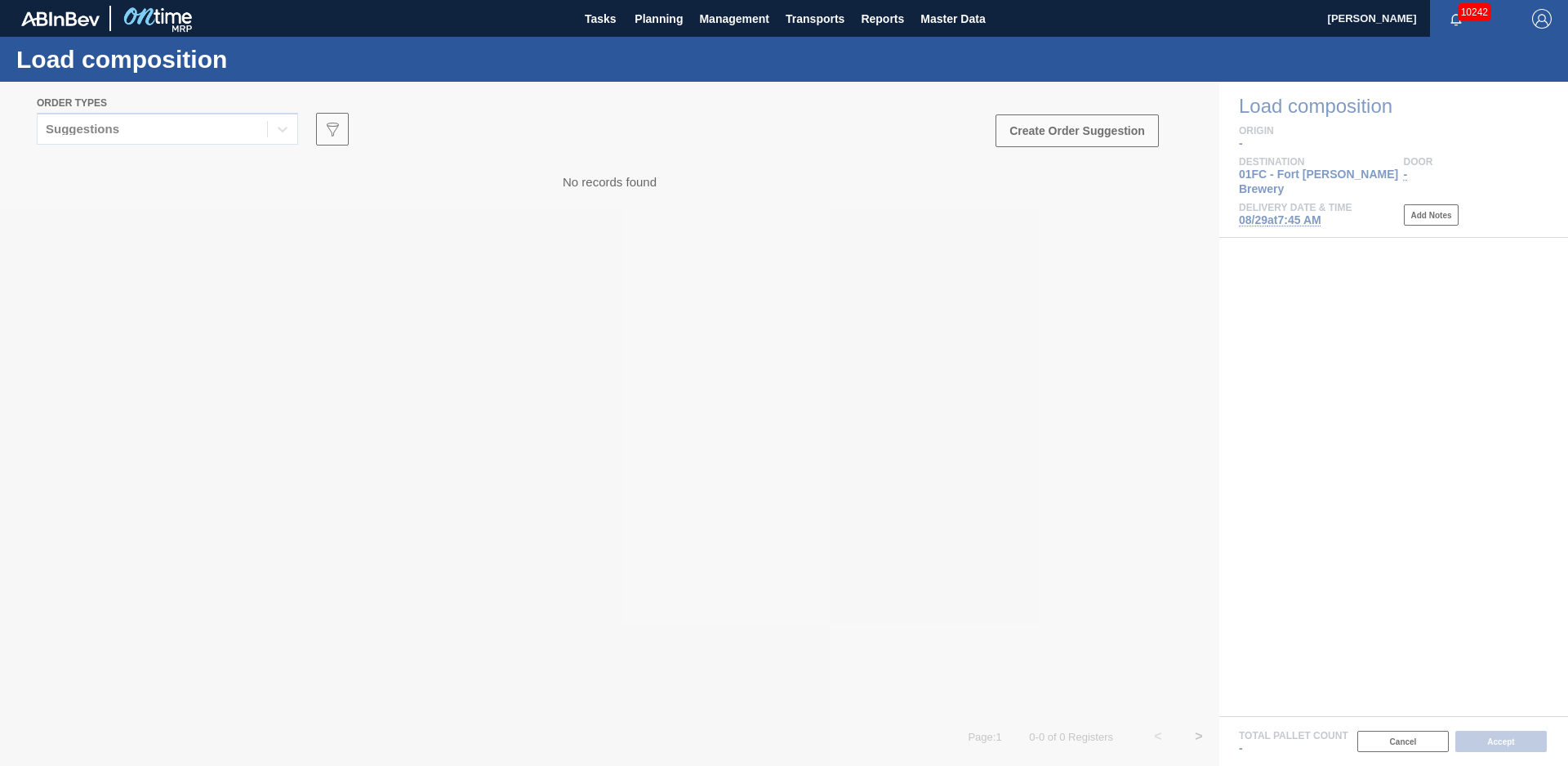
click at [133, 128] on div at bounding box center [784, 424] width 1568 height 684
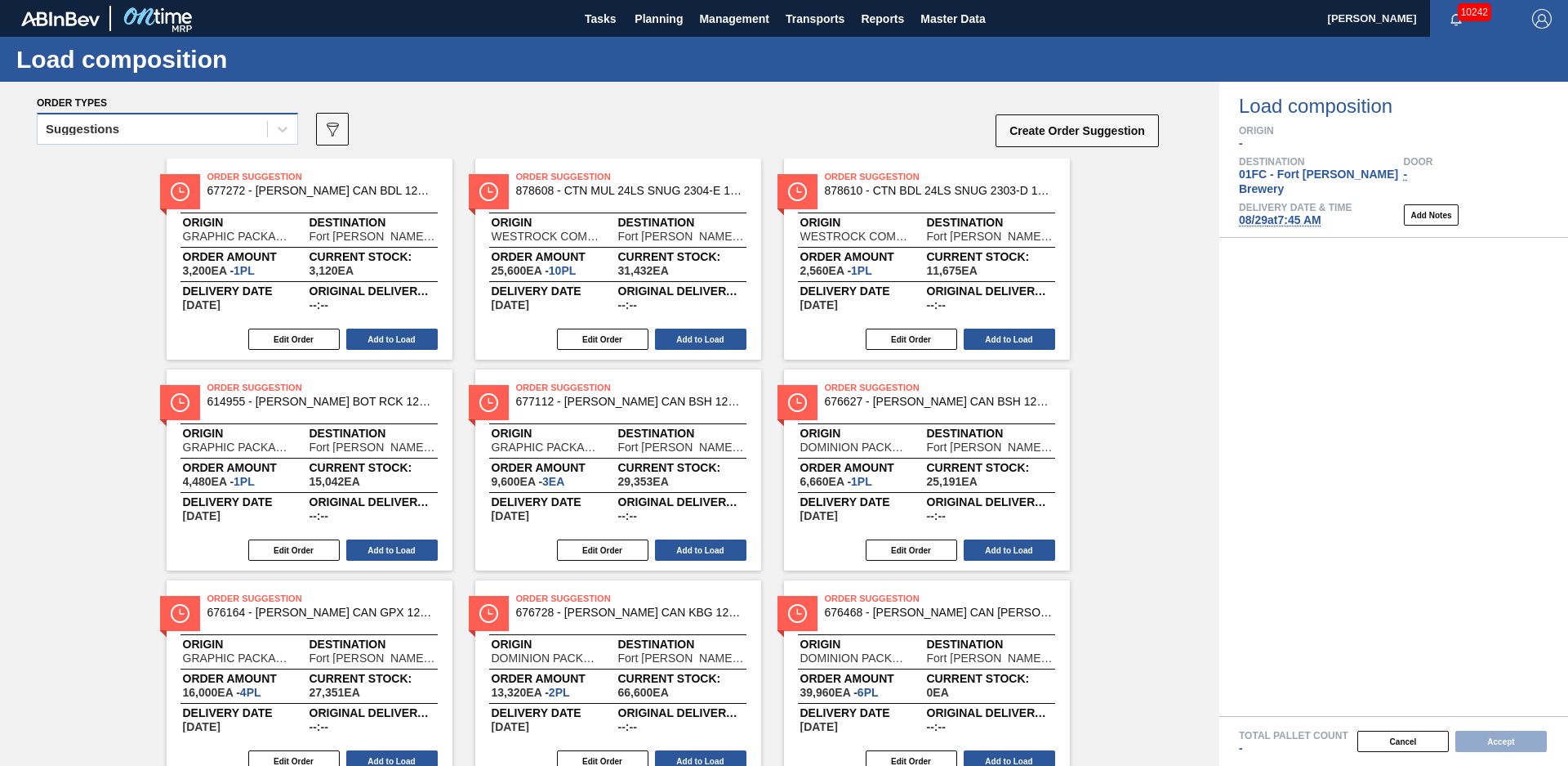
click at [126, 144] on div "Suggestions" at bounding box center [168, 129] width 262 height 32
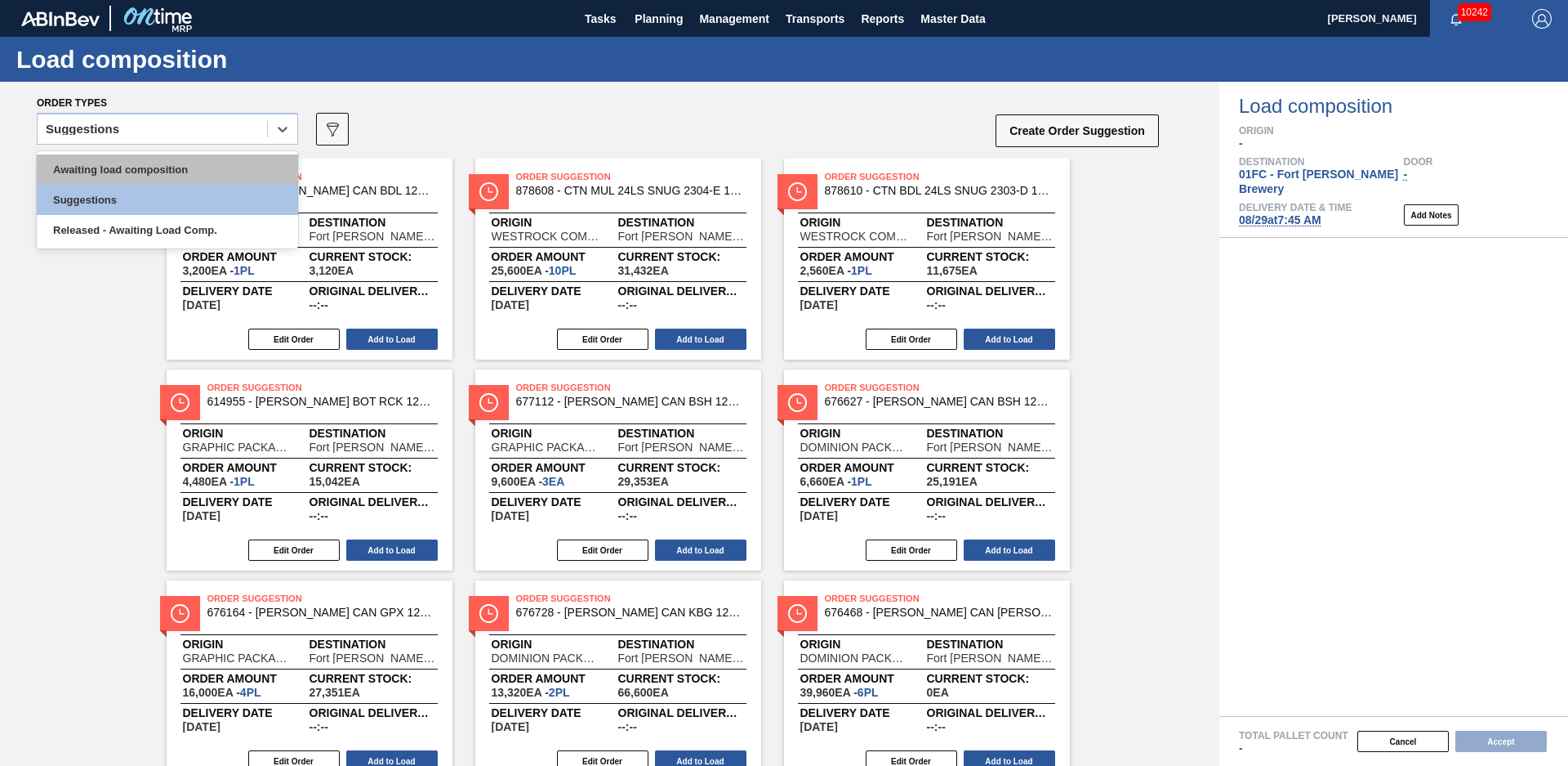
click at [113, 161] on div "Awaiting load composition" at bounding box center [168, 170] width 262 height 30
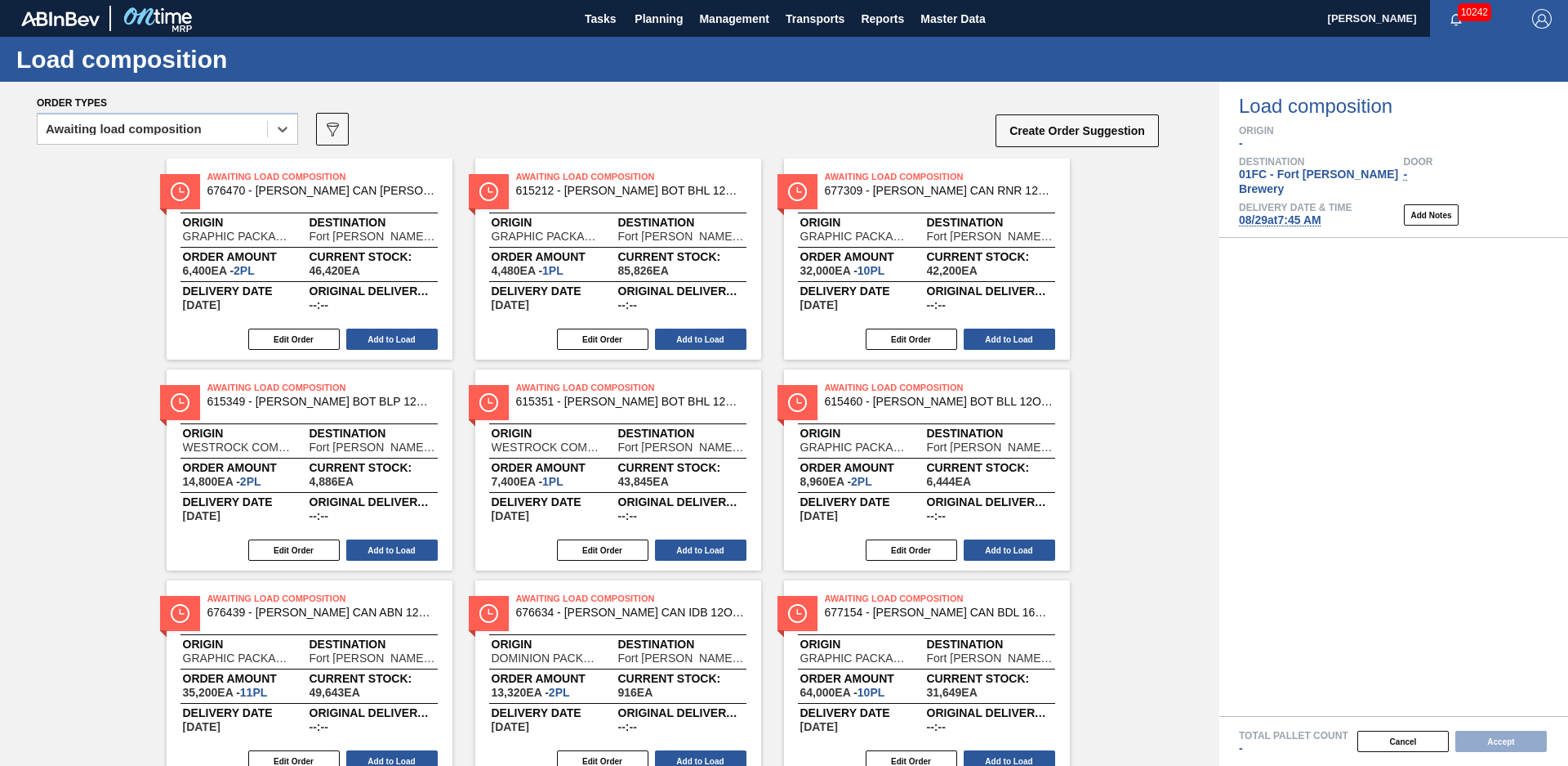
scroll to position [486, 0]
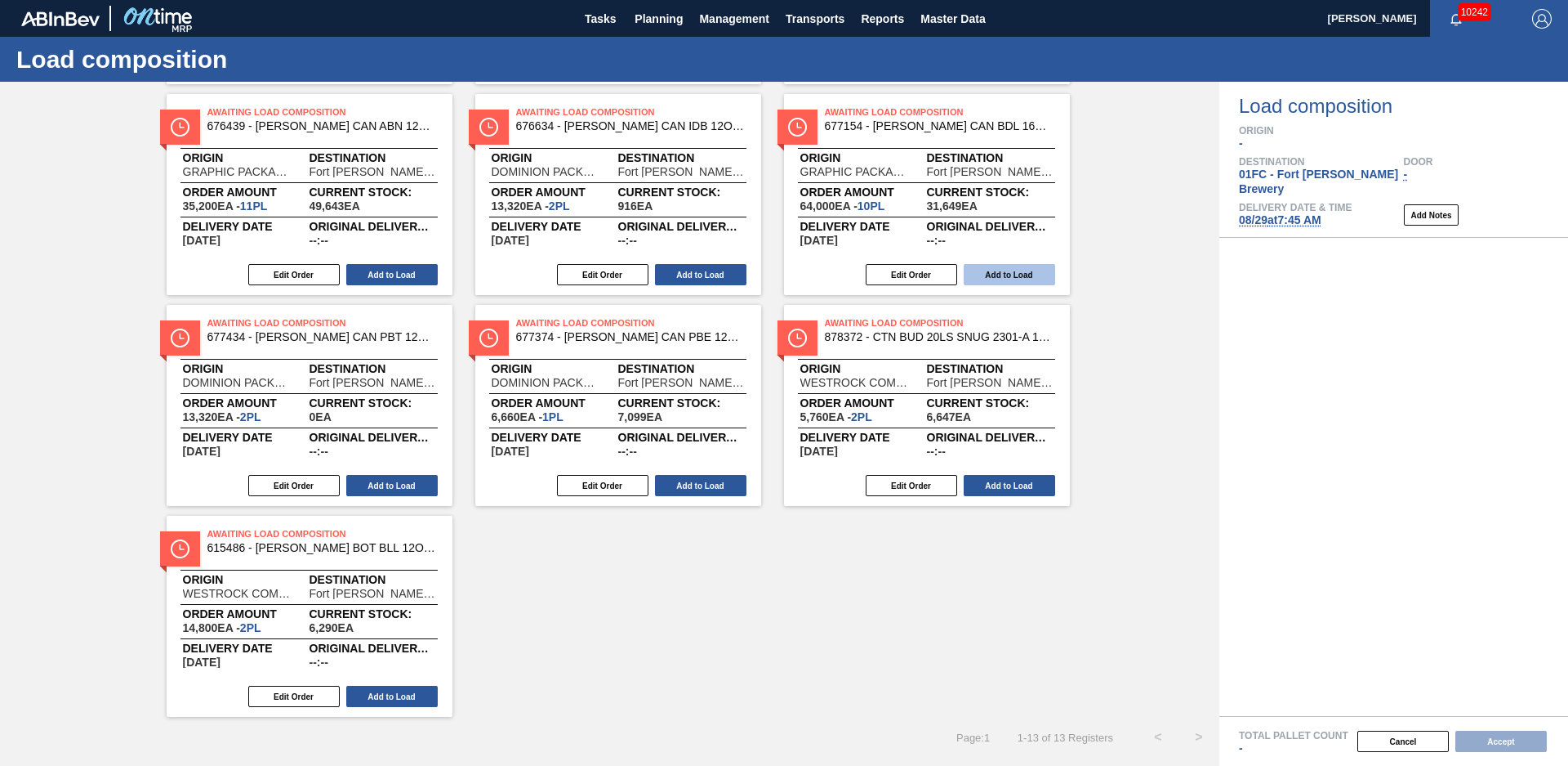
click at [1000, 274] on button "Add to Load" at bounding box center [1010, 274] width 91 height 22
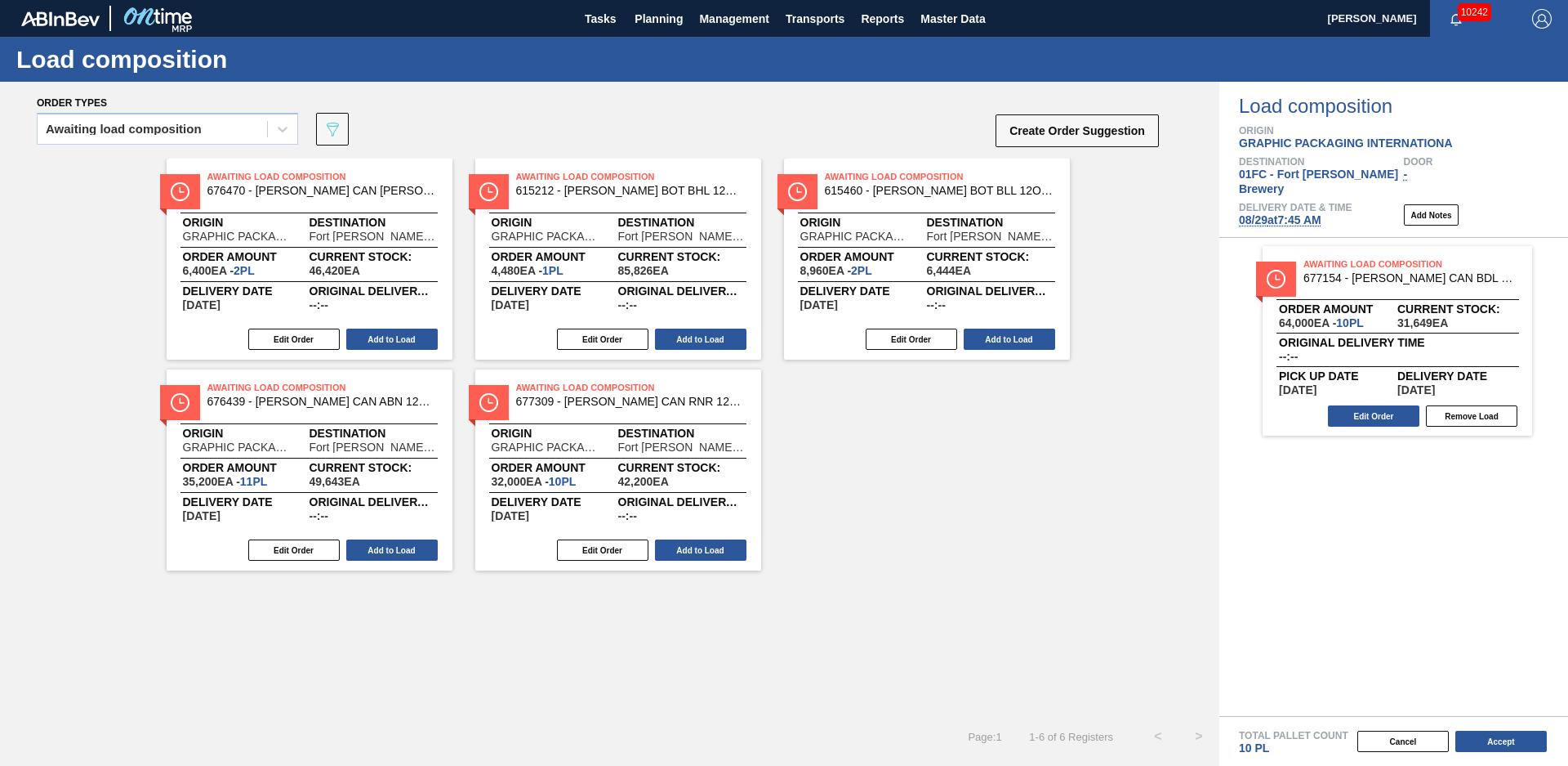
scroll to position [0, 0]
click at [600, 336] on button "Edit Order" at bounding box center [603, 339] width 91 height 22
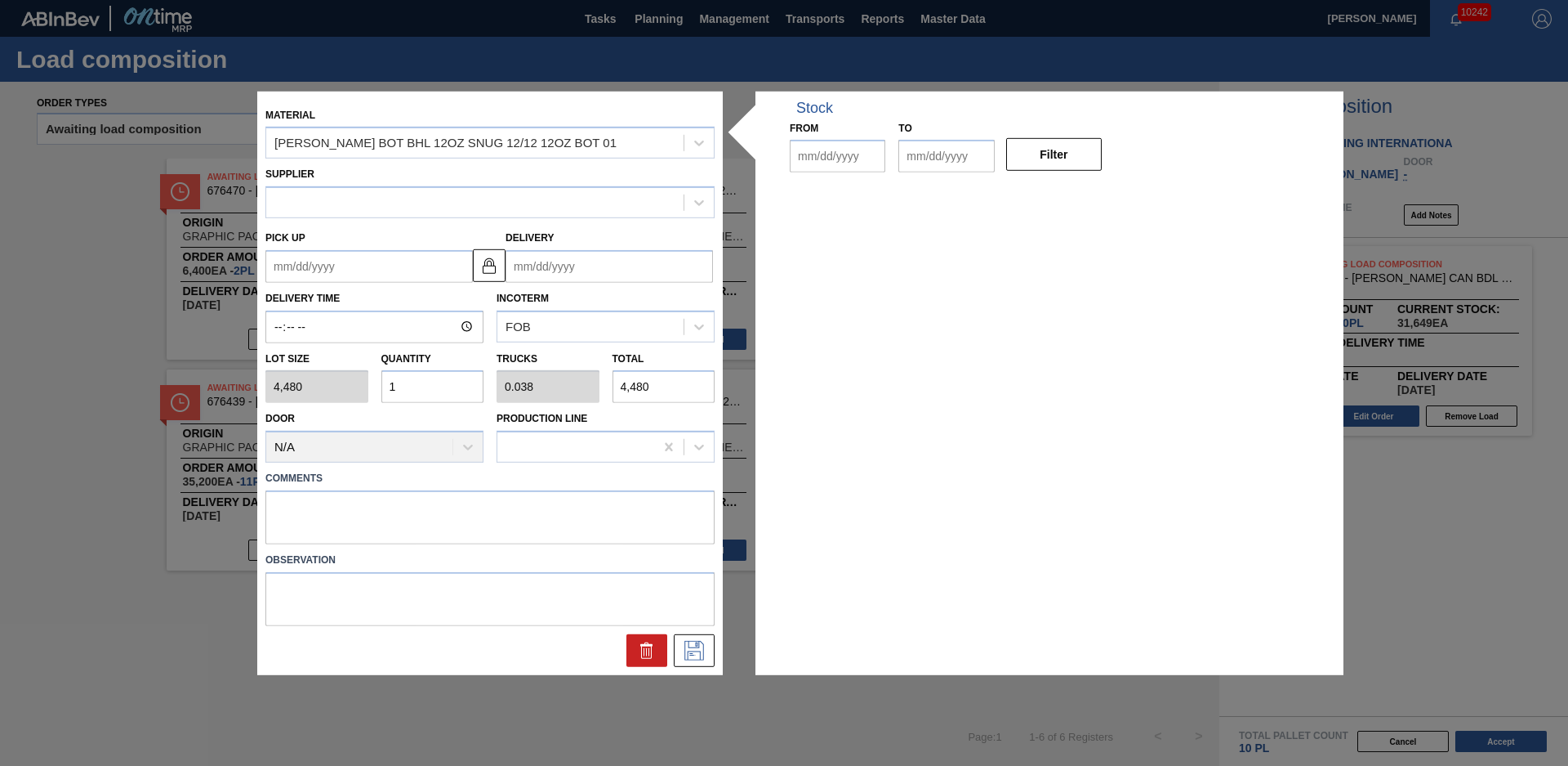
type input "4,480"
type input "1"
type input "0.038"
type input "4,480"
type up "[DATE]"
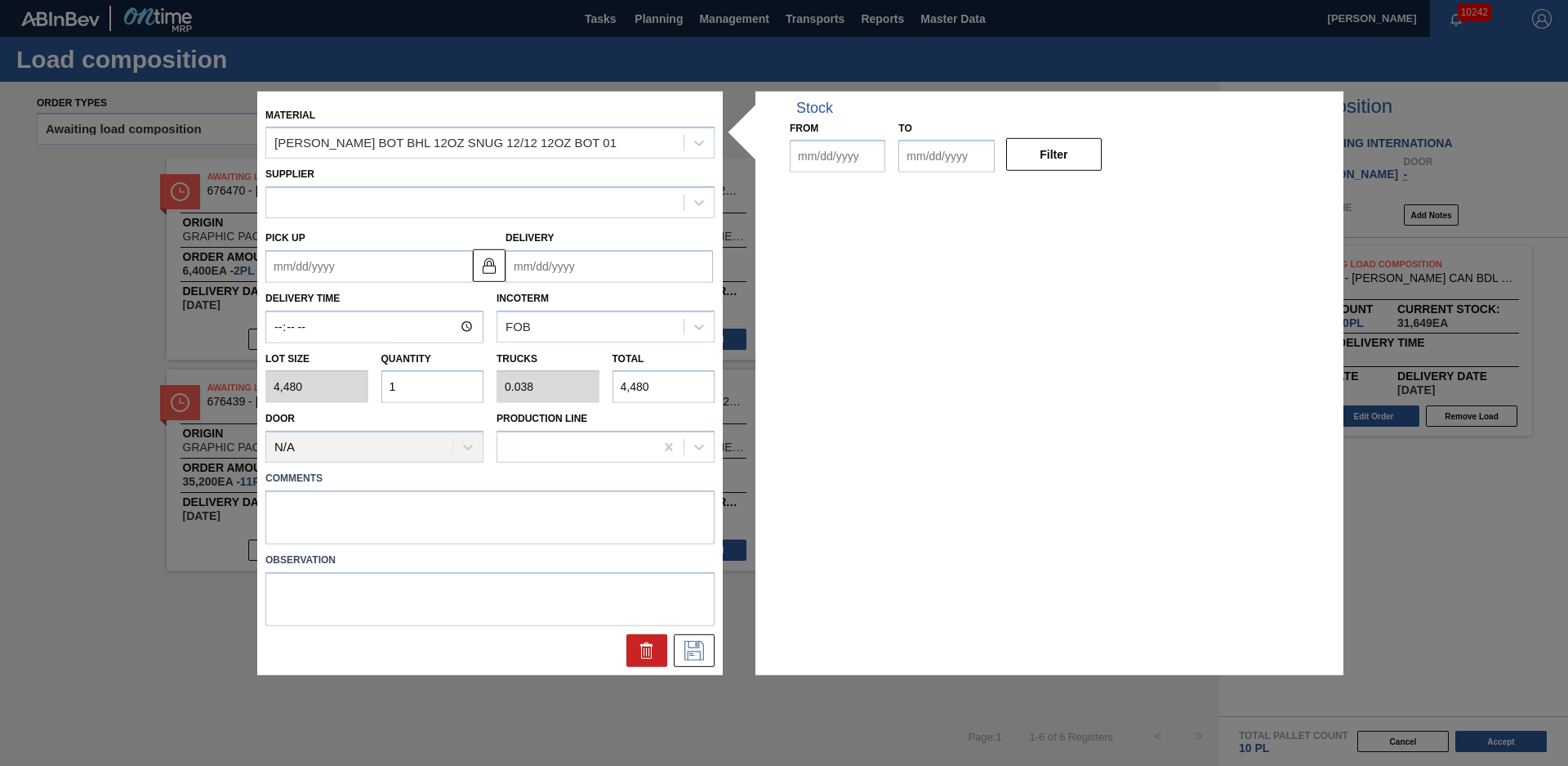
type input "[DATE]"
drag, startPoint x: 403, startPoint y: 385, endPoint x: 323, endPoint y: 393, distance: 80.4
click at [323, 393] on div "Lot size 4,480 Quantity 1 Trucks 0.038 Total 4,480" at bounding box center [490, 373] width 462 height 60
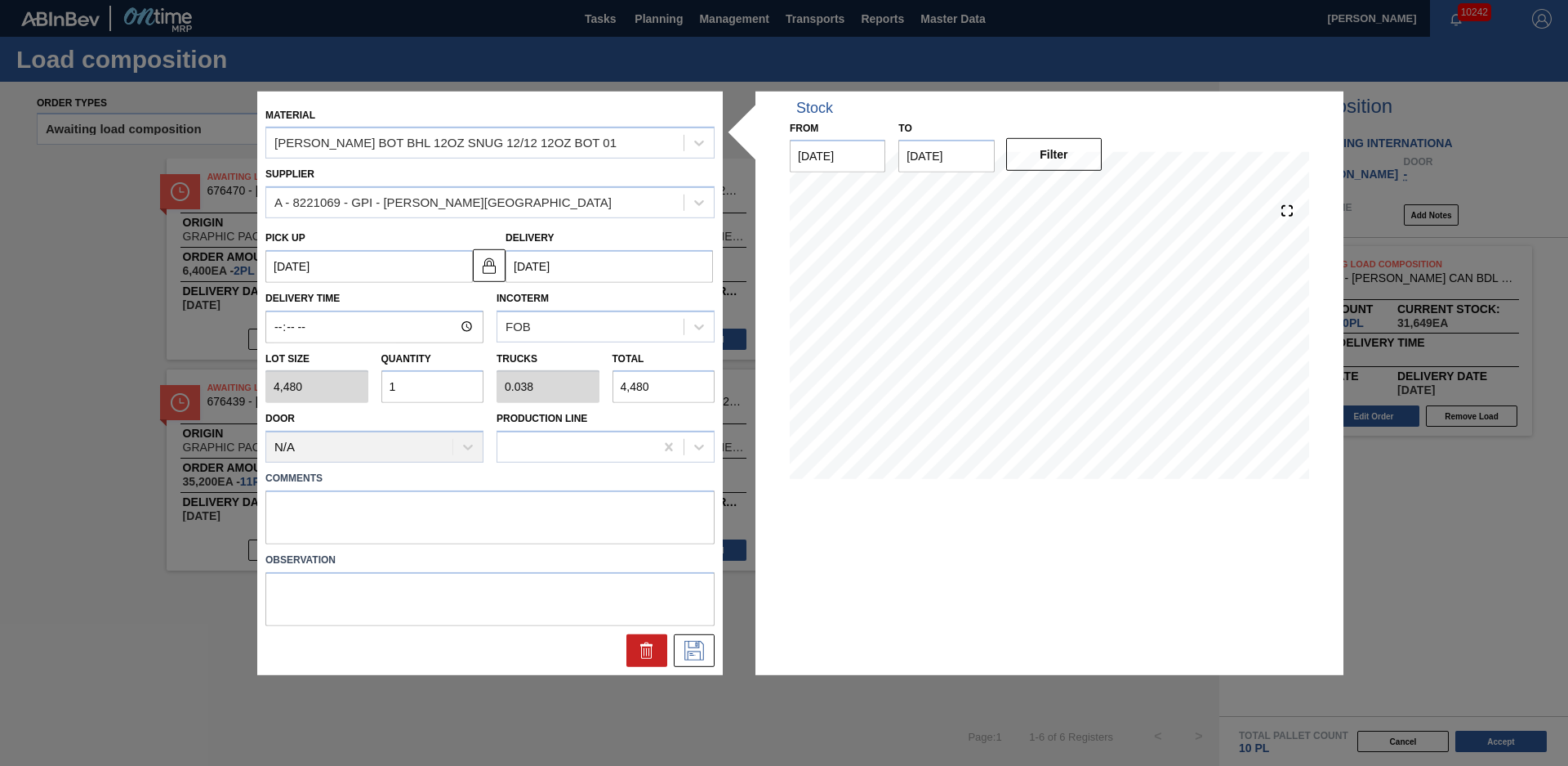
type input "6"
type input "0.231"
type input "26,880"
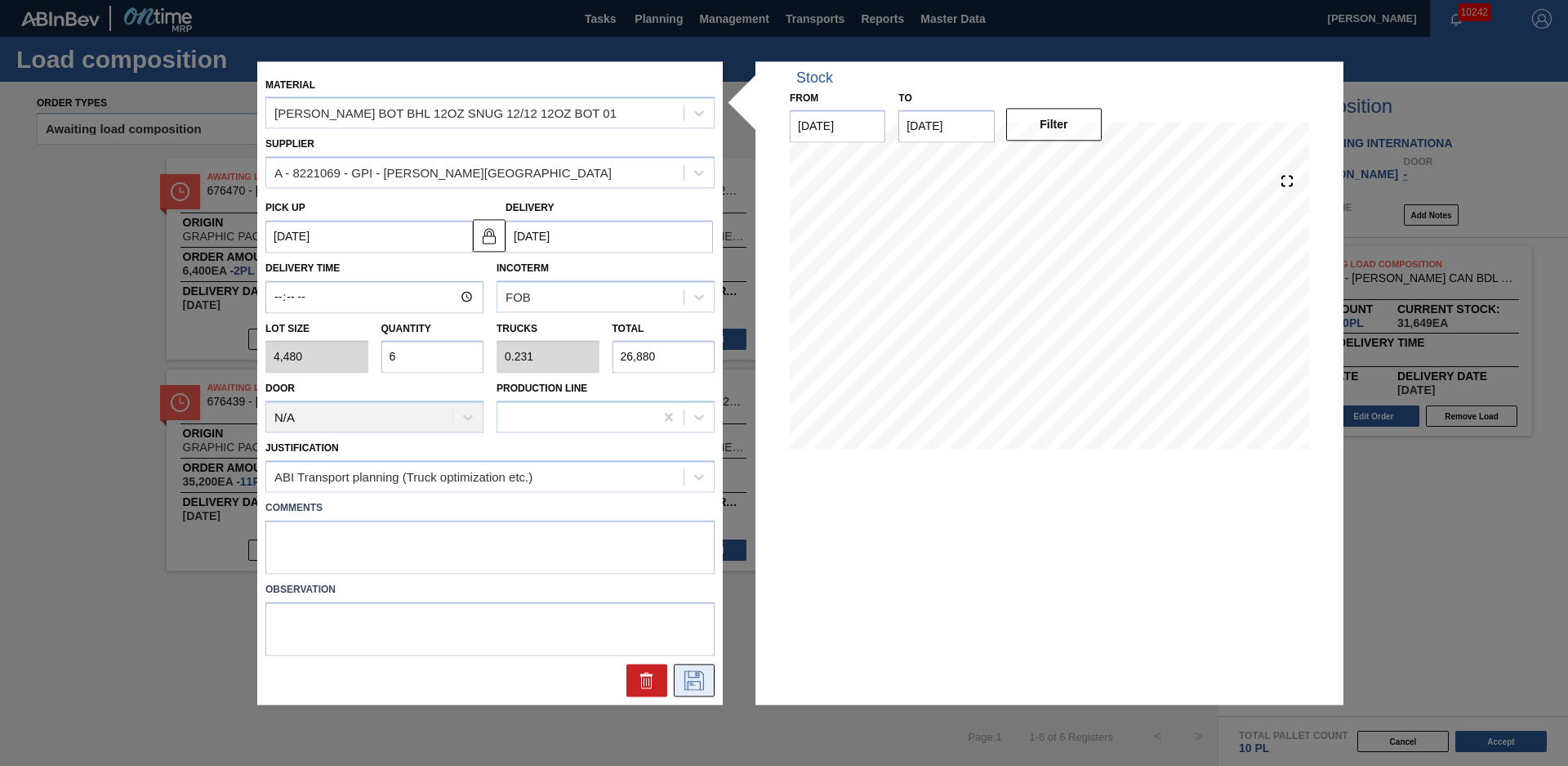
type input "6"
click at [685, 675] on icon at bounding box center [694, 679] width 26 height 20
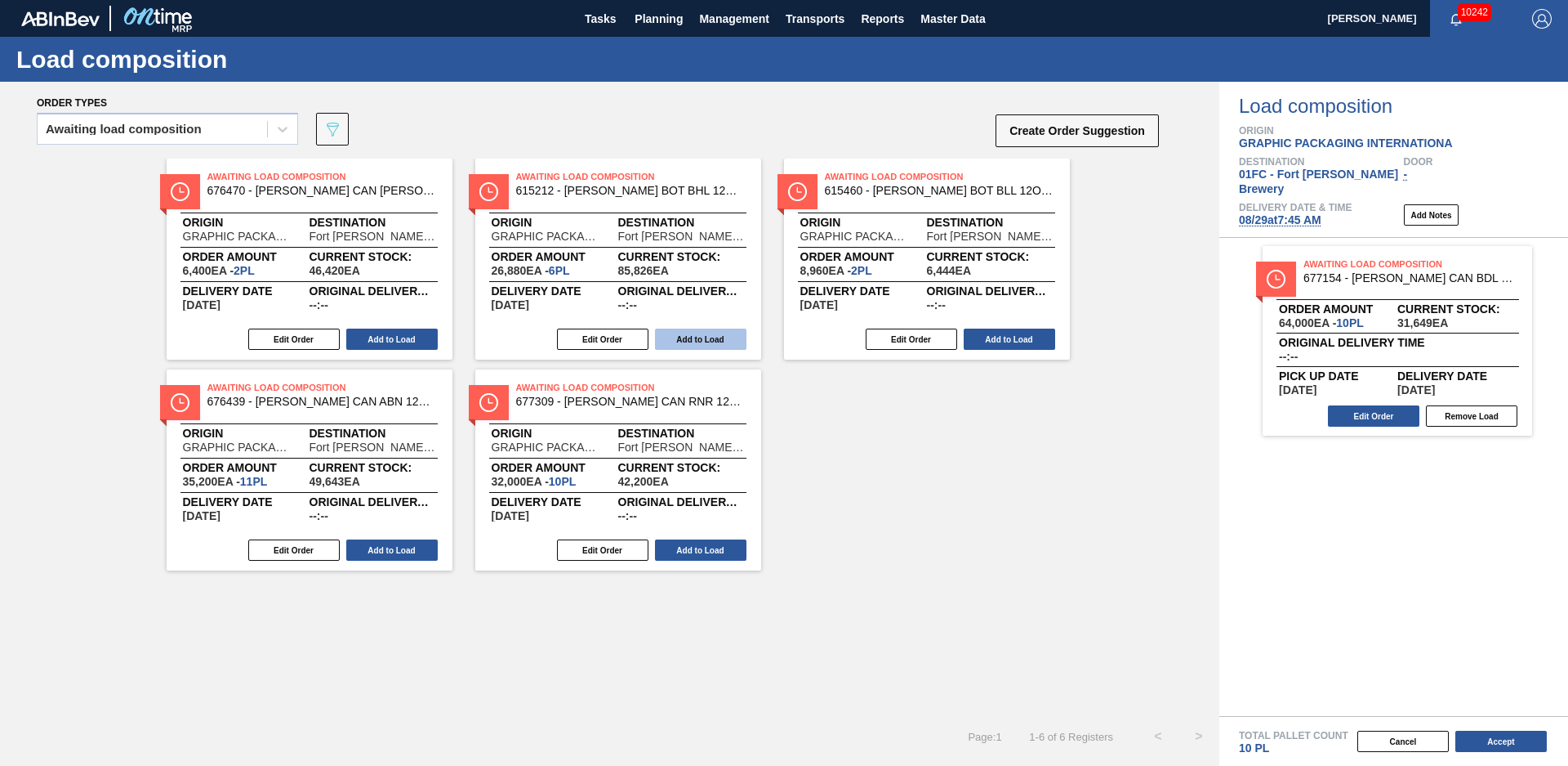
click at [680, 339] on button "Add to Load" at bounding box center [701, 339] width 91 height 22
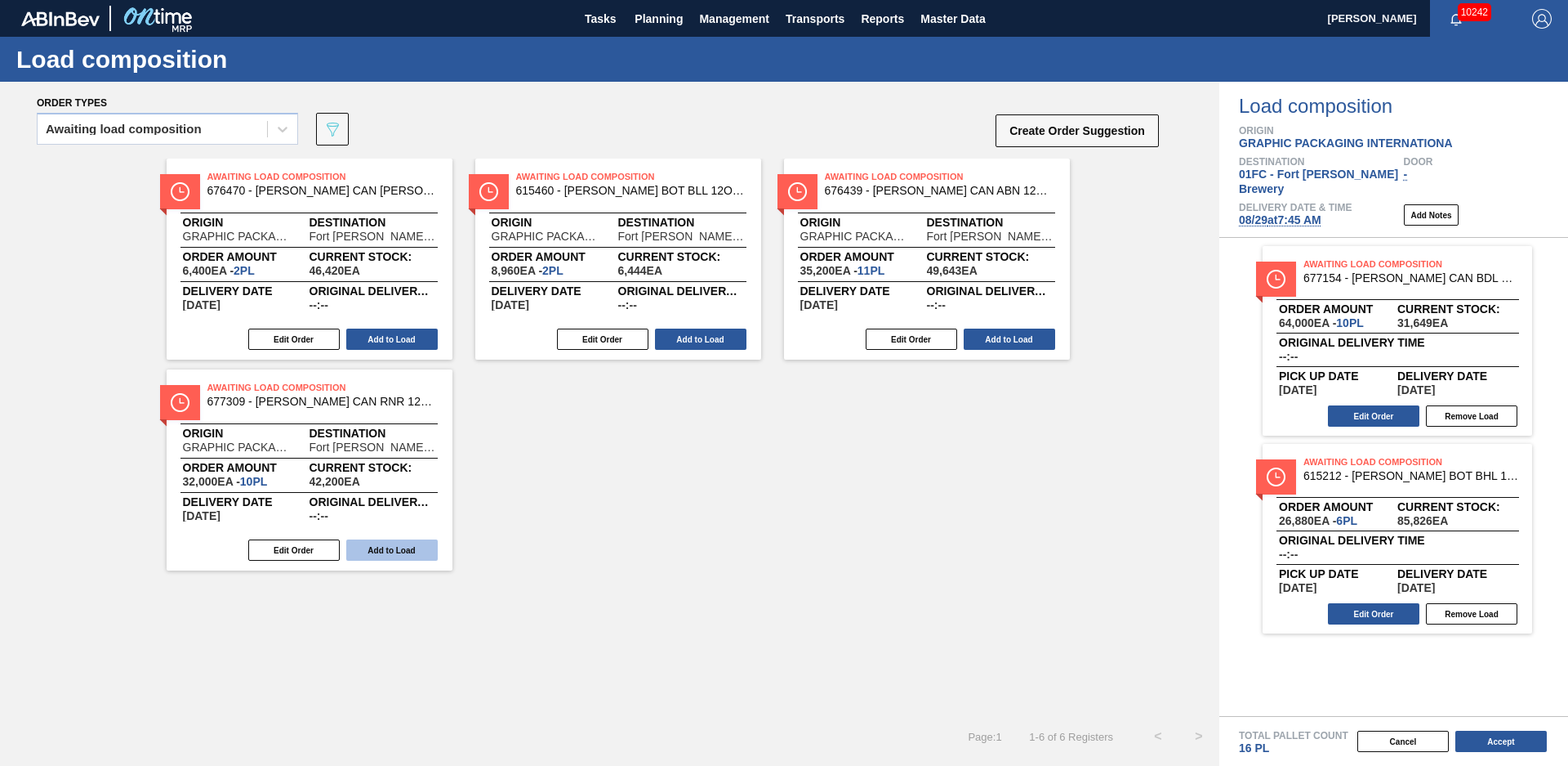
click at [409, 544] on button "Add to Load" at bounding box center [392, 549] width 91 height 22
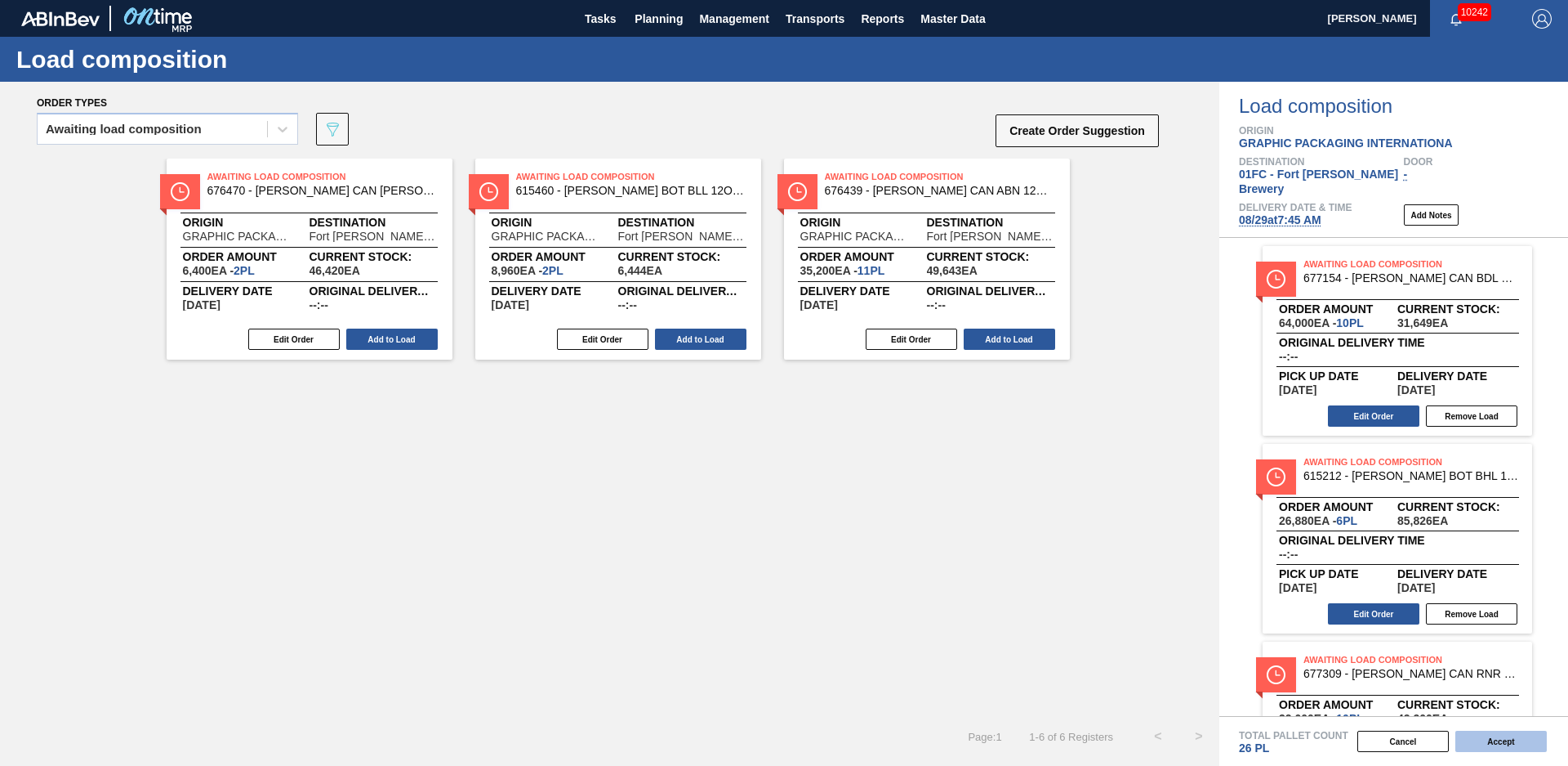
click at [1536, 740] on button "Accept" at bounding box center [1501, 741] width 91 height 22
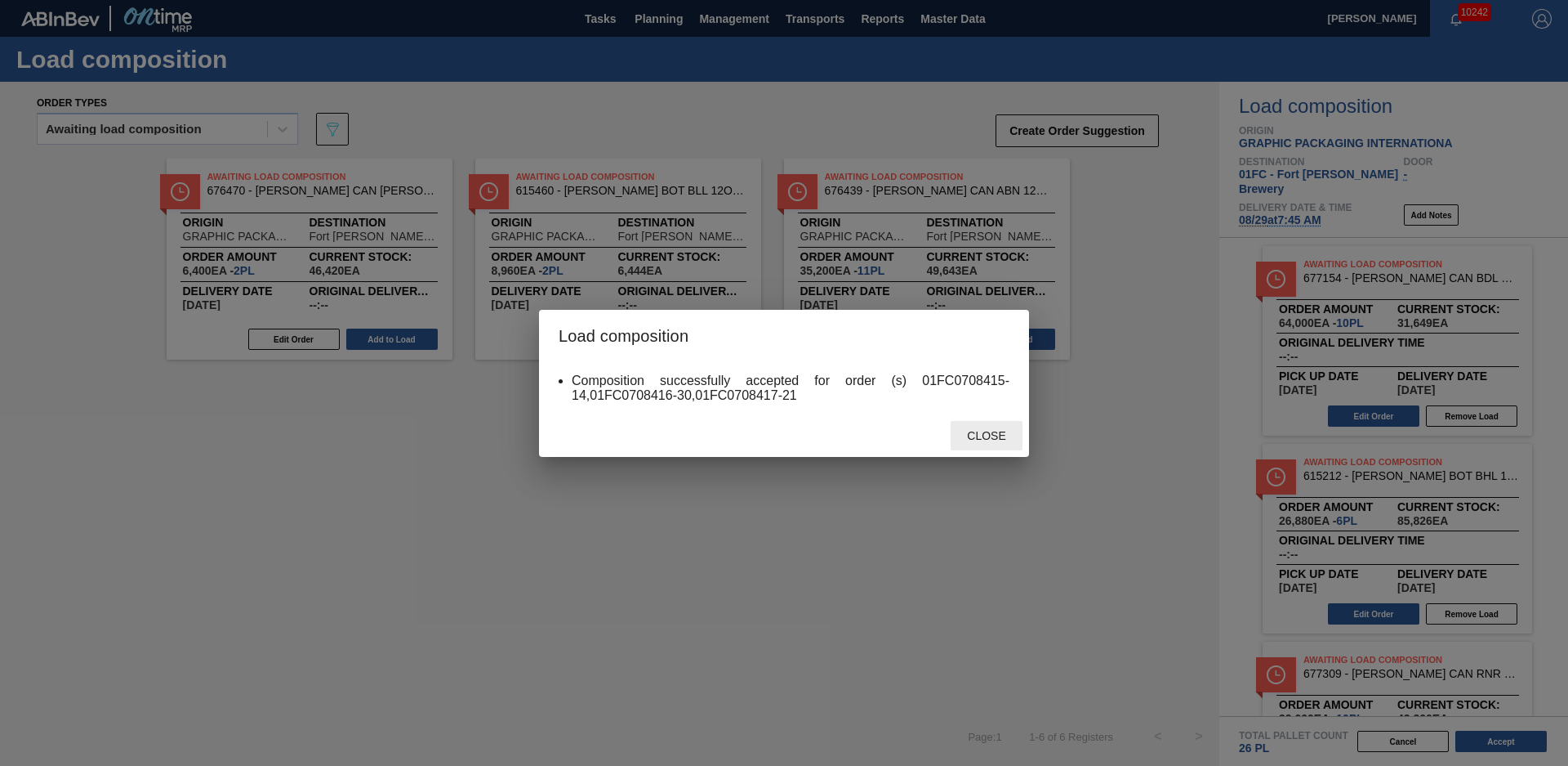
click at [974, 441] on span "Close" at bounding box center [986, 435] width 65 height 13
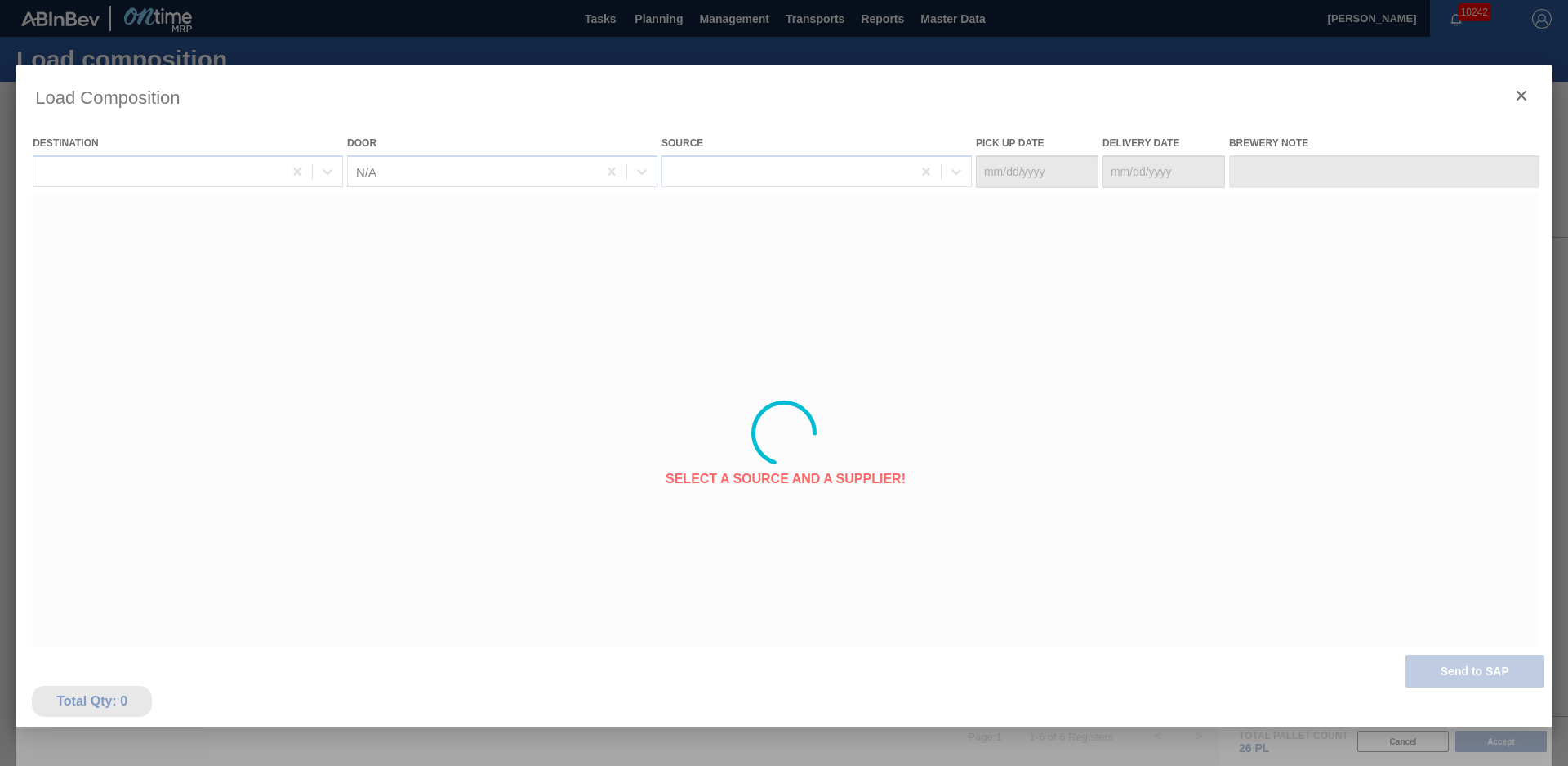
type Date "[DATE]"
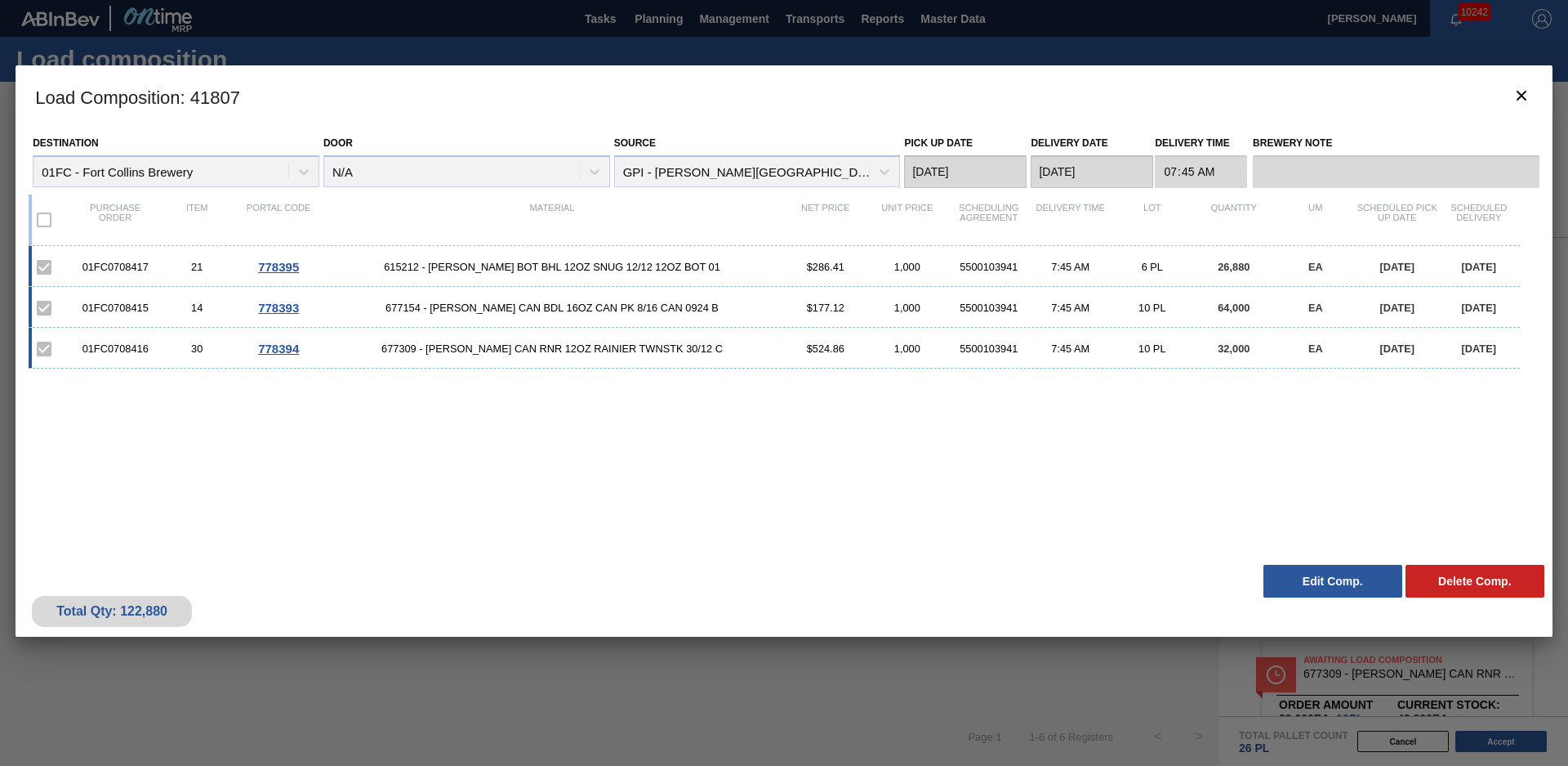
click at [829, 428] on div "01FC0708417 21 778395 615212 - CARR BOT BHL 12OZ SNUG 12/12 12OZ BOT 01 $286.41…" at bounding box center [781, 391] width 1505 height 291
click at [1521, 93] on icon "botão de ícone" at bounding box center [1522, 95] width 20 height 20
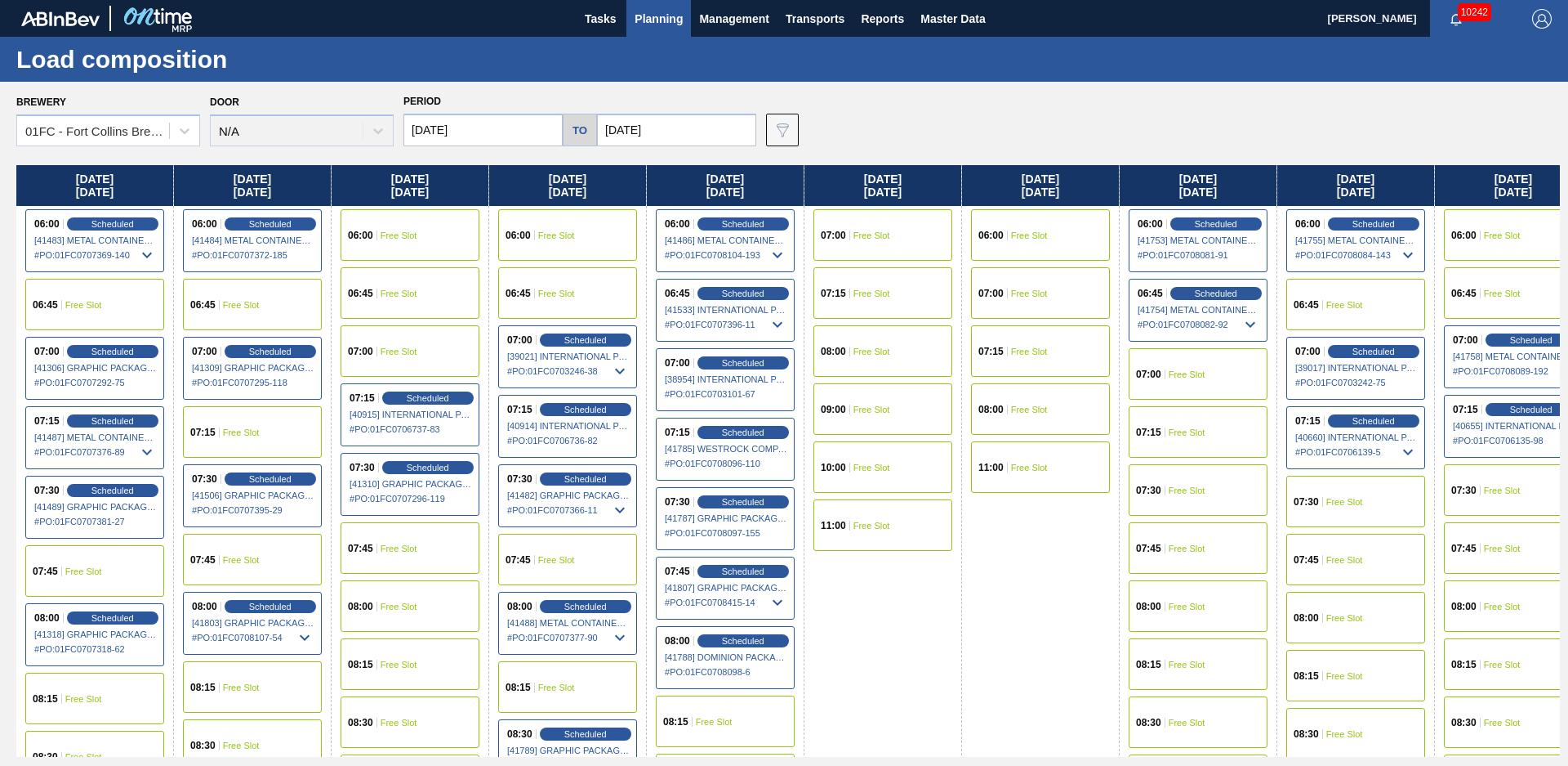
click at [962, 126] on div "Brewery 01FC - Fort Collins Brewery Door N/A Period 08/25/2025 to 11/03/2025 Da…" at bounding box center [787, 118] width 1544 height 57
drag, startPoint x: 1026, startPoint y: 626, endPoint x: 1028, endPoint y: 638, distance: 12.2
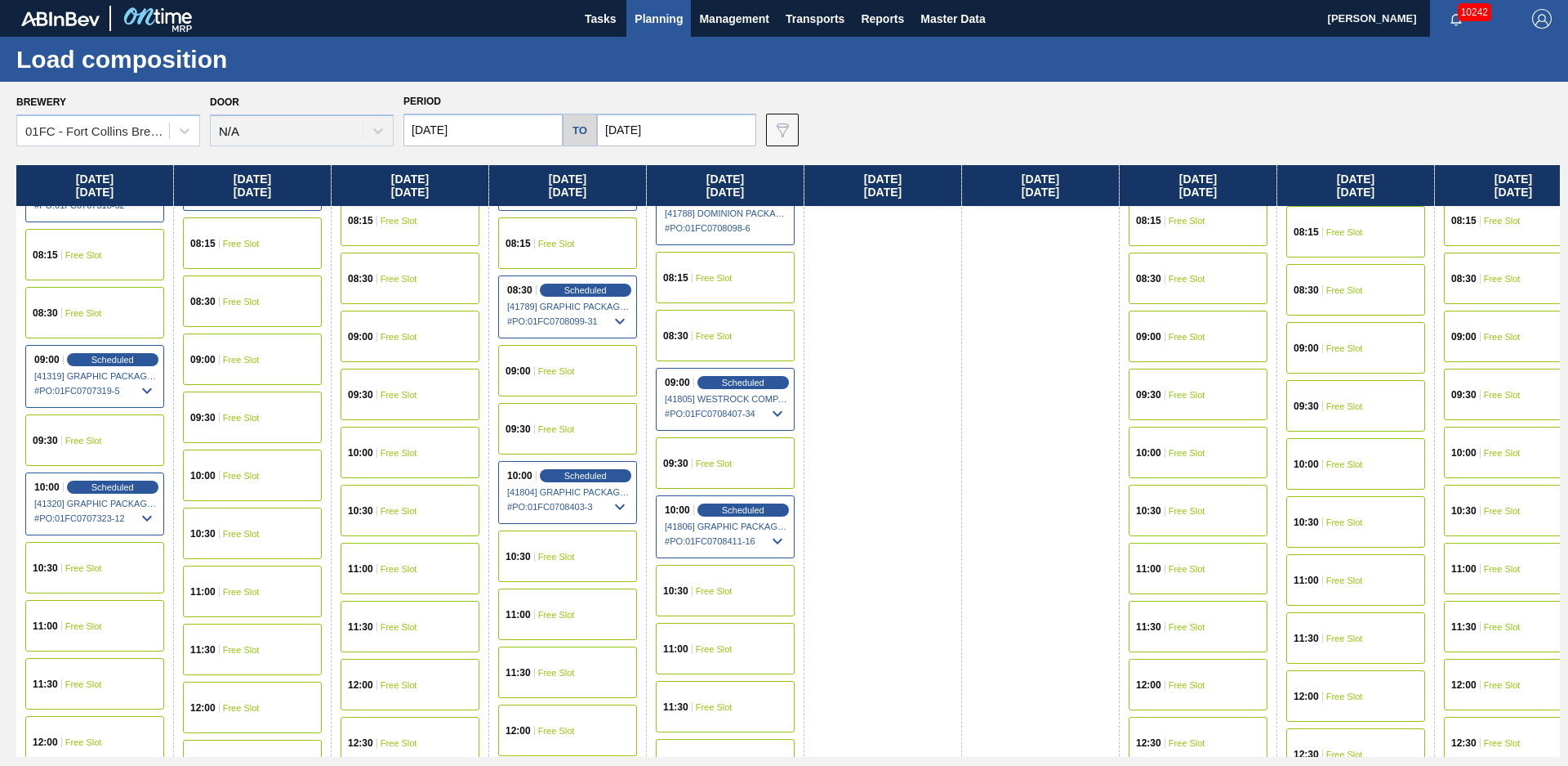
scroll to position [532, 0]
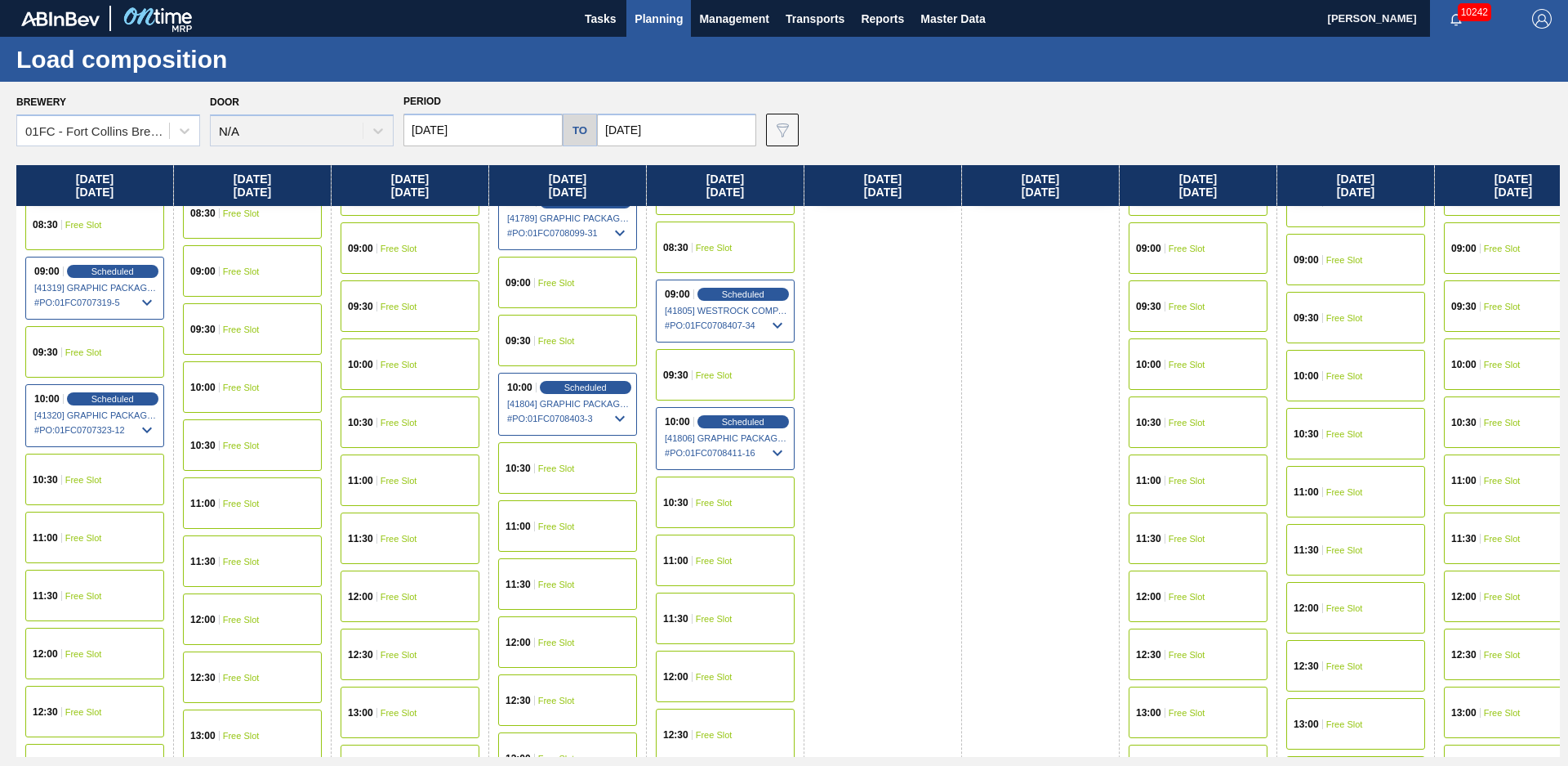
click at [558, 285] on span "Free Slot" at bounding box center [557, 283] width 37 height 9
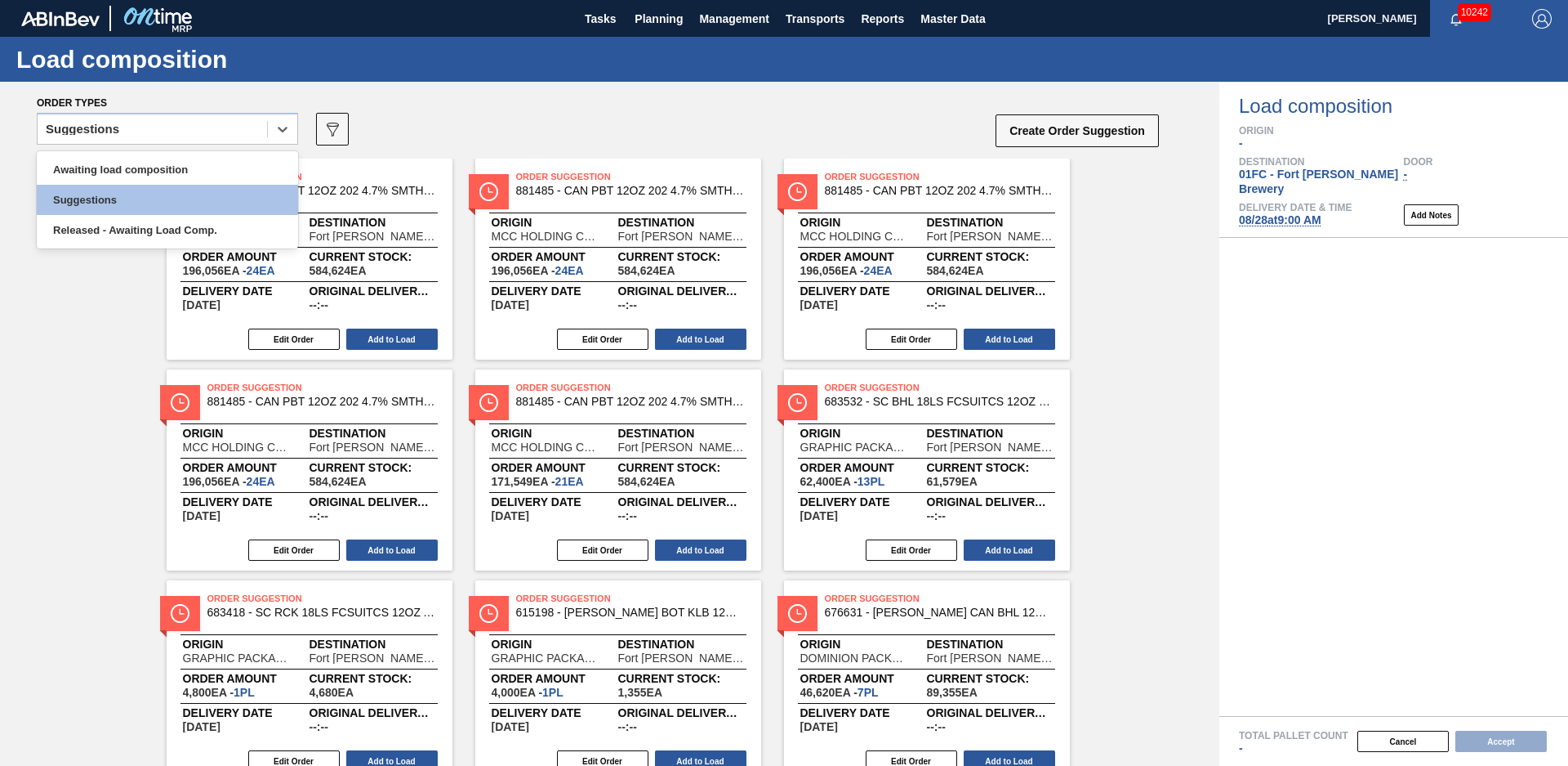
click at [174, 133] on div "Suggestions" at bounding box center [153, 129] width 230 height 24
click at [127, 173] on div "Awaiting load composition" at bounding box center [168, 170] width 262 height 30
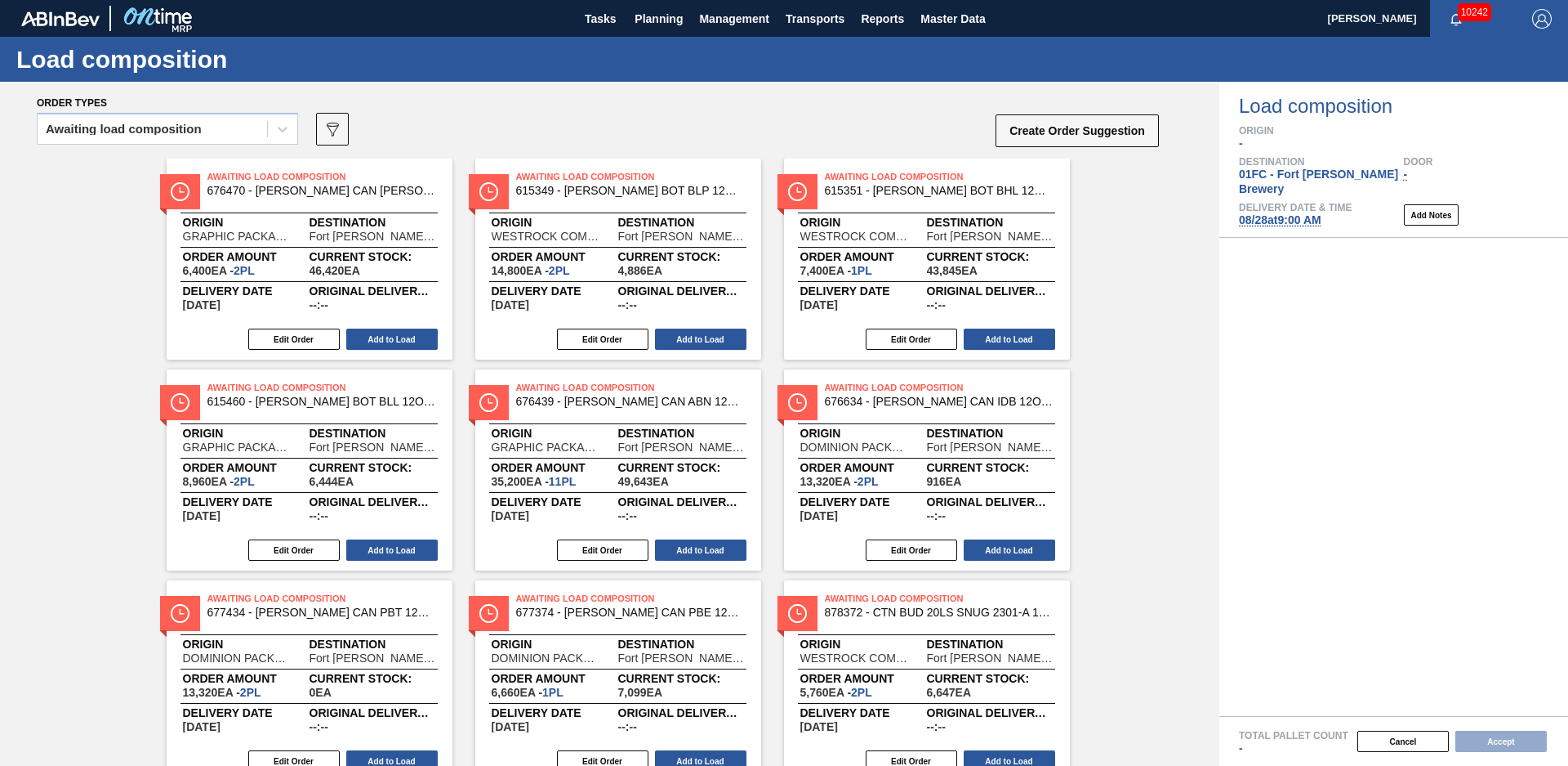
click at [147, 106] on div "Order types" at bounding box center [599, 103] width 1124 height 15
click at [659, 15] on span "Planning" at bounding box center [658, 19] width 48 height 20
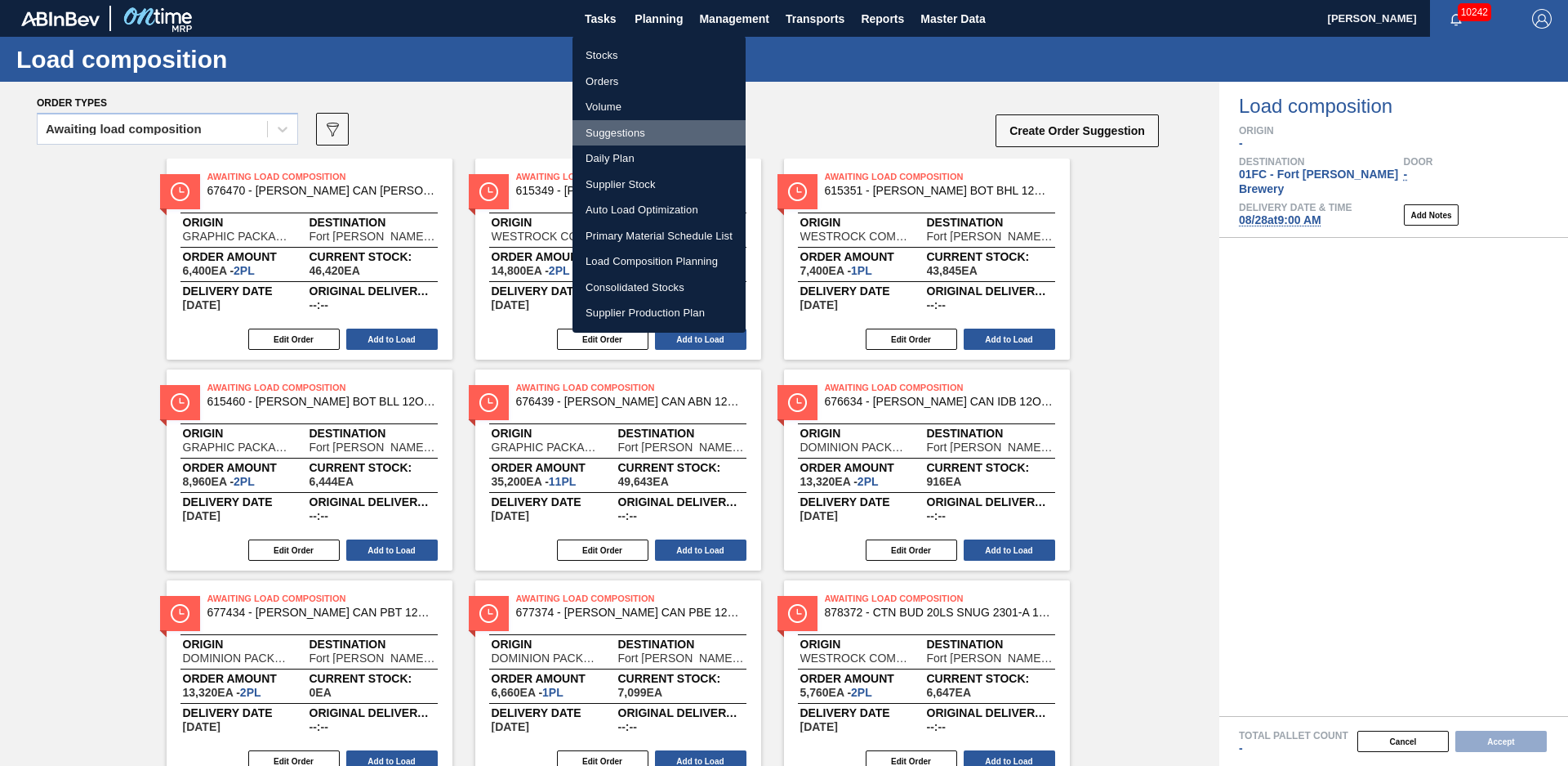
click at [610, 135] on li "Suggestions" at bounding box center [659, 134] width 173 height 26
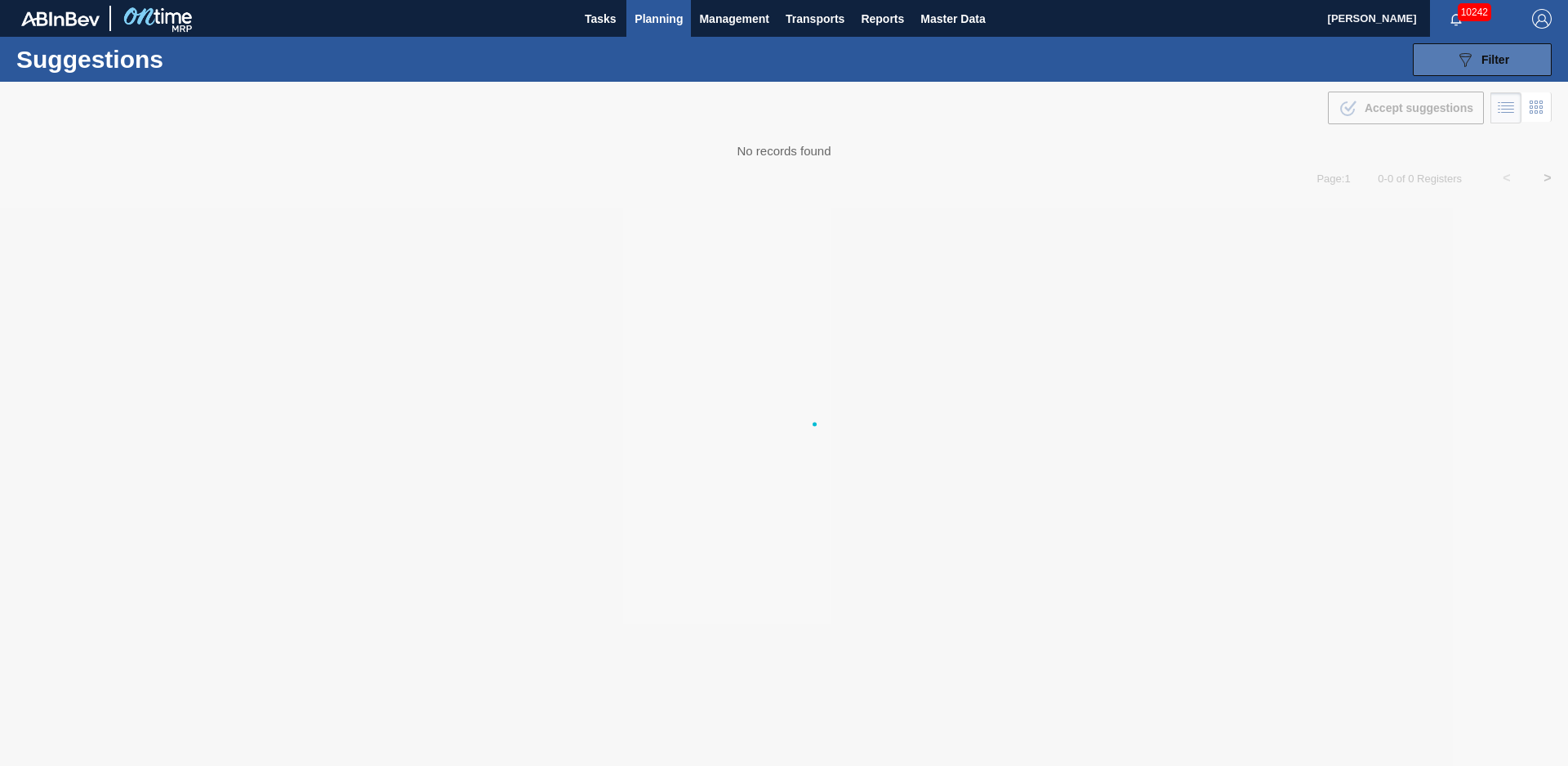
click at [1471, 48] on button "089F7B8B-B2A5-4AFE-B5C0-19BA573D28AC Filter" at bounding box center [1482, 59] width 138 height 33
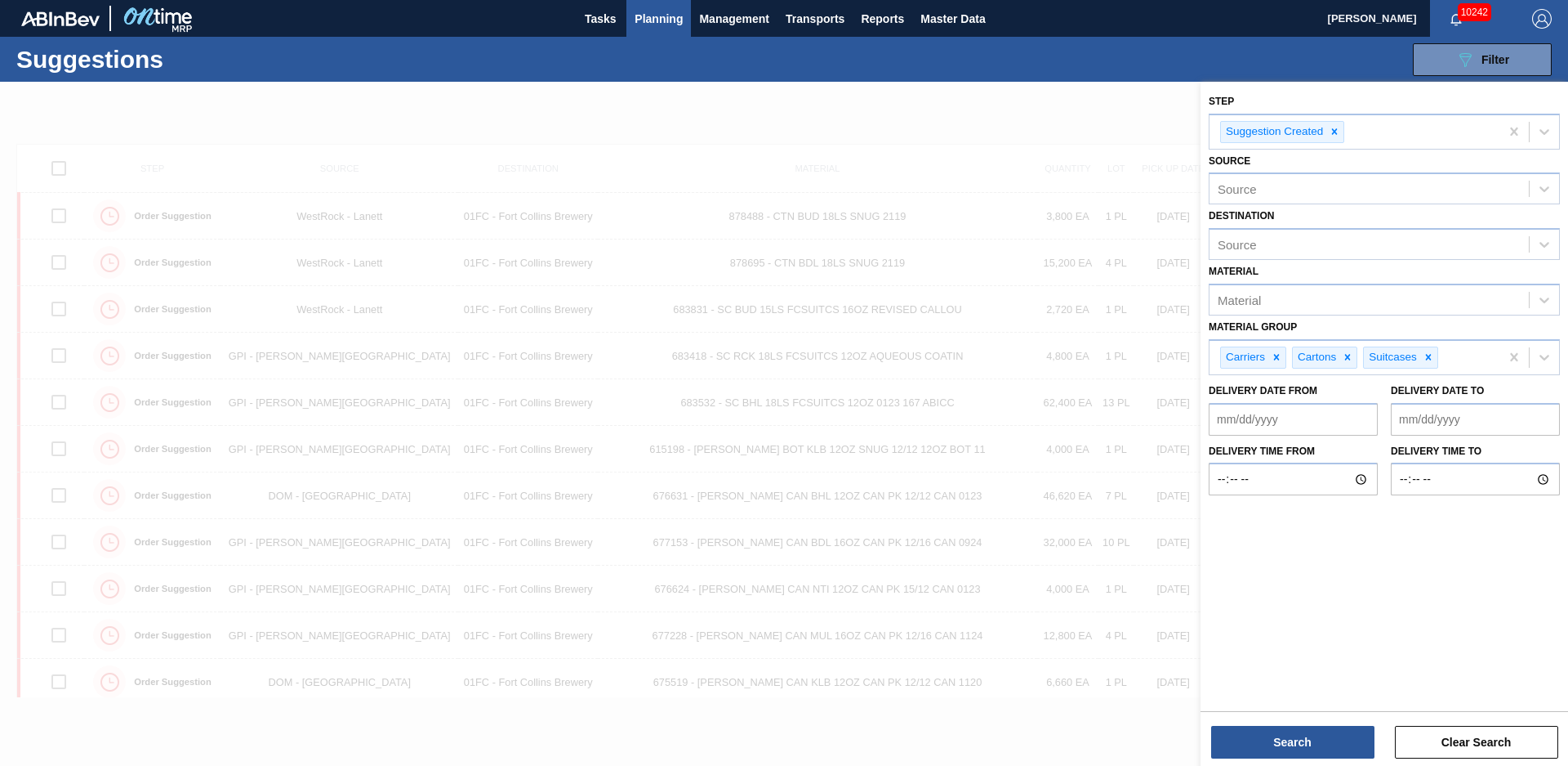
click at [1354, 561] on div "Step Suggestion Created Source Source Destination Source Material Material Mate…" at bounding box center [1384, 395] width 367 height 626
click at [1303, 191] on div "Source" at bounding box center [1369, 188] width 319 height 24
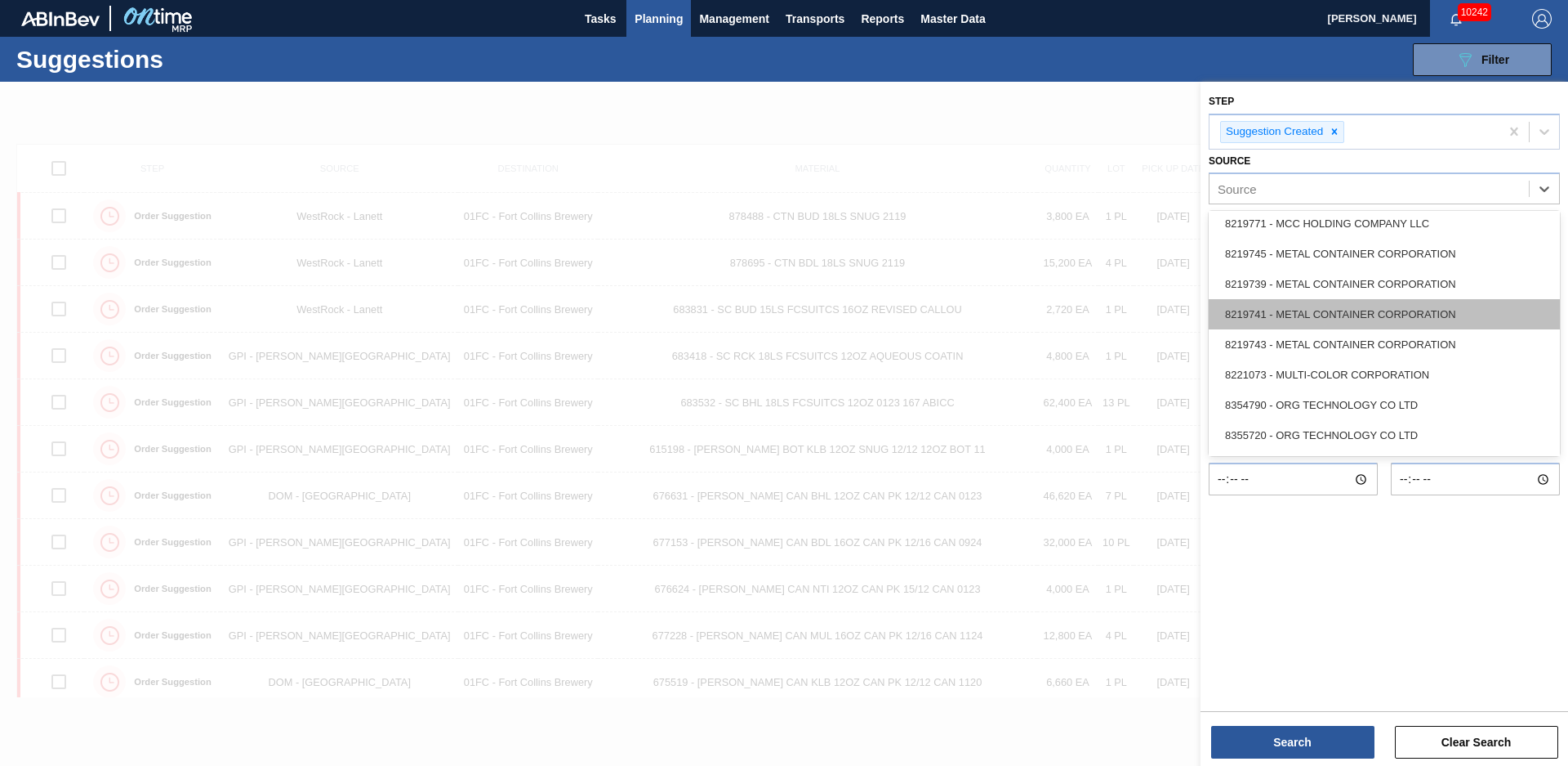
scroll to position [970, 0]
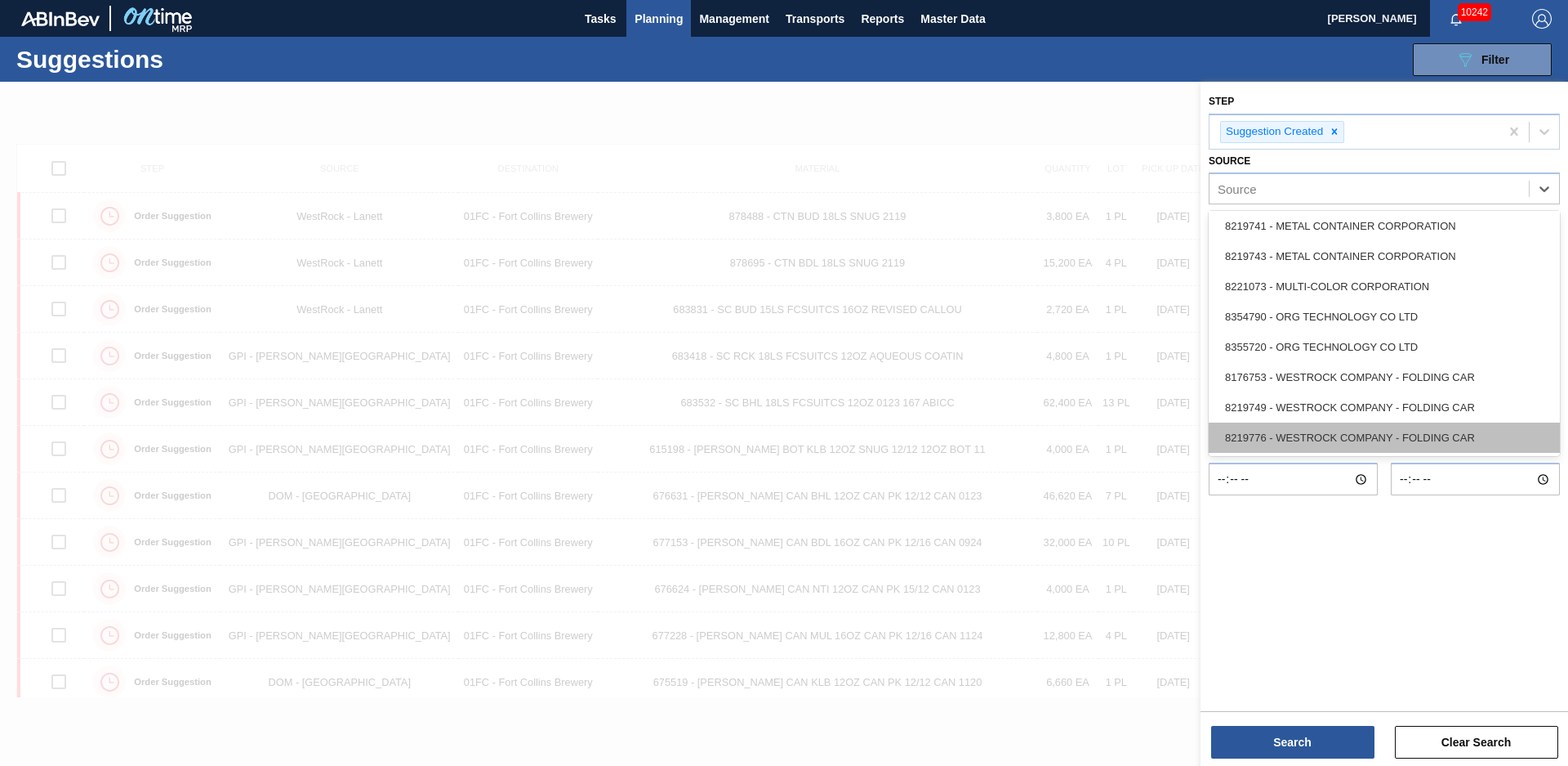
click at [1341, 430] on div "8219776 - WESTROCK COMPANY - FOLDING CAR" at bounding box center [1384, 437] width 351 height 30
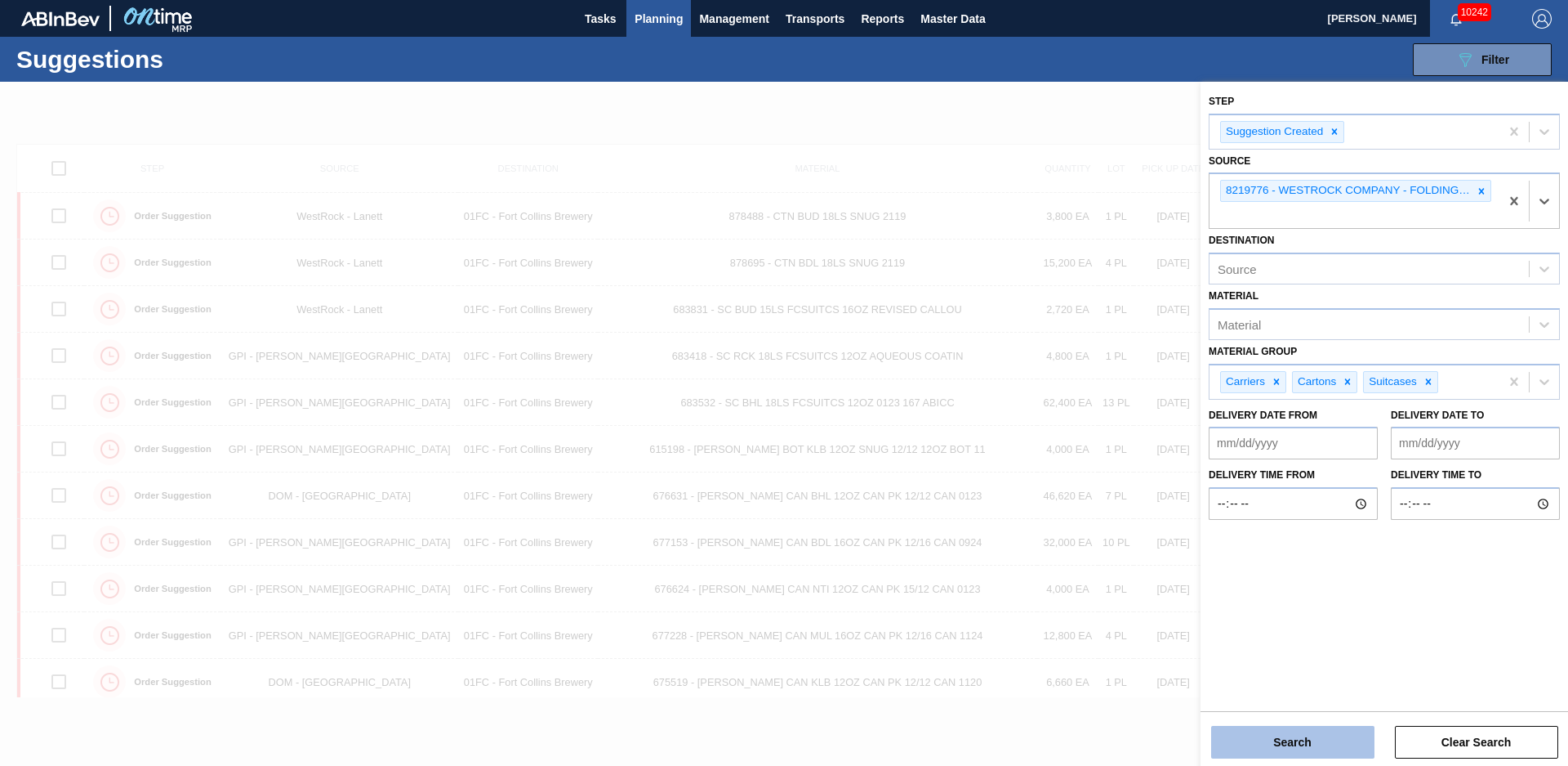
click at [1312, 730] on button "Search" at bounding box center [1292, 742] width 163 height 33
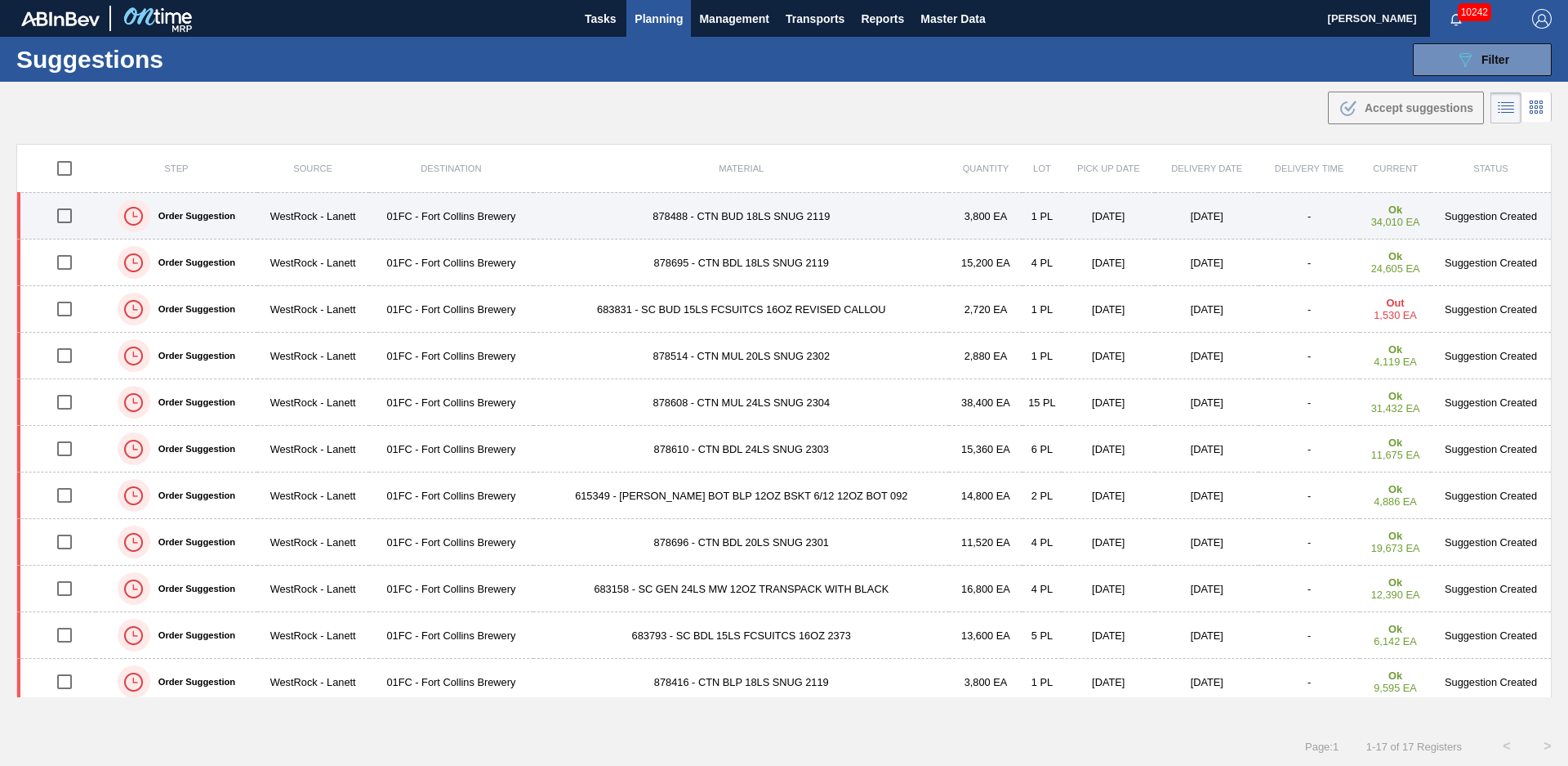
click at [578, 222] on td "878488 - CTN BUD 18LS SNUG 2119" at bounding box center [741, 216] width 416 height 46
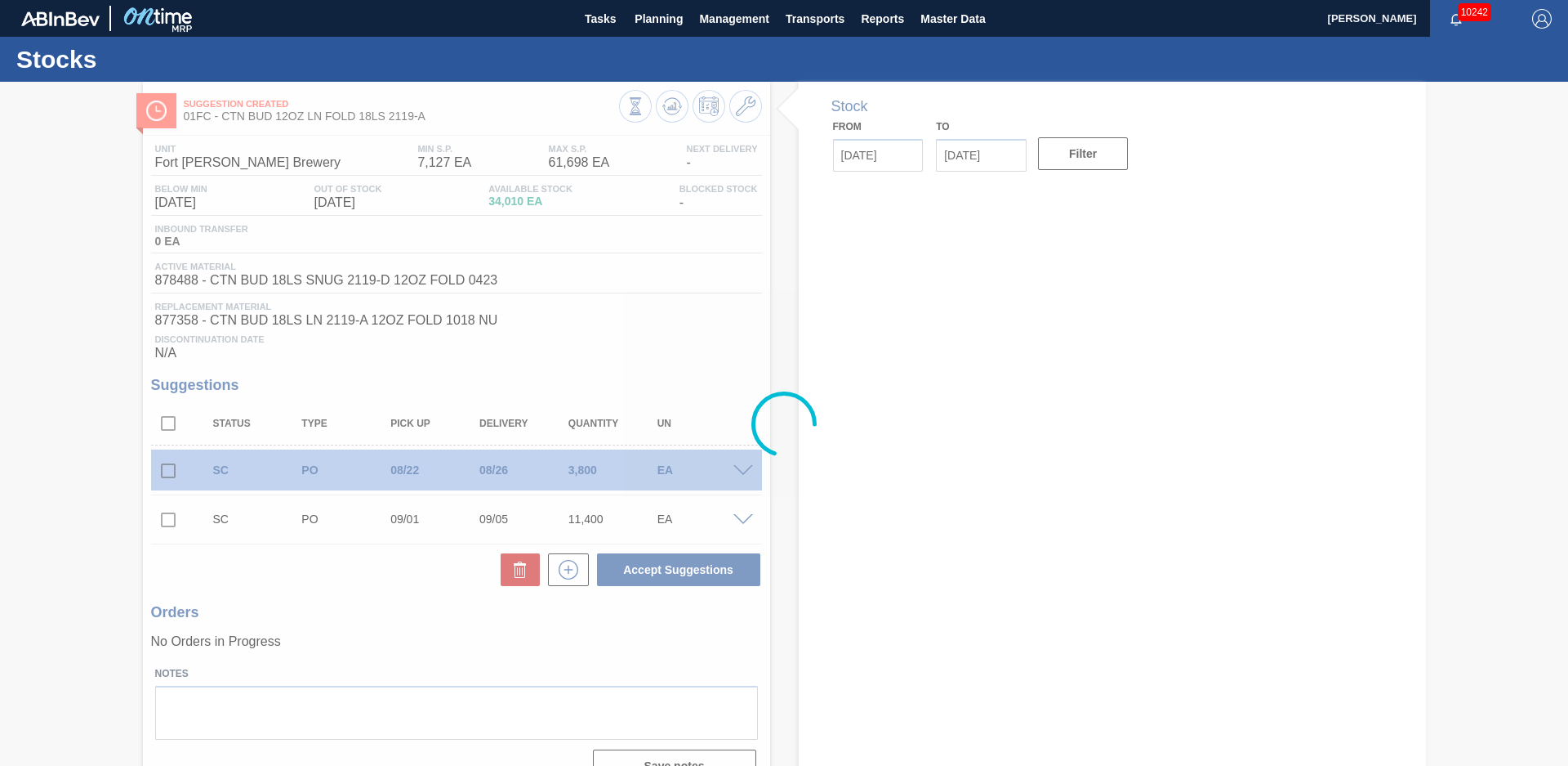
type input "[DATE]"
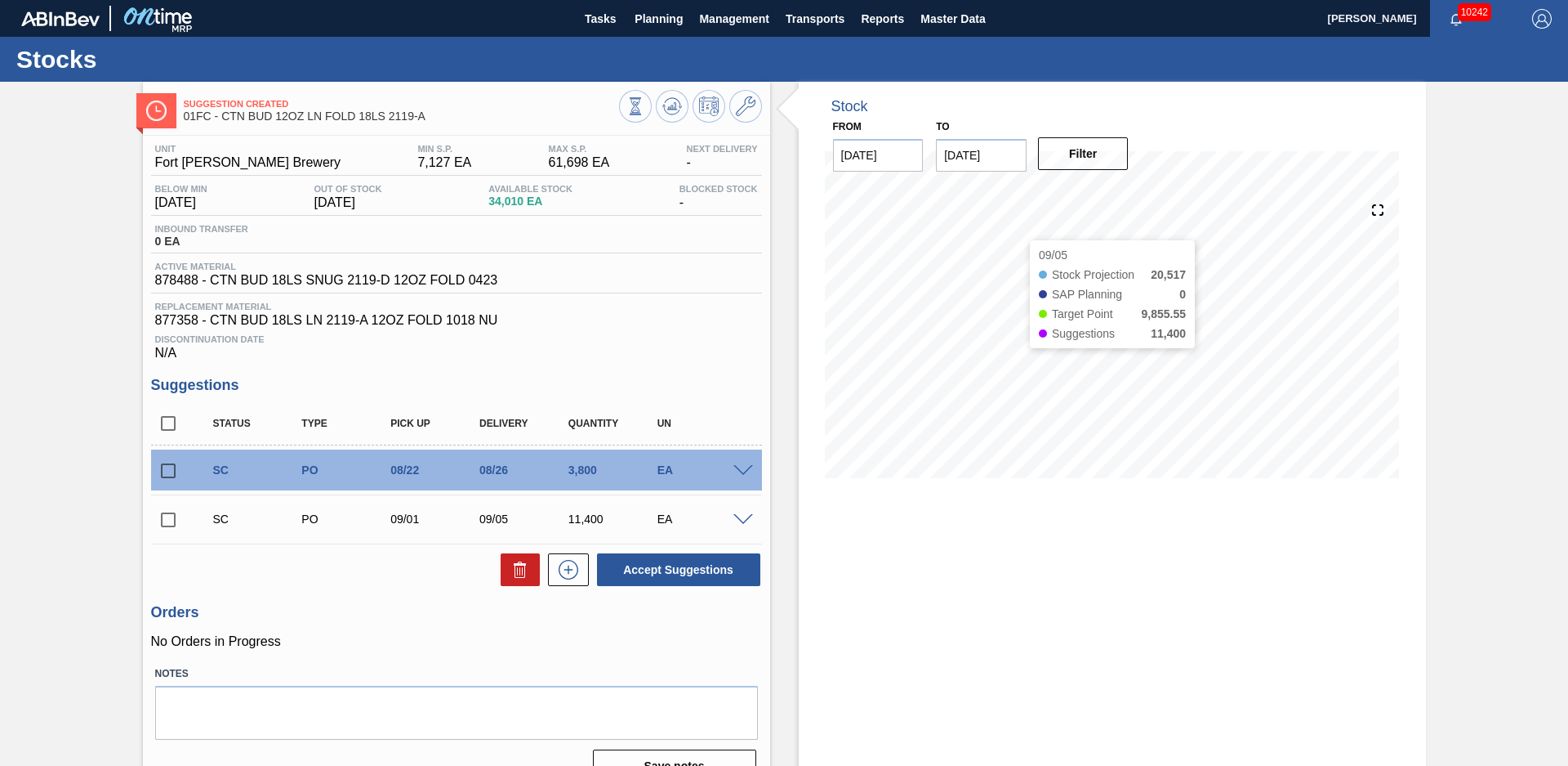
click at [1481, 429] on div "Suggestion Created 01FC - CTN BUD 12OZ LN FOLD 18LS 2119-A Unit Fort Collins Br…" at bounding box center [784, 439] width 1568 height 714
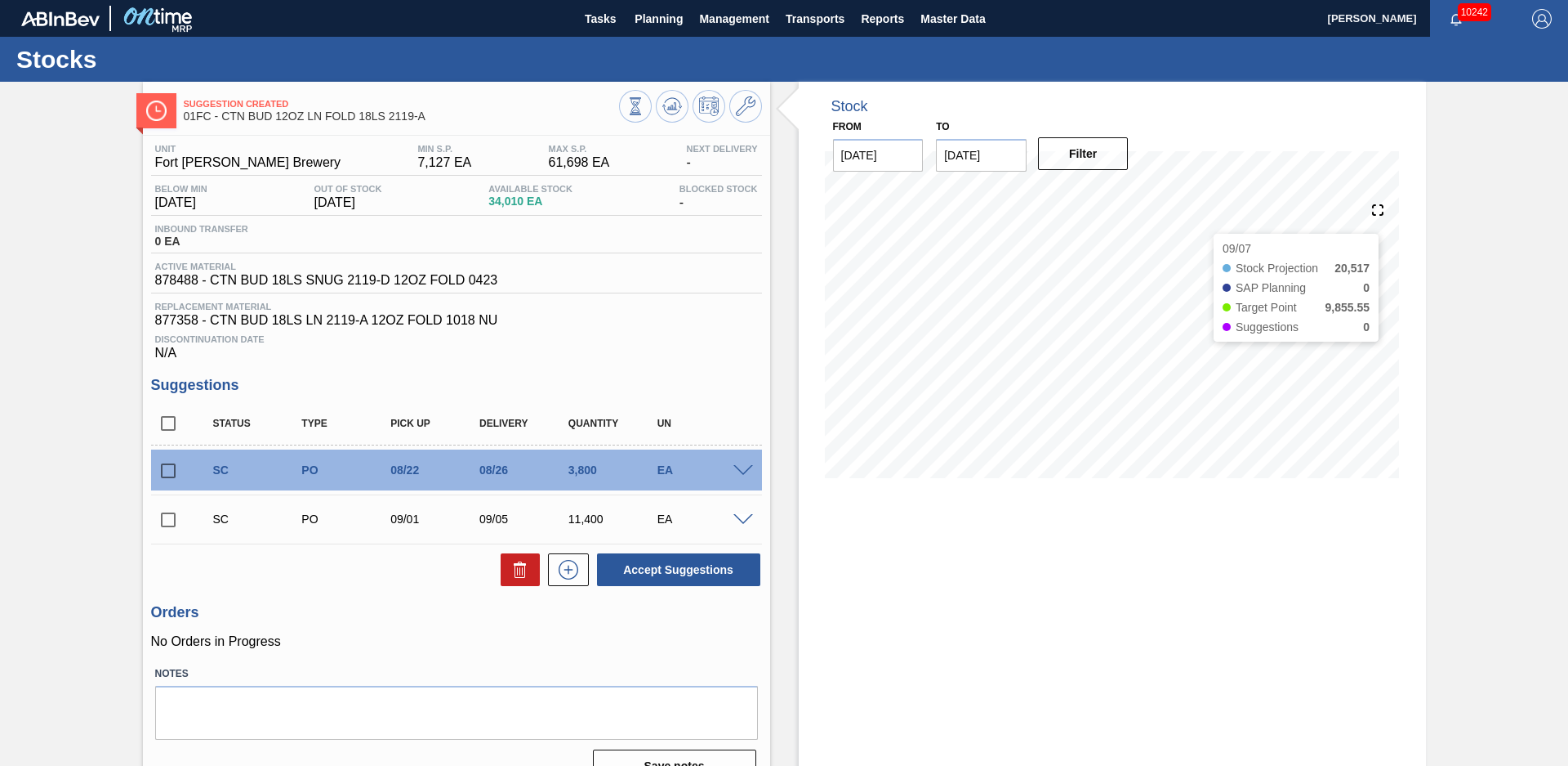
click at [1497, 383] on div "Suggestion Created 01FC - CTN BUD 12OZ LN FOLD 18LS 2119-A Unit Fort Collins Br…" at bounding box center [784, 439] width 1568 height 714
click at [1462, 424] on div "Suggestion Created 01FC - CTN BUD 12OZ LN FOLD 18LS 2119-A Unit Fort Collins Br…" at bounding box center [784, 439] width 1568 height 714
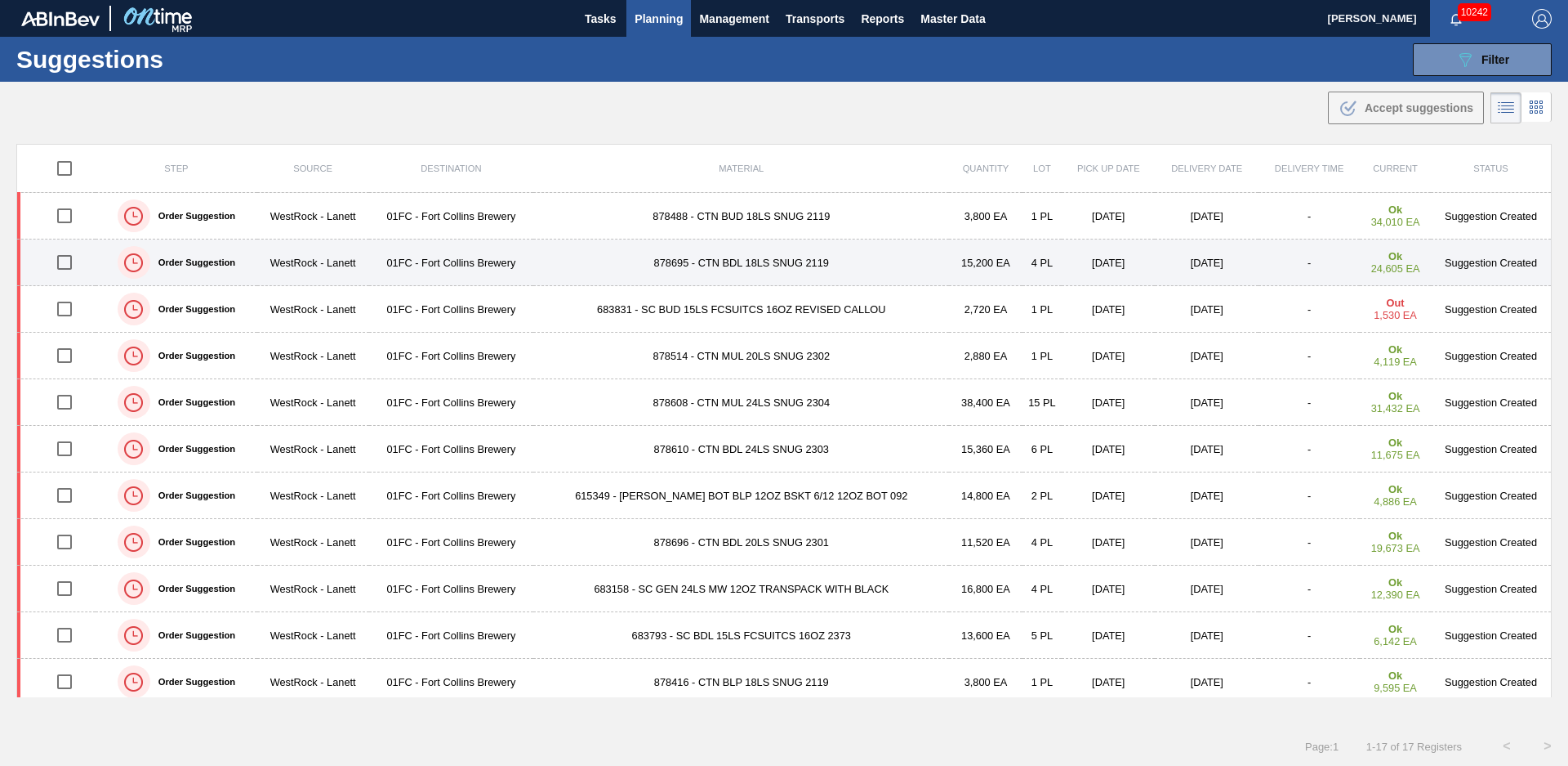
click at [597, 268] on td "878695 - CTN BDL 18LS SNUG 2119" at bounding box center [741, 262] width 416 height 46
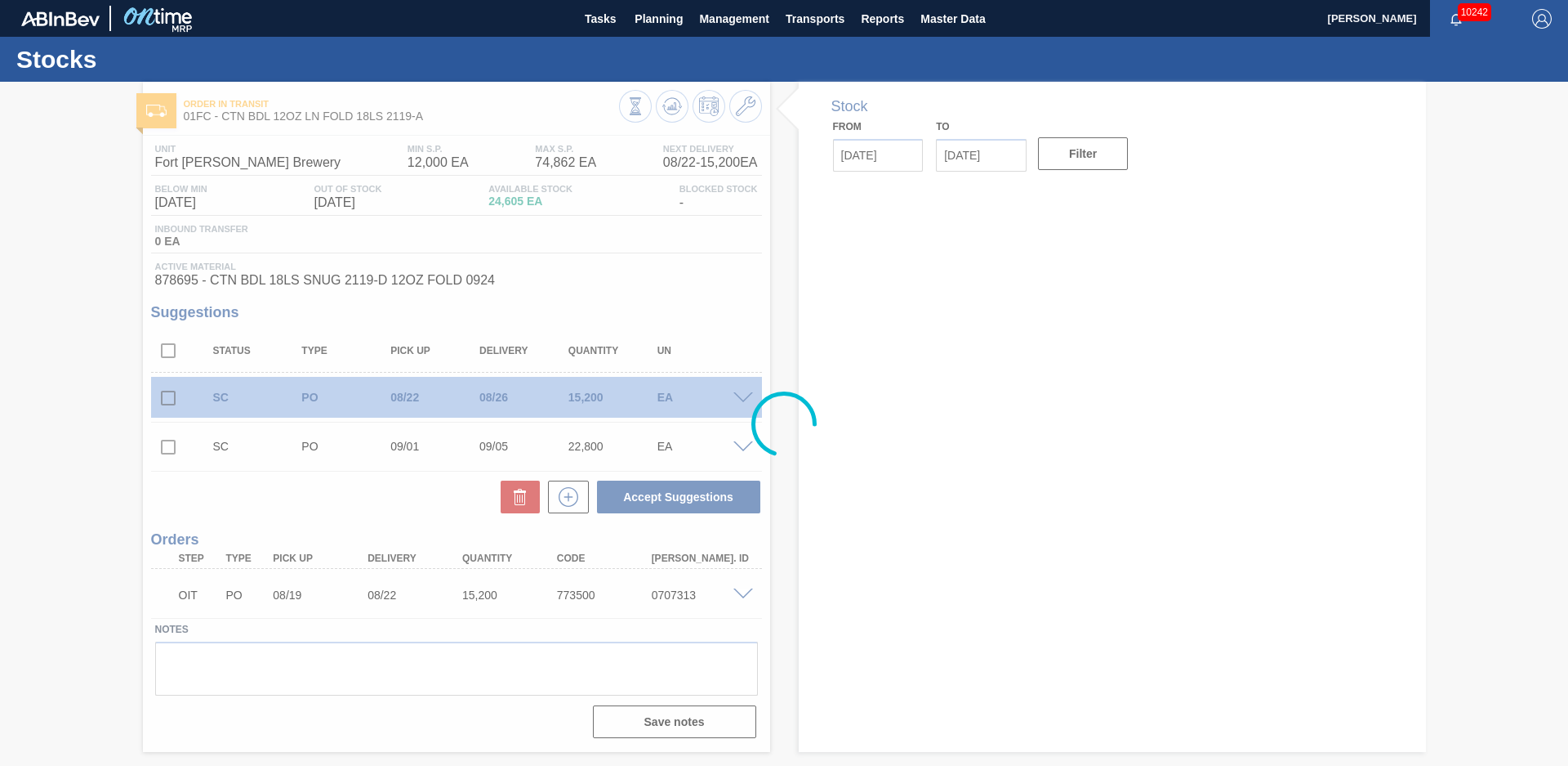
type input "[DATE]"
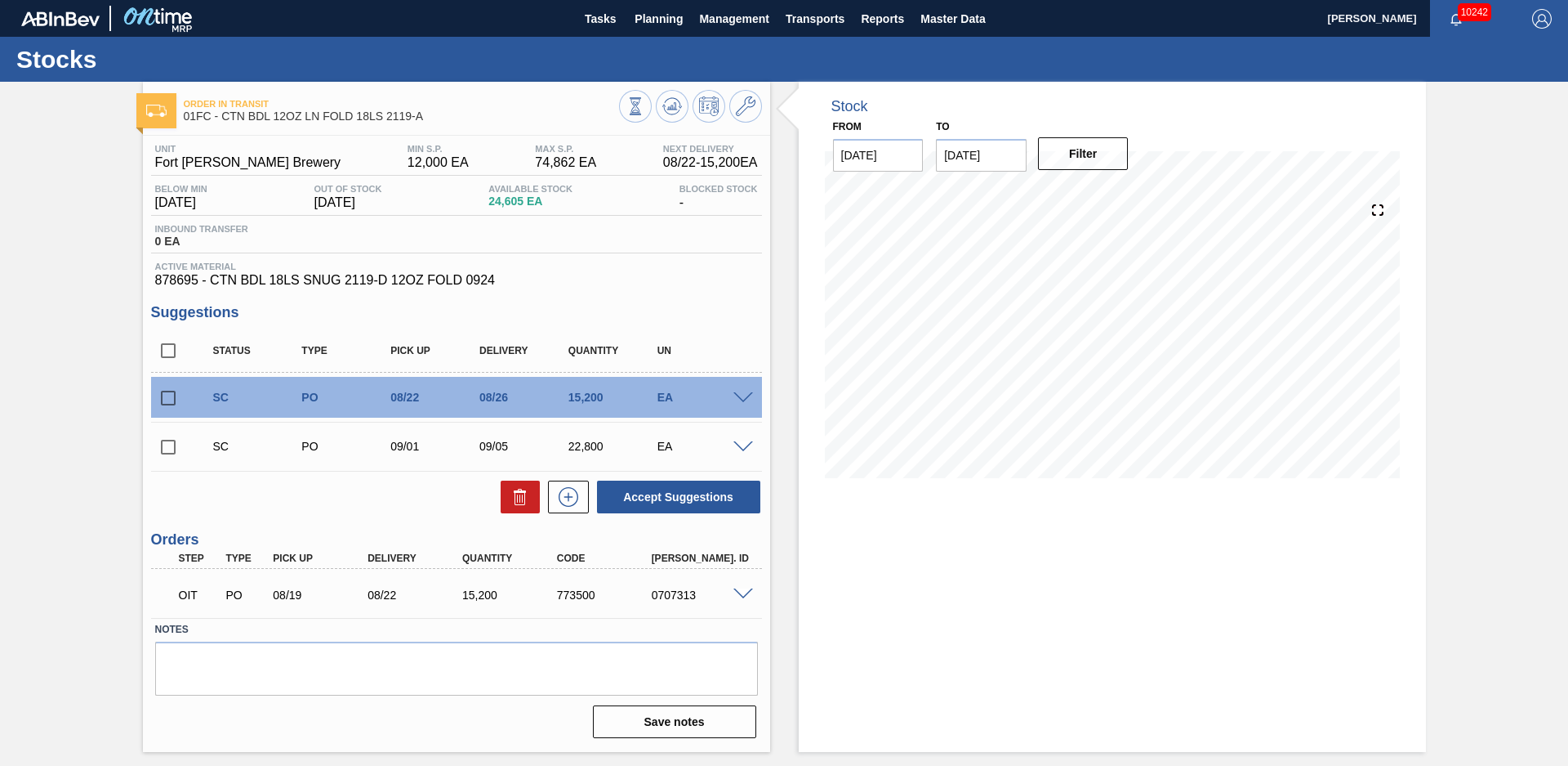
click at [791, 326] on div "Stock From [DATE] to [DATE] Filter" at bounding box center [1098, 416] width 656 height 670
click at [656, 107] on button at bounding box center [672, 106] width 33 height 33
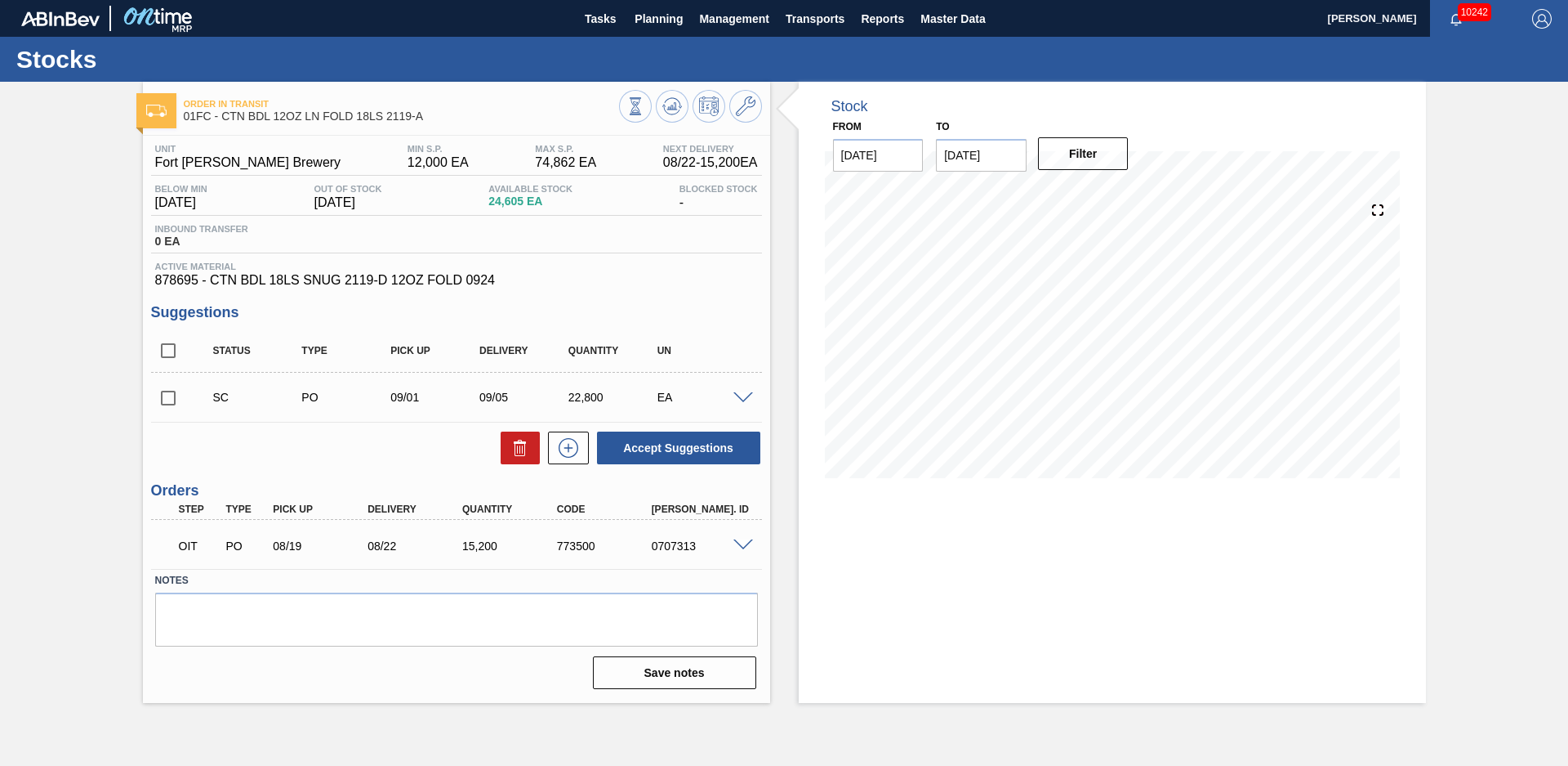
click at [739, 395] on span at bounding box center [743, 398] width 20 height 12
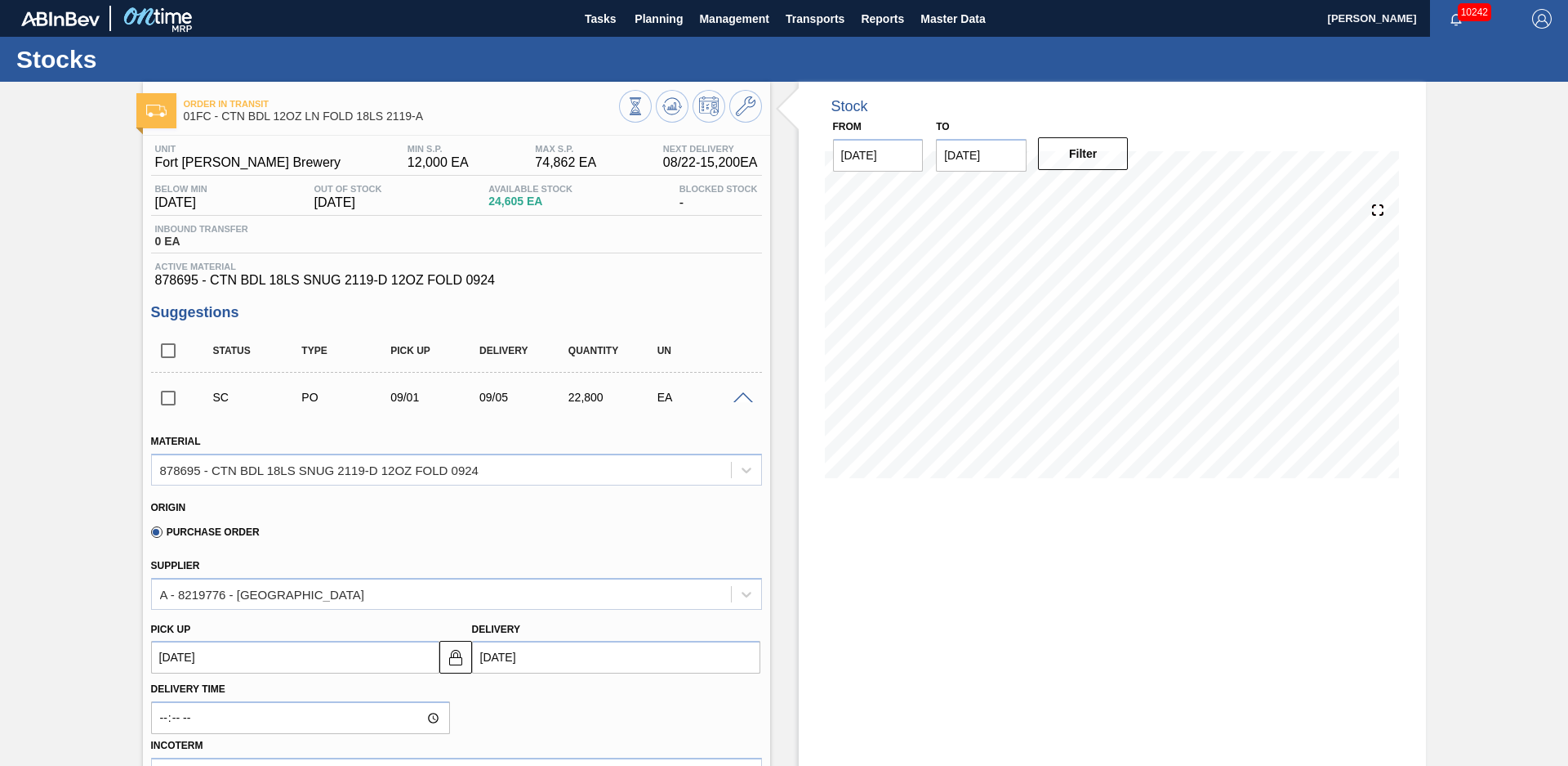
scroll to position [114, 0]
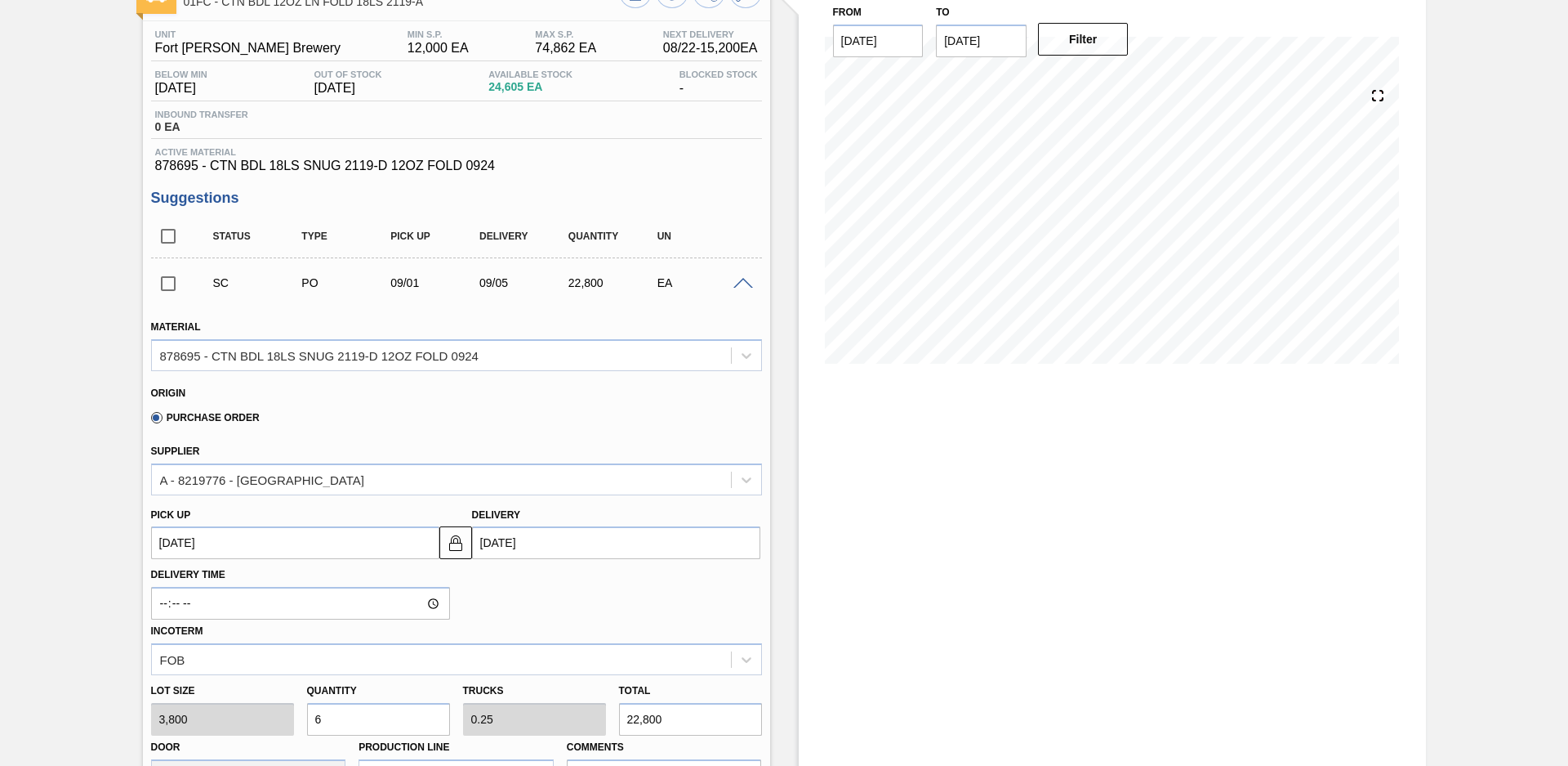
click at [740, 282] on span at bounding box center [743, 284] width 20 height 12
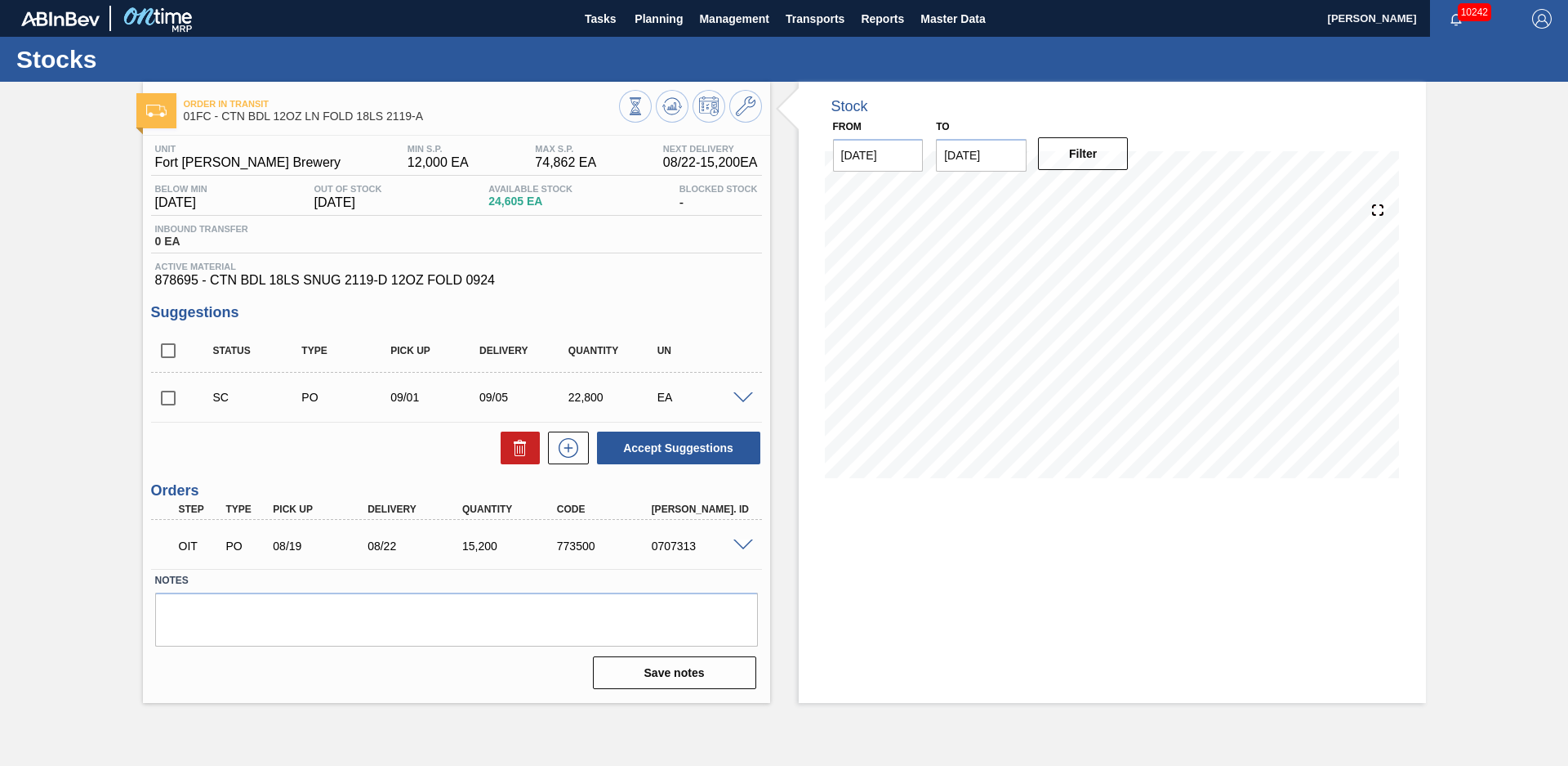
scroll to position [0, 0]
click at [165, 395] on input "checkbox" at bounding box center [168, 398] width 34 height 34
click at [678, 448] on button "Accept Suggestions" at bounding box center [678, 448] width 163 height 33
checkbox input "false"
click at [638, 24] on span "Planning" at bounding box center [658, 19] width 48 height 20
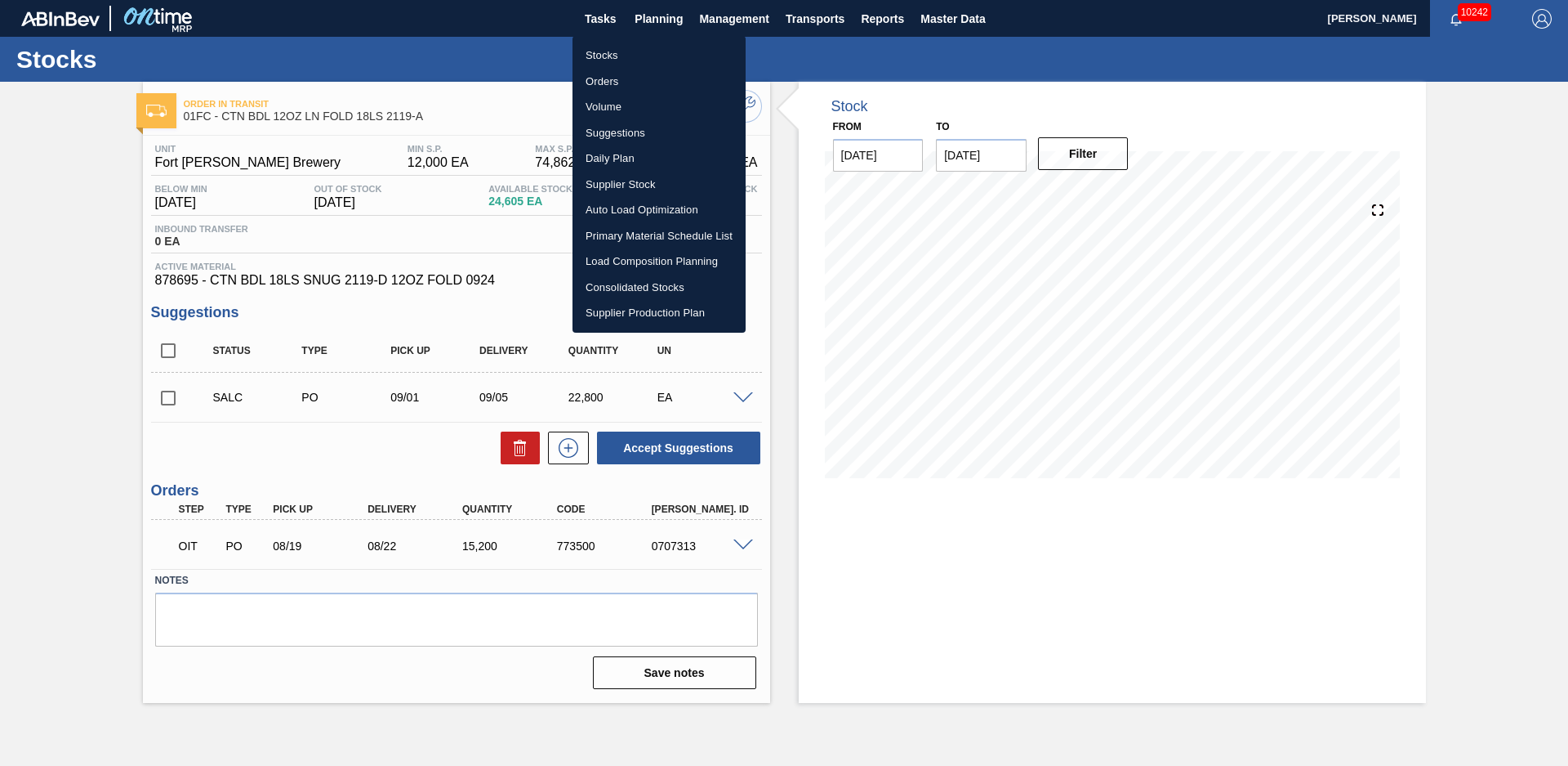
click at [609, 134] on li "Suggestions" at bounding box center [659, 134] width 173 height 26
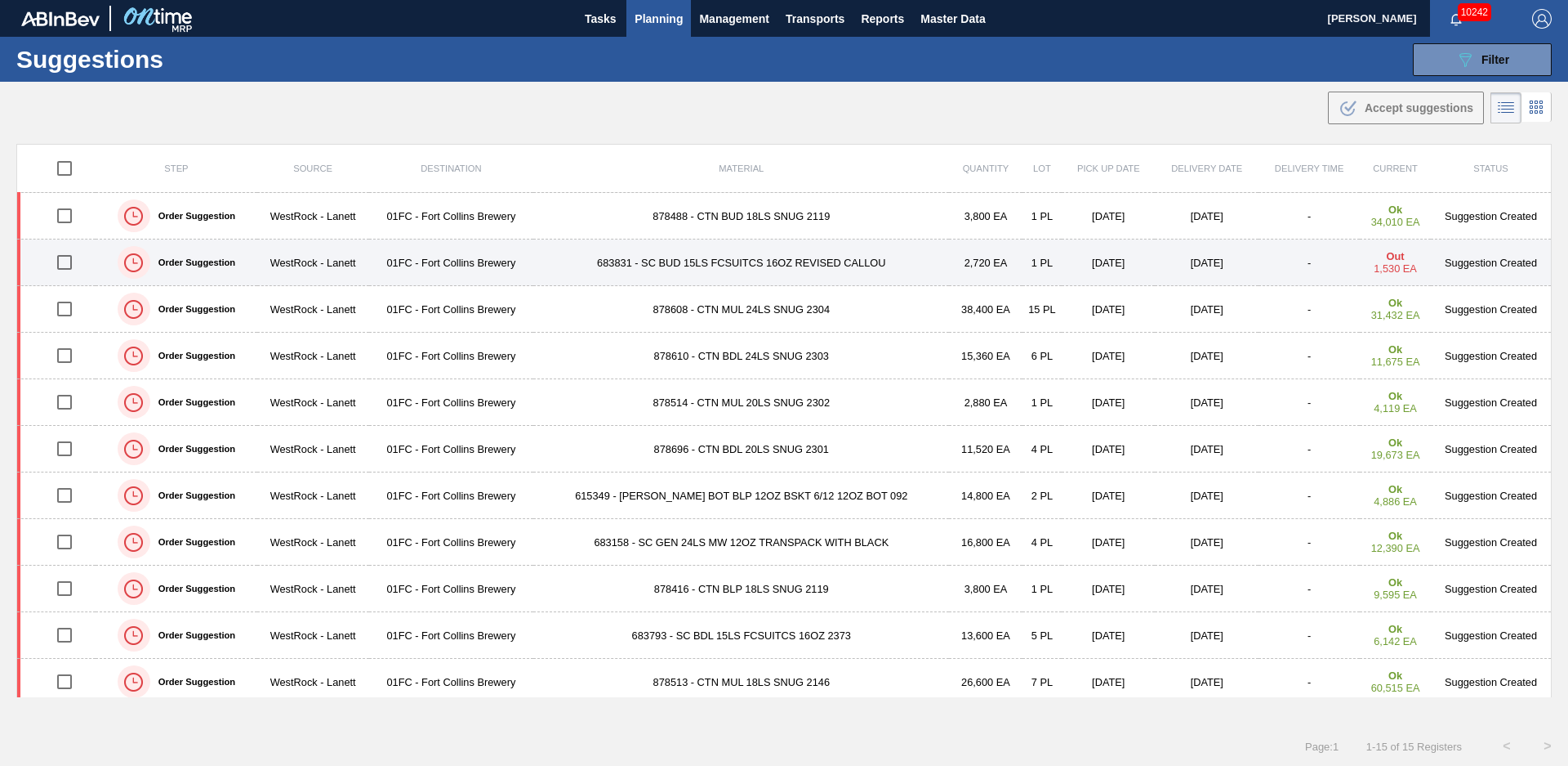
click at [577, 266] on td "683831 - SC BUD 15LS FCSUITCS 16OZ REVISED CALLOU" at bounding box center [741, 262] width 416 height 46
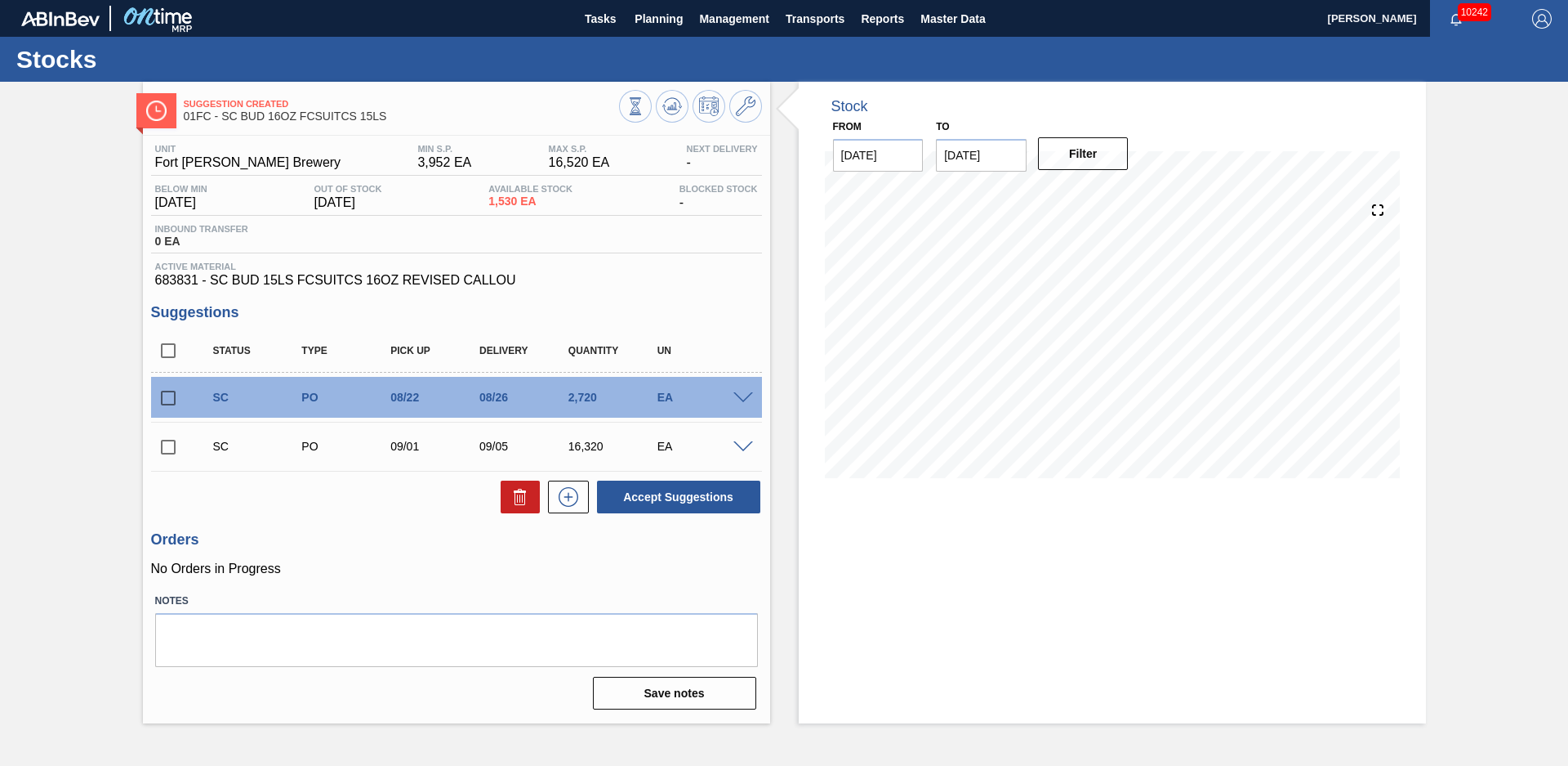
click at [776, 266] on div "Stock From [DATE] to [DATE] Filter" at bounding box center [1098, 402] width 656 height 642
click at [794, 298] on div "Stock From [DATE] to [DATE] Filter" at bounding box center [1098, 402] width 656 height 642
click at [653, 22] on span "Planning" at bounding box center [658, 19] width 48 height 20
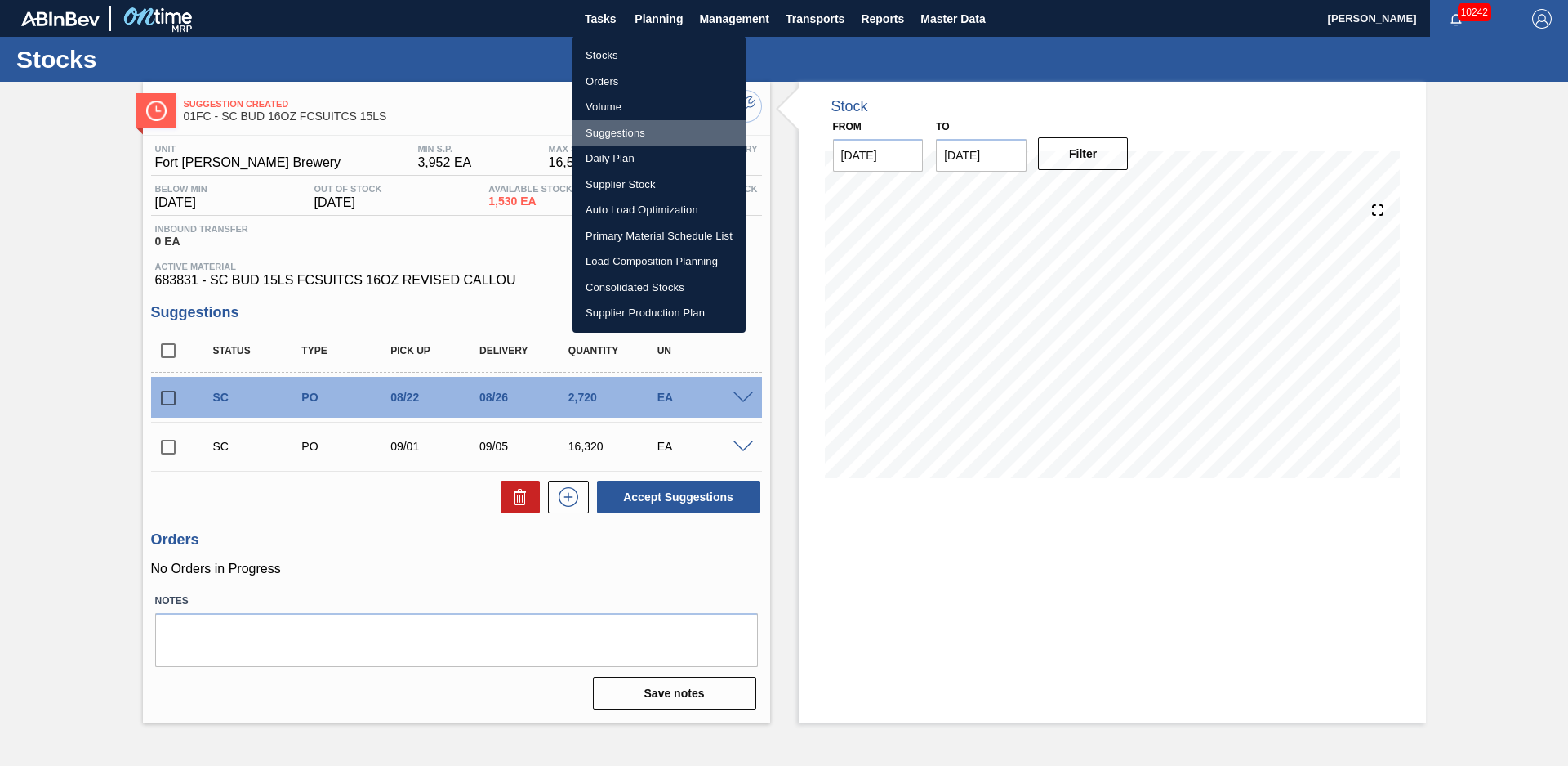
click at [631, 131] on li "Suggestions" at bounding box center [659, 134] width 173 height 26
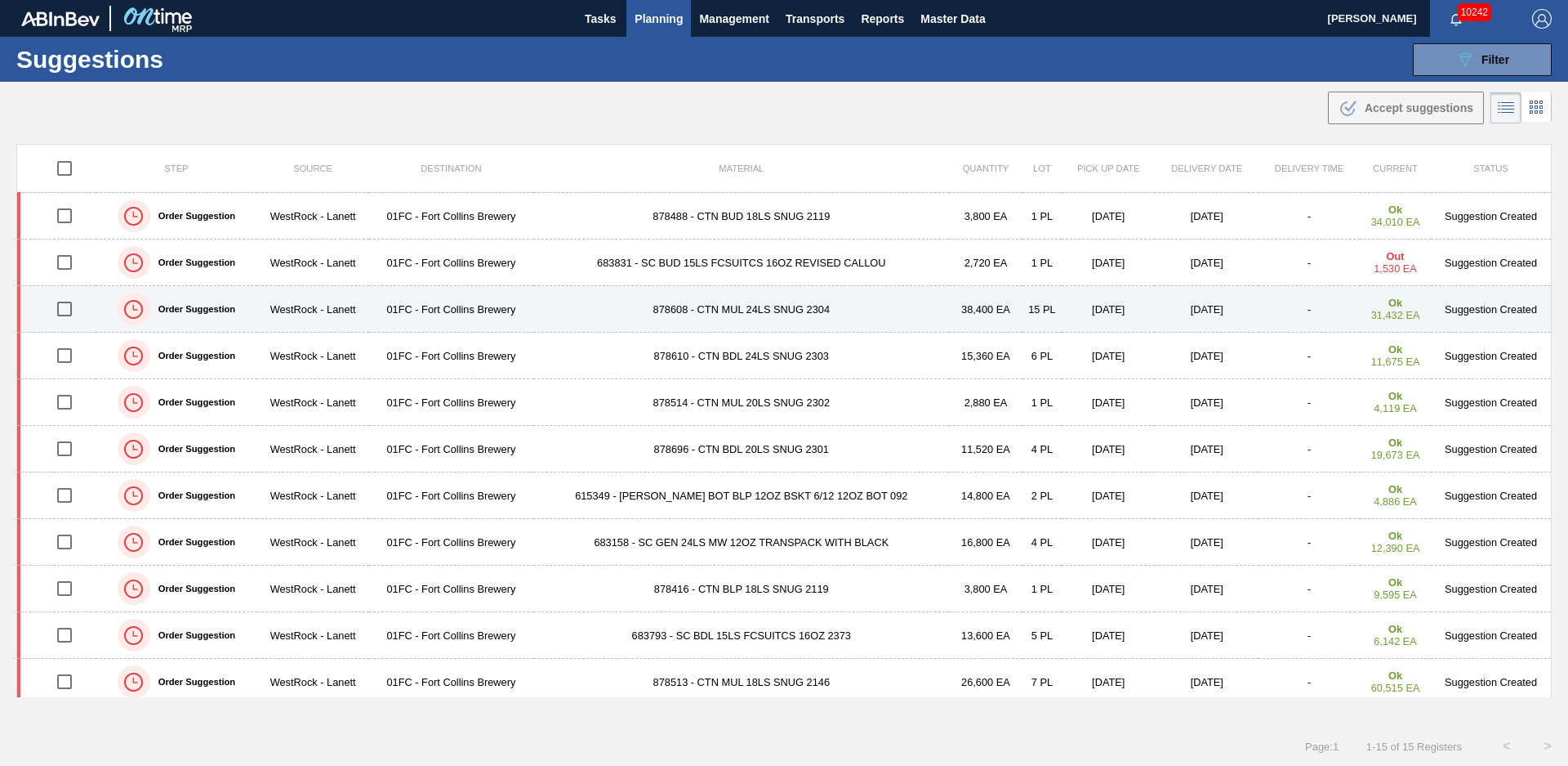
click at [573, 314] on td "878608 - CTN MUL 24LS SNUG 2304" at bounding box center [741, 309] width 416 height 46
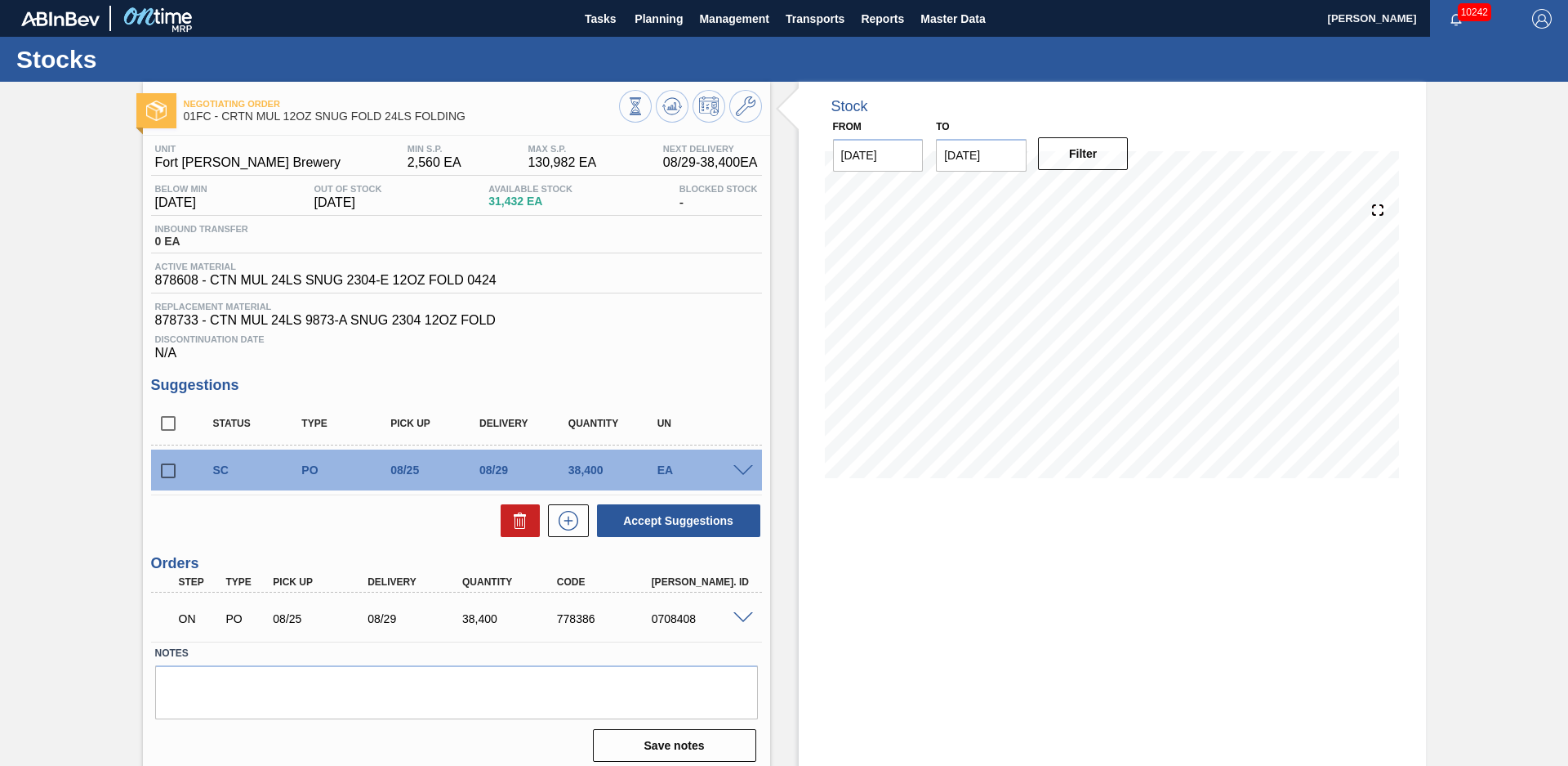
click at [1457, 355] on div "Negotiating Order 01FC - CRTN MUL 12OZ SNUG FOLD 24LS FOLDING Unit Fort Collins…" at bounding box center [784, 429] width 1568 height 693
click at [644, 102] on icon at bounding box center [635, 106] width 18 height 18
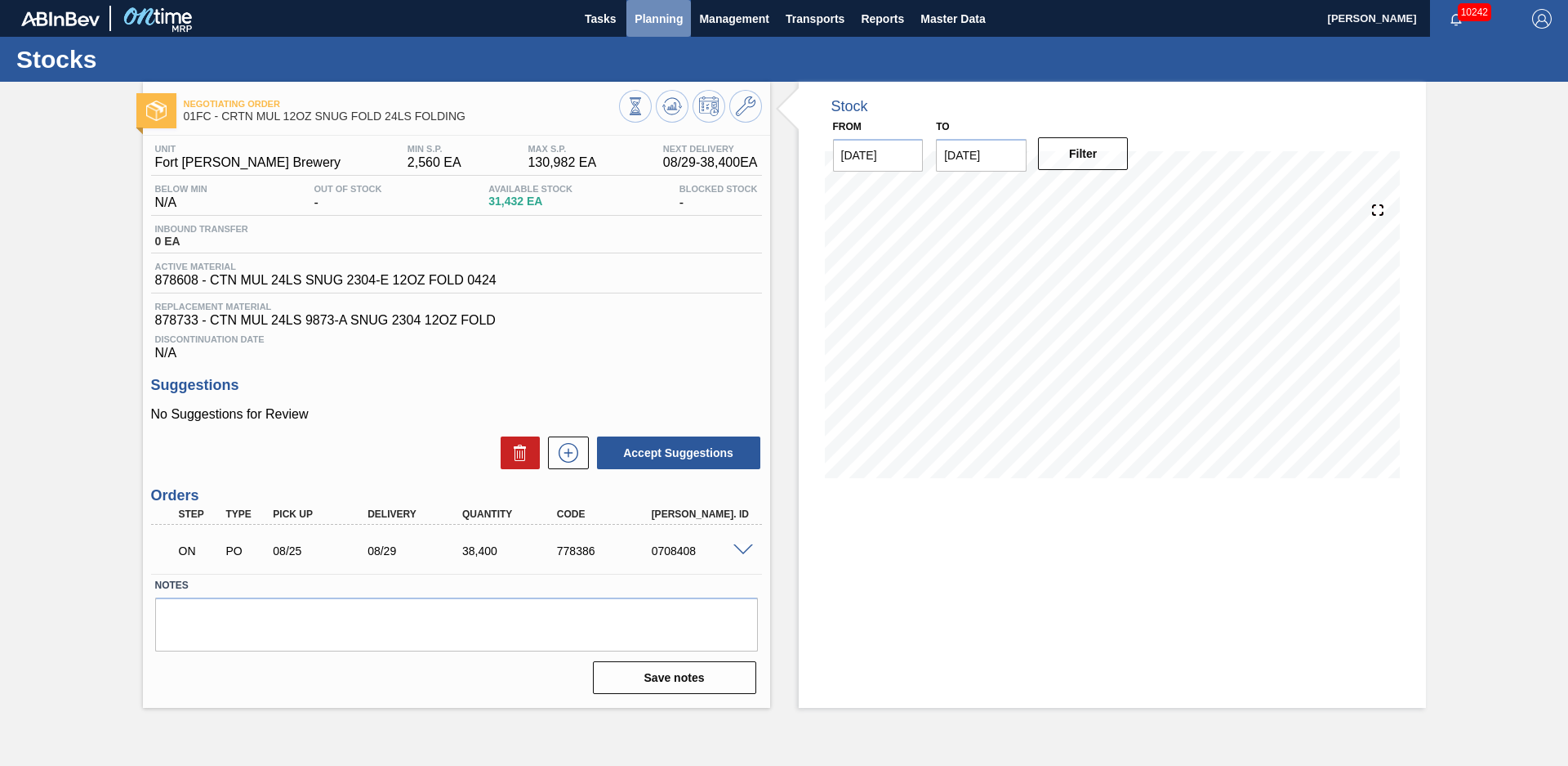
click at [667, 27] on span "Planning" at bounding box center [658, 19] width 48 height 20
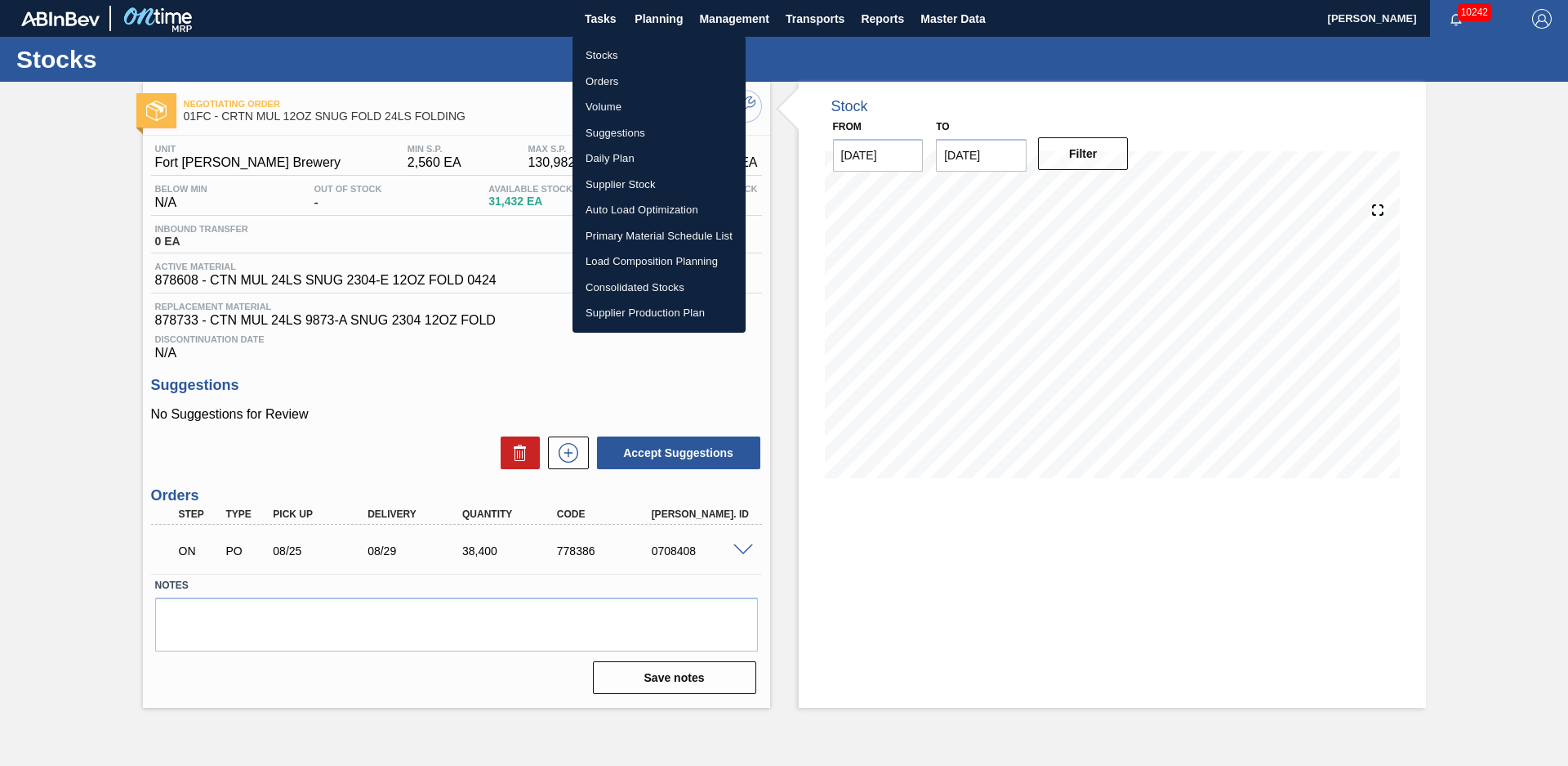
click at [616, 134] on li "Suggestions" at bounding box center [659, 134] width 173 height 26
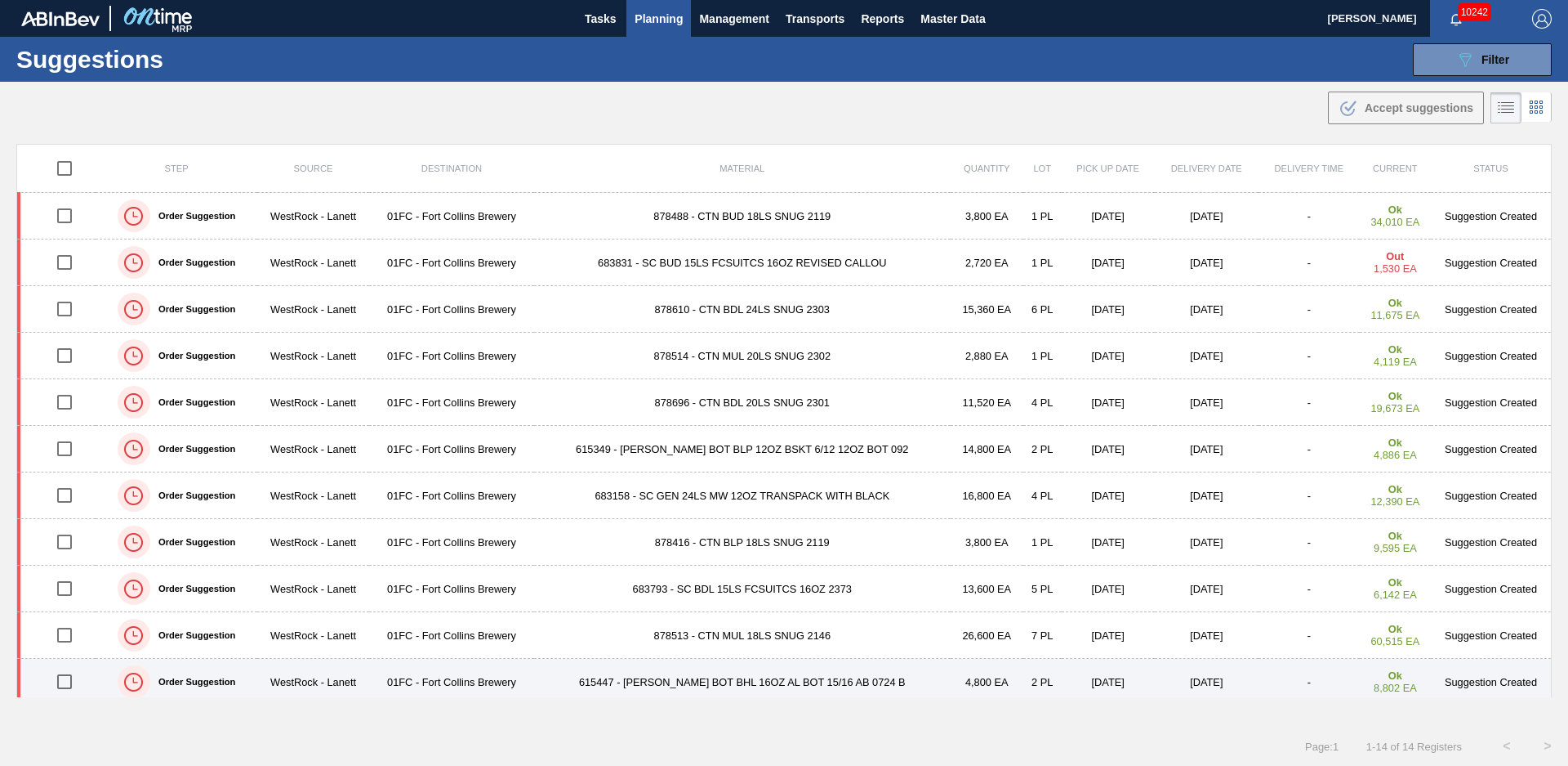
scroll to position [148, 0]
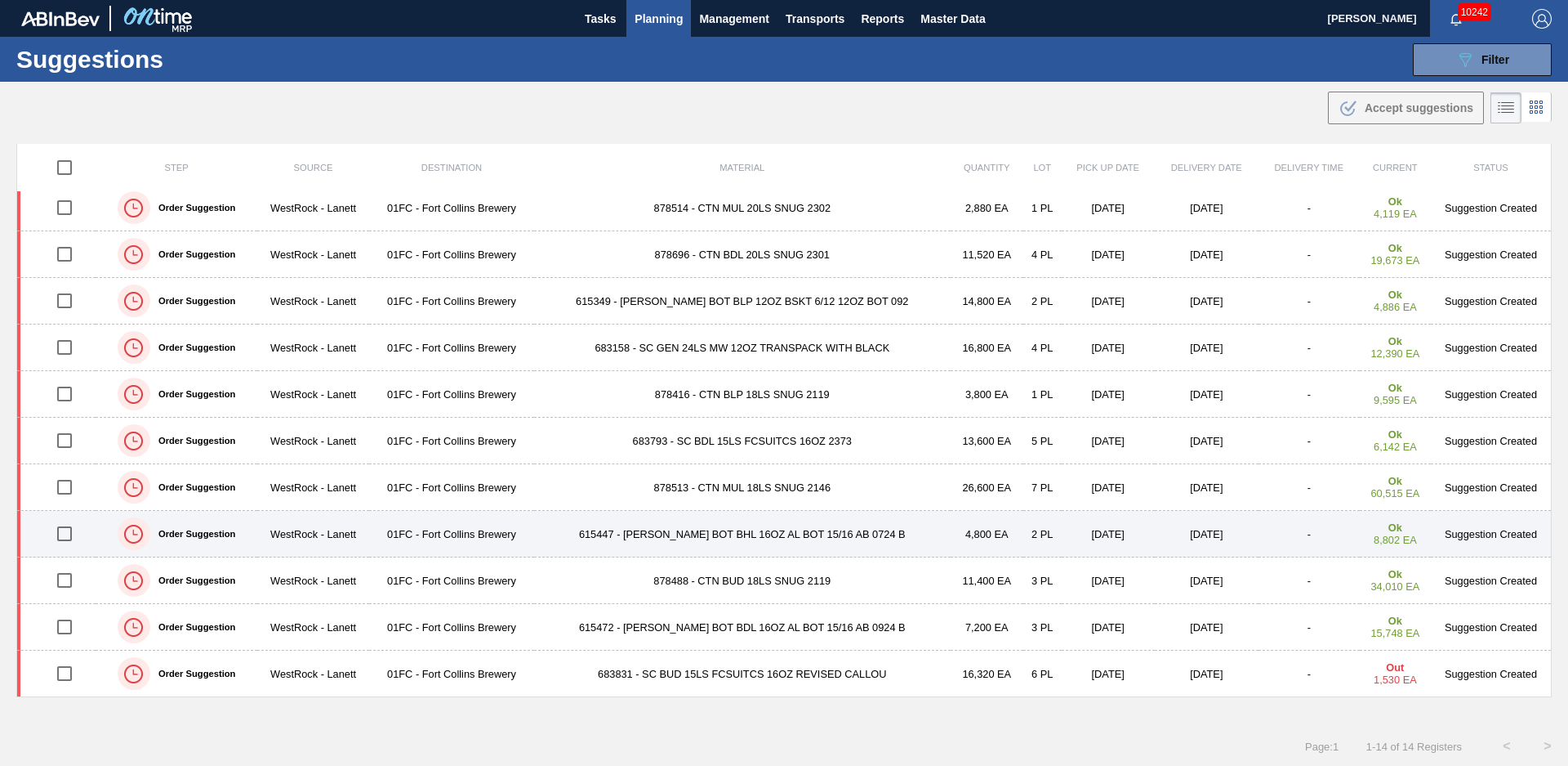
click at [558, 529] on td "615447 - CARR BOT BHL 16OZ AL BOT 15/16 AB 0724 B" at bounding box center [742, 533] width 416 height 46
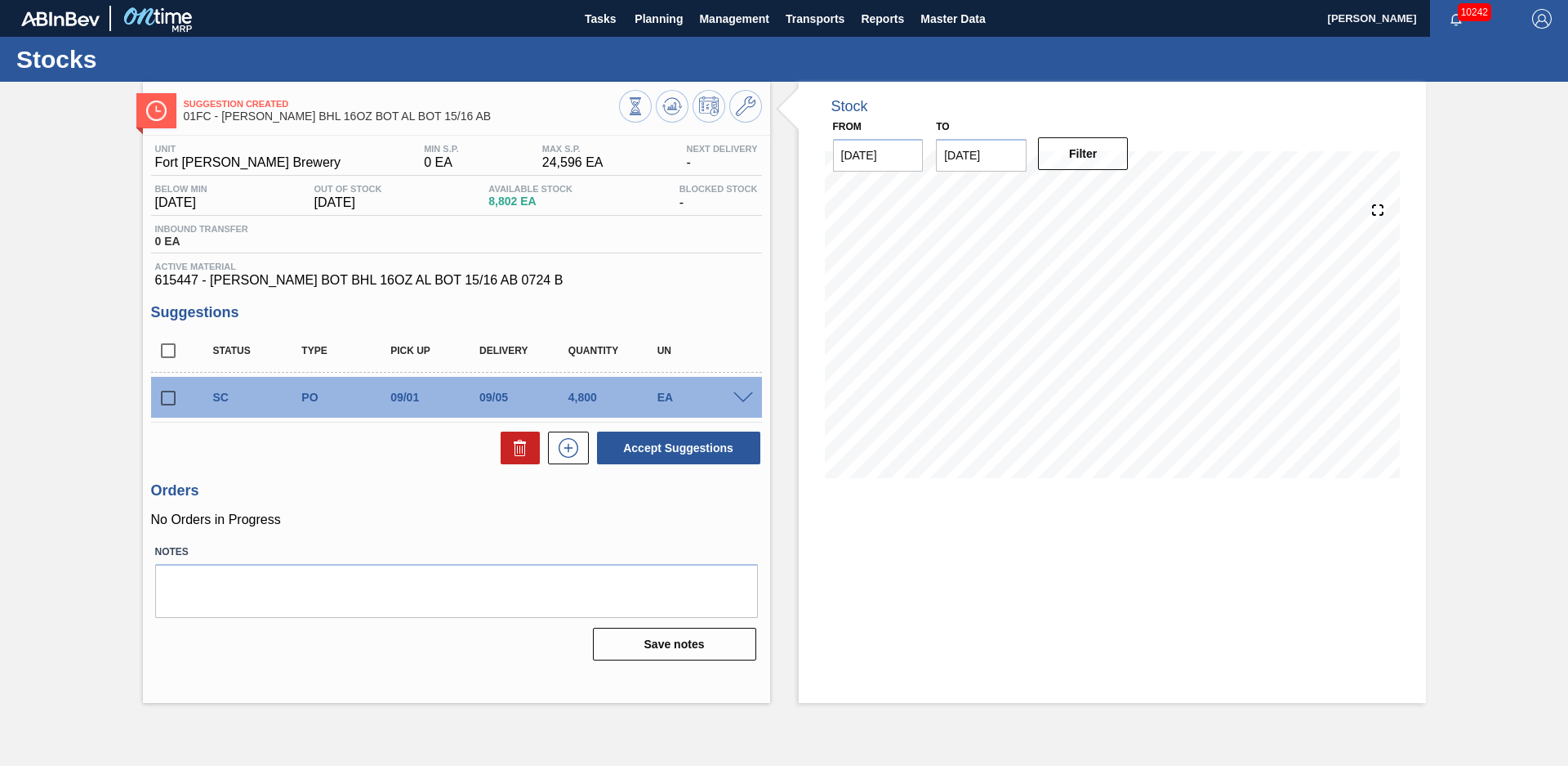
click at [791, 304] on div "Stock From [DATE] to [DATE] Filter" at bounding box center [1098, 392] width 656 height 621
click at [779, 369] on div "Stock From 08/20/2025 to 12/31/2025 Filter 08/21 Stock Projection 8,802 SAP Pla…" at bounding box center [1098, 392] width 656 height 621
click at [740, 391] on div at bounding box center [746, 397] width 33 height 12
click at [741, 391] on div at bounding box center [746, 397] width 33 height 12
click at [742, 394] on span at bounding box center [743, 398] width 20 height 12
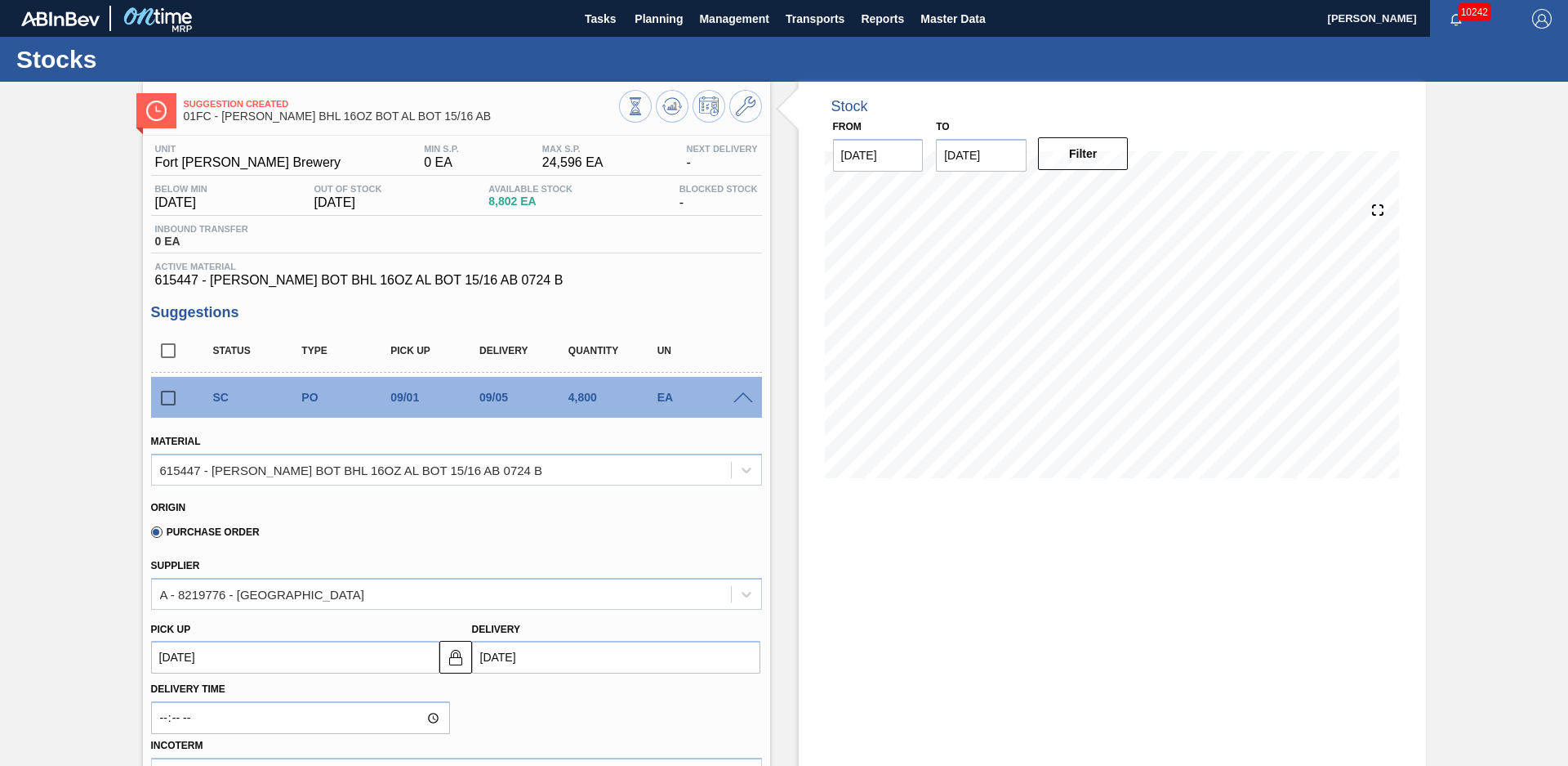
click at [738, 395] on span at bounding box center [743, 398] width 20 height 12
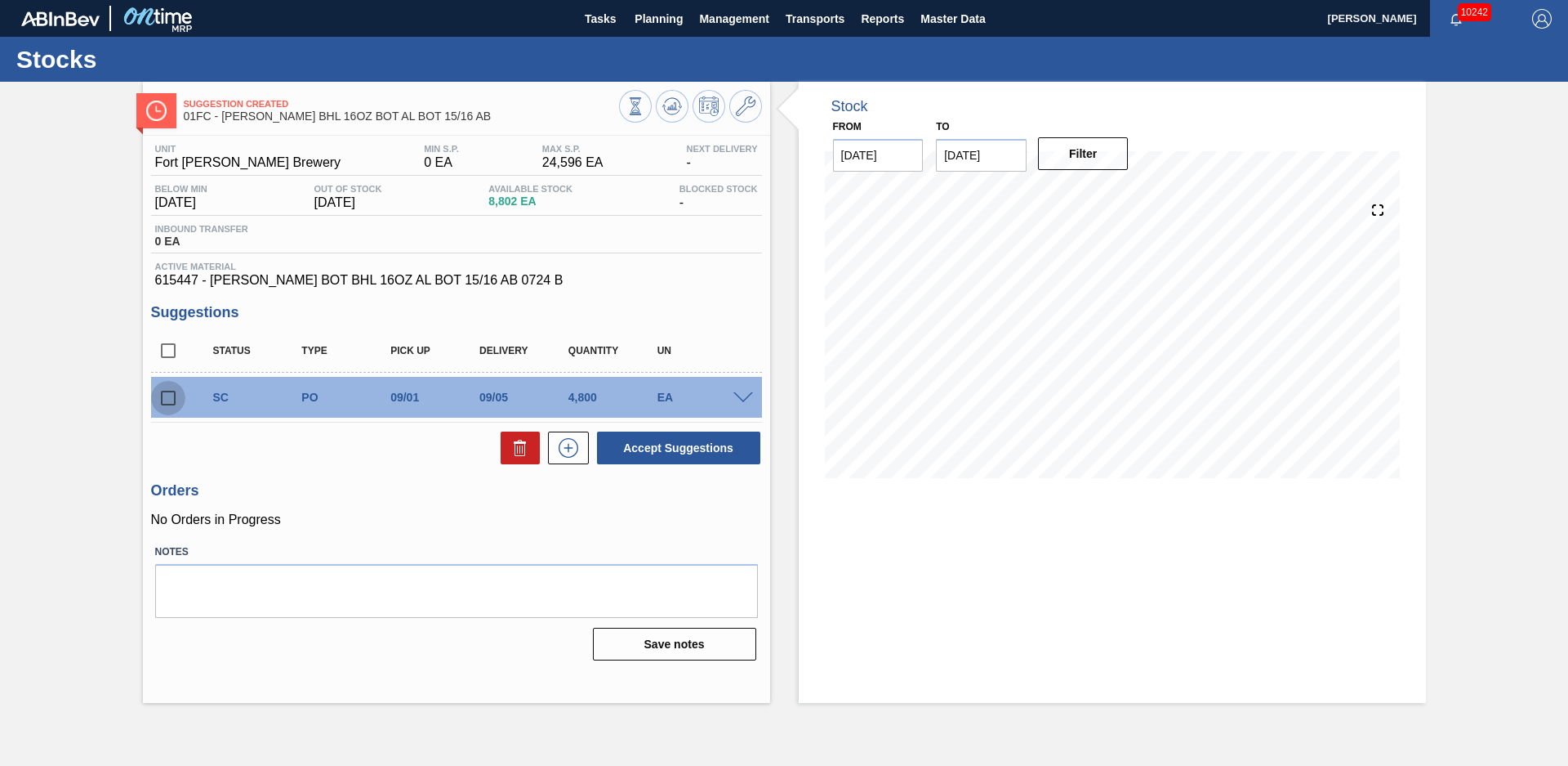
click at [170, 403] on input "checkbox" at bounding box center [168, 398] width 34 height 34
click at [756, 453] on button "Accept Suggestions" at bounding box center [678, 448] width 163 height 33
checkbox input "false"
click at [647, 19] on span "Planning" at bounding box center [658, 19] width 48 height 20
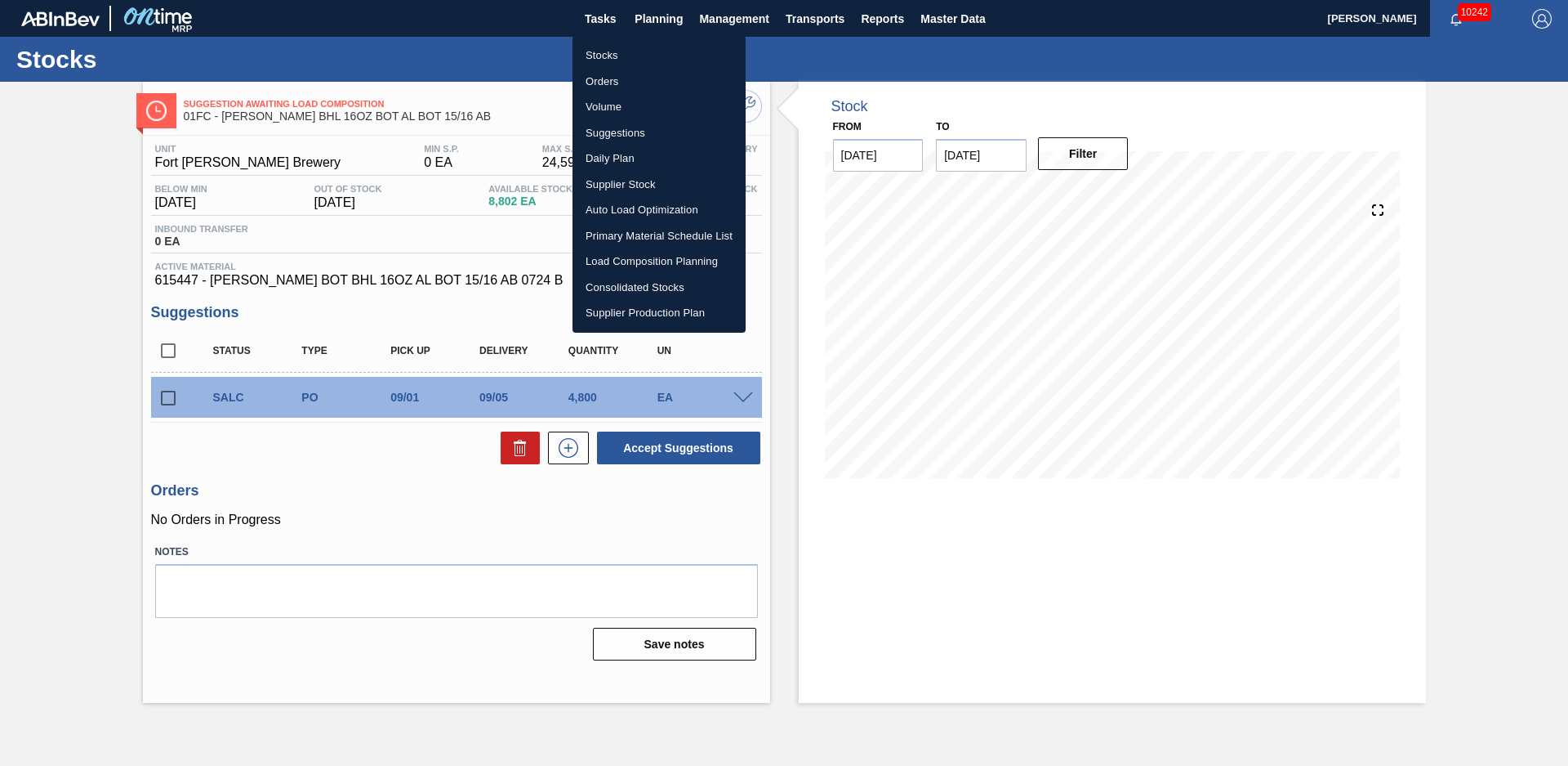
click at [626, 133] on li "Suggestions" at bounding box center [659, 134] width 173 height 26
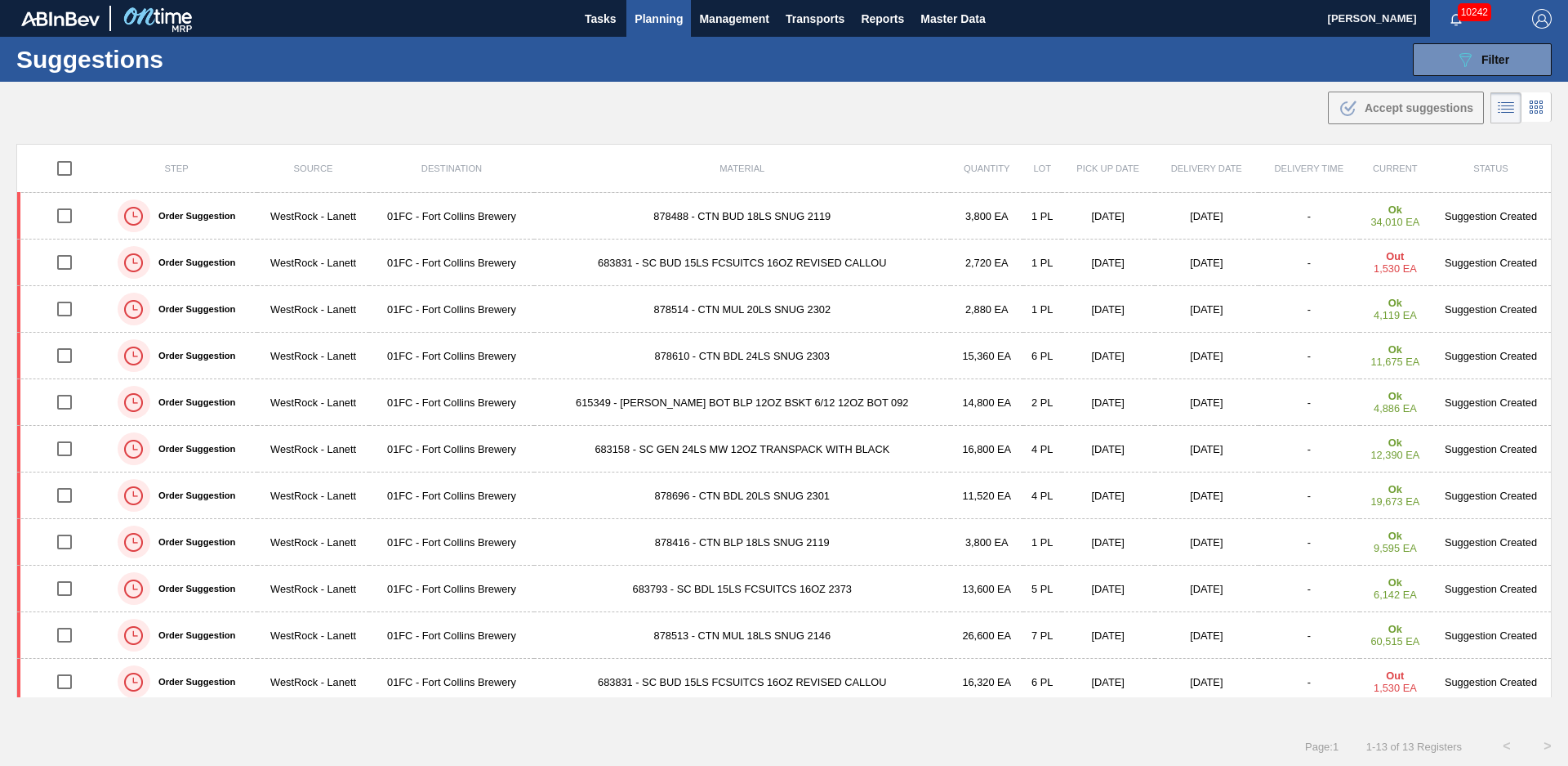
scroll to position [102, 0]
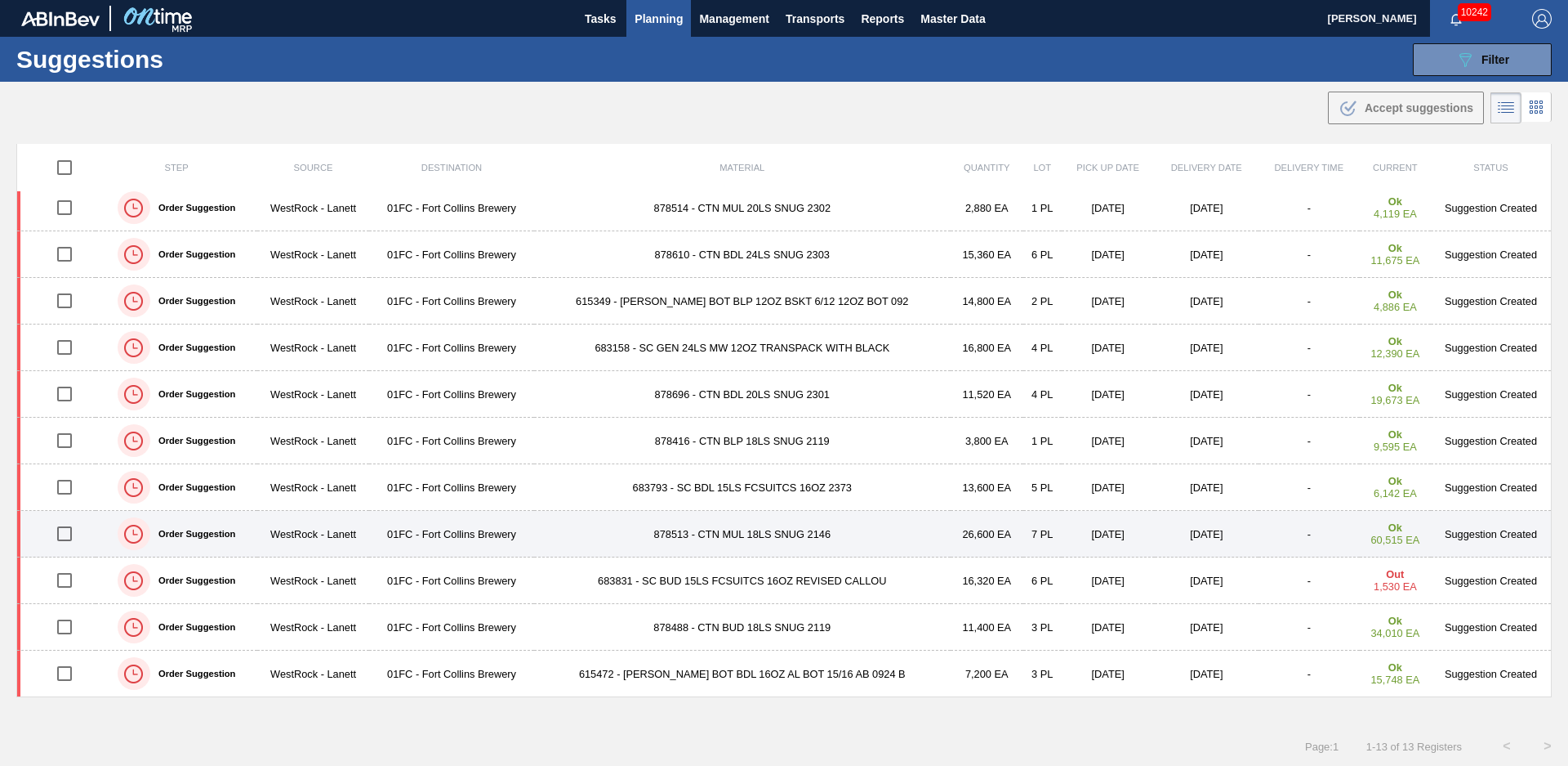
click at [764, 543] on td "878513 - CTN MUL 18LS SNUG 2146" at bounding box center [742, 533] width 416 height 46
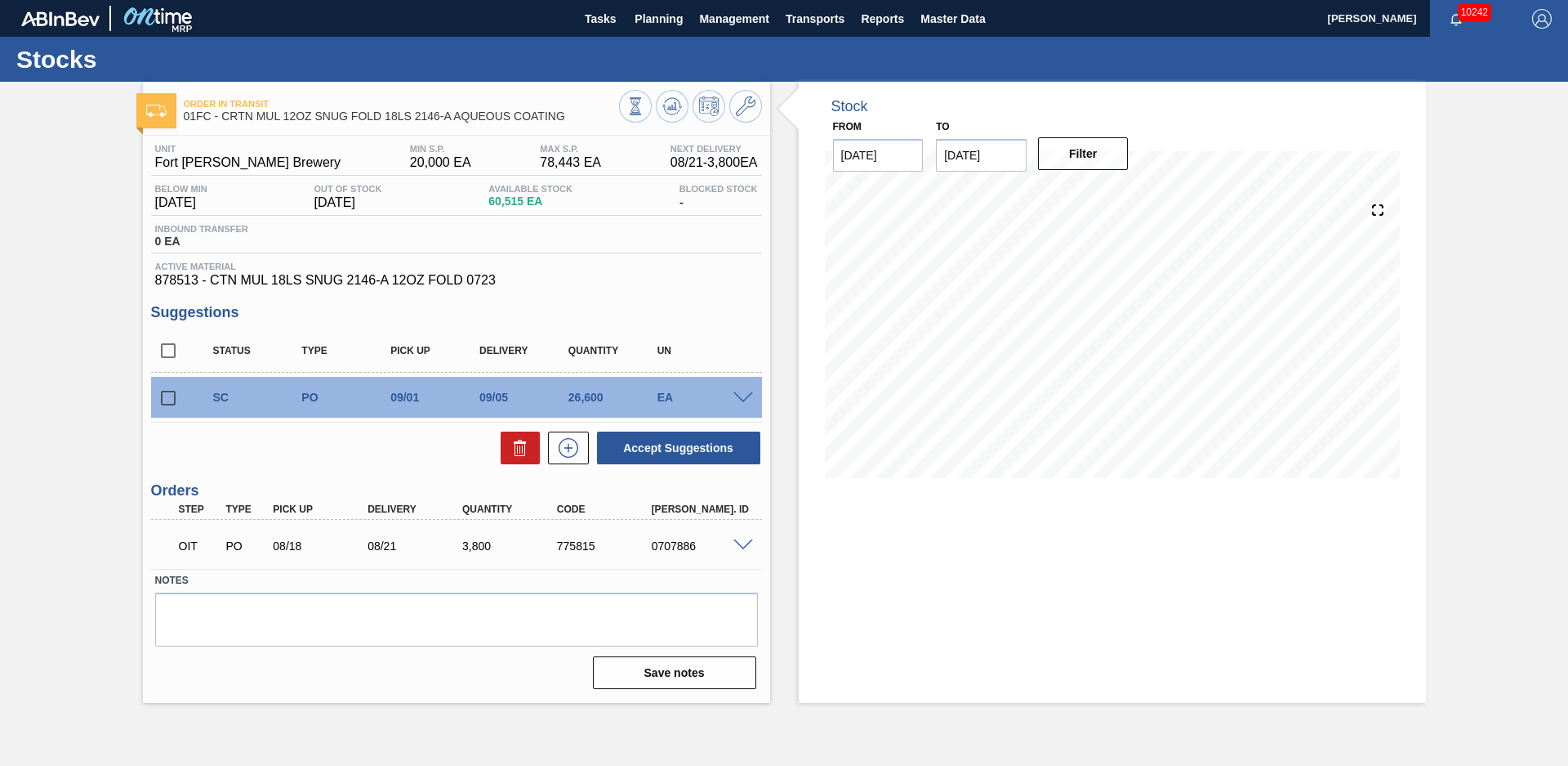
click at [109, 432] on div "Order in transit 01FC - CRTN MUL 12OZ SNUG FOLD 18LS 2146-A AQUEOUS COATING Uni…" at bounding box center [784, 392] width 1568 height 621
click at [112, 451] on div "Order in transit 01FC - CRTN MUL 12OZ SNUG FOLD 18LS 2146-A AQUEOUS COATING Uni…" at bounding box center [784, 392] width 1568 height 621
click at [174, 399] on input "checkbox" at bounding box center [168, 398] width 34 height 34
click at [737, 399] on span at bounding box center [743, 398] width 20 height 12
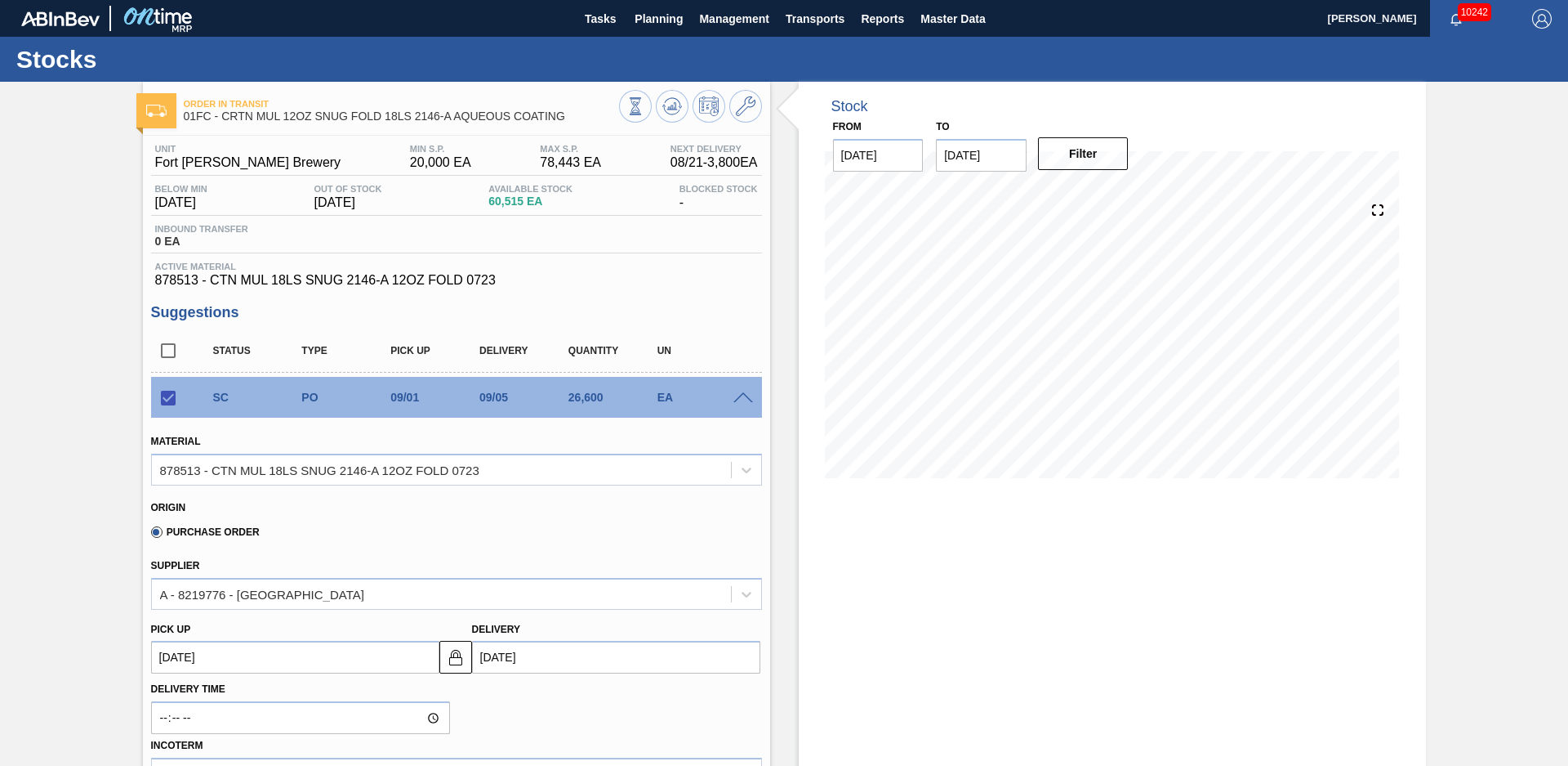
click at [736, 395] on span at bounding box center [743, 398] width 20 height 12
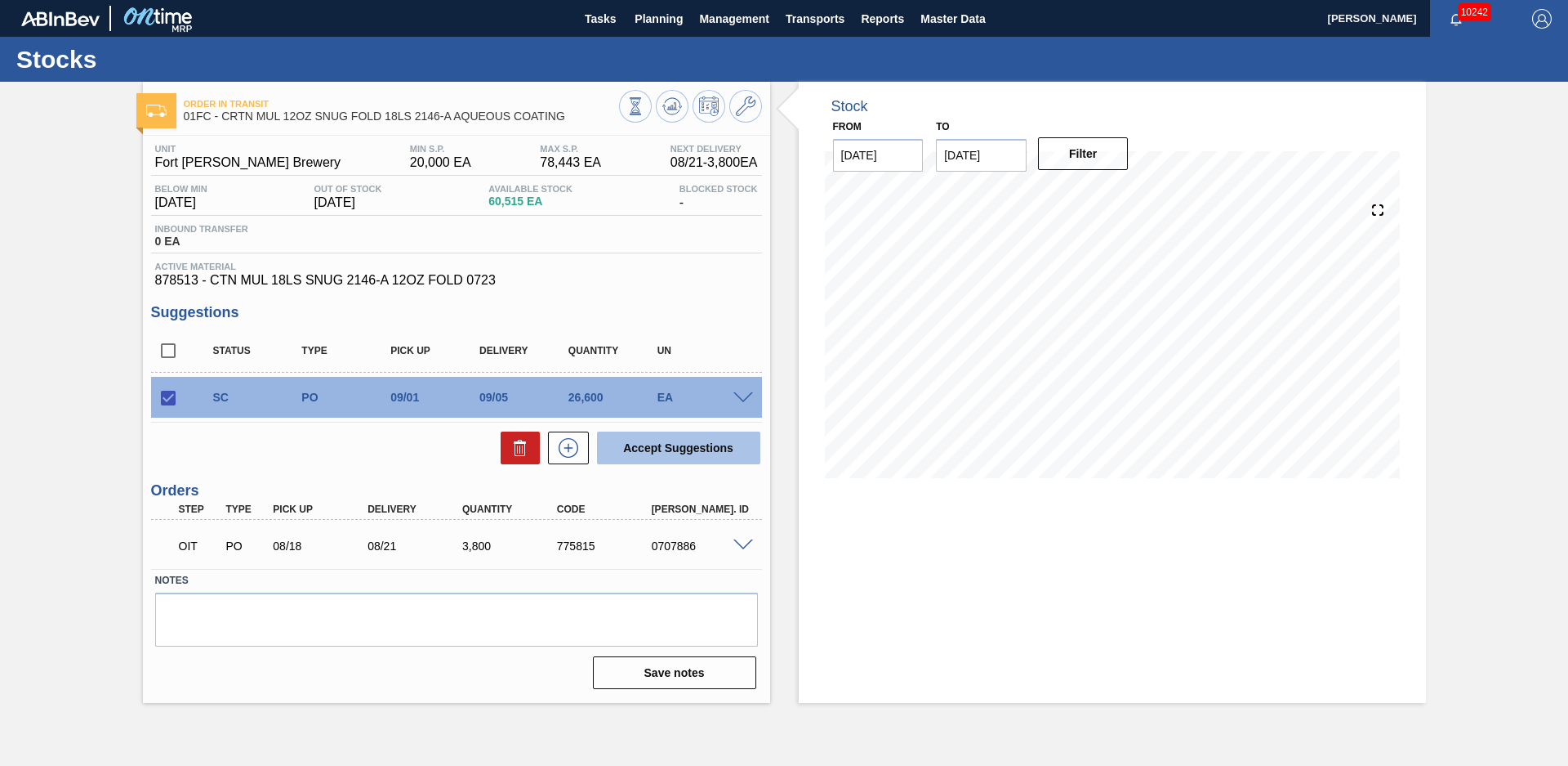
click at [675, 435] on button "Accept Suggestions" at bounding box center [678, 448] width 163 height 33
checkbox input "false"
click at [100, 307] on div "Order in transit 01FC - CRTN MUL 12OZ SNUG FOLD 18LS 2146-A AQUEOUS COATING Uni…" at bounding box center [784, 392] width 1568 height 621
click at [665, 18] on span "Planning" at bounding box center [658, 19] width 48 height 20
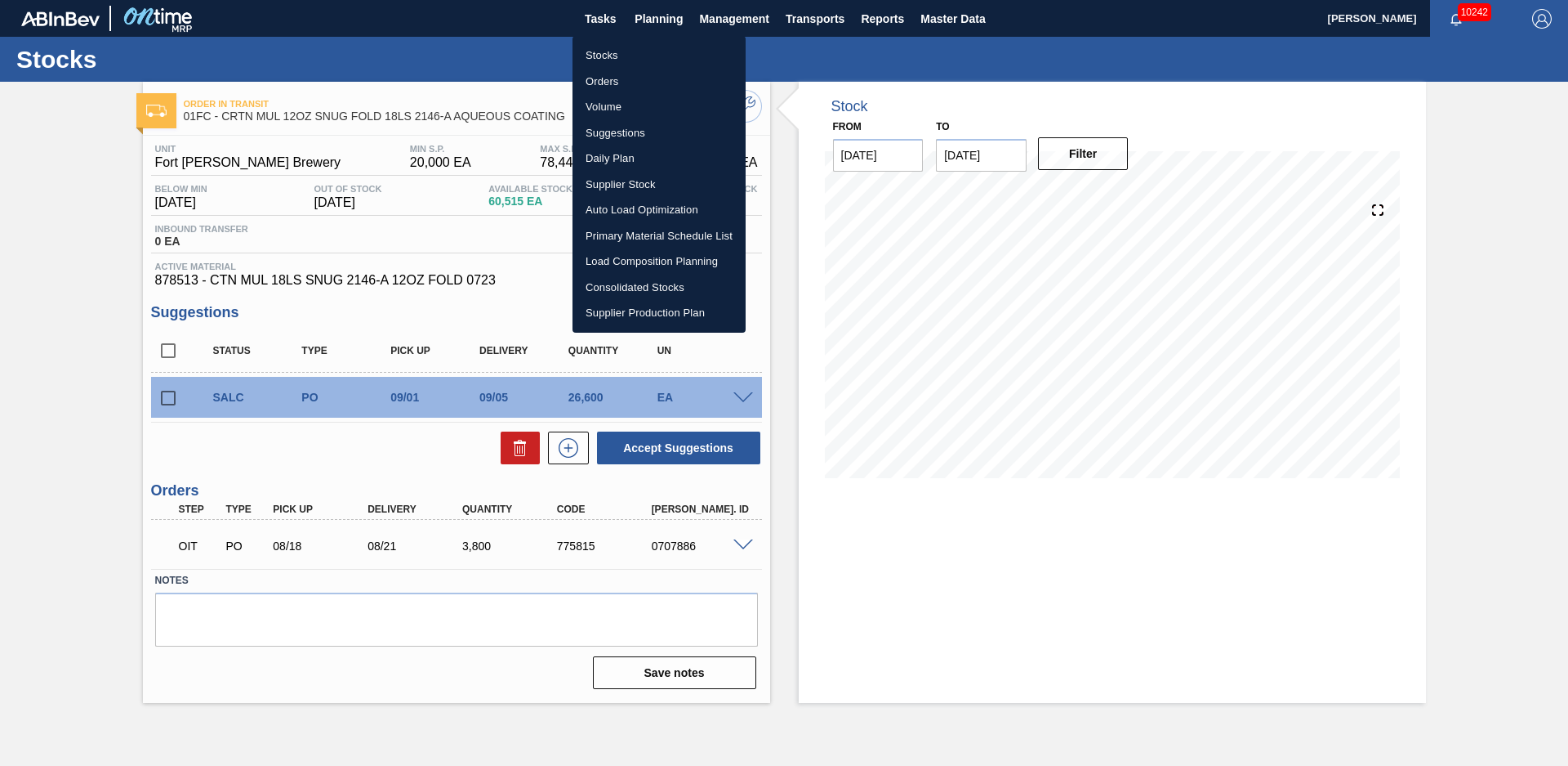
click at [619, 256] on li "Load Composition Planning" at bounding box center [659, 262] width 173 height 26
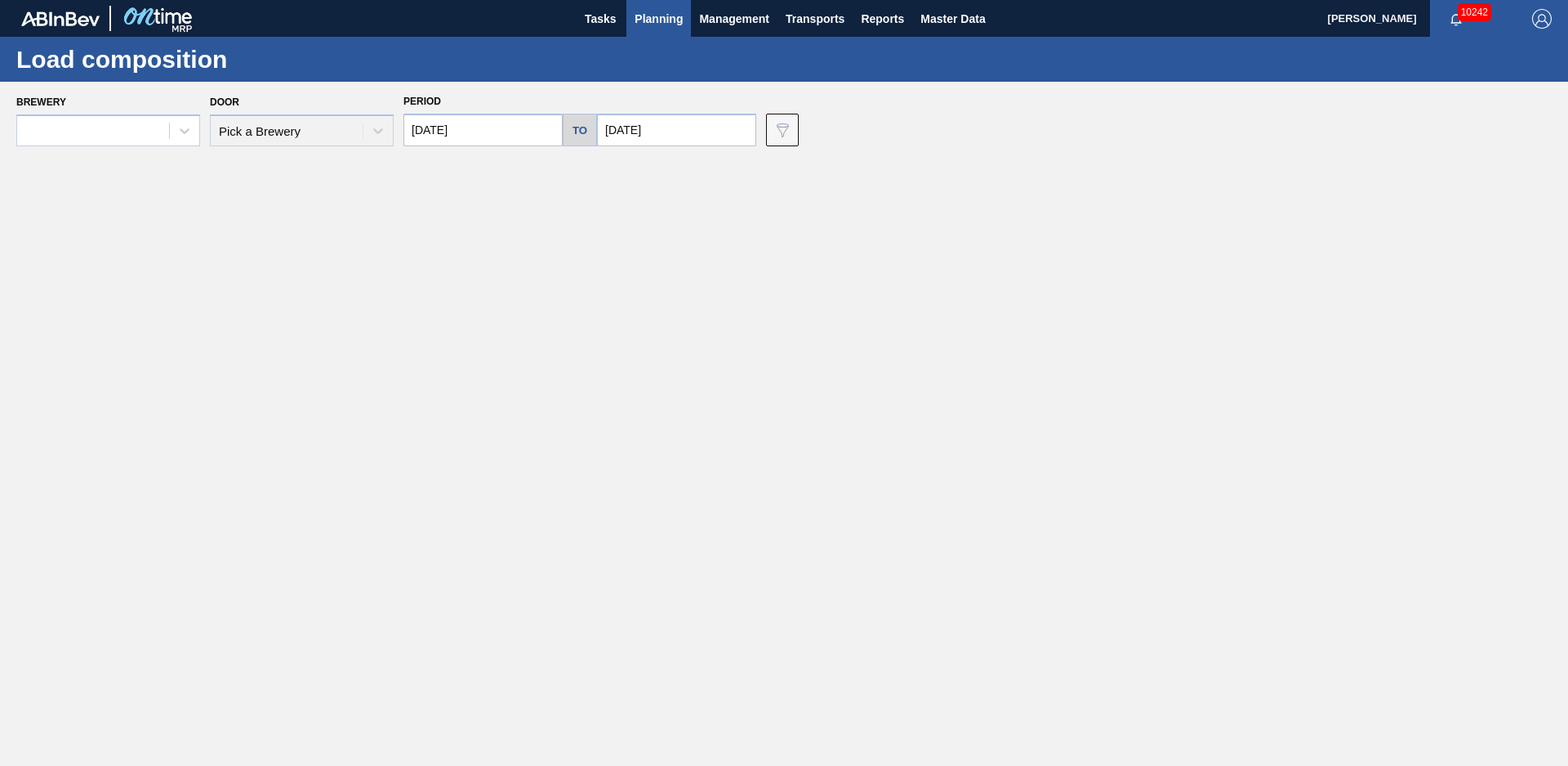
click at [659, 24] on span "Planning" at bounding box center [658, 19] width 48 height 20
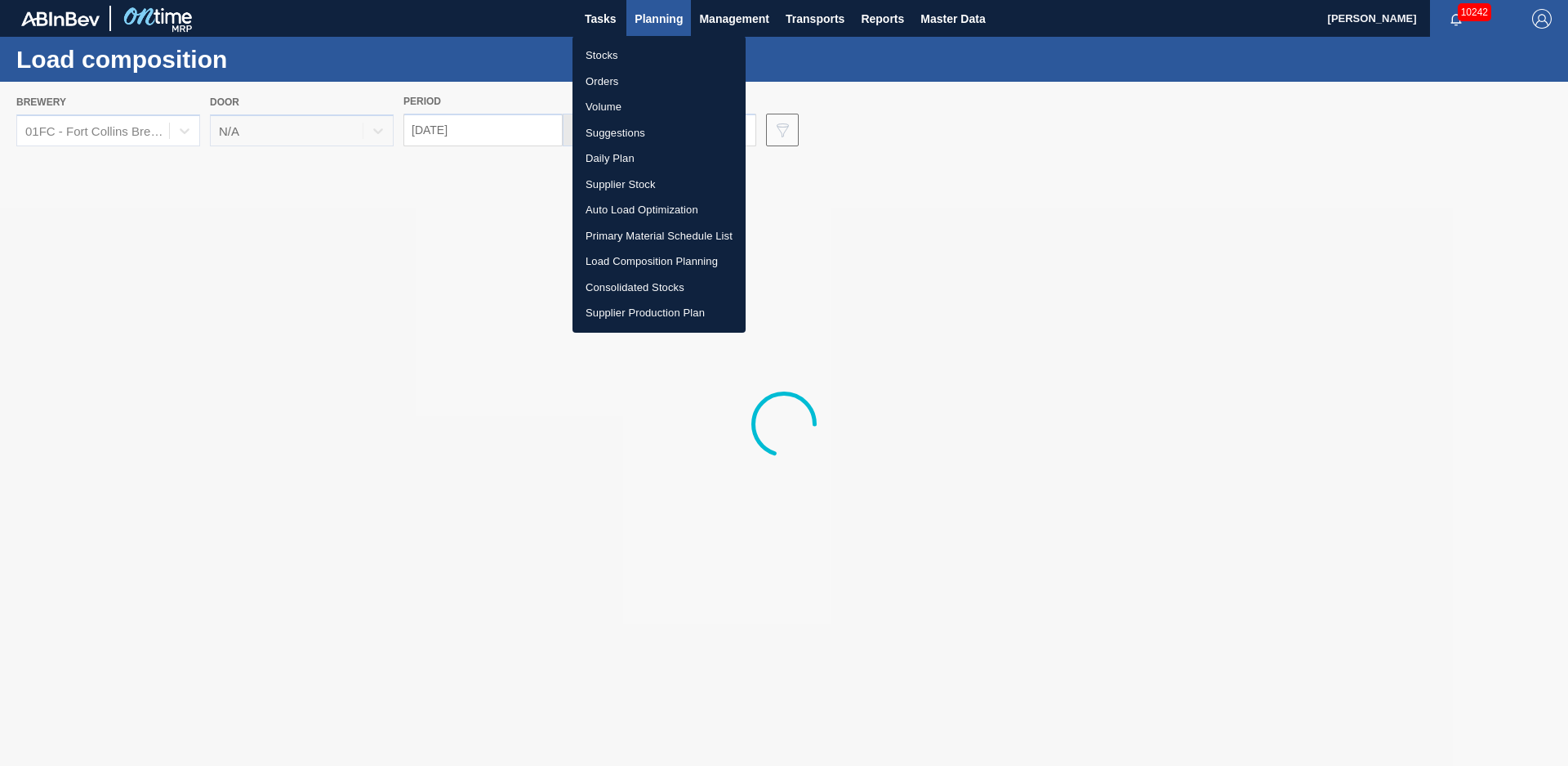
click at [631, 130] on li "Suggestions" at bounding box center [659, 134] width 173 height 26
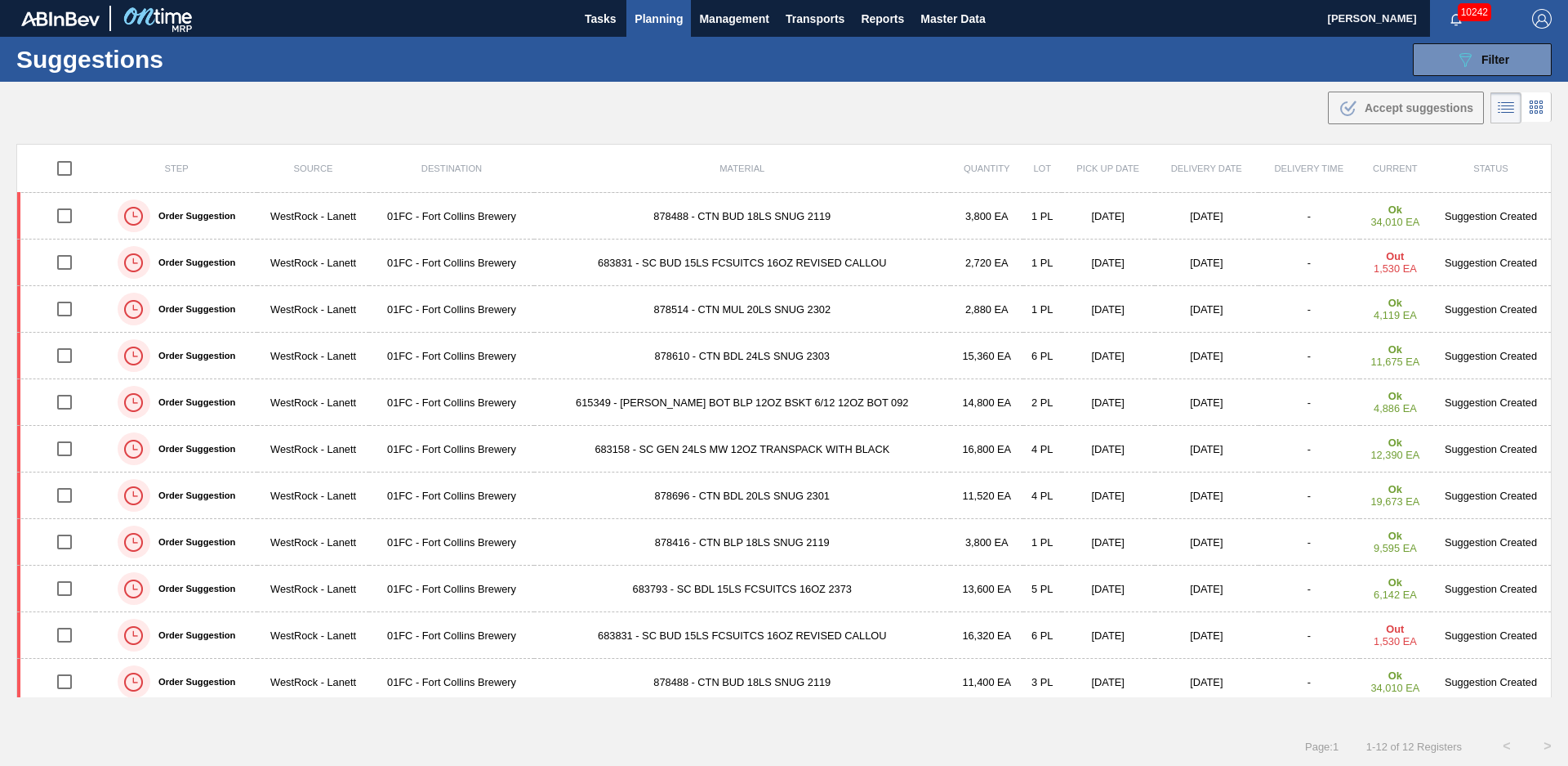
click at [727, 112] on div ".b{fill:var(--color-action-default)} Accept suggestions" at bounding box center [784, 105] width 1568 height 46
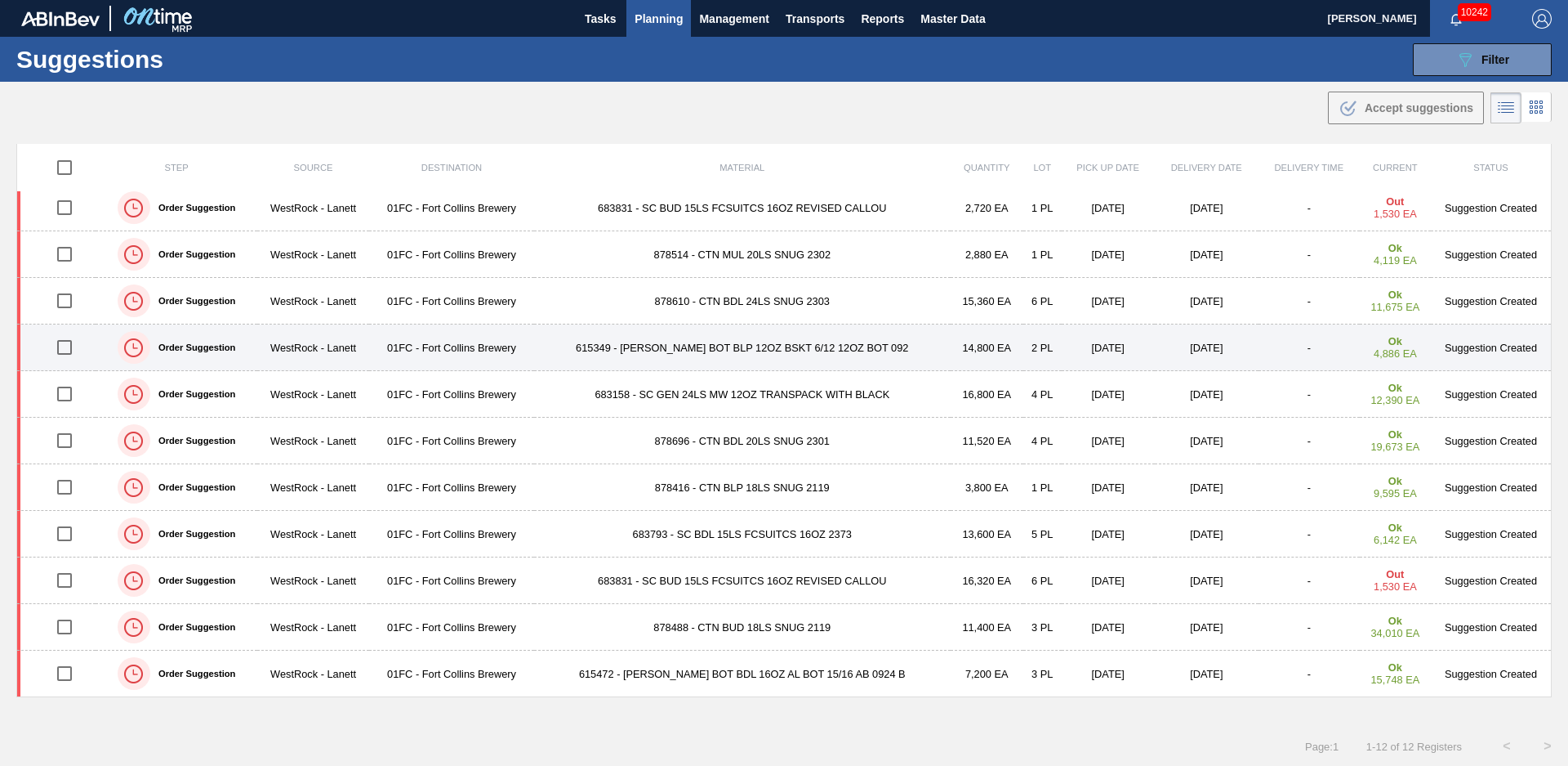
scroll to position [1, 0]
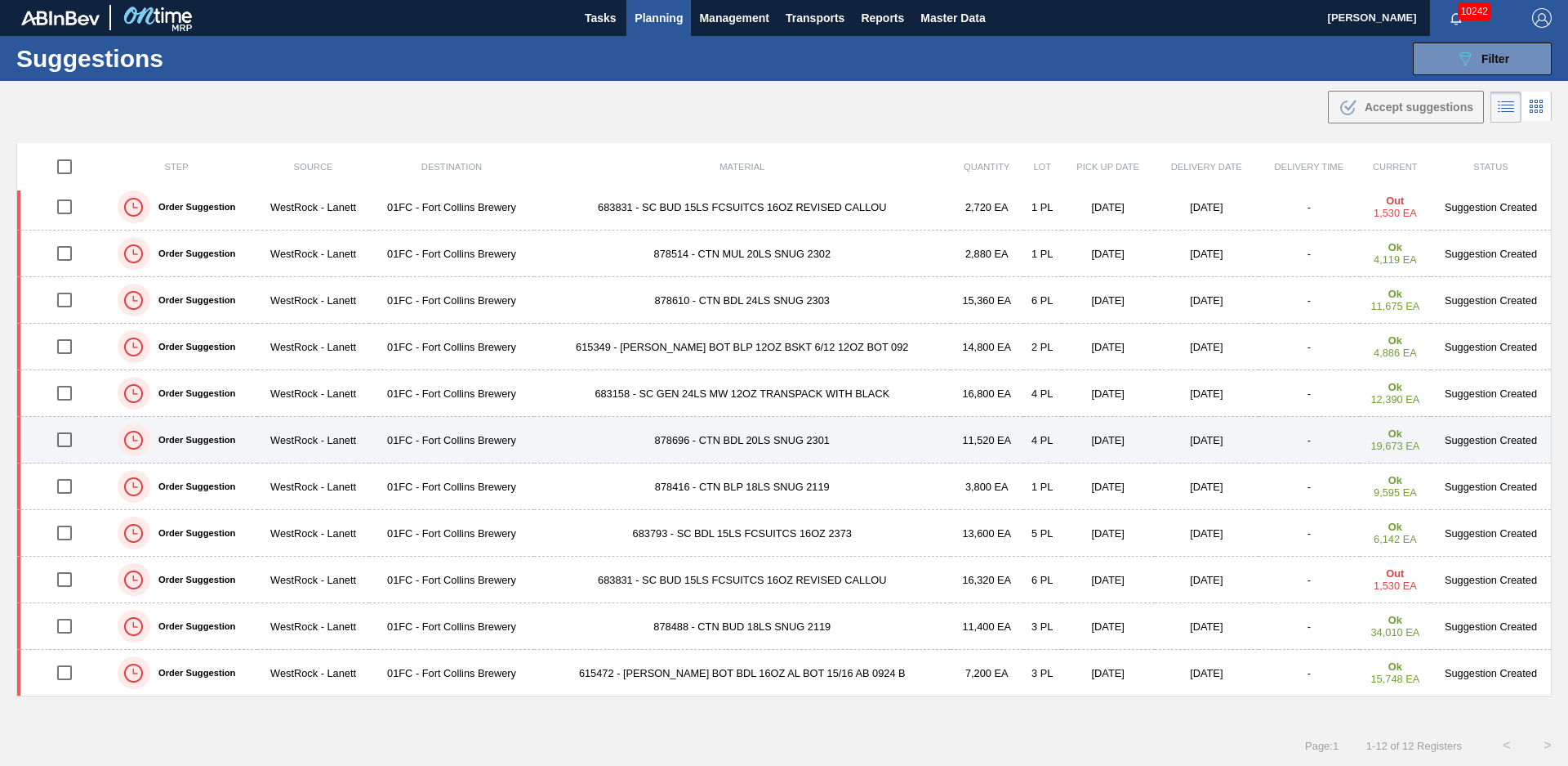
click at [716, 436] on td "878696 - CTN BDL 20LS SNUG 2301" at bounding box center [742, 439] width 416 height 46
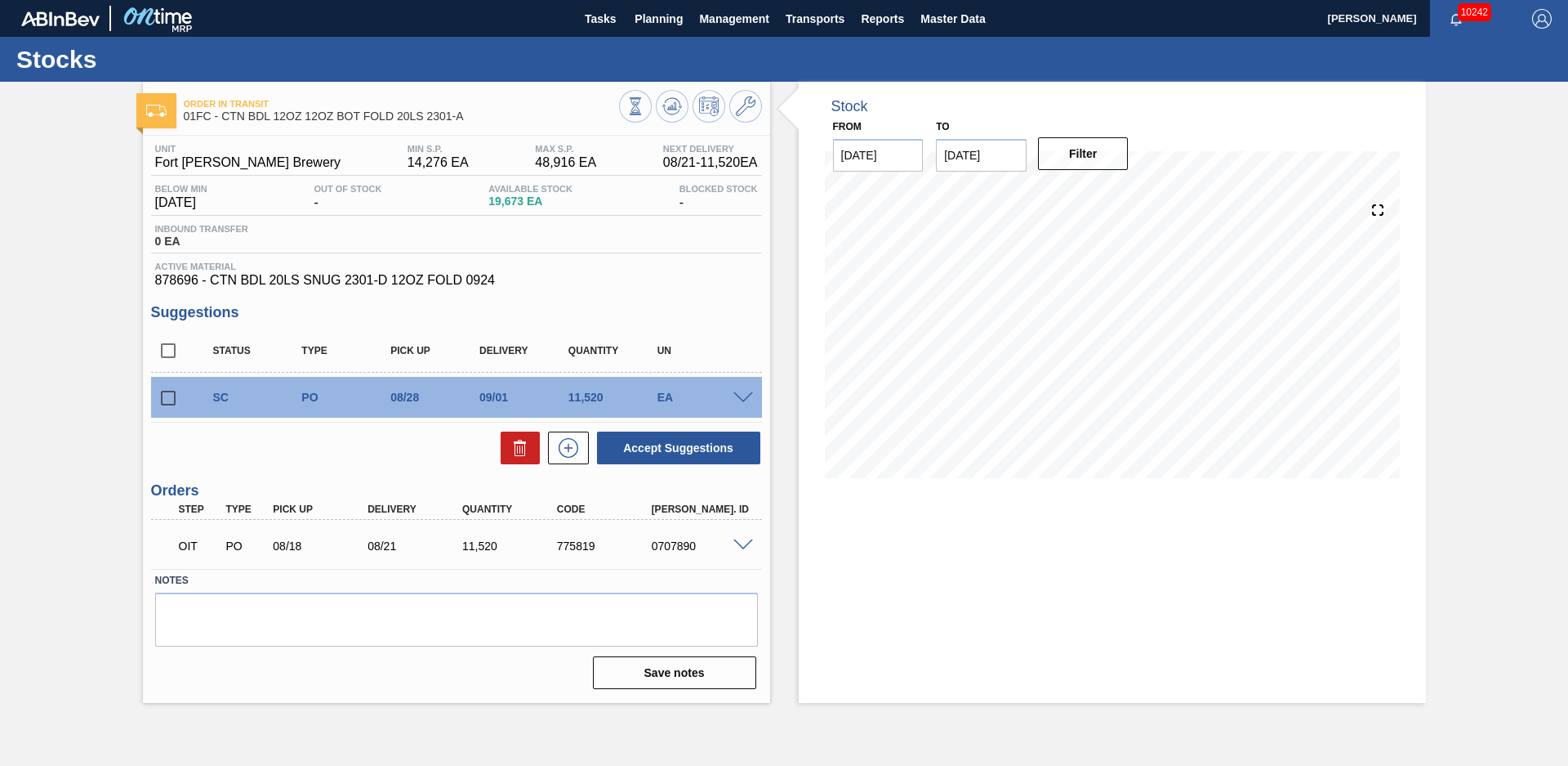
click at [1475, 459] on div "Order in transit 01FC - CTN BDL 12OZ 12OZ BOT FOLD 20LS 2301-A Unit Fort Collin…" at bounding box center [784, 392] width 1568 height 621
click at [166, 398] on input "checkbox" at bounding box center [168, 398] width 34 height 34
click at [633, 439] on button "Accept Suggestions" at bounding box center [678, 448] width 163 height 33
checkbox input "false"
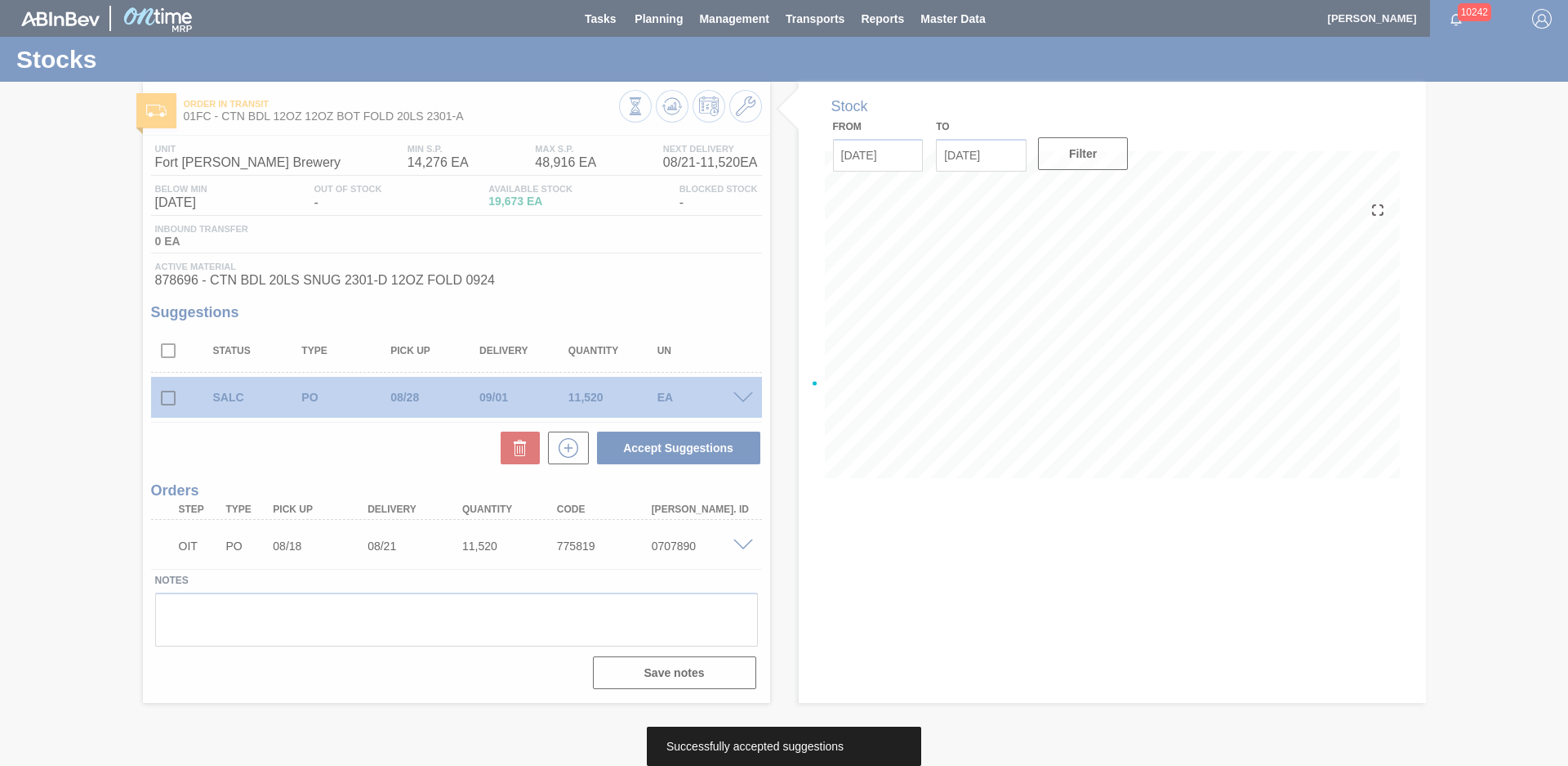
click at [98, 306] on div at bounding box center [784, 383] width 1568 height 766
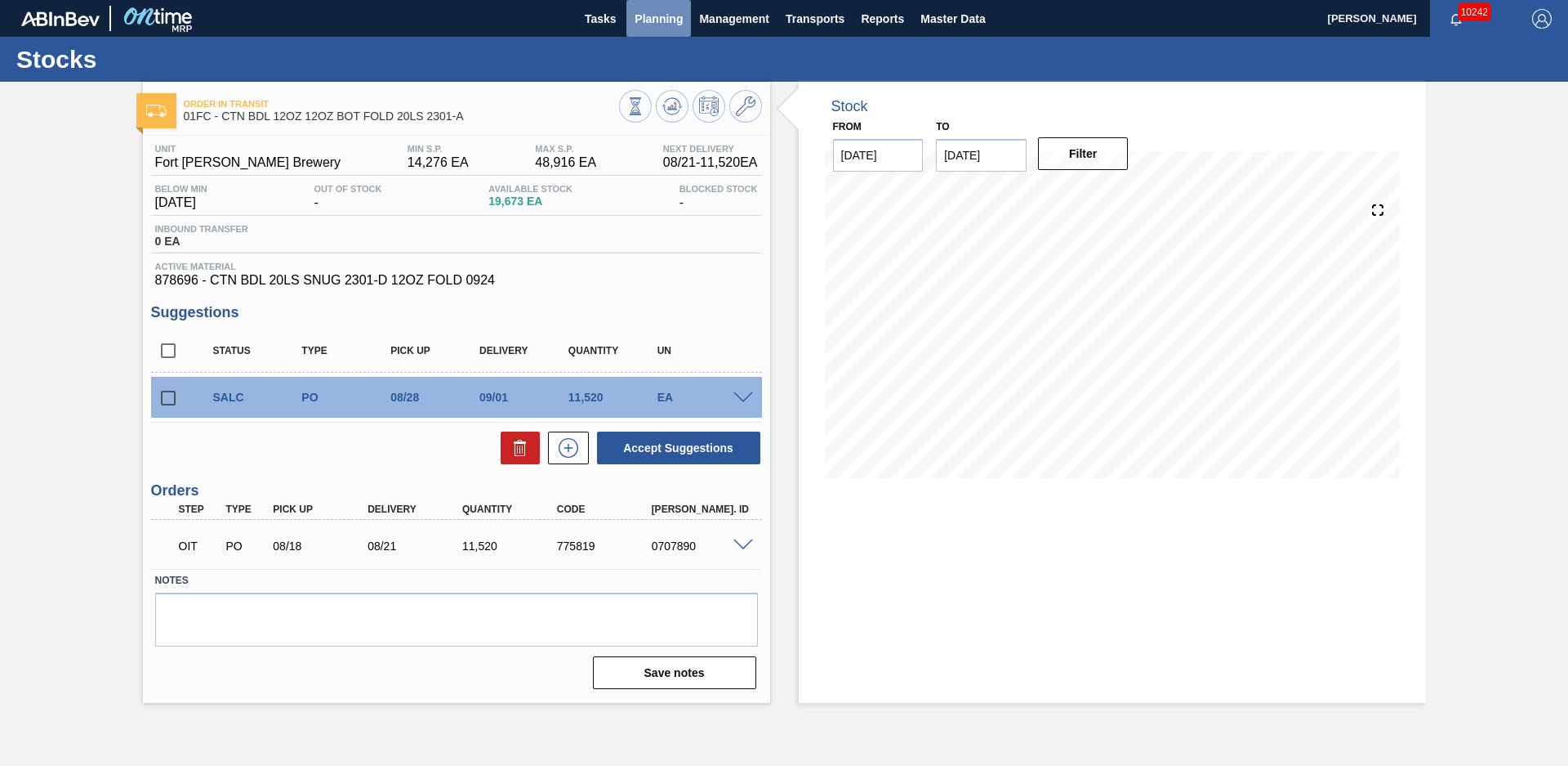
click at [642, 24] on span "Planning" at bounding box center [658, 19] width 48 height 20
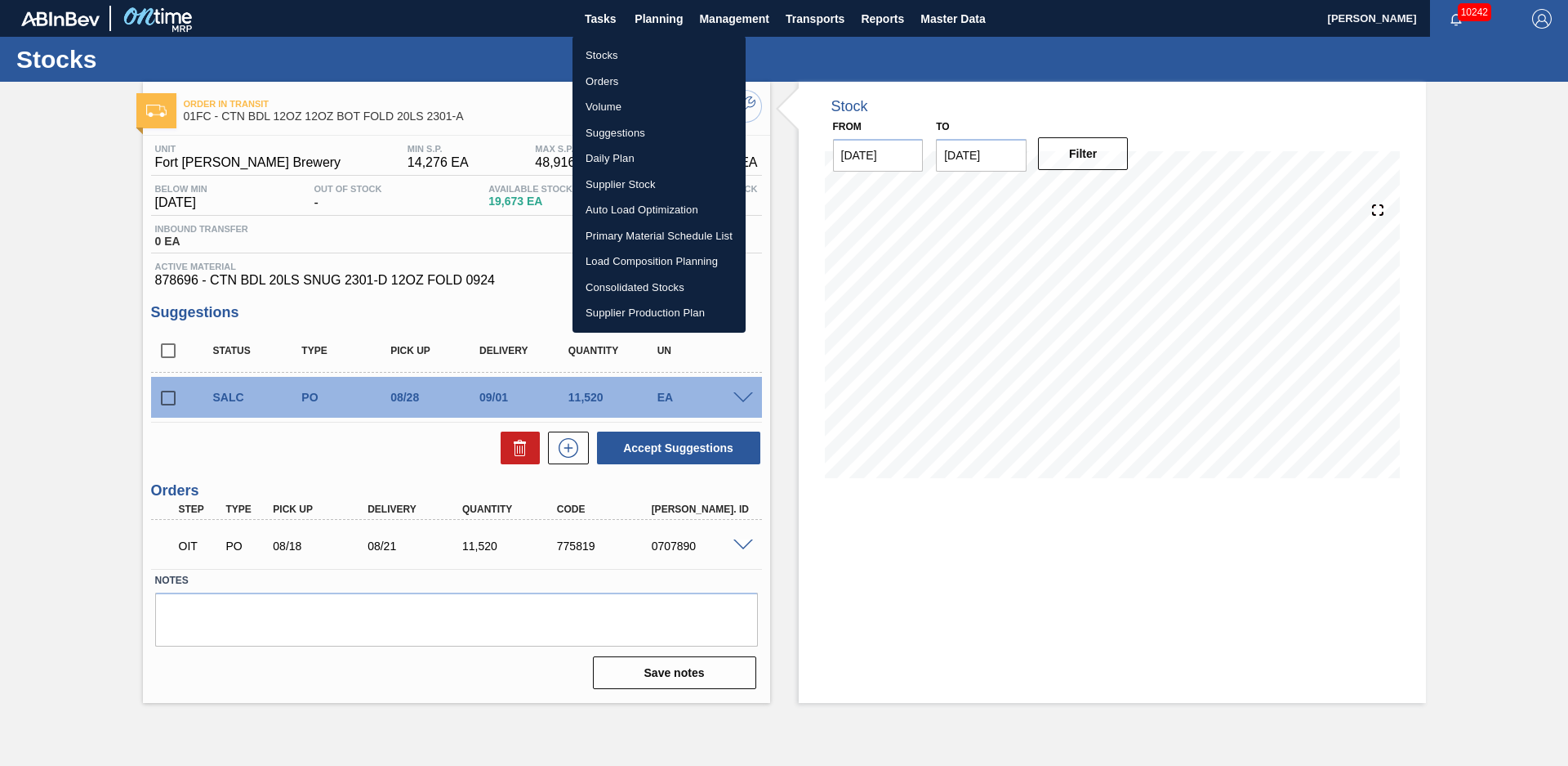
click at [642, 259] on li "Load Composition Planning" at bounding box center [659, 262] width 173 height 26
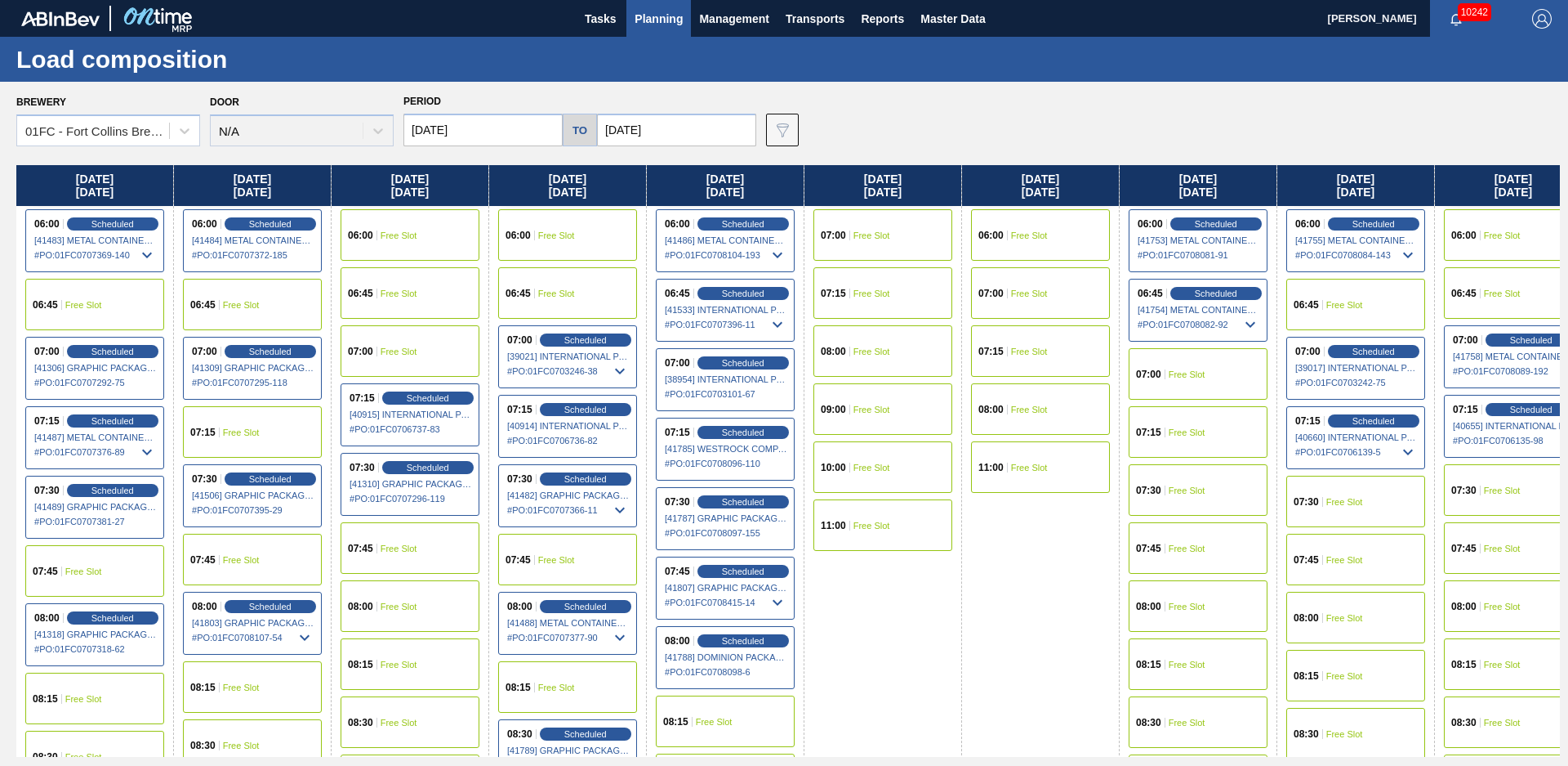
scroll to position [89, 0]
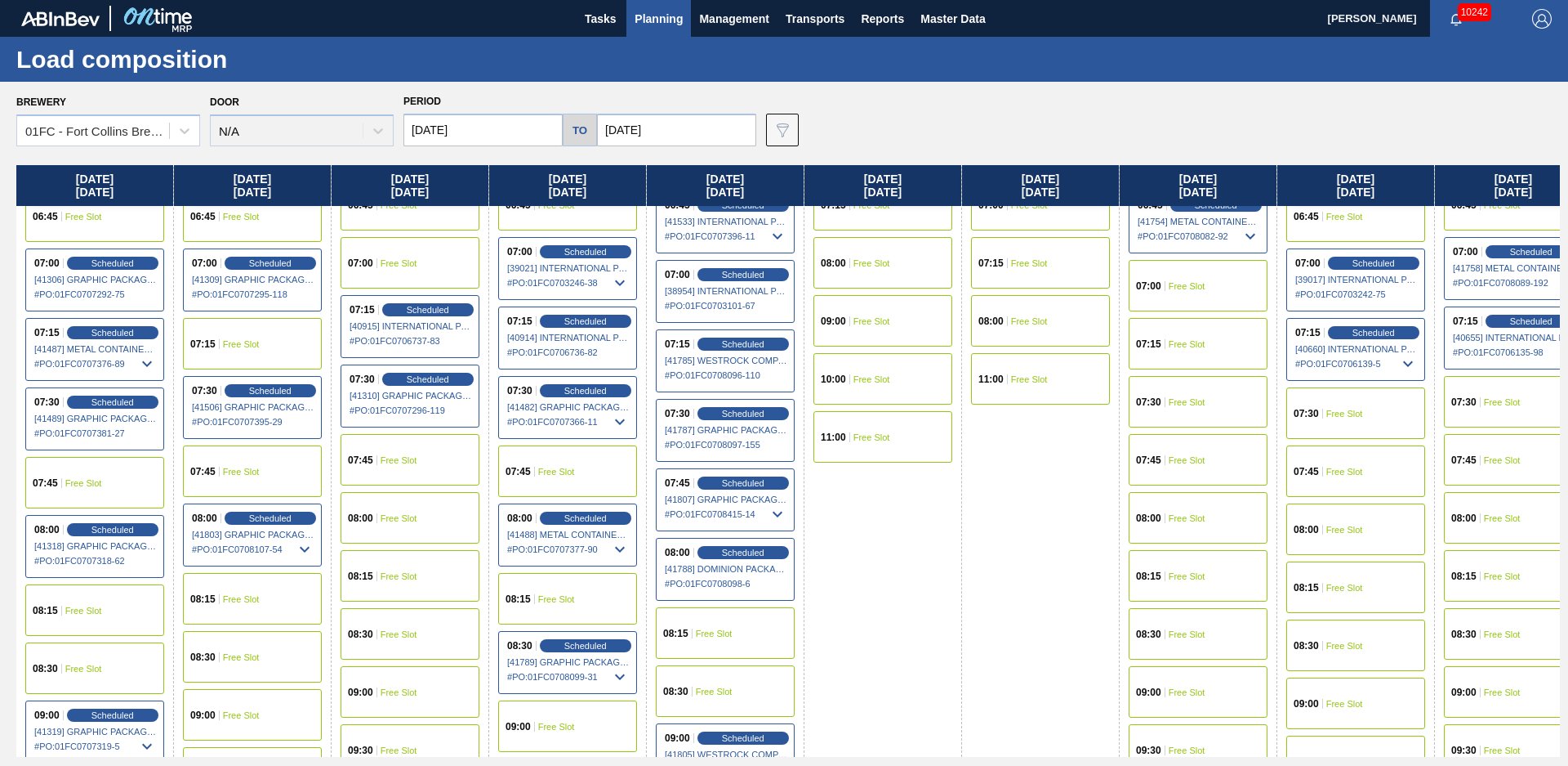
click at [1349, 419] on div "07:30 Free Slot" at bounding box center [1355, 413] width 138 height 52
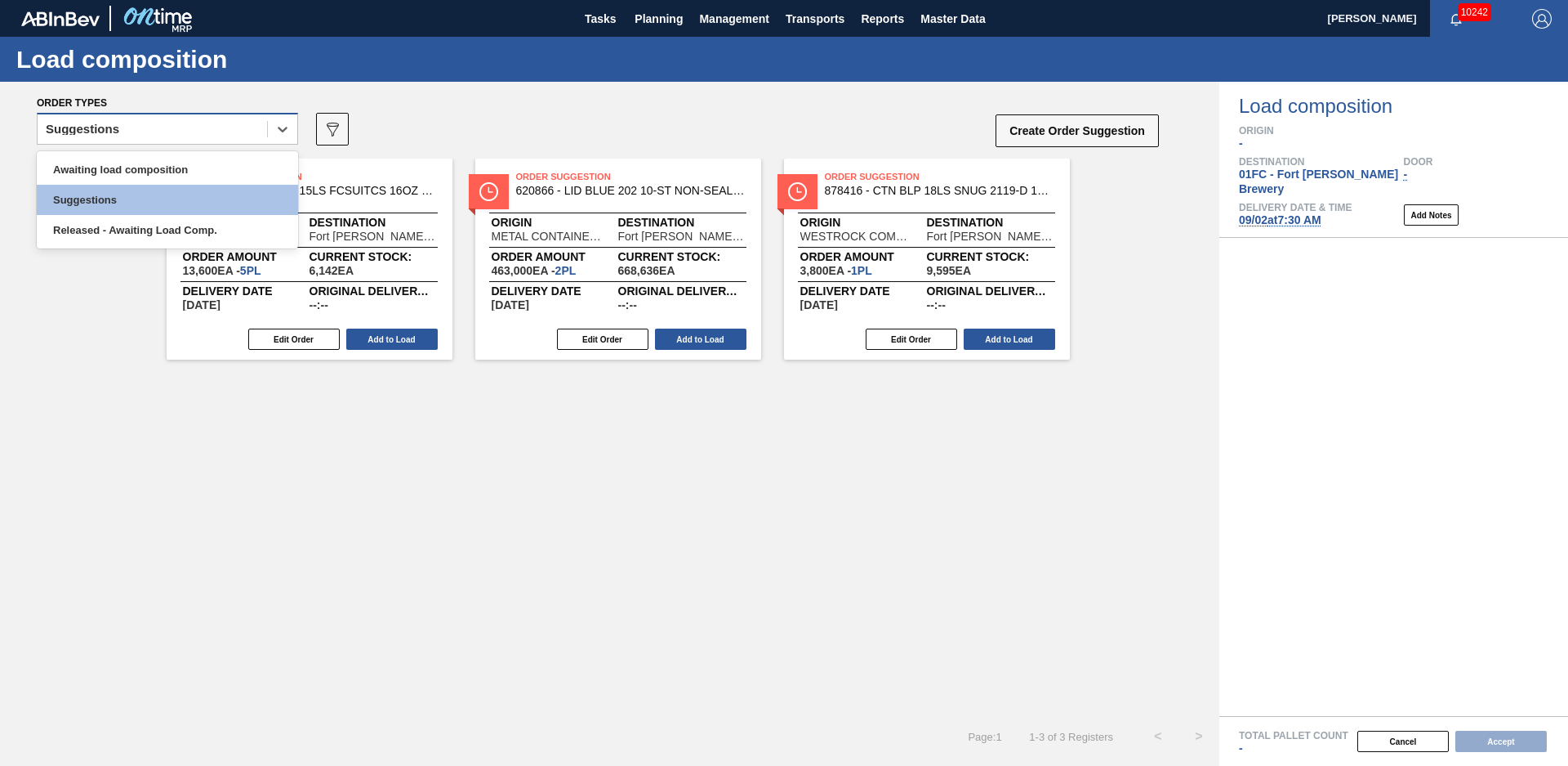
click at [250, 132] on div "Suggestions" at bounding box center [153, 129] width 230 height 24
click at [182, 223] on div "Released - Awaiting Load Comp." at bounding box center [168, 230] width 262 height 30
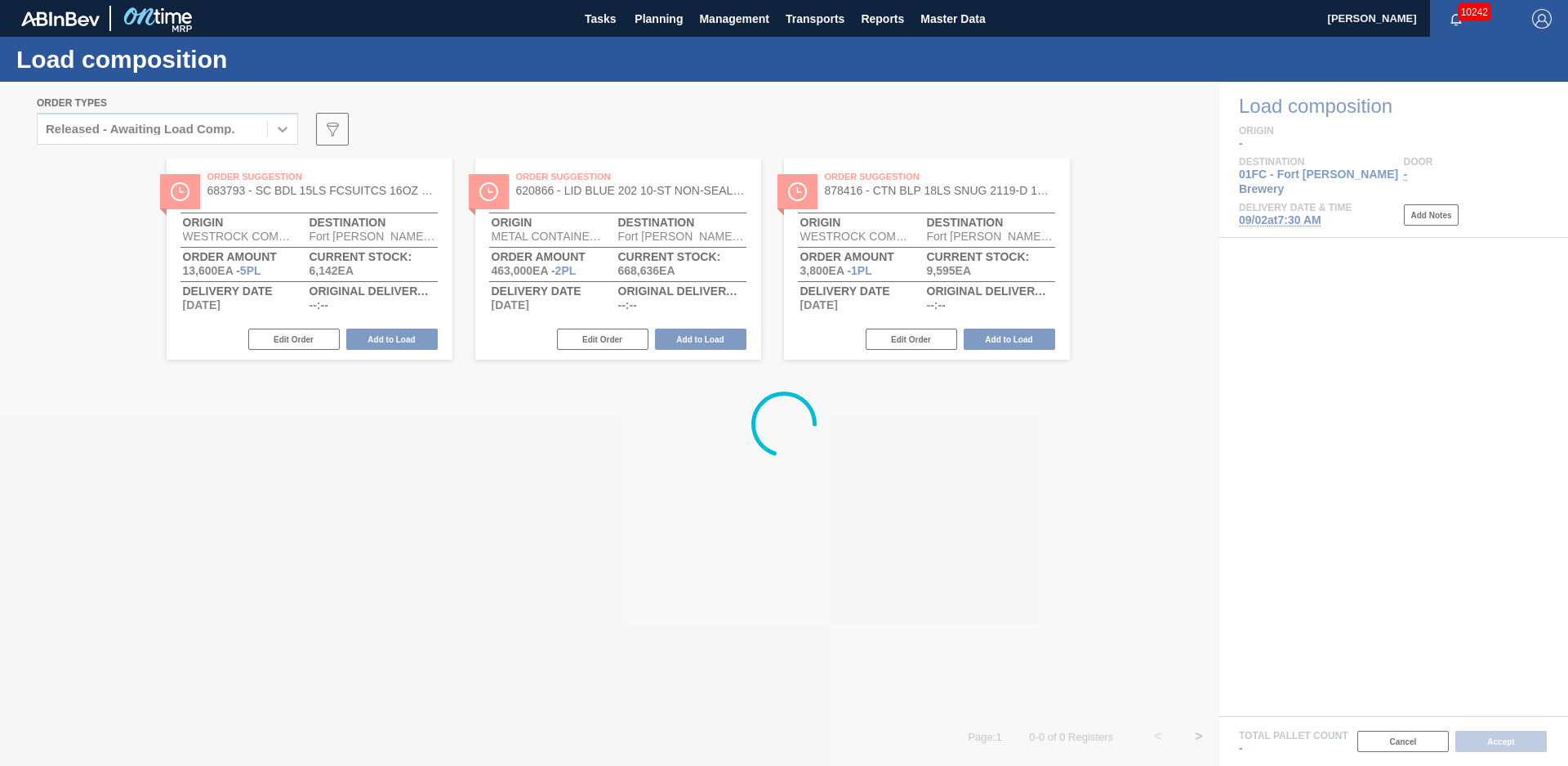
click at [158, 129] on div at bounding box center [784, 424] width 1568 height 684
click at [138, 139] on div at bounding box center [784, 424] width 1568 height 684
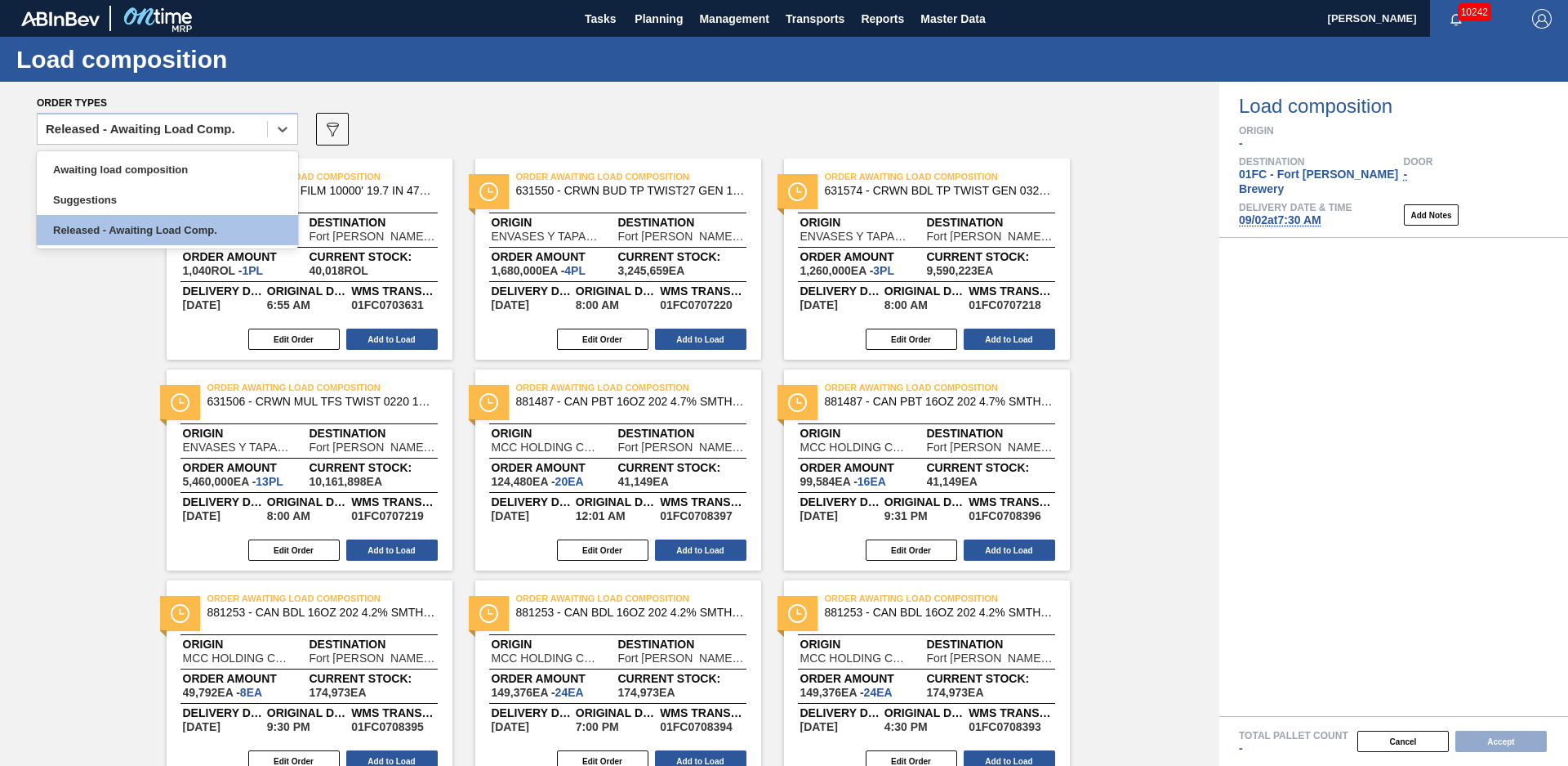
click at [133, 133] on div "Released - Awaiting Load Comp." at bounding box center [140, 129] width 189 height 11
click at [124, 159] on div "Awaiting load composition" at bounding box center [168, 170] width 262 height 30
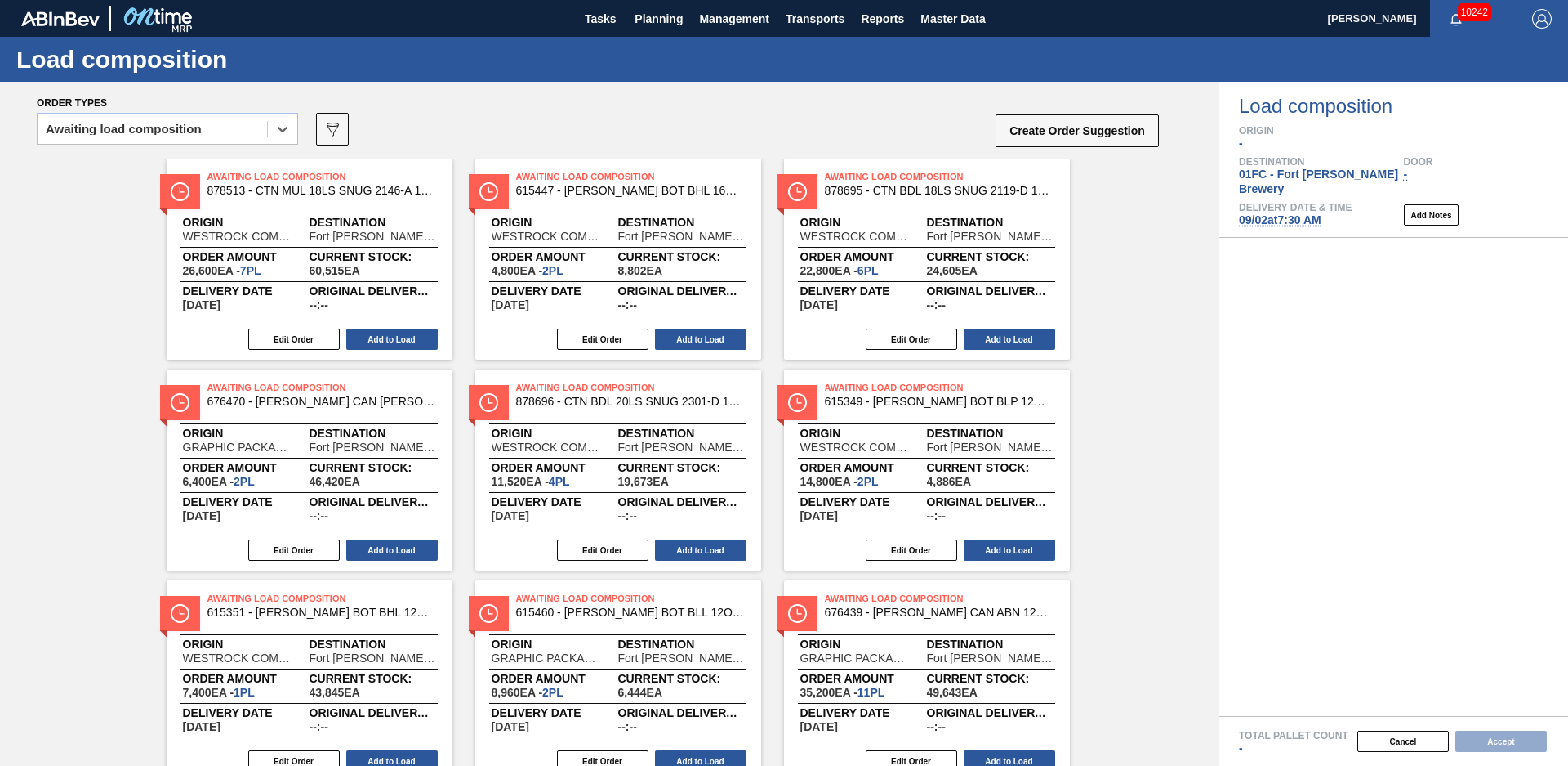
scroll to position [486, 0]
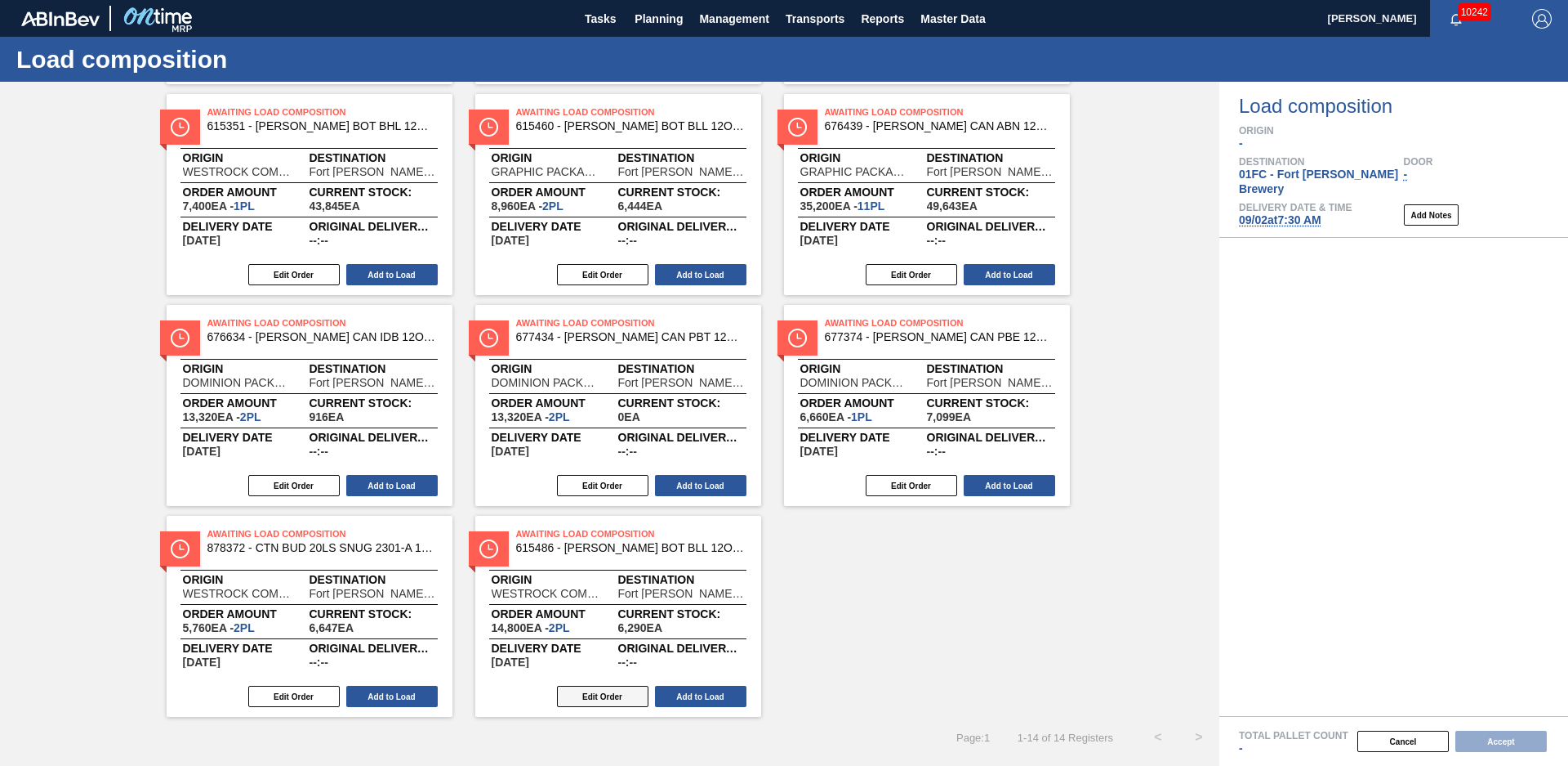
click at [606, 696] on button "Edit Order" at bounding box center [603, 696] width 91 height 22
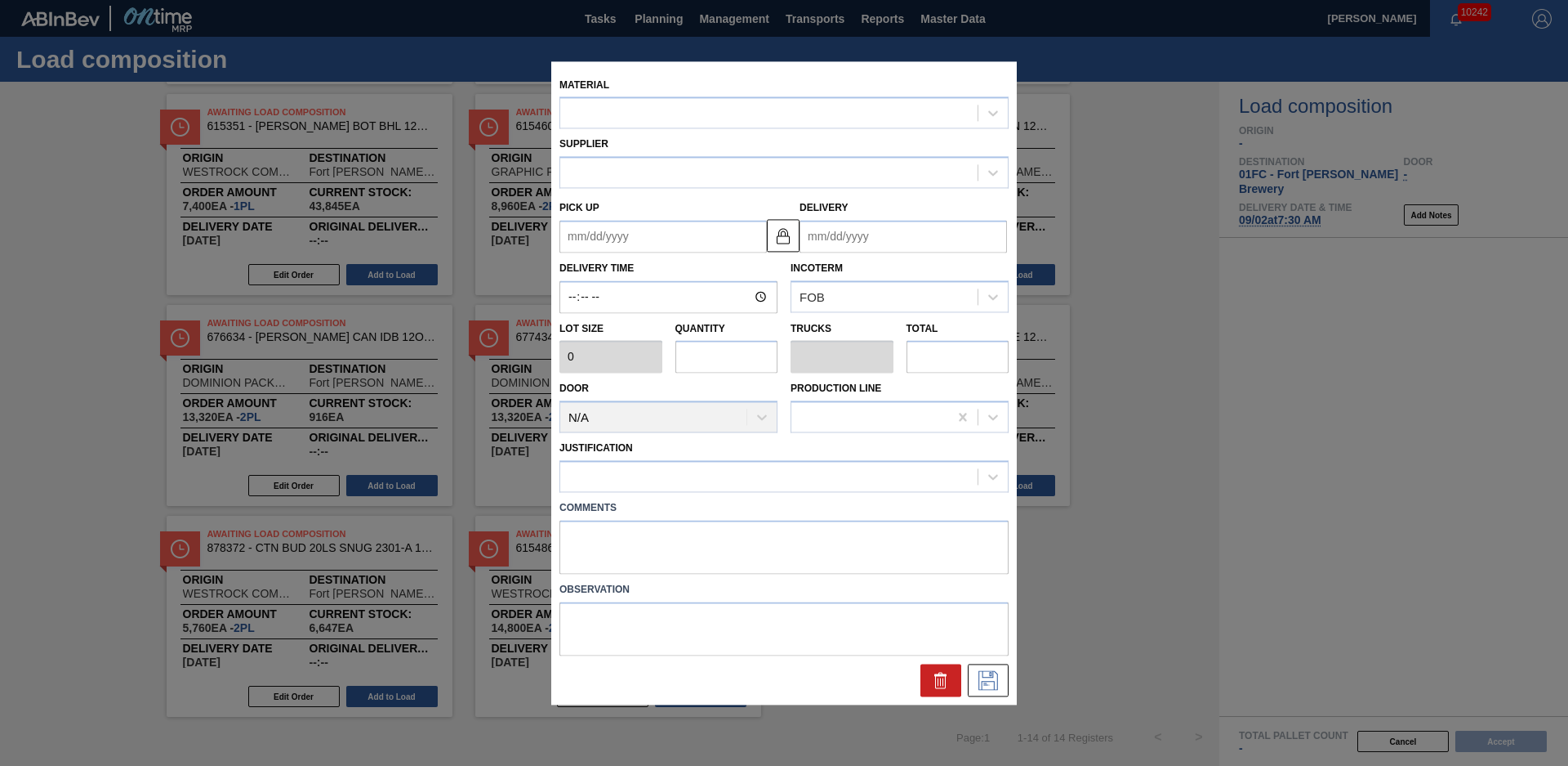
type input "7,400"
type input "2"
type input "0.077"
type input "14,800"
type up "[DATE]"
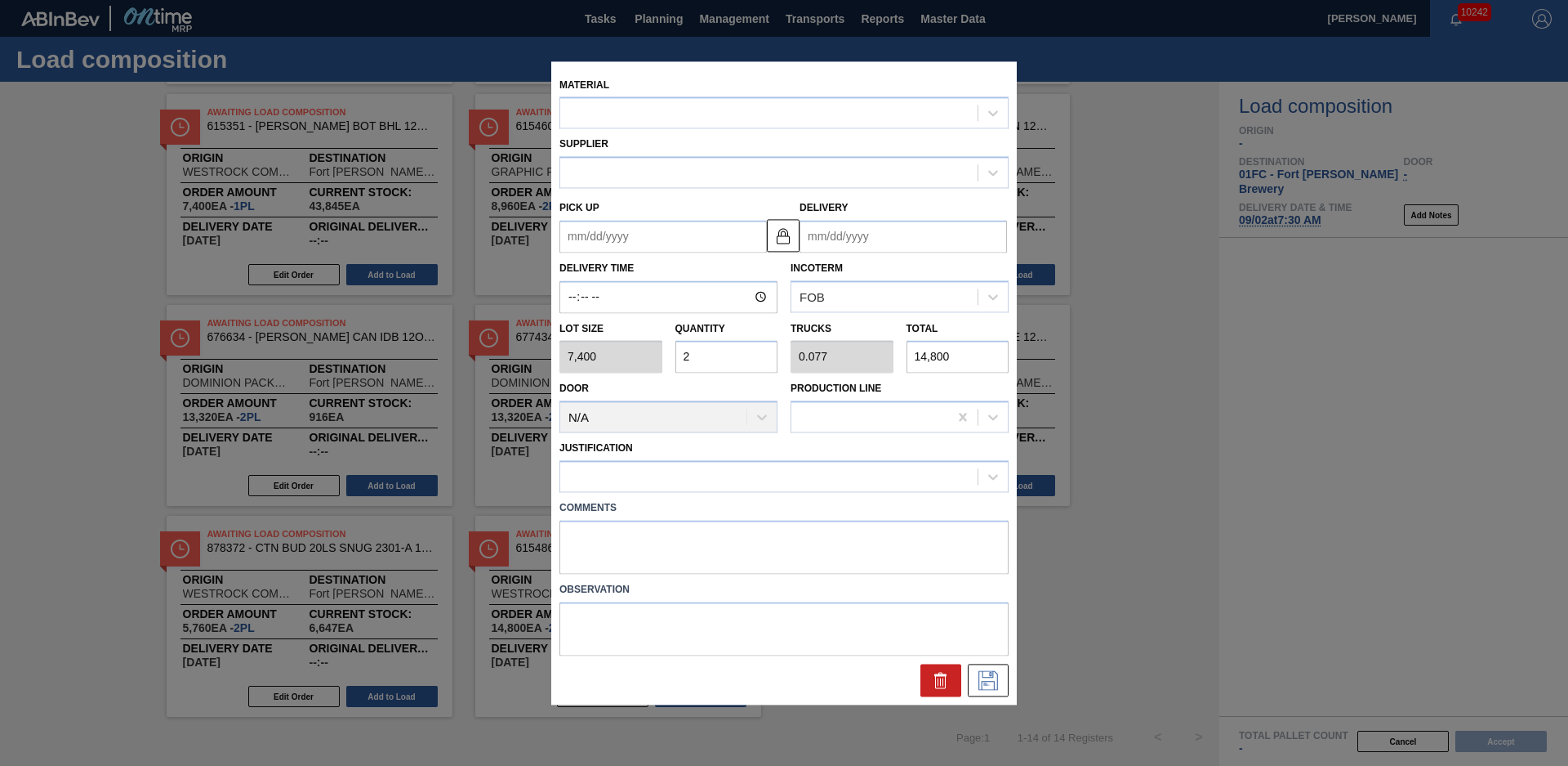
type input "[DATE]"
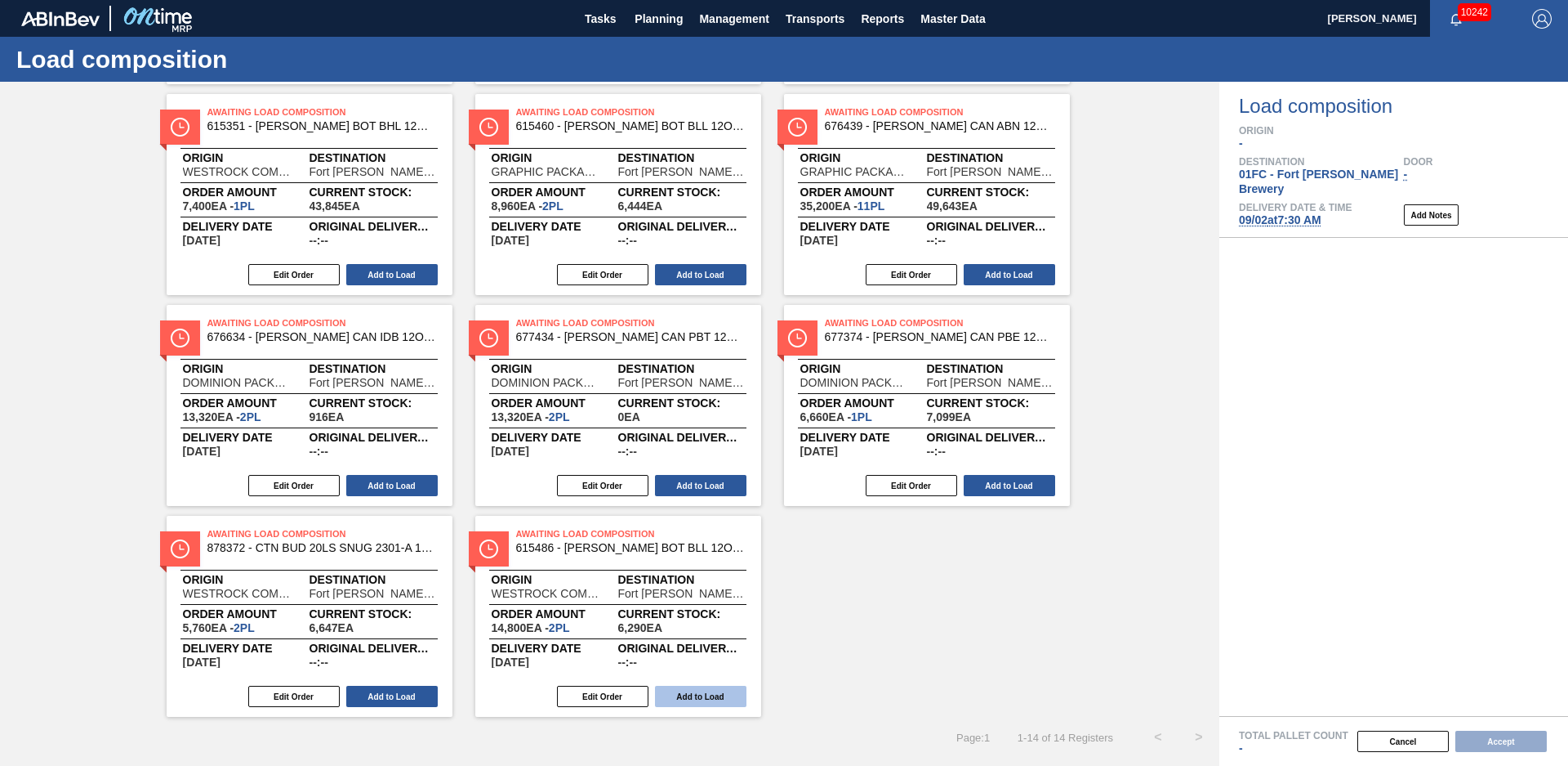
click at [669, 695] on button "Add to Load" at bounding box center [701, 696] width 91 height 22
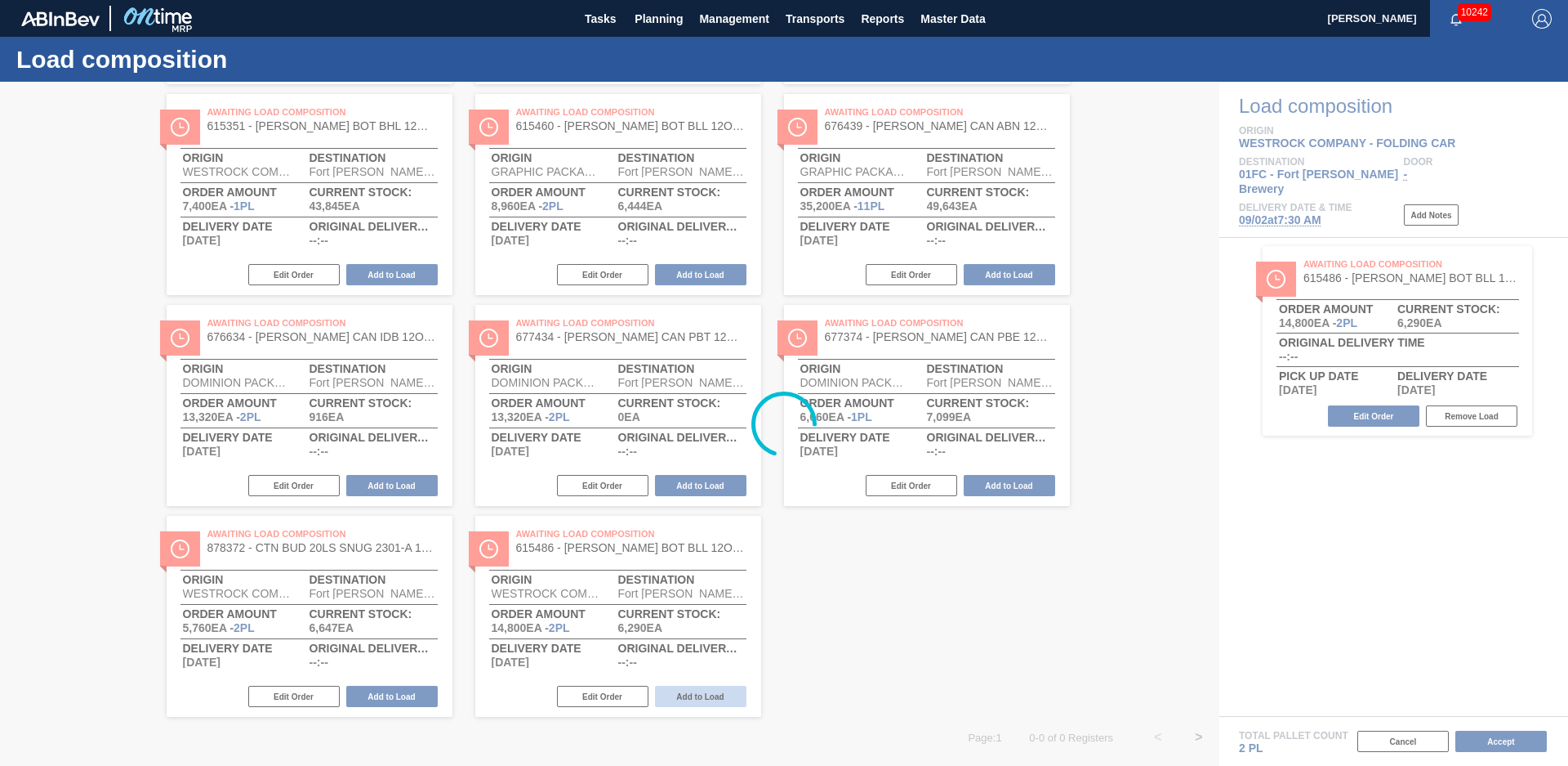
scroll to position [65, 0]
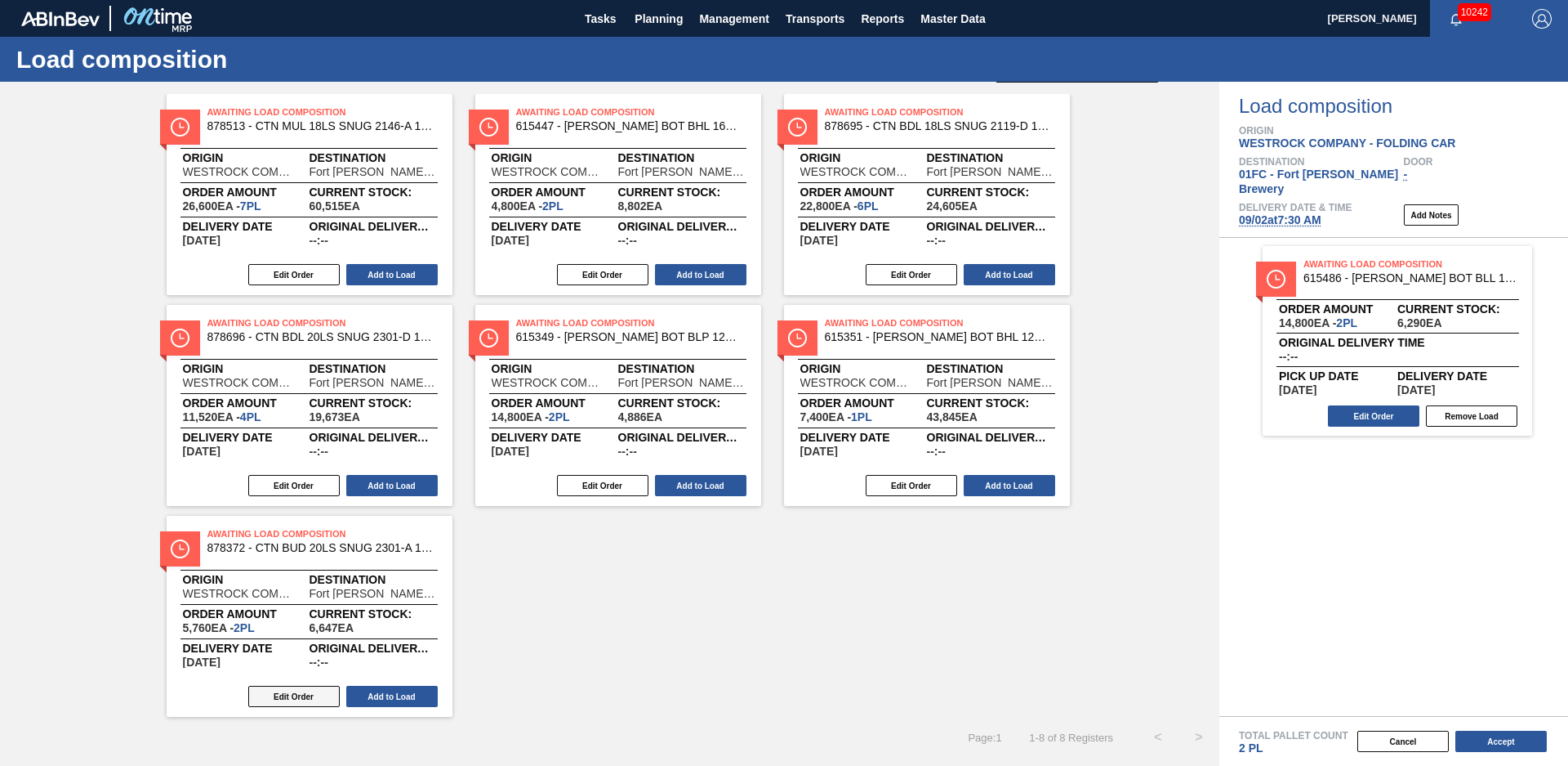
click at [294, 696] on button "Edit Order" at bounding box center [294, 696] width 91 height 22
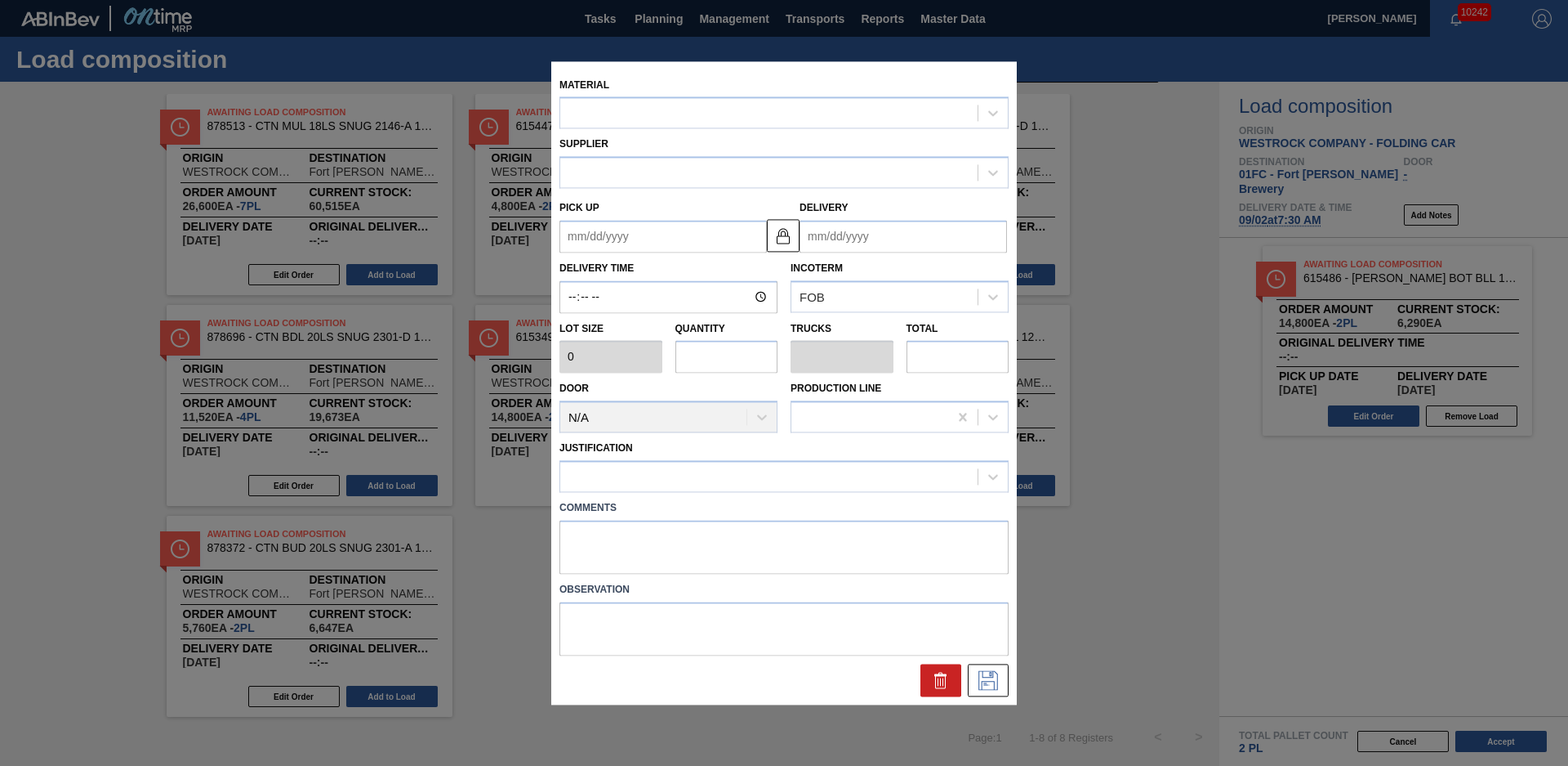
type input "2,880"
type input "2"
type input "0.083"
type input "5,760"
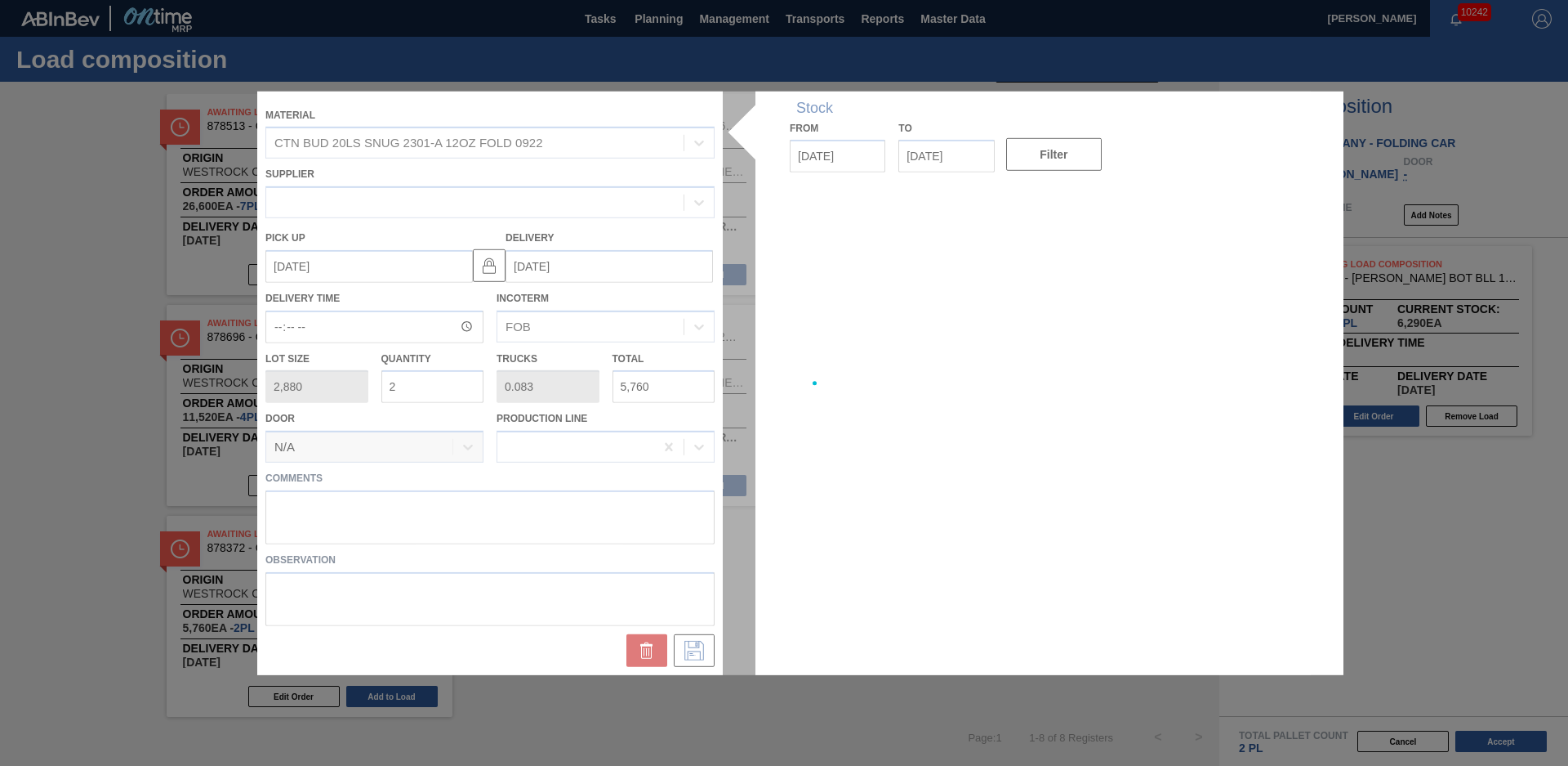
type up "[DATE]"
type input "[DATE]"
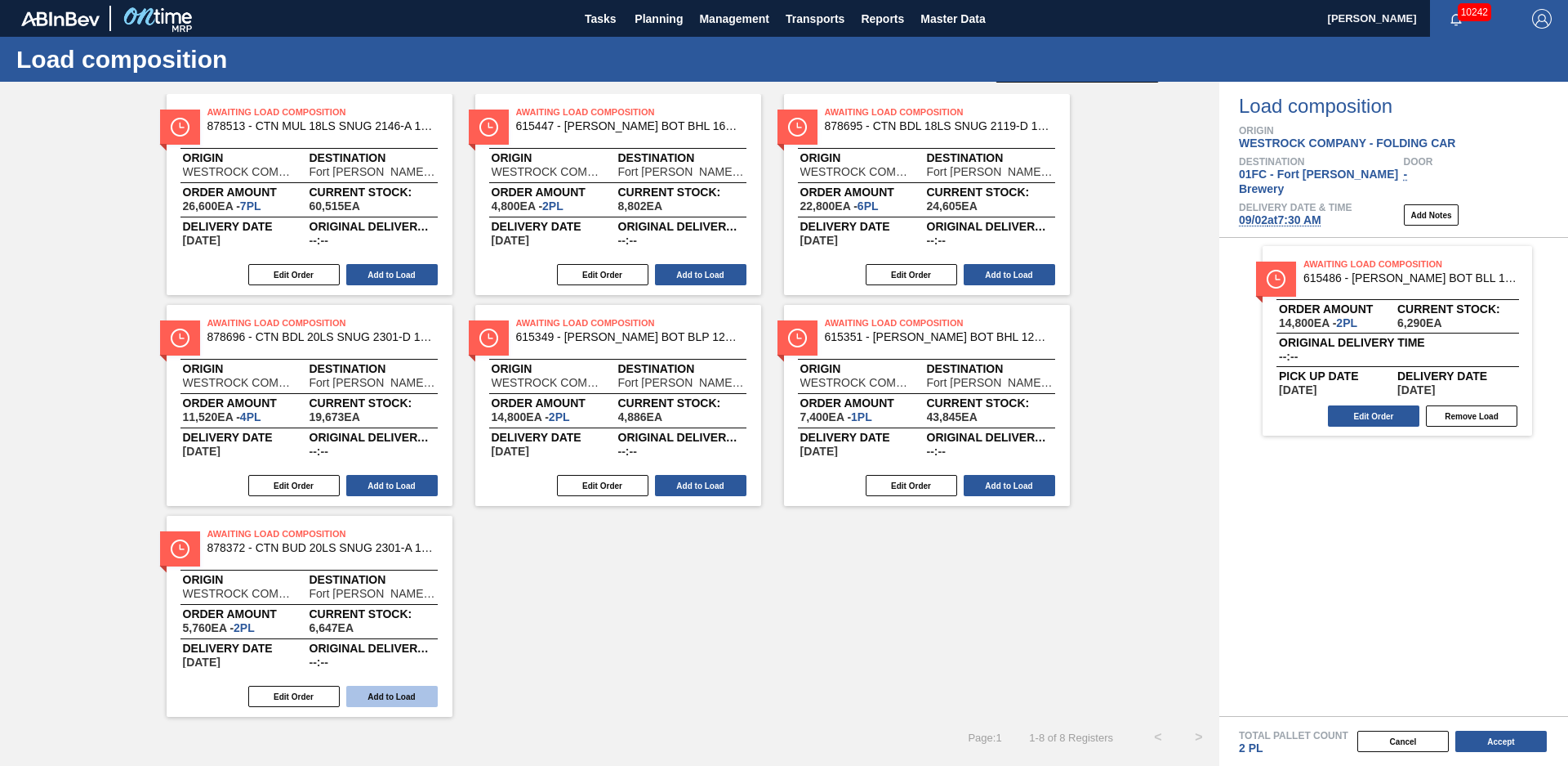
click at [385, 694] on button "Add to Load" at bounding box center [392, 696] width 91 height 22
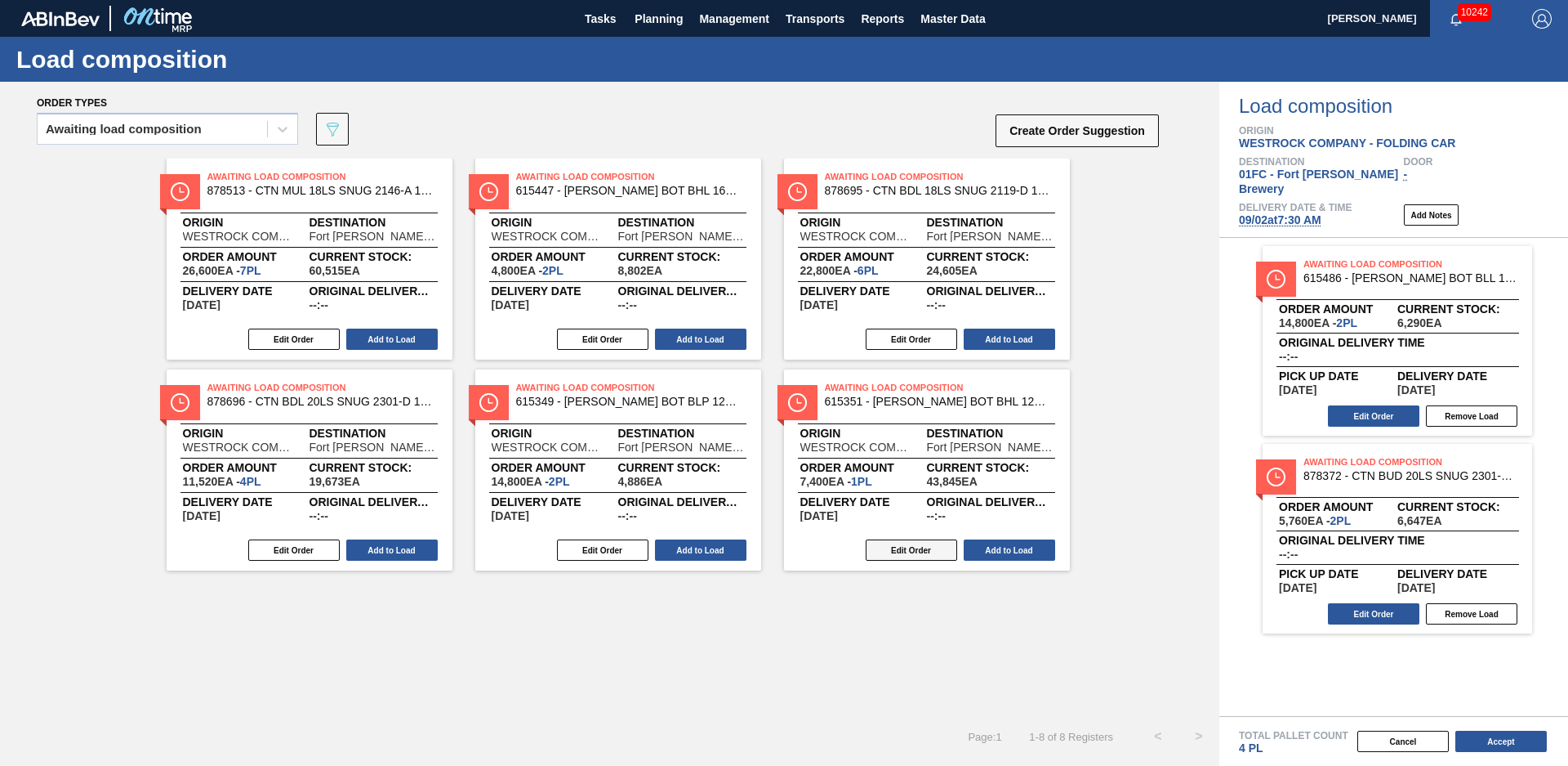
click at [927, 557] on button "Edit Order" at bounding box center [911, 549] width 91 height 22
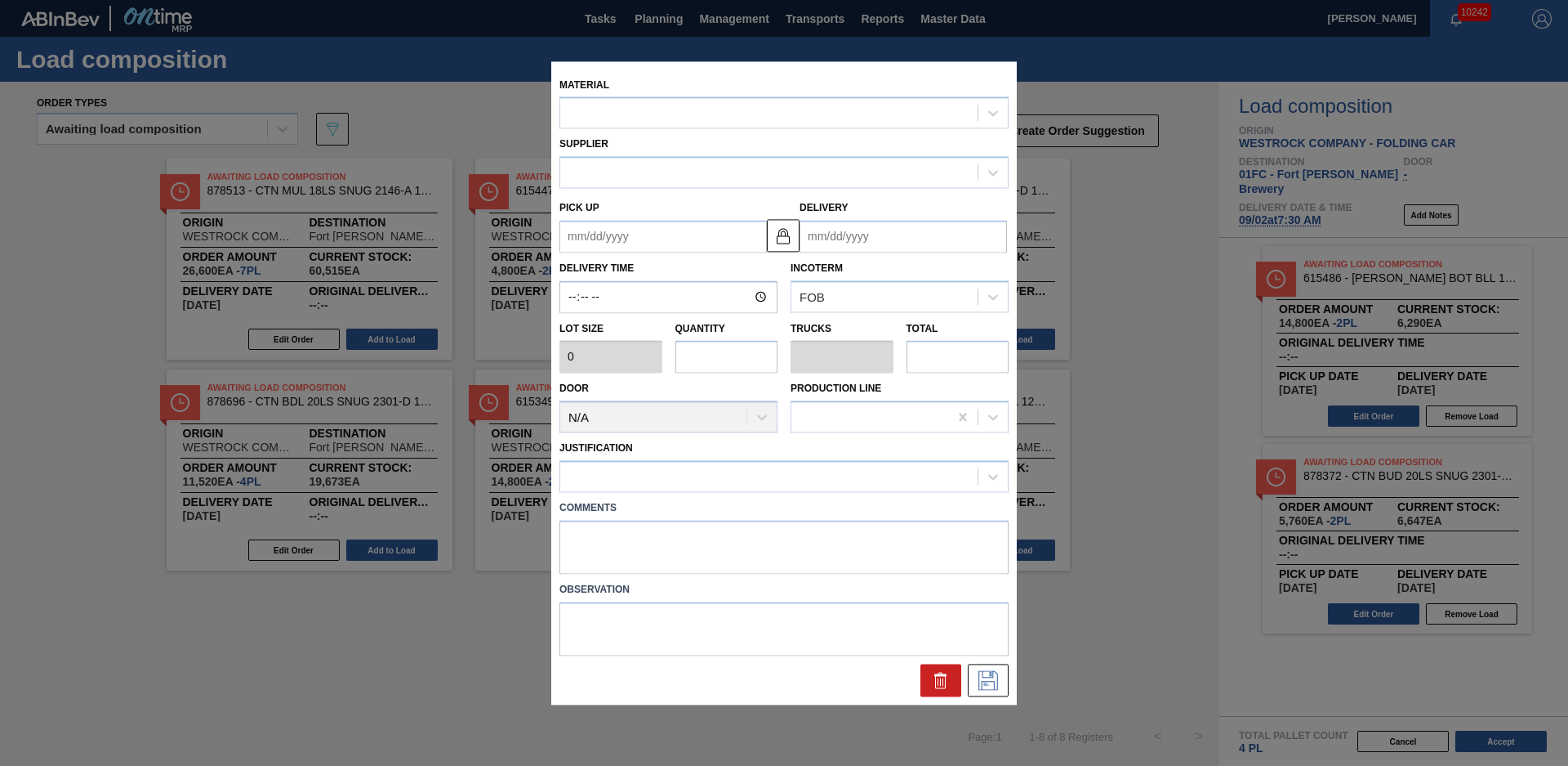
type input "7,400"
type input "1"
type input "0.042"
type input "7,400"
type up "[DATE]"
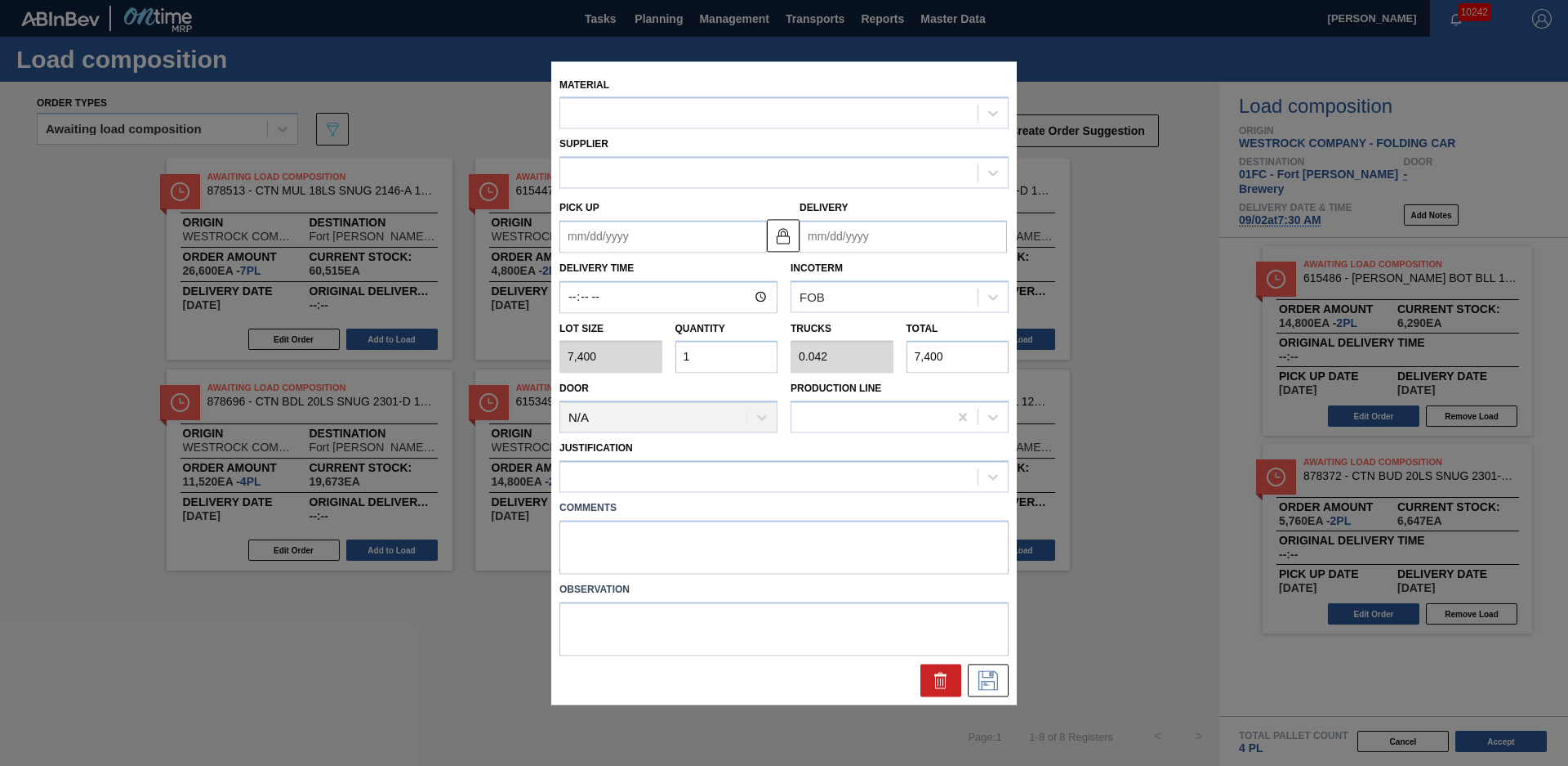
type input "[DATE]"
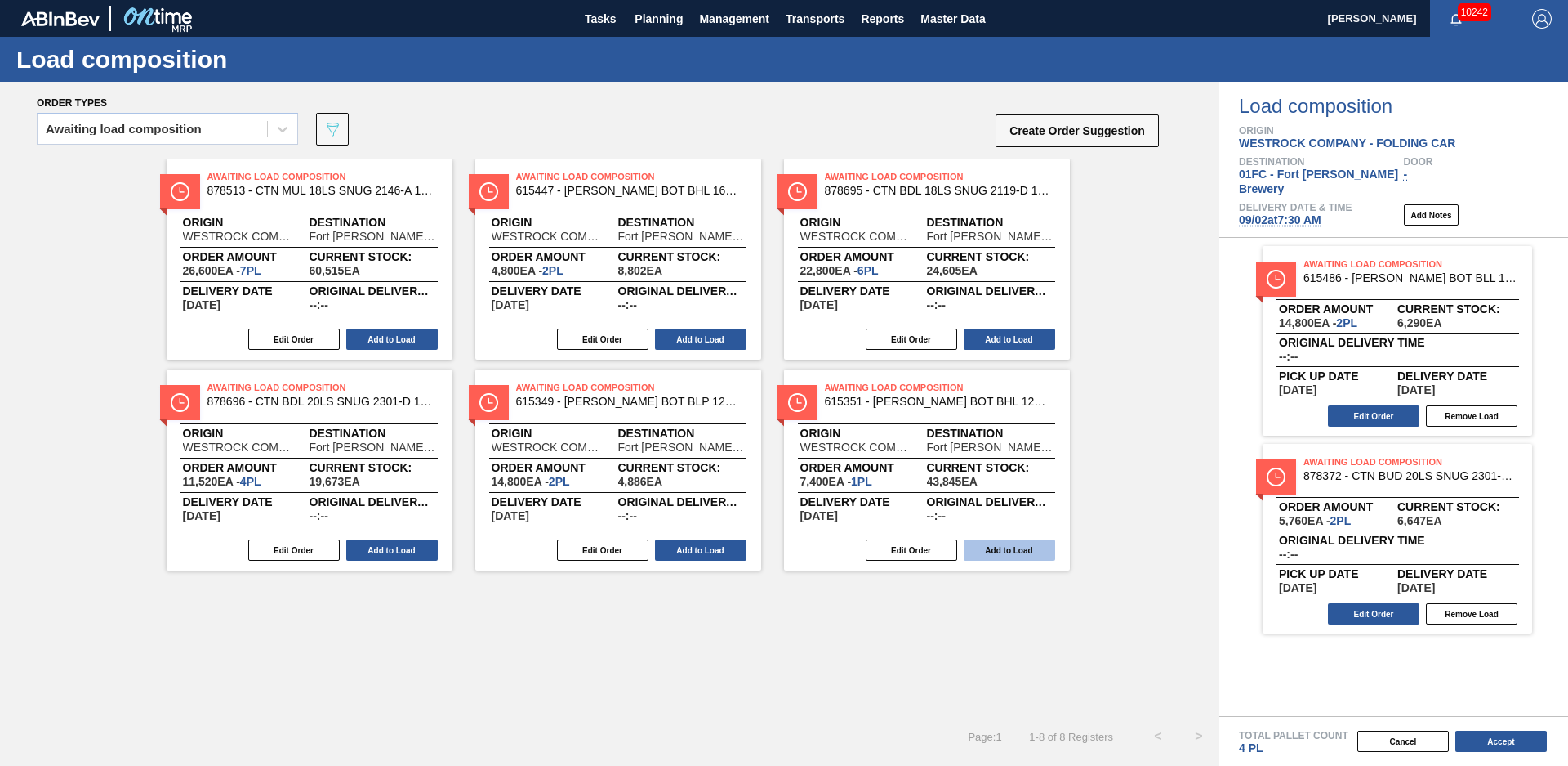
click at [995, 552] on button "Add to Load" at bounding box center [1010, 549] width 91 height 22
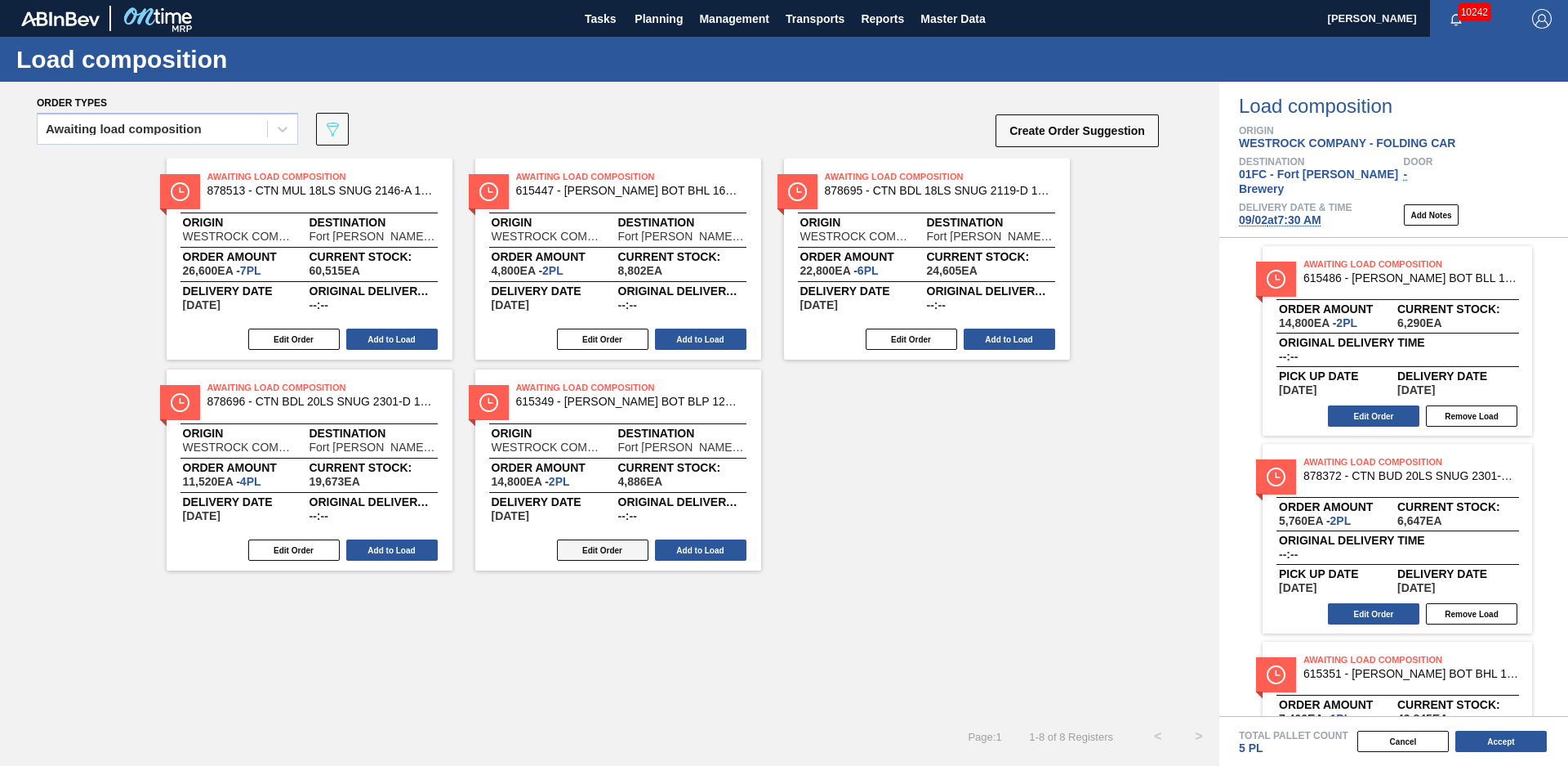
click at [633, 558] on button "Edit Order" at bounding box center [603, 549] width 91 height 22
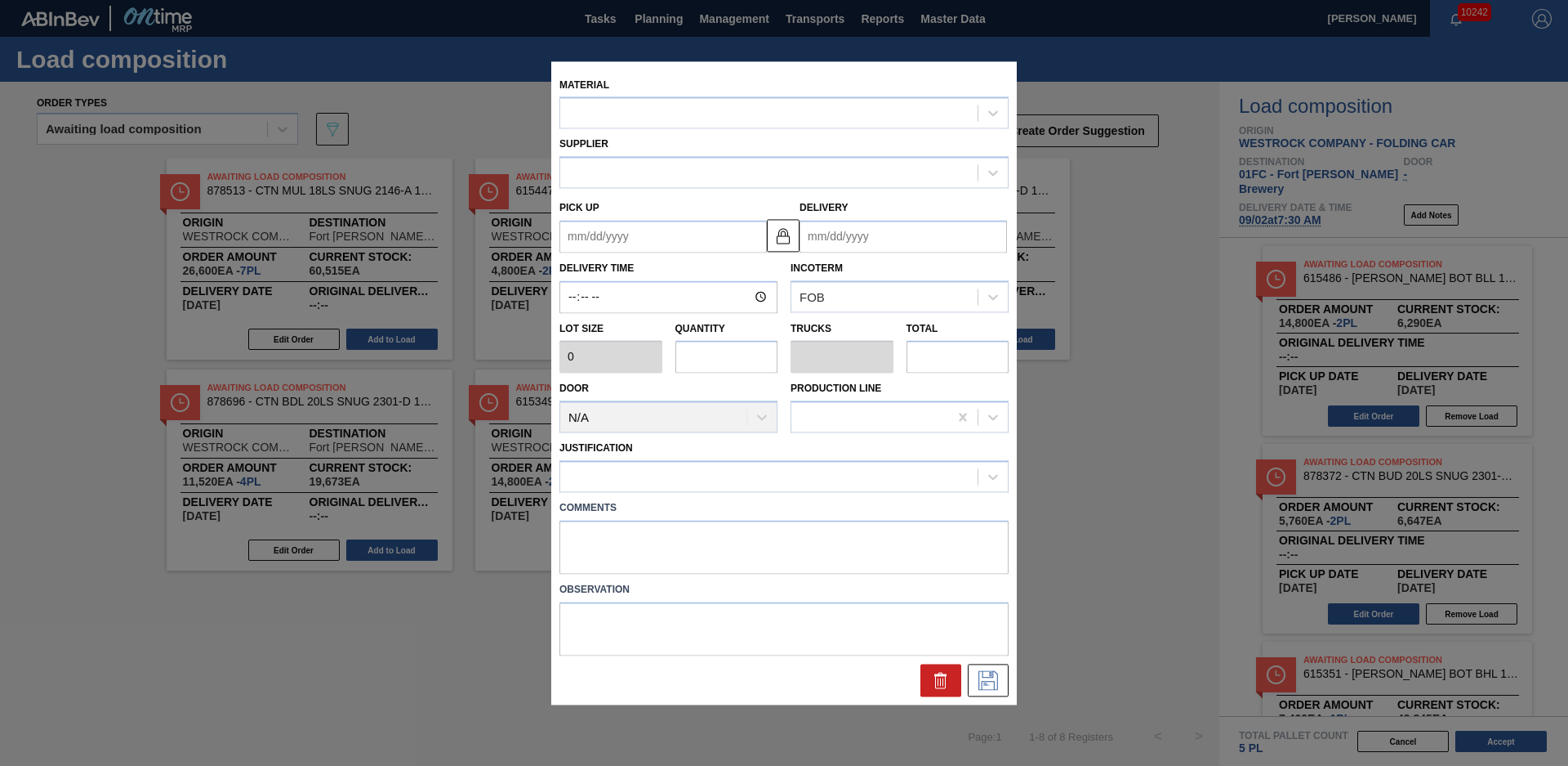
type input "7,400"
type input "2"
type input "0.083"
type input "14,800"
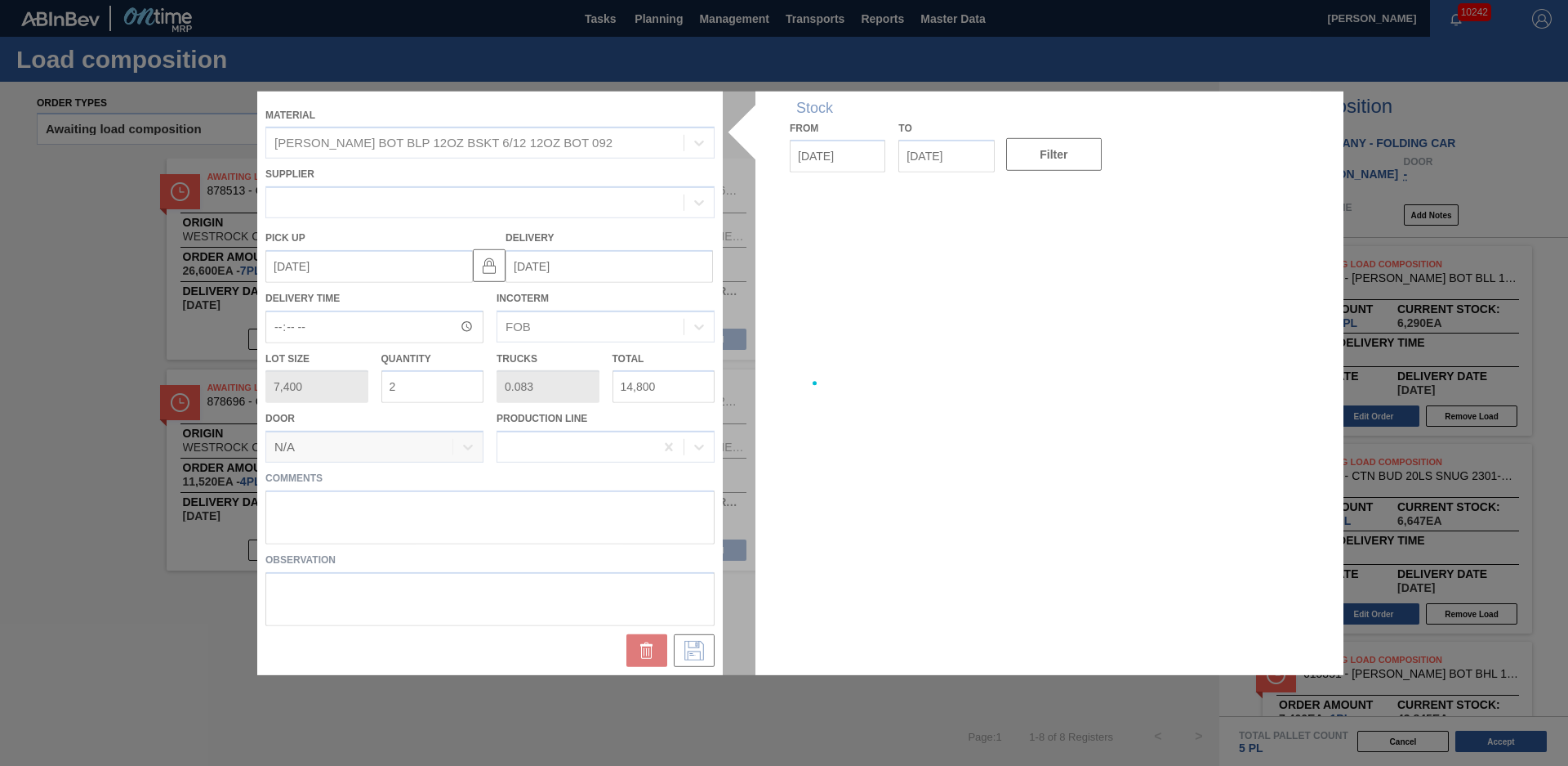
type up "[DATE]"
type input "[DATE]"
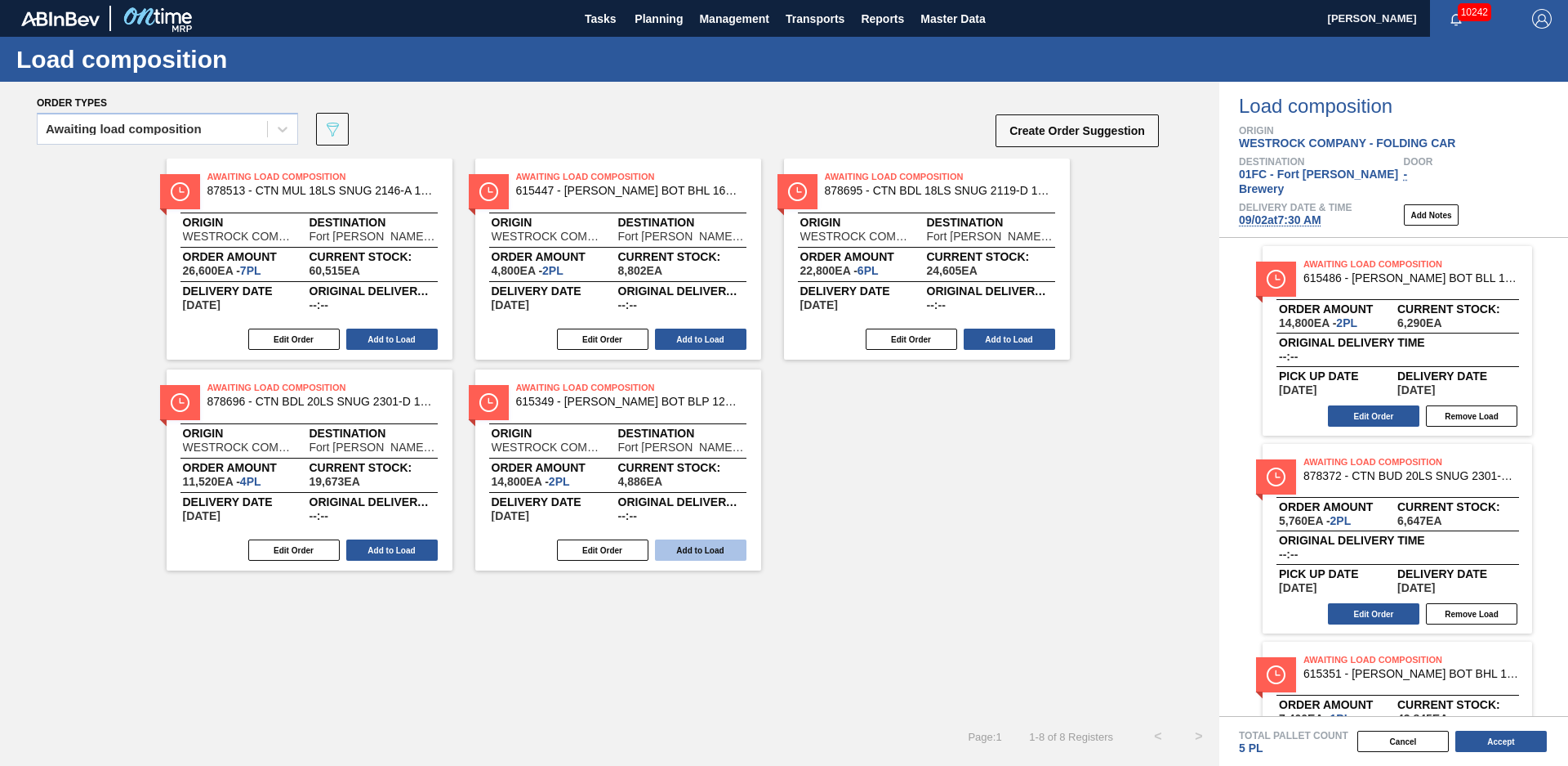
click at [671, 546] on button "Add to Load" at bounding box center [701, 549] width 91 height 22
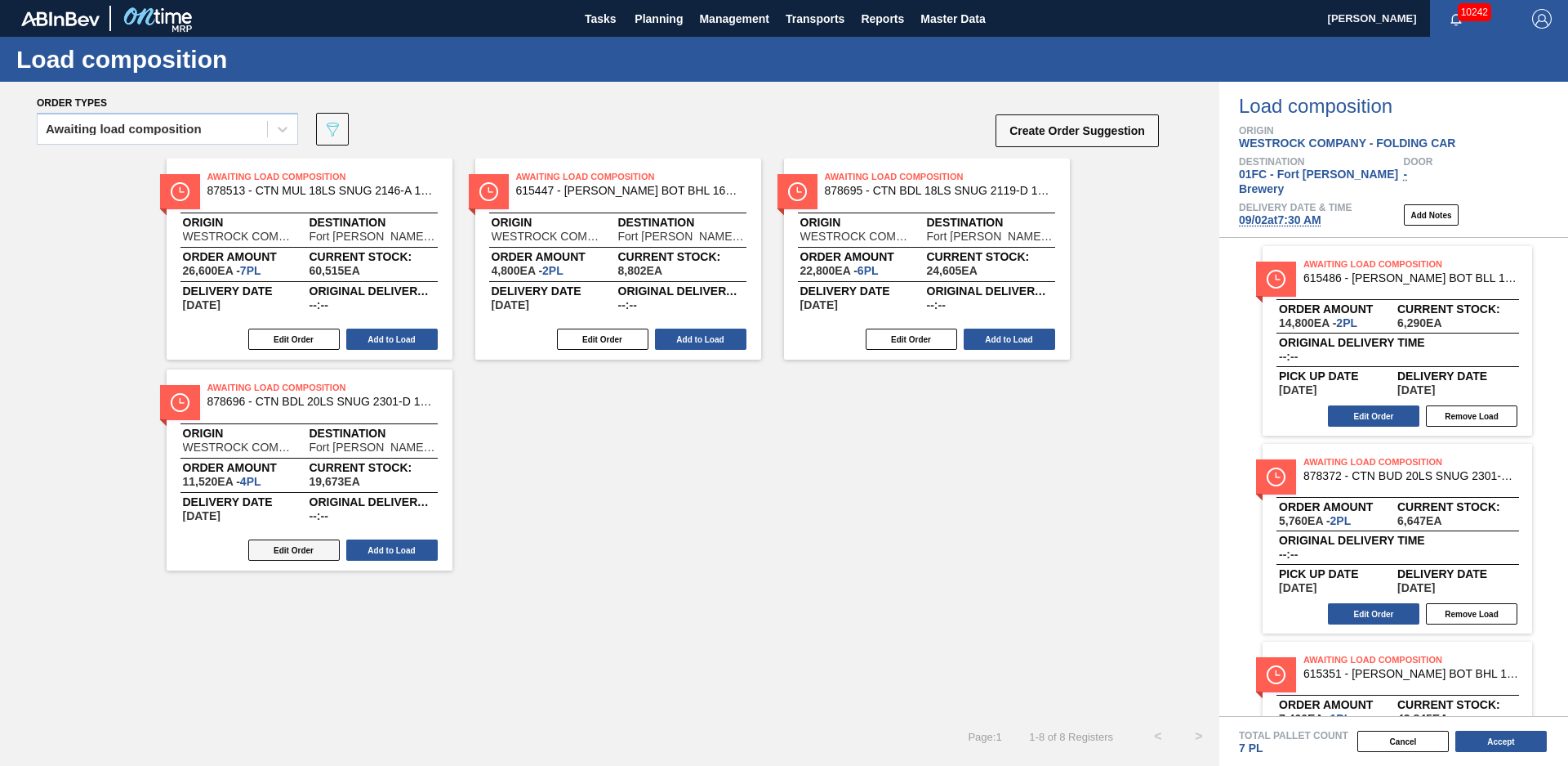
click at [316, 551] on button "Edit Order" at bounding box center [294, 549] width 91 height 22
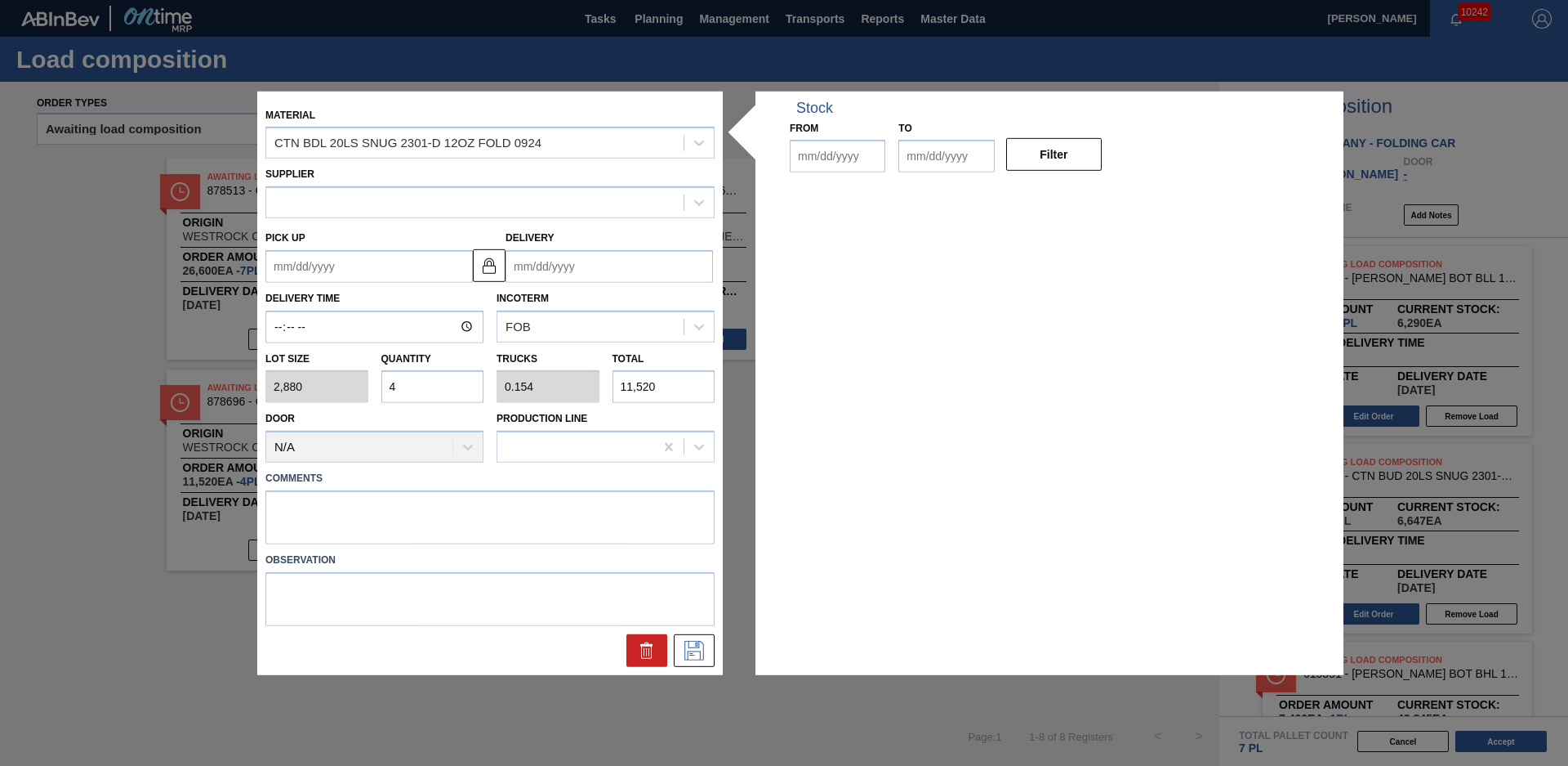
type input "2,880"
type input "4"
type input "0.154"
type input "11,520"
type up "[DATE]"
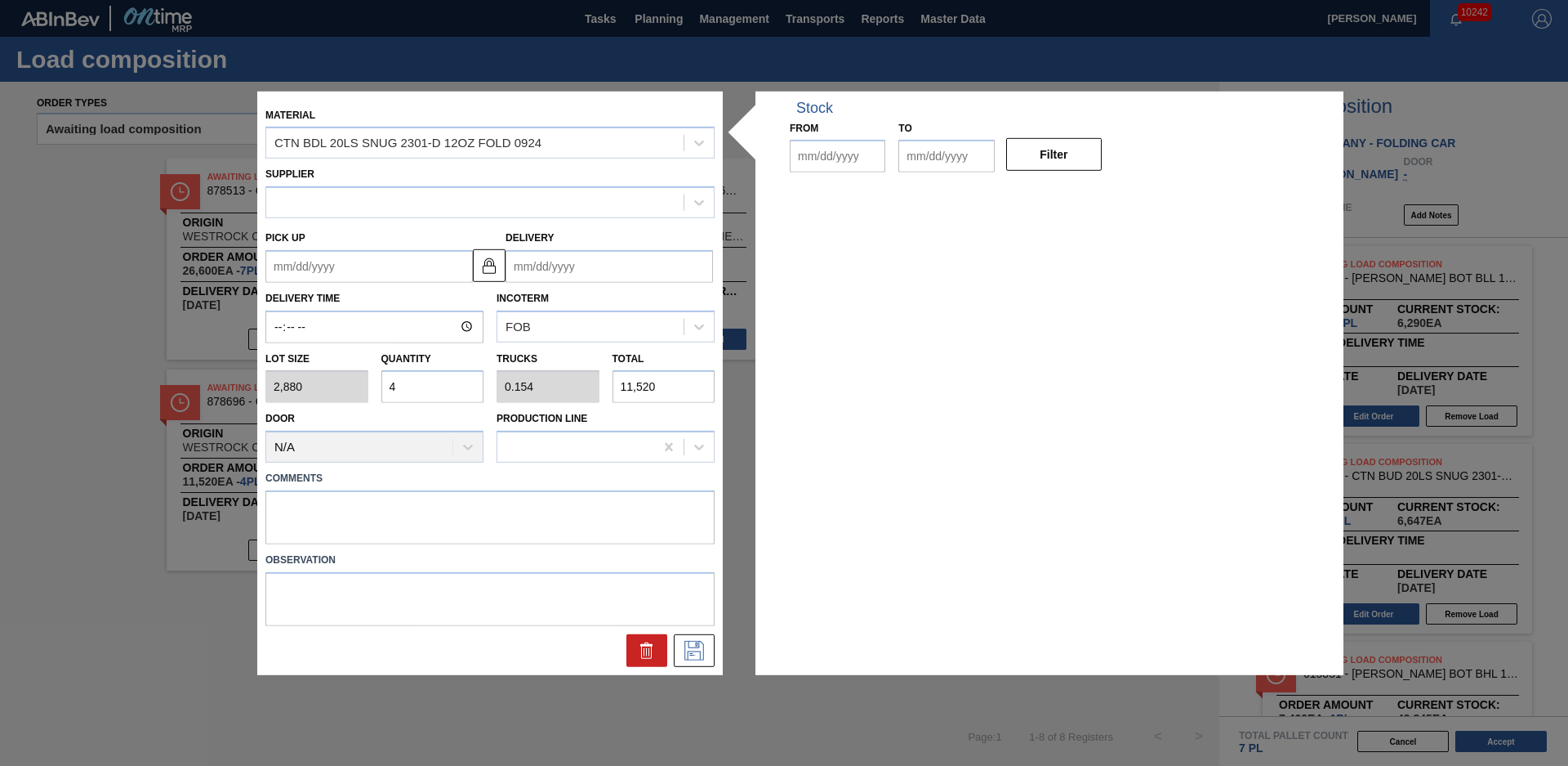
type input "[DATE]"
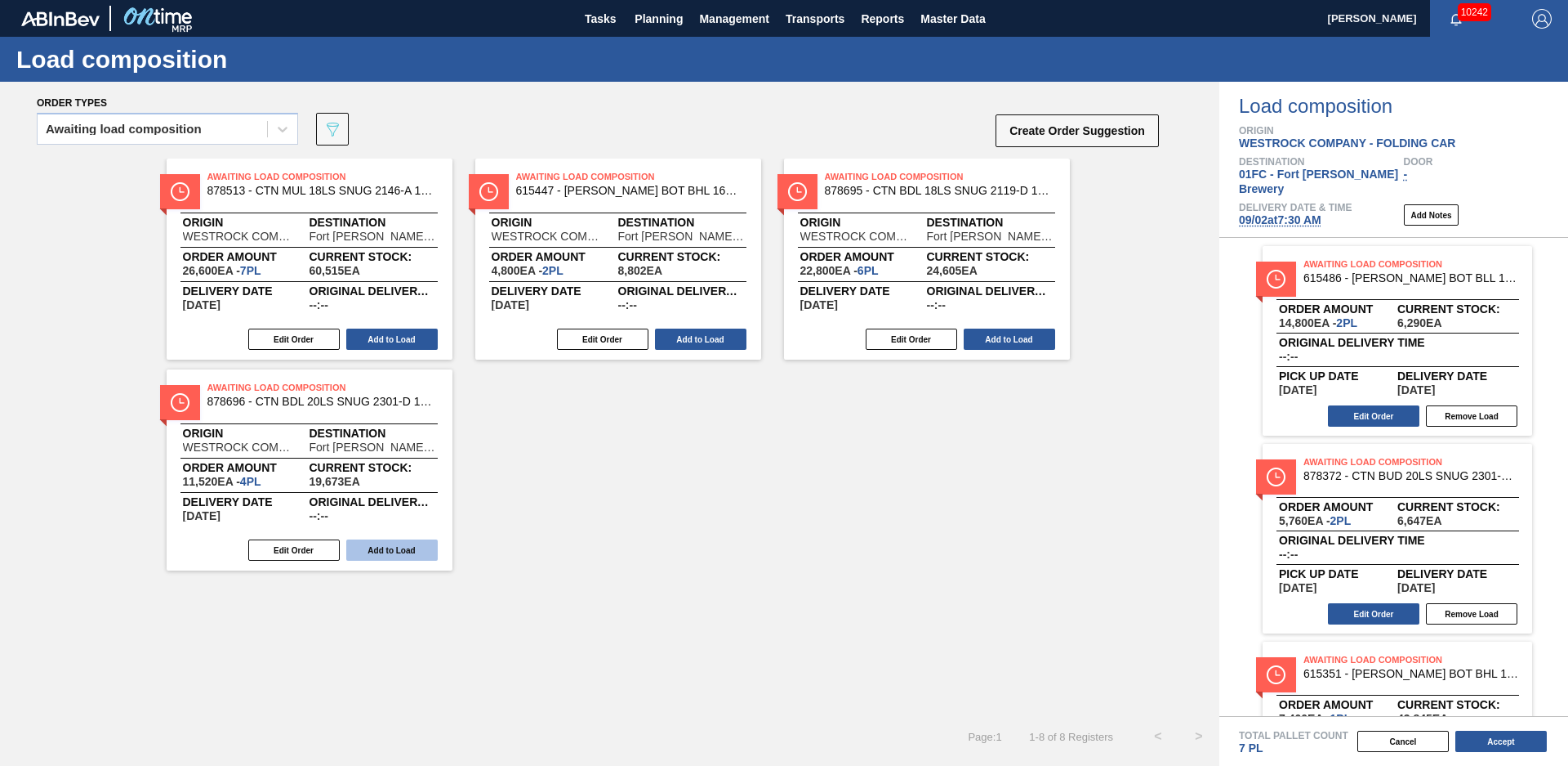
click at [377, 546] on button "Add to Load" at bounding box center [392, 549] width 91 height 22
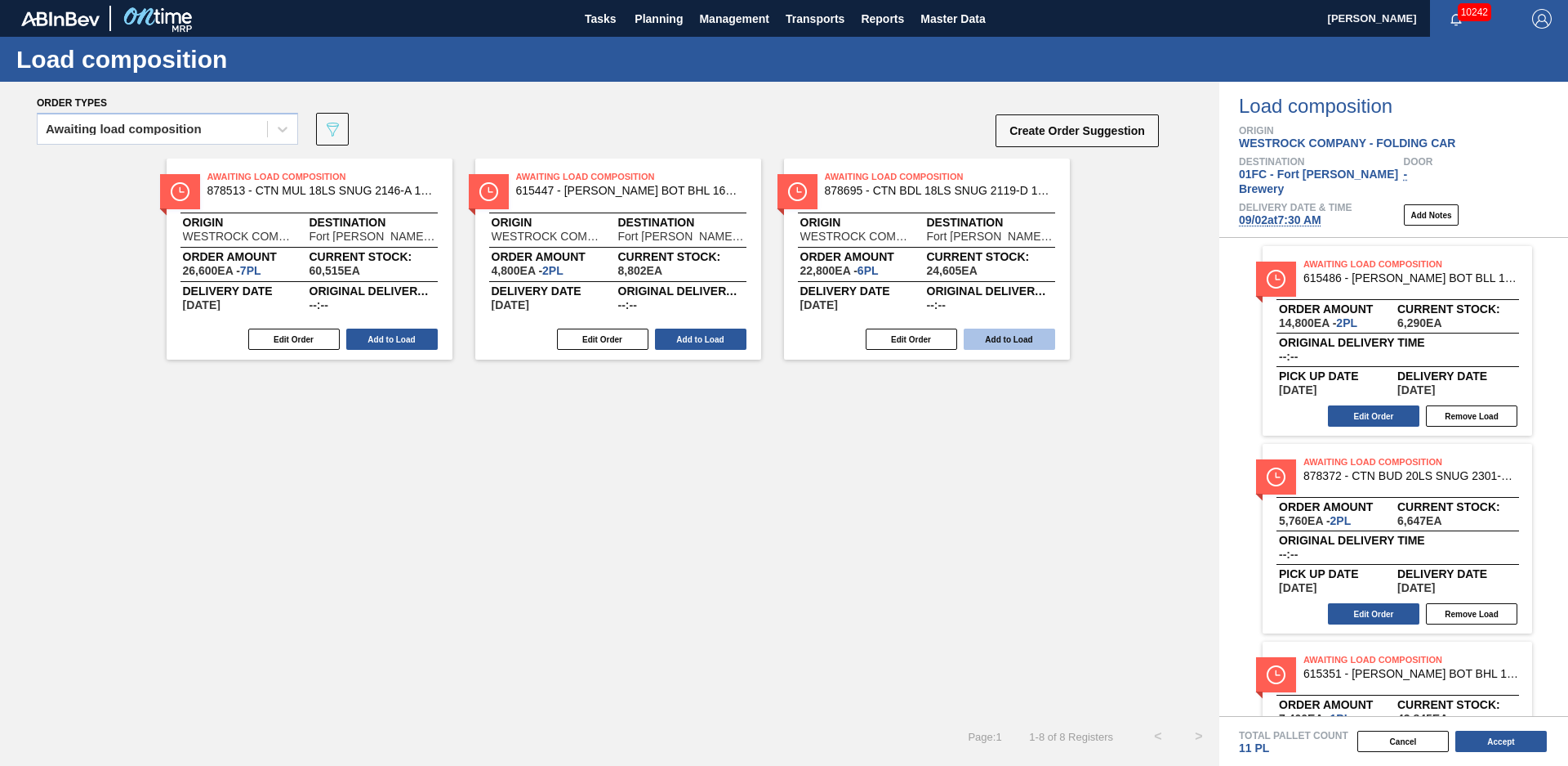
click at [1017, 341] on button "Add to Load" at bounding box center [1010, 339] width 91 height 22
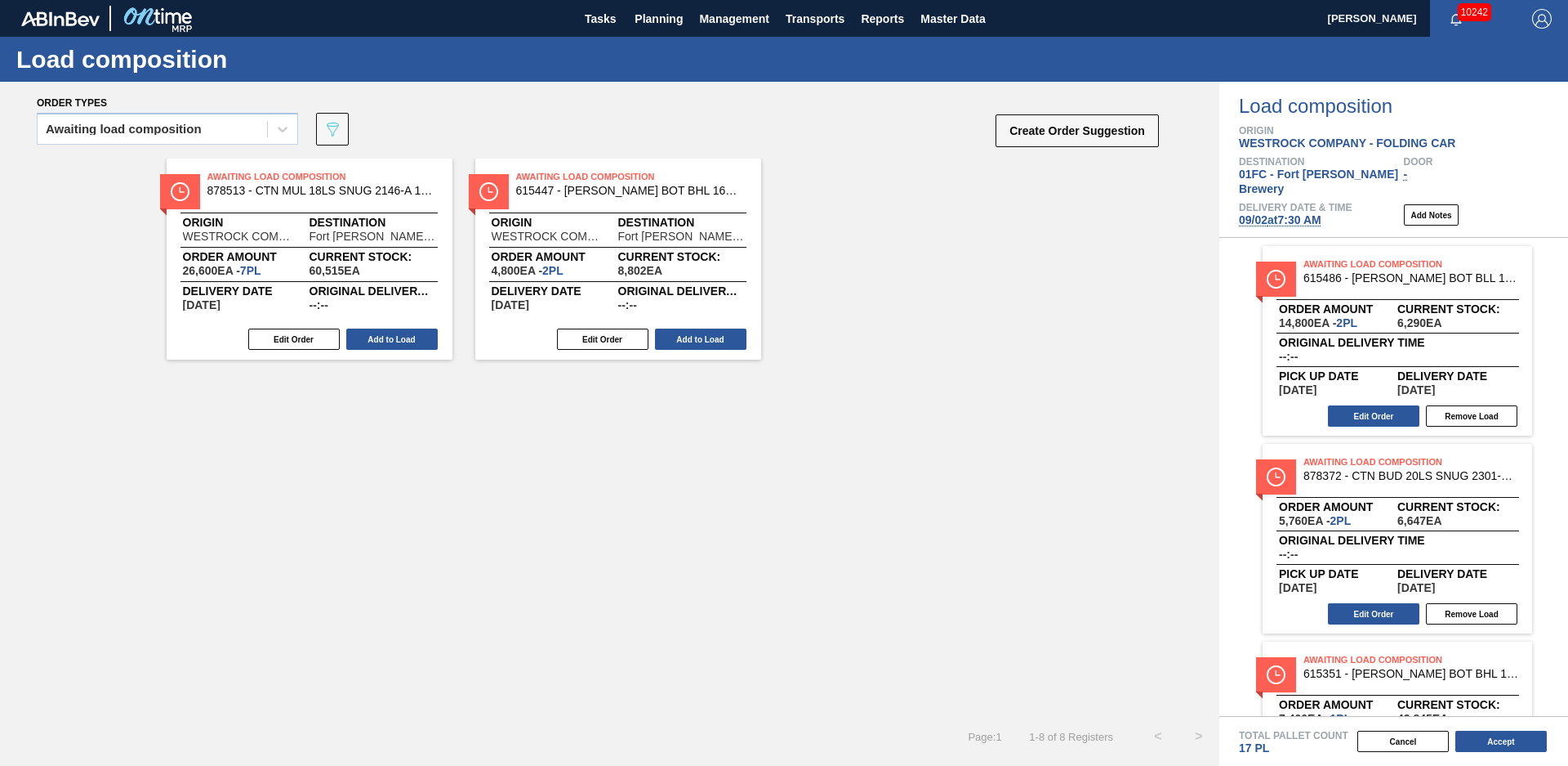
click at [722, 354] on div "Awaiting Load Composition 615447 - CARR BOT BHL 16OZ AL BOT 15/16 AB 0724 B Ori…" at bounding box center [619, 258] width 286 height 201
click at [689, 338] on button "Add to Load" at bounding box center [701, 339] width 91 height 22
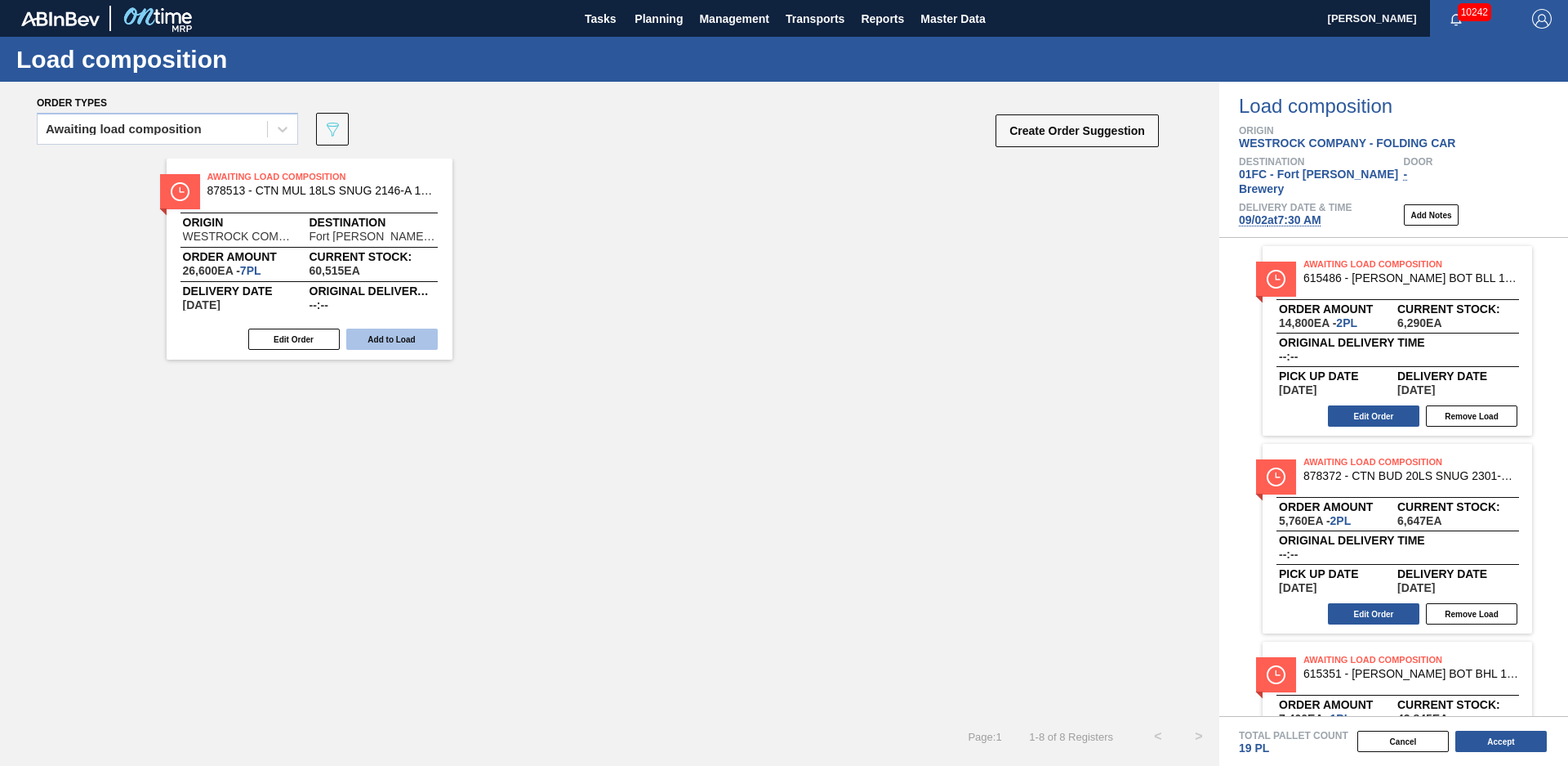
click at [403, 343] on button "Add to Load" at bounding box center [392, 339] width 91 height 22
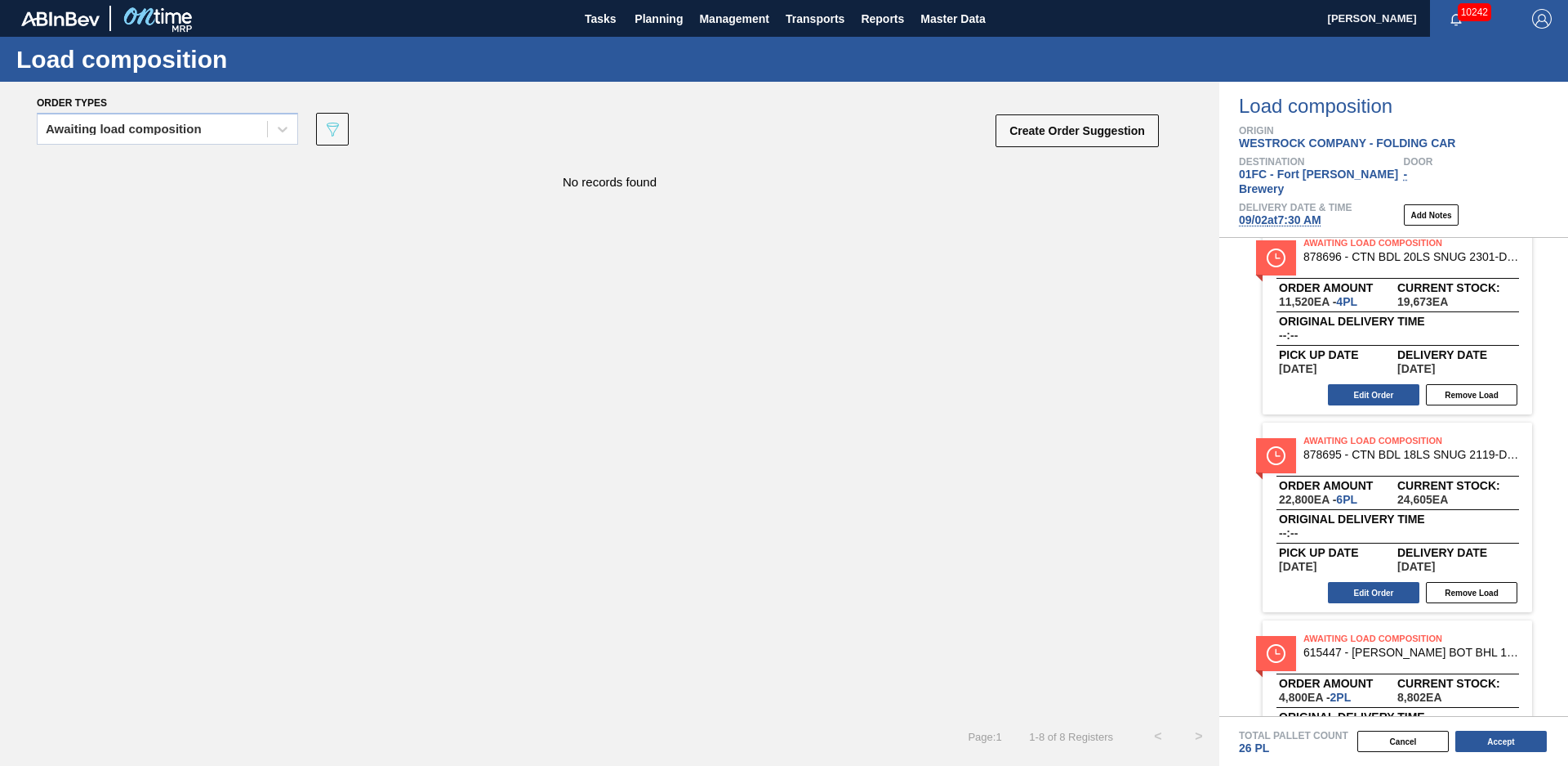
scroll to position [1098, 0]
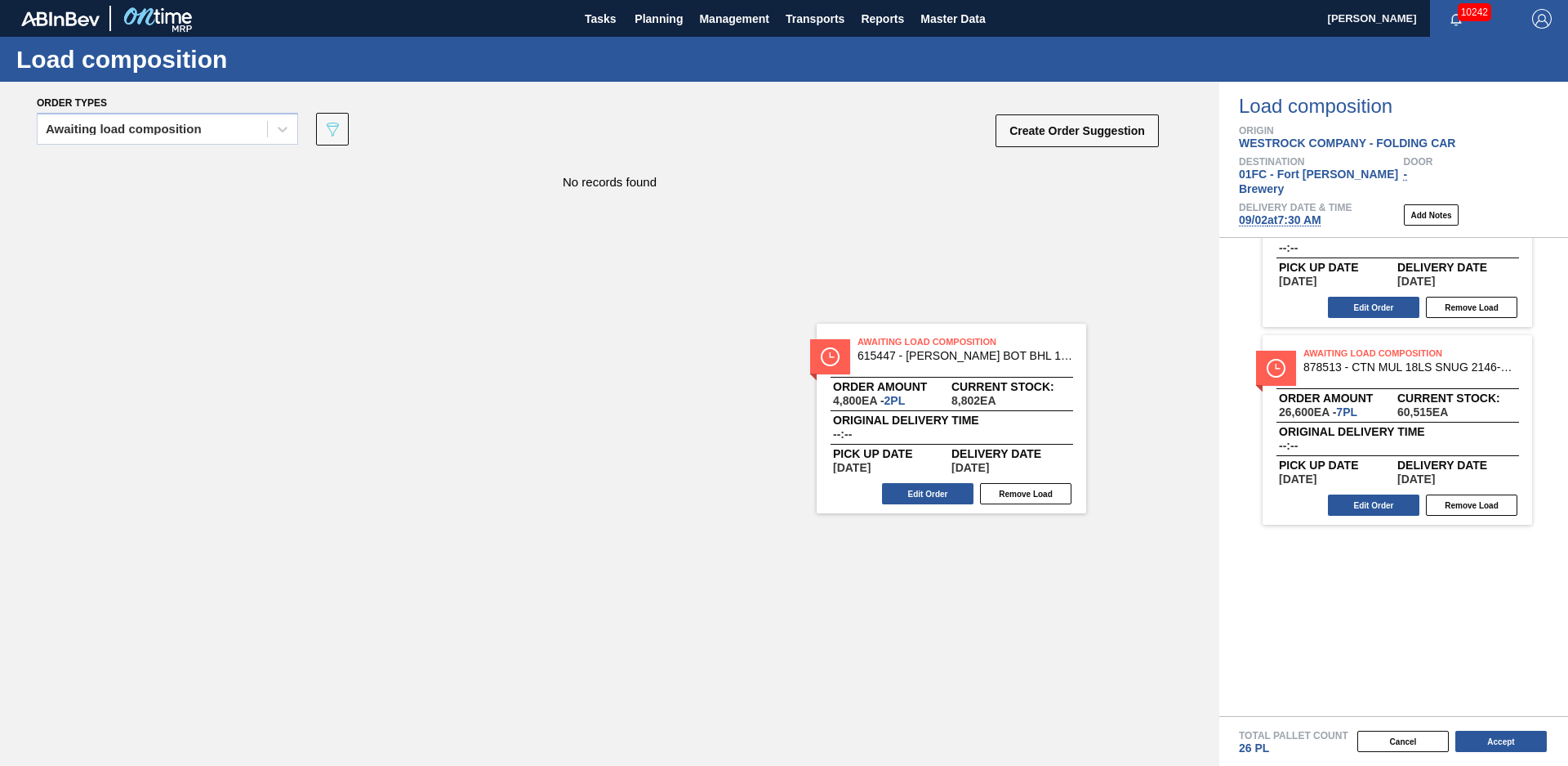
drag, startPoint x: 1375, startPoint y: 414, endPoint x: 859, endPoint y: 414, distance: 516.0
click at [862, 416] on div "Order types Awaiting load composition 089F7B8B-B2A5-4AFE-B5C0-19BA573D28AC Crea…" at bounding box center [784, 424] width 1568 height 684
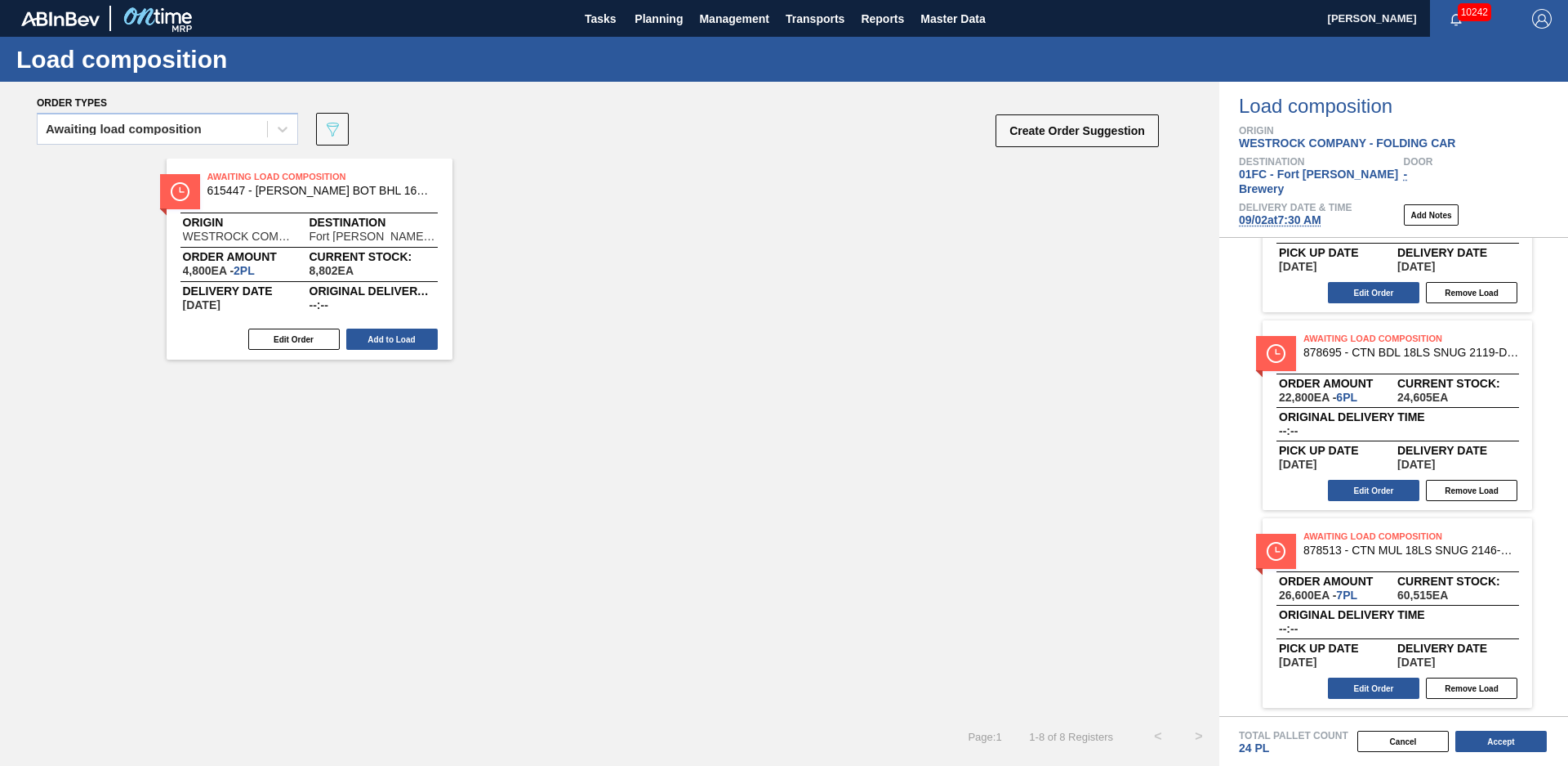
scroll to position [900, 0]
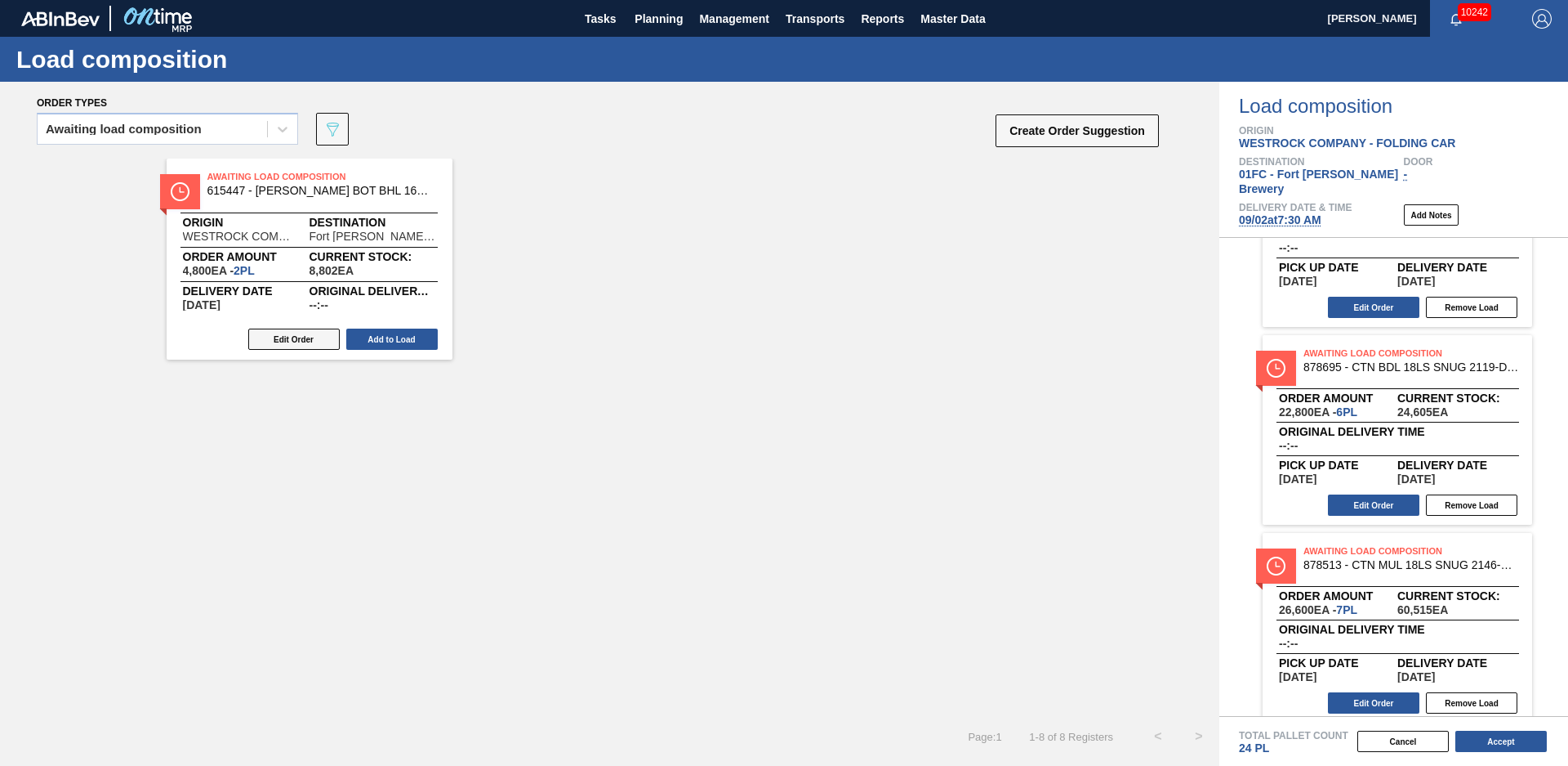
click at [318, 338] on button "Edit Order" at bounding box center [294, 339] width 91 height 22
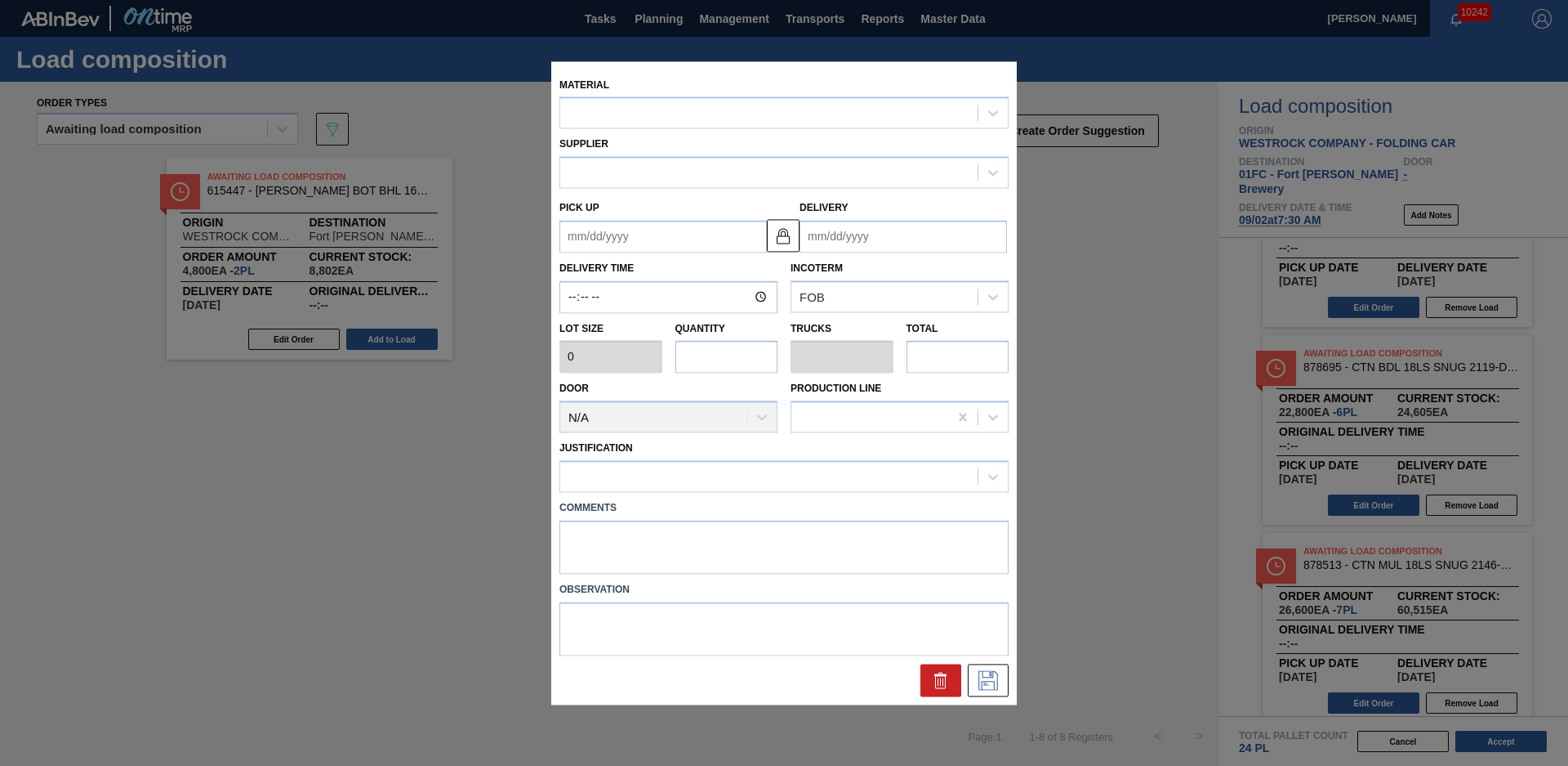
type input "2,400"
type input "2"
type input "0.083"
type input "4,800"
type up "[DATE]"
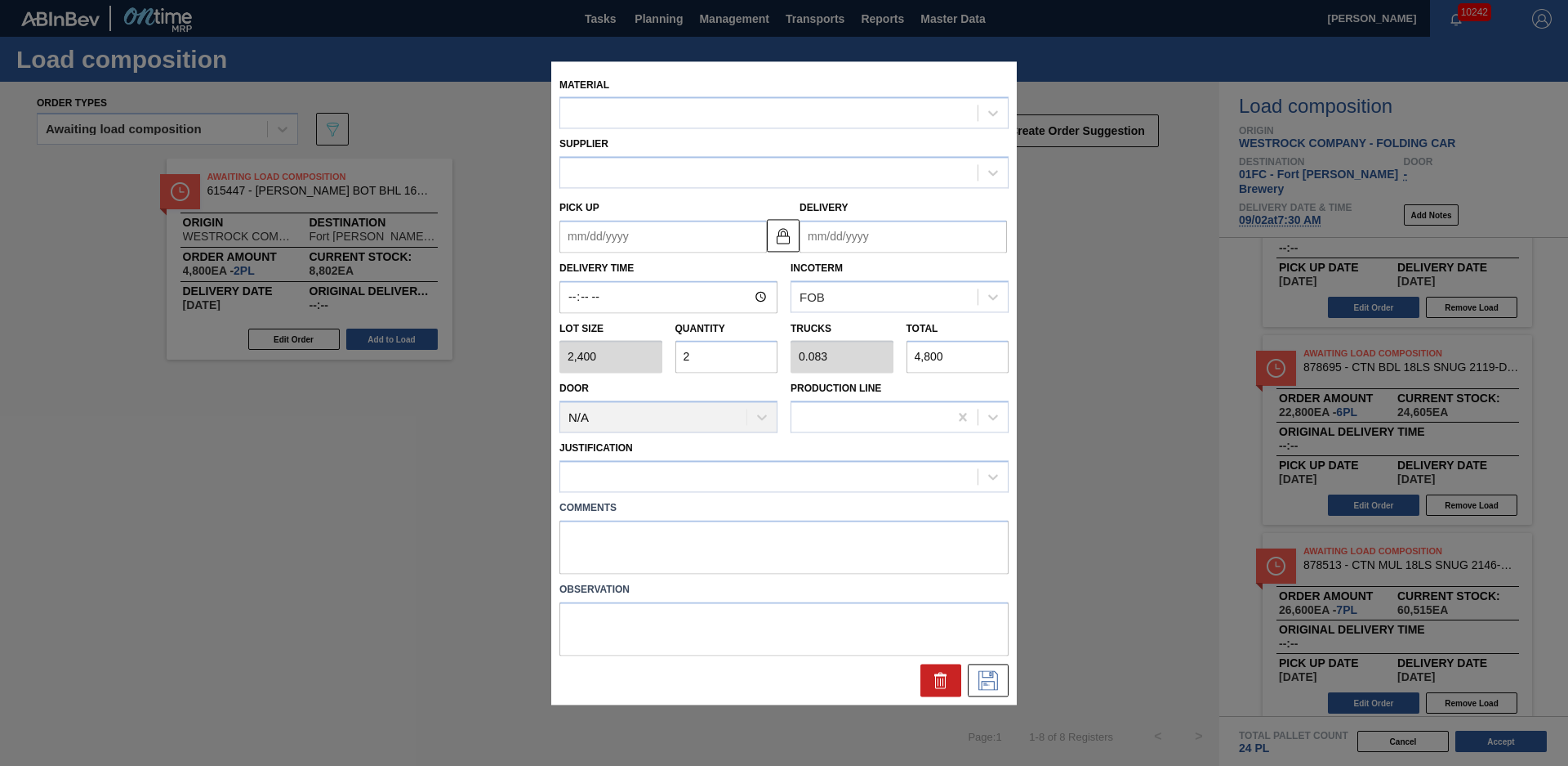
type input "[DATE]"
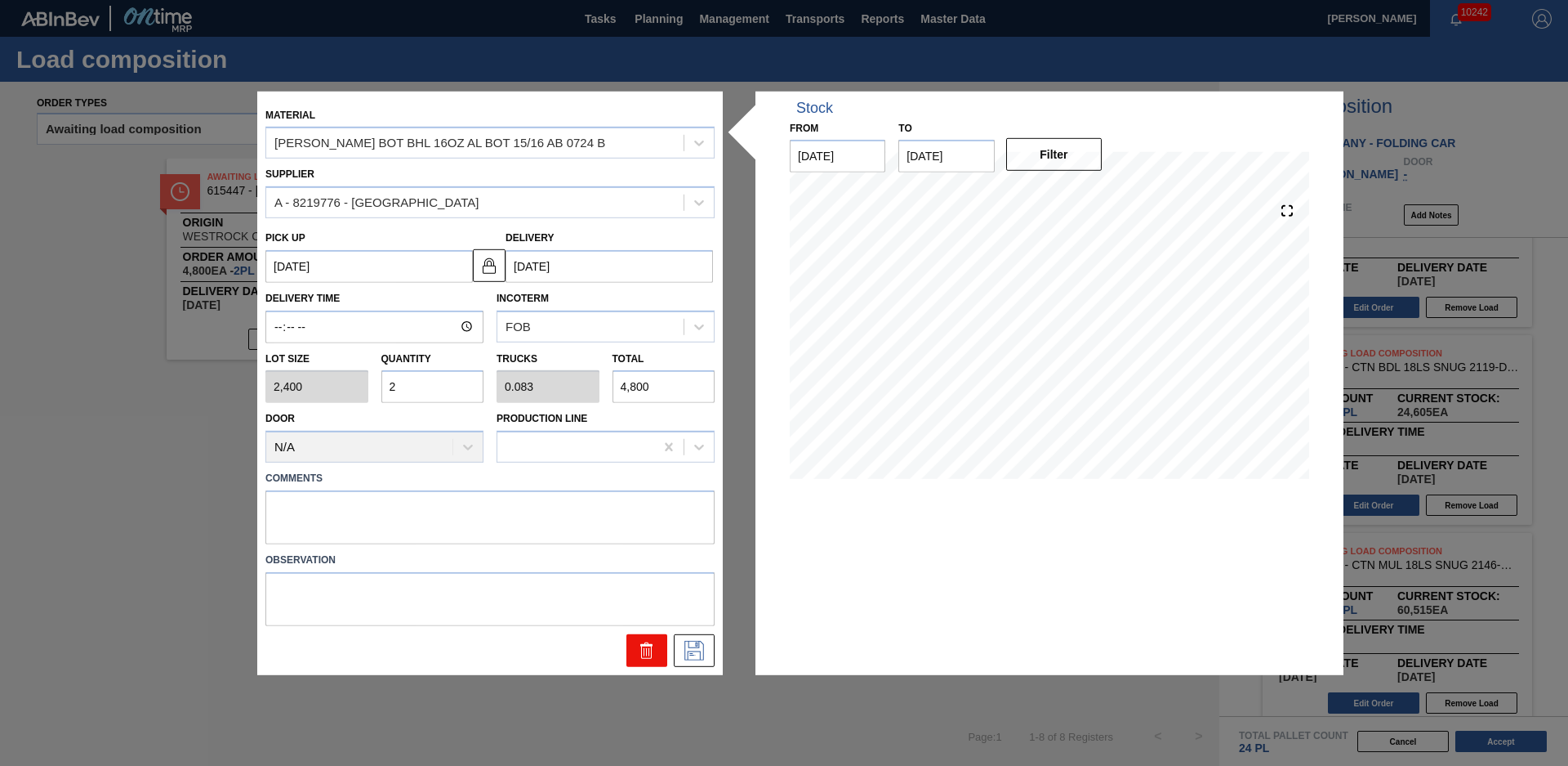
click at [638, 650] on icon at bounding box center [647, 650] width 20 height 20
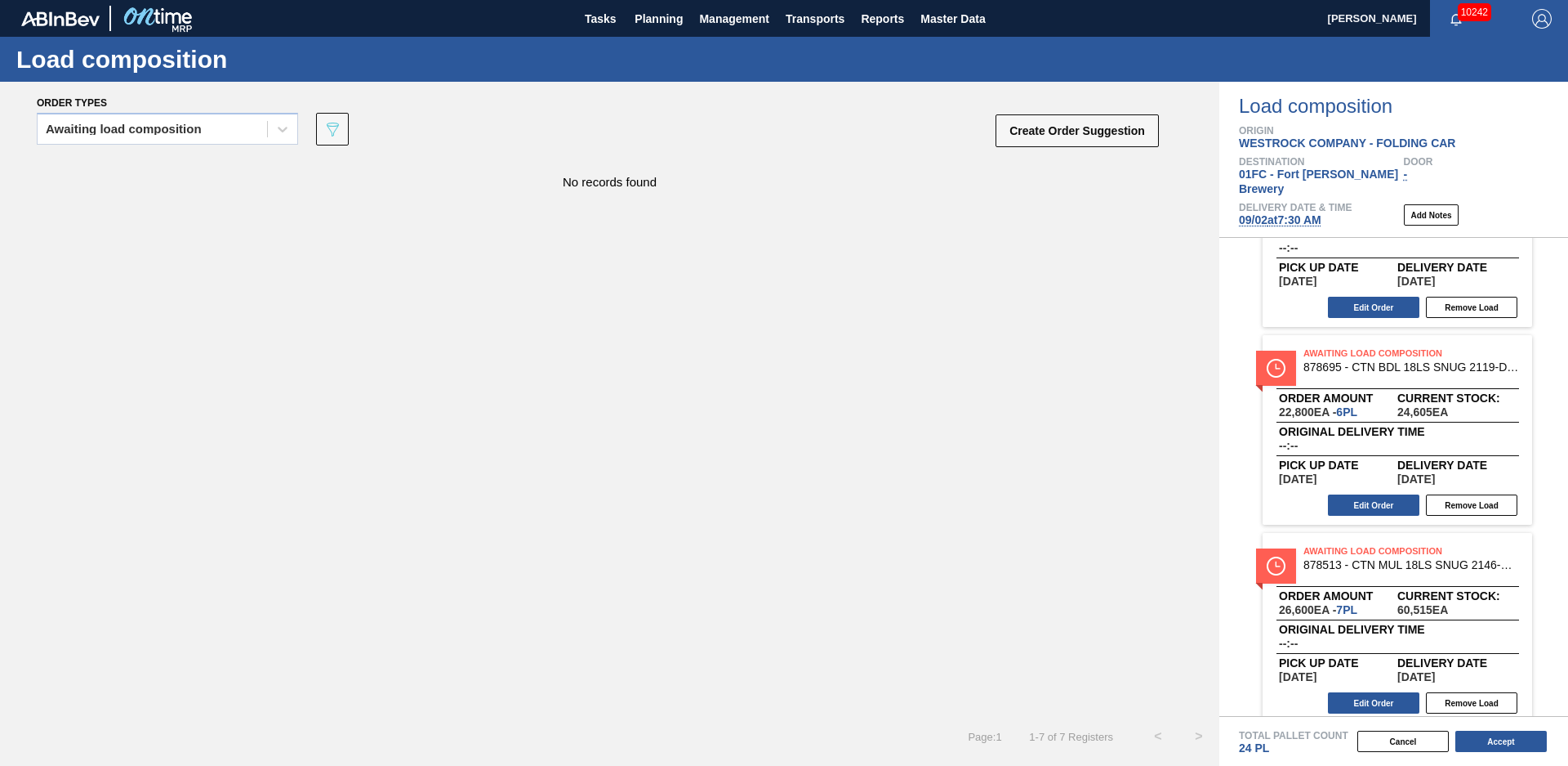
click at [1290, 213] on span "09/02 at 7:30 AM" at bounding box center [1281, 220] width 83 height 13
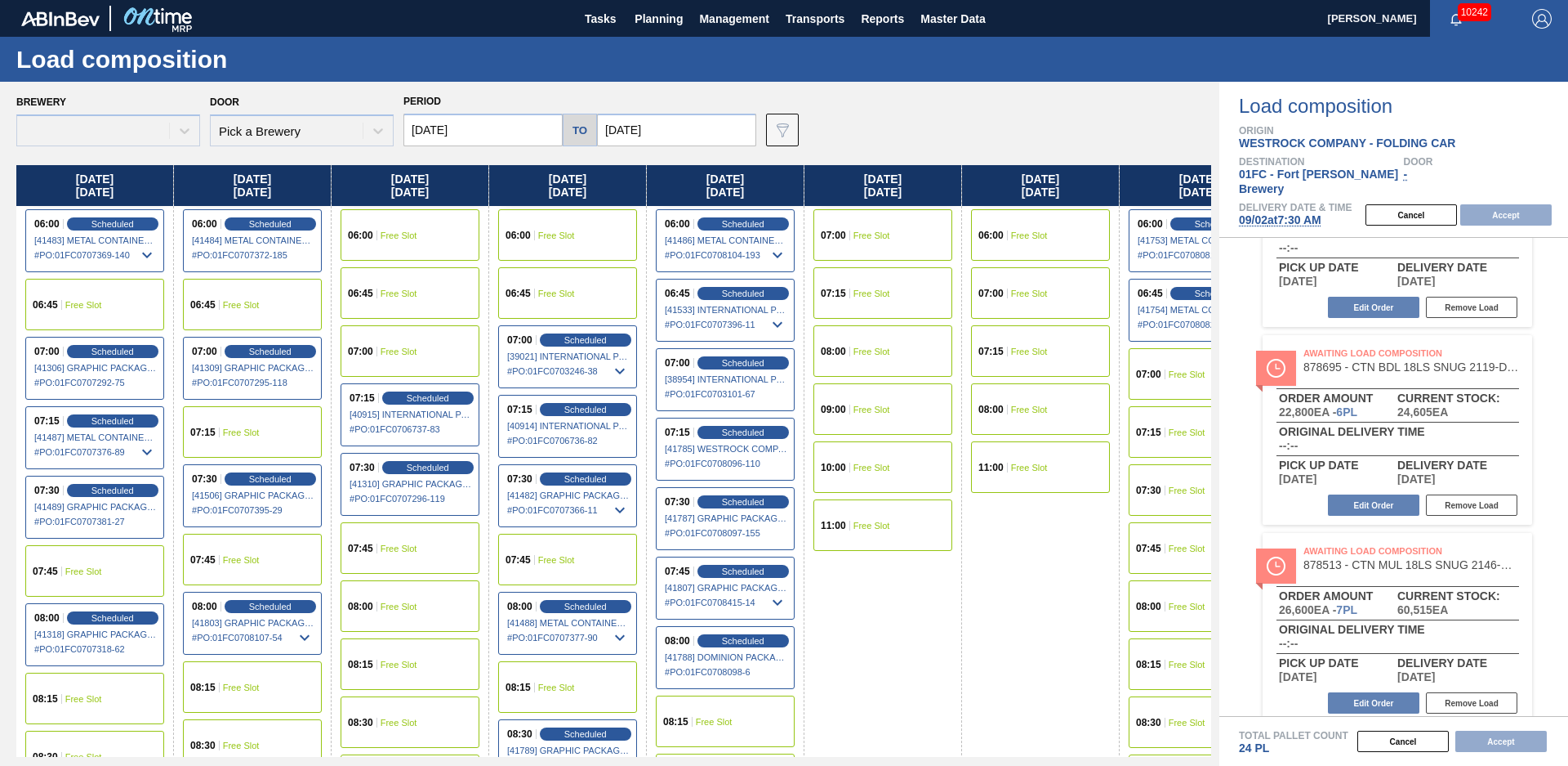
type input "[DATE]"
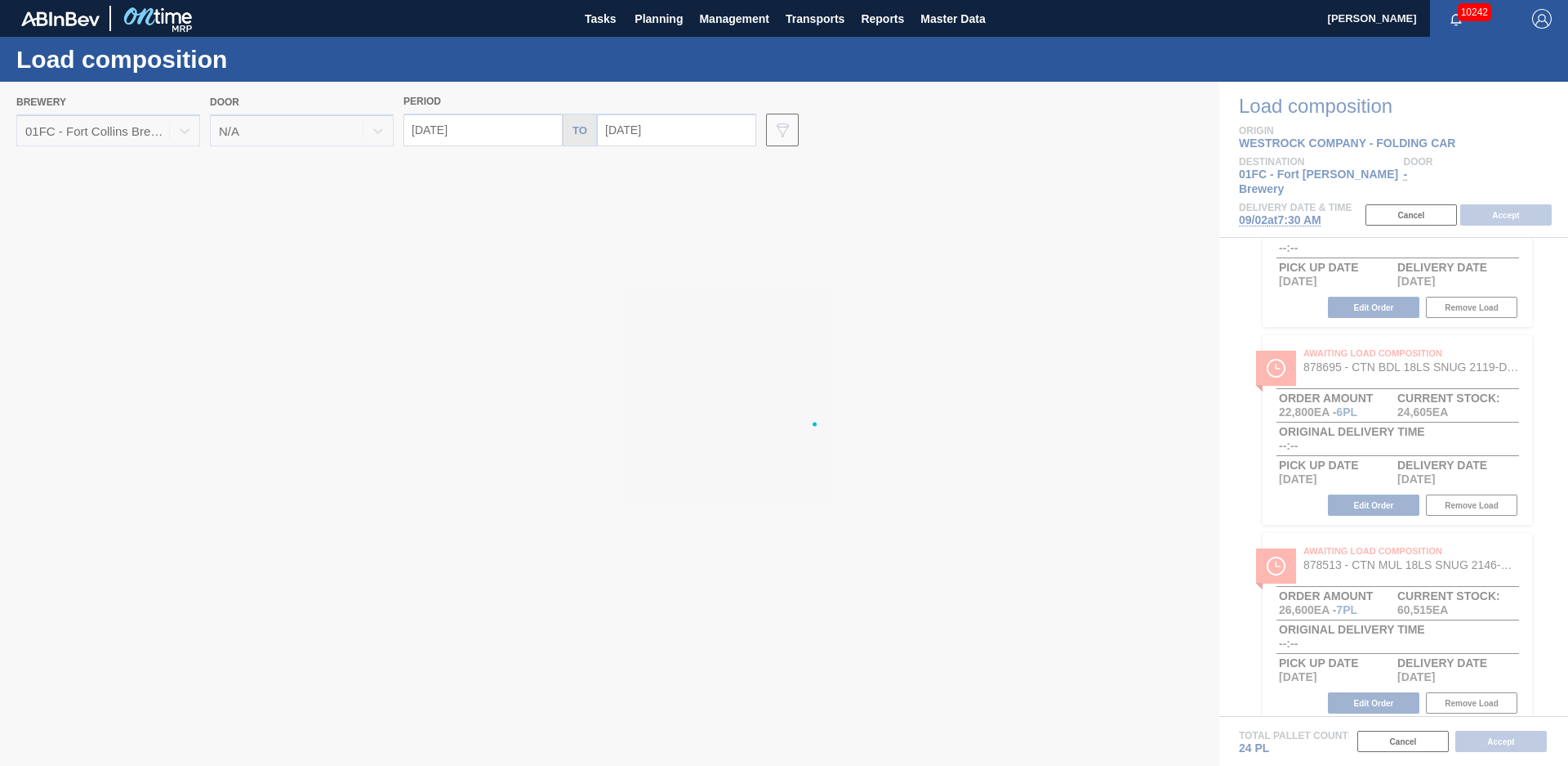
type input "[DATE]"
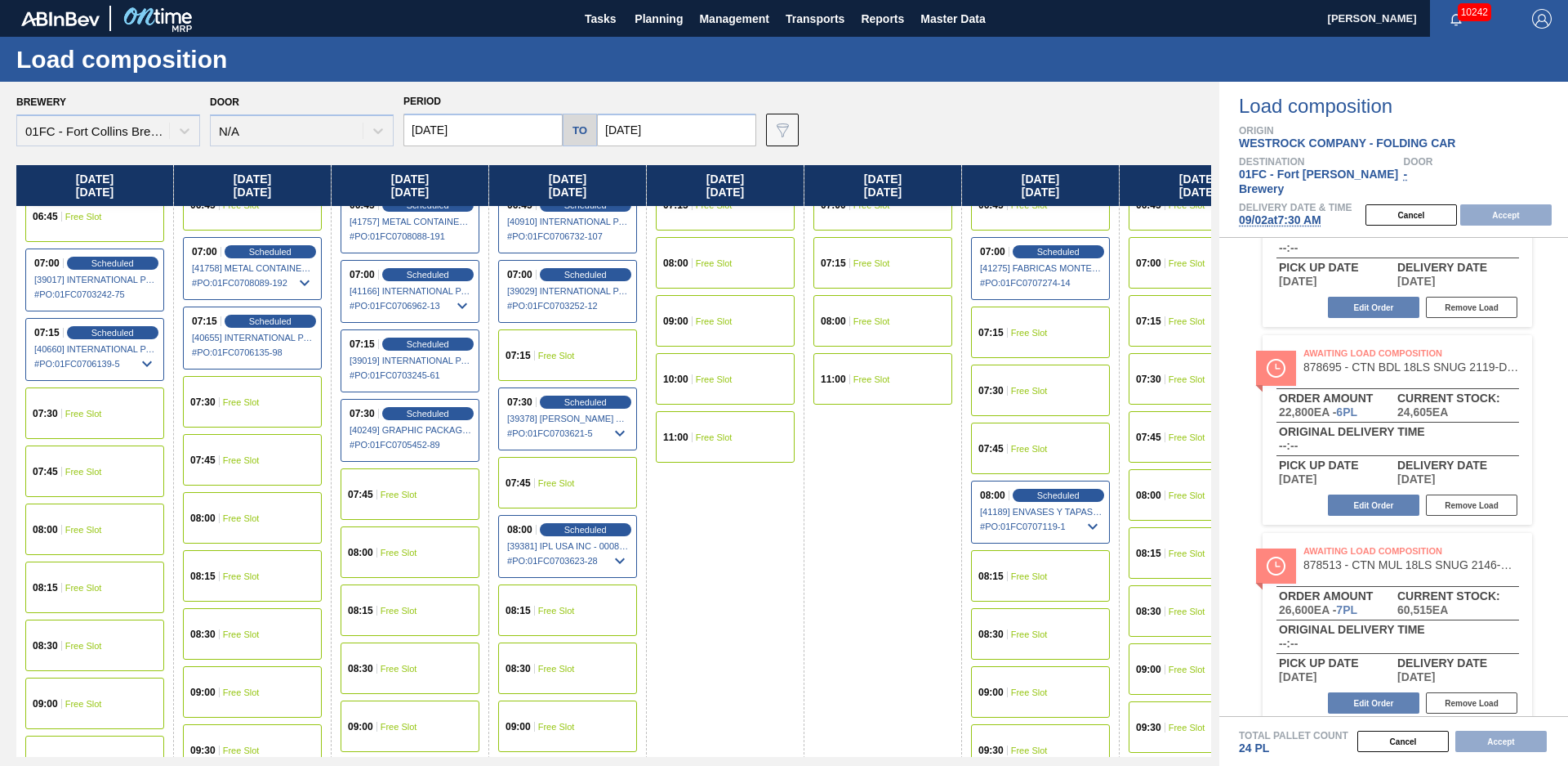
scroll to position [0, 0]
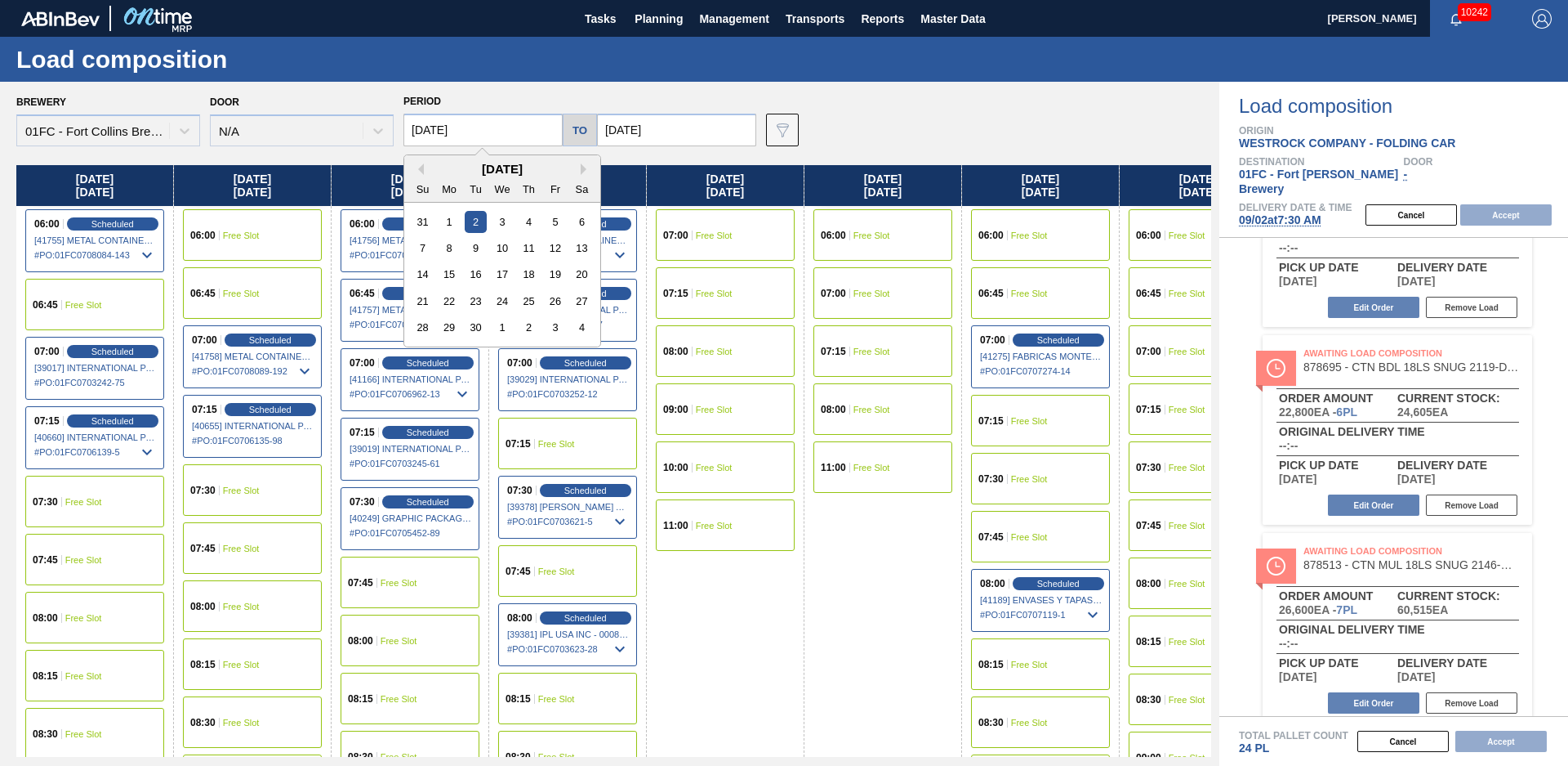
click at [486, 123] on input "[DATE]" at bounding box center [482, 130] width 159 height 33
click at [421, 169] on button "Previous Month" at bounding box center [418, 169] width 11 height 11
click at [551, 329] on div "29" at bounding box center [555, 327] width 22 height 22
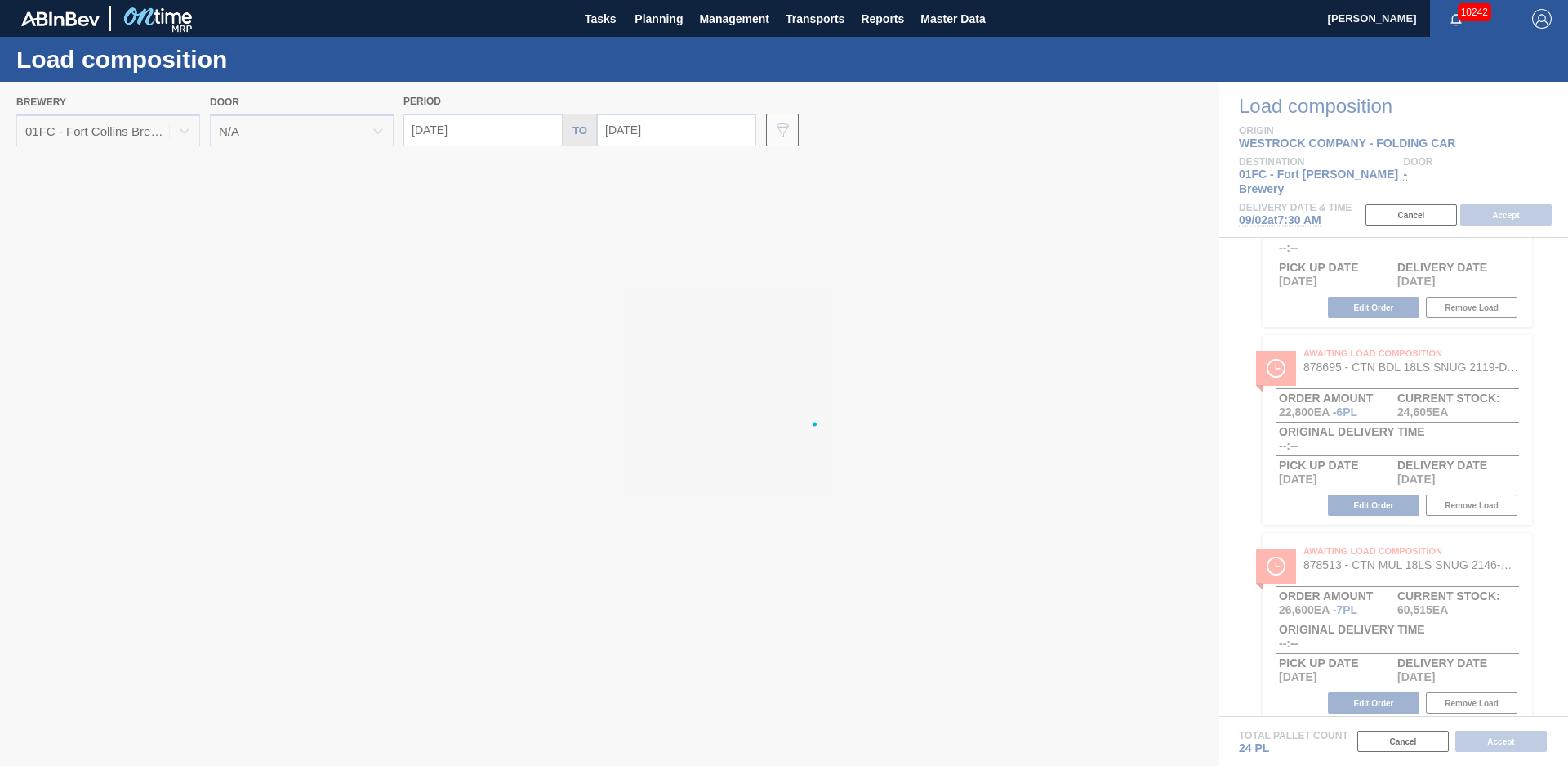
type input "[DATE]"
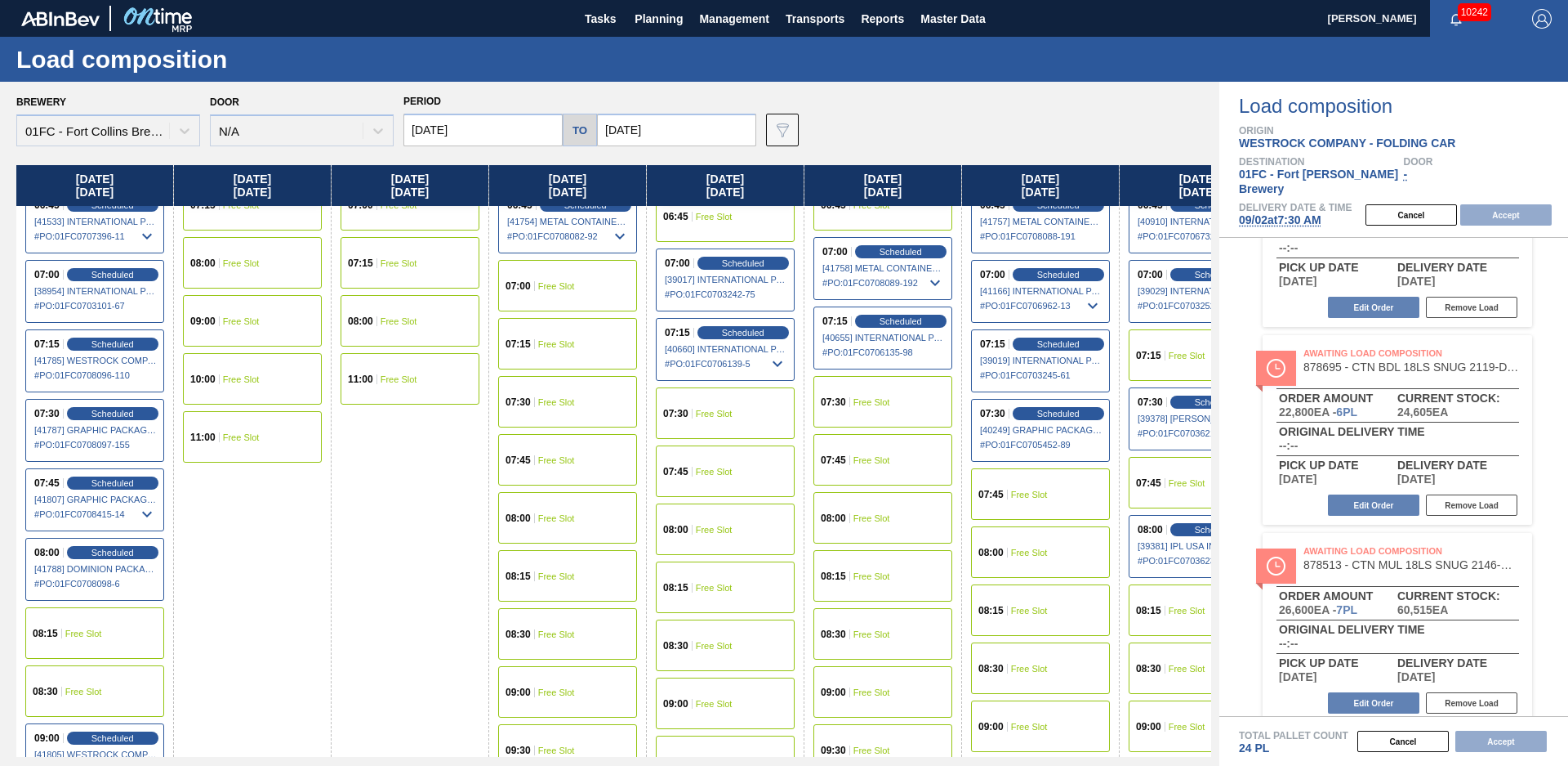
scroll to position [266, 0]
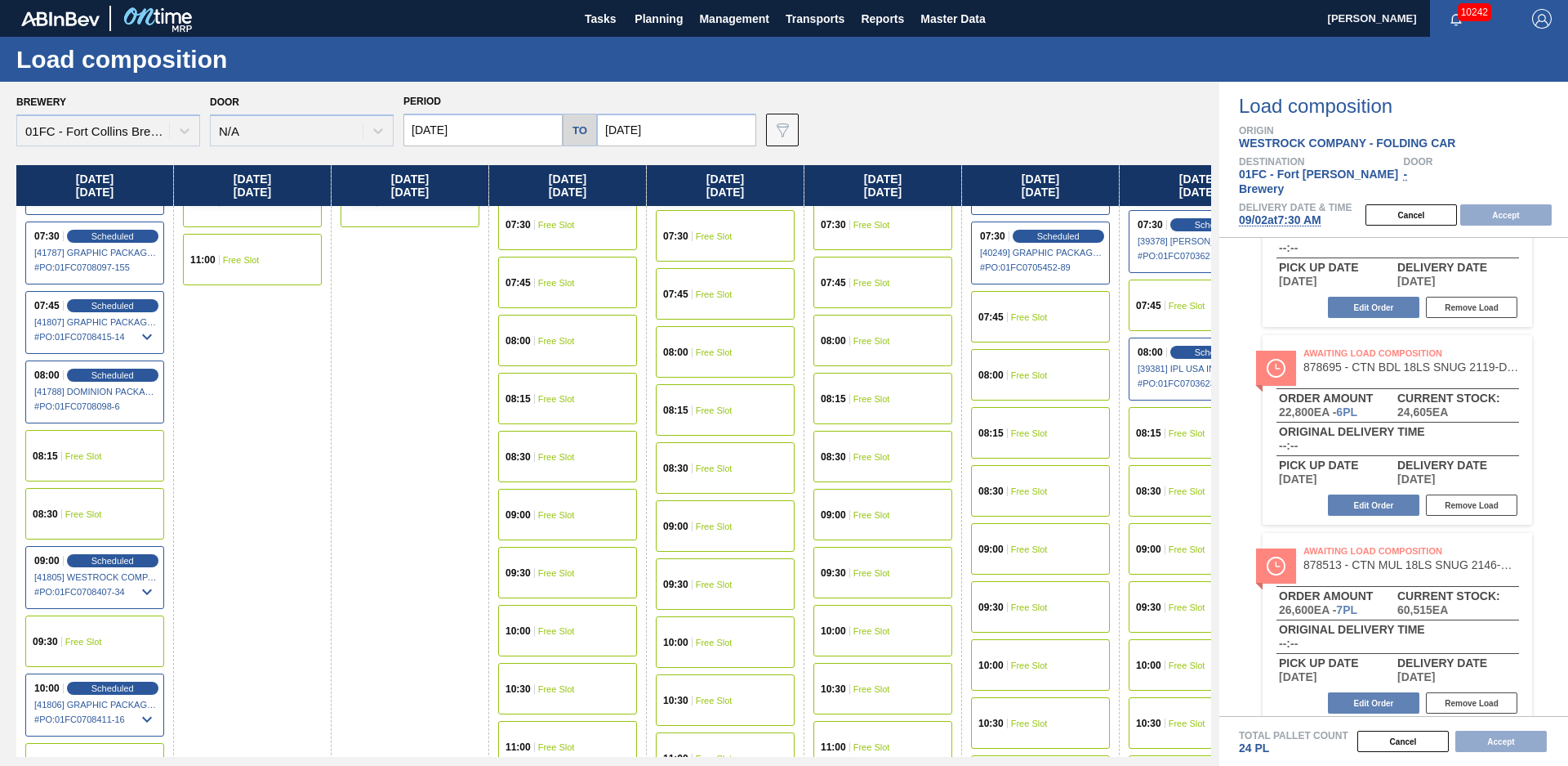
click at [108, 514] on div "08:30 Free Slot" at bounding box center [94, 513] width 138 height 52
click at [1512, 204] on button "Accept" at bounding box center [1506, 215] width 91 height 22
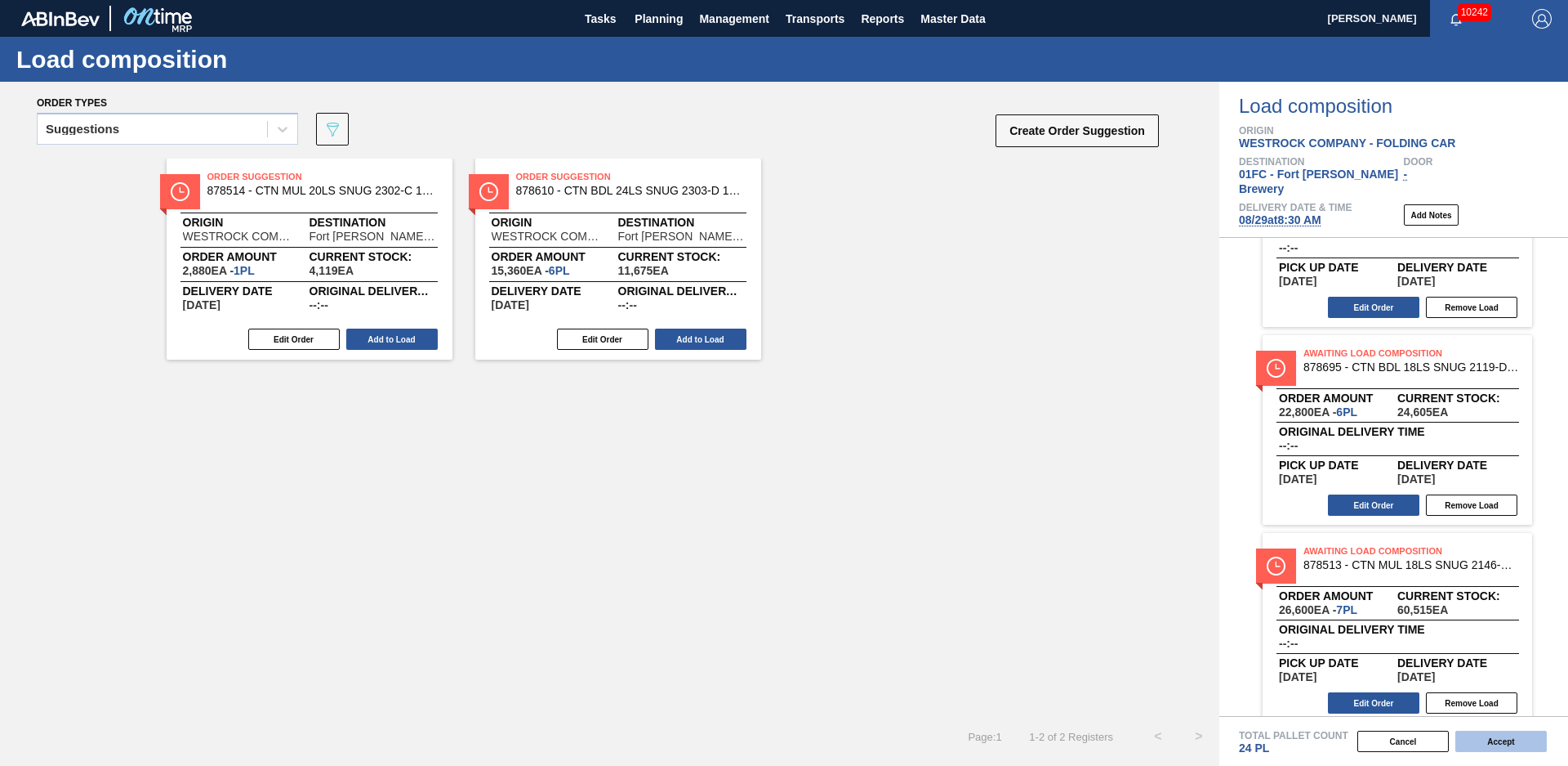
click at [1510, 739] on button "Accept" at bounding box center [1501, 741] width 91 height 22
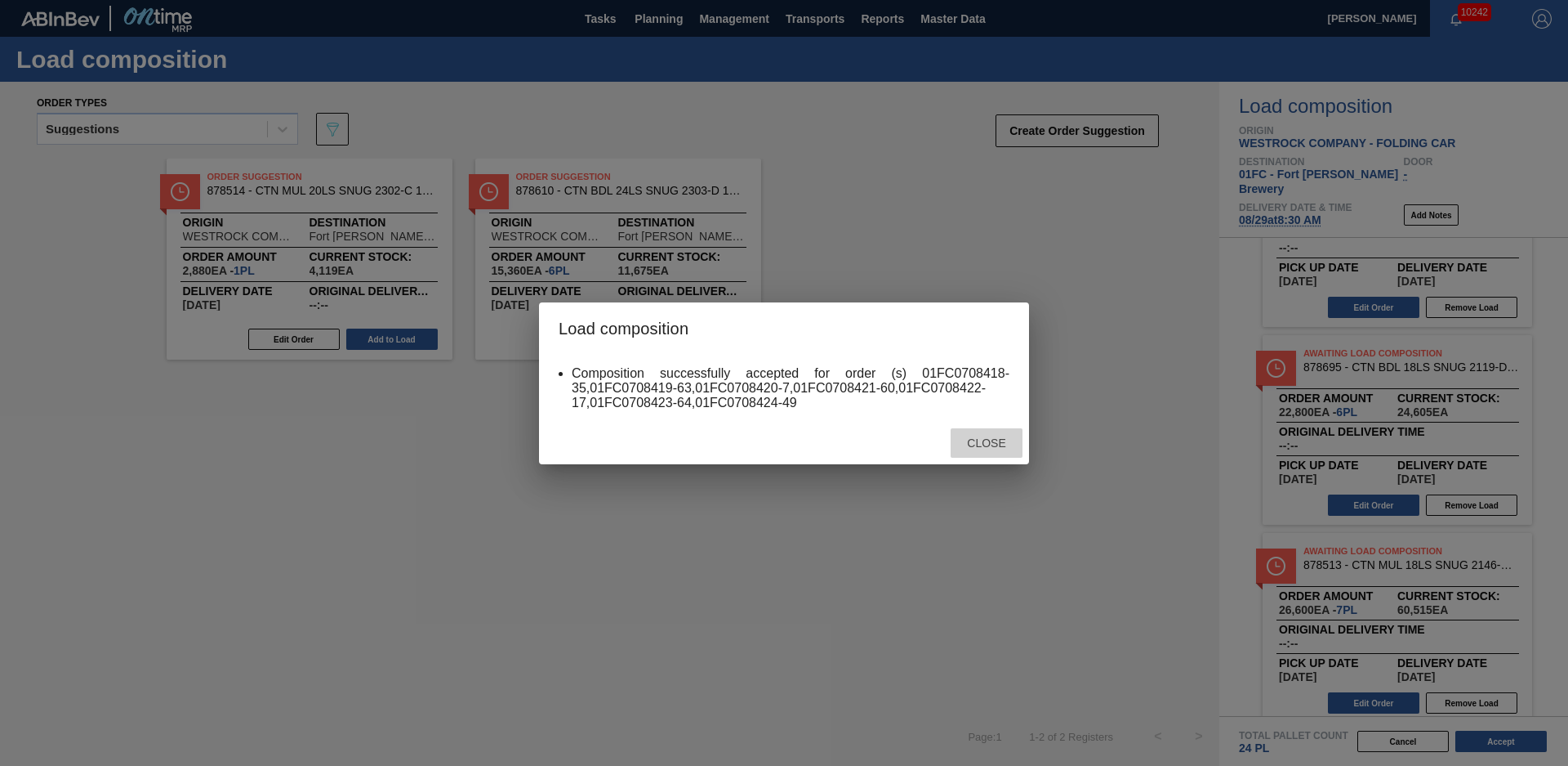
click at [984, 438] on span "Close" at bounding box center [986, 443] width 65 height 13
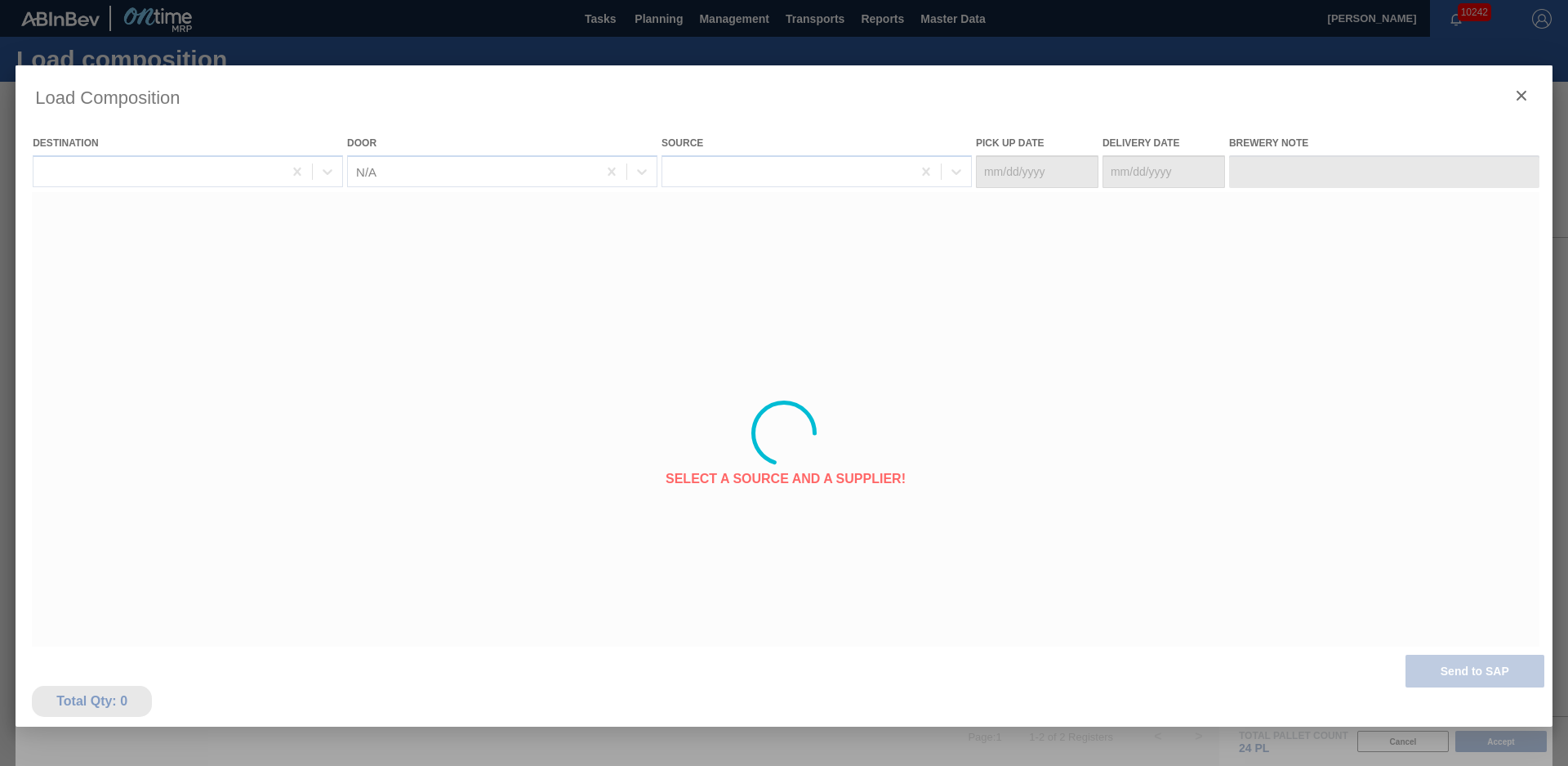
type Date "[DATE]"
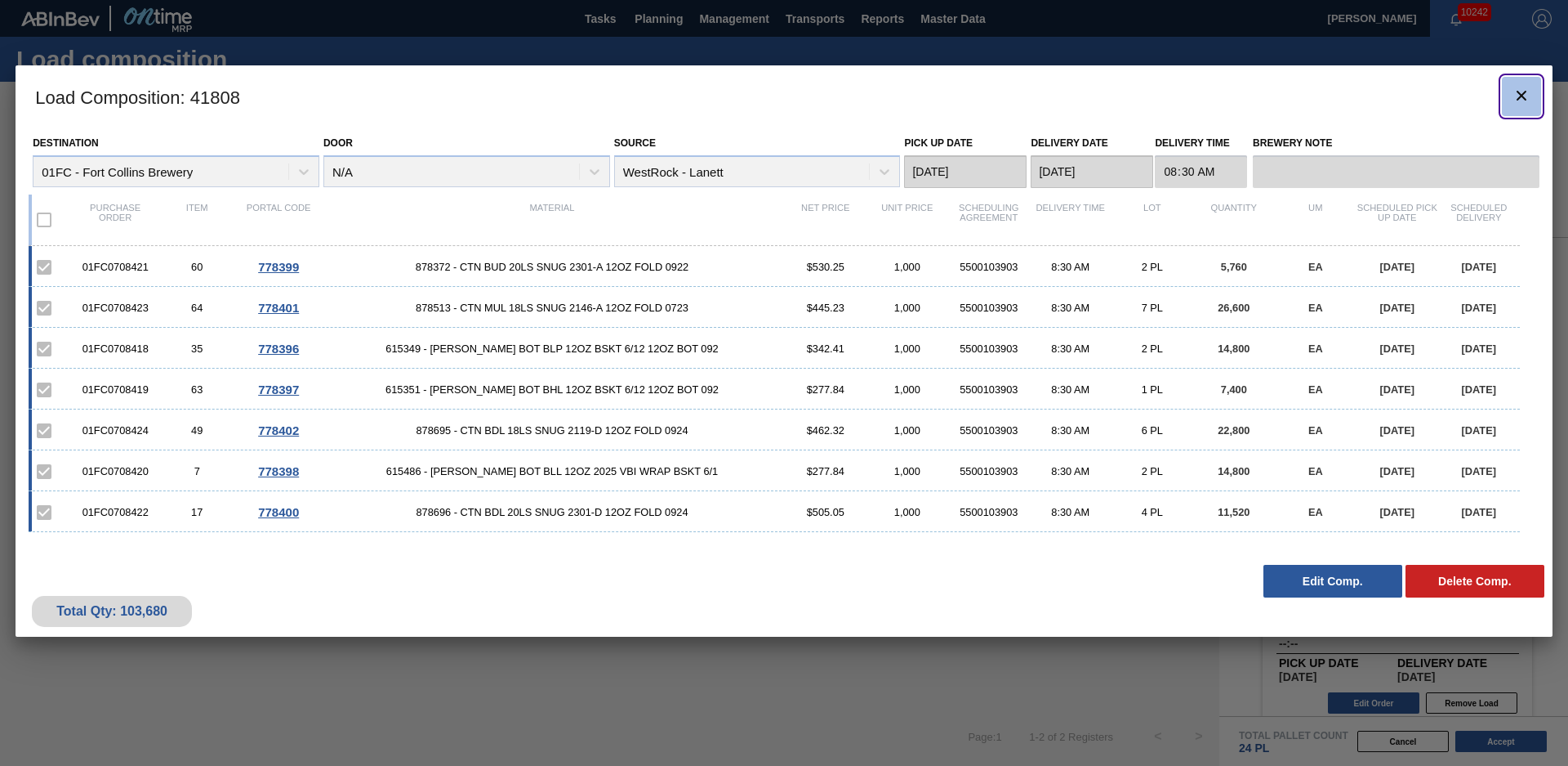
click at [1515, 88] on icon "botão de ícone" at bounding box center [1522, 95] width 20 height 20
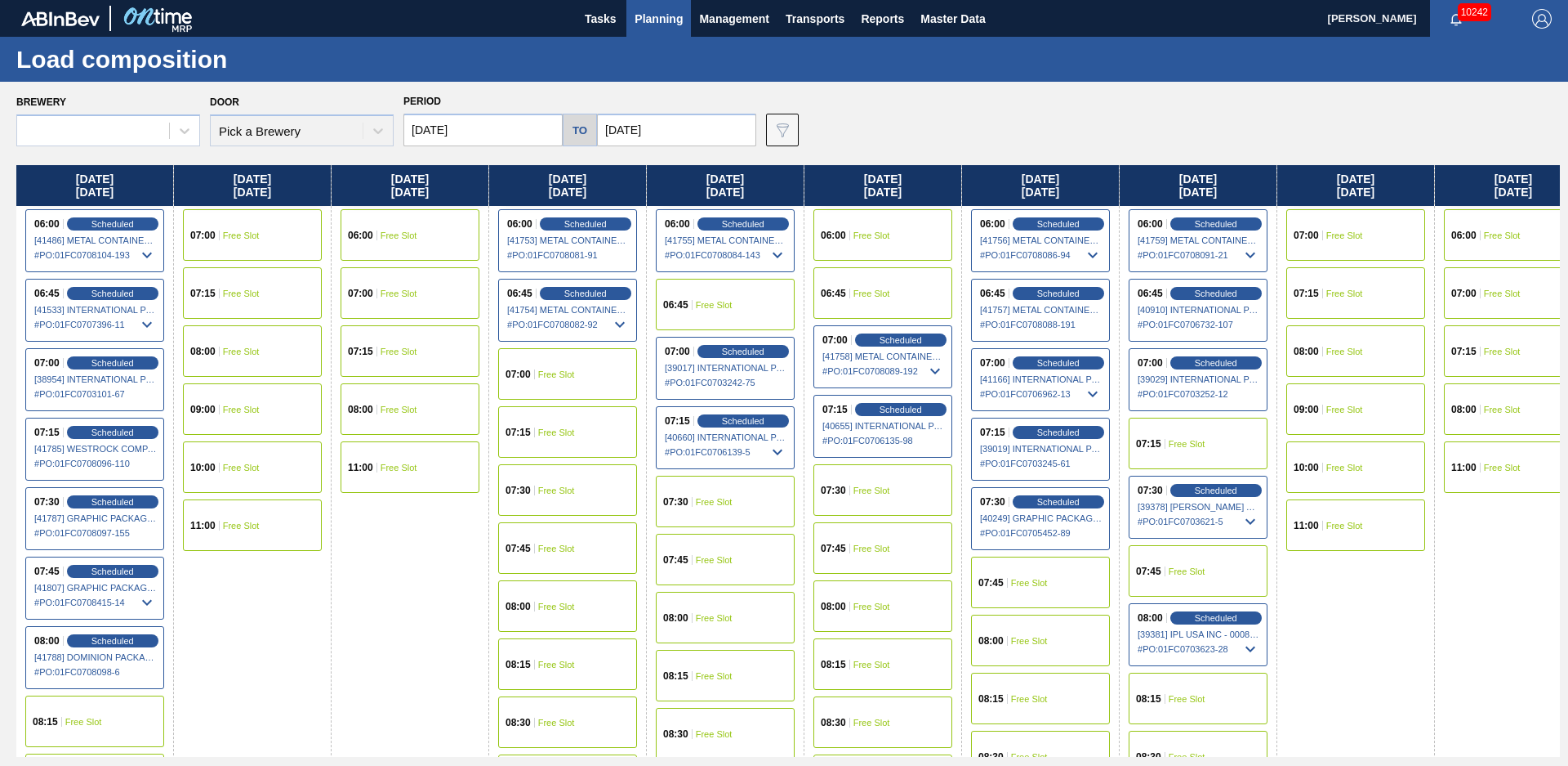
click at [937, 121] on div "Brewery Door Pick a Brewery Period 08/25/2025 to 11/03/2025 Data view filter Un…" at bounding box center [787, 118] width 1544 height 57
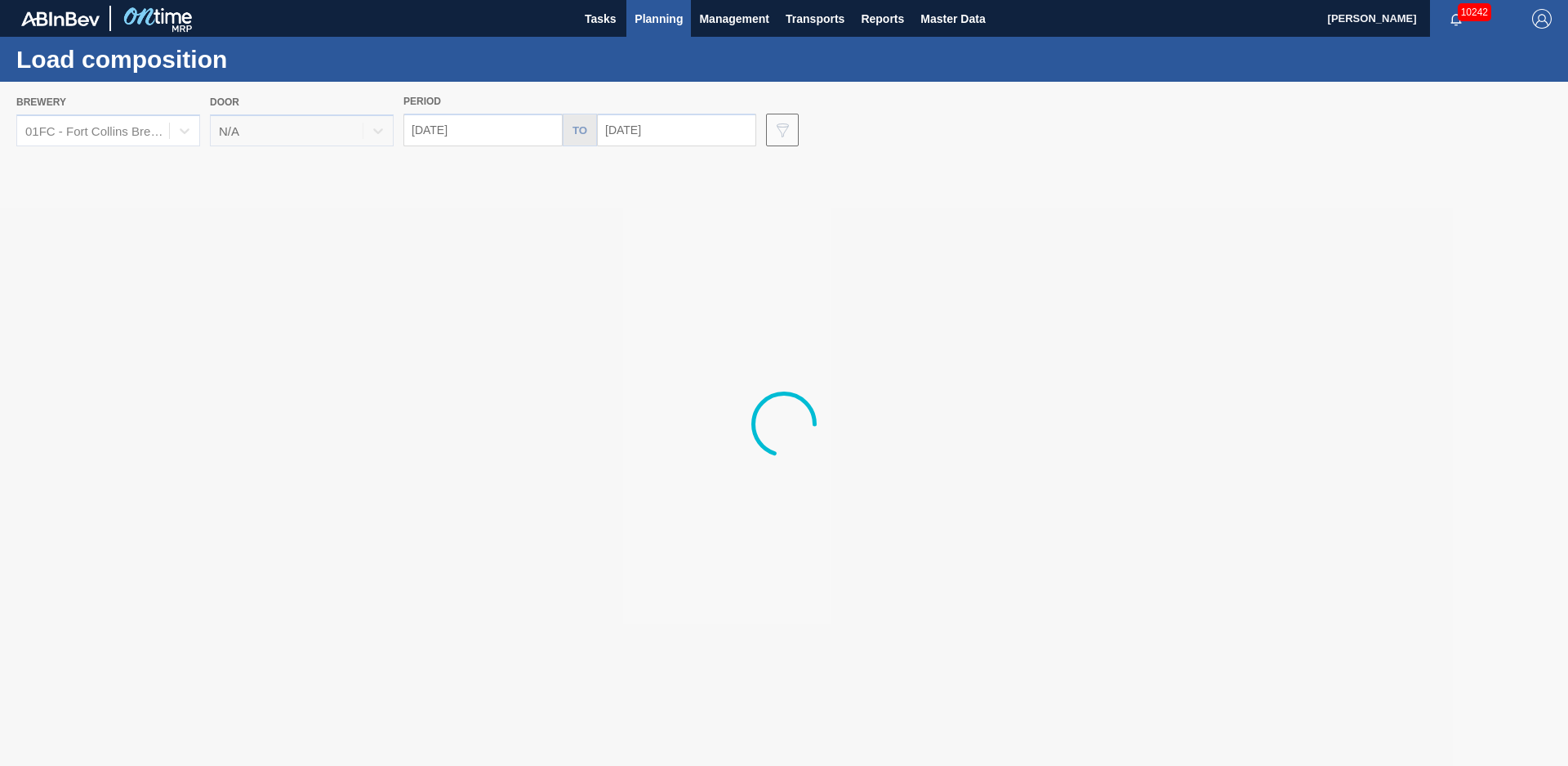
click at [655, 15] on span "Planning" at bounding box center [658, 19] width 48 height 20
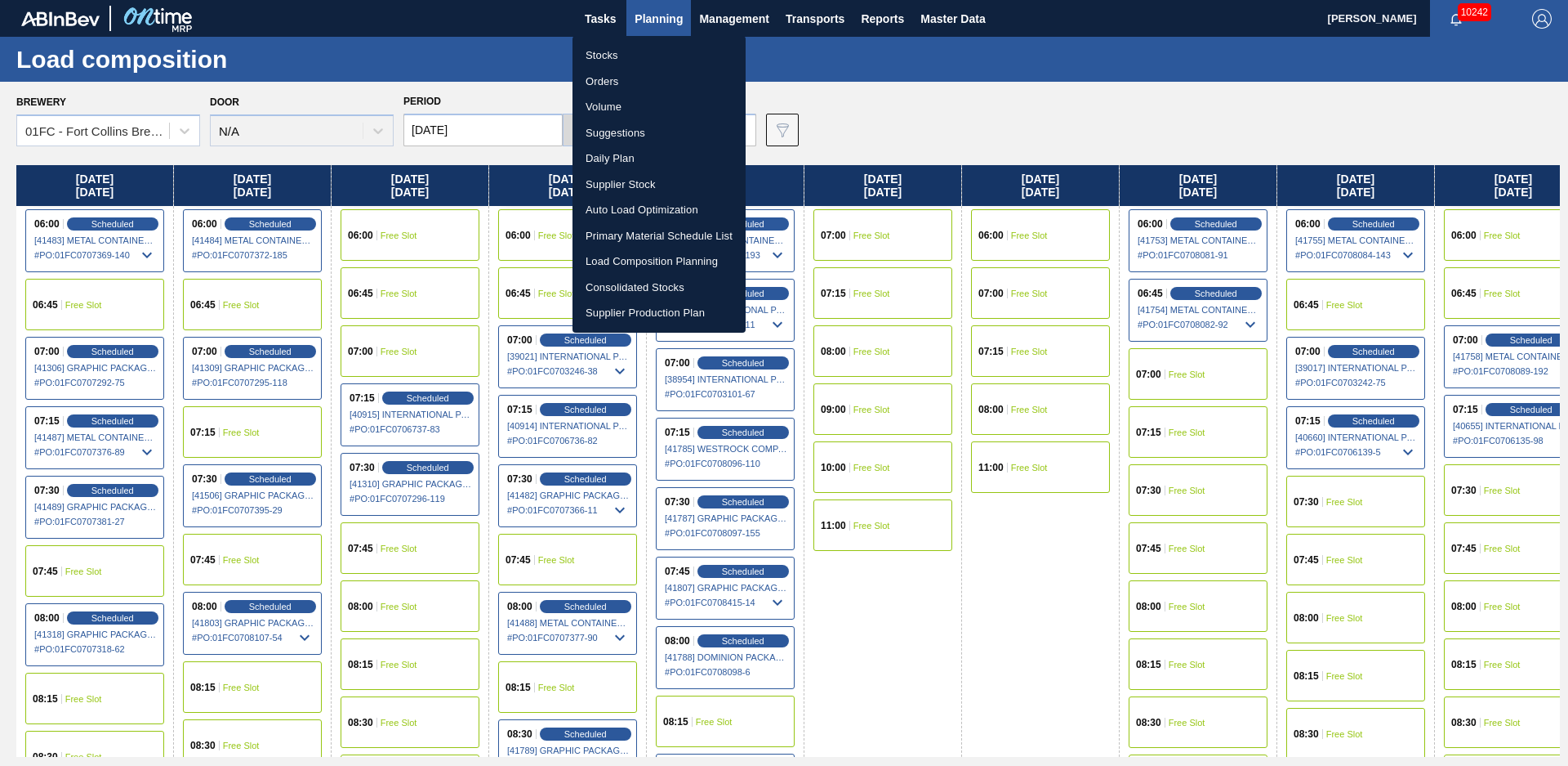
click at [873, 119] on div at bounding box center [784, 383] width 1568 height 766
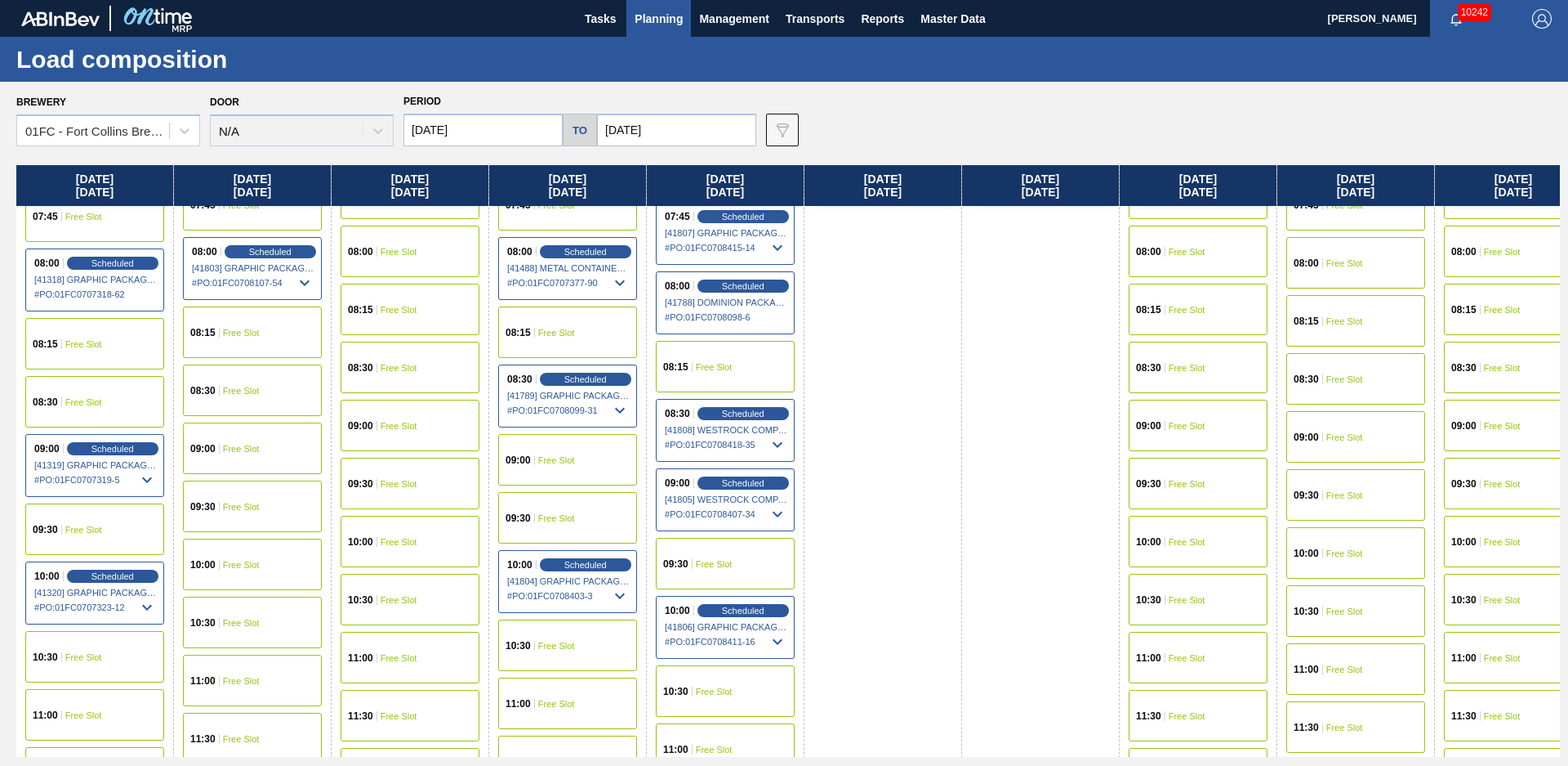
scroll to position [444, 0]
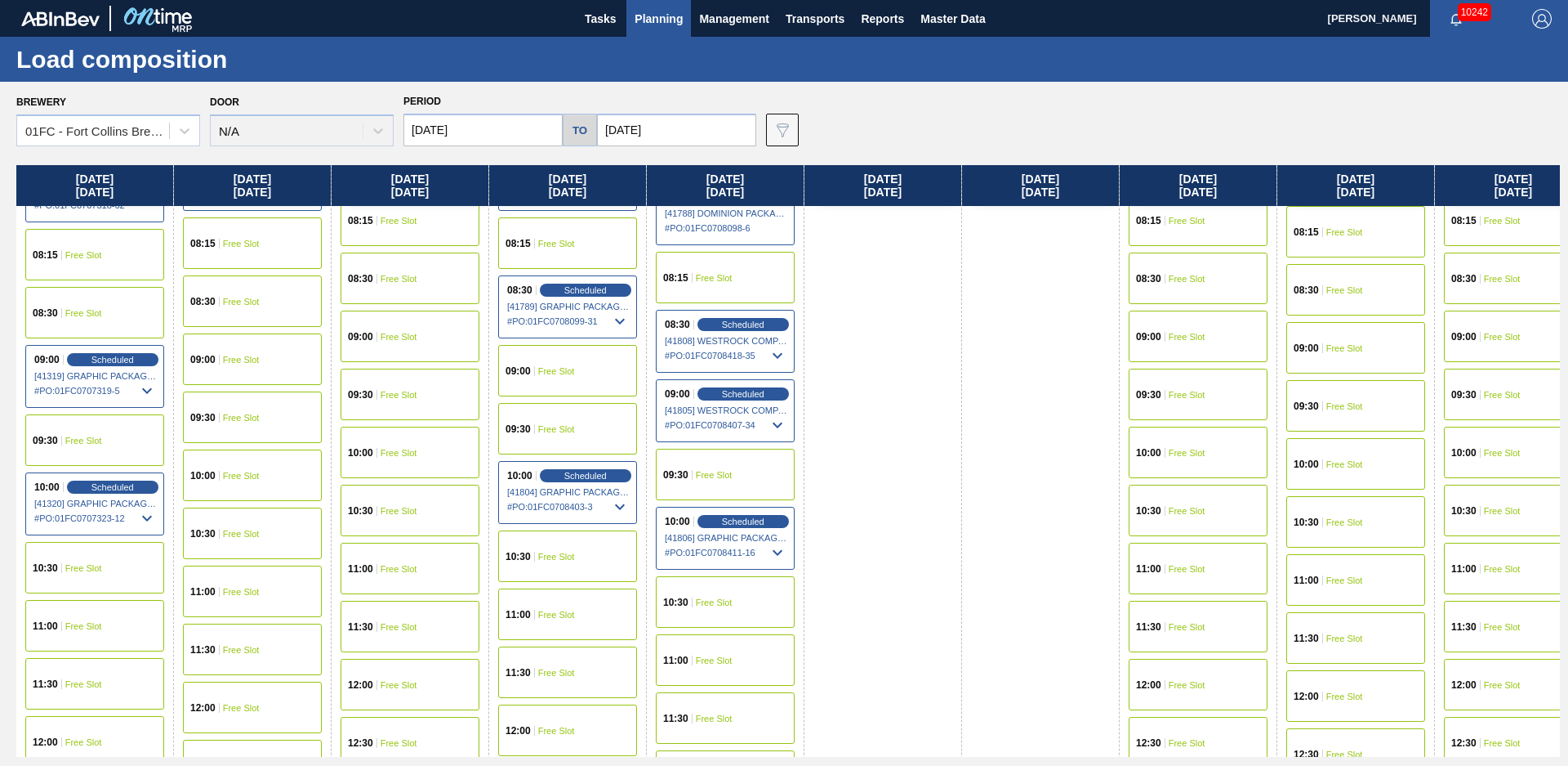
click at [549, 614] on span "Free Slot" at bounding box center [557, 614] width 37 height 9
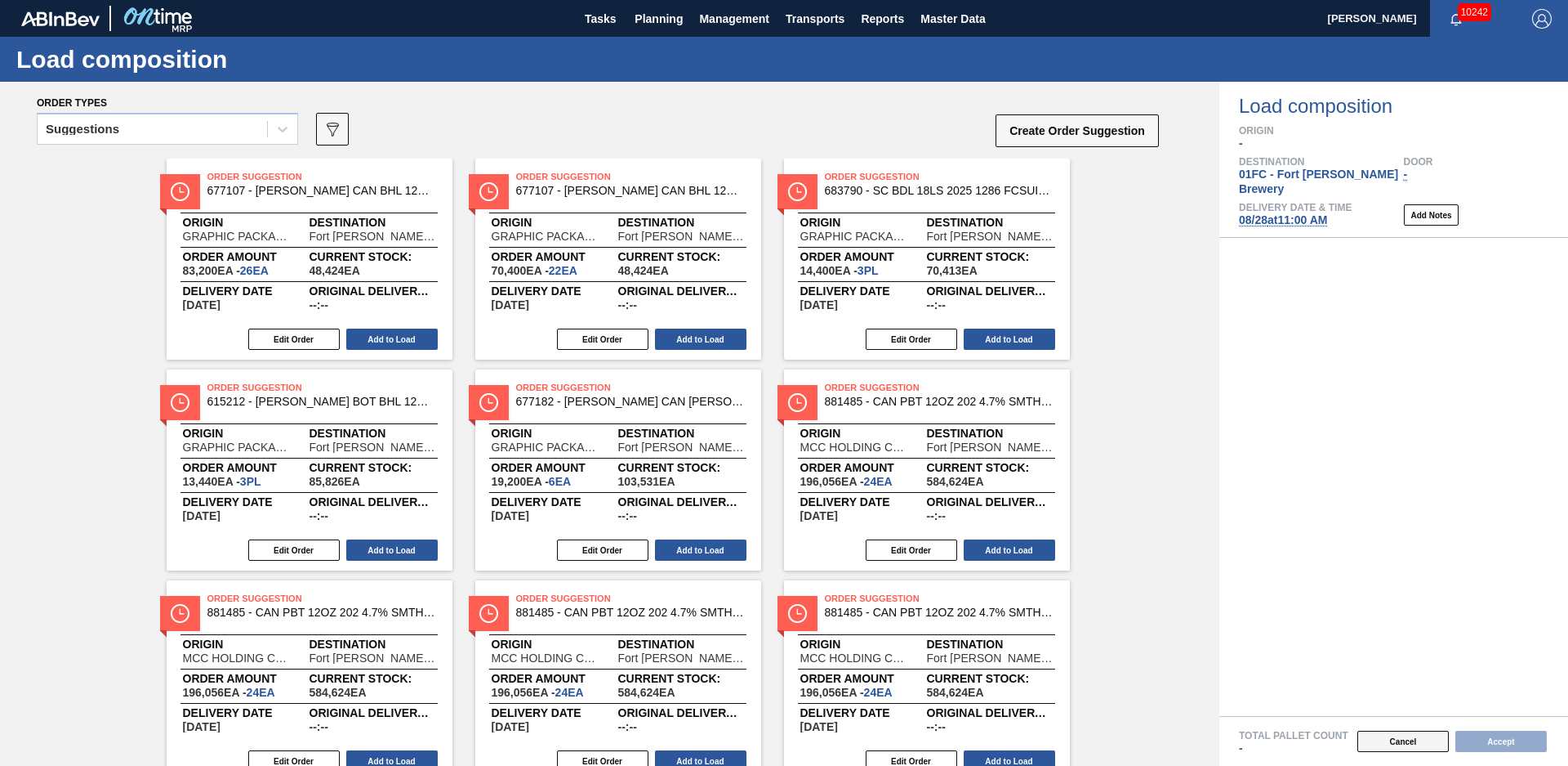
click at [1381, 731] on button "Cancel" at bounding box center [1403, 741] width 91 height 22
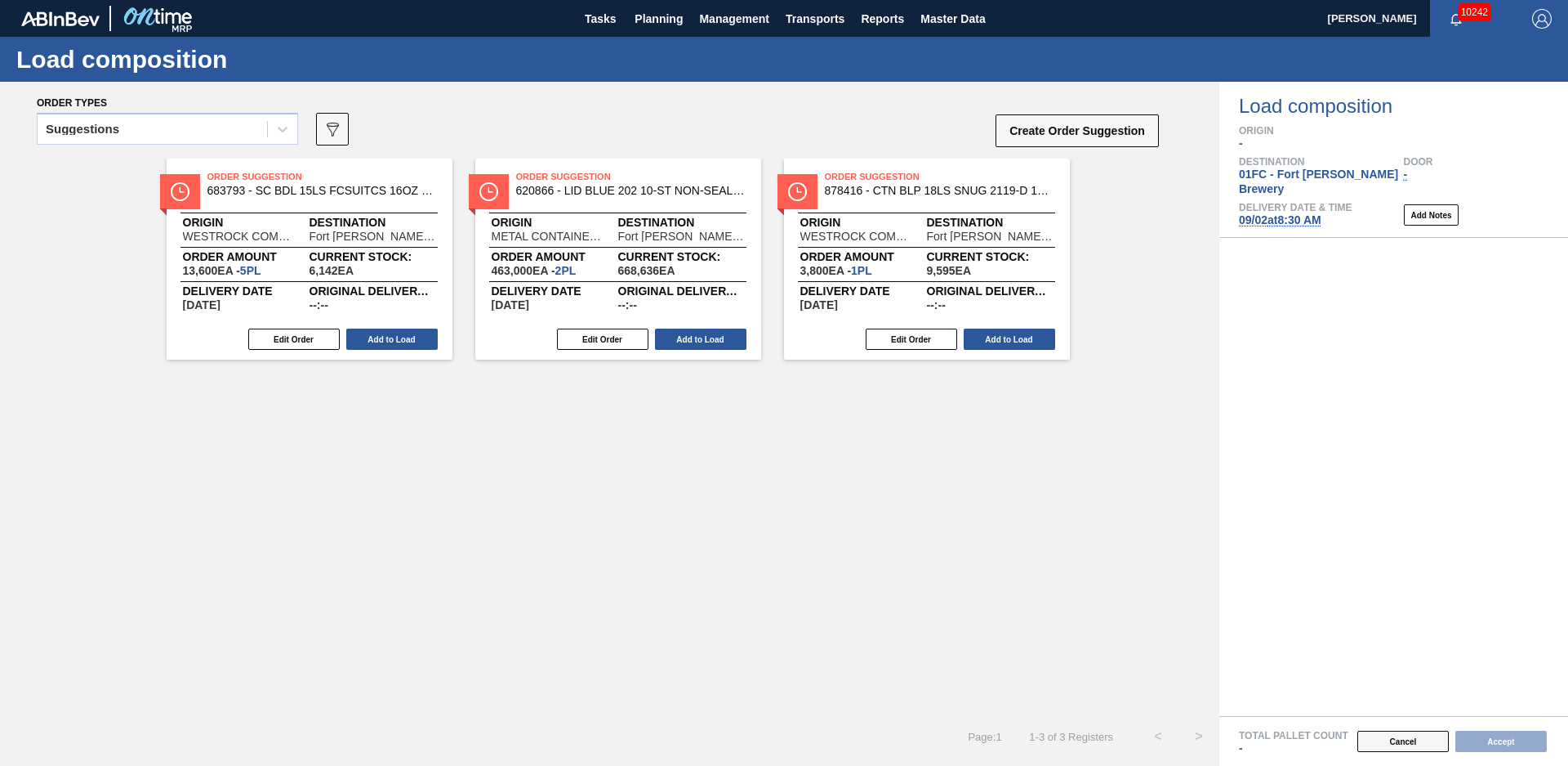
click at [1374, 736] on button "Cancel" at bounding box center [1403, 741] width 91 height 22
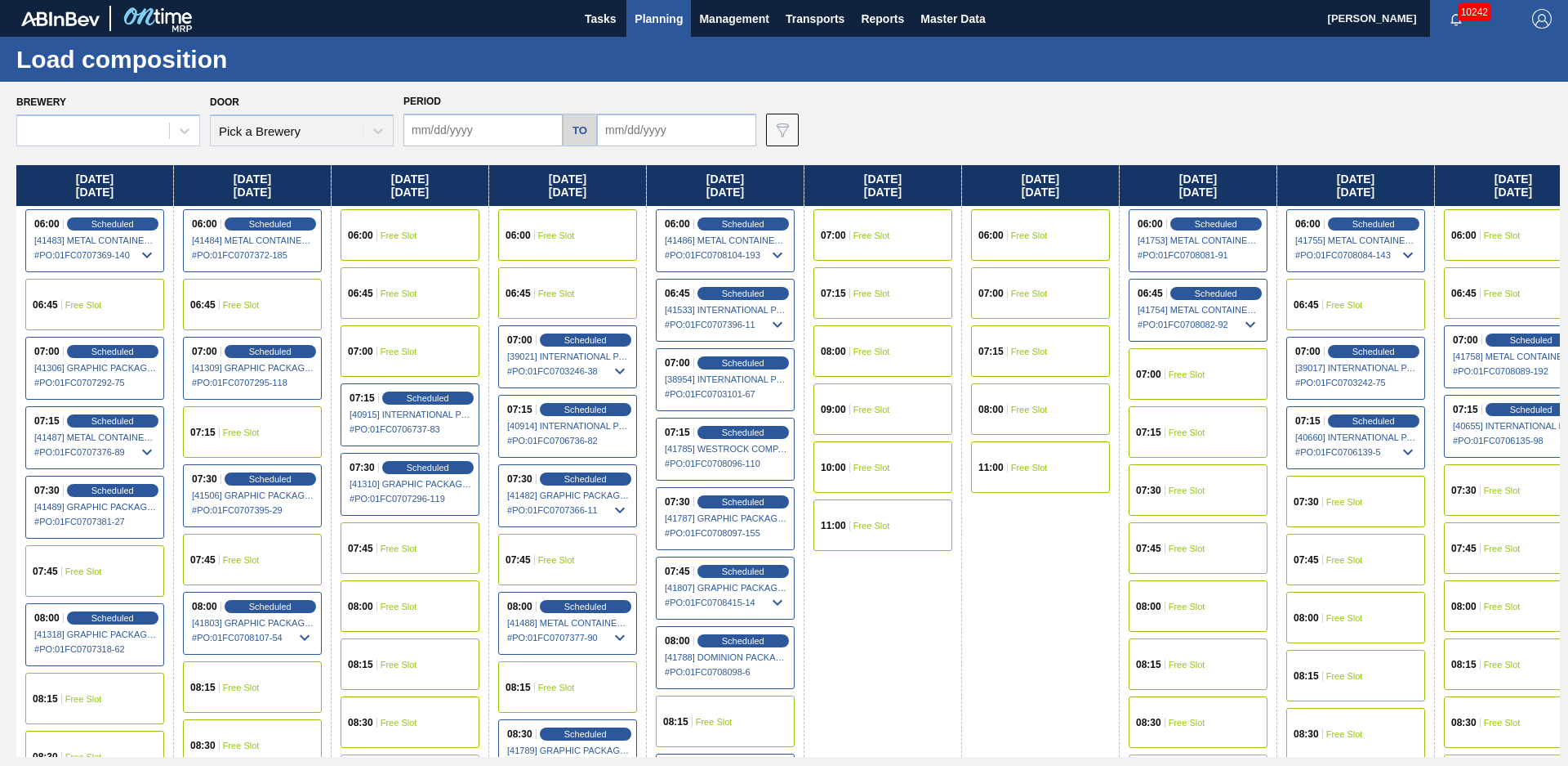
type input "[DATE]"
click at [412, 612] on div "08:00 Free Slot" at bounding box center [410, 606] width 138 height 52
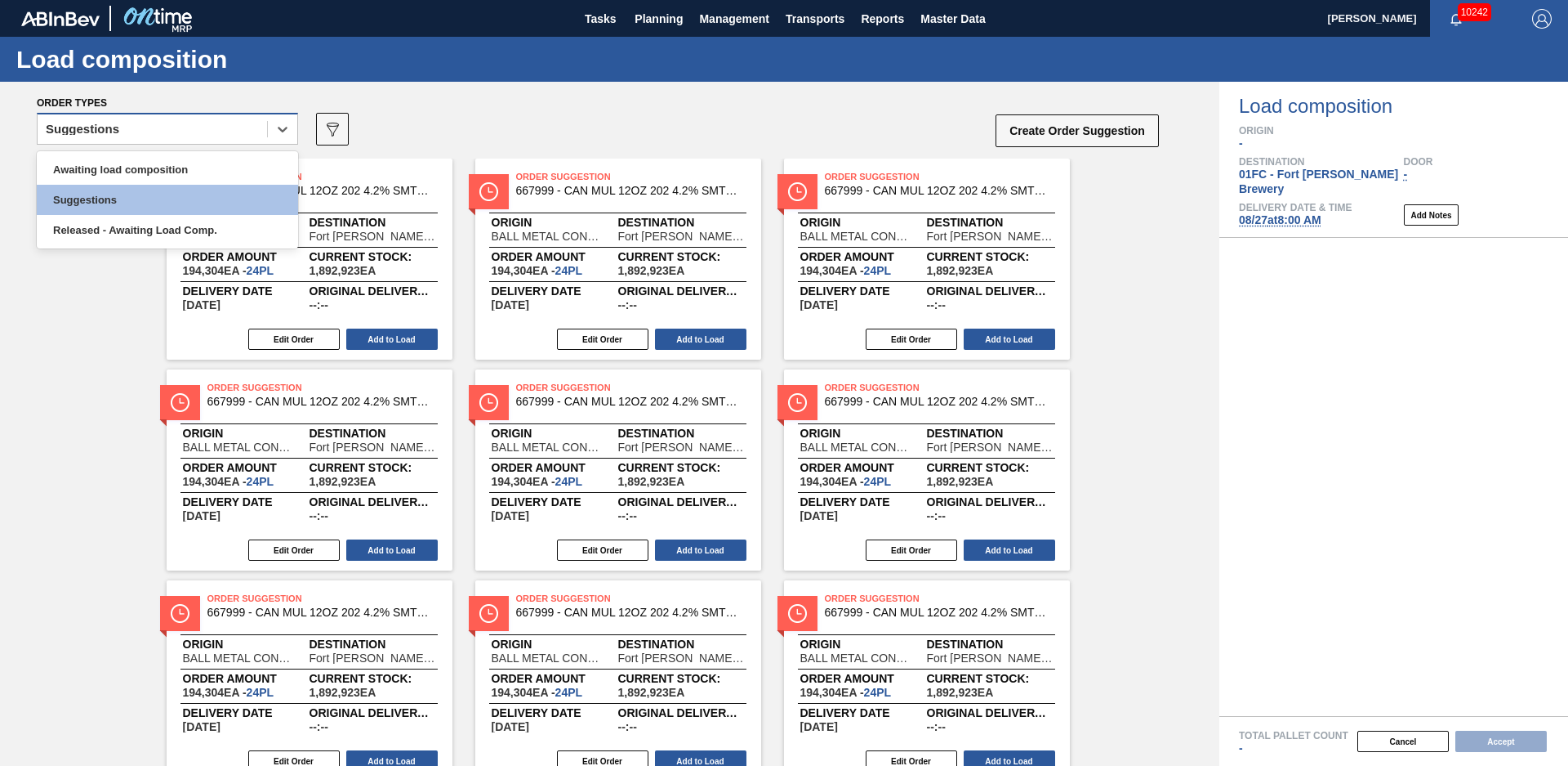
click at [121, 125] on div "Suggestions" at bounding box center [153, 129] width 230 height 24
click at [103, 170] on div "Awaiting load composition" at bounding box center [168, 170] width 262 height 30
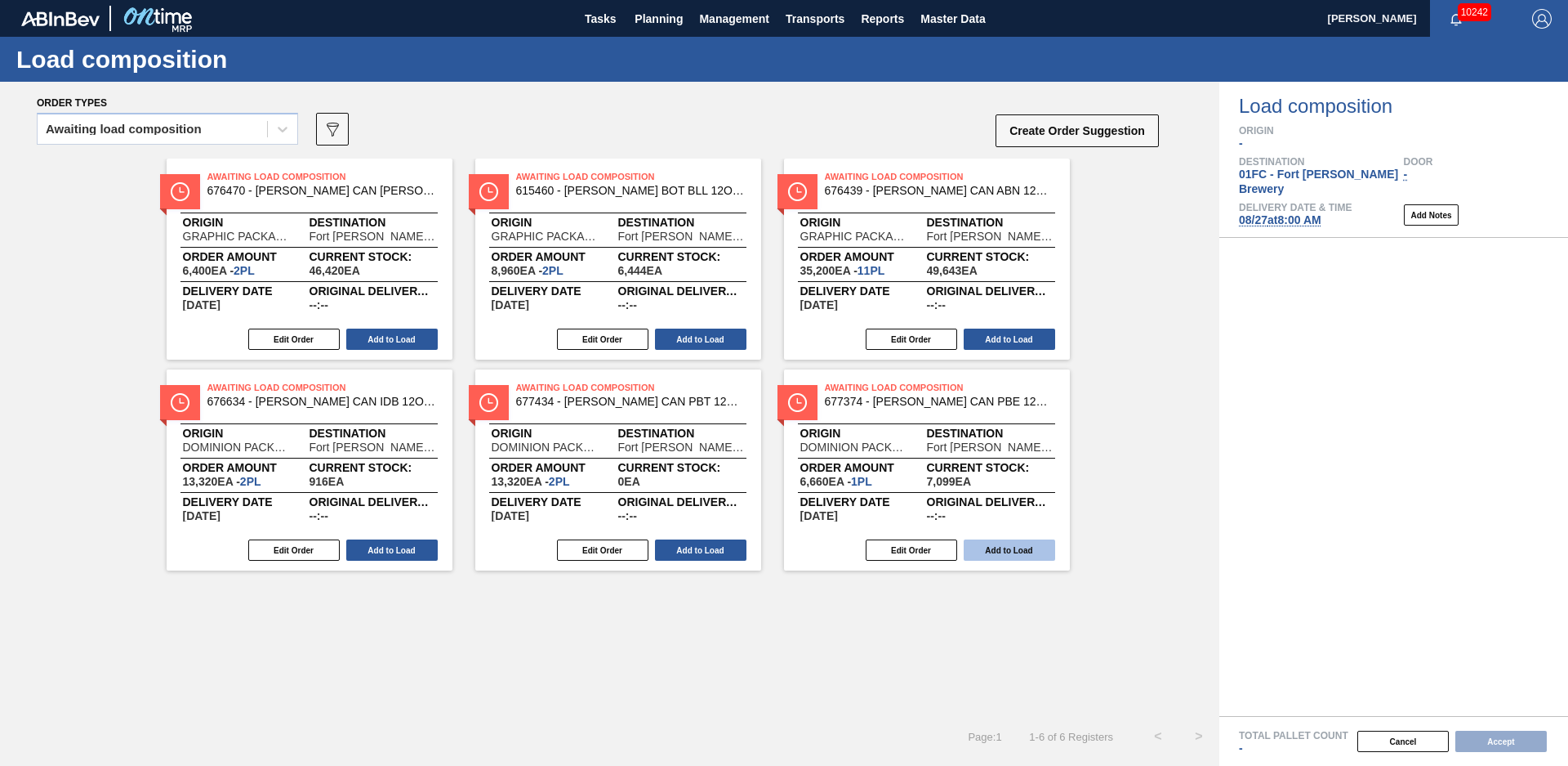
click at [1020, 552] on button "Add to Load" at bounding box center [1010, 549] width 91 height 22
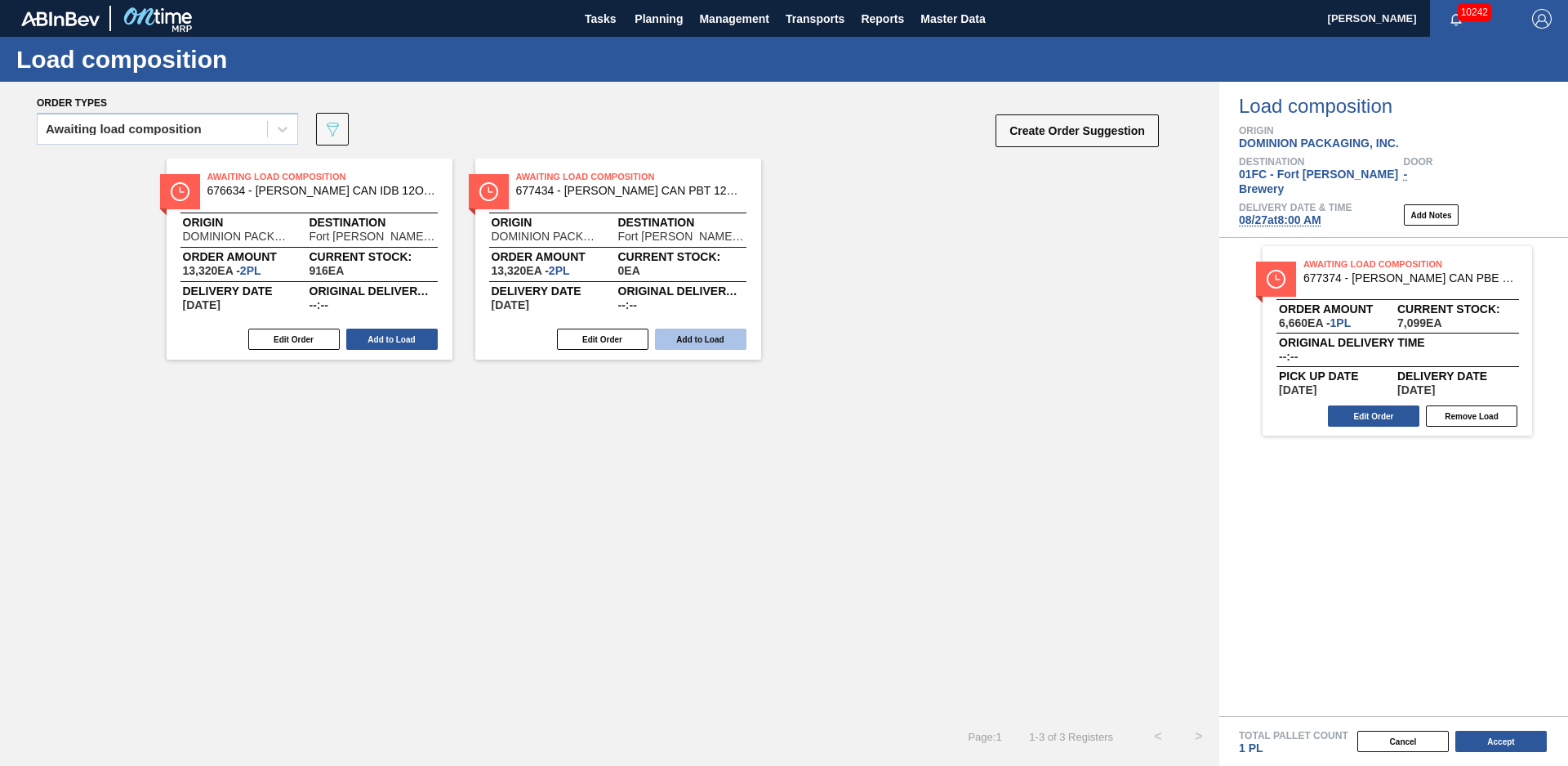
click at [687, 346] on button "Add to Load" at bounding box center [701, 339] width 91 height 22
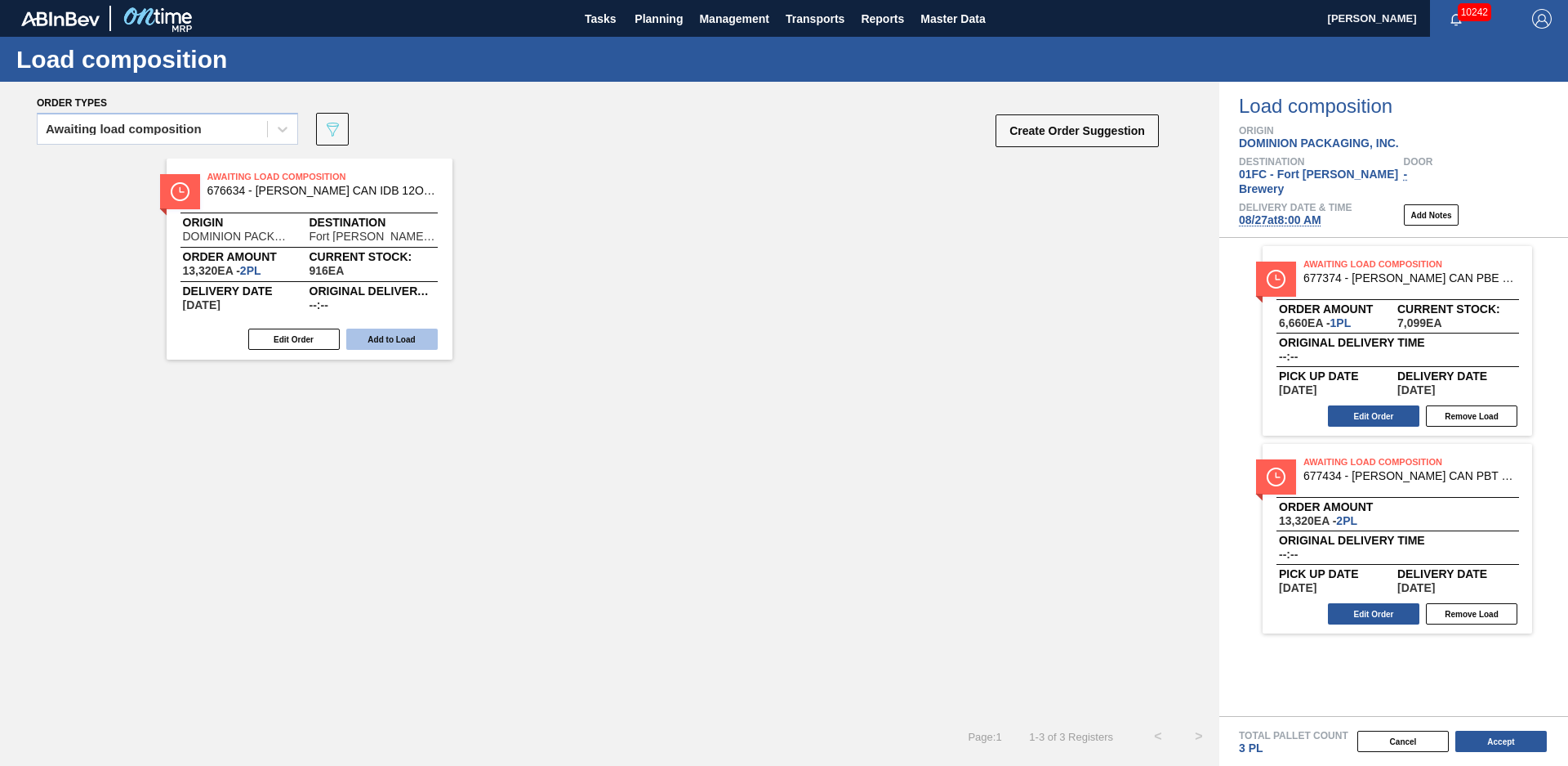
click at [394, 330] on button "Add to Load" at bounding box center [392, 339] width 91 height 22
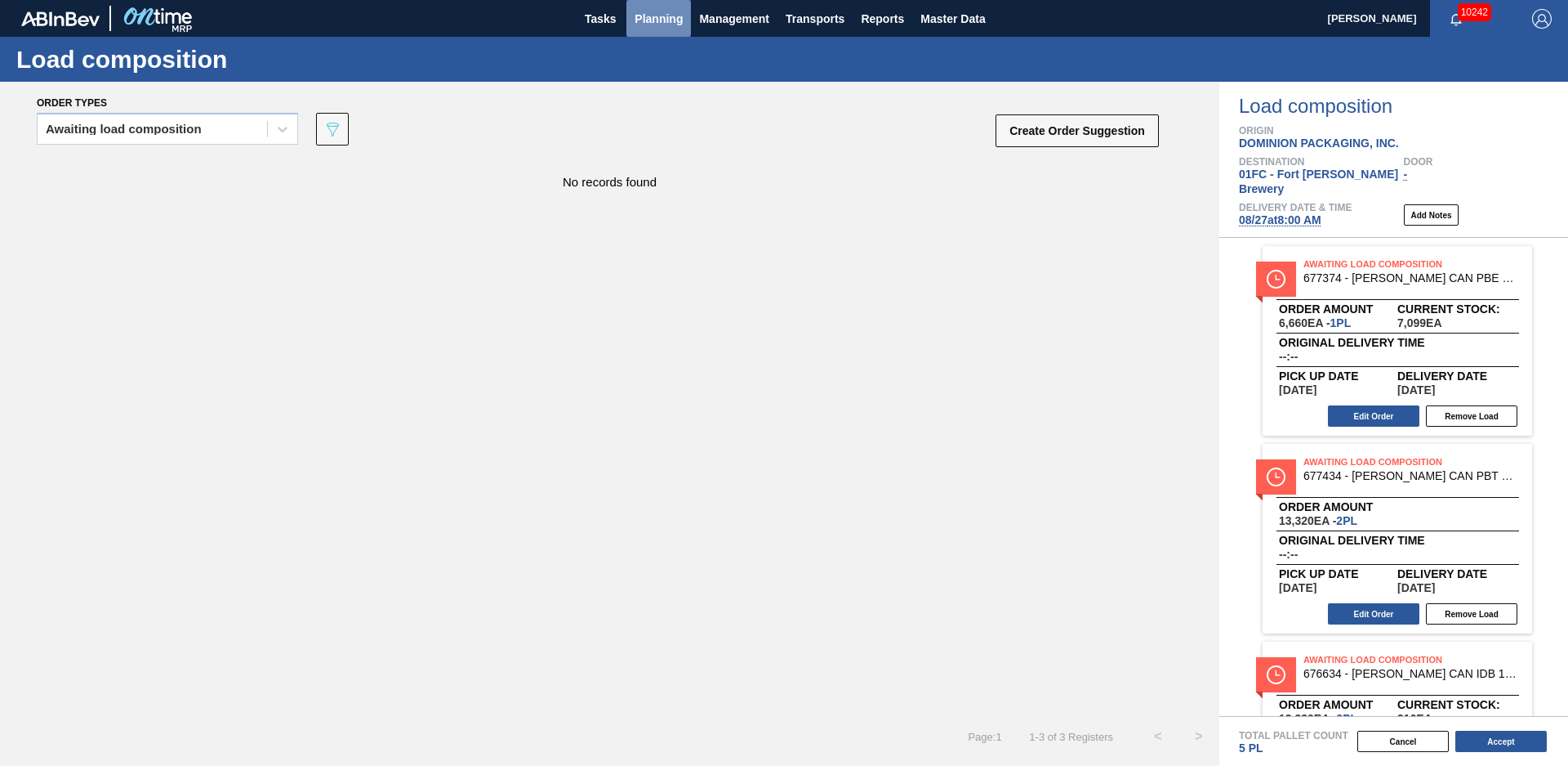
click at [647, 26] on span "Planning" at bounding box center [658, 19] width 48 height 20
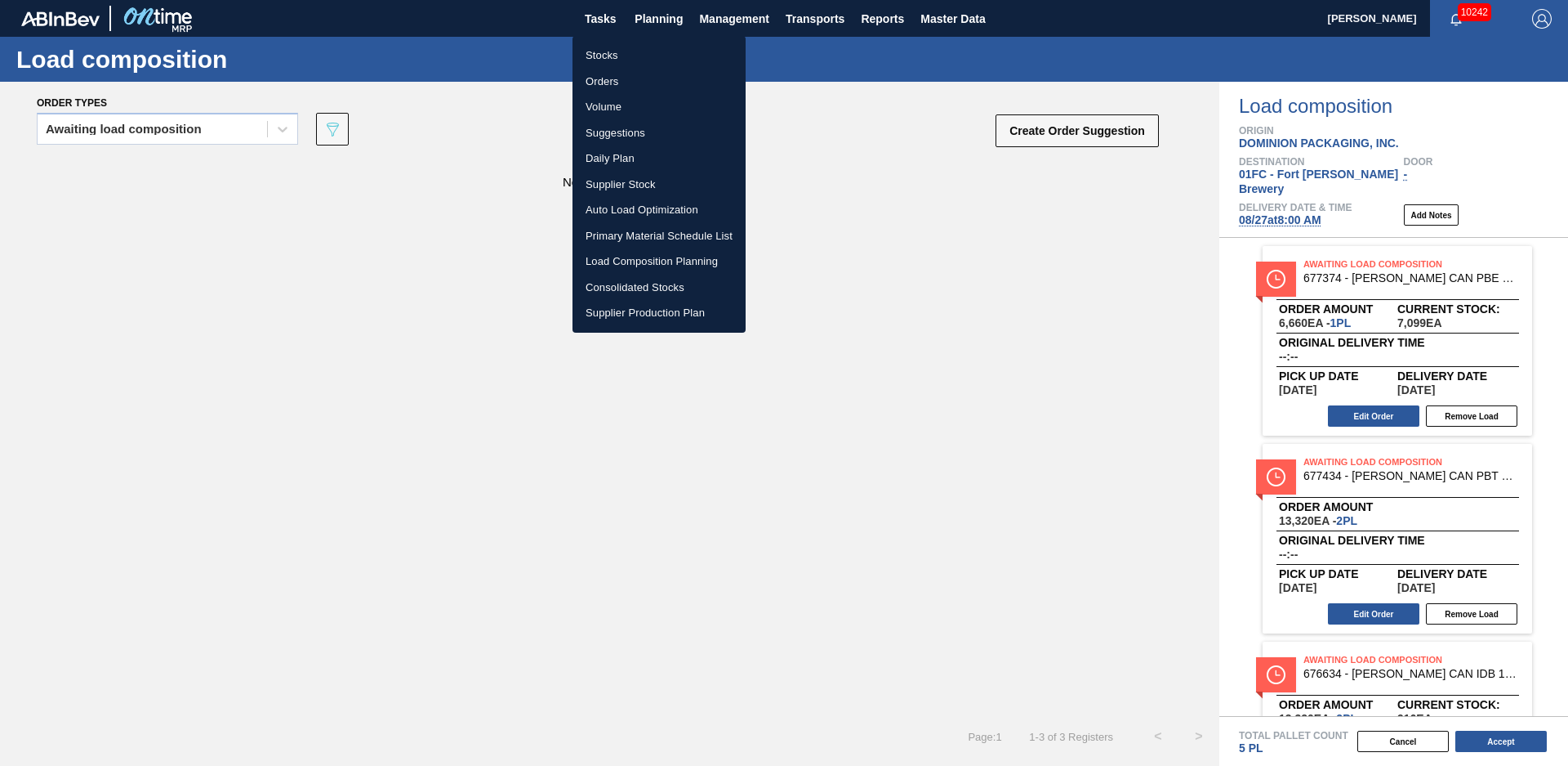
click at [615, 139] on li "Suggestions" at bounding box center [659, 134] width 173 height 26
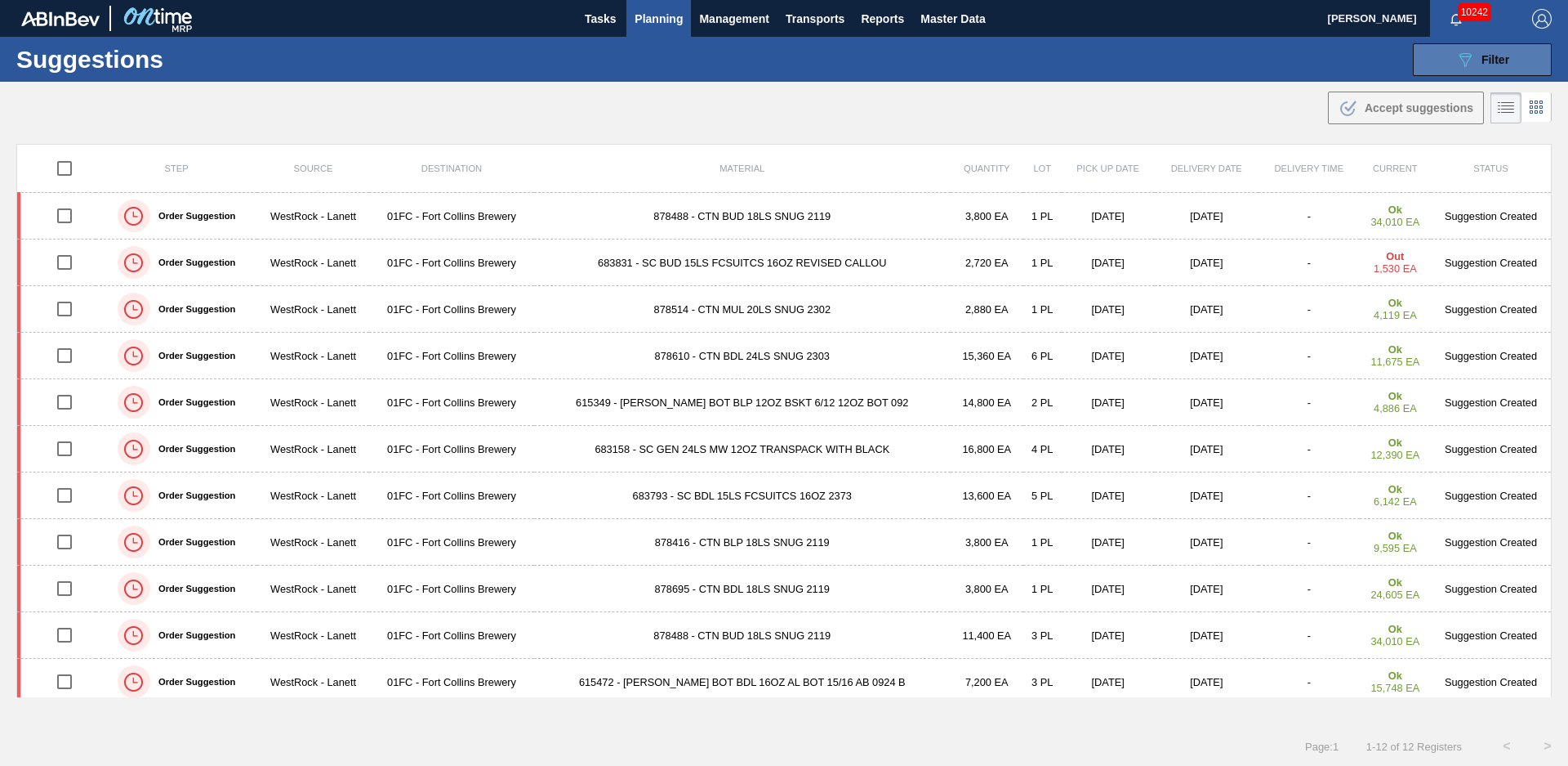
click at [1465, 44] on button "089F7B8B-B2A5-4AFE-B5C0-19BA573D28AC Filter" at bounding box center [1482, 59] width 138 height 33
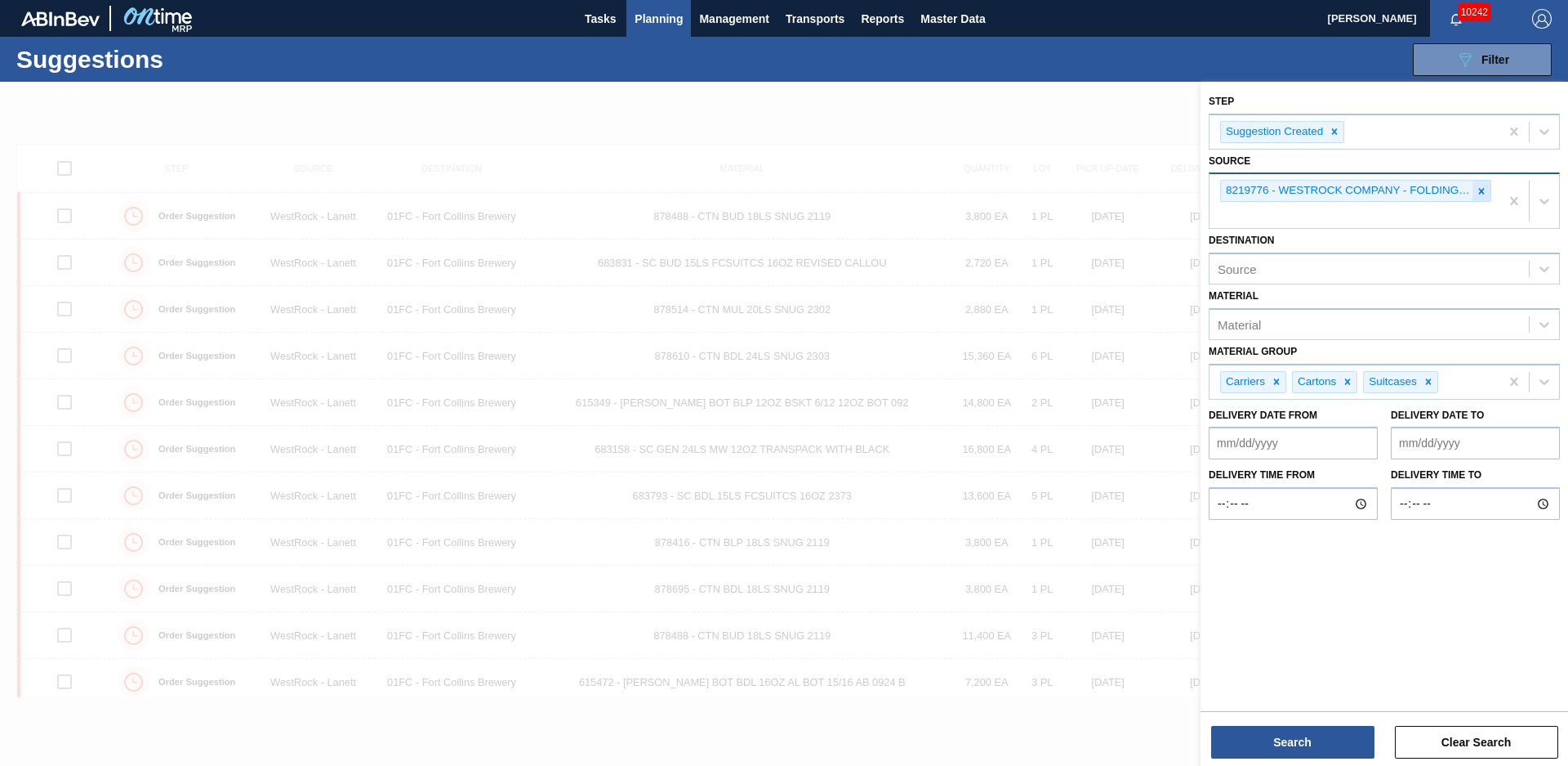
click at [1488, 190] on div at bounding box center [1481, 191] width 18 height 21
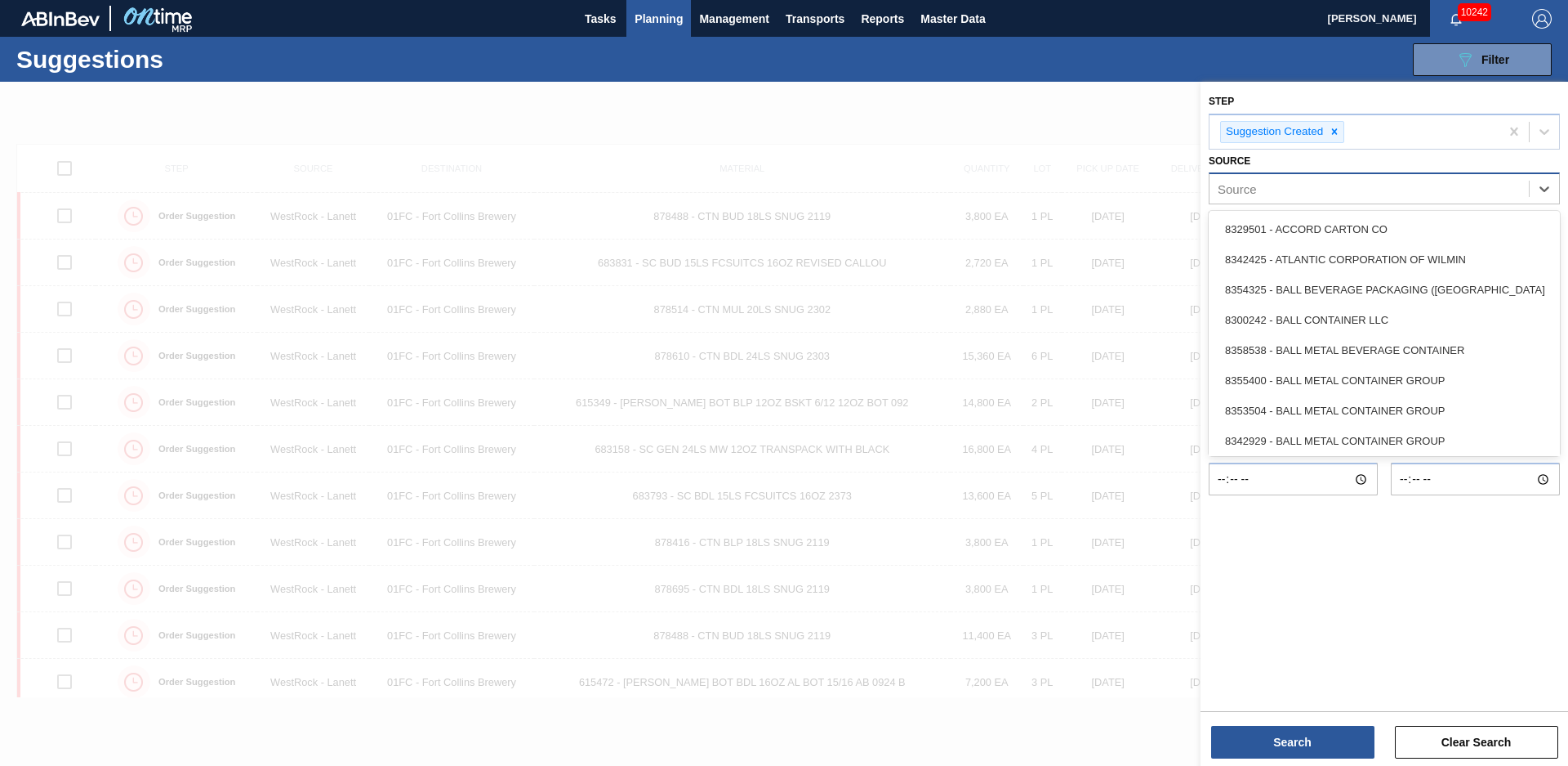
click at [1331, 197] on div "Source" at bounding box center [1369, 188] width 319 height 24
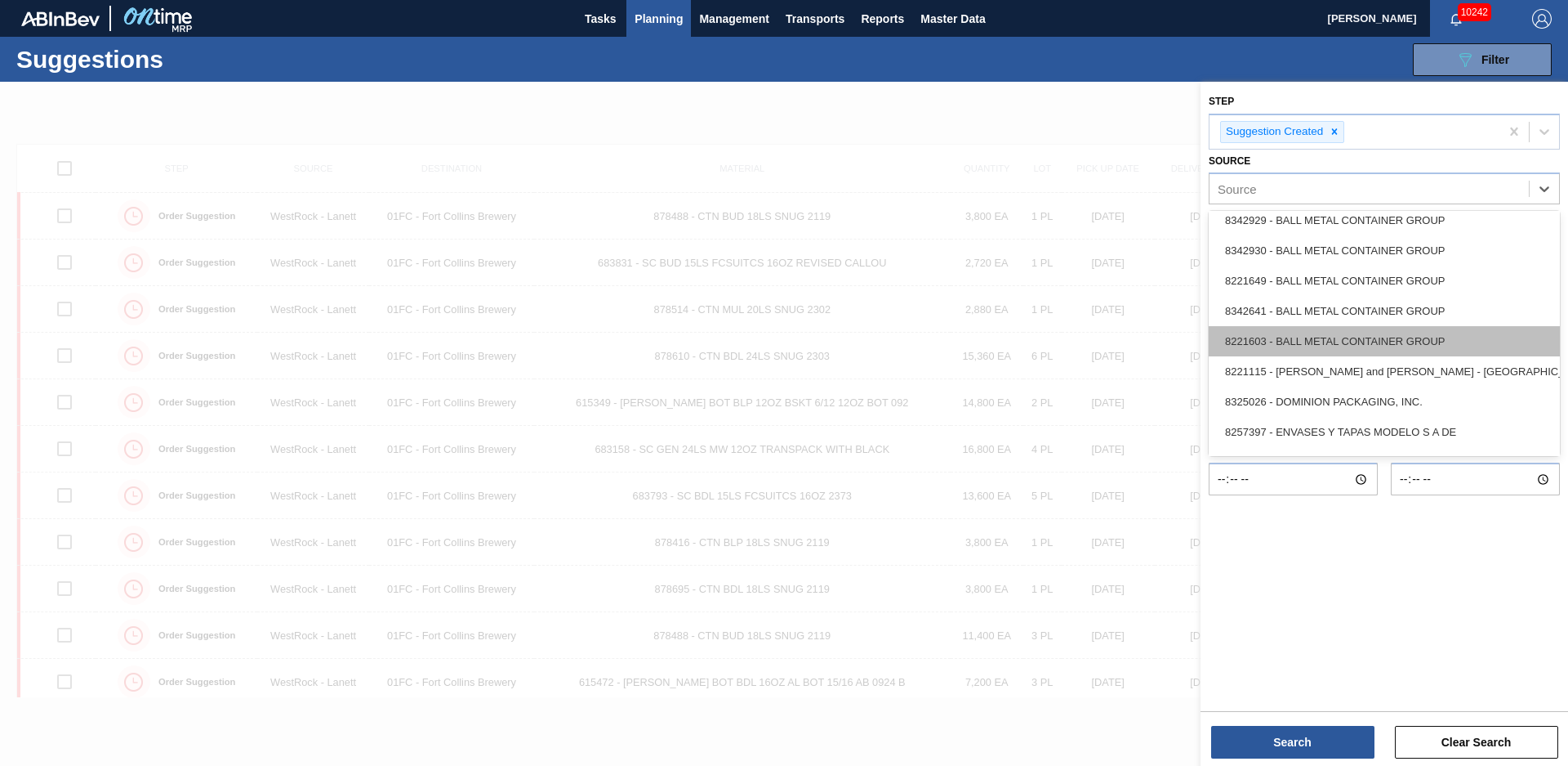
scroll to position [294, 0]
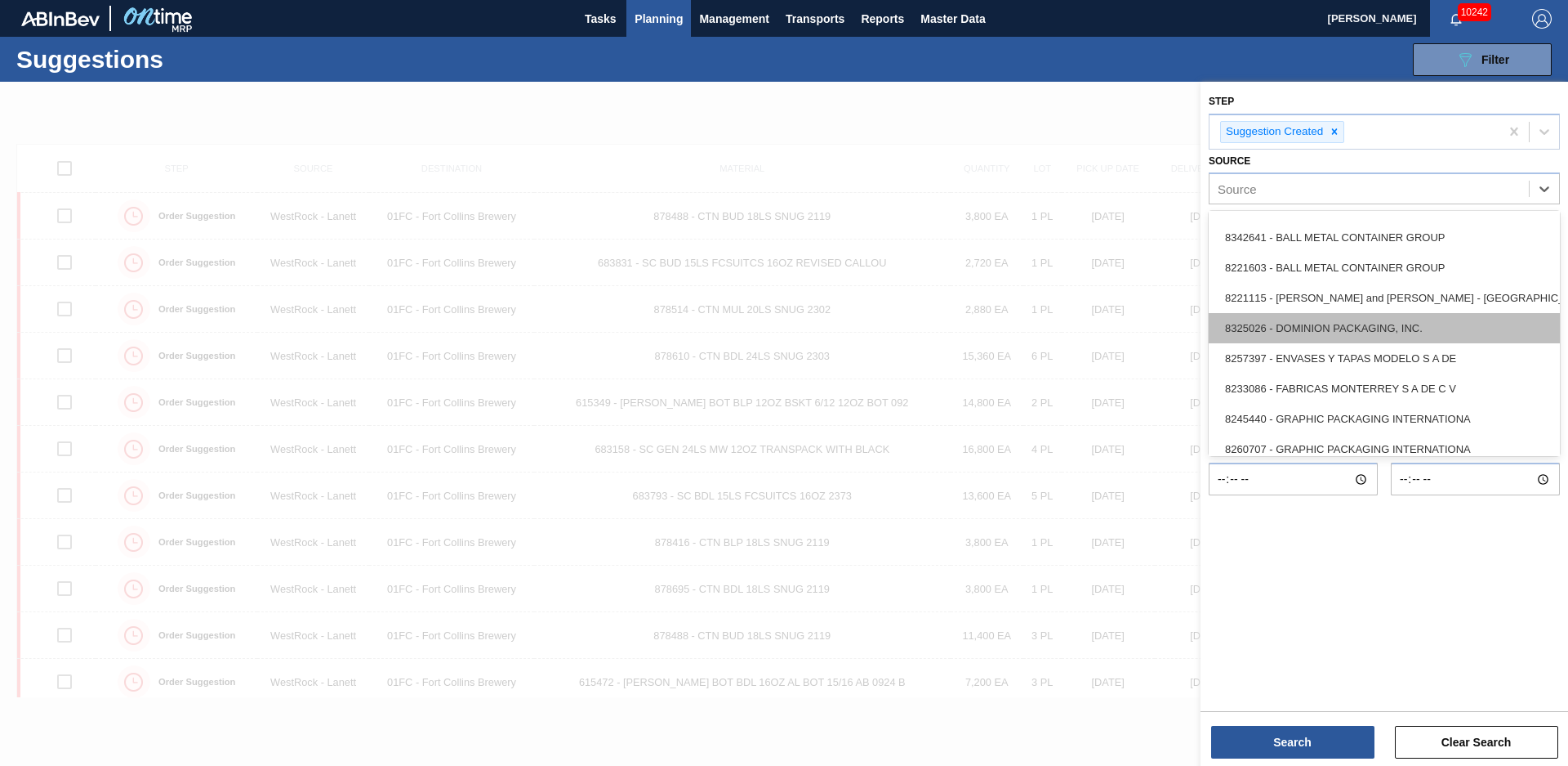
click at [1338, 331] on div "8325026 - DOMINION PACKAGING, INC." at bounding box center [1384, 328] width 351 height 30
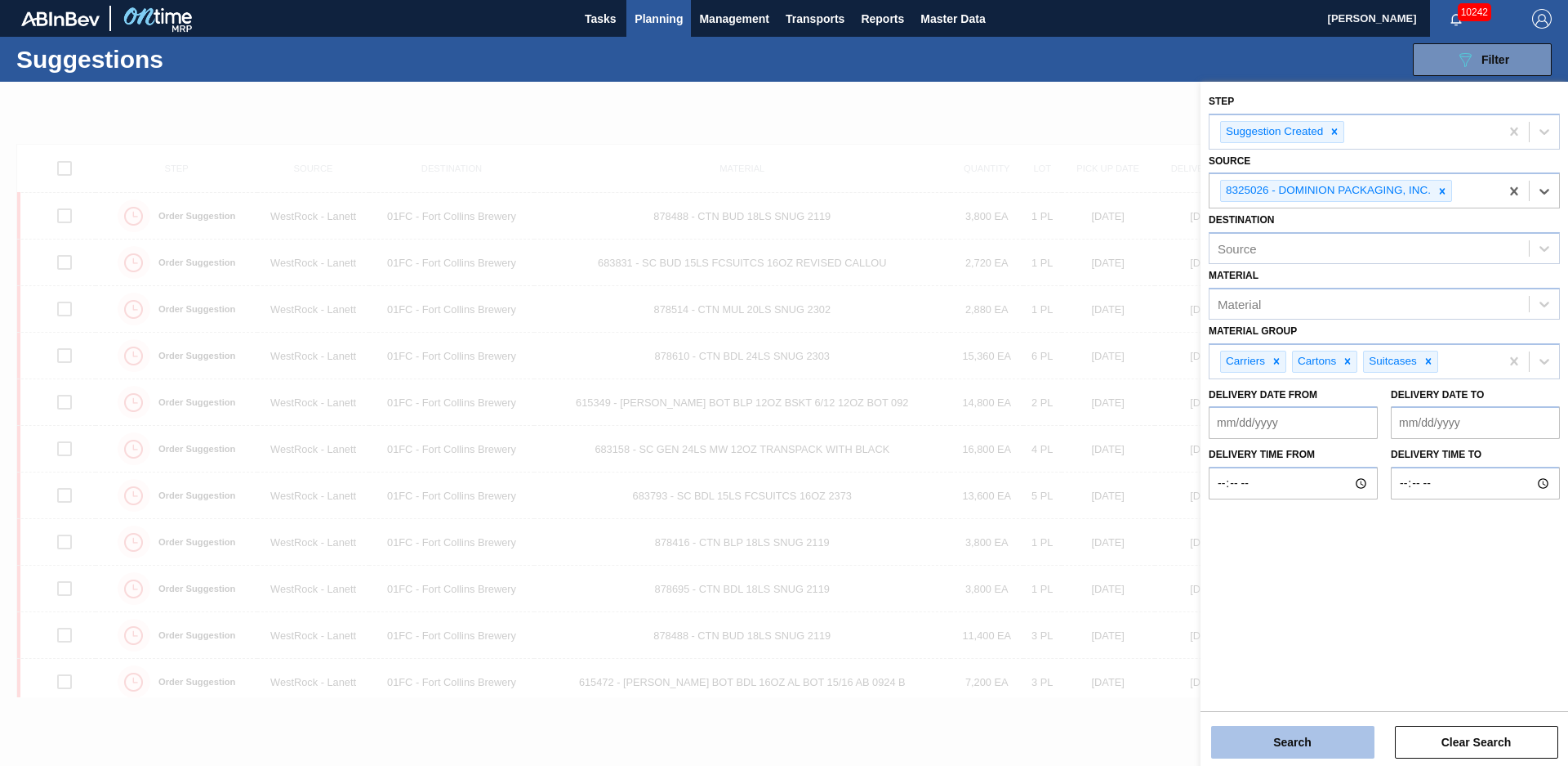
click at [1351, 737] on button "Search" at bounding box center [1292, 742] width 163 height 33
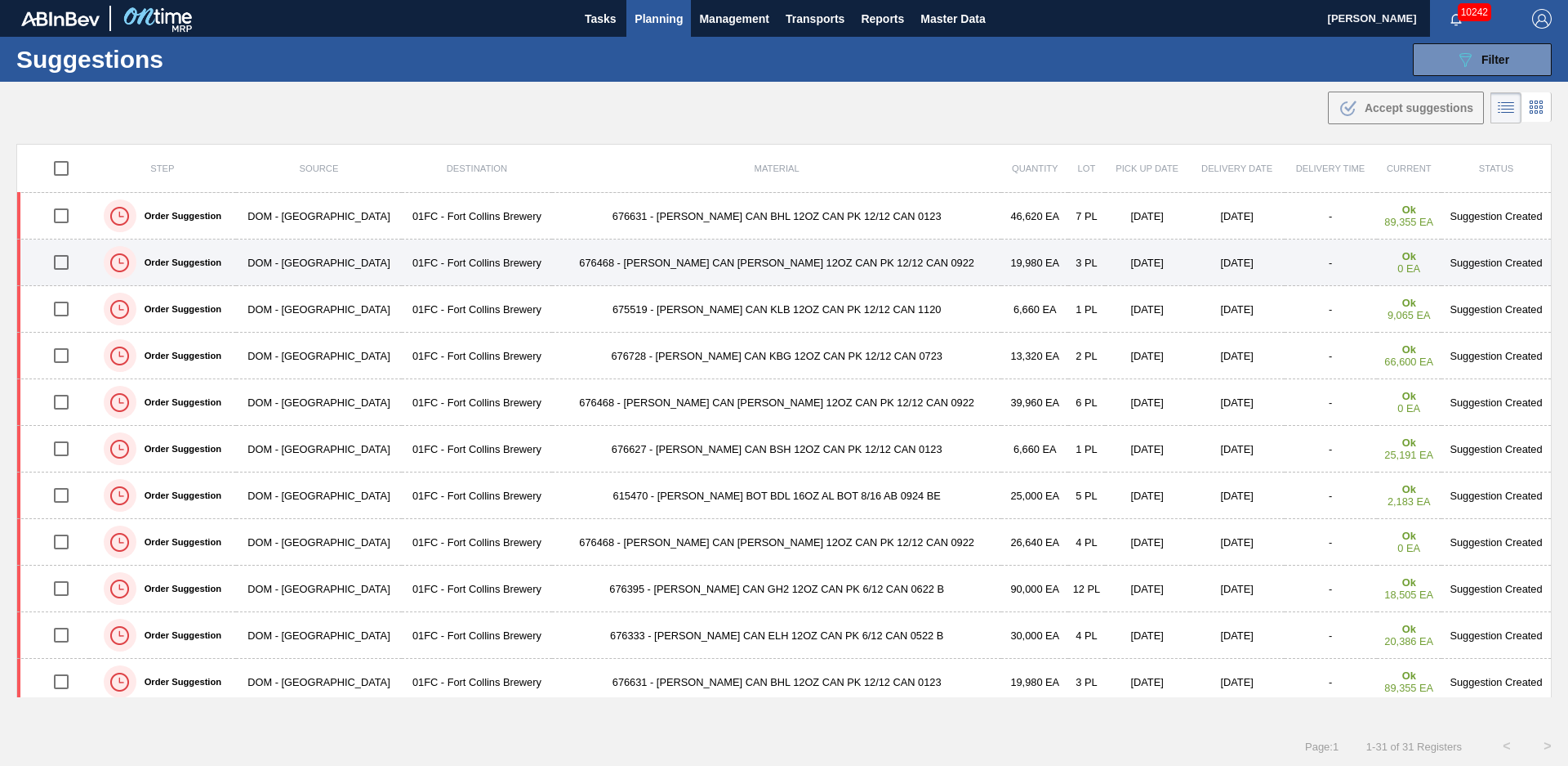
click at [834, 265] on td "676468 - [PERSON_NAME] CAN [PERSON_NAME] 12OZ CAN PK 12/12 CAN 0922" at bounding box center [776, 262] width 449 height 46
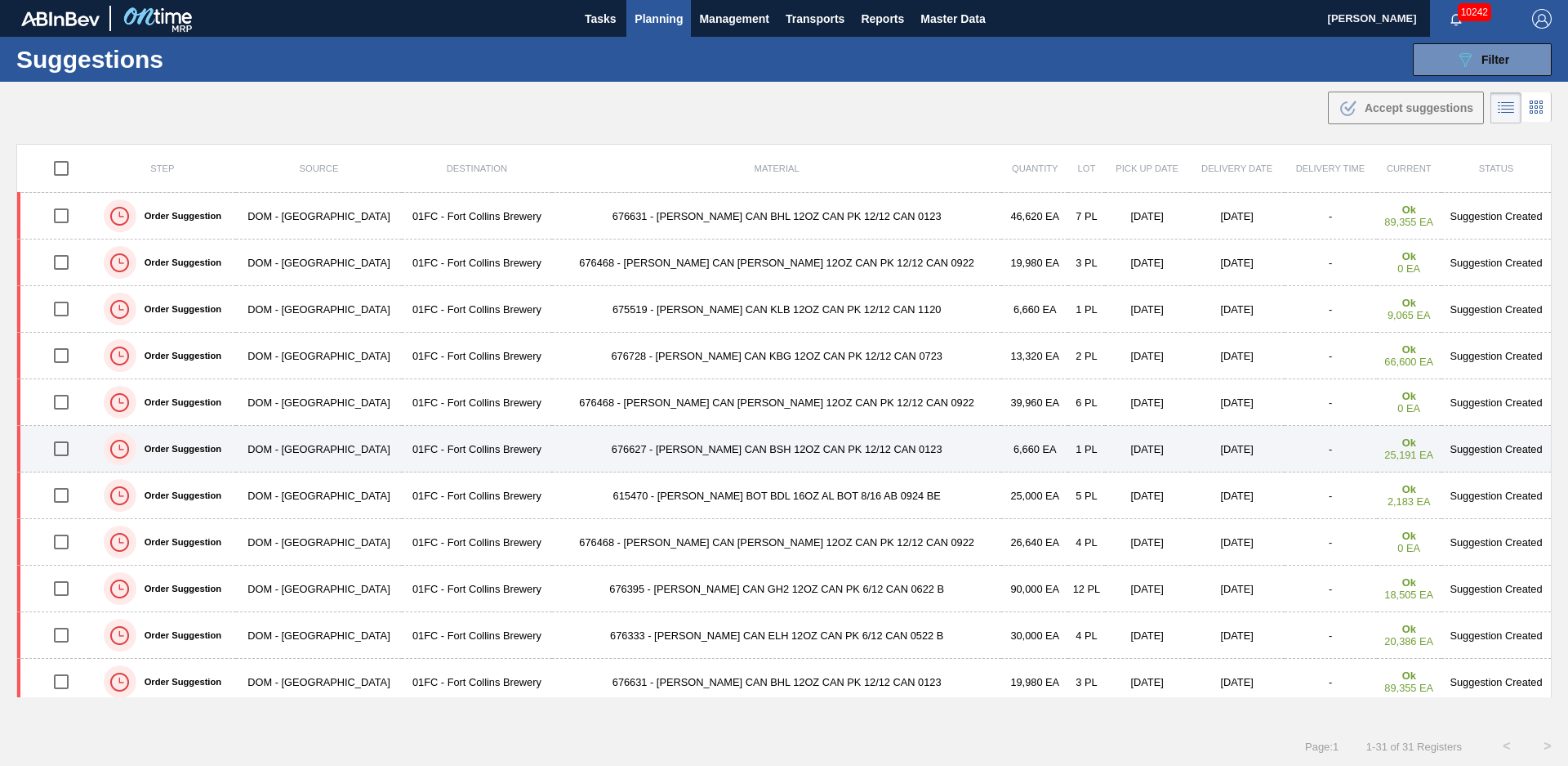
click at [573, 453] on td "676627 - [PERSON_NAME] CAN BSH 12OZ CAN PK 12/12 CAN 0123" at bounding box center [776, 448] width 449 height 46
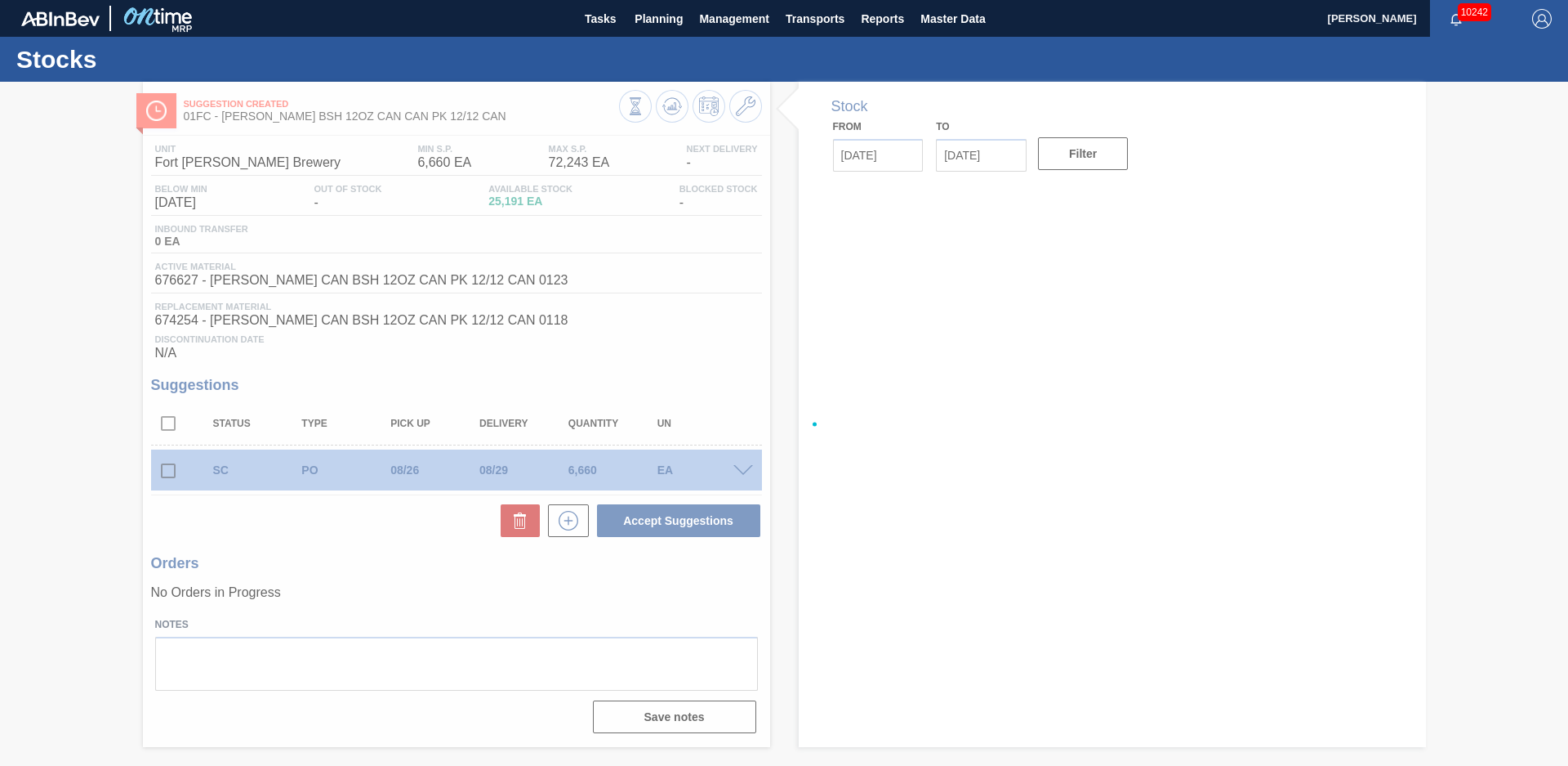
type input "[DATE]"
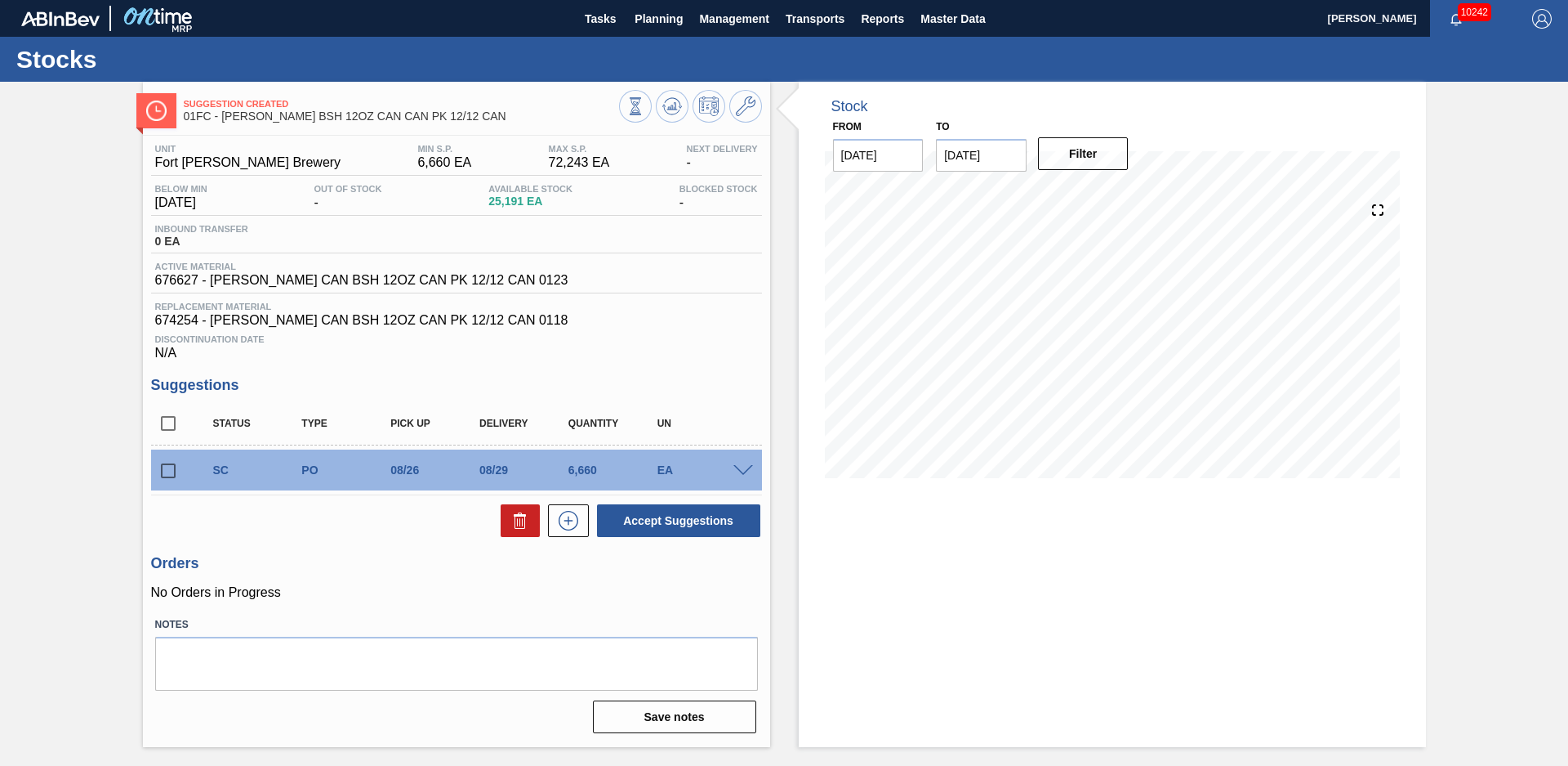
click at [157, 477] on input "checkbox" at bounding box center [168, 470] width 34 height 34
click at [653, 515] on button "Accept Suggestions" at bounding box center [678, 520] width 163 height 33
checkbox input "false"
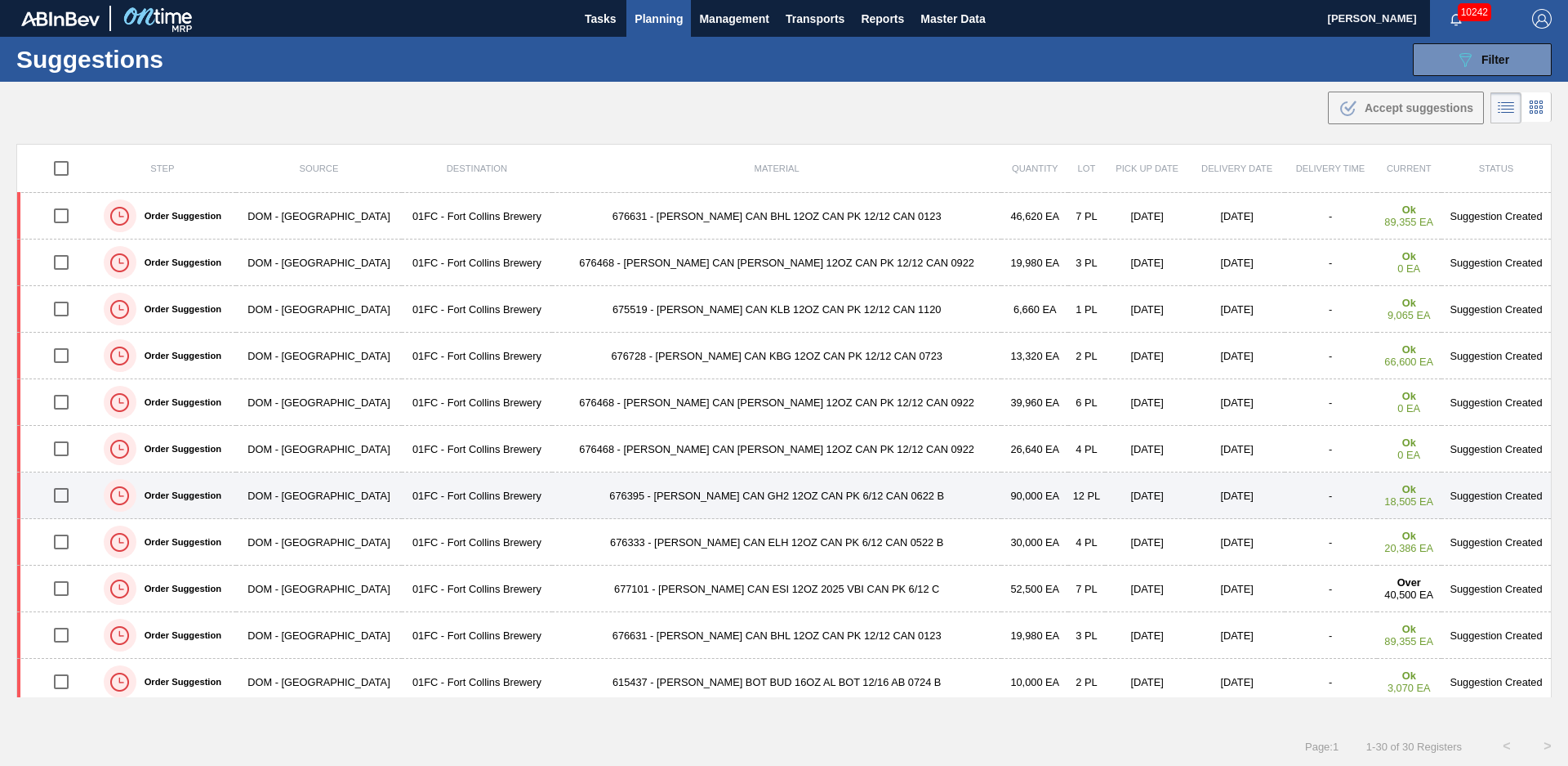
click at [566, 490] on td "676395 - [PERSON_NAME] CAN GH2 12OZ CAN PK 6/12 CAN 0622 B" at bounding box center [776, 495] width 449 height 46
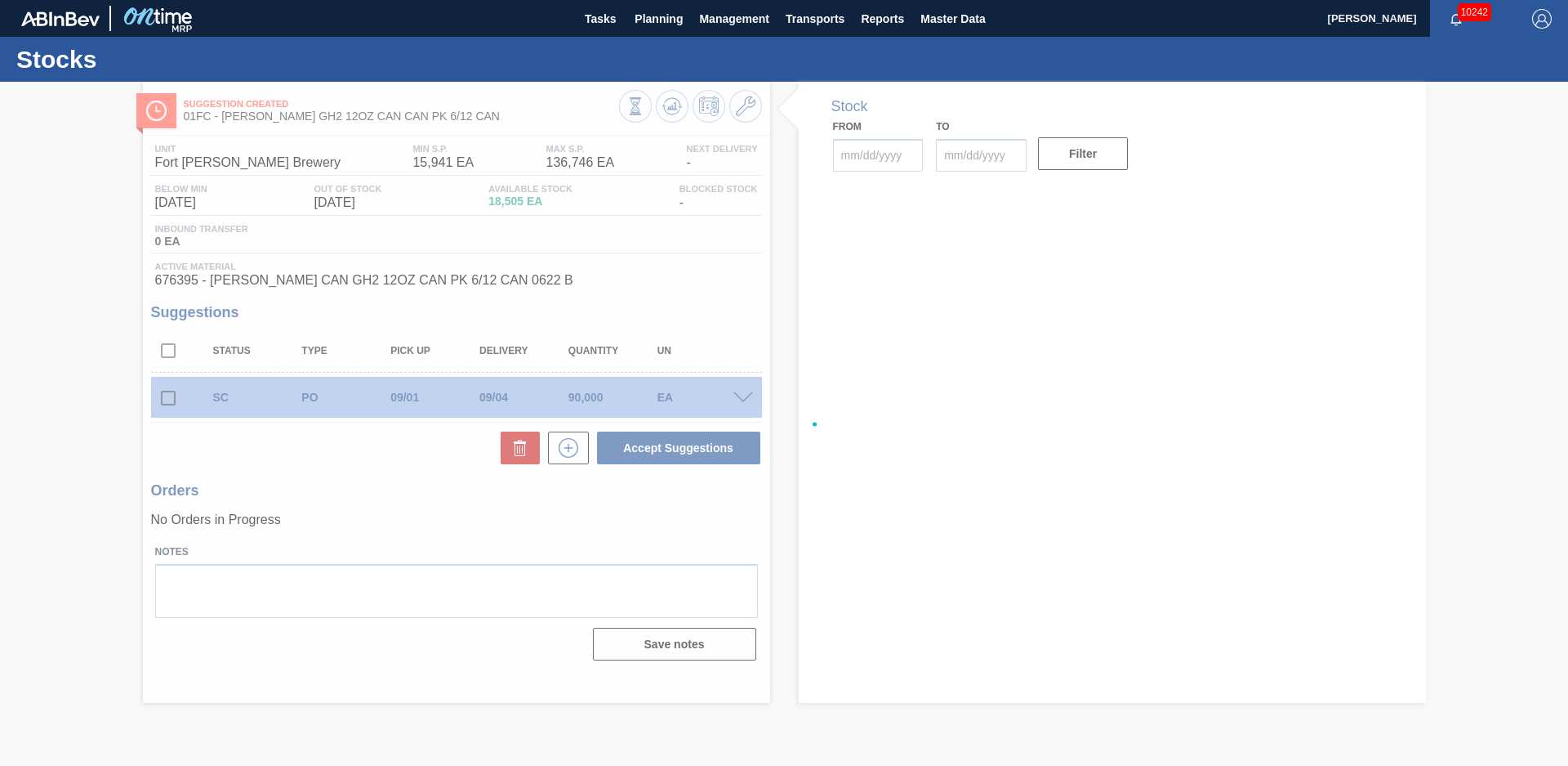
type input "[DATE]"
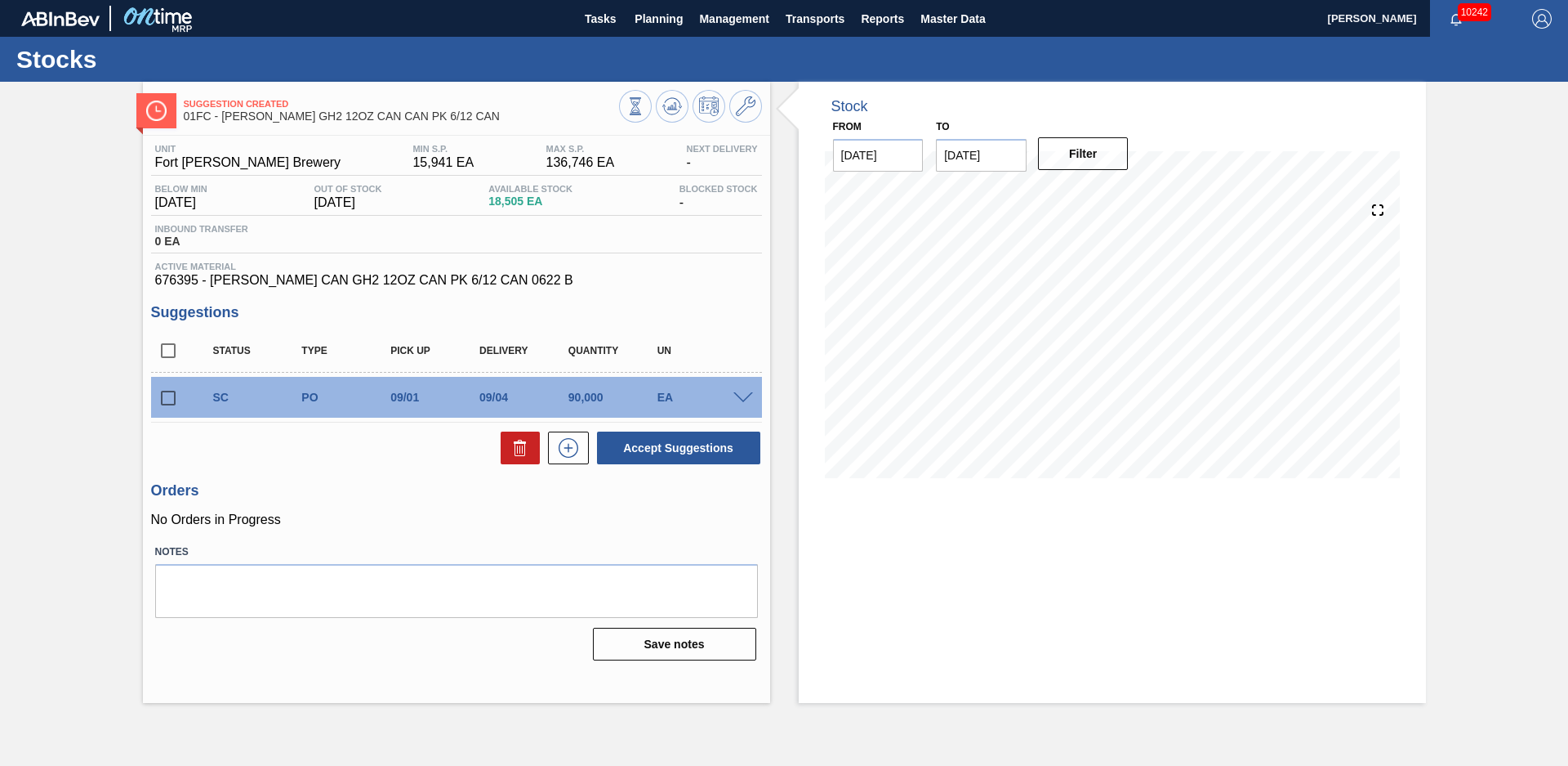
click at [163, 385] on input "checkbox" at bounding box center [168, 398] width 34 height 34
click at [690, 443] on button "Accept Suggestions" at bounding box center [678, 448] width 163 height 33
checkbox input "false"
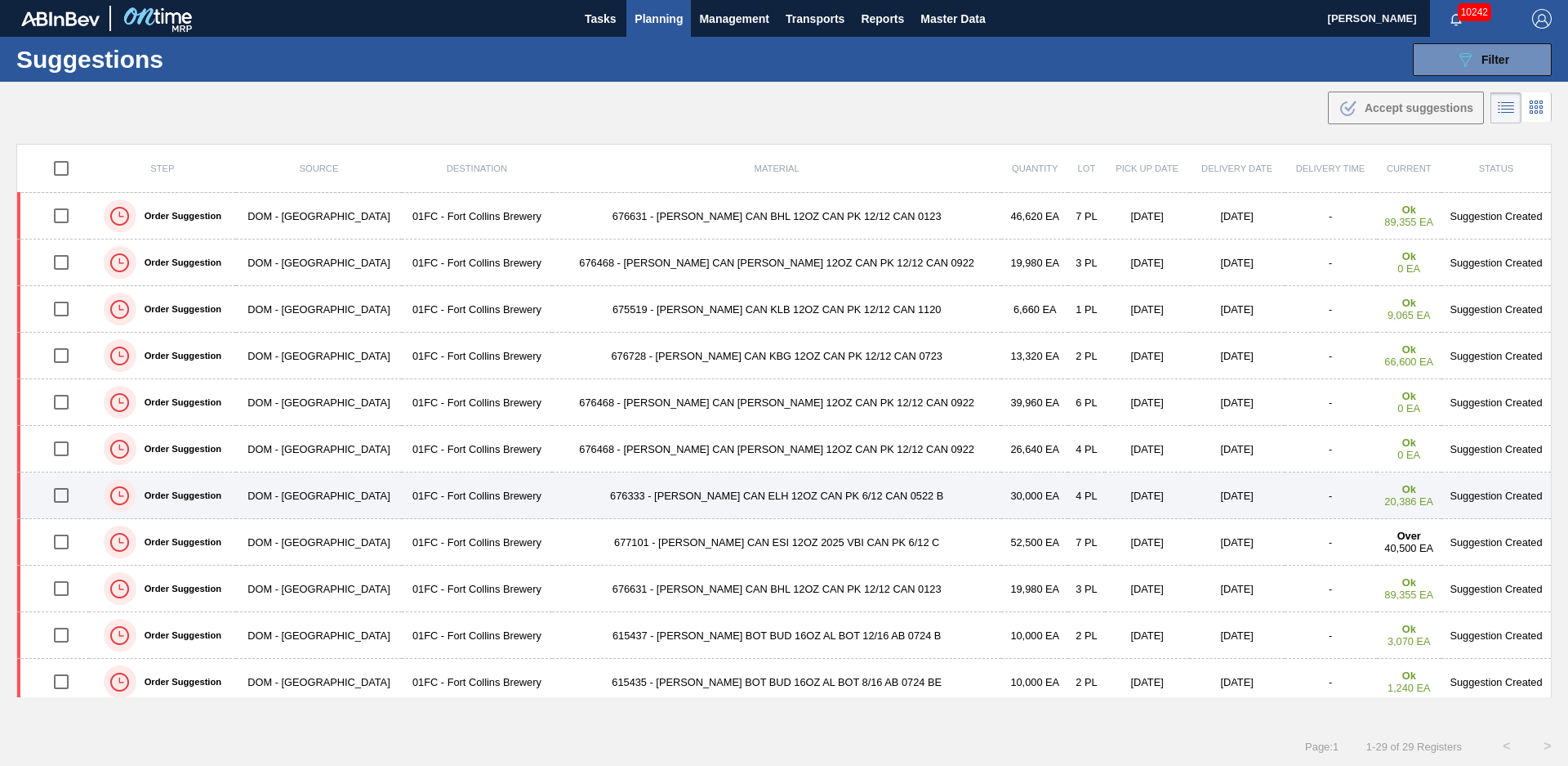
click at [585, 502] on td "676333 - CARR CAN ELH 12OZ CAN PK 6/12 CAN 0522 B" at bounding box center [776, 495] width 449 height 46
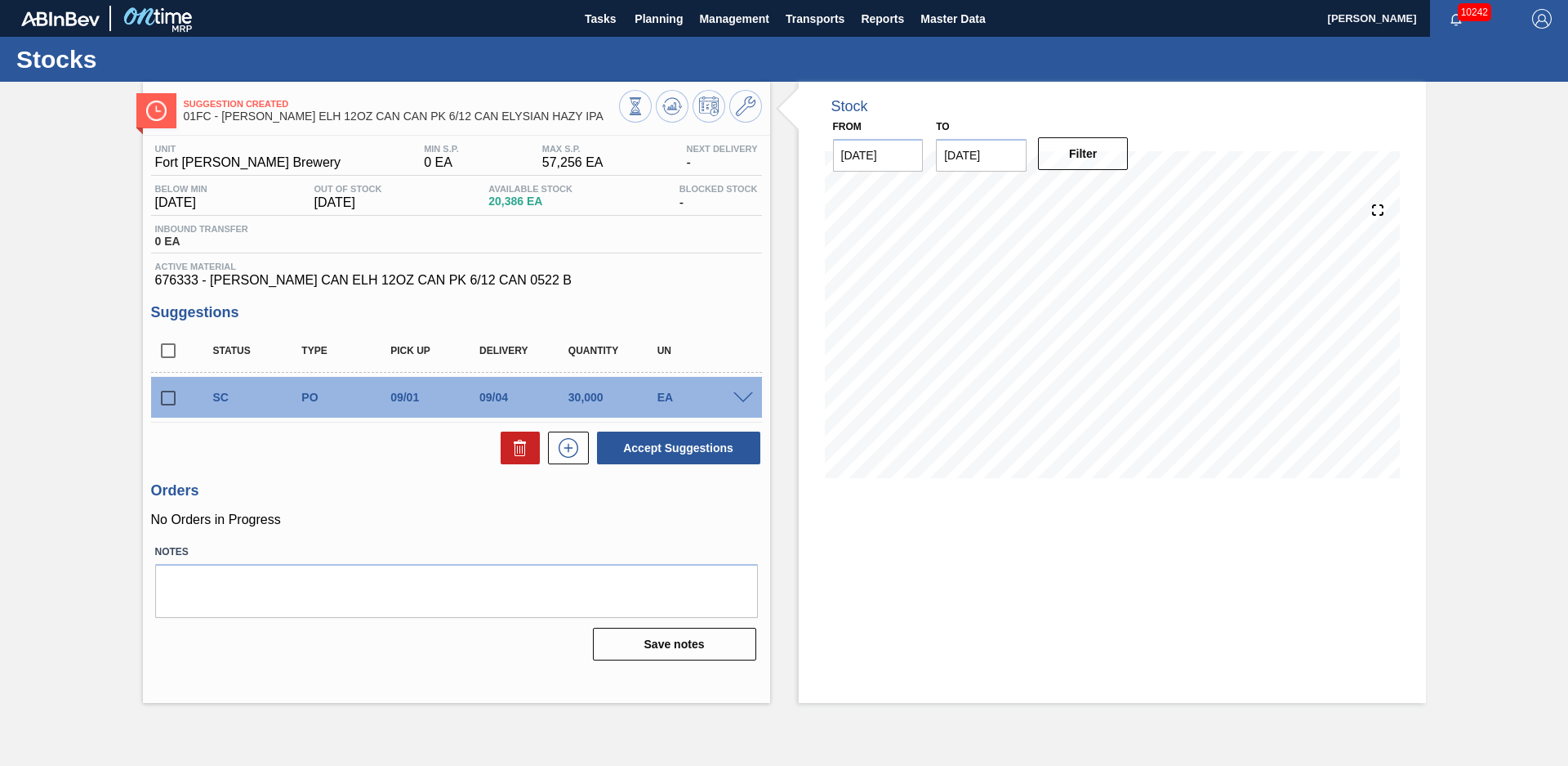
click at [742, 398] on span at bounding box center [743, 398] width 20 height 12
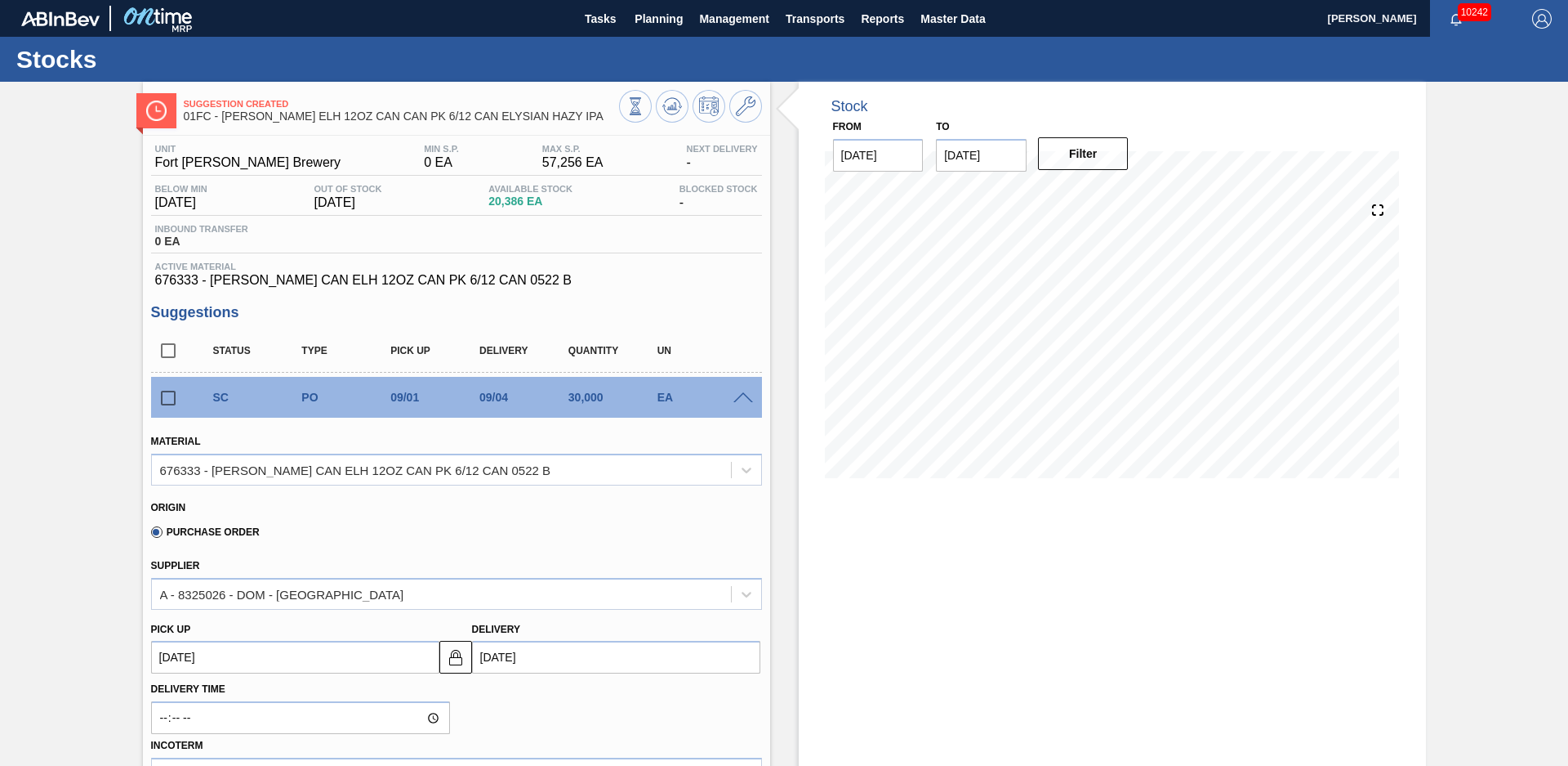
click at [742, 395] on span at bounding box center [743, 398] width 20 height 12
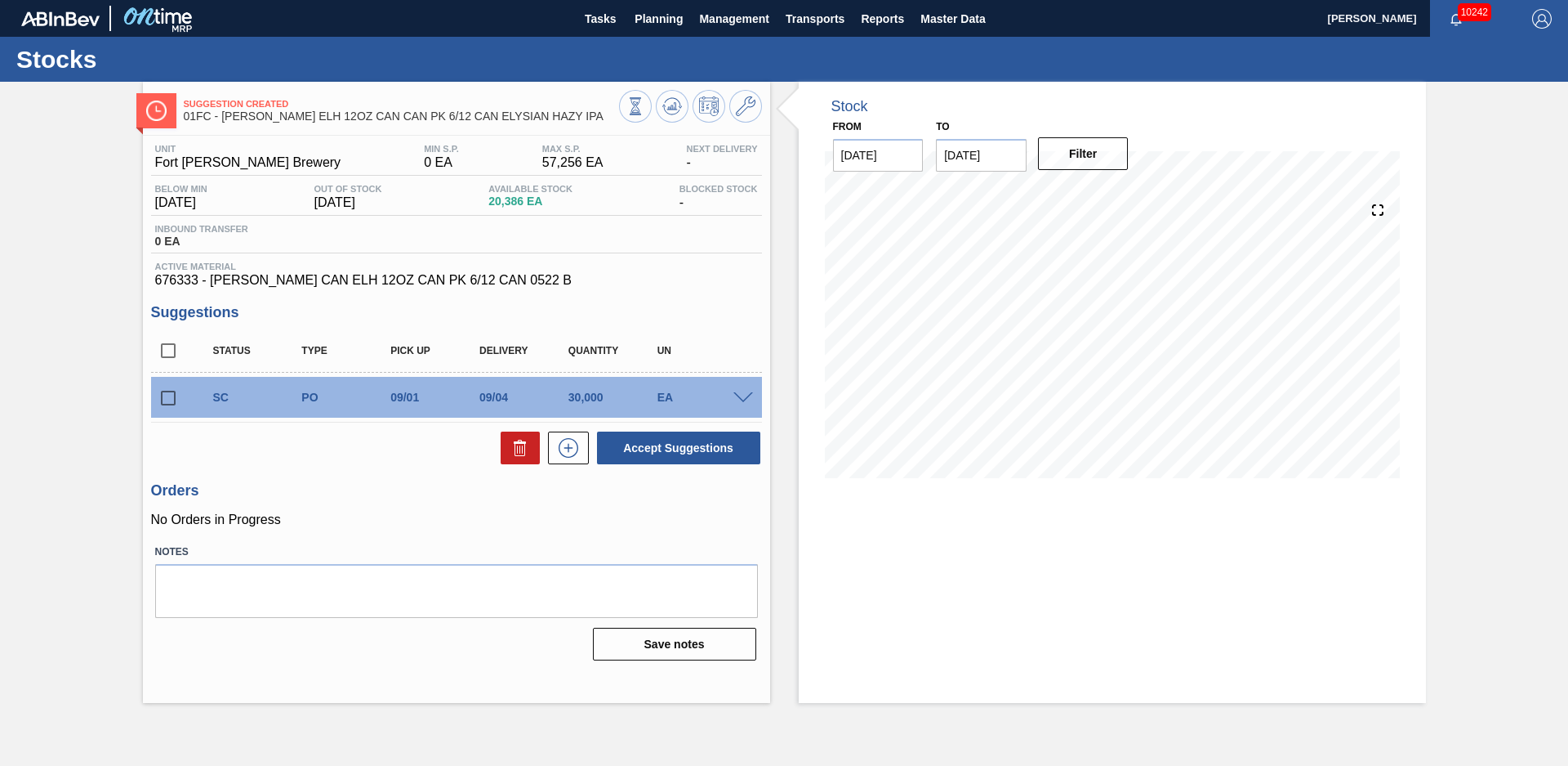
click at [168, 389] on input "checkbox" at bounding box center [168, 398] width 34 height 34
click at [638, 437] on button "Accept Suggestions" at bounding box center [678, 448] width 163 height 33
checkbox input "false"
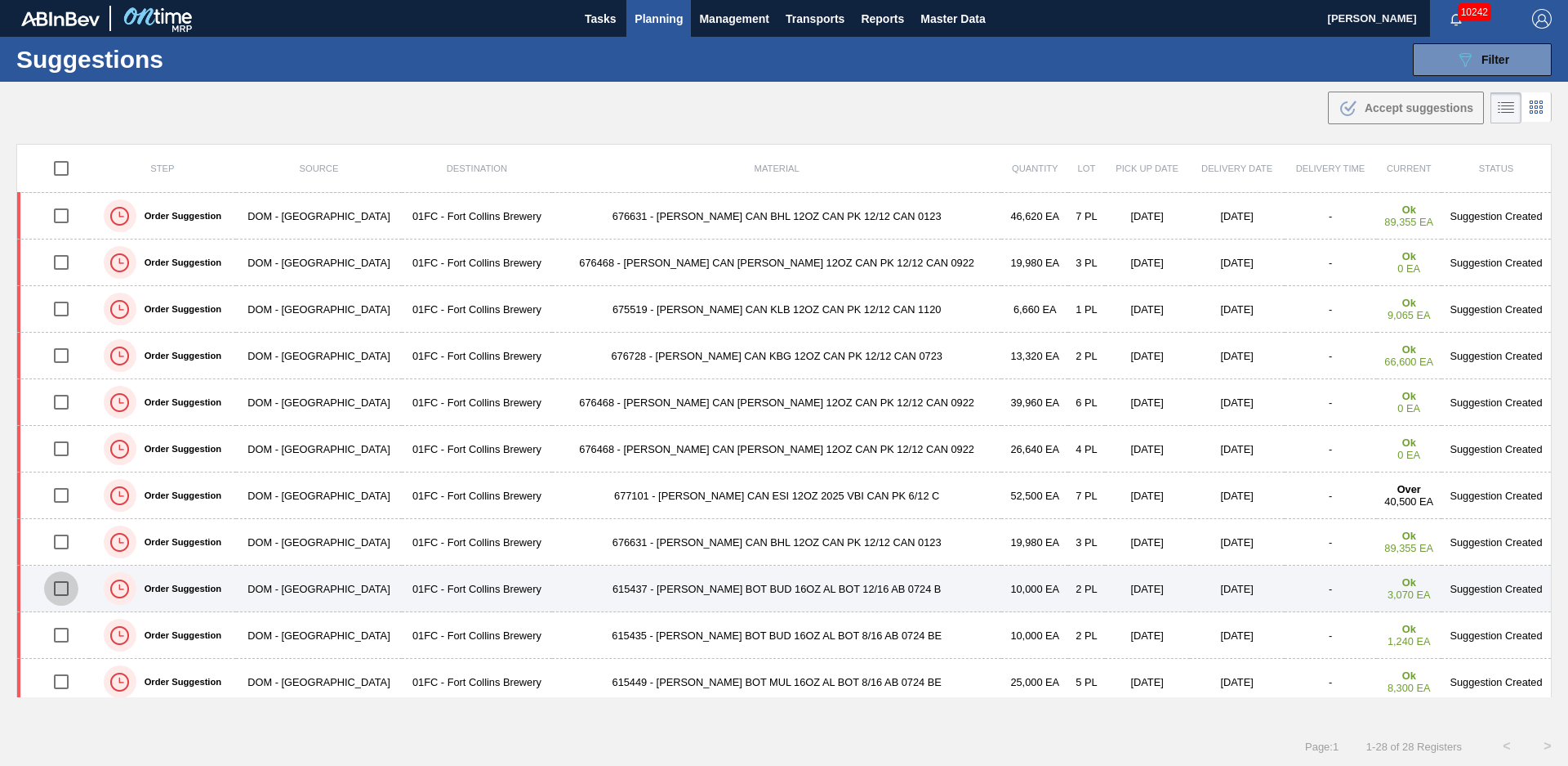
click at [68, 587] on input "checkbox" at bounding box center [61, 588] width 34 height 34
checkbox input "true"
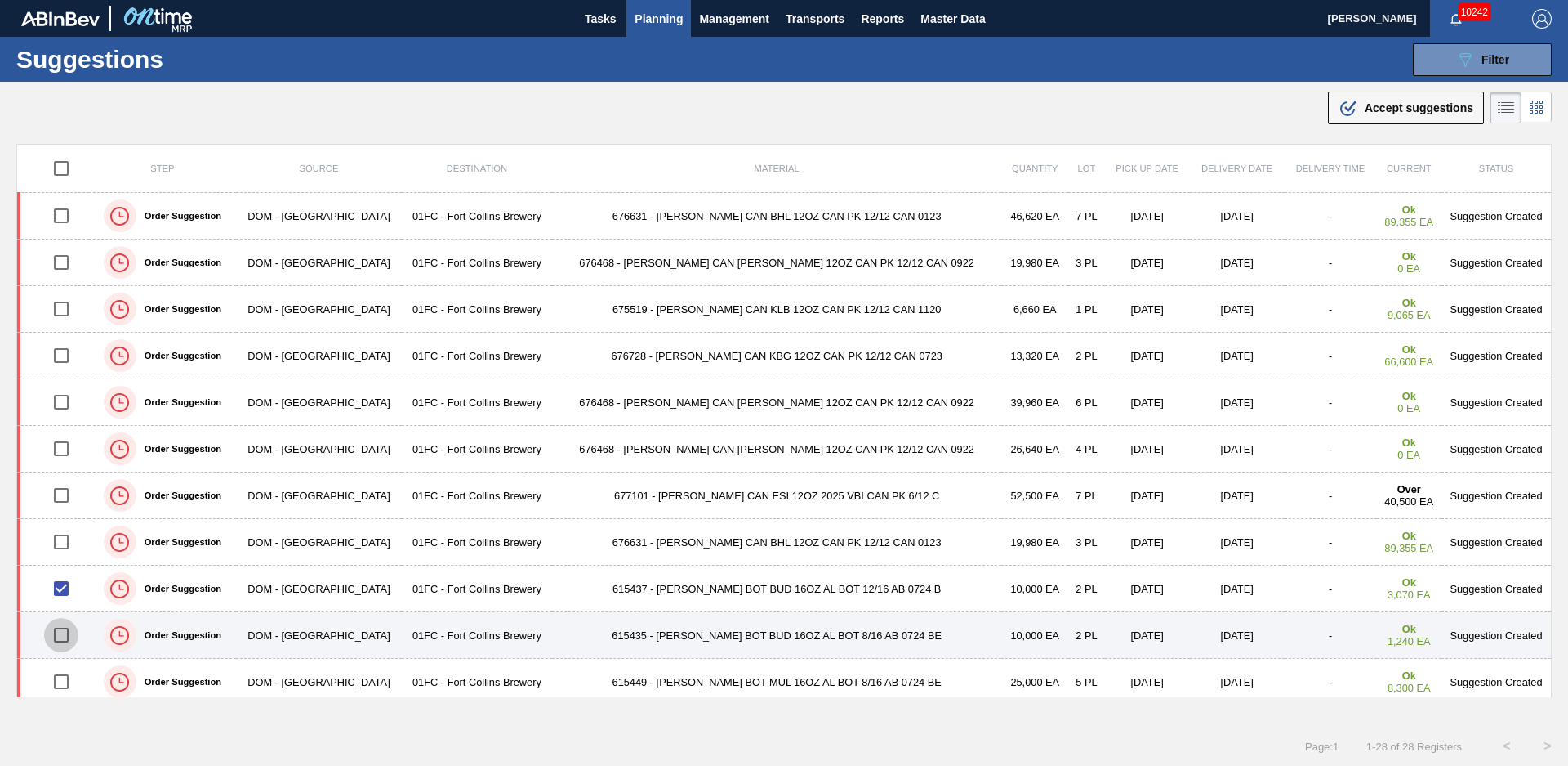
click at [65, 636] on input "checkbox" at bounding box center [61, 635] width 34 height 34
checkbox input "true"
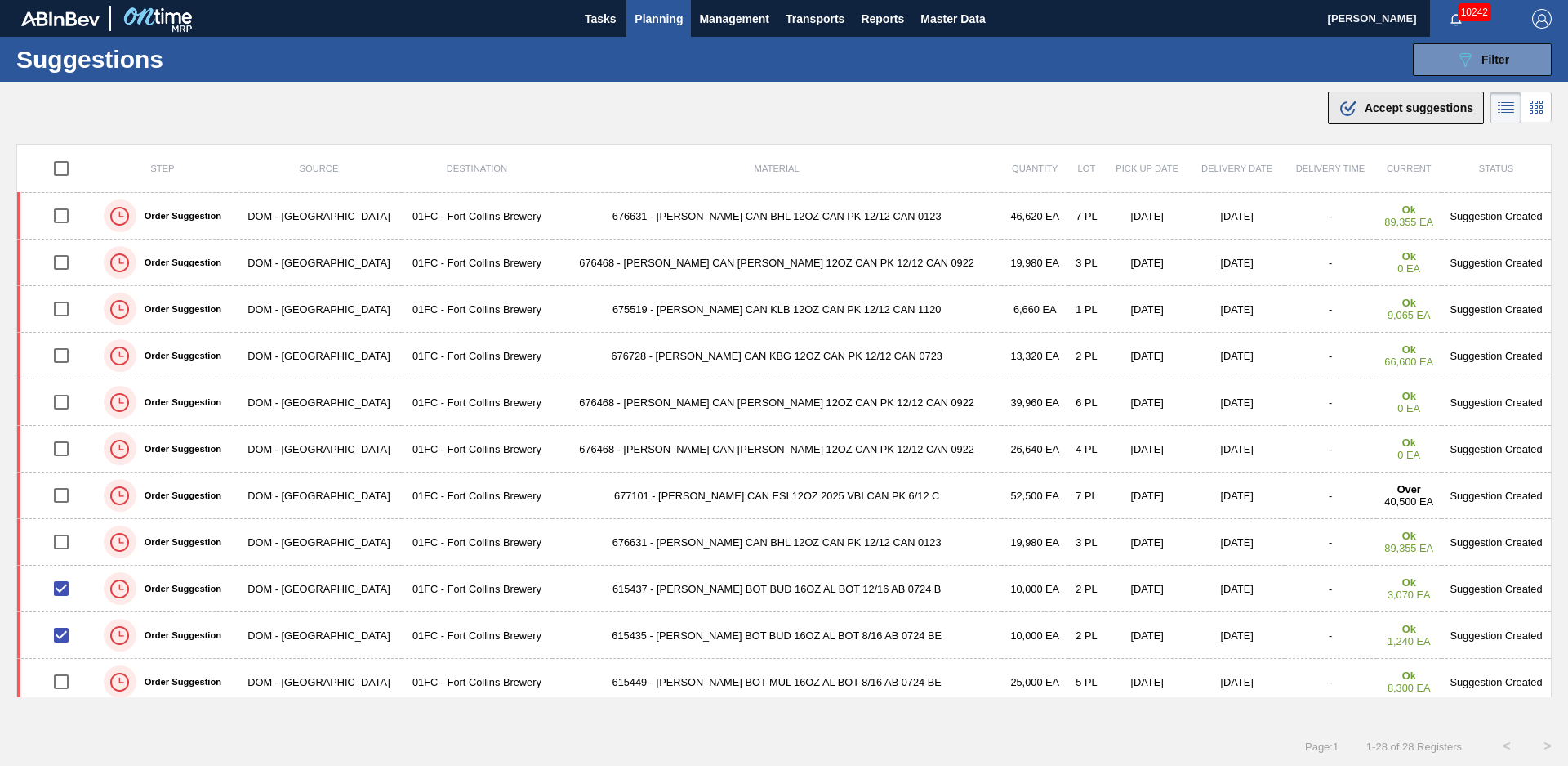
click at [1365, 101] on div ".b{fill:var(--color-action-default)} Accept suggestions" at bounding box center [1406, 107] width 135 height 20
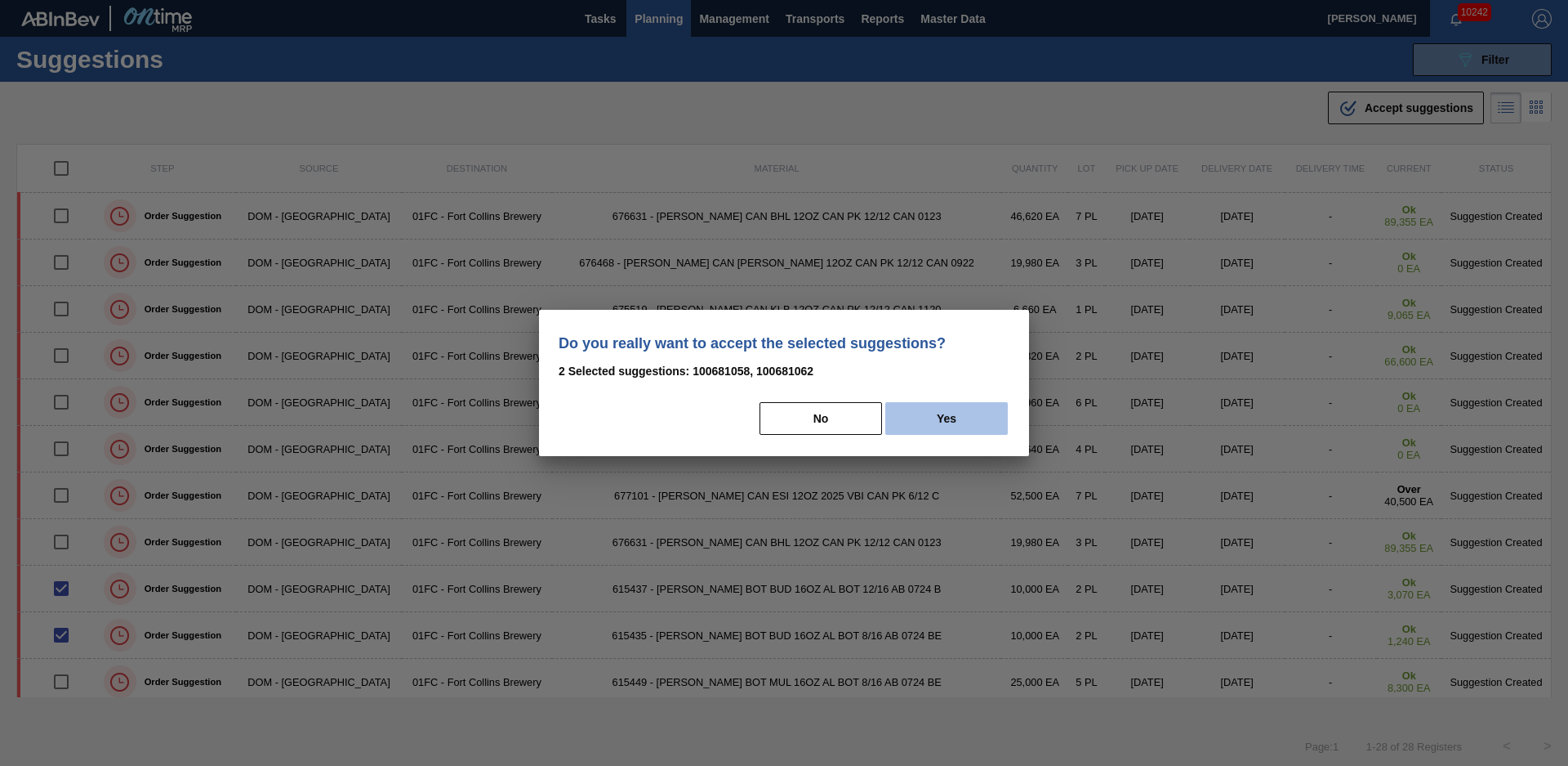
click at [960, 413] on button "Yes" at bounding box center [946, 418] width 122 height 33
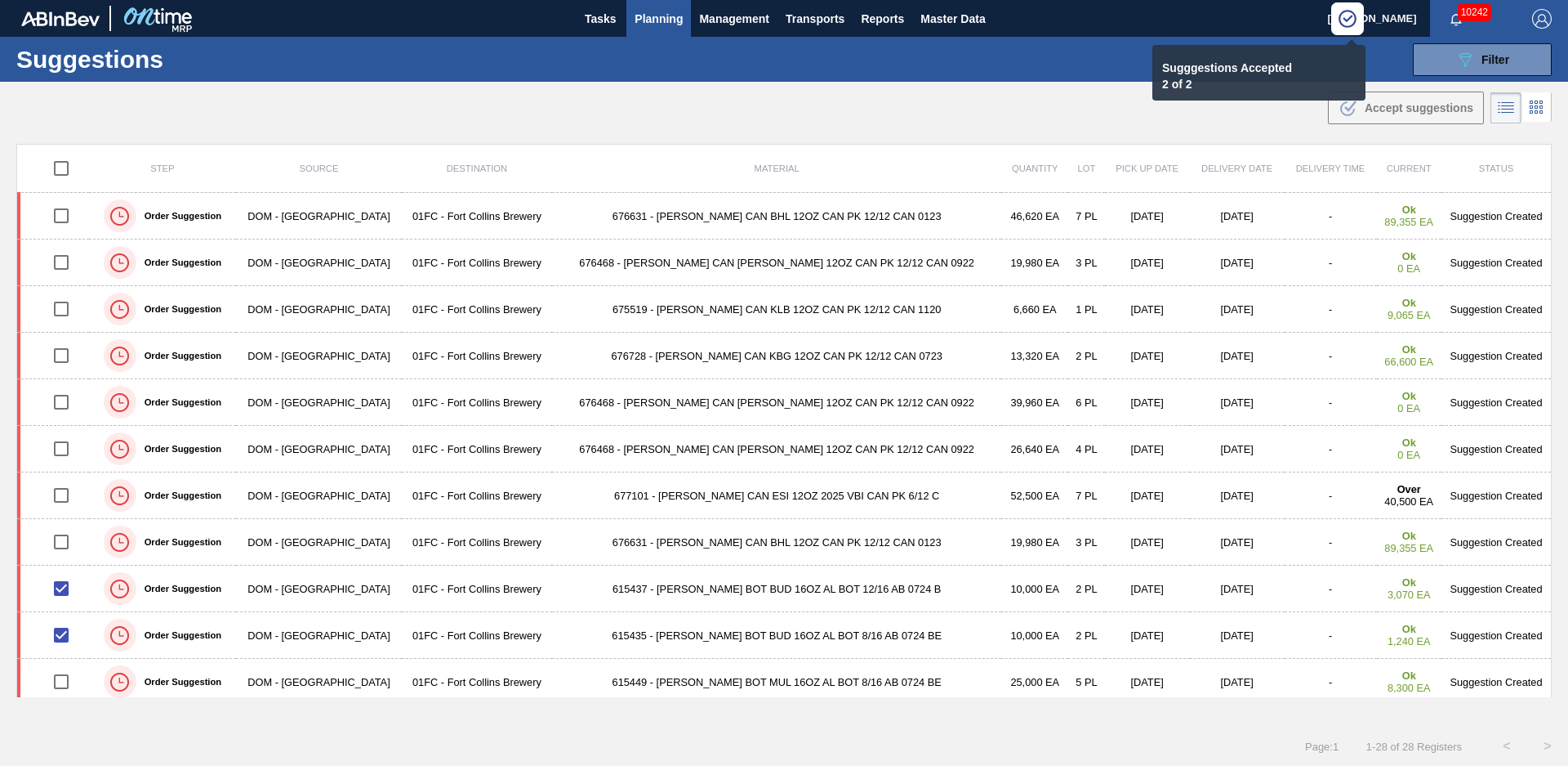
click at [644, 41] on div "Suggestions 089F7B8B-B2A5-4AFE-B5C0-19BA573D28AC Filter Step Suggestion Created…" at bounding box center [784, 59] width 1568 height 45
click at [645, 28] on button "Planning" at bounding box center [658, 18] width 65 height 37
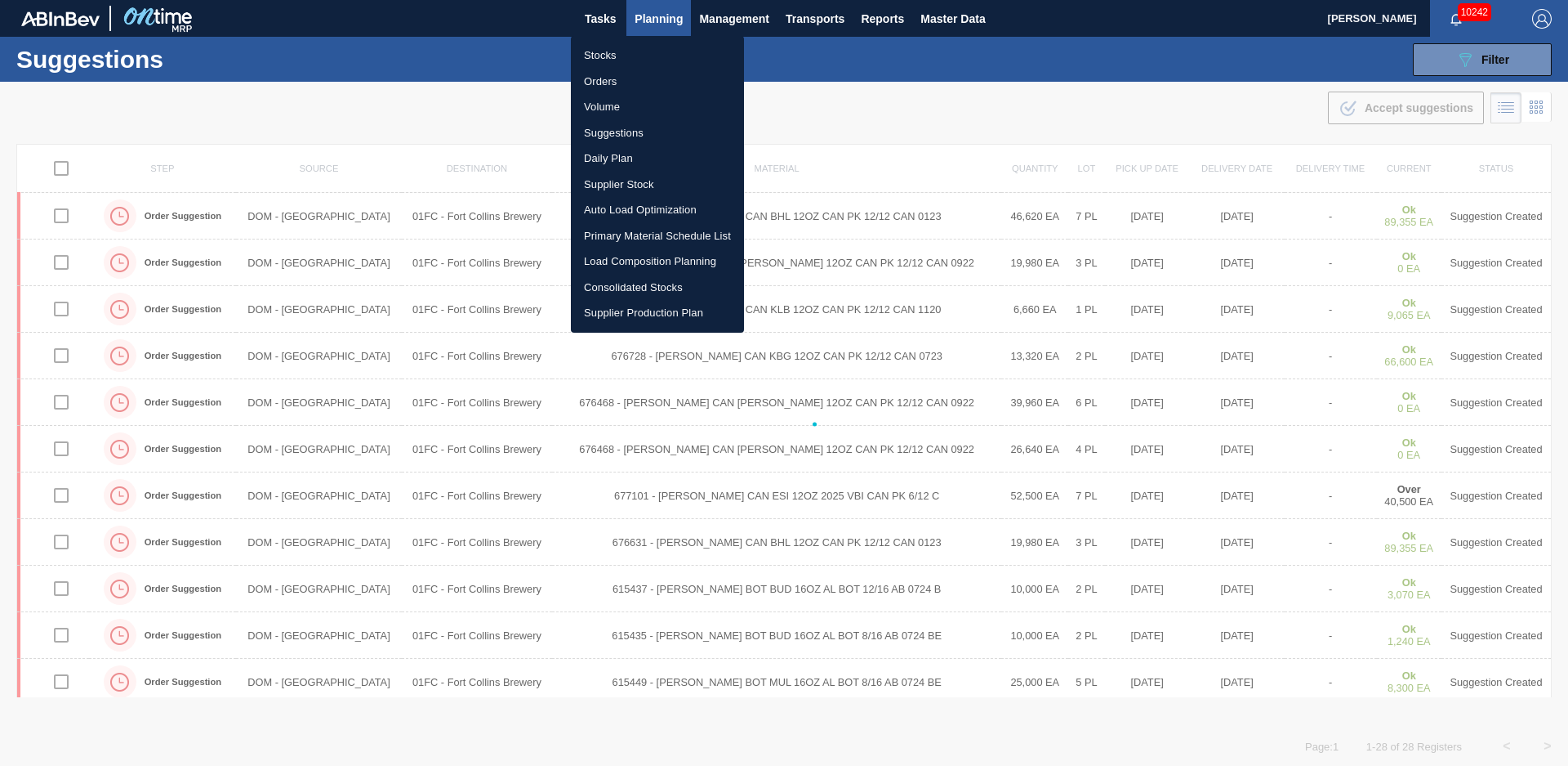
checkbox input "false"
click at [619, 261] on li "Load Composition Planning" at bounding box center [657, 262] width 173 height 26
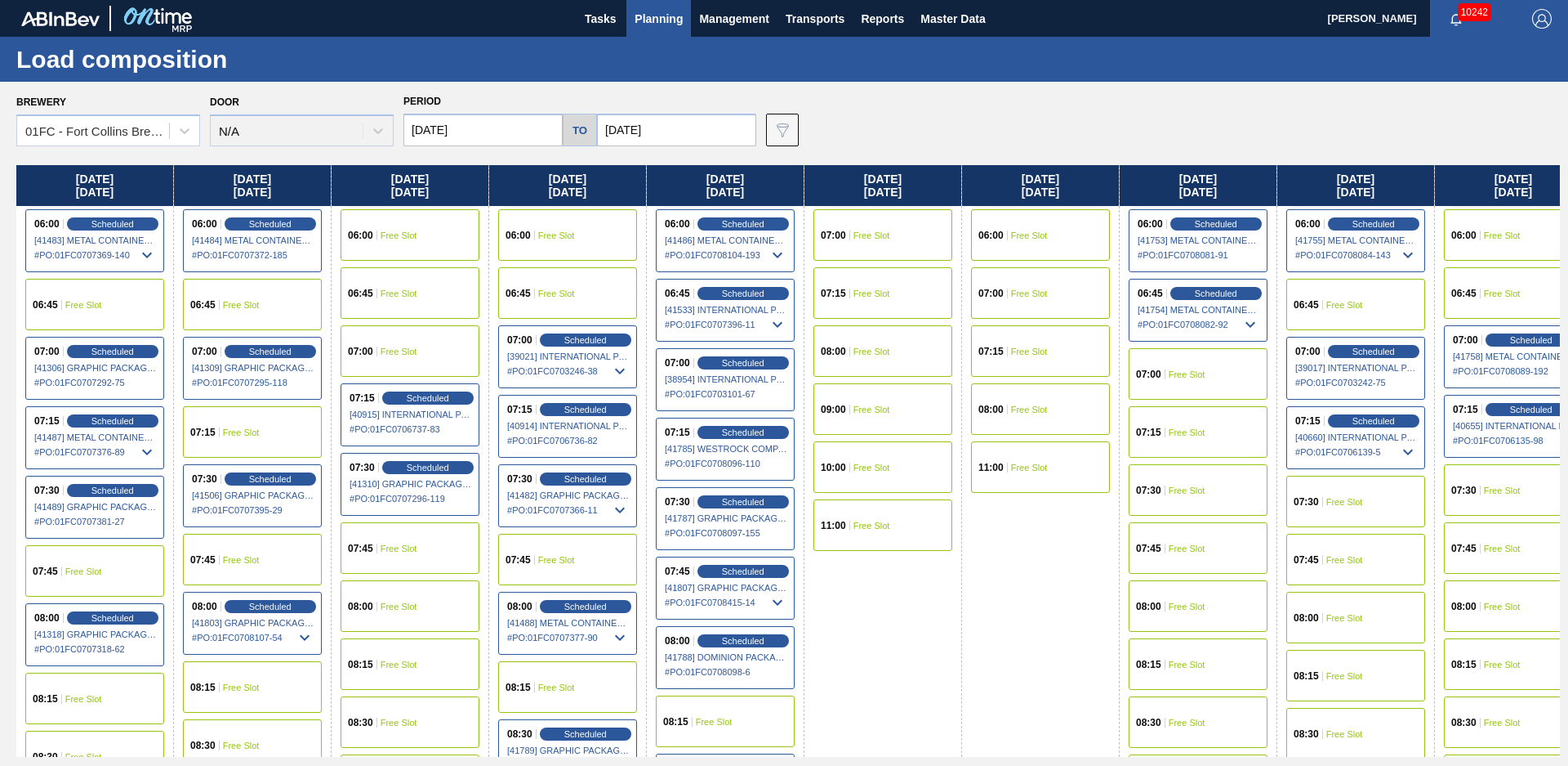
scroll to position [89, 0]
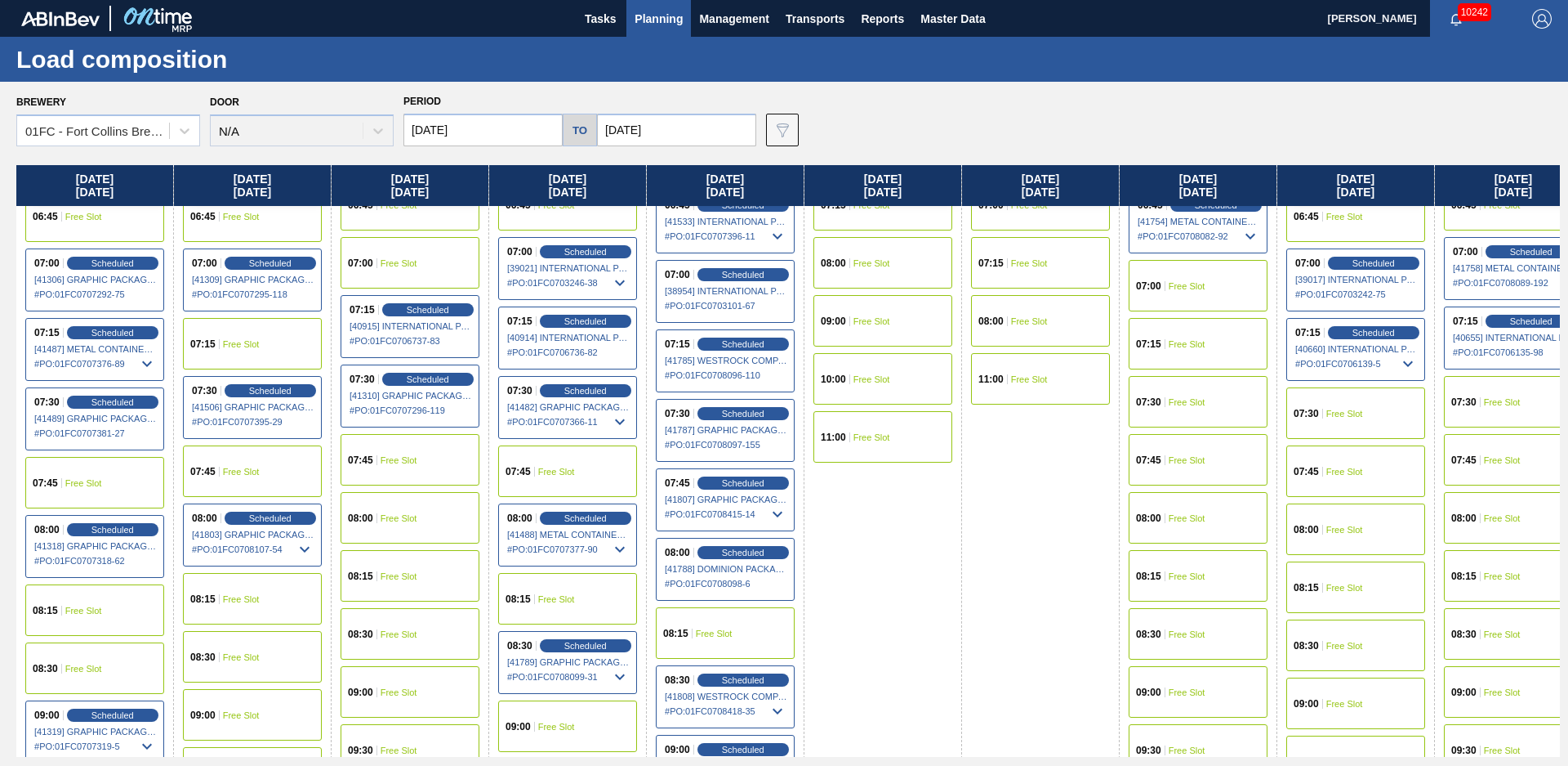
click at [442, 516] on div "08:00 Free Slot" at bounding box center [410, 517] width 138 height 52
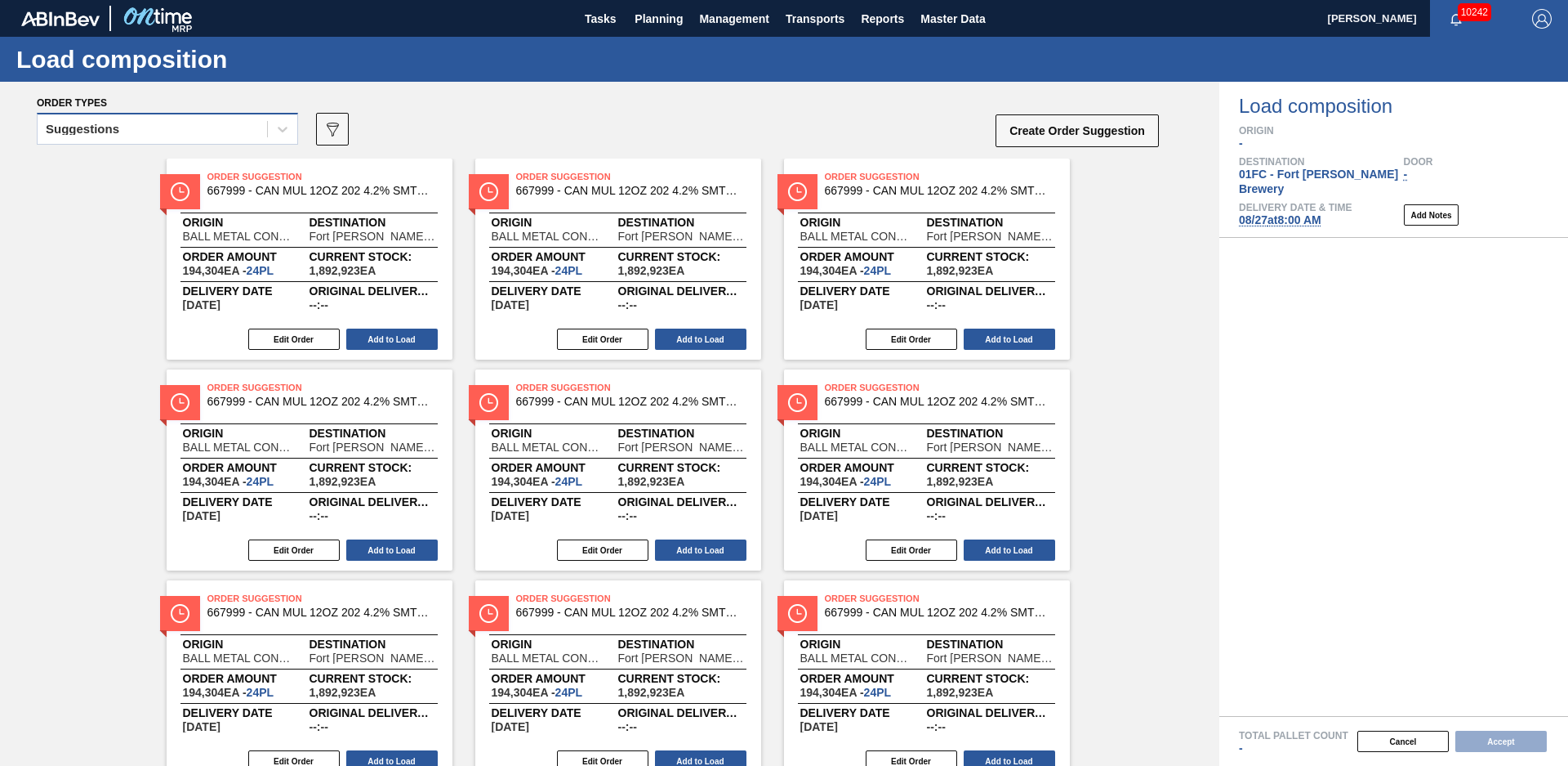
click at [215, 131] on div "Suggestions" at bounding box center [153, 129] width 230 height 24
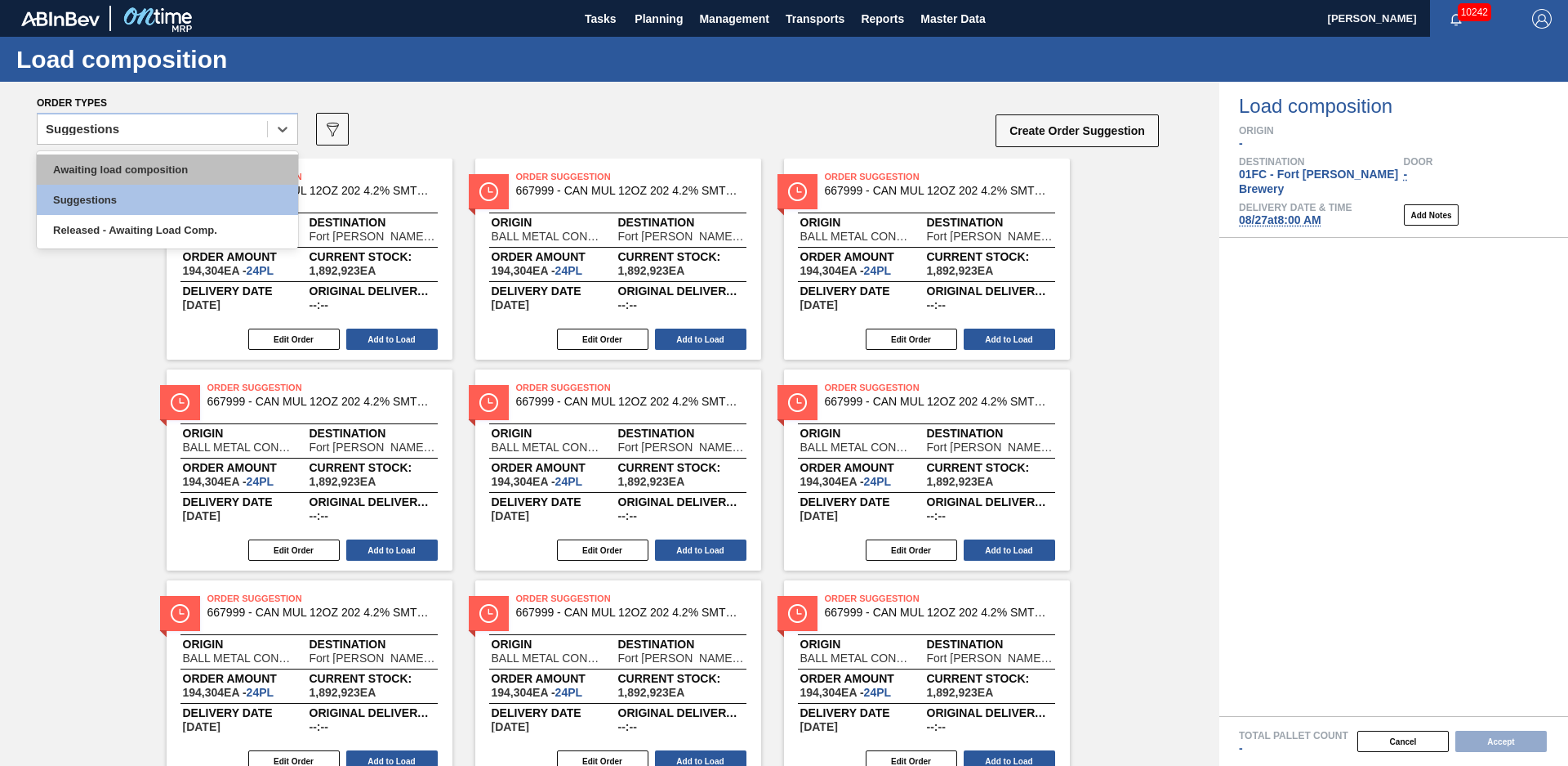
click at [170, 159] on div "Awaiting load composition" at bounding box center [168, 170] width 262 height 30
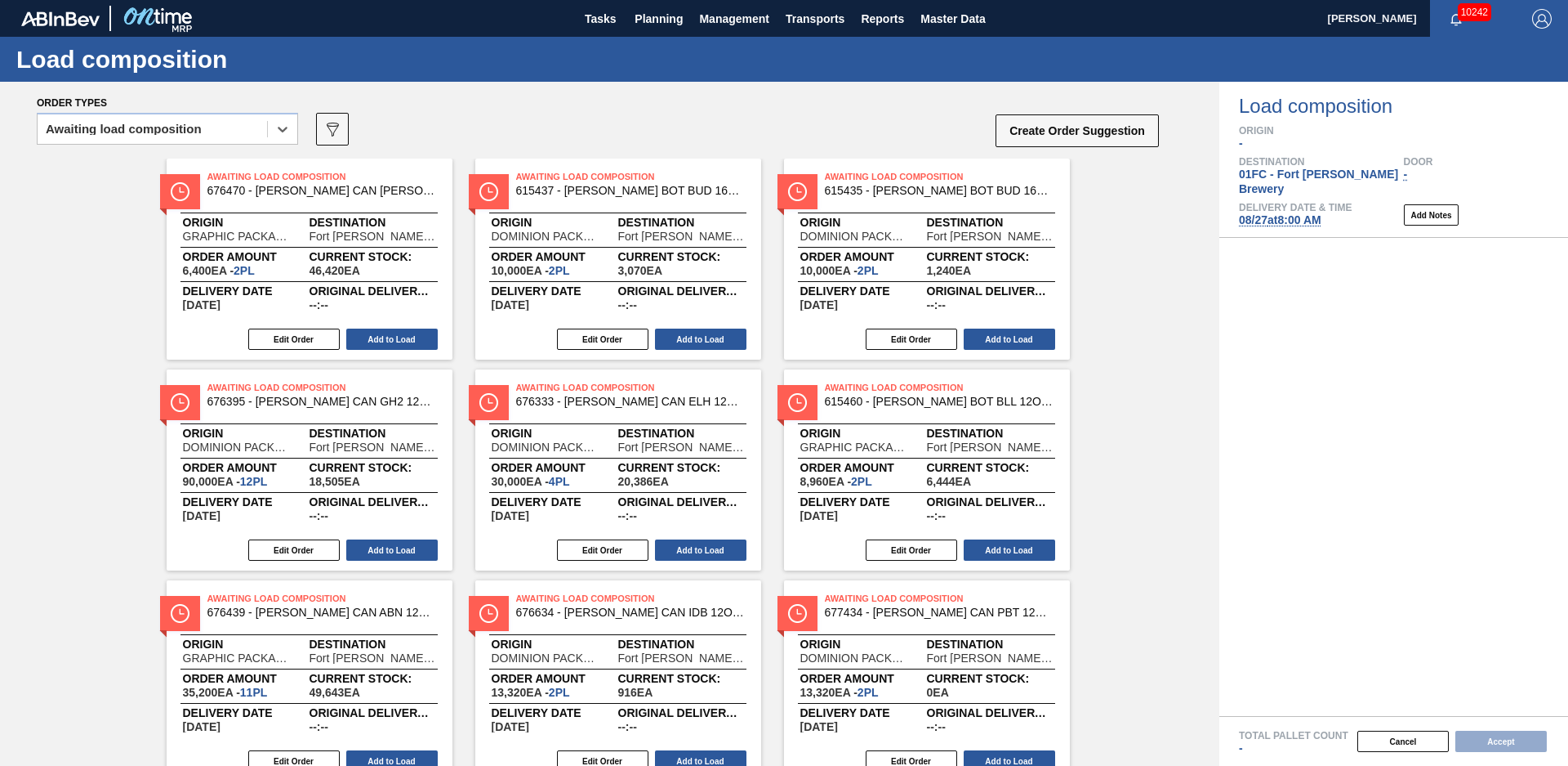
scroll to position [275, 0]
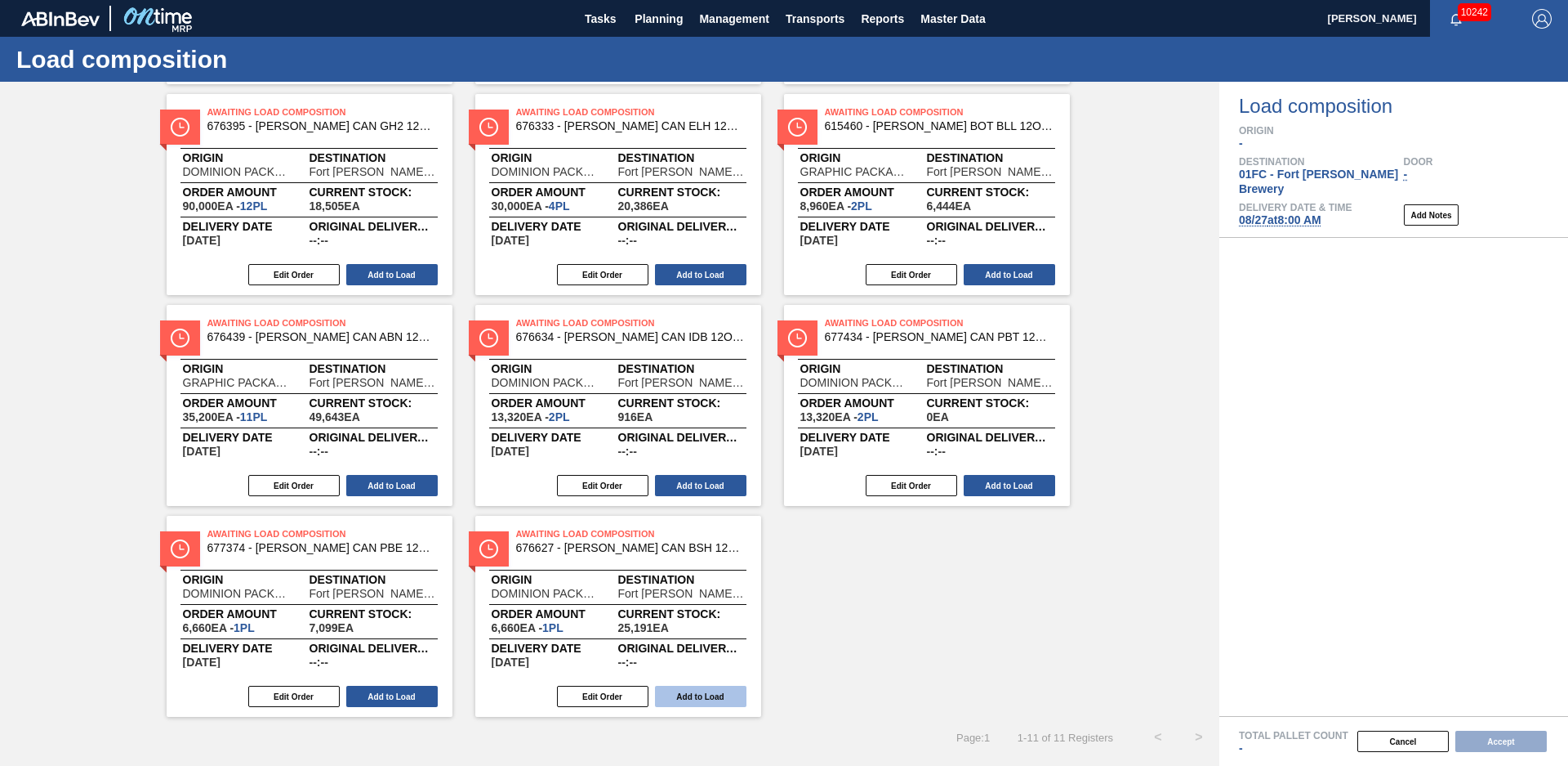
click at [682, 702] on button "Add to Load" at bounding box center [701, 696] width 91 height 22
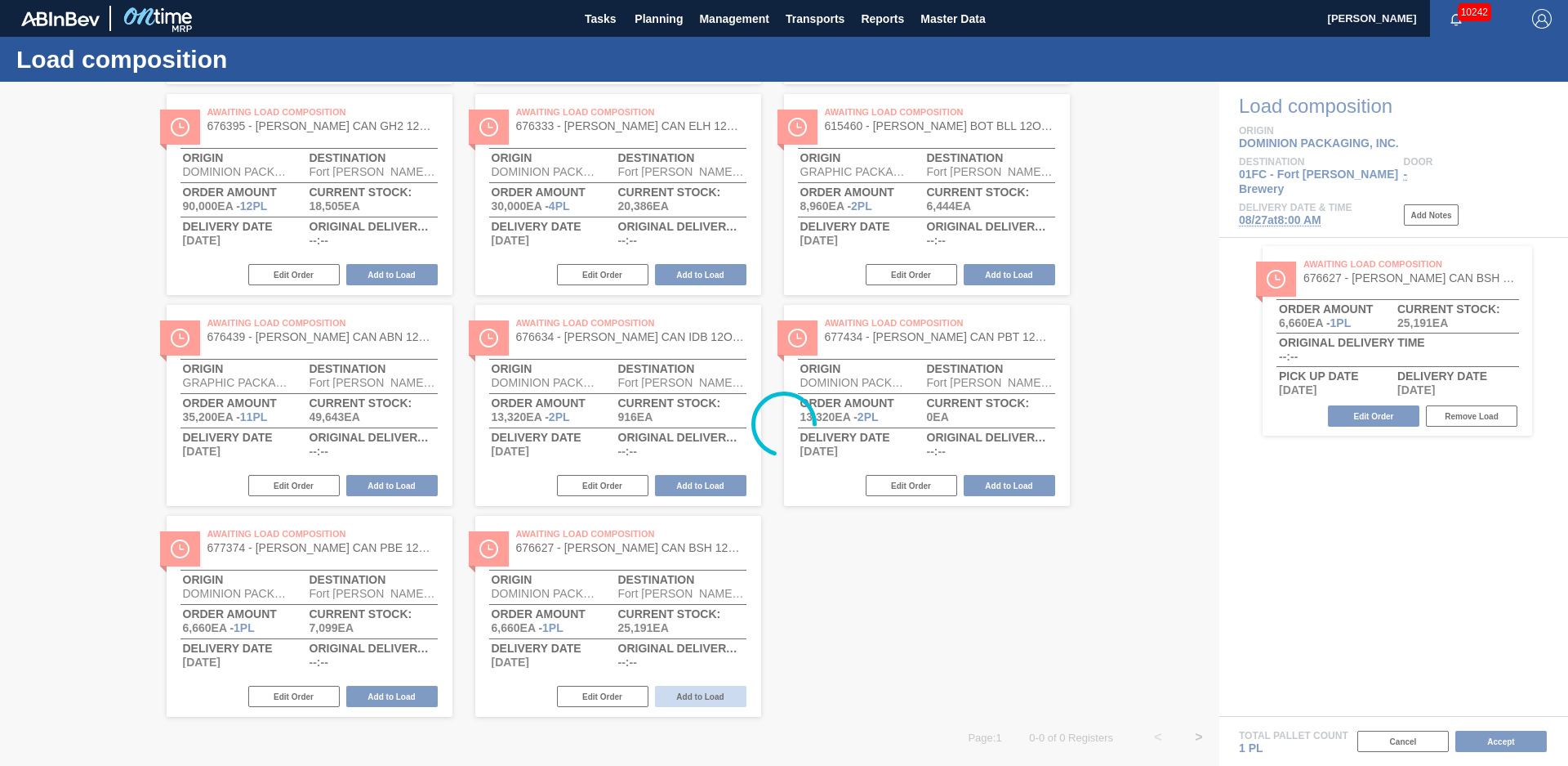
scroll to position [65, 0]
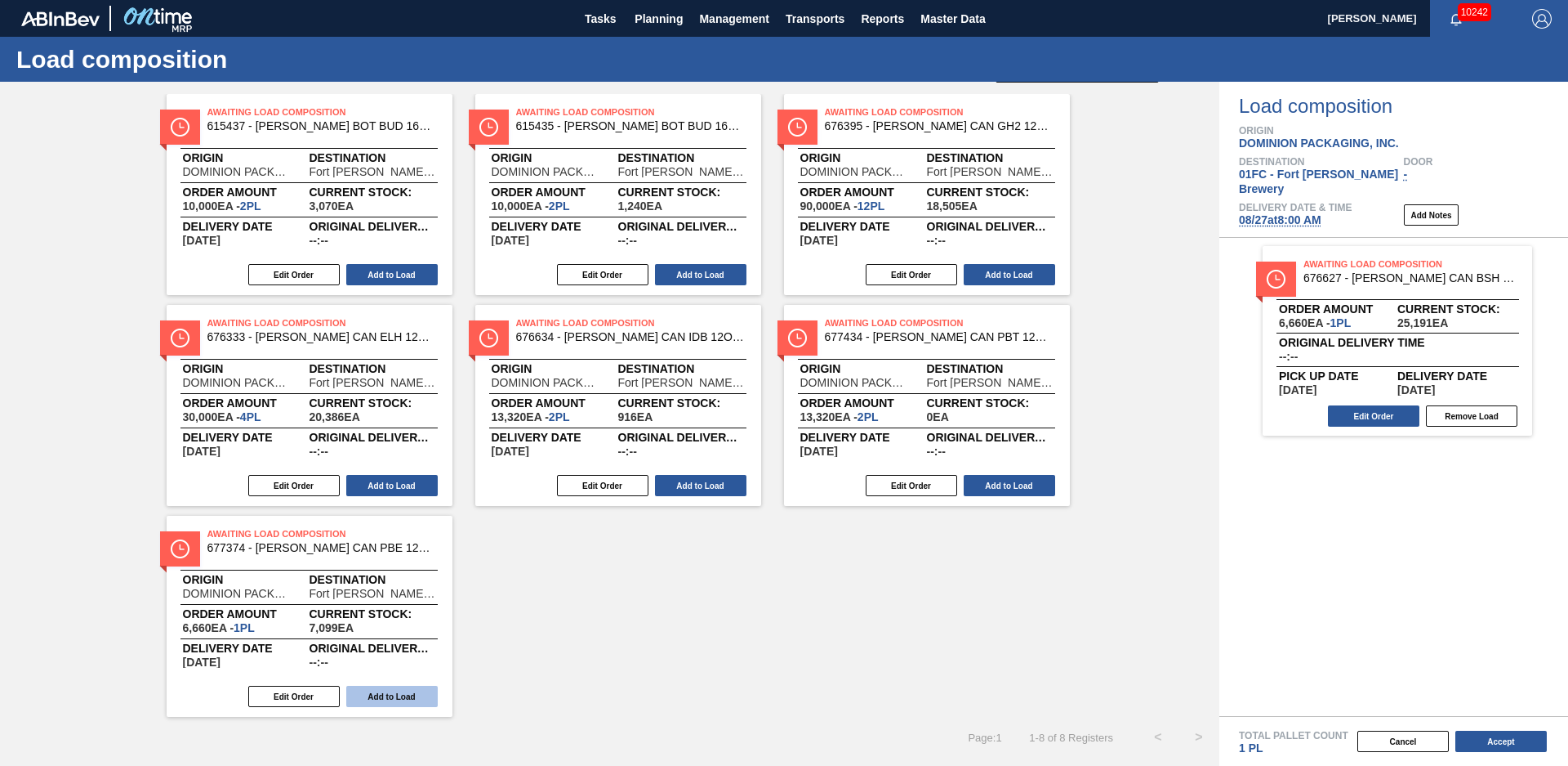
click at [393, 698] on button "Add to Load" at bounding box center [392, 696] width 91 height 22
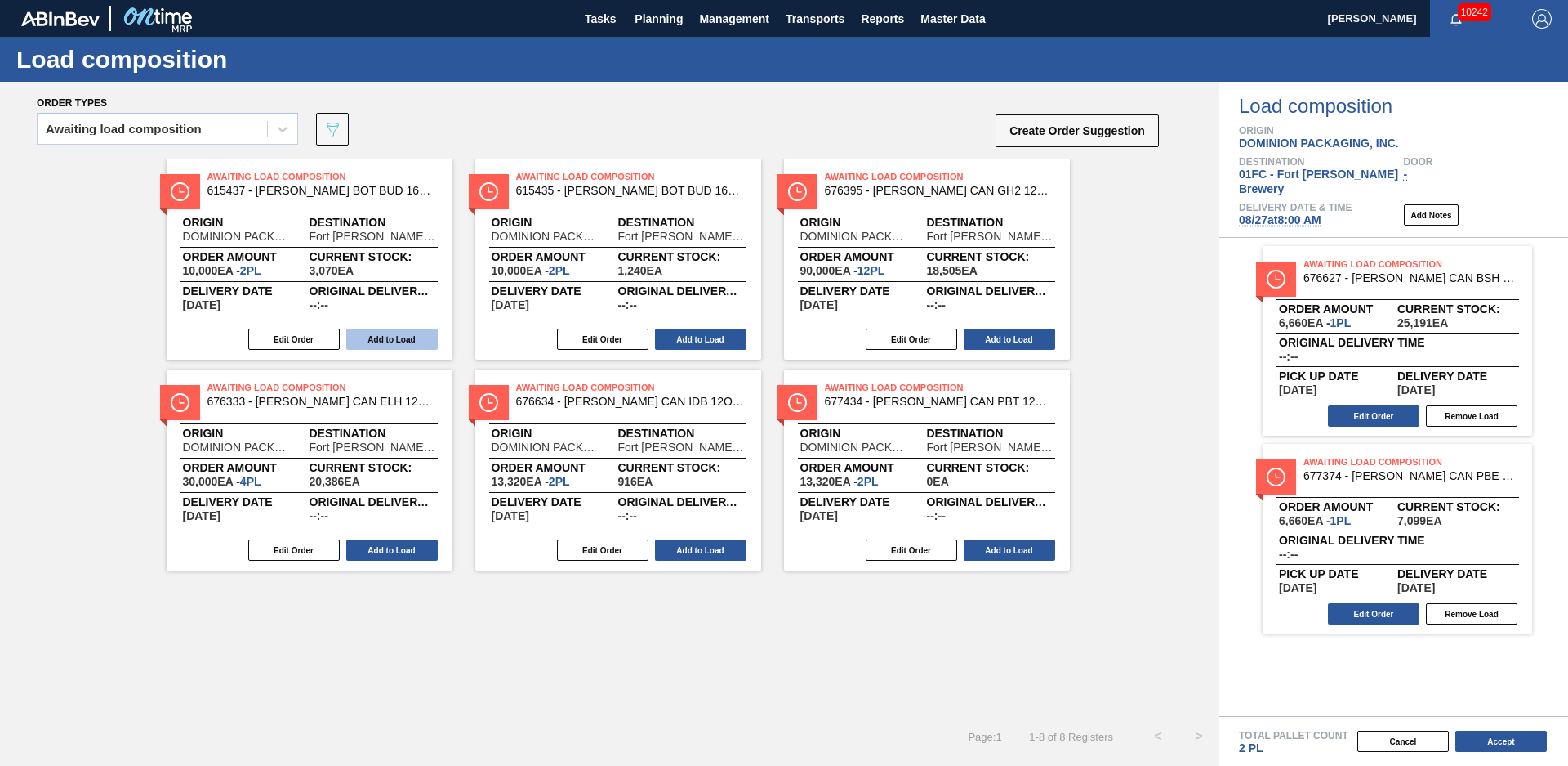
click at [381, 335] on button "Add to Load" at bounding box center [392, 339] width 91 height 22
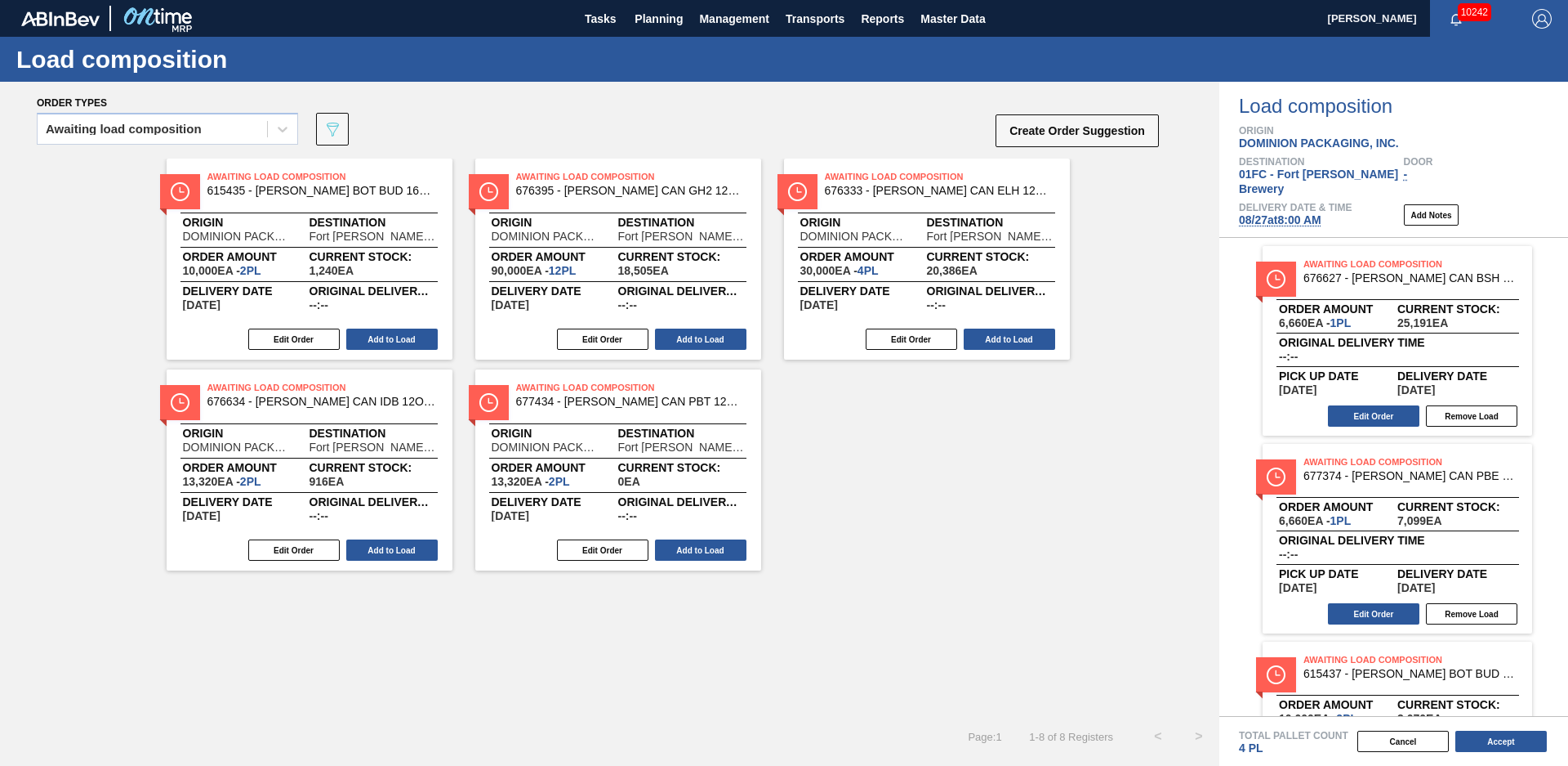
click at [381, 335] on button "Add to Load" at bounding box center [392, 339] width 91 height 22
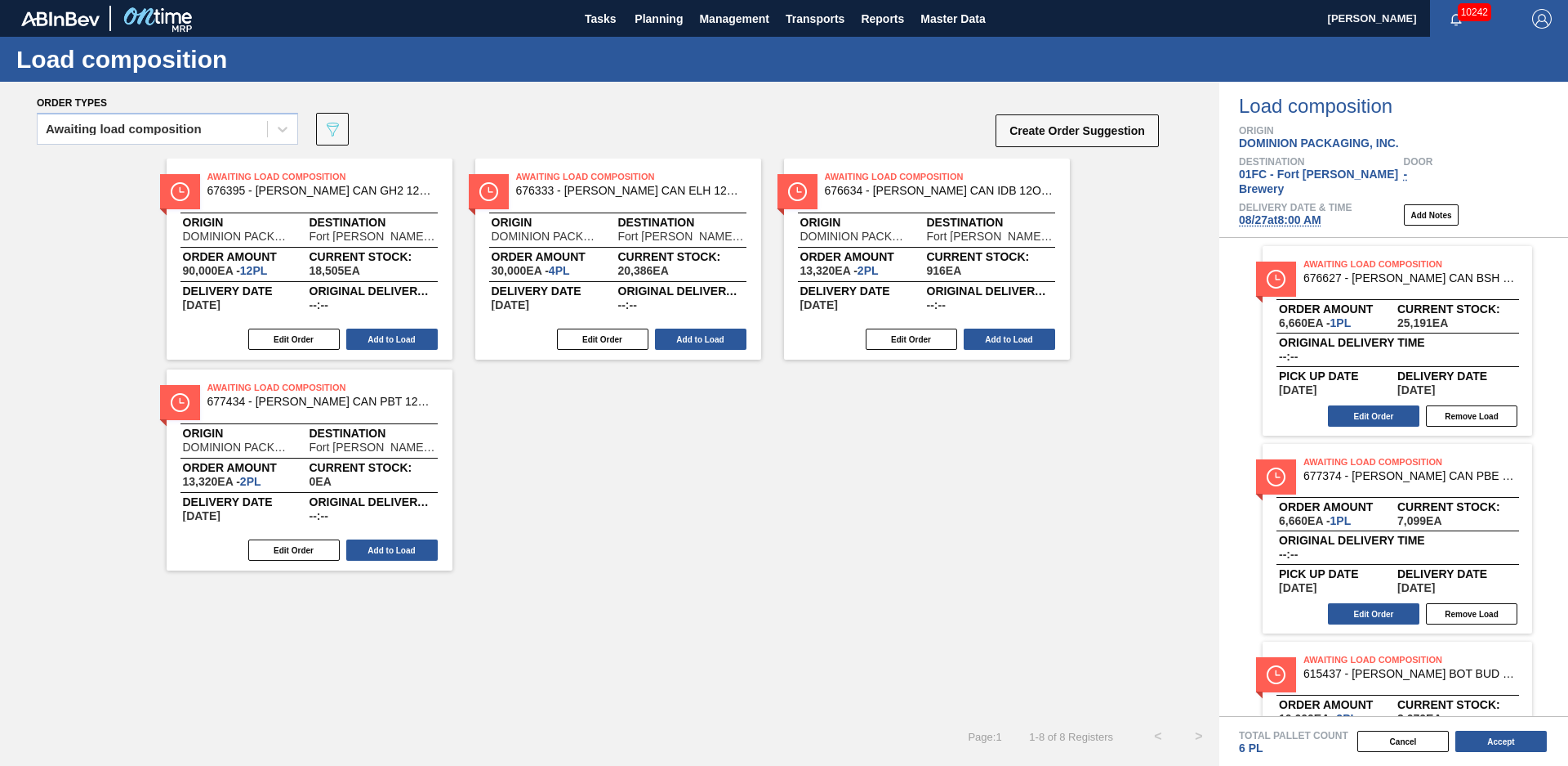
click at [381, 335] on button "Add to Load" at bounding box center [392, 339] width 91 height 22
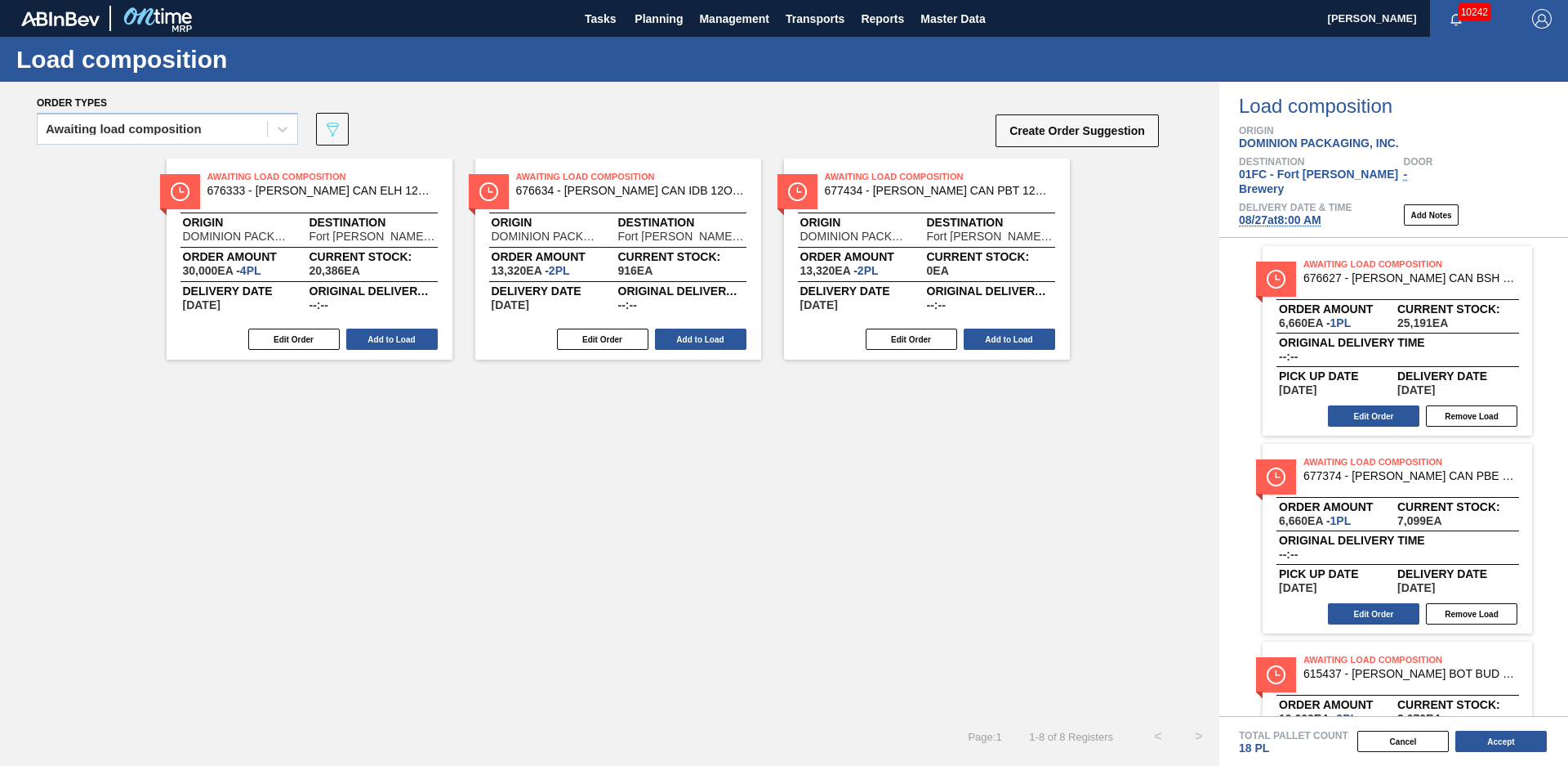
click at [381, 335] on button "Add to Load" at bounding box center [392, 339] width 91 height 22
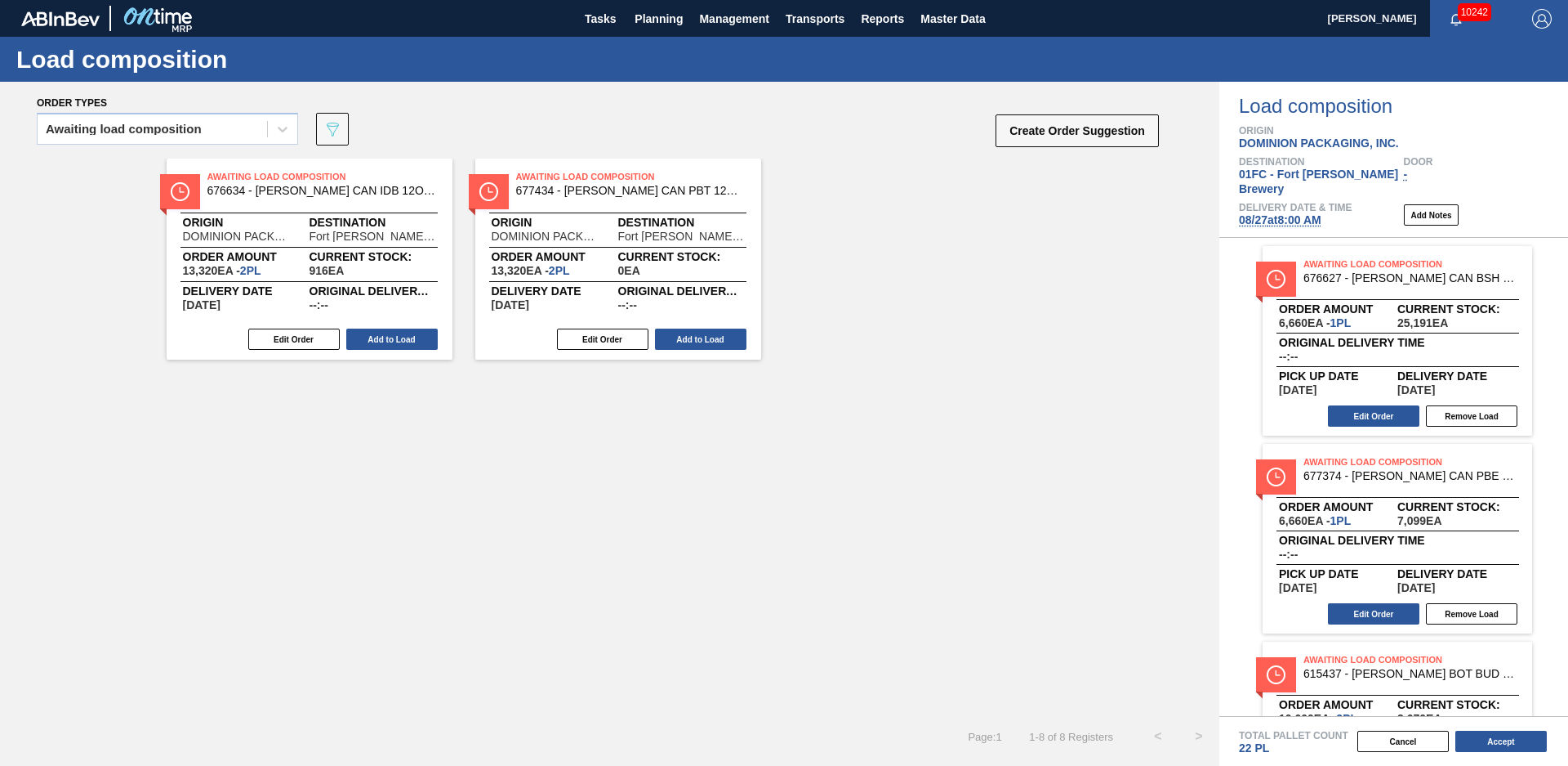
click at [381, 335] on button "Add to Load" at bounding box center [392, 339] width 91 height 22
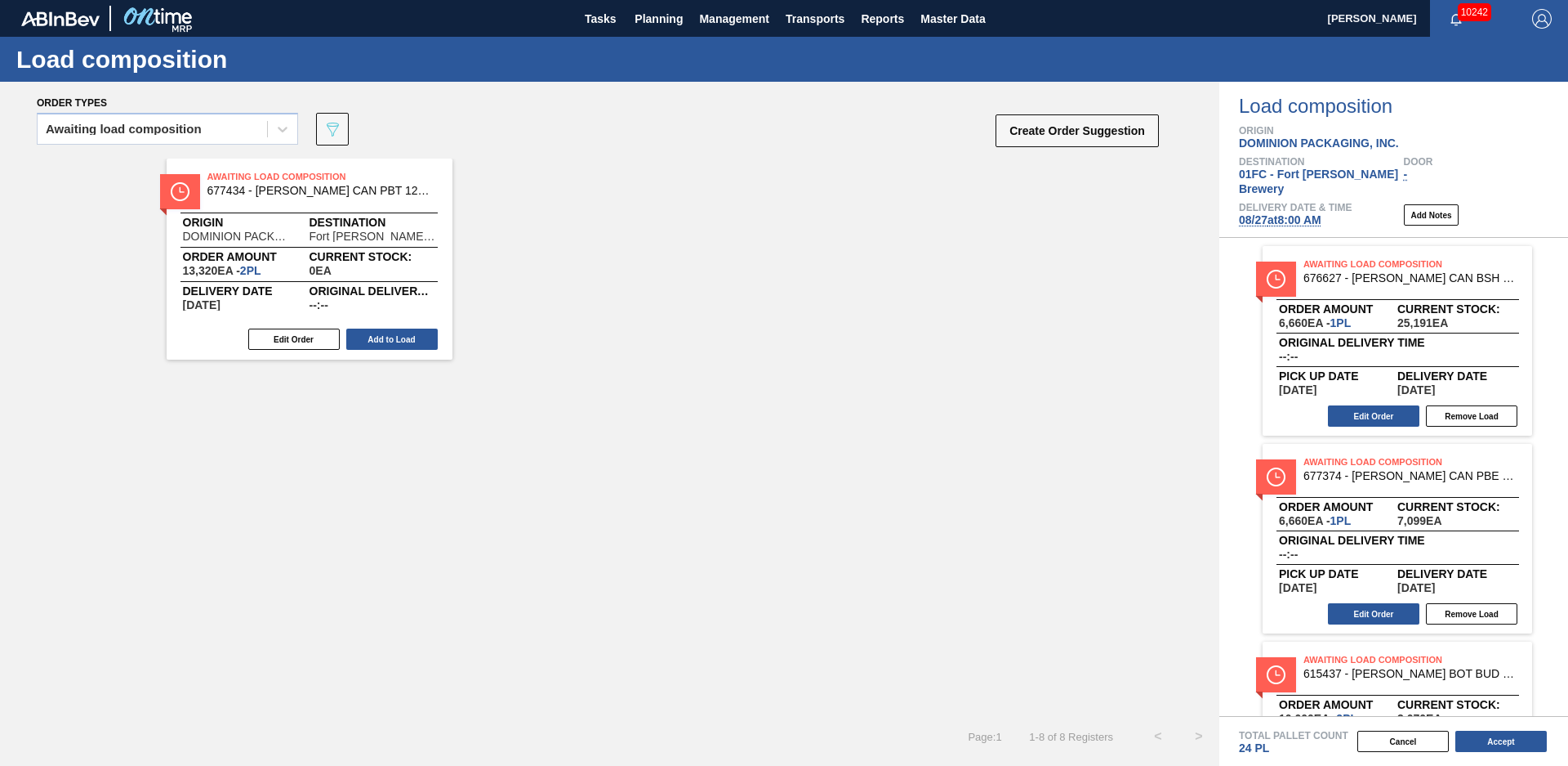
click at [381, 335] on button "Add to Load" at bounding box center [392, 339] width 91 height 22
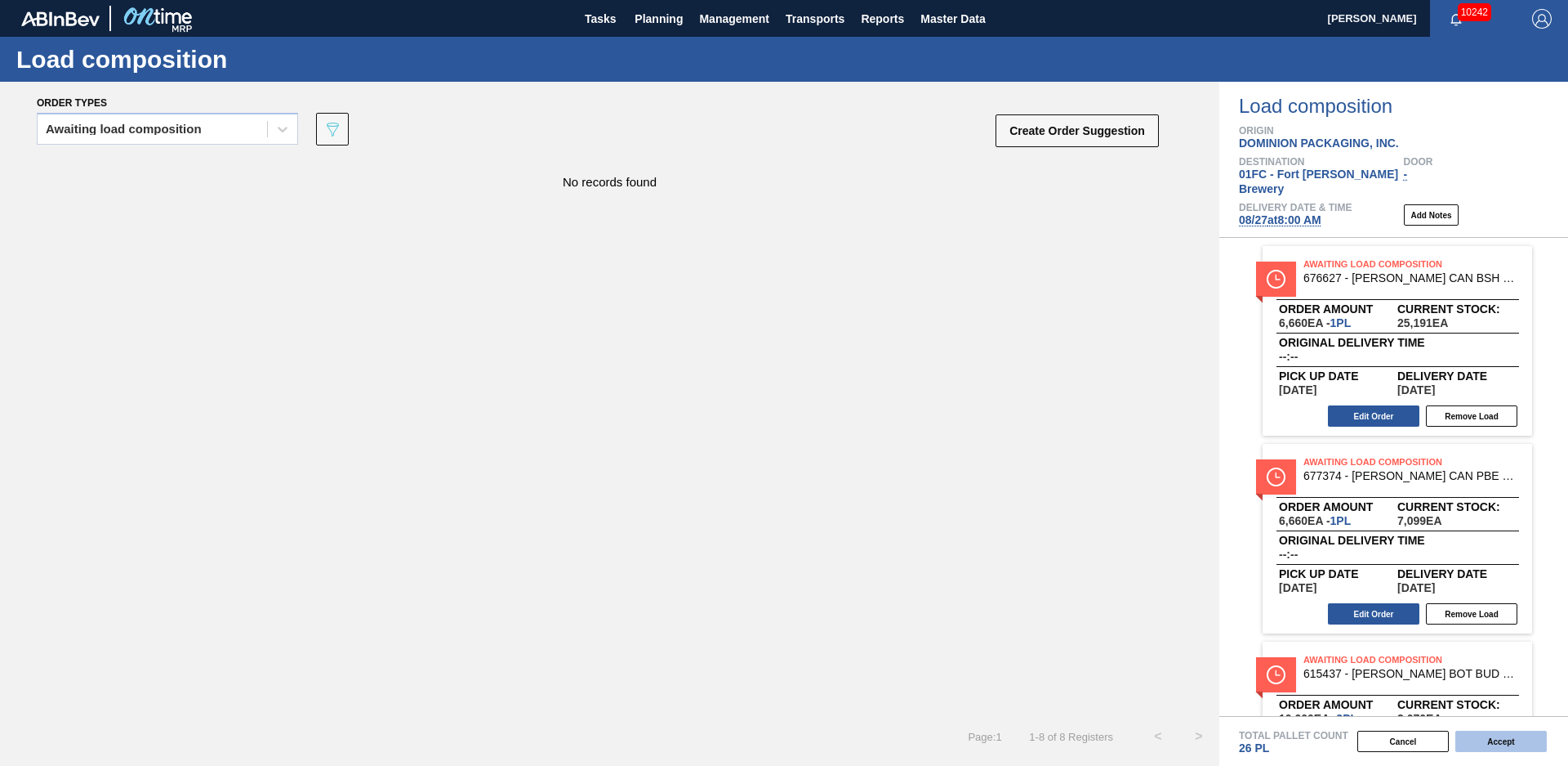
click at [1512, 735] on button "Accept" at bounding box center [1501, 741] width 91 height 22
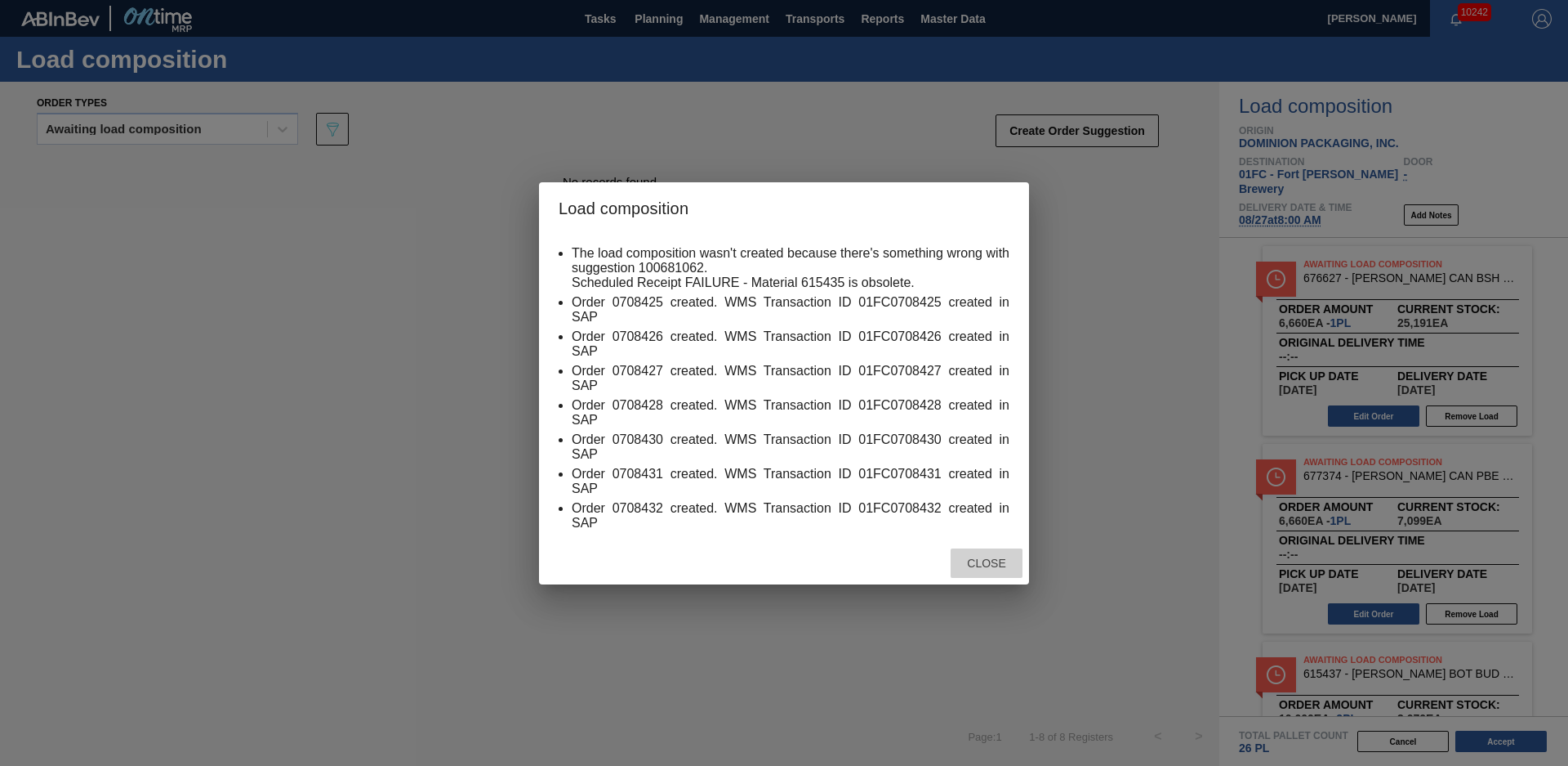
click at [976, 558] on span "Close" at bounding box center [986, 563] width 65 height 13
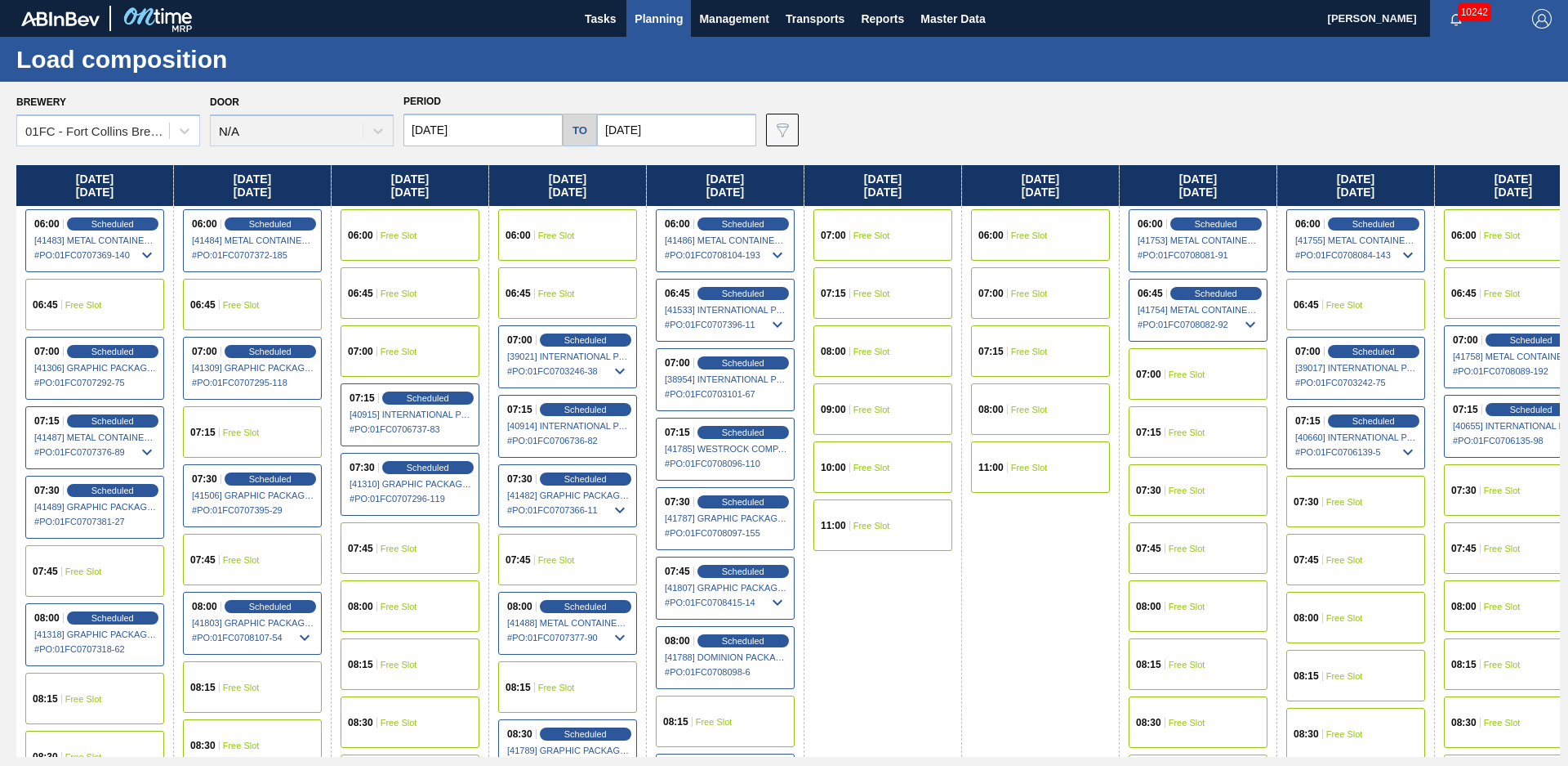
click at [850, 124] on div "Brewery 01FC - Fort Collins Brewery Door N/A Period 08/25/2025 to 11/03/2025 Da…" at bounding box center [787, 118] width 1544 height 57
click at [650, 10] on span "Planning" at bounding box center [658, 19] width 48 height 20
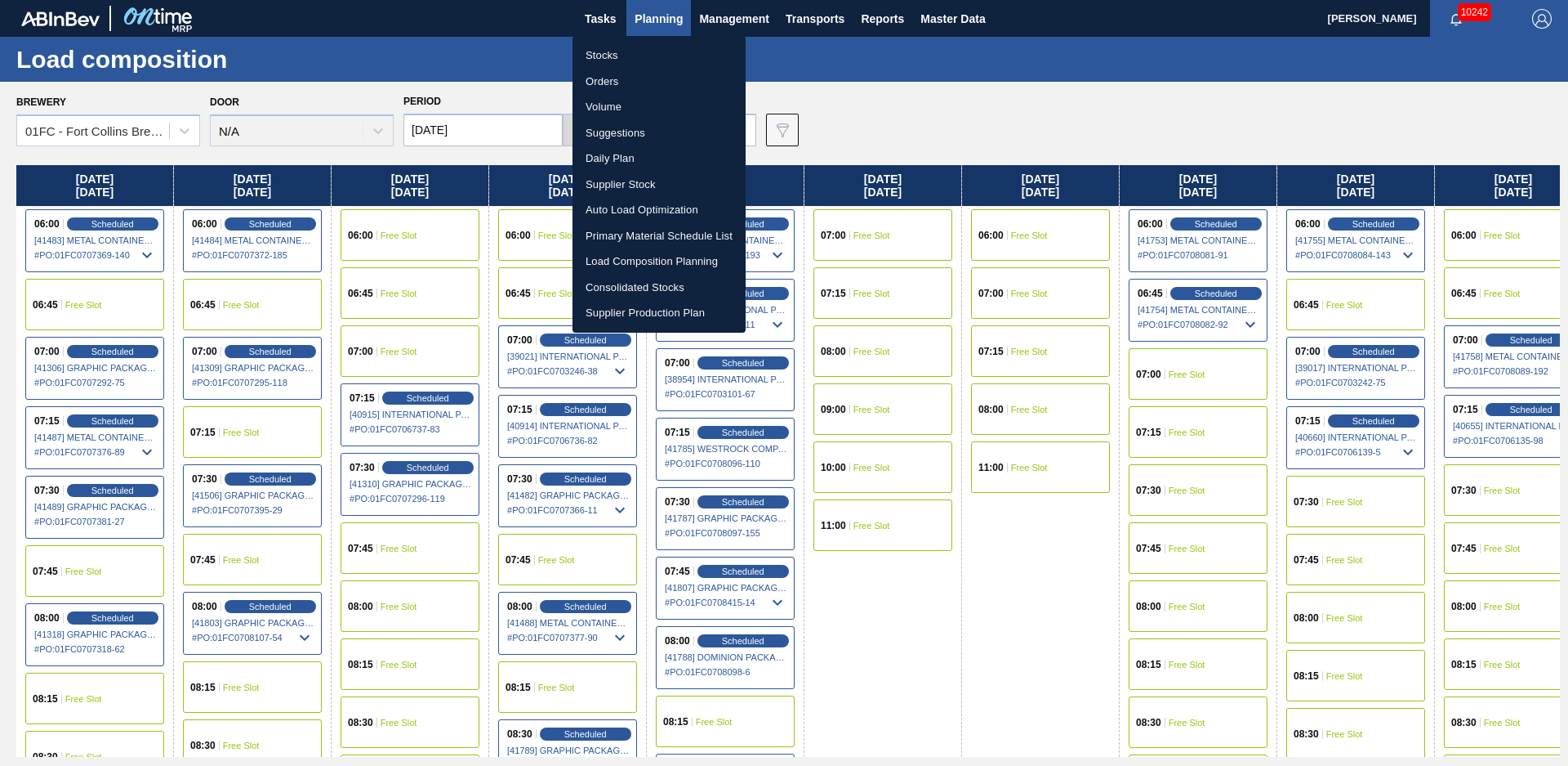
click at [900, 82] on div at bounding box center [784, 383] width 1568 height 766
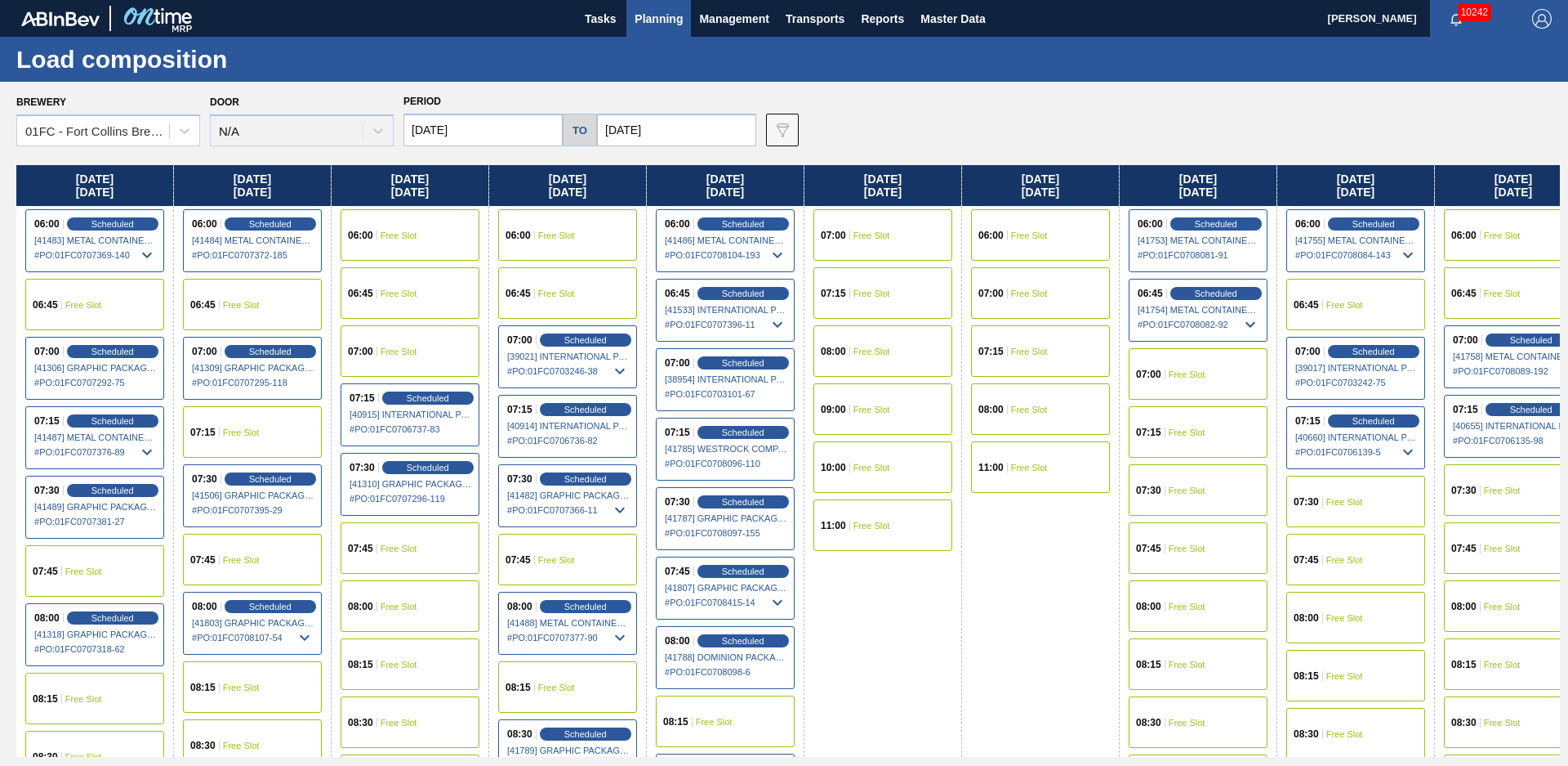
scroll to position [177, 0]
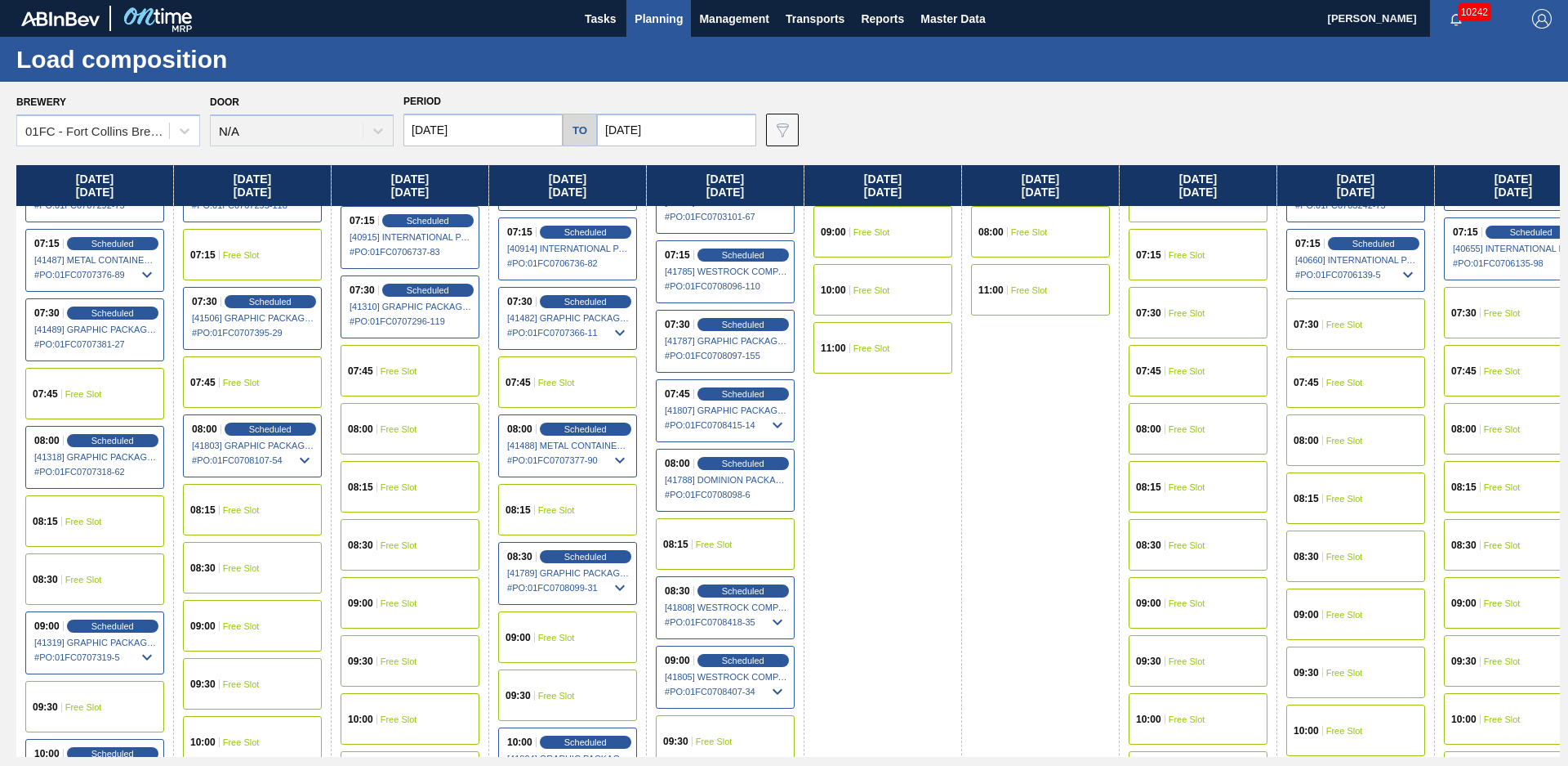
click at [558, 644] on div "09:00 Free Slot" at bounding box center [567, 637] width 138 height 52
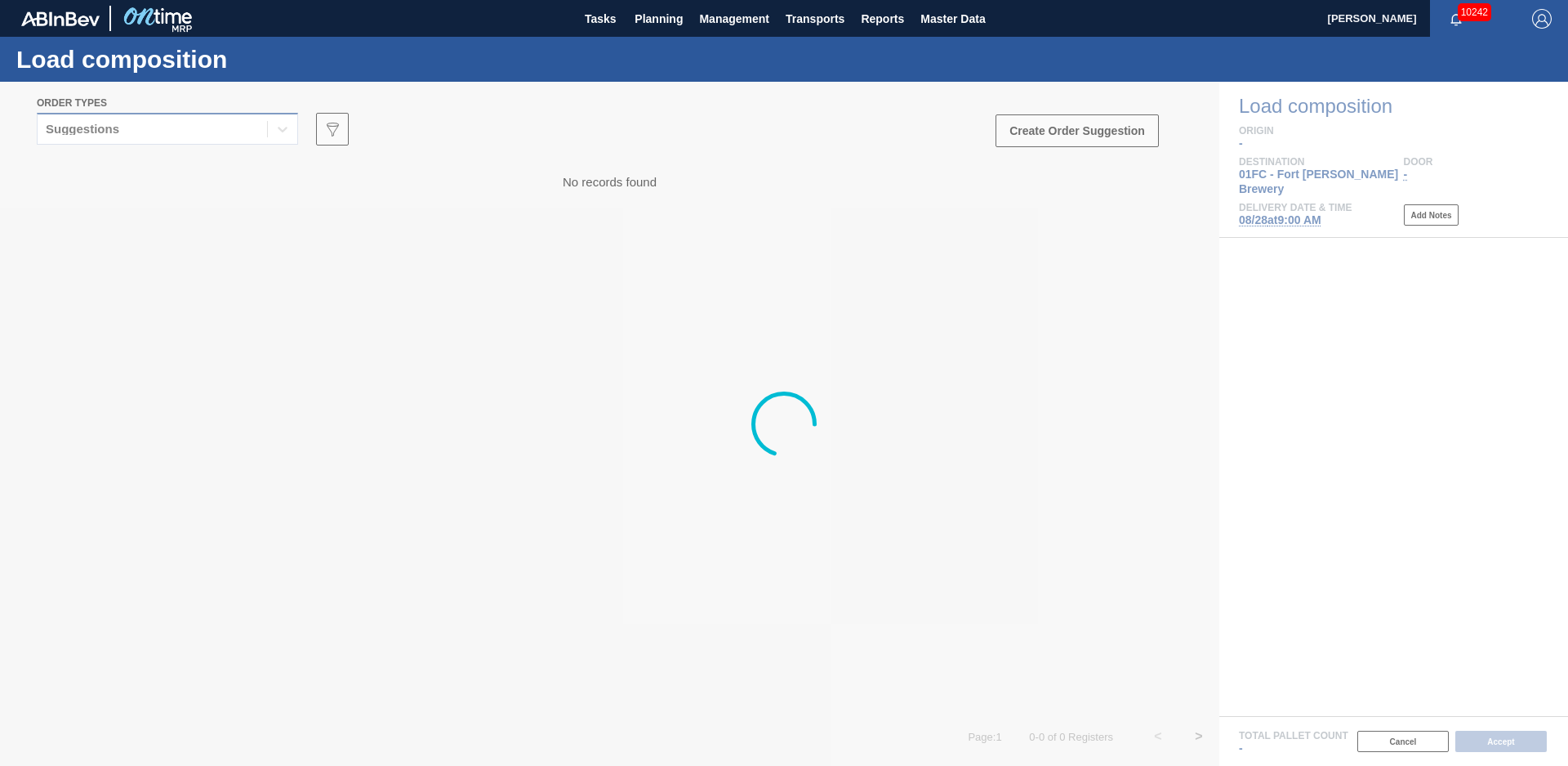
click at [152, 121] on div "Suggestions" at bounding box center [153, 129] width 230 height 24
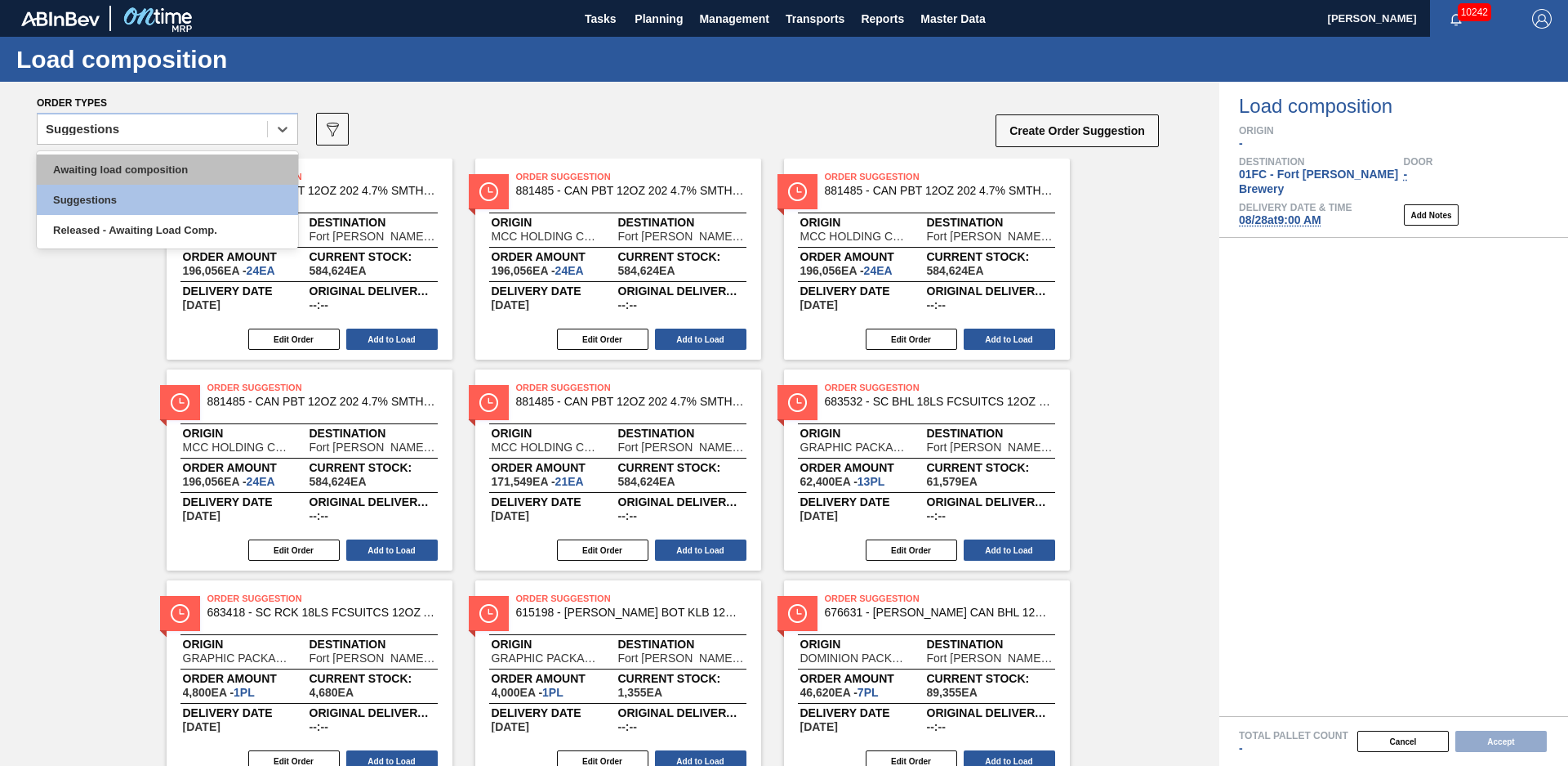
click at [129, 161] on div "Awaiting load composition" at bounding box center [168, 170] width 262 height 30
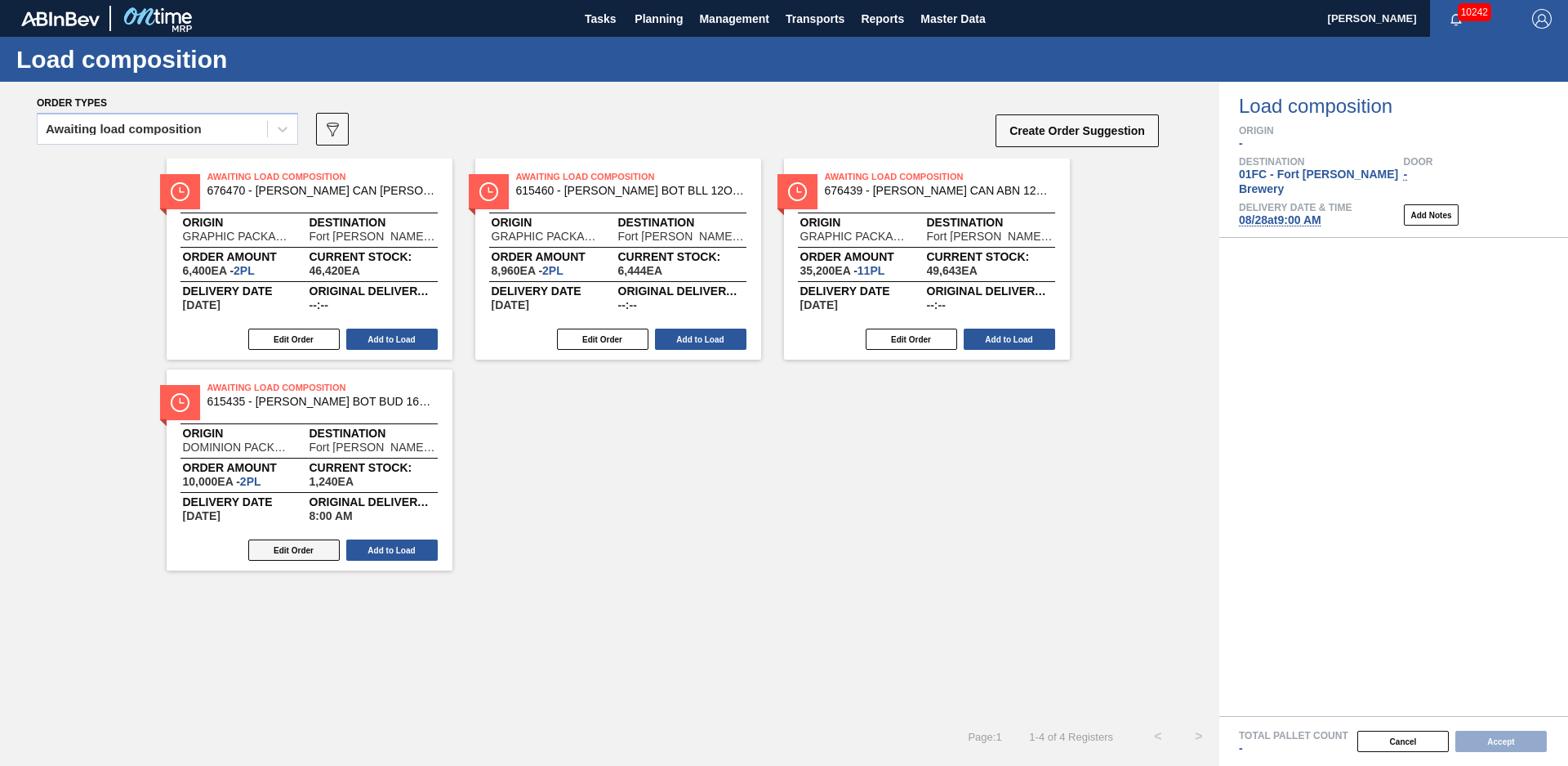
click at [316, 555] on button "Edit Order" at bounding box center [294, 549] width 91 height 22
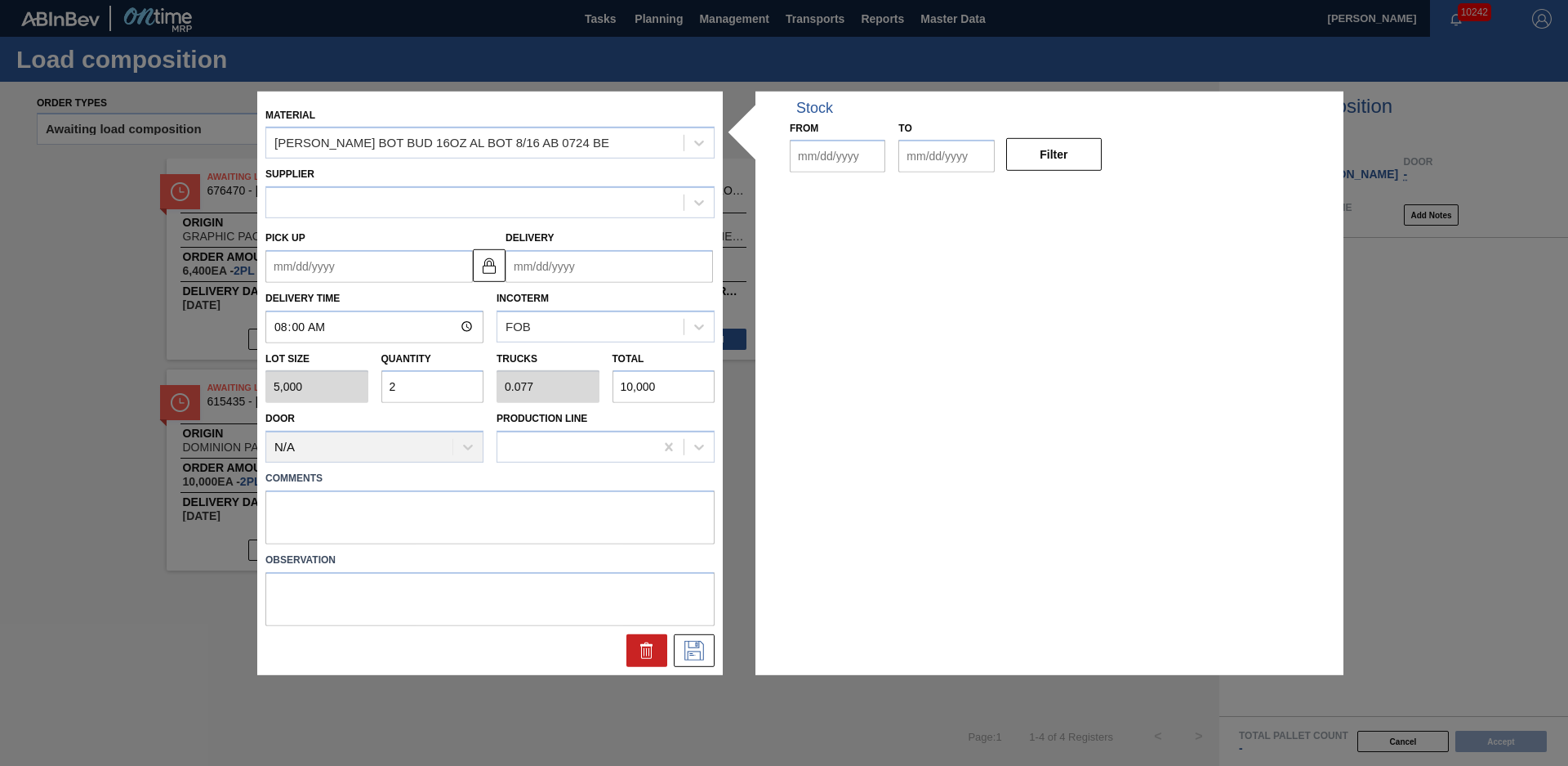
type input "08:00:00"
type input "5,000"
type input "2"
type input "0.077"
type input "10,000"
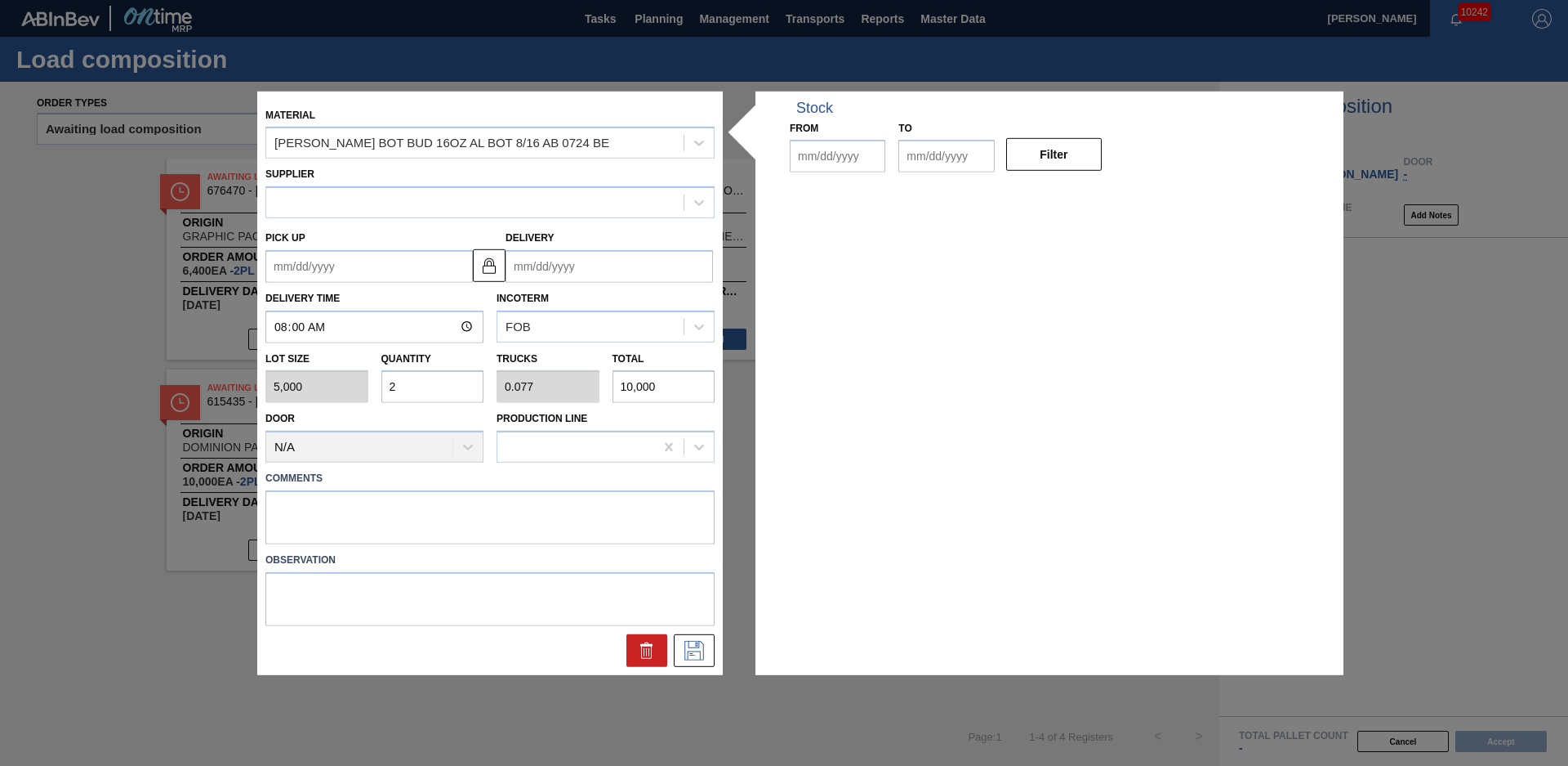
type up "[DATE]"
type input "[DATE]"
click at [642, 656] on icon at bounding box center [646, 651] width 10 height 12
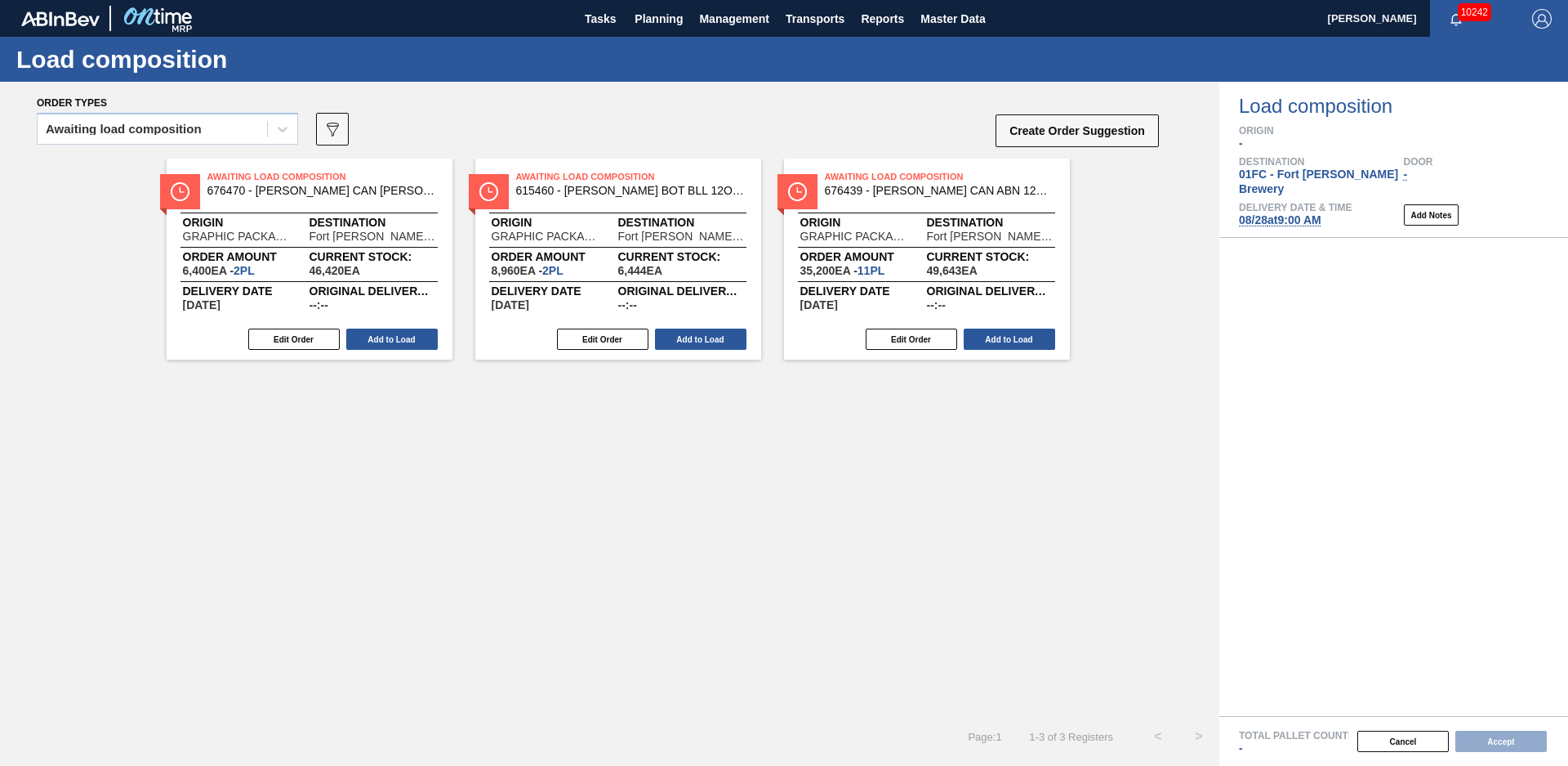
click at [1046, 426] on div "Awaiting Load Composition 676470 - CARR CAN BUD 12OZ TWNSTK 30/12 CAN 0922 Orig…" at bounding box center [609, 437] width 1220 height 558
click at [648, 27] on span "Planning" at bounding box center [658, 19] width 48 height 20
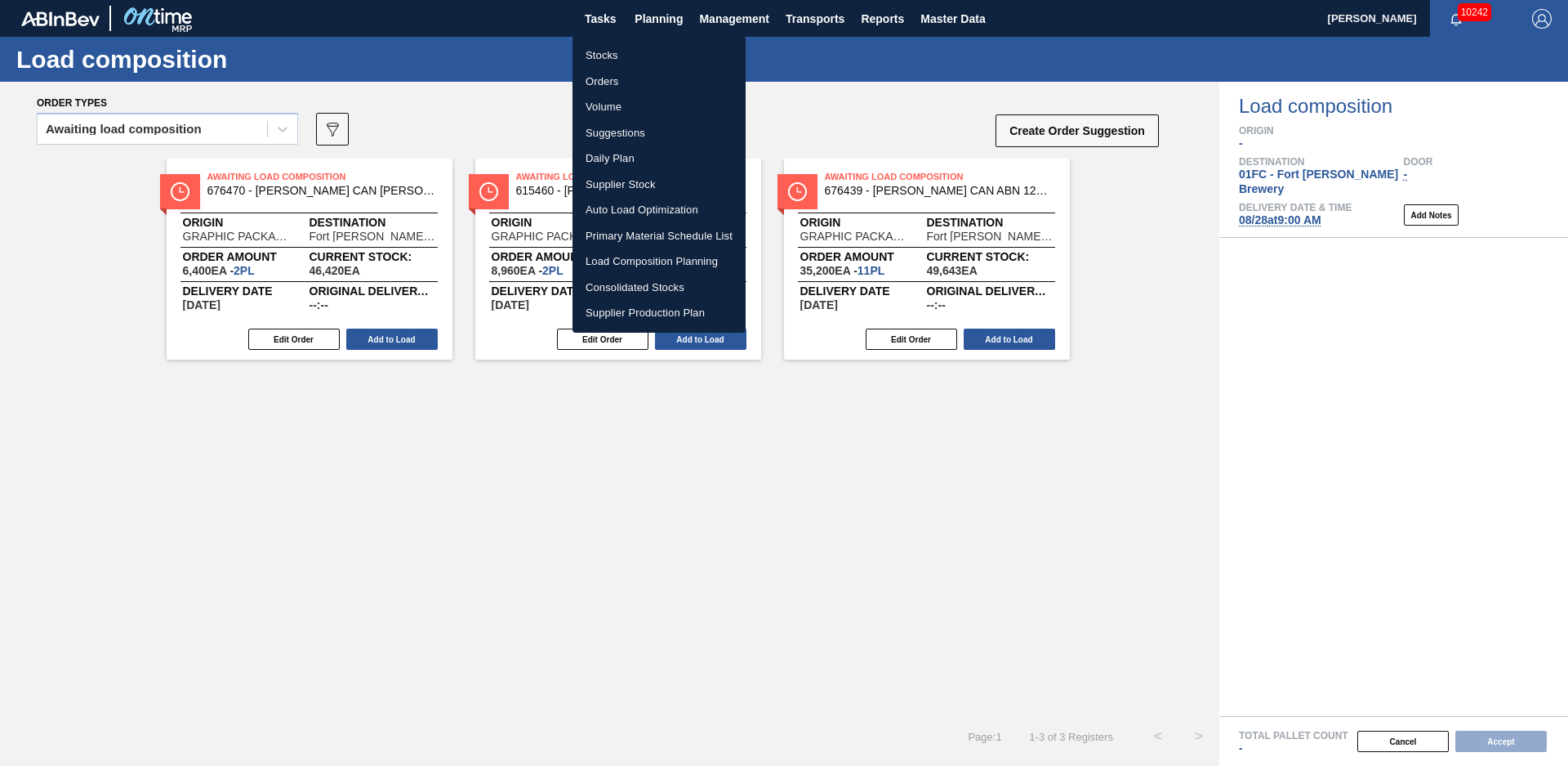
click at [625, 135] on li "Suggestions" at bounding box center [659, 134] width 173 height 26
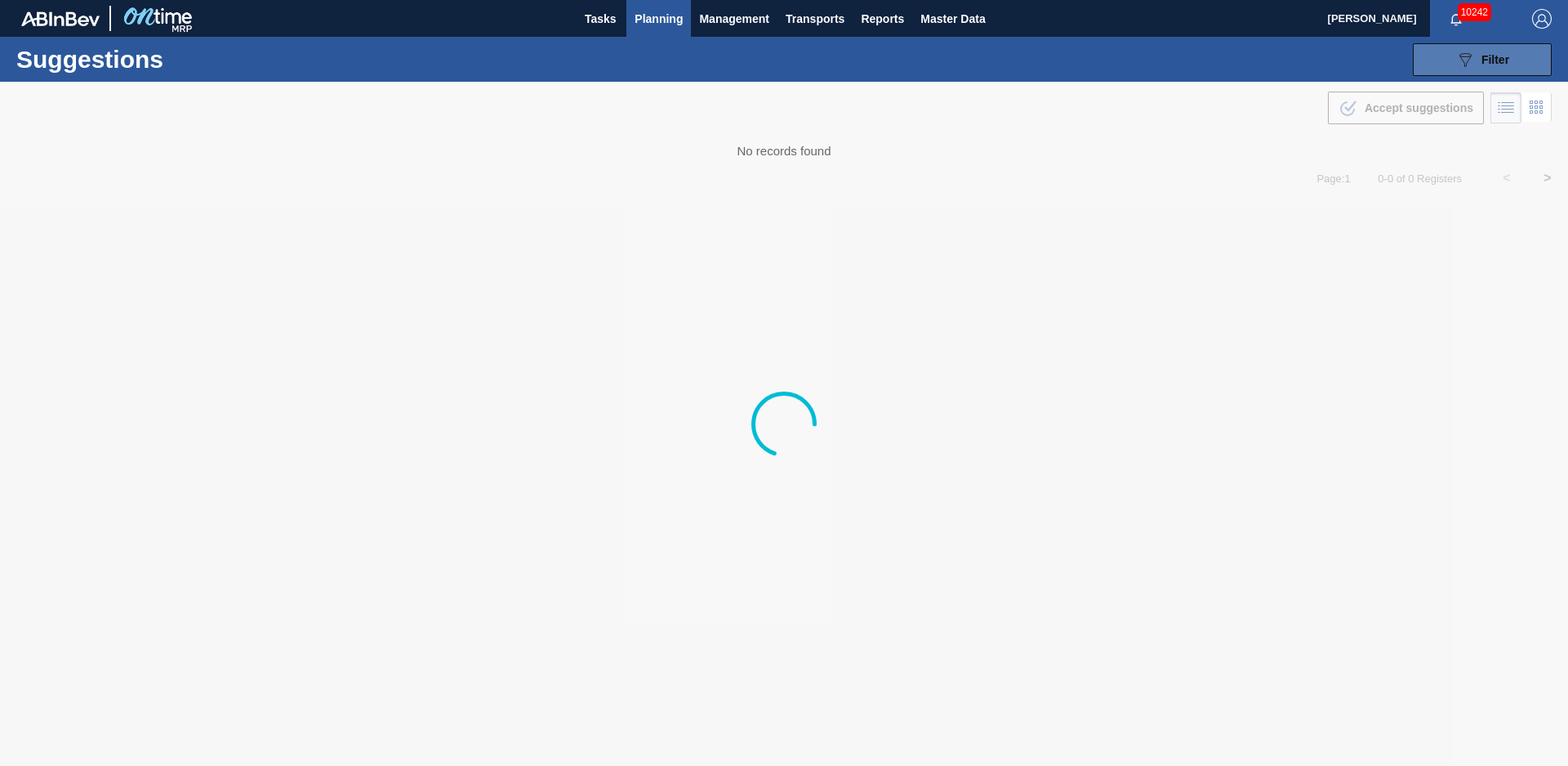
click at [1476, 62] on div "089F7B8B-B2A5-4AFE-B5C0-19BA573D28AC Filter" at bounding box center [1482, 59] width 54 height 20
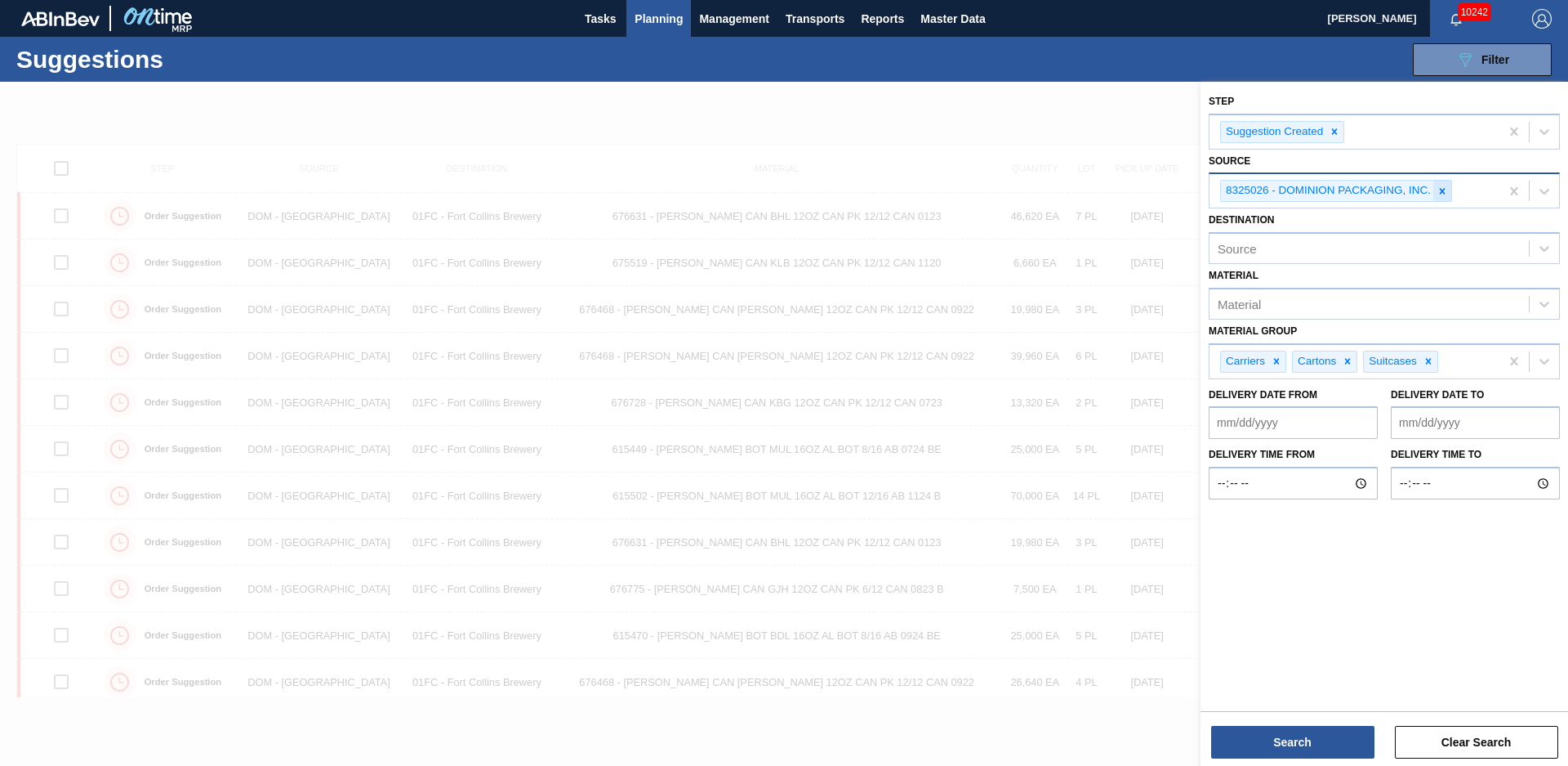
click at [1448, 191] on icon at bounding box center [1443, 191] width 11 height 11
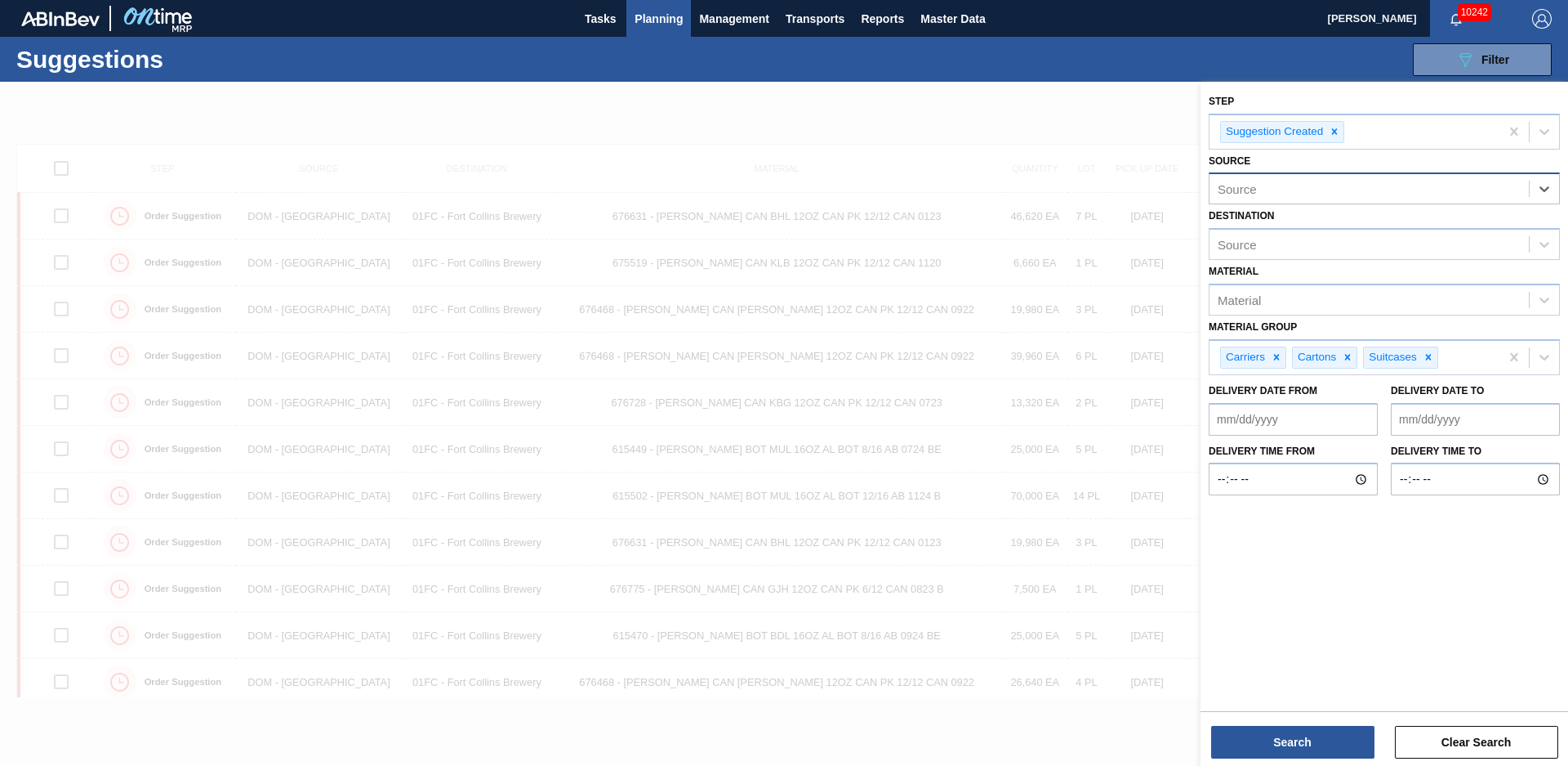
click at [1405, 188] on div "Source" at bounding box center [1369, 188] width 319 height 24
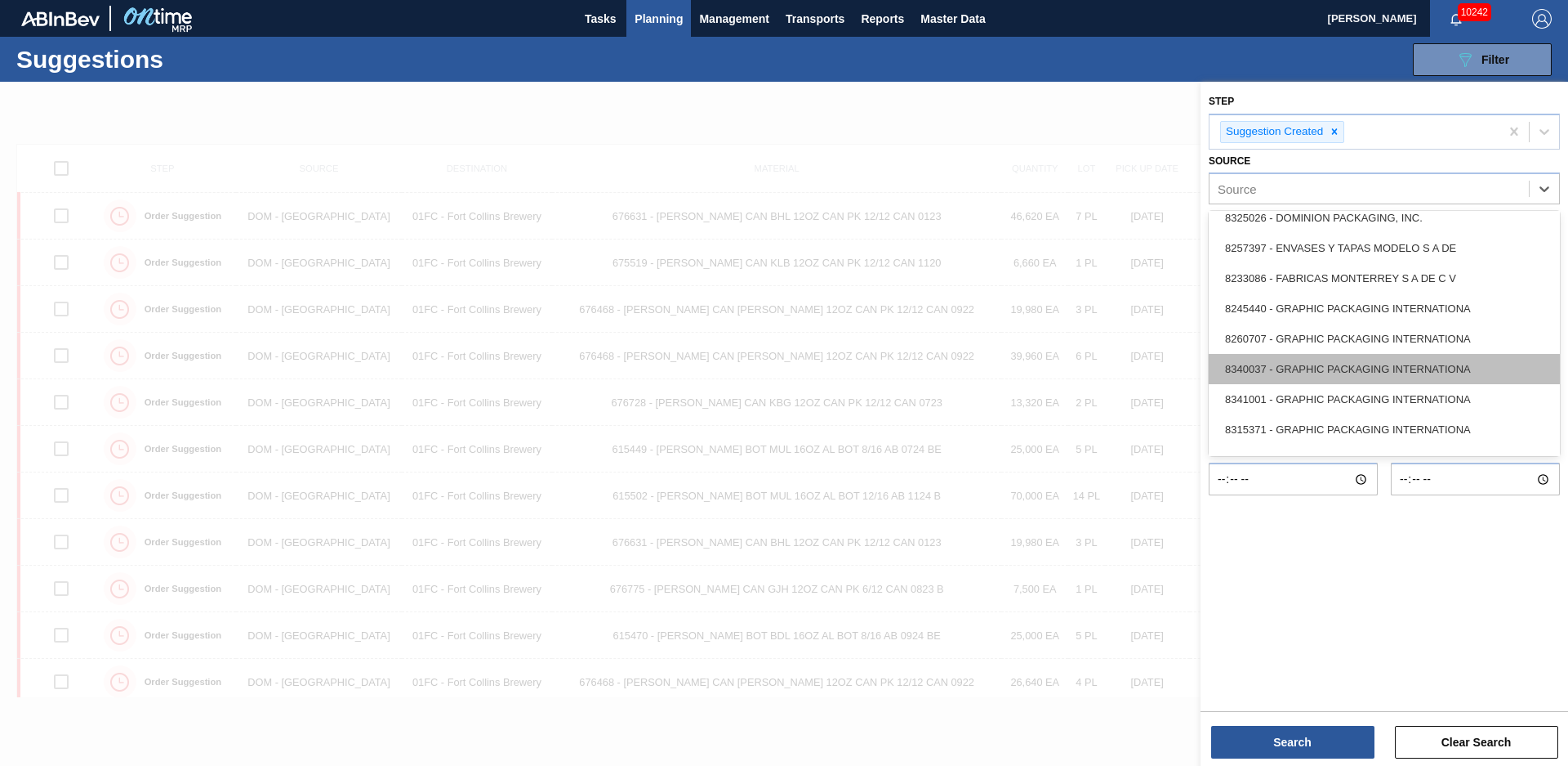
scroll to position [478, 0]
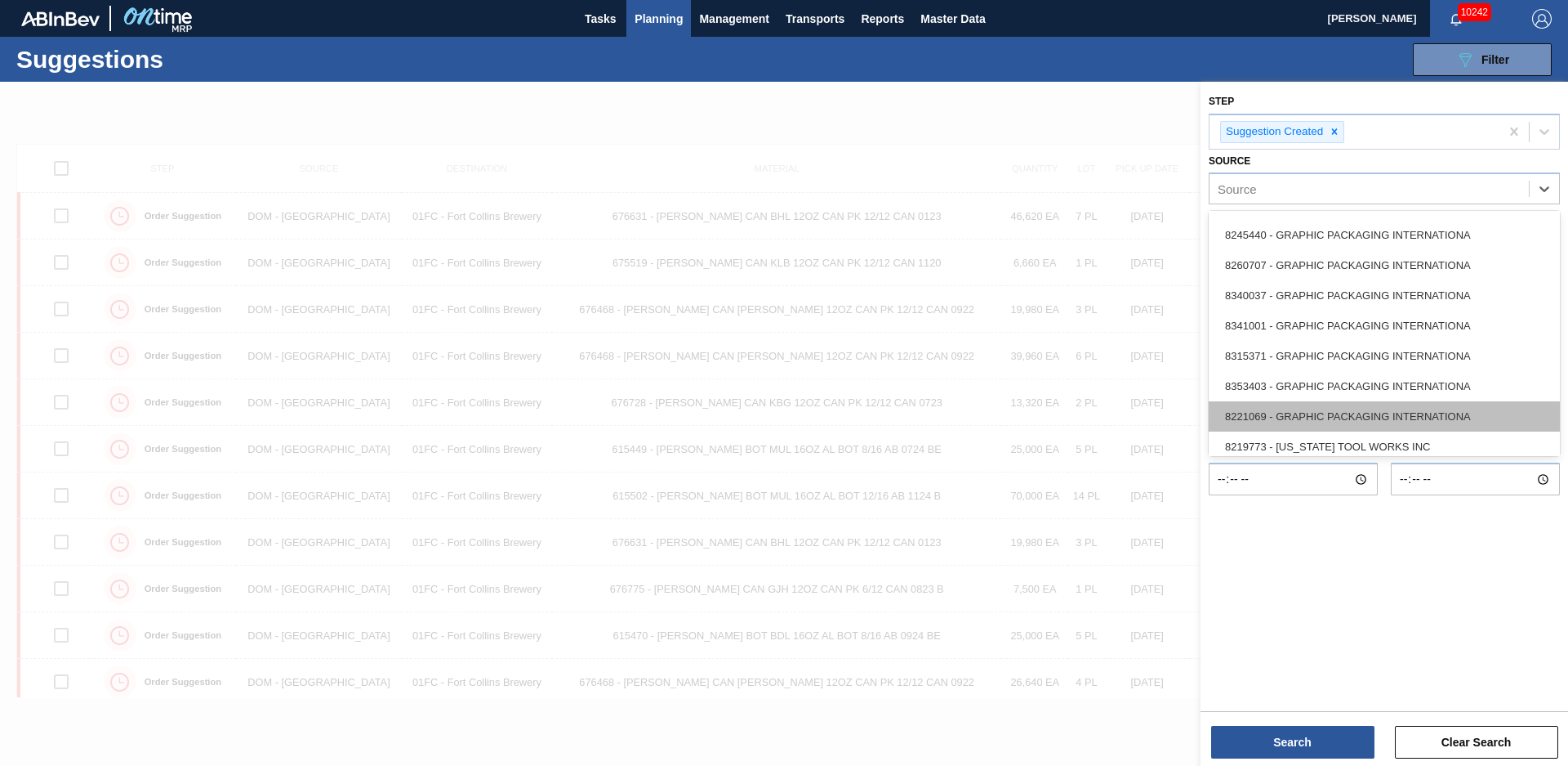
click at [1312, 419] on div "8221069 - GRAPHIC PACKAGING INTERNATIONA" at bounding box center [1384, 416] width 351 height 30
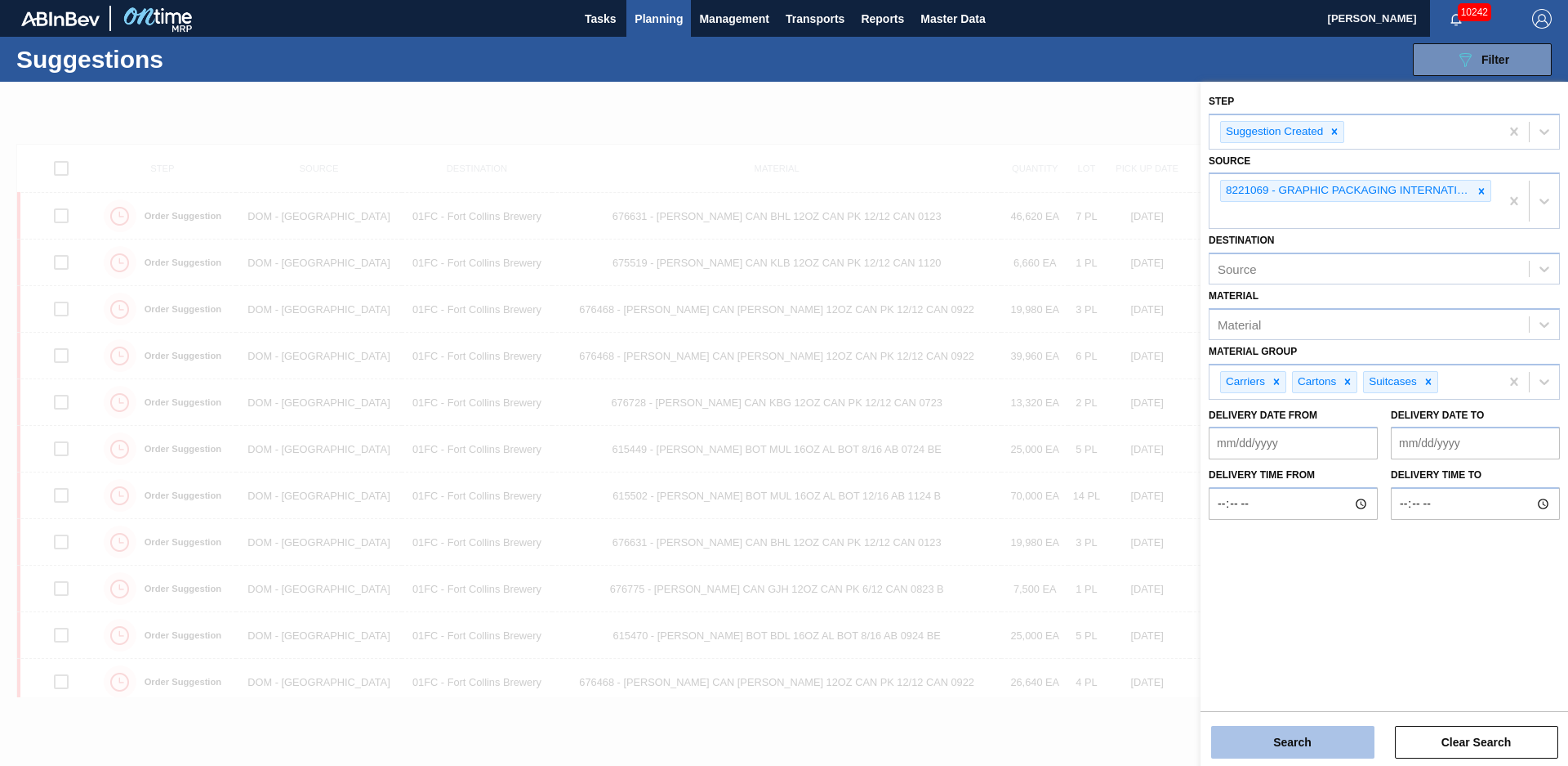
click at [1307, 740] on button "Search" at bounding box center [1292, 742] width 163 height 33
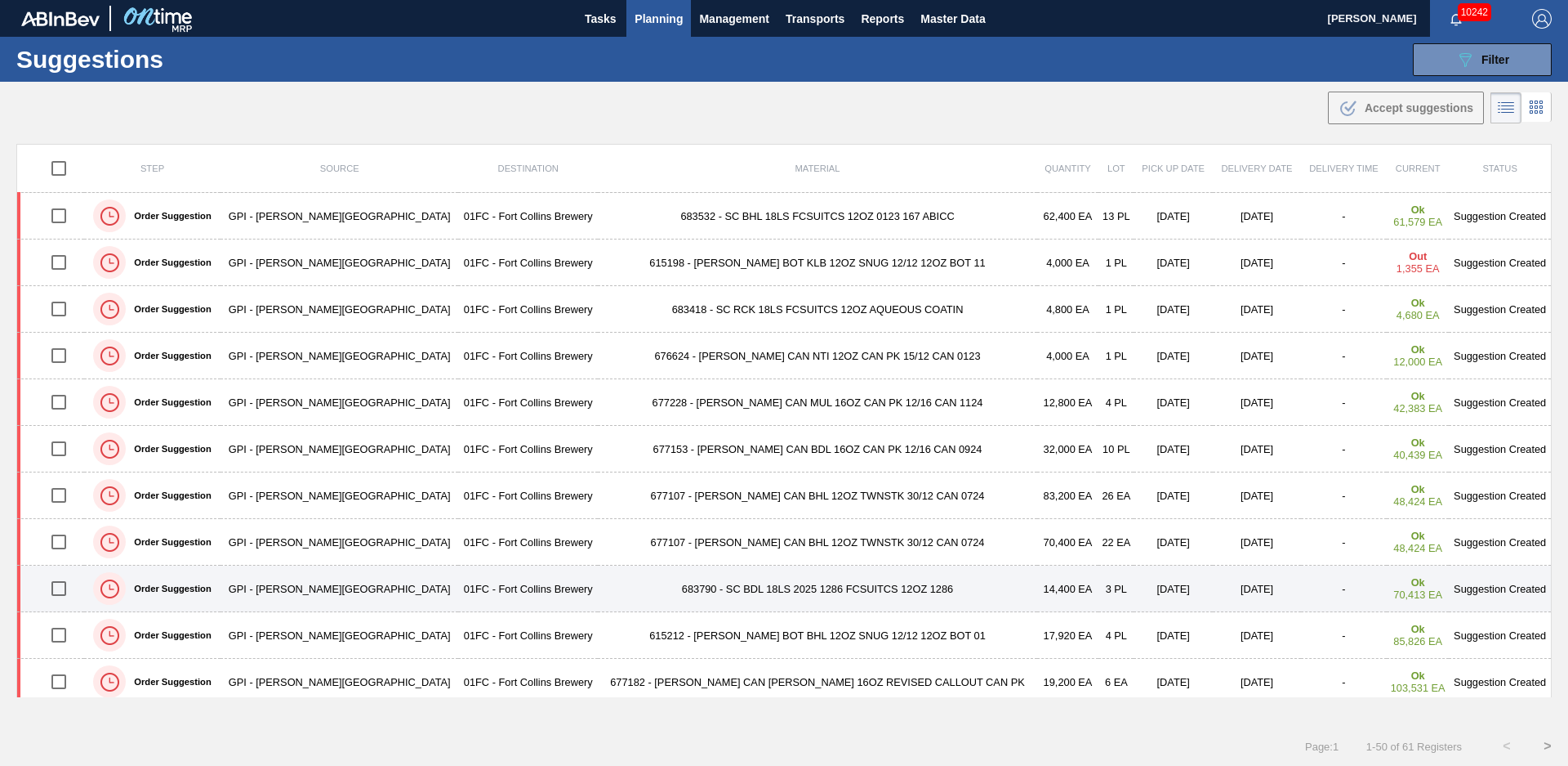
click at [795, 582] on td "683790 - SC BDL 18LS 2025 1286 FCSUITCS 12OZ 1286" at bounding box center [817, 588] width 439 height 46
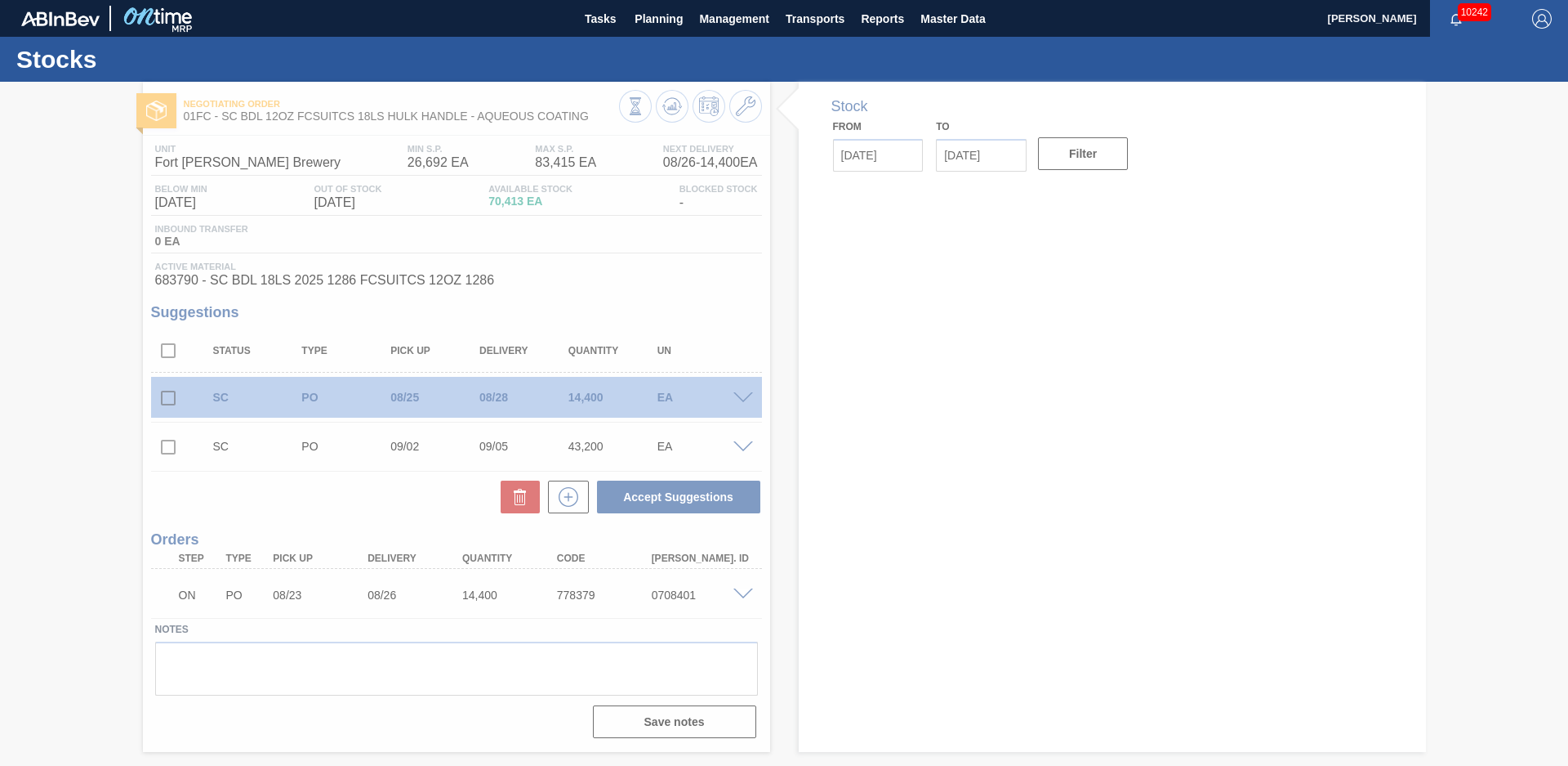
type input "[DATE]"
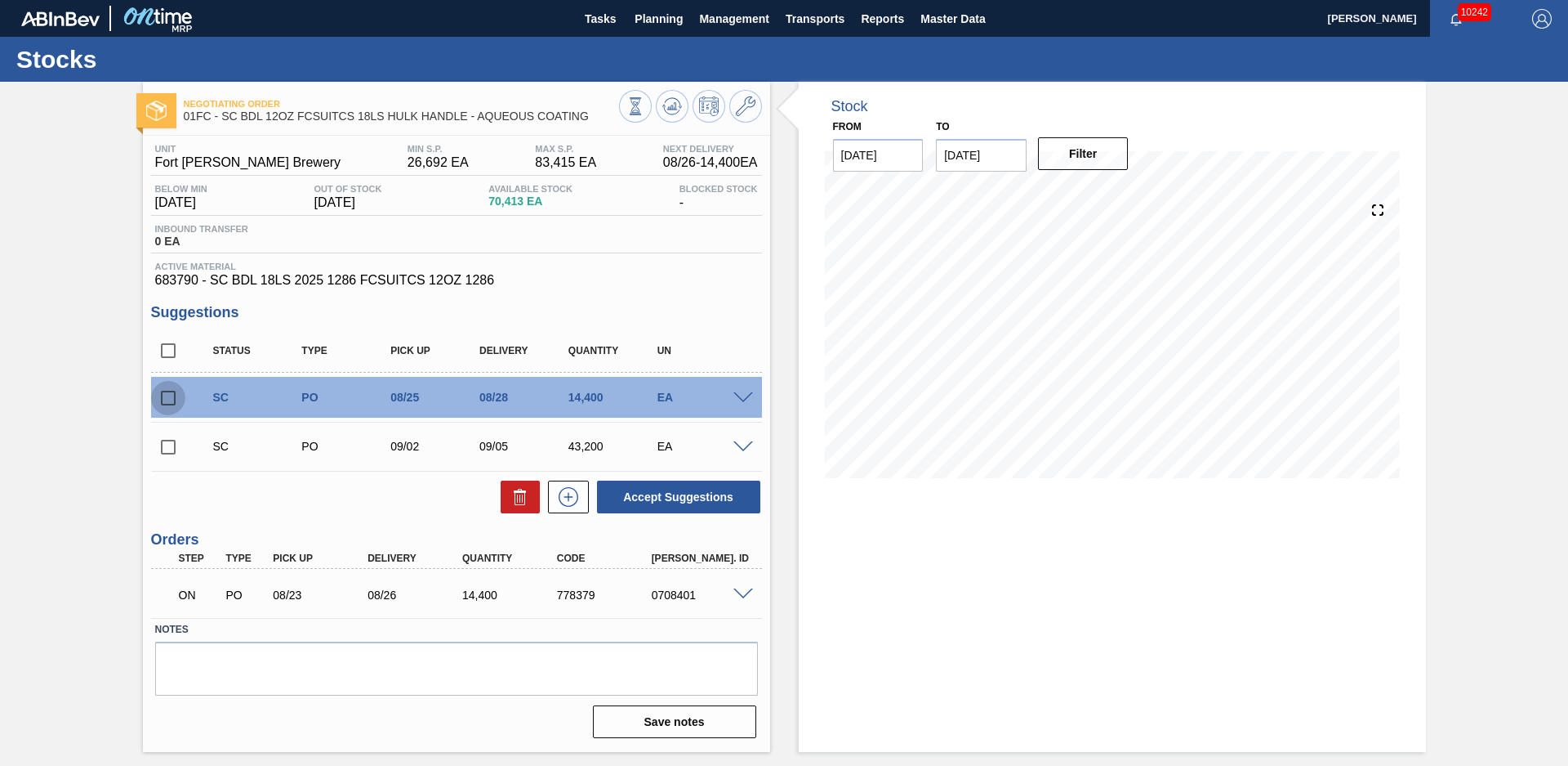
click at [173, 399] on input "checkbox" at bounding box center [168, 398] width 34 height 34
click at [742, 398] on span at bounding box center [743, 398] width 20 height 12
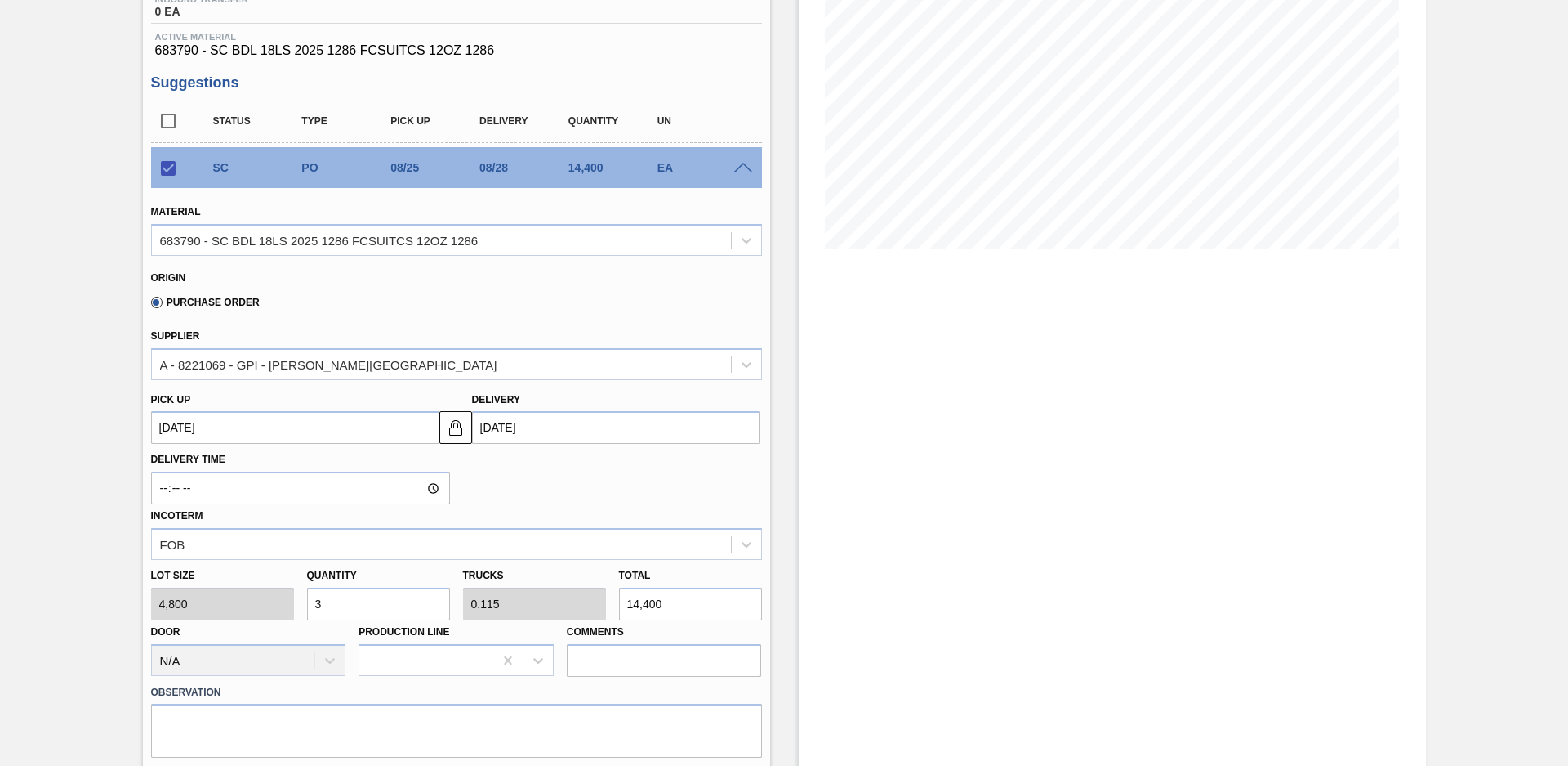
scroll to position [114, 0]
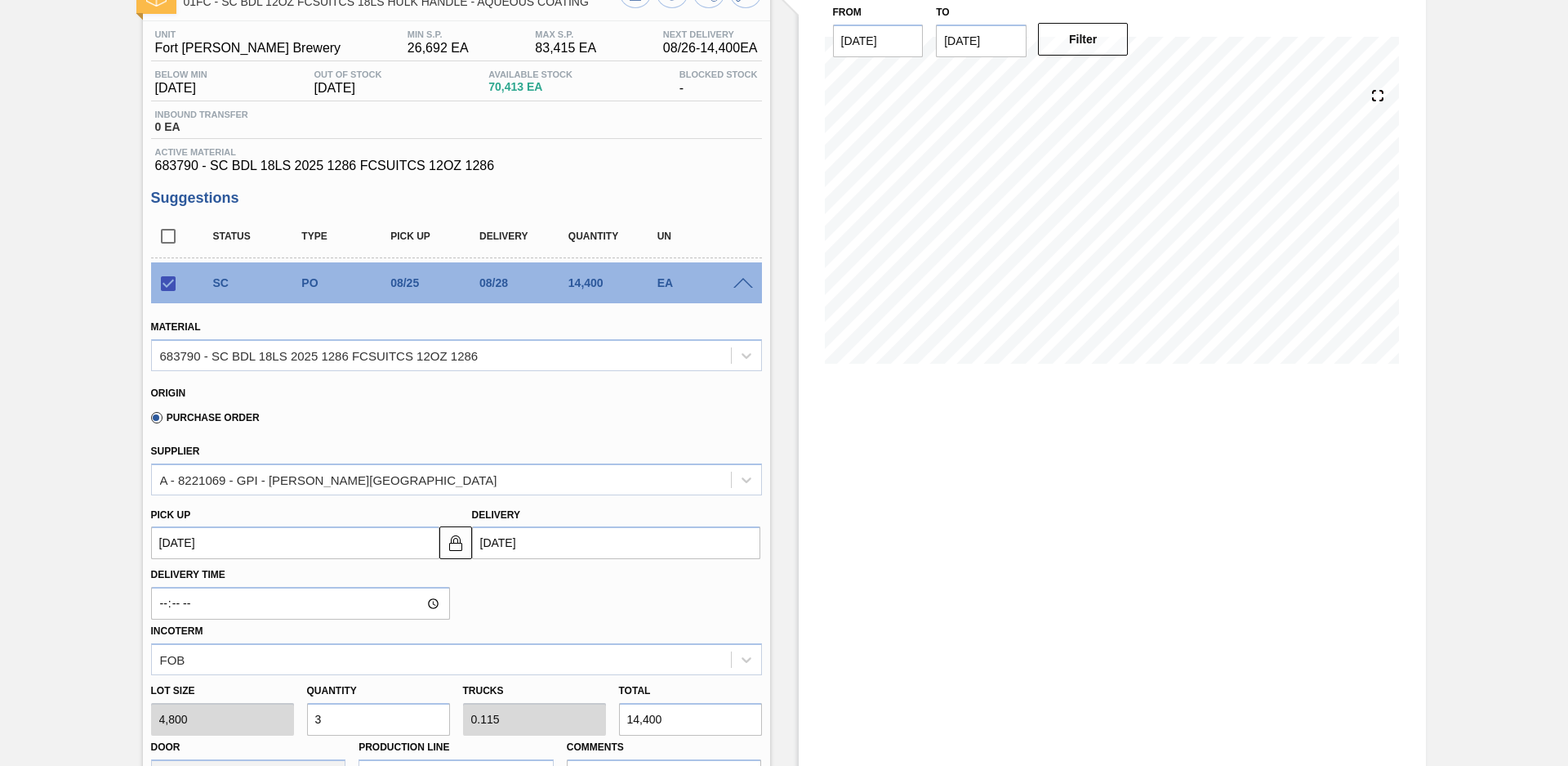
click at [741, 285] on span at bounding box center [743, 284] width 20 height 12
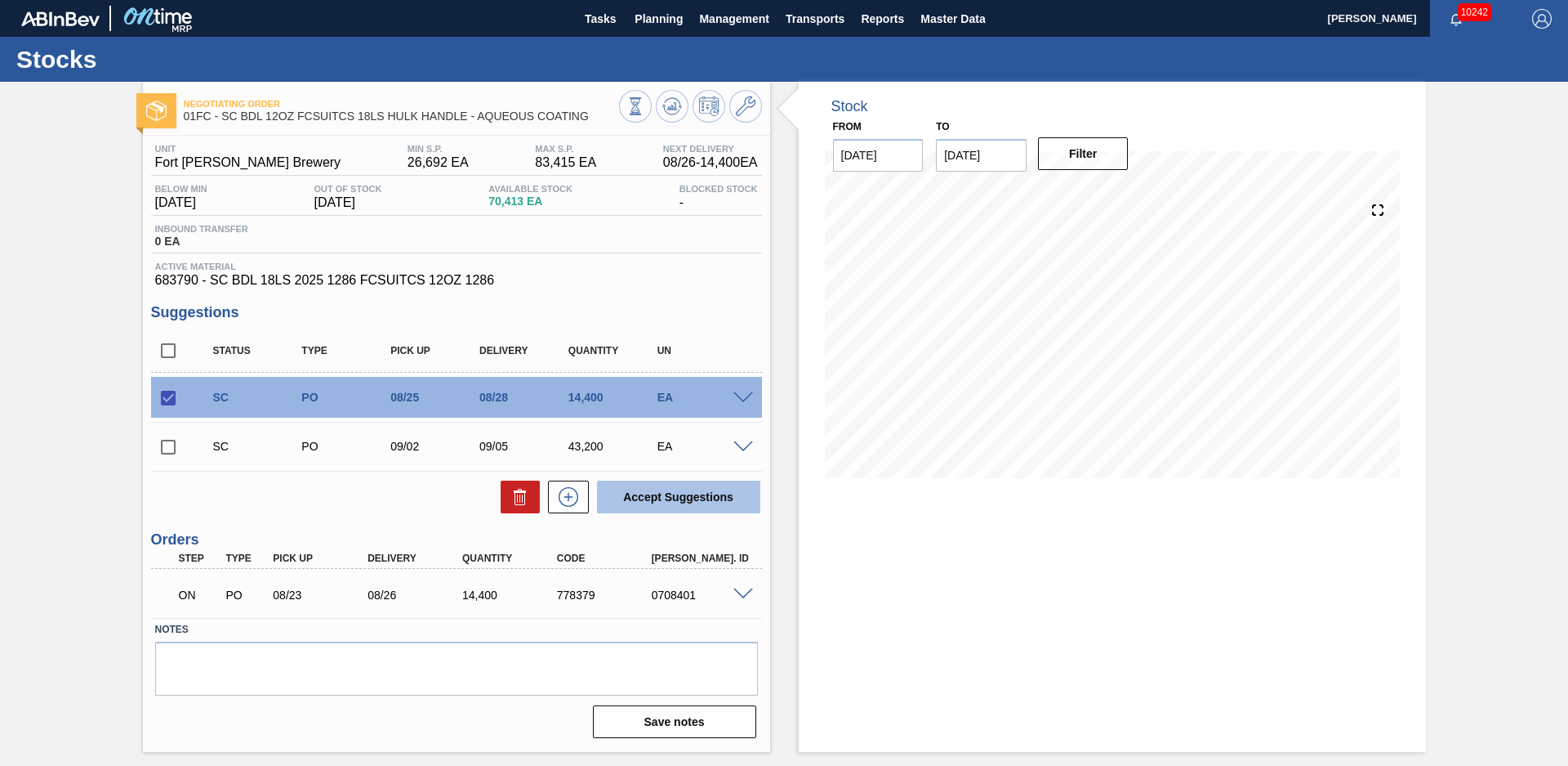
click at [693, 494] on button "Accept Suggestions" at bounding box center [678, 497] width 163 height 33
checkbox input "false"
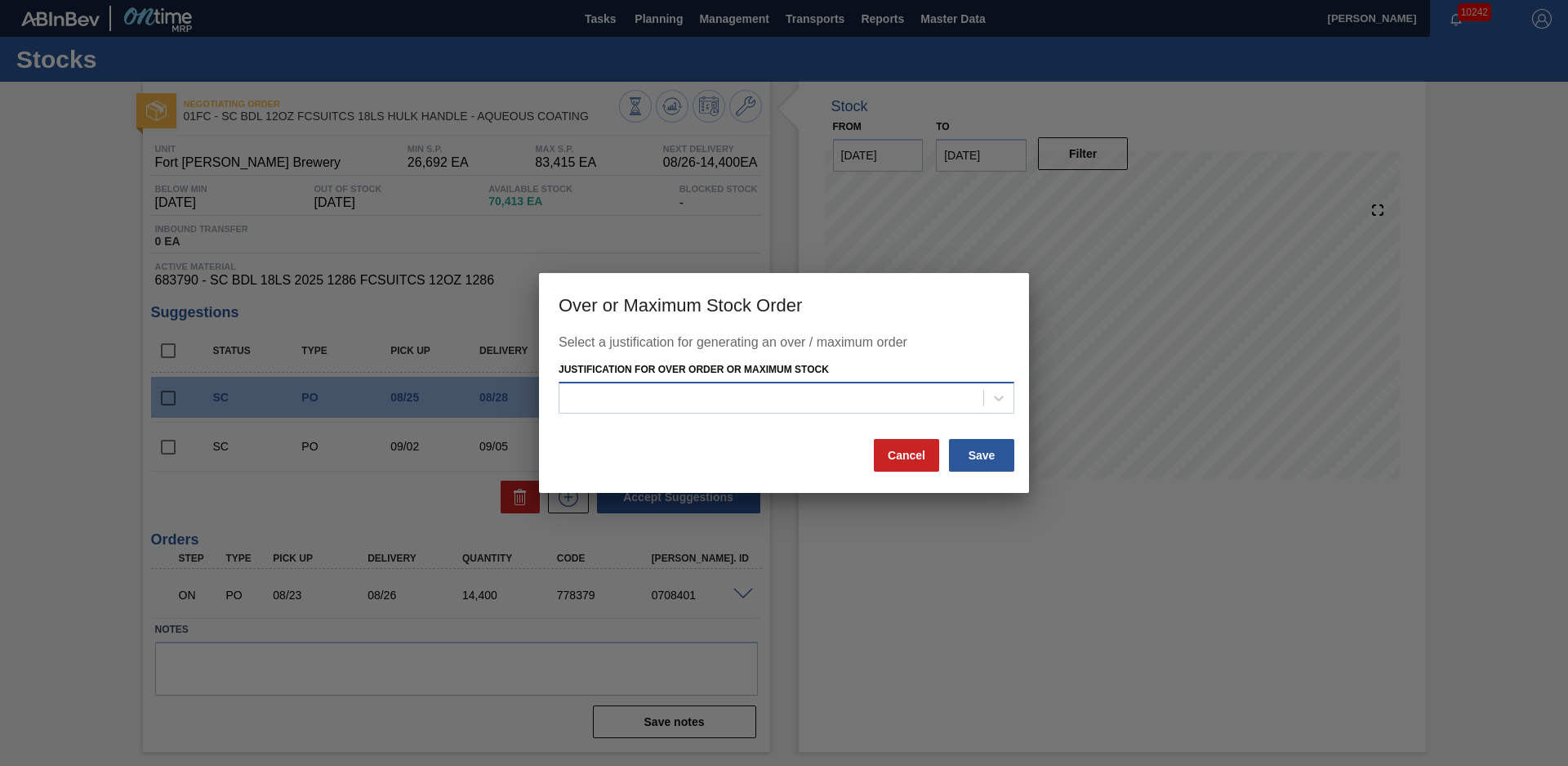
click at [816, 398] on div at bounding box center [771, 397] width 424 height 24
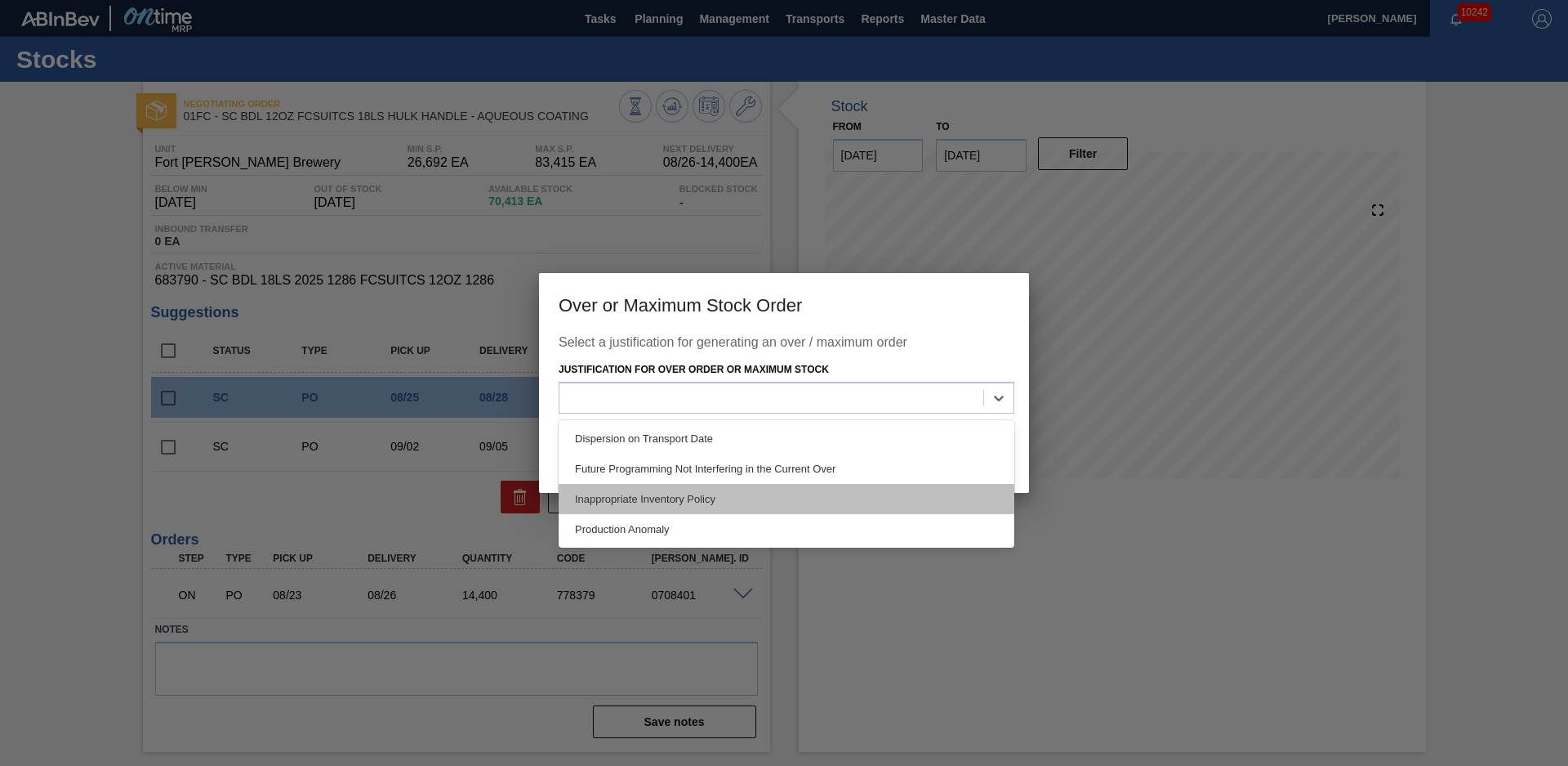
click at [712, 504] on div "Inappropriate Inventory Policy" at bounding box center [786, 498] width 456 height 30
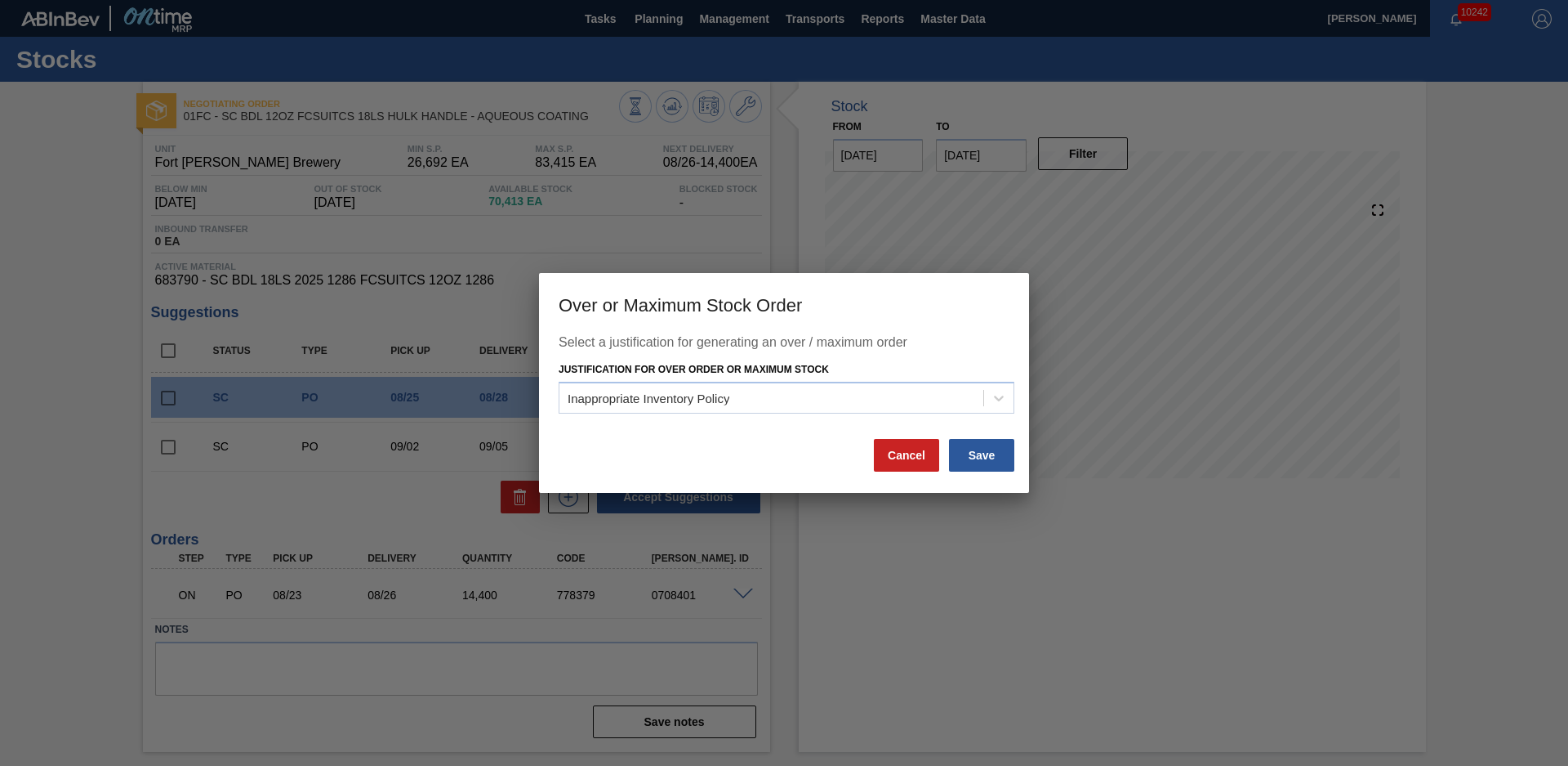
click at [1015, 459] on div "Save" at bounding box center [981, 455] width 69 height 36
click at [999, 456] on button "Save" at bounding box center [981, 455] width 65 height 33
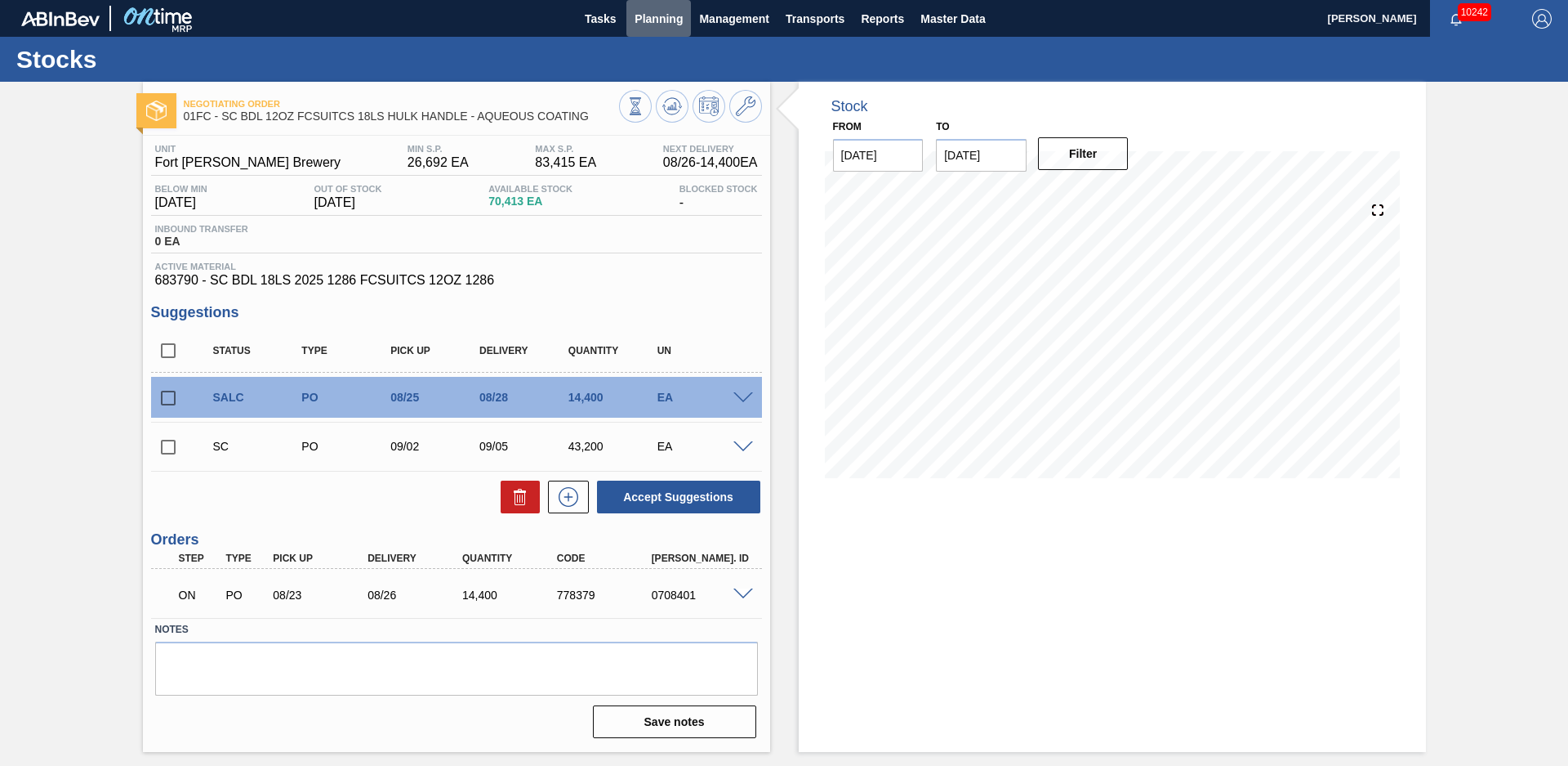
click at [641, 26] on span "Planning" at bounding box center [658, 19] width 48 height 20
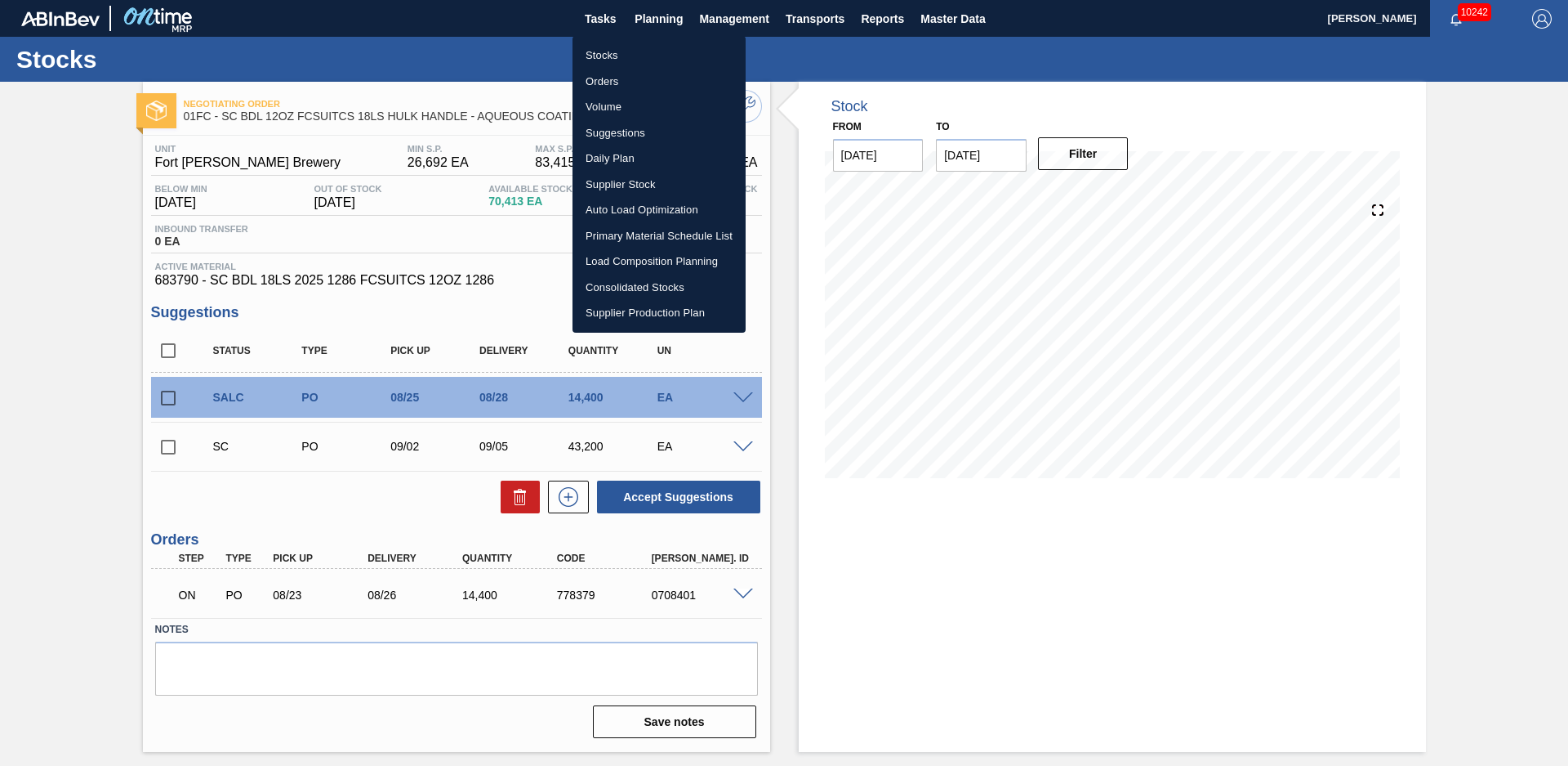
click at [627, 137] on li "Suggestions" at bounding box center [659, 134] width 173 height 26
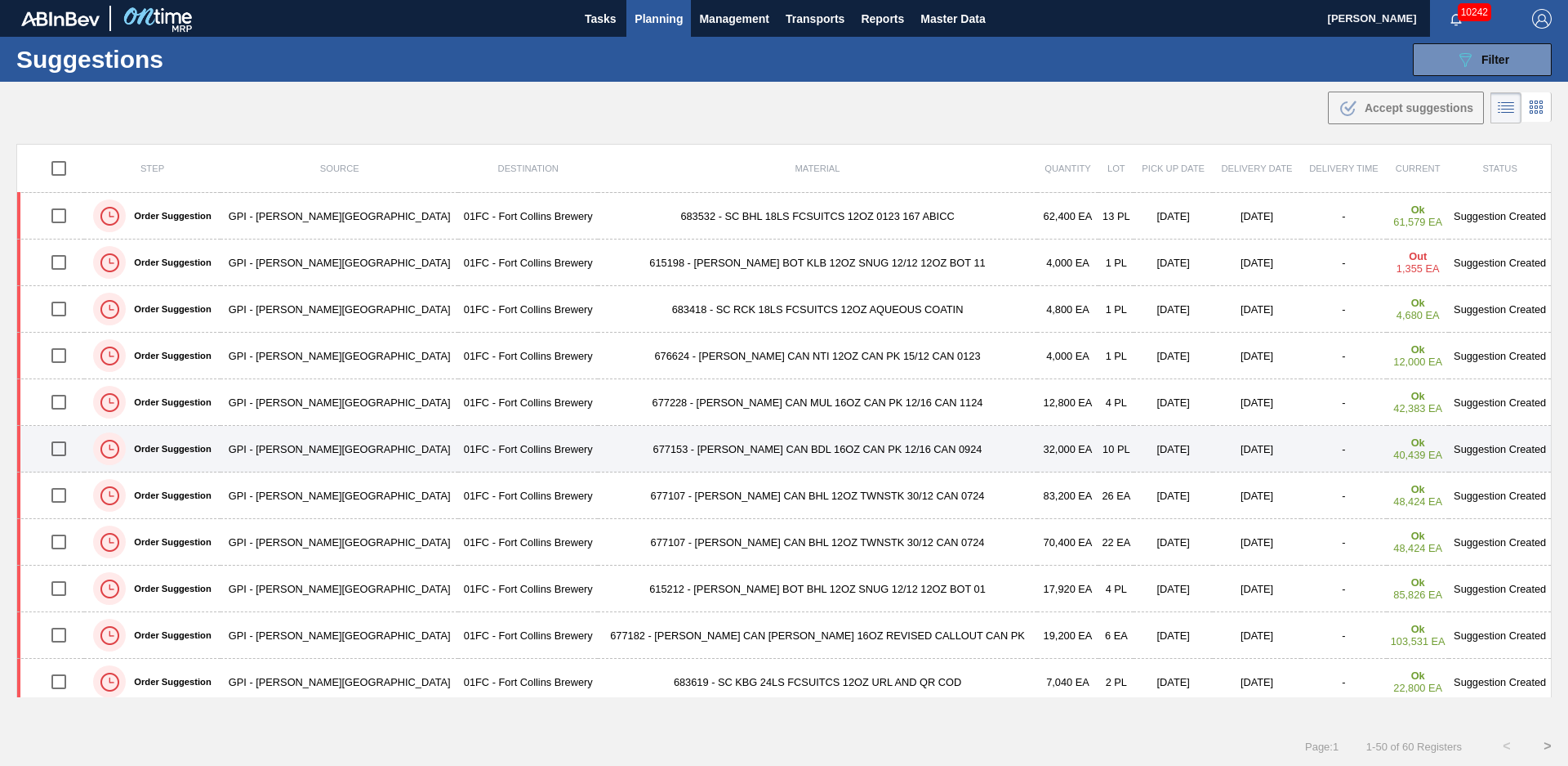
click at [853, 452] on td "677153 - [PERSON_NAME] CAN BDL 16OZ CAN PK 12/16 CAN 0924" at bounding box center [817, 448] width 439 height 46
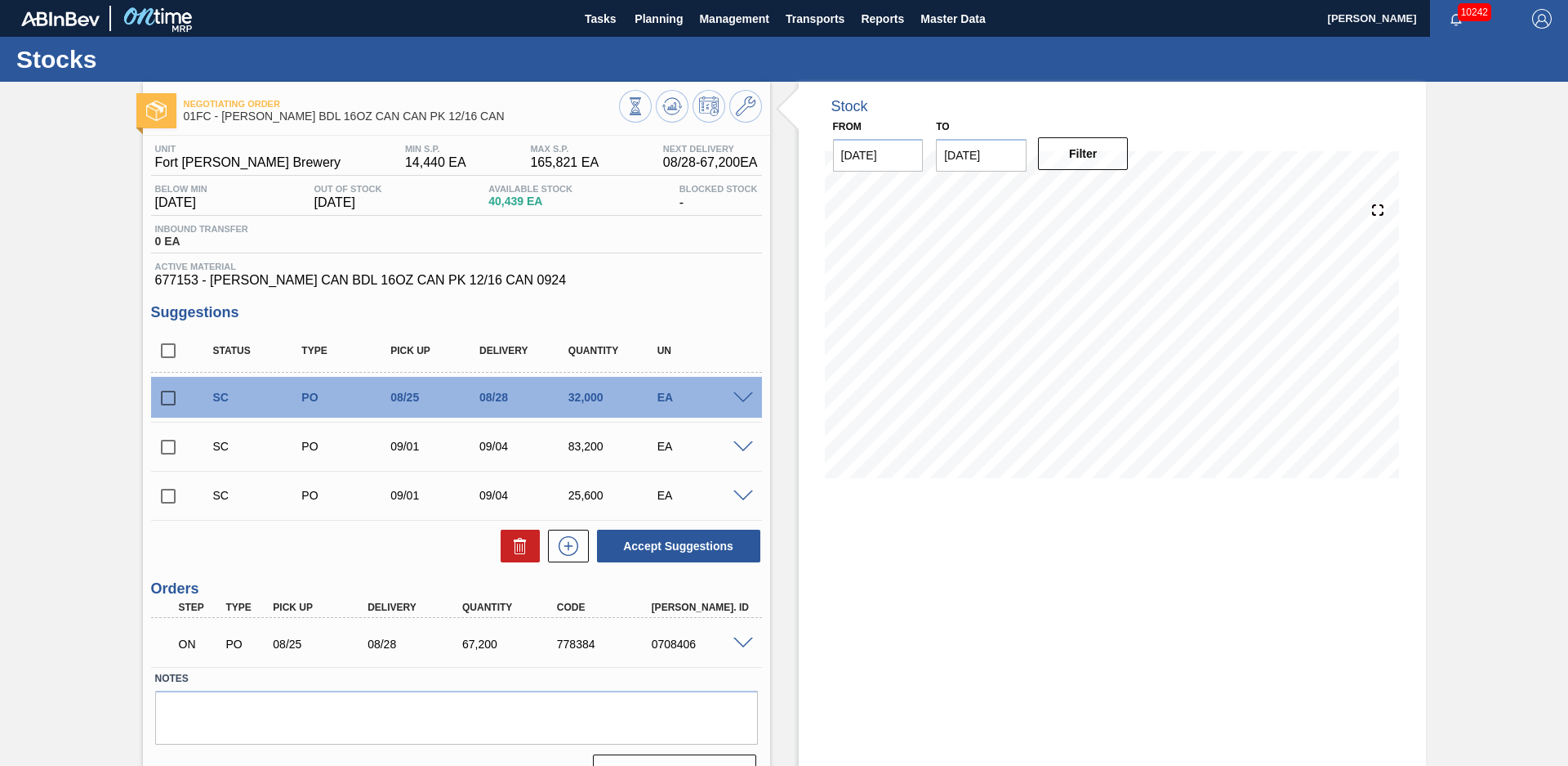
click at [746, 402] on span at bounding box center [743, 398] width 20 height 12
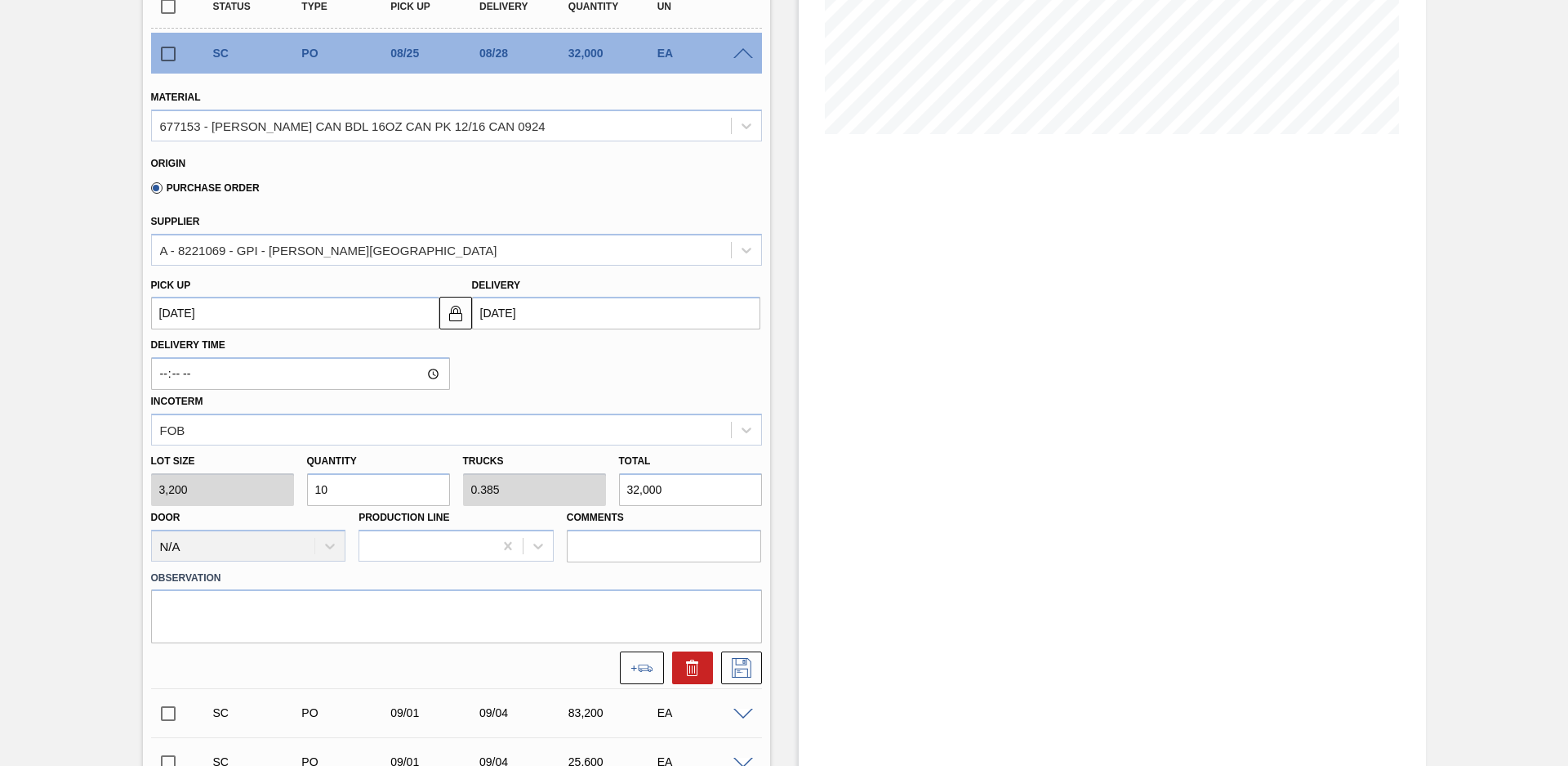
drag, startPoint x: 314, startPoint y: 500, endPoint x: 251, endPoint y: 498, distance: 63.0
click at [260, 500] on div "Lot size 3,200 Quantity 10 Trucks 0.385 Total 32,000 Door N/A Production Line C…" at bounding box center [457, 504] width 624 height 117
type input "8"
type input "0.308"
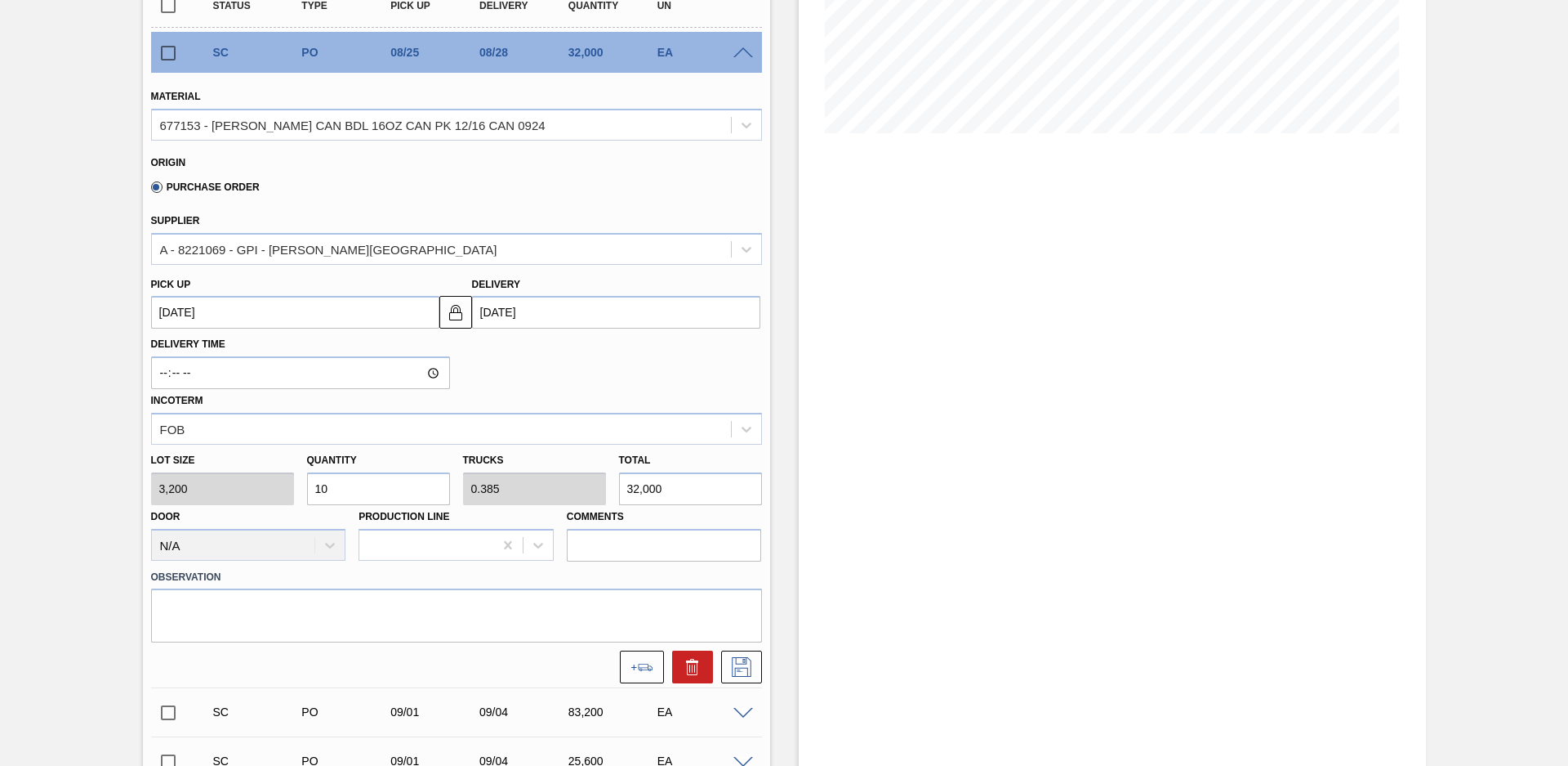
type input "25,600"
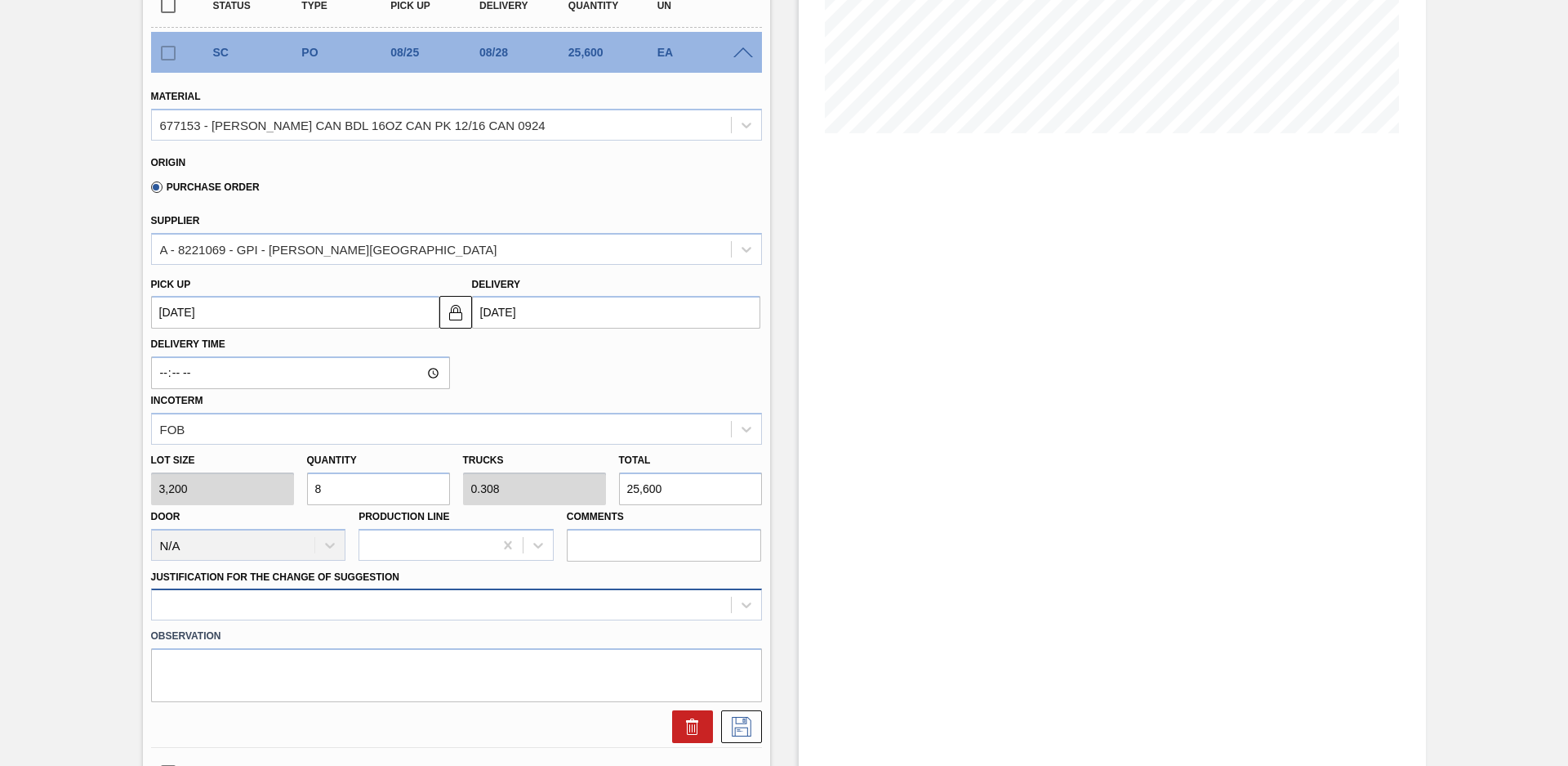
type input "8"
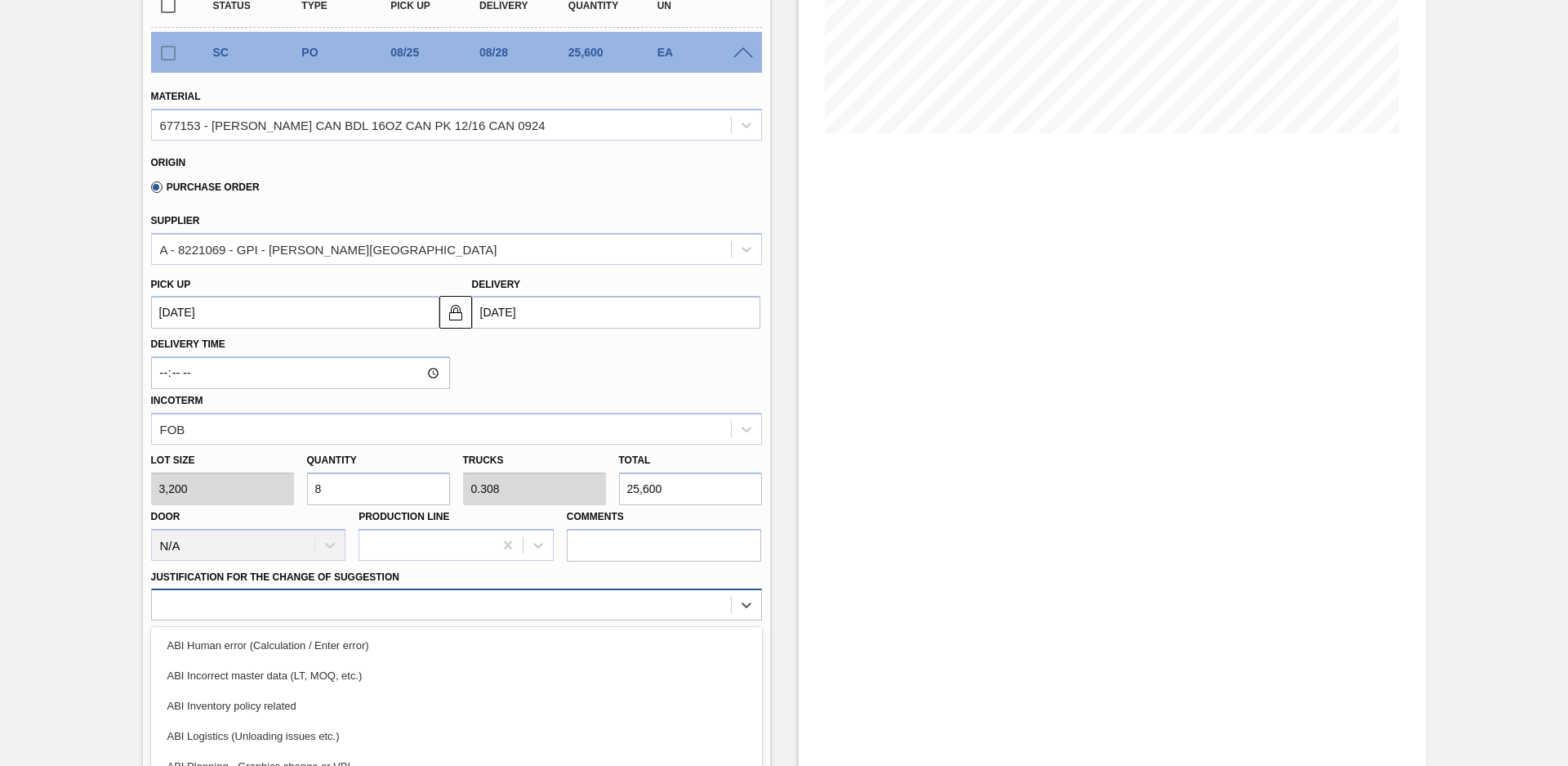
scroll to position [458, 0]
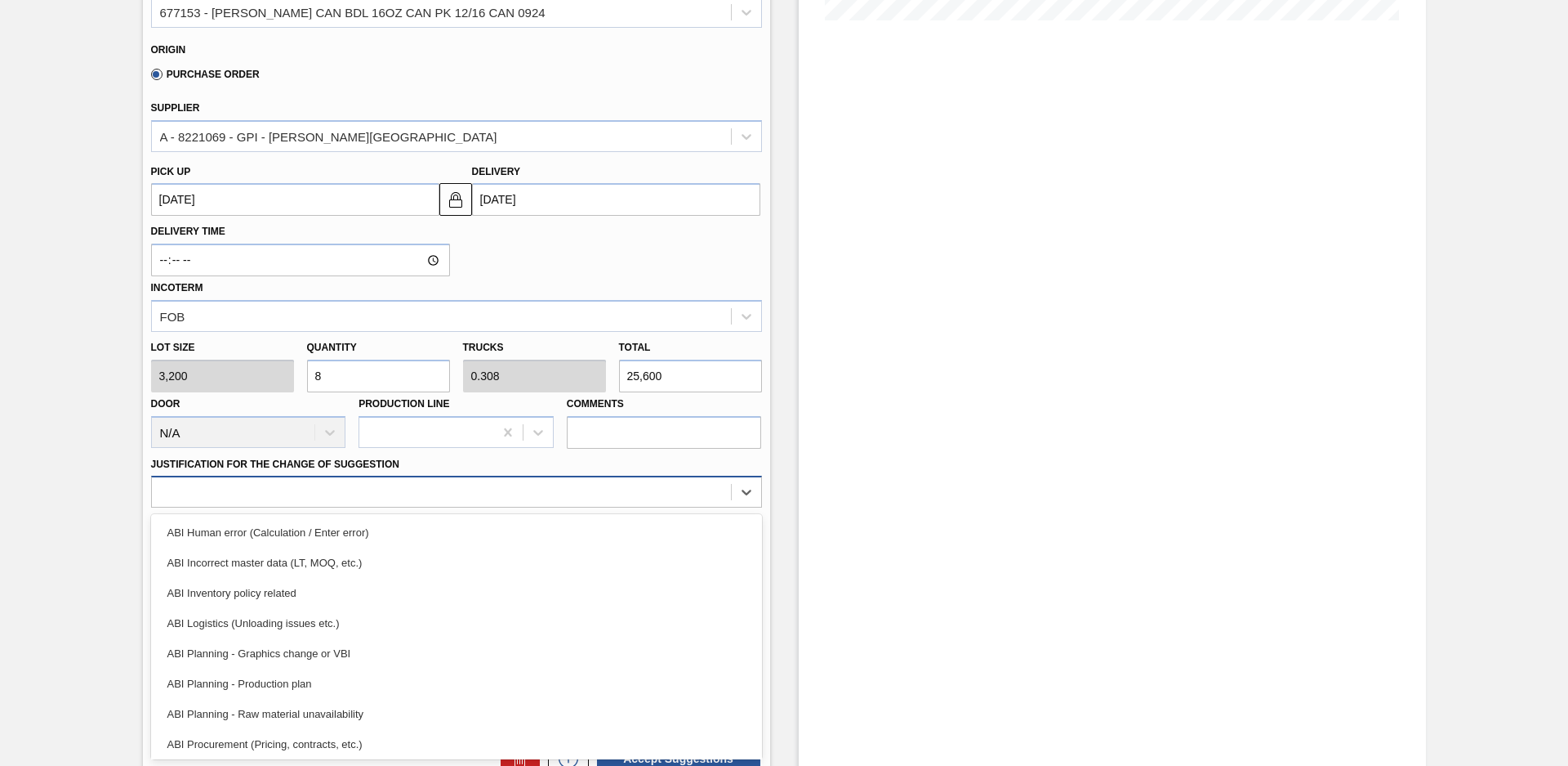
click at [377, 508] on div "option ABI Logistics (Unloading issues etc.) focused, 4 of 18. 18 results avail…" at bounding box center [456, 492] width 611 height 32
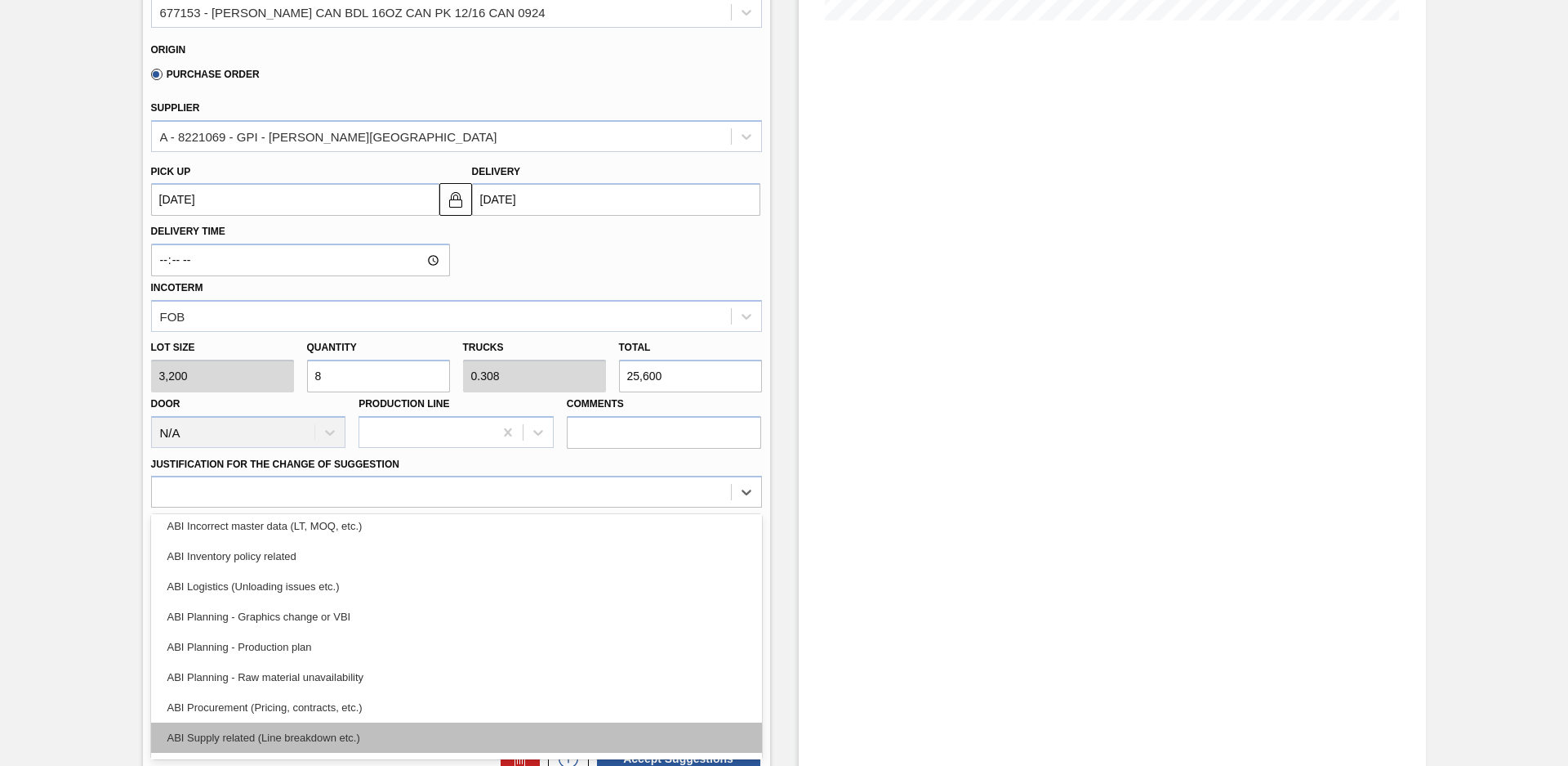
scroll to position [110, 0]
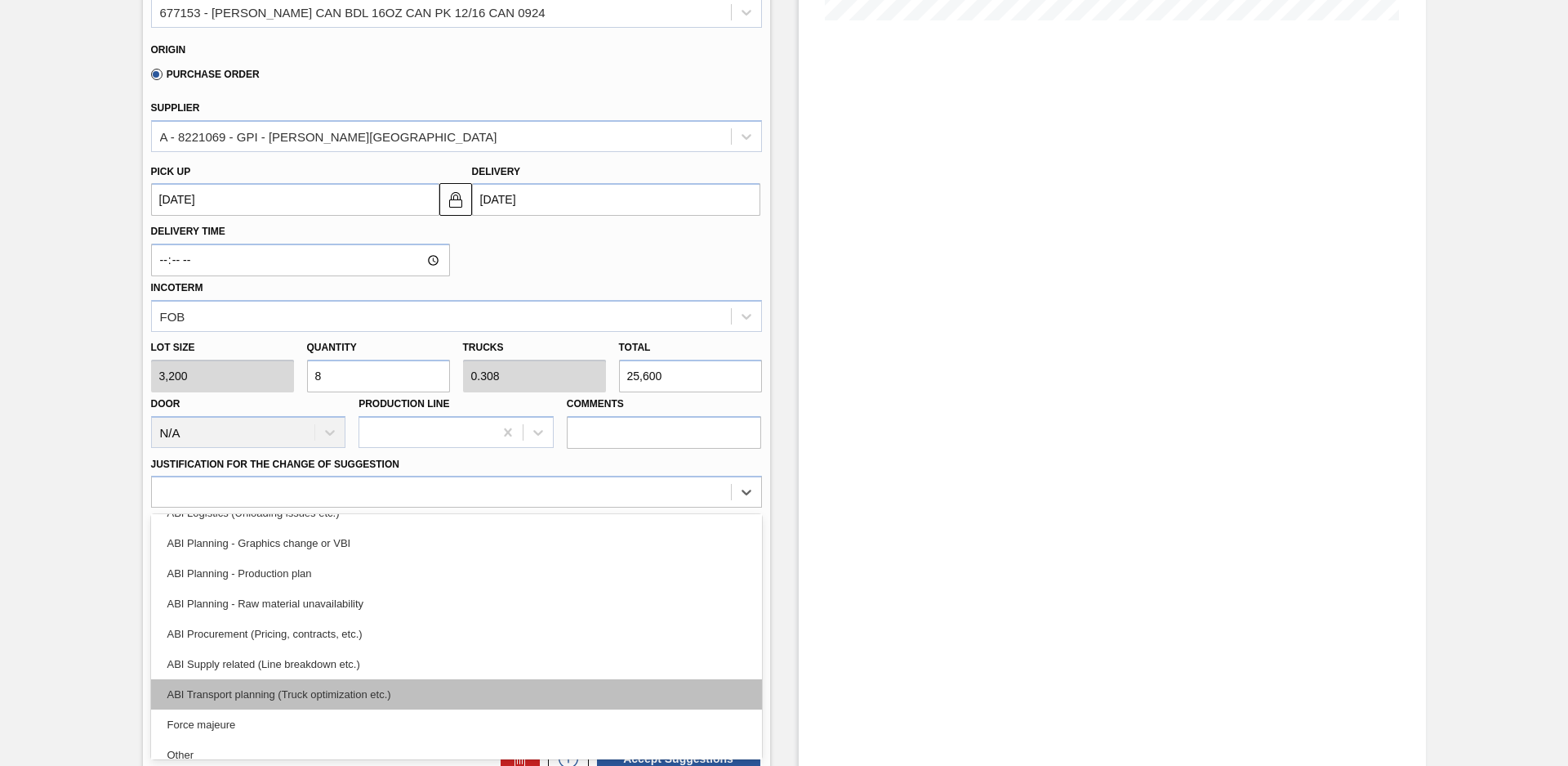
click at [360, 701] on div "ABI Transport planning (Truck optimization etc.)" at bounding box center [456, 694] width 611 height 30
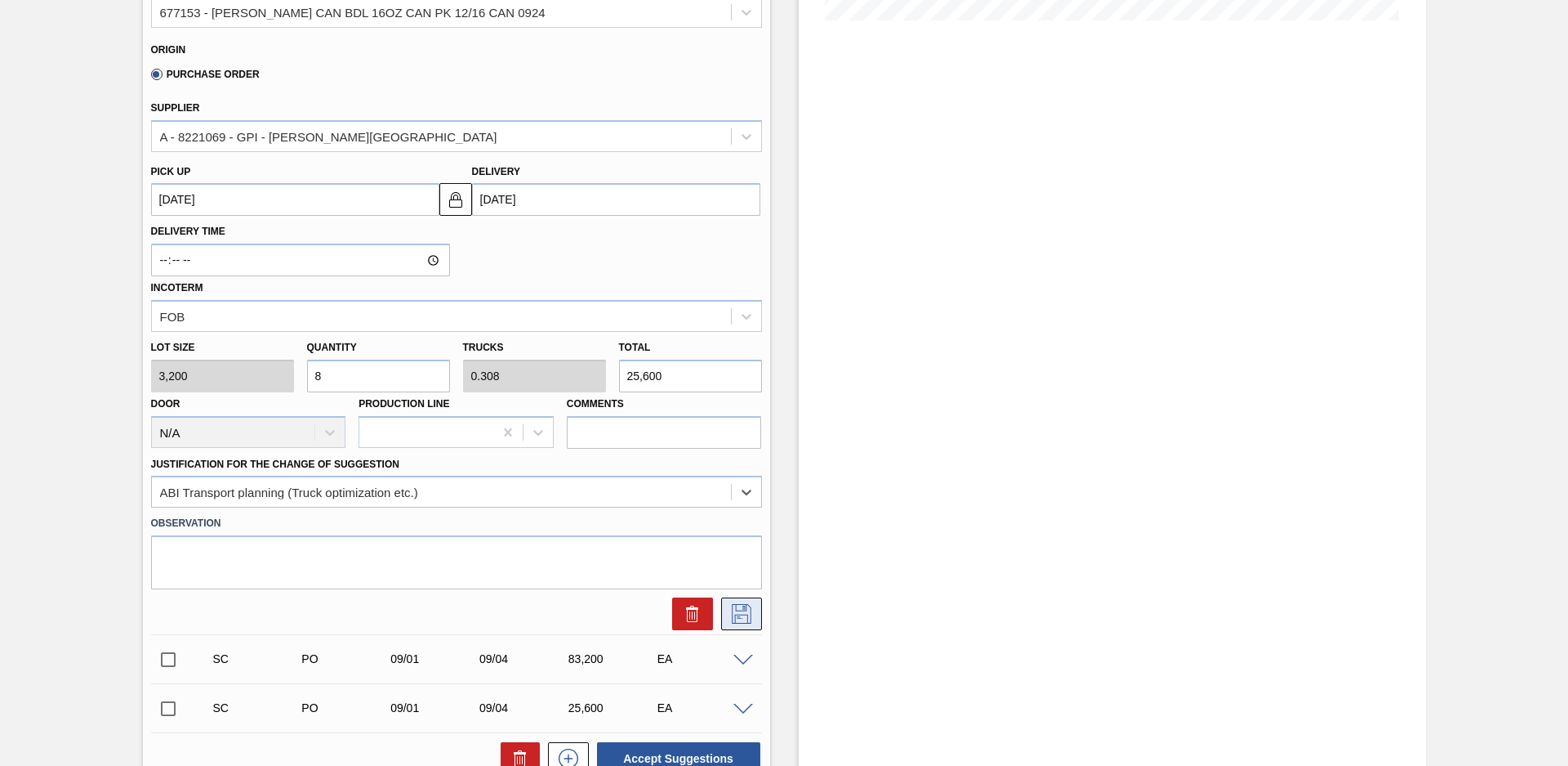
click at [735, 611] on icon at bounding box center [742, 613] width 26 height 20
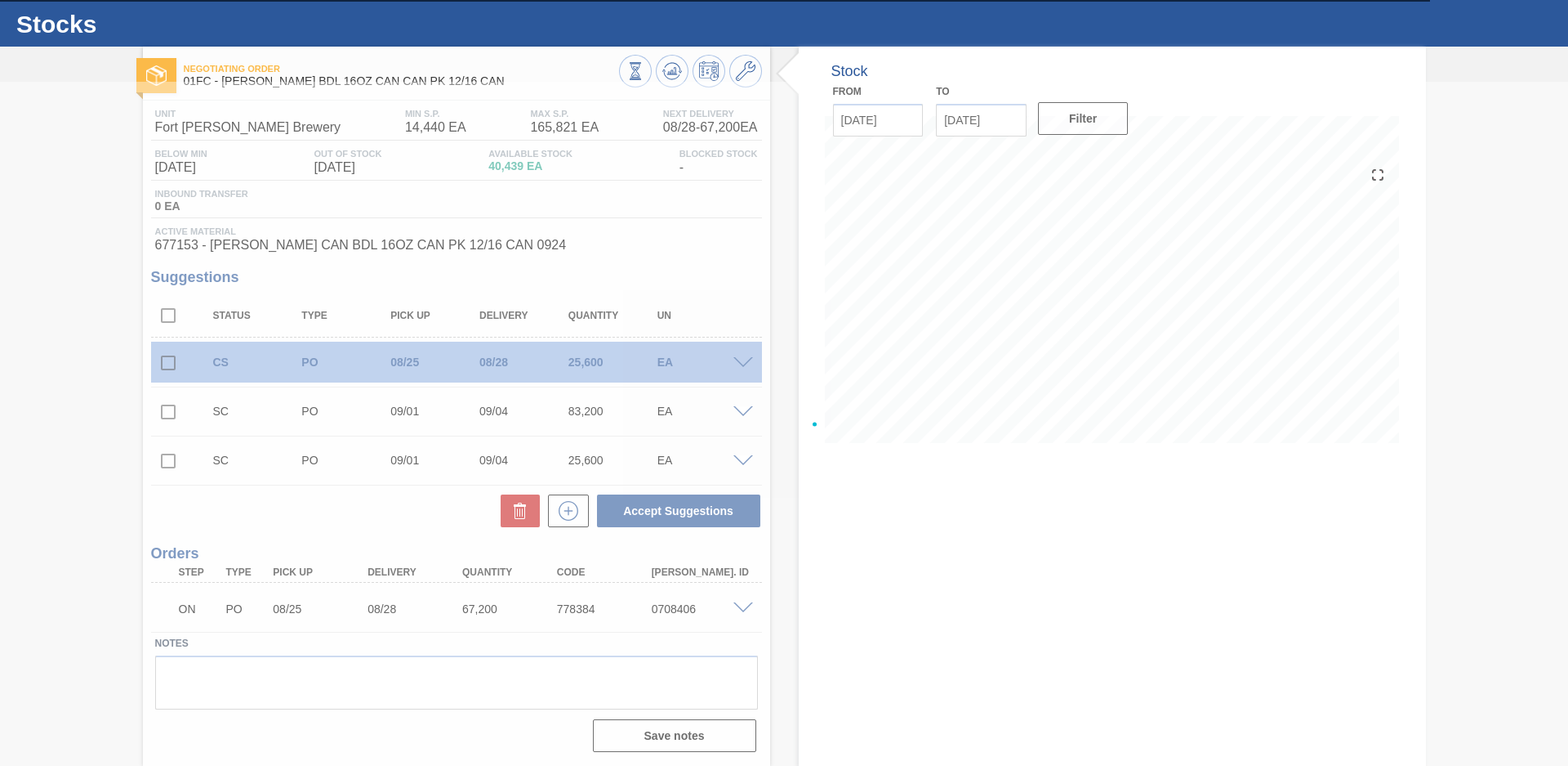
scroll to position [35, 0]
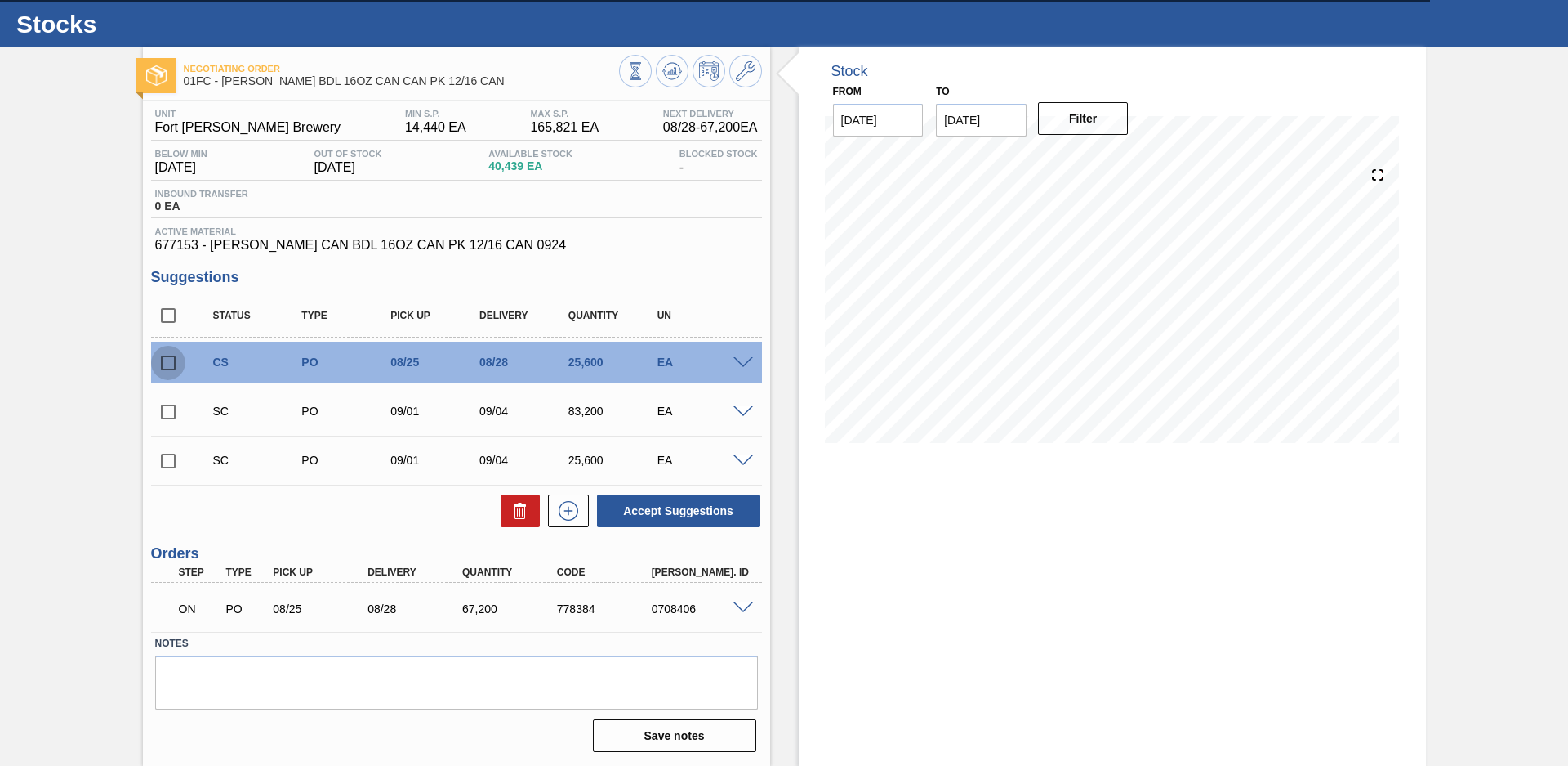
click at [170, 364] on input "checkbox" at bounding box center [168, 363] width 34 height 34
click at [699, 514] on button "Accept Suggestions" at bounding box center [678, 511] width 163 height 33
checkbox input "false"
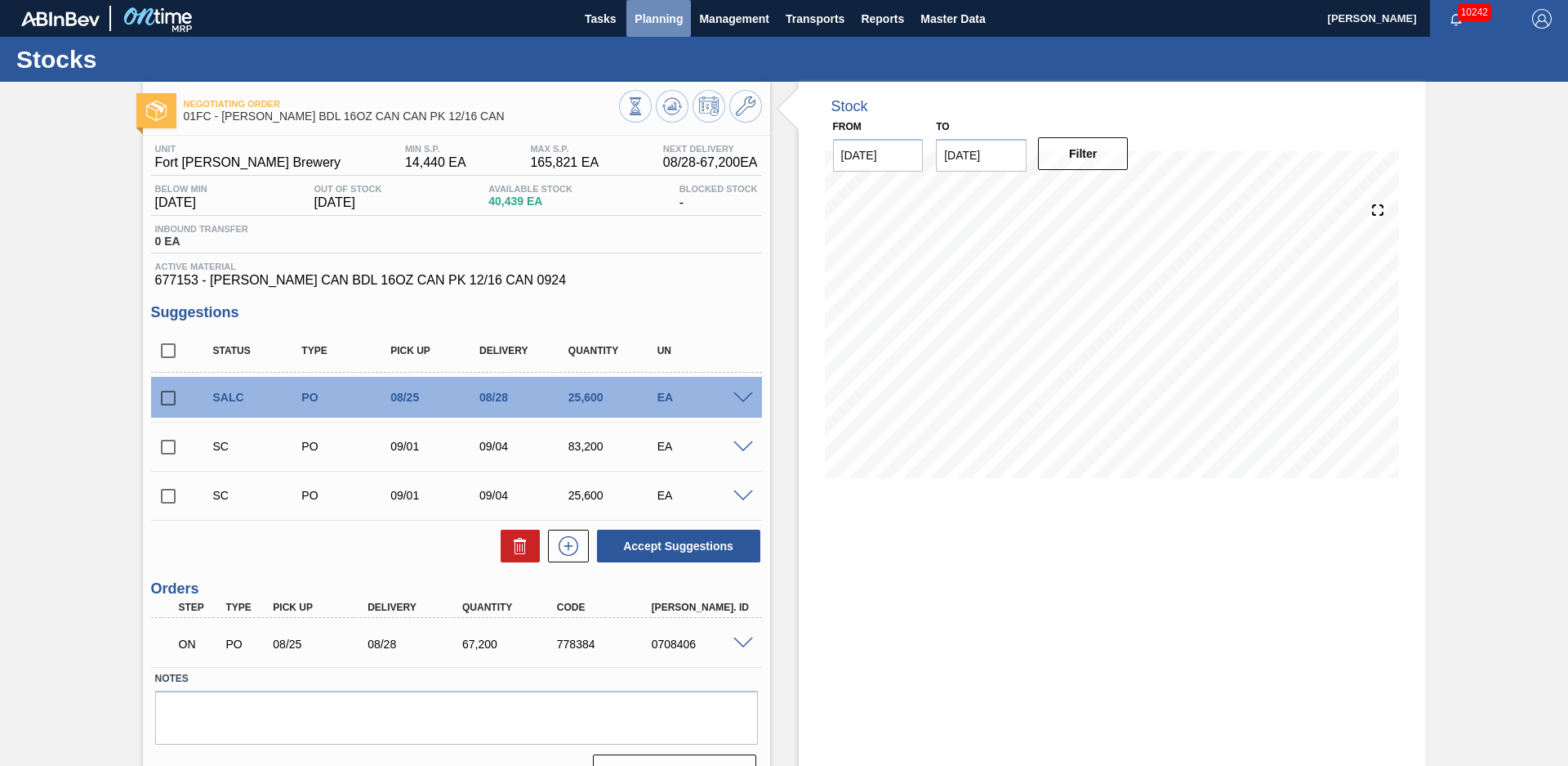
click at [656, 22] on span "Planning" at bounding box center [658, 19] width 48 height 20
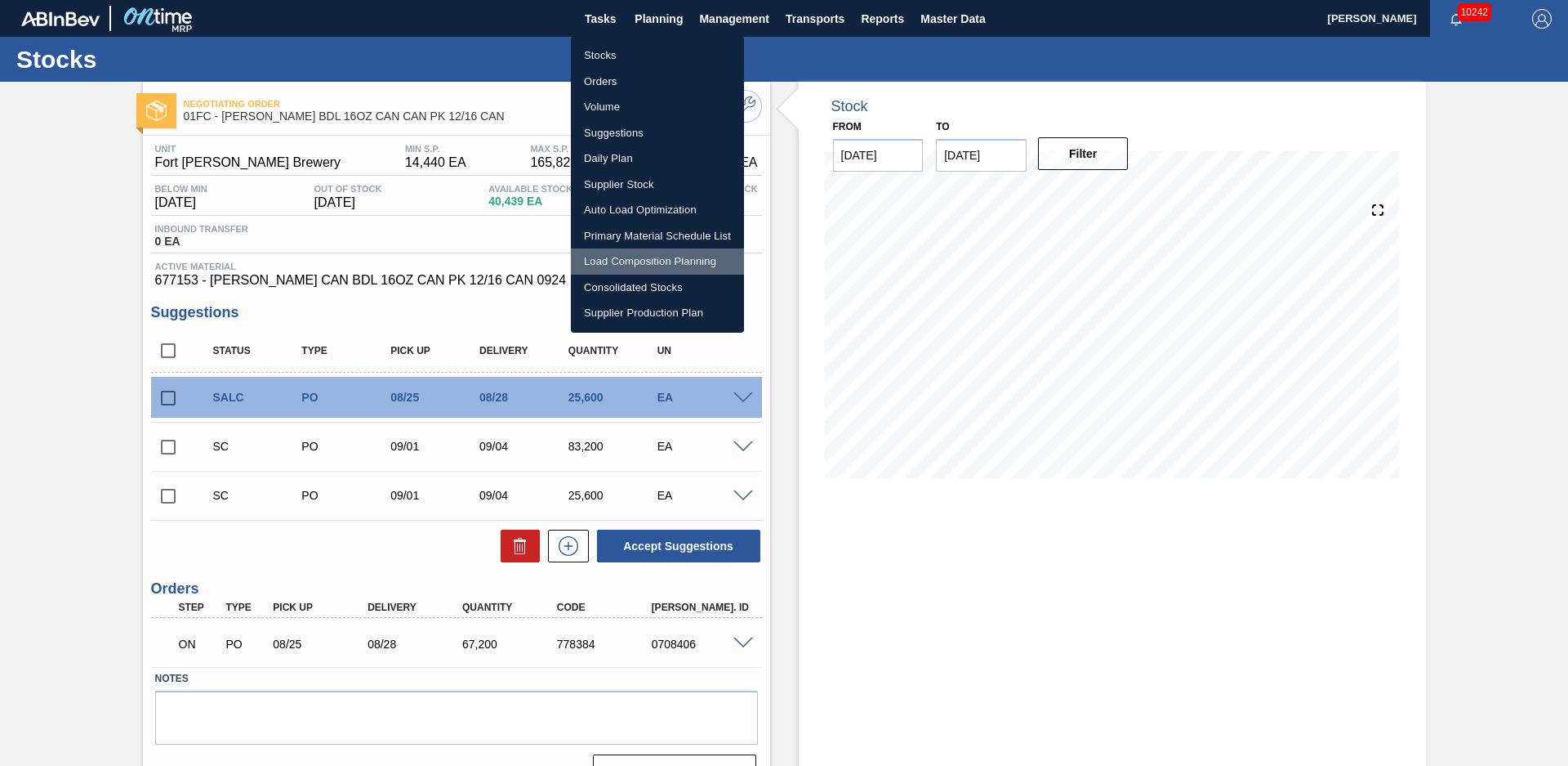
click at [657, 256] on li "Load Composition Planning" at bounding box center [657, 262] width 173 height 26
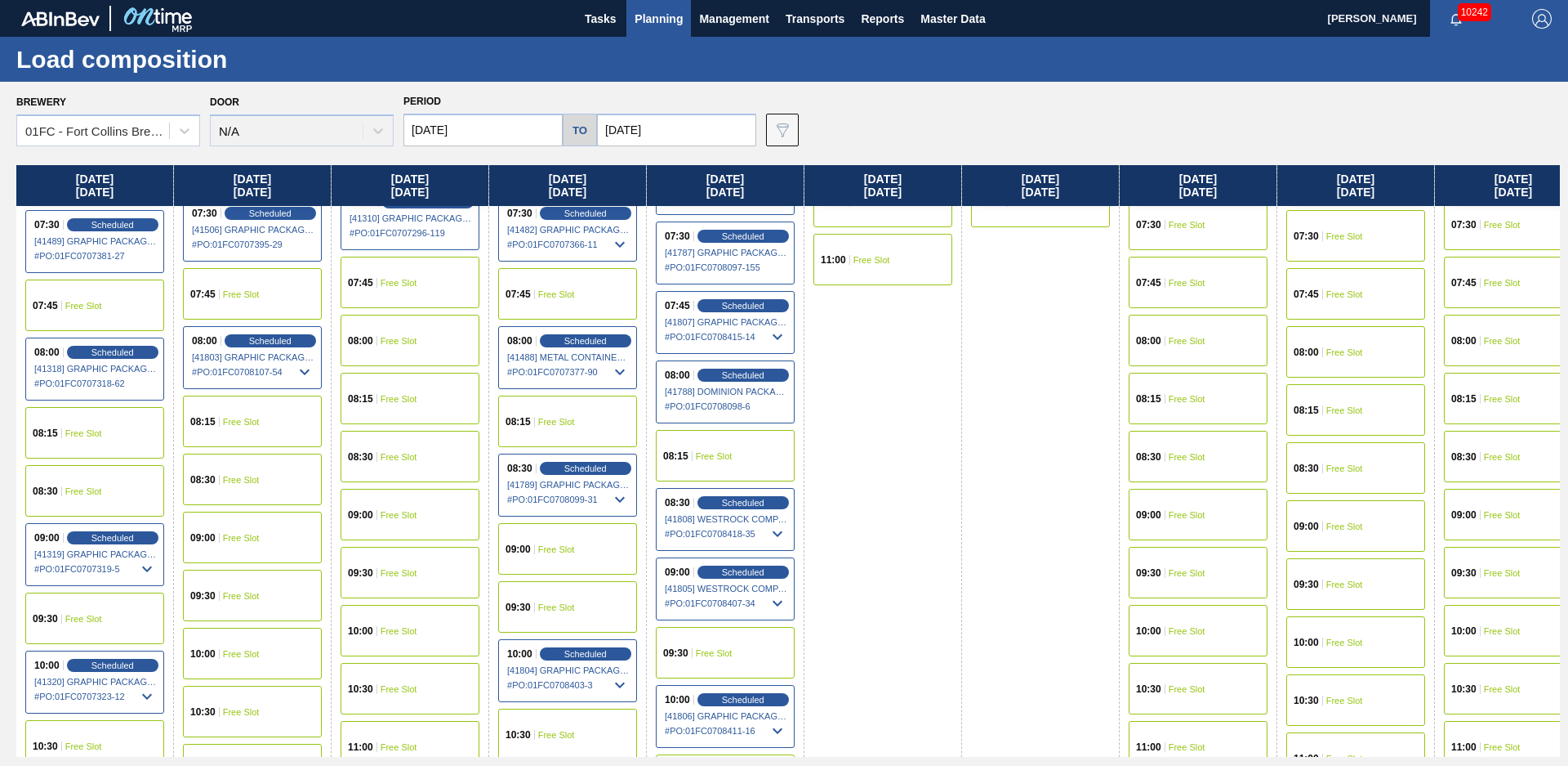
scroll to position [444, 0]
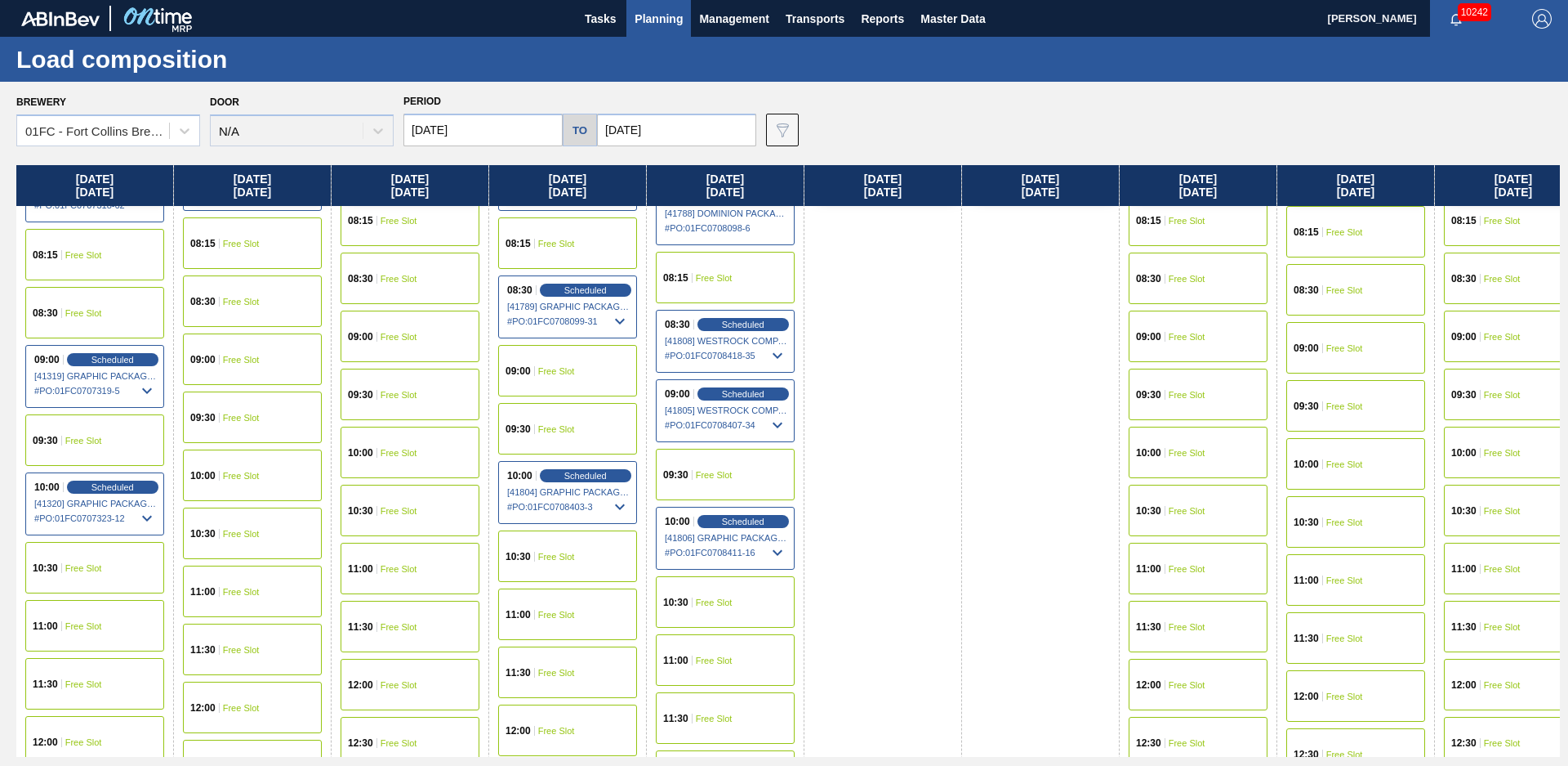
click at [568, 610] on span "Free Slot" at bounding box center [557, 614] width 37 height 9
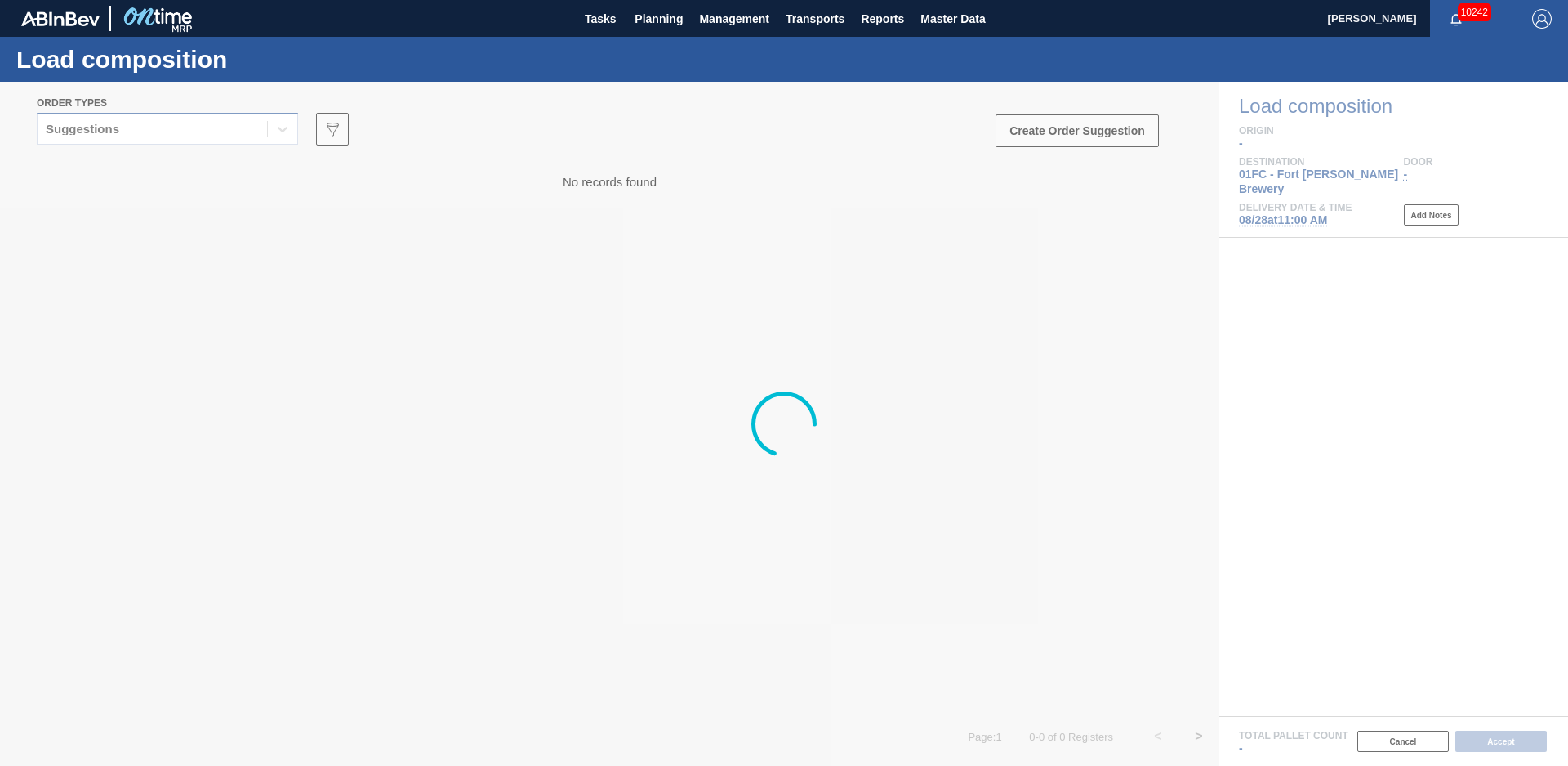
click at [273, 114] on div "Suggestions" at bounding box center [168, 129] width 262 height 32
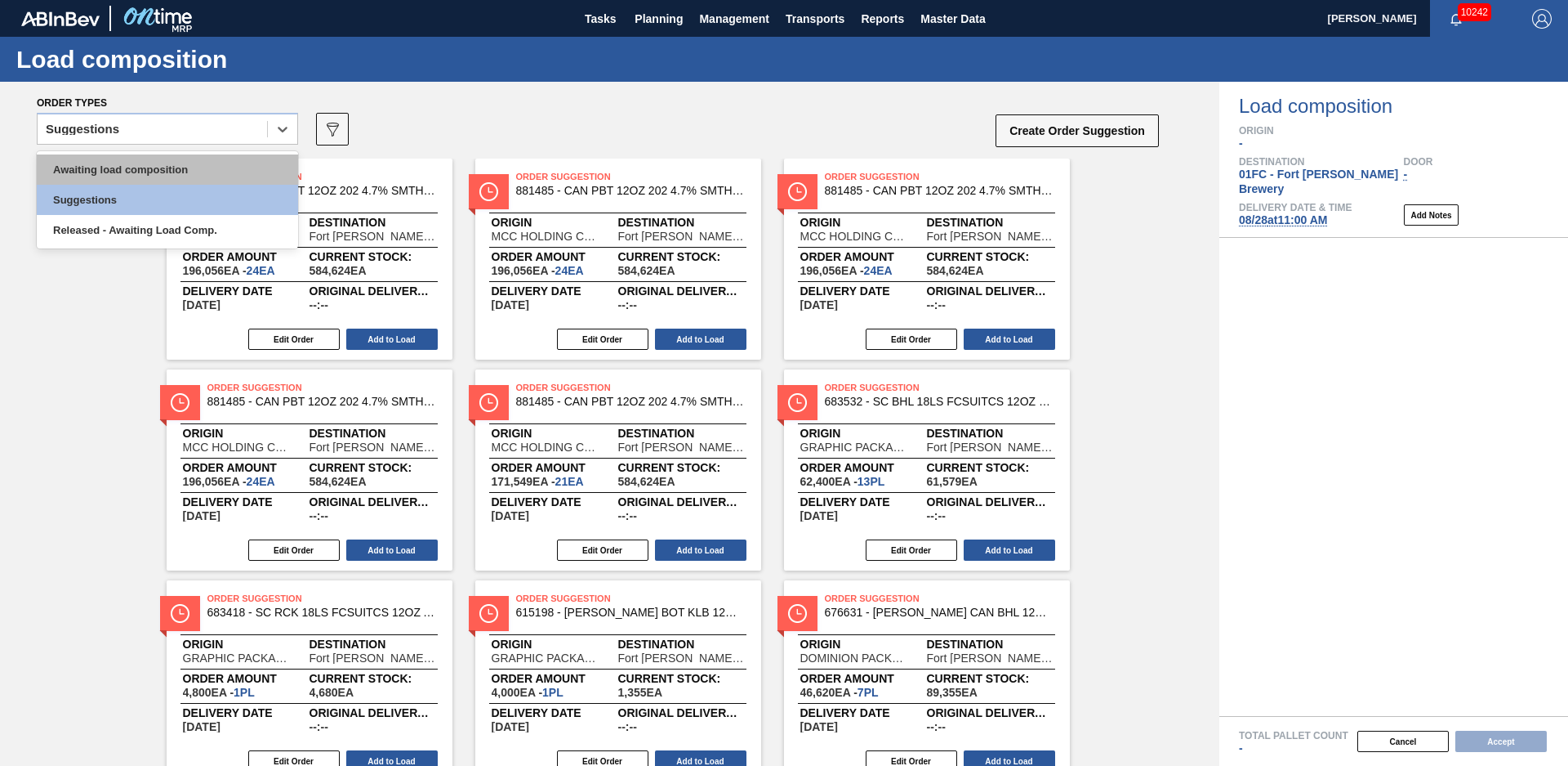
click at [186, 176] on div "Awaiting load composition" at bounding box center [168, 170] width 262 height 30
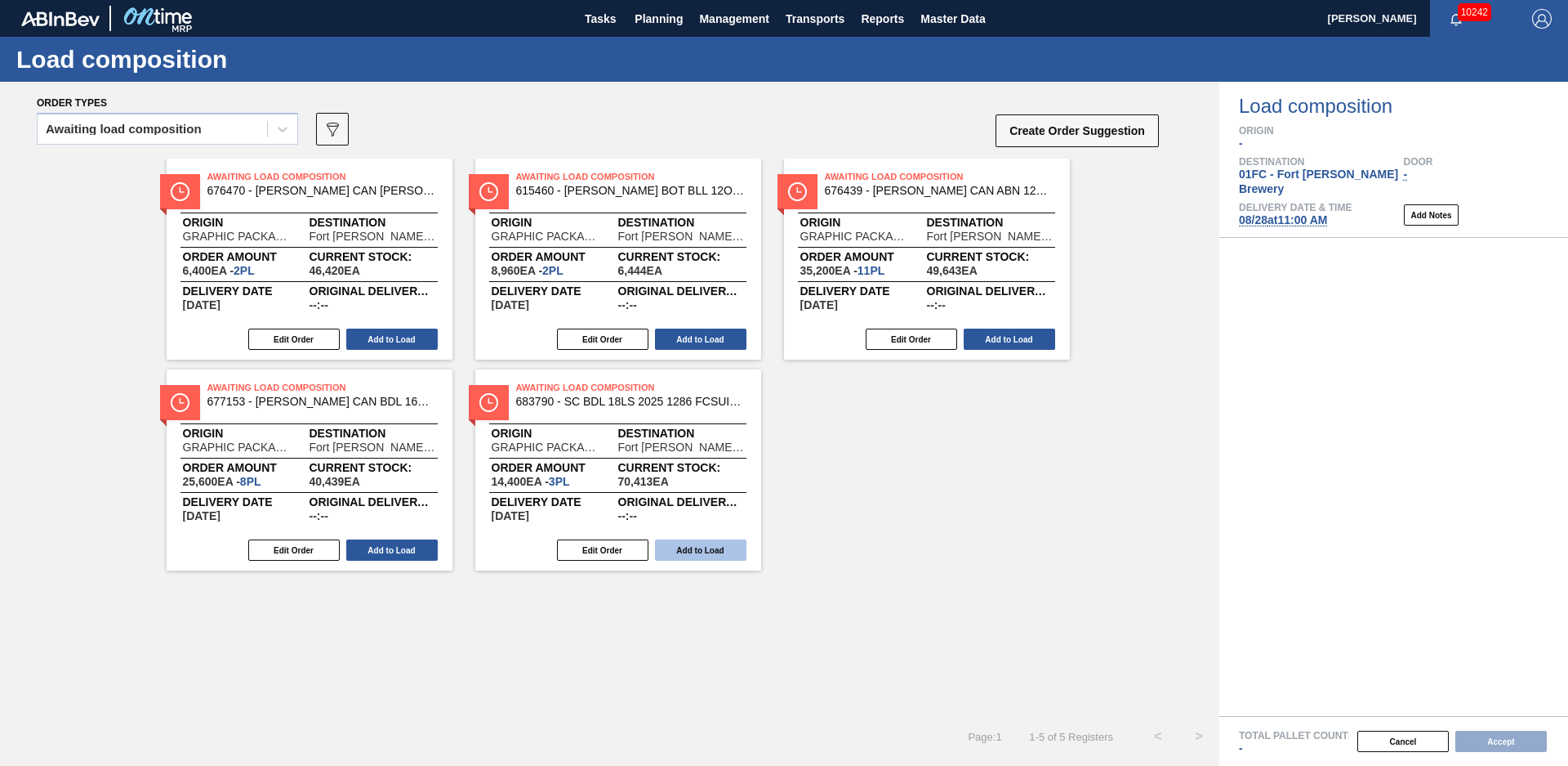
click at [696, 557] on button "Add to Load" at bounding box center [701, 549] width 91 height 22
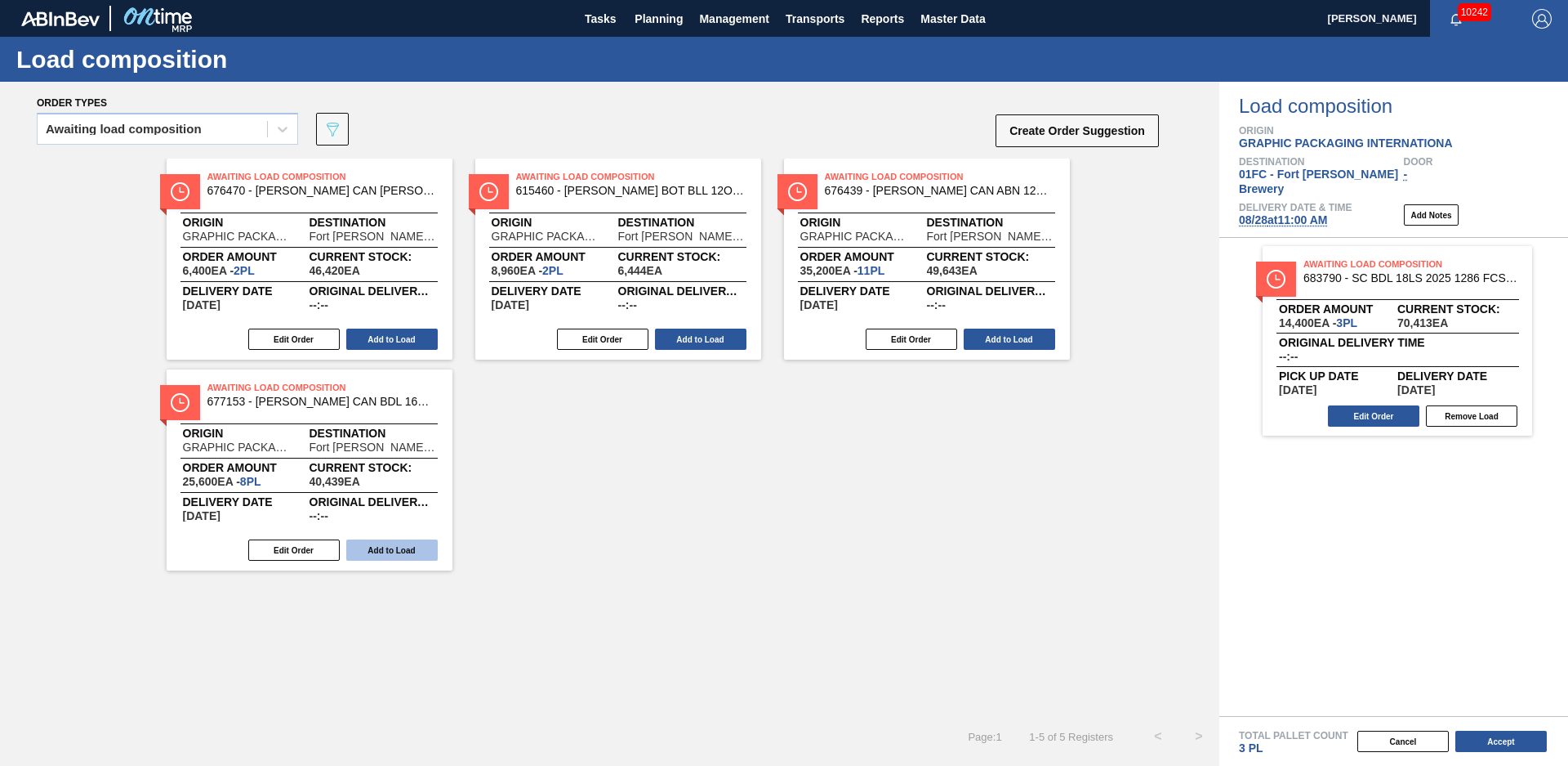
click at [410, 546] on button "Add to Load" at bounding box center [392, 549] width 91 height 22
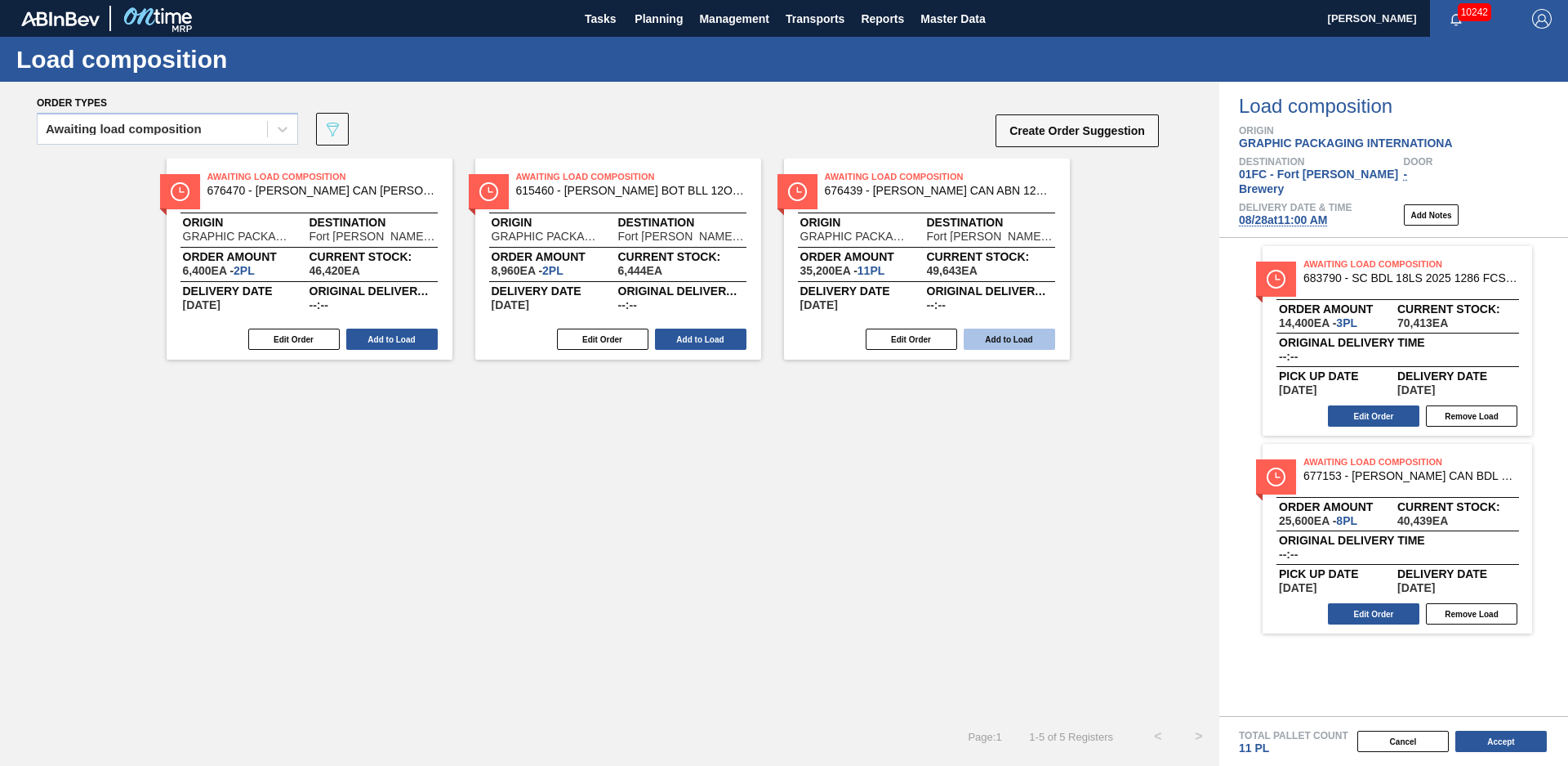
click at [989, 342] on button "Add to Load" at bounding box center [1010, 339] width 91 height 22
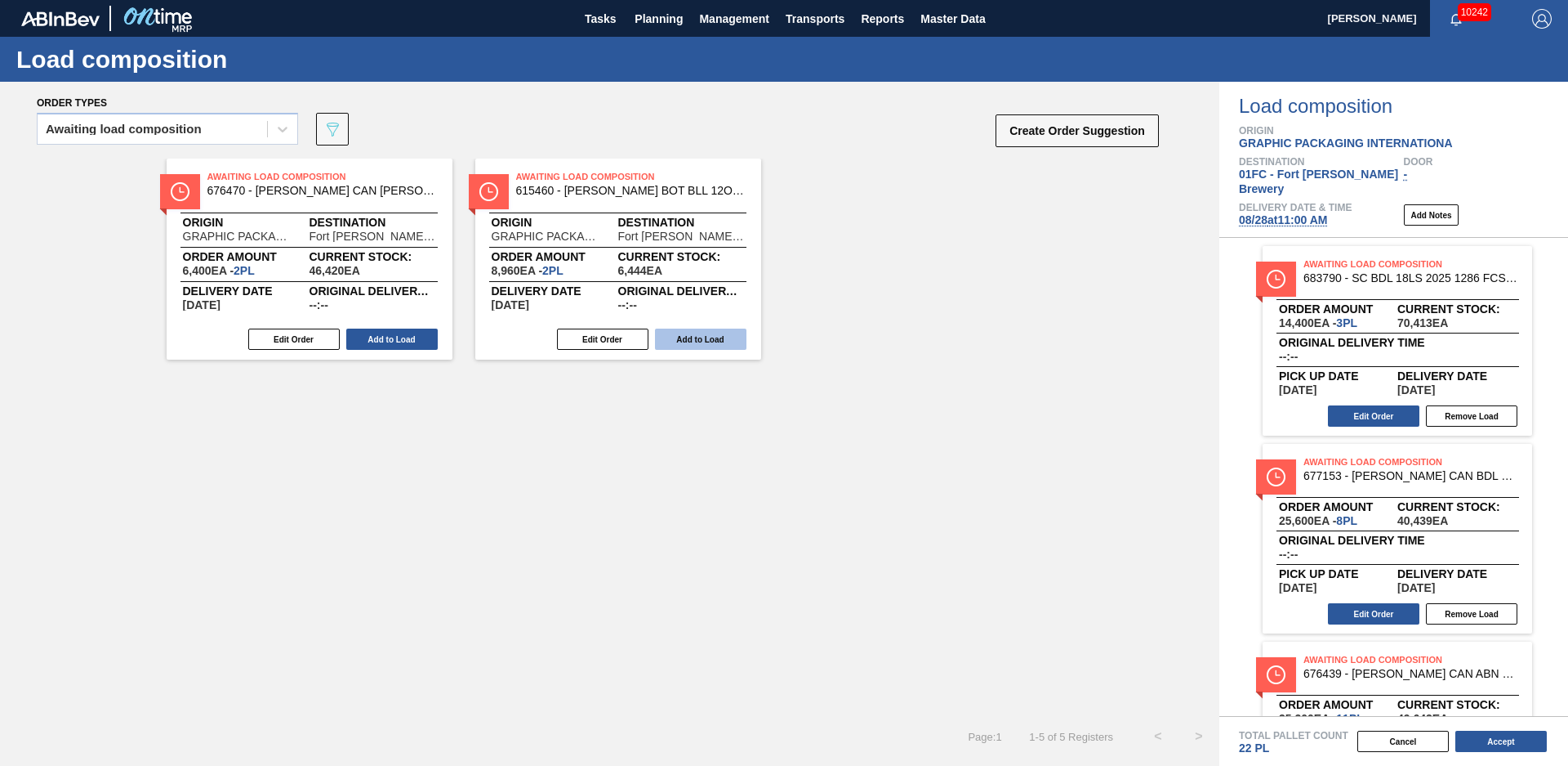
click at [684, 345] on button "Add to Load" at bounding box center [701, 339] width 91 height 22
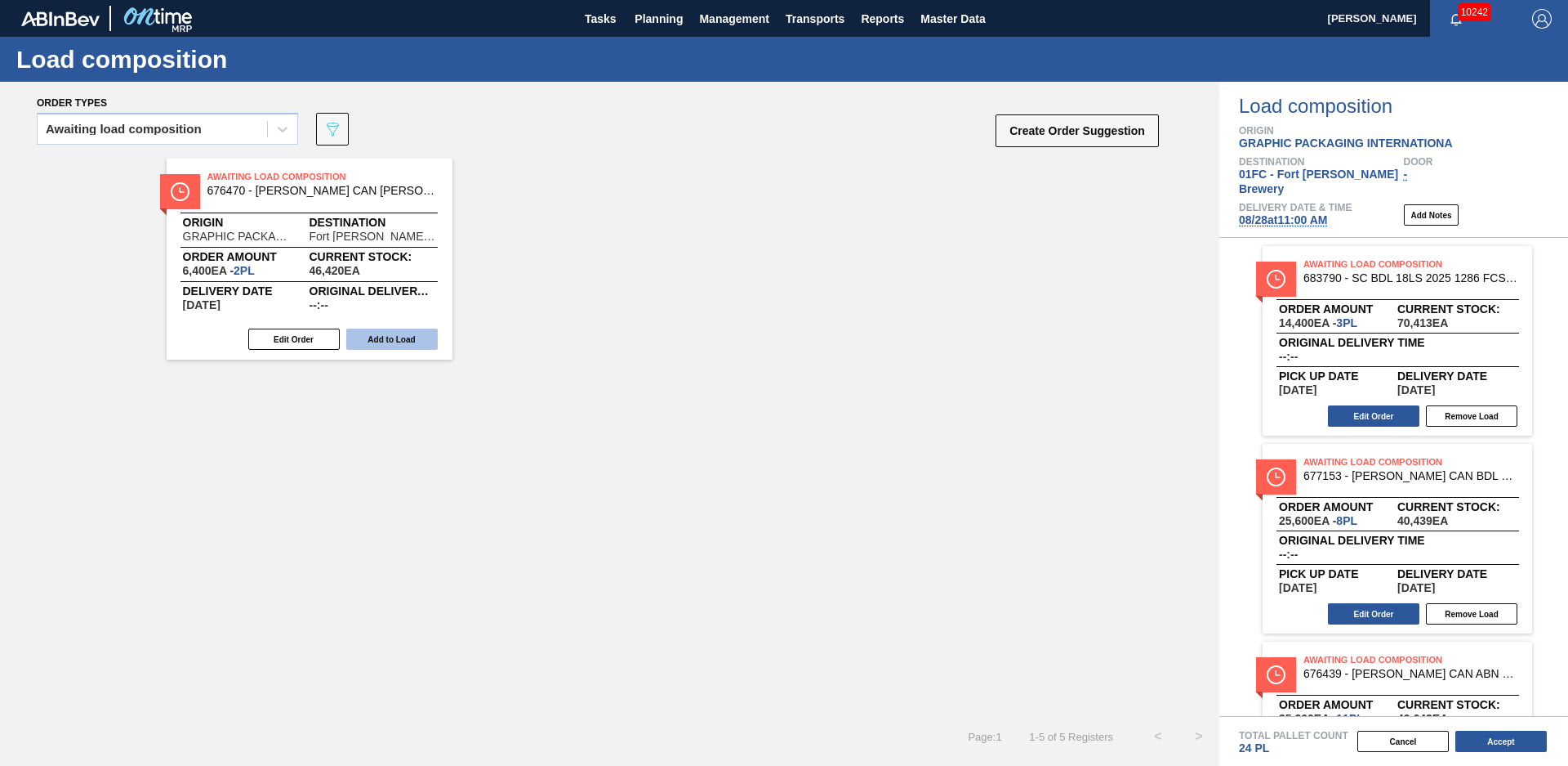
click at [395, 347] on button "Add to Load" at bounding box center [392, 339] width 91 height 22
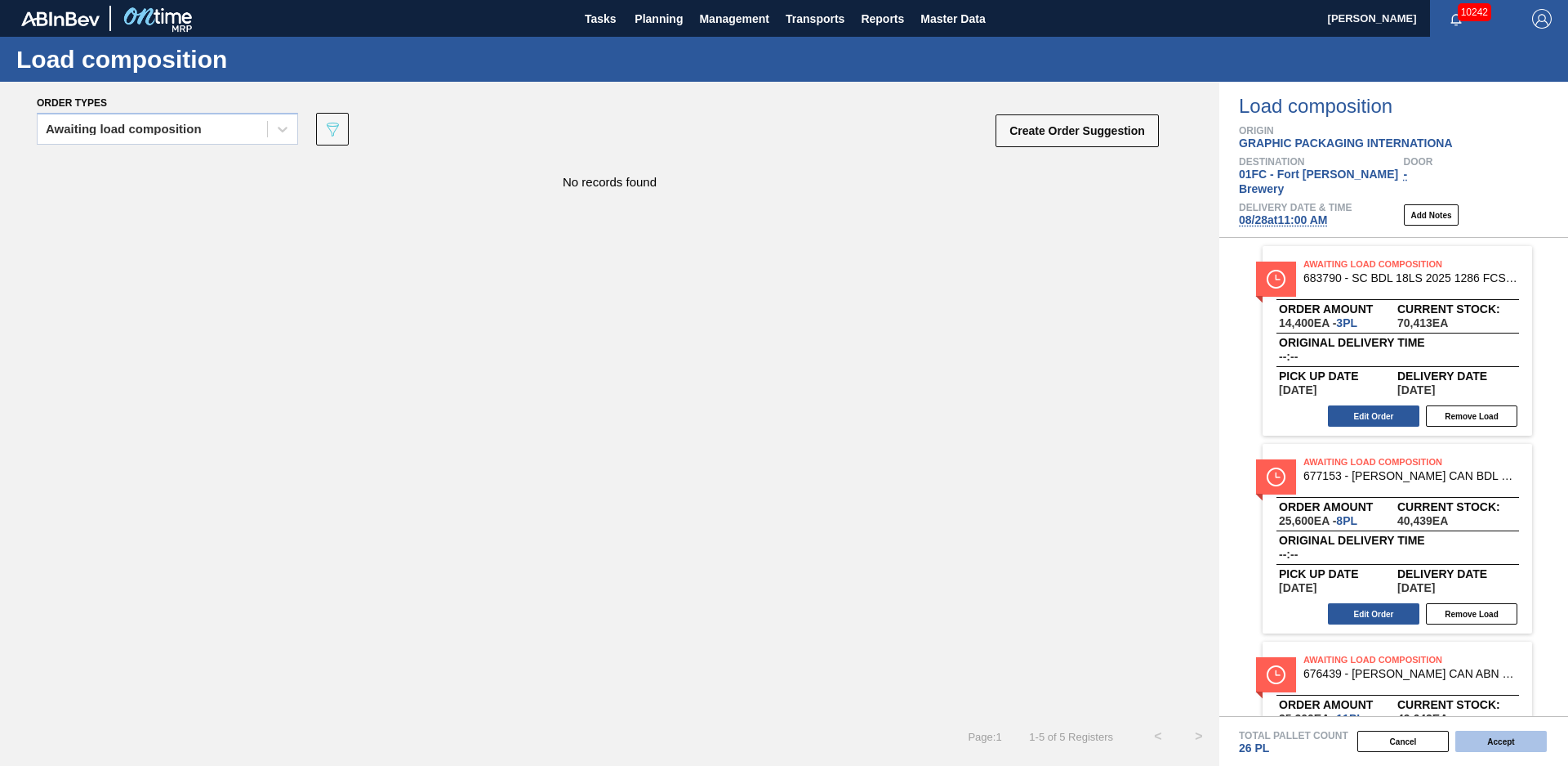
click at [1510, 739] on button "Accept" at bounding box center [1501, 741] width 91 height 22
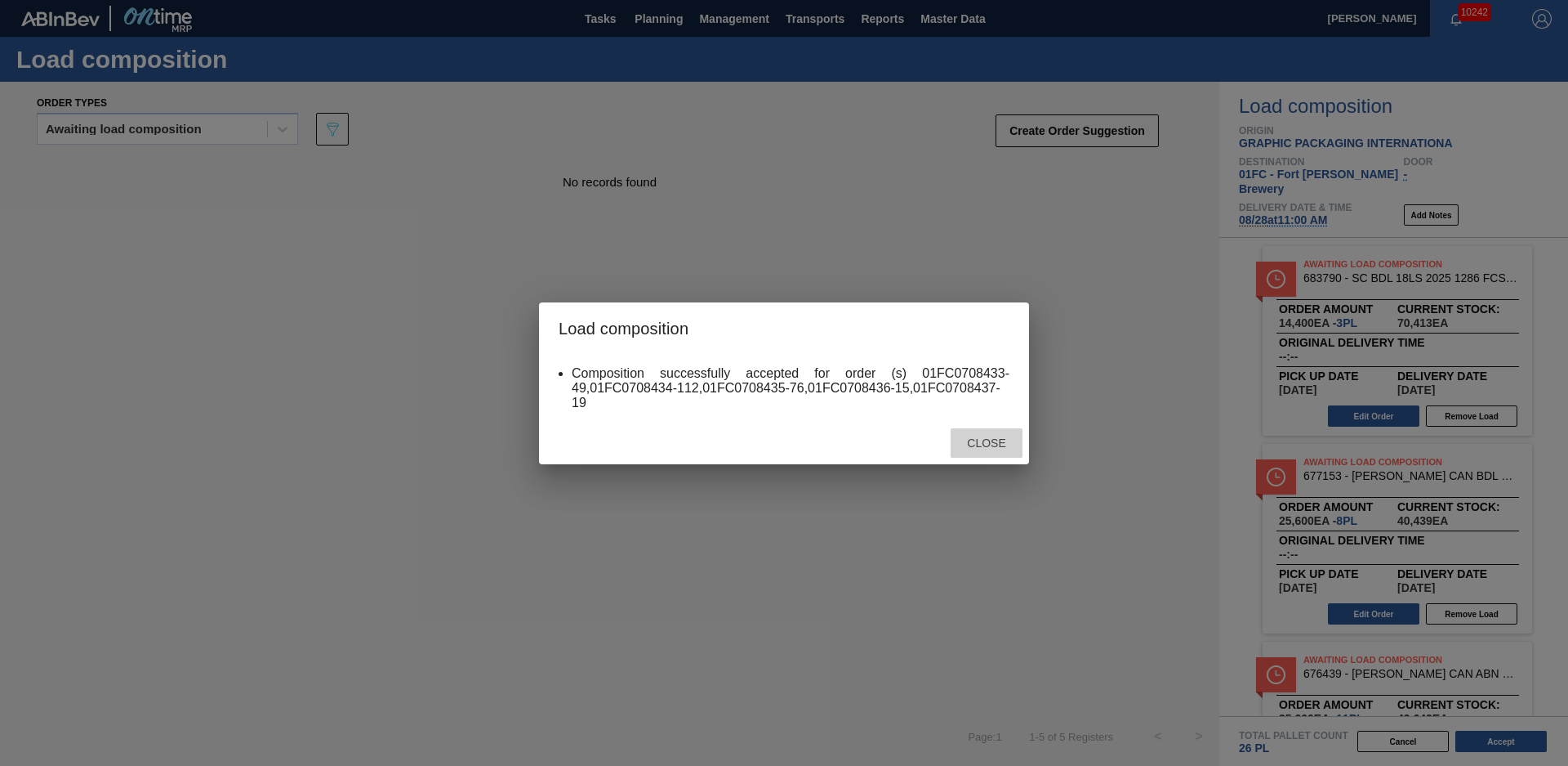
click at [994, 452] on div "Close" at bounding box center [987, 444] width 72 height 30
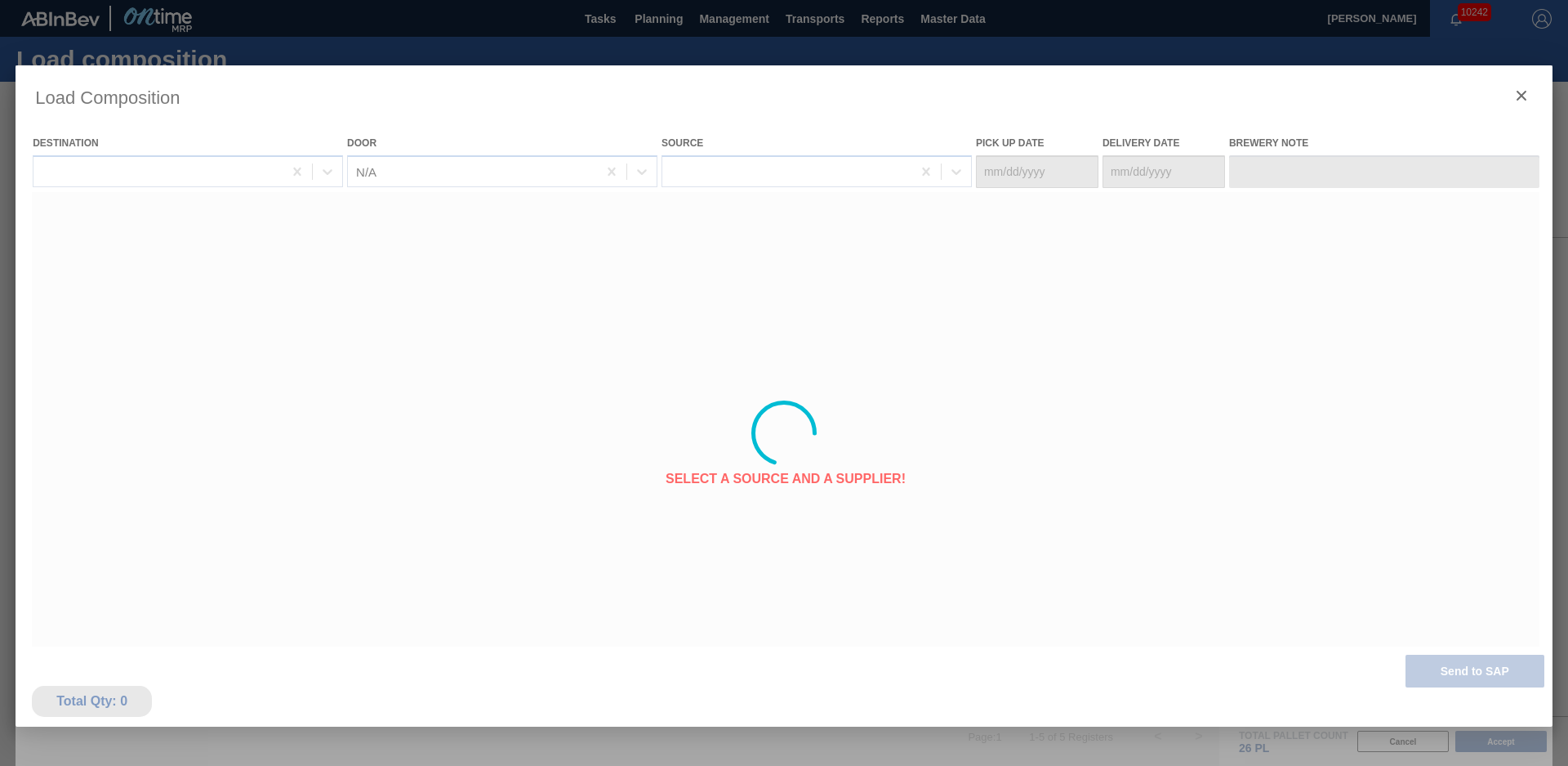
type Date "[DATE]"
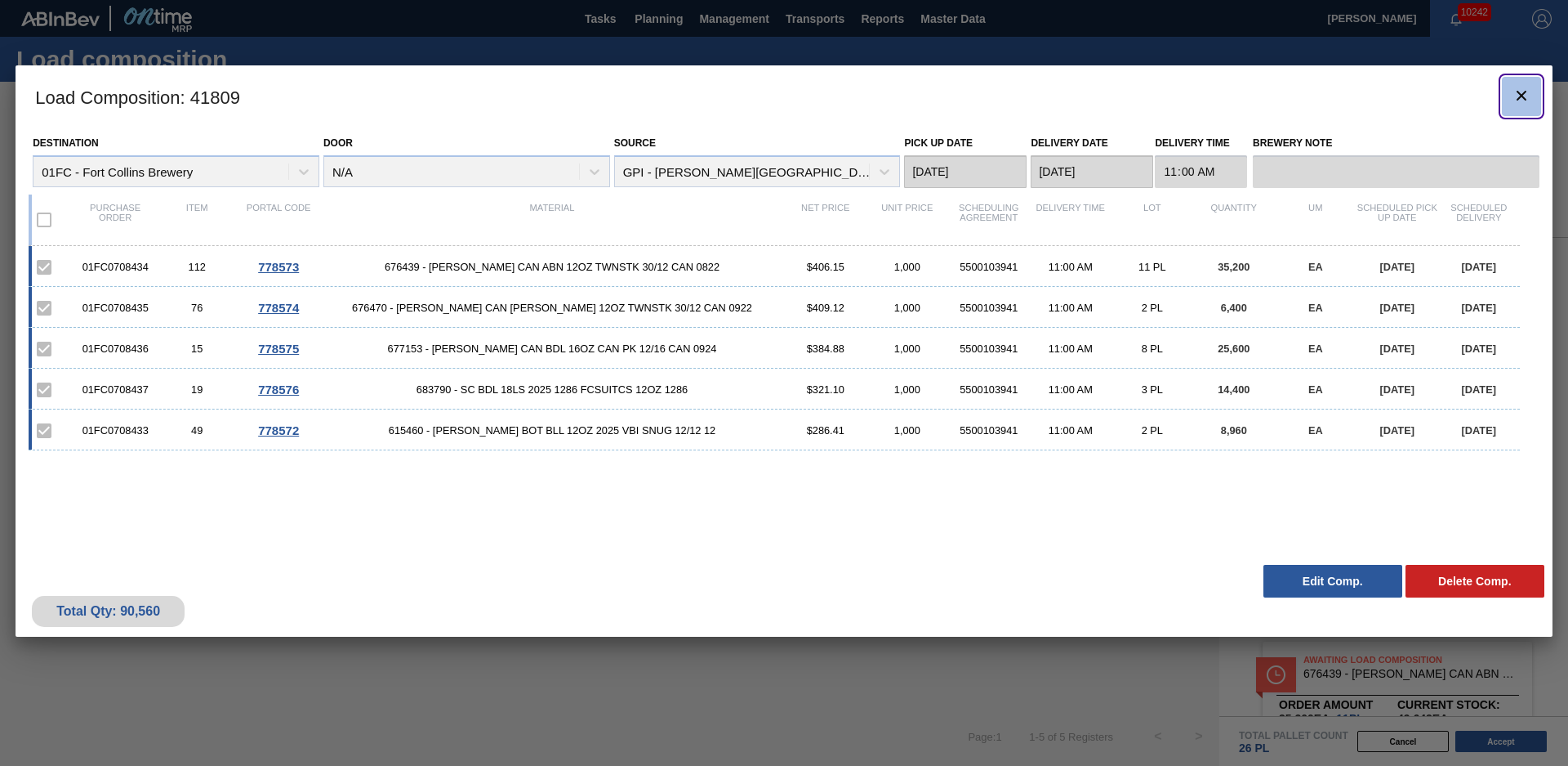
click at [1526, 91] on icon "botão de ícone" at bounding box center [1522, 95] width 9 height 9
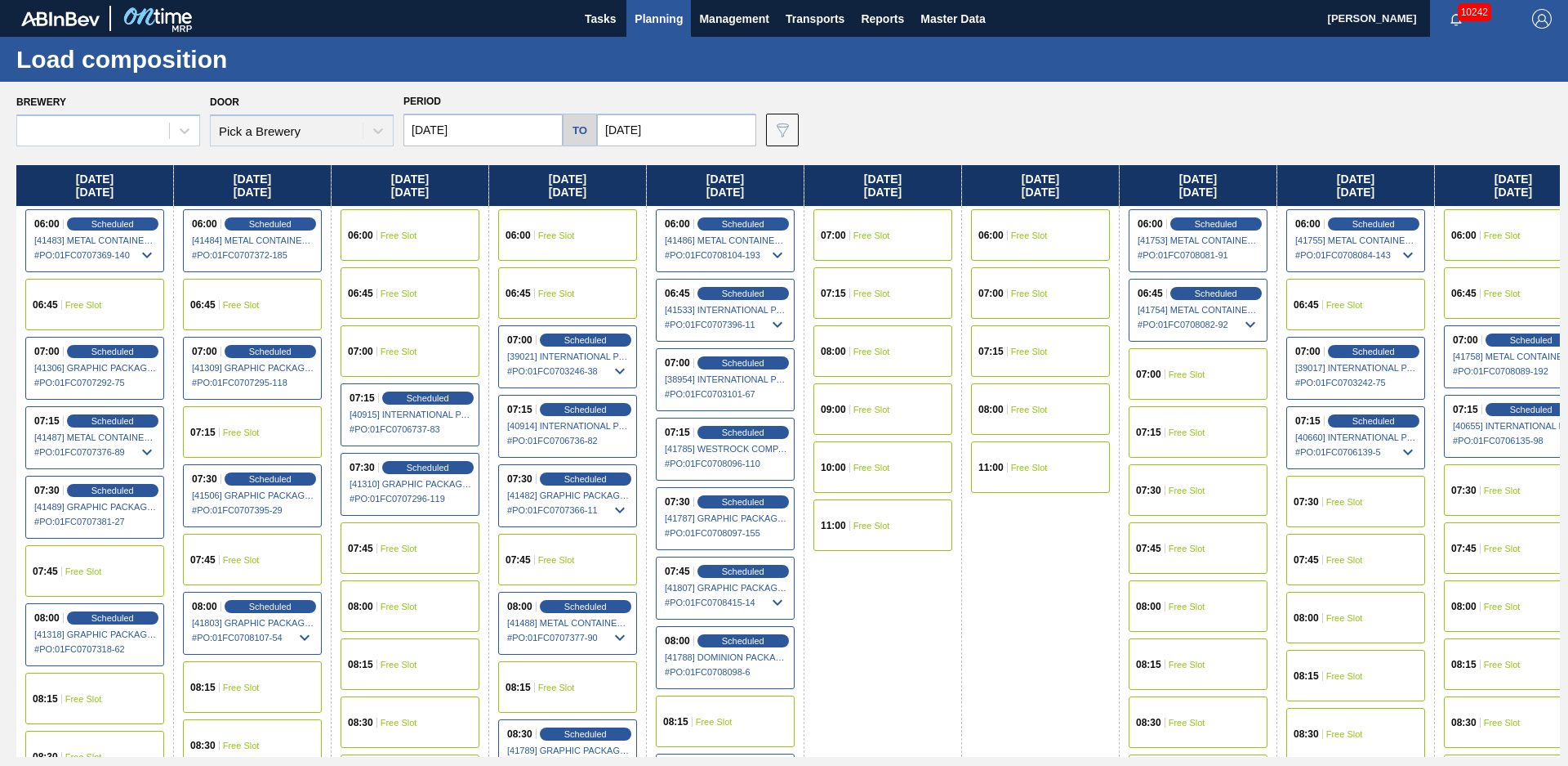
click at [865, 91] on div "Brewery Door Pick a Brewery Period 08/25/2025 to 11/03/2025 Data view filter Un…" at bounding box center [787, 118] width 1544 height 57
drag, startPoint x: 913, startPoint y: 118, endPoint x: 867, endPoint y: 125, distance: 46.5
click at [913, 118] on div "Brewery 01FC - Fort Collins Brewery Door N/A Period 08/25/2025 to 11/03/2025 Da…" at bounding box center [787, 118] width 1544 height 57
click at [939, 113] on div "Brewery 01FC - Fort Collins Brewery Door N/A Period 08/25/2025 to 11/03/2025 Da…" at bounding box center [787, 118] width 1544 height 57
click at [941, 93] on div "Brewery 01FC - Fort Collins Brewery Door N/A Period 08/25/2025 to 11/03/2025 Da…" at bounding box center [787, 118] width 1544 height 57
